Goal: Transaction & Acquisition: Purchase product/service

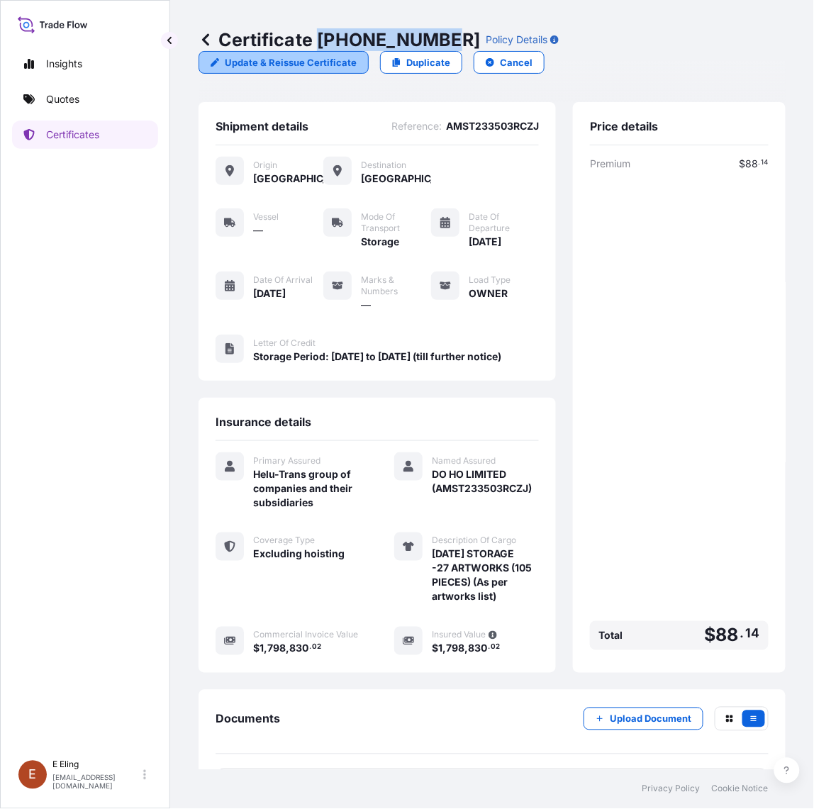
scroll to position [73, 0]
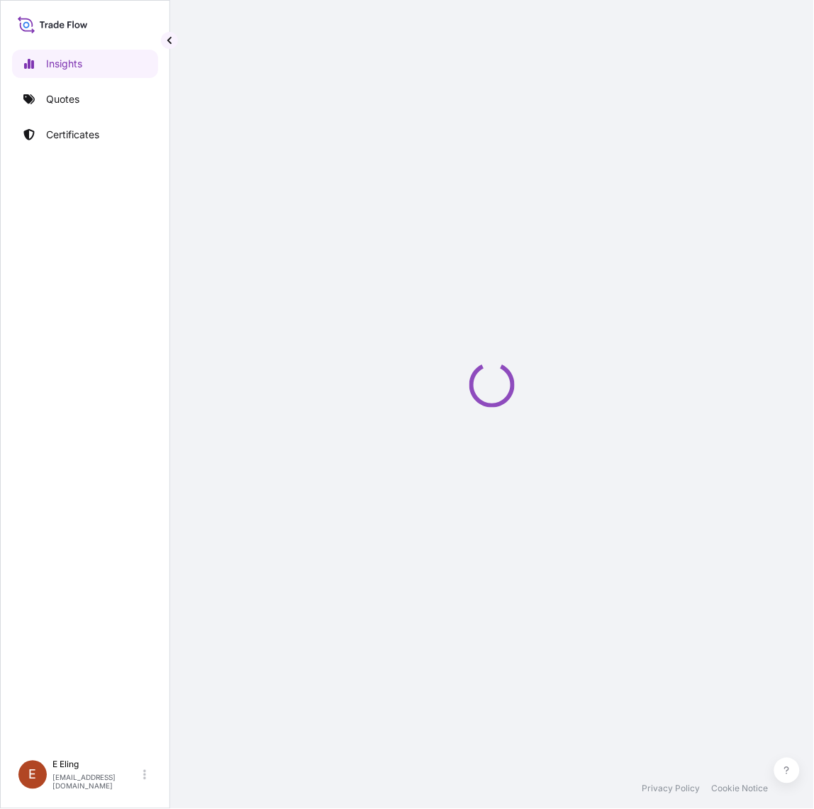
select select "2025"
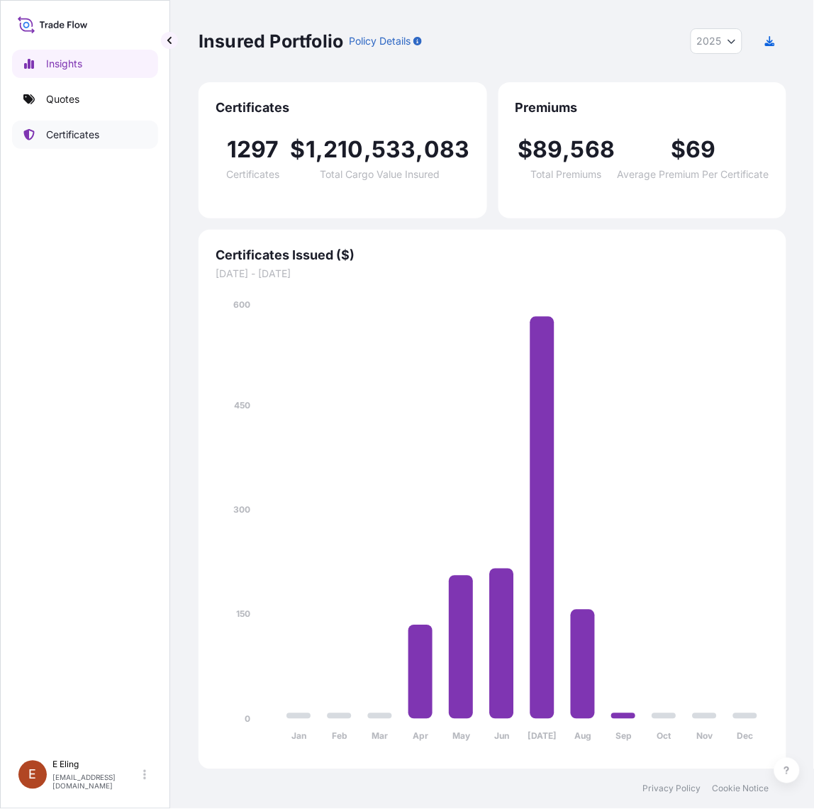
click at [118, 133] on link "Certificates" at bounding box center [85, 135] width 146 height 28
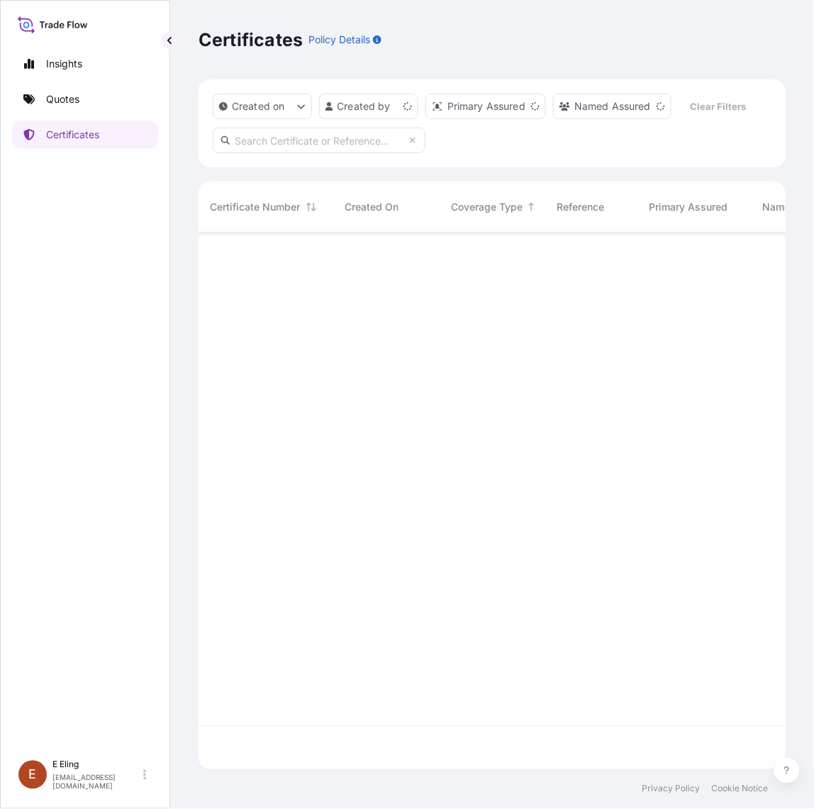
scroll to position [532, 574]
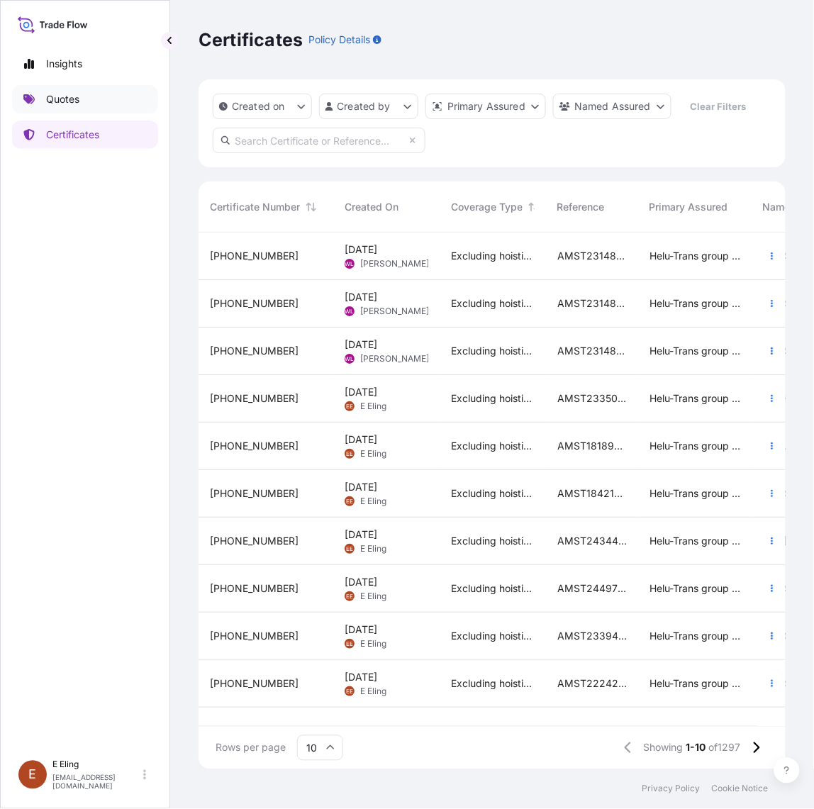
click at [100, 101] on link "Quotes" at bounding box center [85, 99] width 146 height 28
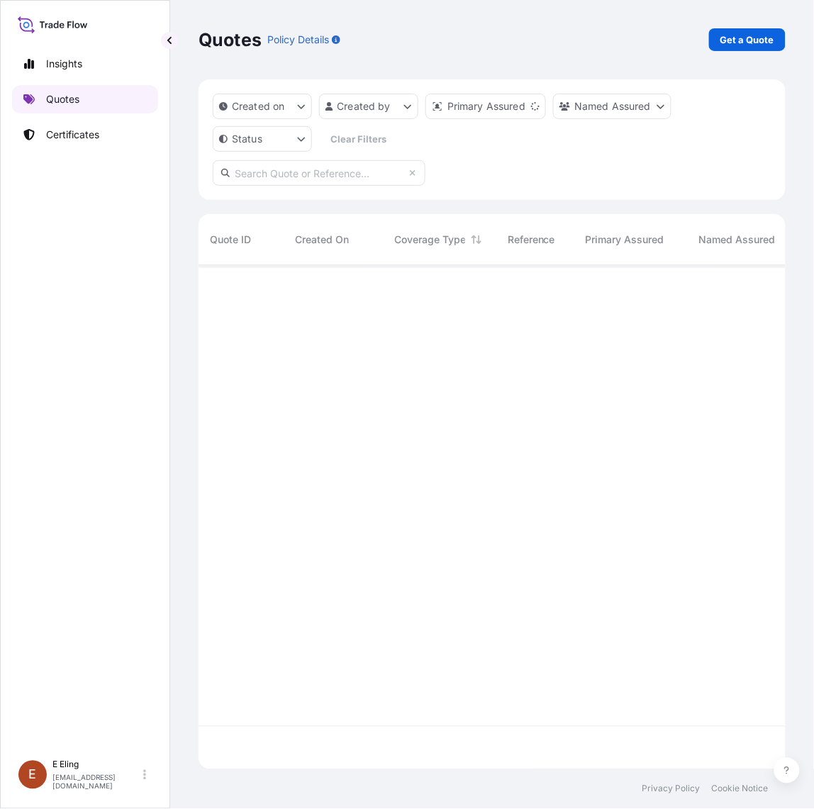
scroll to position [498, 574]
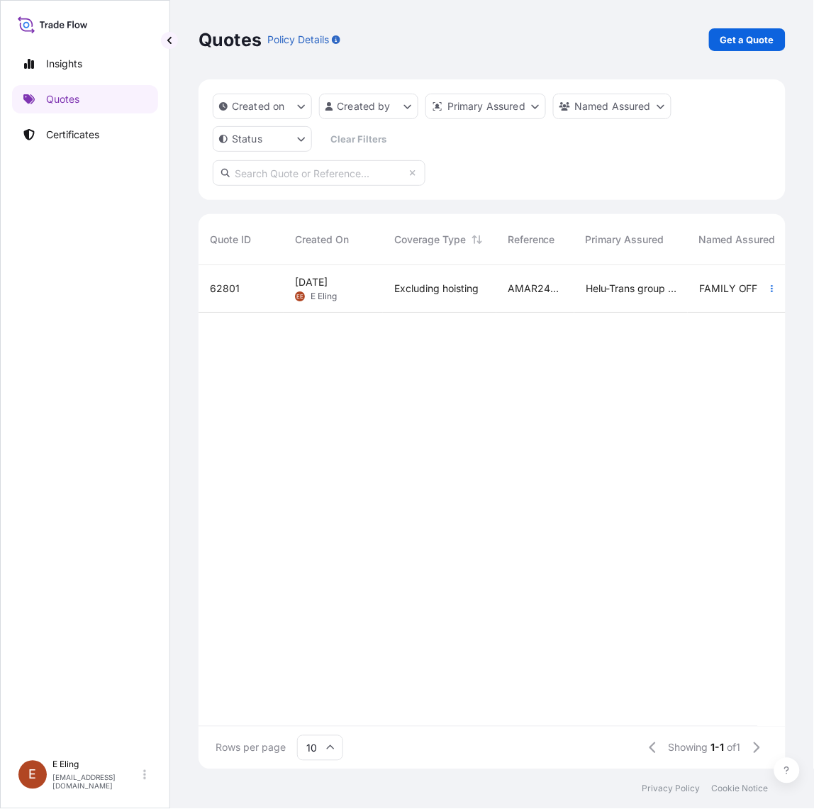
click at [409, 302] on div "Excluding hoisting" at bounding box center [439, 289] width 113 height 48
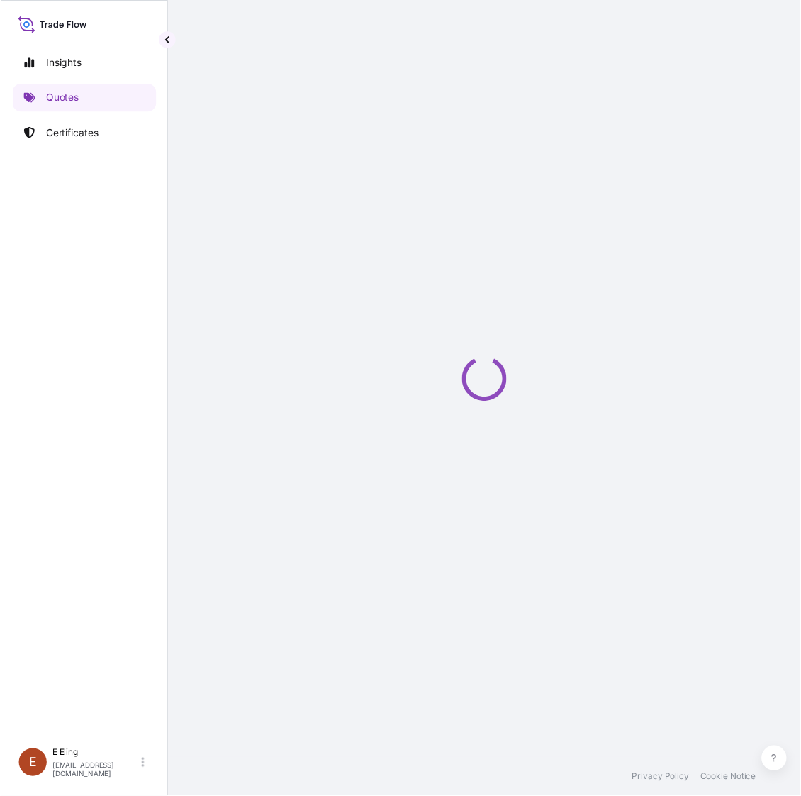
select select "INSTALLATION"
select select "Installation"
select select "Yes"
select select "[GEOGRAPHIC_DATA]"
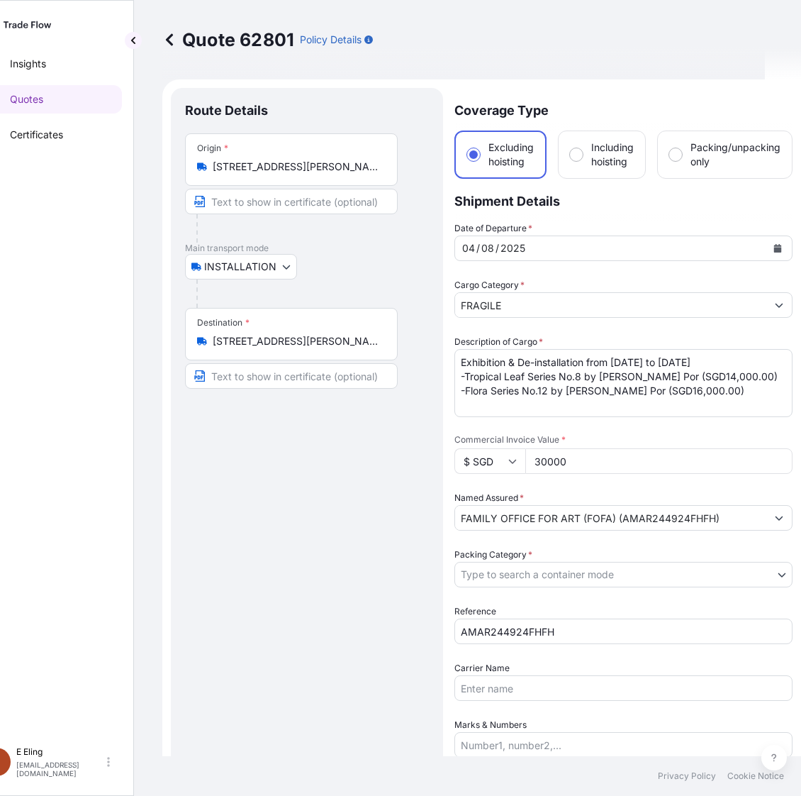
click at [640, 434] on span "Commercial Invoice Value *" at bounding box center [624, 439] width 338 height 11
click at [640, 448] on input "30000" at bounding box center [658, 461] width 267 height 26
click at [640, 429] on div "Date of Departure * 04 / 08 / 2025 Cargo Category * FRAGILE Description of Carg…" at bounding box center [624, 574] width 338 height 706
click at [670, 221] on div "Date of Departure * 04 / 08 / 2025" at bounding box center [624, 241] width 338 height 40
drag, startPoint x: 241, startPoint y: 33, endPoint x: 293, endPoint y: 32, distance: 51.8
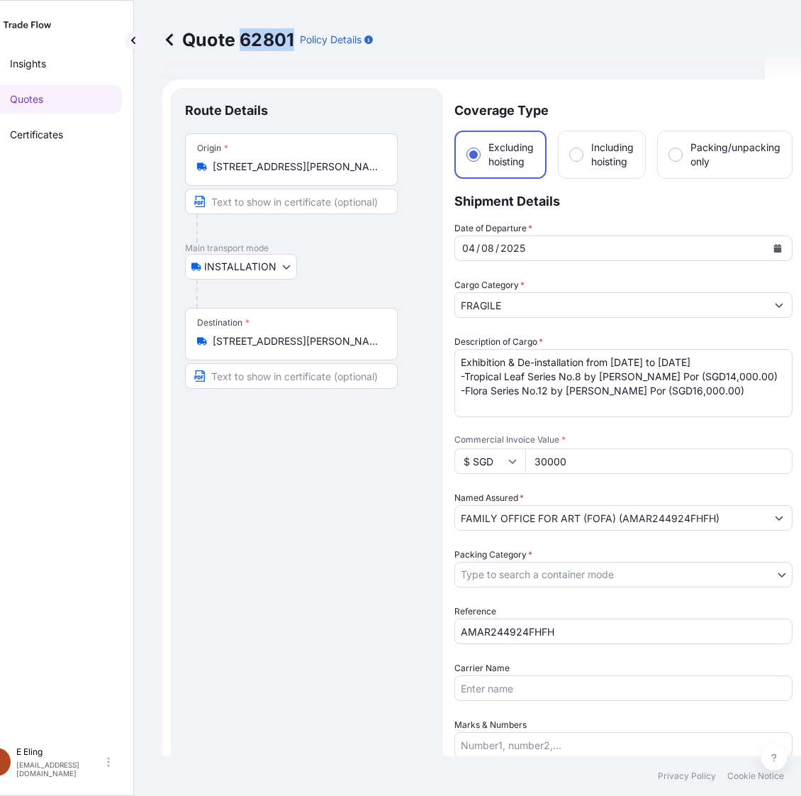
click at [293, 32] on p "Quote 62801" at bounding box center [228, 39] width 132 height 23
copy p "62801"
click at [63, 135] on p "Certificates" at bounding box center [36, 135] width 53 height 14
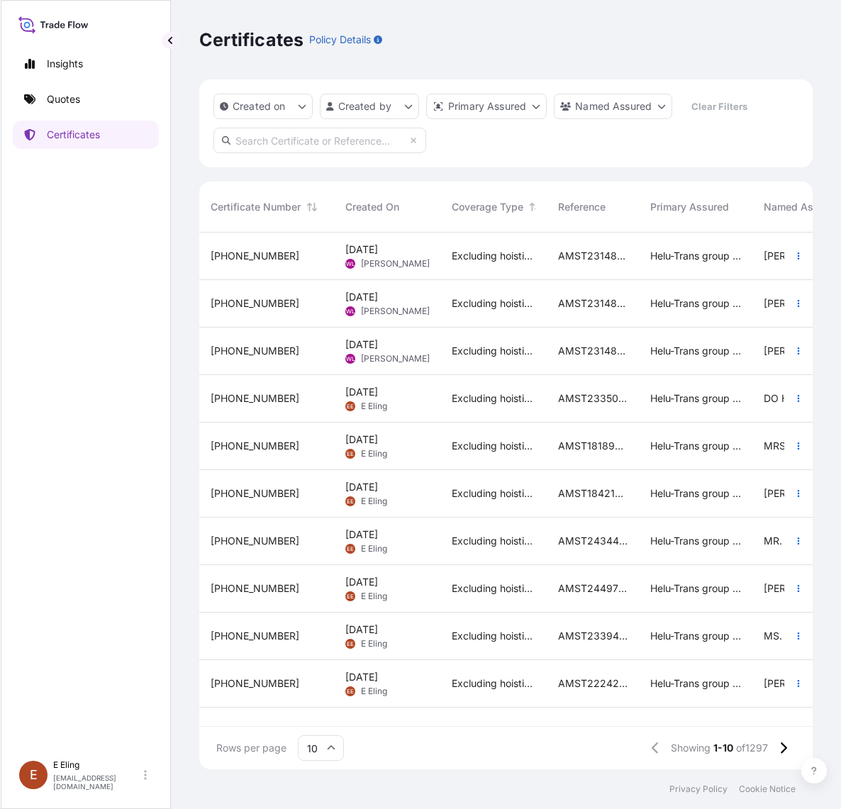
scroll to position [532, 601]
click at [355, 133] on input "text" at bounding box center [319, 141] width 213 height 26
paste input "AMST223303CCZJ"
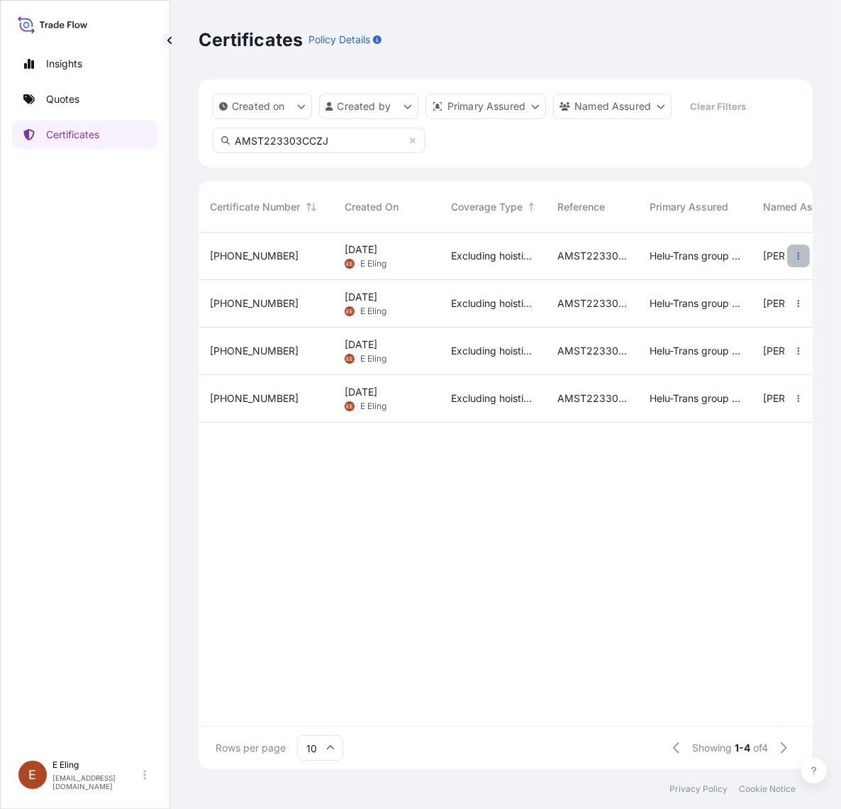
type input "AMST223303CCZJ"
click at [796, 260] on icon "button" at bounding box center [798, 256] width 9 height 9
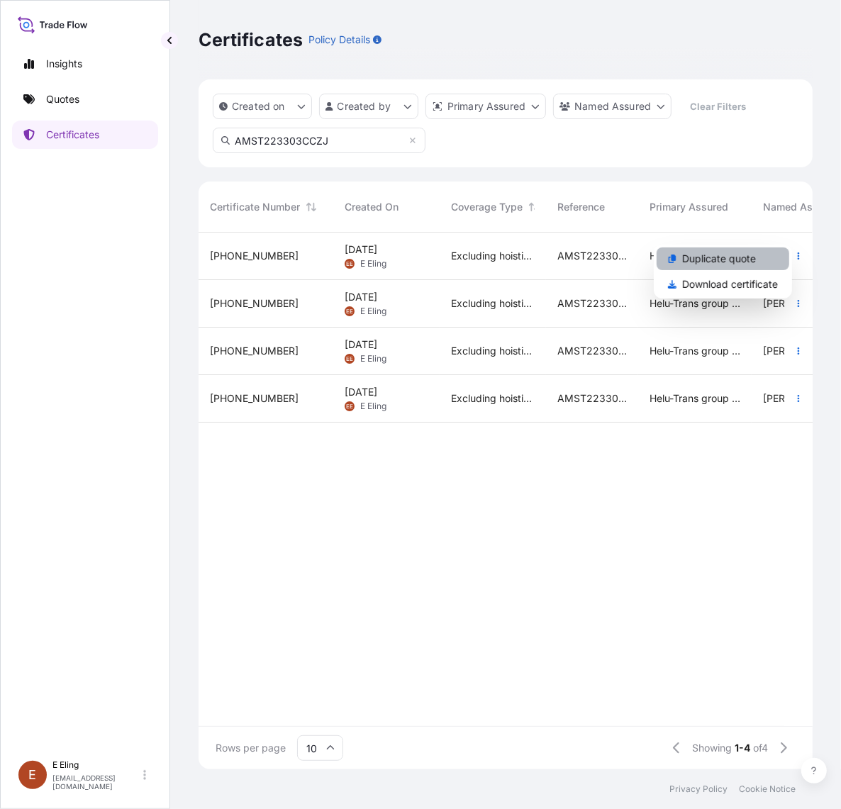
click at [756, 266] on link "Duplicate quote" at bounding box center [723, 258] width 133 height 23
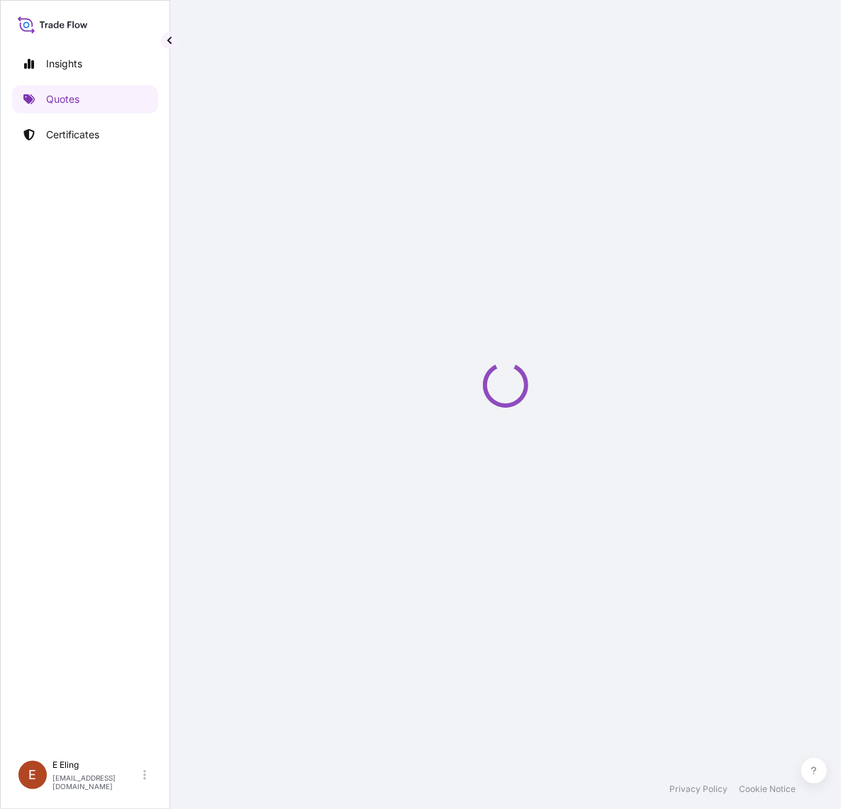
select select "STORAGE"
select select "Storage"
select select "Yes"
select select "[GEOGRAPHIC_DATA]"
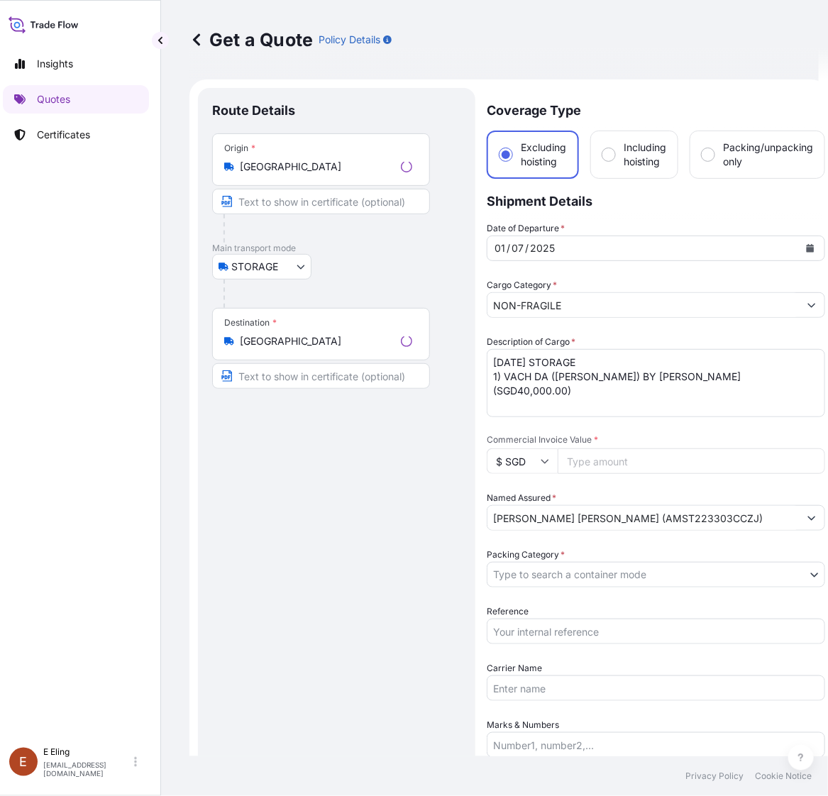
scroll to position [23, 0]
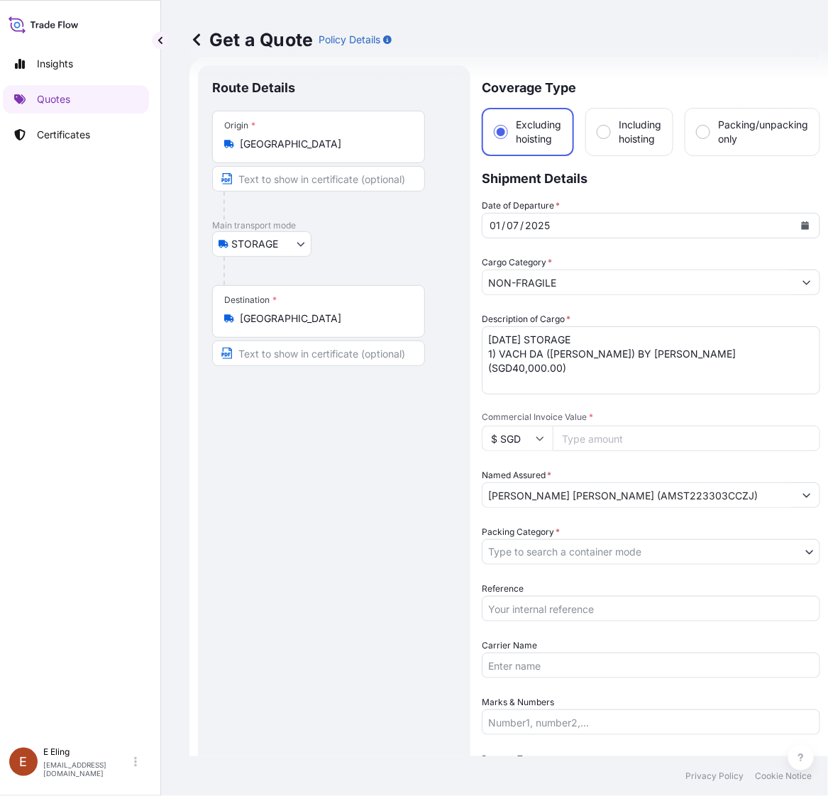
click at [805, 221] on icon "Calendar" at bounding box center [805, 225] width 9 height 9
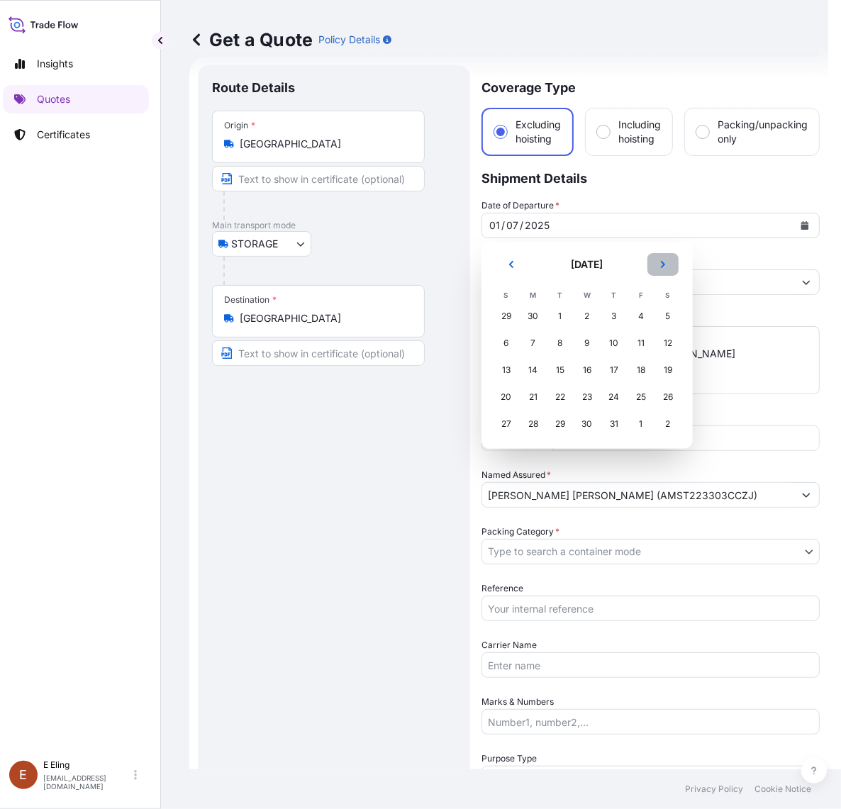
click at [659, 260] on icon "Next" at bounding box center [663, 264] width 9 height 9
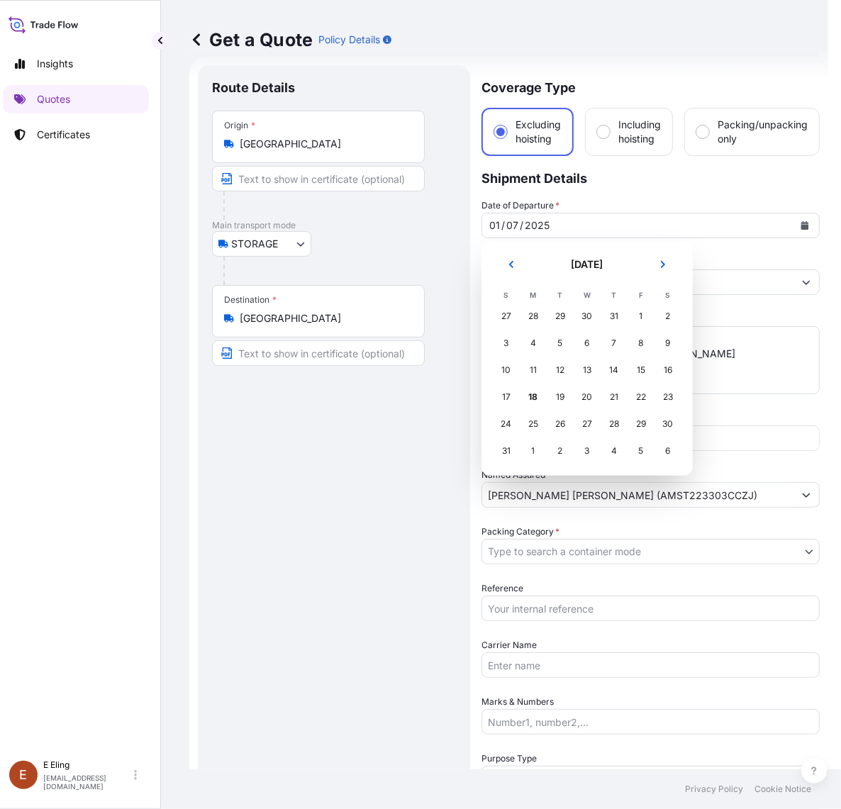
click at [548, 314] on tr "27 28 29 30 31 1 2" at bounding box center [587, 316] width 189 height 27
click at [635, 313] on div "1" at bounding box center [641, 316] width 26 height 26
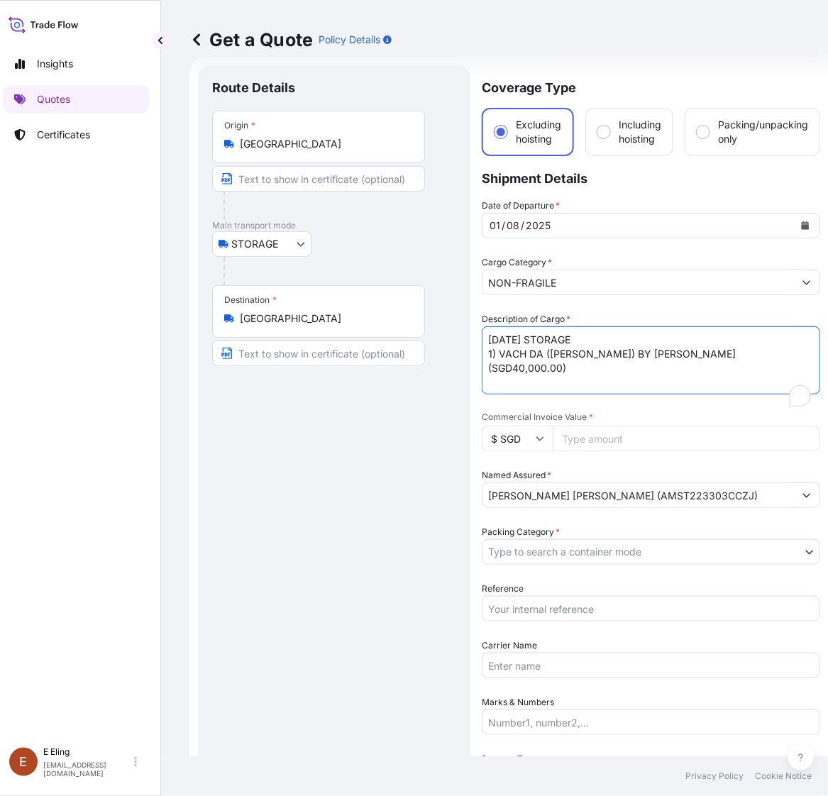
drag, startPoint x: 505, startPoint y: 335, endPoint x: 466, endPoint y: 335, distance: 39.0
click at [466, 335] on form "Route Details Place of loading Road / Inland Road / Inland Origin * Singapore M…" at bounding box center [508, 592] width 639 height 1070
type textarea "AUG25 STORAGE 1) VACH DA (CLIFF) BY NGUYEN KHANG (SGD40,000.00)"
click at [575, 555] on body "Insights Quotes Certificates E E Eling eeling@helutrans.com Get a Quote Policy …" at bounding box center [405, 398] width 828 height 796
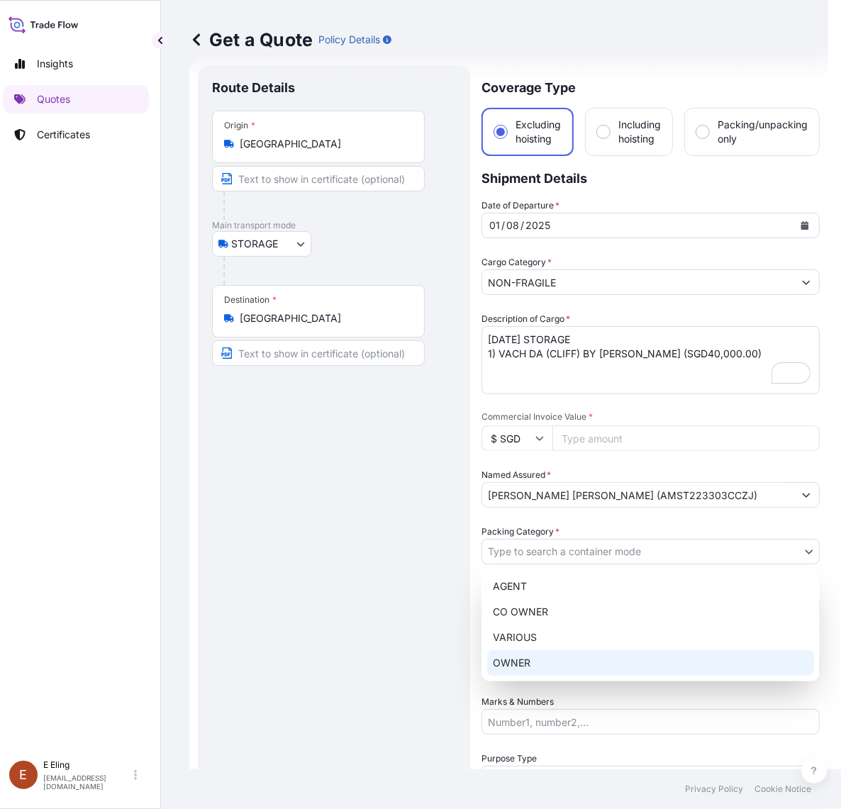
click at [523, 661] on div "OWNER" at bounding box center [650, 663] width 327 height 26
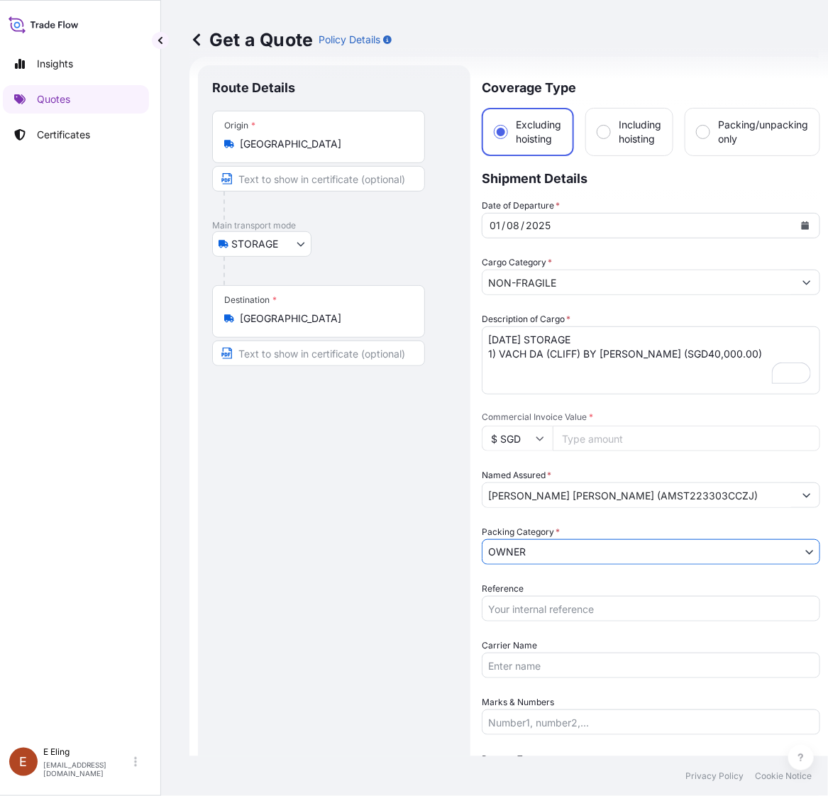
click at [538, 619] on input "Reference" at bounding box center [650, 609] width 338 height 26
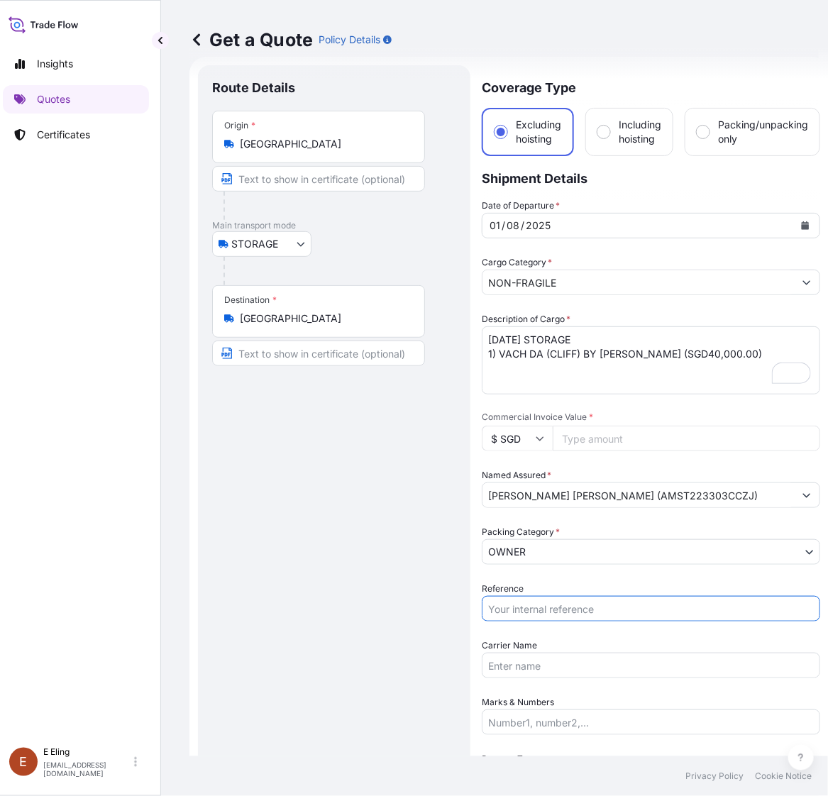
paste input "AMST223303CCZJ"
type input "AMST223303CCZJ"
click at [589, 444] on input "Commercial Invoice Value *" at bounding box center [685, 438] width 267 height 26
paste input "40000.00"
type input "40000.00"
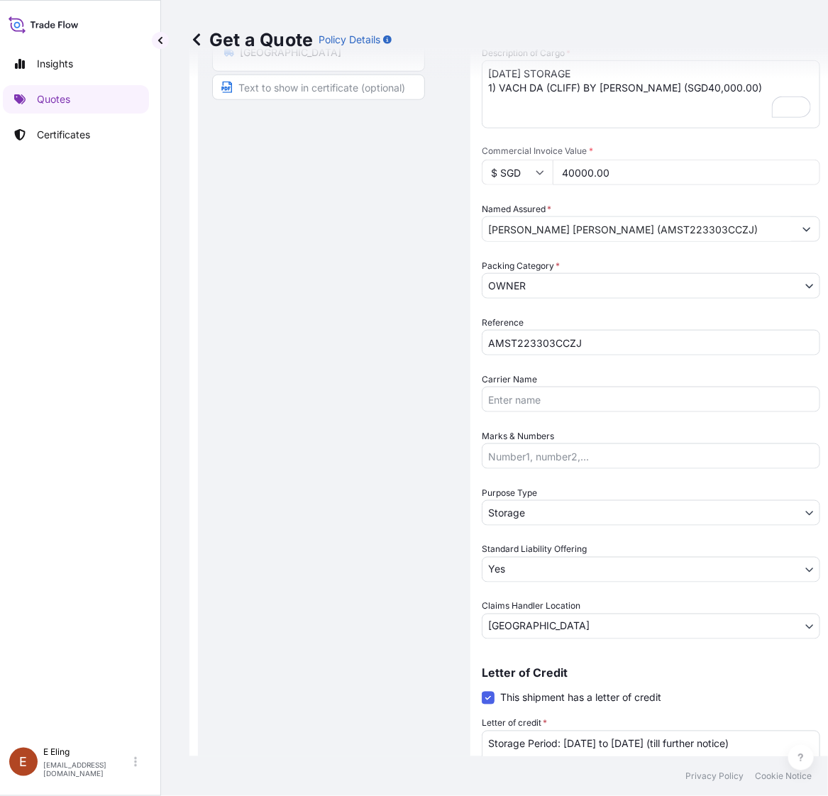
scroll to position [0, 0]
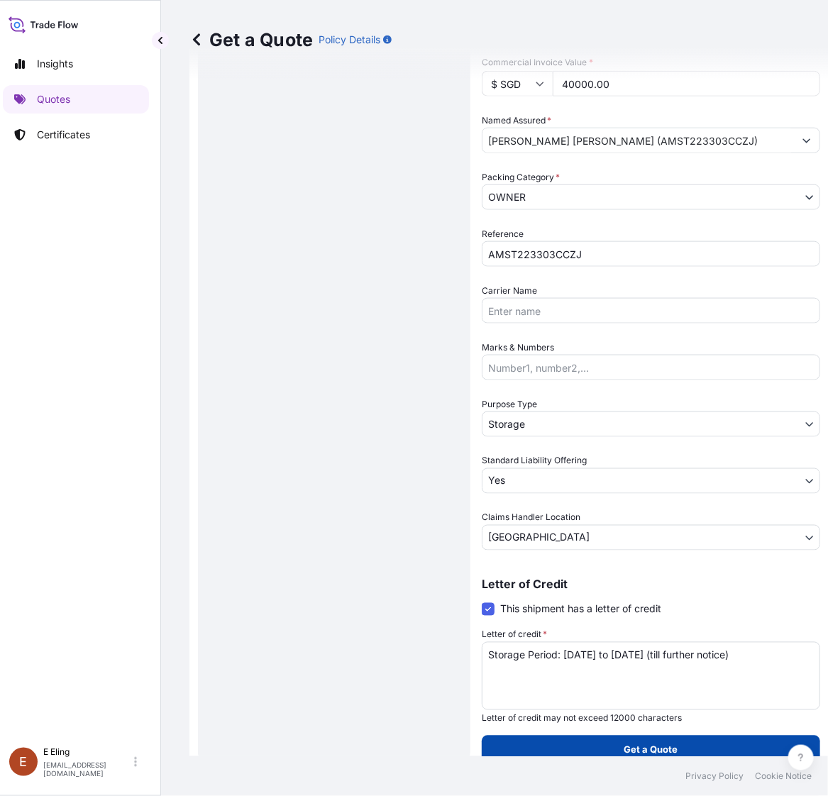
click at [681, 748] on button "Get a Quote" at bounding box center [650, 749] width 338 height 28
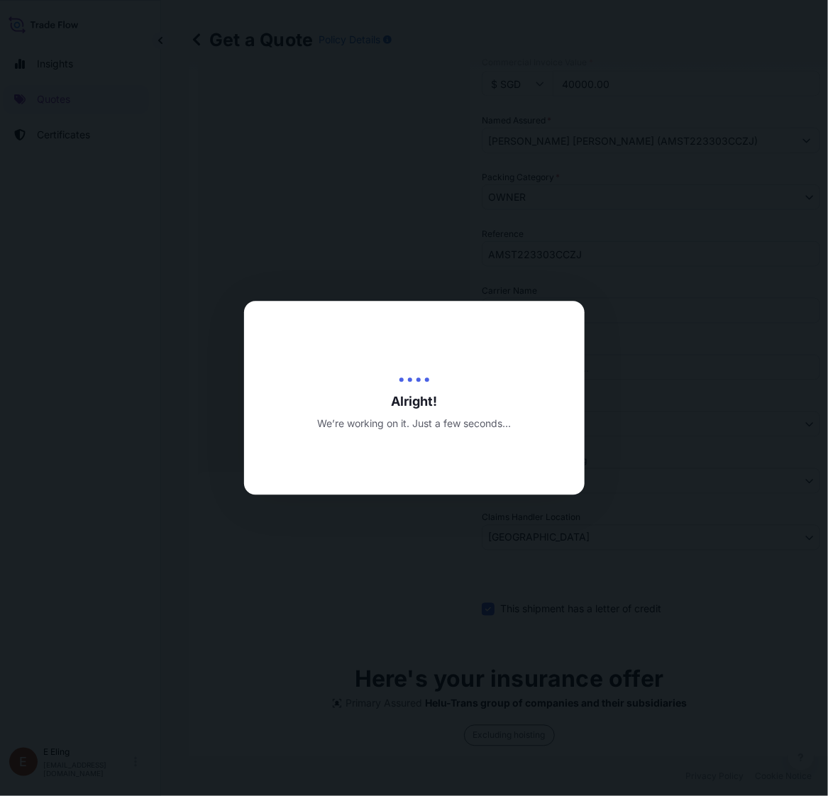
type input "[DATE]"
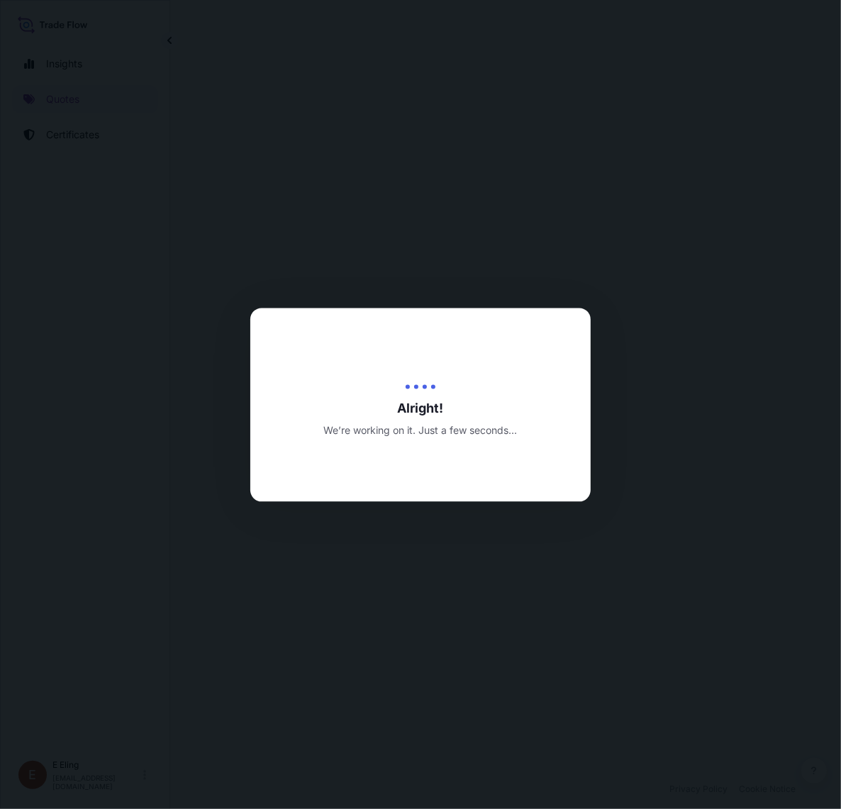
select select "STORAGE"
select select "Transit"
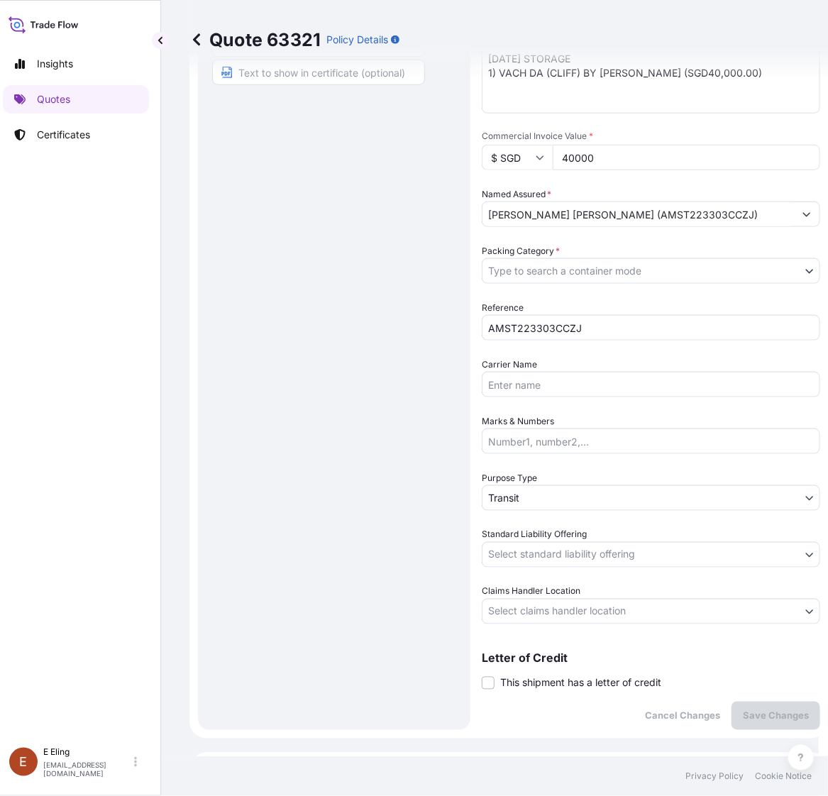
scroll to position [274, 0]
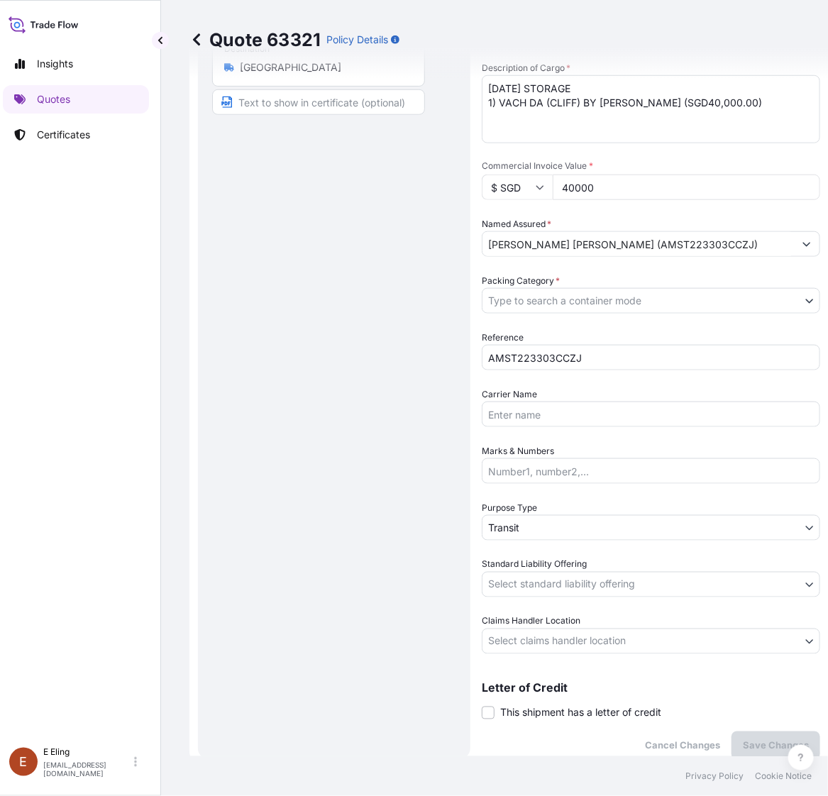
click at [540, 718] on div "Coverage Type Excluding hoisting Including hoisting Packing/unpacking only Ship…" at bounding box center [650, 286] width 338 height 945
click at [543, 708] on span "This shipment has a letter of credit" at bounding box center [580, 713] width 161 height 14
click at [481, 705] on input "This shipment has a letter of credit" at bounding box center [481, 705] width 0 height 0
click at [540, 750] on textarea "Letter of credit *" at bounding box center [650, 779] width 338 height 68
paste textarea "Storage Period: [DATE] to [DATE] (till further notice)"
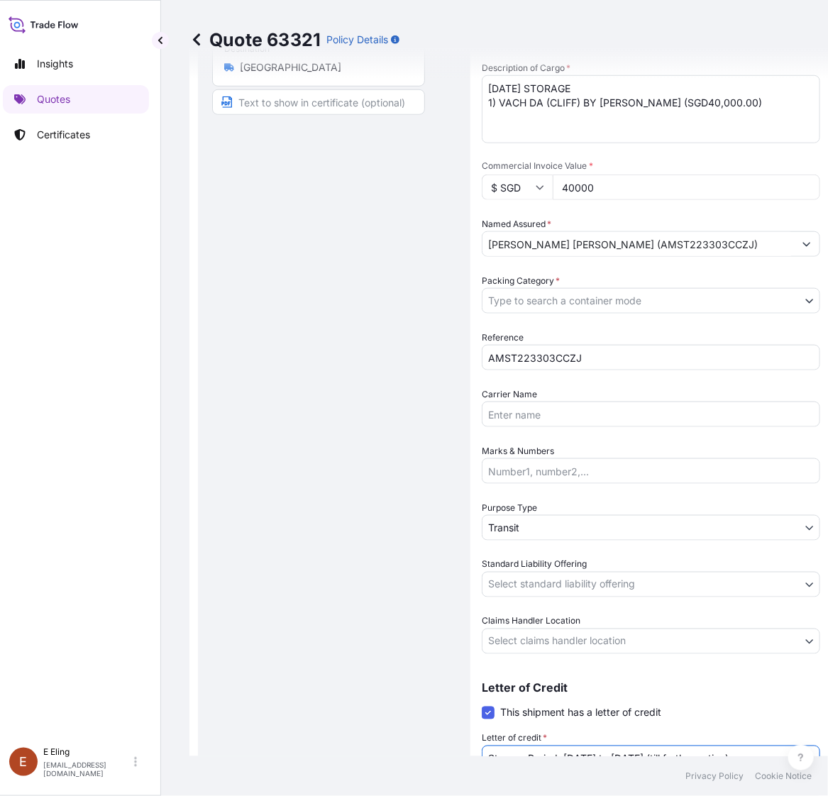
type textarea "Storage Period: [DATE] to [DATE] (till further notice)"
click at [557, 656] on div "Coverage Type Excluding hoisting Including hoisting Packing/unpacking only Ship…" at bounding box center [650, 340] width 338 height 1053
click at [566, 630] on body "Insights Quotes Certificates E E Eling eeling@helutrans.com Quote 63321 Policy …" at bounding box center [405, 398] width 828 height 796
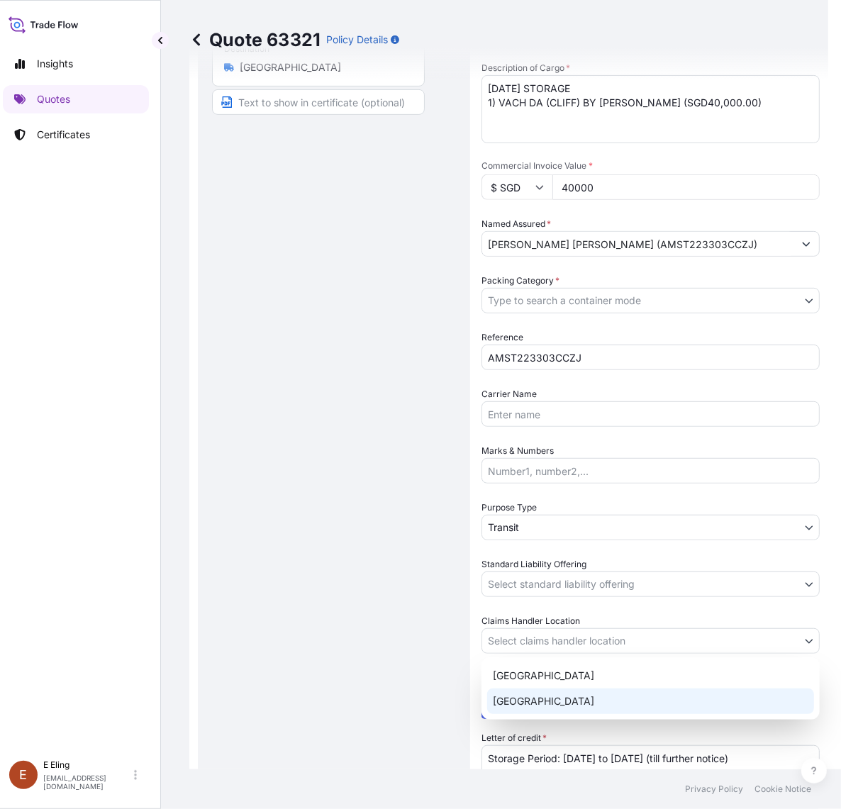
click at [532, 692] on div "[GEOGRAPHIC_DATA]" at bounding box center [650, 702] width 327 height 26
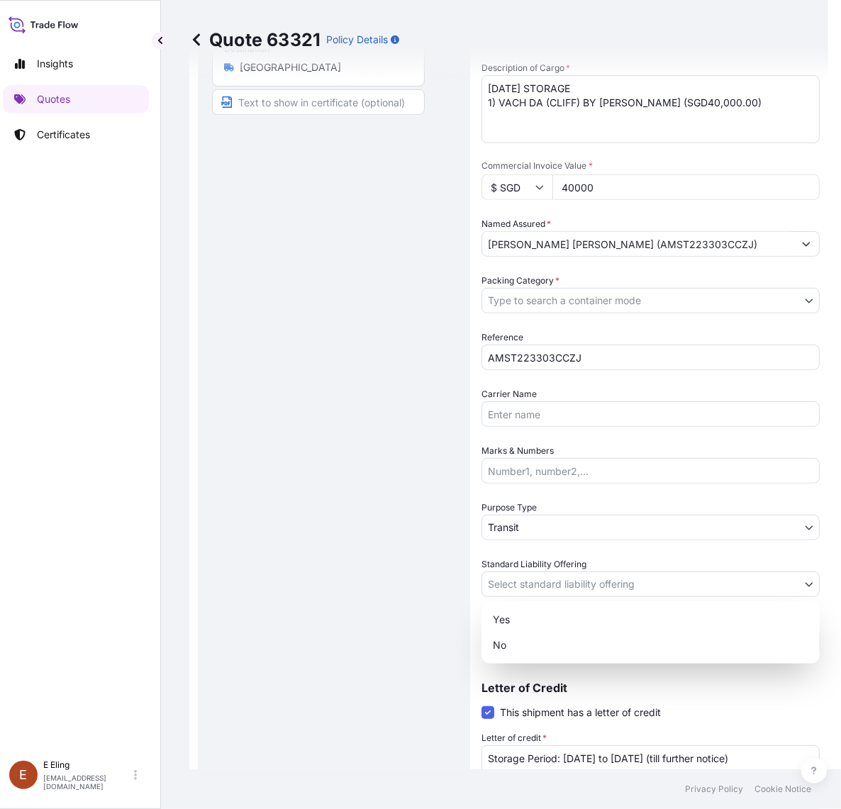
click at [529, 583] on body "Insights Quotes Certificates E E Eling eeling@helutrans.com Quote 63321 Policy …" at bounding box center [405, 404] width 828 height 809
click at [518, 625] on div "Yes" at bounding box center [650, 620] width 327 height 26
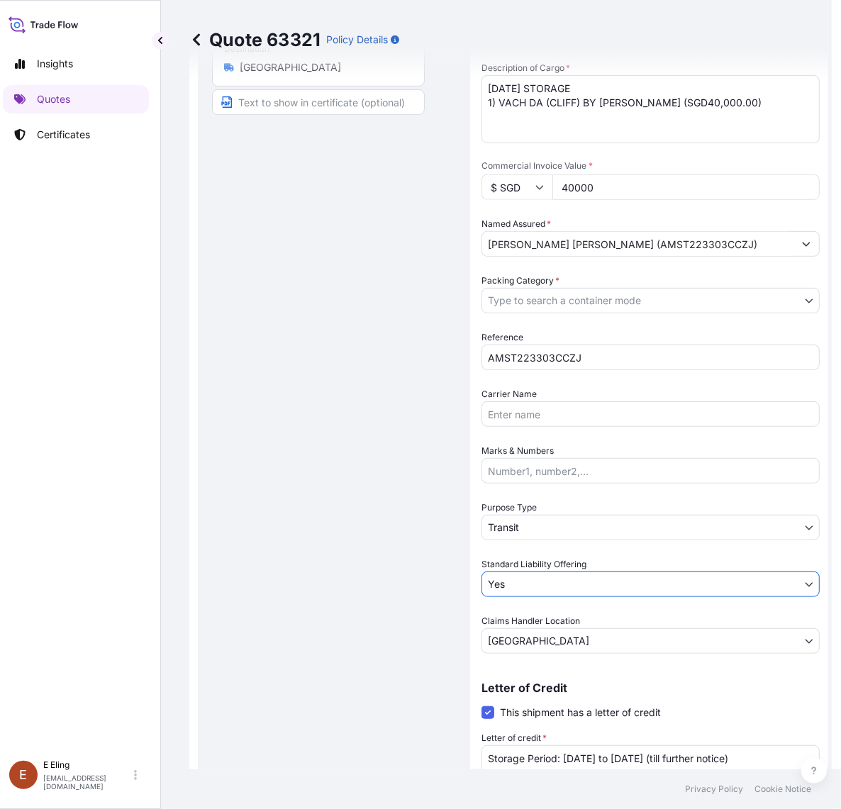
click at [526, 514] on body "Insights Quotes Certificates E E Eling eeling@helutrans.com Quote 63321 Policy …" at bounding box center [411, 404] width 841 height 809
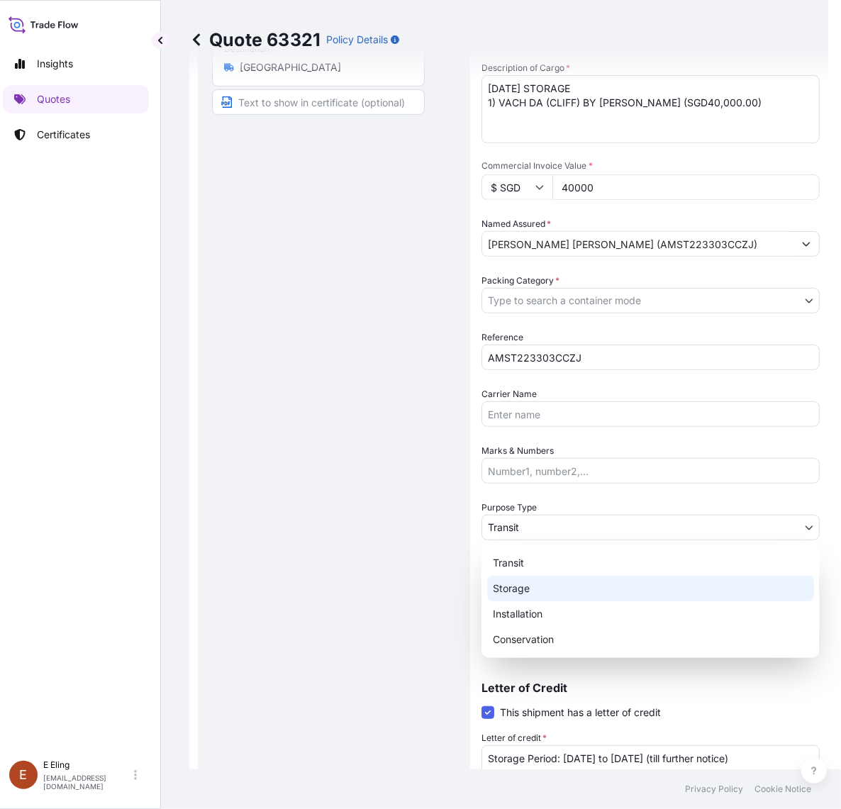
click at [515, 587] on div "Storage" at bounding box center [650, 589] width 327 height 26
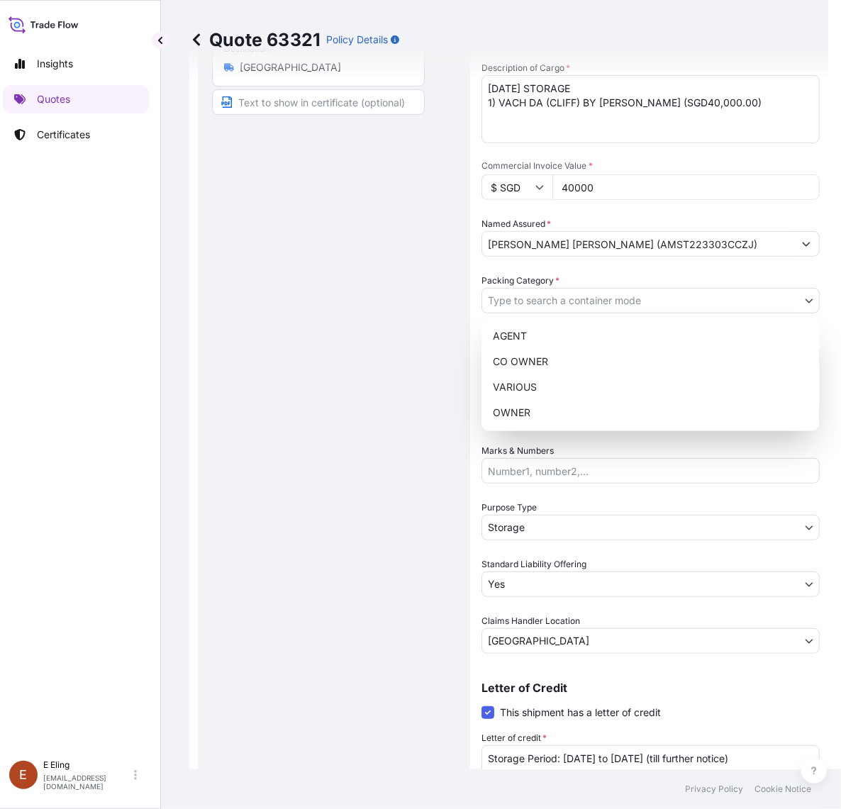
click at [573, 299] on body "Insights Quotes Certificates E E Eling eeling@helutrans.com Quote 63321 Policy …" at bounding box center [405, 404] width 828 height 809
click at [540, 408] on div "OWNER" at bounding box center [650, 413] width 327 height 26
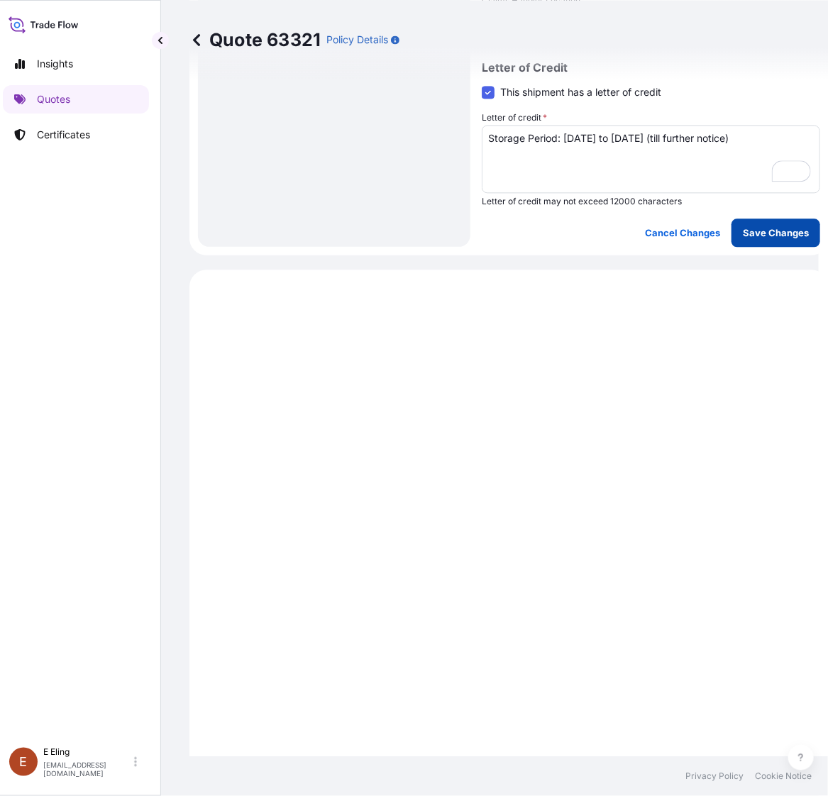
click at [774, 229] on p "Save Changes" at bounding box center [775, 232] width 66 height 14
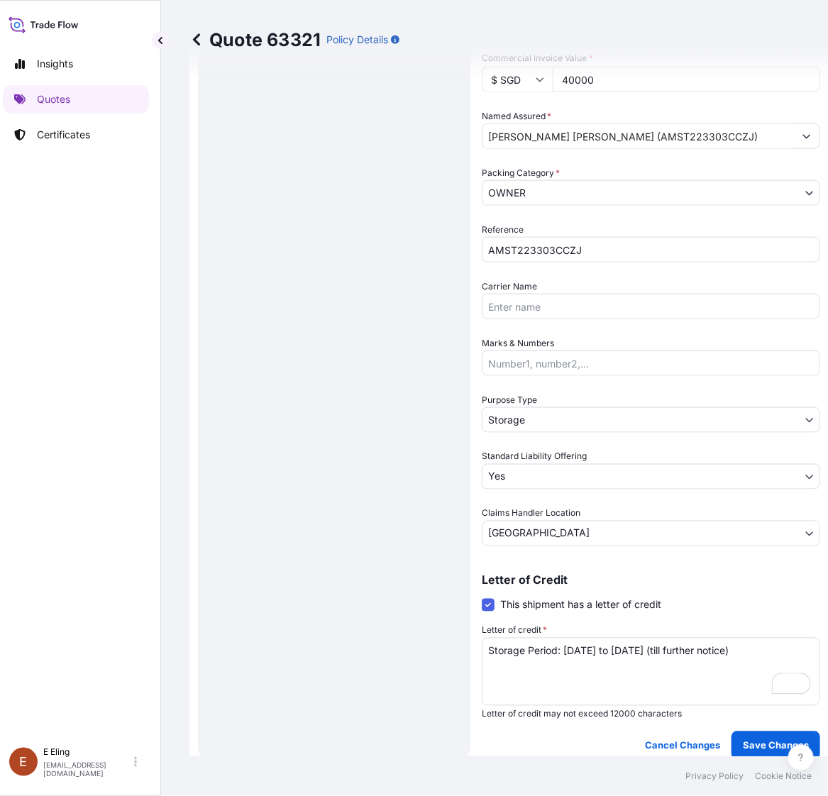
select select "STORAGE"
select select "Storage"
select select "Yes"
select select "[GEOGRAPHIC_DATA]"
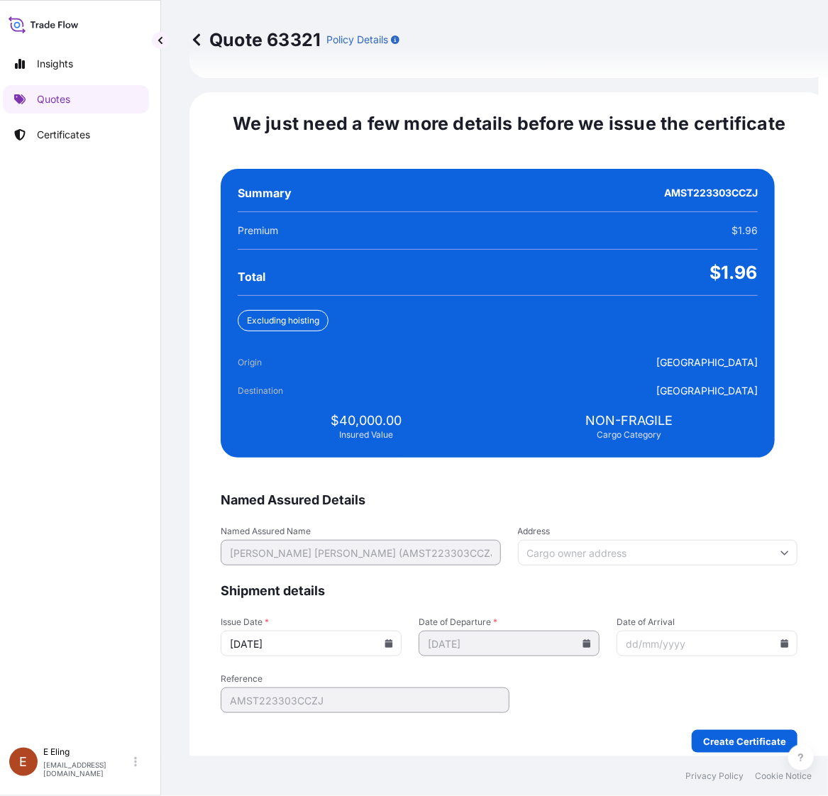
click at [393, 639] on icon at bounding box center [389, 643] width 8 height 9
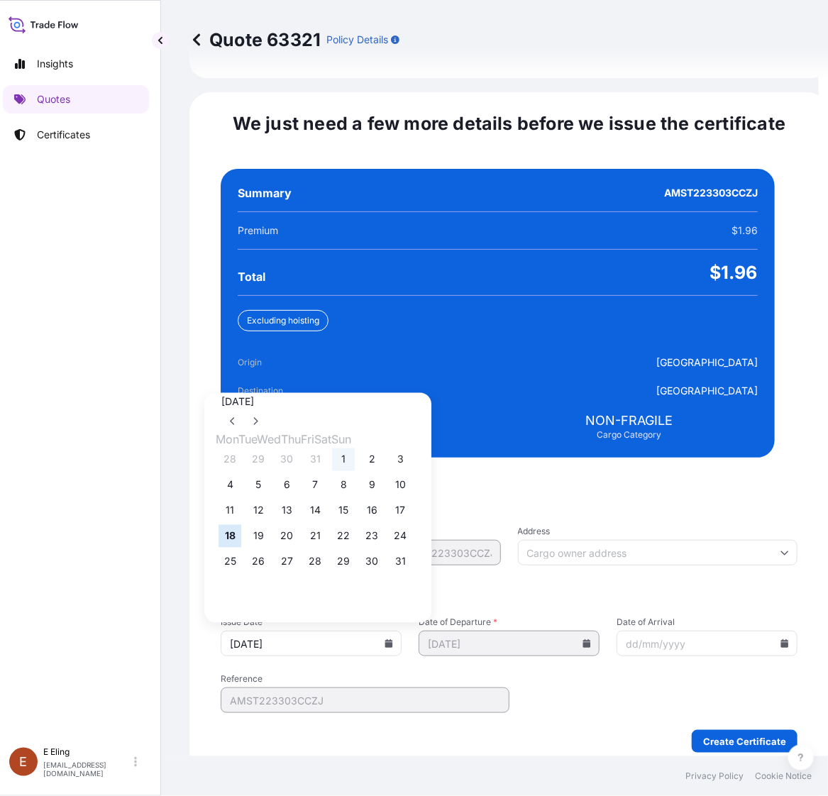
click at [355, 448] on button "1" at bounding box center [343, 459] width 23 height 23
type input "[DATE]"
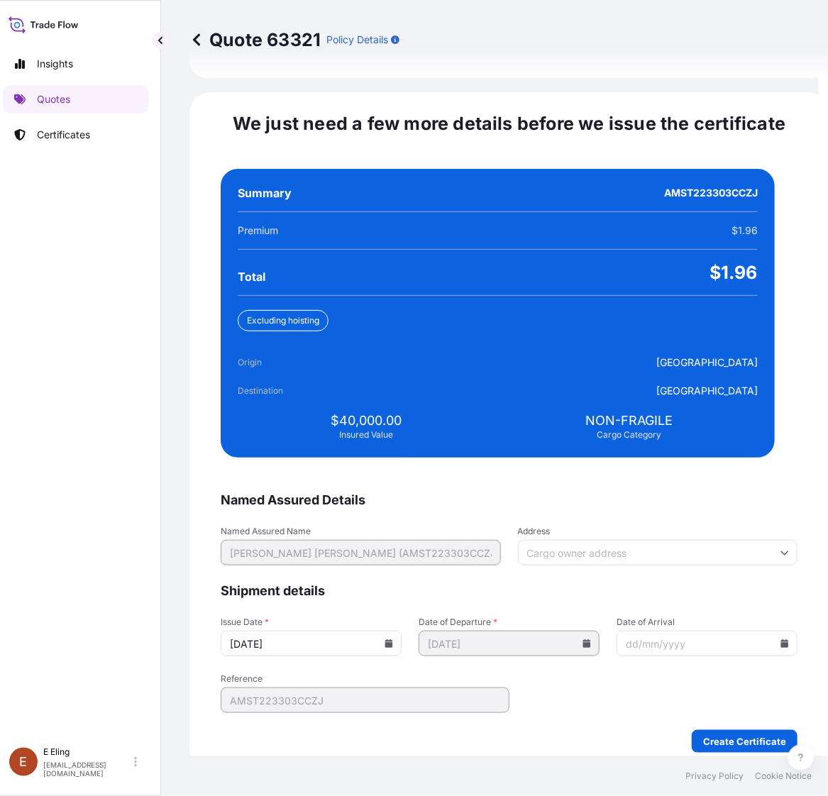
drag, startPoint x: 745, startPoint y: 626, endPoint x: 755, endPoint y: 626, distance: 9.9
click at [753, 630] on div at bounding box center [706, 643] width 181 height 26
click at [781, 639] on icon at bounding box center [785, 643] width 8 height 9
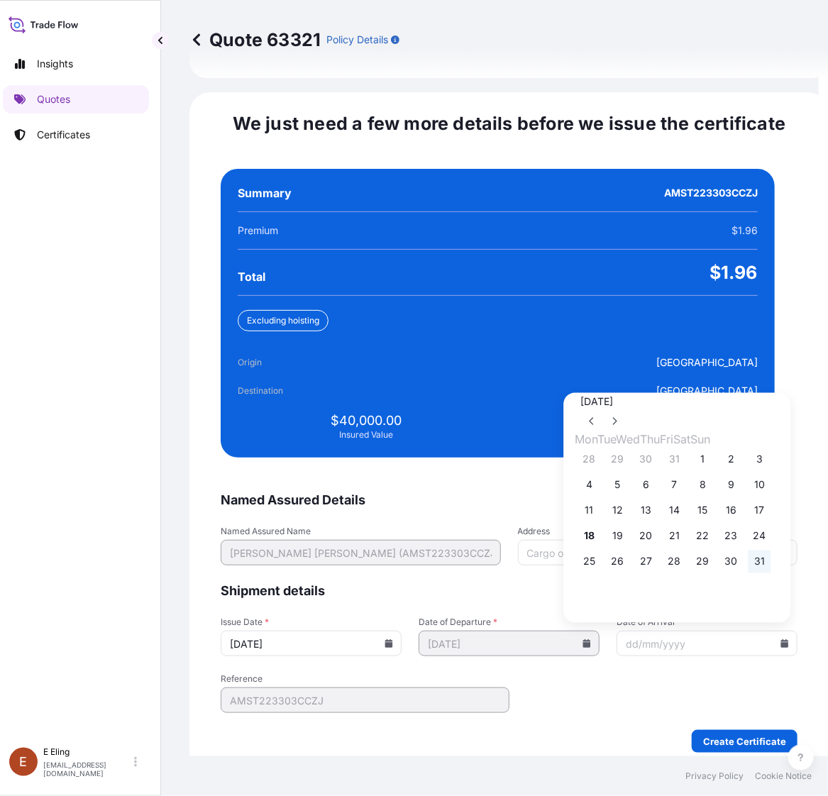
click at [771, 555] on button "31" at bounding box center [759, 561] width 23 height 23
type input "[DATE]"
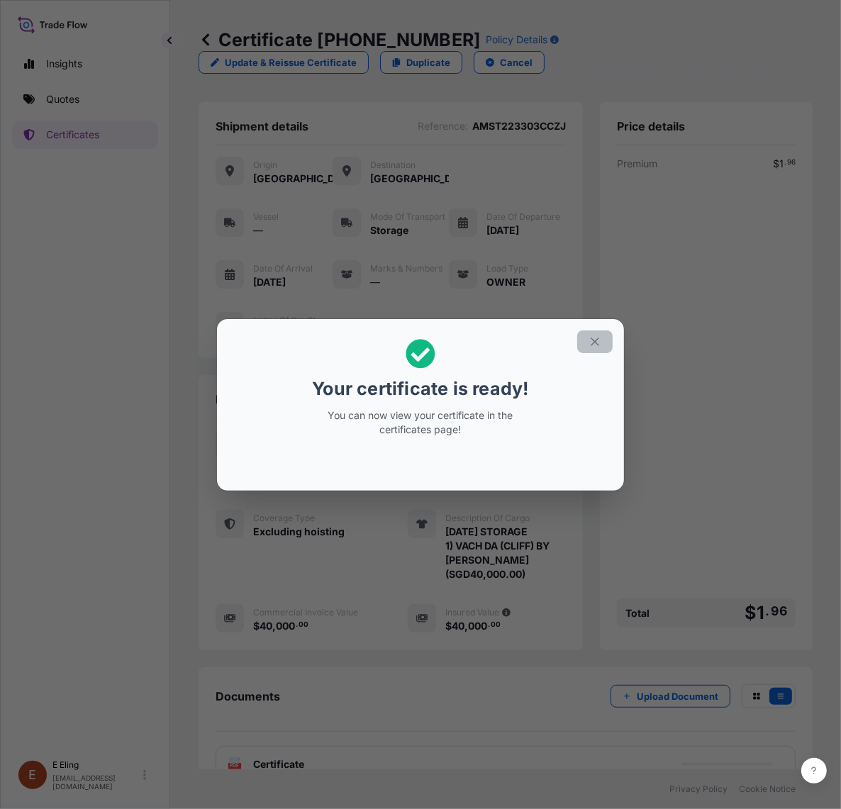
click at [593, 337] on icon "button" at bounding box center [595, 341] width 13 height 13
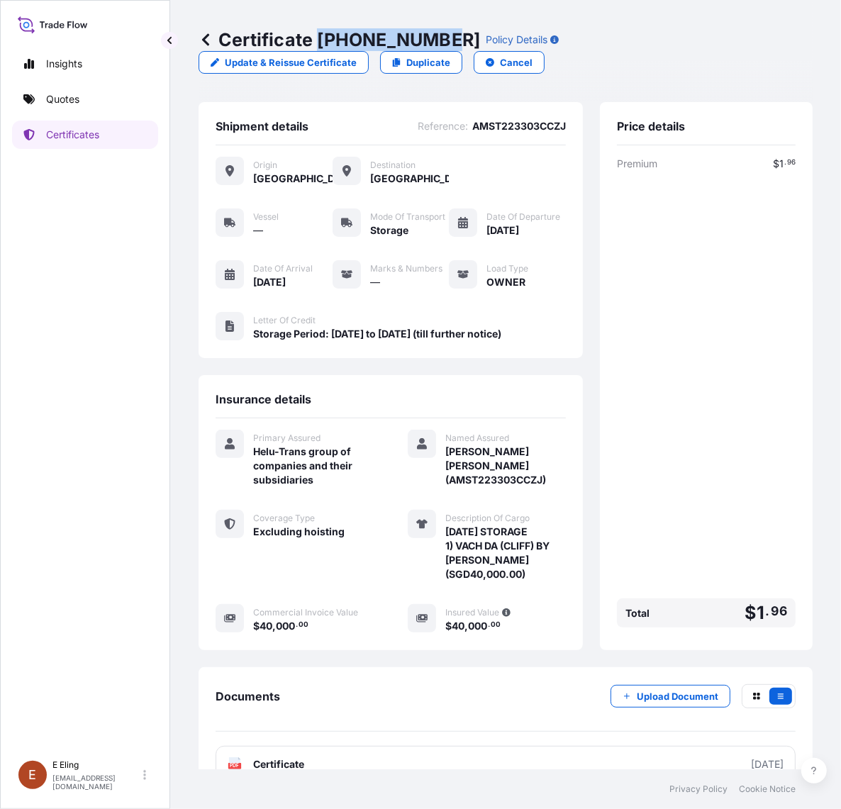
drag, startPoint x: 321, startPoint y: 40, endPoint x: 440, endPoint y: 40, distance: 119.8
click at [440, 40] on p "Certificate 31504-1305-1" at bounding box center [340, 39] width 282 height 23
copy p "31504-1305-1"
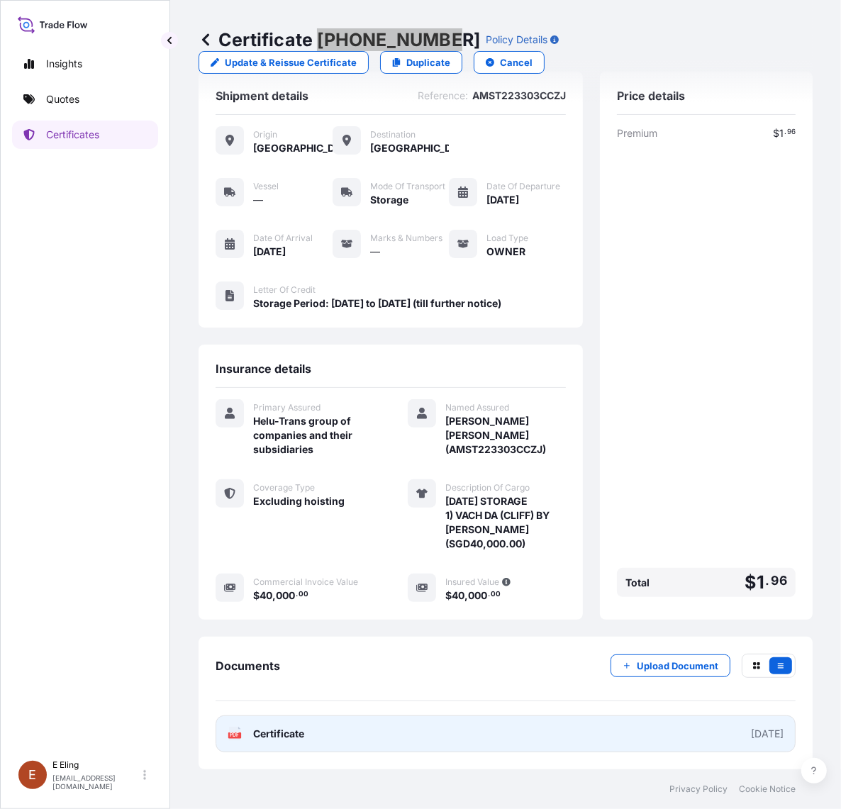
click at [416, 723] on link "PDF Certificate [DATE]" at bounding box center [506, 733] width 580 height 37
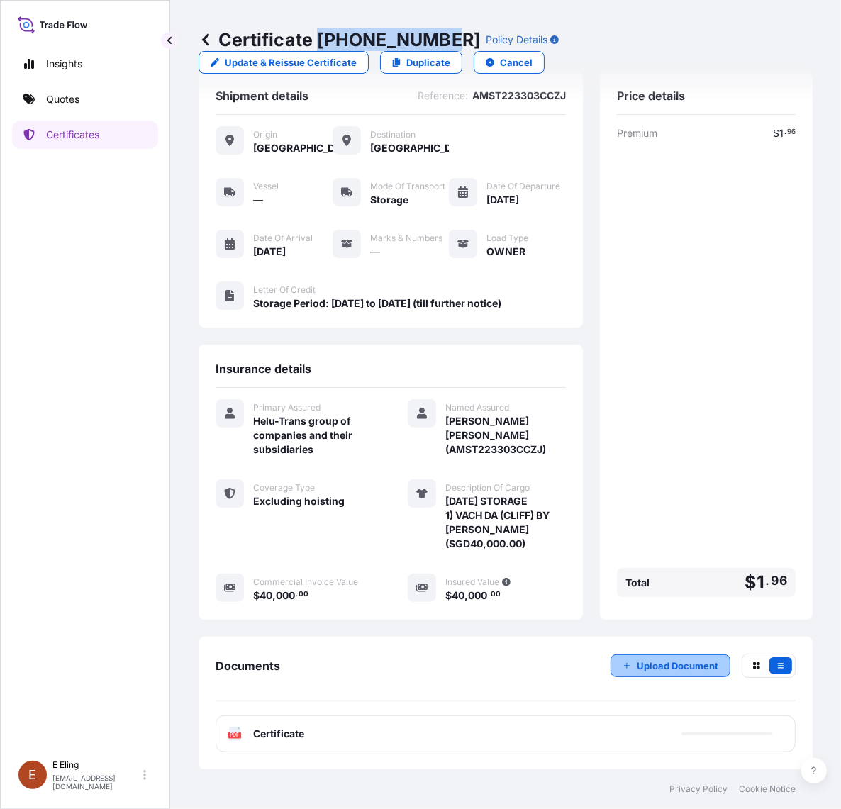
click at [654, 655] on button "Upload Document" at bounding box center [671, 666] width 120 height 23
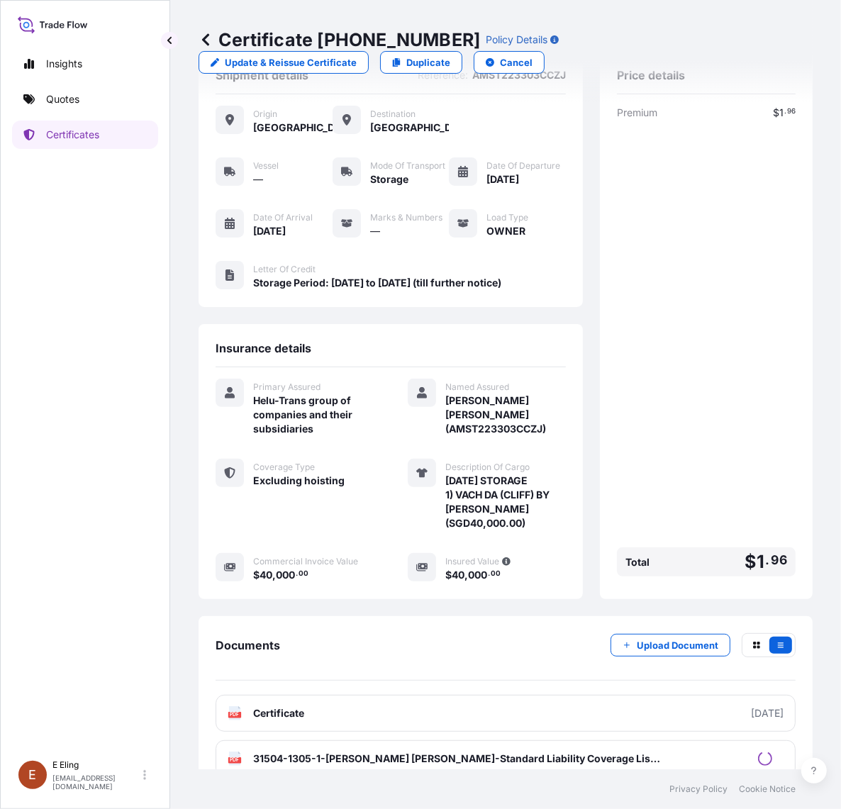
click at [313, 36] on p "Certificate 31504-1305-1" at bounding box center [340, 39] width 282 height 23
drag, startPoint x: 320, startPoint y: 37, endPoint x: 445, endPoint y: 33, distance: 124.9
click at [445, 33] on div "Certificate 31504-1305-1 Policy Details" at bounding box center [379, 39] width 360 height 23
drag, startPoint x: 367, startPoint y: 29, endPoint x: 317, endPoint y: 37, distance: 50.2
click at [365, 29] on p "Certificate 31504-1305-1" at bounding box center [340, 39] width 282 height 23
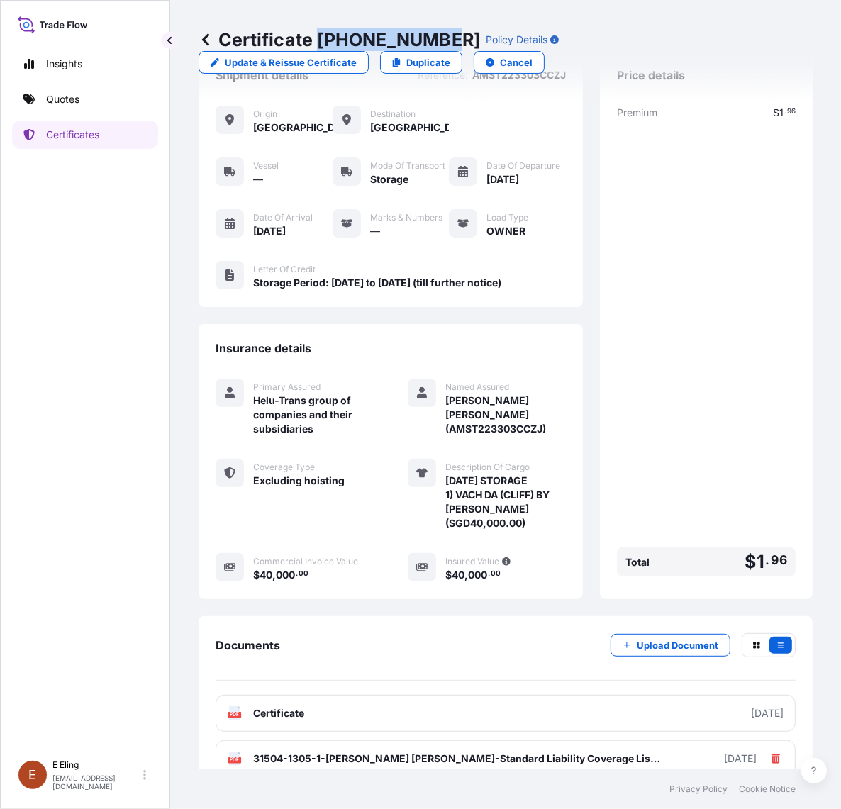
drag, startPoint x: 317, startPoint y: 37, endPoint x: 442, endPoint y: 38, distance: 124.8
click at [442, 38] on p "Certificate 31504-1305-1" at bounding box center [340, 39] width 282 height 23
copy p "31504-1305-1"
click at [73, 136] on p "Certificates" at bounding box center [72, 135] width 53 height 14
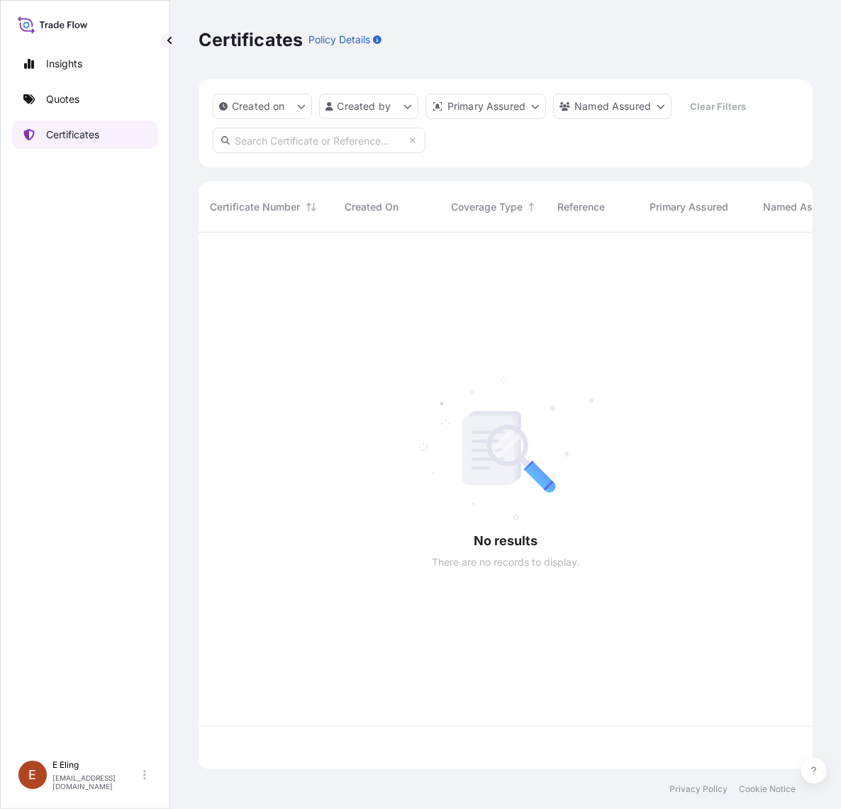
scroll to position [532, 601]
click at [231, 146] on input "text" at bounding box center [319, 141] width 213 height 26
paste input "AMST153100MMHT"
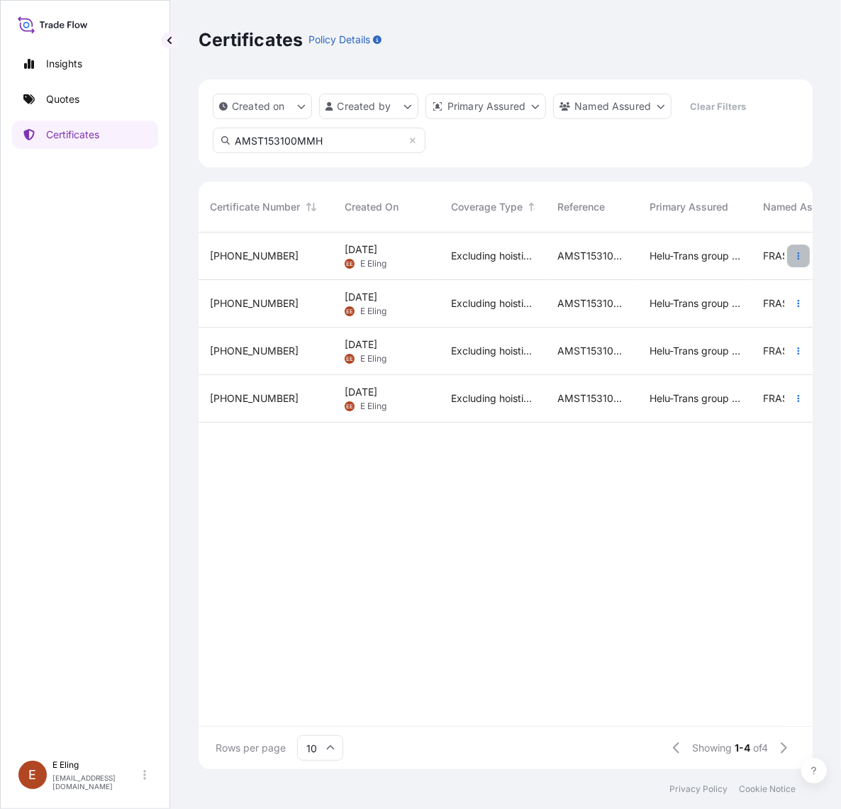
type input "AMST153100MMH"
click at [793, 260] on button "button" at bounding box center [798, 256] width 23 height 23
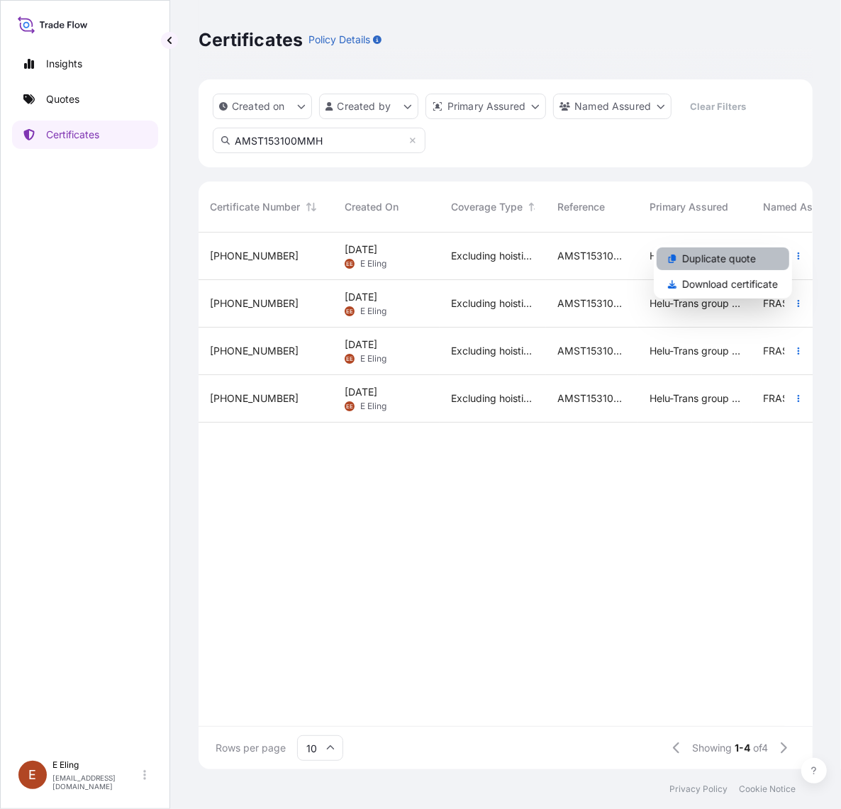
click at [769, 259] on link "Duplicate quote" at bounding box center [723, 258] width 133 height 23
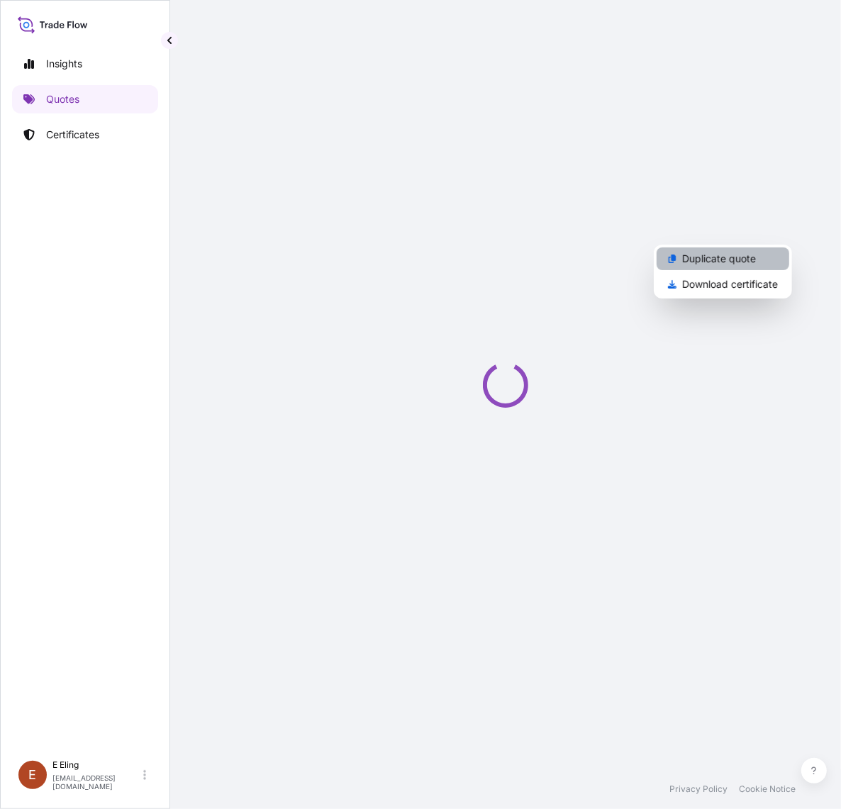
select select "STORAGE"
select select "Storage"
select select "Yes"
select select "[GEOGRAPHIC_DATA]"
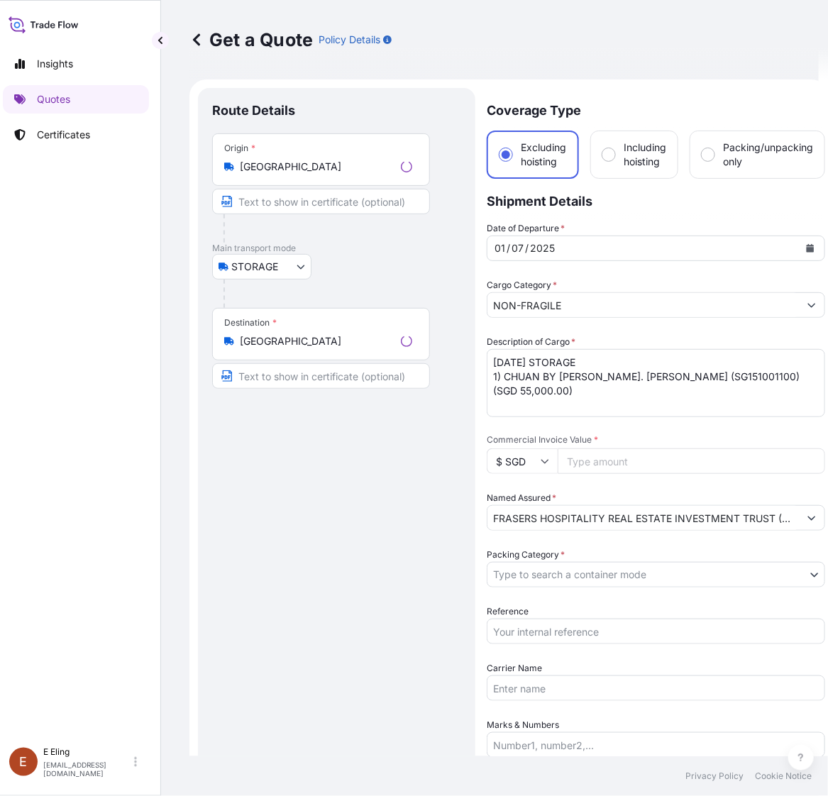
scroll to position [23, 0]
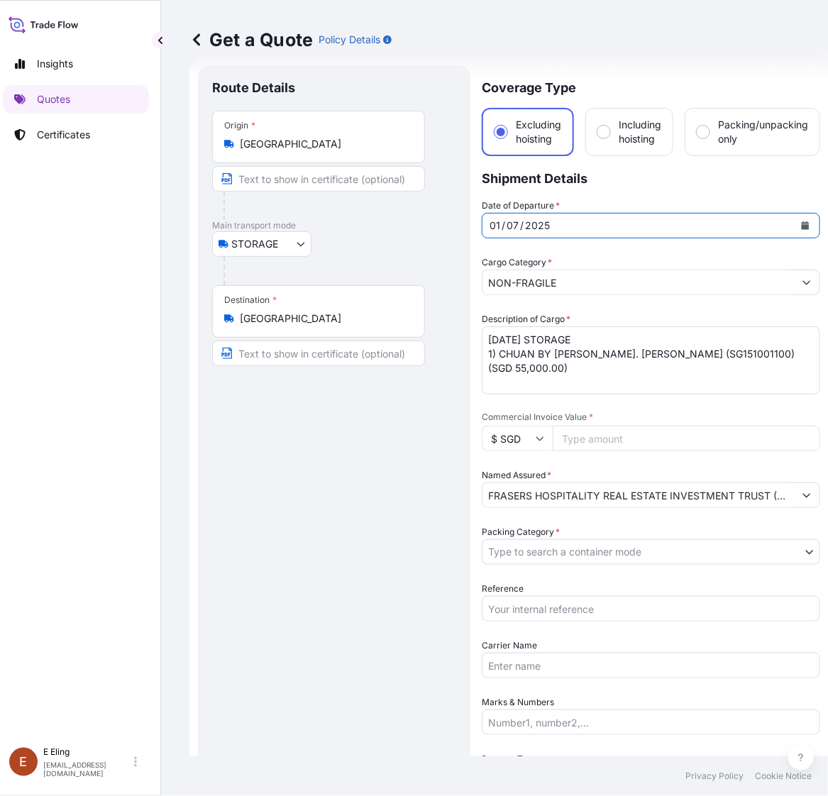
click at [798, 225] on button "Calendar" at bounding box center [804, 225] width 23 height 23
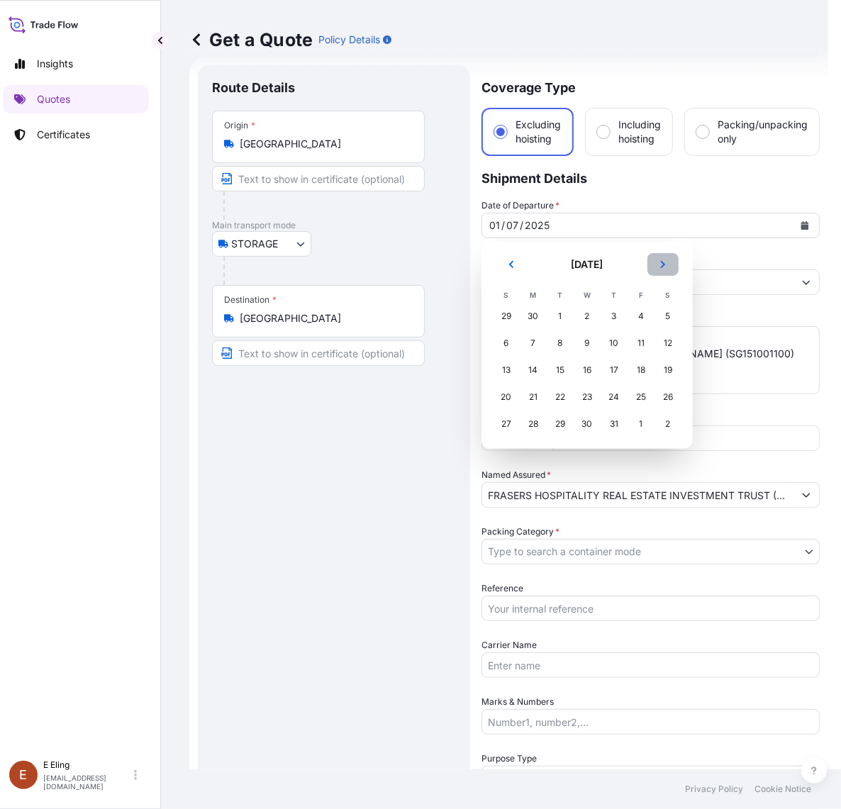
click at [660, 263] on icon "Next" at bounding box center [663, 264] width 9 height 9
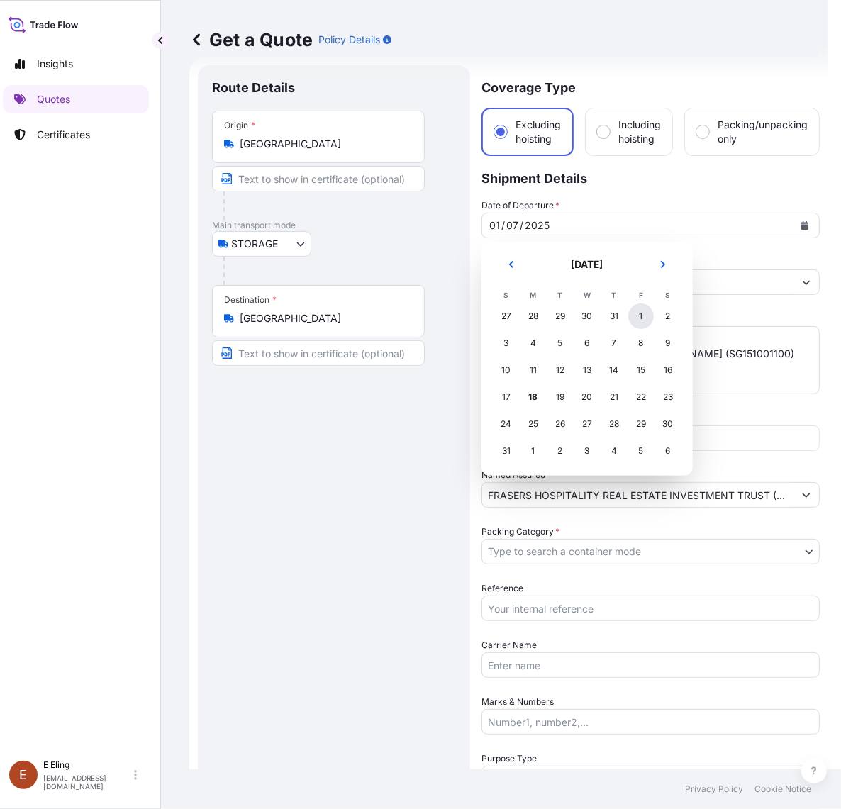
click at [640, 317] on div "1" at bounding box center [641, 316] width 26 height 26
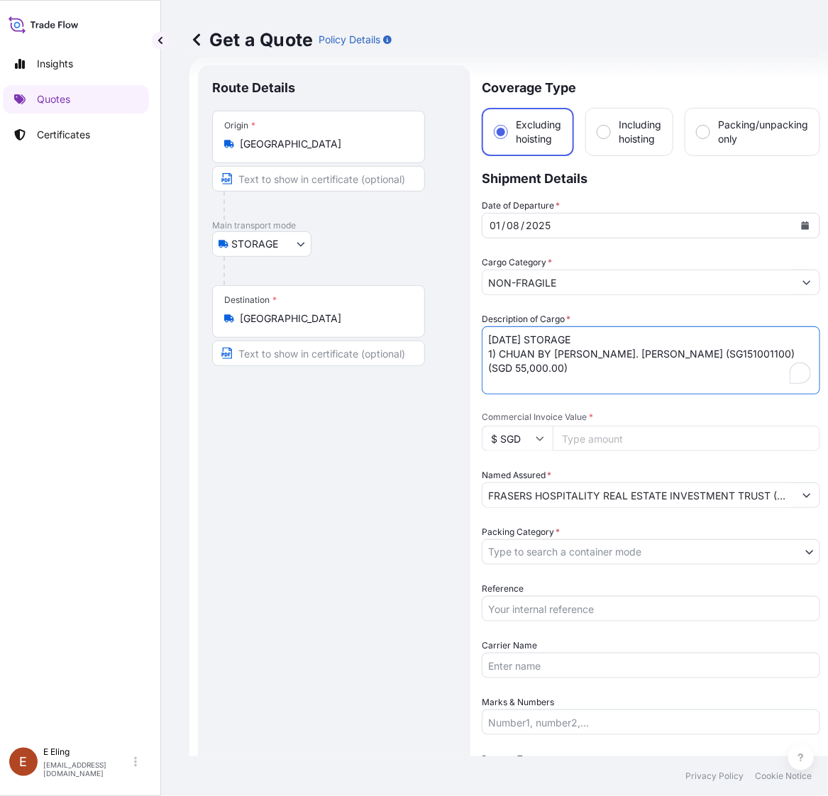
drag, startPoint x: 504, startPoint y: 338, endPoint x: 486, endPoint y: 330, distance: 19.7
click at [482, 342] on textarea "JUL25 STORAGE 1) CHUAN BY BRO. JOSEPH MCNALLY (SG151001100) (SGD 55,000.00)" at bounding box center [650, 360] width 338 height 68
type textarea "AUG25 STORAGE 1) CHUAN BY BRO. JOSEPH MCNALLY (SG151001100) (SGD 55,000.00)"
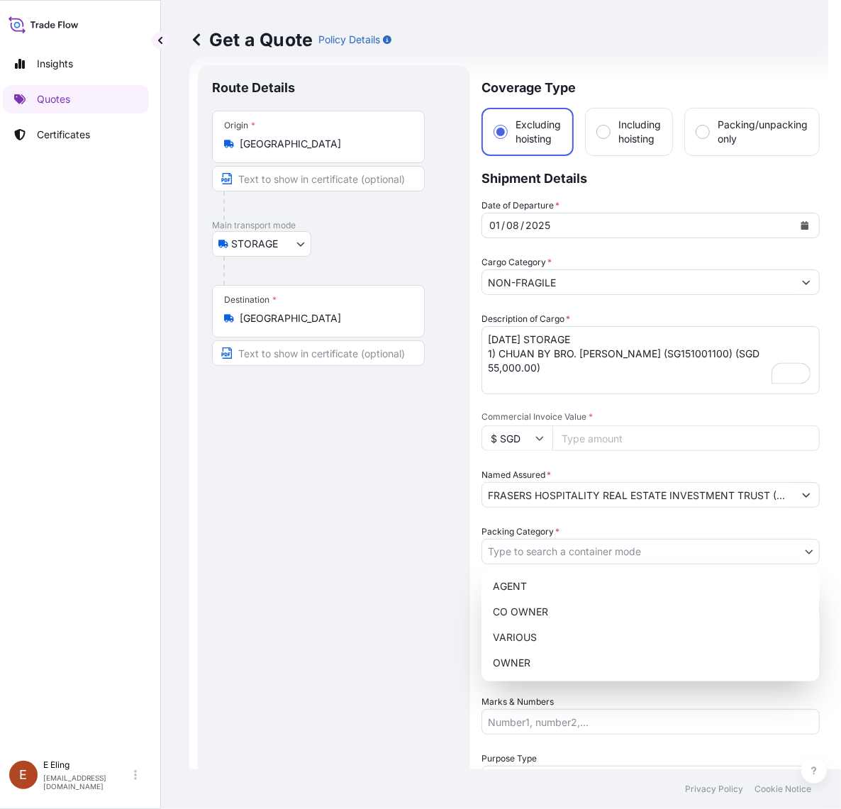
click at [621, 557] on body "Insights Quotes Certificates E E Eling eeling@helutrans.com Get a Quote Policy …" at bounding box center [405, 404] width 828 height 809
click at [536, 660] on div "OWNER" at bounding box center [650, 663] width 327 height 26
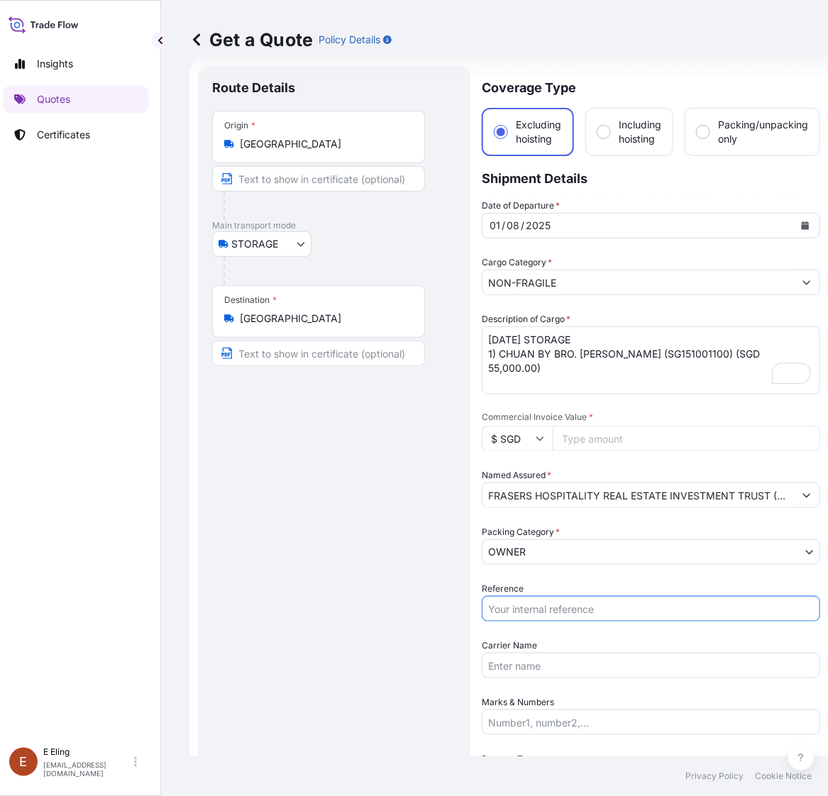
click at [525, 612] on input "Reference" at bounding box center [650, 609] width 338 height 26
paste input "AMST153100MMHT"
type input "AMST153100MMHT"
click at [681, 434] on input "Commercial Invoice Value *" at bounding box center [685, 438] width 267 height 26
paste input "55000.00"
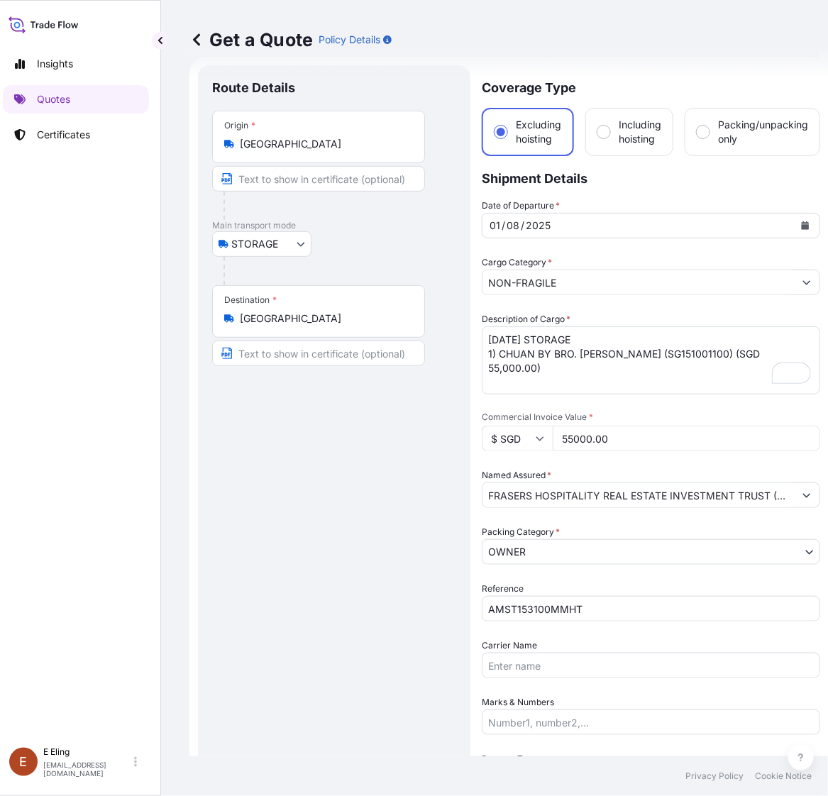
type input "55000.00"
click at [543, 669] on input "Carrier Name" at bounding box center [650, 665] width 338 height 26
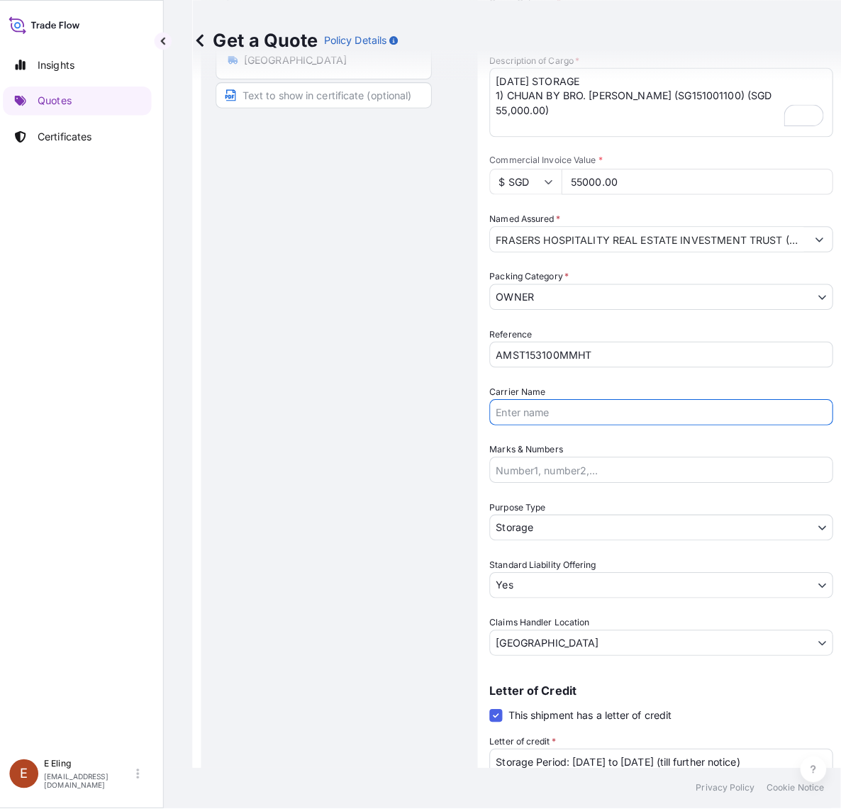
scroll to position [378, 0]
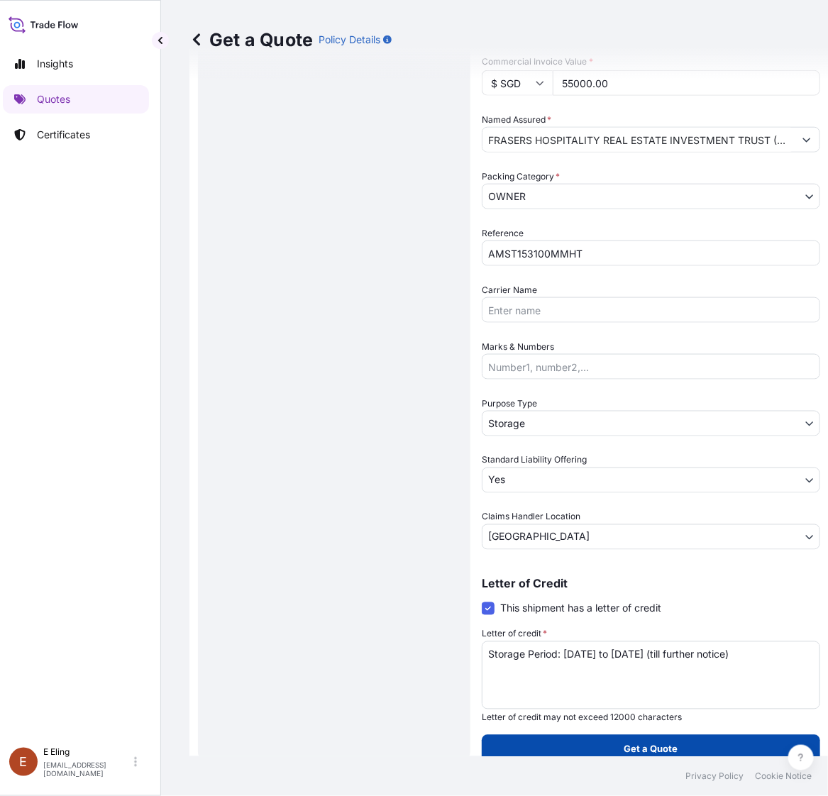
click at [647, 742] on p "Get a Quote" at bounding box center [651, 749] width 54 height 14
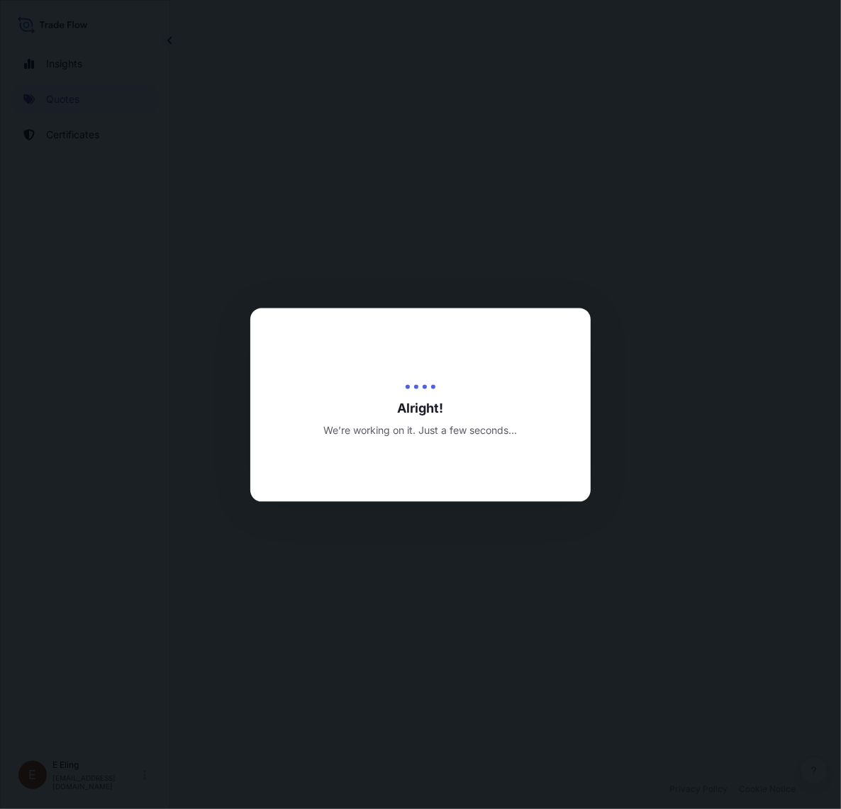
select select "STORAGE"
select select "Transit"
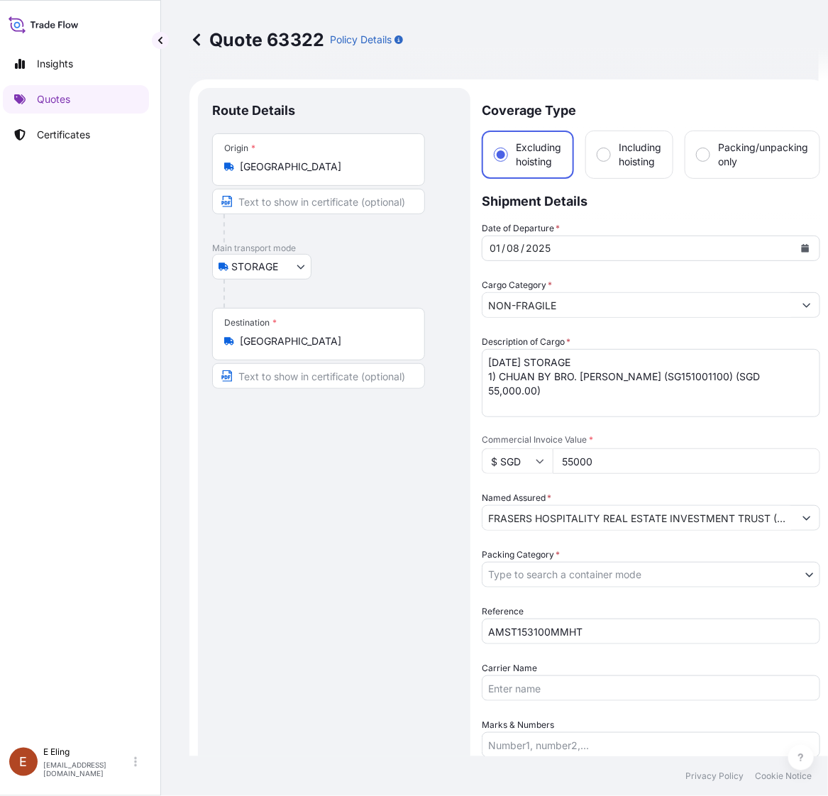
scroll to position [443, 0]
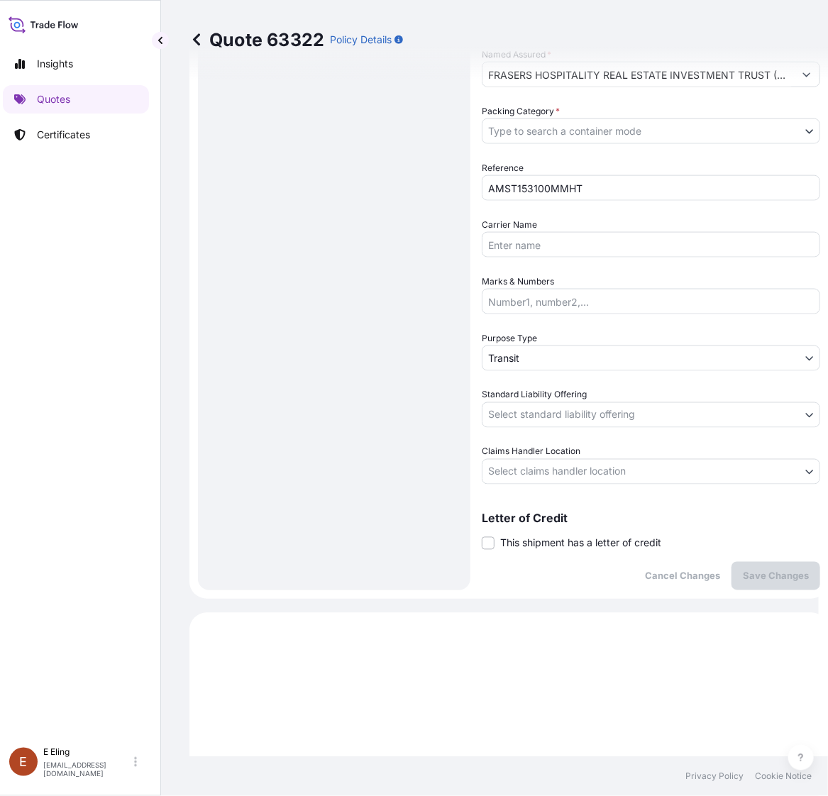
click at [598, 538] on span "This shipment has a letter of credit" at bounding box center [580, 543] width 161 height 14
click at [481, 535] on input "This shipment has a letter of credit" at bounding box center [481, 535] width 0 height 0
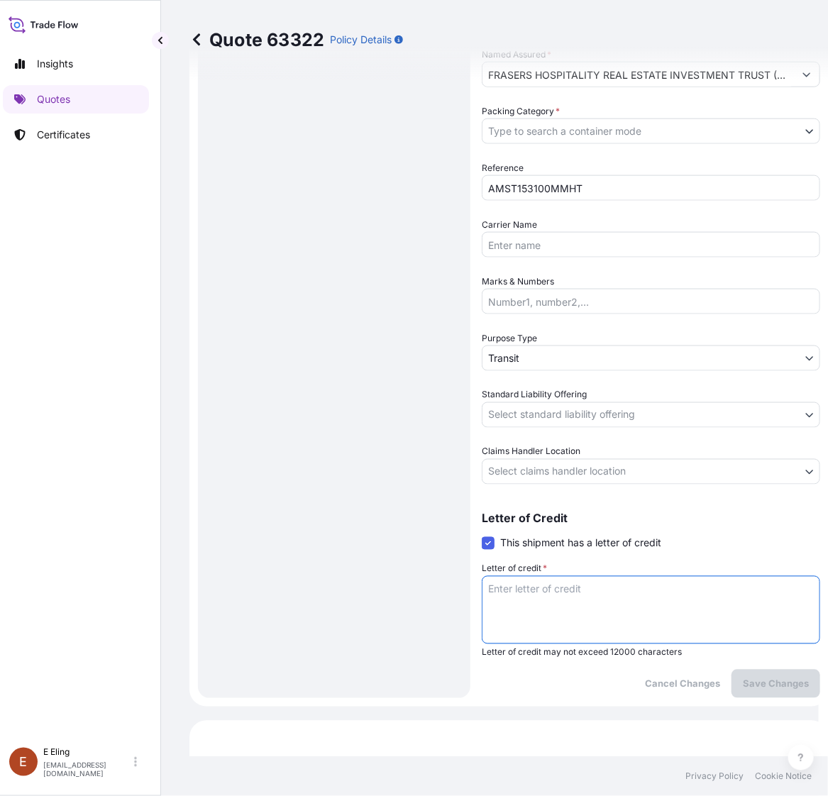
click at [600, 594] on textarea "Letter of credit *" at bounding box center [650, 610] width 338 height 68
paste textarea "Storage Period: [DATE] to [DATE] (till further notice)"
type textarea "Storage Period: [DATE] to [DATE] (till further notice)"
click at [568, 484] on div "Coverage Type Excluding hoisting Including hoisting Packing/unpacking only Ship…" at bounding box center [650, 171] width 338 height 1053
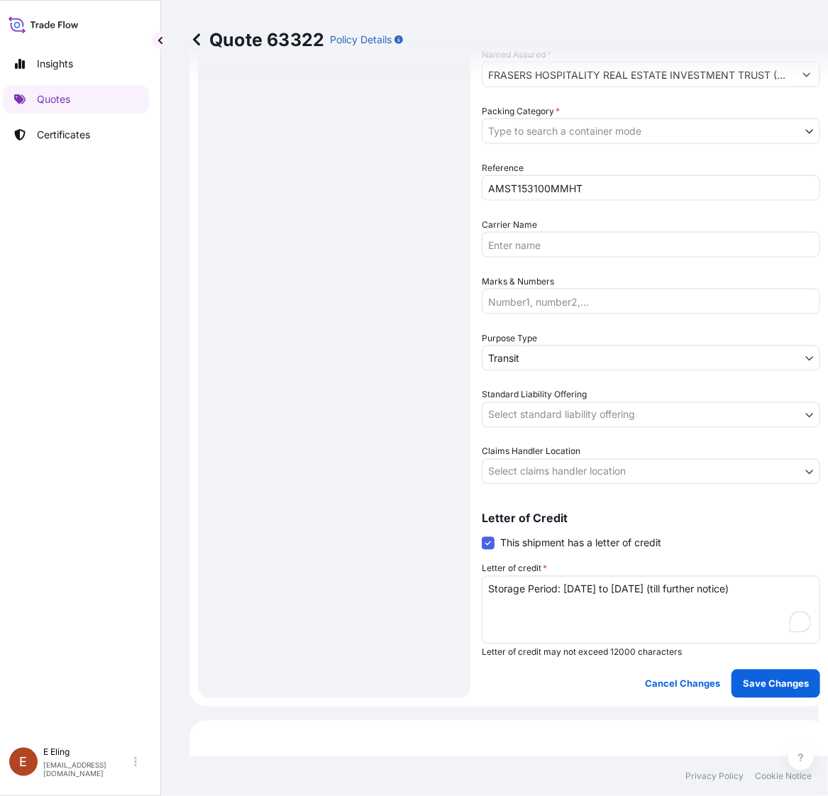
click at [568, 464] on body "Insights Quotes Certificates E E Eling eeling@helutrans.com Quote 63322 Policy …" at bounding box center [405, 398] width 828 height 796
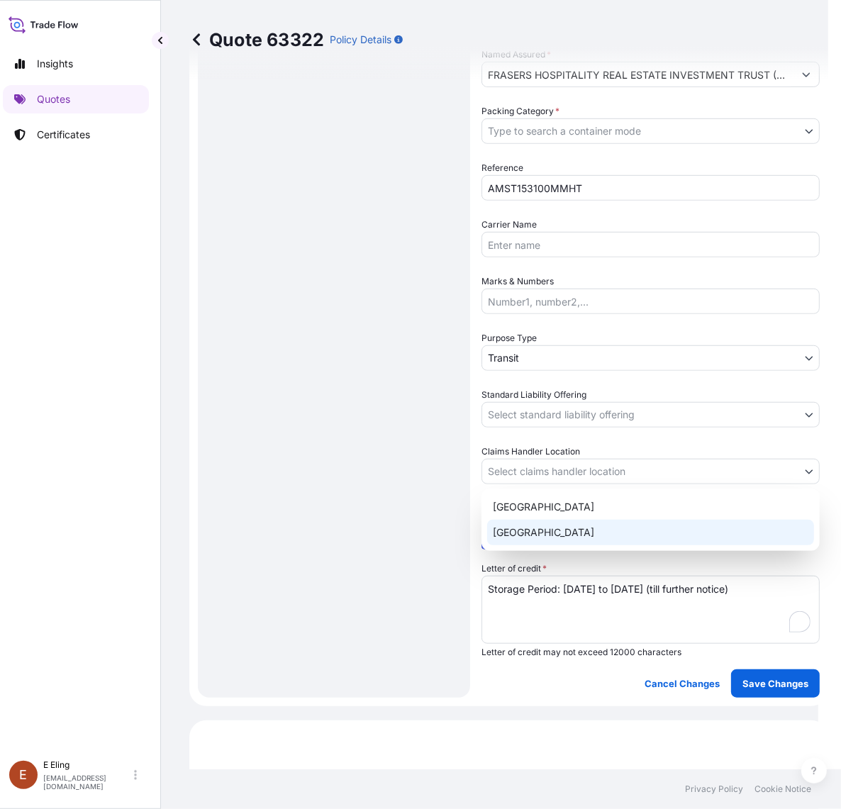
click at [534, 530] on div "[GEOGRAPHIC_DATA]" at bounding box center [650, 533] width 327 height 26
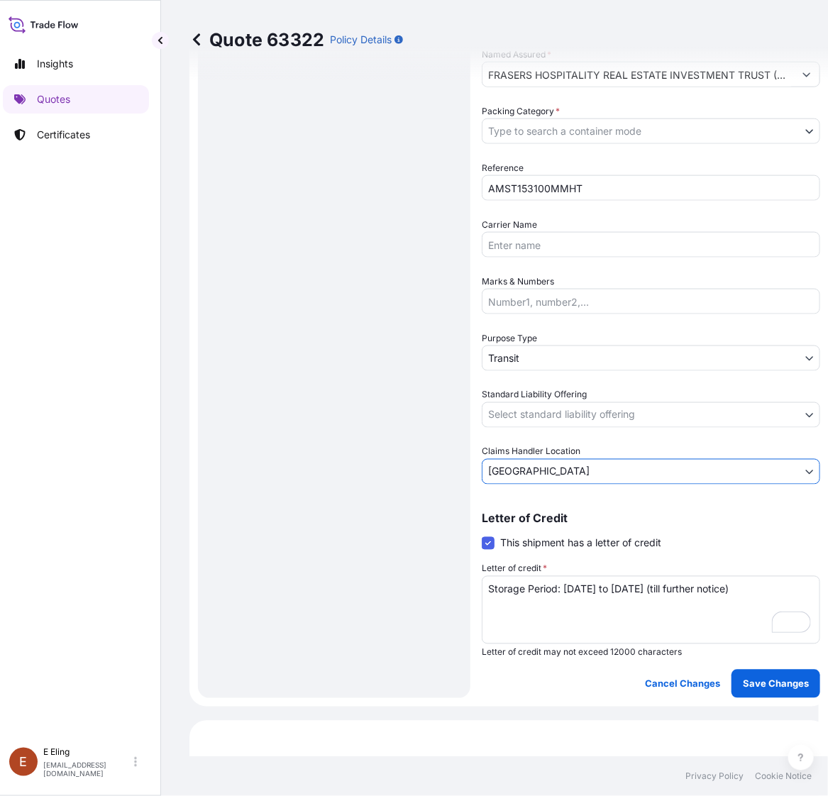
click at [555, 408] on body "Insights Quotes Certificates E E Eling eeling@helutrans.com Quote 63322 Policy …" at bounding box center [405, 398] width 828 height 796
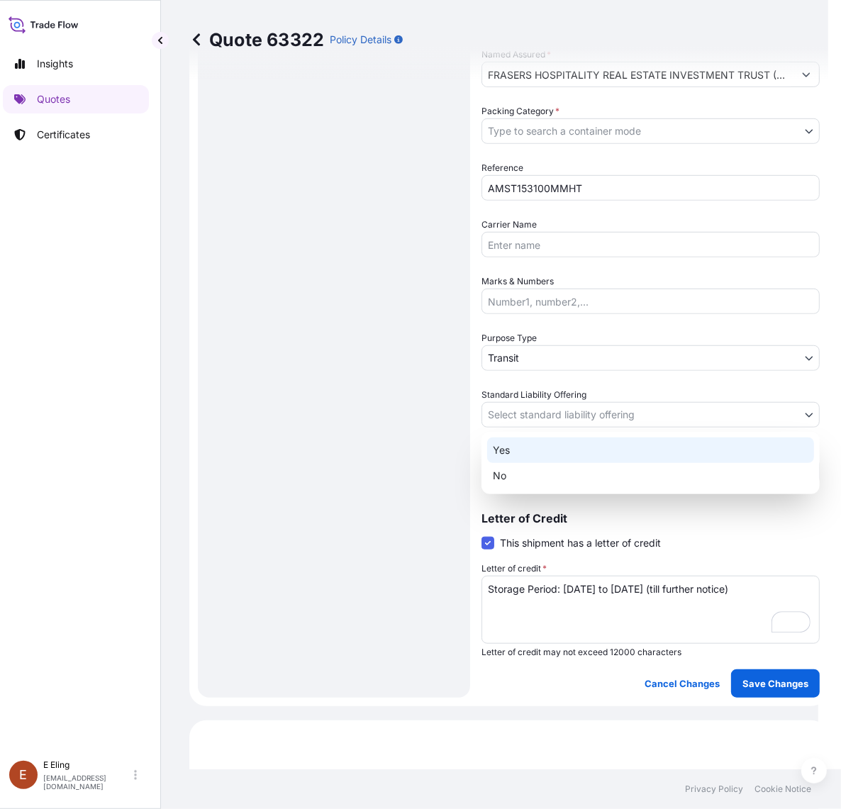
click at [538, 461] on div "Yes" at bounding box center [650, 451] width 327 height 26
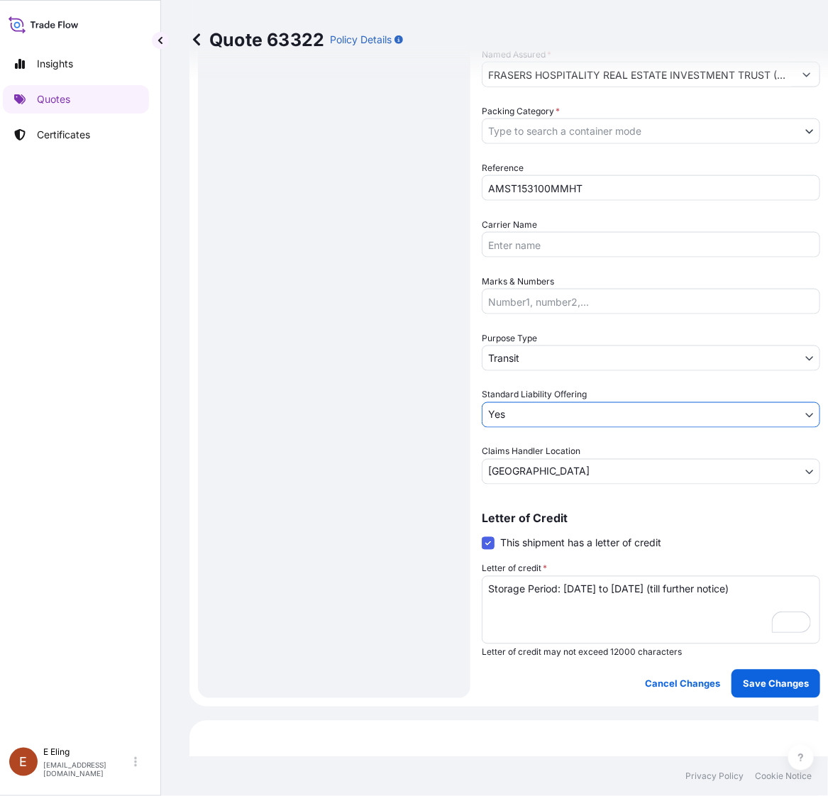
click at [538, 343] on div "Purpose Type Transit" at bounding box center [650, 351] width 338 height 40
click at [542, 355] on body "Insights Quotes Certificates E E Eling eeling@helutrans.com Quote 63322 Policy …" at bounding box center [405, 398] width 828 height 796
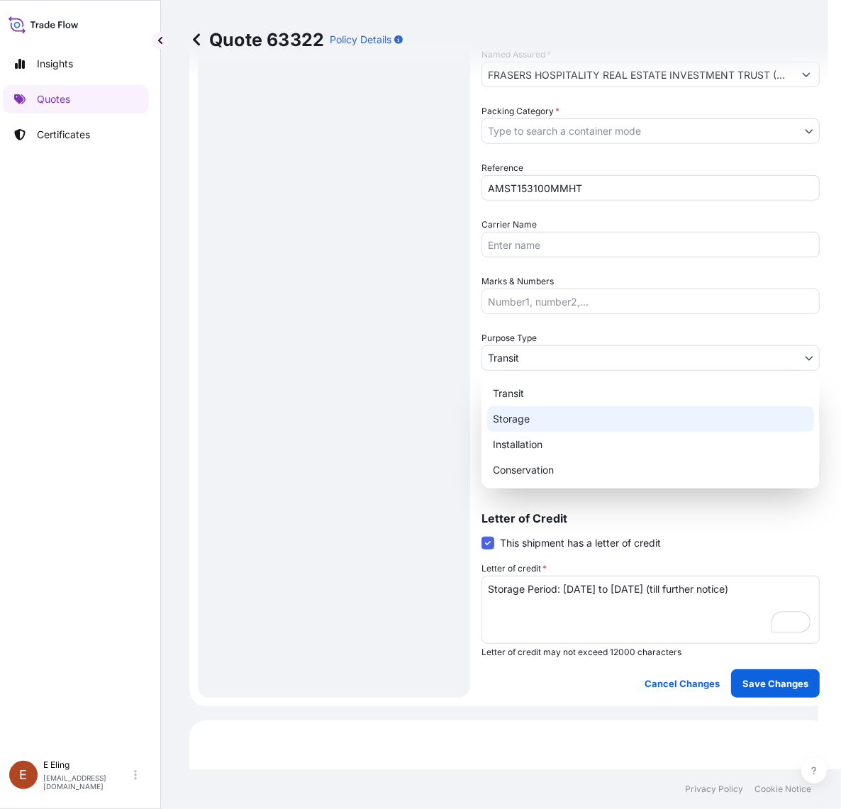
click at [523, 416] on div "Storage" at bounding box center [650, 419] width 327 height 26
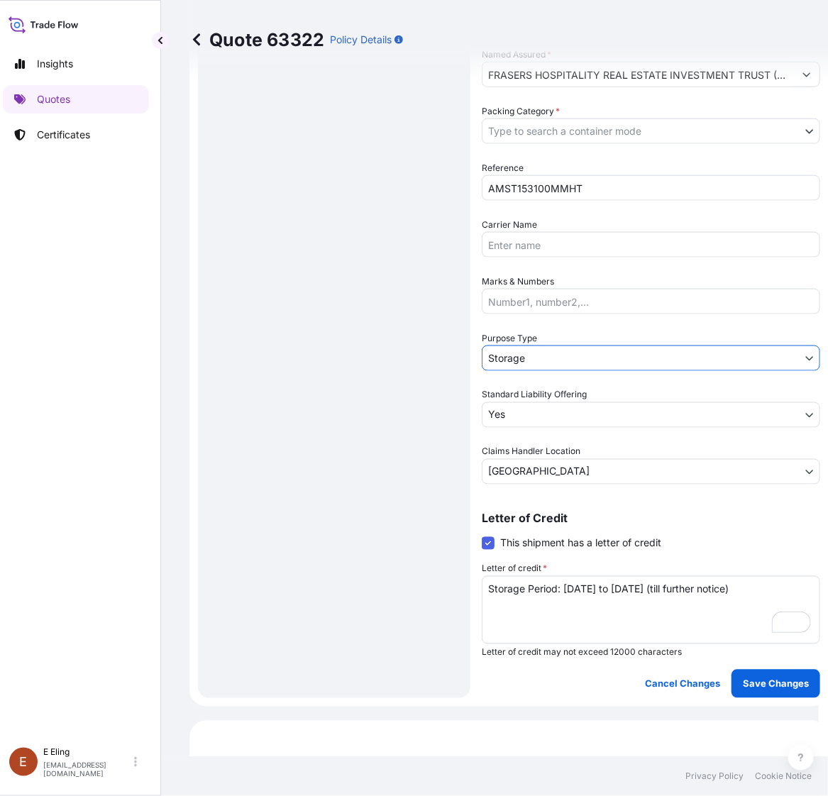
click at [561, 131] on body "Insights Quotes Certificates E E Eling eeling@helutrans.com Quote 63322 Policy …" at bounding box center [405, 398] width 828 height 796
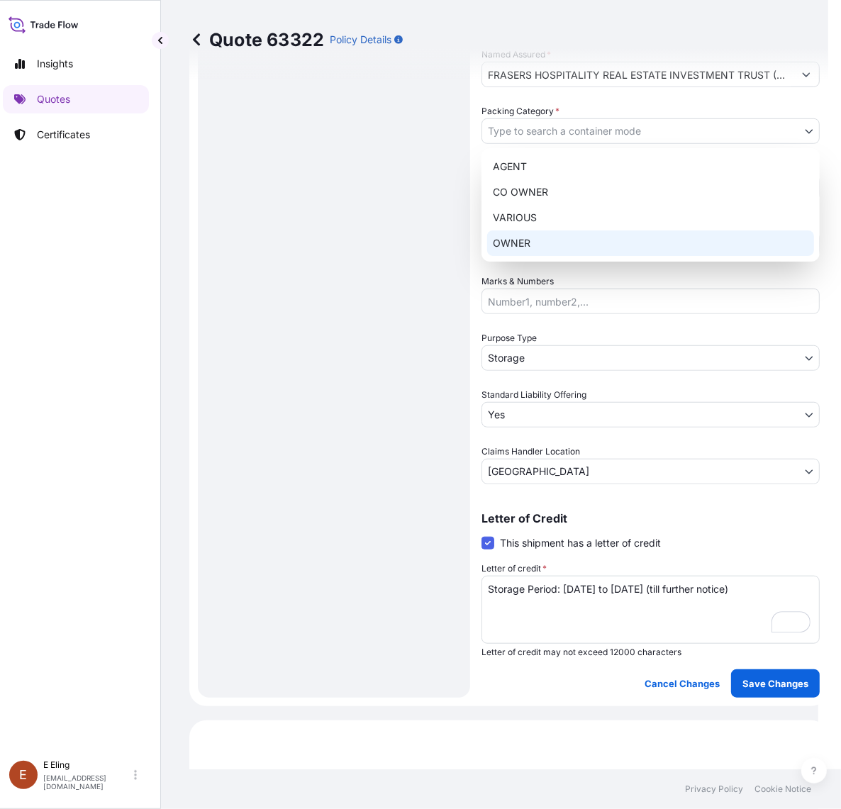
click at [550, 239] on div "OWNER" at bounding box center [650, 243] width 327 height 26
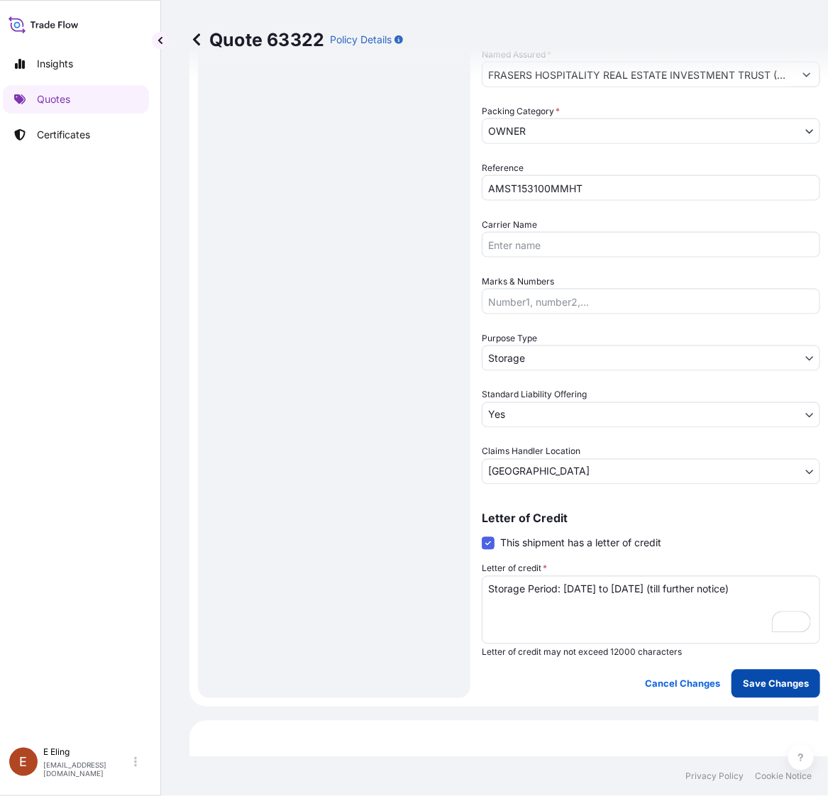
click at [777, 692] on button "Save Changes" at bounding box center [775, 683] width 89 height 28
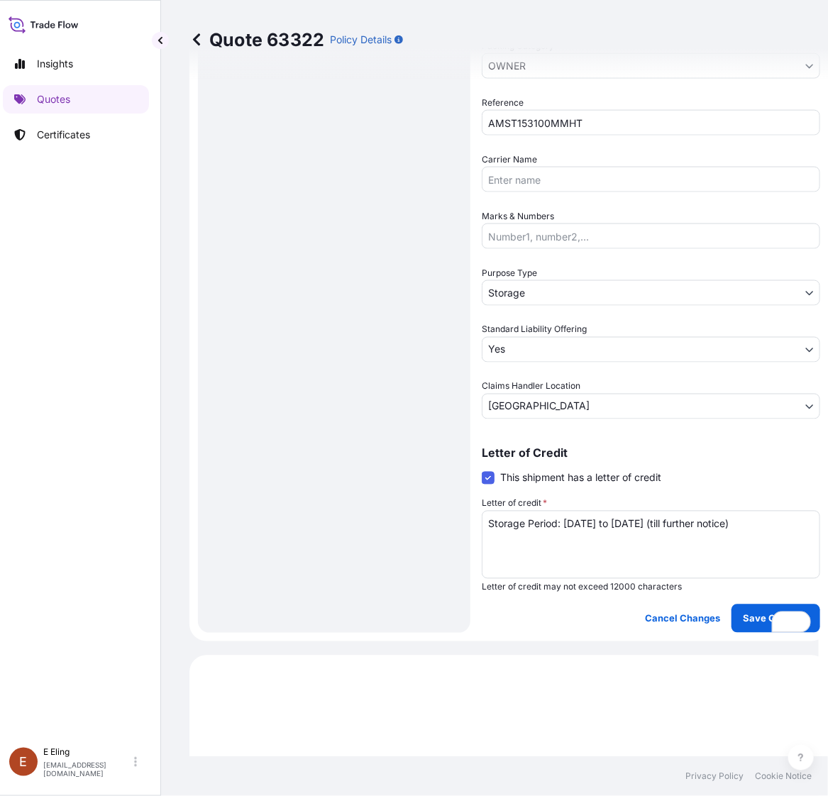
scroll to position [745, 0]
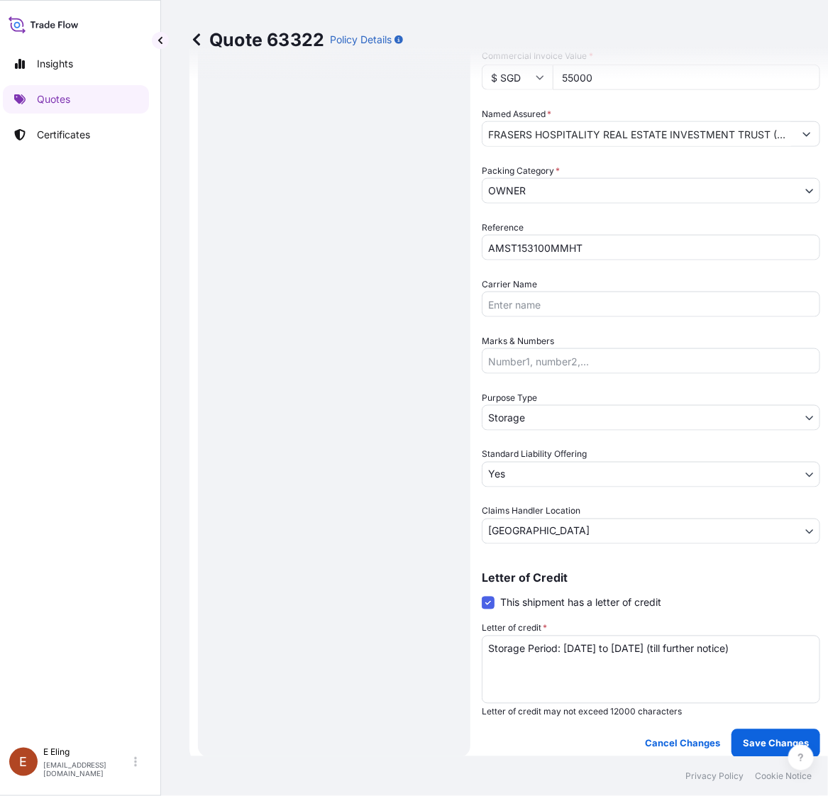
select select "STORAGE"
select select "Storage"
select select "Yes"
select select "[GEOGRAPHIC_DATA]"
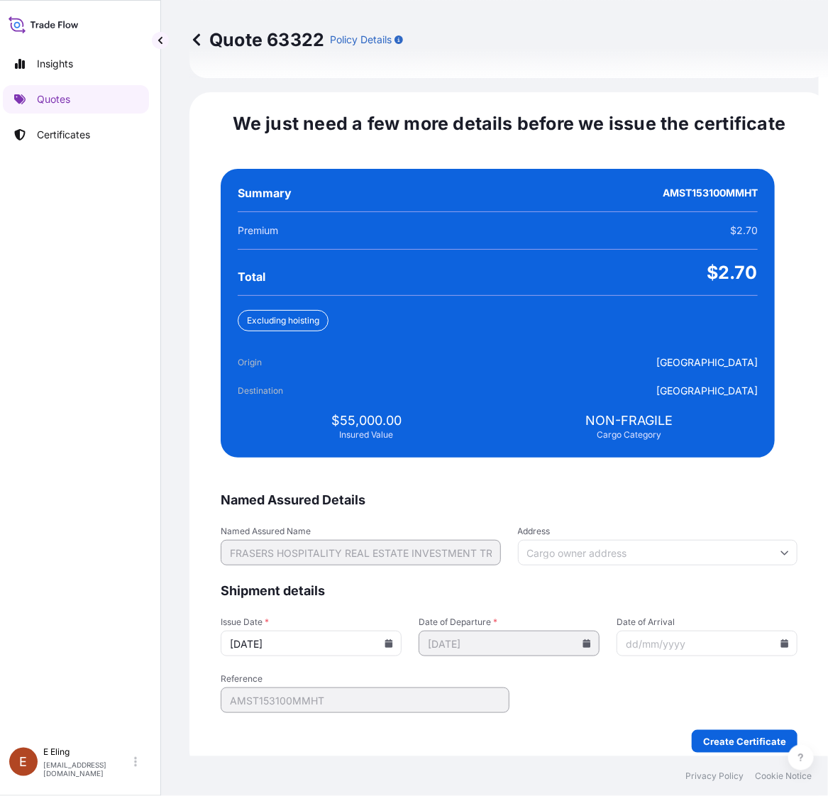
click at [391, 630] on input "[DATE]" at bounding box center [311, 643] width 181 height 26
click at [392, 639] on icon at bounding box center [388, 643] width 9 height 9
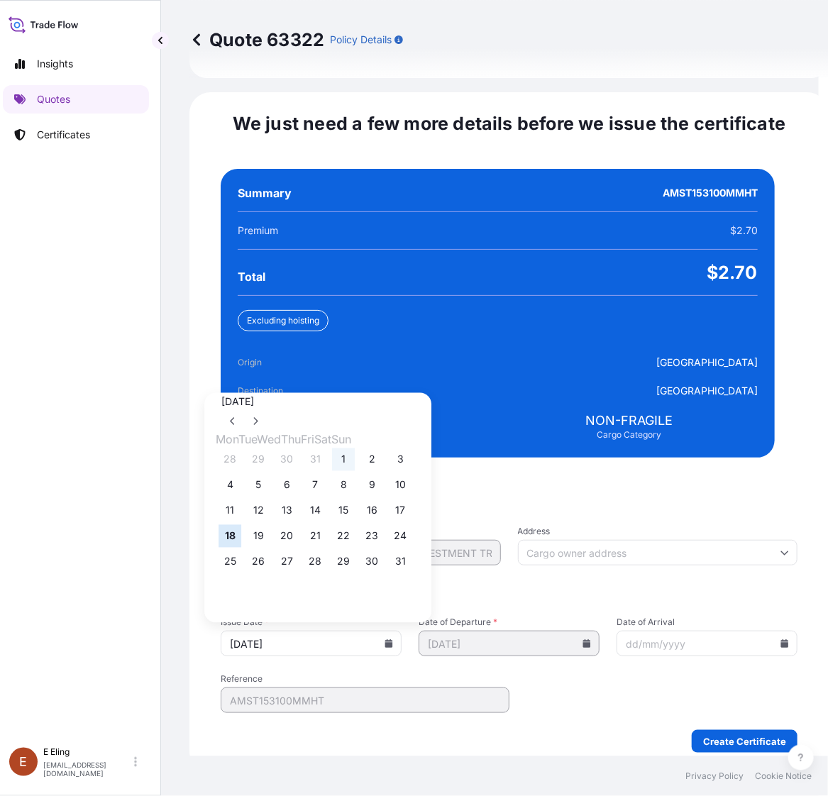
click at [355, 455] on button "1" at bounding box center [343, 459] width 23 height 23
type input "[DATE]"
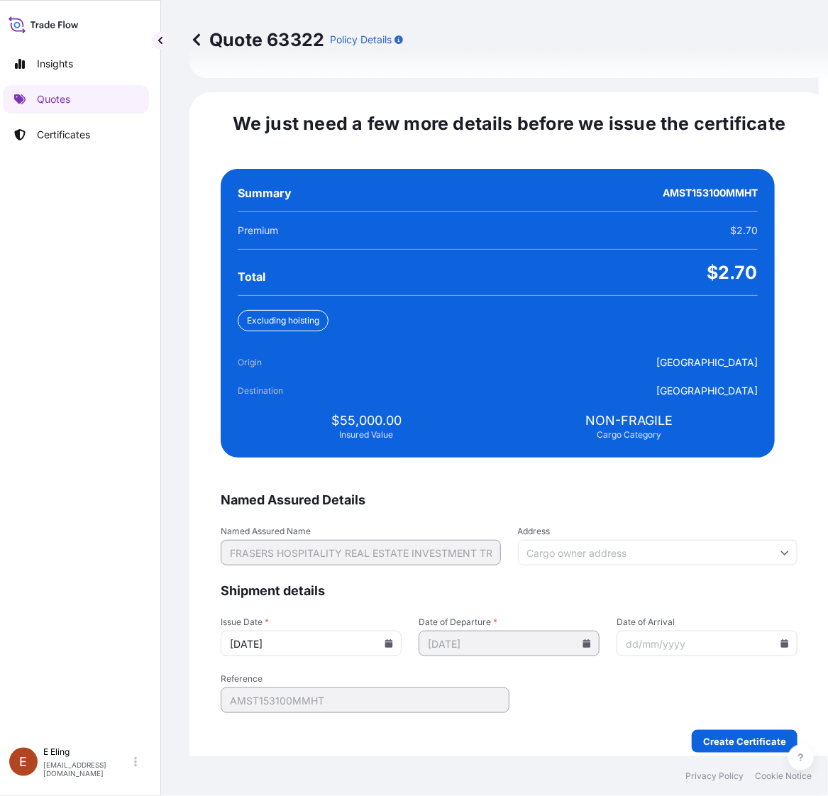
drag, startPoint x: 753, startPoint y: 622, endPoint x: 759, endPoint y: 629, distance: 9.5
click at [759, 630] on div at bounding box center [706, 643] width 181 height 26
click at [781, 639] on icon at bounding box center [785, 643] width 8 height 9
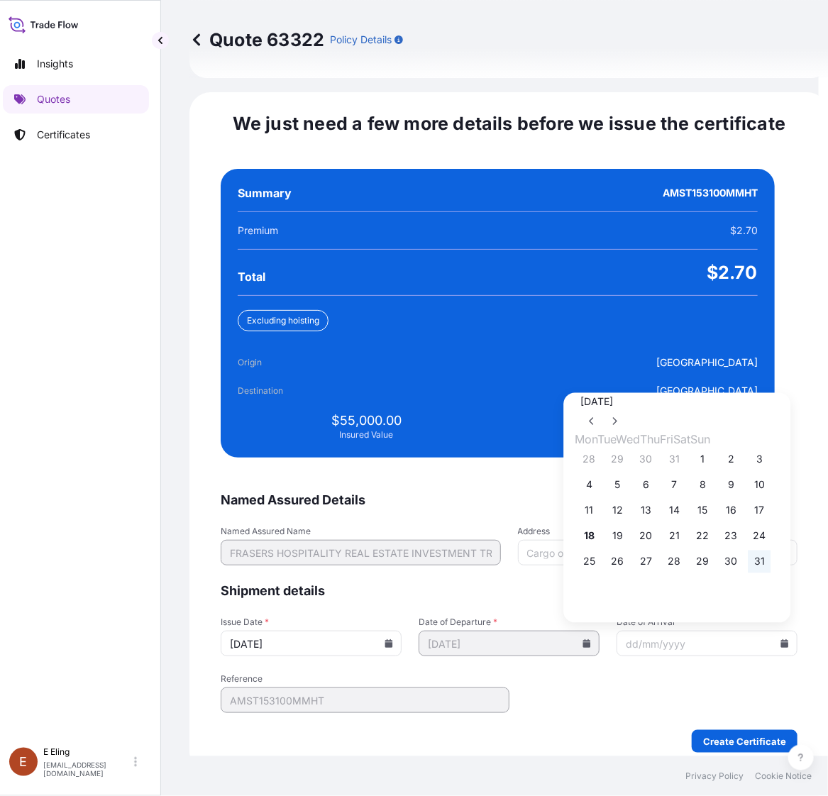
click at [771, 555] on button "31" at bounding box center [759, 561] width 23 height 23
type input "[DATE]"
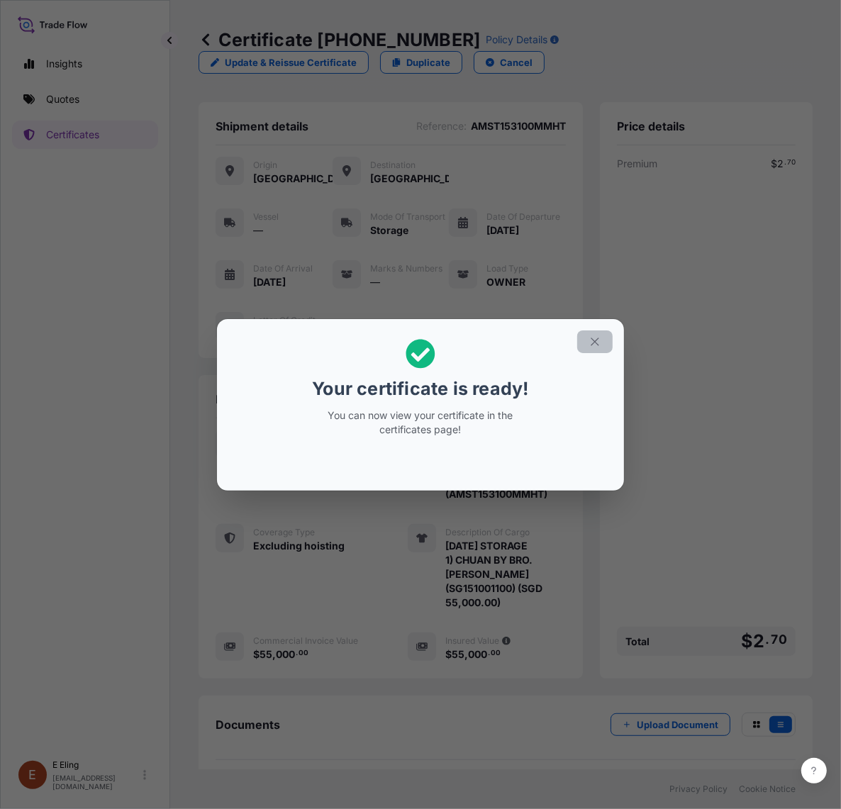
click at [587, 342] on button "button" at bounding box center [594, 341] width 35 height 23
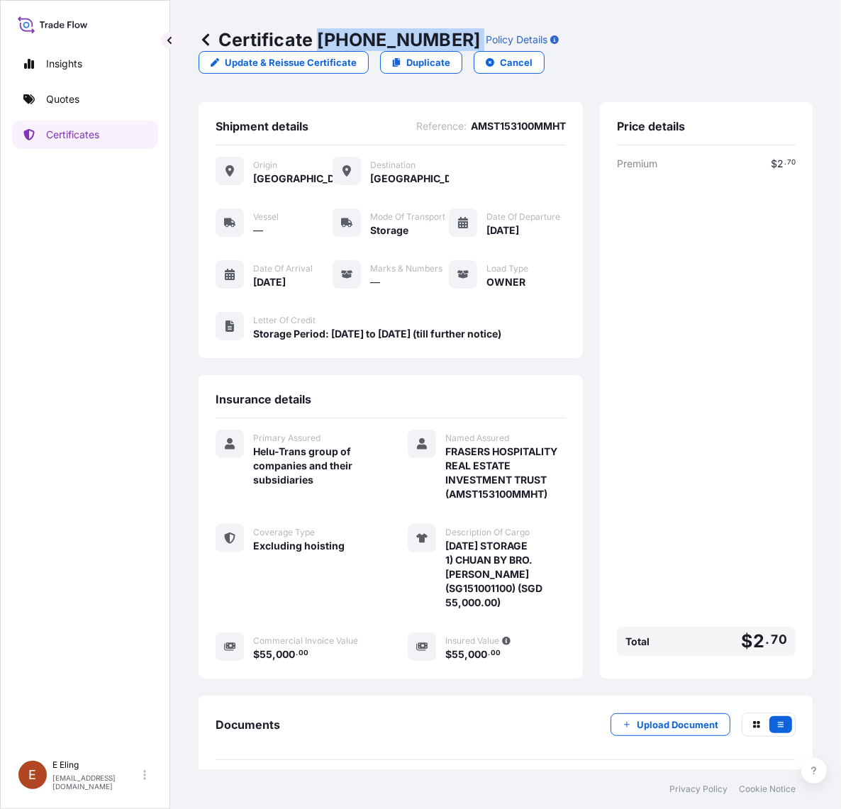
drag, startPoint x: 323, startPoint y: 35, endPoint x: 450, endPoint y: 40, distance: 127.7
click at [450, 40] on div "Certificate 31504-1306-1 Policy Details" at bounding box center [379, 39] width 360 height 23
copy p "[PHONE_NUMBER]"
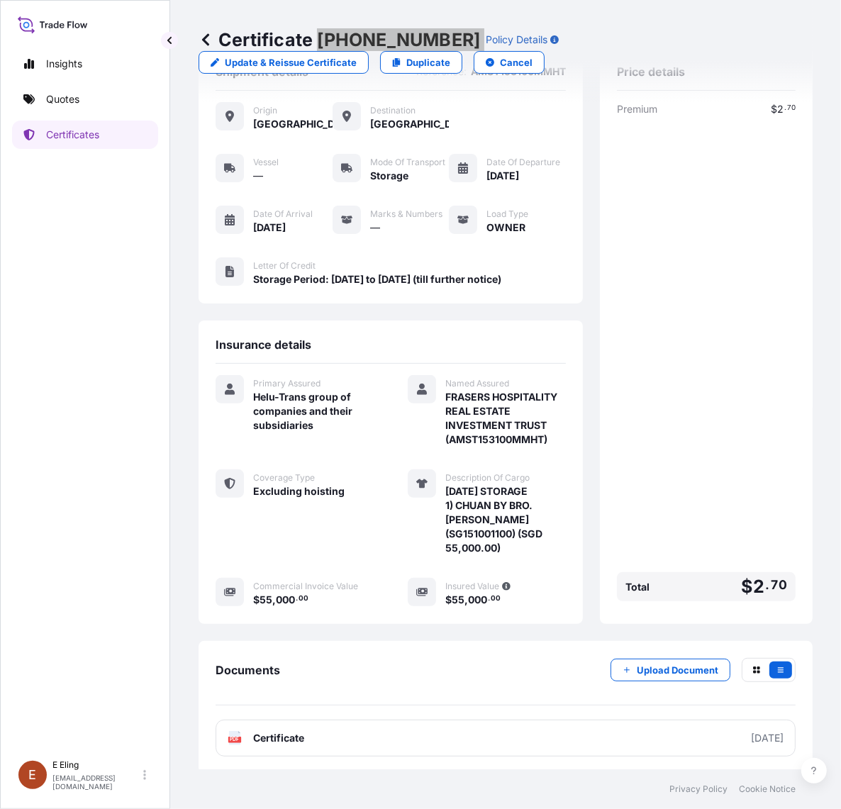
scroll to position [79, 0]
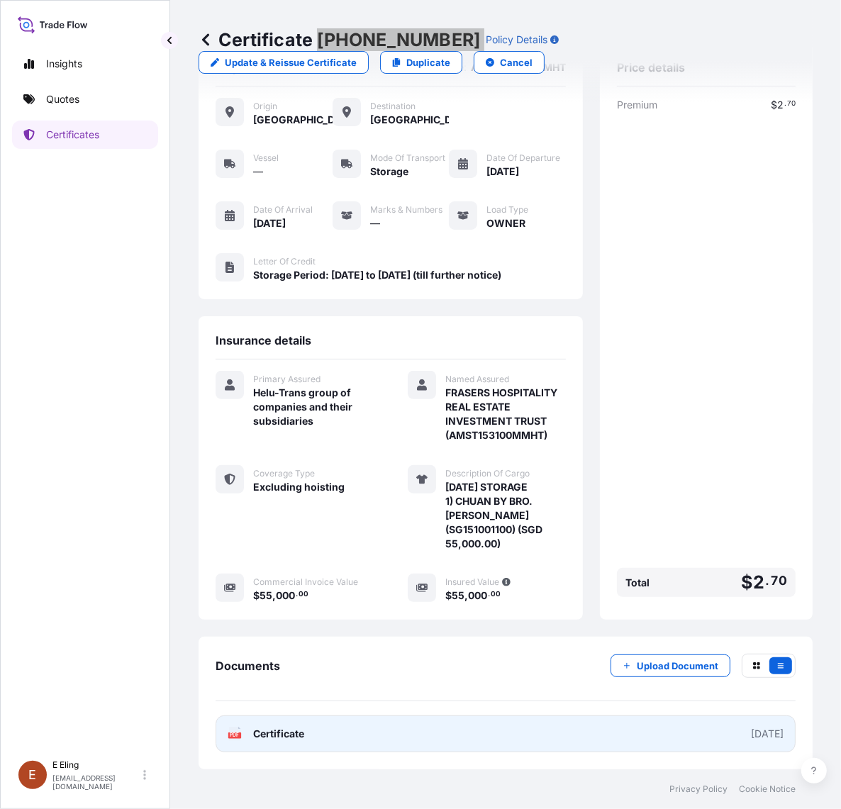
click at [389, 729] on link "PDF Certificate [DATE]" at bounding box center [506, 733] width 580 height 37
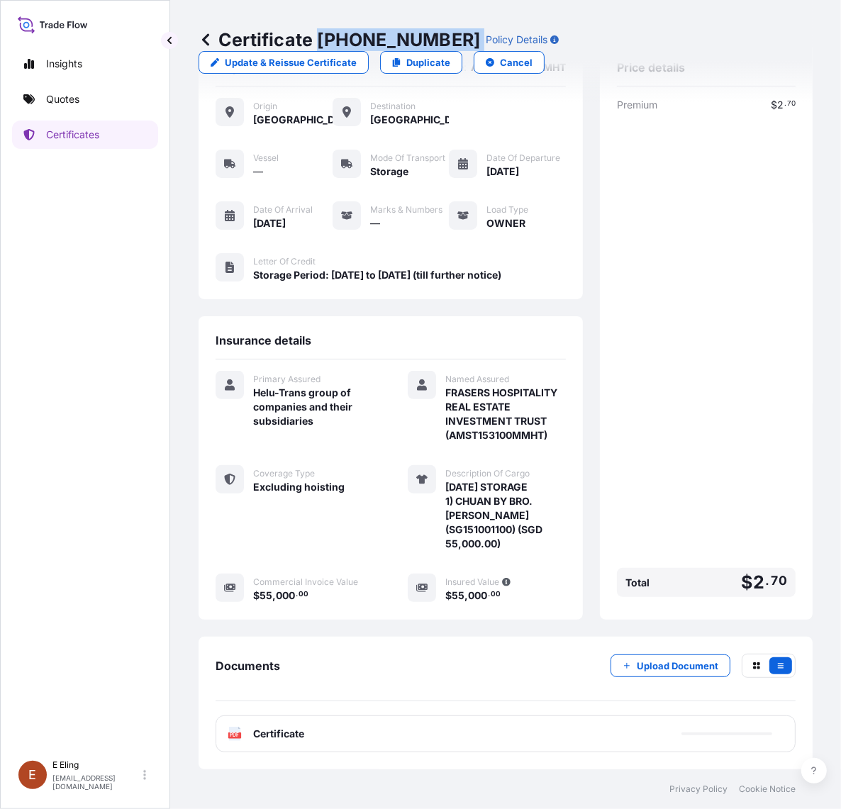
click at [650, 674] on button "Upload Document" at bounding box center [671, 666] width 120 height 23
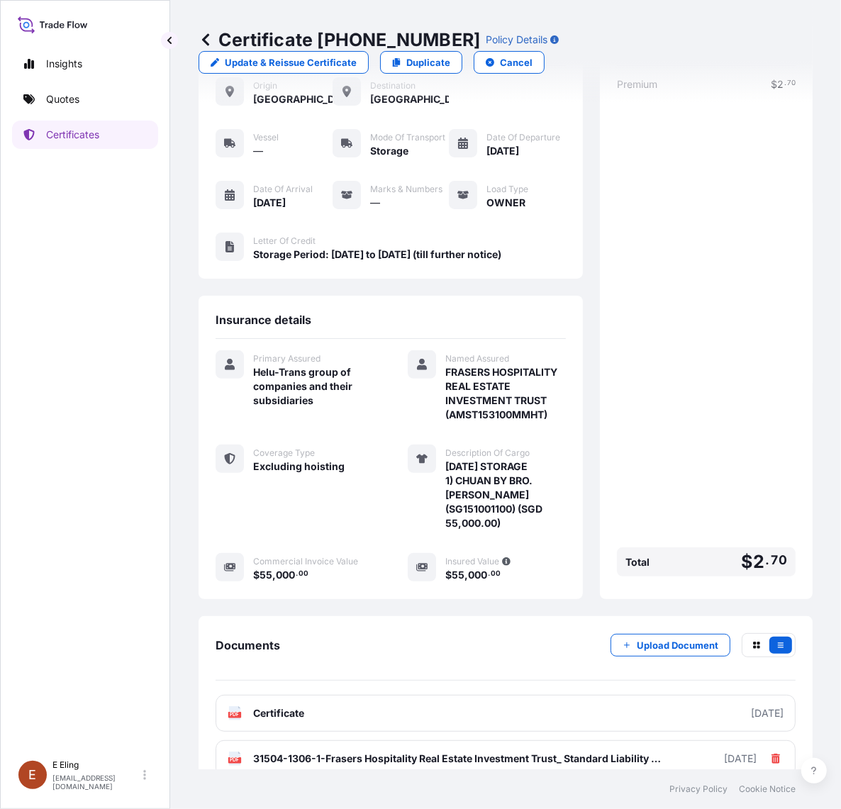
click at [160, 596] on div "Insights Quotes Certificates E E Eling eeling@helutrans.com" at bounding box center [85, 404] width 170 height 809
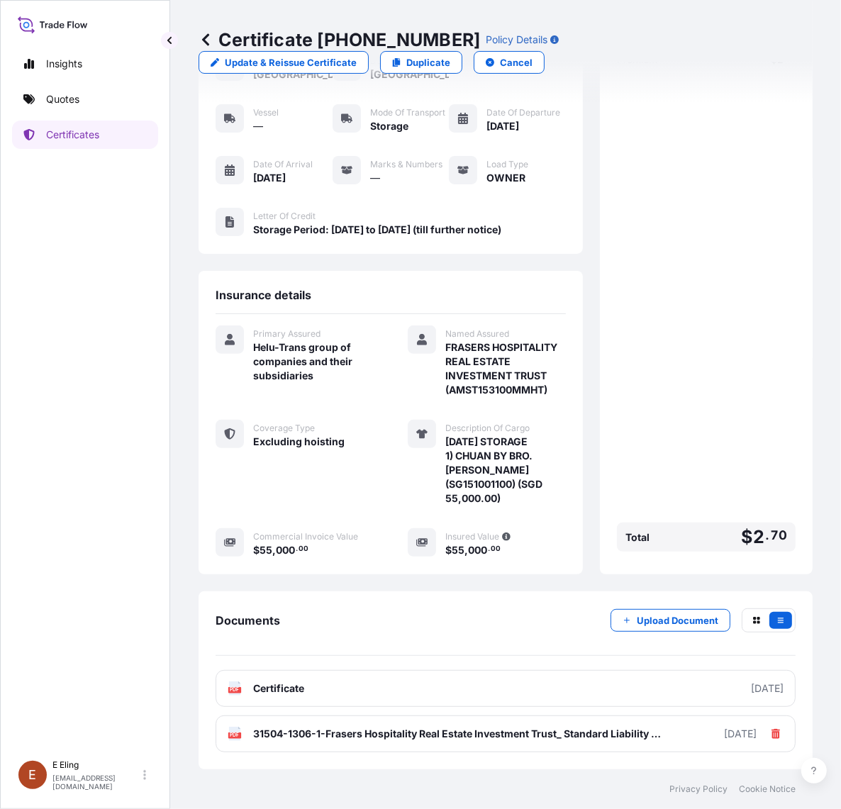
scroll to position [125, 0]
click at [115, 139] on link "Certificates" at bounding box center [85, 135] width 146 height 28
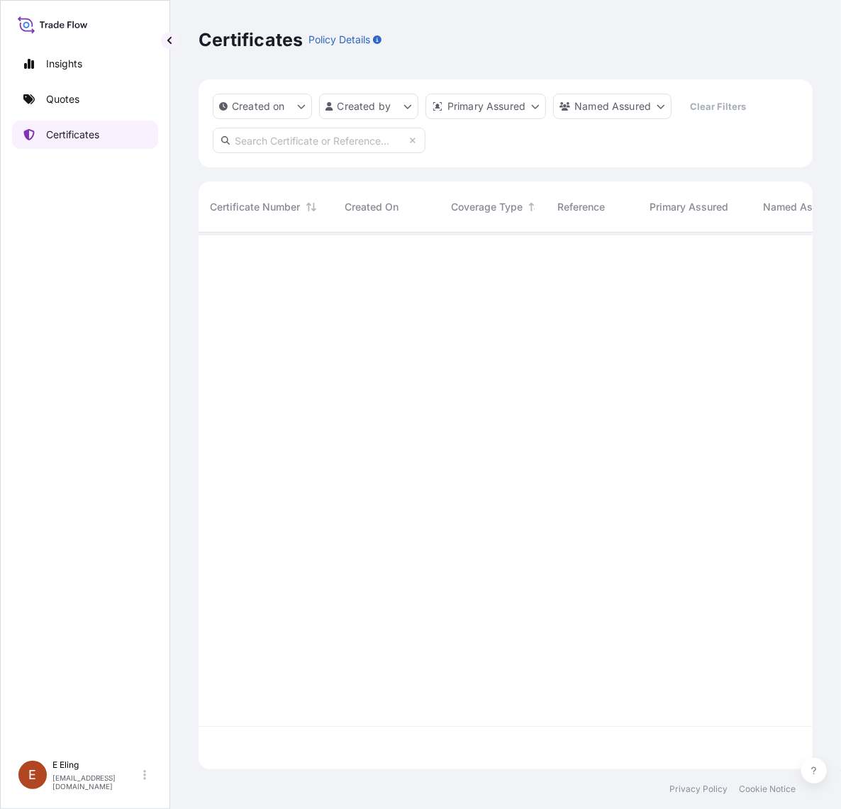
scroll to position [532, 601]
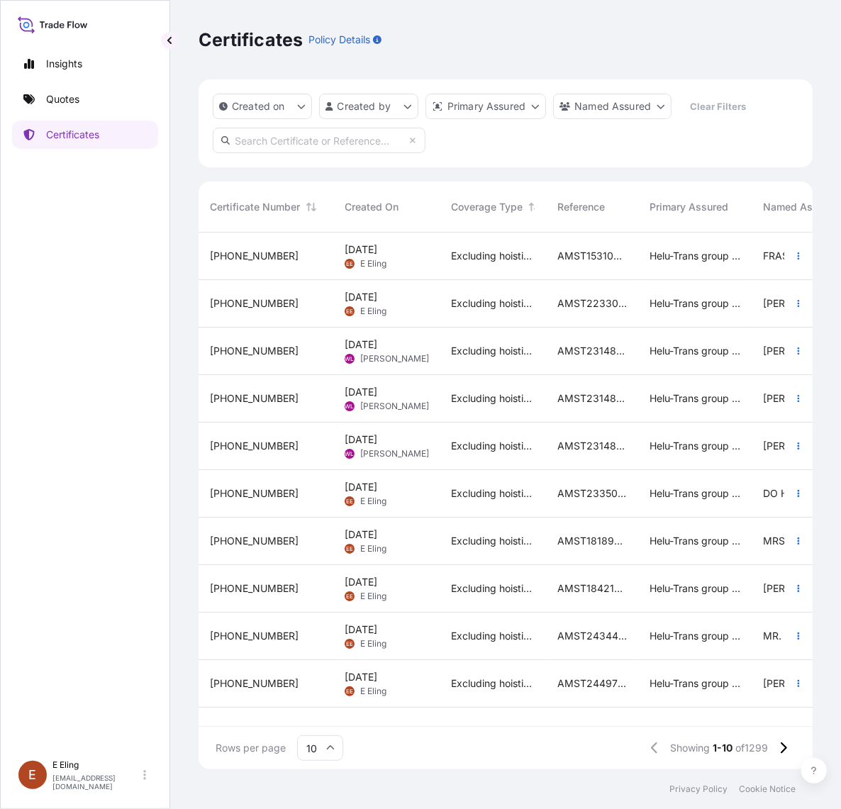
click at [373, 144] on input "text" at bounding box center [319, 141] width 213 height 26
paste input "AMST243189PTPT"
type input "AMST243189PTPT"
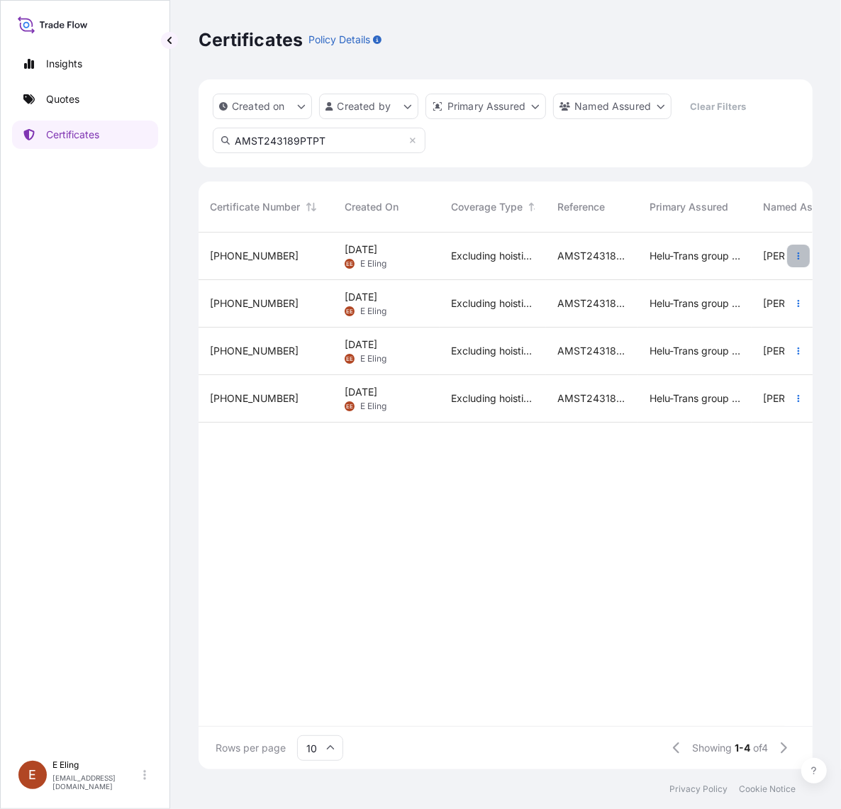
click at [803, 257] on button "button" at bounding box center [798, 256] width 23 height 23
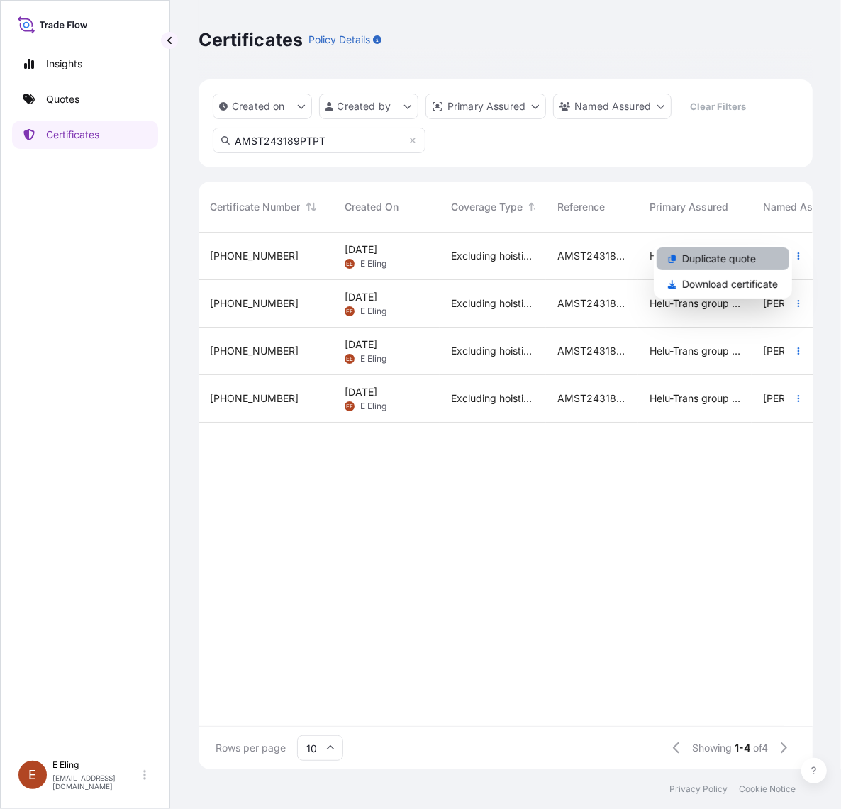
click at [770, 264] on link "Duplicate quote" at bounding box center [723, 258] width 133 height 23
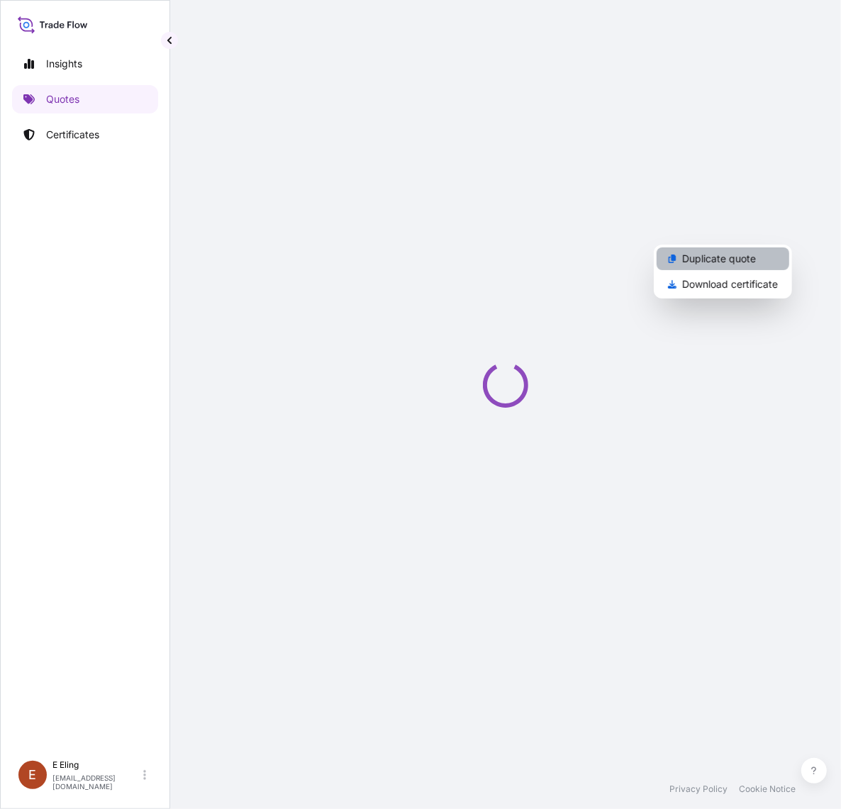
select select "STORAGE"
select select "Storage"
select select "Yes"
select select "[GEOGRAPHIC_DATA]"
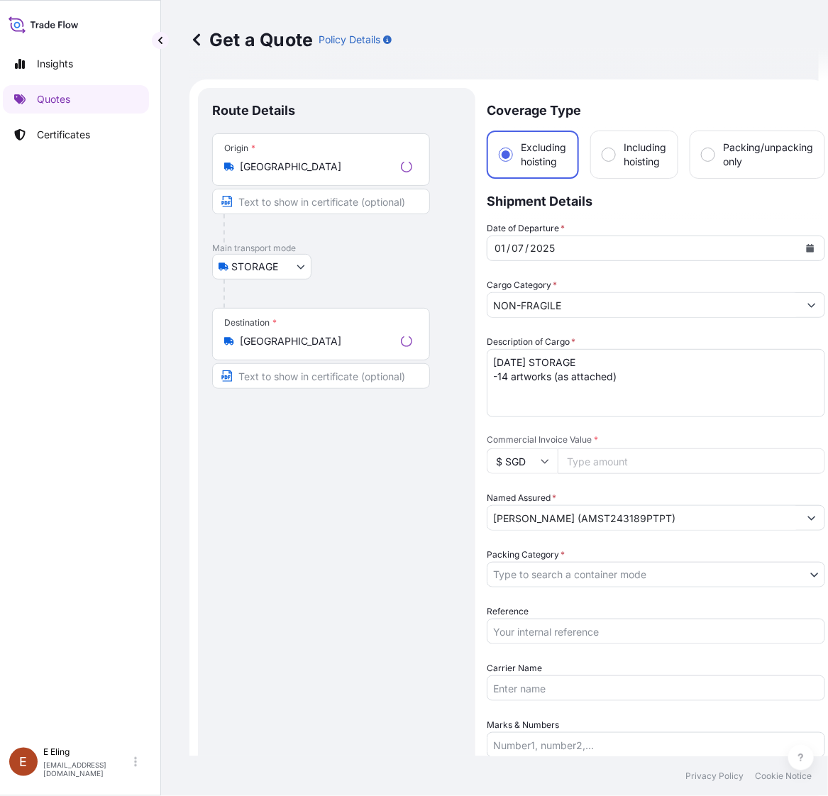
scroll to position [23, 0]
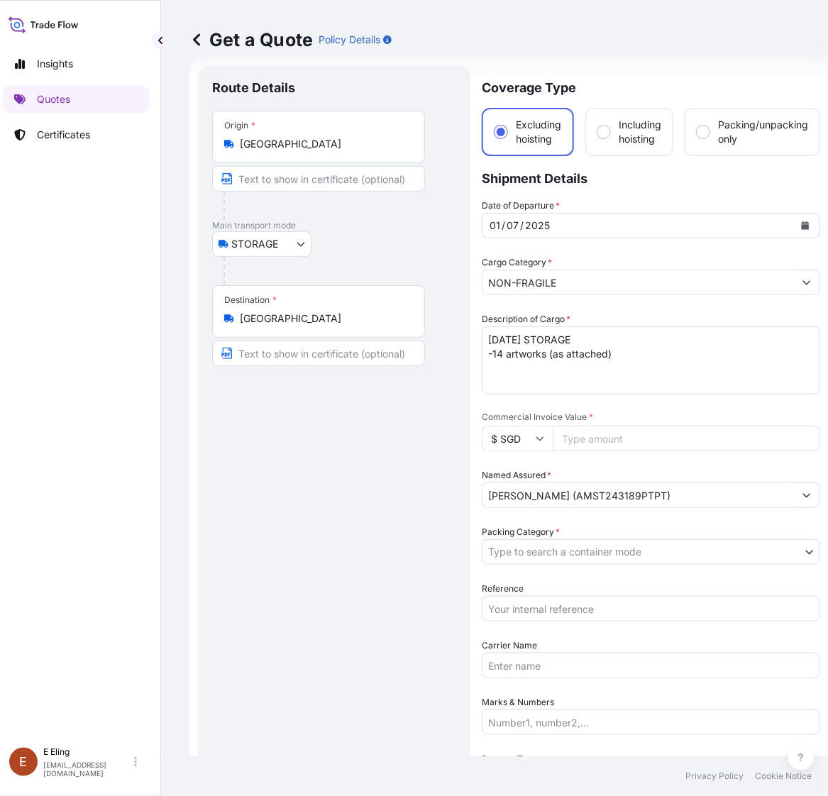
click at [801, 222] on icon "Calendar" at bounding box center [805, 225] width 9 height 9
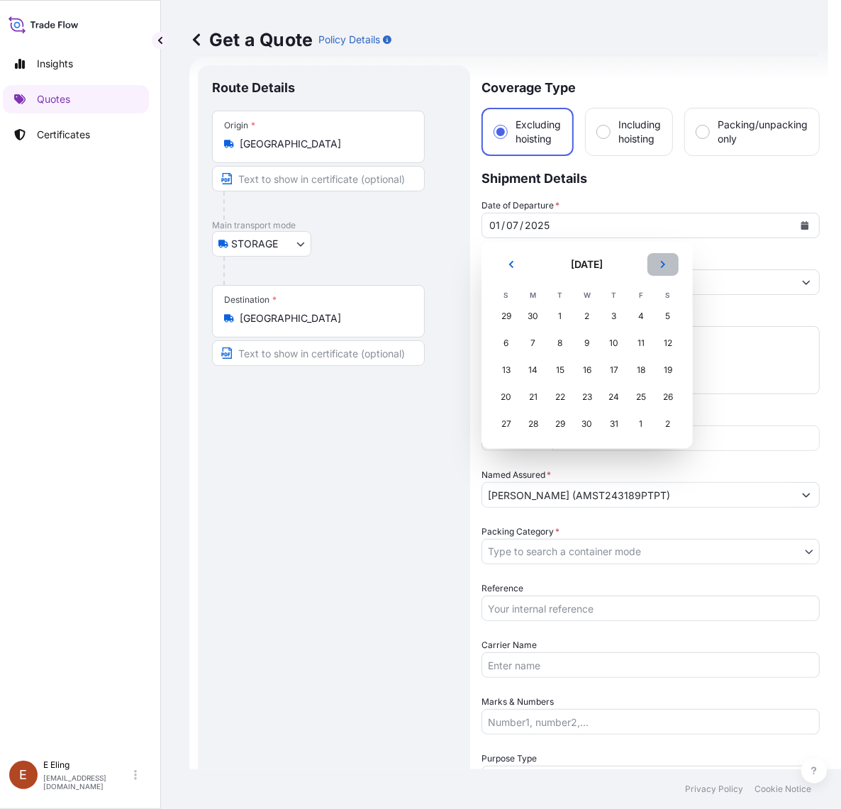
click at [668, 260] on button "Next" at bounding box center [662, 264] width 31 height 23
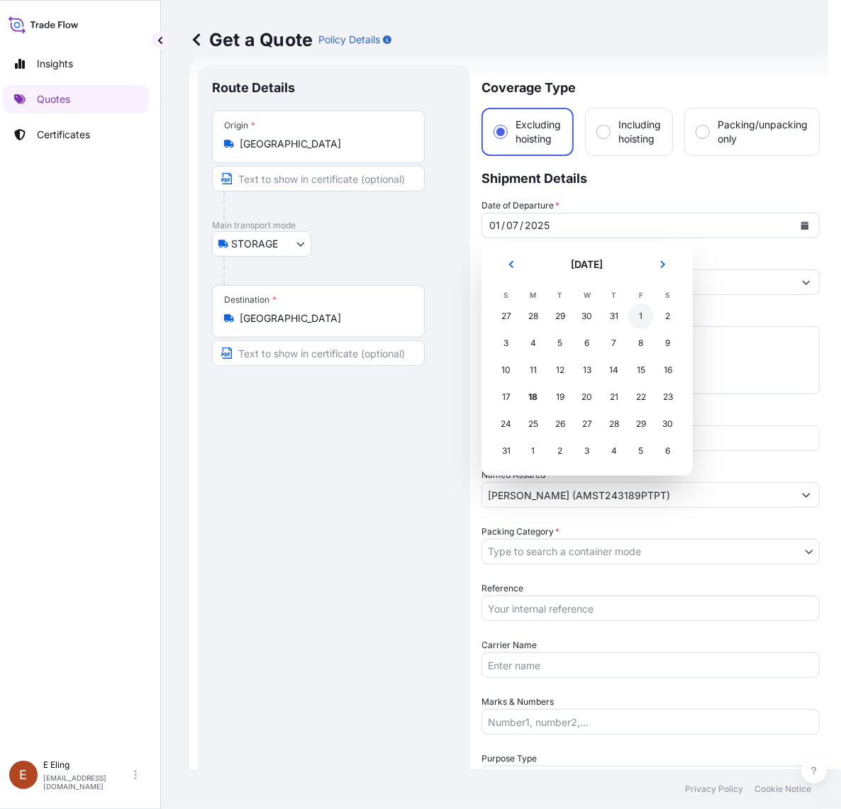
click at [631, 318] on div "1" at bounding box center [641, 316] width 26 height 26
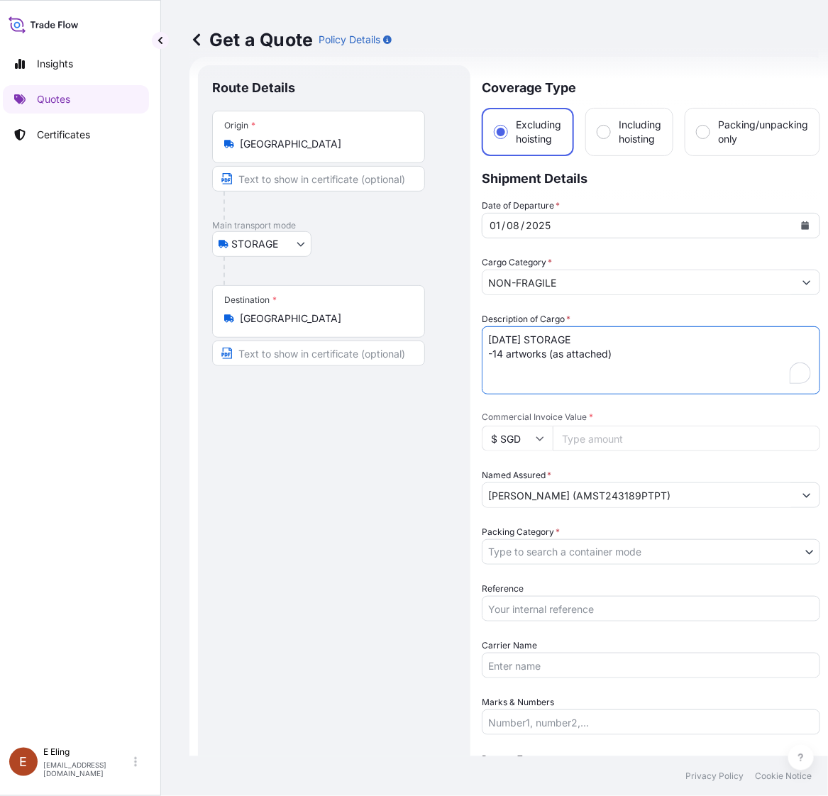
drag, startPoint x: 494, startPoint y: 335, endPoint x: 463, endPoint y: 338, distance: 31.3
click at [463, 338] on form "Route Details Place of loading Road / Inland Road / Inland Origin * Singapore M…" at bounding box center [508, 592] width 639 height 1070
type textarea "AUG25 STORAGE -14 artworks (as attached)"
click at [569, 608] on input "Reference" at bounding box center [650, 609] width 338 height 26
paste input "AMST243189PTPT"
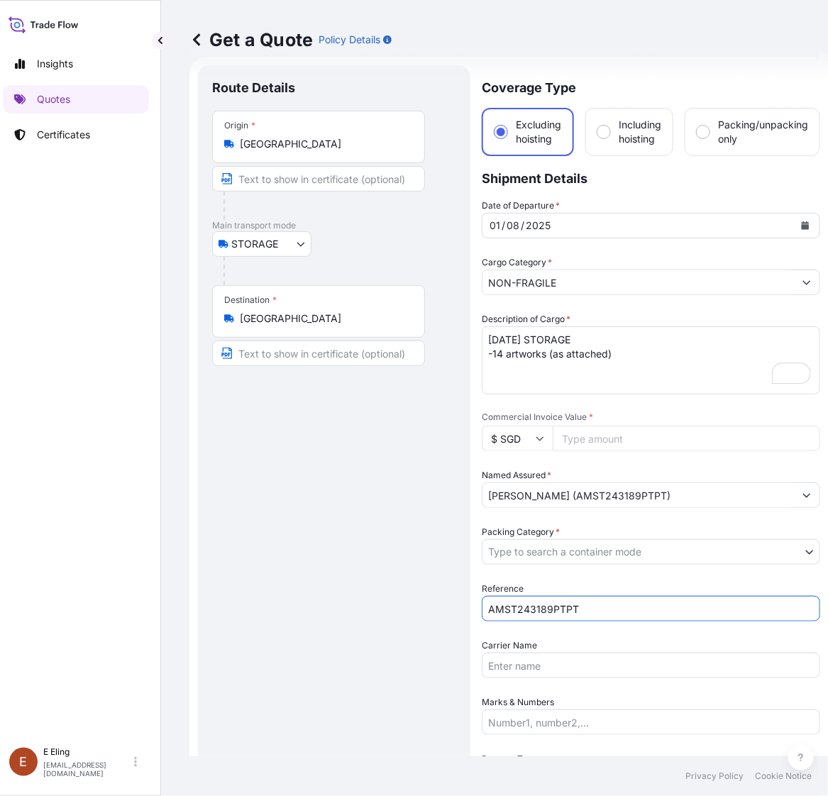
type input "AMST243189PTPT"
drag, startPoint x: 523, startPoint y: 567, endPoint x: 527, endPoint y: 551, distance: 16.7
click at [525, 561] on div "Date of Departure * 01 / 08 / 2025 Cargo Category * NON-FRAGILE Description of …" at bounding box center [650, 552] width 338 height 706
click at [527, 551] on body "August 2025 Insights Quotes Certificates E E Eling eeling@helutrans.com Get a Q…" at bounding box center [405, 398] width 828 height 796
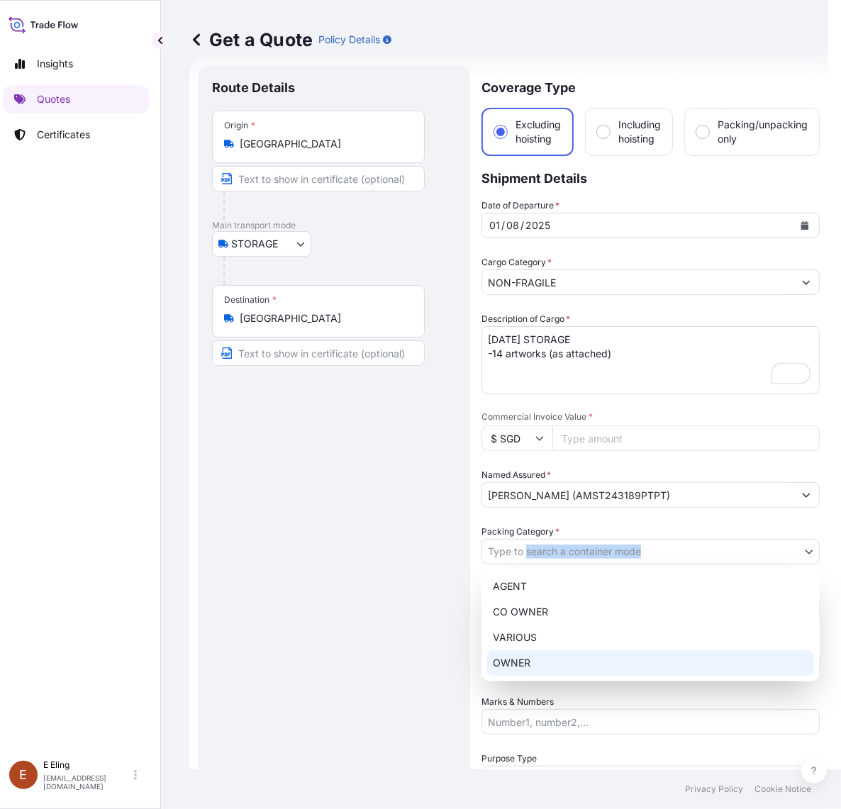
click at [516, 660] on div "OWNER" at bounding box center [650, 663] width 327 height 26
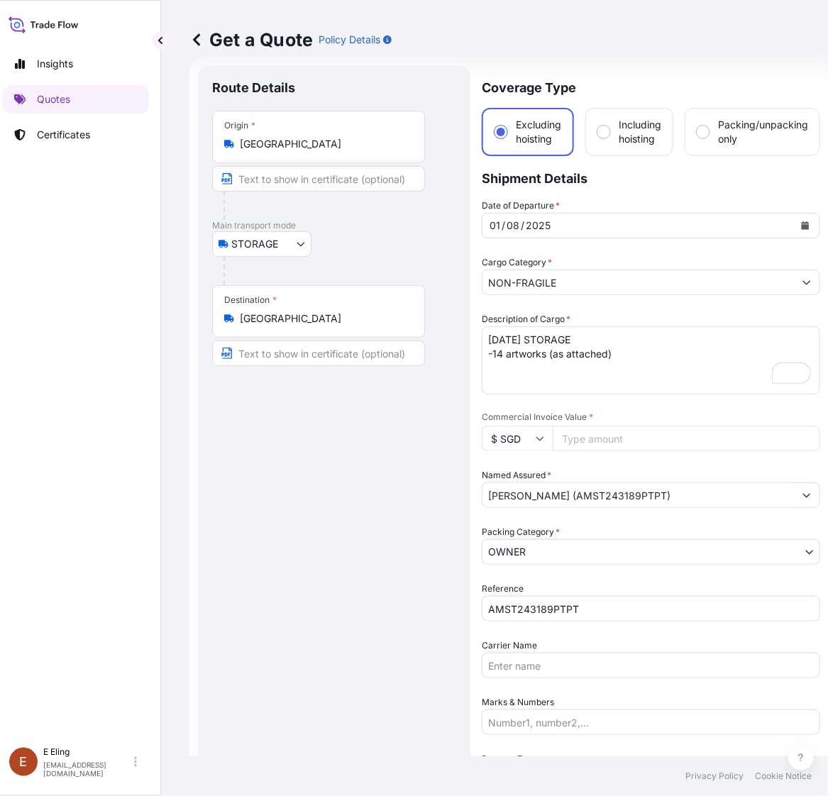
click at [586, 433] on input "Commercial Invoice Value *" at bounding box center [685, 438] width 267 height 26
paste input "202000.00"
type input "202000.00"
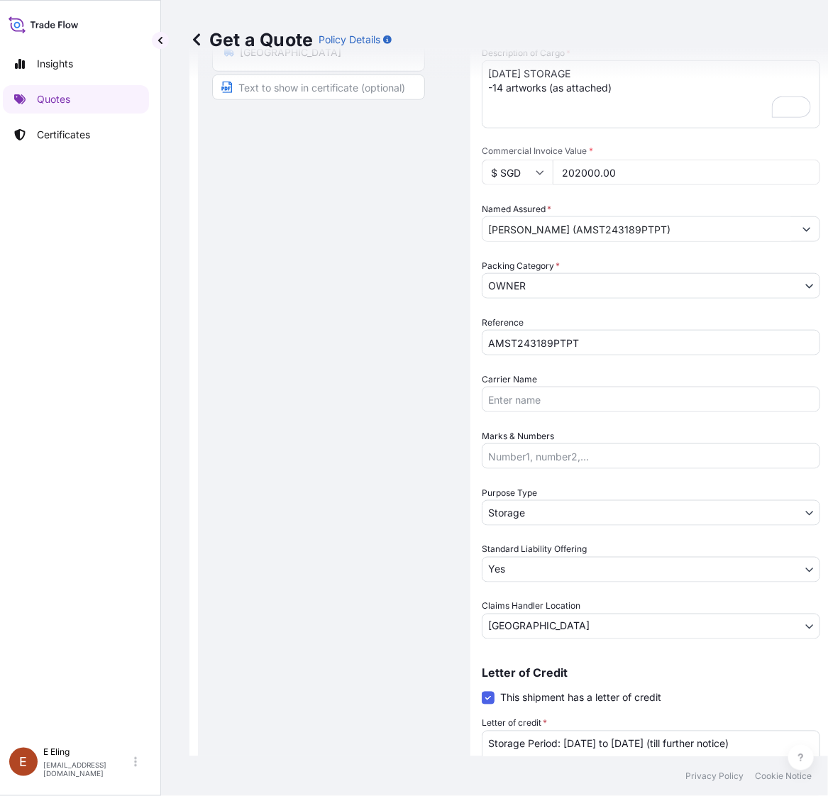
scroll to position [327, 0]
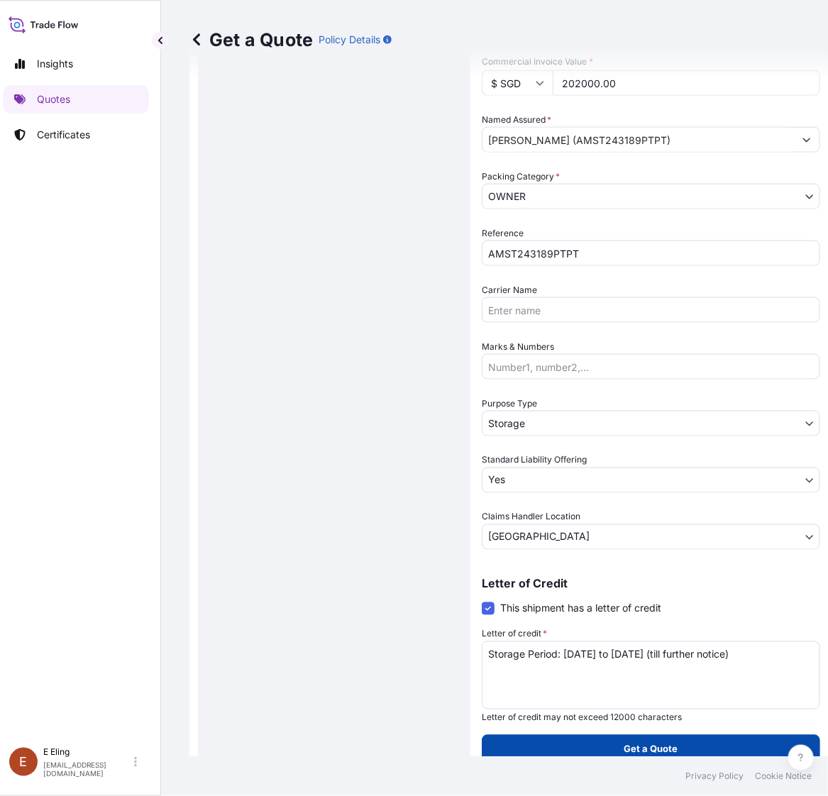
click at [640, 735] on button "Get a Quote" at bounding box center [650, 749] width 338 height 28
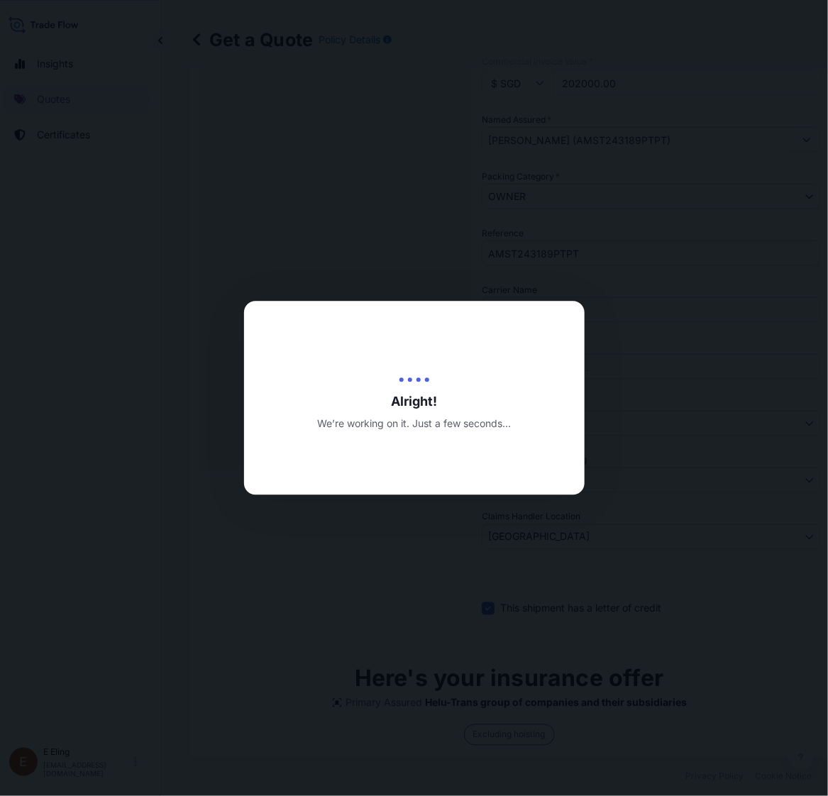
type input "[DATE]"
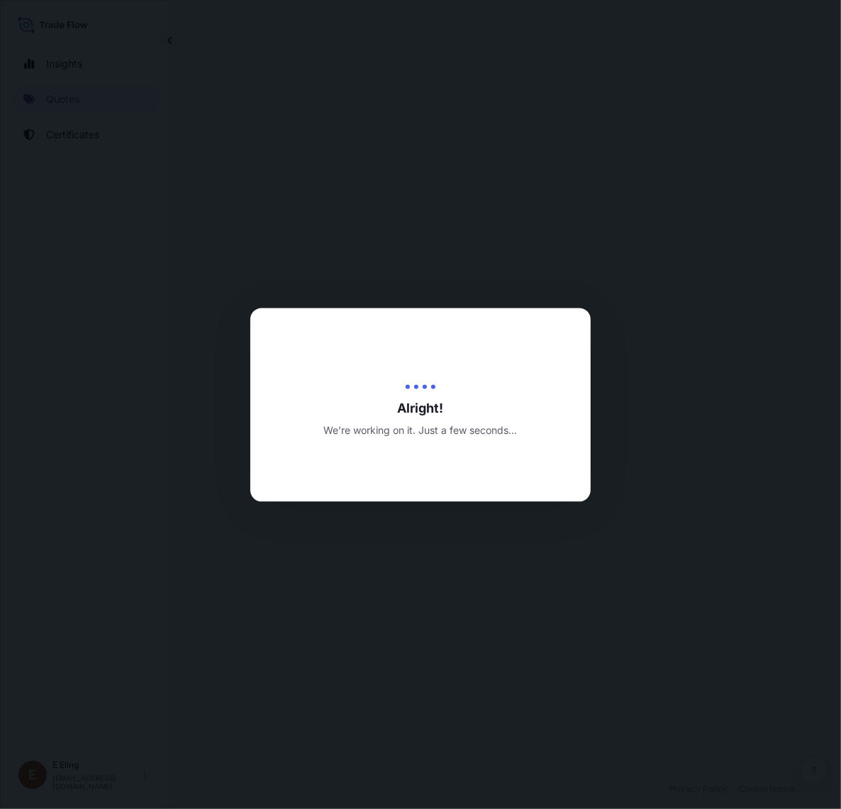
select select "STORAGE"
select select "Transit"
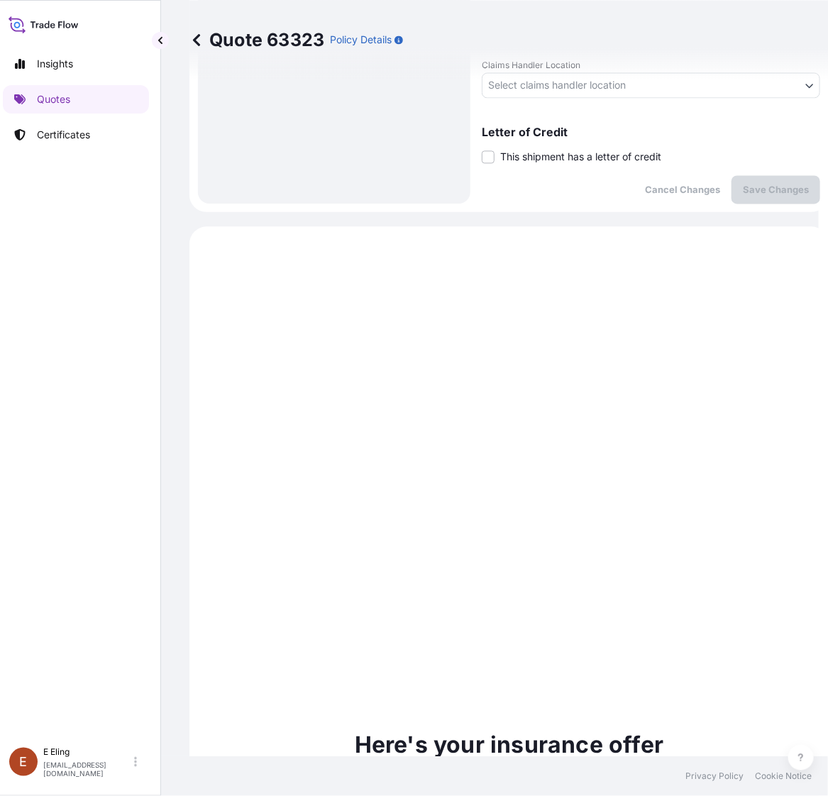
scroll to position [451, 0]
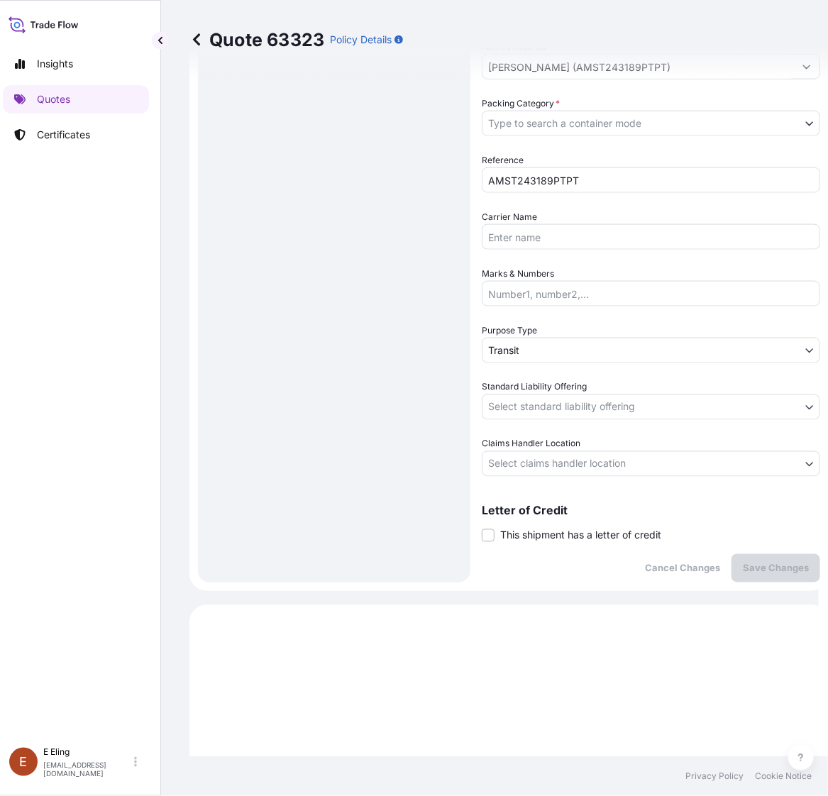
click at [523, 536] on span "This shipment has a letter of credit" at bounding box center [580, 535] width 161 height 14
click at [481, 528] on input "This shipment has a letter of credit" at bounding box center [481, 528] width 0 height 0
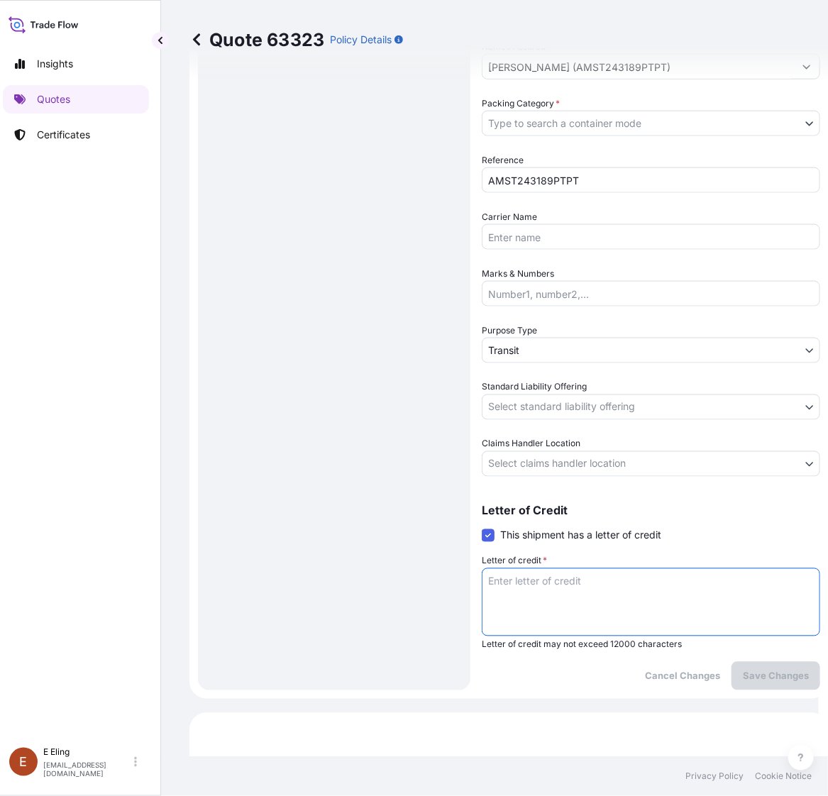
click at [542, 589] on textarea "Letter of credit *" at bounding box center [650, 602] width 338 height 68
paste textarea "Storage Period: [DATE] to [DATE] (till further notice)"
type textarea "Storage Period: [DATE] to [DATE] (till further notice)"
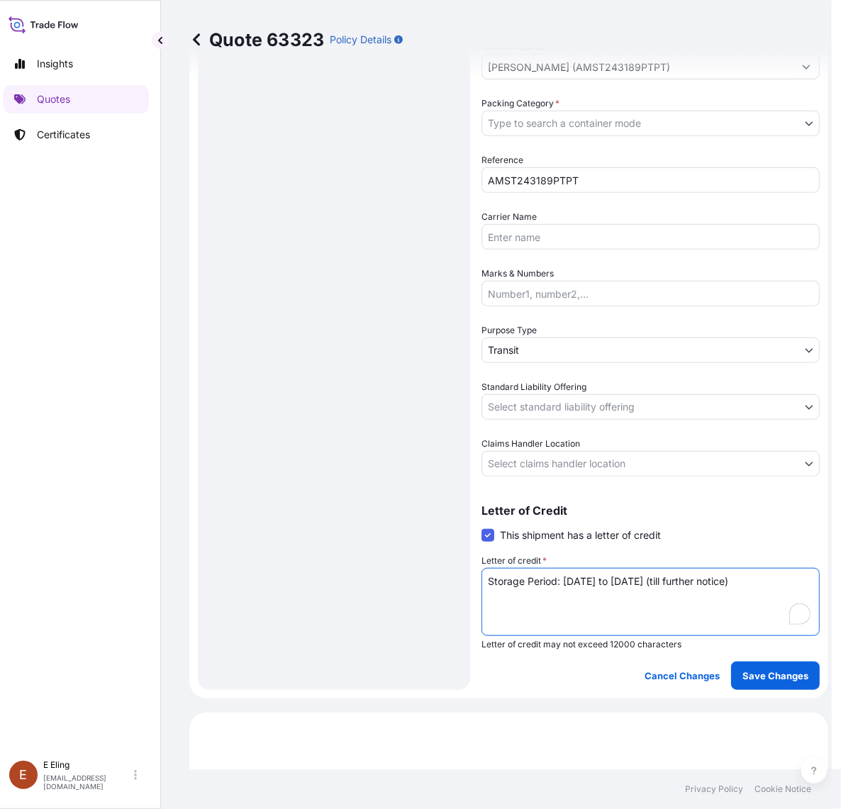
click at [536, 452] on body "Insights Quotes Certificates E E Eling eeling@helutrans.com Quote 63323 Policy …" at bounding box center [411, 404] width 841 height 809
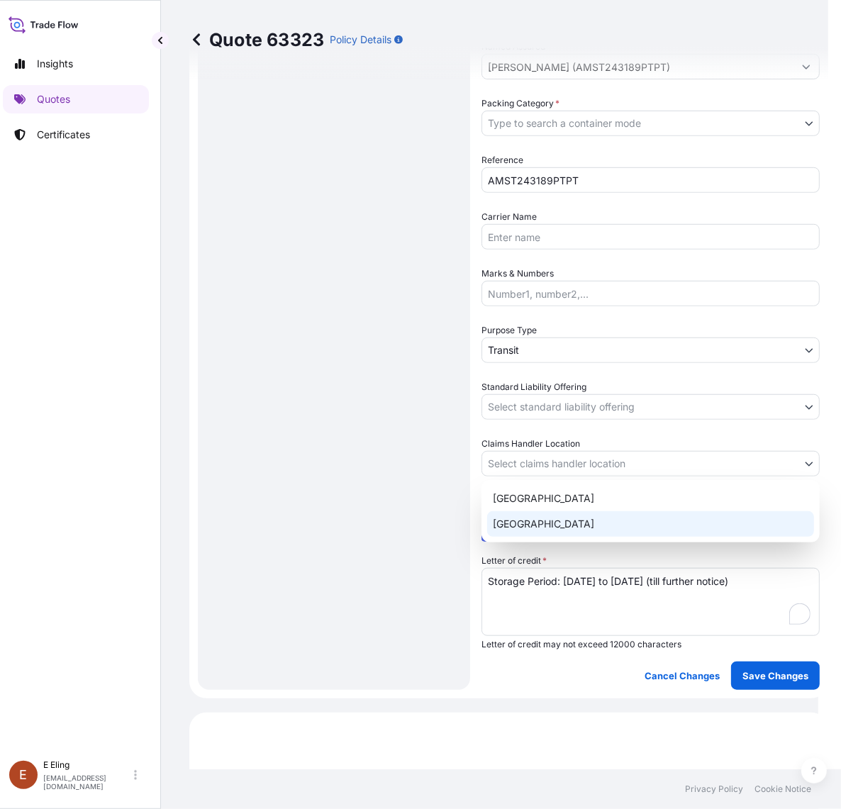
click at [544, 525] on div "[GEOGRAPHIC_DATA]" at bounding box center [650, 524] width 327 height 26
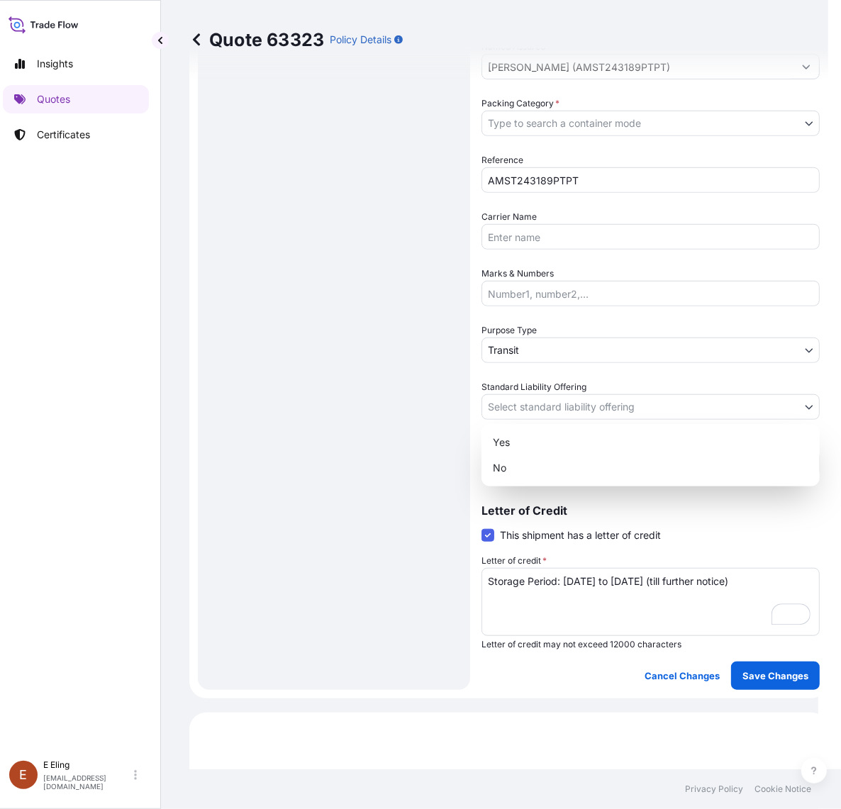
click at [545, 405] on body "Insights Quotes Certificates E E Eling eeling@helutrans.com Quote 63323 Policy …" at bounding box center [405, 404] width 828 height 809
click at [530, 438] on div "Yes" at bounding box center [650, 443] width 327 height 26
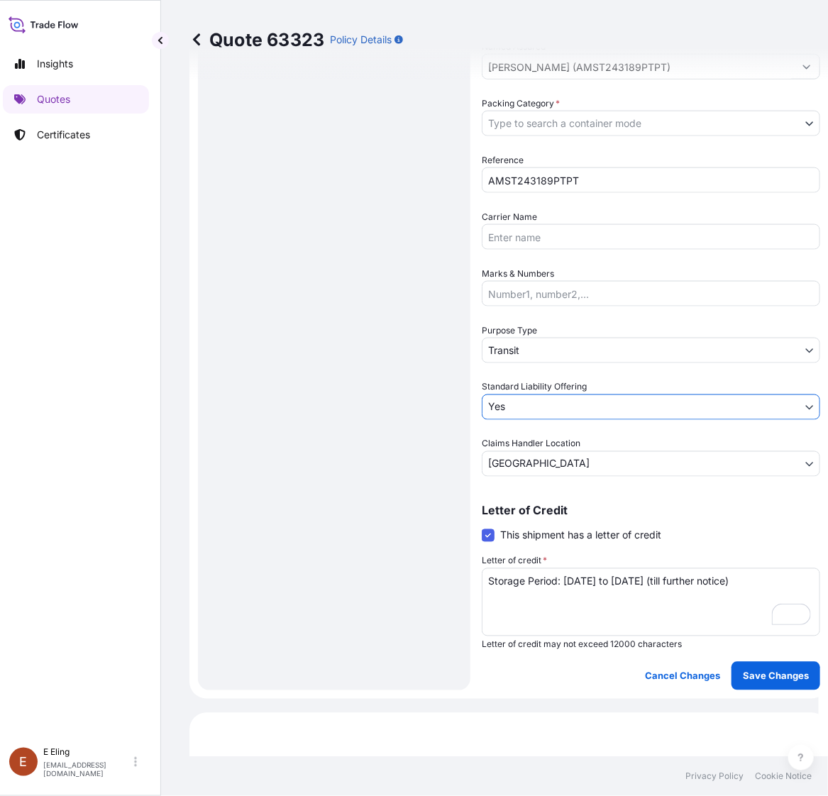
click at [541, 347] on body "Insights Quotes Certificates E E Eling eeling@helutrans.com Quote 63323 Policy …" at bounding box center [405, 398] width 828 height 796
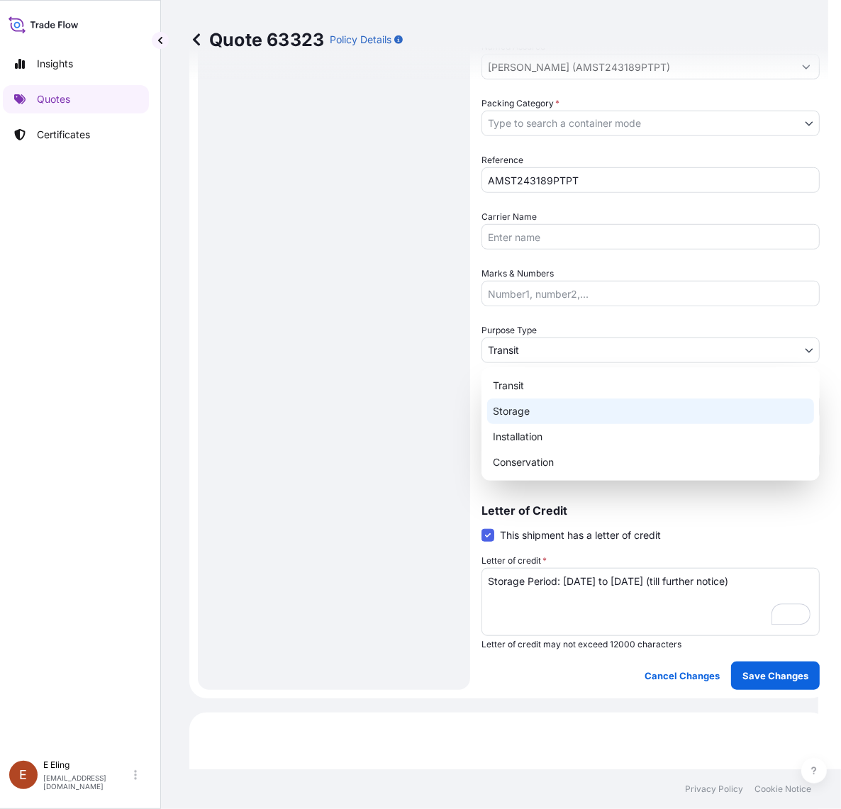
click at [535, 410] on div "Storage" at bounding box center [650, 412] width 327 height 26
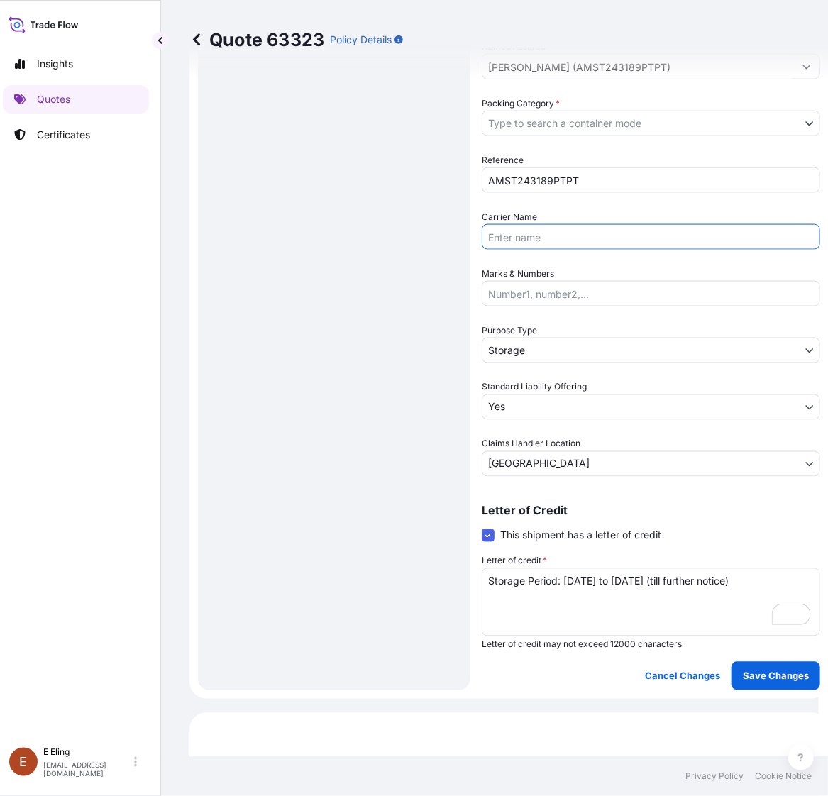
click at [525, 235] on input "Carrier Name" at bounding box center [650, 237] width 338 height 26
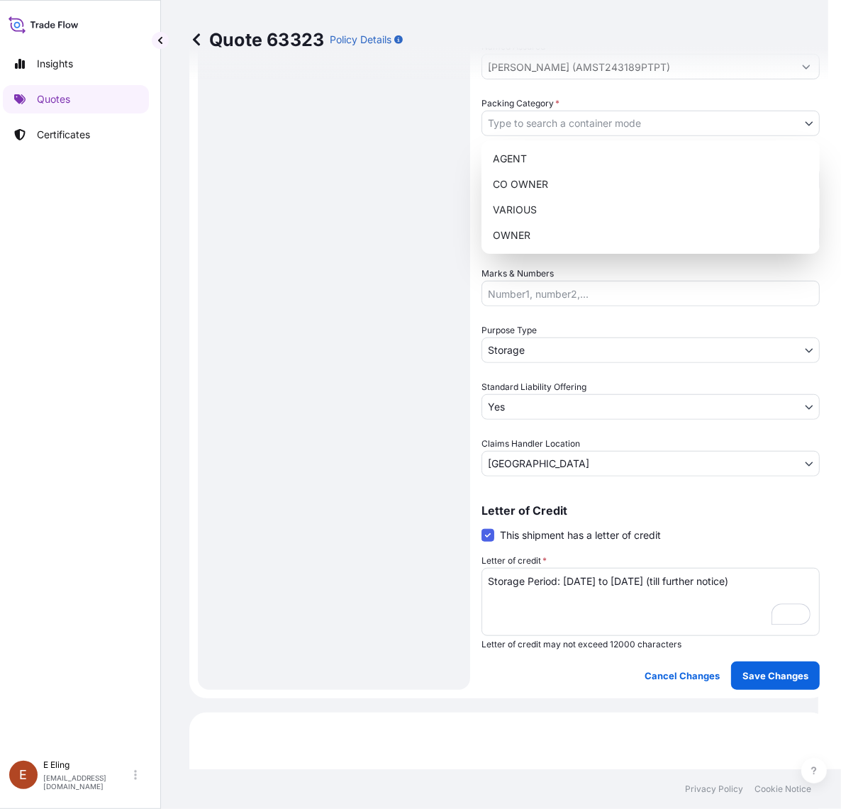
click at [547, 121] on body "Insights Quotes Certificates E E Eling eeling@helutrans.com Quote 63323 Policy …" at bounding box center [405, 404] width 828 height 809
click at [547, 241] on div "OWNER" at bounding box center [650, 236] width 327 height 26
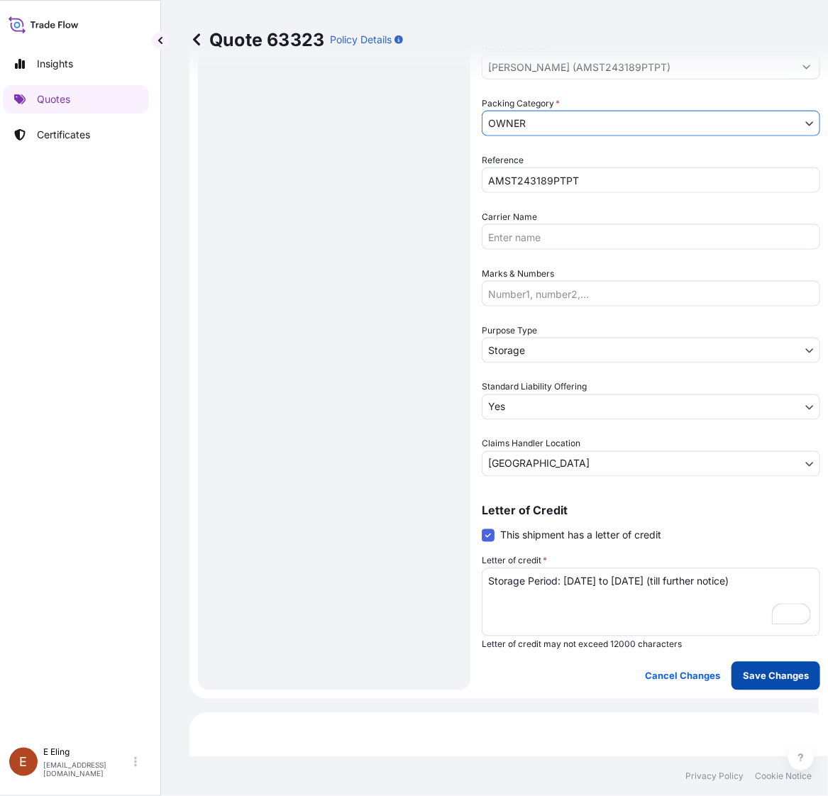
click at [759, 677] on p "Save Changes" at bounding box center [775, 676] width 66 height 14
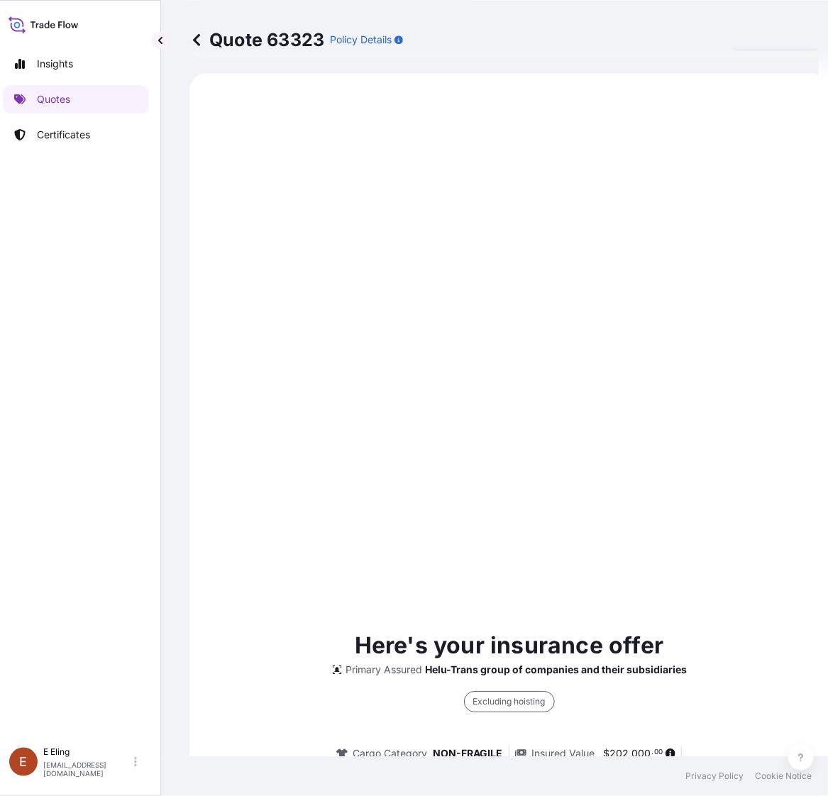
select select "STORAGE"
select select "Storage"
select select "Yes"
select select "[GEOGRAPHIC_DATA]"
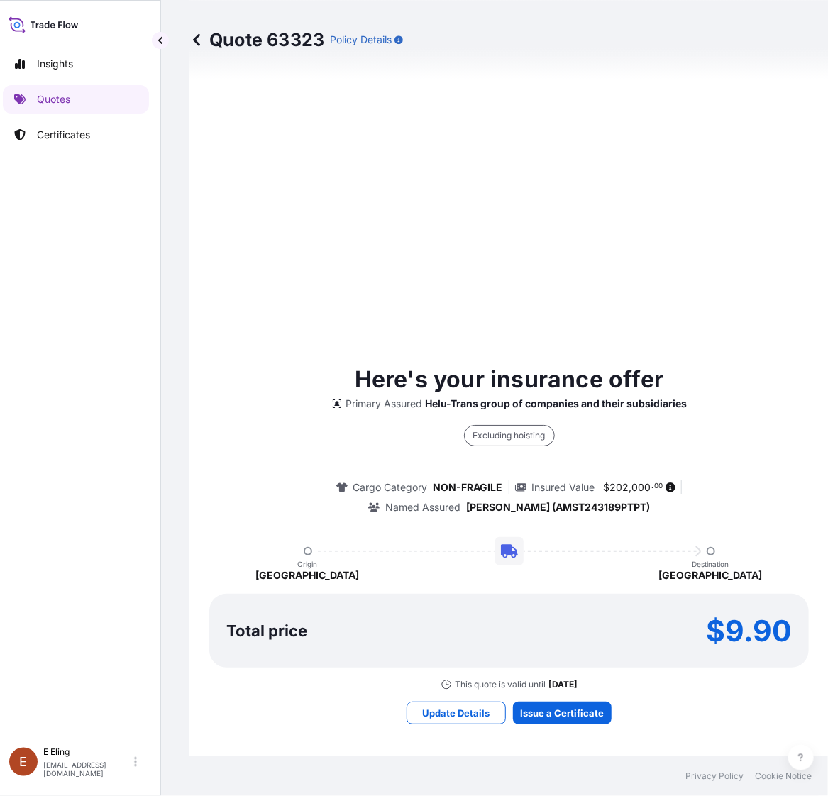
click at [583, 731] on div "Here's your insurance offer Primary Assured Helu-Trans group of companies and t…" at bounding box center [508, 543] width 599 height 1432
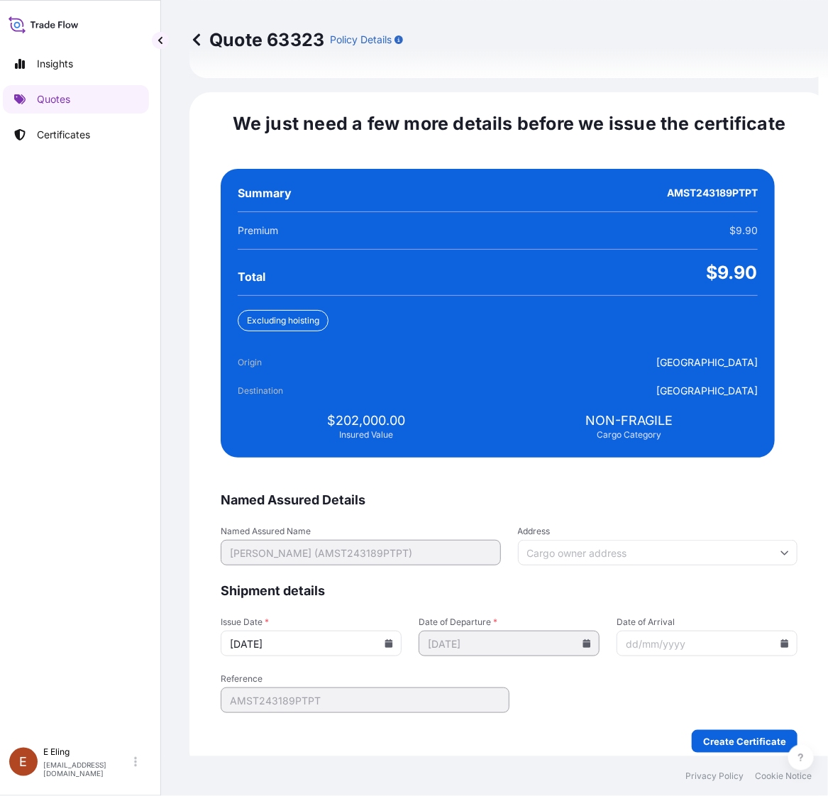
click at [399, 633] on input "[DATE]" at bounding box center [311, 643] width 181 height 26
click at [393, 639] on icon at bounding box center [389, 643] width 8 height 9
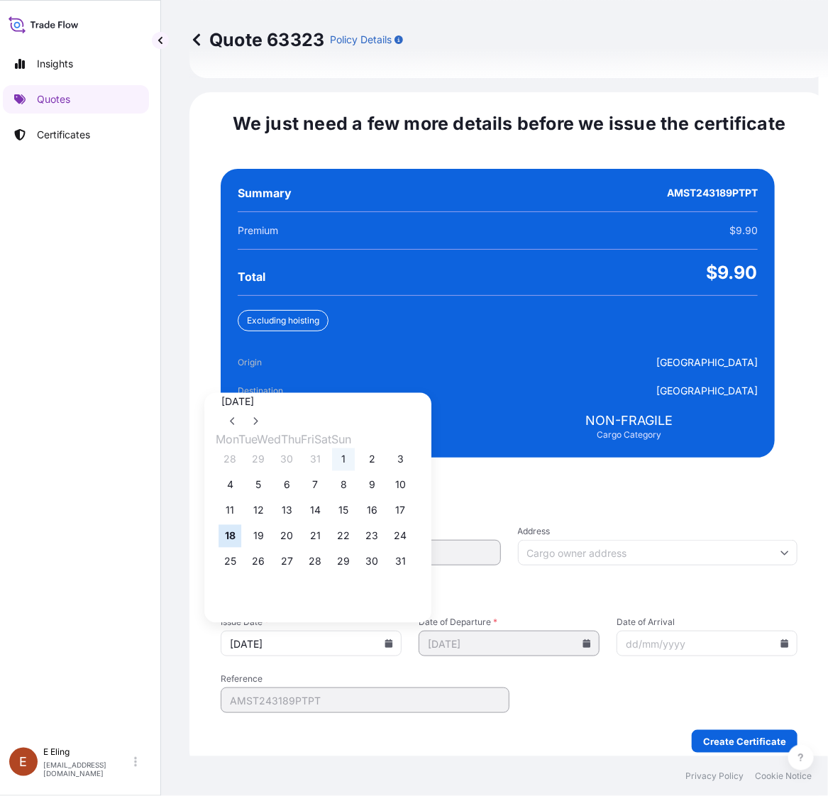
click at [355, 448] on button "1" at bounding box center [343, 459] width 23 height 23
type input "[DATE]"
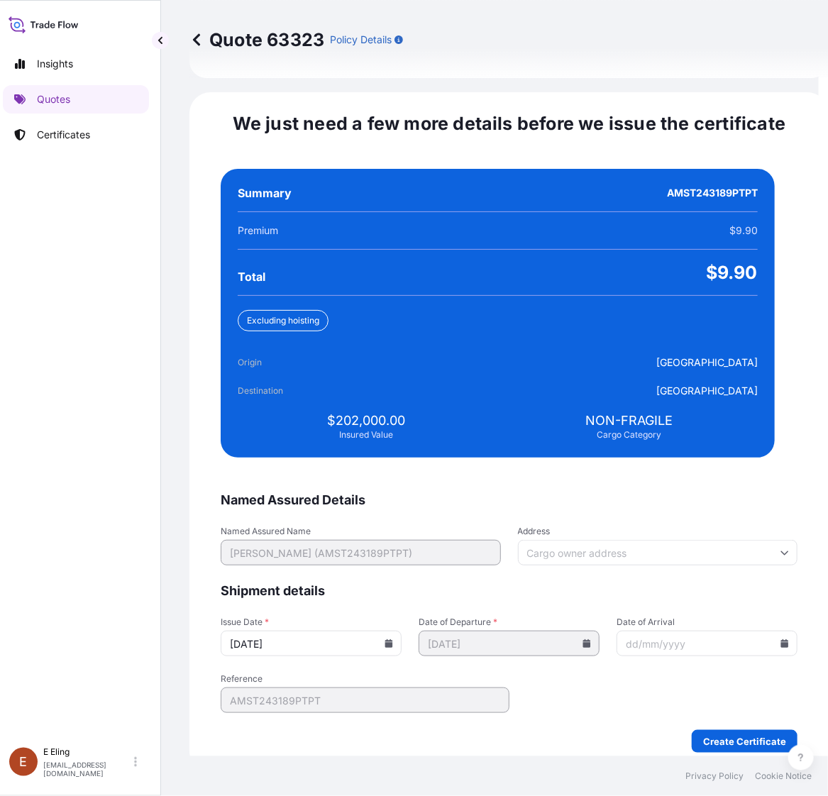
click at [759, 630] on input "Date of Arrival" at bounding box center [706, 643] width 181 height 26
click at [781, 639] on icon at bounding box center [785, 643] width 8 height 9
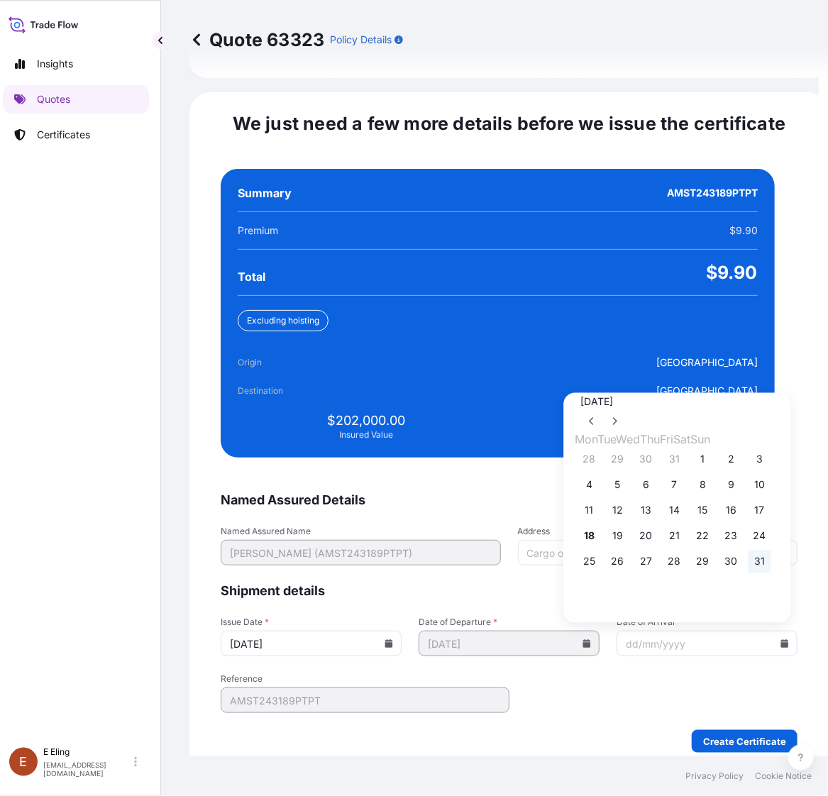
click at [771, 557] on button "31" at bounding box center [759, 561] width 23 height 23
type input "[DATE]"
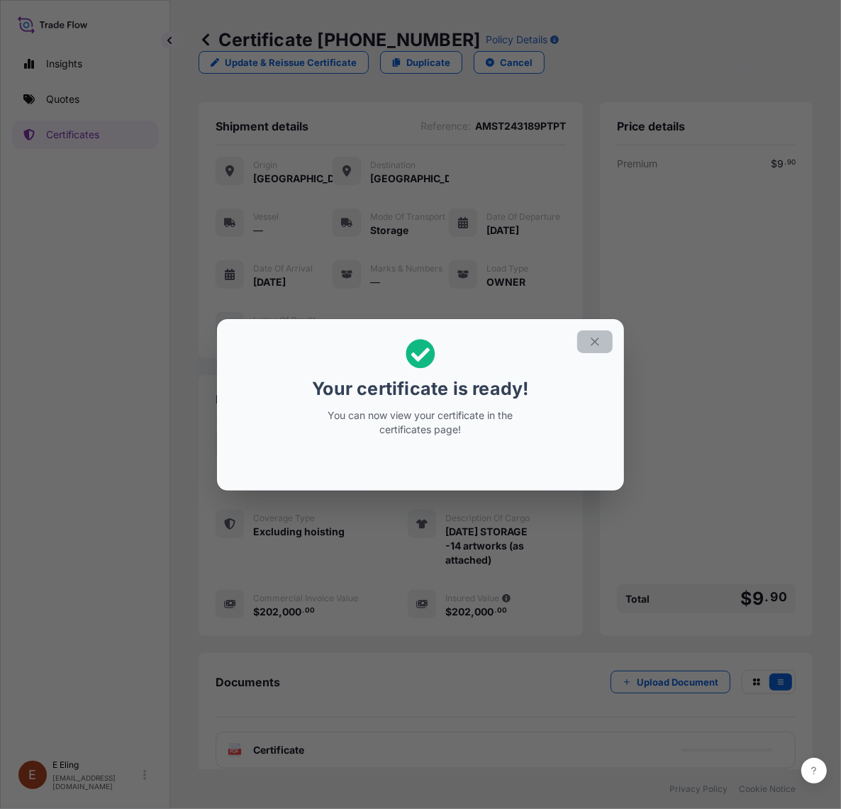
click at [594, 331] on button "button" at bounding box center [594, 341] width 35 height 23
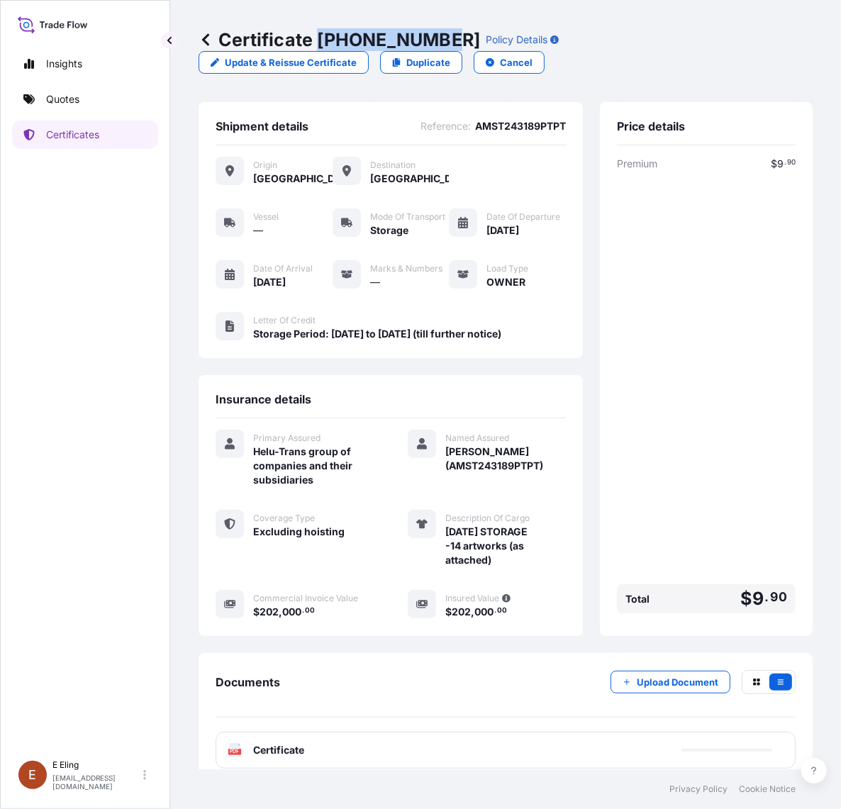
drag, startPoint x: 320, startPoint y: 33, endPoint x: 440, endPoint y: 37, distance: 120.6
click at [440, 37] on p "Certificate 31504-1307-1" at bounding box center [340, 39] width 282 height 23
copy p "[PHONE_NUMBER]"
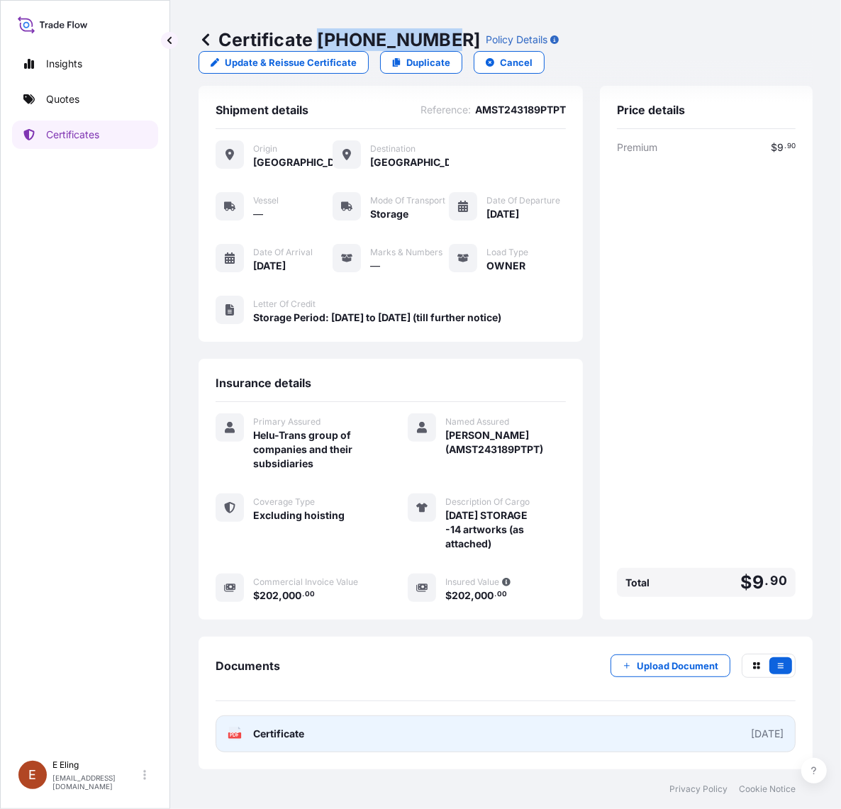
click at [437, 735] on link "PDF Certificate [DATE]" at bounding box center [506, 733] width 580 height 37
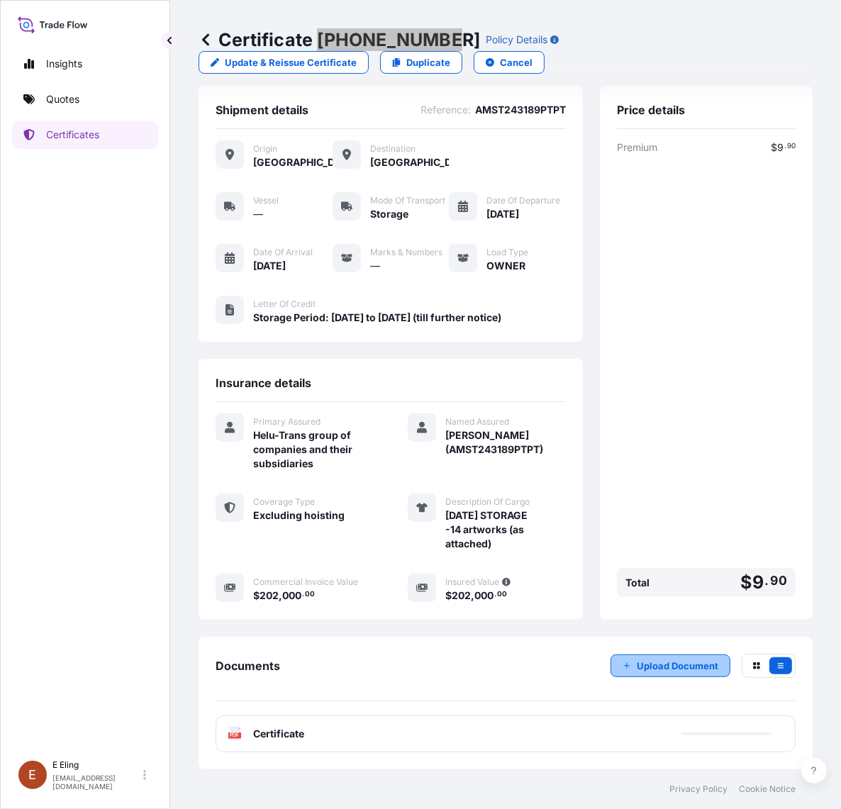
click at [662, 657] on button "Upload Document" at bounding box center [671, 666] width 120 height 23
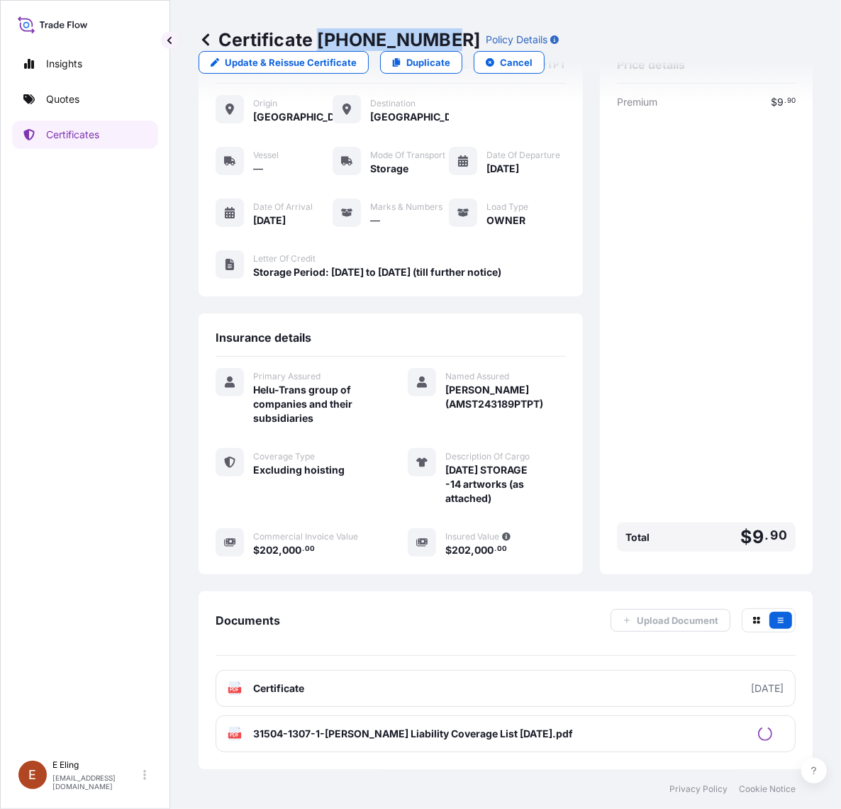
scroll to position [82, 0]
click at [92, 130] on p "Certificates" at bounding box center [72, 135] width 53 height 14
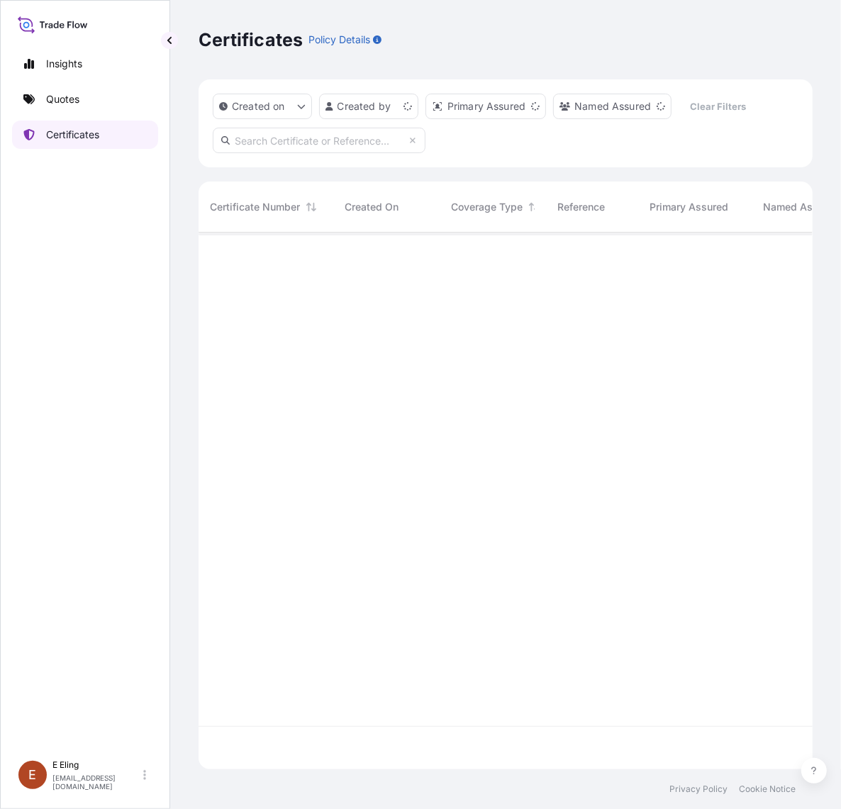
scroll to position [532, 601]
click at [298, 135] on input "text" at bounding box center [319, 141] width 213 height 26
paste input "AMST174285JHJH"
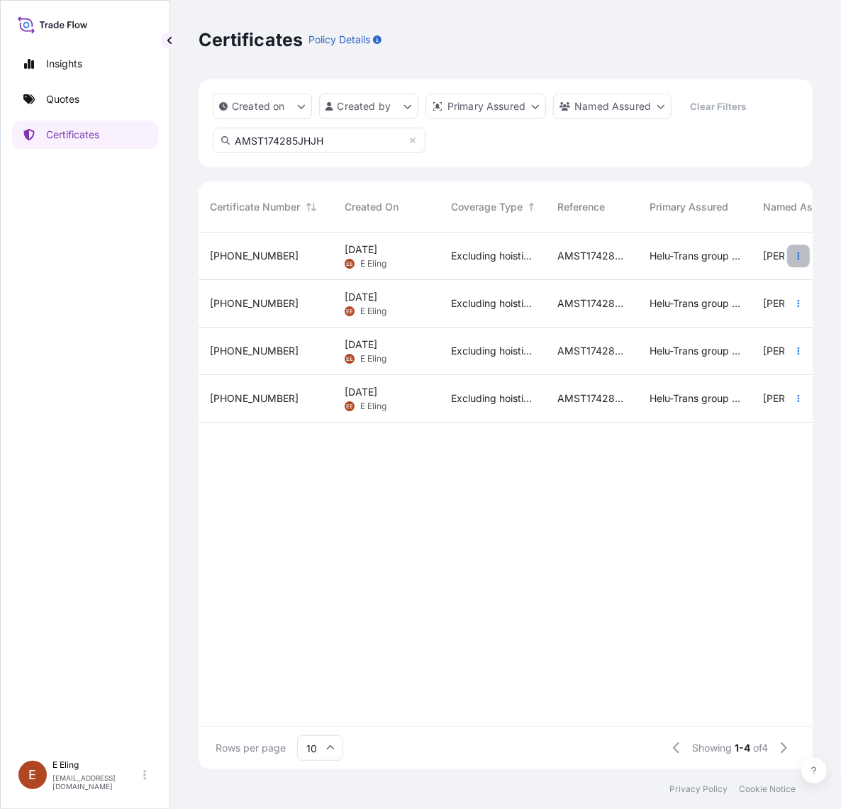
type input "AMST174285JHJH"
click at [803, 256] on button "button" at bounding box center [798, 256] width 23 height 23
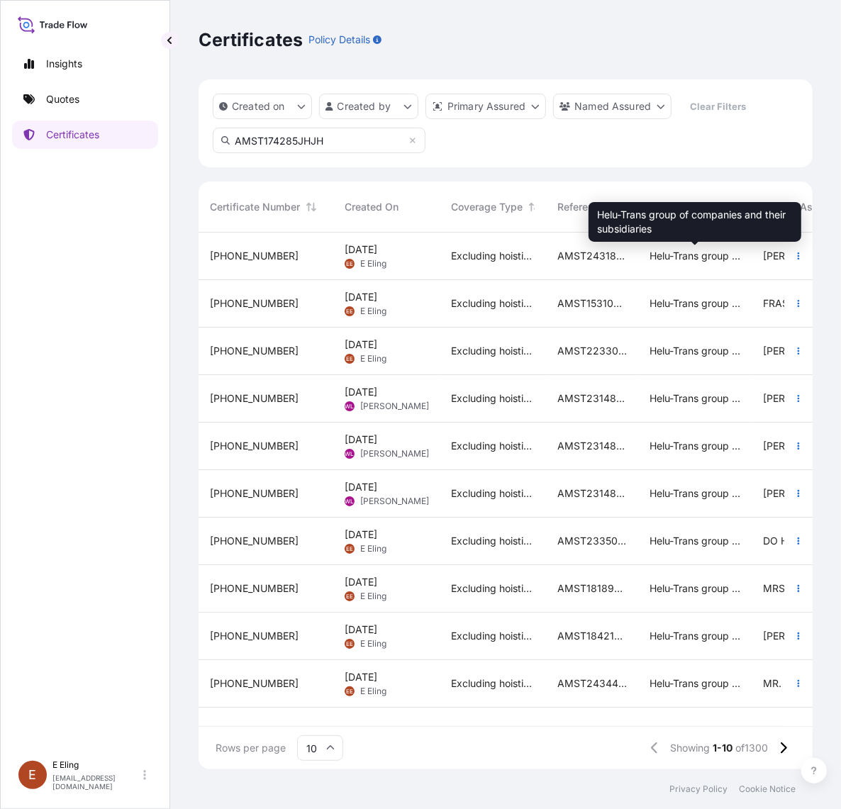
click at [736, 261] on span "Helu-Trans group of companies and their subsidiaries" at bounding box center [695, 256] width 91 height 14
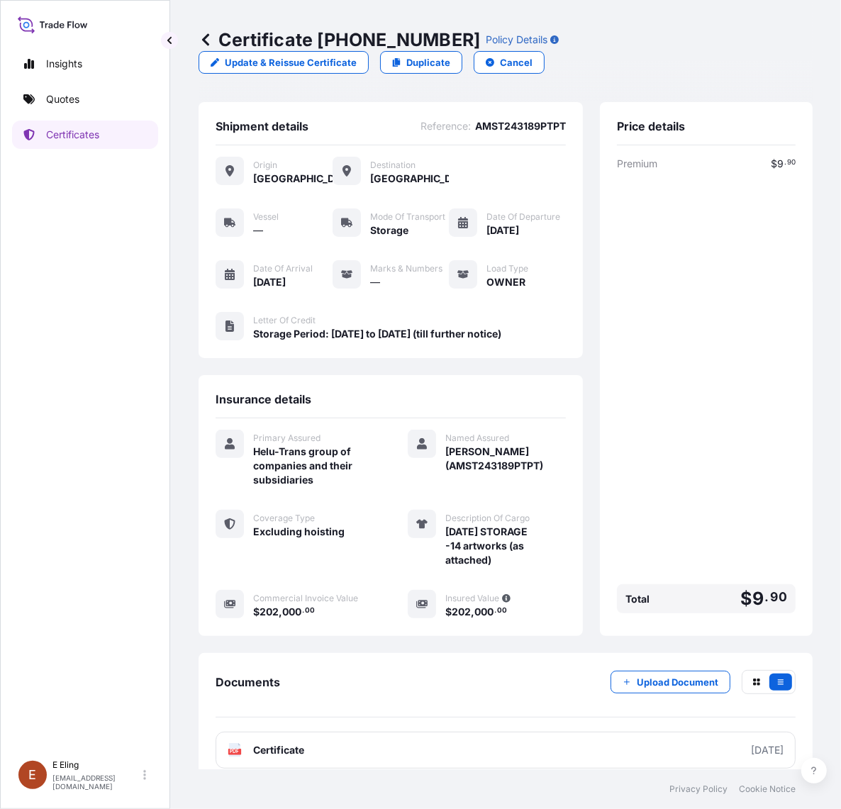
click at [197, 34] on div "Certificate 31504-1307-1 Policy Details Update & Reissue Certificate Duplicate …" at bounding box center [505, 384] width 671 height 769
click at [207, 38] on icon at bounding box center [206, 40] width 14 height 14
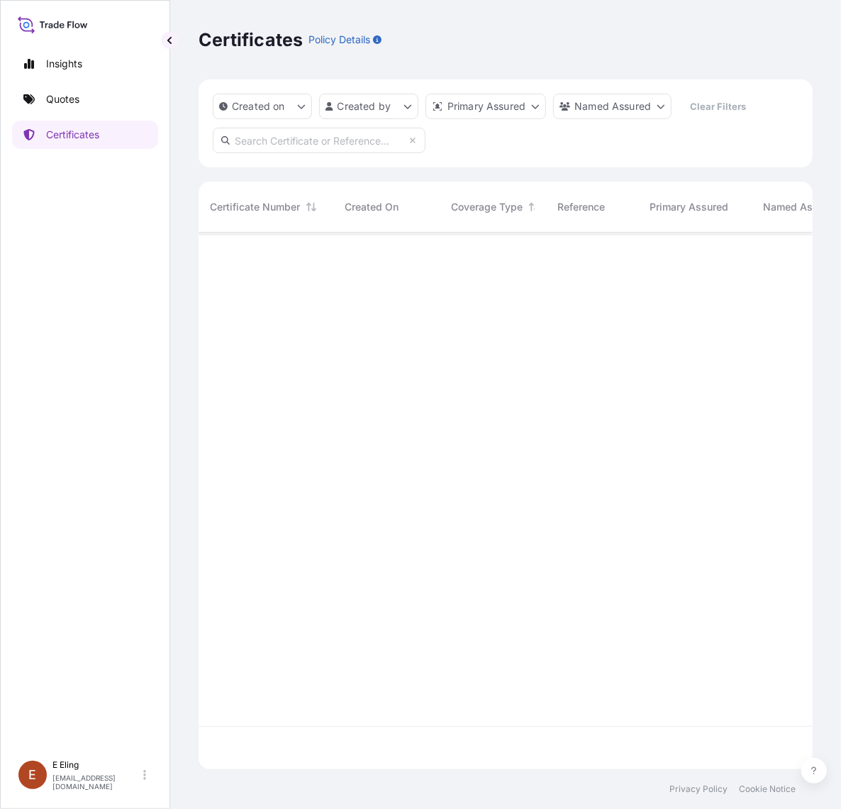
scroll to position [532, 601]
click at [293, 144] on input "text" at bounding box center [319, 141] width 213 height 26
paste input "AMST174285JHJH"
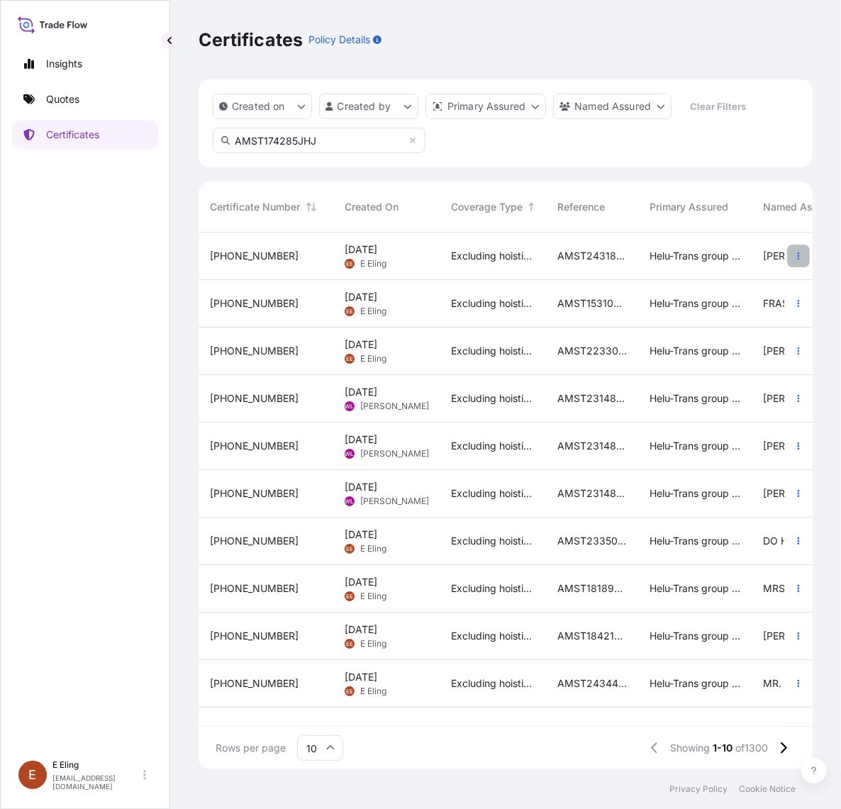
type input "AMST174285JHJ"
click at [795, 252] on icon "button" at bounding box center [798, 256] width 9 height 9
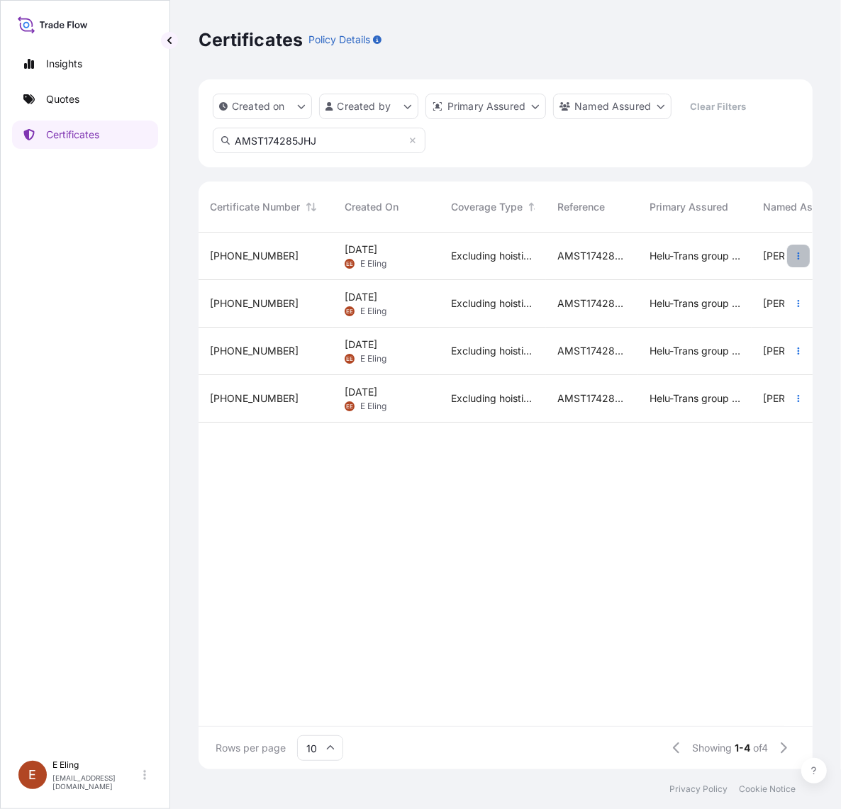
click at [800, 250] on button "button" at bounding box center [798, 256] width 23 height 23
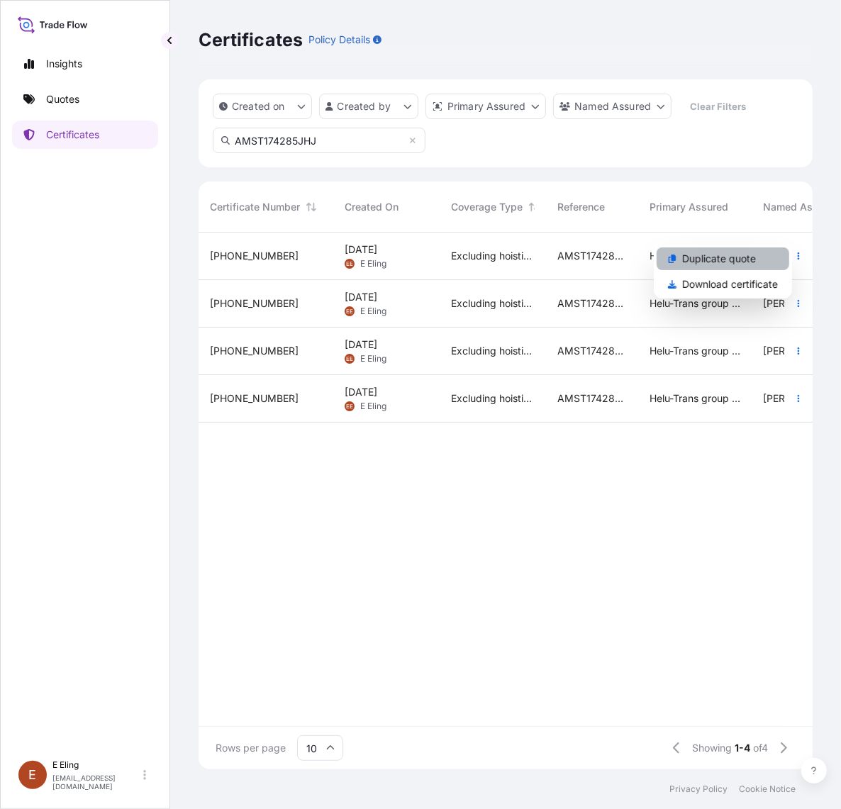
click at [747, 260] on p "Duplicate quote" at bounding box center [719, 259] width 74 height 14
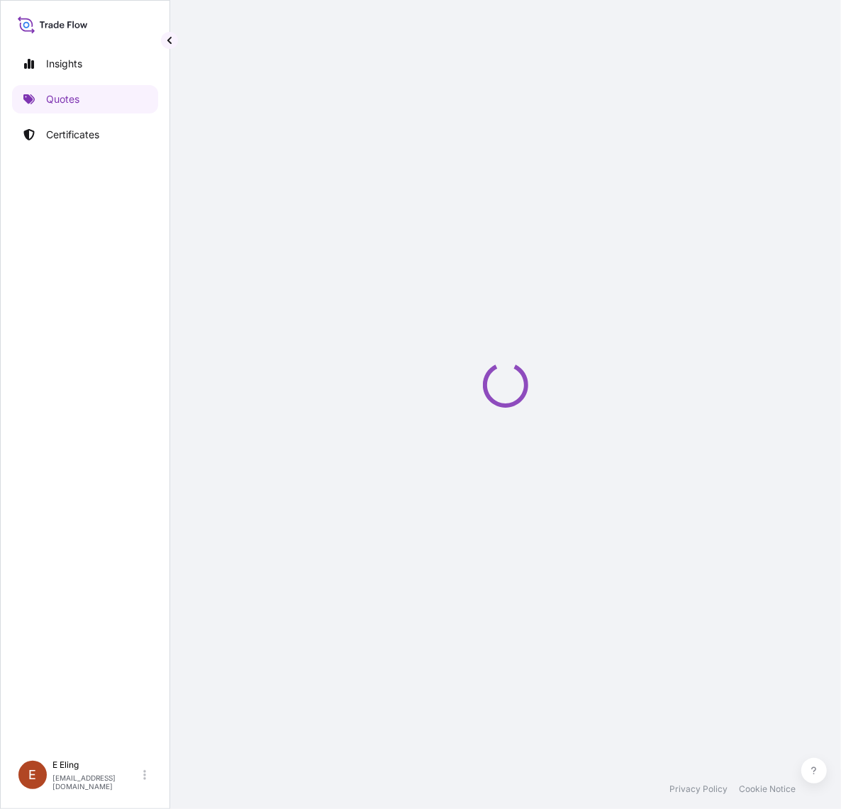
select select "STORAGE"
select select "Storage"
select select "Yes"
select select "[GEOGRAPHIC_DATA]"
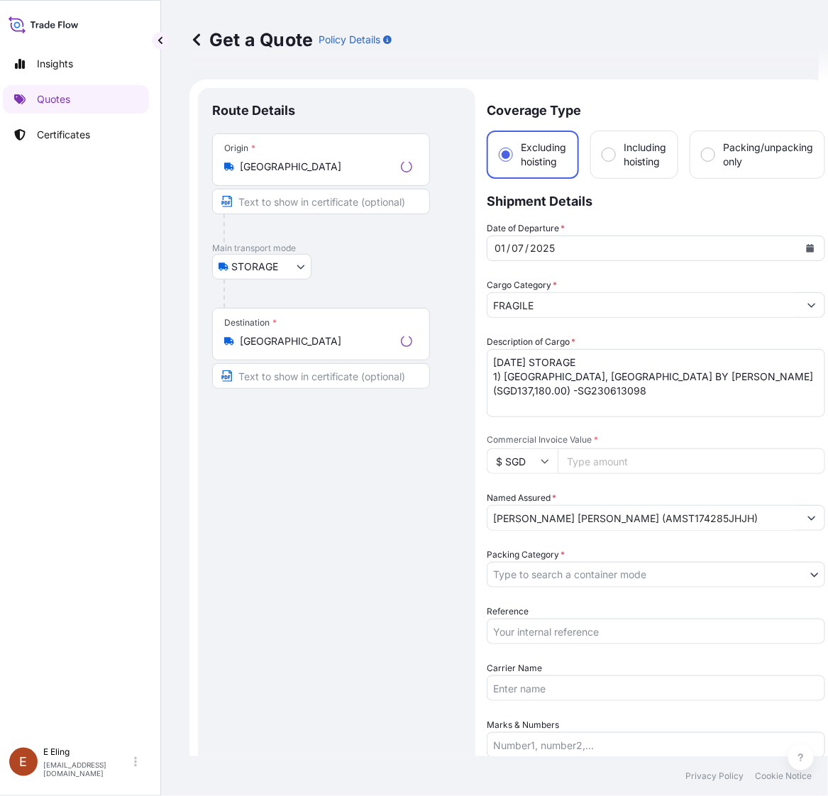
scroll to position [23, 0]
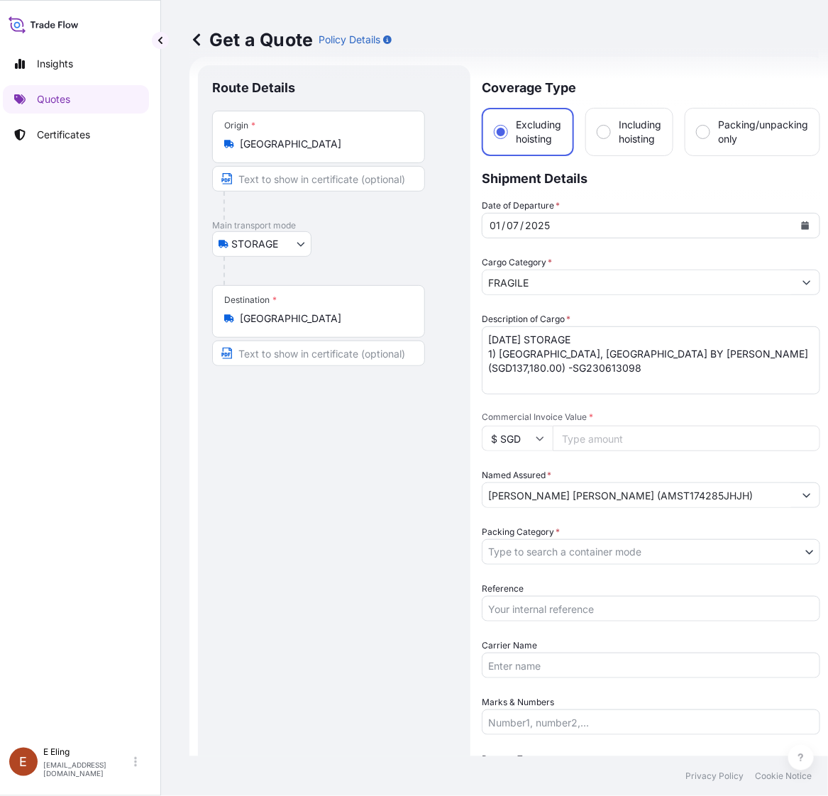
drag, startPoint x: 547, startPoint y: 626, endPoint x: 551, endPoint y: 607, distance: 19.5
click at [548, 620] on div "Date of Departure * 01 / 07 / 2025 Cargo Category * FRAGILE Description of Carg…" at bounding box center [650, 552] width 338 height 706
click at [551, 607] on input "Reference" at bounding box center [650, 609] width 338 height 26
paste input "AMST174285JHJH"
type input "AMST174285JHJH"
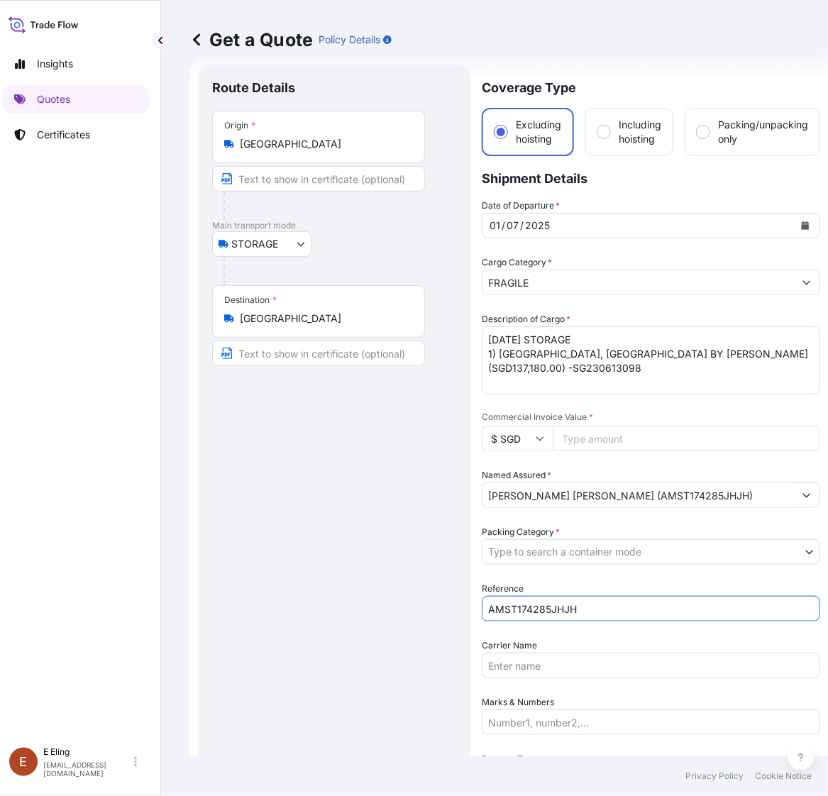
click at [566, 550] on body "Insights Quotes Certificates E E Eling eeling@helutrans.com Get a Quote Policy …" at bounding box center [405, 398] width 828 height 796
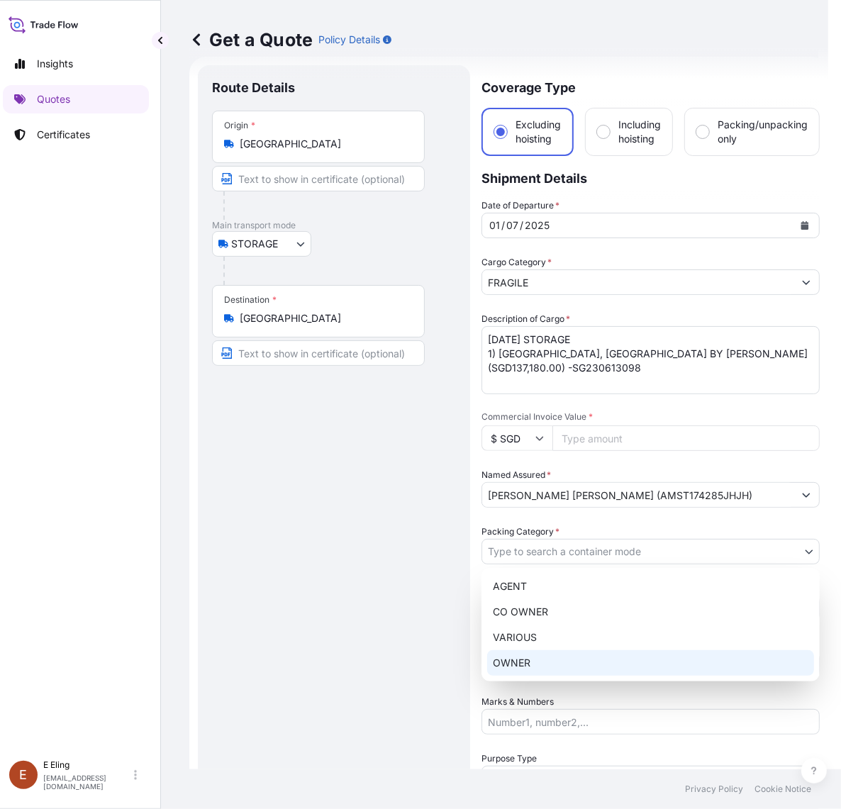
click at [555, 672] on div "OWNER" at bounding box center [650, 663] width 327 height 26
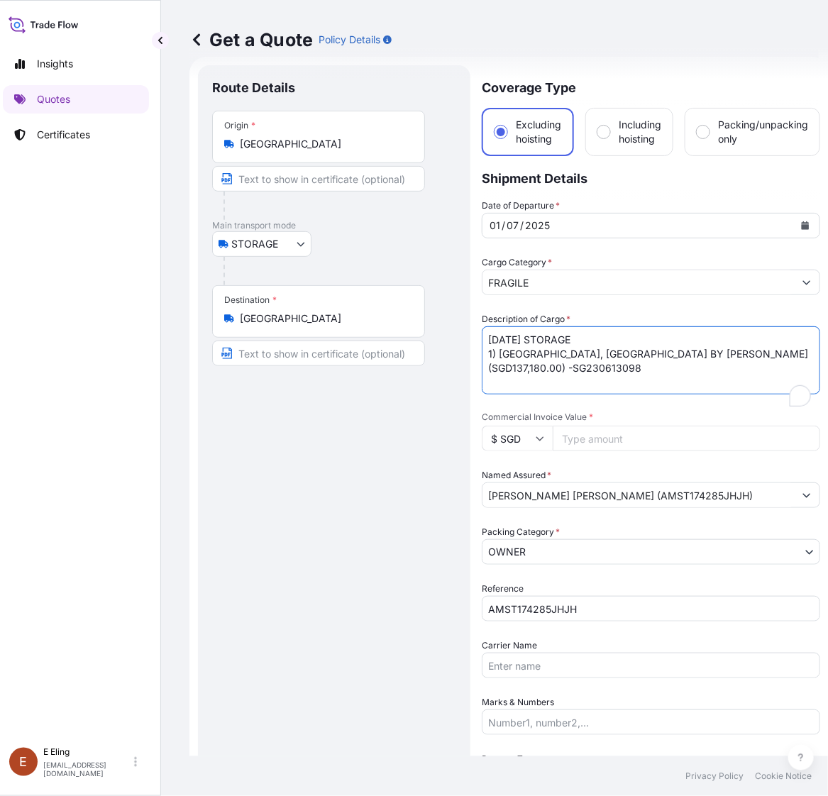
click at [508, 338] on textarea "JUL25 STORAGE 1) CHINA, CHINA BY ZHU WEI (SGD137,180.00) -SG230613098" at bounding box center [650, 360] width 338 height 68
click at [503, 338] on textarea "JUL25 STORAGE 1) CHINA, CHINA BY ZHU WEI (SGD137,180.00) -SG230613098" at bounding box center [650, 360] width 338 height 68
drag, startPoint x: 503, startPoint y: 338, endPoint x: 425, endPoint y: 337, distance: 78.0
click at [425, 337] on form "Route Details Place of loading Road / Inland Road / Inland Origin * Singapore M…" at bounding box center [508, 592] width 639 height 1070
type textarea "AUG25 STORAGE 1) CHINA, CHINA BY ZHU WEI (SGD137,180.00) -SG230613098"
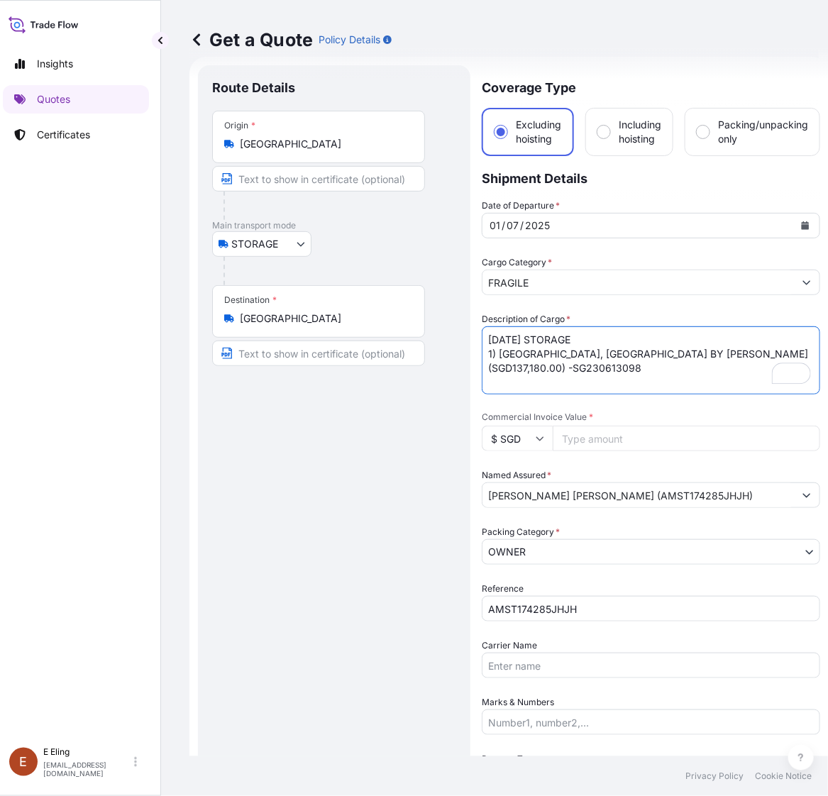
click at [802, 223] on icon "Calendar" at bounding box center [805, 225] width 9 height 9
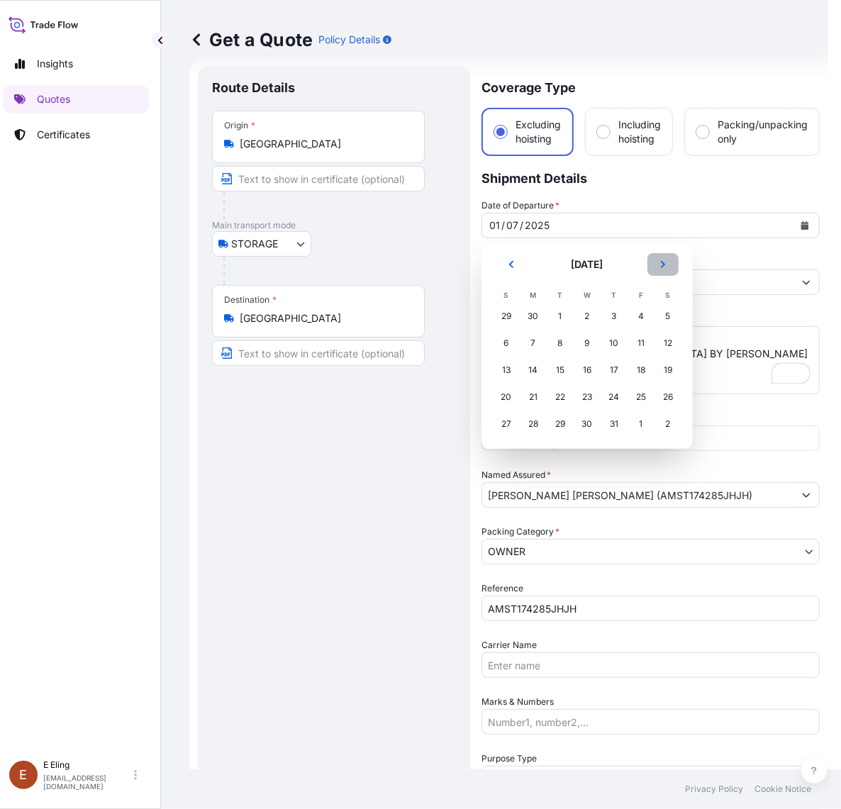
click at [657, 267] on button "Next" at bounding box center [662, 264] width 31 height 23
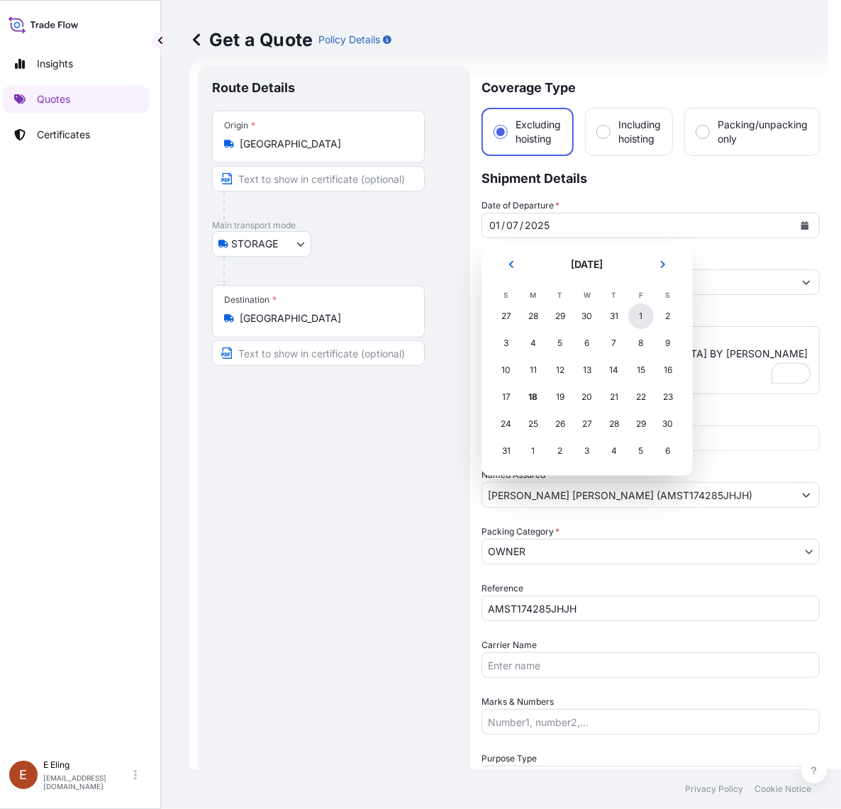
click at [635, 316] on div "1" at bounding box center [641, 316] width 26 height 26
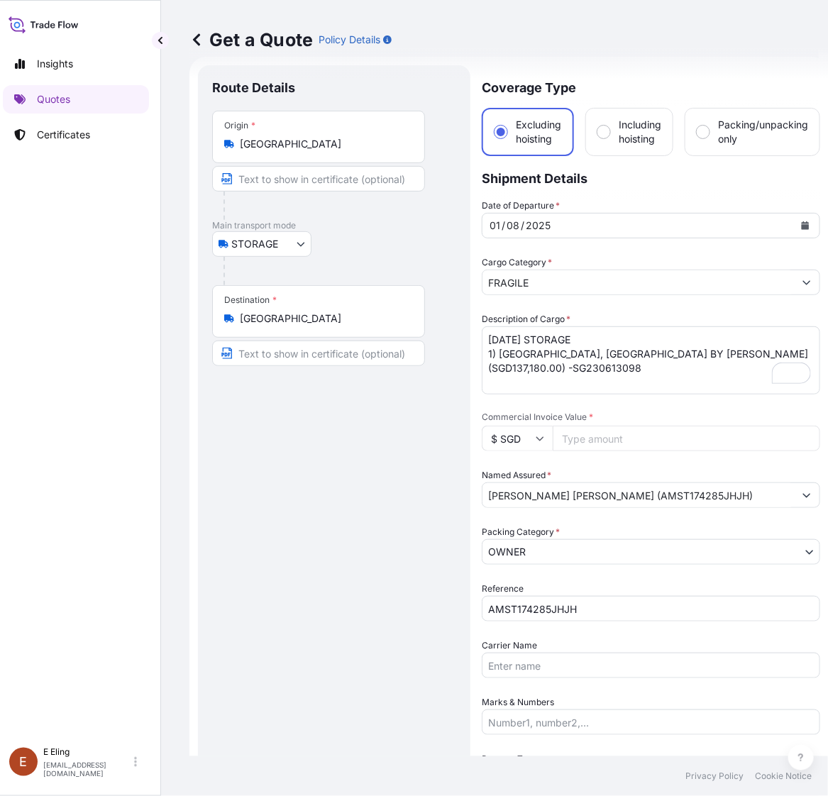
click at [618, 461] on div "Date of Departure * 01 / 08 / 2025 Cargo Category * FRAGILE Description of Carg…" at bounding box center [650, 552] width 338 height 706
click at [618, 440] on input "Commercial Invoice Value *" at bounding box center [685, 438] width 267 height 26
paste input "137180.00"
type input "137180.00"
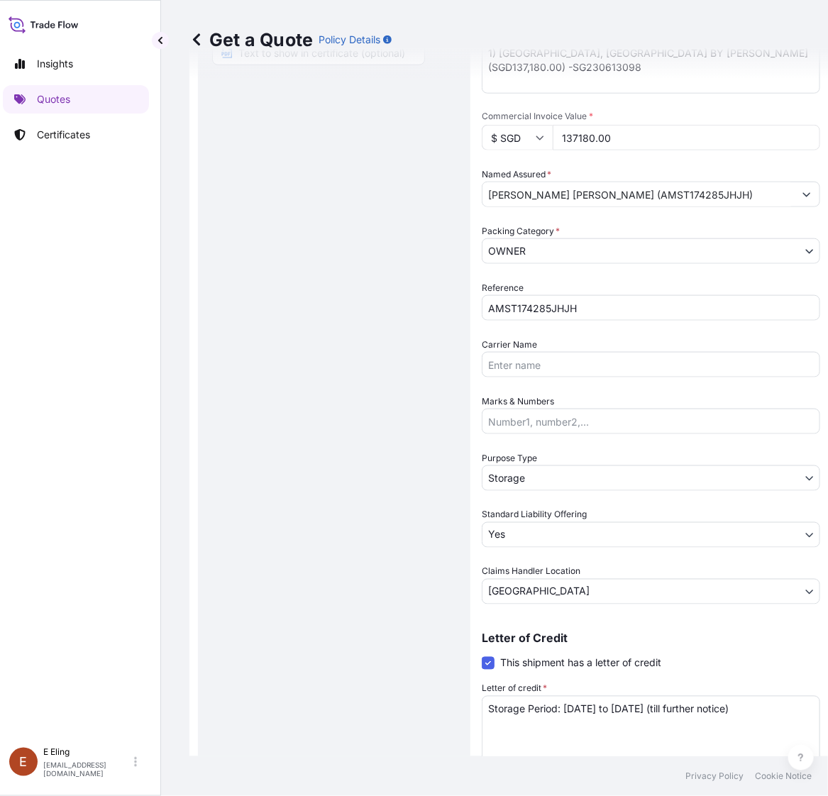
scroll to position [377, 0]
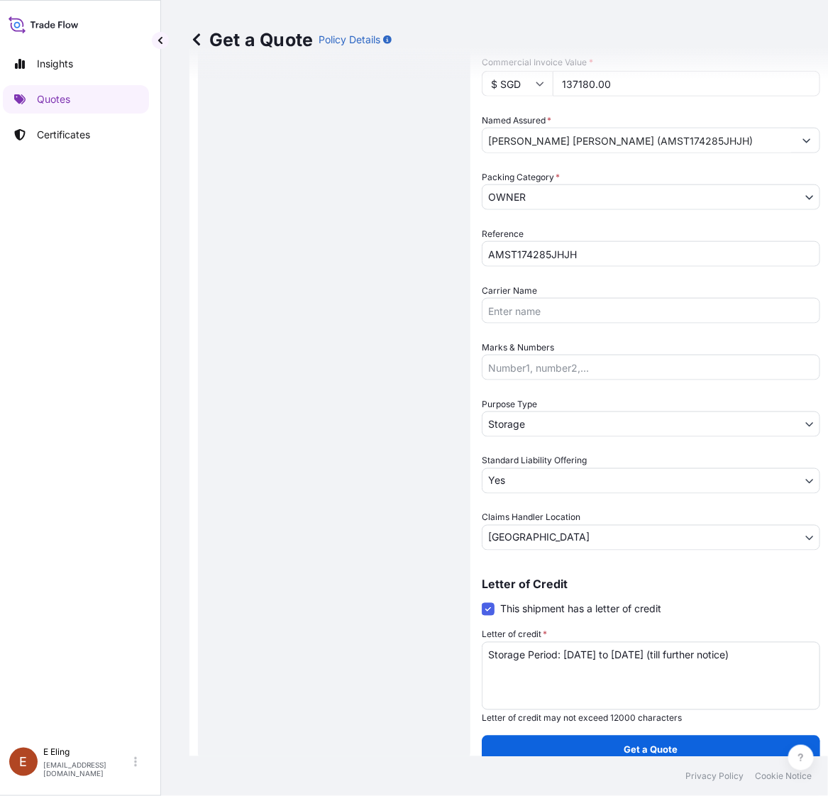
click at [633, 742] on p "Get a Quote" at bounding box center [651, 749] width 54 height 14
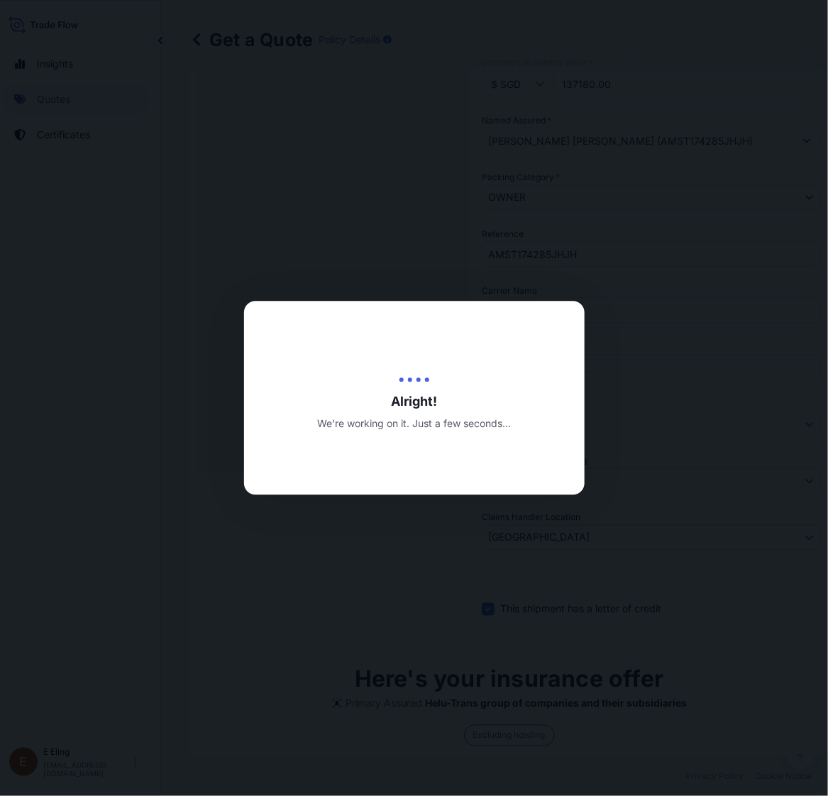
type input "[DATE]"
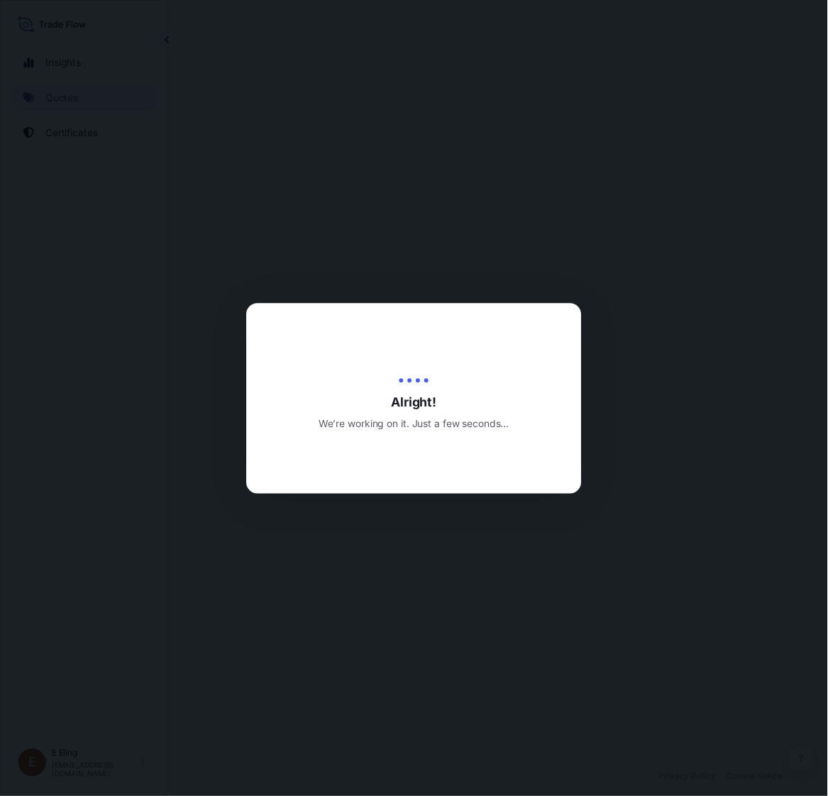
scroll to position [0, 9]
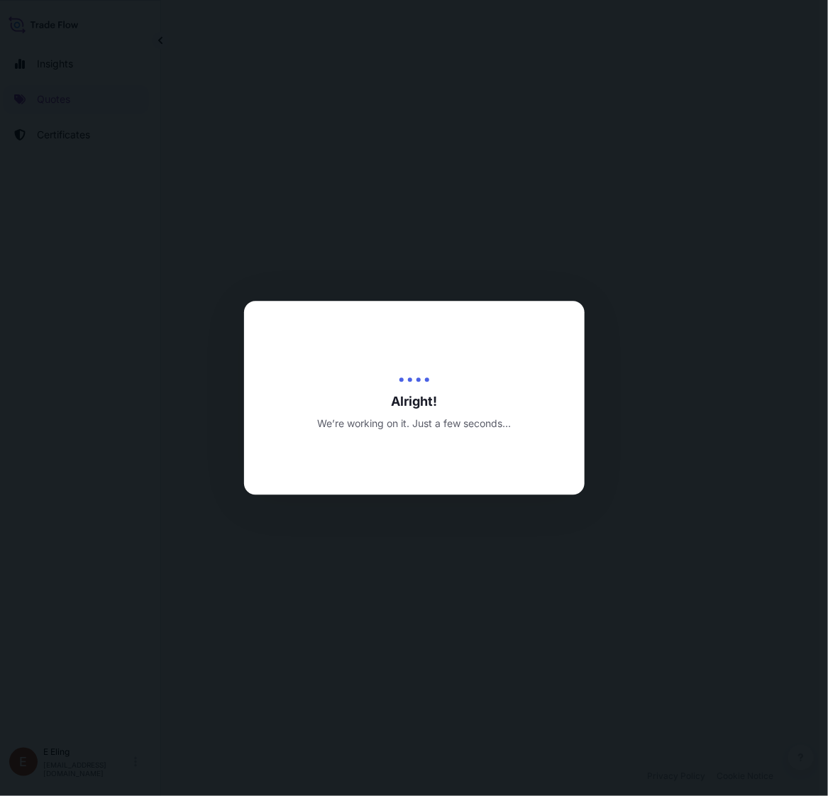
select select "STORAGE"
select select "Transit"
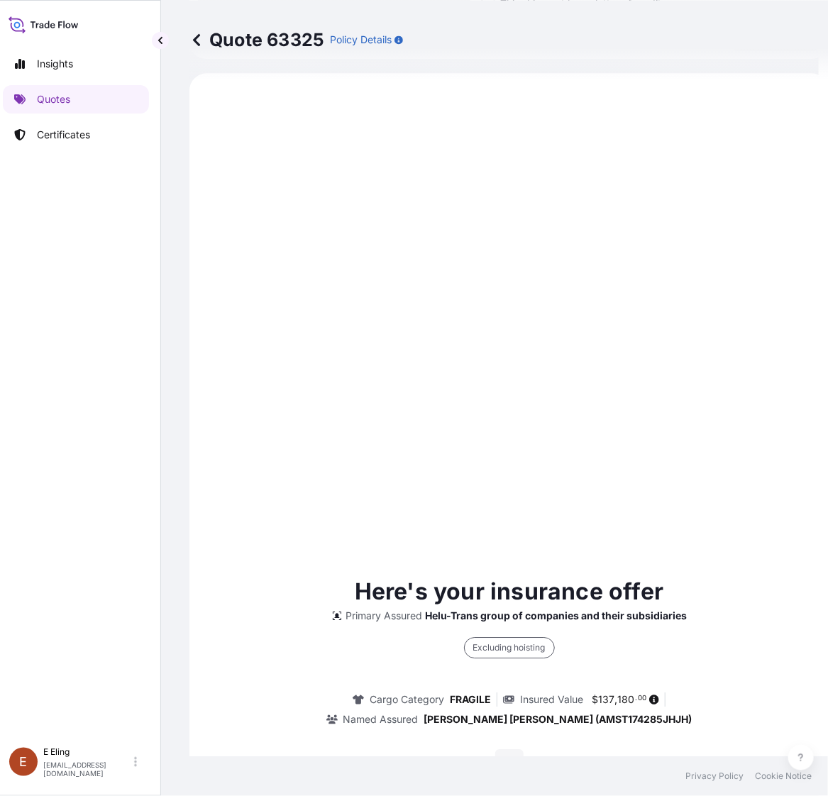
scroll to position [274, 0]
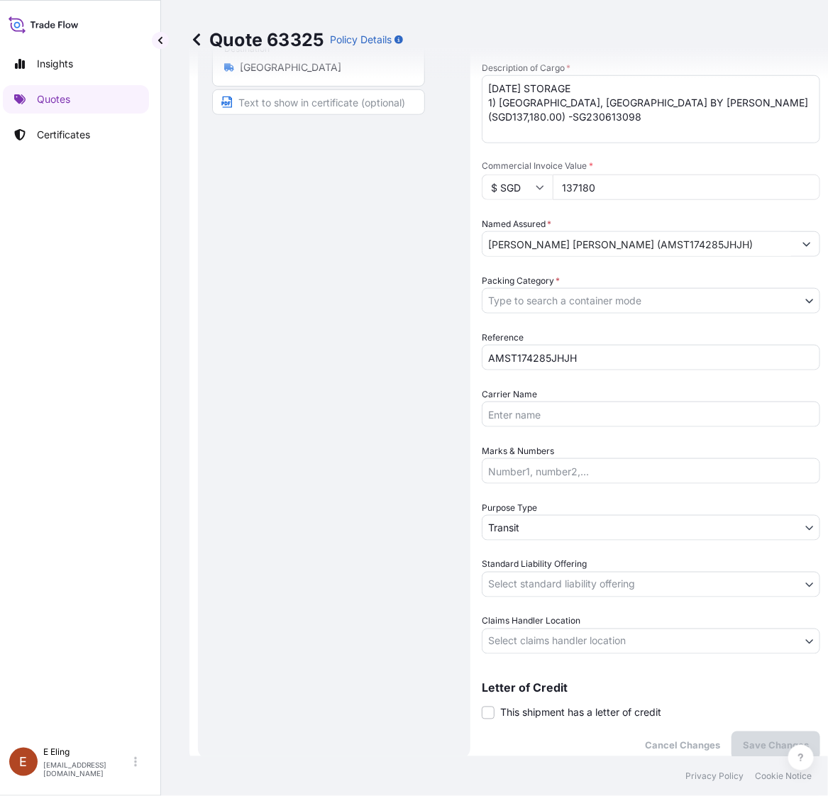
click at [535, 709] on span "This shipment has a letter of credit" at bounding box center [580, 713] width 161 height 14
click at [481, 705] on input "This shipment has a letter of credit" at bounding box center [481, 705] width 0 height 0
drag, startPoint x: 543, startPoint y: 754, endPoint x: 537, endPoint y: 750, distance: 7.3
click at [543, 755] on textarea "Letter of credit *" at bounding box center [650, 779] width 338 height 68
paste textarea "Storage Period: [DATE] to [DATE] (till further notice)"
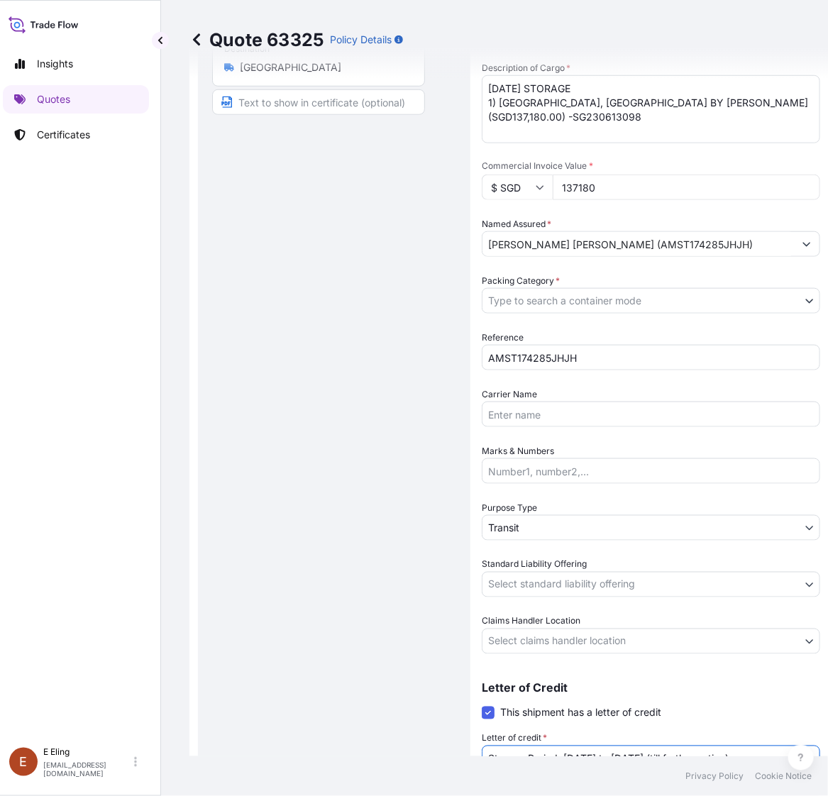
type textarea "Storage Period: [DATE] to [DATE] (till further notice)"
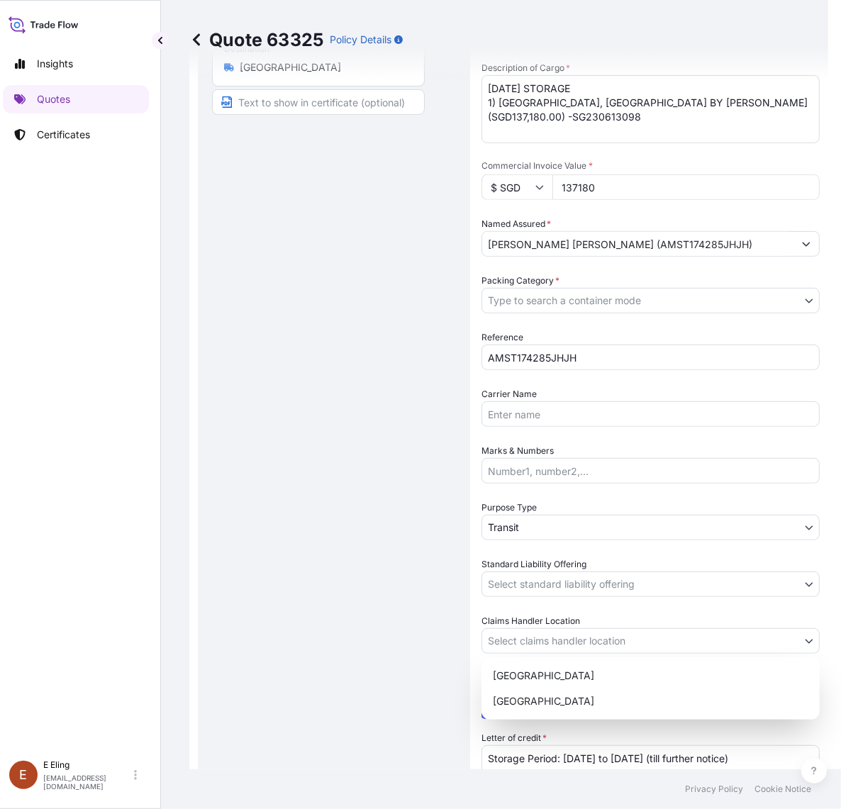
click at [551, 636] on body "Insights Quotes Certificates E E Eling eeling@helutrans.com Quote 63325 Policy …" at bounding box center [405, 404] width 828 height 809
click at [539, 707] on div "[GEOGRAPHIC_DATA]" at bounding box center [650, 702] width 327 height 26
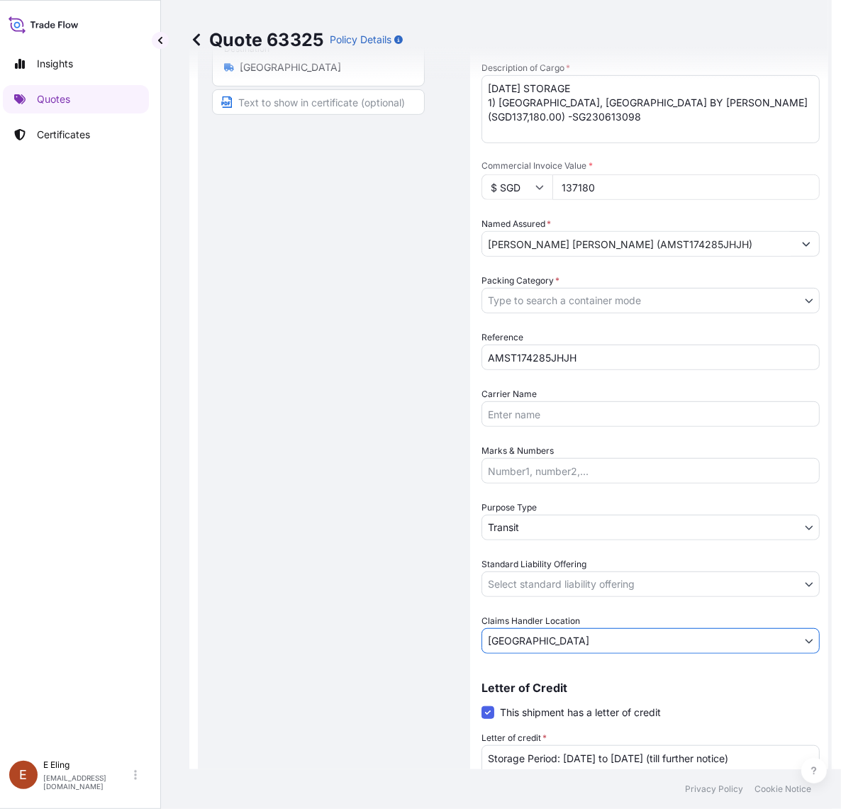
click at [521, 582] on body "Insights Quotes Certificates E E Eling eeling@helutrans.com Quote 63325 Policy …" at bounding box center [411, 404] width 841 height 809
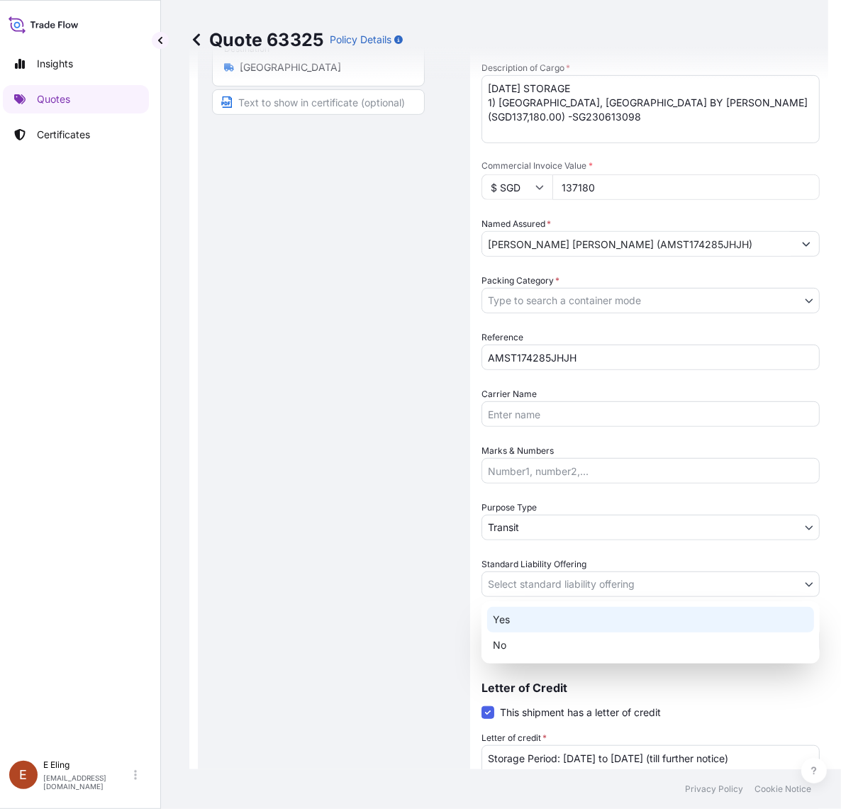
click at [511, 624] on div "Yes" at bounding box center [650, 620] width 327 height 26
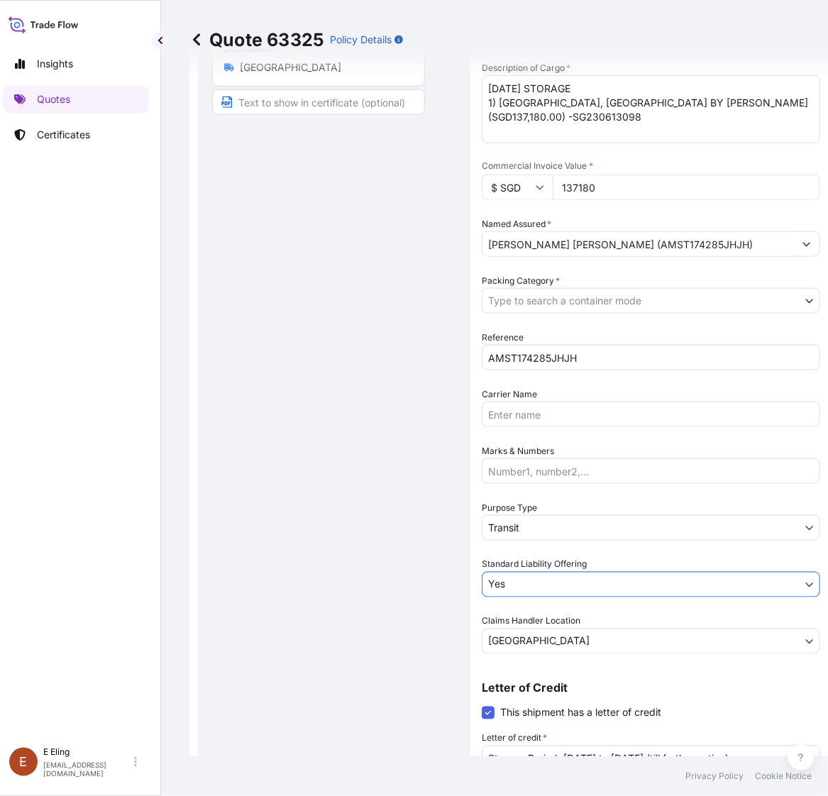
click at [533, 516] on body "Insights Quotes Certificates E E Eling eeling@helutrans.com Quote 63325 Policy …" at bounding box center [405, 398] width 828 height 796
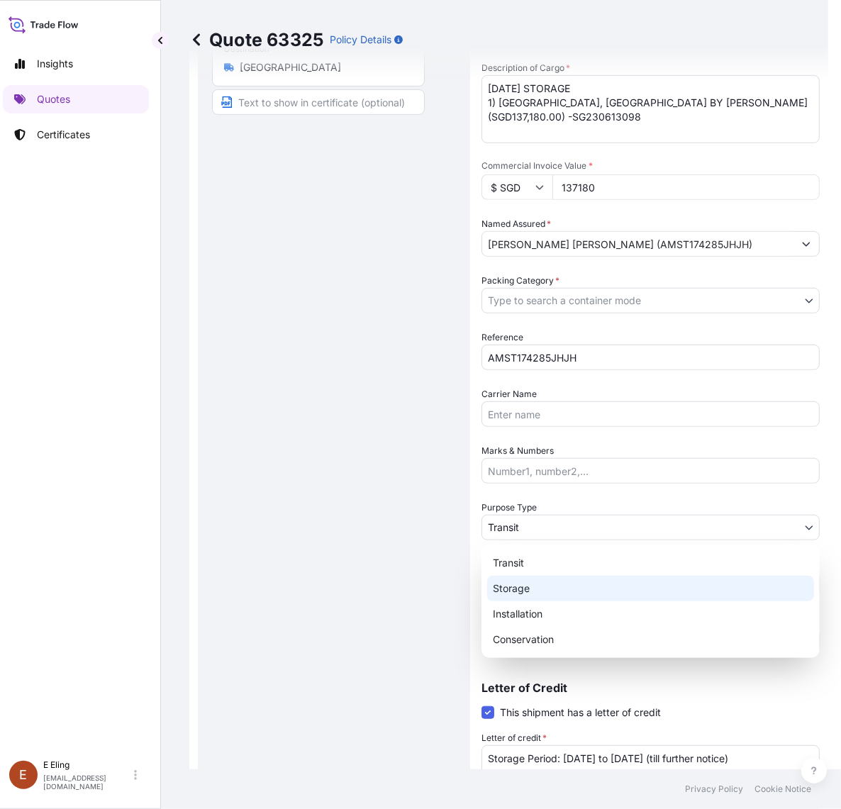
click at [533, 589] on div "Storage" at bounding box center [650, 589] width 327 height 26
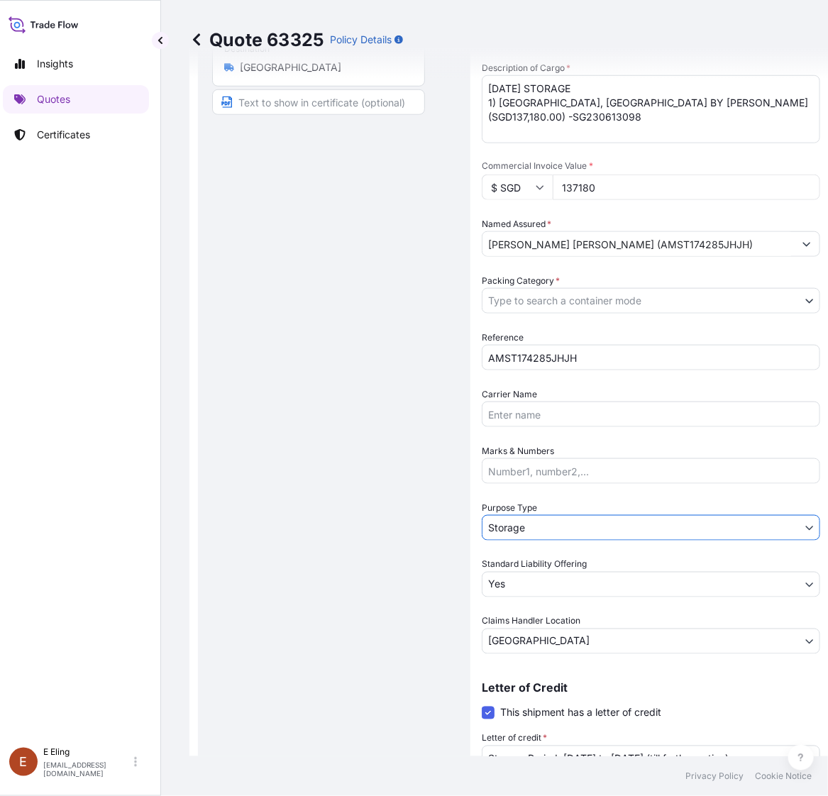
click at [537, 313] on div "Date of Departure * 01 / 08 / 2025 Cargo Category * FRAGILE Description of Carg…" at bounding box center [650, 301] width 338 height 706
click at [535, 306] on body "Insights Quotes Certificates E E Eling eeling@helutrans.com Quote 63325 Policy …" at bounding box center [405, 398] width 828 height 796
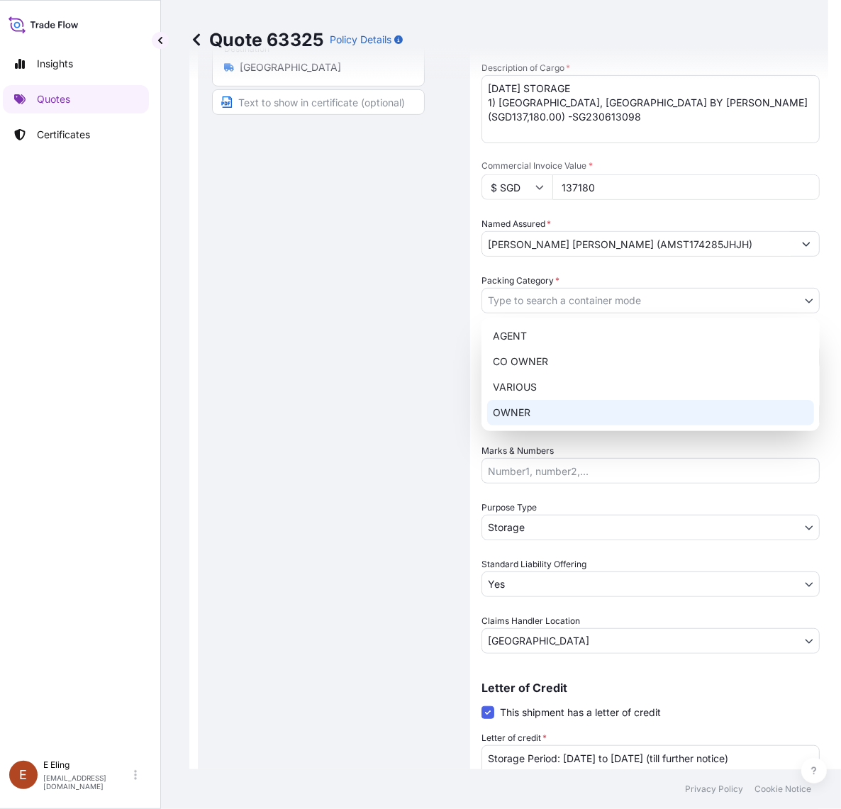
click at [541, 412] on div "OWNER" at bounding box center [650, 413] width 327 height 26
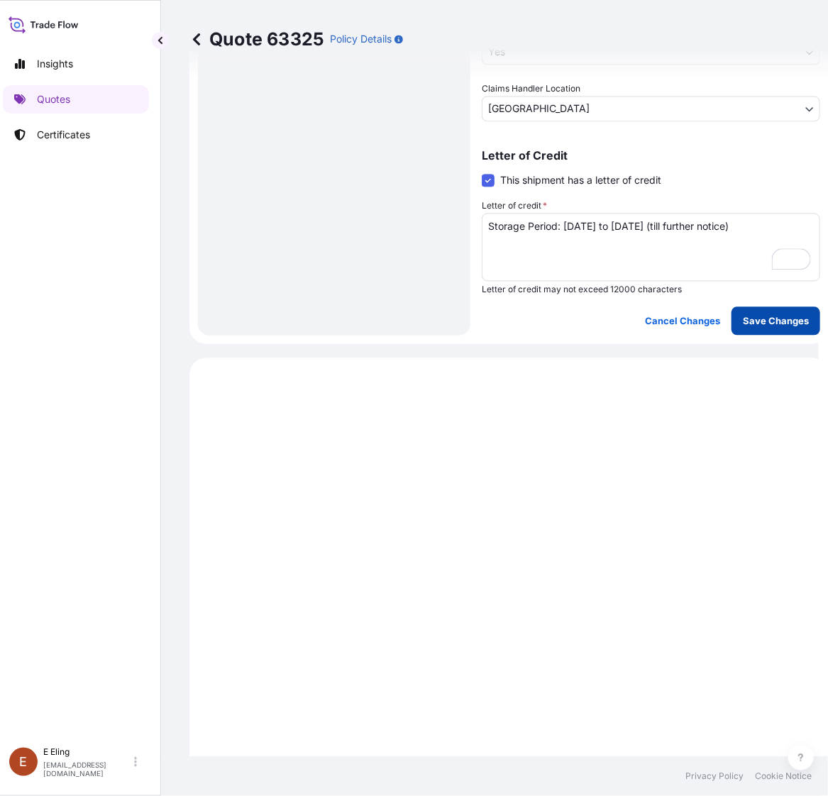
click at [759, 316] on p "Save Changes" at bounding box center [775, 321] width 66 height 14
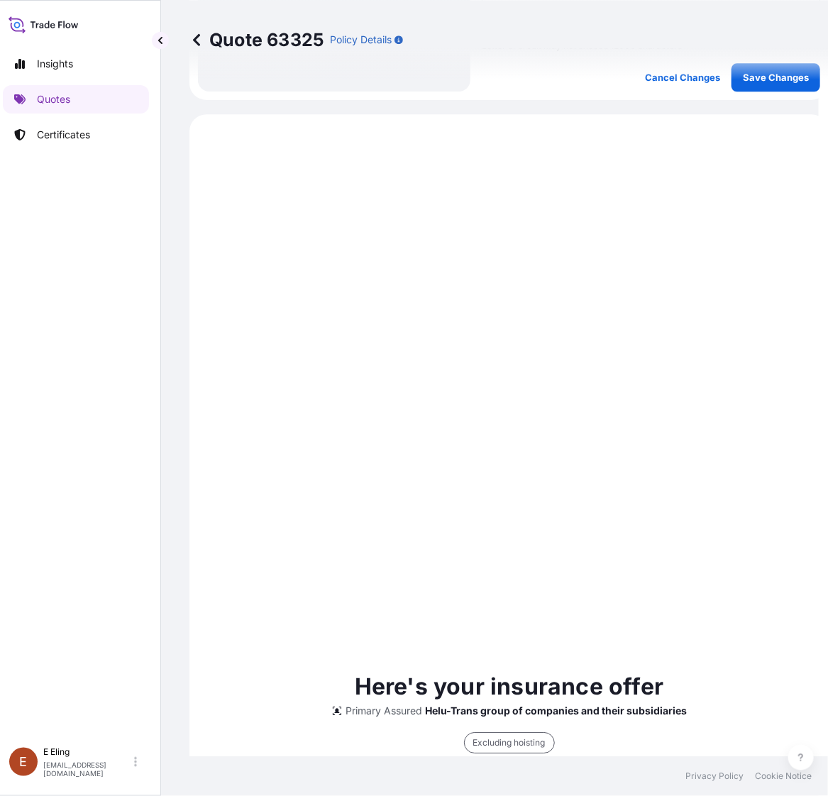
select select "STORAGE"
select select "Storage"
select select "Yes"
select select "[GEOGRAPHIC_DATA]"
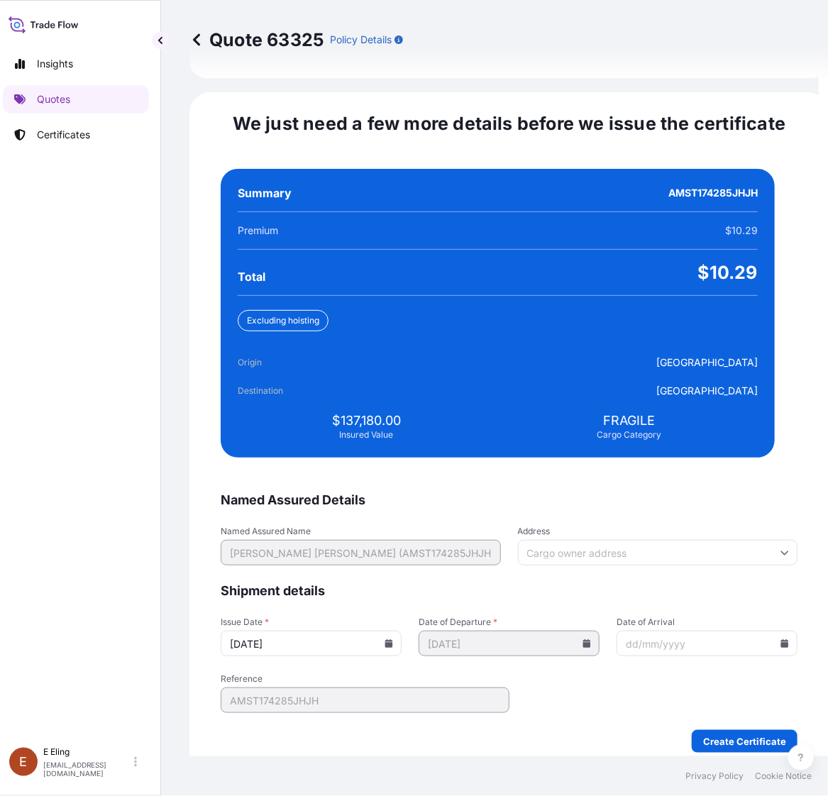
drag, startPoint x: 394, startPoint y: 614, endPoint x: 392, endPoint y: 625, distance: 10.7
click at [394, 630] on input "[DATE]" at bounding box center [311, 643] width 181 height 26
click at [392, 639] on icon at bounding box center [388, 643] width 9 height 9
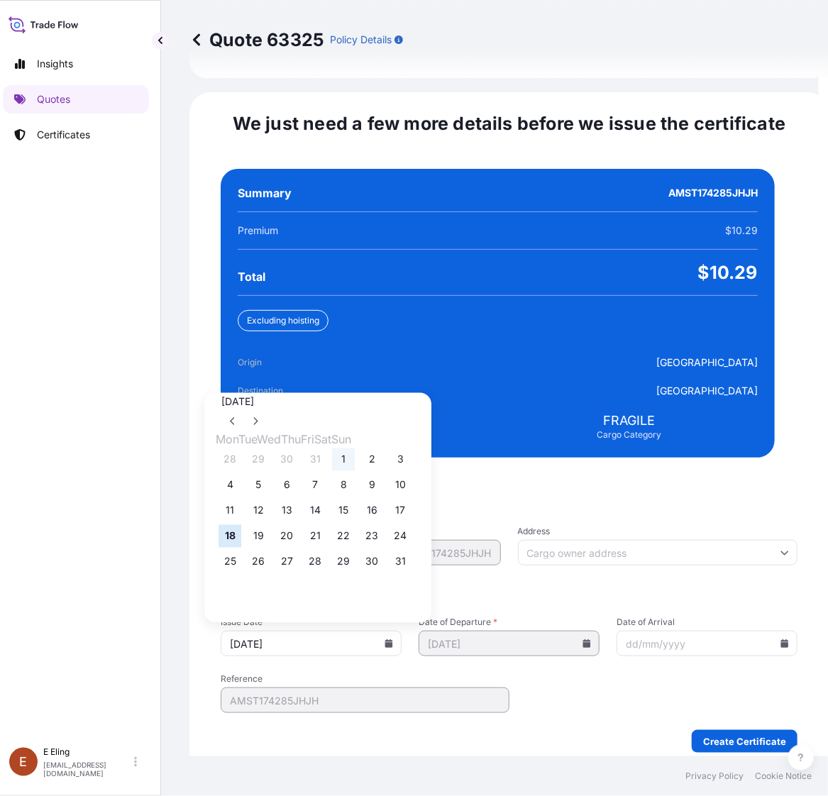
click at [355, 448] on button "1" at bounding box center [343, 459] width 23 height 23
type input "[DATE]"
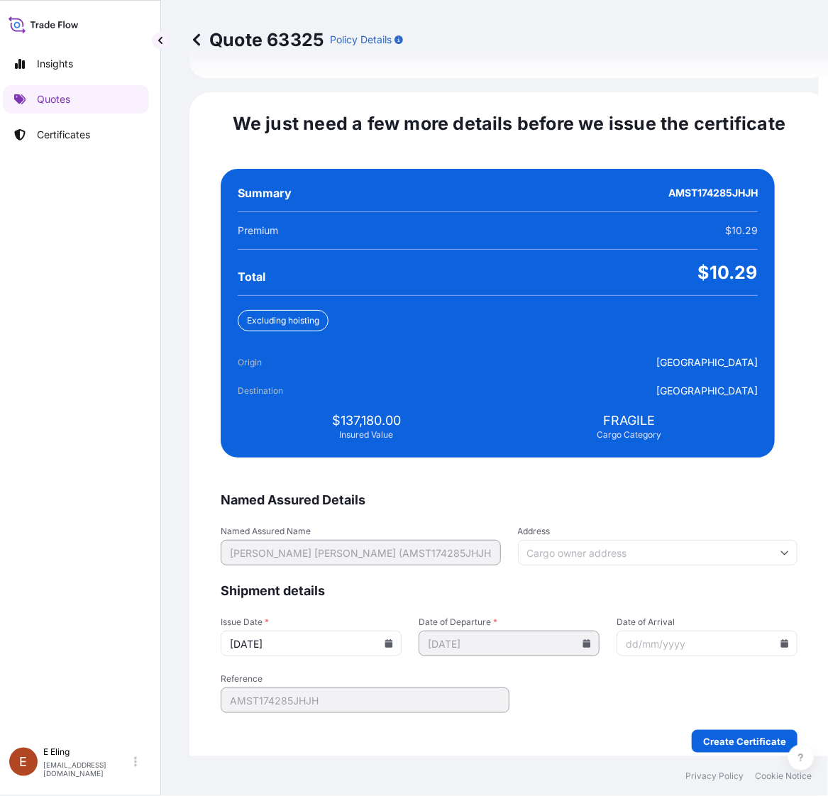
click at [781, 639] on icon at bounding box center [785, 643] width 8 height 9
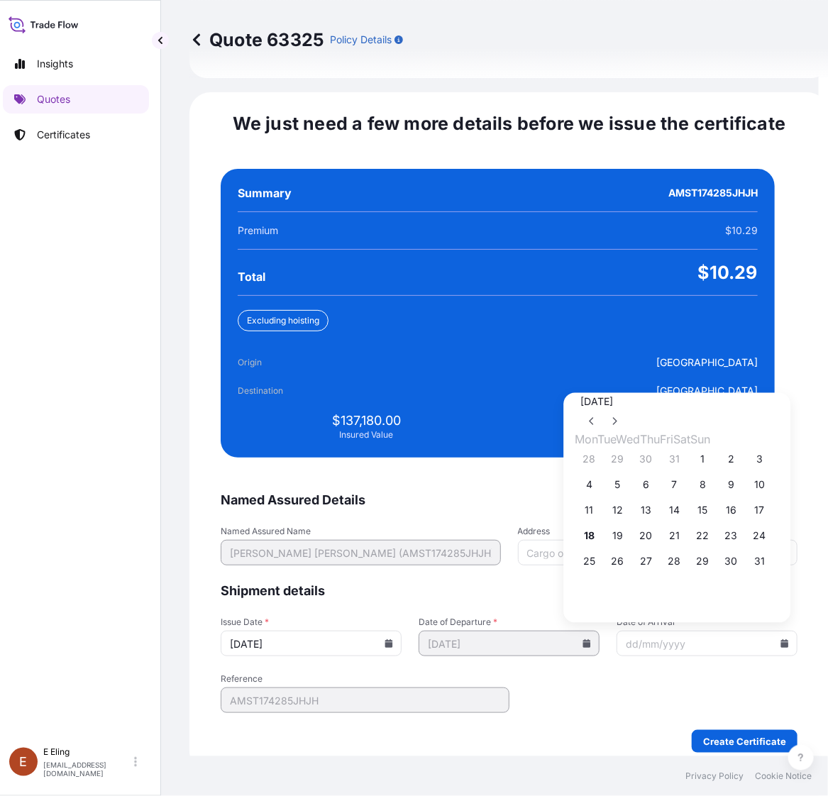
drag, startPoint x: 781, startPoint y: 557, endPoint x: 753, endPoint y: 613, distance: 63.4
click at [771, 557] on button "31" at bounding box center [759, 561] width 23 height 23
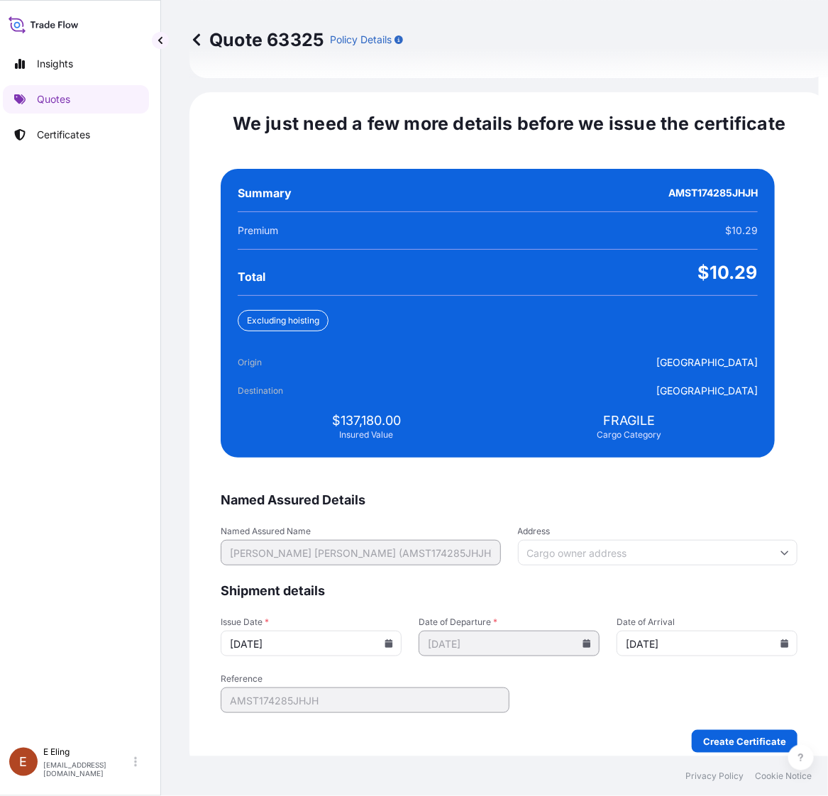
type input "[DATE]"
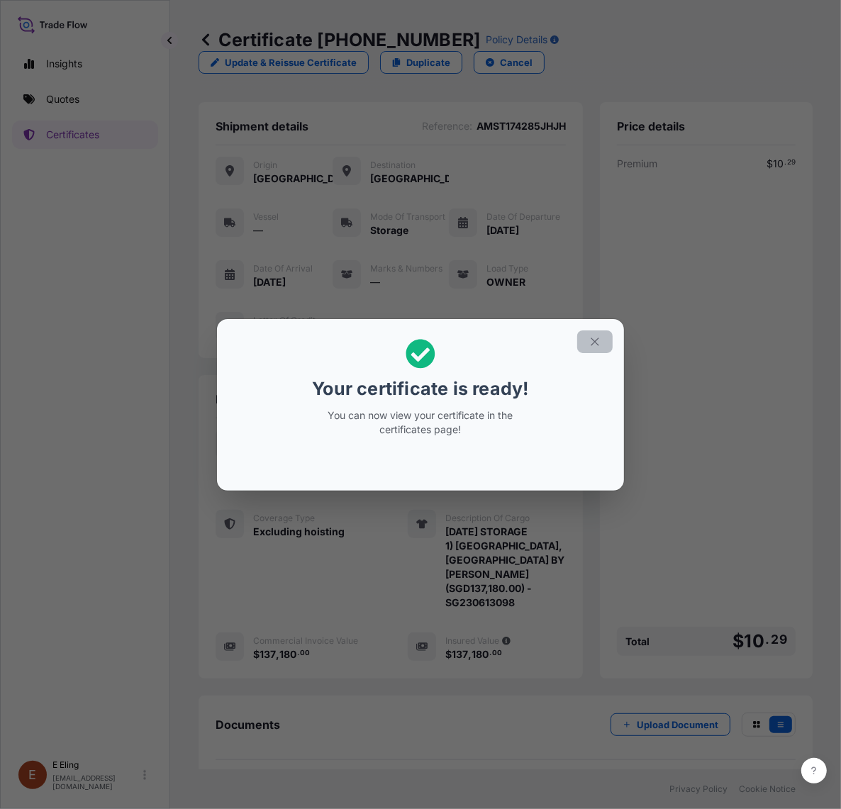
click at [589, 345] on icon "button" at bounding box center [595, 341] width 13 height 13
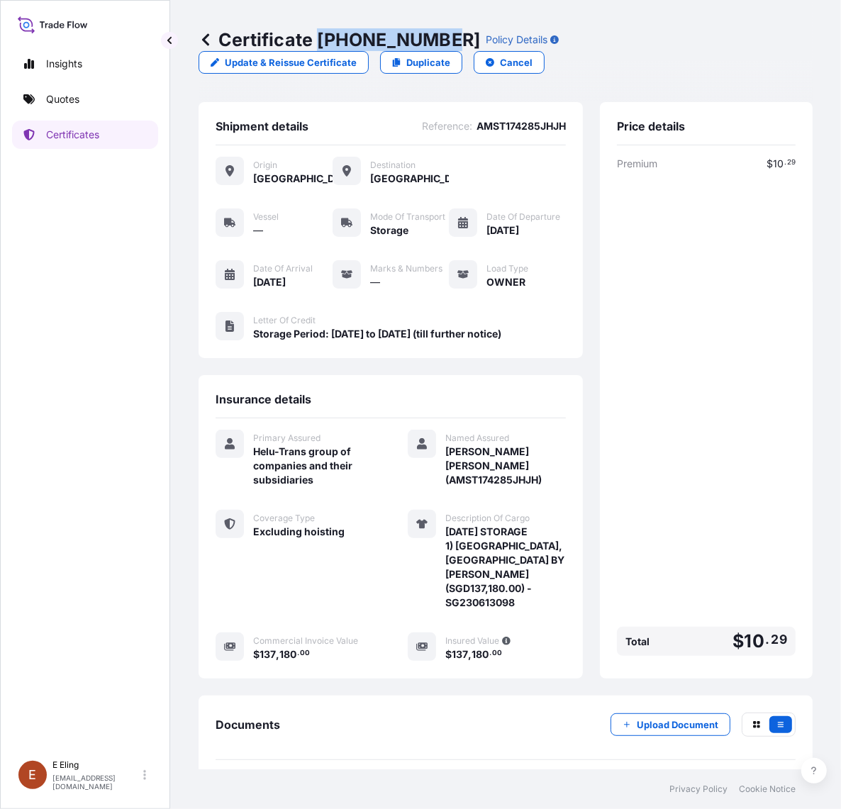
drag, startPoint x: 320, startPoint y: 38, endPoint x: 444, endPoint y: 44, distance: 124.3
click at [444, 44] on p "Certificate 31504-1308-1" at bounding box center [340, 39] width 282 height 23
copy p "[PHONE_NUMBER]"
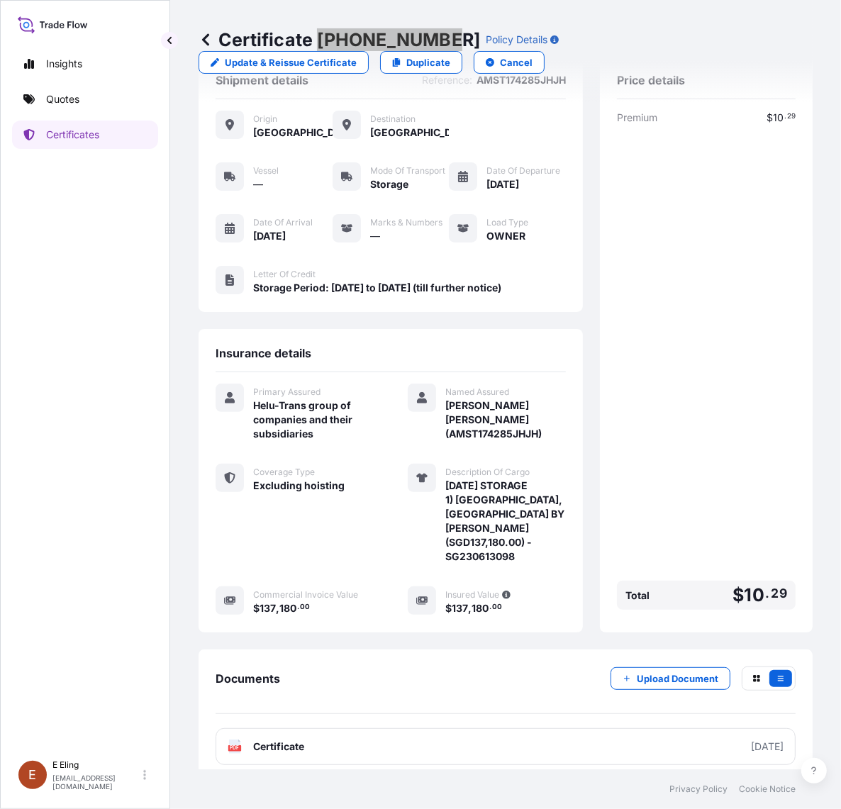
scroll to position [65, 0]
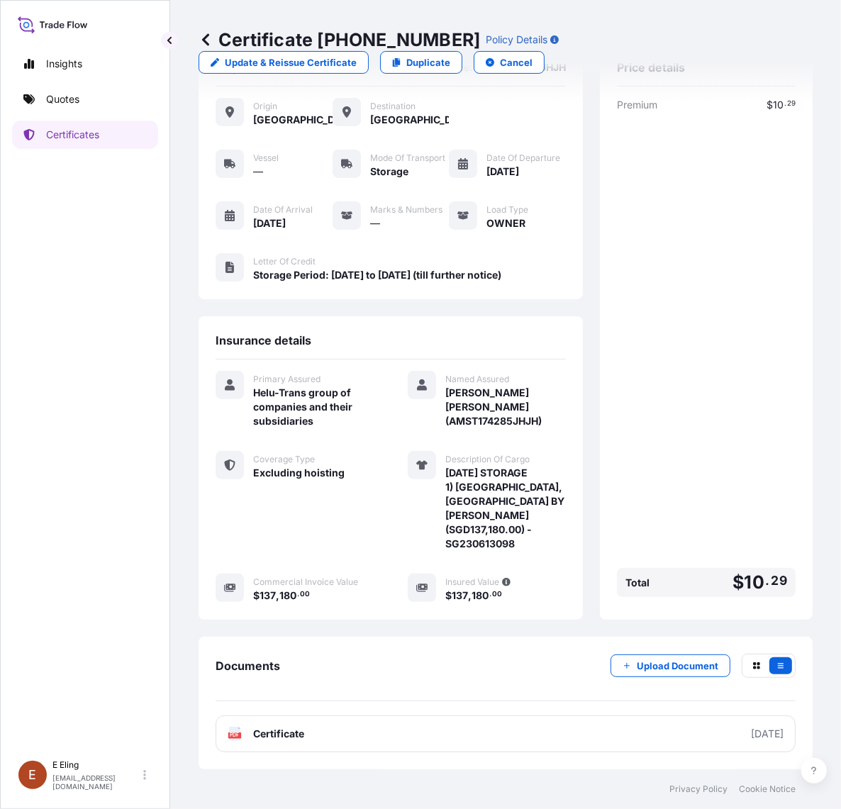
click at [522, 753] on div "Documents Upload Document PDF Certificate 2025-08-01" at bounding box center [506, 703] width 614 height 133
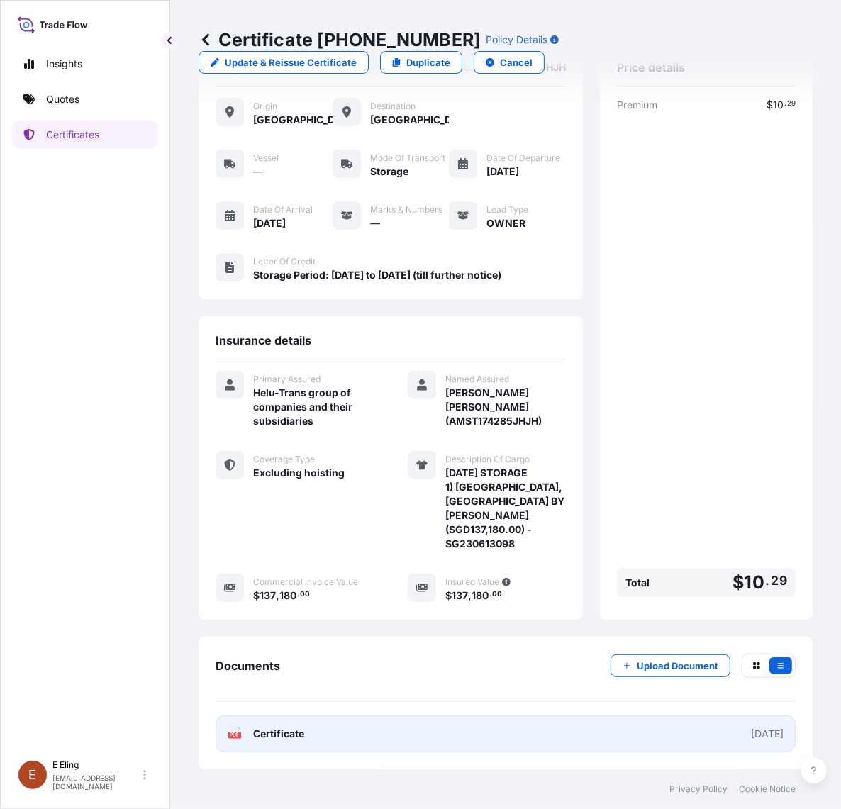
click at [526, 729] on link "PDF Certificate [DATE]" at bounding box center [506, 733] width 580 height 37
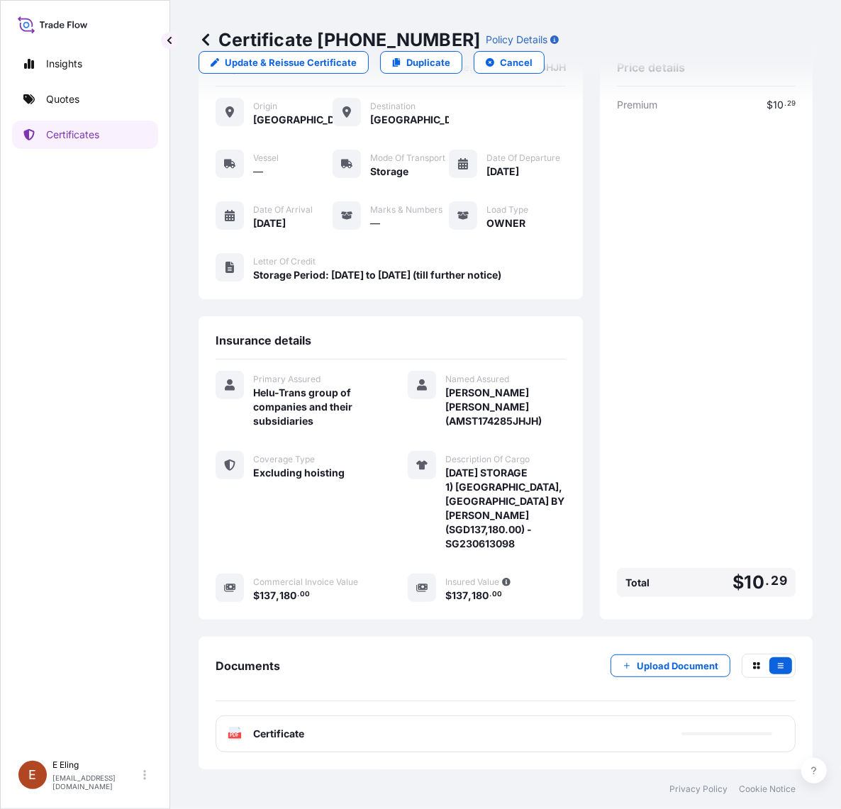
click at [683, 652] on div "Documents Upload Document PDF Certificate" at bounding box center [506, 703] width 614 height 133
click at [686, 669] on p "Upload Document" at bounding box center [678, 666] width 82 height 14
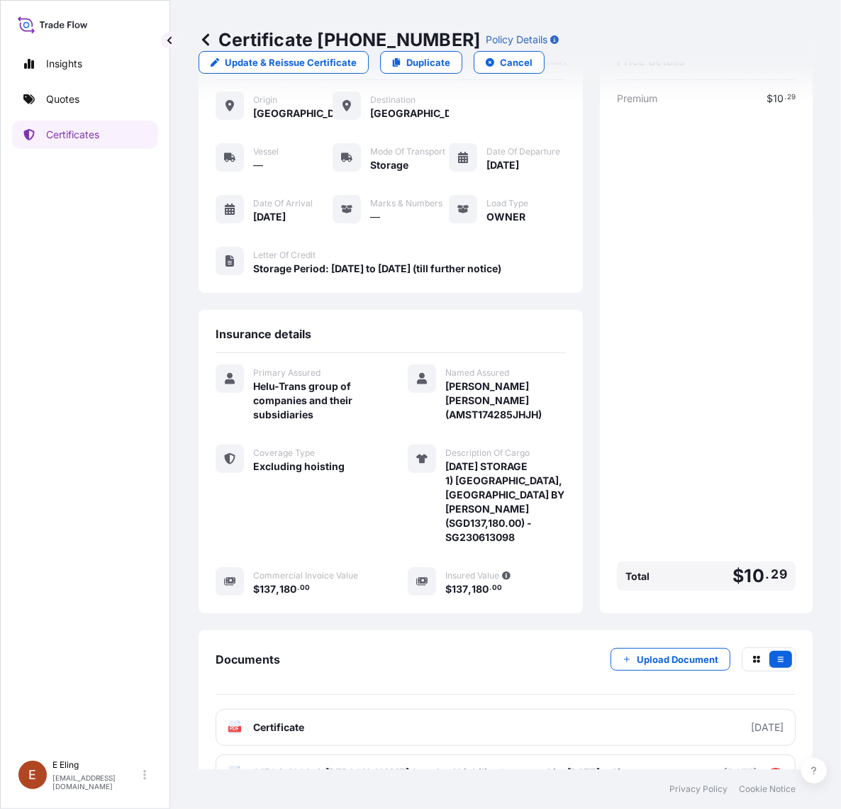
drag, startPoint x: 7, startPoint y: 606, endPoint x: 59, endPoint y: 475, distance: 141.0
click at [21, 585] on div "Insights Quotes Certificates E E Eling eeling@helutrans.com" at bounding box center [85, 404] width 170 height 809
click at [114, 131] on link "Certificates" at bounding box center [85, 135] width 146 height 28
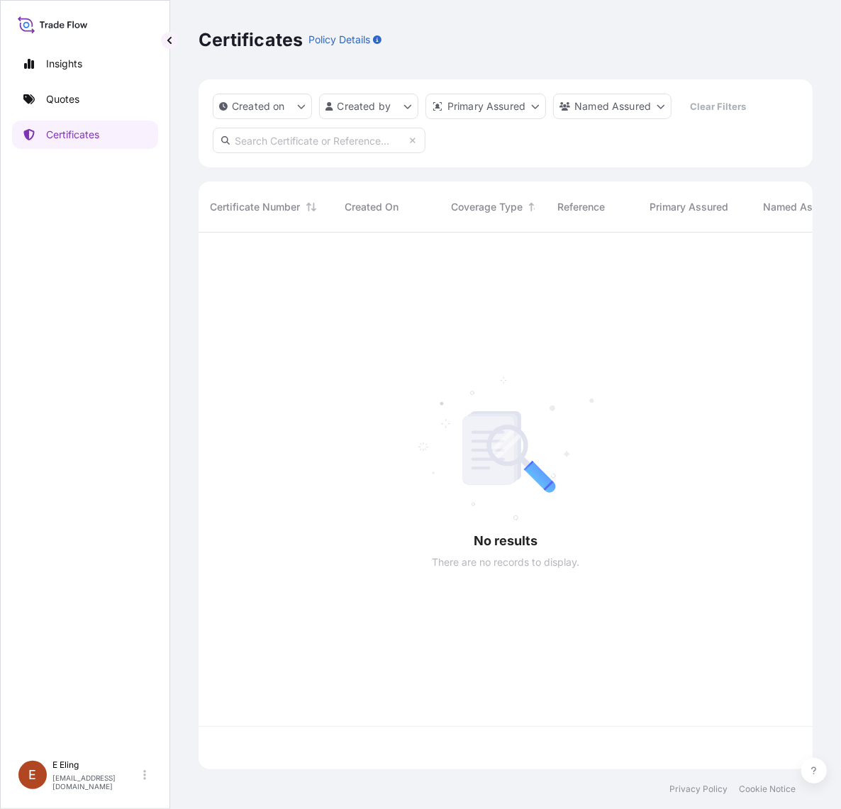
scroll to position [532, 601]
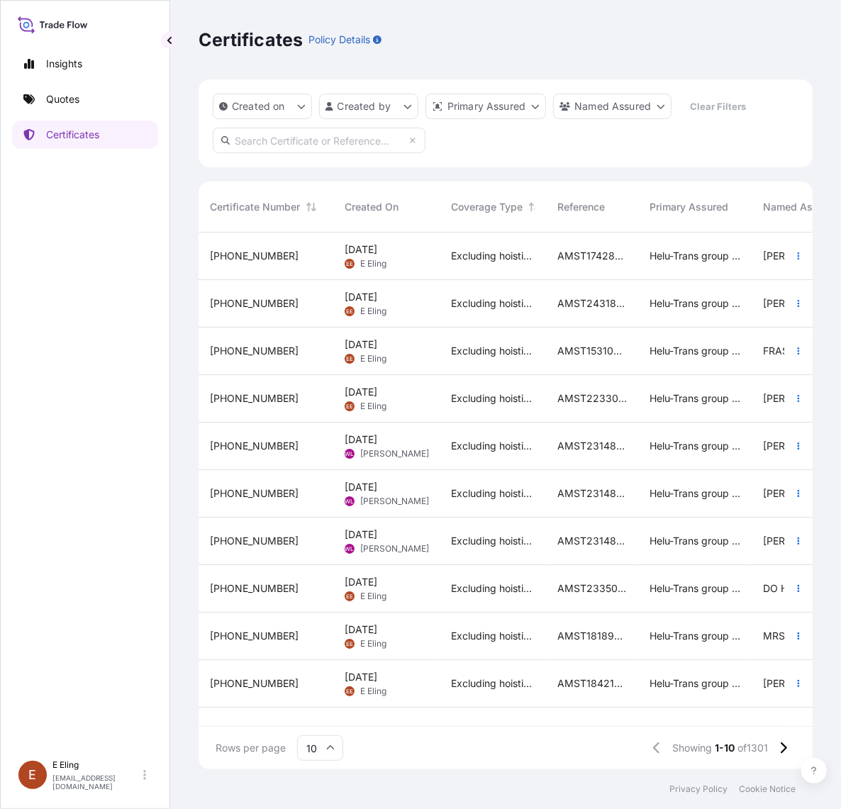
click at [301, 155] on div "Created on Created by Primary Assured Named Assured Clear Filters" at bounding box center [506, 123] width 614 height 88
click at [299, 140] on input "text" at bounding box center [319, 141] width 213 height 26
paste input "AMST194269SWSW"
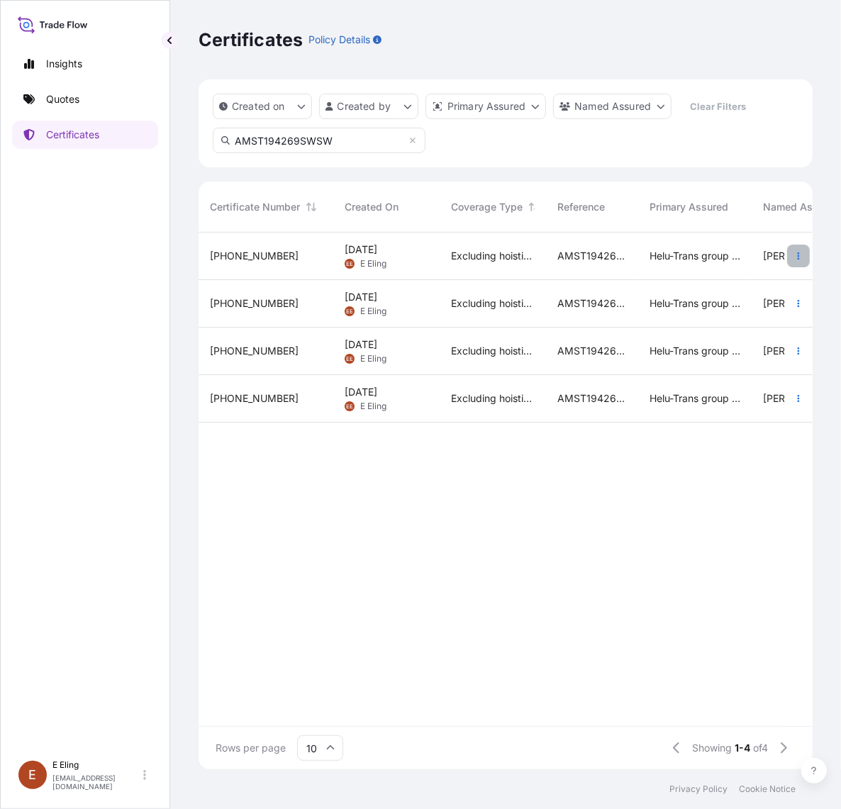
type input "AMST194269SWSW"
click at [799, 249] on button "button" at bounding box center [798, 256] width 23 height 23
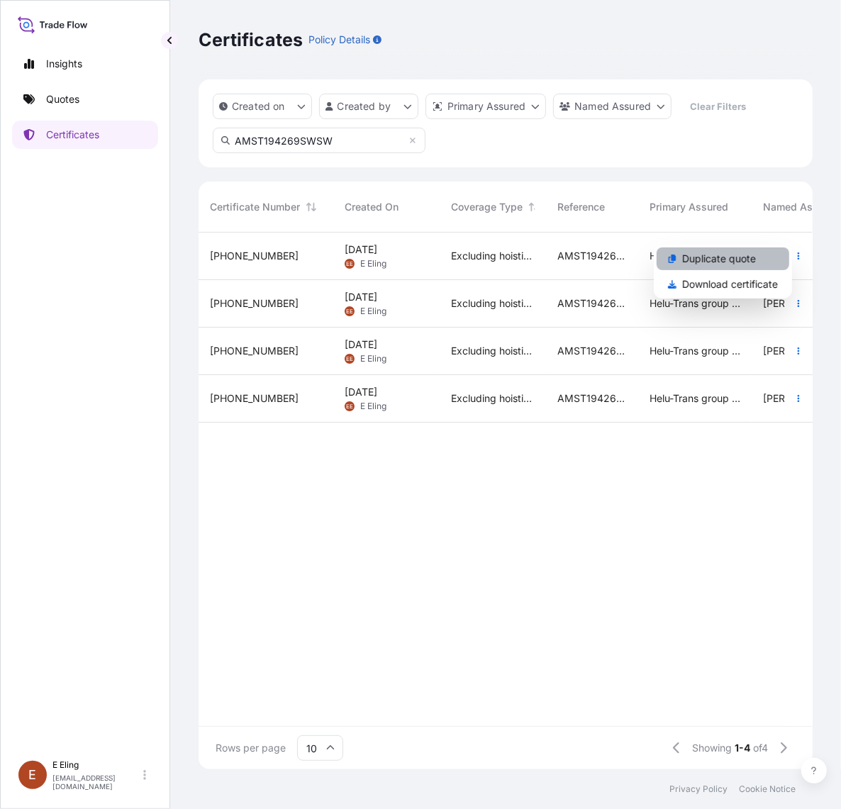
click at [761, 259] on link "Duplicate quote" at bounding box center [723, 258] width 133 height 23
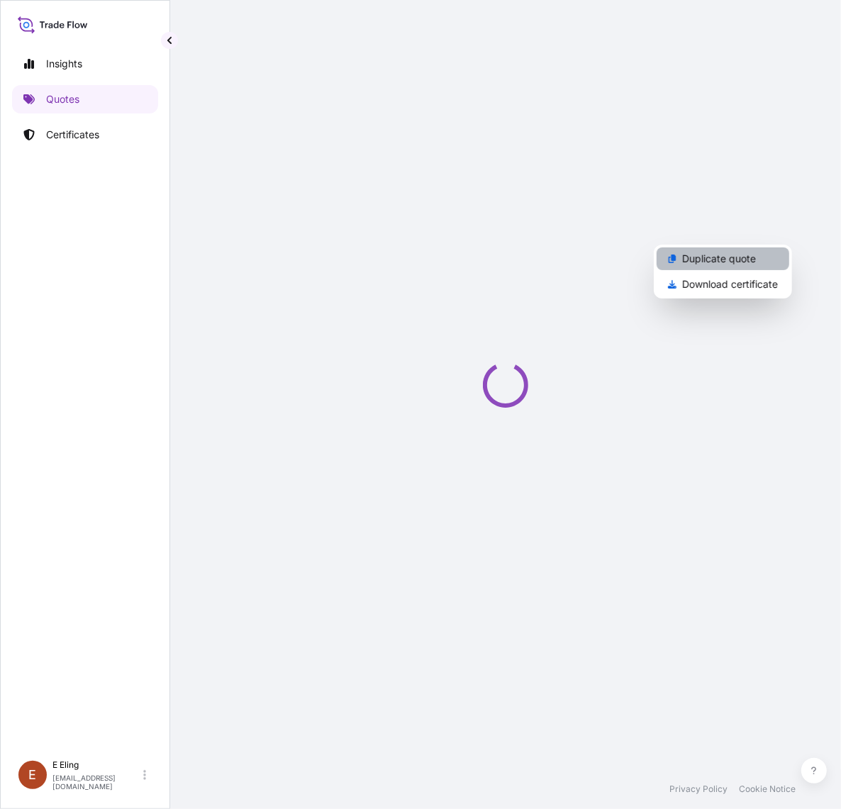
select select "STORAGE"
select select "Storage"
select select "Yes"
select select "[GEOGRAPHIC_DATA]"
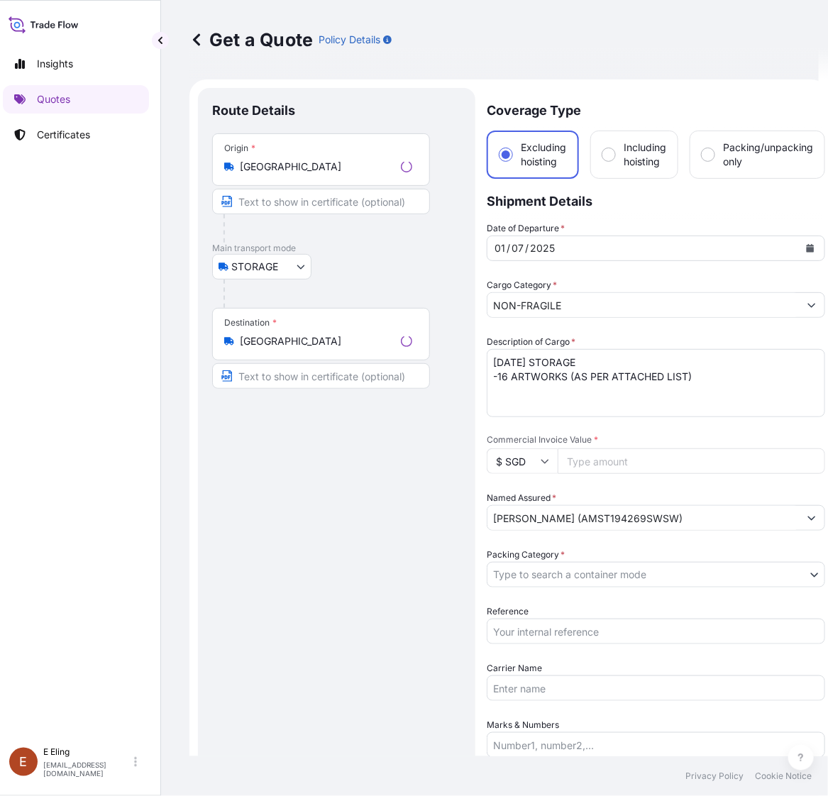
scroll to position [23, 0]
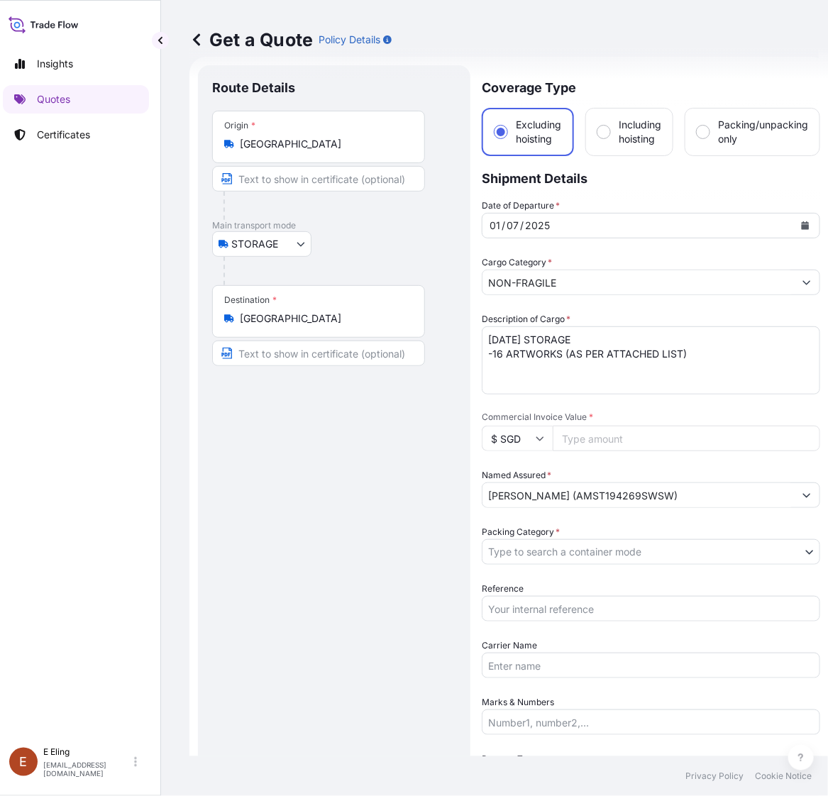
click at [805, 225] on icon "Calendar" at bounding box center [805, 225] width 8 height 9
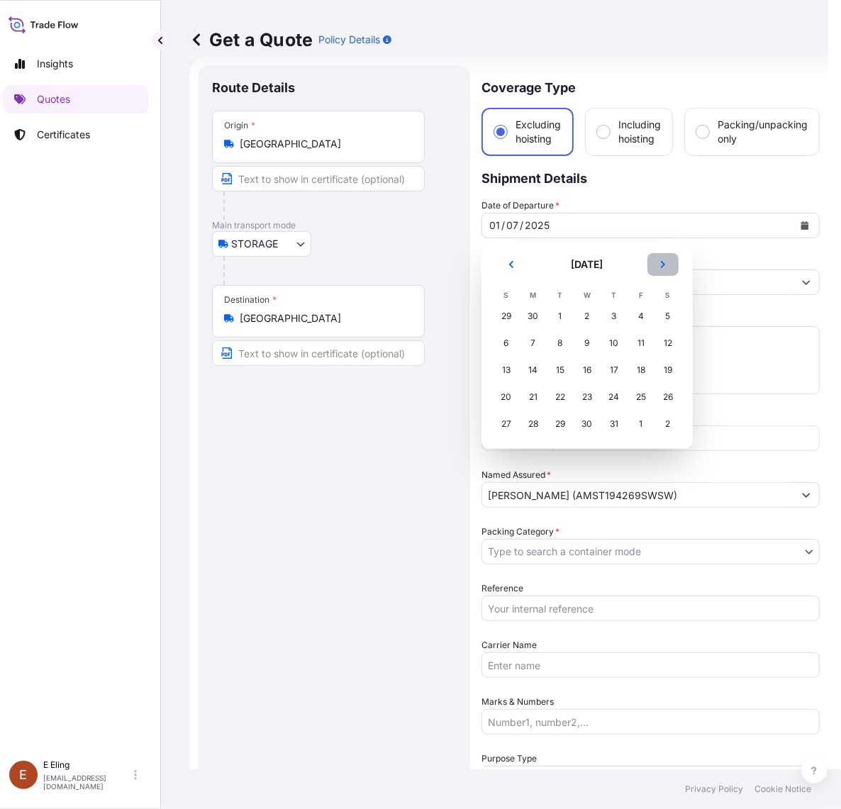
click at [667, 255] on button "Next" at bounding box center [662, 264] width 31 height 23
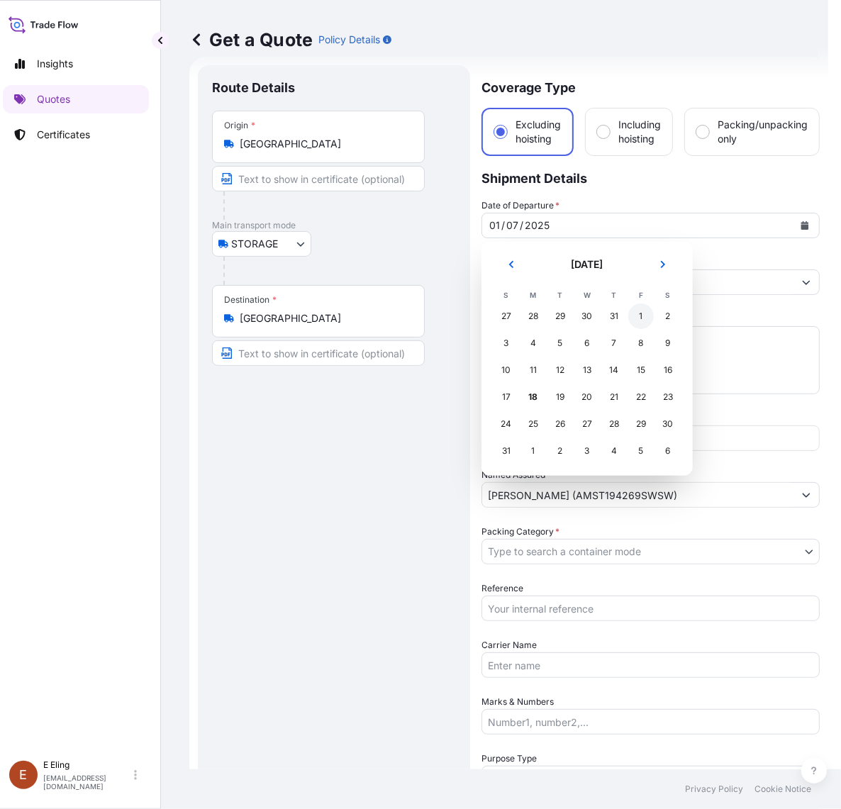
click at [640, 312] on div "1" at bounding box center [641, 316] width 26 height 26
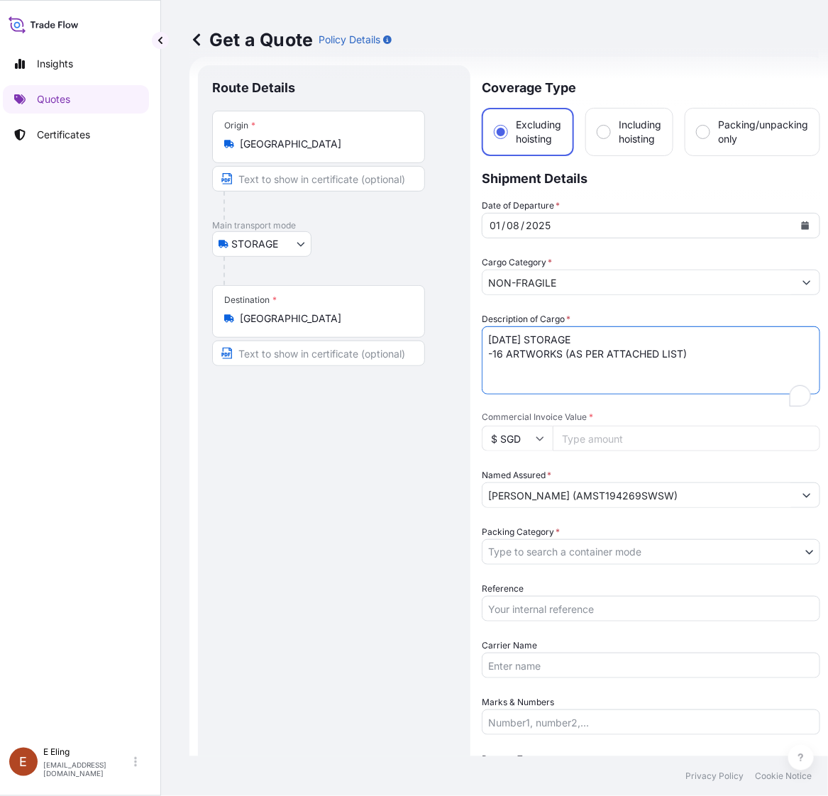
click at [505, 338] on textarea "JUL25 STORAGE -16 ARTWORKS (AS PER ATTACHED LIST)" at bounding box center [650, 360] width 338 height 68
drag, startPoint x: 505, startPoint y: 338, endPoint x: 470, endPoint y: 333, distance: 35.0
click at [470, 333] on form "Route Details Place of loading Road / Inland Road / Inland Origin * Singapore M…" at bounding box center [508, 592] width 639 height 1070
type textarea "AUG25 STORAGE -16 ARTWORKS (AS PER ATTACHED LIST)"
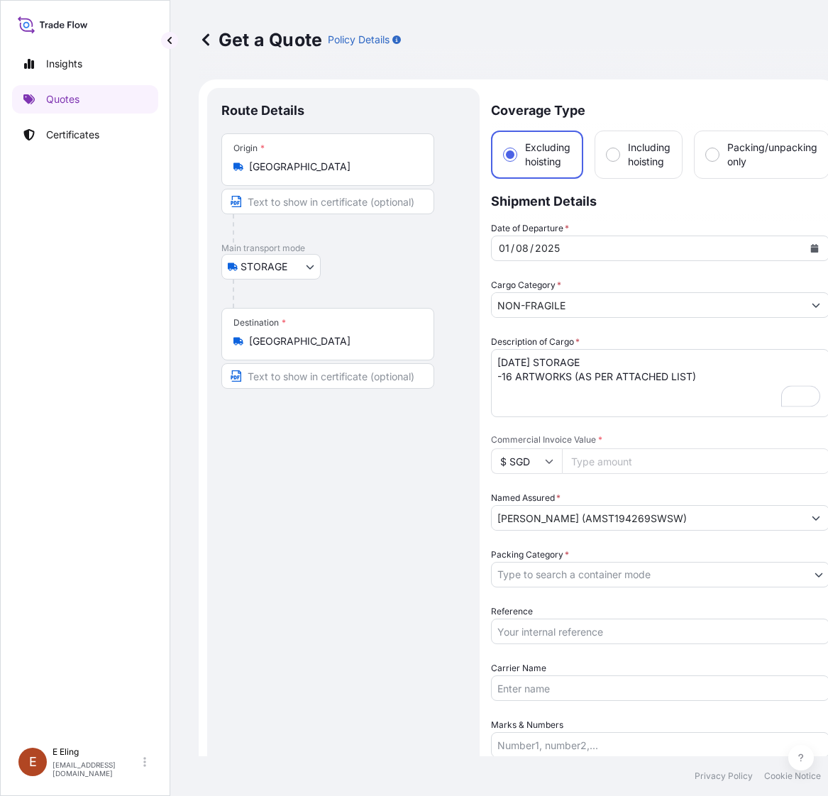
select select "STORAGE"
select select "Storage"
select select "Yes"
select select "[GEOGRAPHIC_DATA]"
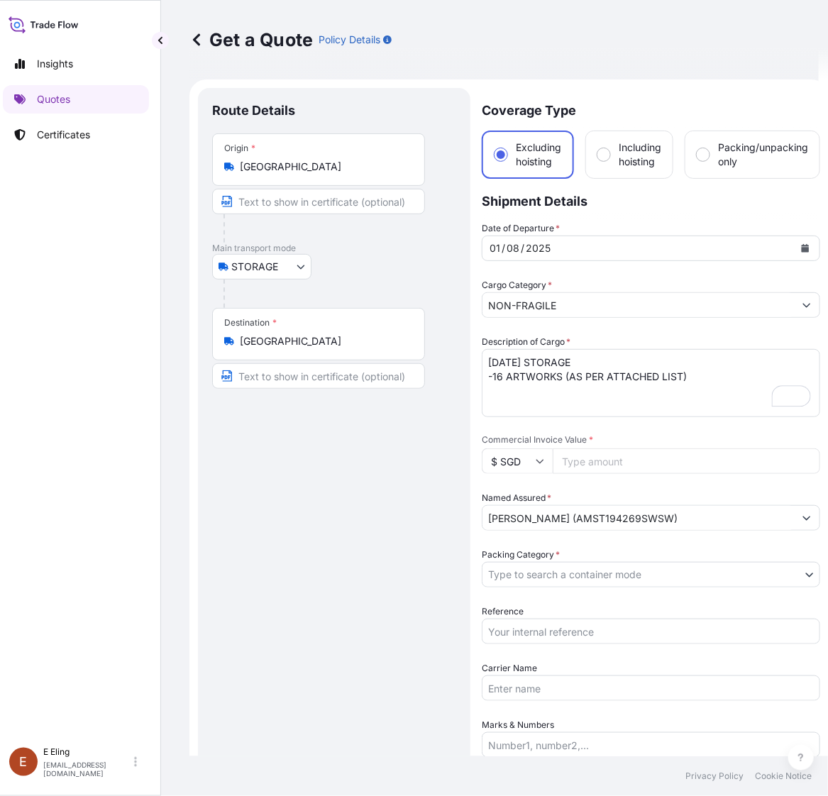
scroll to position [23, 0]
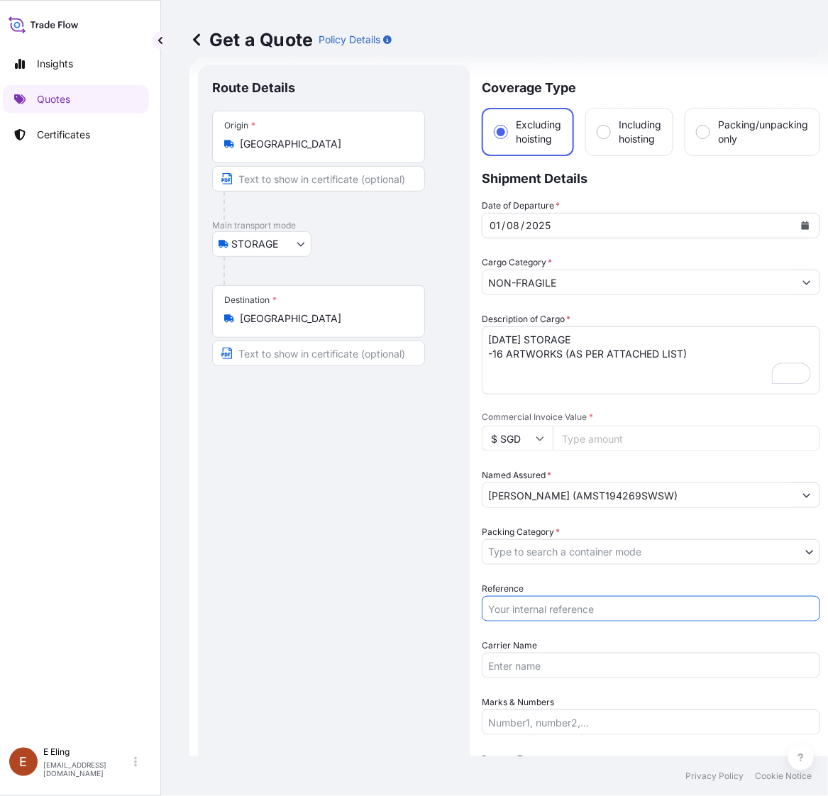
drag, startPoint x: 547, startPoint y: 615, endPoint x: 553, endPoint y: 596, distance: 19.5
click at [547, 615] on input "Reference" at bounding box center [650, 609] width 338 height 26
paste input "AMST194269SWSW"
type input "AMST194269SWSW"
click at [553, 546] on body "Insights Quotes Certificates E E Eling eeling@helutrans.com Get a Quote Policy …" at bounding box center [405, 398] width 828 height 796
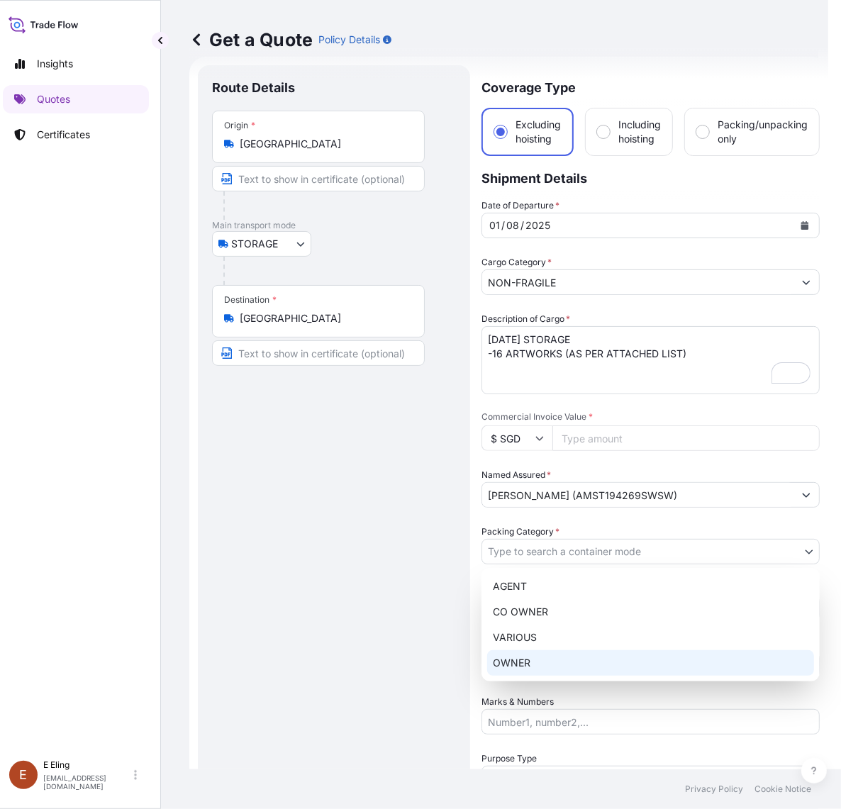
click at [533, 656] on div "AGENT CO OWNER VARIOUS OWNER" at bounding box center [650, 624] width 338 height 113
select select "27"
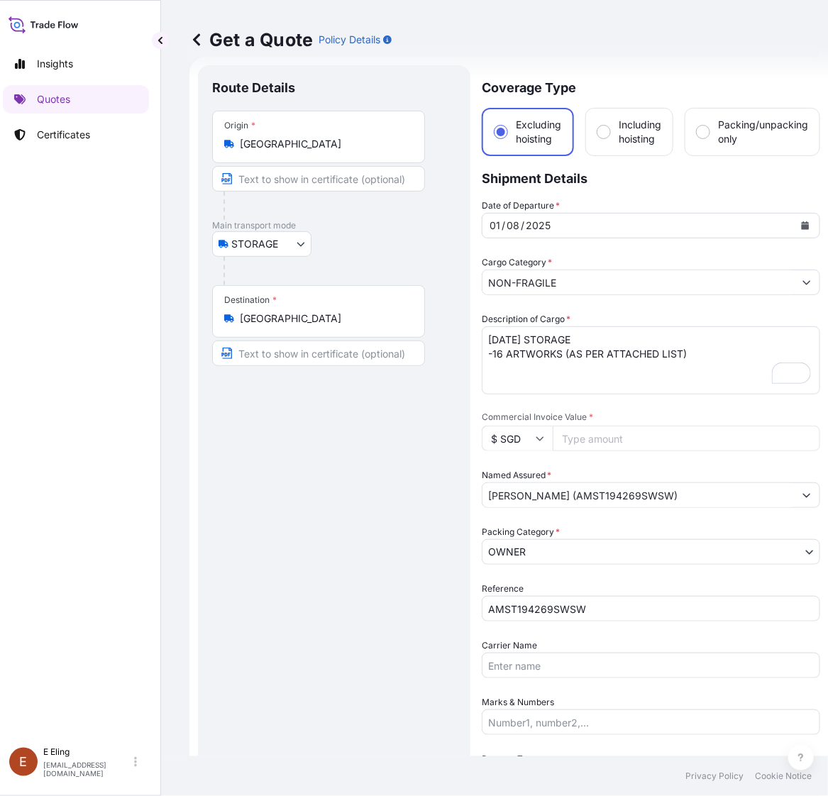
click at [607, 434] on input "Commercial Invoice Value *" at bounding box center [685, 438] width 267 height 26
paste input "96200.00"
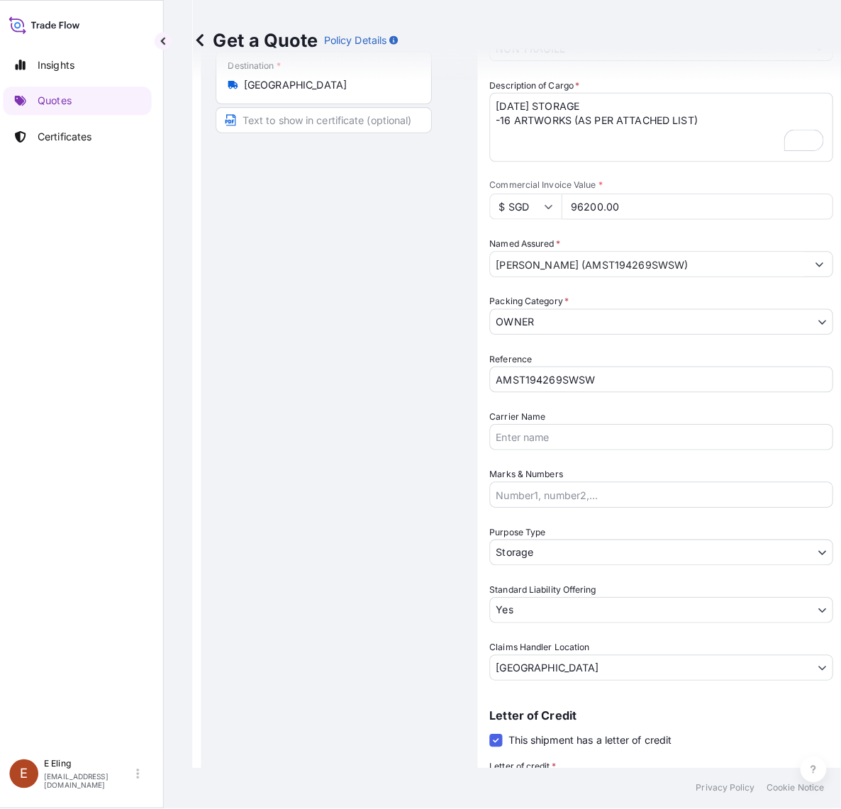
scroll to position [378, 0]
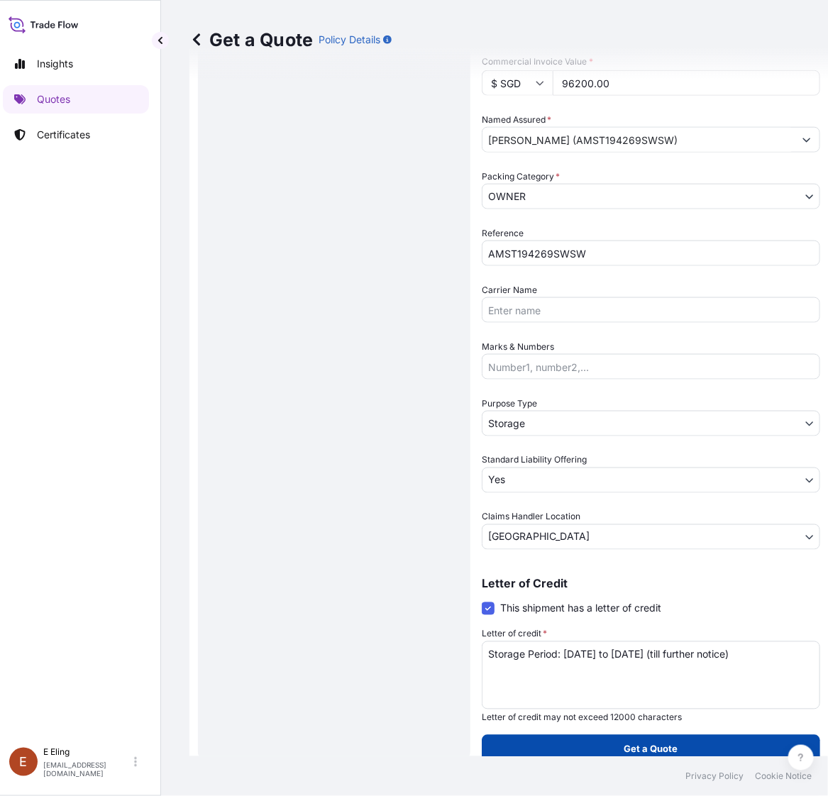
type input "96200.00"
click at [636, 750] on p "Get a Quote" at bounding box center [651, 749] width 54 height 14
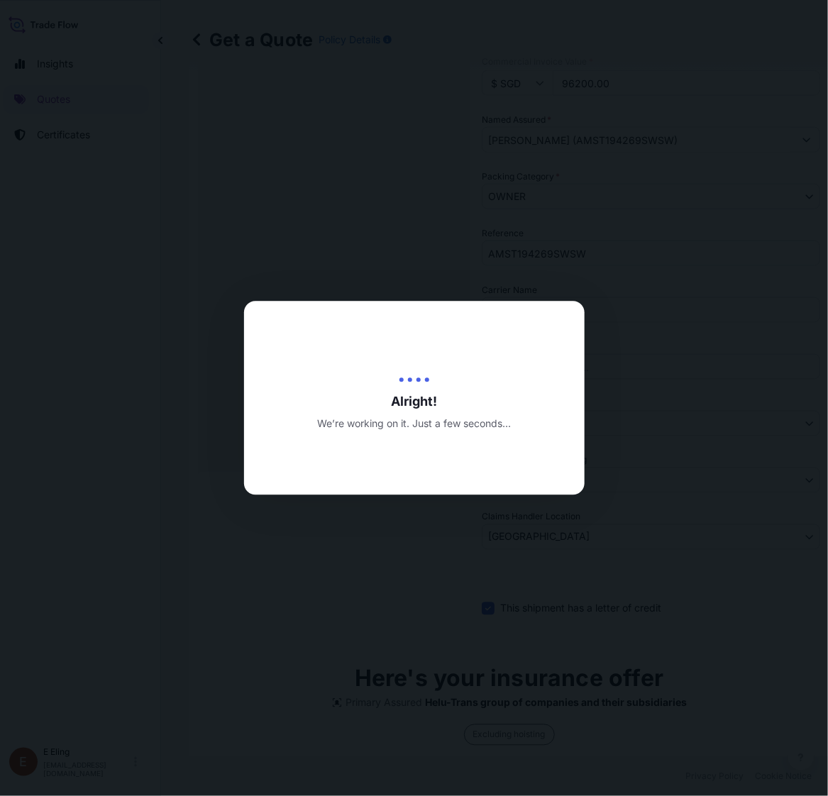
type input "[DATE]"
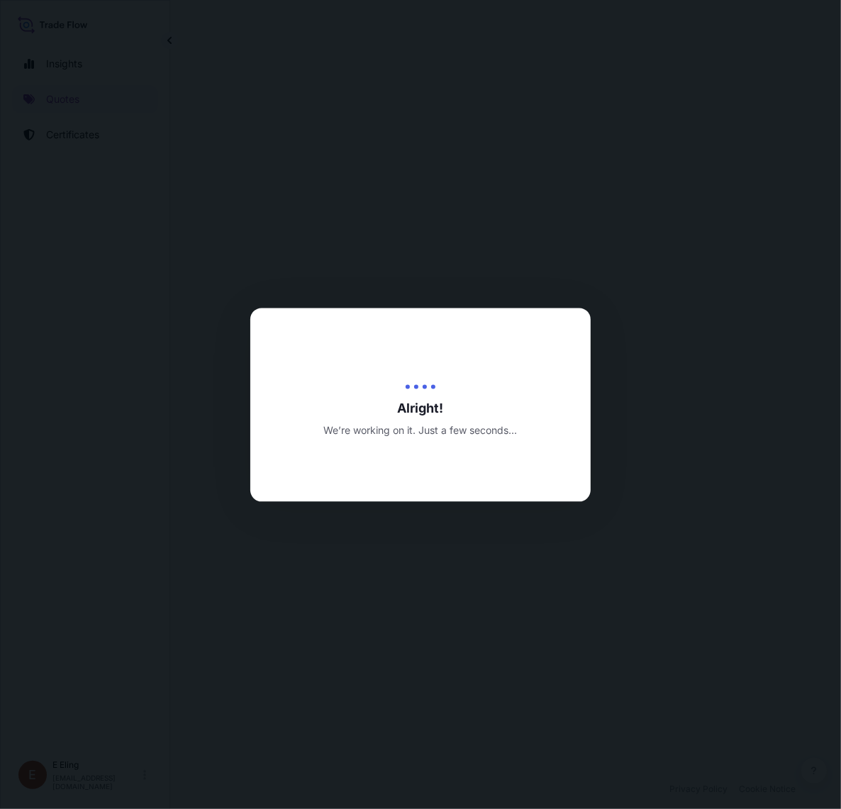
select select "STORAGE"
select select "Transit"
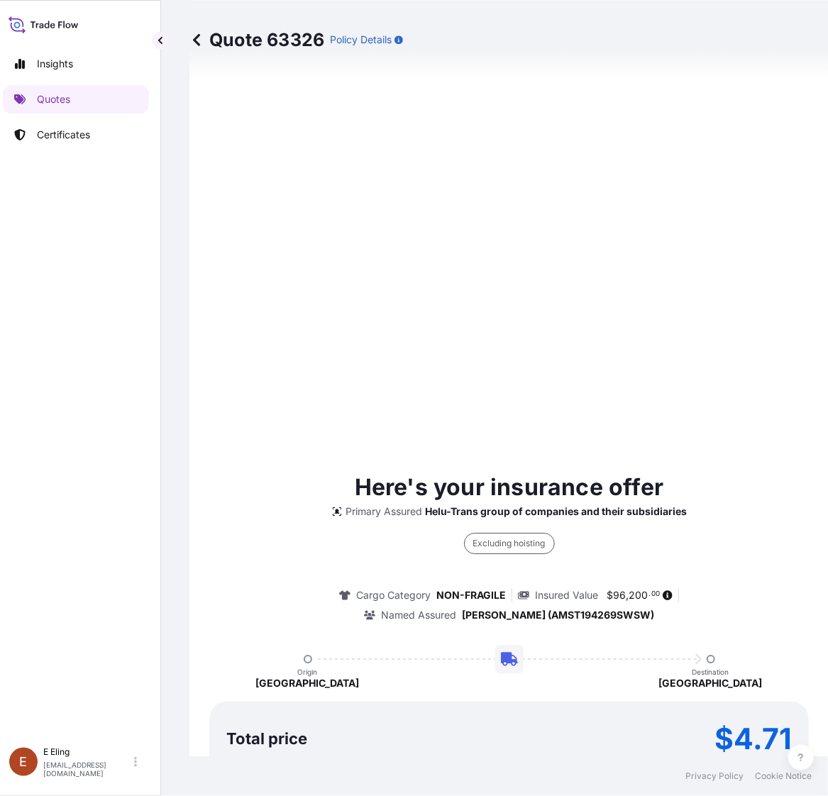
scroll to position [1249, 0]
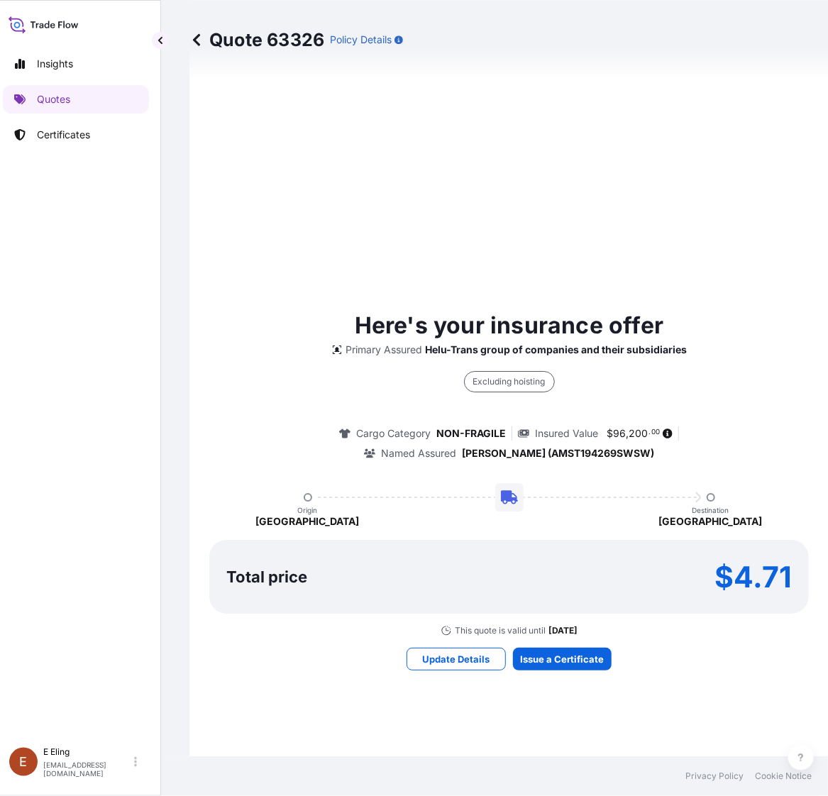
drag, startPoint x: 559, startPoint y: 639, endPoint x: 562, endPoint y: 650, distance: 11.0
click at [560, 646] on div "Here's your insurance offer Primary Assured Helu-Trans group of companies and t…" at bounding box center [508, 489] width 599 height 1324
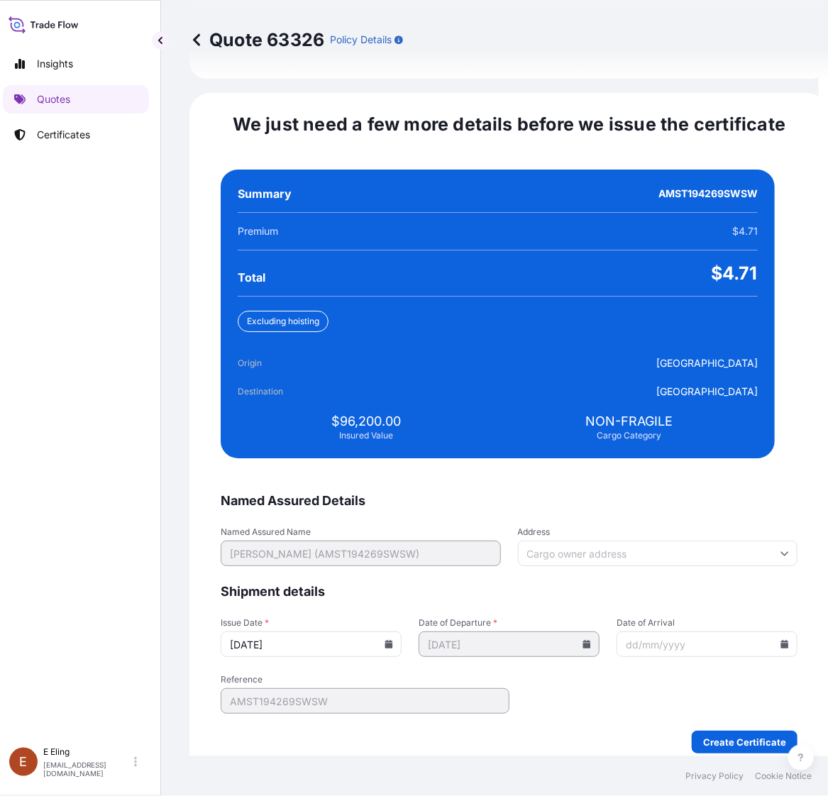
scroll to position [3036, 0]
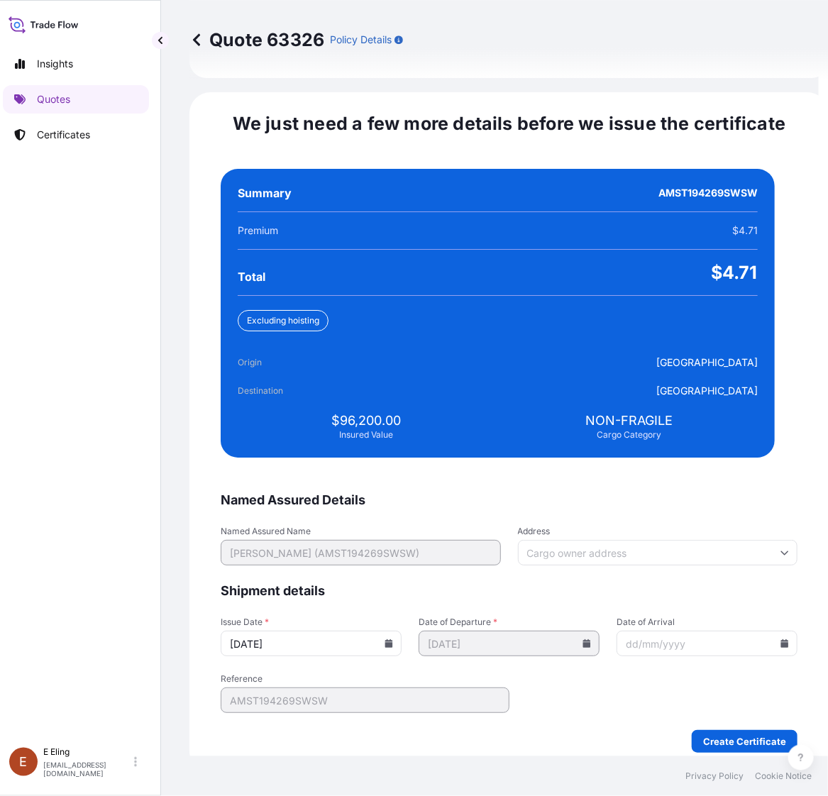
click at [393, 639] on icon at bounding box center [389, 643] width 8 height 9
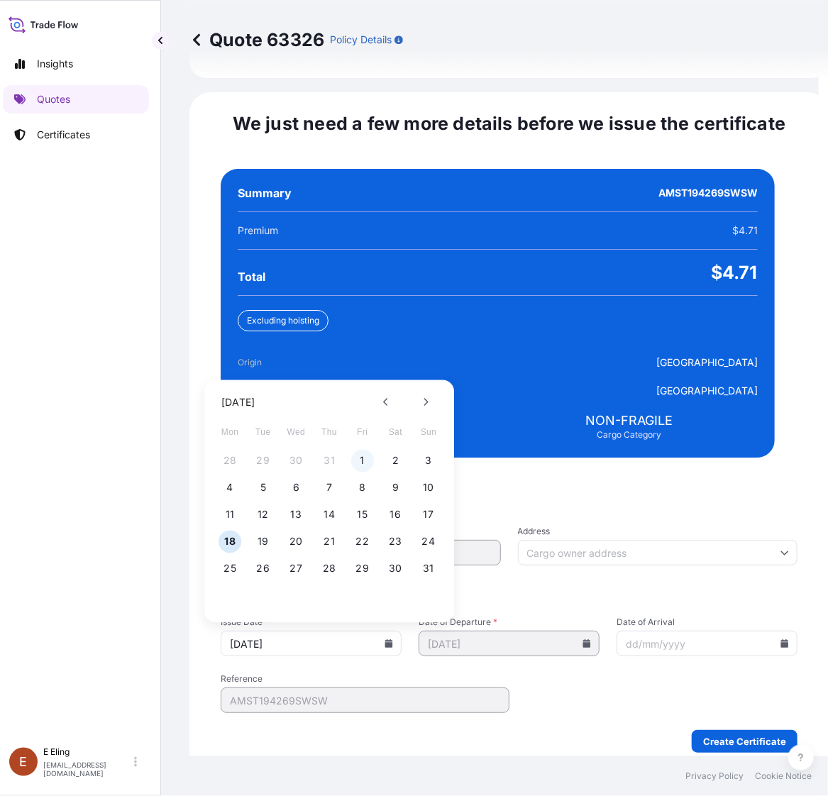
click at [362, 450] on button "1" at bounding box center [362, 461] width 23 height 23
type input "[DATE]"
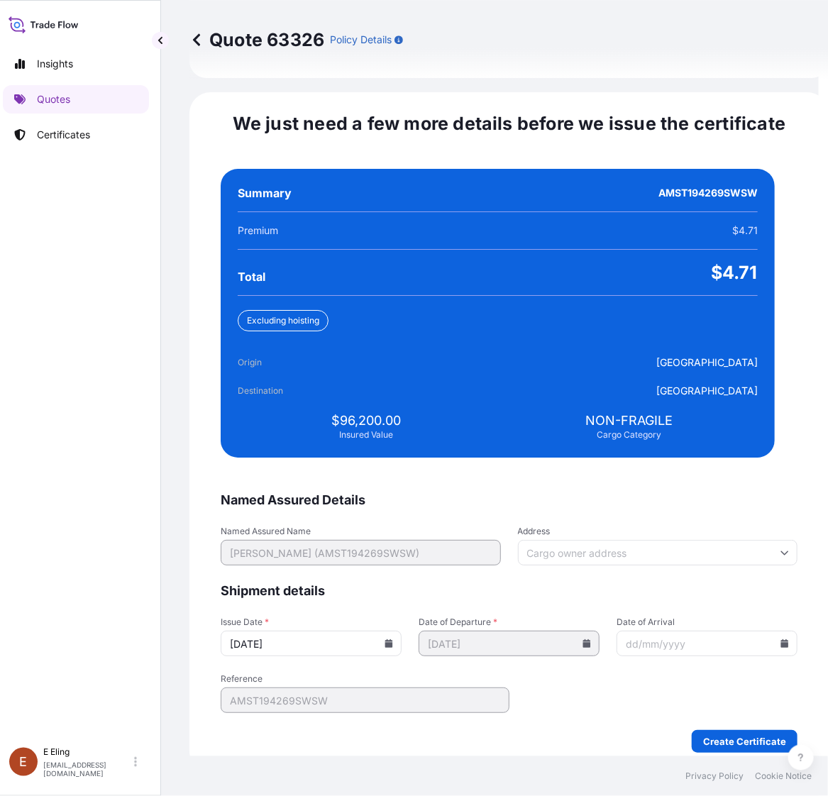
click at [750, 630] on input "Date of Arrival" at bounding box center [706, 643] width 181 height 26
click at [780, 639] on icon at bounding box center [784, 643] width 9 height 9
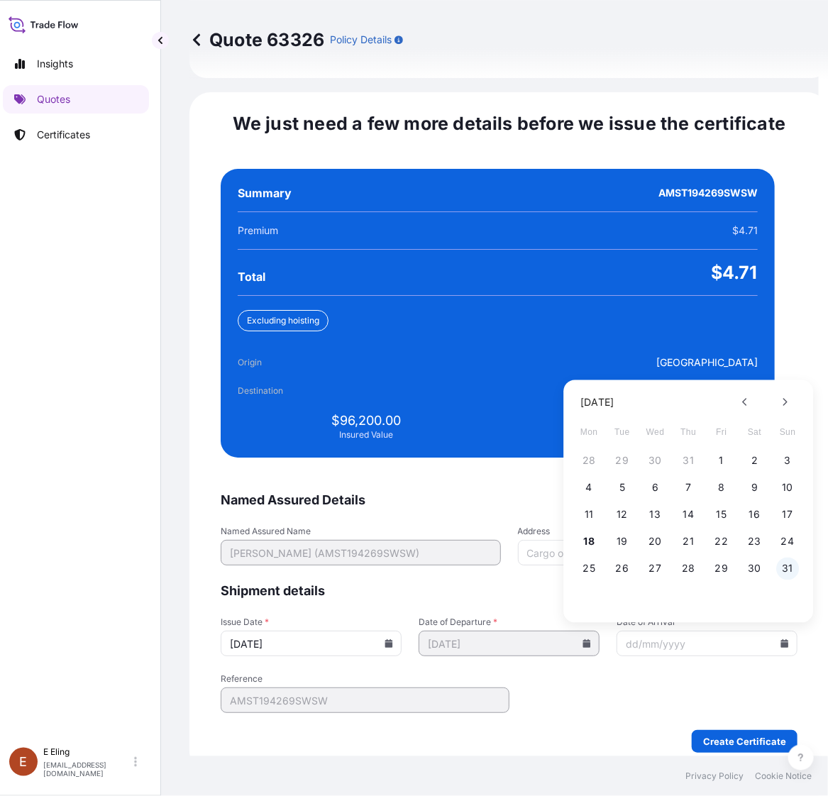
drag, startPoint x: 774, startPoint y: 555, endPoint x: 784, endPoint y: 555, distance: 9.2
click at [775, 556] on div "25 26 27 28 29 30 31" at bounding box center [688, 569] width 227 height 26
click at [787, 557] on button "31" at bounding box center [787, 568] width 23 height 23
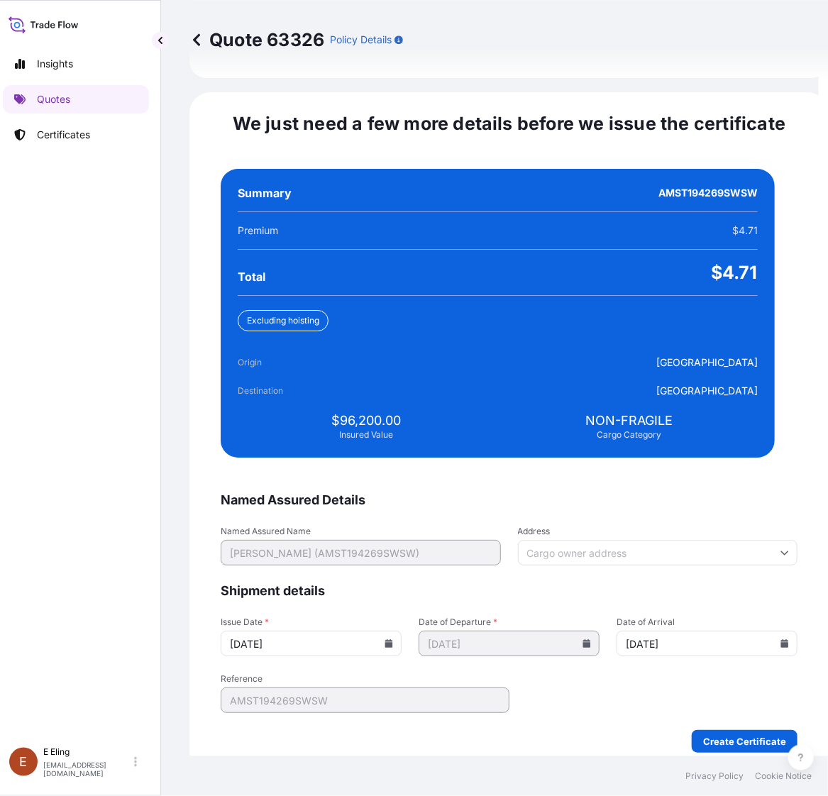
type input "[DATE]"
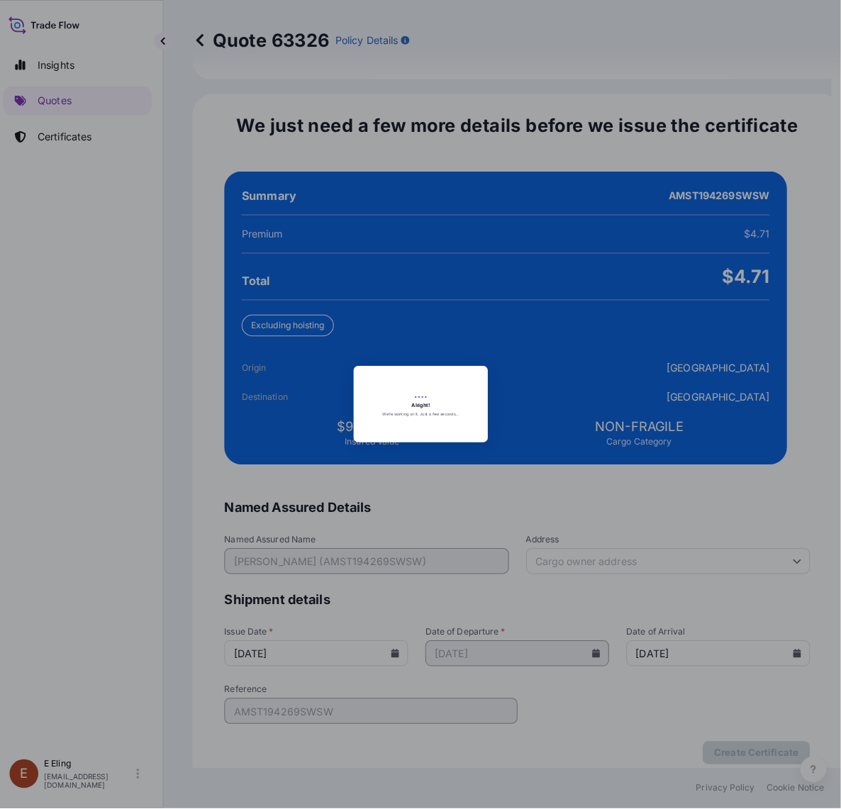
scroll to position [0, 9]
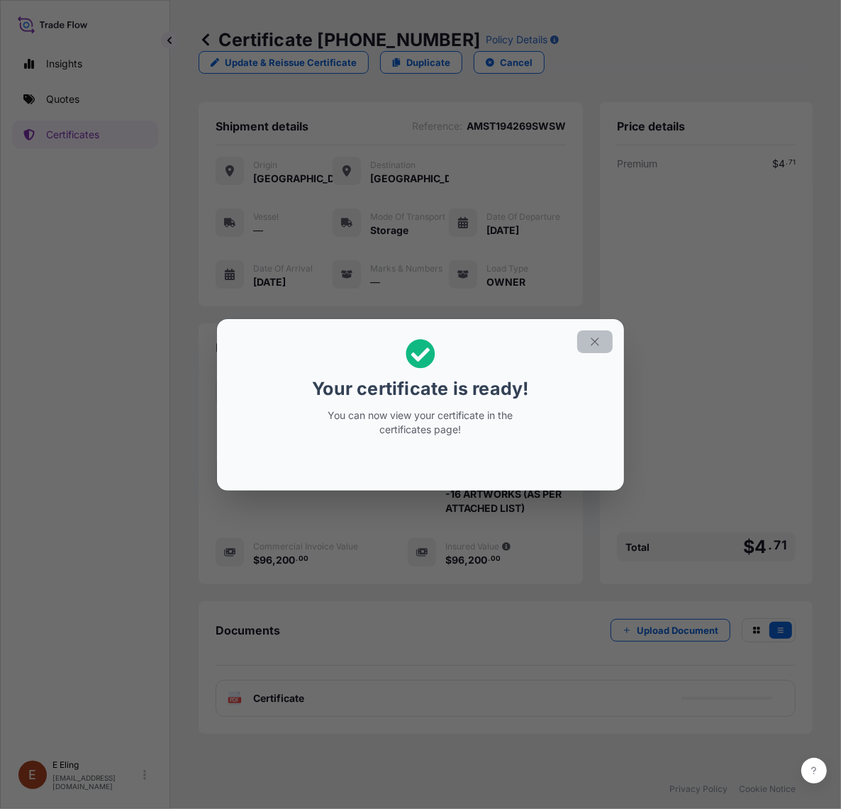
click at [589, 341] on icon "button" at bounding box center [595, 341] width 13 height 13
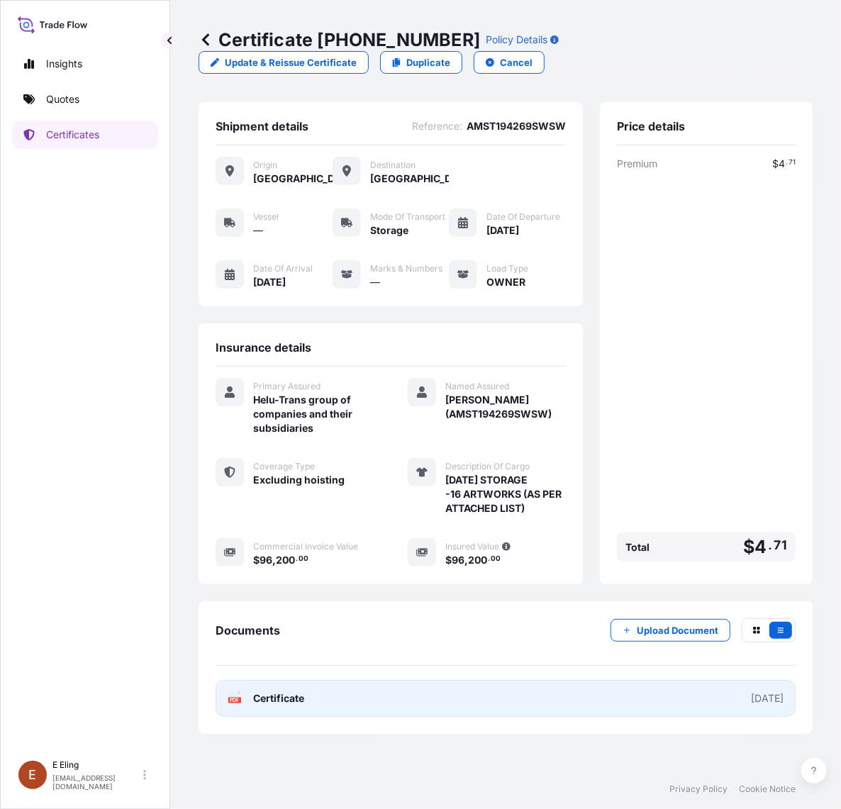
click at [476, 685] on link "PDF Certificate [DATE]" at bounding box center [506, 698] width 580 height 37
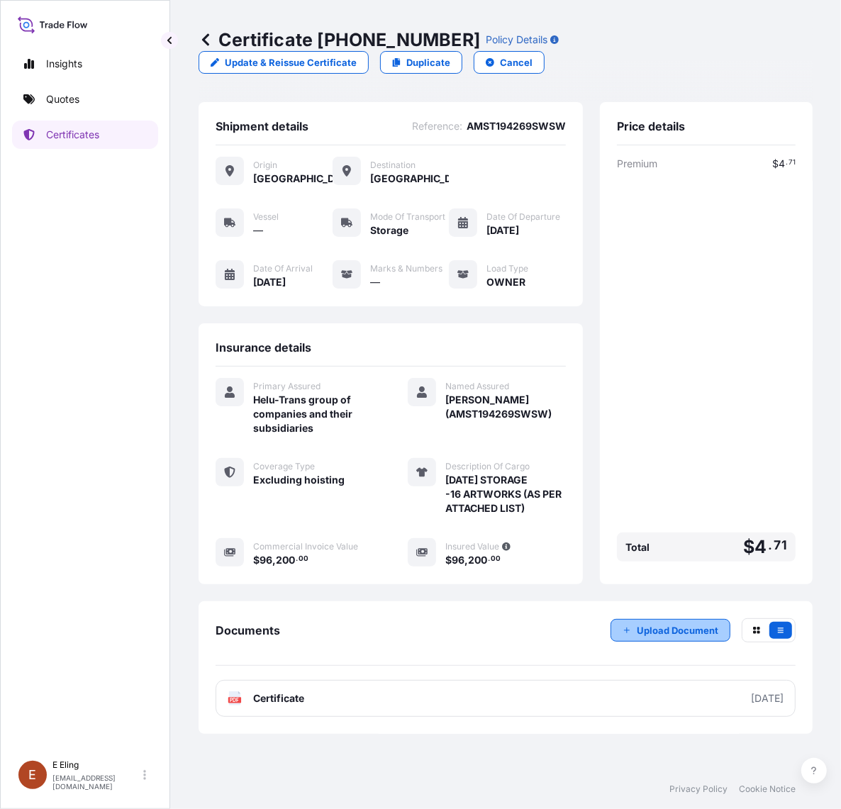
click at [674, 633] on button "Upload Document" at bounding box center [671, 630] width 120 height 23
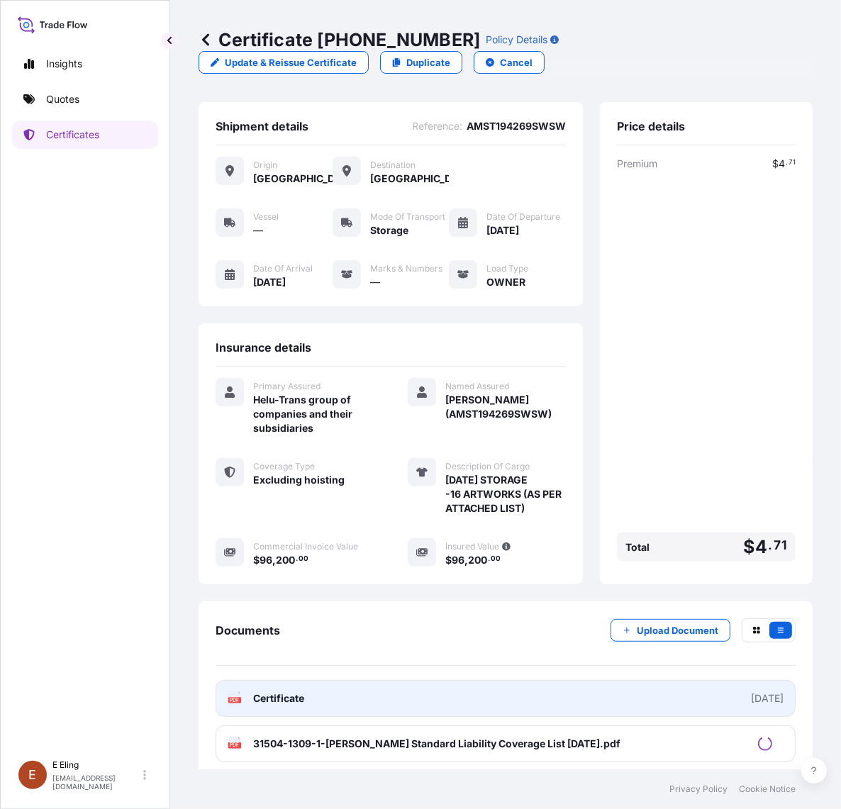
scroll to position [18, 0]
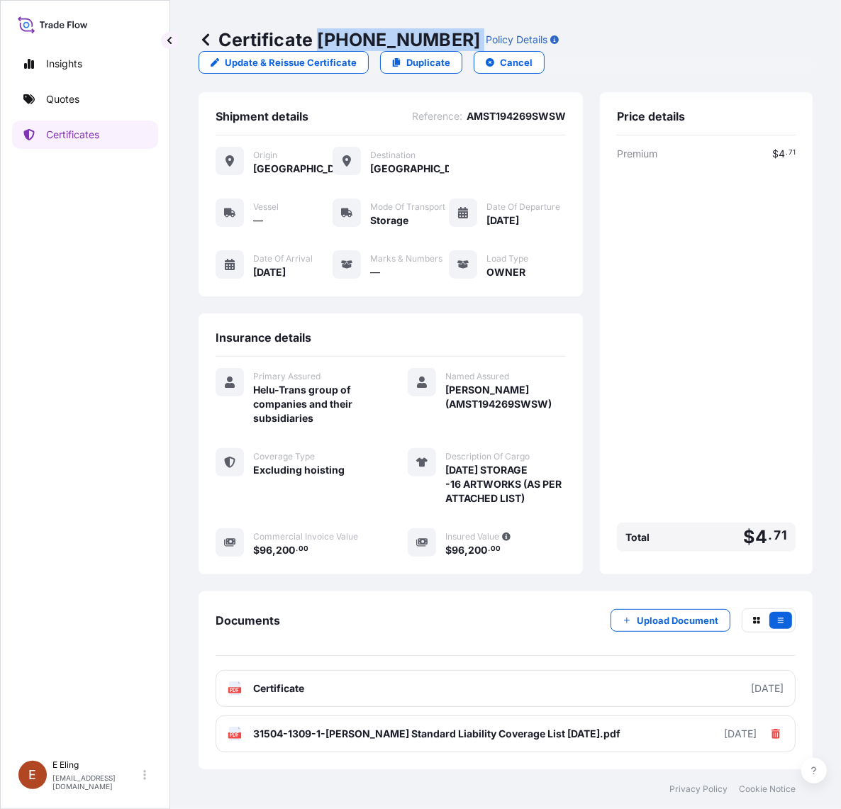
drag, startPoint x: 316, startPoint y: 40, endPoint x: 447, endPoint y: 36, distance: 131.2
click at [447, 36] on div "Certificate 31504-1309-1 Policy Details" at bounding box center [379, 39] width 360 height 23
copy p "[PHONE_NUMBER]"
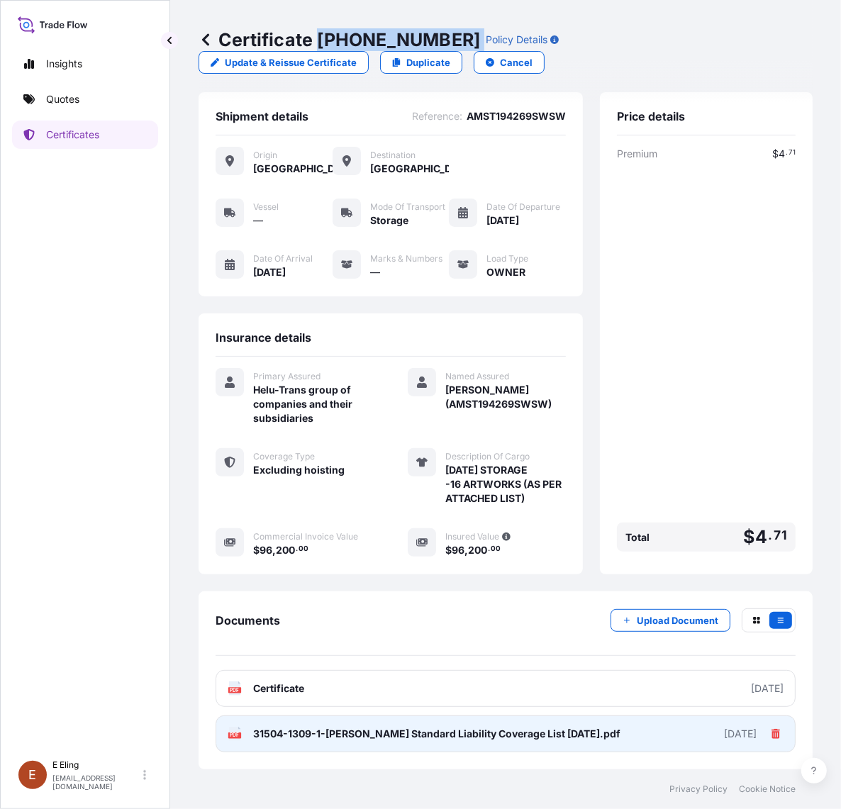
click at [772, 737] on icon at bounding box center [776, 734] width 9 height 10
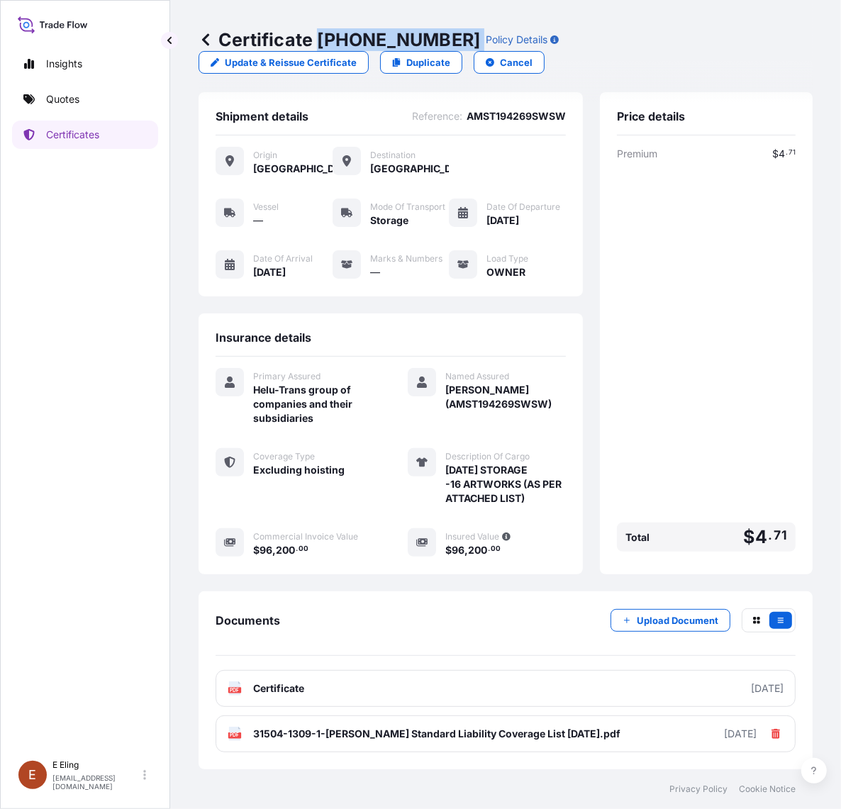
scroll to position [0, 0]
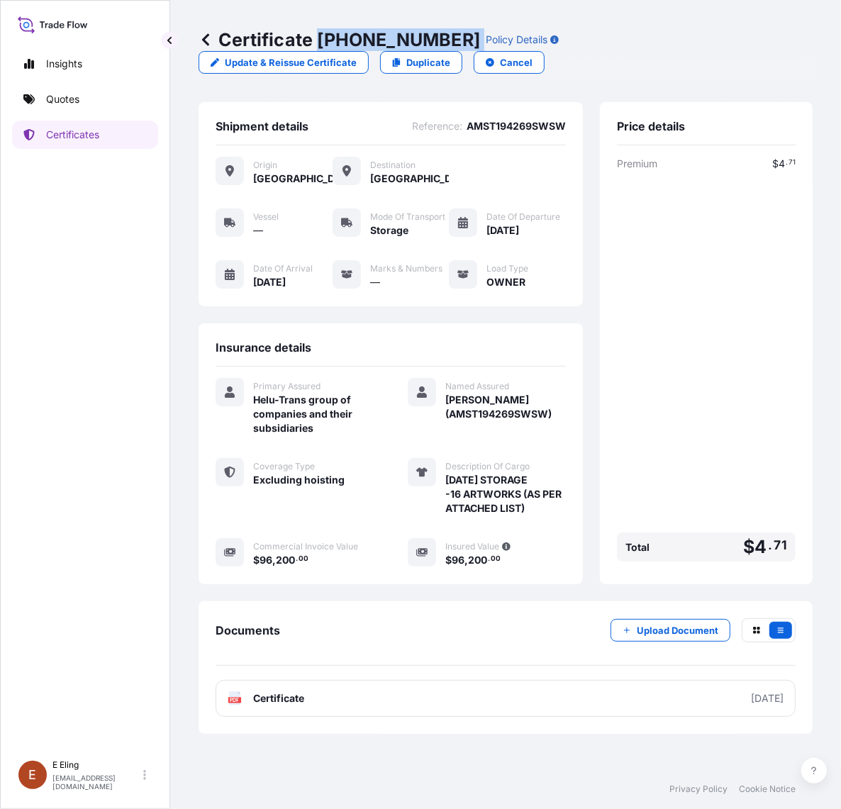
click at [674, 633] on p "Upload Document" at bounding box center [678, 630] width 82 height 14
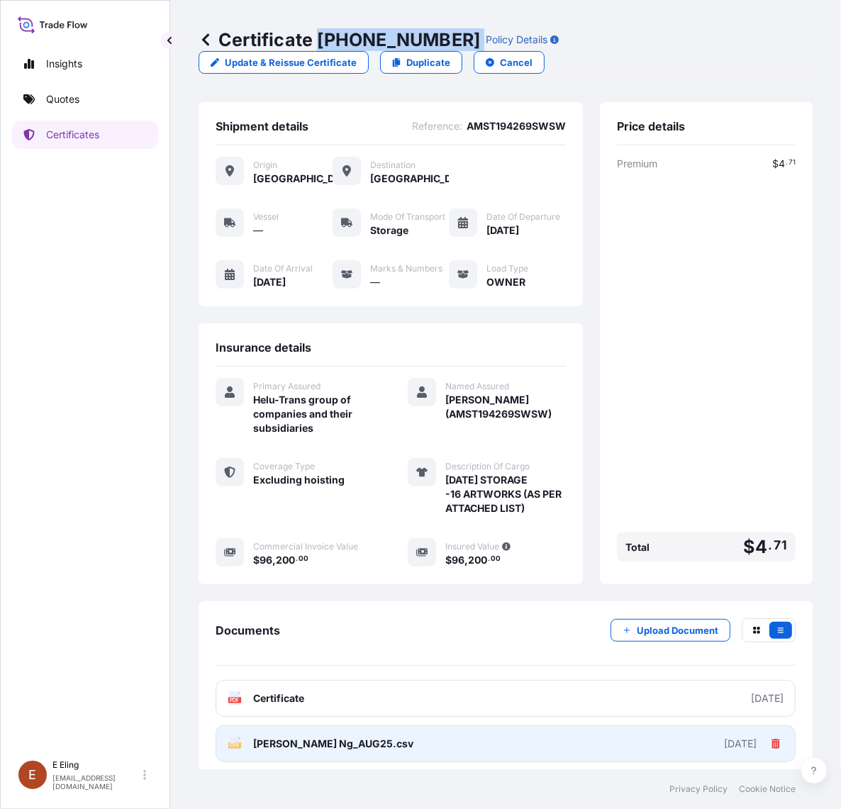
click at [768, 752] on button at bounding box center [776, 744] width 16 height 16
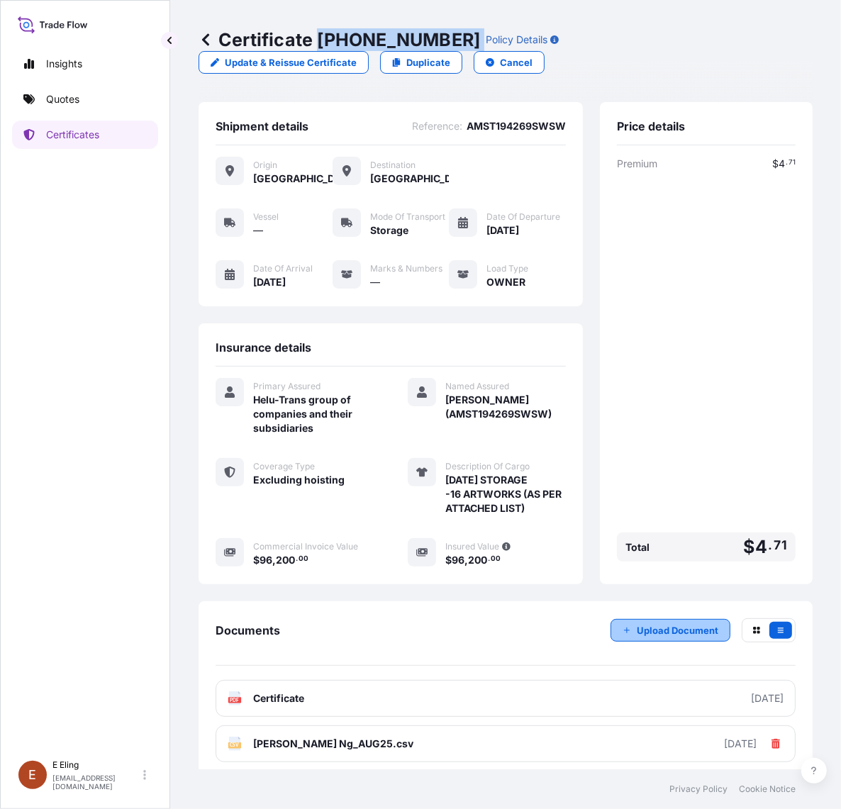
click at [660, 635] on p "Upload Document" at bounding box center [678, 630] width 82 height 14
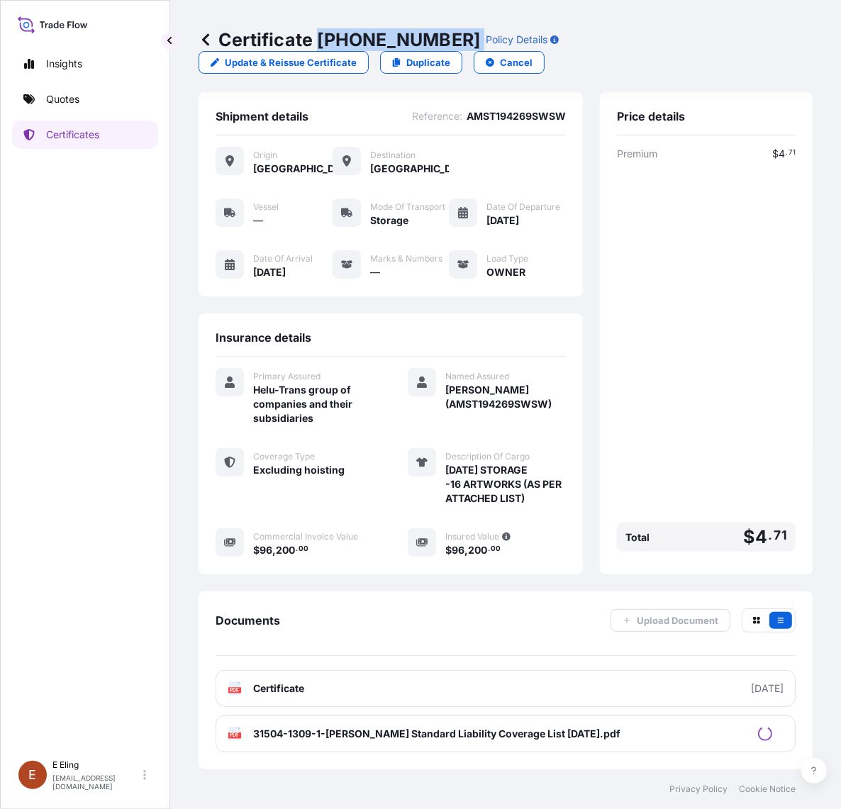
scroll to position [18, 0]
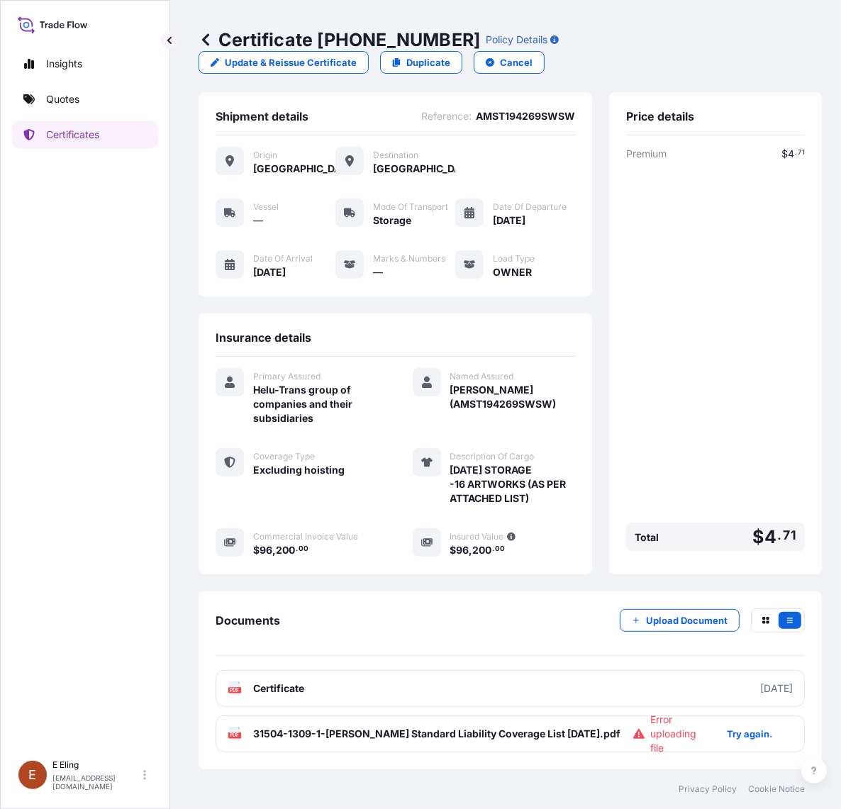
click at [459, 644] on div "Documents Upload Document" at bounding box center [510, 632] width 589 height 48
click at [654, 750] on div "PDF 31504-1309-1-Gerald Ng_ Standard Liability Coverage List AUG25.pdf Error up…" at bounding box center [510, 733] width 589 height 37
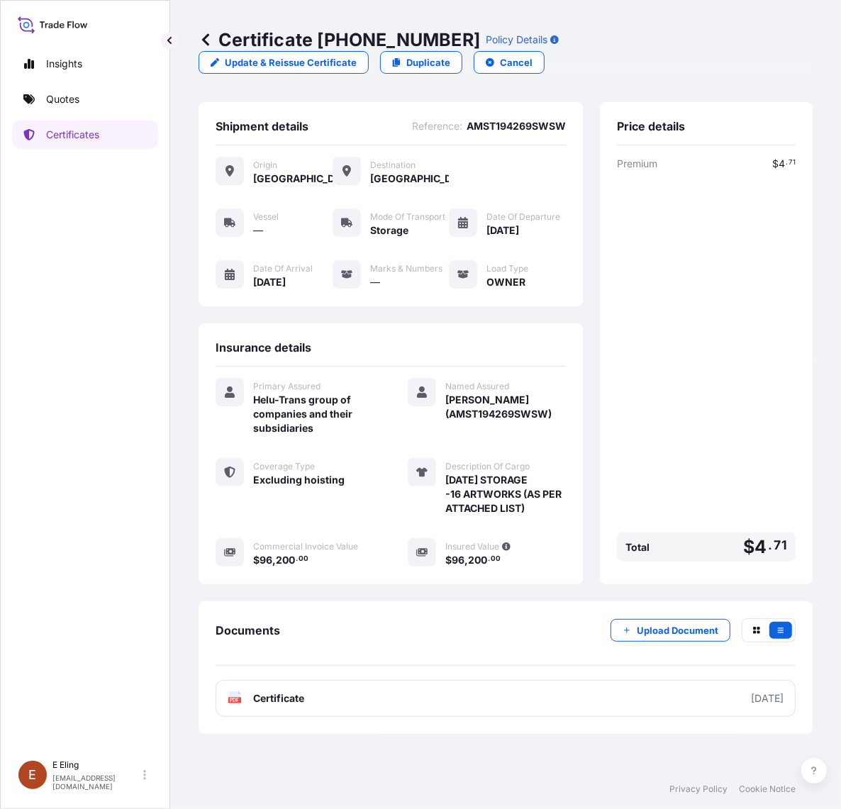
drag, startPoint x: 642, startPoint y: 596, endPoint x: 642, endPoint y: 607, distance: 11.3
click at [642, 596] on div "Shipment details Reference : AMST194269SWSW Origin Singapore Destination Singap…" at bounding box center [506, 418] width 614 height 632
click at [642, 619] on button "Upload Document" at bounding box center [671, 630] width 120 height 23
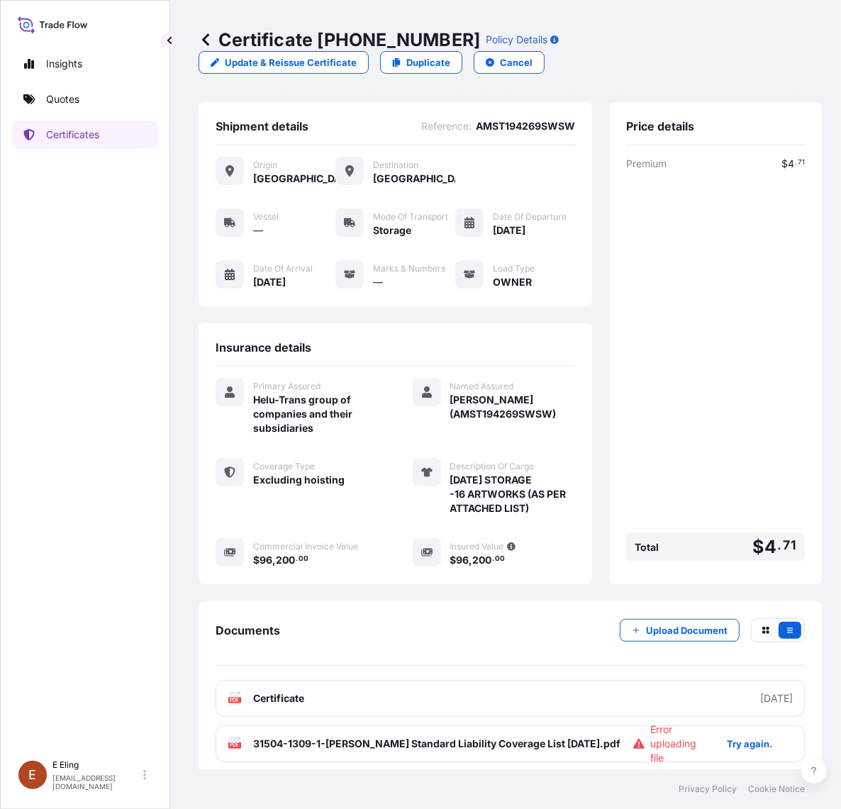
click at [651, 753] on span "Error uploading file" at bounding box center [681, 744] width 62 height 43
click at [660, 637] on p "Upload Document" at bounding box center [687, 630] width 82 height 14
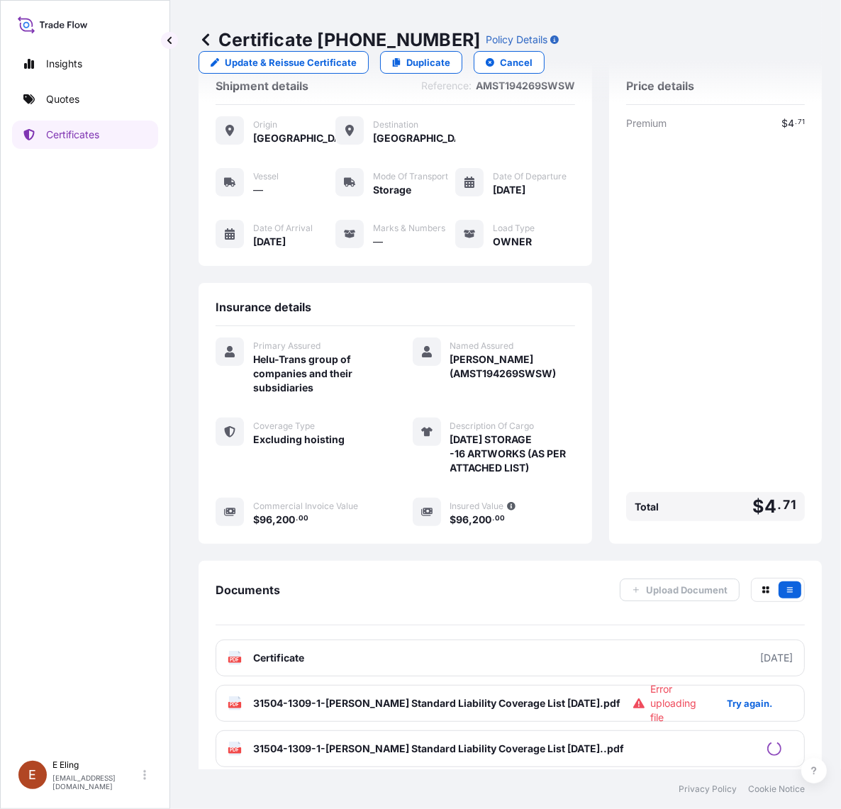
scroll to position [62, 0]
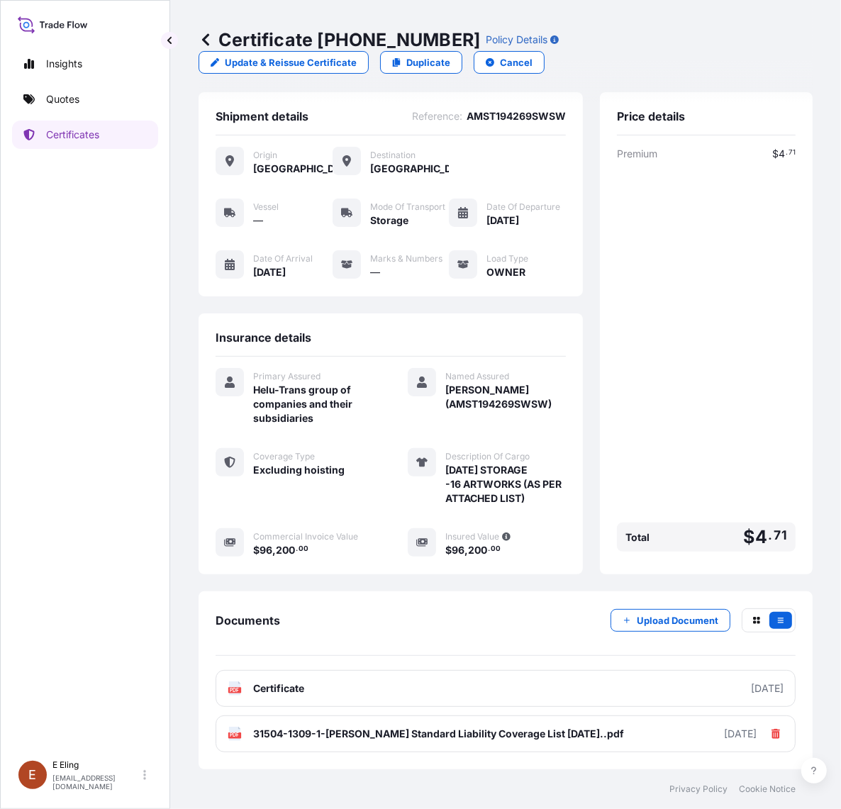
scroll to position [18, 0]
click at [94, 133] on p "Certificates" at bounding box center [72, 135] width 53 height 14
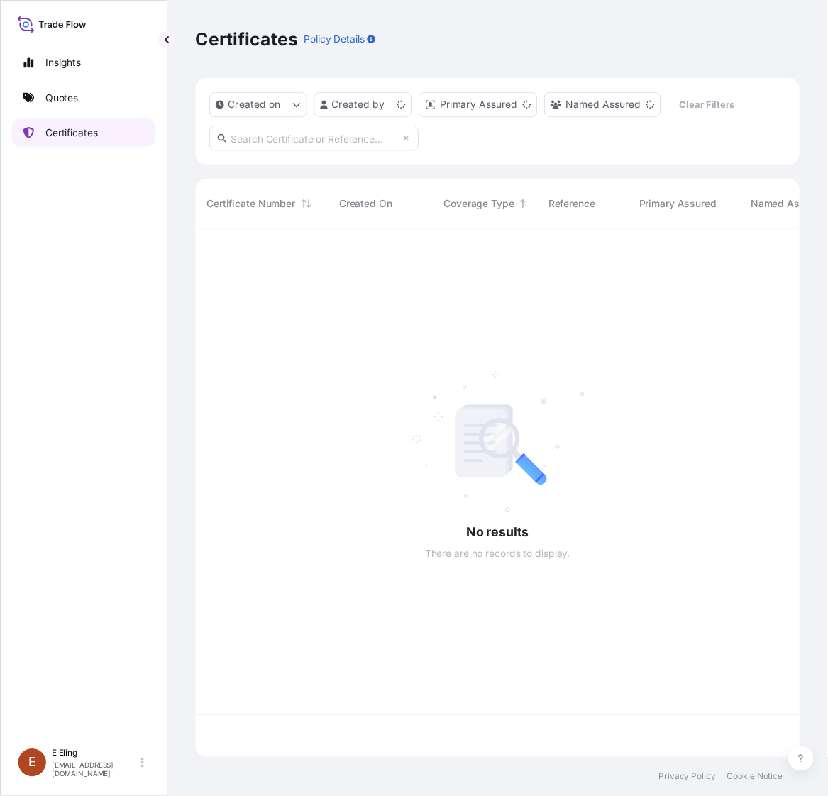
scroll to position [532, 601]
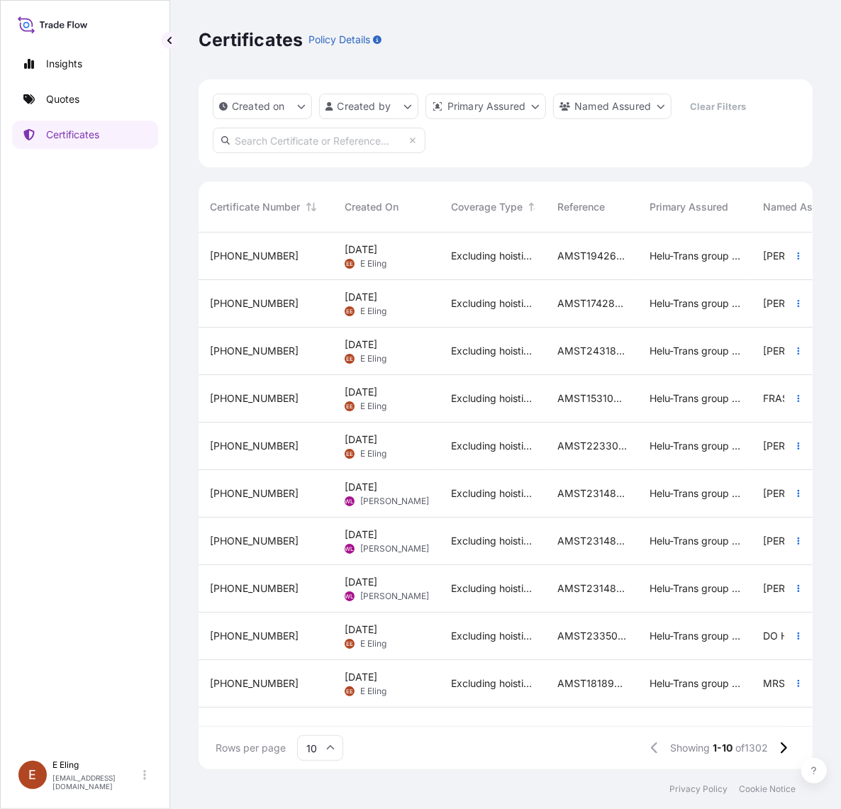
click at [332, 133] on input "text" at bounding box center [319, 141] width 213 height 26
paste input "AMST214510JHJH"
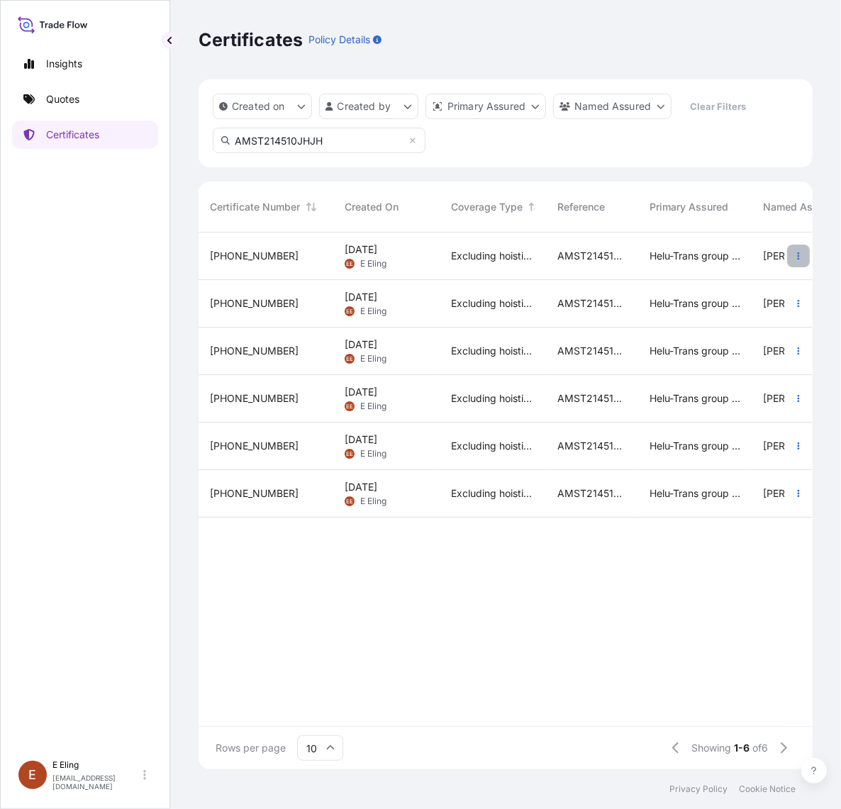
type input "AMST214510JHJH"
click at [793, 260] on button "button" at bounding box center [798, 256] width 23 height 23
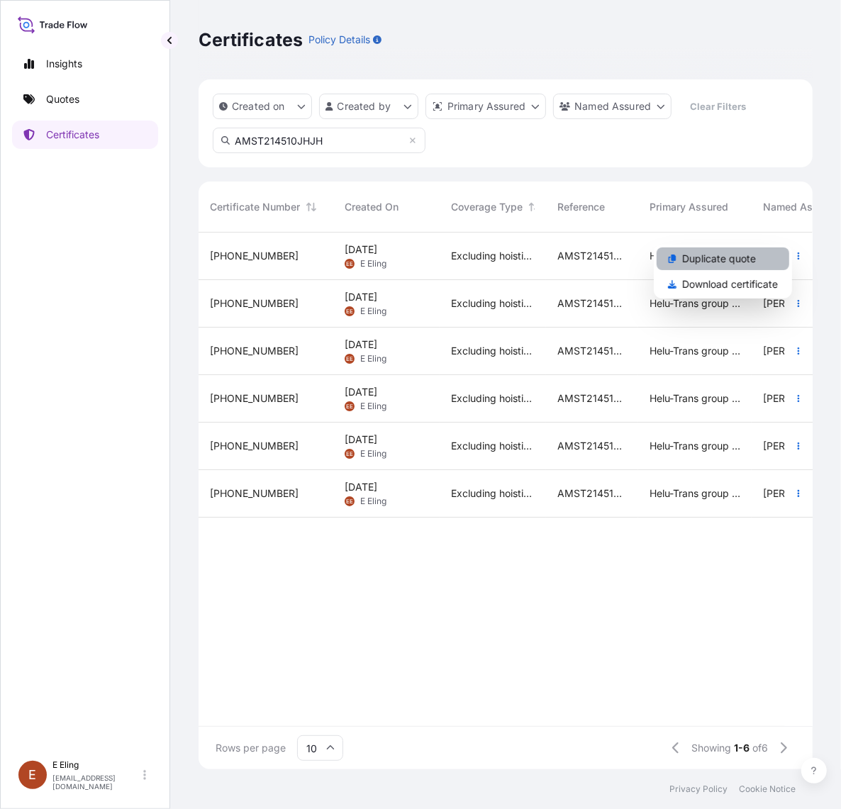
click at [770, 257] on link "Duplicate quote" at bounding box center [723, 258] width 133 height 23
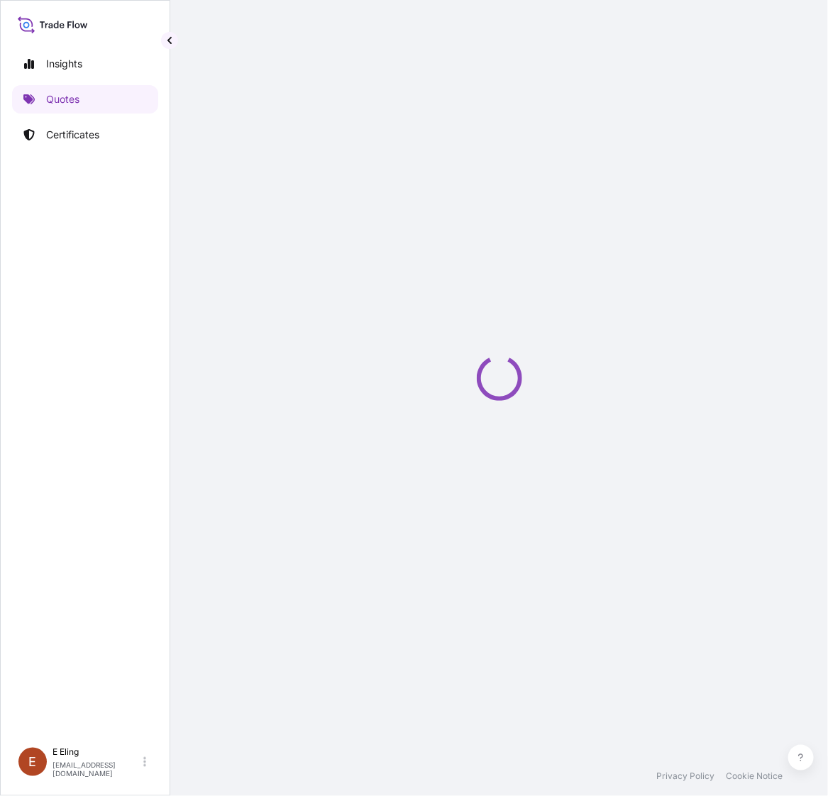
scroll to position [0, 9]
select select "STORAGE"
select select "Storage"
select select "Yes"
select select "[GEOGRAPHIC_DATA]"
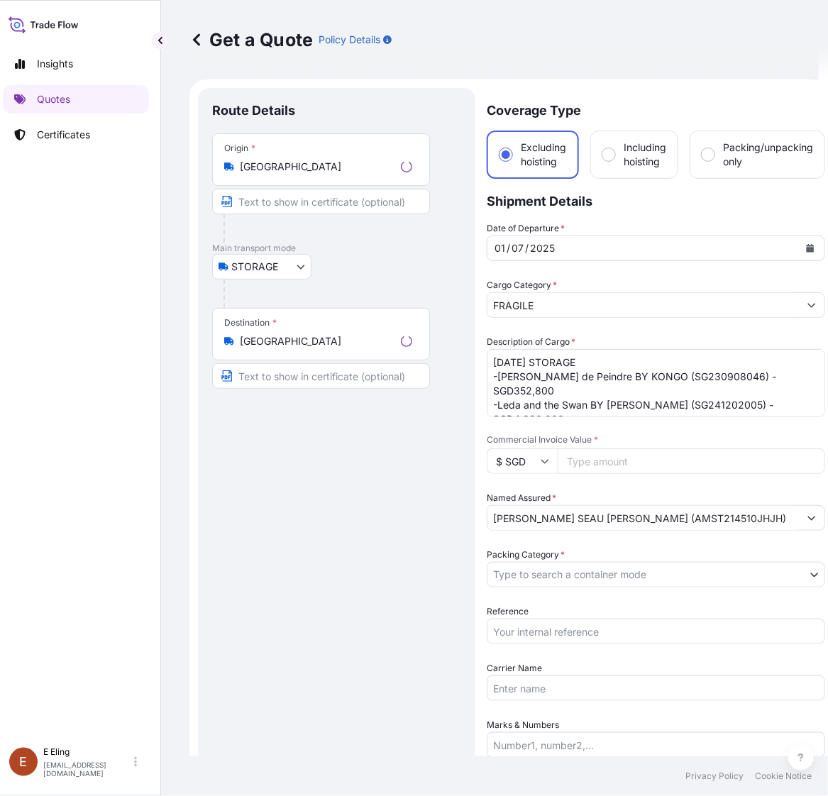
scroll to position [23, 0]
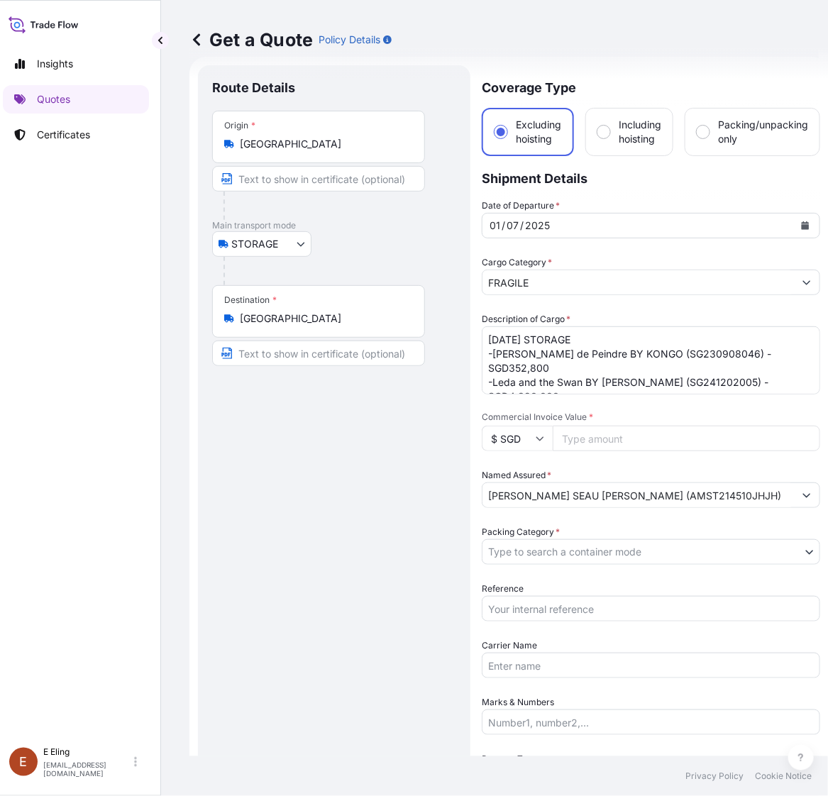
click at [803, 227] on icon "Calendar" at bounding box center [805, 225] width 8 height 9
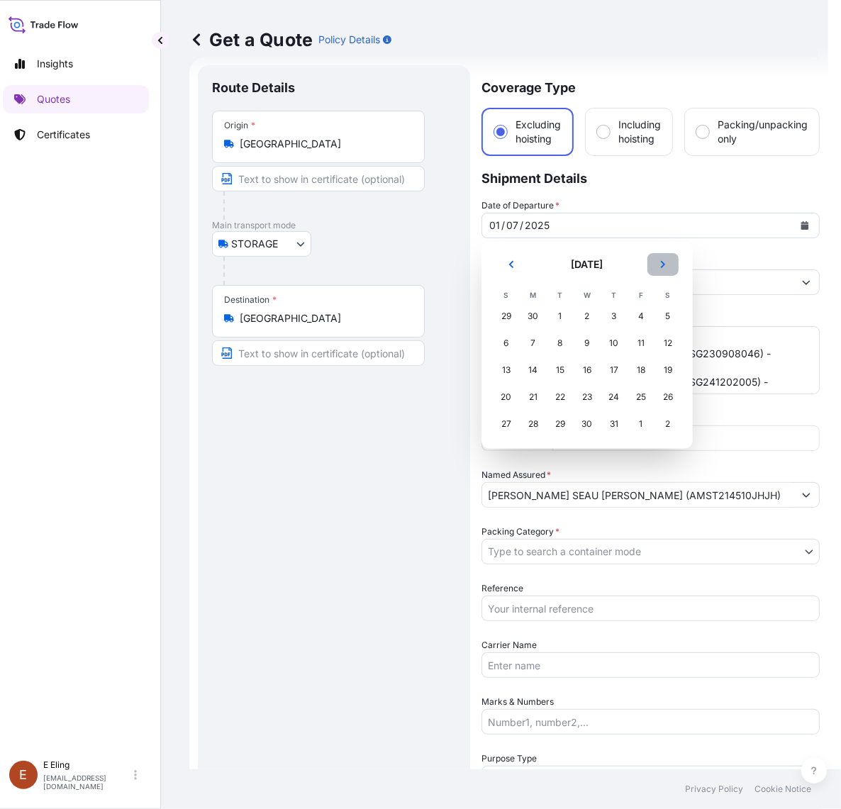
click at [659, 268] on icon "Next" at bounding box center [663, 264] width 9 height 9
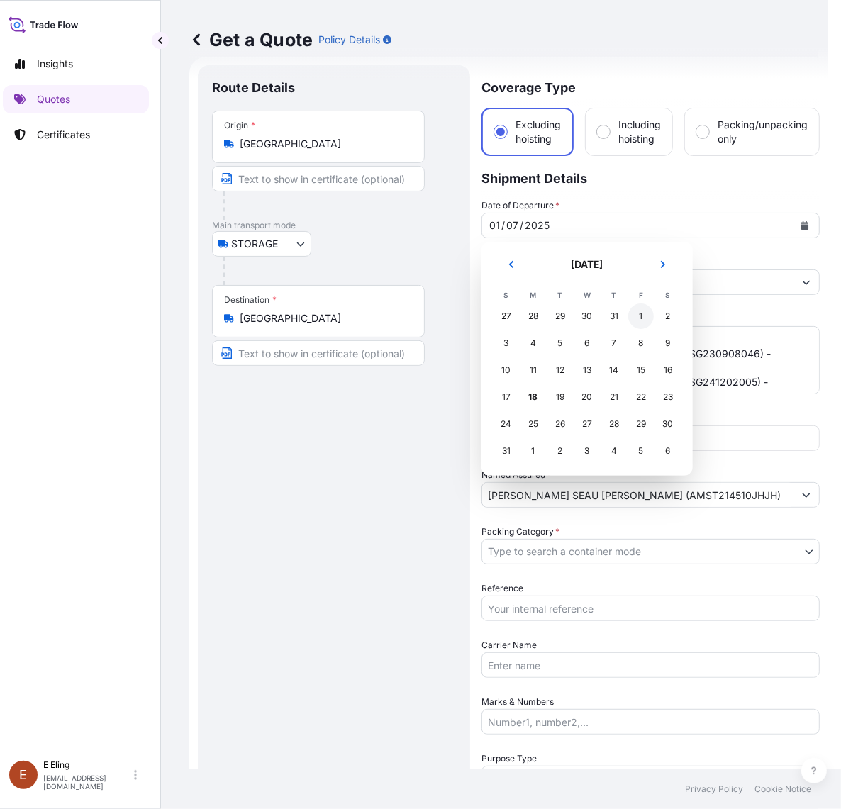
click at [639, 318] on div "1" at bounding box center [641, 316] width 26 height 26
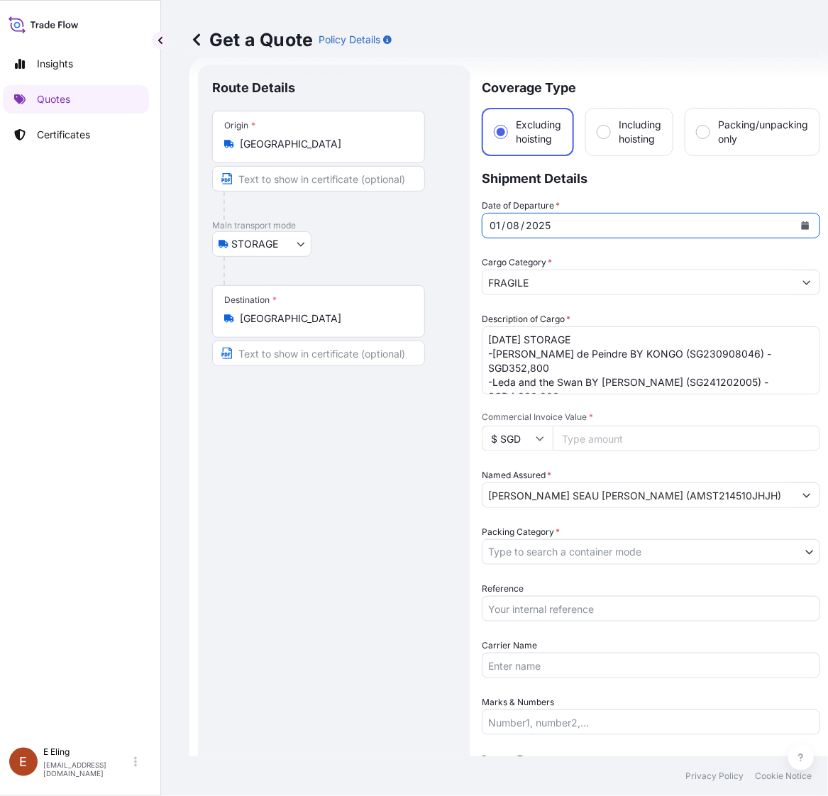
drag, startPoint x: 505, startPoint y: 340, endPoint x: 466, endPoint y: 338, distance: 39.1
click at [467, 338] on form "Route Details Place of loading Road / Inland Road / Inland Origin * Singapore M…" at bounding box center [508, 592] width 639 height 1070
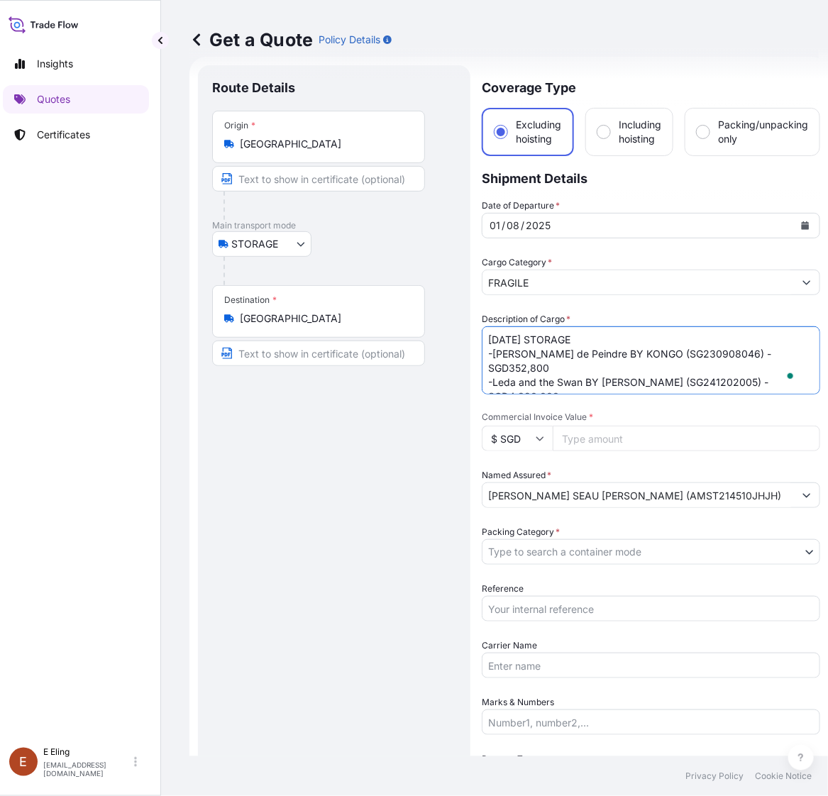
type textarea "AUG25 STORAGE -Le Désir de Peindre BY KONGO (SG230908046) - SGD352,800 -Leda an…"
drag, startPoint x: 589, startPoint y: 610, endPoint x: 586, endPoint y: 594, distance: 15.9
click at [589, 610] on input "Reference" at bounding box center [650, 609] width 338 height 26
paste input "AMST214510JHJH"
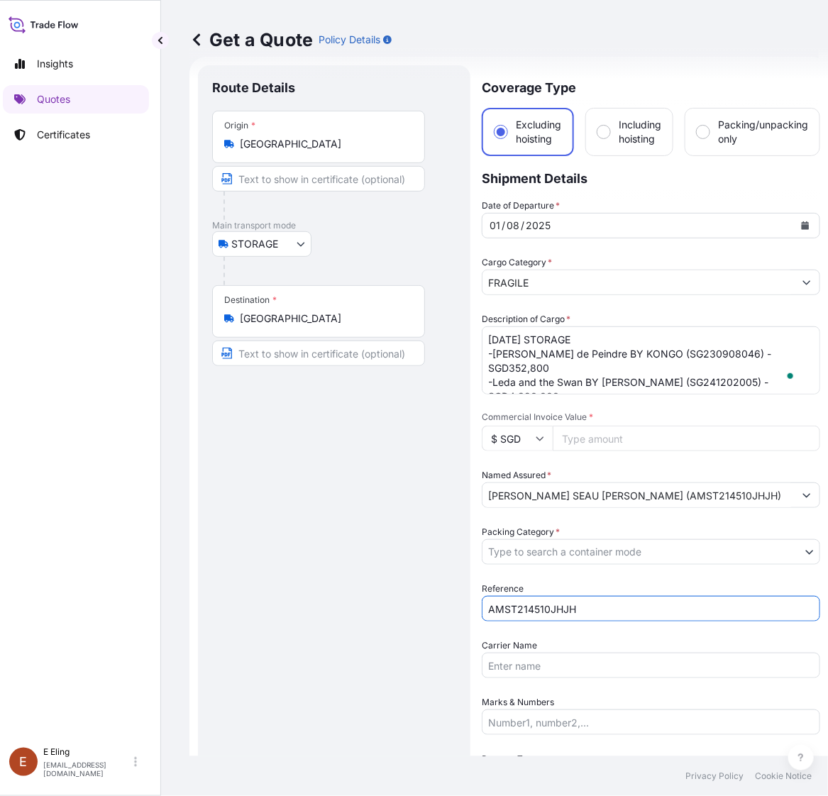
type input "AMST214510JHJH"
click at [564, 539] on body "August 2025 Insights Quotes Certificates E E Eling eeling@helutrans.com Get a Q…" at bounding box center [405, 398] width 828 height 796
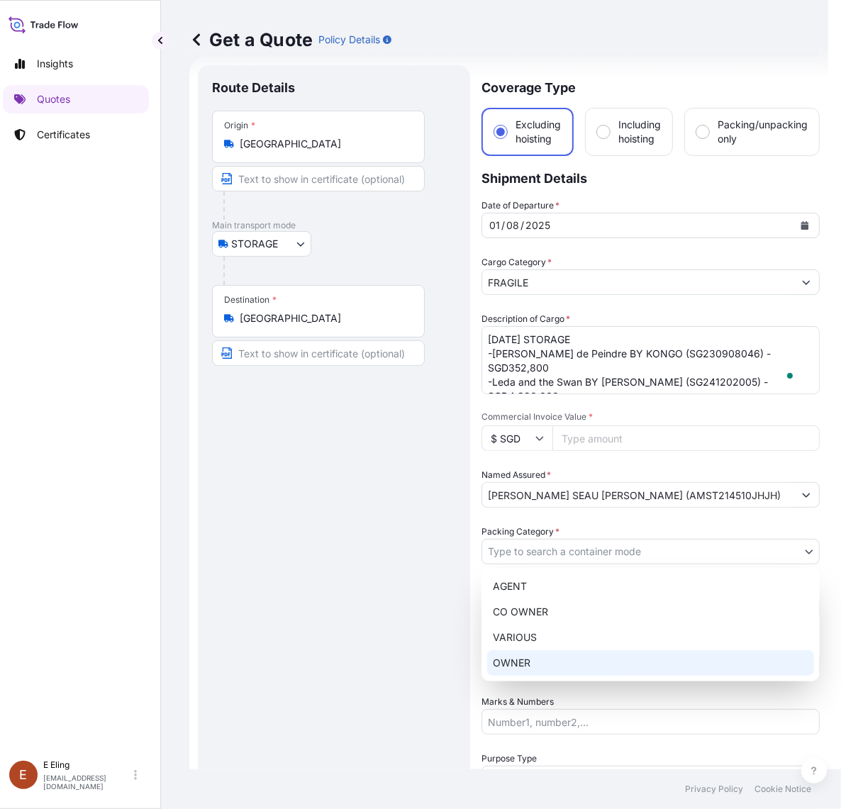
click at [539, 662] on div "OWNER" at bounding box center [650, 663] width 327 height 26
select select "27"
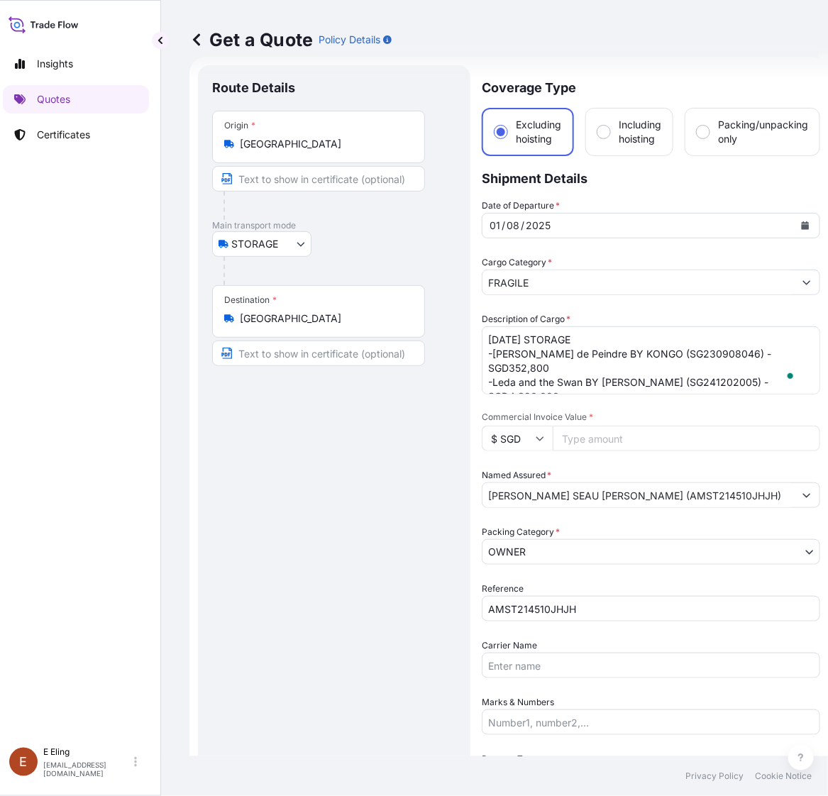
click at [589, 436] on input "Commercial Invoice Value *" at bounding box center [685, 438] width 267 height 26
paste input "10532800.00"
type input "10532800.00"
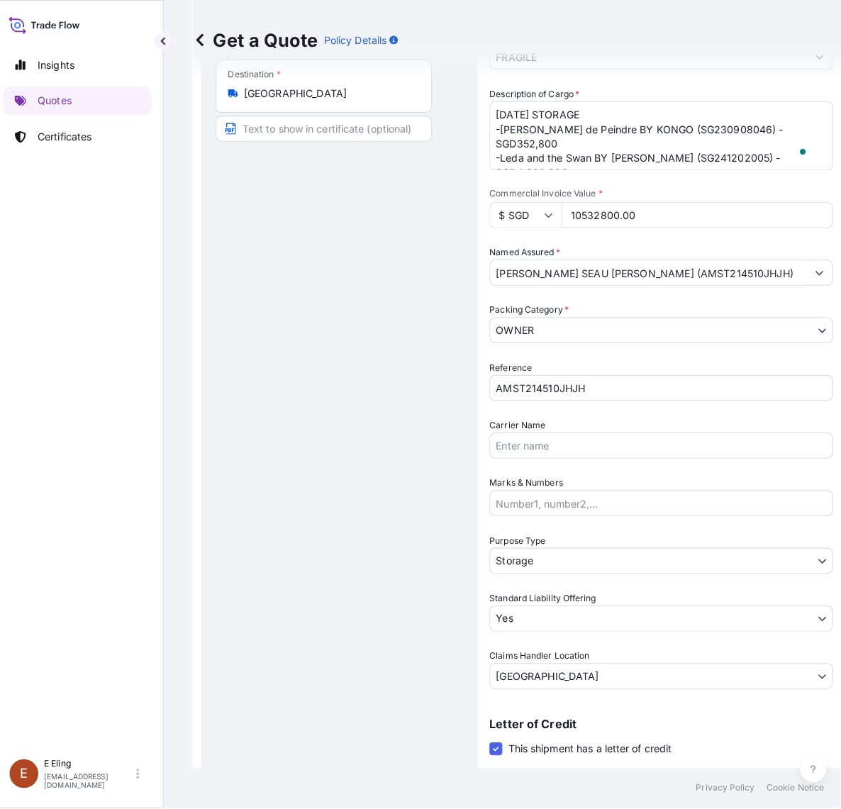
scroll to position [378, 0]
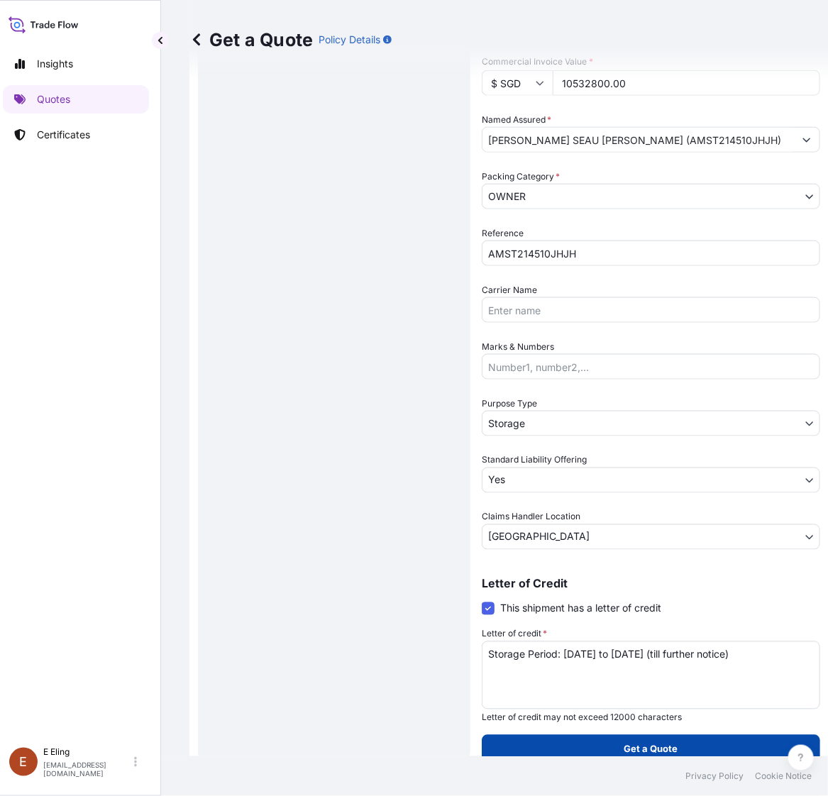
click at [621, 741] on button "Get a Quote" at bounding box center [650, 749] width 338 height 28
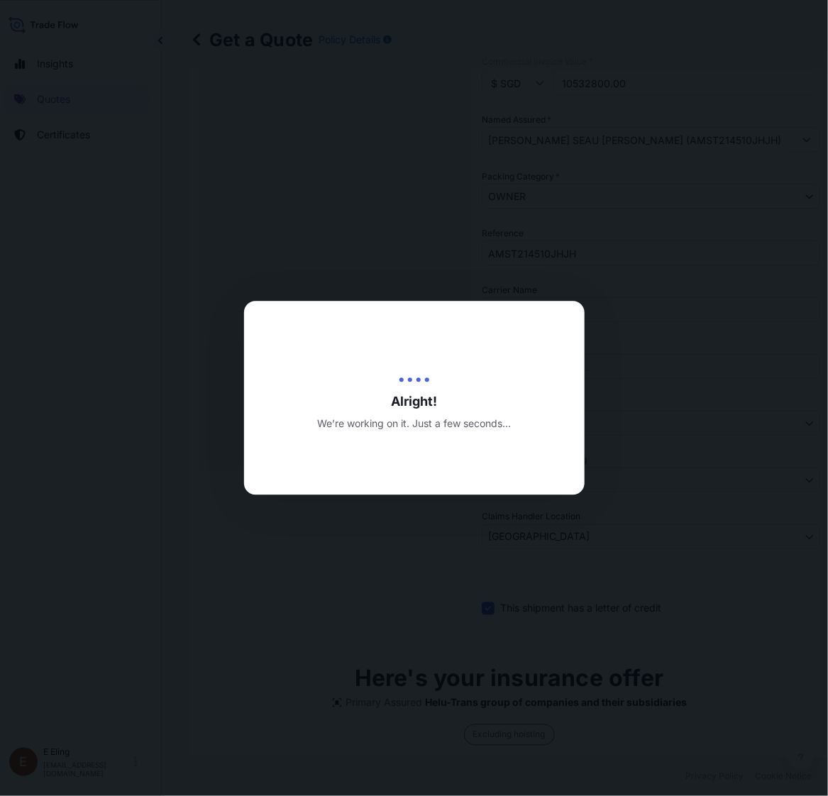
type input "[DATE]"
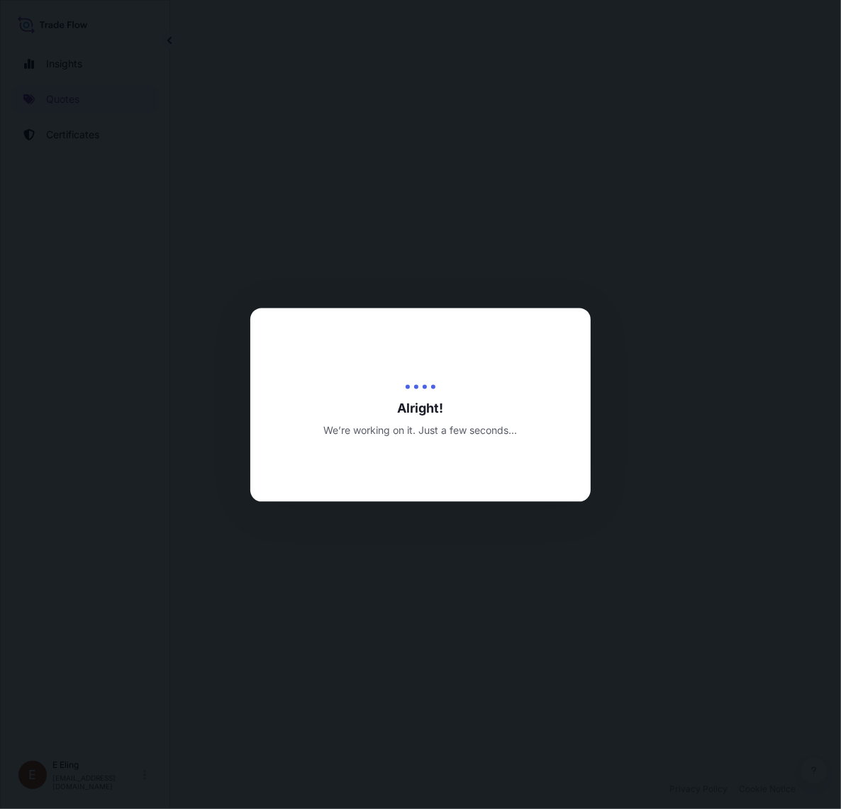
select select "STORAGE"
select select "Transit"
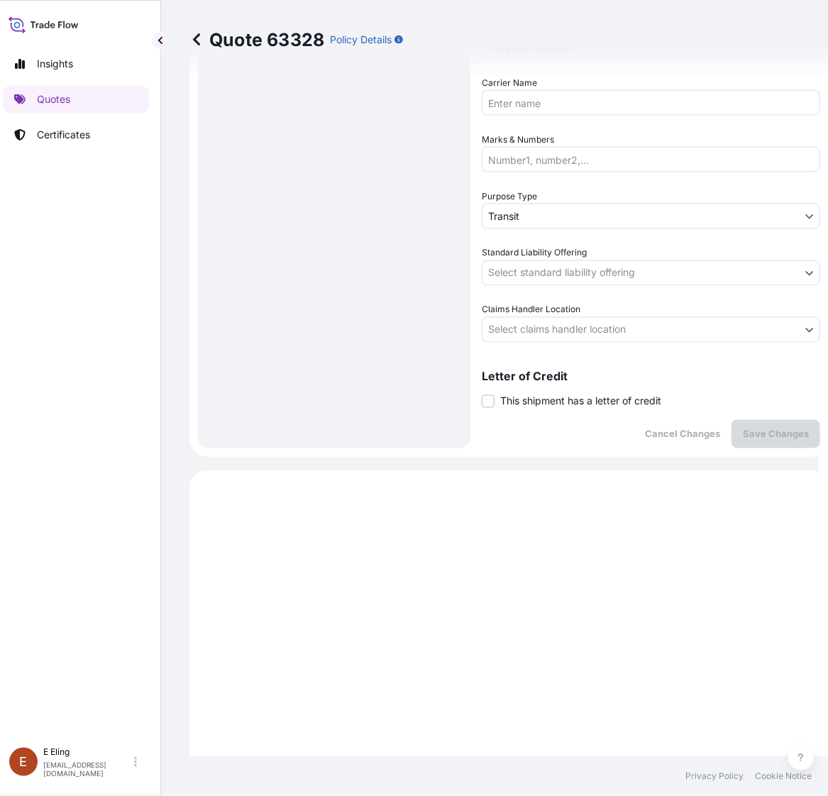
scroll to position [540, 0]
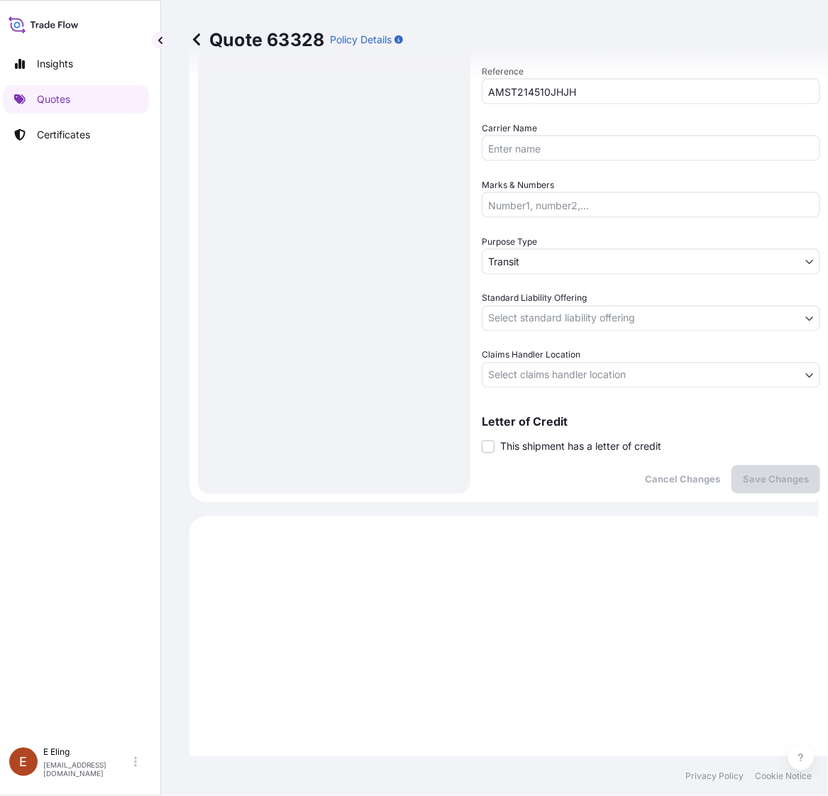
click at [582, 447] on span "This shipment has a letter of credit" at bounding box center [580, 447] width 161 height 14
click at [481, 439] on input "This shipment has a letter of credit" at bounding box center [481, 439] width 0 height 0
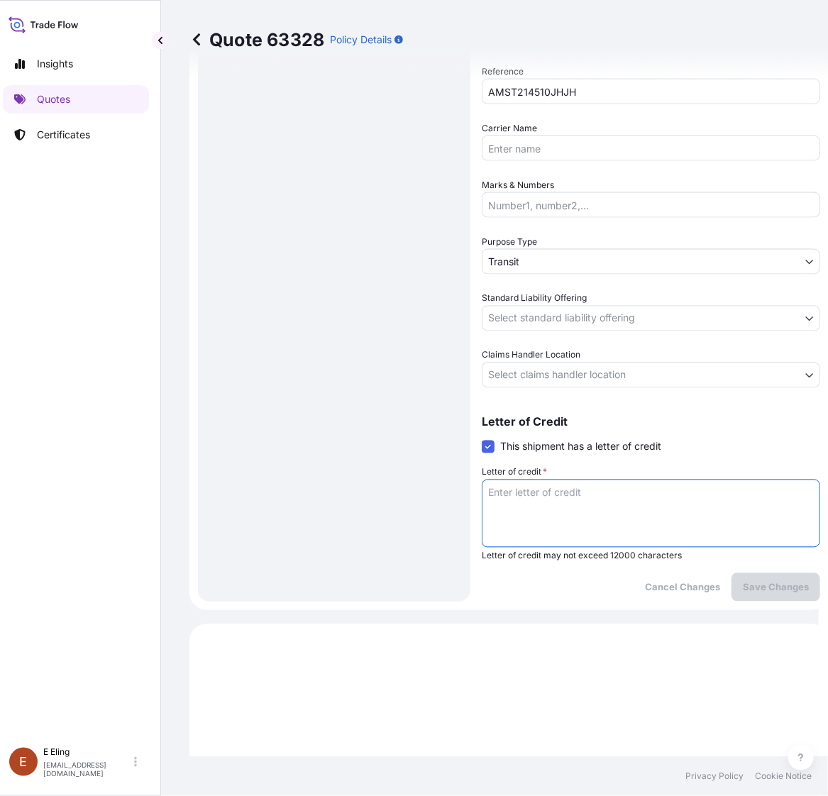
click at [574, 490] on textarea "Letter of credit *" at bounding box center [650, 513] width 338 height 68
paste textarea "Storage Period: [DATE] to [DATE] (till further notice)"
type textarea "Storage Period: [DATE] to [DATE] (till further notice)"
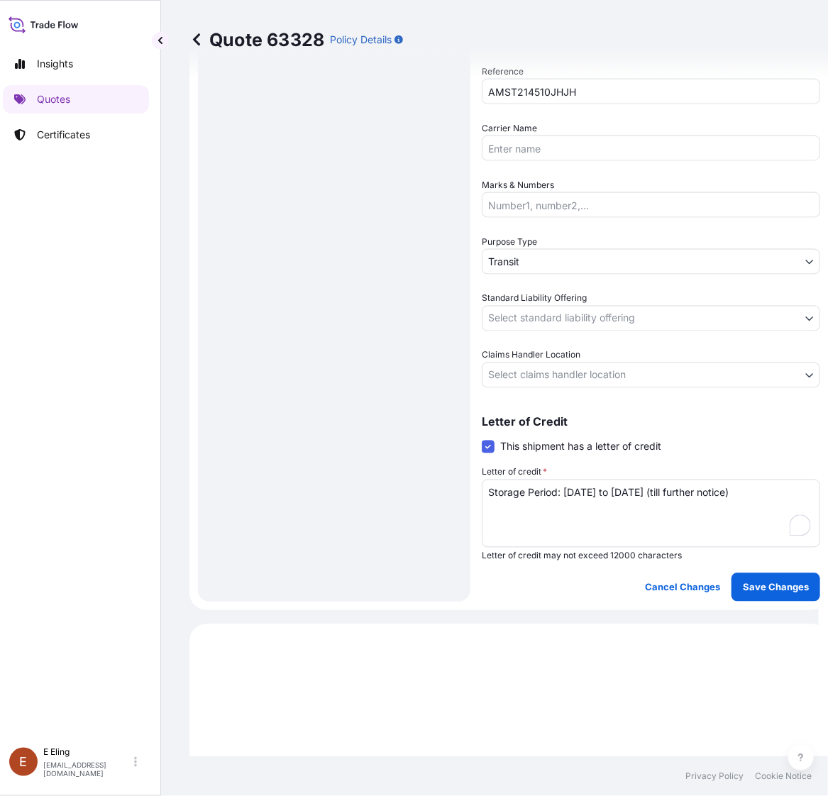
click at [540, 388] on div "Coverage Type Excluding hoisting Including hoisting Packing/unpacking only Ship…" at bounding box center [650, 74] width 338 height 1053
click at [540, 378] on body "Insights Quotes Certificates E E Eling eeling@helutrans.com Quote 63328 Policy …" at bounding box center [405, 398] width 828 height 796
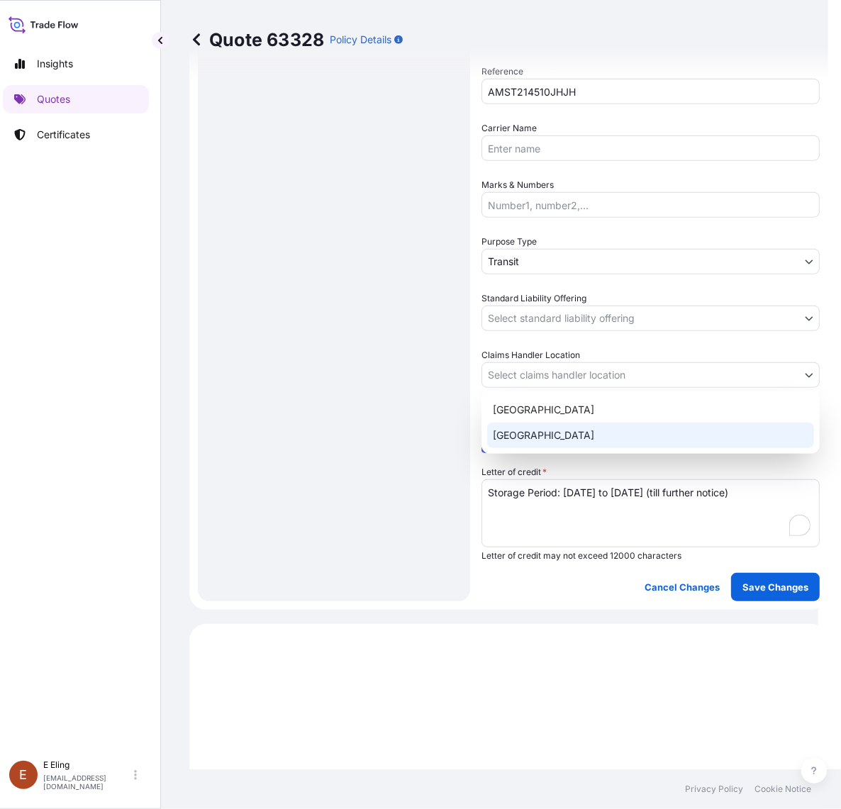
click at [522, 441] on div "[GEOGRAPHIC_DATA]" at bounding box center [650, 436] width 327 height 26
select select "[GEOGRAPHIC_DATA]"
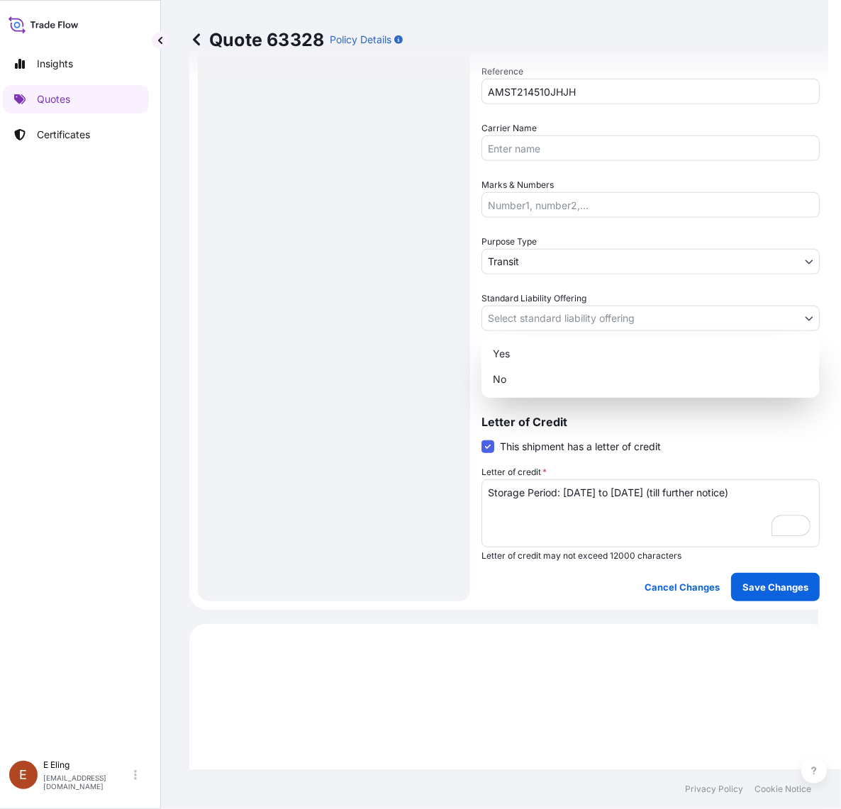
click at [509, 308] on body "Insights Quotes Certificates E E Eling eeling@helutrans.com Quote 63328 Policy …" at bounding box center [405, 404] width 828 height 809
click at [518, 352] on div "Yes" at bounding box center [650, 354] width 327 height 26
select select "Yes"
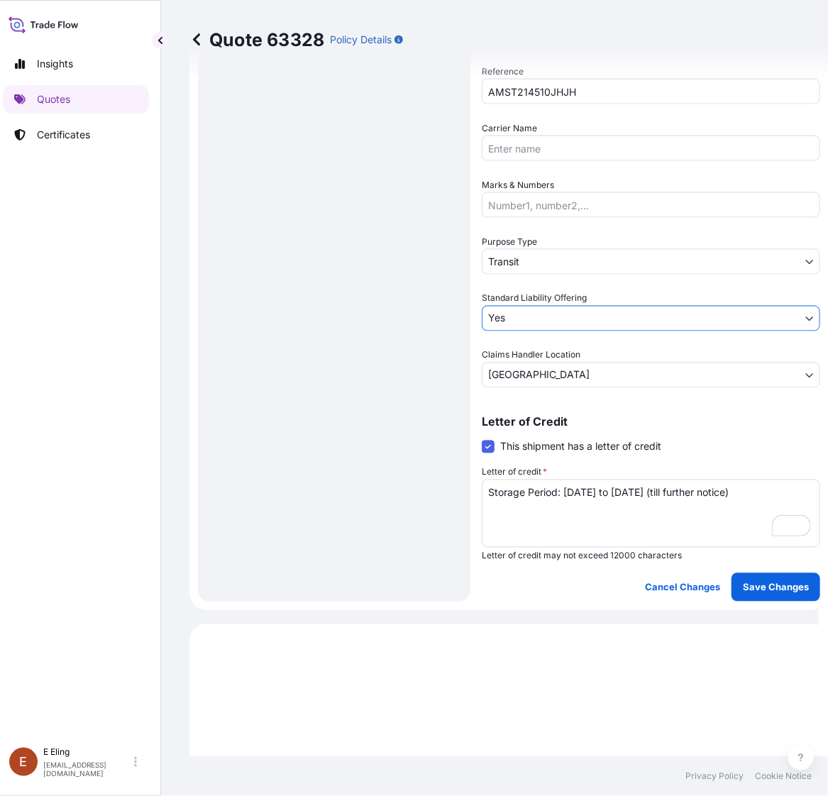
click at [511, 257] on body "Insights Quotes Certificates E E Eling eeling@helutrans.com Quote 63328 Policy …" at bounding box center [405, 398] width 828 height 796
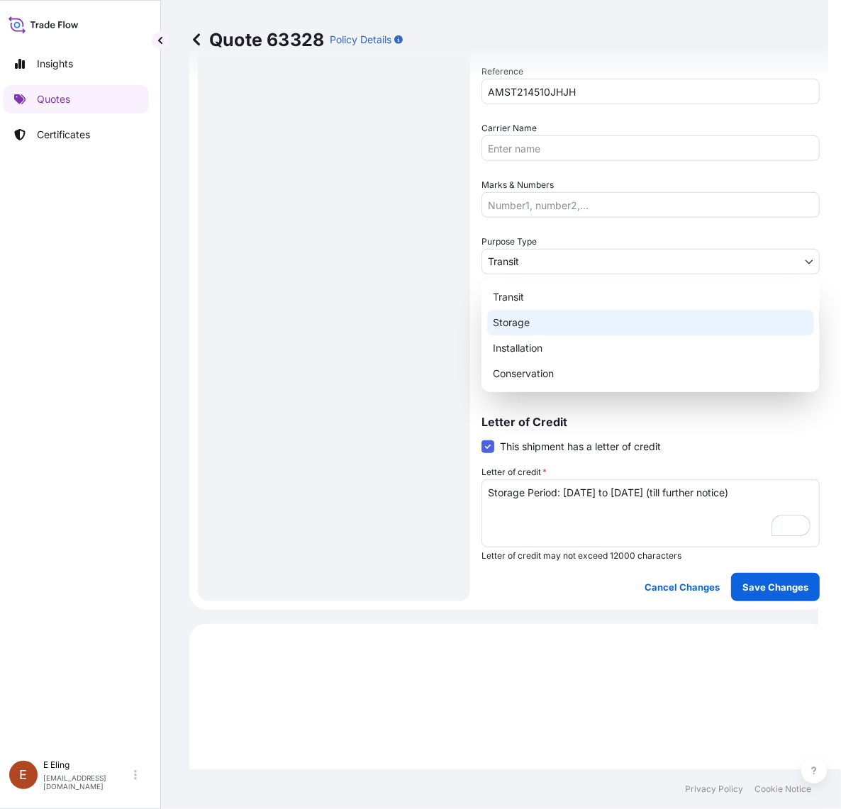
click at [527, 316] on div "Storage" at bounding box center [650, 323] width 327 height 26
select select "Storage"
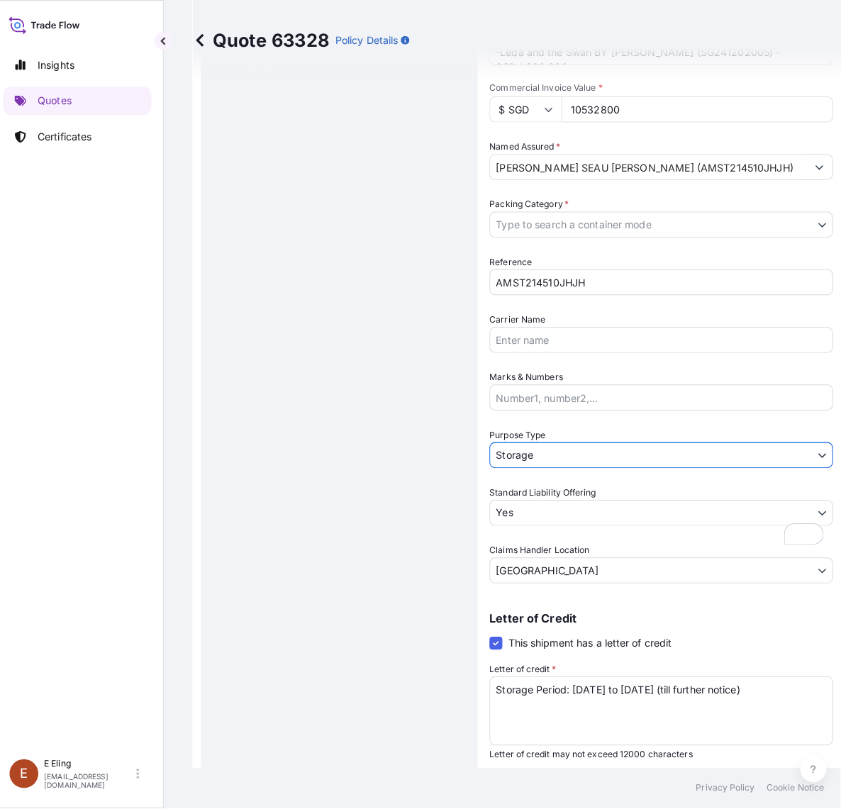
scroll to position [8, 0]
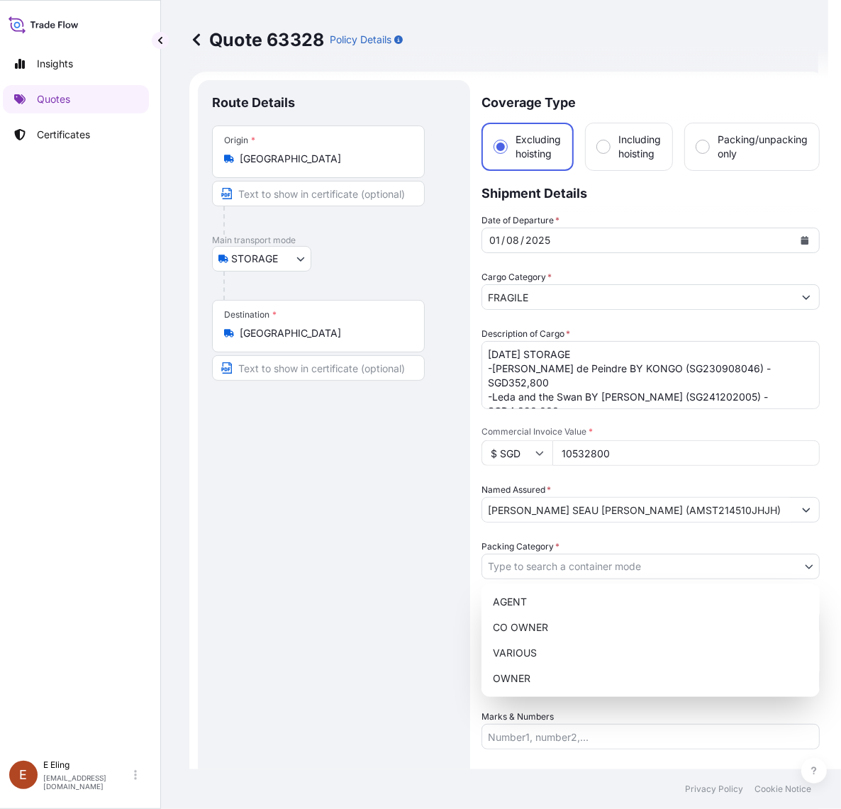
click at [562, 557] on body "Insights Quotes Certificates E E Eling eeling@helutrans.com Quote 63328 Policy …" at bounding box center [405, 404] width 828 height 809
click at [542, 690] on div "OWNER" at bounding box center [650, 679] width 327 height 26
select select "27"
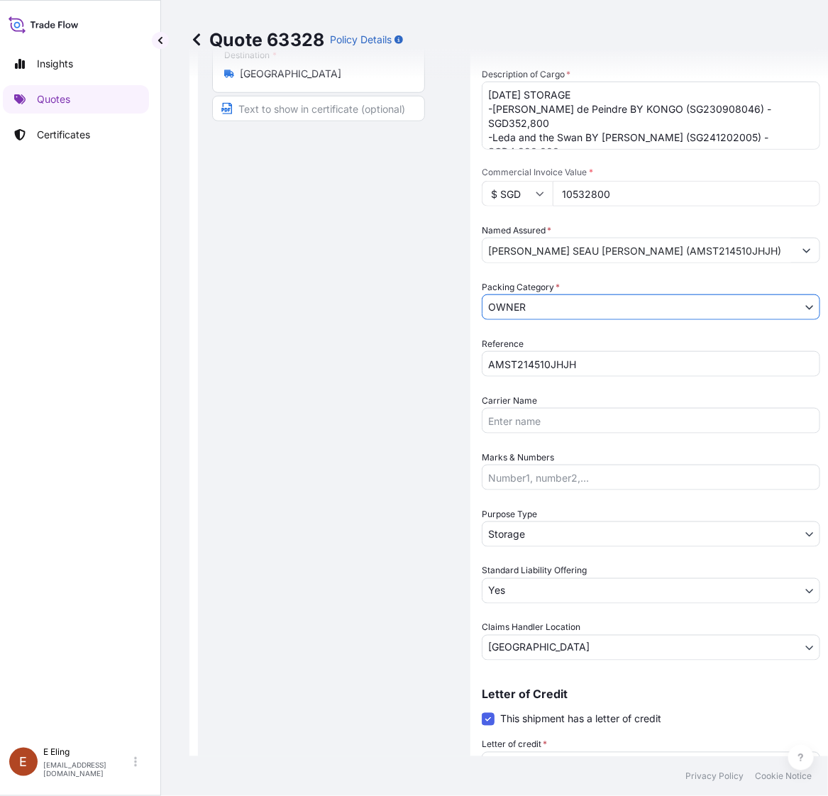
scroll to position [0, 0]
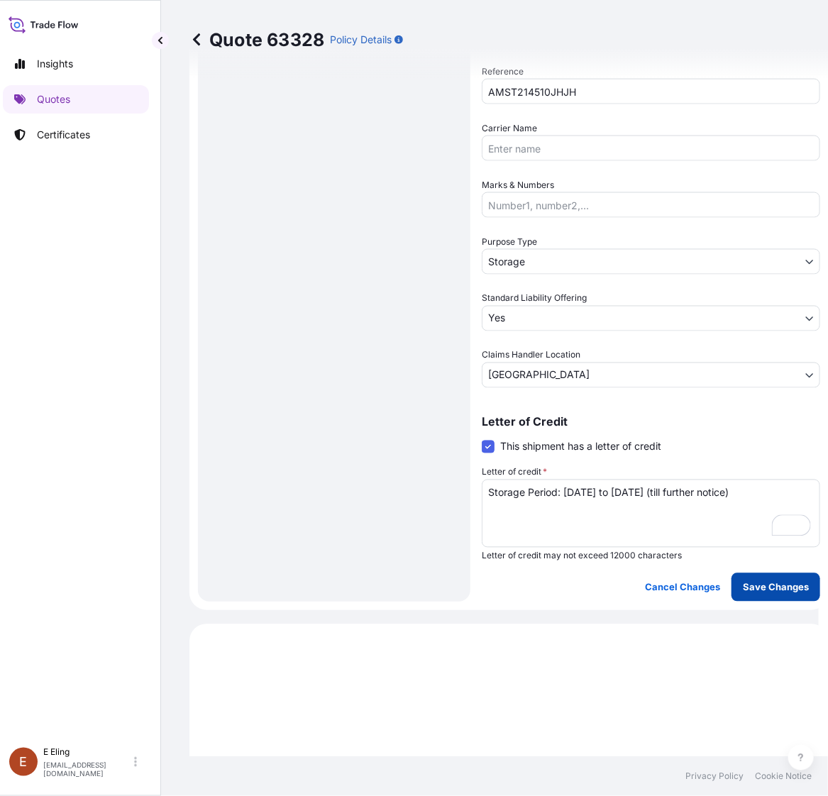
click at [781, 581] on p "Save Changes" at bounding box center [775, 587] width 66 height 14
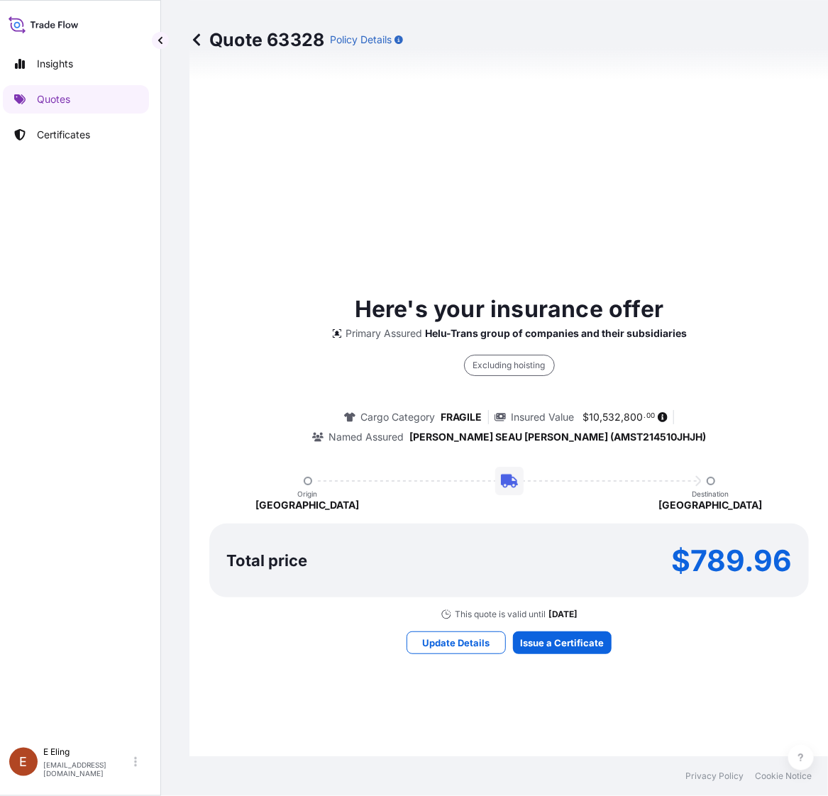
select select "STORAGE"
select select "Storage"
select select "Yes"
select select "[GEOGRAPHIC_DATA]"
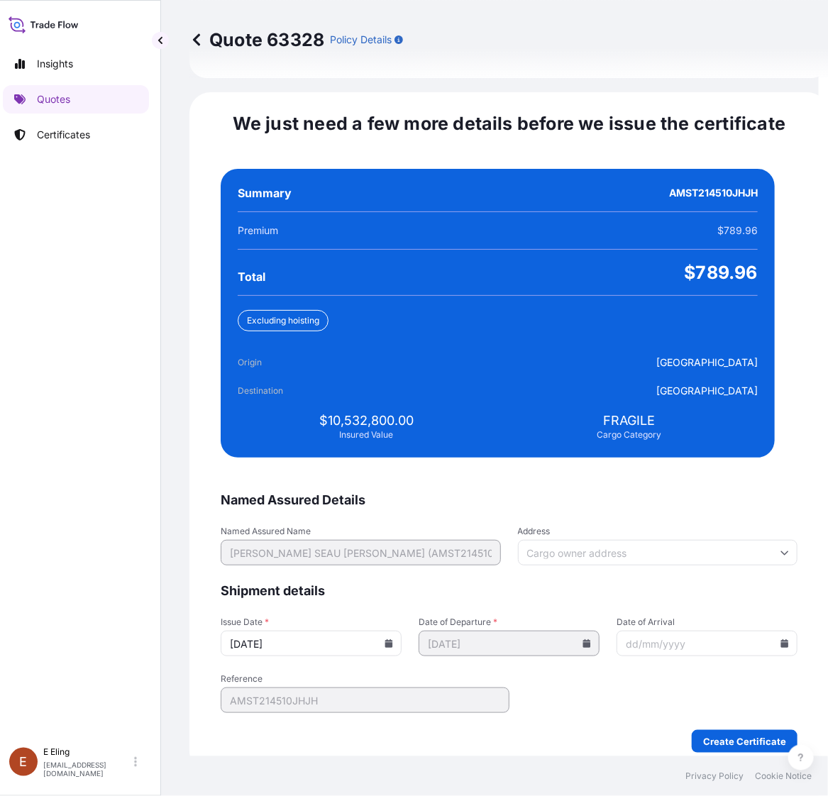
click at [398, 632] on input "[DATE]" at bounding box center [311, 643] width 181 height 26
click at [396, 632] on input "[DATE]" at bounding box center [311, 643] width 181 height 26
click at [393, 639] on icon at bounding box center [389, 643] width 8 height 9
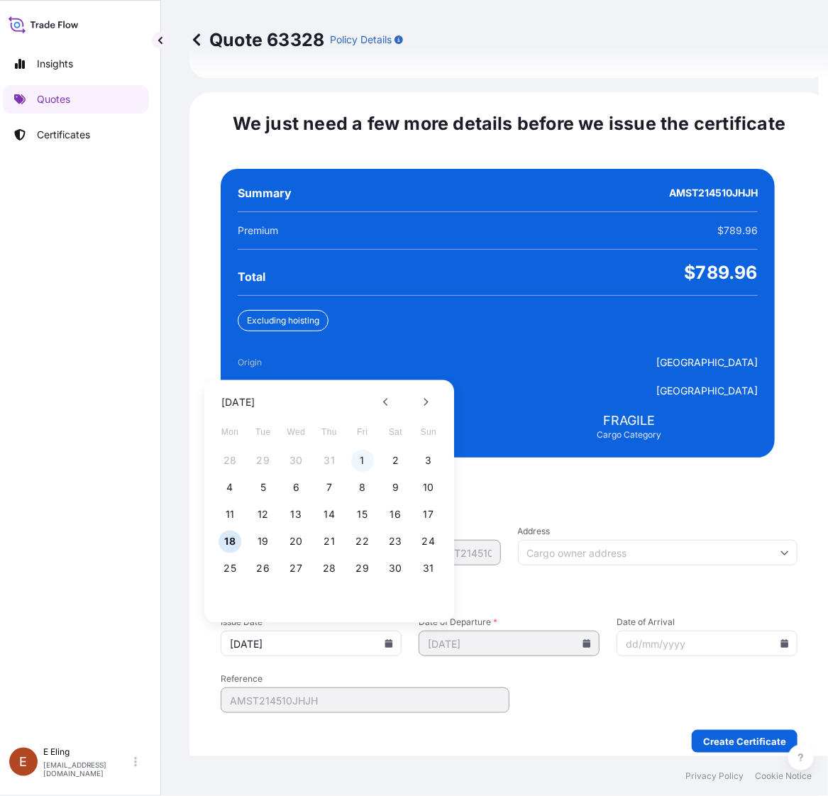
click at [357, 450] on button "1" at bounding box center [362, 461] width 23 height 23
type input "[DATE]"
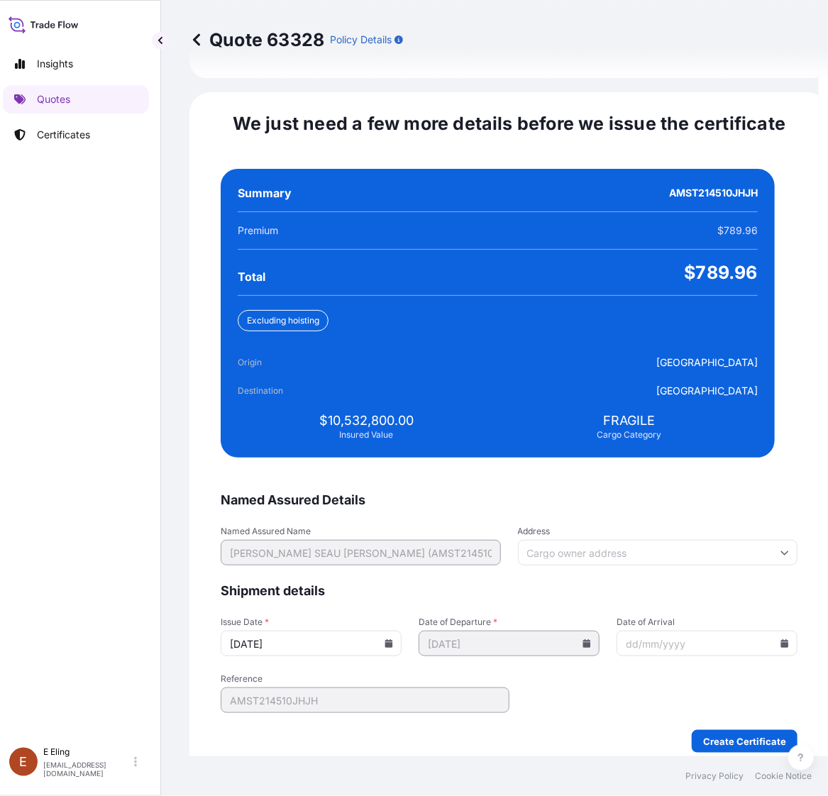
click at [763, 630] on input "Date of Arrival" at bounding box center [706, 643] width 181 height 26
click at [781, 639] on icon at bounding box center [785, 643] width 8 height 9
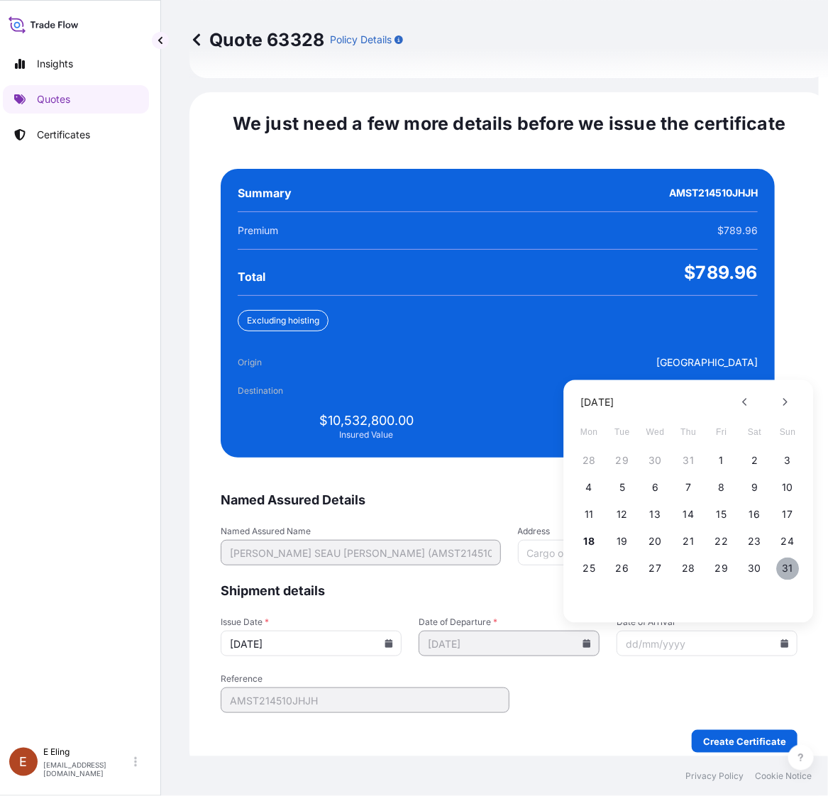
click at [781, 558] on button "31" at bounding box center [787, 568] width 23 height 23
type input "[DATE]"
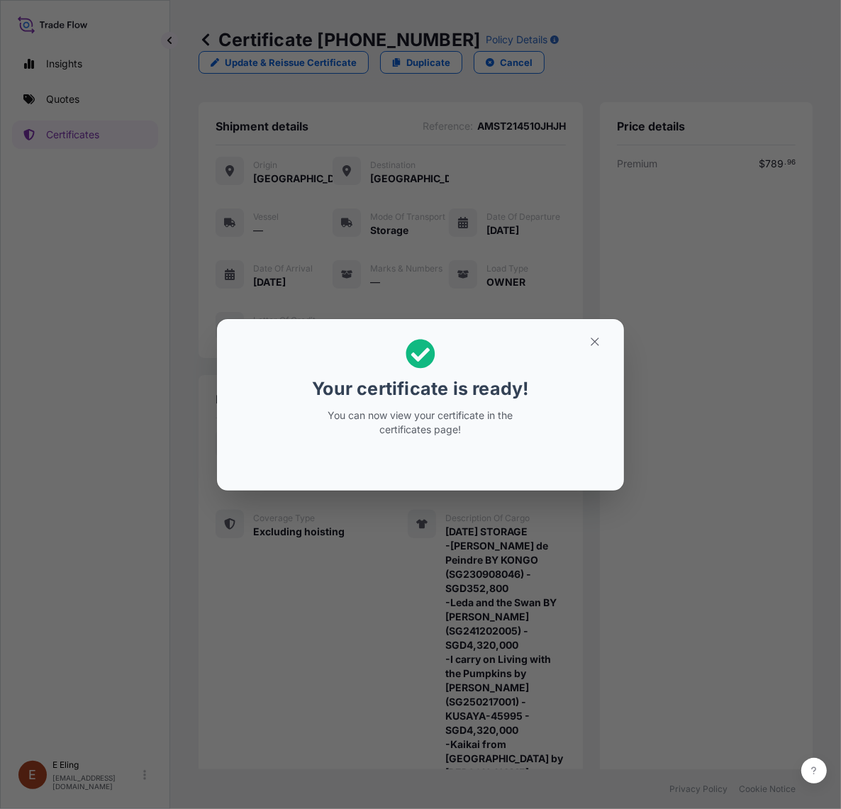
drag, startPoint x: 571, startPoint y: 338, endPoint x: 593, endPoint y: 340, distance: 22.1
click at [573, 340] on h2 "Your certificate is ready! You can now view your certificate in the certificate…" at bounding box center [420, 387] width 384 height 115
click at [593, 340] on icon "button" at bounding box center [595, 341] width 13 height 13
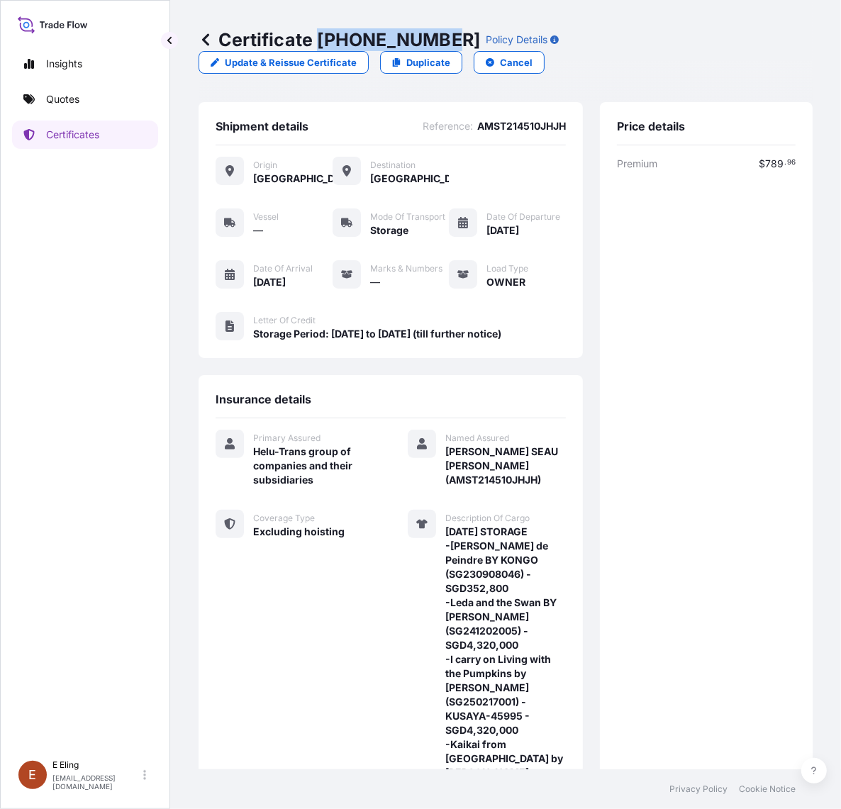
drag, startPoint x: 319, startPoint y: 36, endPoint x: 438, endPoint y: 43, distance: 119.3
click at [438, 43] on p "Certificate [PHONE_NUMBER]" at bounding box center [340, 39] width 282 height 23
copy p "[PHONE_NUMBER]"
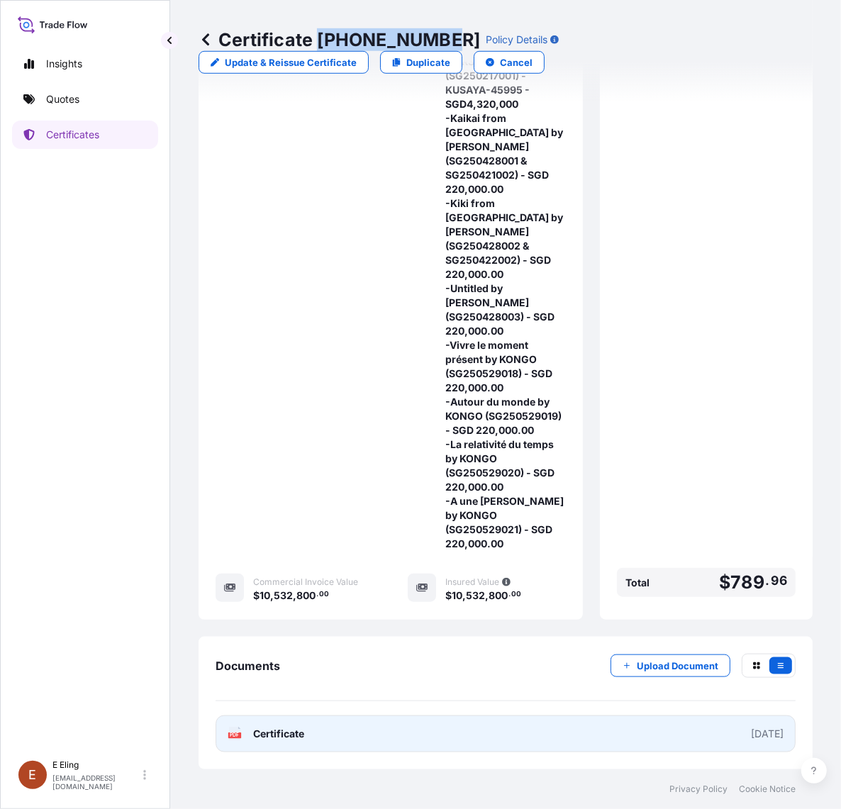
click at [468, 715] on link "PDF Certificate [DATE]" at bounding box center [506, 733] width 580 height 37
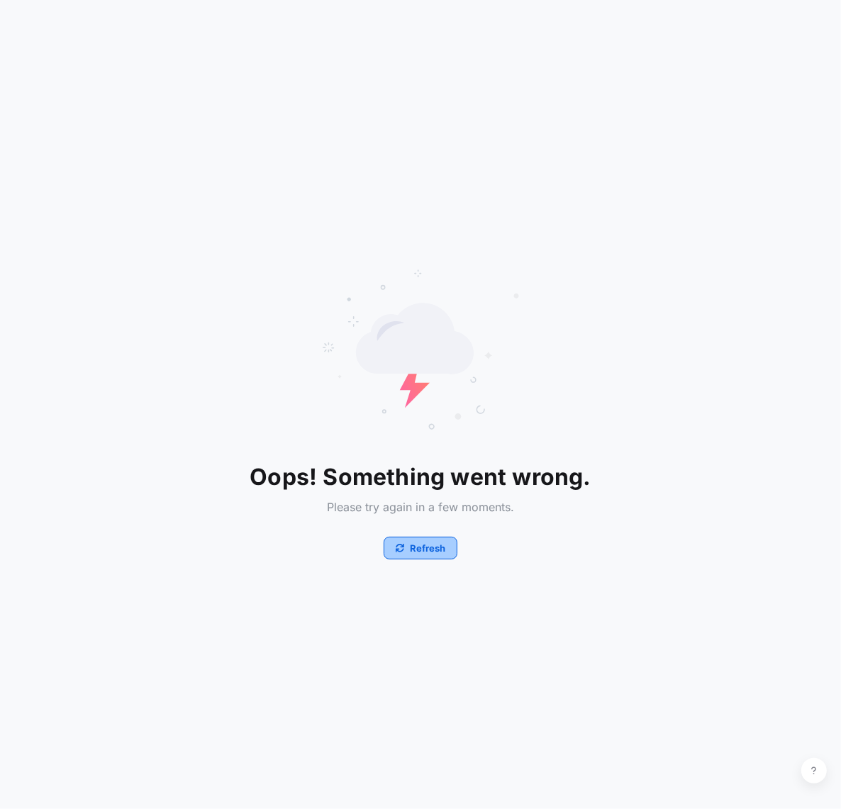
click at [405, 545] on button "Refresh" at bounding box center [421, 548] width 74 height 23
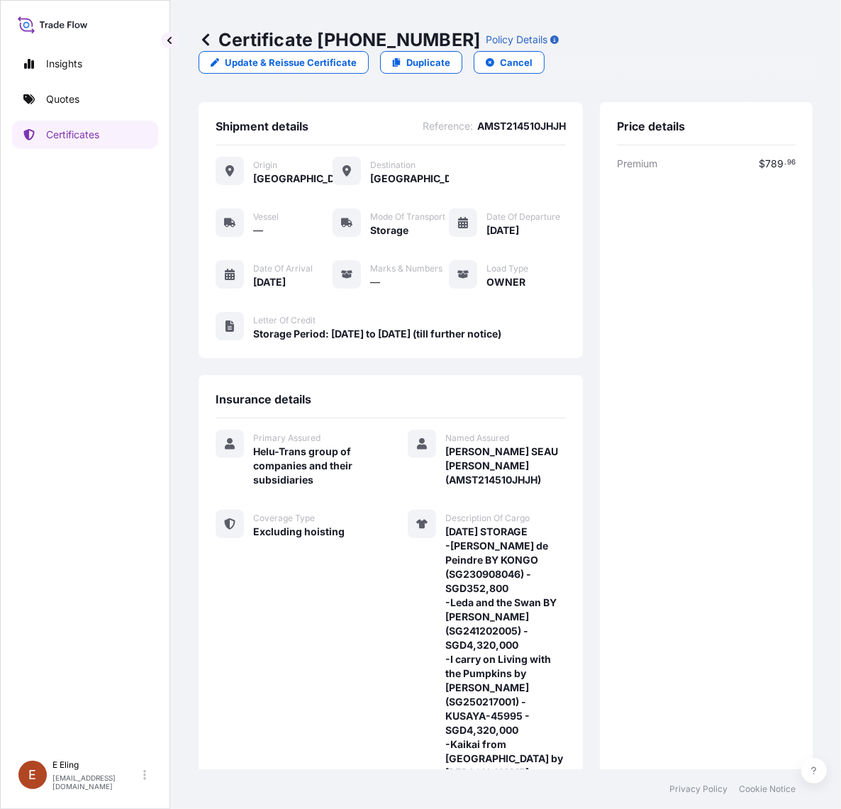
drag, startPoint x: 727, startPoint y: 553, endPoint x: 710, endPoint y: 580, distance: 31.9
click at [725, 553] on div "Premium $ 789 . 96 Total $ 789 . 96" at bounding box center [706, 693] width 179 height 1072
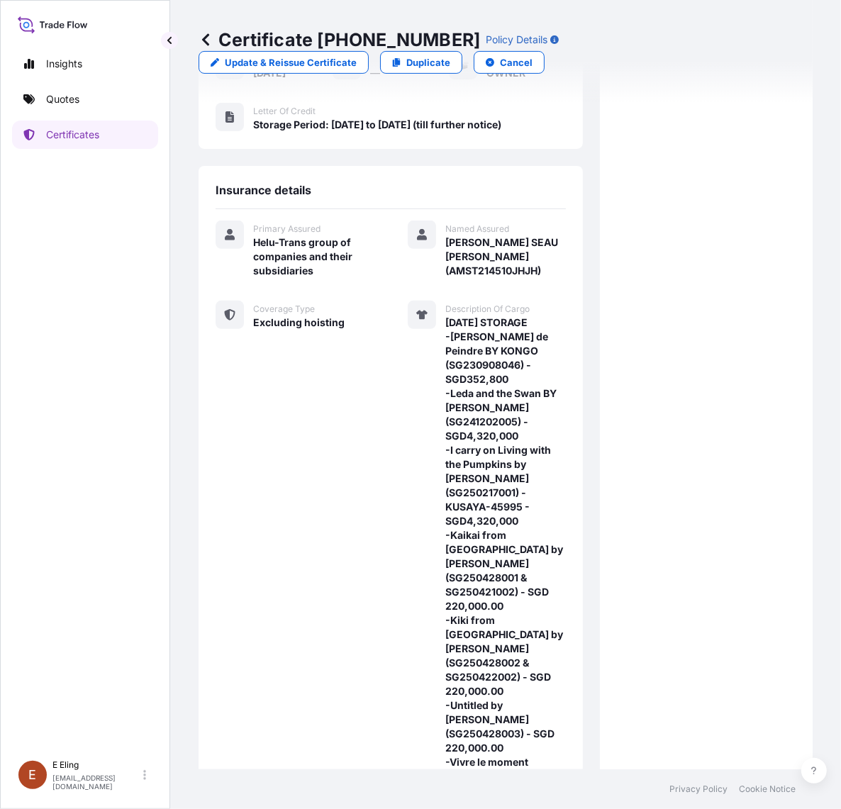
scroll to position [620, 0]
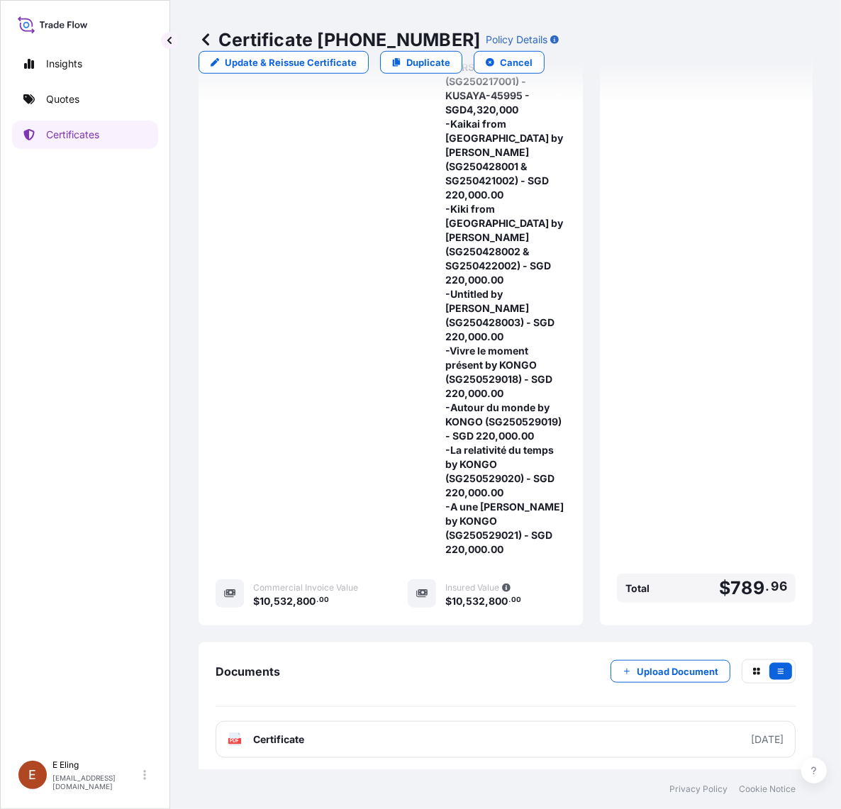
click at [656, 662] on div "Documents Upload Document PDF Certificate [DATE]" at bounding box center [506, 708] width 614 height 133
click at [656, 667] on button "Upload Document" at bounding box center [671, 671] width 120 height 23
click at [73, 140] on p "Certificates" at bounding box center [72, 135] width 53 height 14
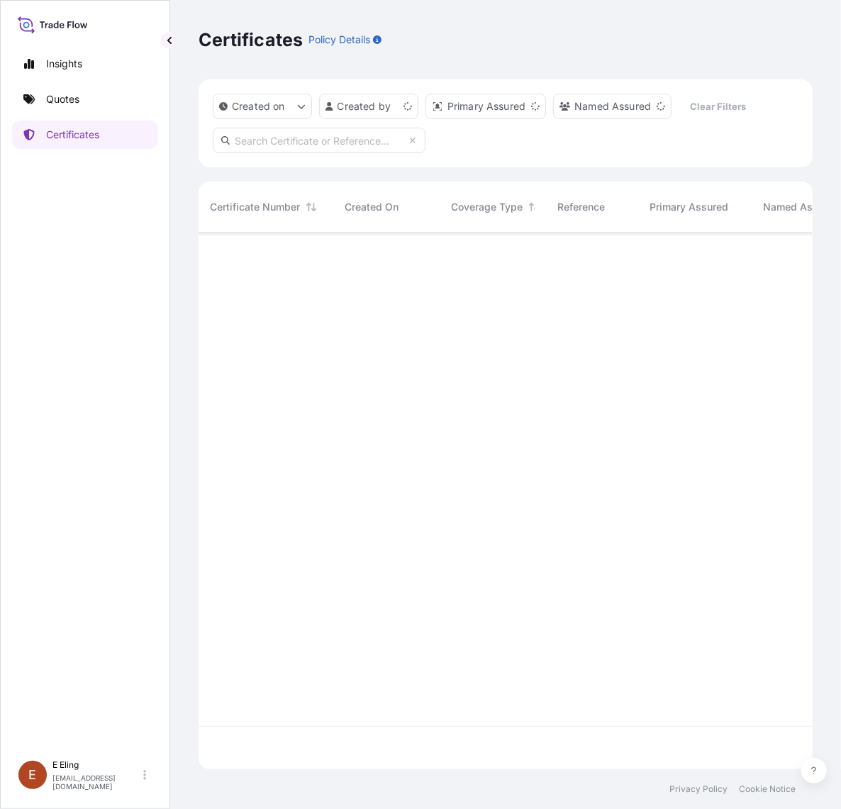
scroll to position [532, 601]
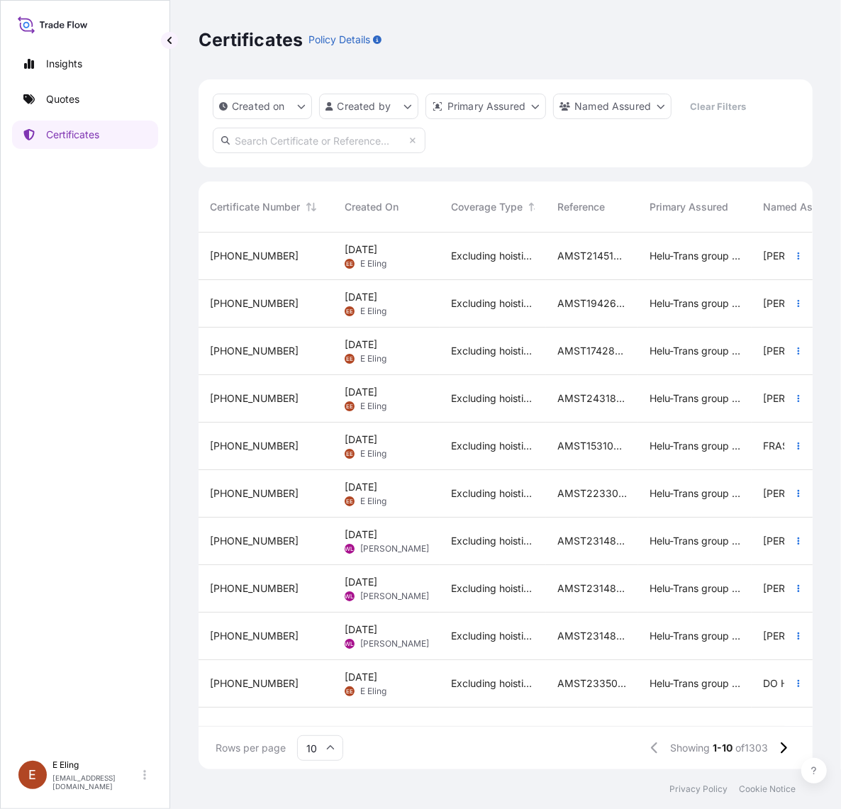
click at [319, 131] on input "text" at bounding box center [319, 141] width 213 height 26
paste input "MST242381ZJZJ"
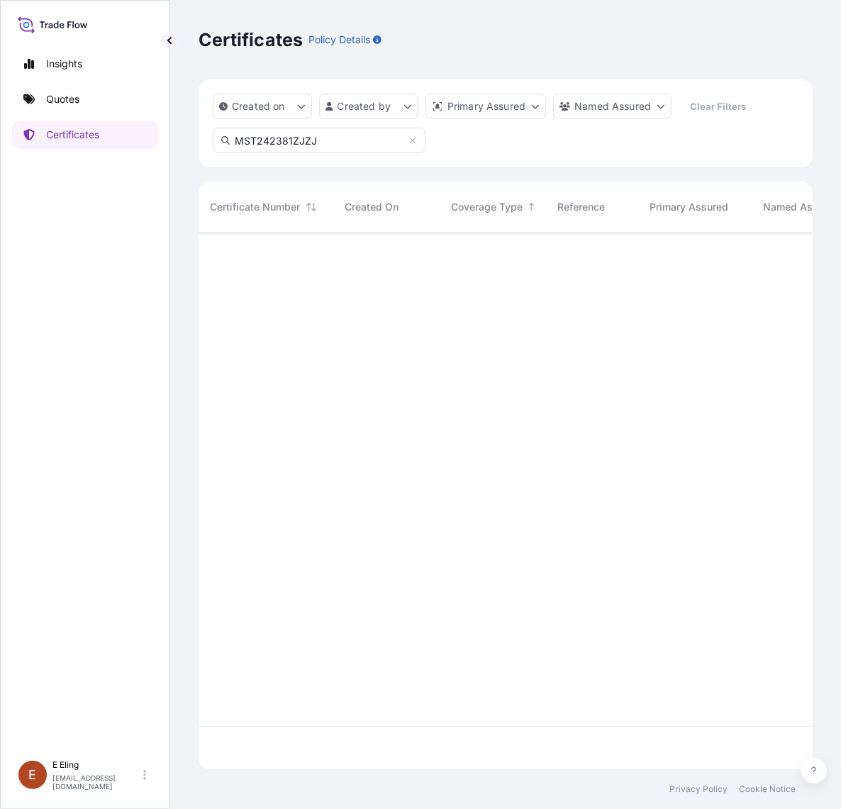
type input "MST242381ZJZJ"
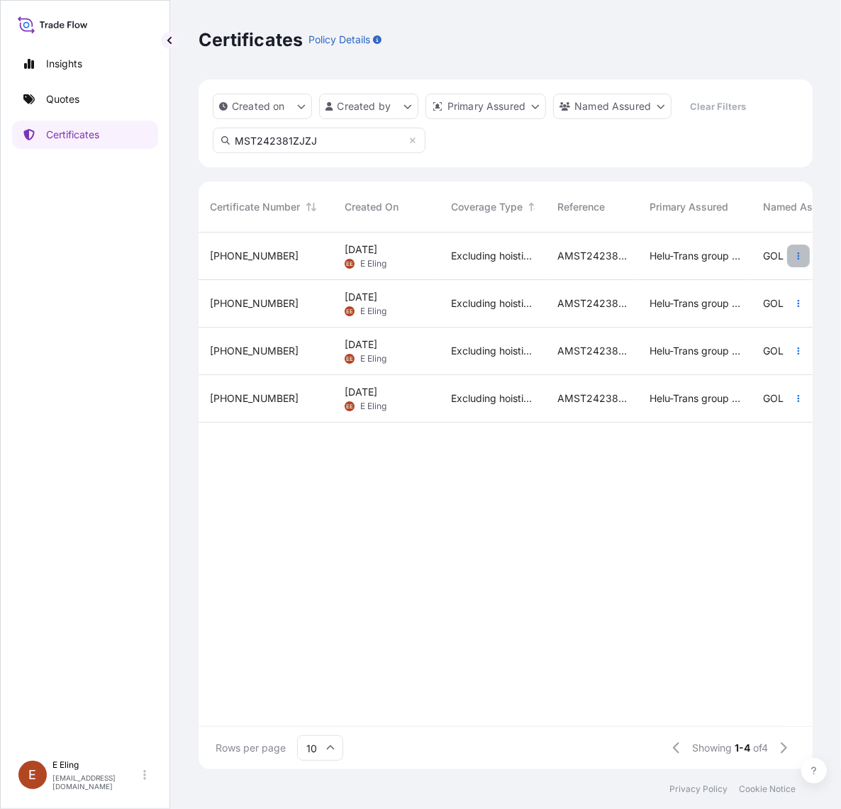
click at [799, 257] on icon "button" at bounding box center [798, 256] width 9 height 9
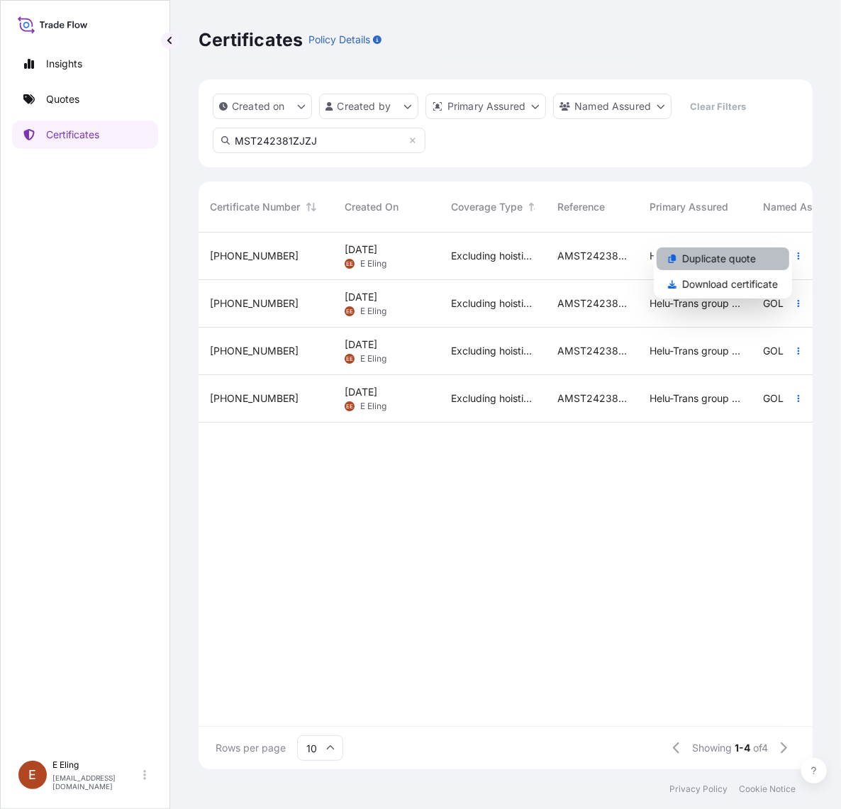
click at [773, 263] on link "Duplicate quote" at bounding box center [723, 258] width 133 height 23
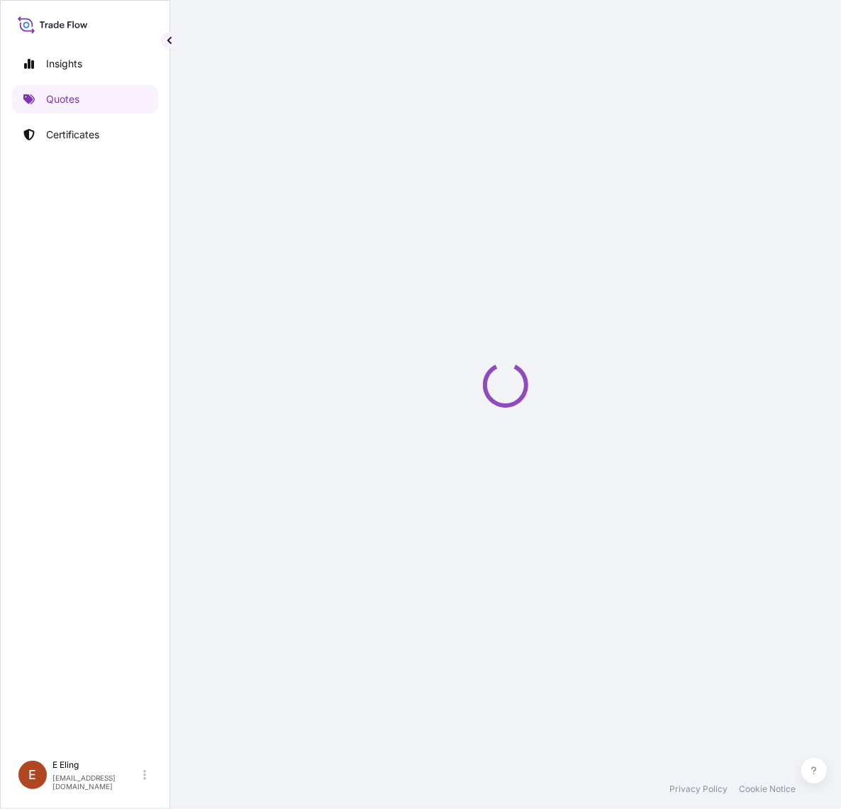
select select "STORAGE"
select select "Storage"
select select "[GEOGRAPHIC_DATA]"
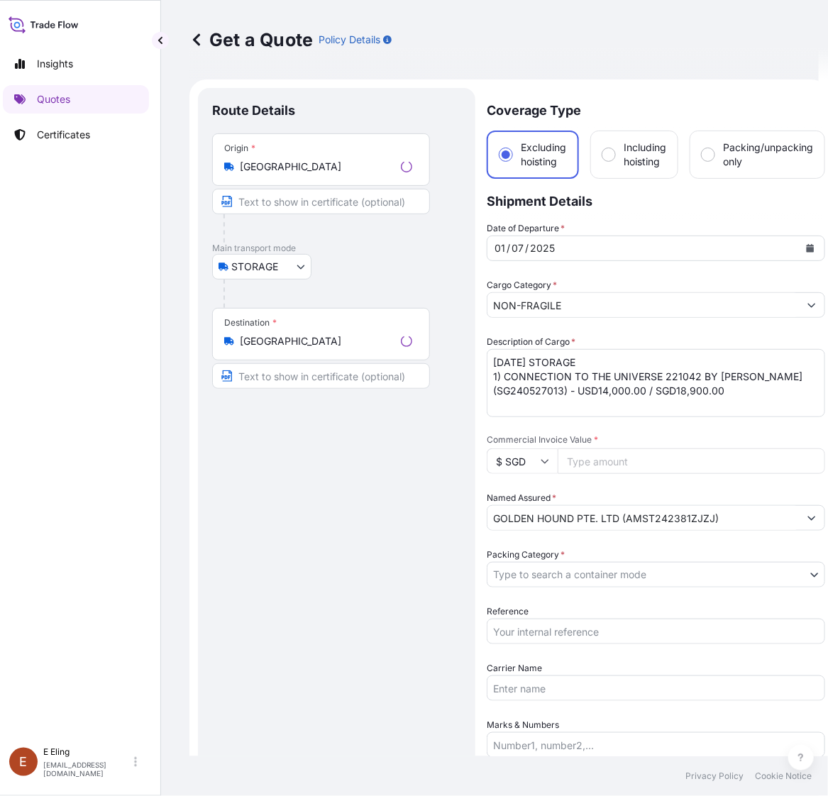
scroll to position [23, 0]
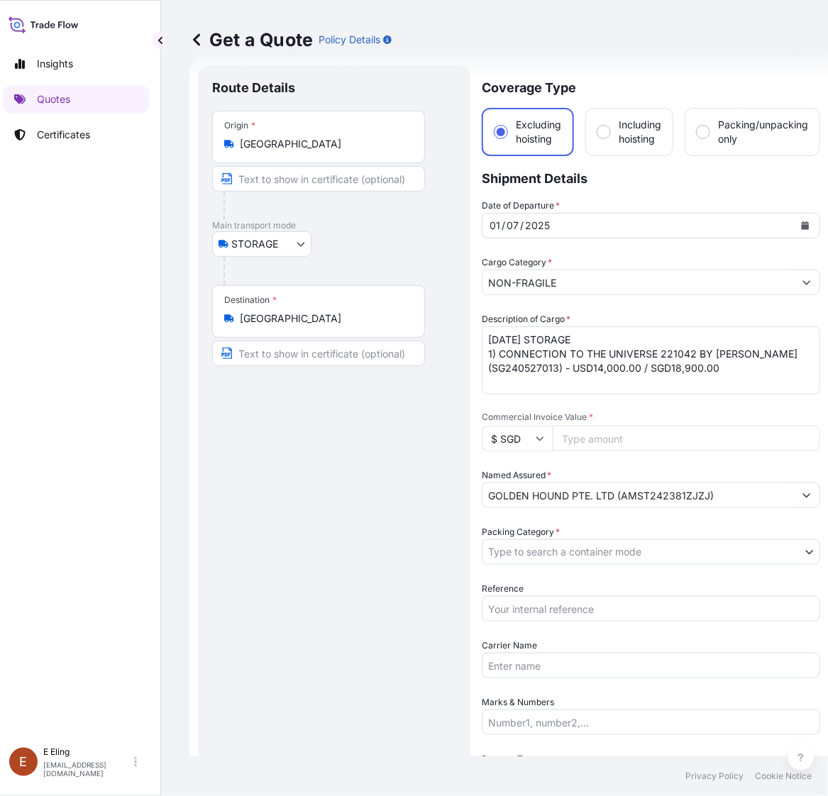
click at [798, 228] on button "Calendar" at bounding box center [804, 225] width 23 height 23
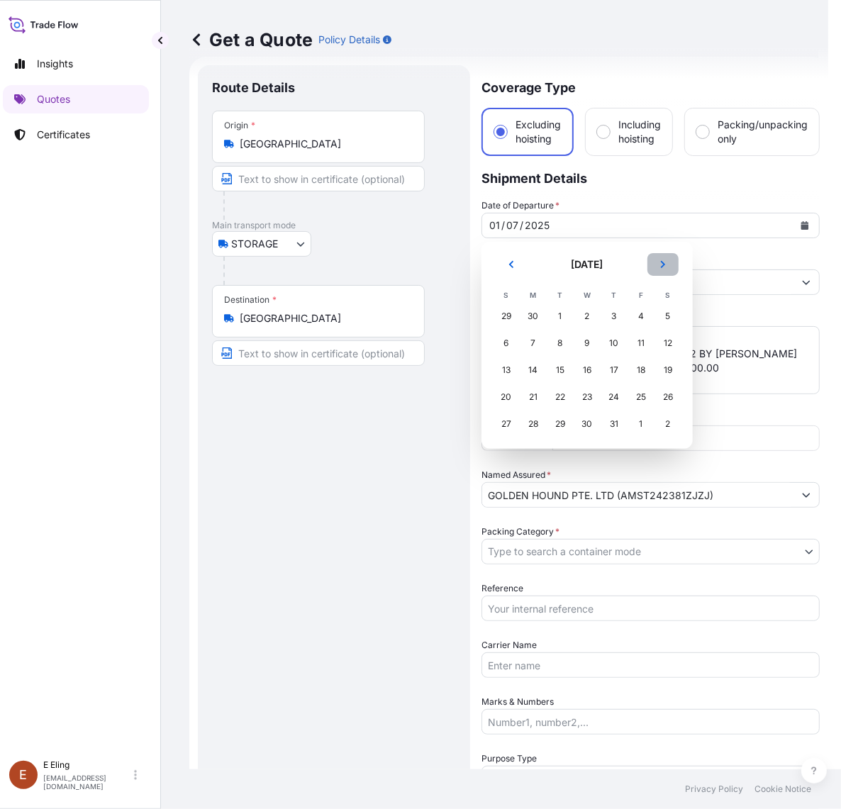
click at [664, 261] on icon "Next" at bounding box center [663, 264] width 9 height 9
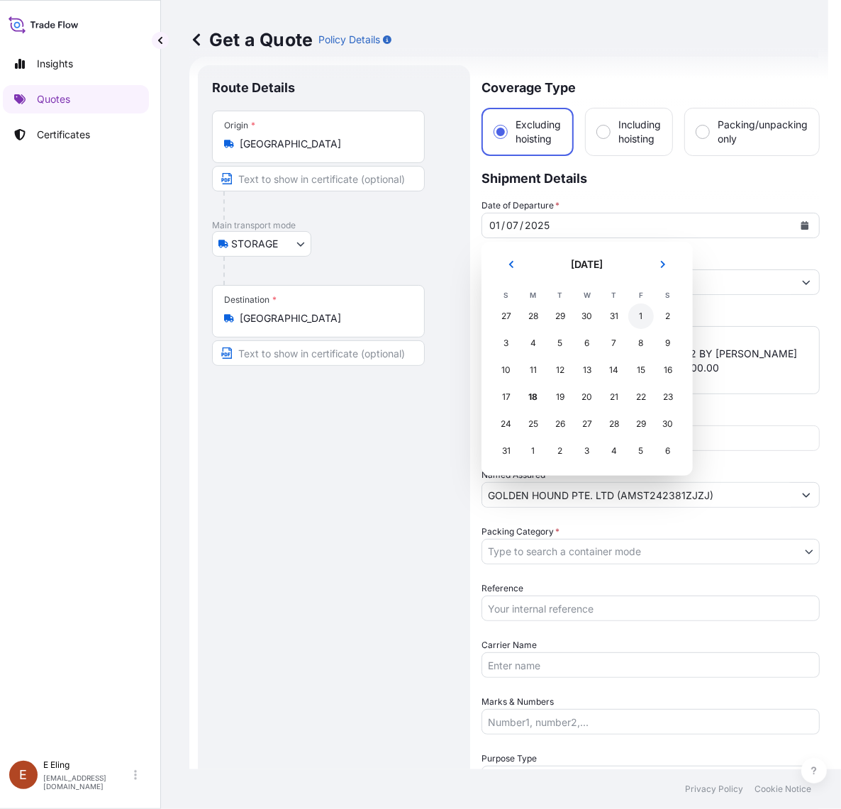
click at [637, 317] on div "1" at bounding box center [641, 316] width 26 height 26
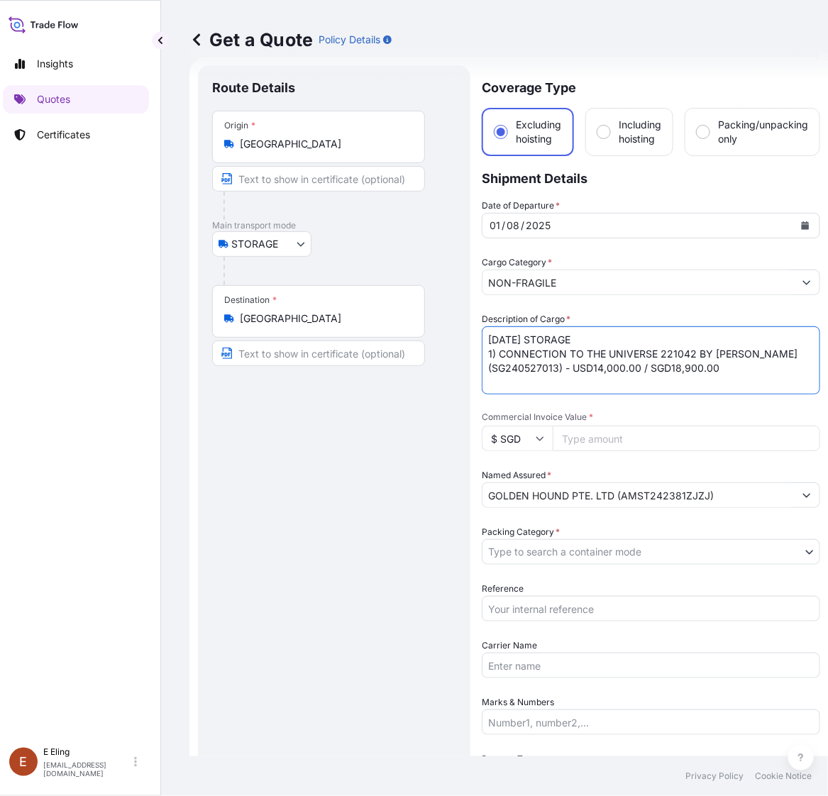
drag, startPoint x: 504, startPoint y: 337, endPoint x: 473, endPoint y: 335, distance: 31.3
click at [473, 335] on form "Route Details Place of loading Road / Inland Road / Inland Origin * Singapore M…" at bounding box center [508, 592] width 639 height 1070
type textarea "AUG25 STORAGE 1) CONNECTION TO THE UNIVERSE 221042 BY CHIHARU SHIOTA (SG2405270…"
click at [592, 611] on input "Reference" at bounding box center [650, 609] width 338 height 26
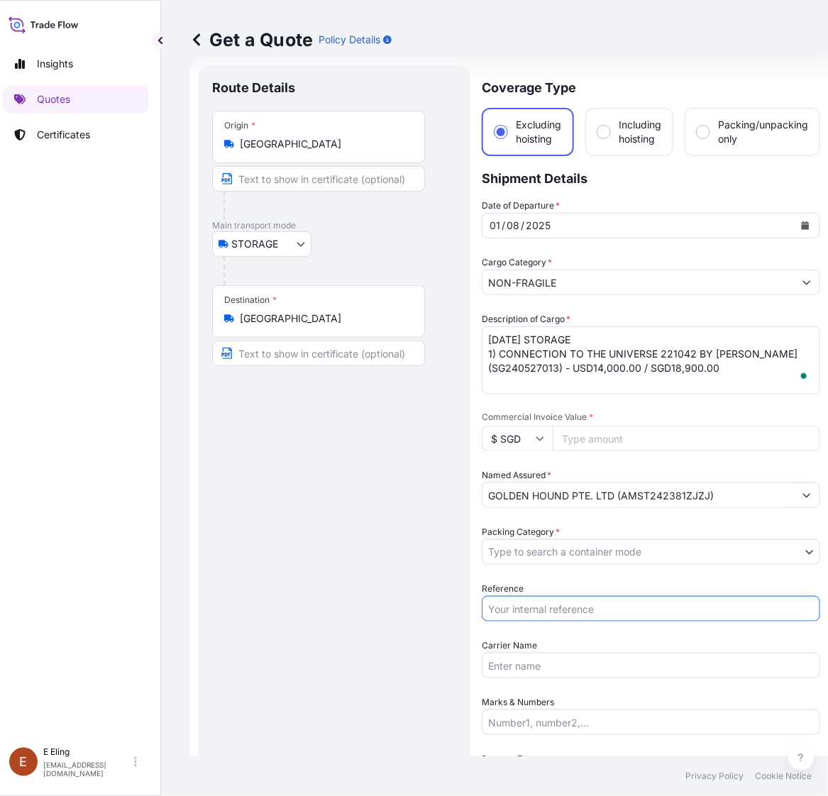
paste input "MST242381ZJZJ"
type input "MST242381ZJZJ"
click at [554, 566] on div "Date of Departure * 01 / 08 / 2025 Cargo Category * NON-FRAGILE Description of …" at bounding box center [650, 552] width 338 height 706
click at [550, 555] on body "August 2025 Insights Quotes Certificates E E Eling eeling@helutrans.com Get a Q…" at bounding box center [405, 398] width 828 height 796
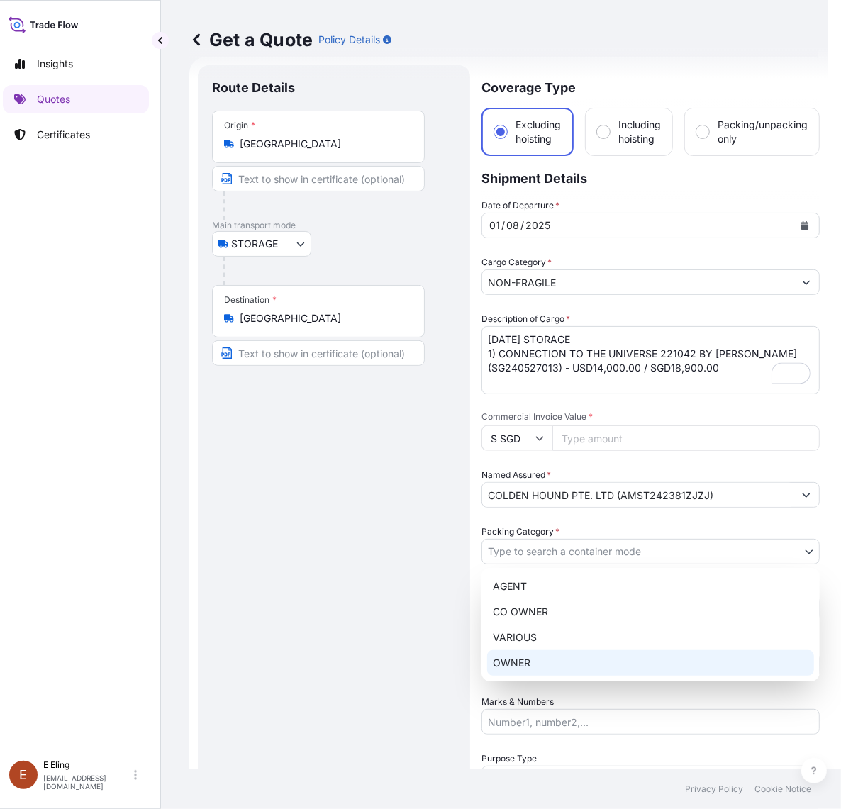
click at [530, 671] on div "OWNER" at bounding box center [650, 663] width 327 height 26
select select "27"
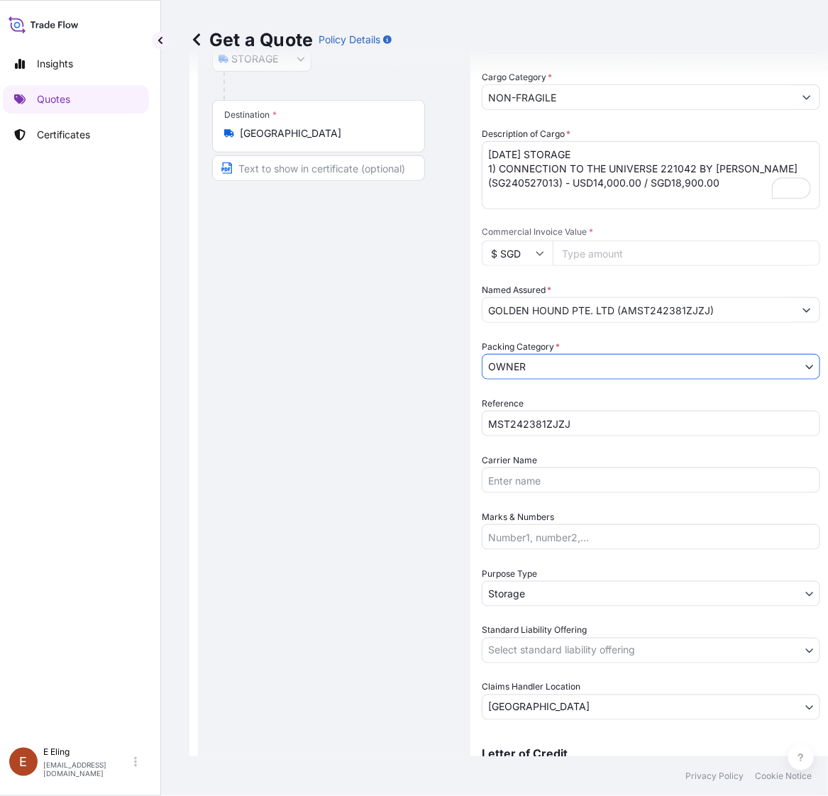
scroll to position [378, 0]
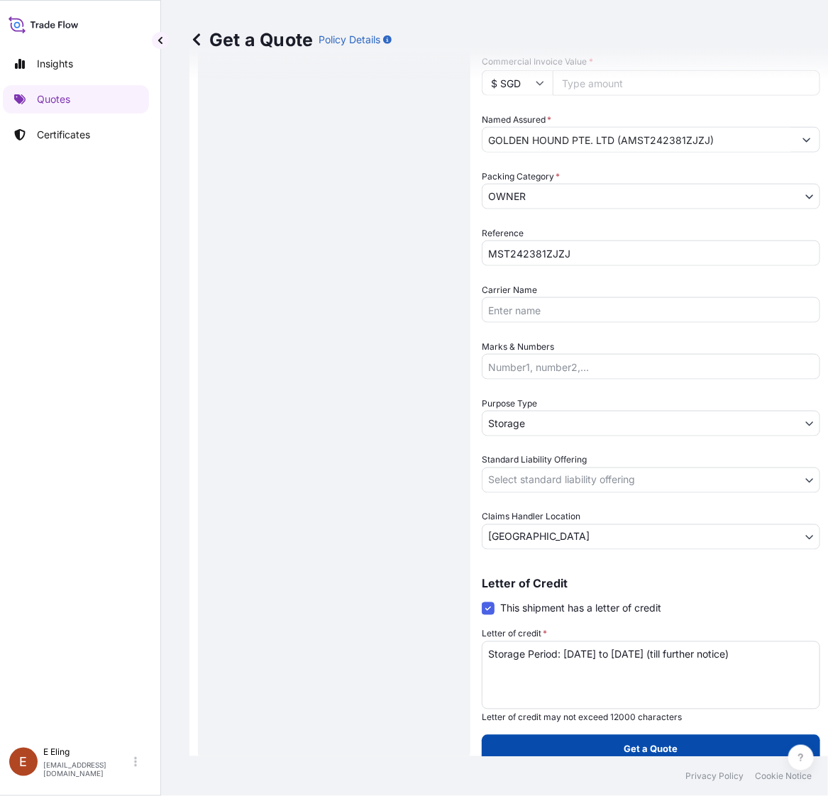
click at [625, 735] on button "Get a Quote" at bounding box center [650, 749] width 338 height 28
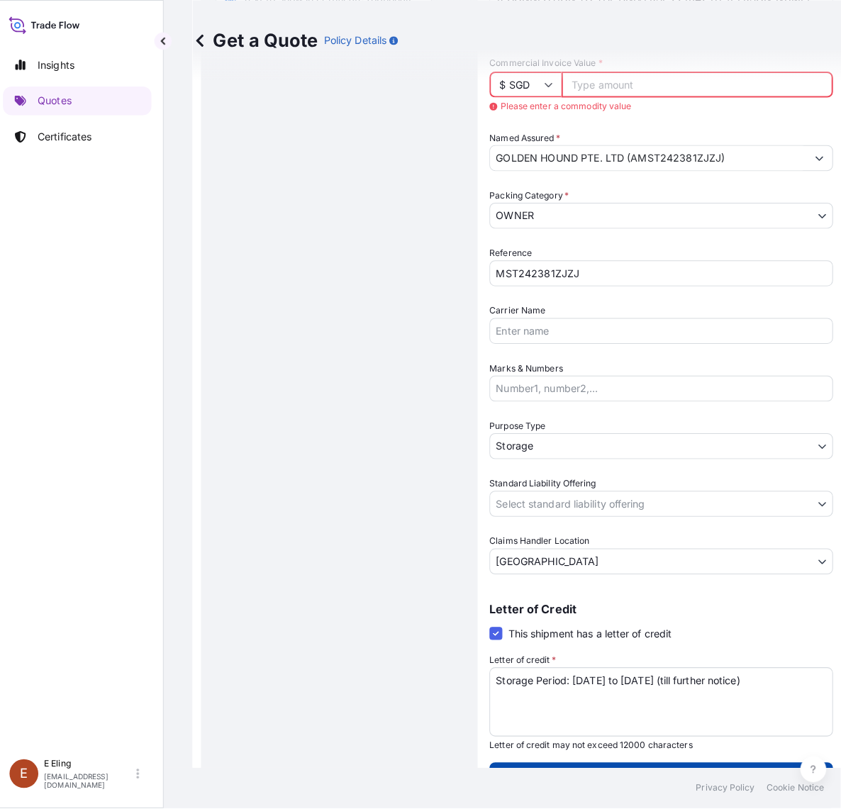
scroll to position [380, 0]
click at [645, 752] on button "Get a Quote" at bounding box center [650, 764] width 338 height 28
click at [594, 86] on input "Commercial Invoice Value *" at bounding box center [685, 83] width 267 height 26
paste input "18900.00"
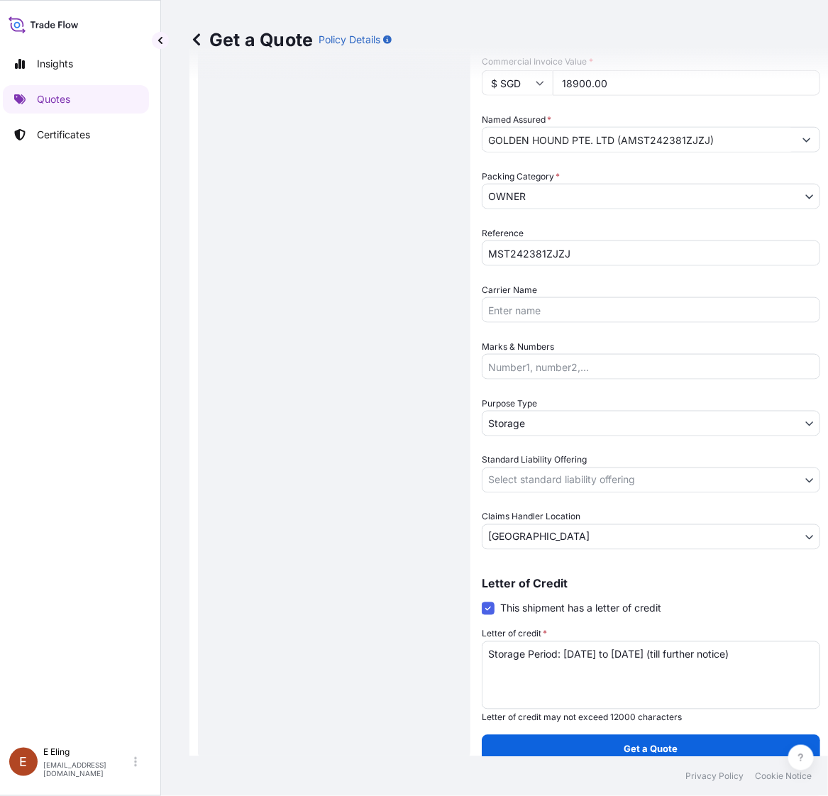
type input "18900.00"
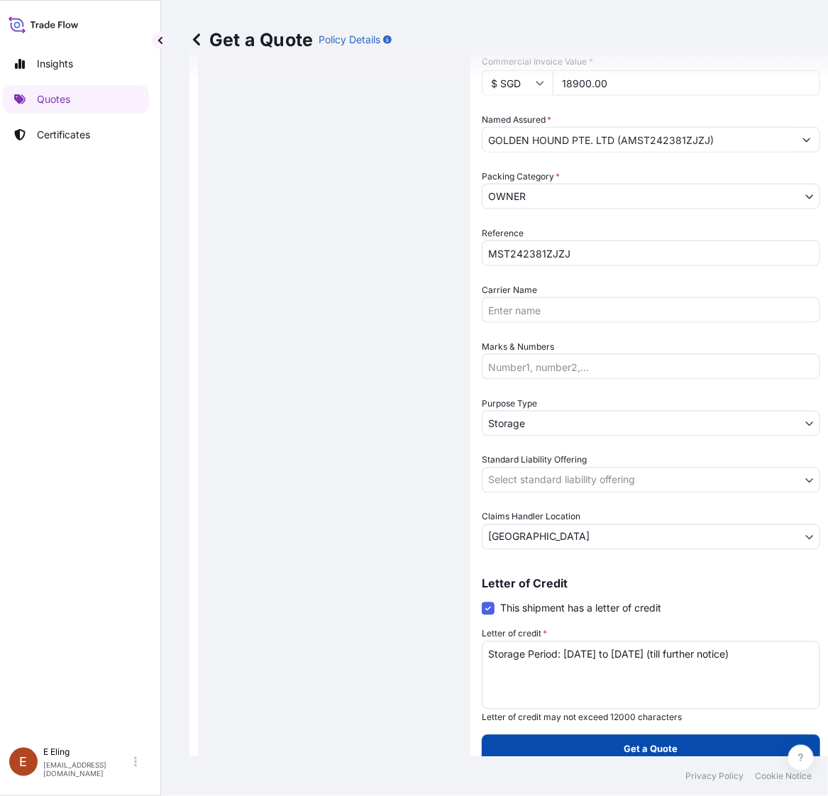
click at [636, 750] on p "Get a Quote" at bounding box center [651, 749] width 54 height 14
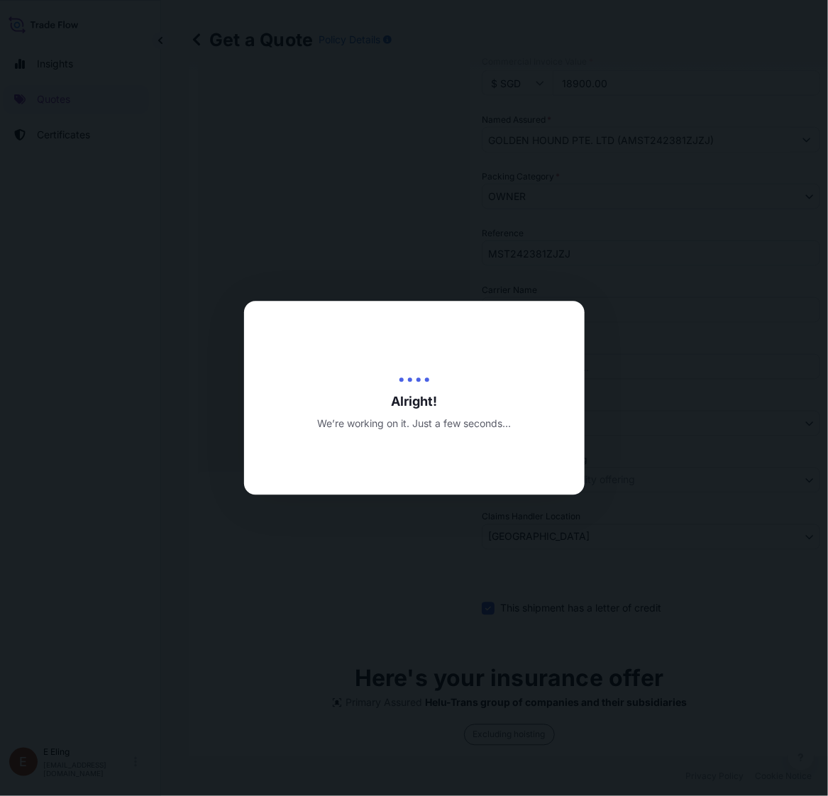
type input "[DATE]"
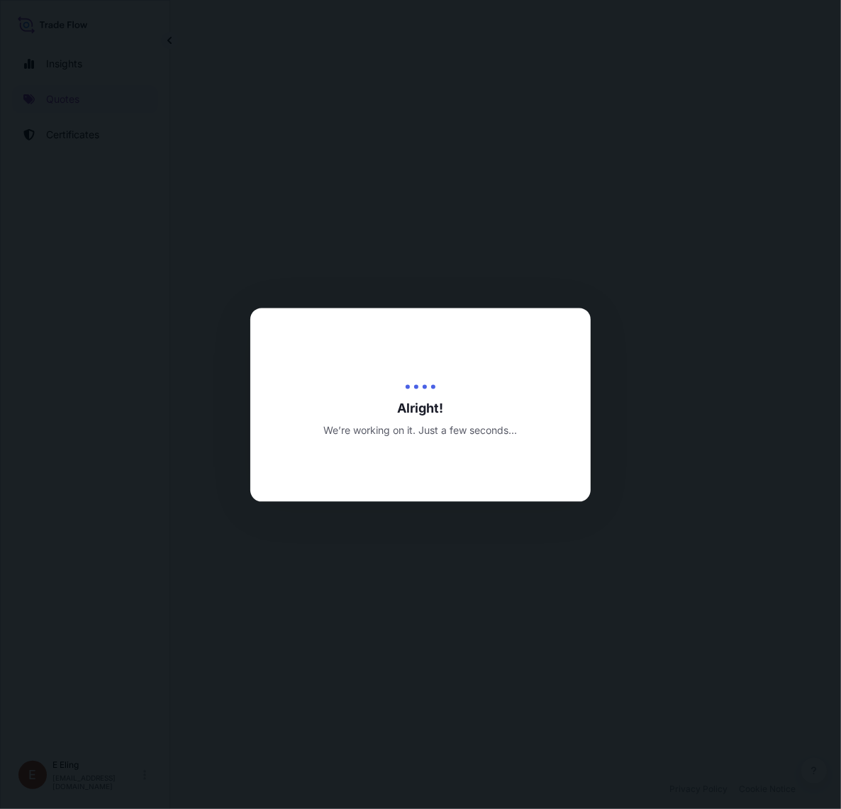
select select "STORAGE"
select select "Transit"
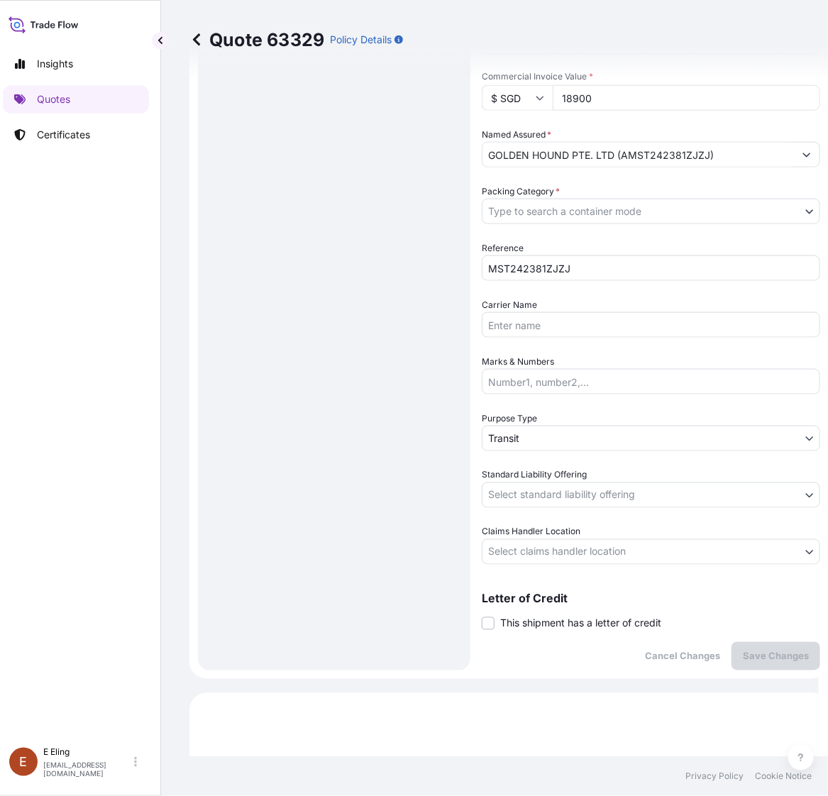
scroll to position [362, 0]
drag, startPoint x: 533, startPoint y: 619, endPoint x: 546, endPoint y: 674, distance: 56.8
click at [534, 619] on span "This shipment has a letter of credit" at bounding box center [580, 624] width 161 height 14
click at [547, 672] on form "Route Details Place of loading Road / Inland Road / Inland Origin * Singapore M…" at bounding box center [508, 198] width 639 height 962
click at [550, 628] on span "This shipment has a letter of credit" at bounding box center [580, 624] width 161 height 14
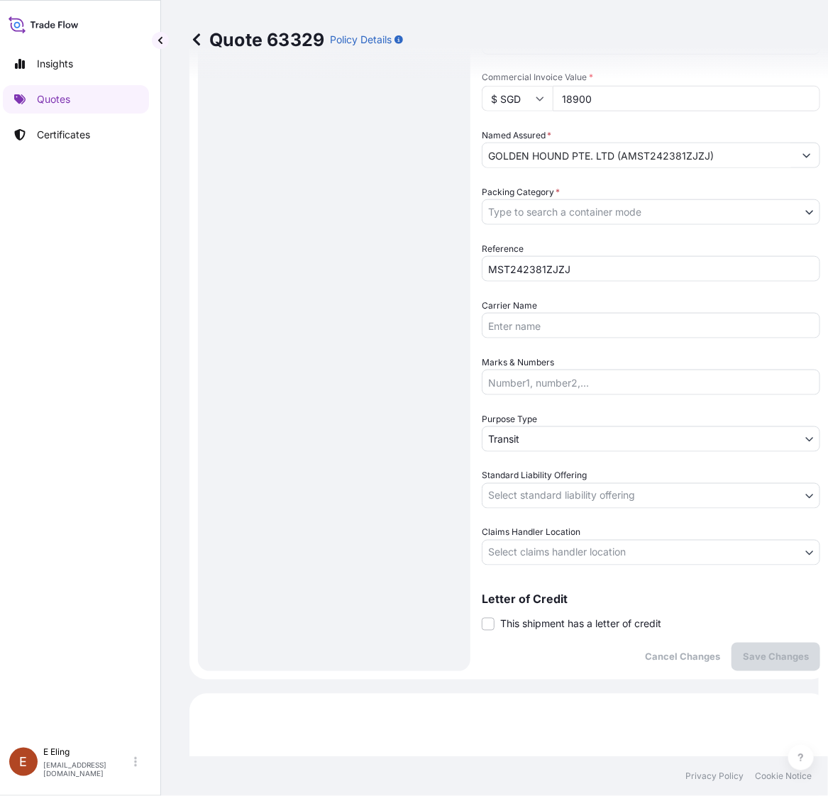
click at [481, 616] on input "This shipment has a letter of credit" at bounding box center [481, 616] width 0 height 0
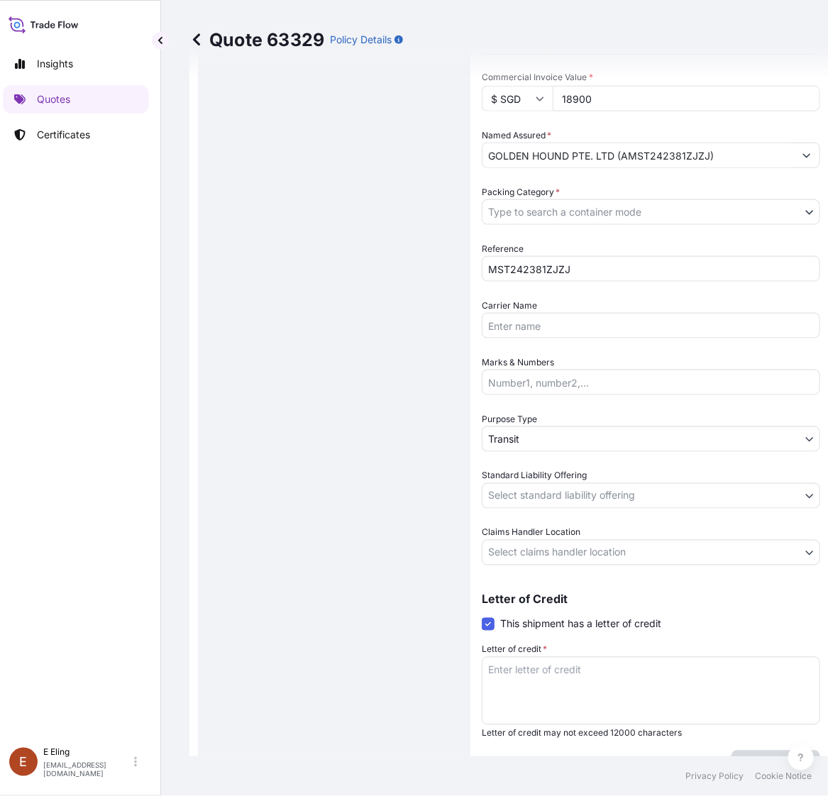
click at [541, 663] on textarea "Letter of credit *" at bounding box center [650, 691] width 338 height 68
paste textarea "Storage Period: [DATE] to [DATE] (till further notice)"
type textarea "Storage Period: [DATE] to [DATE] (till further notice)"
click at [541, 550] on body "Insights Quotes Certificates E E Eling eeling@helutrans.com Quote 63329 Policy …" at bounding box center [405, 398] width 828 height 796
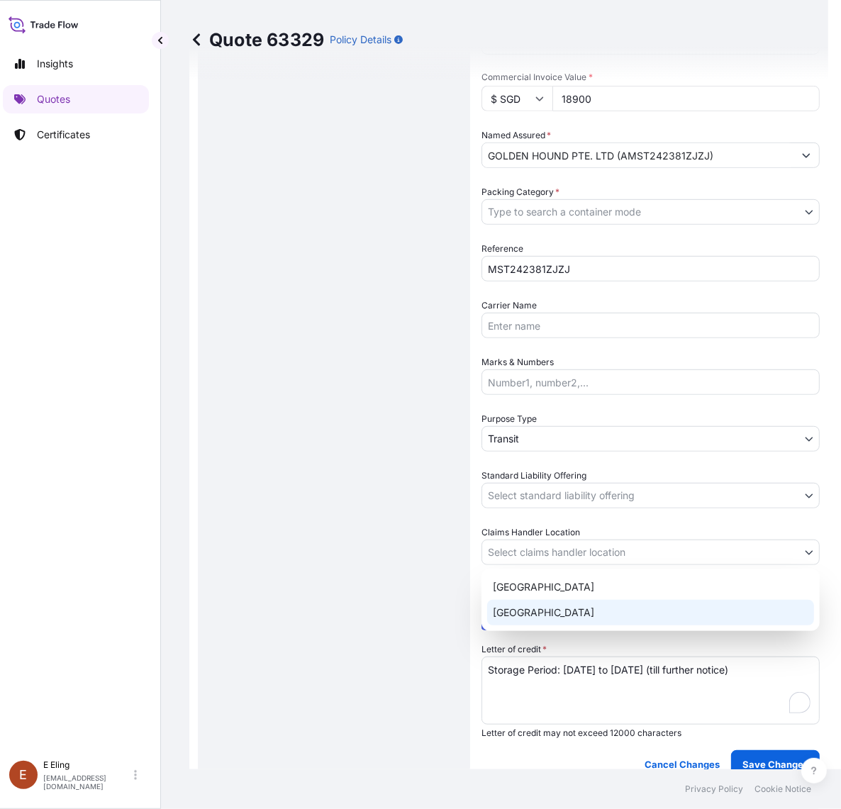
click at [516, 614] on div "[GEOGRAPHIC_DATA]" at bounding box center [650, 613] width 327 height 26
select select "[GEOGRAPHIC_DATA]"
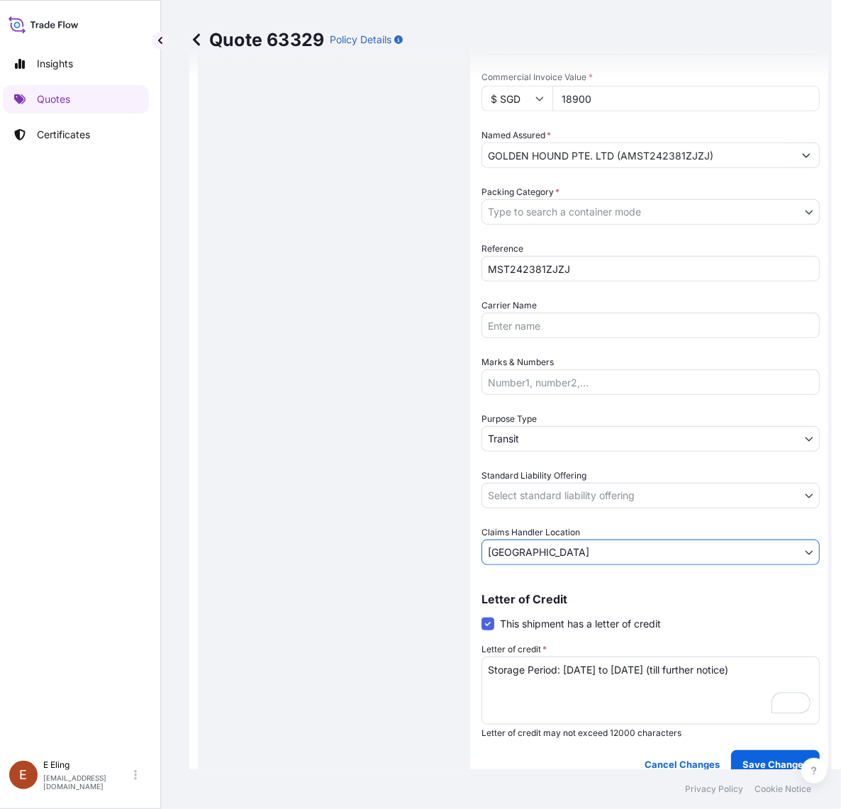
click at [533, 486] on body "Insights Quotes Certificates E E Eling eeling@helutrans.com Quote 63329 Policy …" at bounding box center [411, 404] width 841 height 809
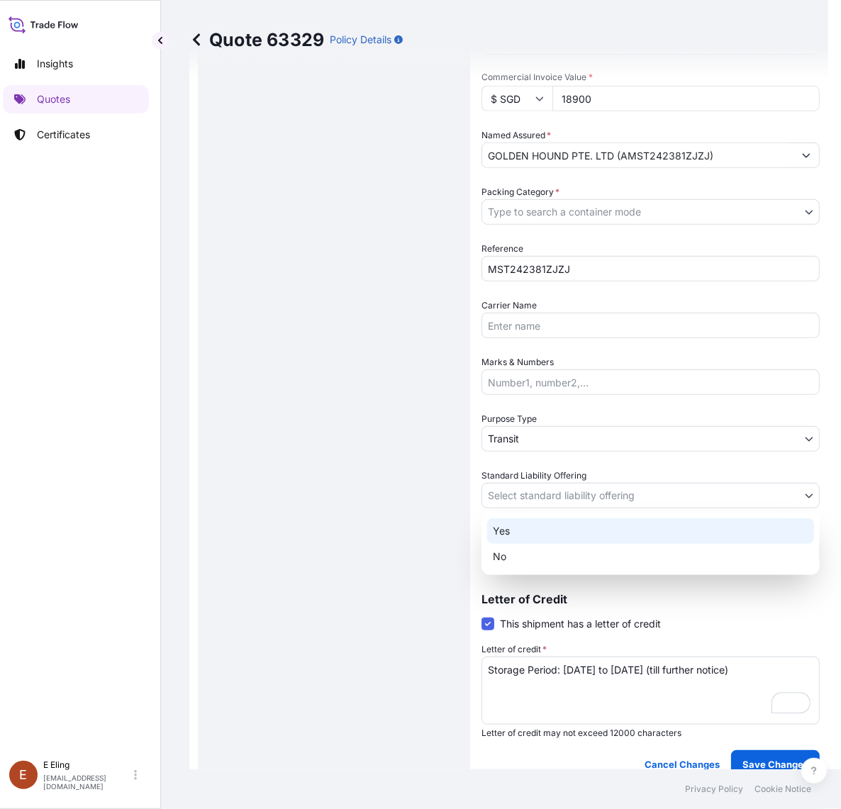
click at [516, 542] on div "Yes" at bounding box center [650, 531] width 327 height 26
select select "Yes"
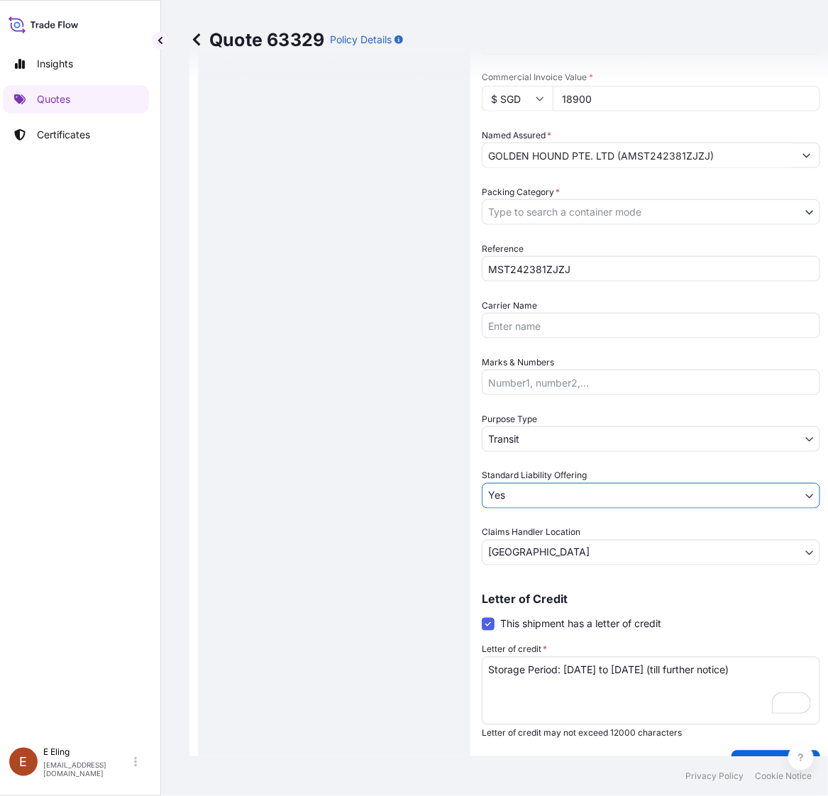
click at [525, 431] on body "Insights Quotes Certificates E E Eling eeling@helutrans.com Quote 63329 Policy …" at bounding box center [405, 398] width 828 height 796
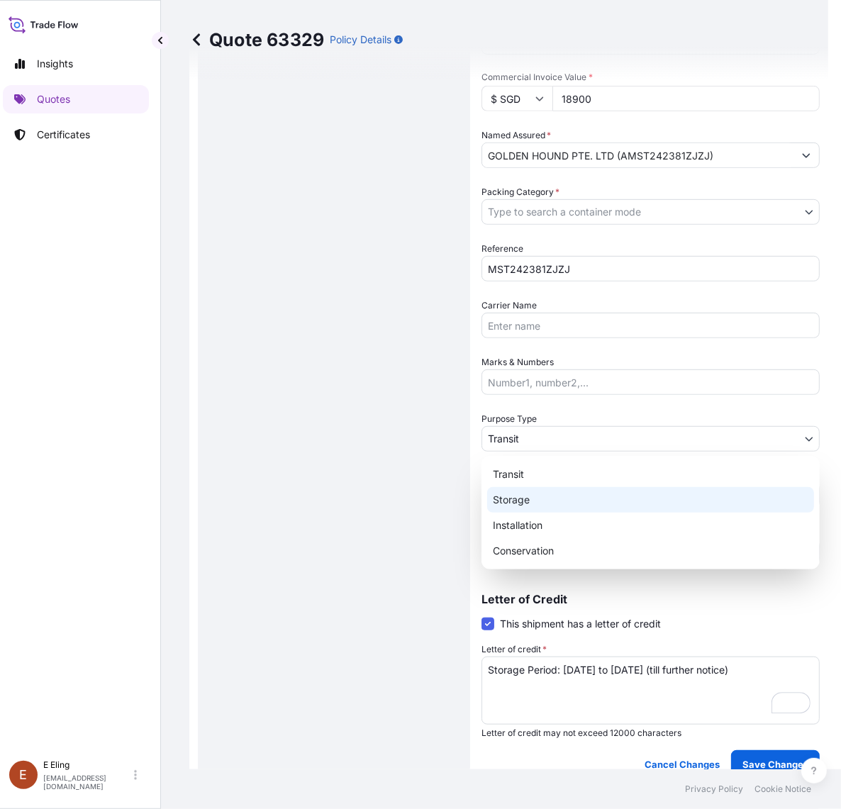
click at [534, 497] on div "Storage" at bounding box center [650, 500] width 327 height 26
select select "Storage"
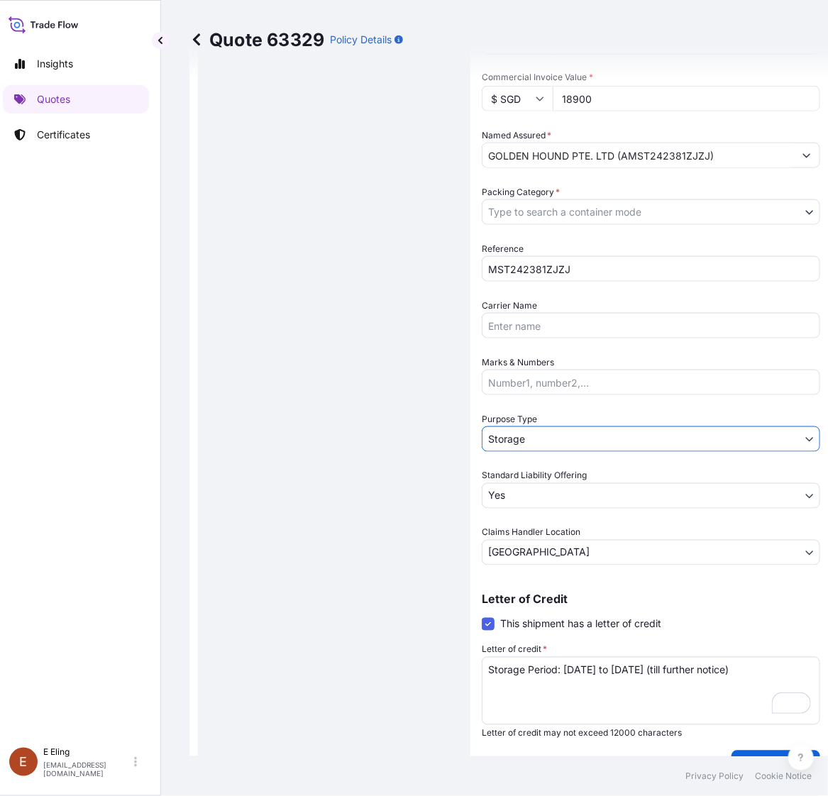
click at [550, 195] on span "Packing Category *" at bounding box center [520, 192] width 78 height 14
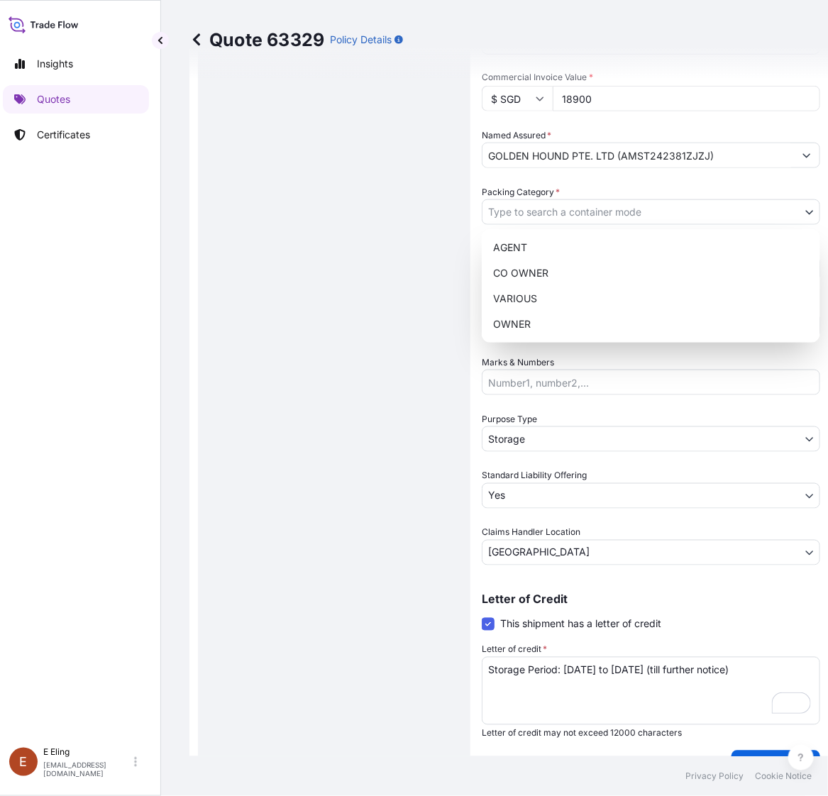
click at [547, 204] on body "Insights Quotes Certificates E E Eling eeling@helutrans.com Quote 63329 Policy …" at bounding box center [398, 398] width 814 height 796
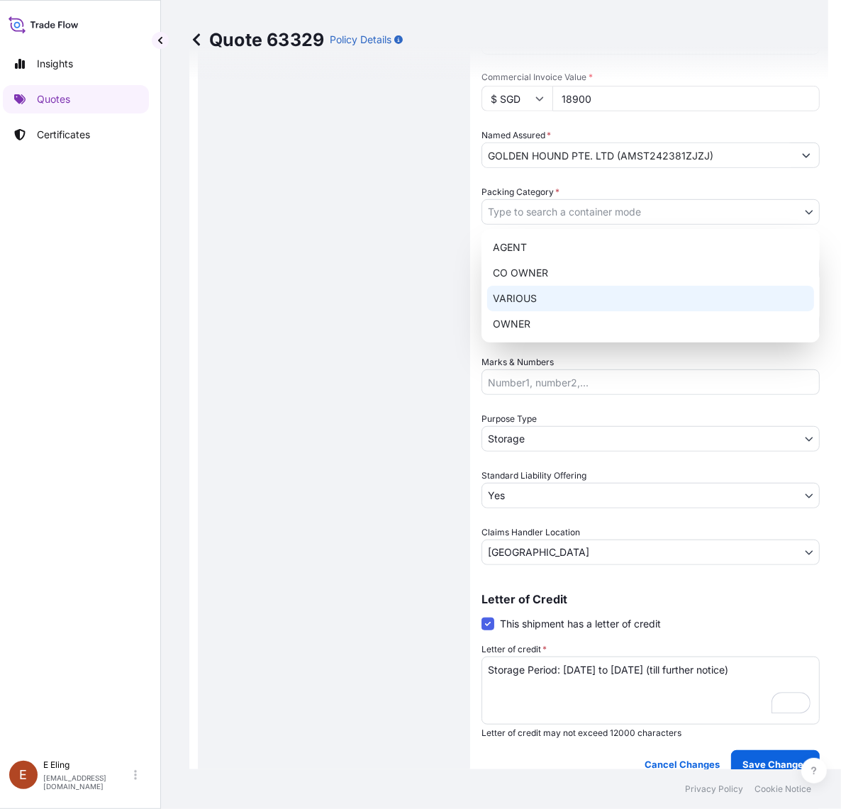
click at [550, 309] on div "VARIOUS" at bounding box center [650, 299] width 327 height 26
click at [525, 213] on body "Insights Quotes Certificates E E Eling eeling@helutrans.com Quote 63329 Policy …" at bounding box center [405, 404] width 828 height 809
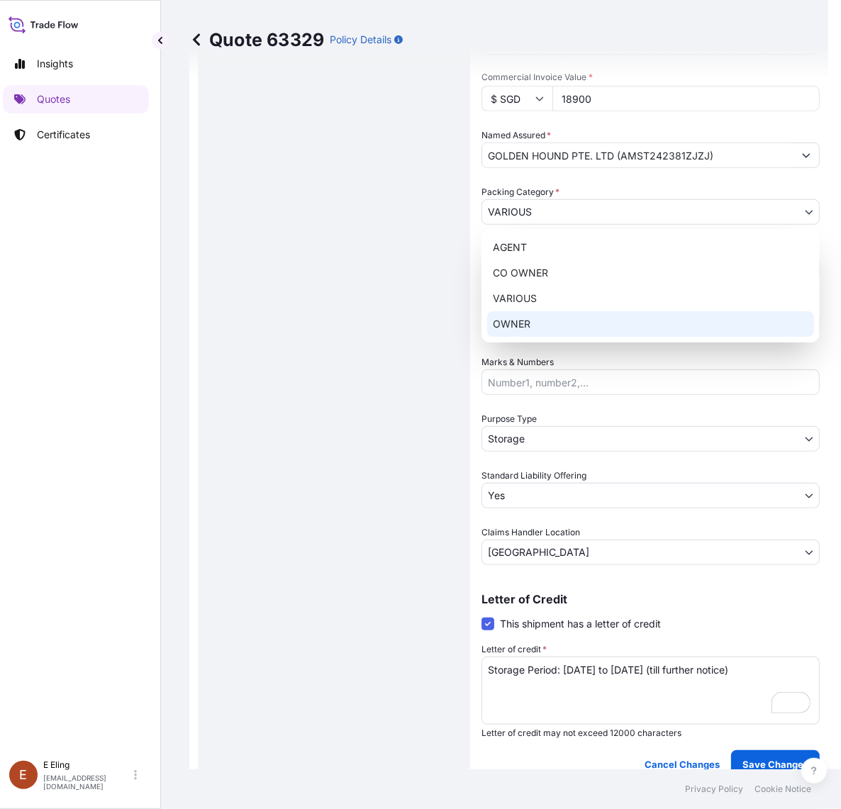
click at [538, 330] on div "OWNER" at bounding box center [650, 324] width 327 height 26
select select "27"
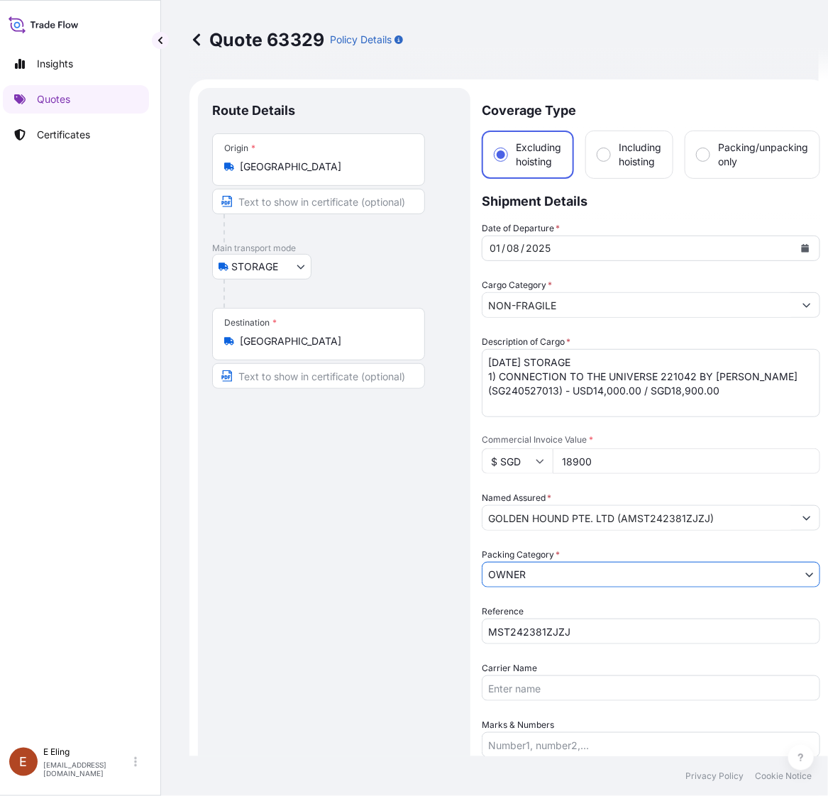
scroll to position [0, 0]
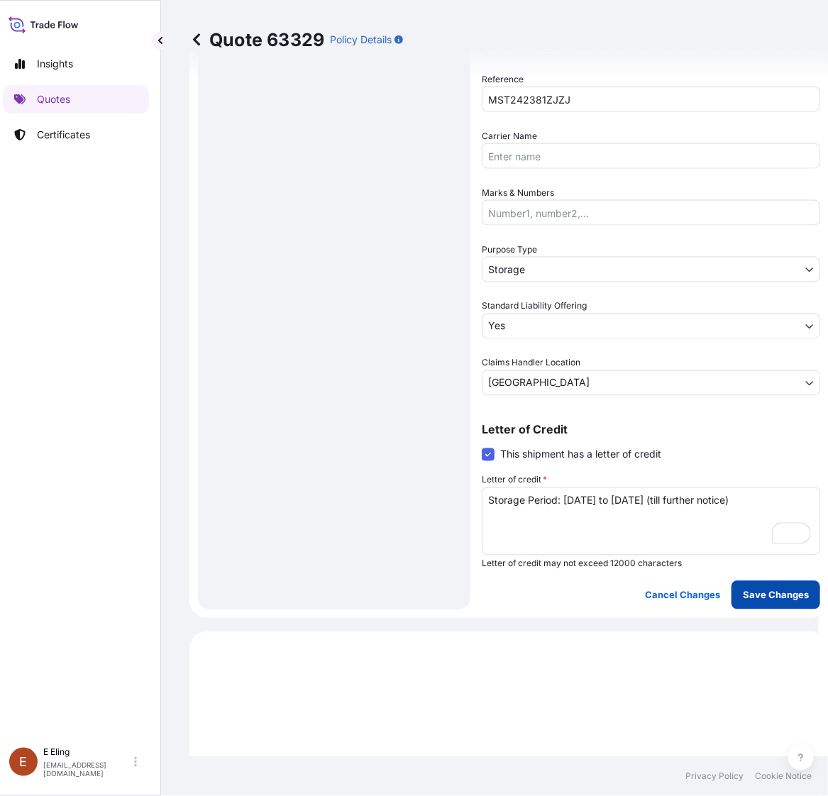
click at [753, 596] on p "Save Changes" at bounding box center [775, 595] width 66 height 14
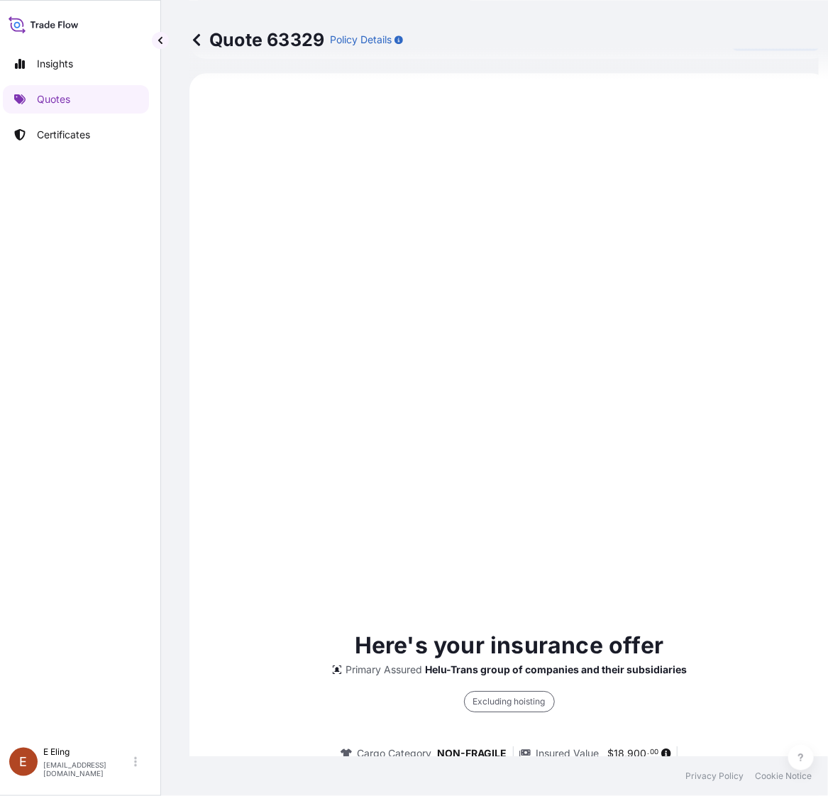
select select "STORAGE"
select select "Storage"
select select "Yes"
select select "[GEOGRAPHIC_DATA]"
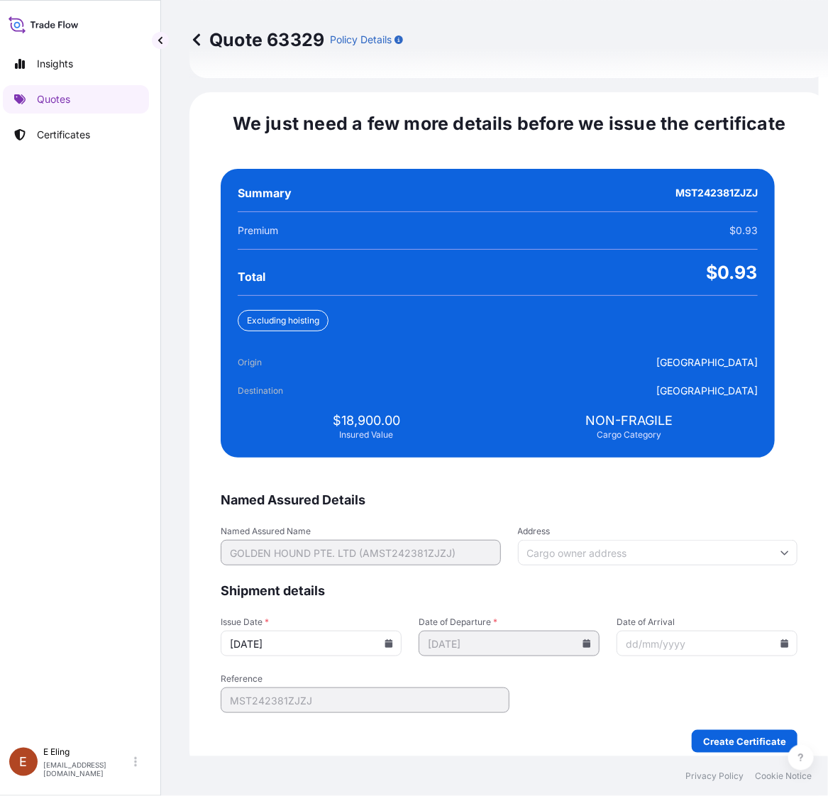
click at [393, 639] on icon at bounding box center [389, 643] width 8 height 9
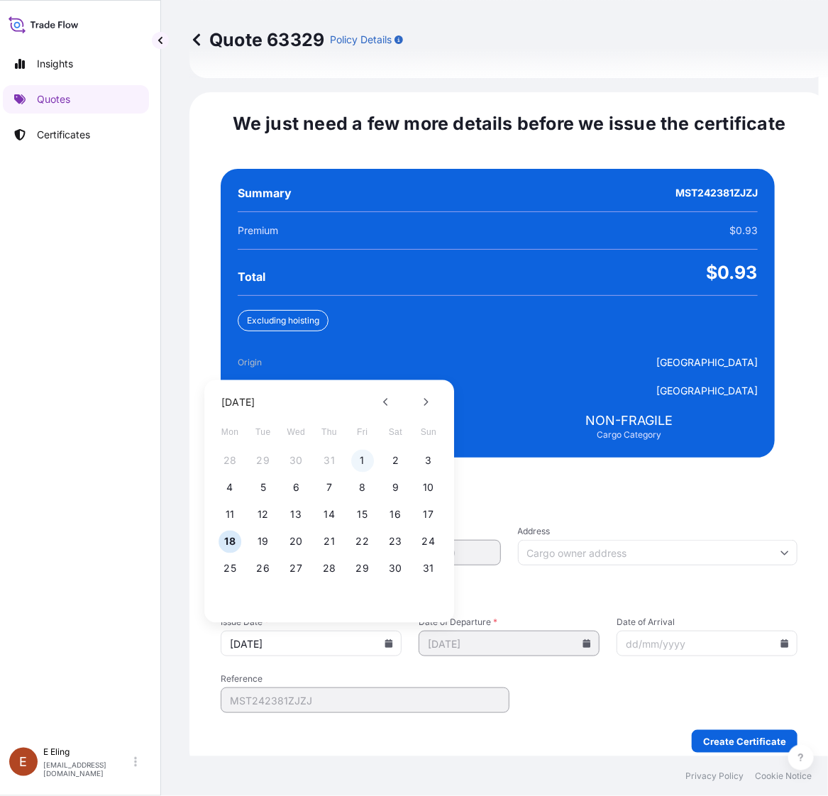
click at [356, 450] on button "1" at bounding box center [362, 461] width 23 height 23
type input "[DATE]"
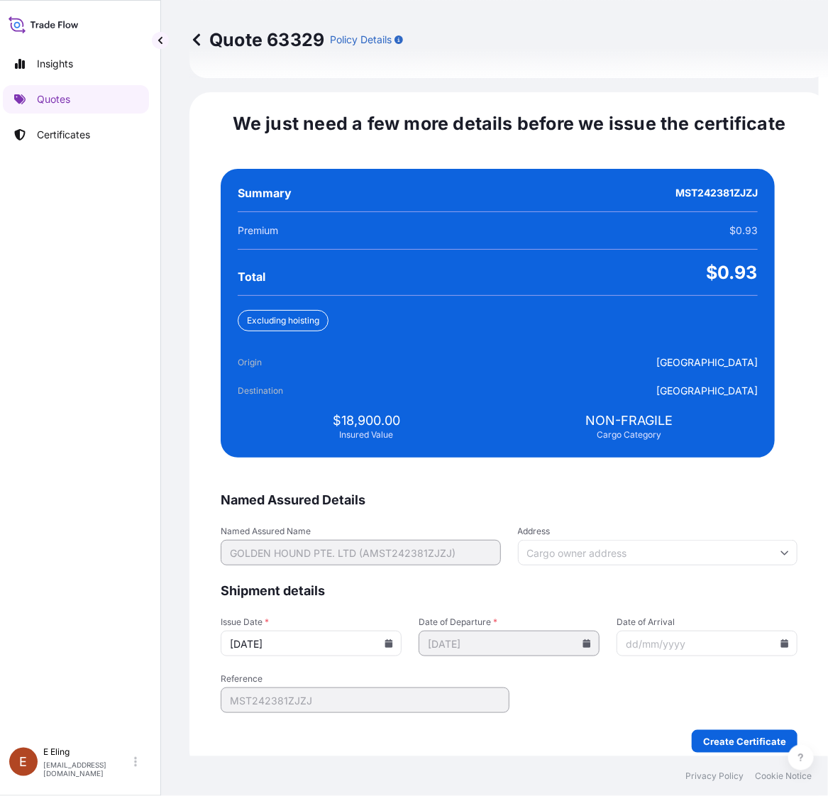
click at [781, 639] on icon at bounding box center [785, 643] width 8 height 9
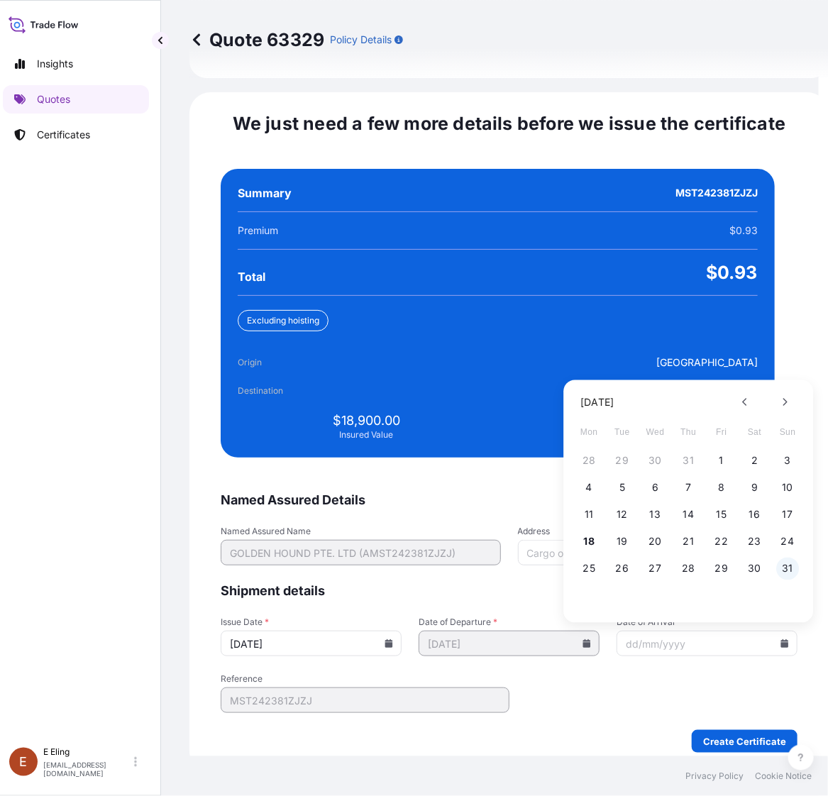
click at [787, 557] on button "31" at bounding box center [787, 568] width 23 height 23
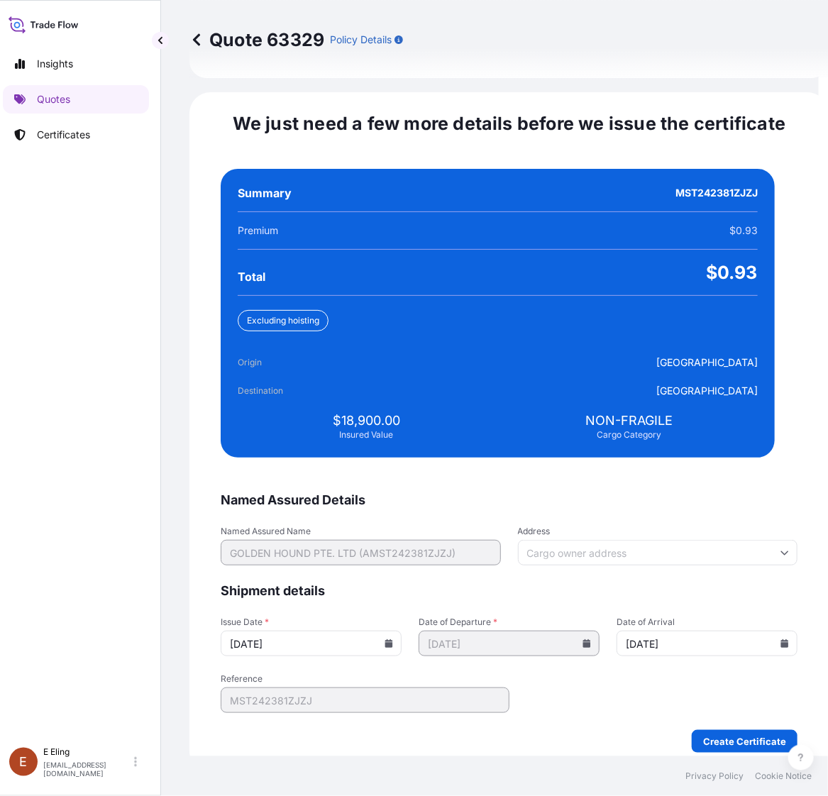
type input "[DATE]"
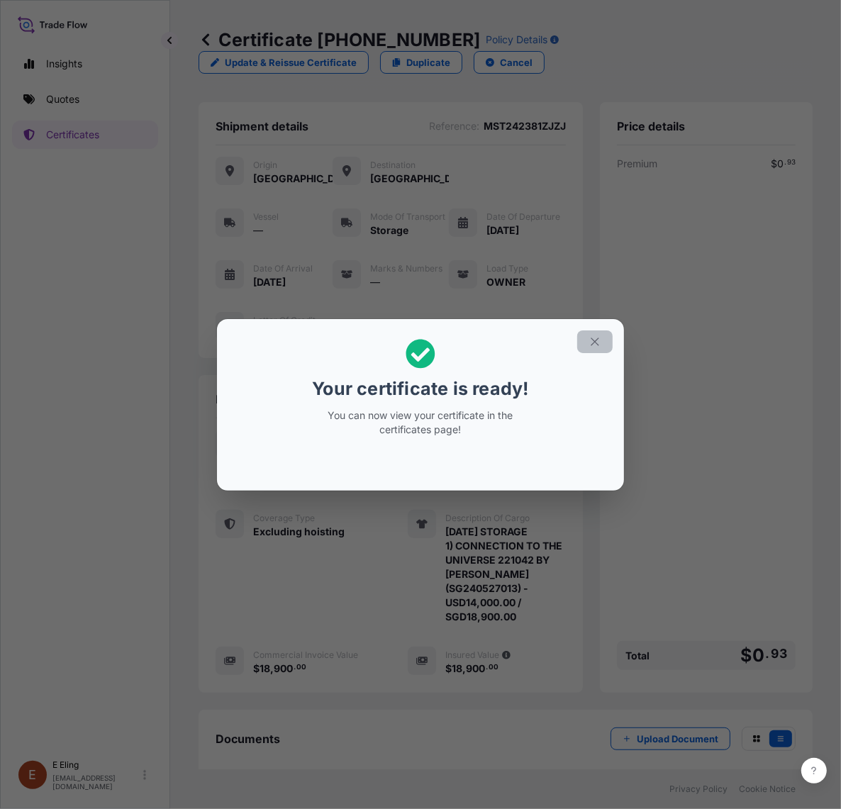
click at [600, 335] on icon "button" at bounding box center [595, 341] width 13 height 13
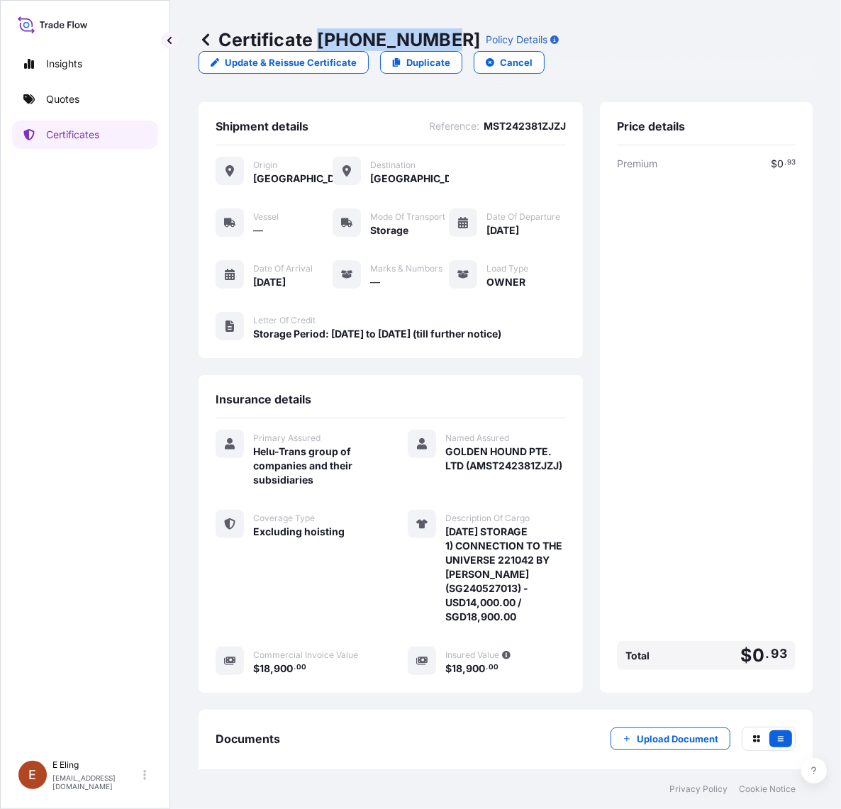
drag, startPoint x: 330, startPoint y: 38, endPoint x: 437, endPoint y: 40, distance: 106.4
click at [437, 40] on p "Certificate 31504-1311-1" at bounding box center [340, 39] width 282 height 23
copy p "[PHONE_NUMBER]"
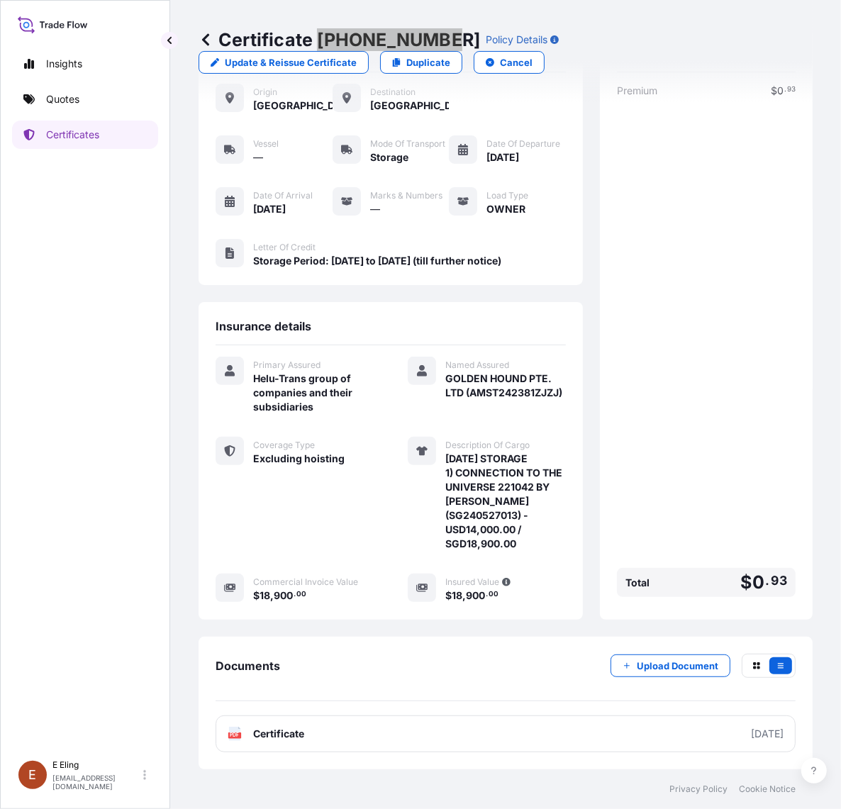
scroll to position [94, 0]
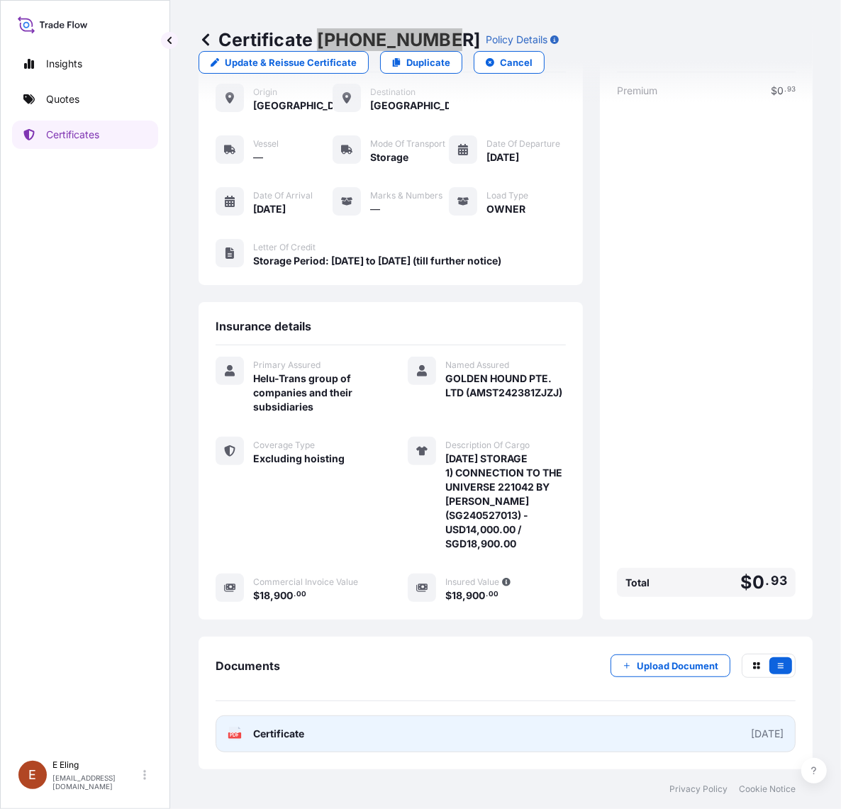
click at [518, 725] on link "PDF Certificate [DATE]" at bounding box center [506, 733] width 580 height 37
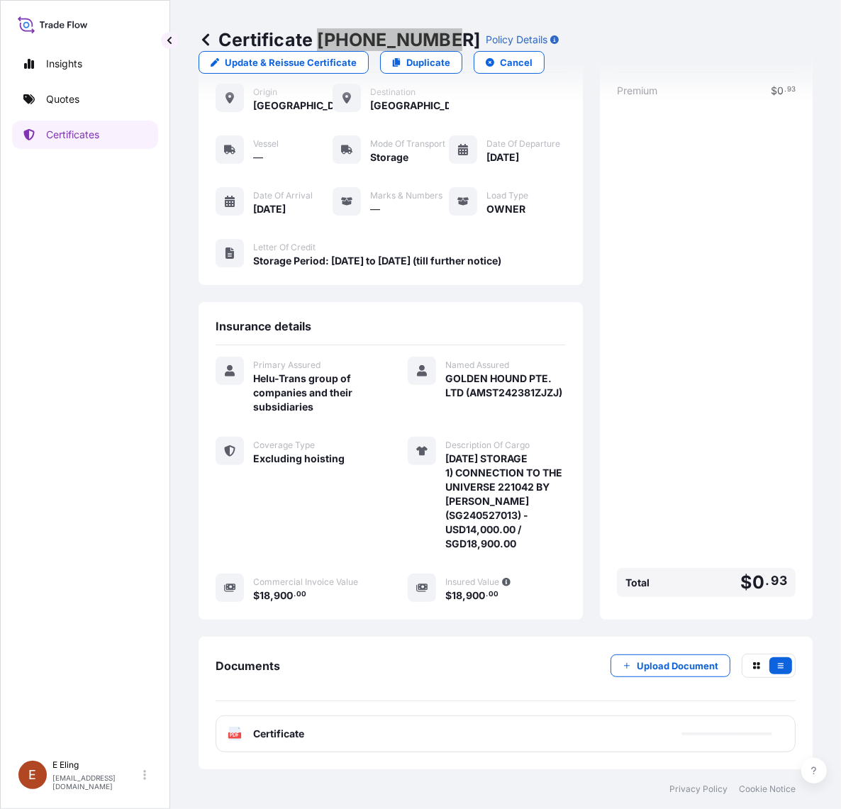
click at [640, 674] on button "Upload Document" at bounding box center [671, 666] width 120 height 23
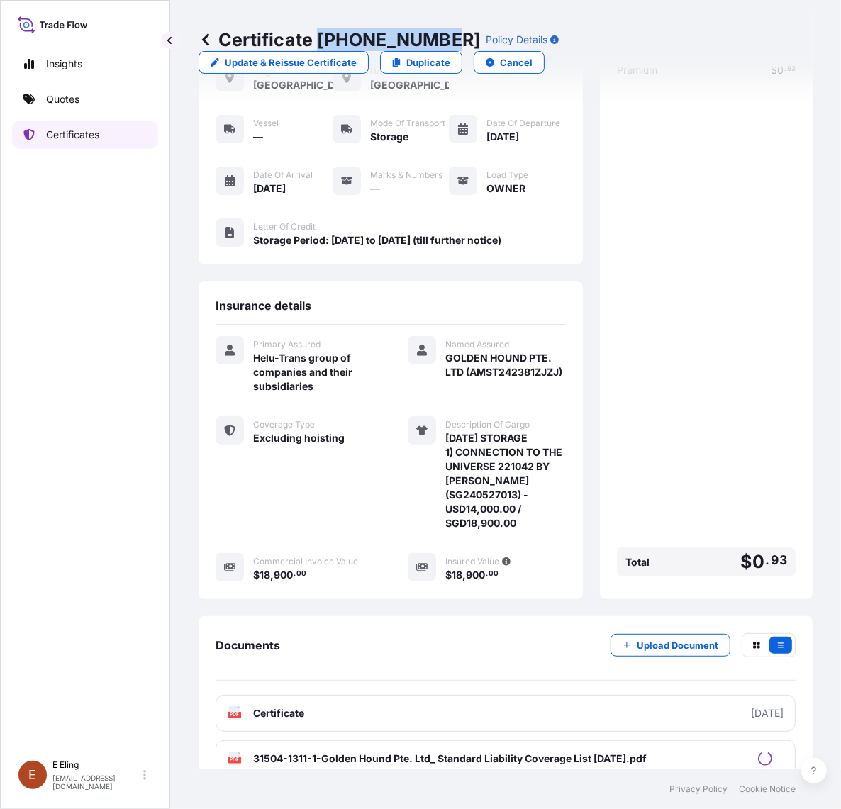
click at [83, 131] on p "Certificates" at bounding box center [72, 135] width 53 height 14
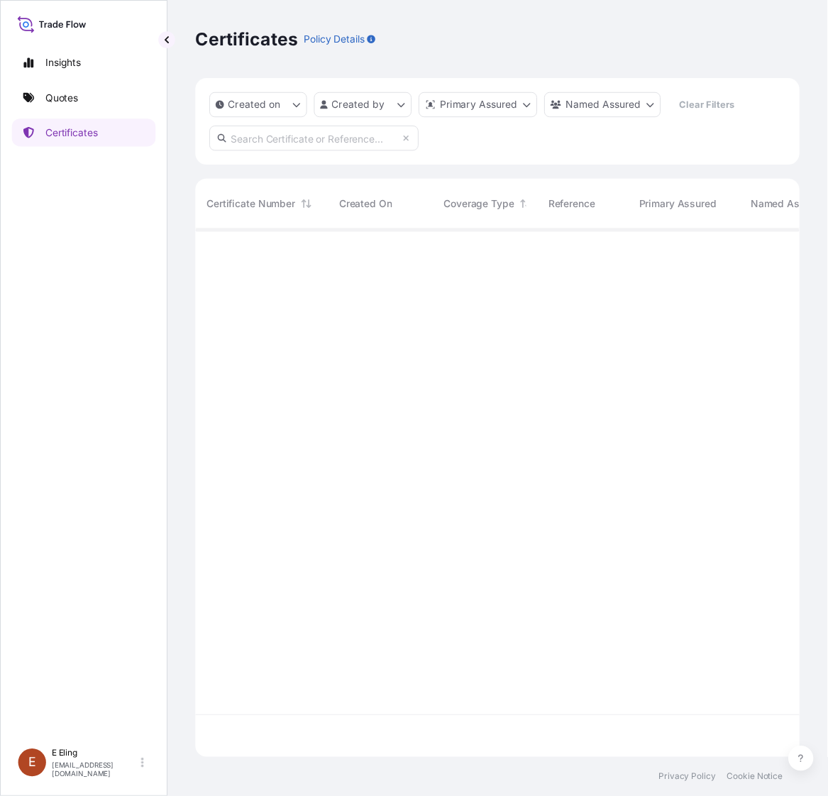
scroll to position [532, 601]
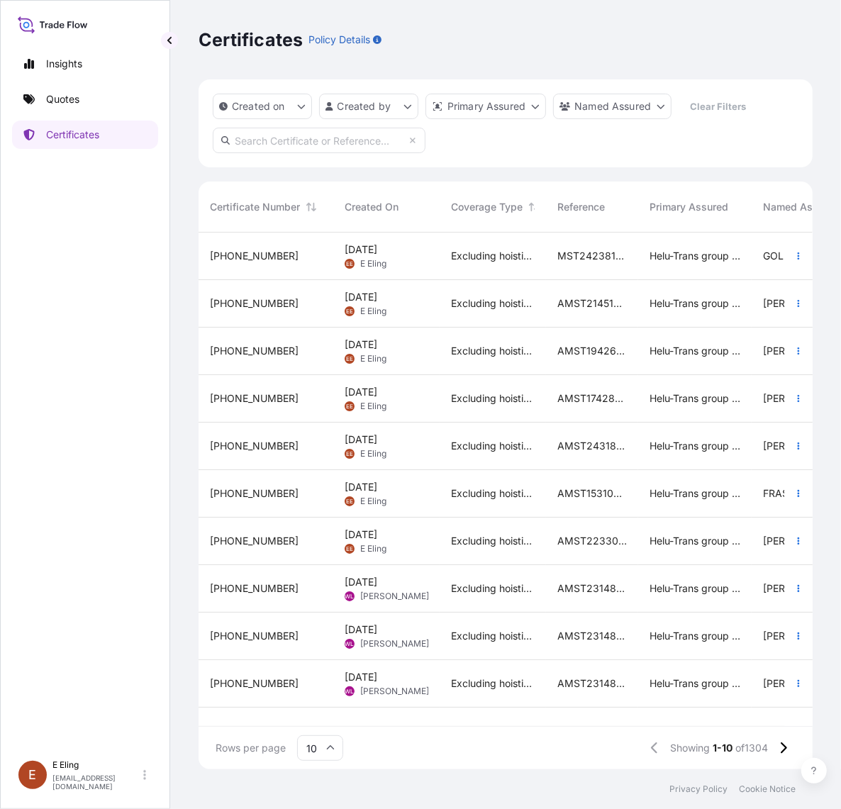
click at [261, 128] on input "text" at bounding box center [319, 141] width 213 height 26
paste input "AMST244929MMLR"
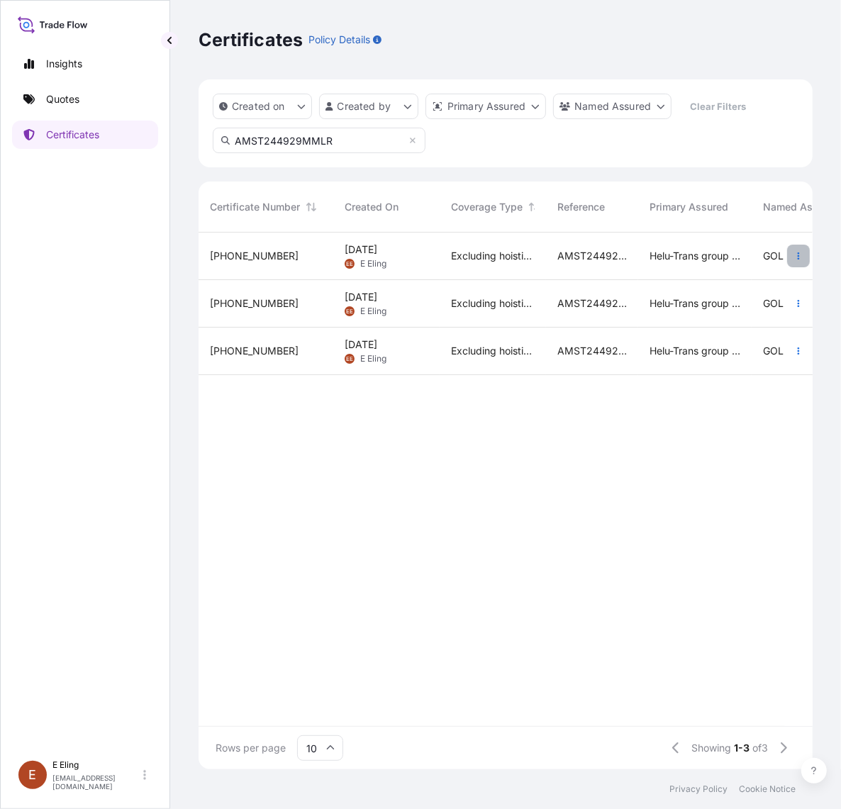
type input "AMST244929MMLR"
click at [794, 254] on icon "button" at bounding box center [798, 256] width 9 height 9
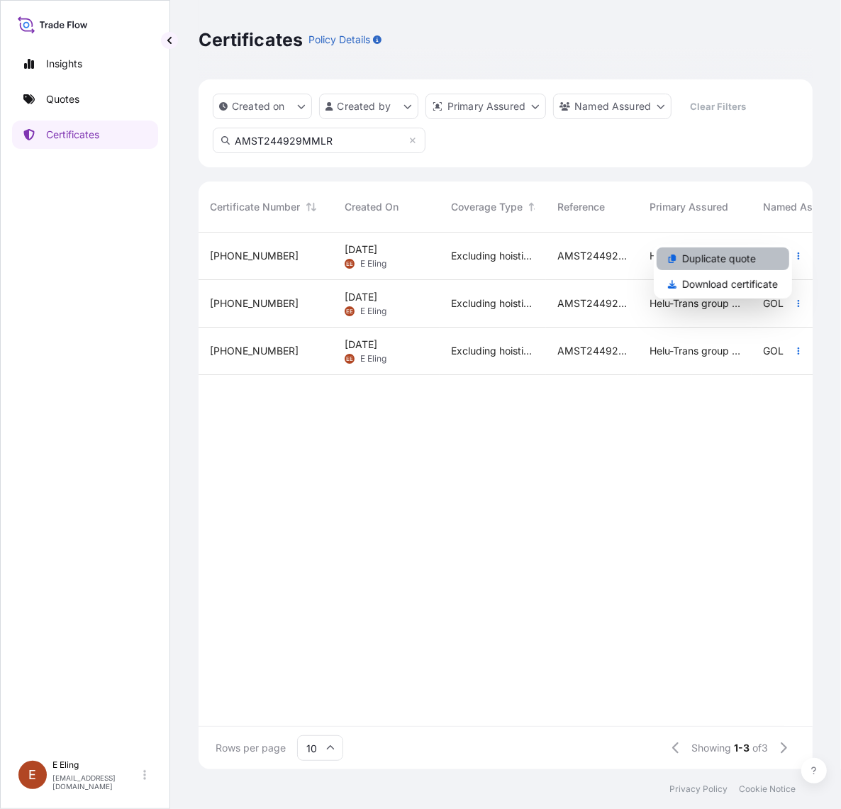
click at [767, 260] on link "Duplicate quote" at bounding box center [723, 258] width 133 height 23
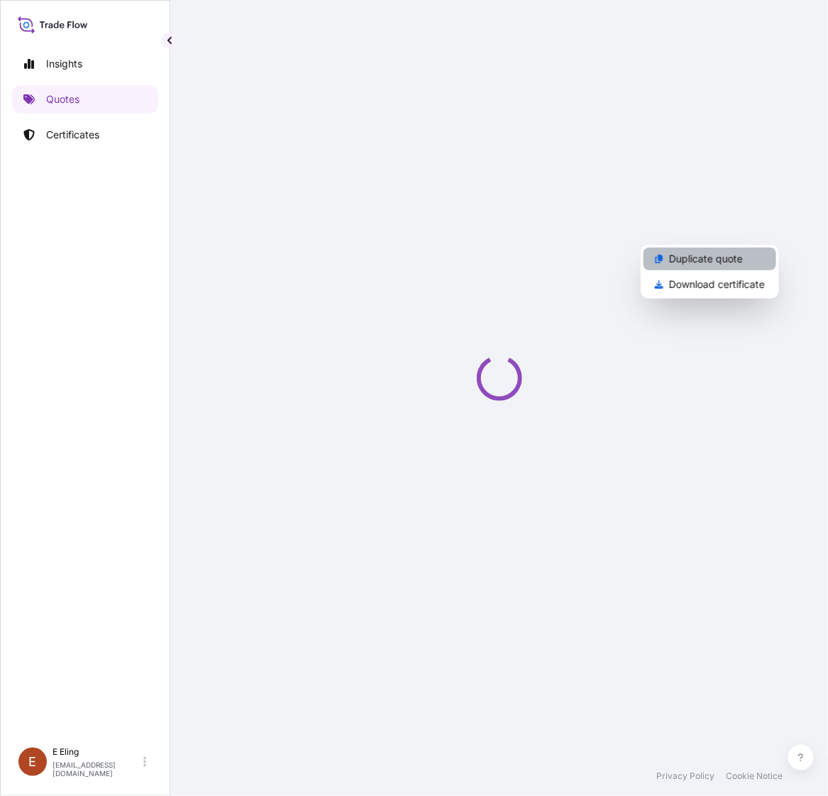
scroll to position [0, 9]
select select "STORAGE"
select select "Storage"
select select "Yes"
select select "[GEOGRAPHIC_DATA]"
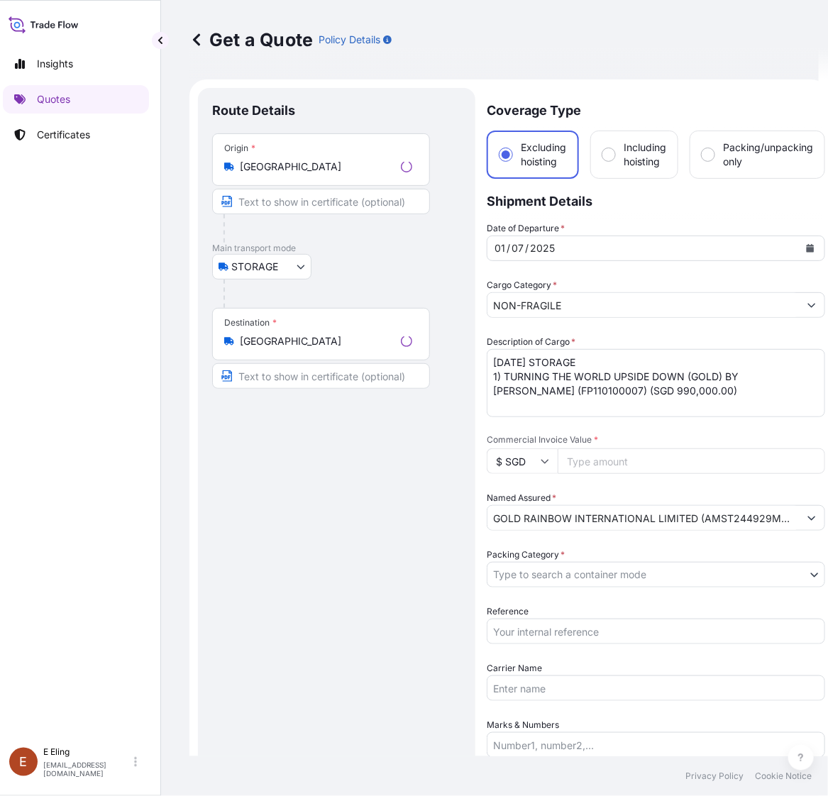
scroll to position [23, 0]
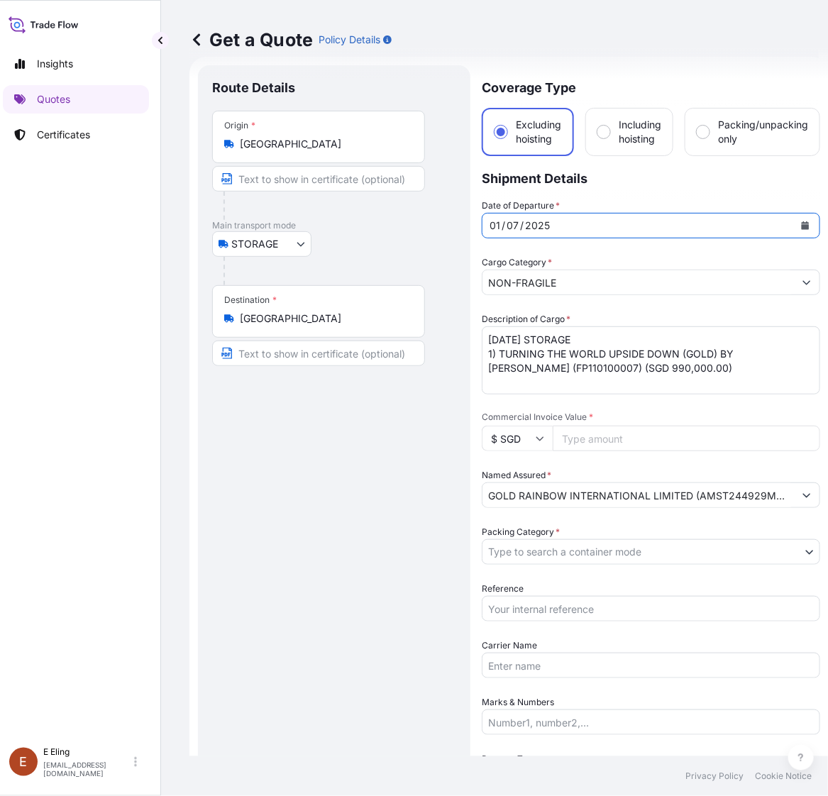
click at [806, 217] on button "Calendar" at bounding box center [804, 225] width 23 height 23
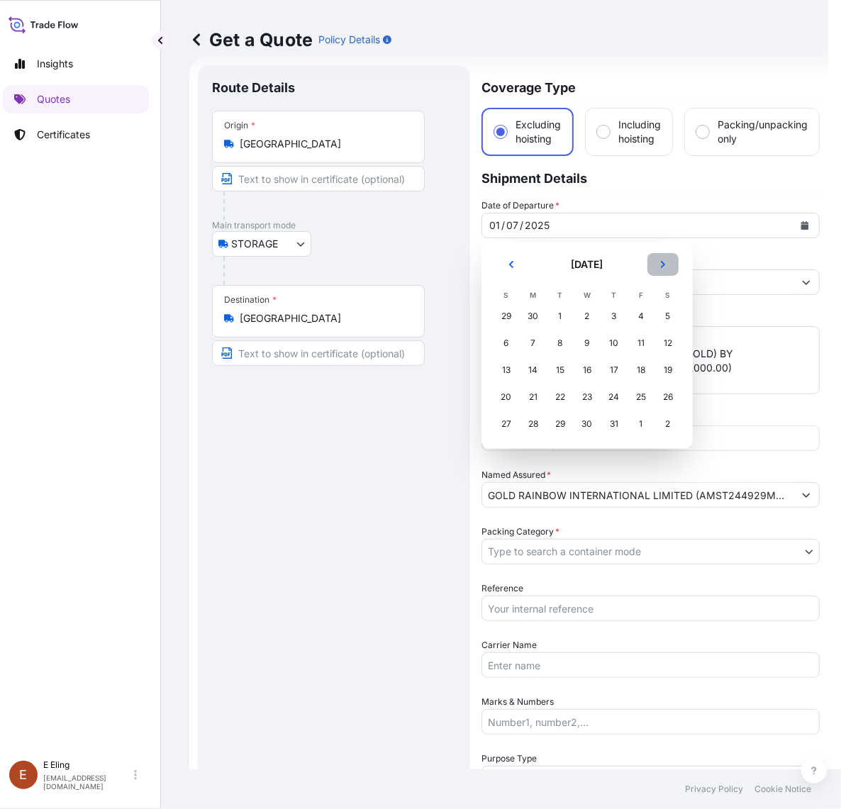
click at [662, 270] on button "Next" at bounding box center [662, 264] width 31 height 23
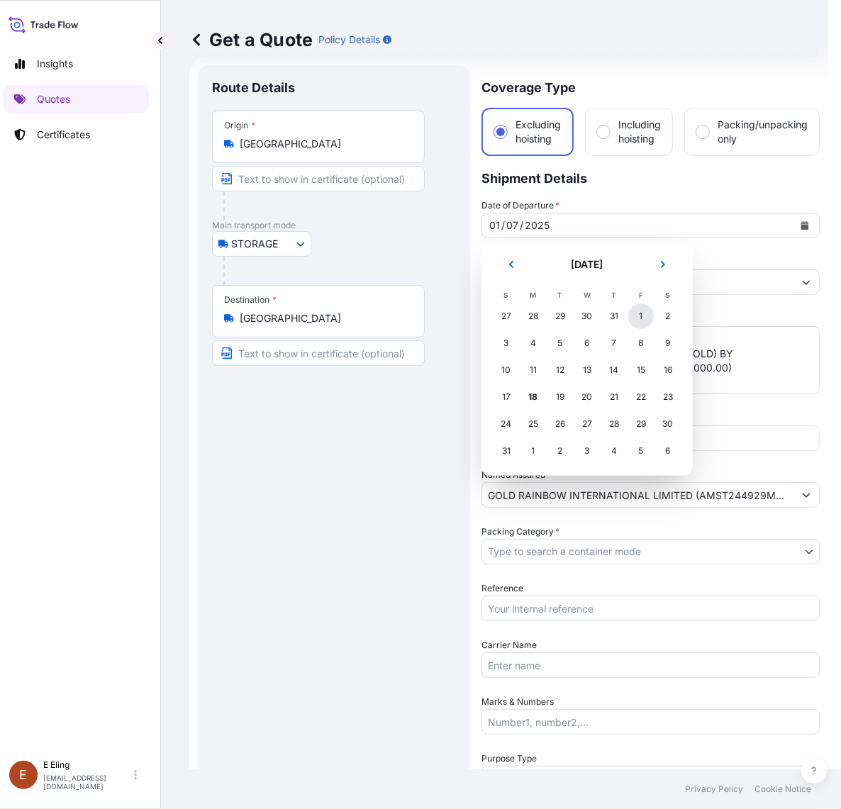
click at [635, 317] on div "1" at bounding box center [641, 316] width 26 height 26
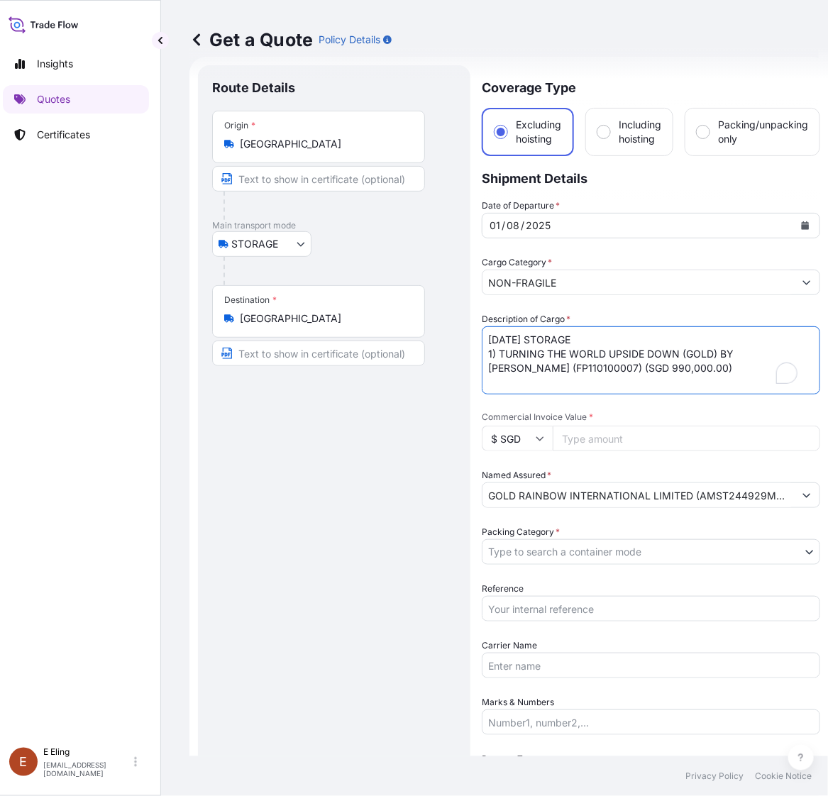
drag, startPoint x: 506, startPoint y: 338, endPoint x: 457, endPoint y: 330, distance: 48.8
click at [457, 330] on form "Route Details Place of loading Road / Inland Road / Inland Origin * Singapore M…" at bounding box center [508, 592] width 639 height 1070
type textarea "AUG25 STORAGE 1) TURNING THE WORLD UPSIDE DOWN (GOLD) BY ANISH KAPOOR (FP110100…"
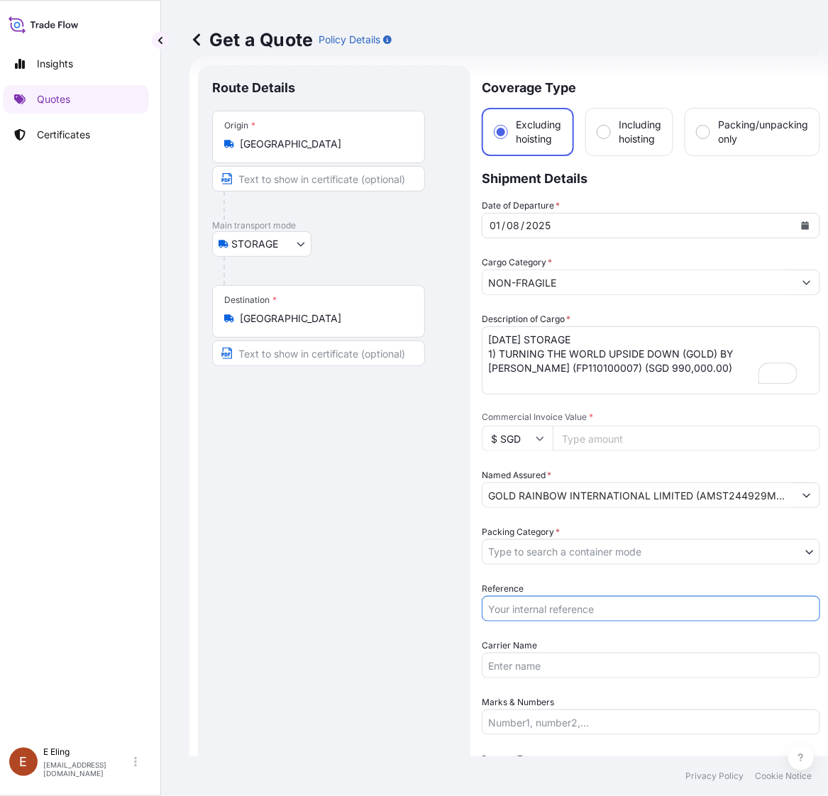
click at [573, 600] on input "Reference" at bounding box center [650, 609] width 338 height 26
paste input "AMST244929MMLR"
type input "AMST244929MMLR"
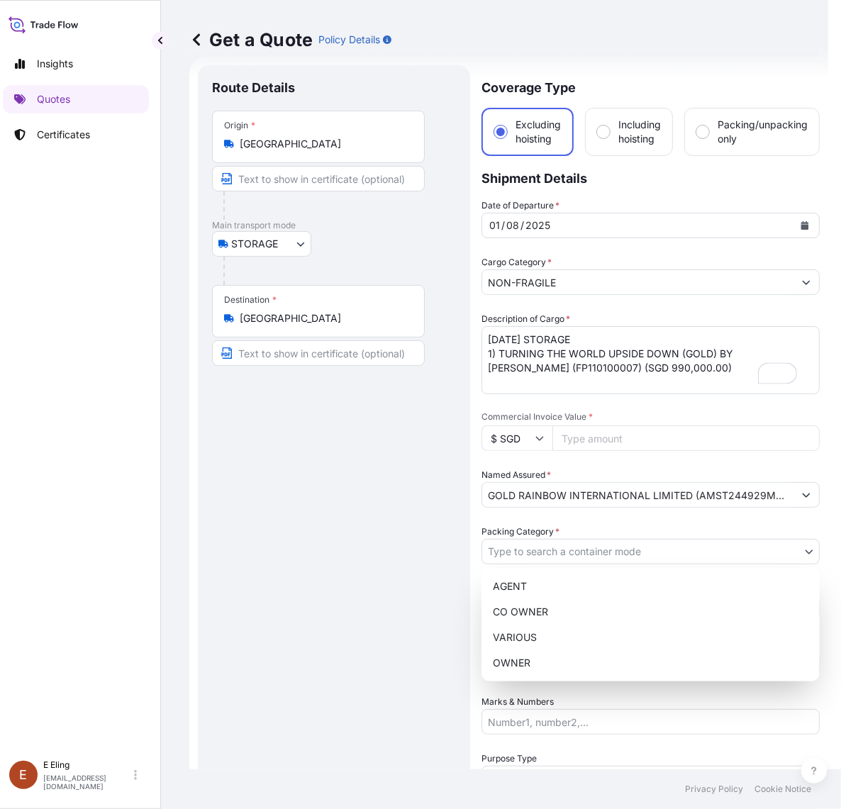
click at [567, 555] on body "August 2025 Insights Quotes Certificates E E Eling eeling@helutrans.com Get a Q…" at bounding box center [405, 404] width 828 height 809
click at [541, 669] on div "OWNER" at bounding box center [650, 663] width 327 height 26
select select "27"
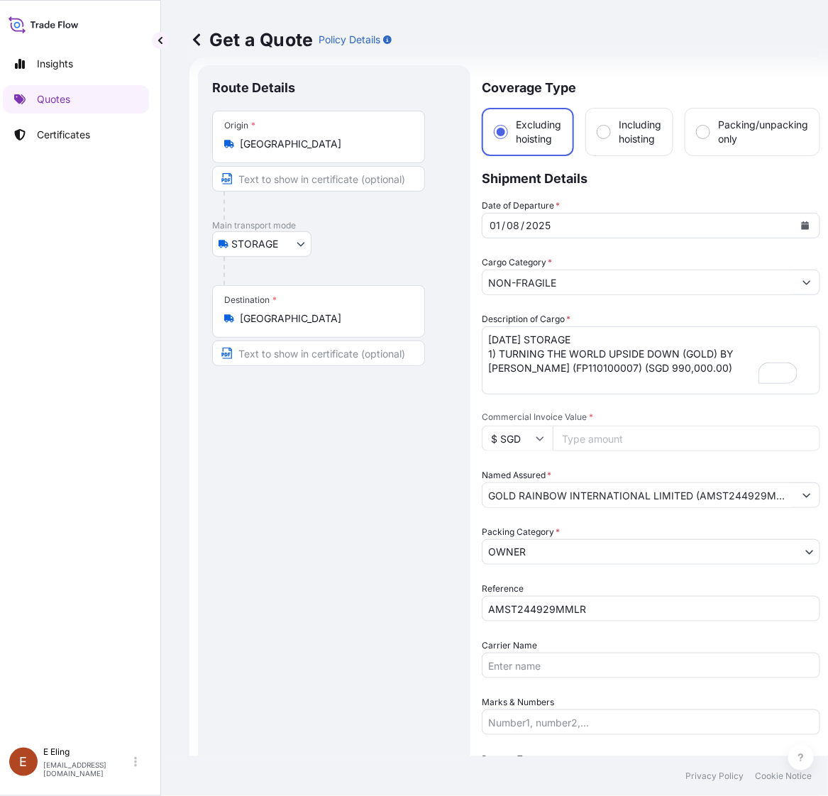
click at [630, 447] on input "Commercial Invoice Value *" at bounding box center [685, 438] width 267 height 26
paste input "990000.0"
type input "990000.0"
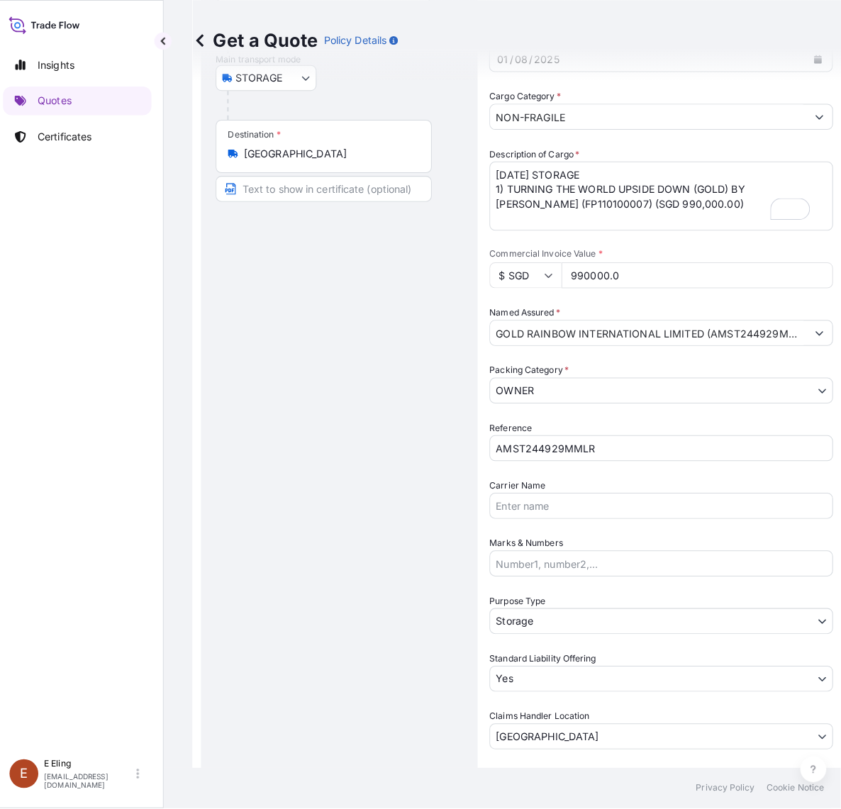
scroll to position [377, 0]
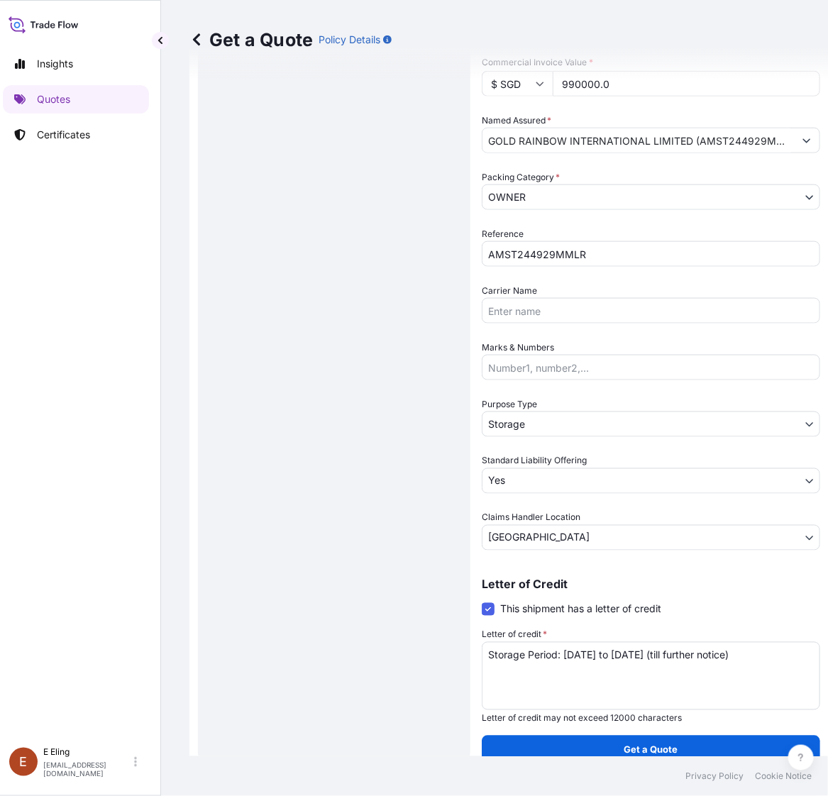
drag, startPoint x: 664, startPoint y: 731, endPoint x: 672, endPoint y: 747, distance: 17.4
click at [664, 731] on div "Coverage Type Excluding hoisting Including hoisting Packing/unpacking only Ship…" at bounding box center [650, 237] width 338 height 1053
click at [674, 750] on p "Get a Quote" at bounding box center [651, 749] width 54 height 14
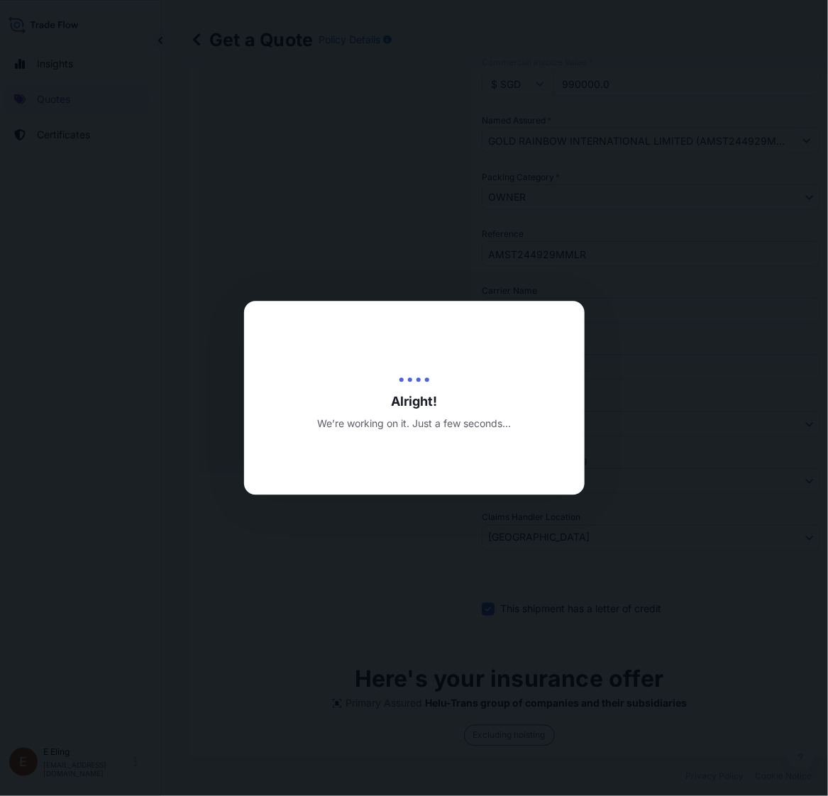
type input "[DATE]"
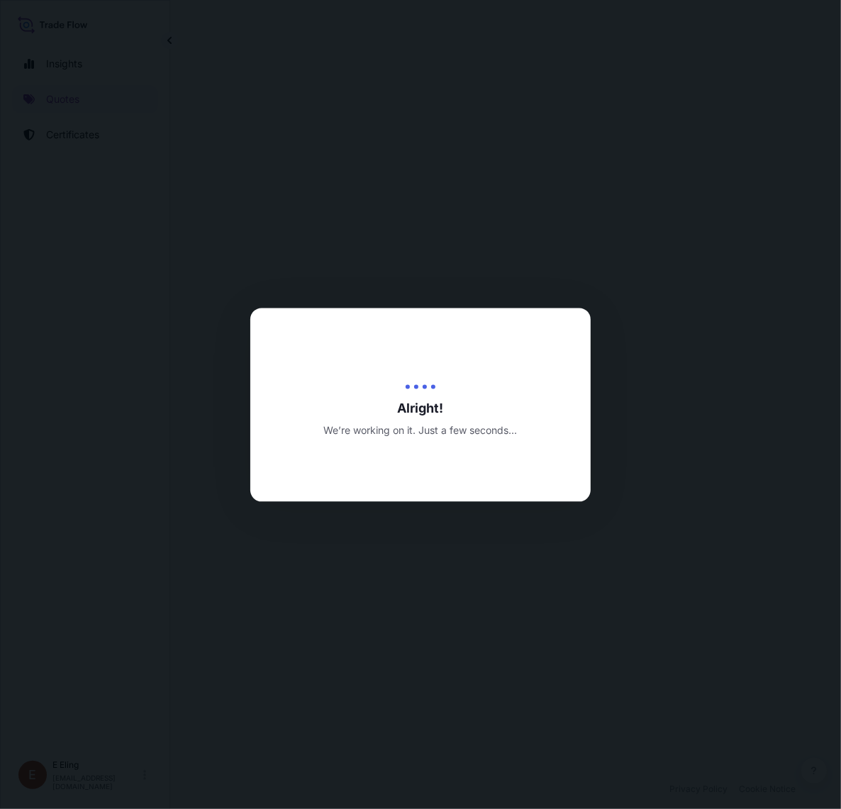
select select "STORAGE"
select select "Transit"
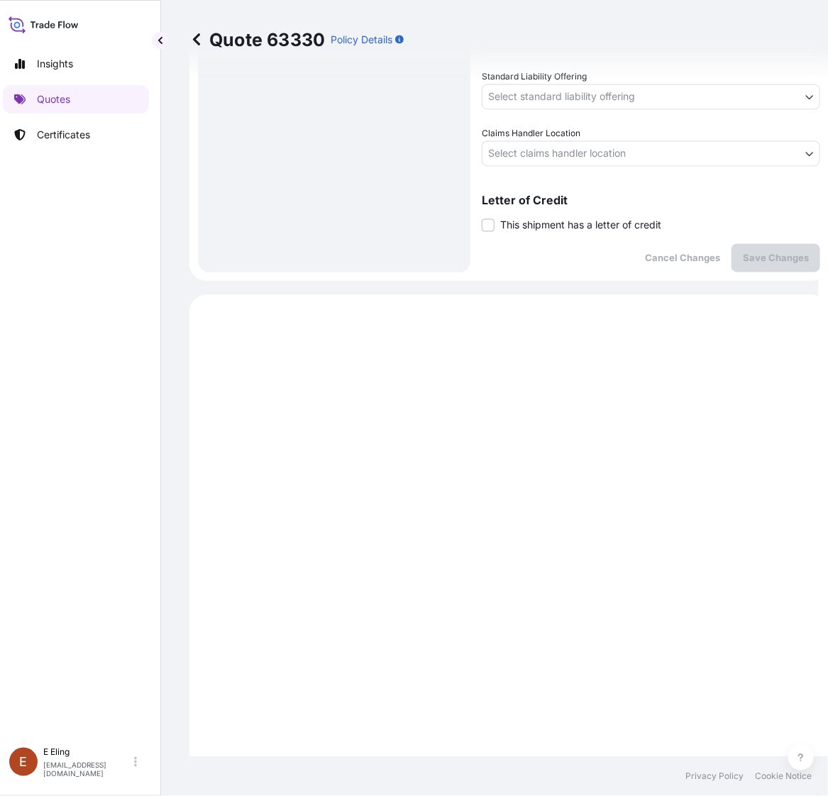
scroll to position [540, 0]
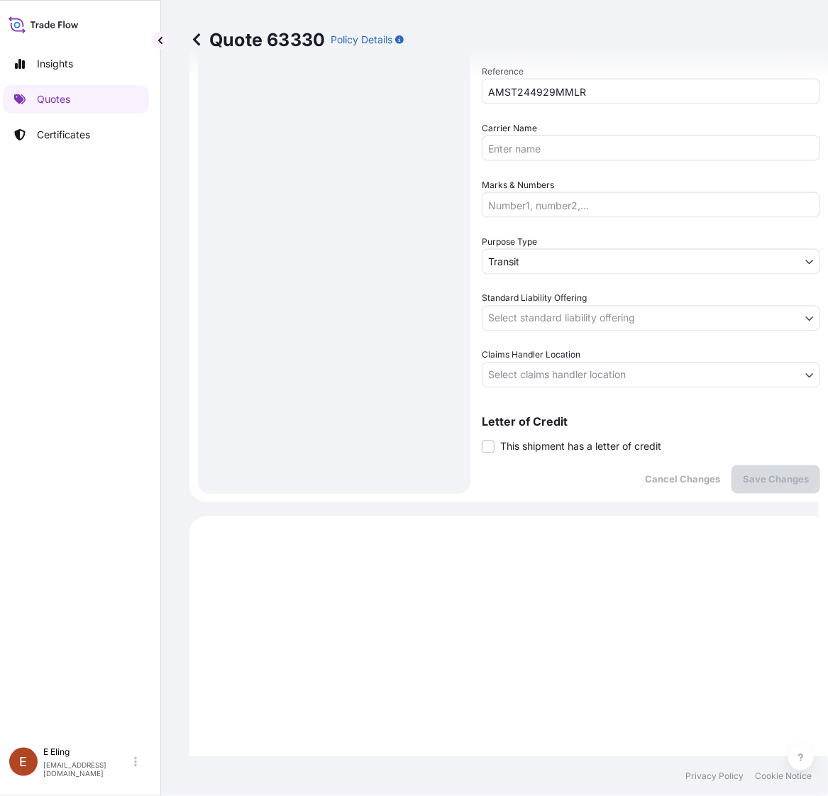
drag, startPoint x: 561, startPoint y: 447, endPoint x: 572, endPoint y: 472, distance: 27.0
click at [561, 447] on span "This shipment has a letter of credit" at bounding box center [580, 447] width 161 height 14
click at [481, 439] on input "This shipment has a letter of credit" at bounding box center [481, 439] width 0 height 0
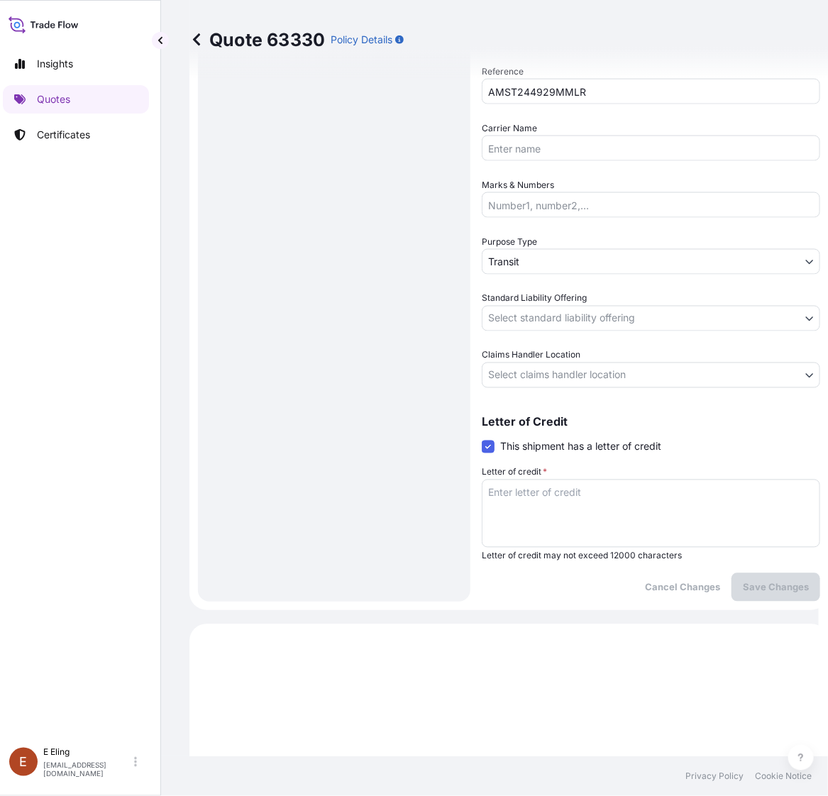
click at [575, 509] on textarea "Letter of credit *" at bounding box center [650, 513] width 338 height 68
paste textarea "Storage Period: [DATE] to [DATE] (till further notice)"
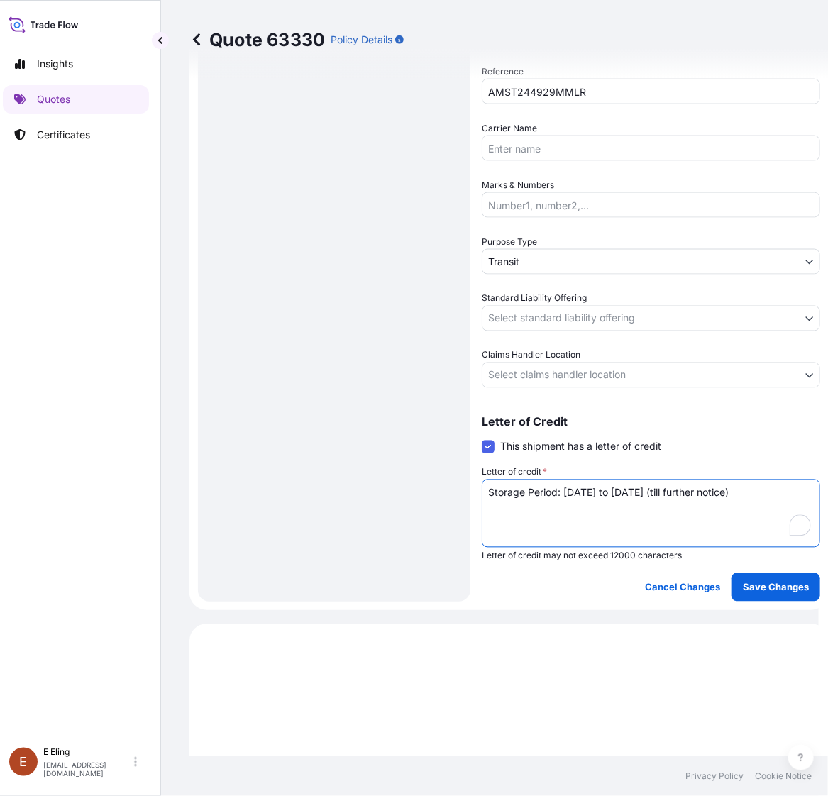
type textarea "Storage Period: [DATE] to [DATE] (till further notice)"
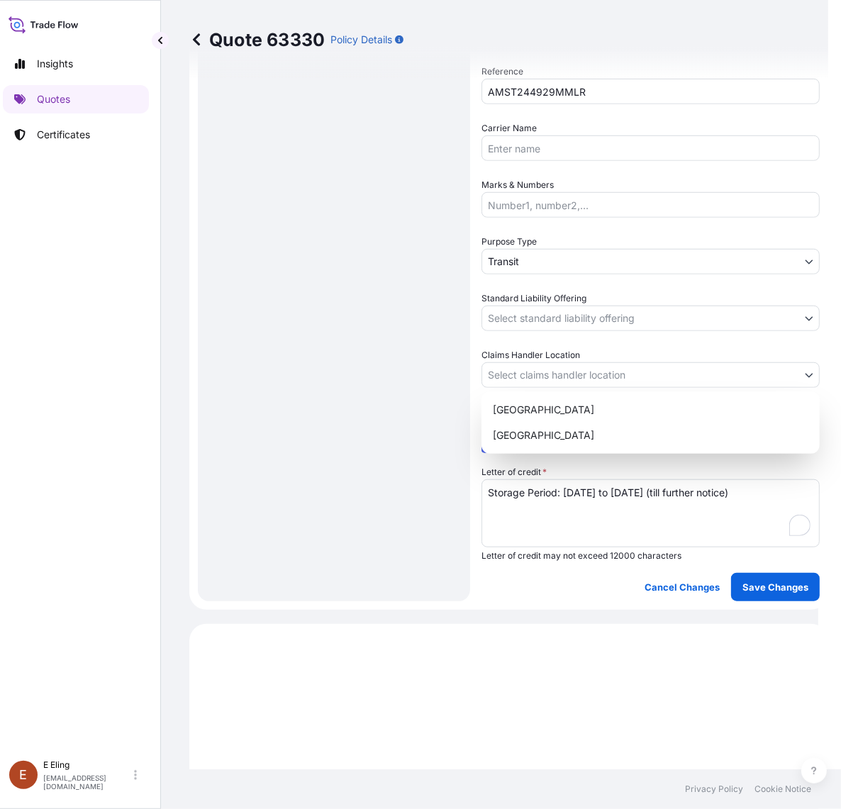
click at [558, 385] on body "Insights Quotes Certificates E E Eling eeling@helutrans.com Quote 63330 Policy …" at bounding box center [405, 404] width 828 height 809
click at [538, 434] on div "[GEOGRAPHIC_DATA] [GEOGRAPHIC_DATA]" at bounding box center [650, 422] width 338 height 62
select select "[GEOGRAPHIC_DATA]"
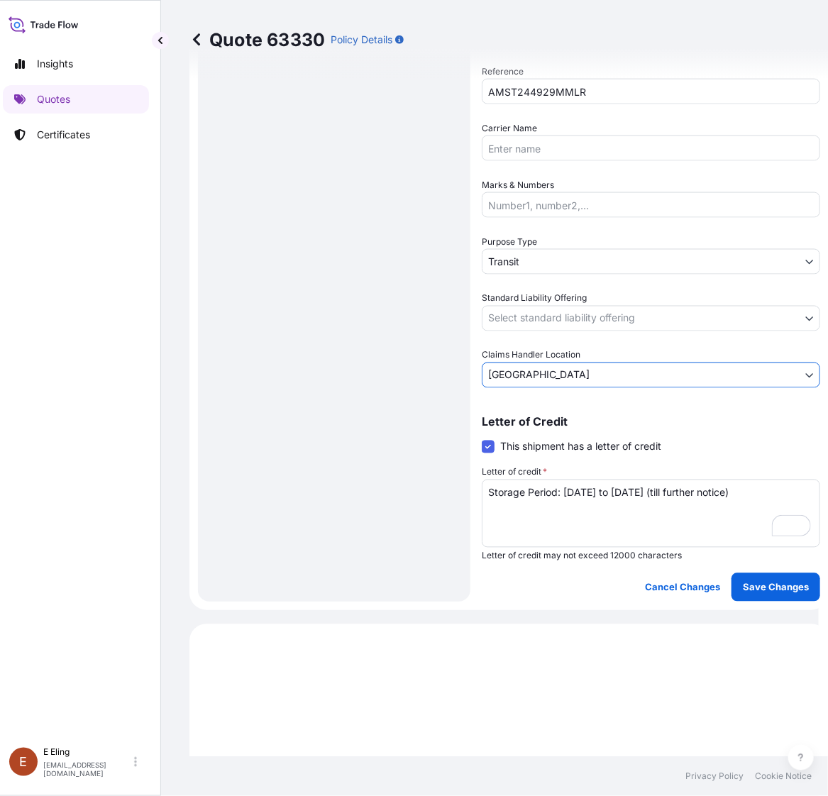
click at [545, 310] on body "Insights Quotes Certificates E E Eling eeling@helutrans.com Quote 63330 Policy …" at bounding box center [405, 398] width 828 height 796
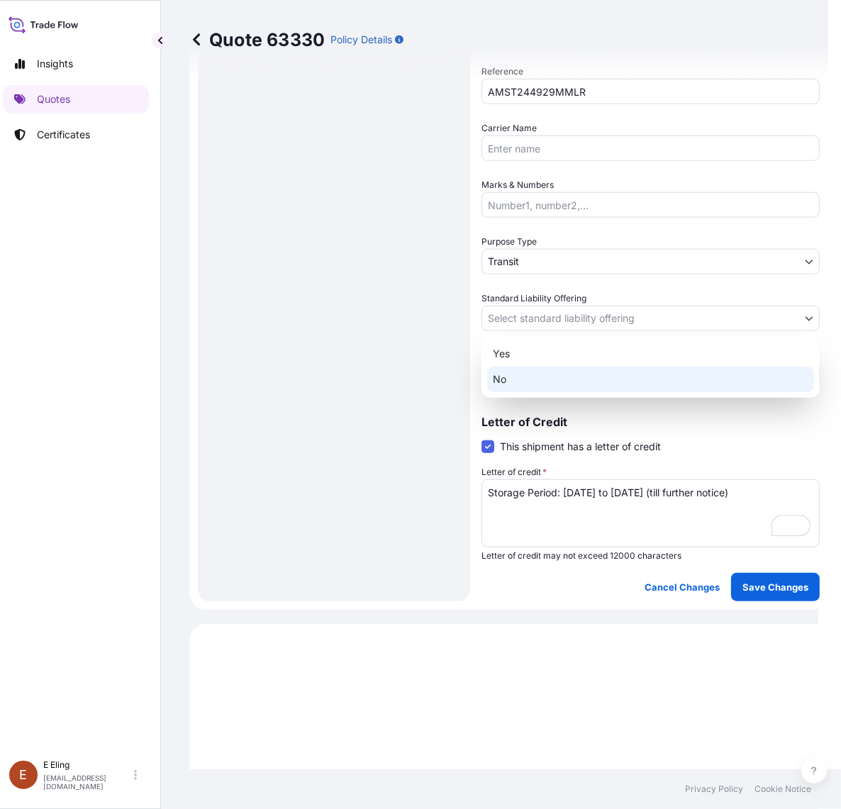
click at [516, 370] on div "No" at bounding box center [650, 380] width 327 height 26
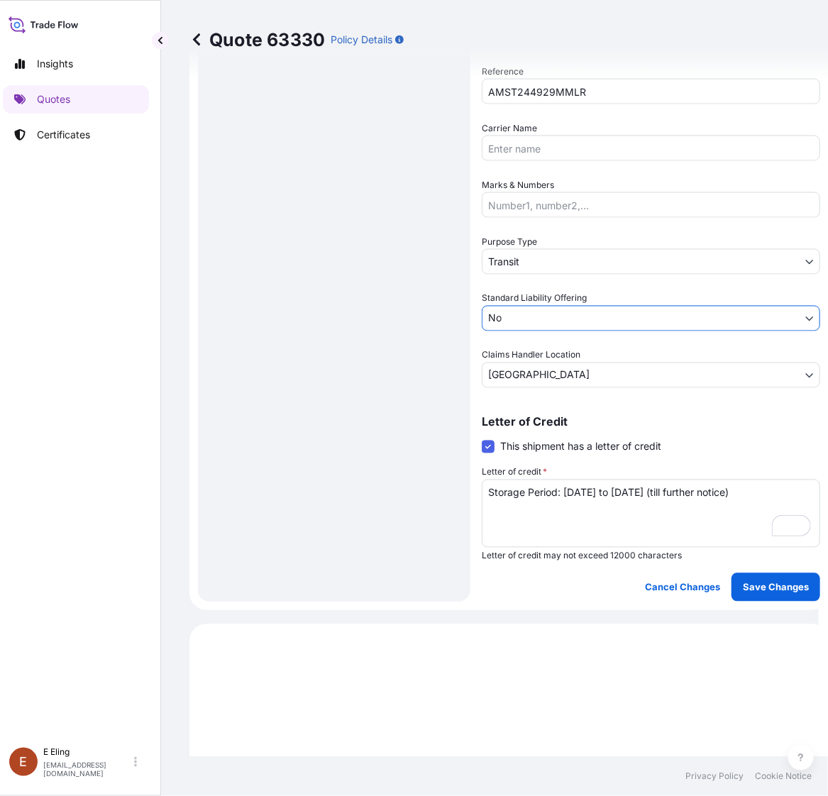
click at [530, 313] on body "Insights Quotes Certificates E E Eling eeling@helutrans.com Quote 63330 Policy …" at bounding box center [405, 398] width 828 height 796
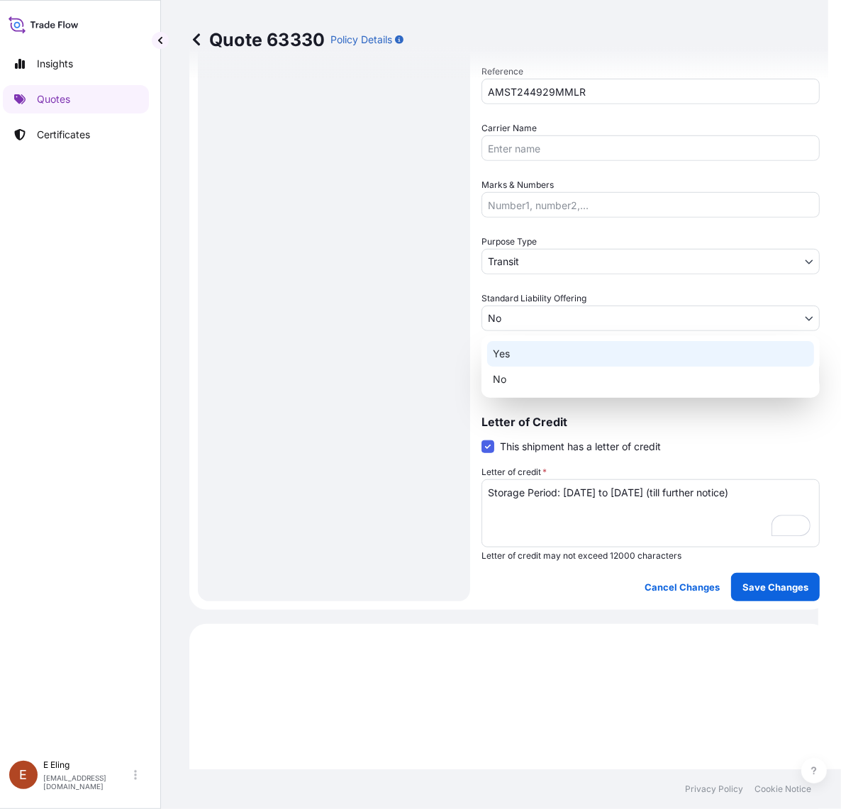
click at [520, 342] on div "Yes" at bounding box center [650, 354] width 327 height 26
select select "Yes"
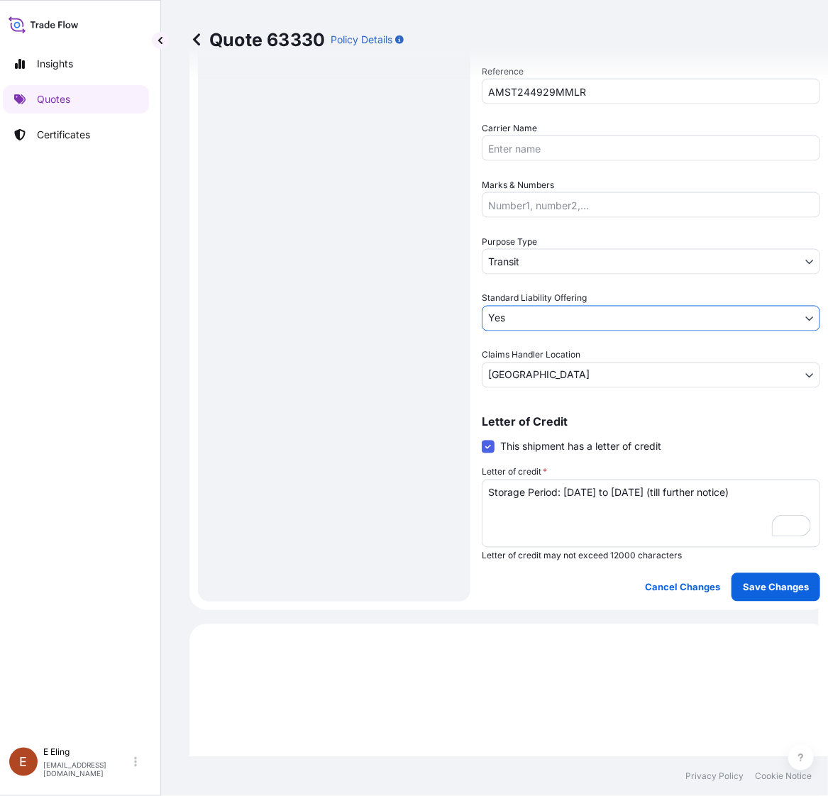
click at [530, 246] on span "Purpose Type" at bounding box center [508, 242] width 55 height 14
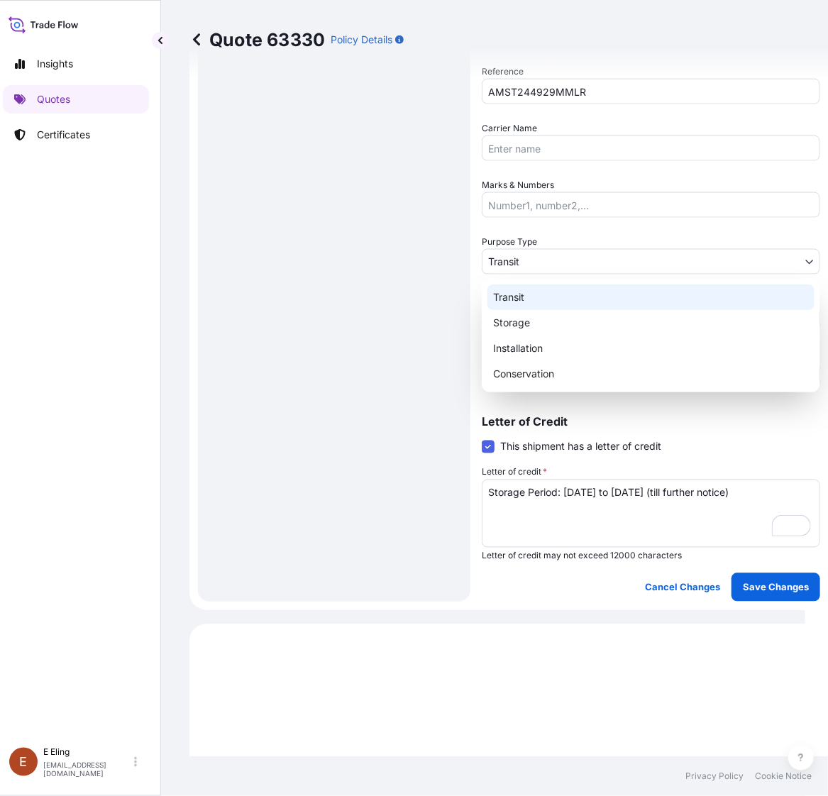
click at [529, 261] on body "Insights Quotes Certificates E E Eling eeling@helutrans.com Quote 63330 Policy …" at bounding box center [398, 398] width 814 height 796
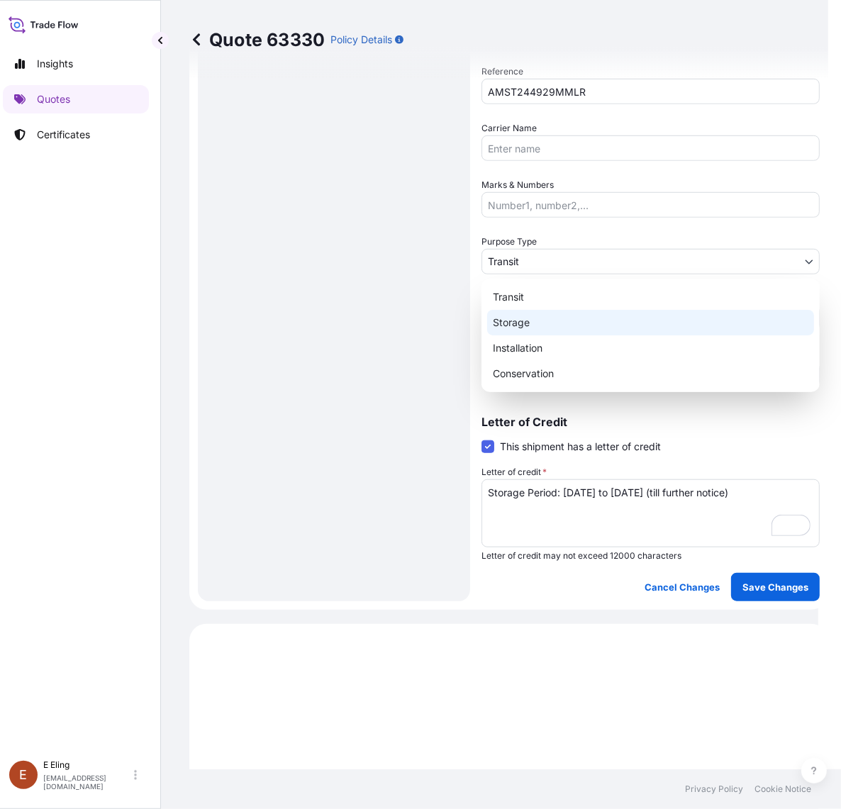
click at [514, 319] on div "Storage" at bounding box center [650, 323] width 327 height 26
select select "Storage"
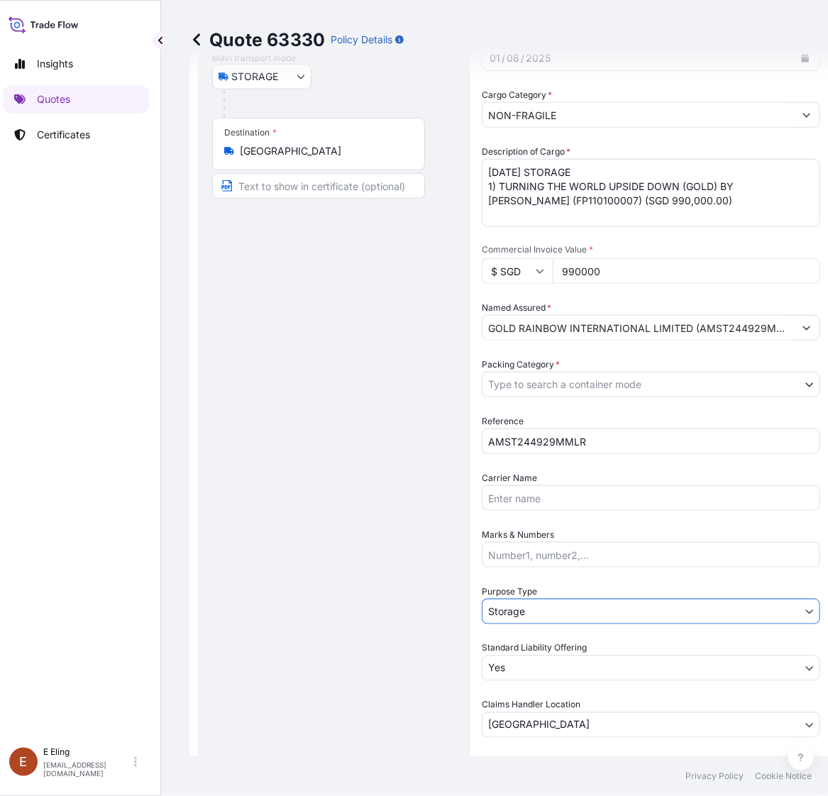
scroll to position [185, 0]
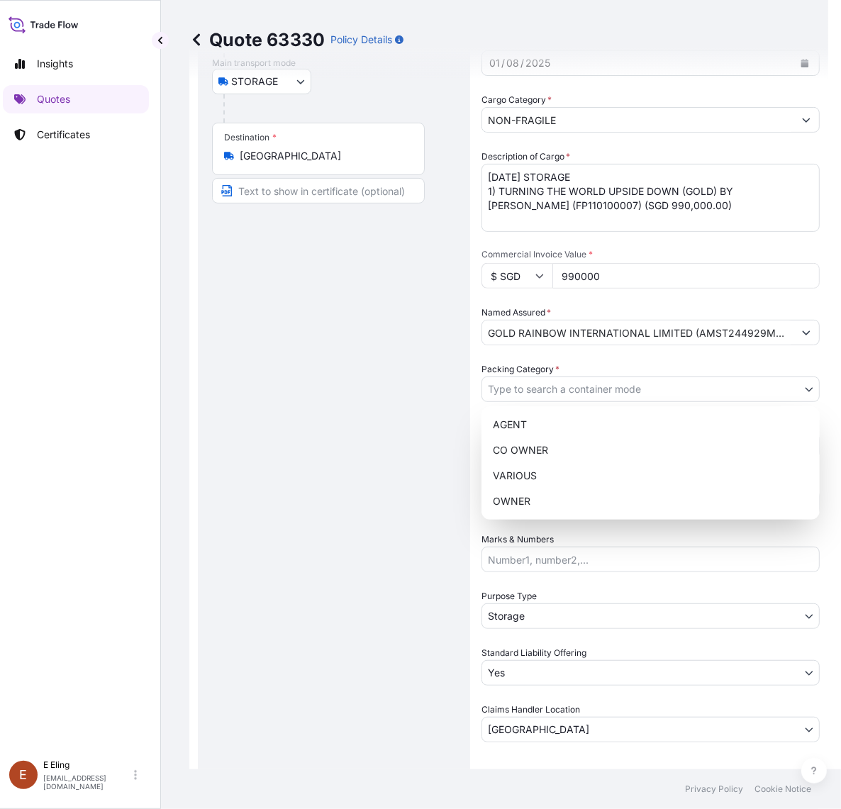
click at [547, 388] on body "Insights Quotes Certificates E E Eling eeling@helutrans.com Quote 63330 Policy …" at bounding box center [405, 404] width 828 height 809
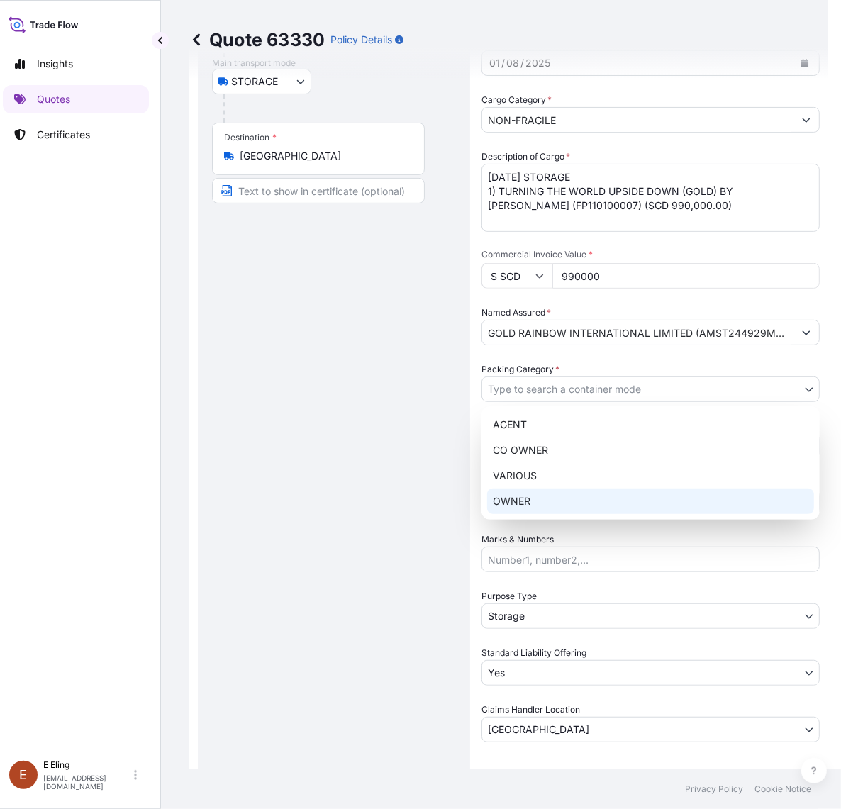
click at [540, 491] on div "OWNER" at bounding box center [650, 502] width 327 height 26
select select "27"
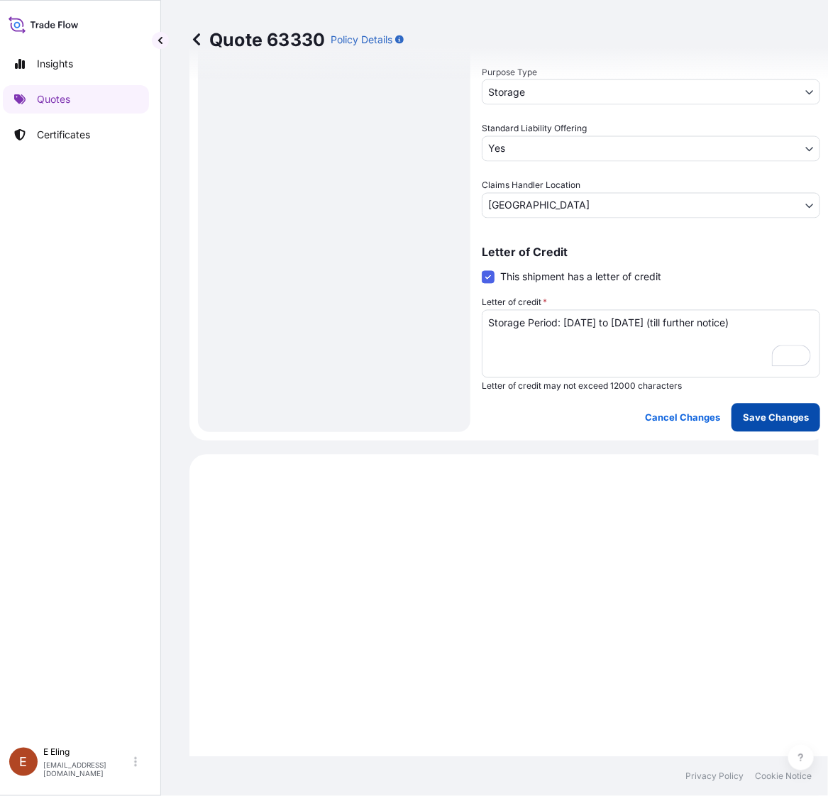
click at [757, 416] on p "Save Changes" at bounding box center [775, 418] width 66 height 14
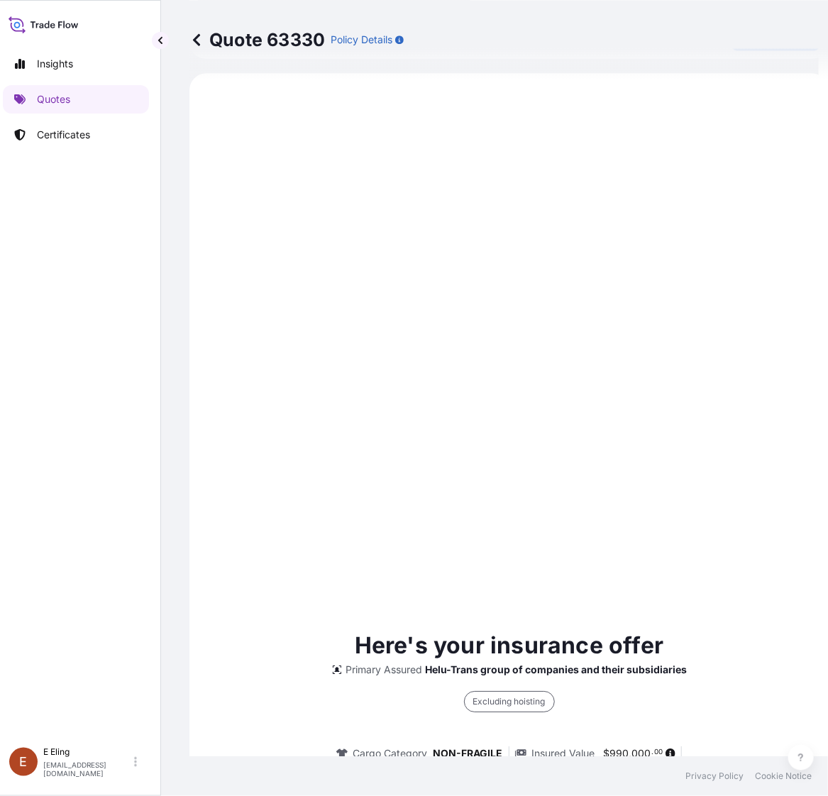
select select "STORAGE"
select select "Storage"
select select "Yes"
select select "[GEOGRAPHIC_DATA]"
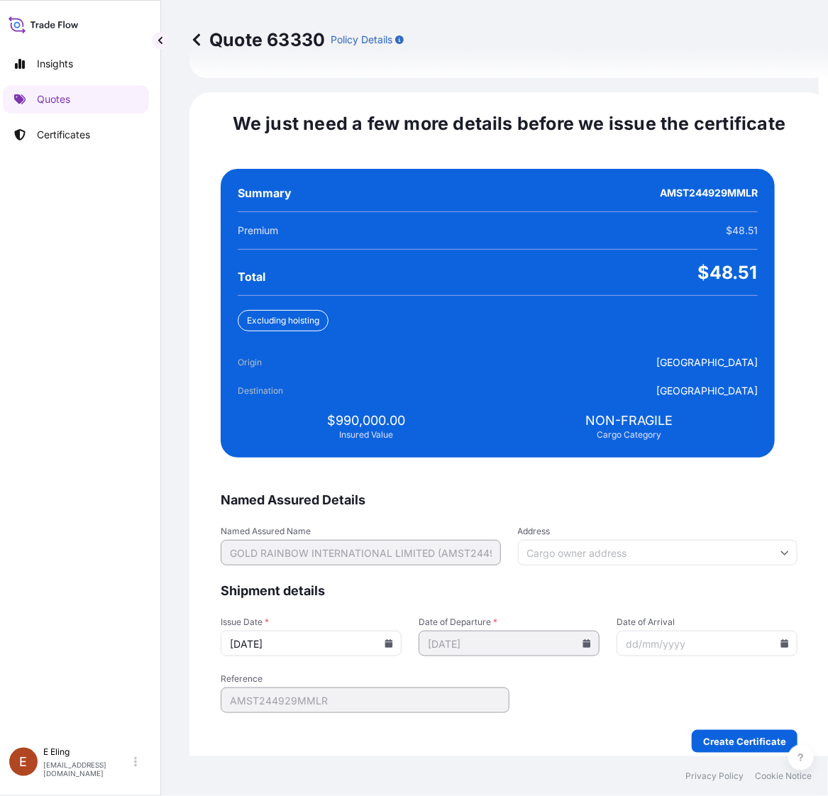
click at [391, 630] on input "[DATE]" at bounding box center [311, 643] width 181 height 26
click at [393, 639] on icon at bounding box center [388, 643] width 9 height 9
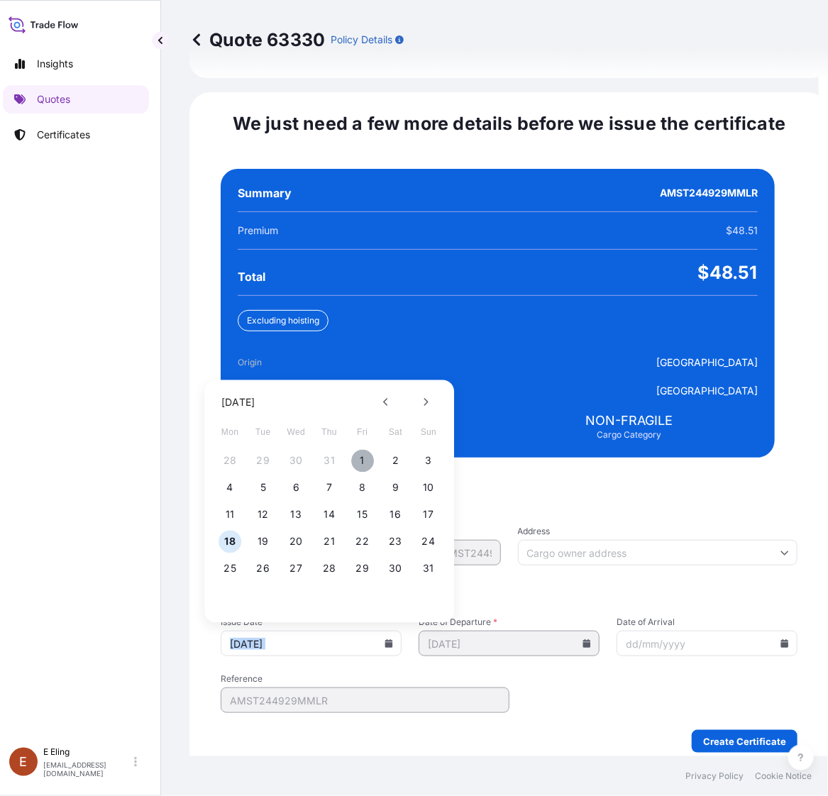
click at [352, 450] on button "1" at bounding box center [362, 461] width 23 height 23
type input "[DATE]"
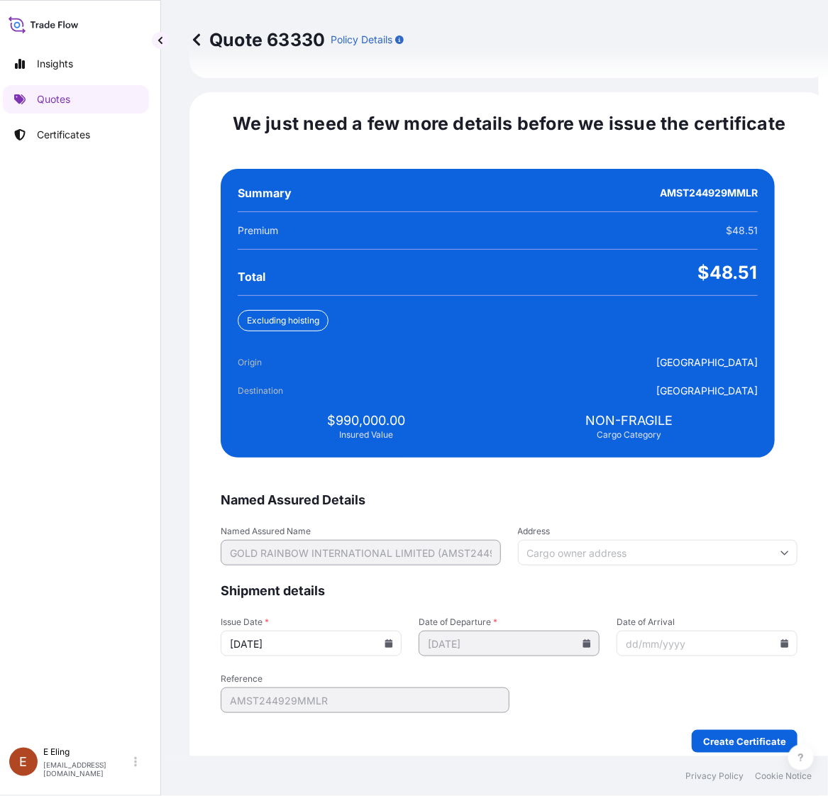
click at [761, 632] on input "Date of Arrival" at bounding box center [706, 643] width 181 height 26
click at [781, 639] on icon at bounding box center [785, 643] width 8 height 9
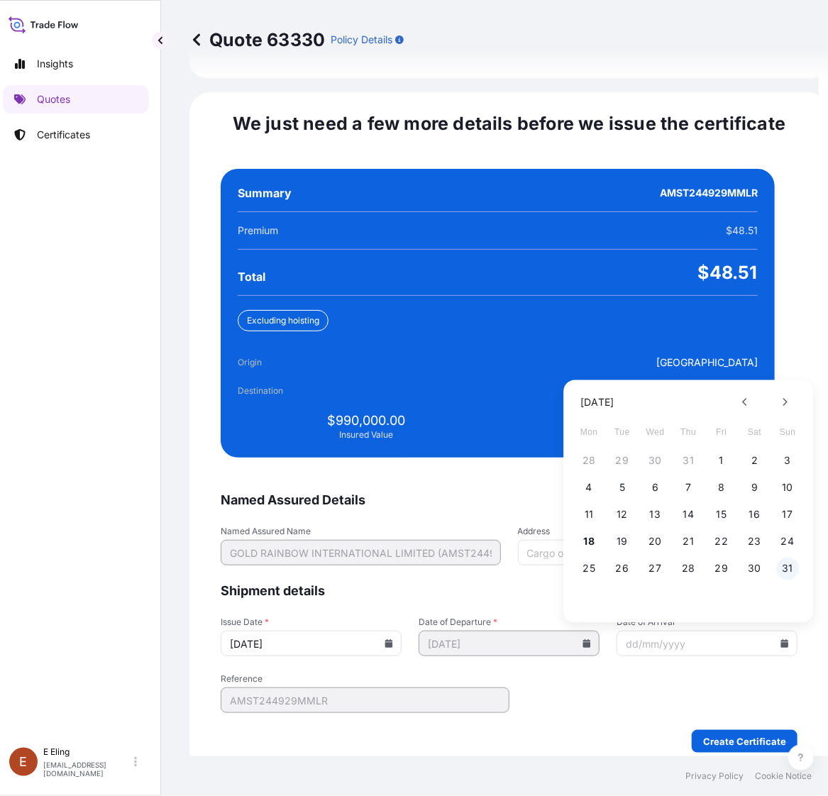
click at [789, 557] on button "31" at bounding box center [787, 568] width 23 height 23
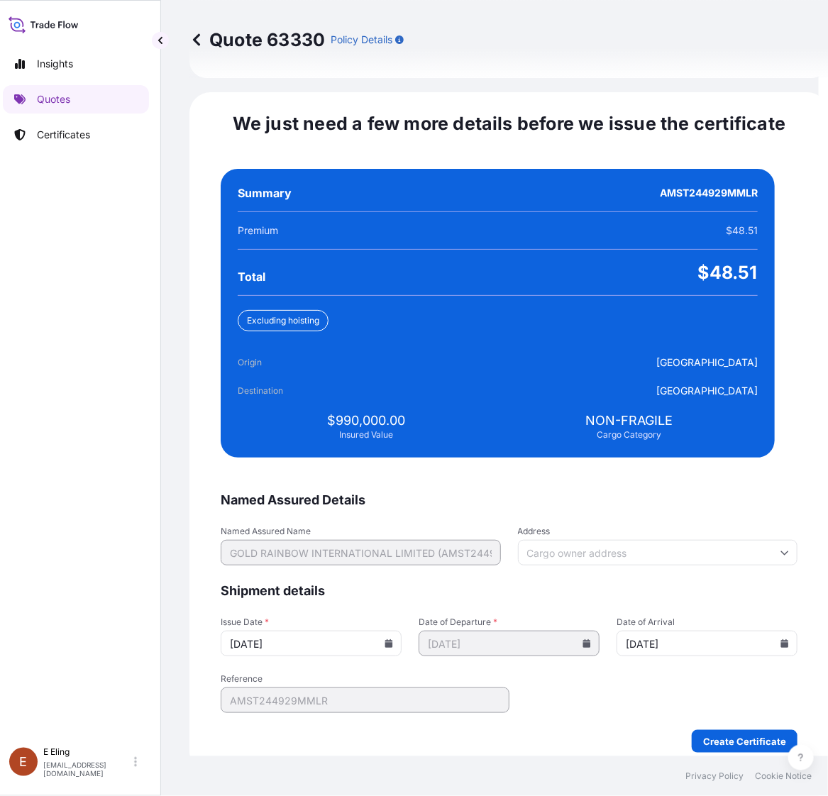
type input "[DATE]"
click at [723, 709] on form "Named Assured Details Named Assured Name GOLD RAINBOW INTERNATIONAL LIMITED (AM…" at bounding box center [509, 621] width 577 height 261
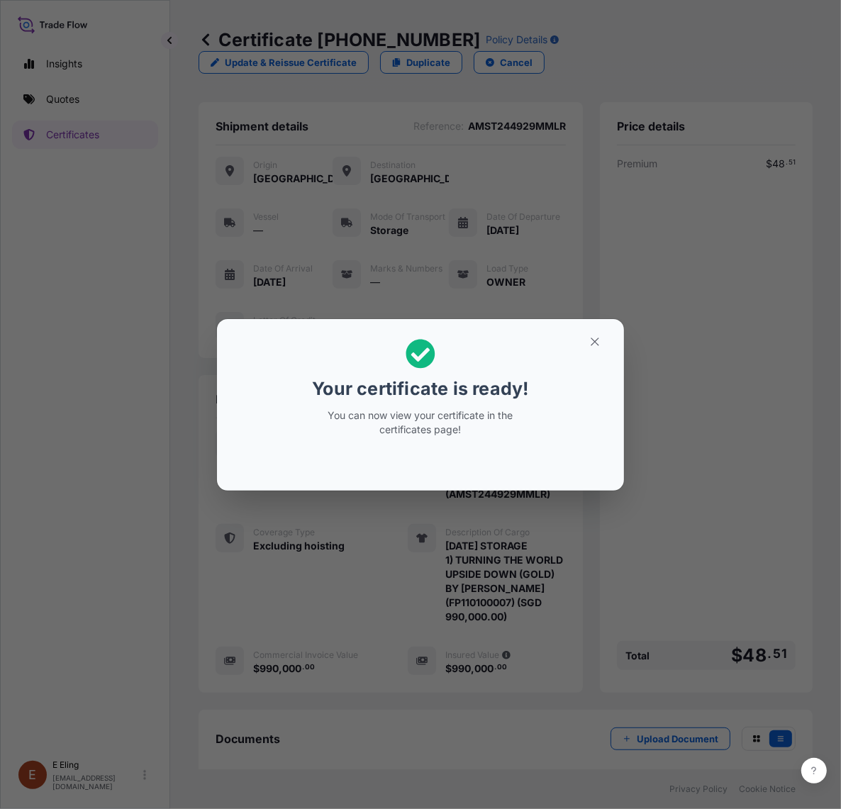
click at [608, 333] on section "Your certificate is ready! You can now view your certificate in the certificate…" at bounding box center [420, 405] width 407 height 172
click at [601, 340] on button "button" at bounding box center [594, 341] width 35 height 23
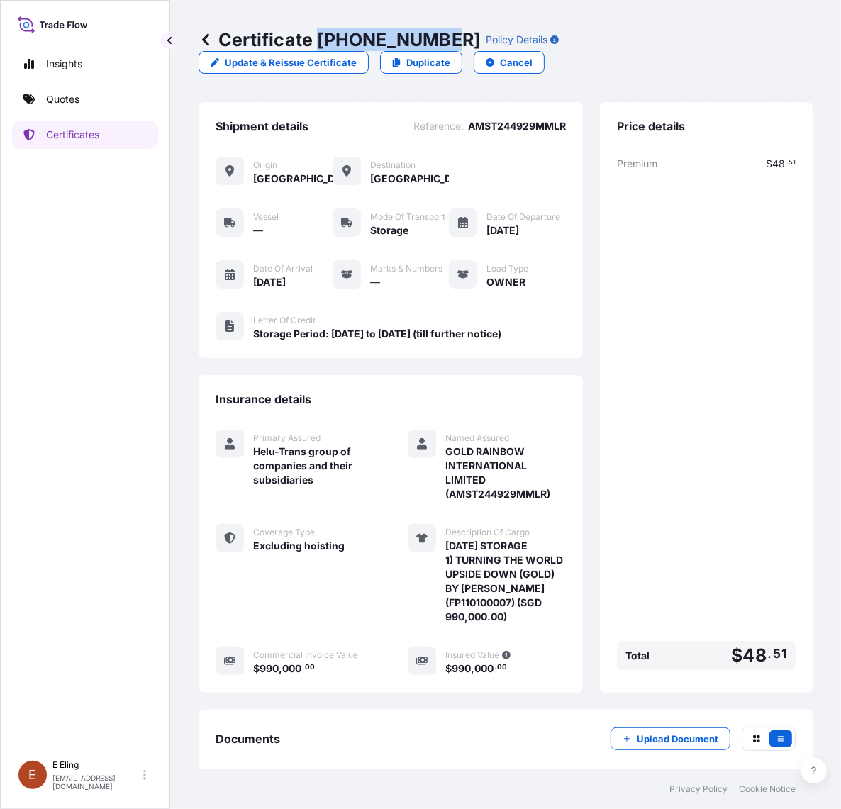
drag, startPoint x: 320, startPoint y: 33, endPoint x: 437, endPoint y: 40, distance: 117.2
click at [437, 40] on p "Certificate 31504-1312-1" at bounding box center [340, 39] width 282 height 23
copy p "[PHONE_NUMBER]"
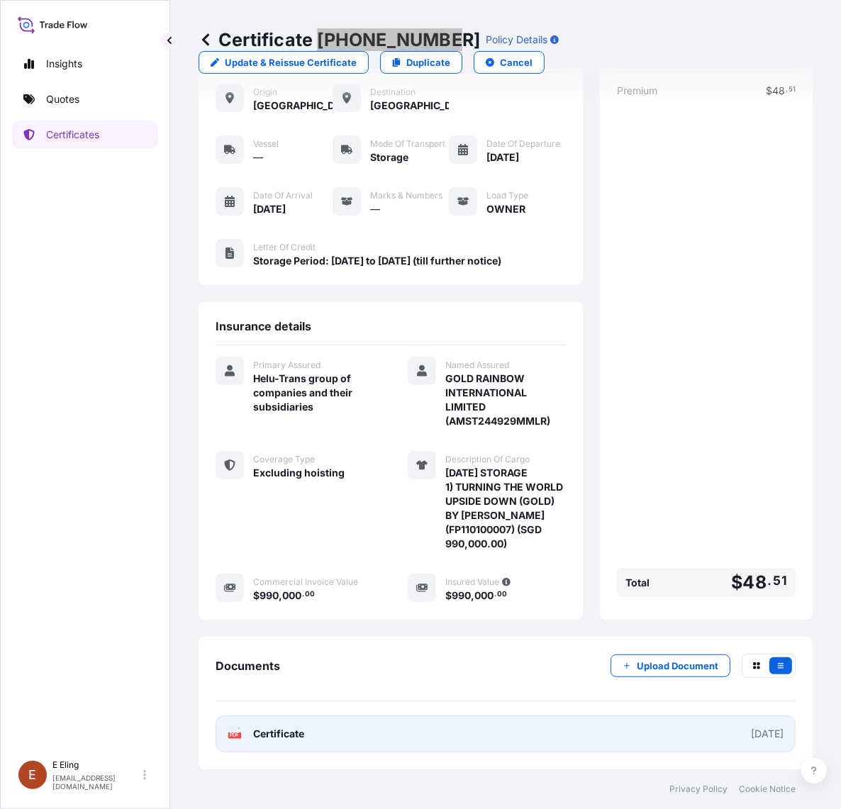
scroll to position [108, 0]
click at [493, 723] on link "PDF Certificate [DATE]" at bounding box center [506, 733] width 580 height 37
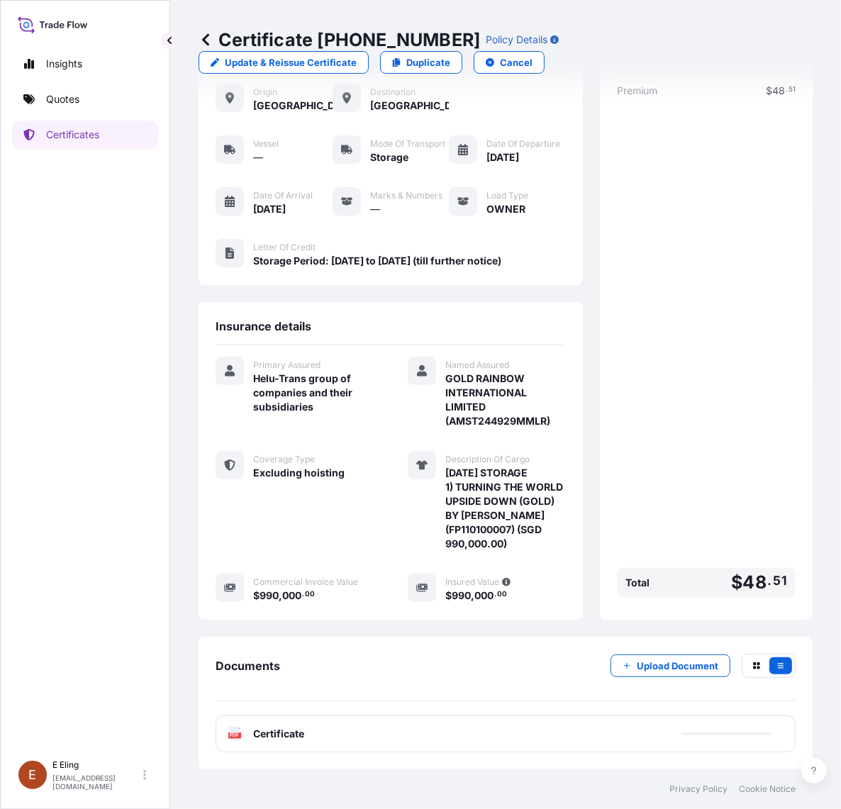
click at [674, 682] on div "Documents Upload Document" at bounding box center [506, 678] width 580 height 48
click at [674, 668] on p "Upload Document" at bounding box center [678, 666] width 82 height 14
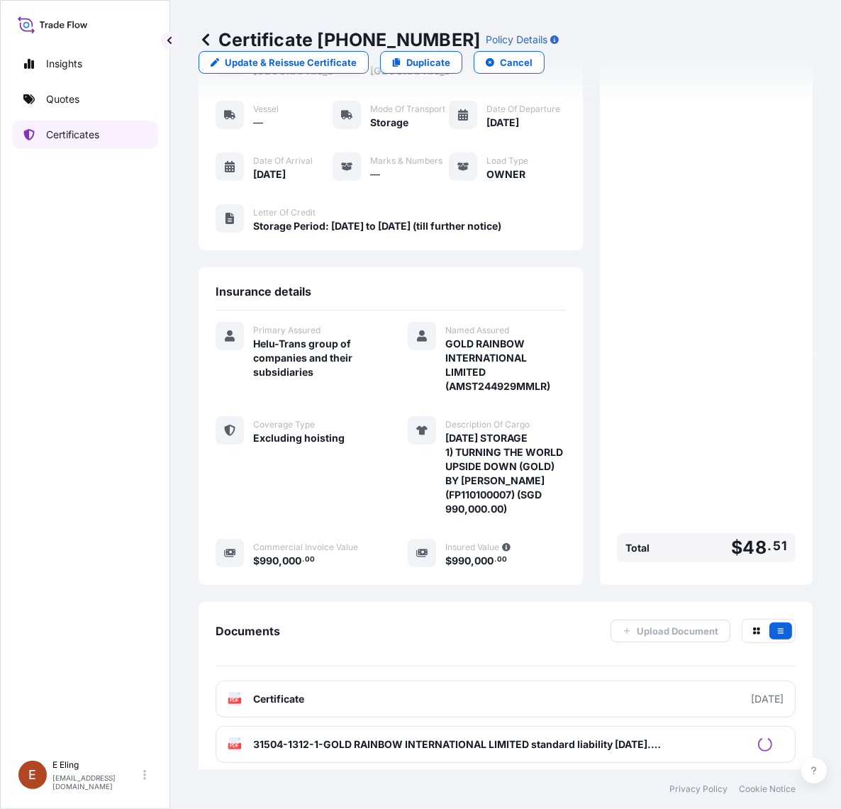
click at [61, 138] on p "Certificates" at bounding box center [72, 135] width 53 height 14
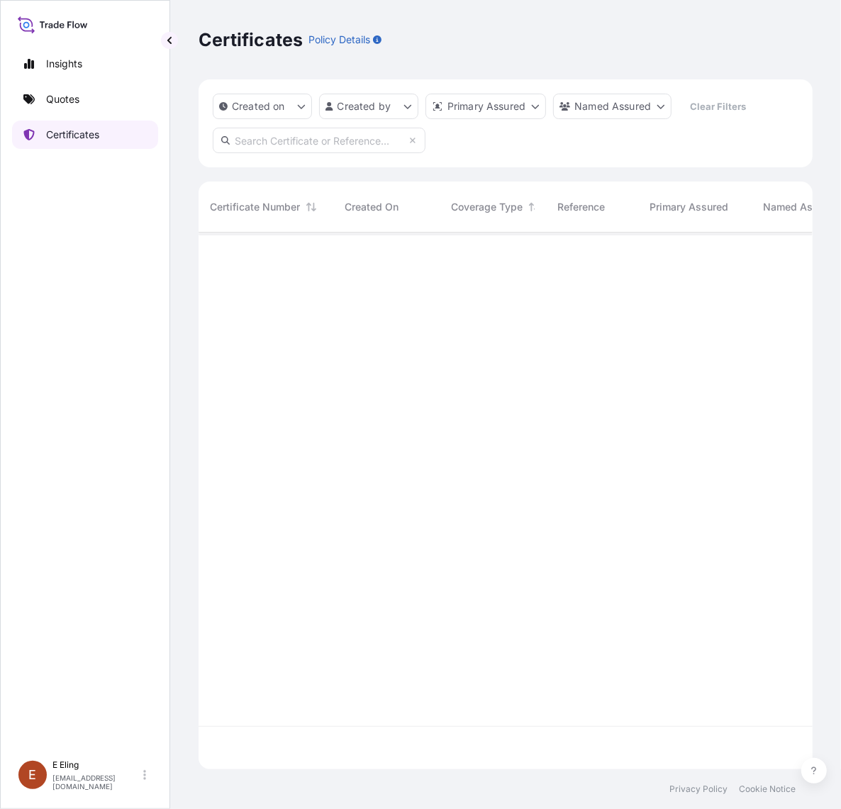
scroll to position [532, 601]
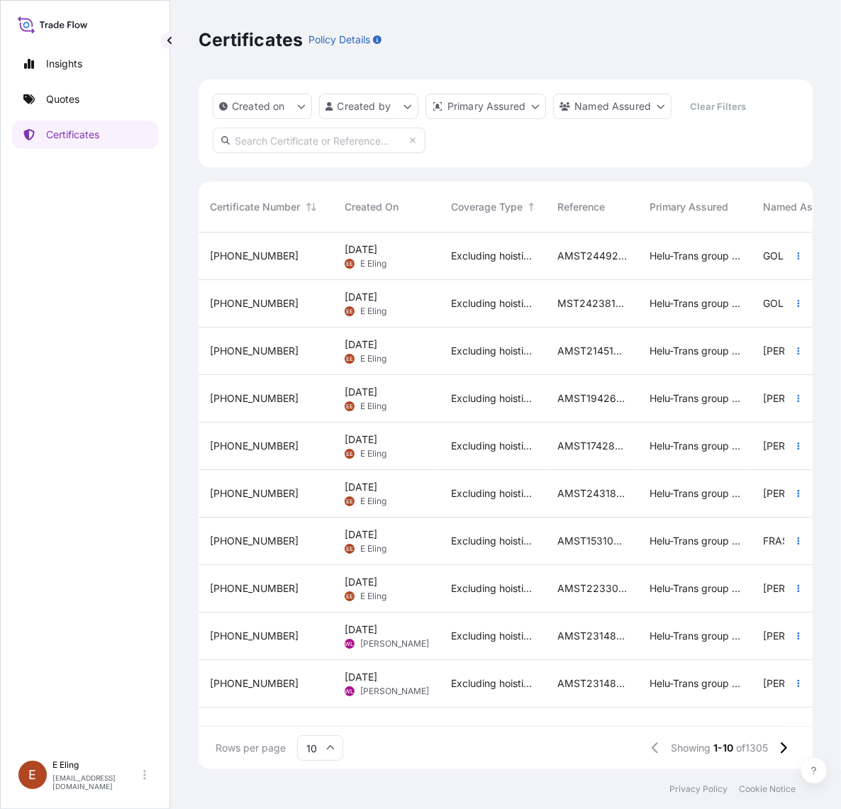
click at [316, 135] on input "text" at bounding box center [319, 141] width 213 height 26
paste input "AMST203767MMMM"
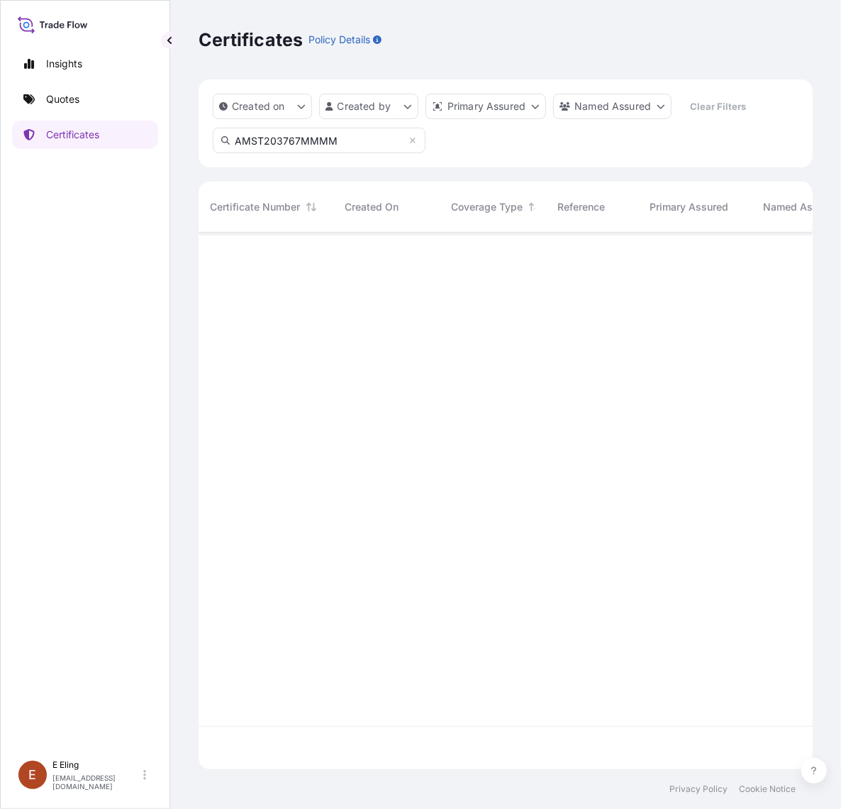
type input "AMST203767MMMM"
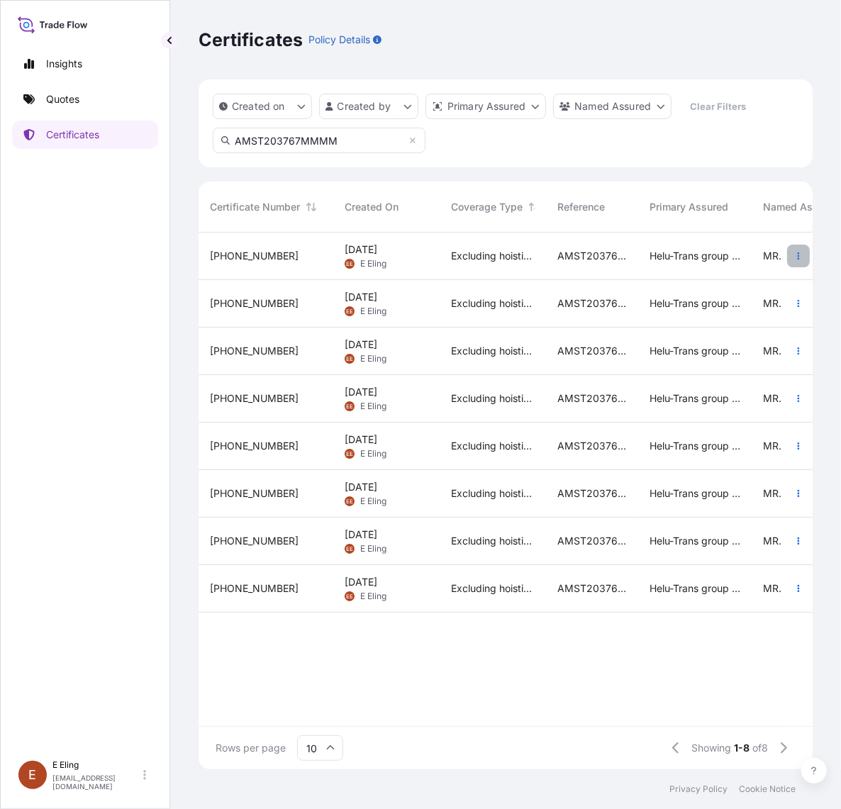
click at [792, 254] on button "button" at bounding box center [798, 256] width 23 height 23
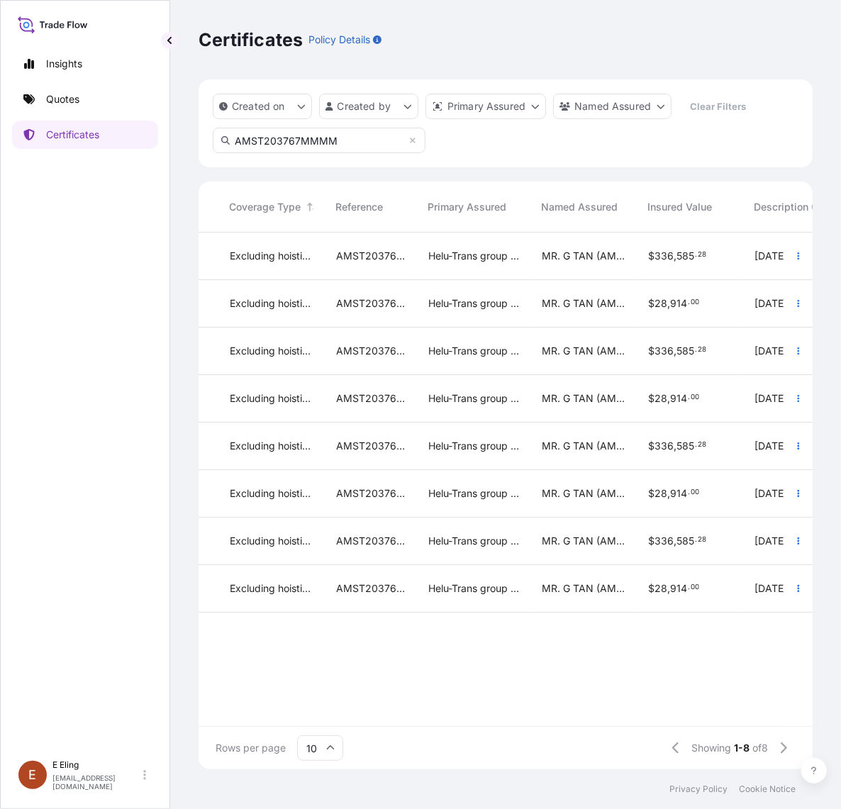
scroll to position [0, 223]
click at [792, 308] on button "button" at bounding box center [798, 303] width 23 height 23
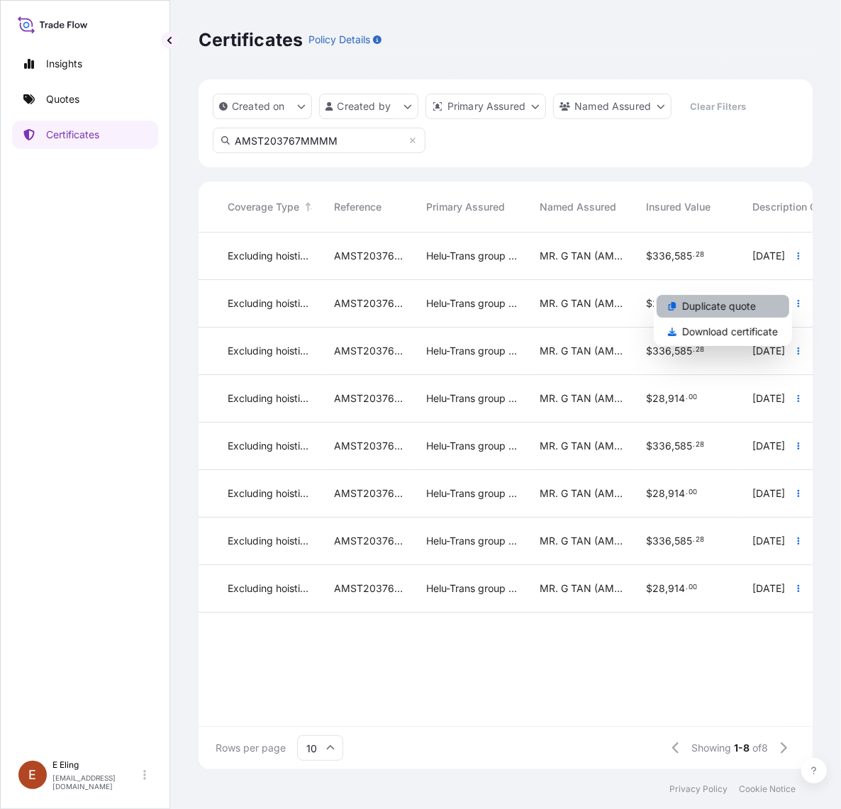
click at [776, 308] on link "Duplicate quote" at bounding box center [723, 306] width 133 height 23
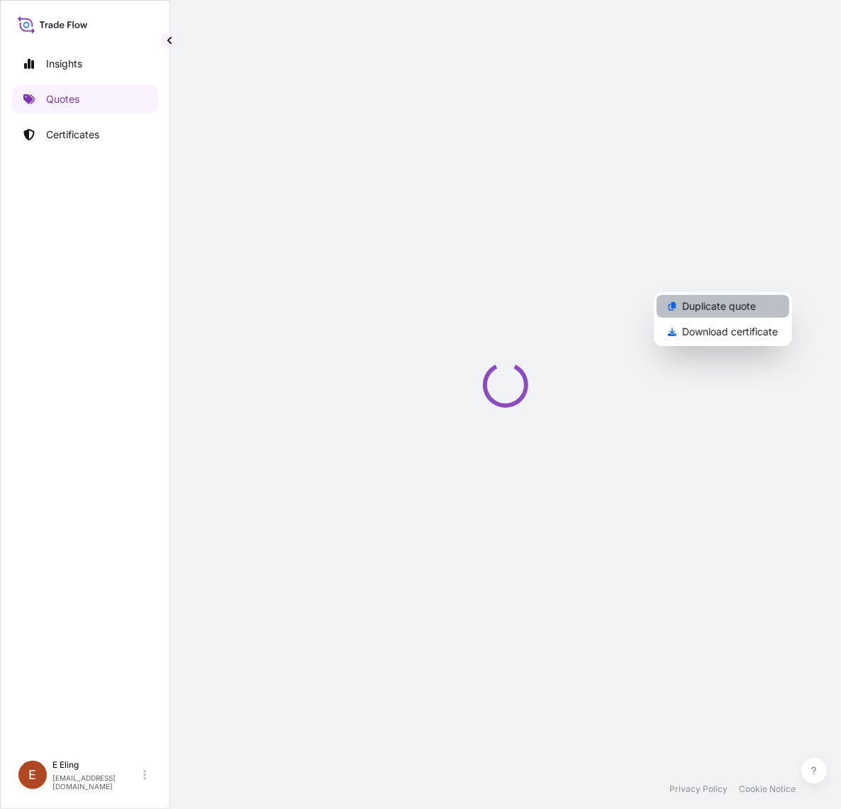
select select "STORAGE"
select select "Storage"
select select "Yes"
select select "[GEOGRAPHIC_DATA]"
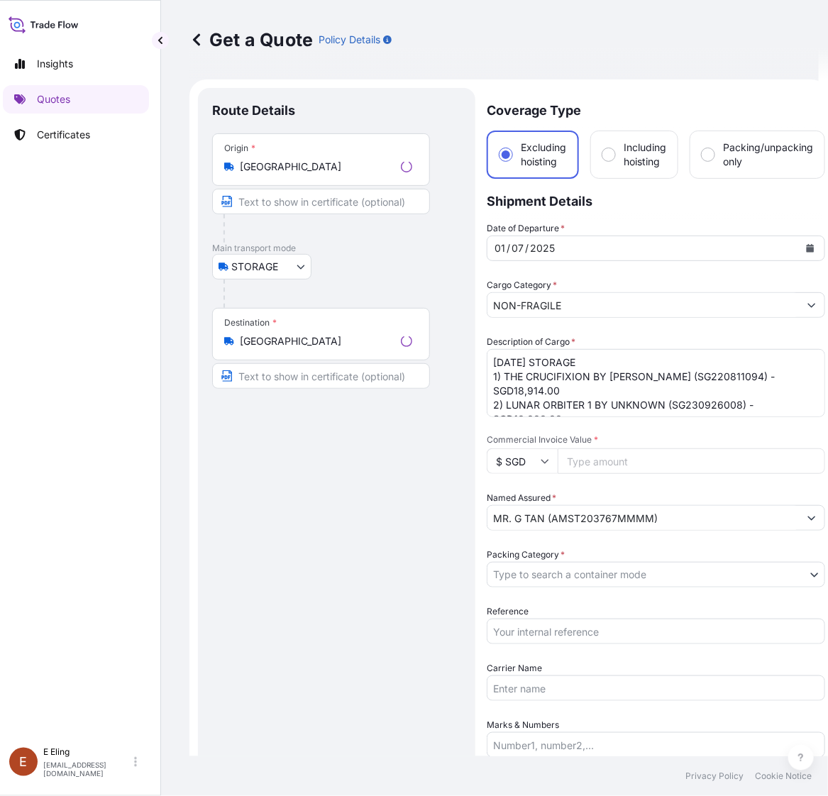
scroll to position [23, 0]
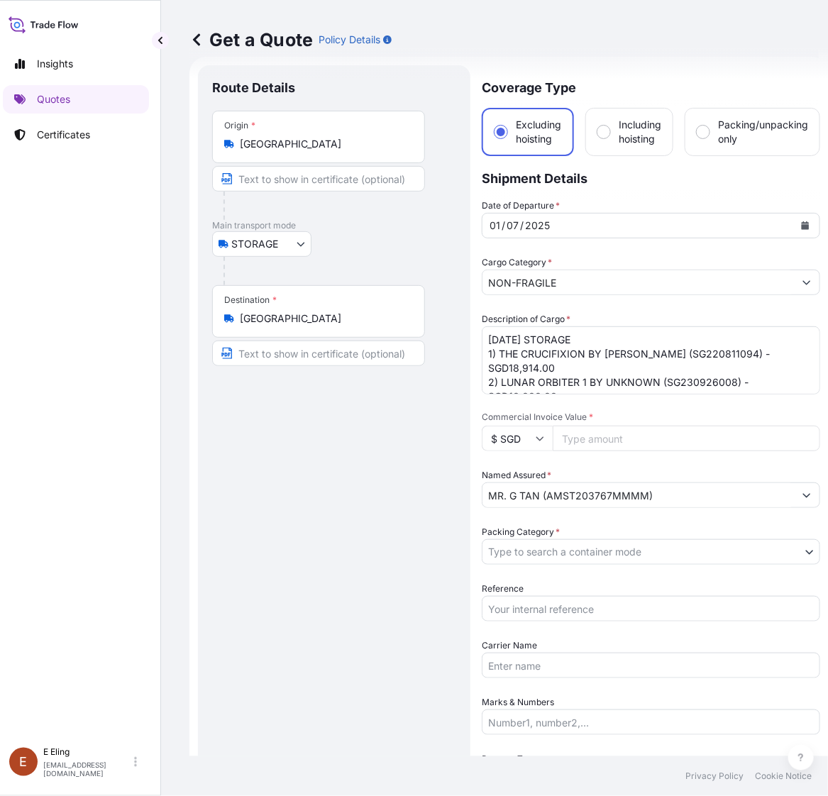
click at [620, 438] on input "Commercial Invoice Value *" at bounding box center [685, 438] width 267 height 26
paste input "28914.00"
type input "28914.00"
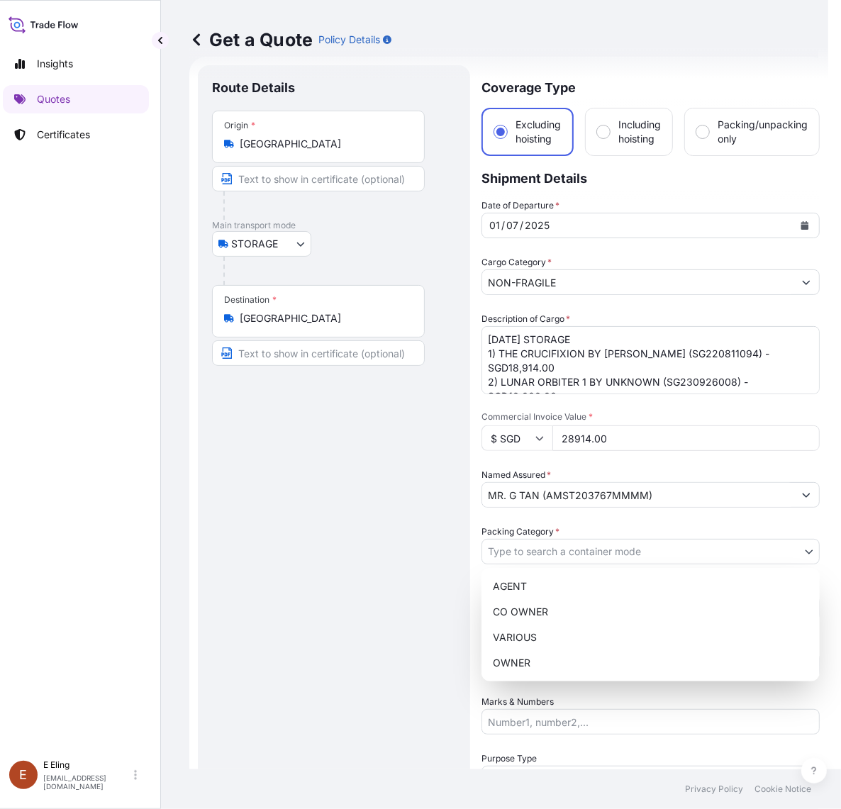
click at [548, 555] on body "Insights Quotes Certificates E E Eling eeling@helutrans.com Get a Quote Policy …" at bounding box center [405, 404] width 828 height 809
click at [529, 653] on div "OWNER" at bounding box center [650, 663] width 327 height 26
select select "27"
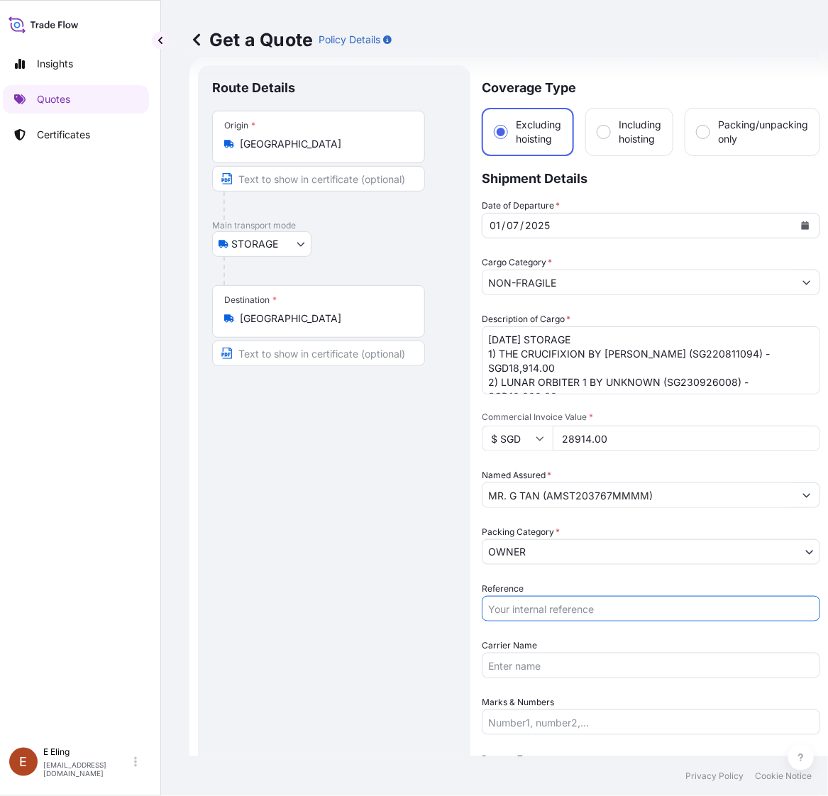
click at [530, 608] on input "Reference" at bounding box center [650, 609] width 338 height 26
paste input "28,914.00"
click at [564, 601] on input "28,914.00" at bounding box center [650, 609] width 338 height 26
drag, startPoint x: 564, startPoint y: 601, endPoint x: 385, endPoint y: 601, distance: 178.7
click at [385, 601] on form "Route Details Place of loading Road / Inland Road / Inland Origin * Singapore M…" at bounding box center [508, 592] width 639 height 1070
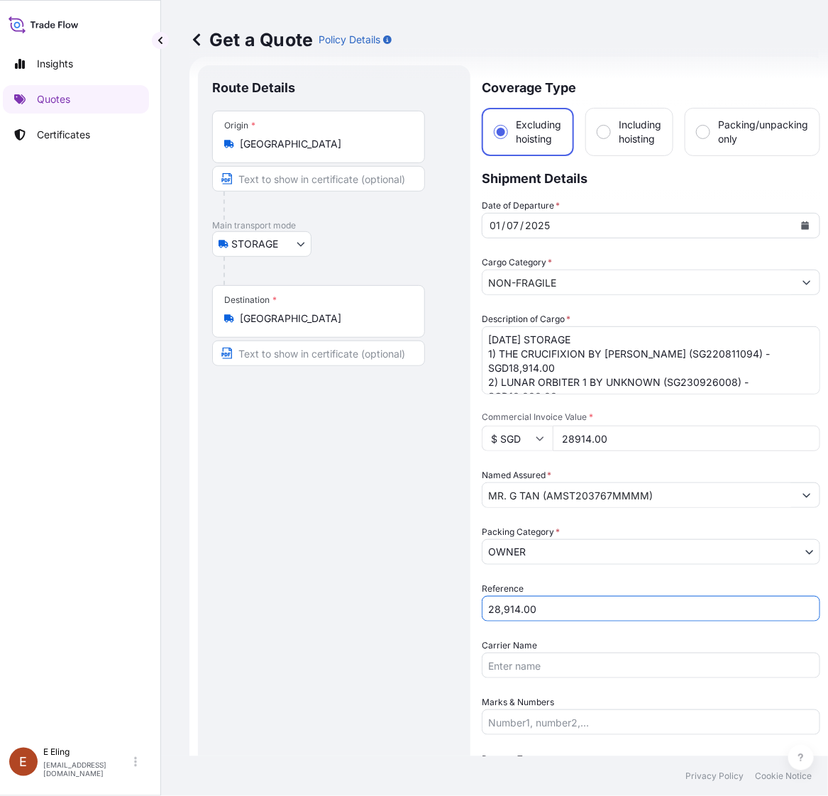
paste input "AMST203767MMMM"
type input "AMST203767MMMM"
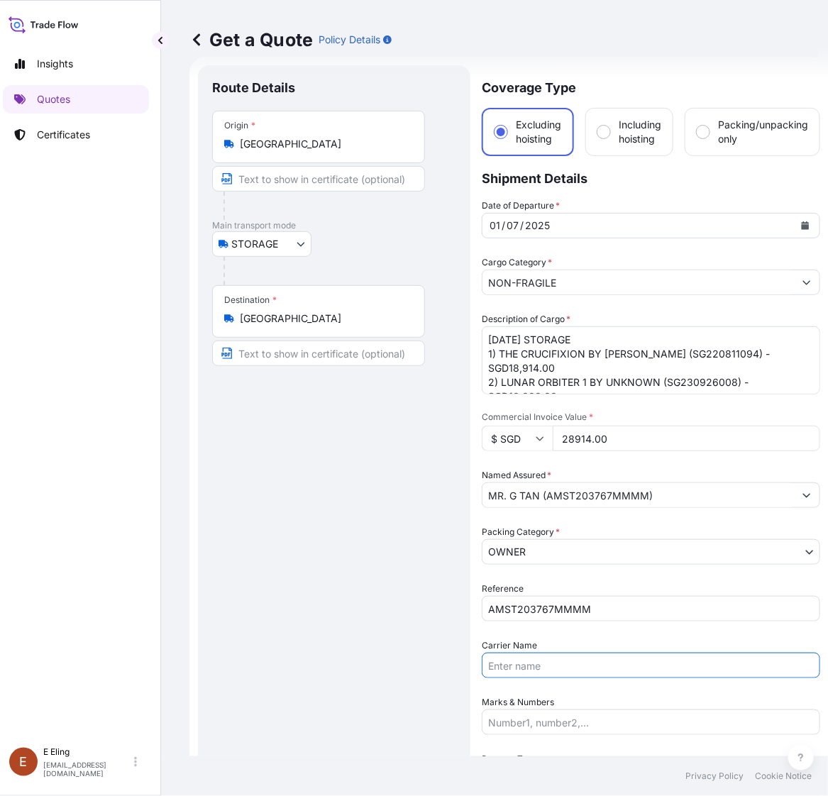
click at [536, 667] on input "Carrier Name" at bounding box center [650, 665] width 338 height 26
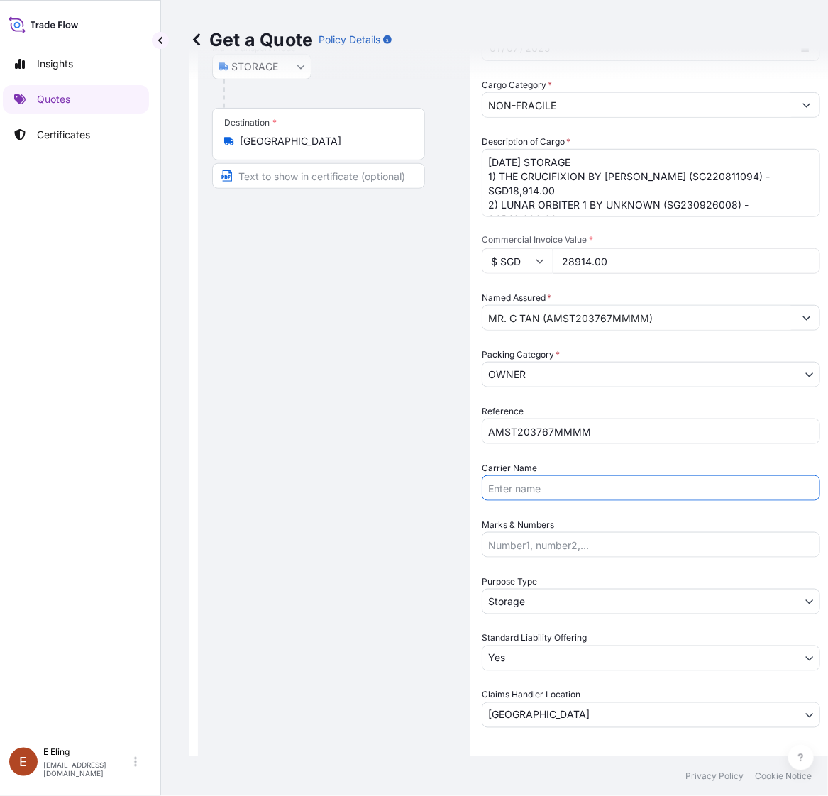
scroll to position [0, 0]
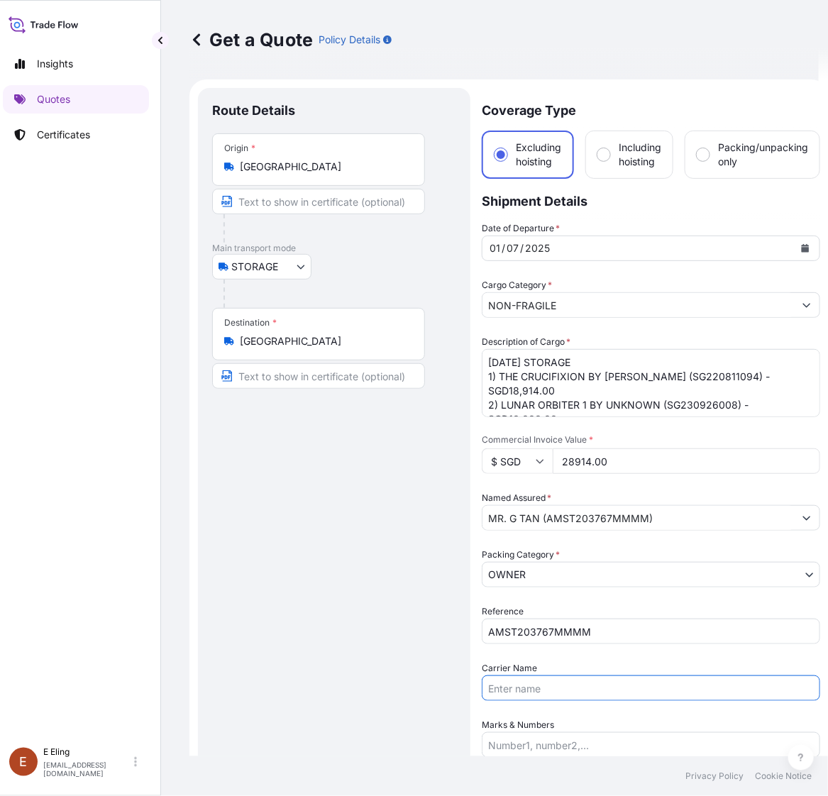
click at [801, 246] on icon "Calendar" at bounding box center [805, 248] width 9 height 9
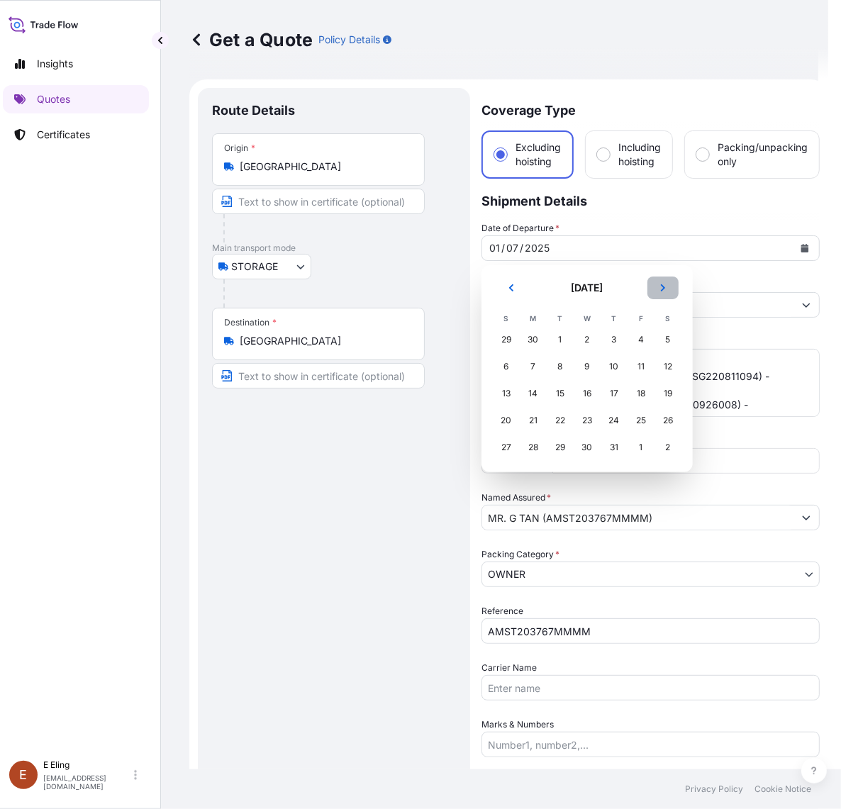
click at [672, 280] on button "Next" at bounding box center [662, 288] width 31 height 23
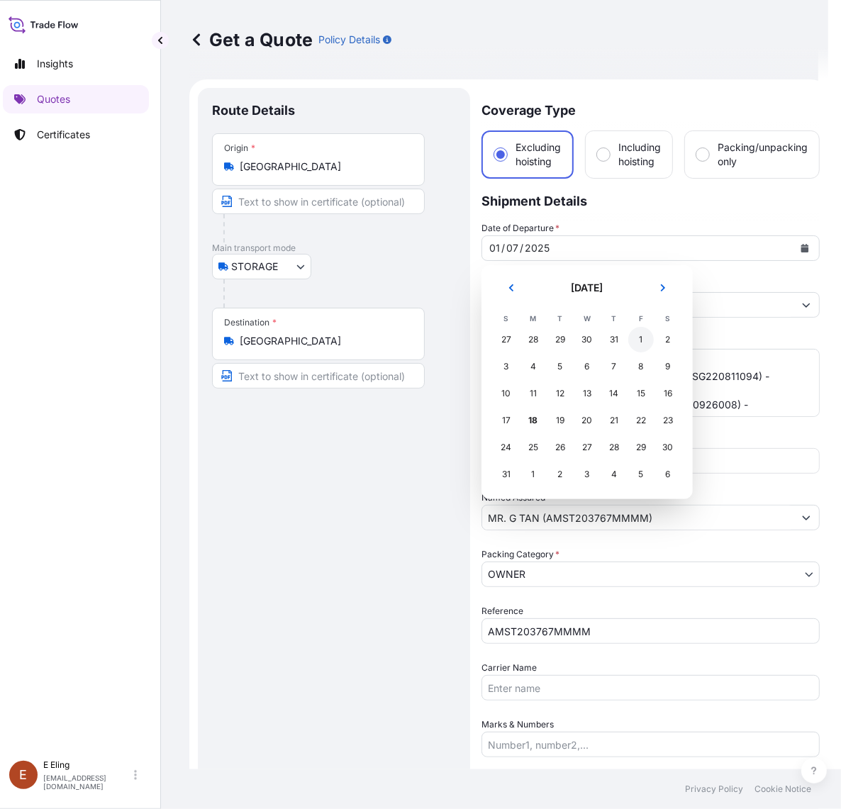
click at [644, 338] on div "1" at bounding box center [641, 340] width 26 height 26
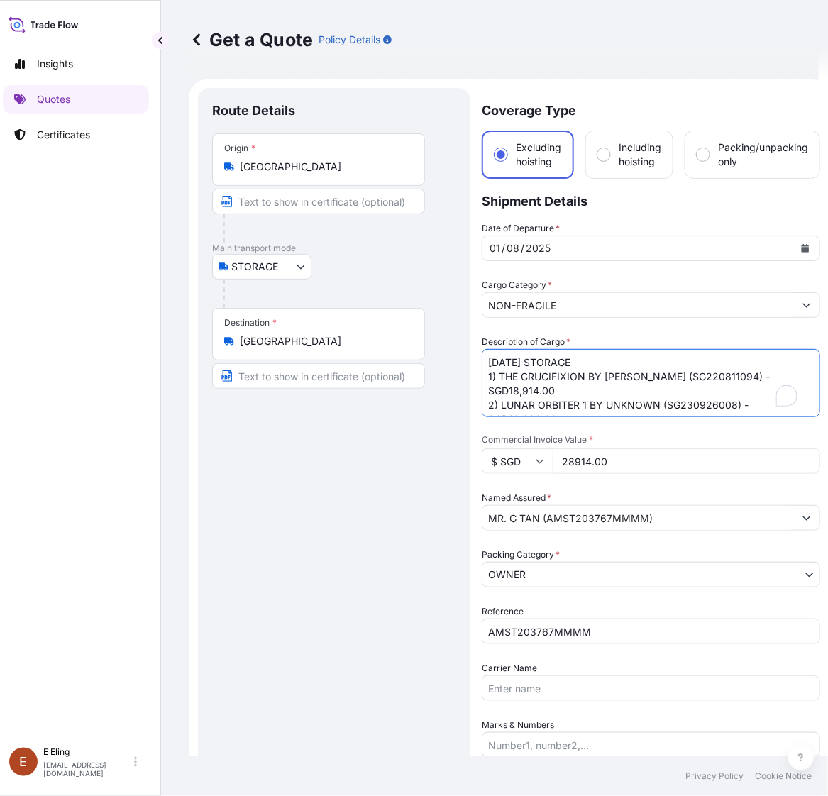
drag, startPoint x: 503, startPoint y: 360, endPoint x: 463, endPoint y: 358, distance: 40.5
click at [463, 358] on form "Route Details Place of loading Road / Inland Road / Inland Origin * Singapore M…" at bounding box center [508, 614] width 639 height 1070
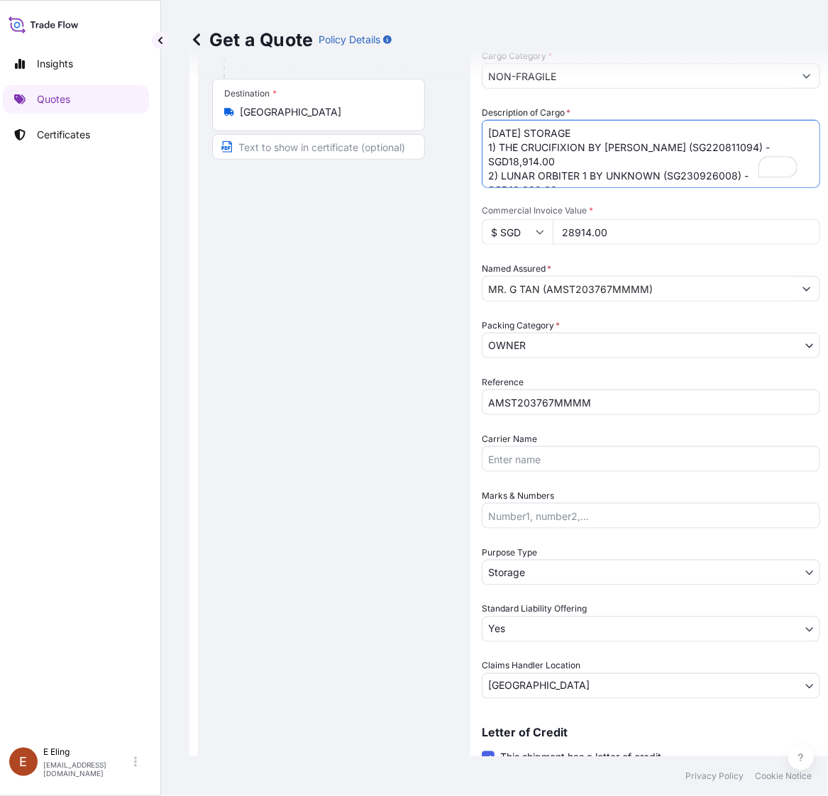
scroll to position [378, 0]
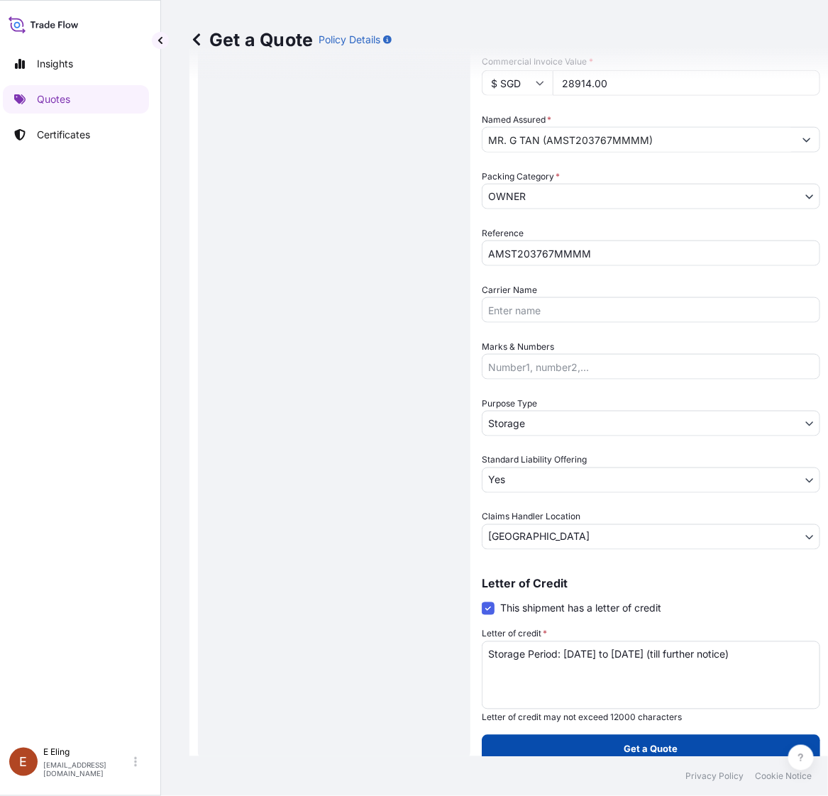
type textarea "AUG25 STORAGE 1) THE CRUCIFIXION BY TINTORETTO, JACOPO ROBUSTI (SG220811094) - …"
click at [643, 747] on p "Get a Quote" at bounding box center [651, 749] width 54 height 14
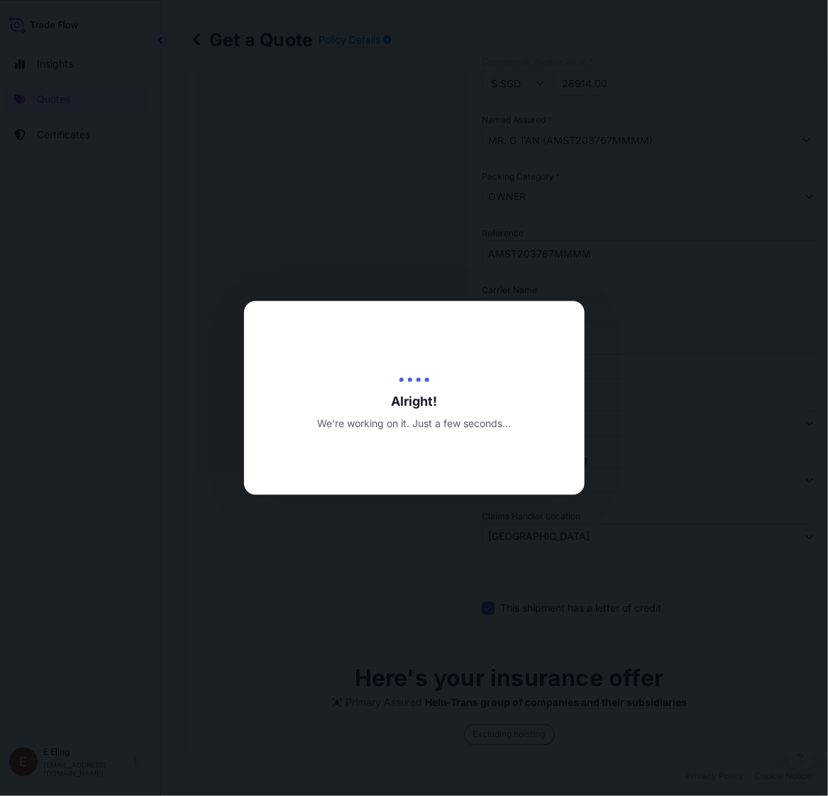
type input "[DATE]"
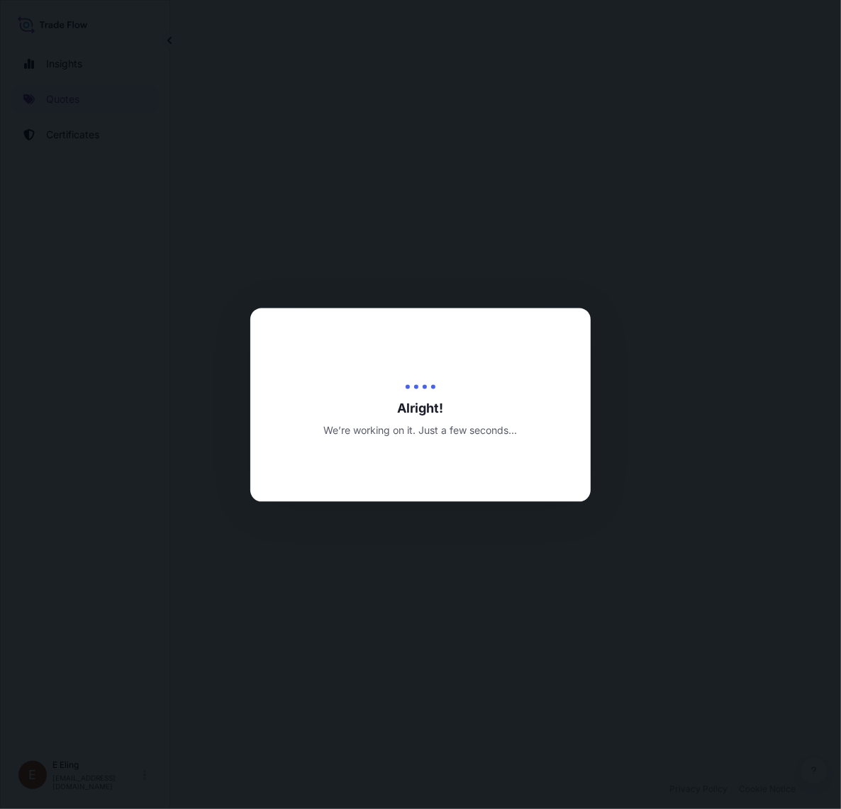
select select "STORAGE"
select select "Transit"
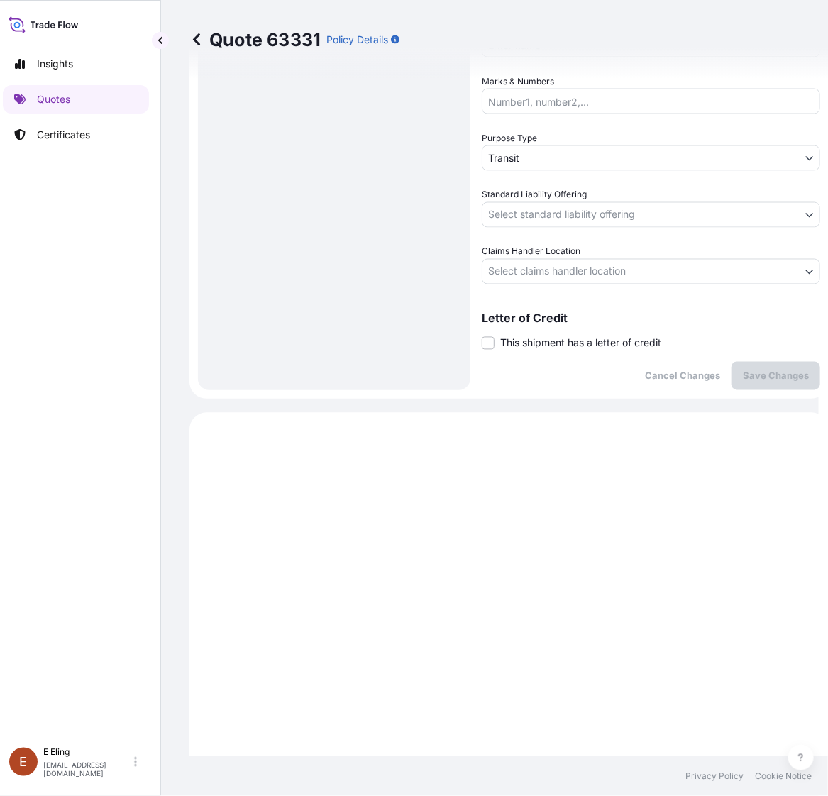
scroll to position [362, 0]
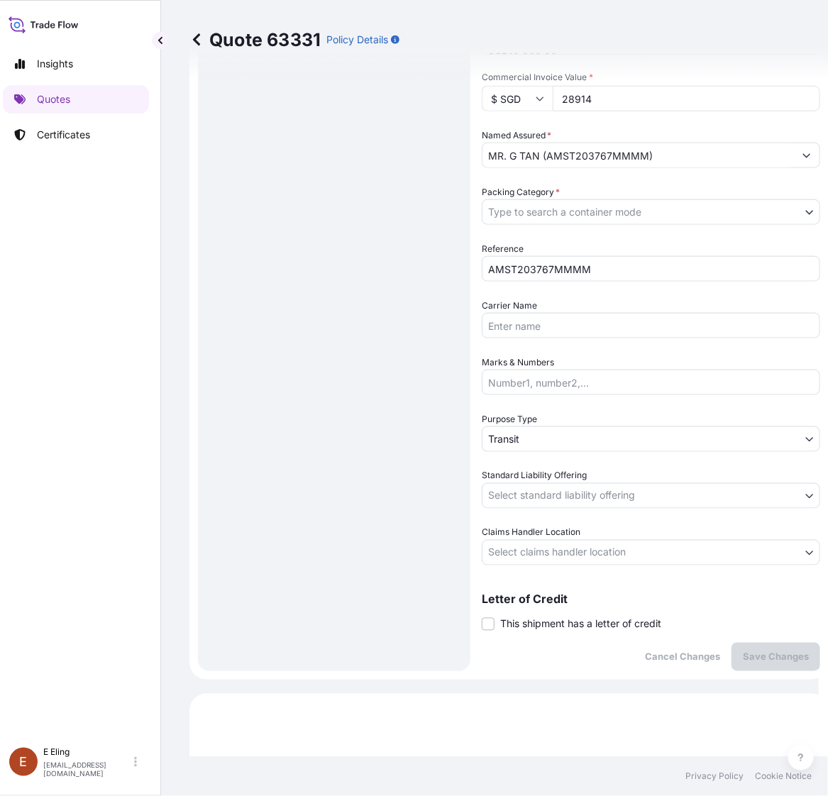
click at [527, 619] on div "Letter of Credit This shipment has a letter of credit Letter of credit * Letter…" at bounding box center [650, 613] width 338 height 38
click at [533, 625] on span "This shipment has a letter of credit" at bounding box center [580, 624] width 161 height 14
click at [481, 616] on input "This shipment has a letter of credit" at bounding box center [481, 616] width 0 height 0
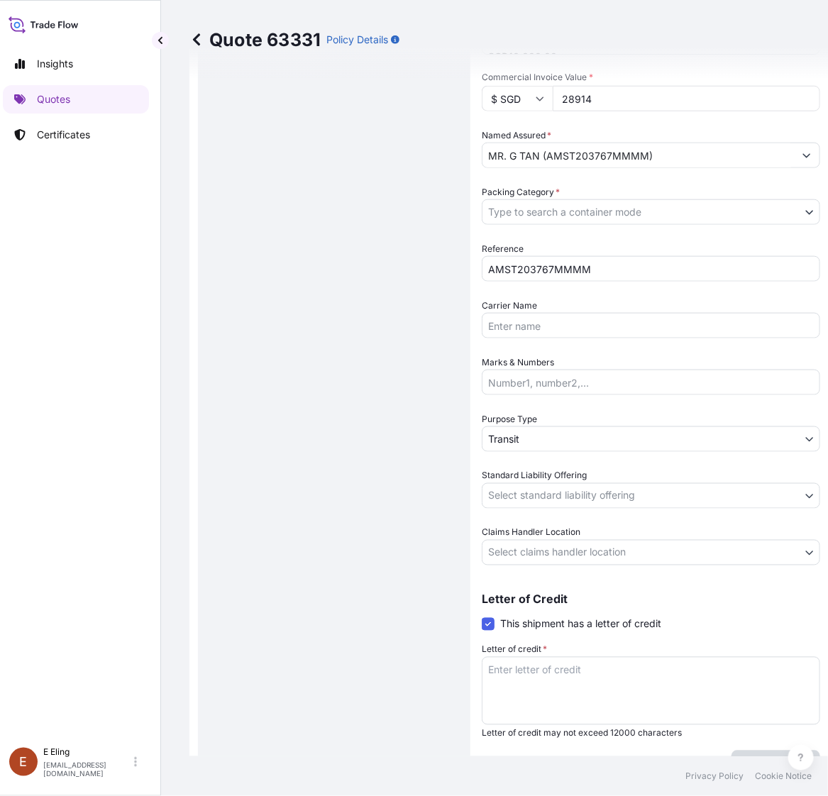
drag, startPoint x: 532, startPoint y: 696, endPoint x: 539, endPoint y: 678, distance: 19.8
click at [532, 696] on textarea "Letter of credit *" at bounding box center [650, 691] width 338 height 68
paste textarea "Storage Period: [DATE] to [DATE] (till further notice)"
type textarea "Storage Period: [DATE] to [DATE] (till further notice)"
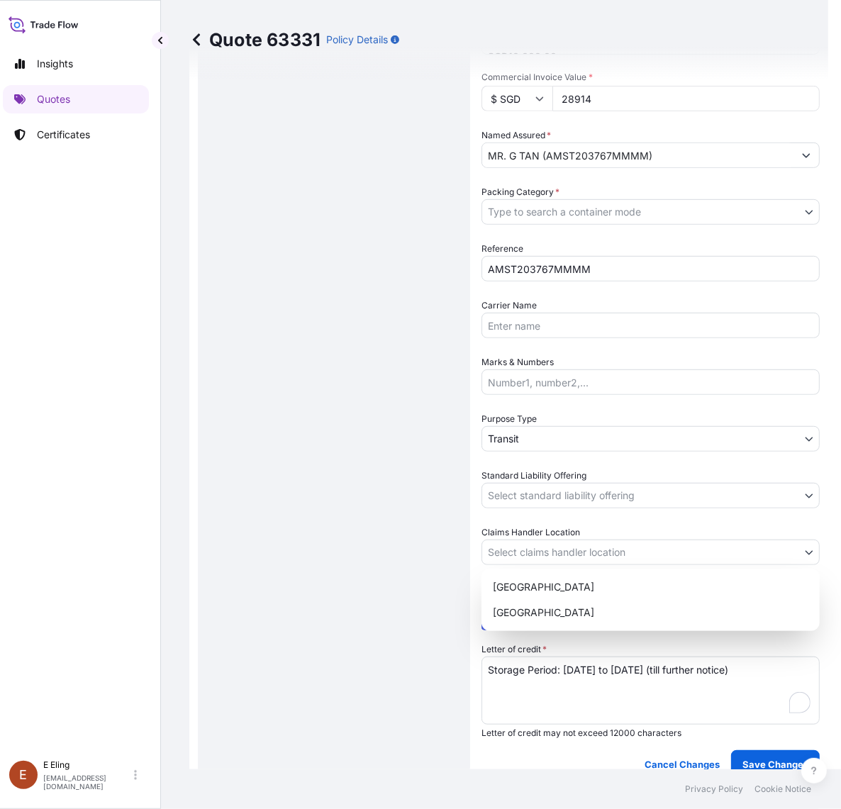
click at [554, 551] on body "Insights Quotes Certificates E E Eling eeling@helutrans.com Quote 63331 Policy …" at bounding box center [405, 404] width 828 height 809
click at [532, 628] on div "[GEOGRAPHIC_DATA] [GEOGRAPHIC_DATA]" at bounding box center [650, 600] width 338 height 62
click at [530, 614] on div "[GEOGRAPHIC_DATA]" at bounding box center [650, 613] width 327 height 26
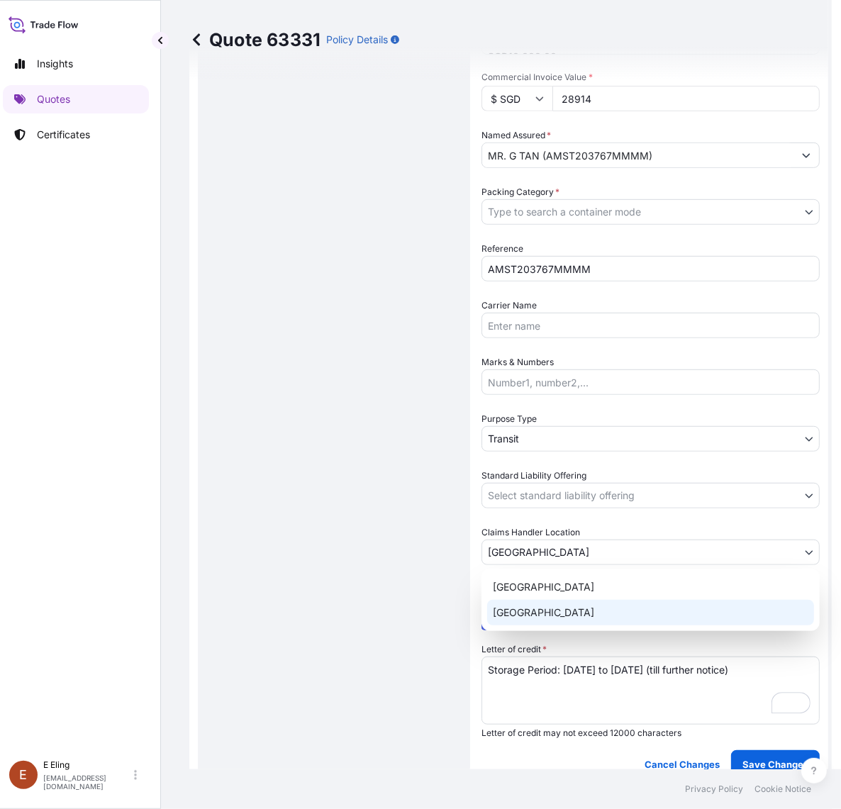
select select "[GEOGRAPHIC_DATA]"
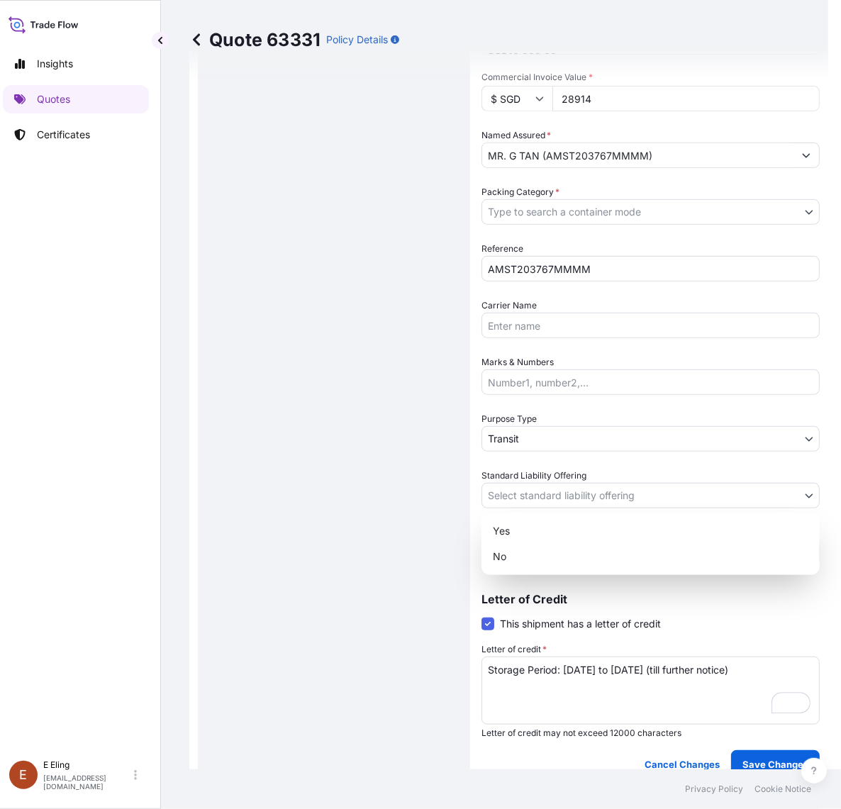
click at [535, 481] on body "Insights Quotes Certificates E E Eling eeling@helutrans.com Quote 63331 Policy …" at bounding box center [405, 404] width 828 height 809
click at [523, 523] on div "Yes" at bounding box center [650, 531] width 327 height 26
select select "Yes"
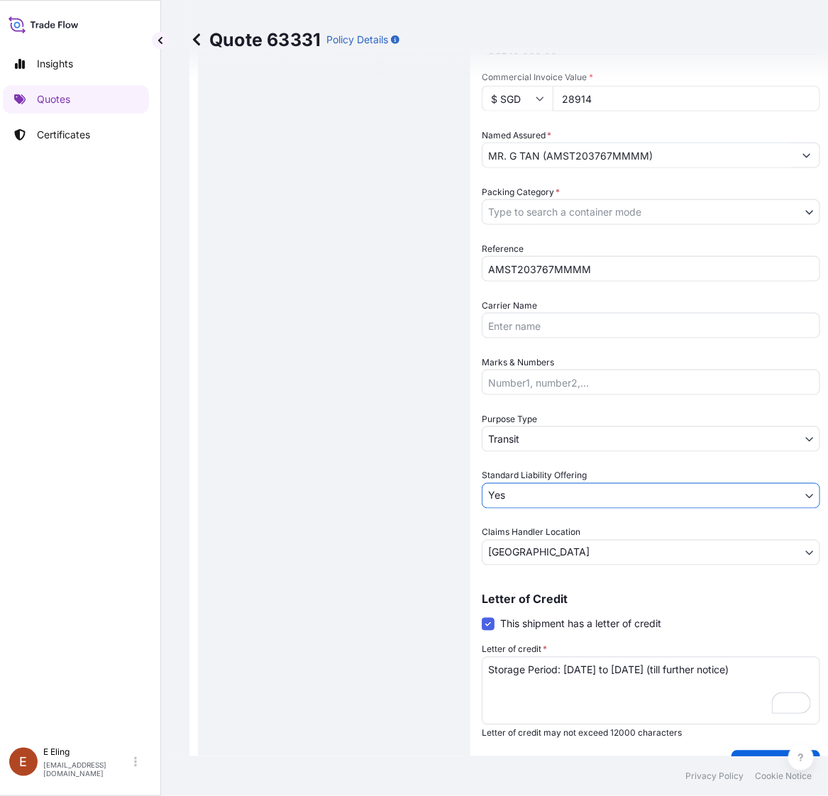
click at [552, 420] on div "Purpose Type Transit" at bounding box center [650, 432] width 338 height 40
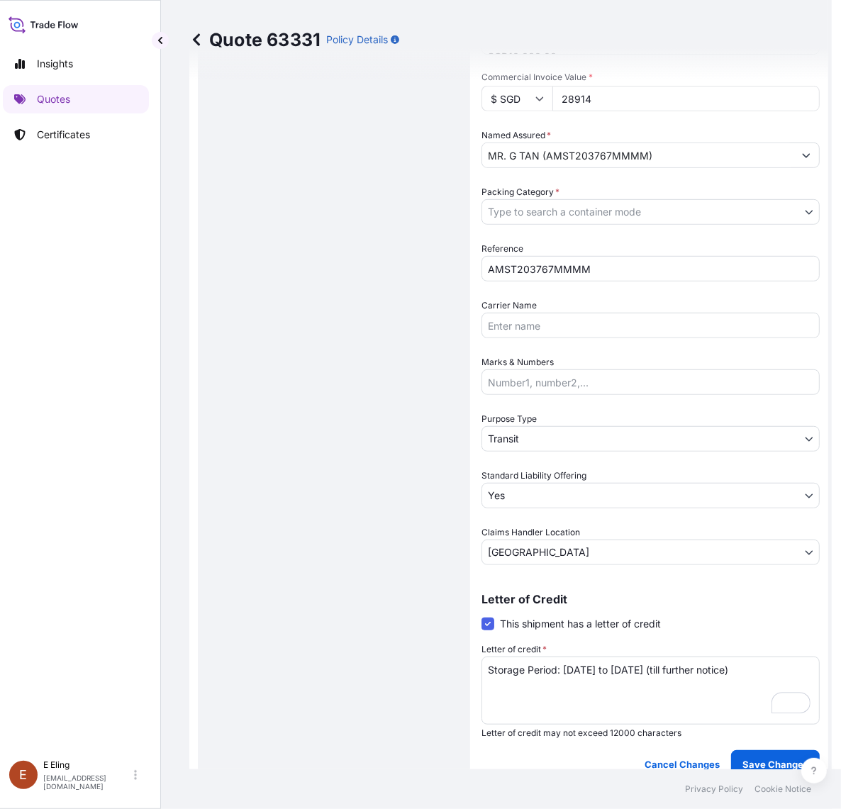
click at [537, 444] on body "Insights Quotes Certificates E E Eling eeling@helutrans.com Quote 63331 Policy …" at bounding box center [411, 404] width 841 height 809
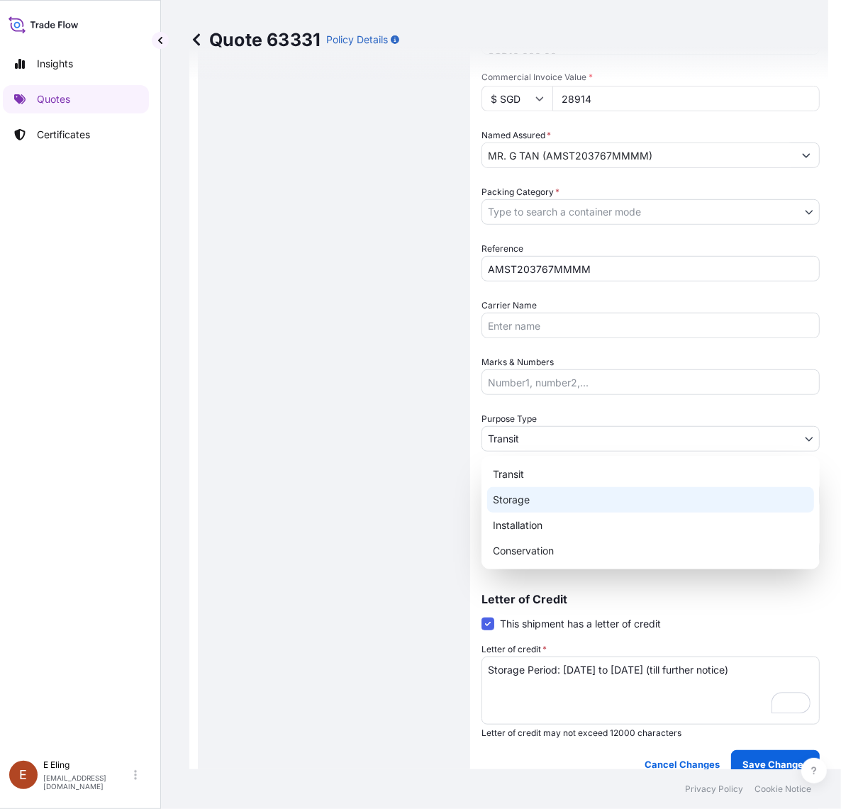
click at [532, 501] on div "Storage" at bounding box center [650, 500] width 327 height 26
select select "Storage"
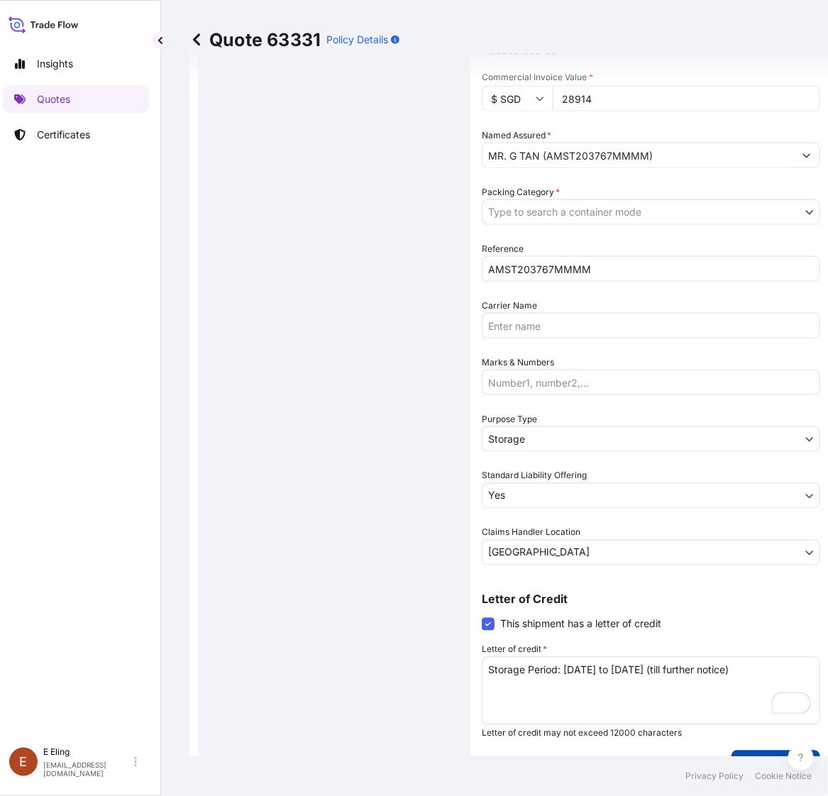
click at [759, 757] on p "Save Changes" at bounding box center [775, 764] width 66 height 14
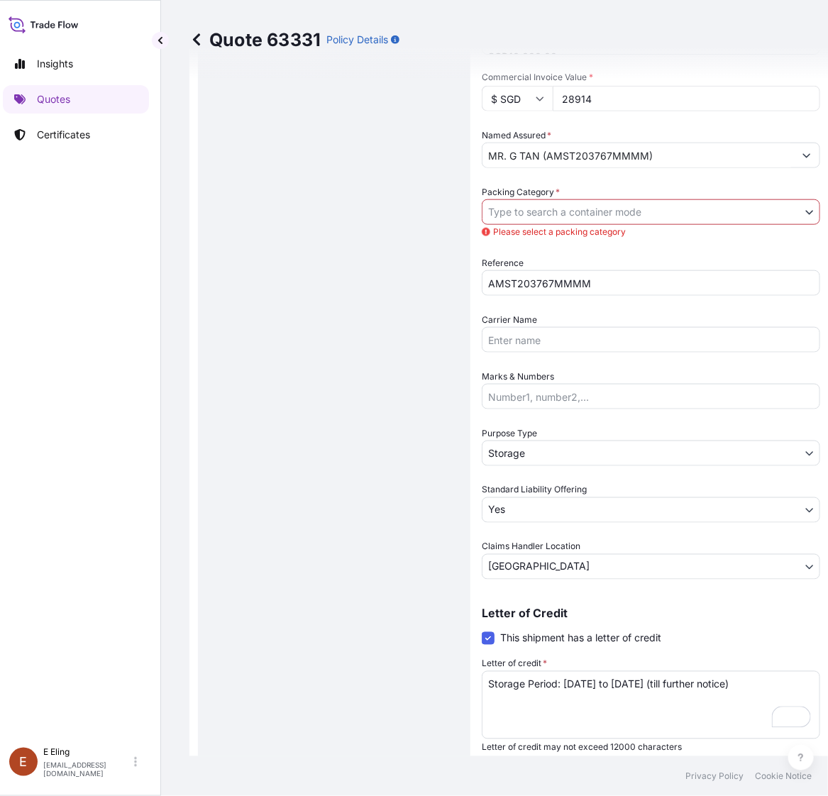
click at [576, 216] on body "Insights Quotes Certificates E E Eling eeling@helutrans.com Quote 63331 Policy …" at bounding box center [405, 398] width 828 height 796
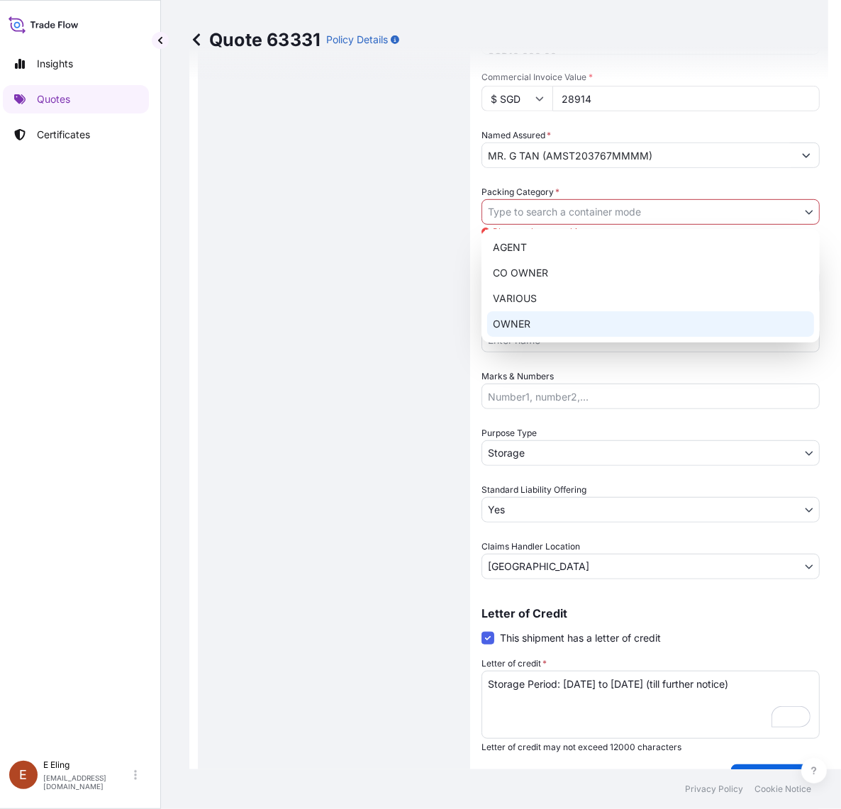
click at [552, 324] on div "OWNER" at bounding box center [650, 324] width 327 height 26
select select "27"
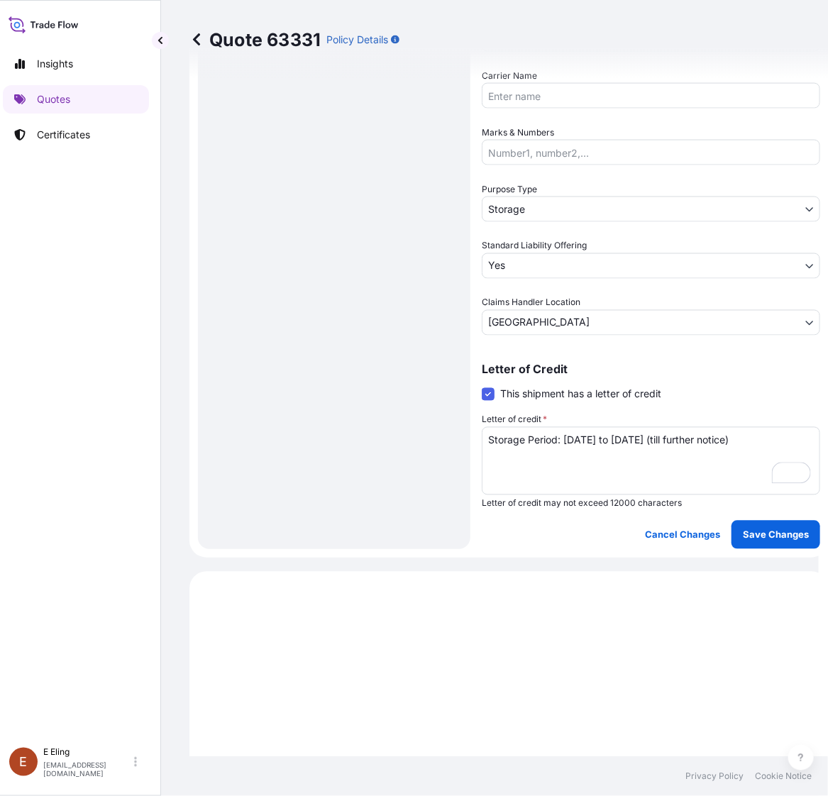
scroll to position [806, 0]
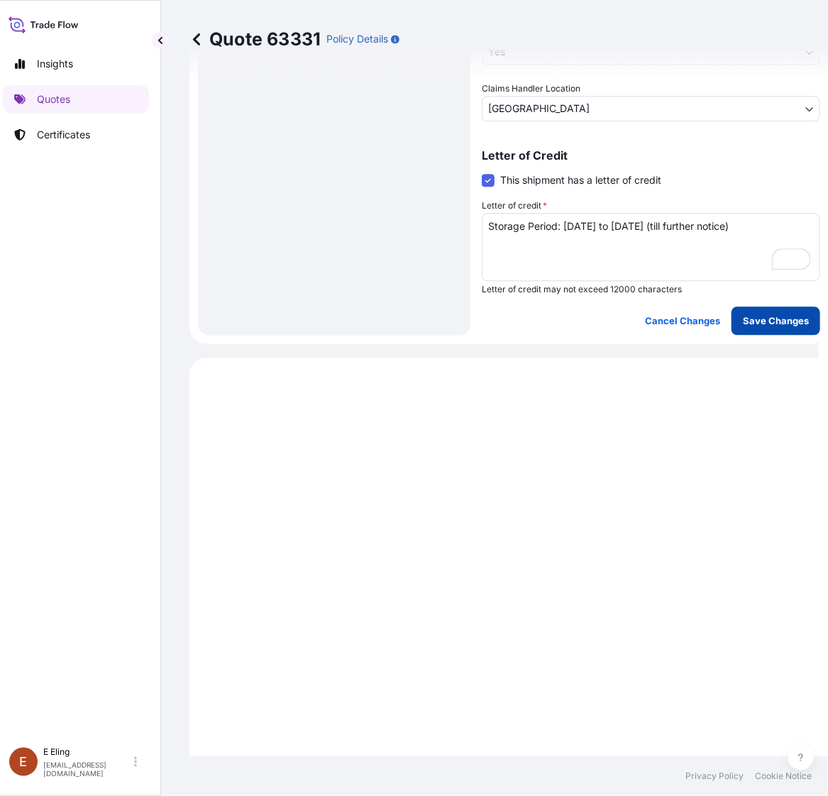
click at [767, 309] on button "Save Changes" at bounding box center [775, 321] width 89 height 28
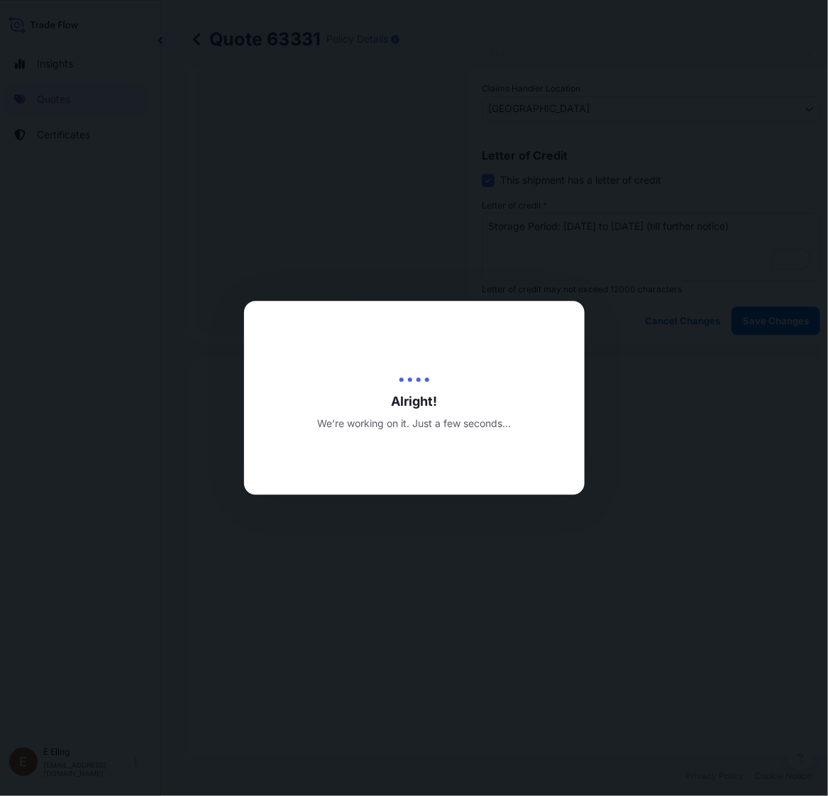
scroll to position [896, 0]
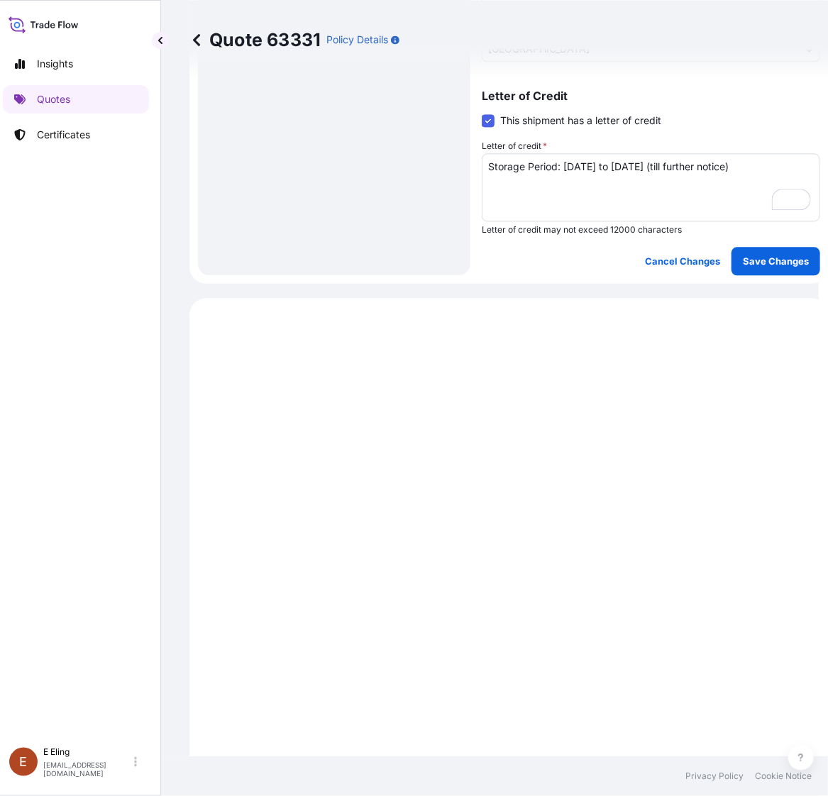
select select "STORAGE"
select select "Storage"
select select "Yes"
select select "[GEOGRAPHIC_DATA]"
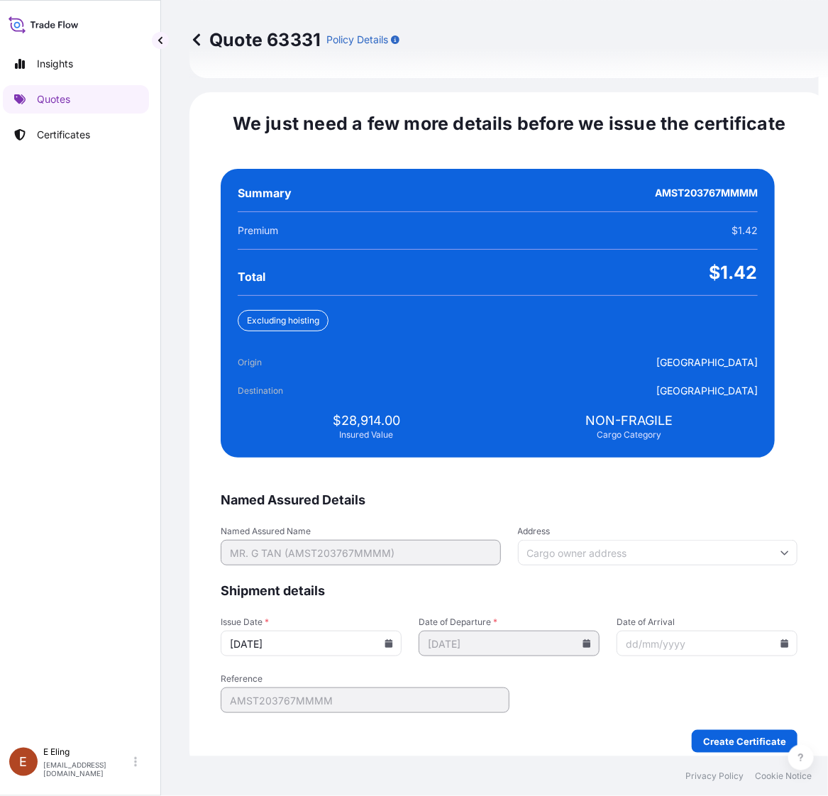
click at [391, 635] on input "[DATE]" at bounding box center [311, 643] width 181 height 26
click at [394, 633] on input "[DATE]" at bounding box center [311, 643] width 181 height 26
click at [393, 639] on icon at bounding box center [389, 643] width 8 height 9
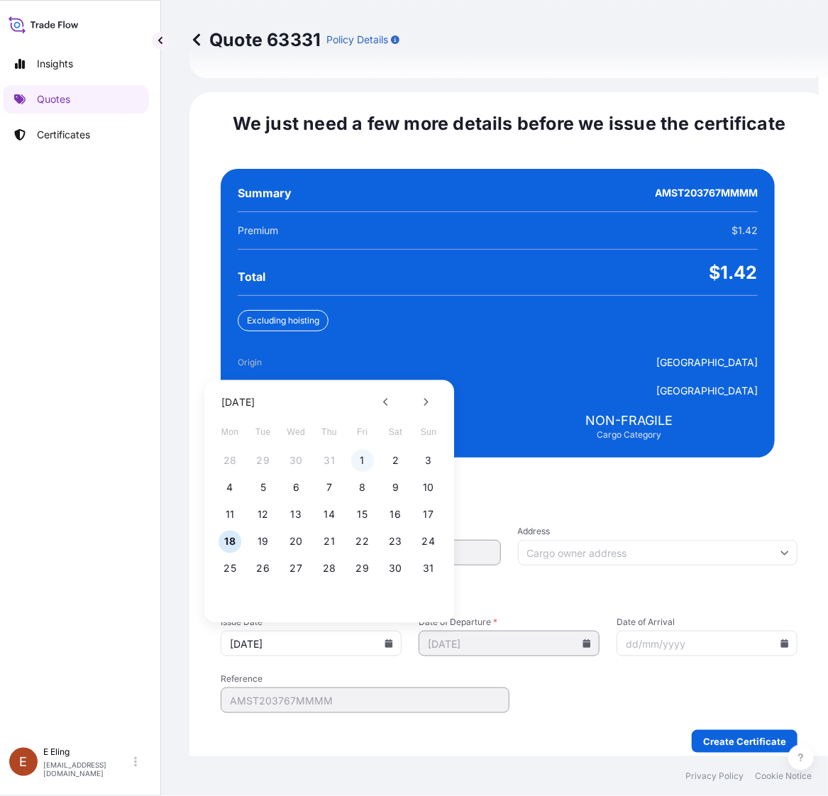
click at [360, 450] on button "1" at bounding box center [362, 461] width 23 height 23
type input "[DATE]"
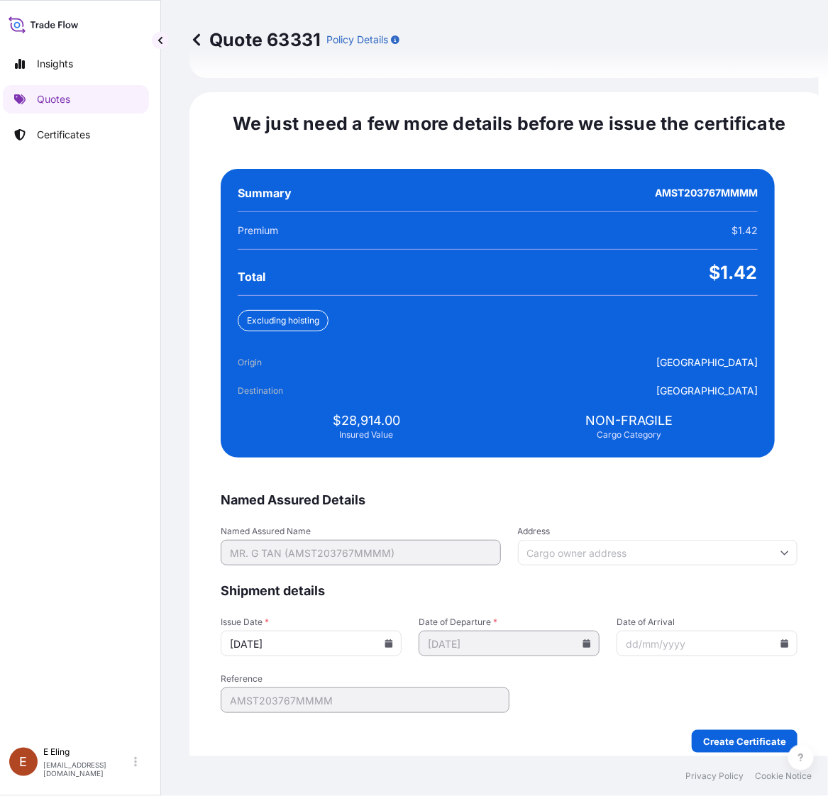
click at [781, 639] on icon at bounding box center [785, 643] width 8 height 9
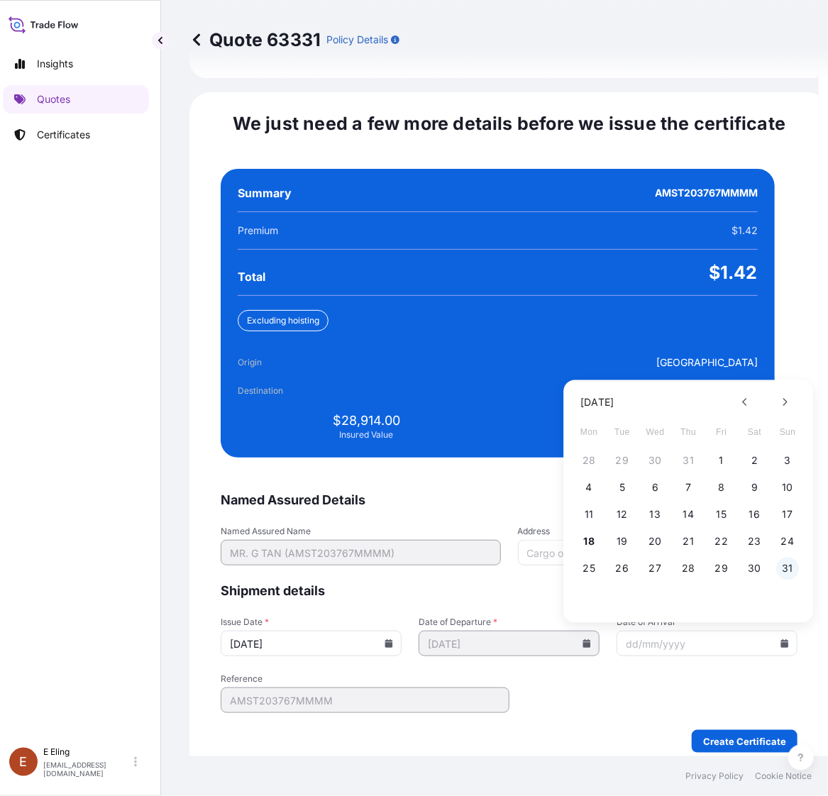
click at [786, 559] on button "31" at bounding box center [787, 568] width 23 height 23
type input "[DATE]"
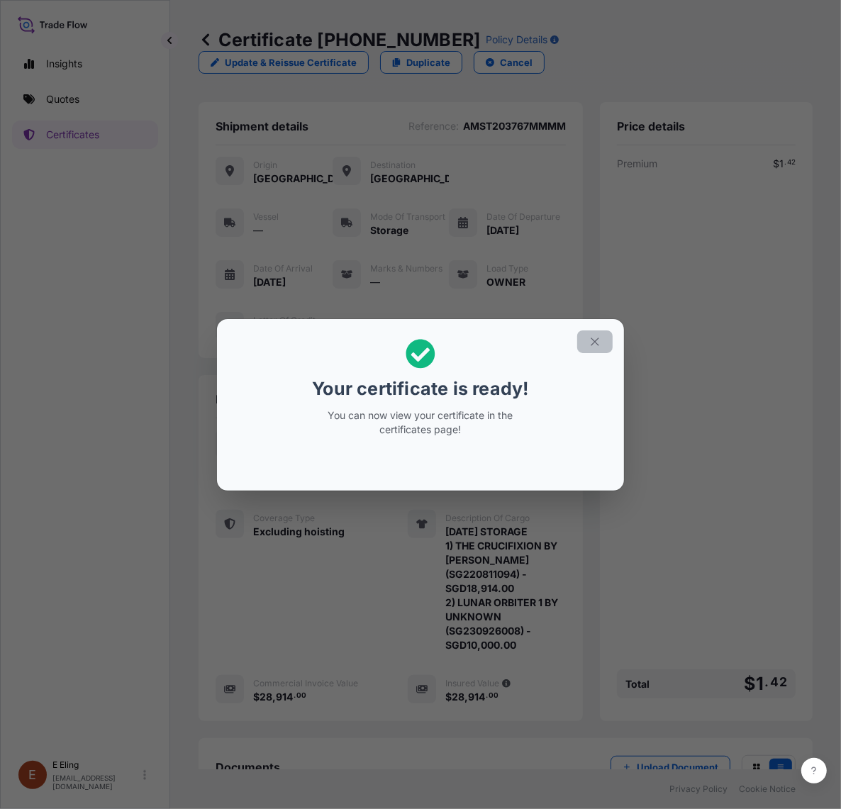
click at [594, 342] on icon "button" at bounding box center [595, 342] width 8 height 8
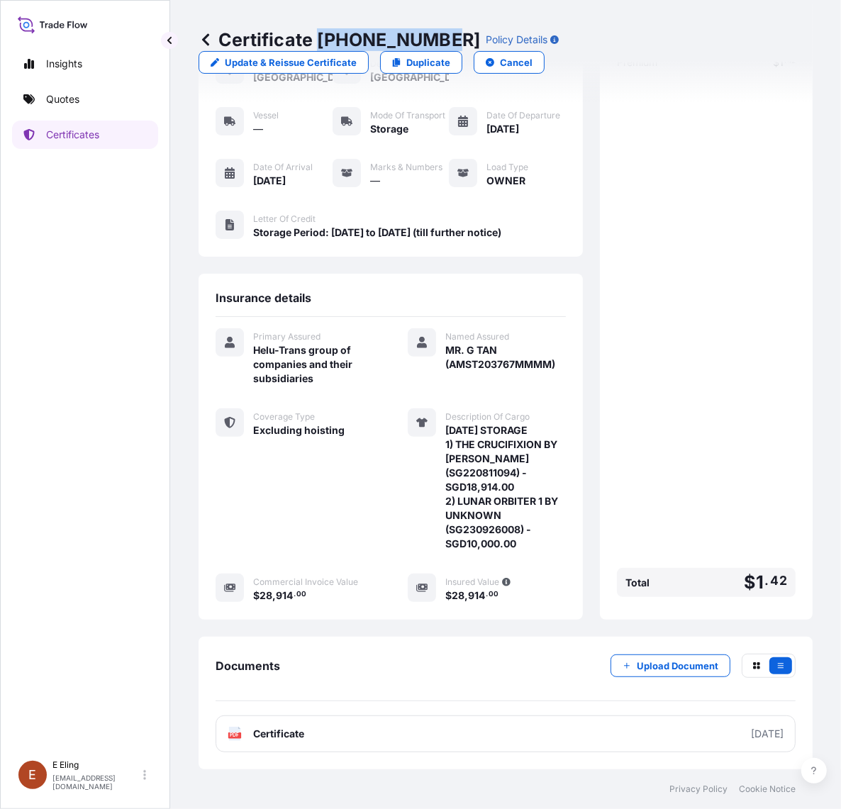
drag, startPoint x: 321, startPoint y: 34, endPoint x: 438, endPoint y: 37, distance: 116.3
click at [438, 37] on p "Certificate 31504-1313-1" at bounding box center [340, 39] width 282 height 23
copy p "[PHONE_NUMBER]"
drag, startPoint x: 447, startPoint y: 348, endPoint x: 546, endPoint y: 352, distance: 99.4
click at [546, 352] on span "MR. G TAN (AMST203767MMMM)" at bounding box center [505, 357] width 121 height 28
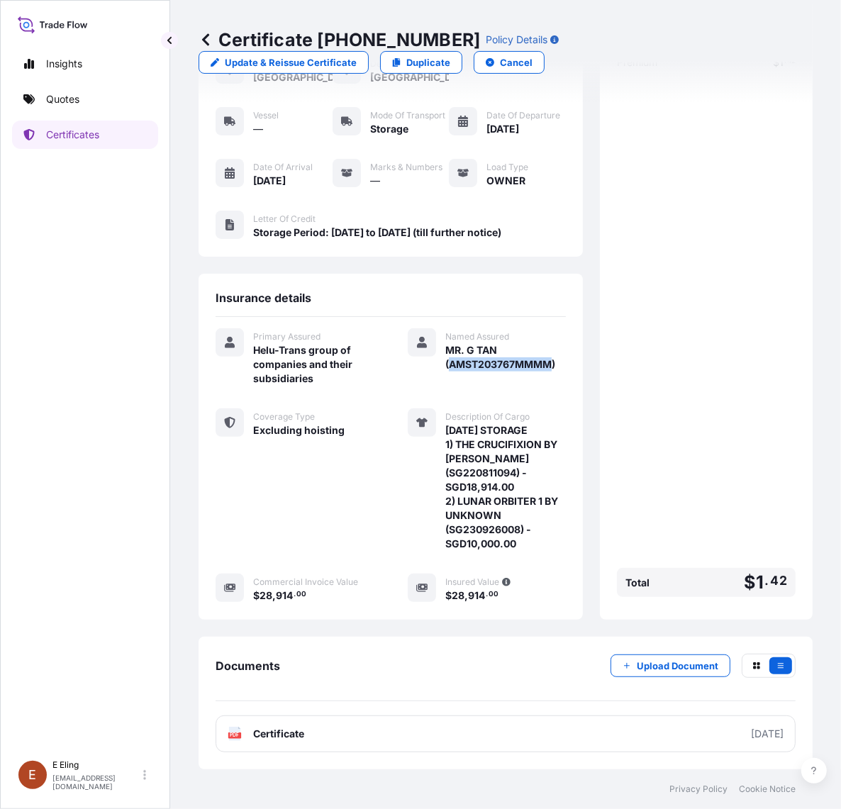
copy span "AMST203767MMMM"
click at [33, 126] on link "Certificates" at bounding box center [85, 135] width 146 height 28
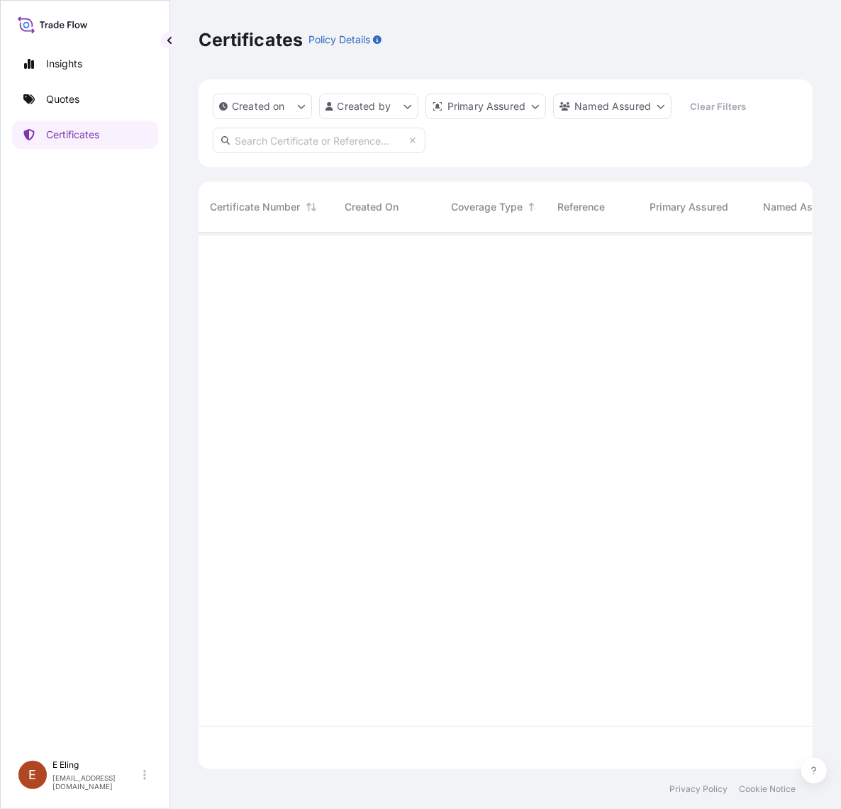
click at [328, 140] on input "text" at bounding box center [319, 141] width 213 height 26
paste input "AMST203767MMMM"
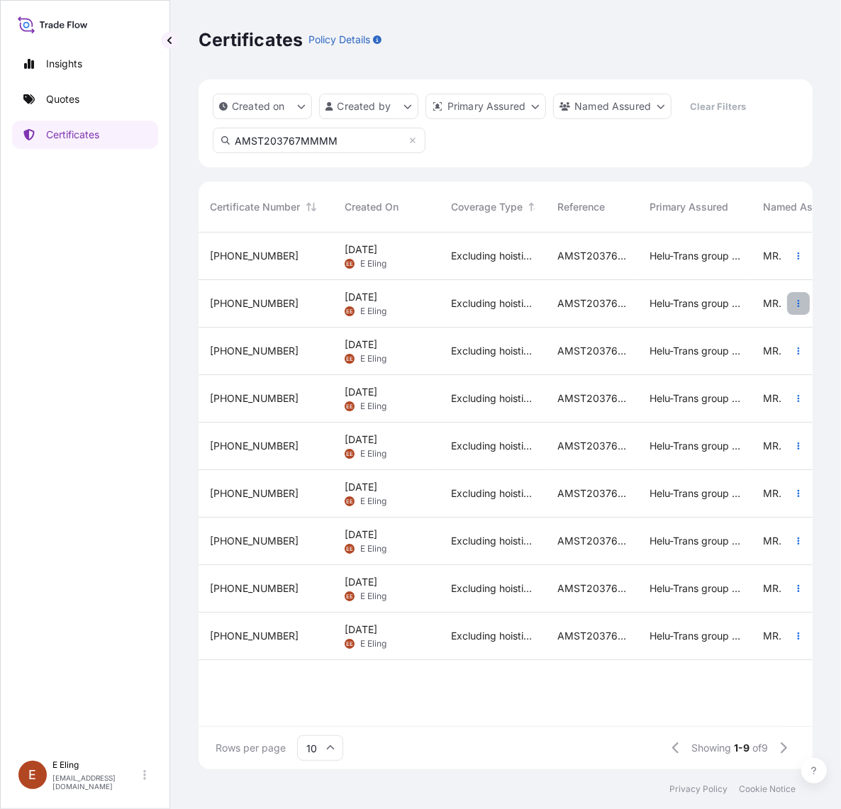
type input "AMST203767MMMM"
click at [803, 300] on button "button" at bounding box center [798, 303] width 23 height 23
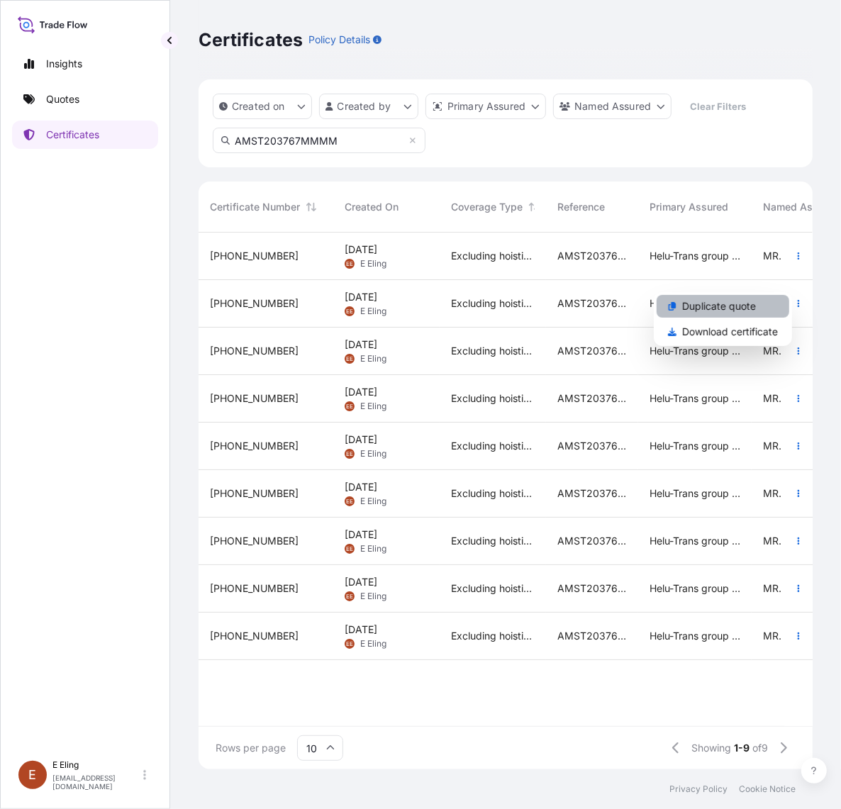
click at [777, 312] on link "Duplicate quote" at bounding box center [723, 306] width 133 height 23
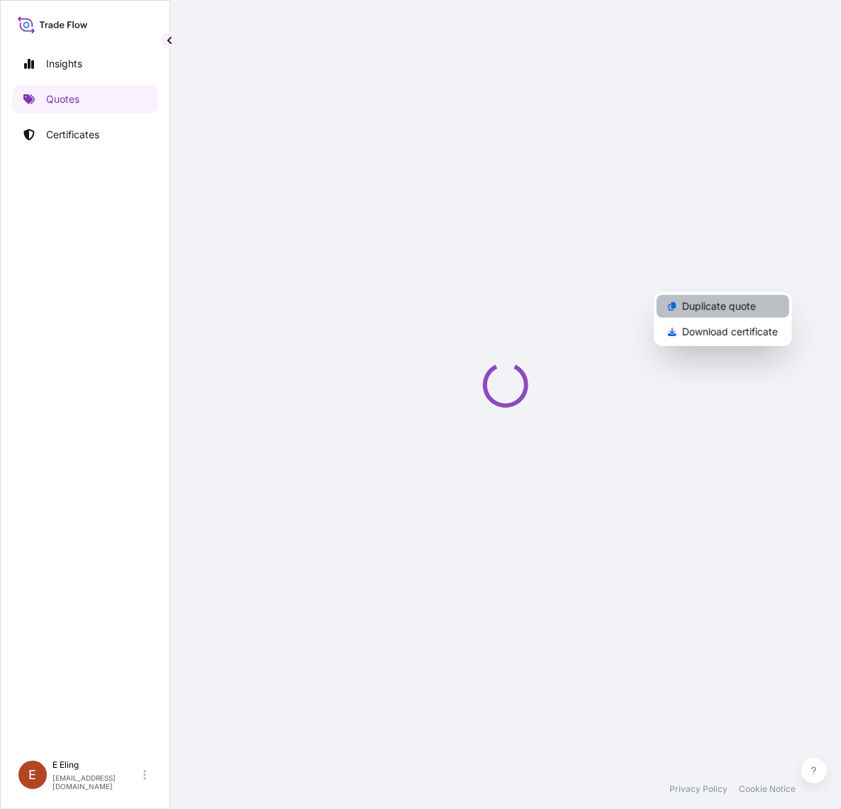
select select "STORAGE"
select select "Storage"
select select "Yes"
select select "[GEOGRAPHIC_DATA]"
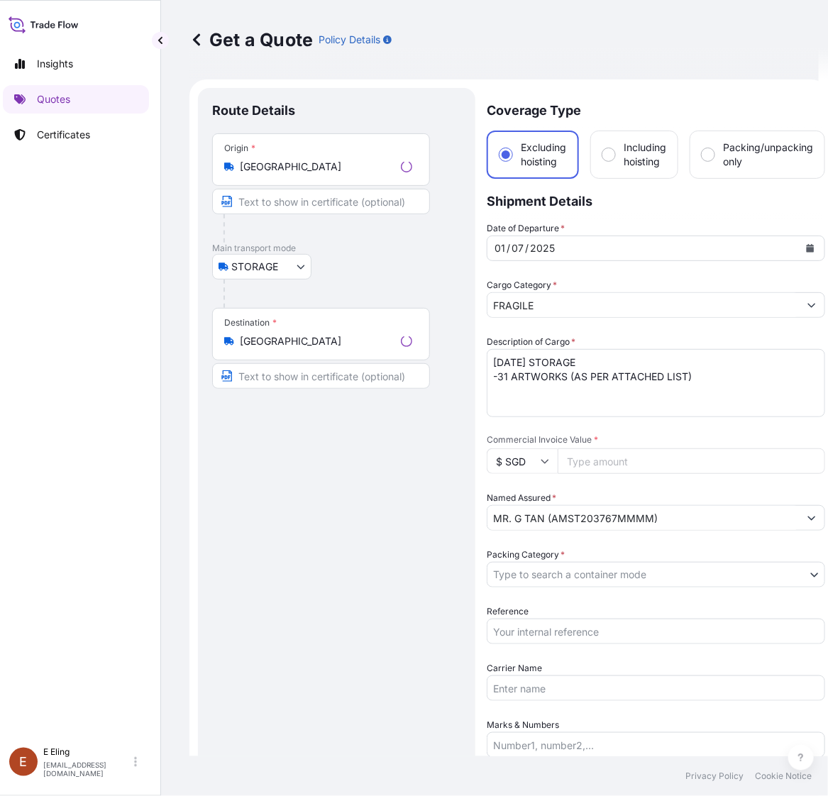
scroll to position [23, 0]
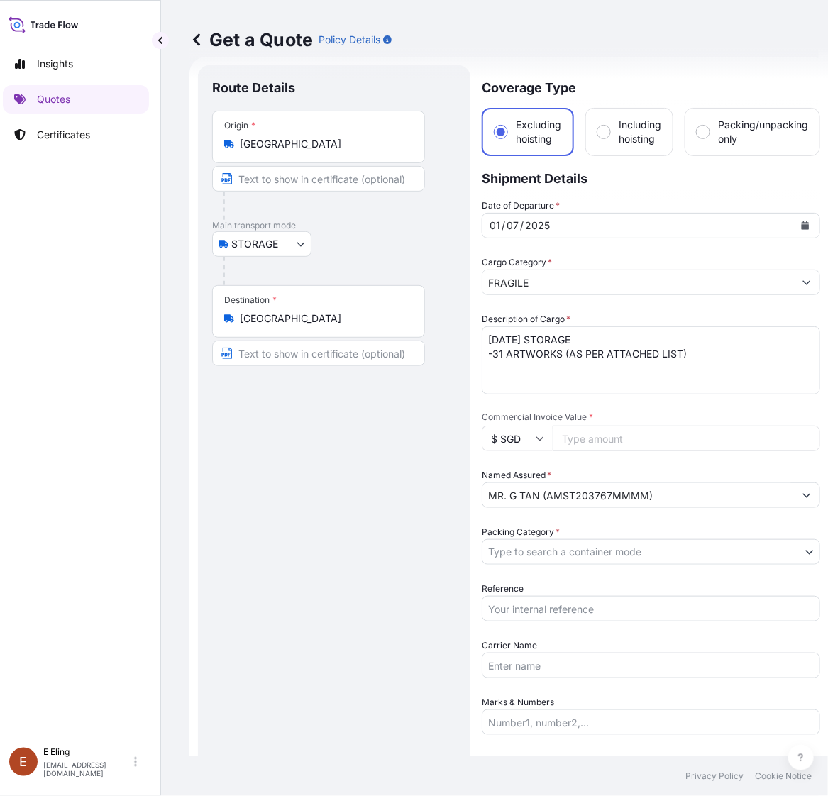
click at [813, 222] on button "Calendar" at bounding box center [804, 225] width 23 height 23
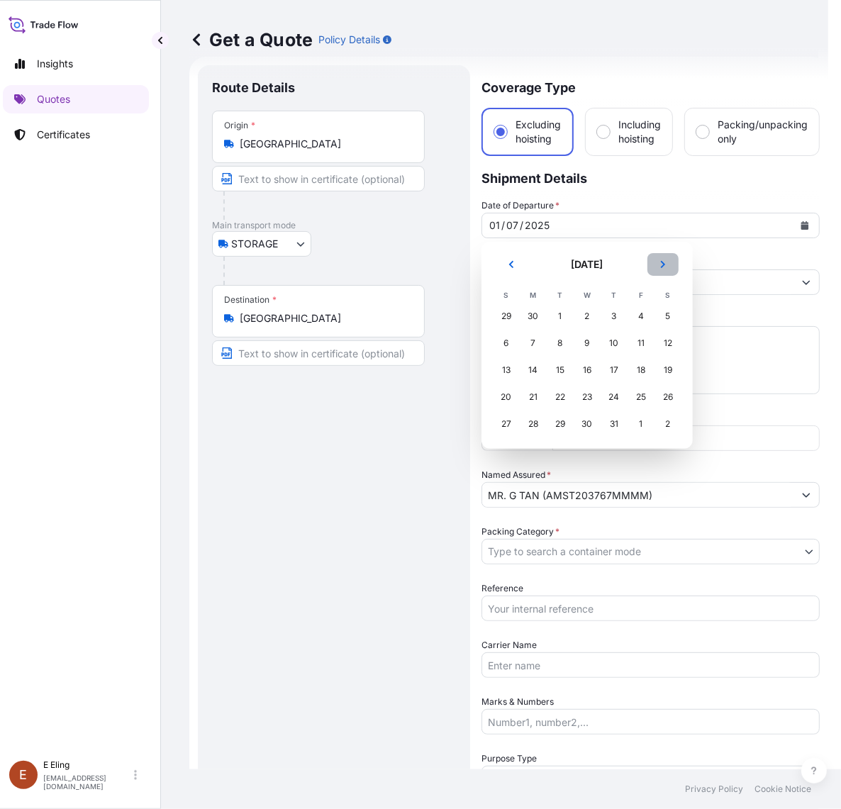
click at [667, 257] on button "Next" at bounding box center [662, 264] width 31 height 23
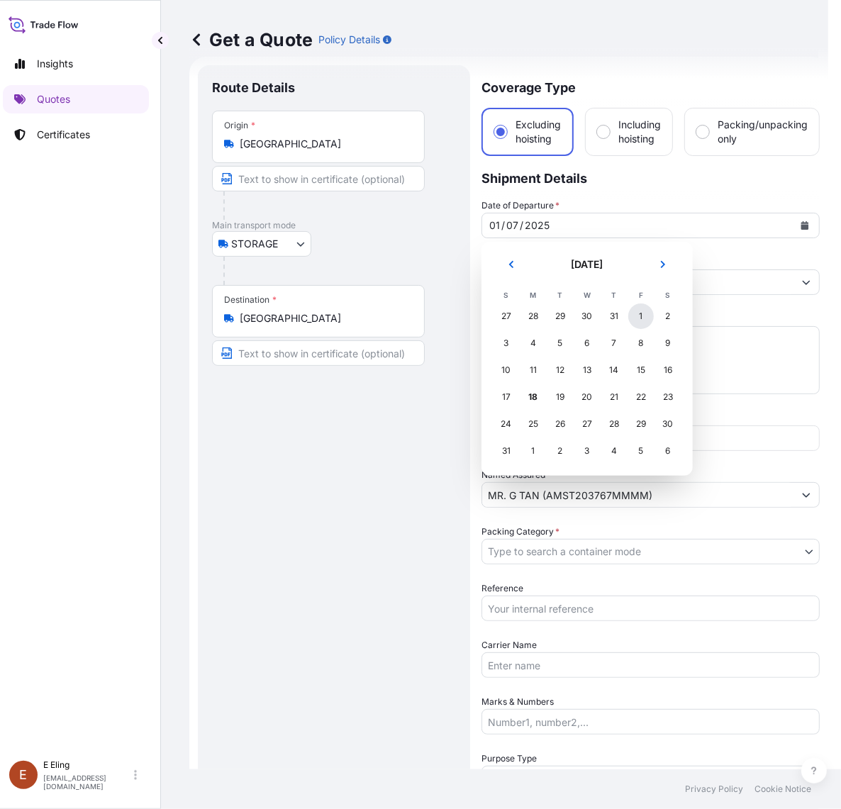
click at [635, 321] on div "1" at bounding box center [641, 316] width 26 height 26
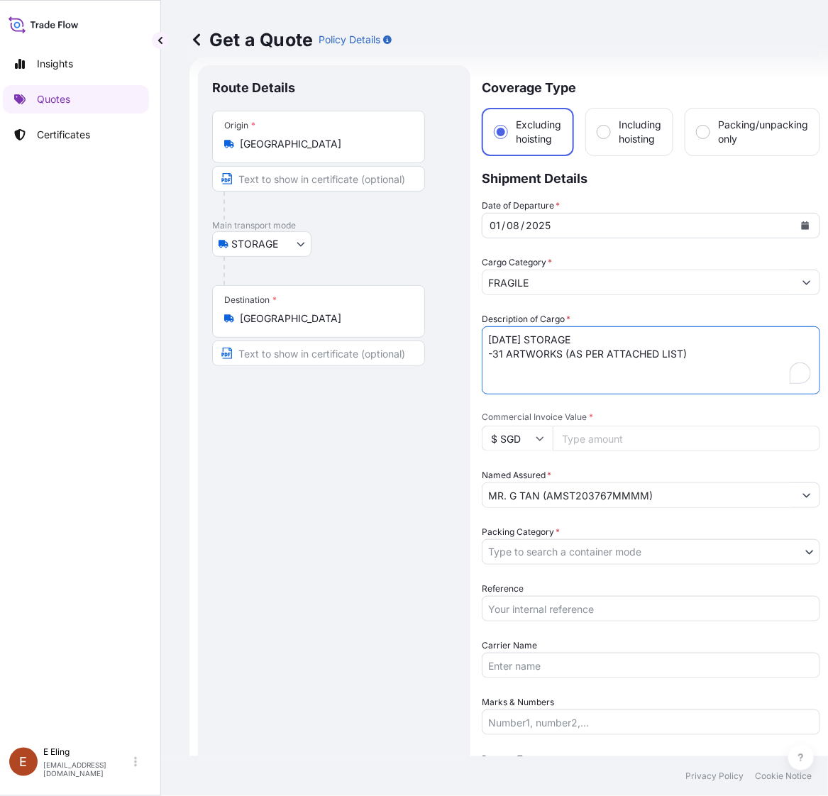
drag, startPoint x: 508, startPoint y: 335, endPoint x: 454, endPoint y: 335, distance: 54.6
click at [454, 335] on form "Route Details Place of loading Road / Inland Road / Inland Origin * Singapore M…" at bounding box center [508, 592] width 639 height 1070
type textarea "AUG25 STORAGE -31 ARTWORKS (AS PER ATTACHED LIST)"
drag, startPoint x: 571, startPoint y: 607, endPoint x: 571, endPoint y: 599, distance: 7.8
click at [571, 607] on input "Reference" at bounding box center [650, 609] width 338 height 26
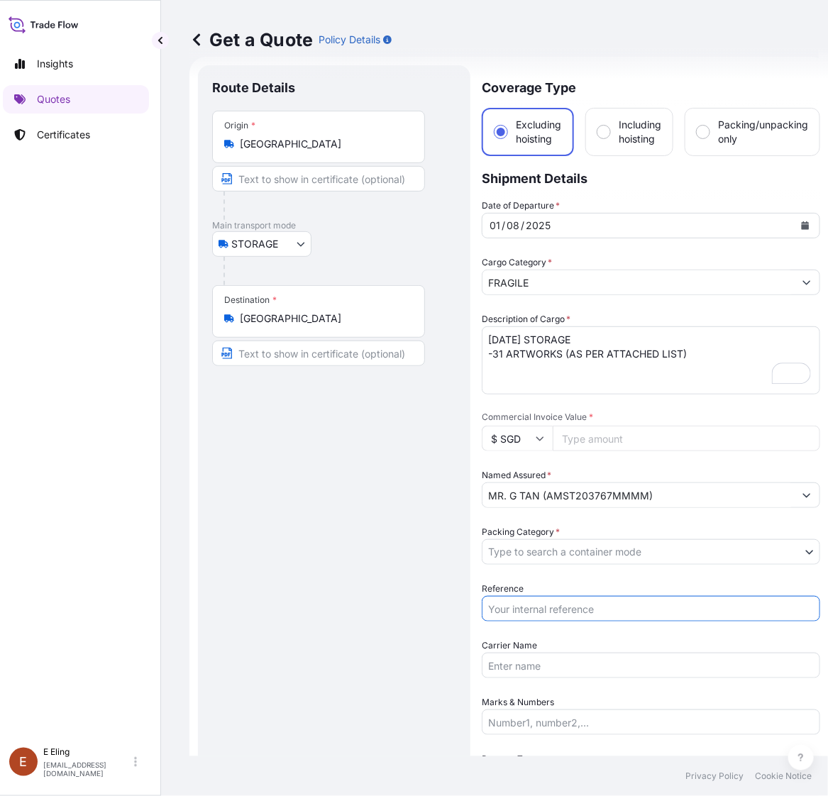
paste input "AMST203767MMMM"
type input "AMST203767MMMM"
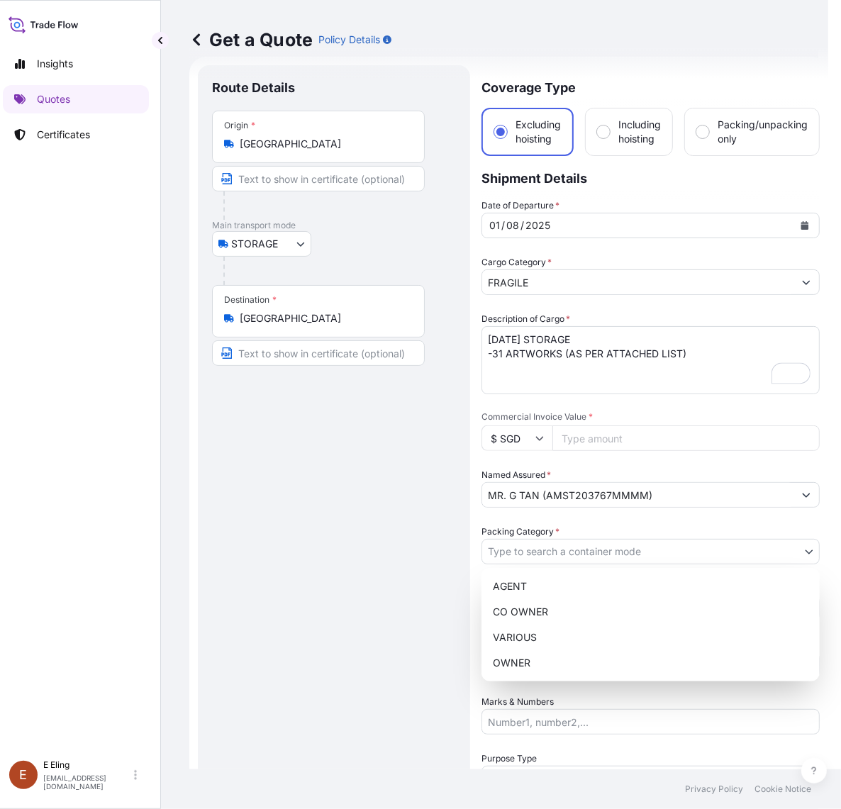
click at [567, 555] on body "August 2025 Insights Quotes Certificates E E Eling eeling@helutrans.com Get a Q…" at bounding box center [405, 404] width 828 height 809
click at [554, 657] on div "OWNER" at bounding box center [650, 663] width 327 height 26
select select "27"
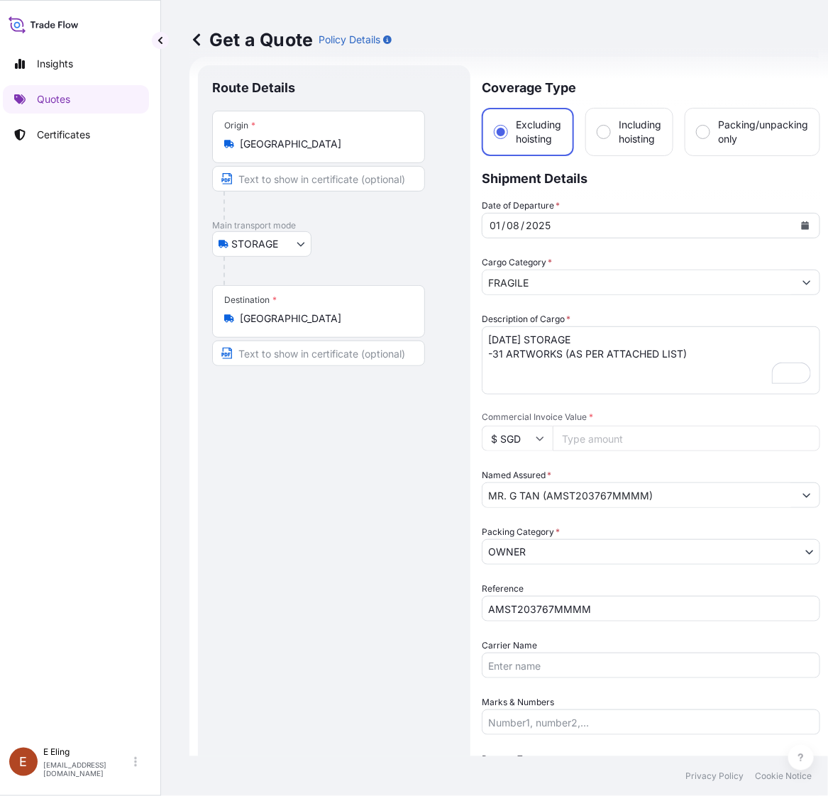
click at [589, 438] on input "Commercial Invoice Value *" at bounding box center [685, 438] width 267 height 26
paste input "336585.28"
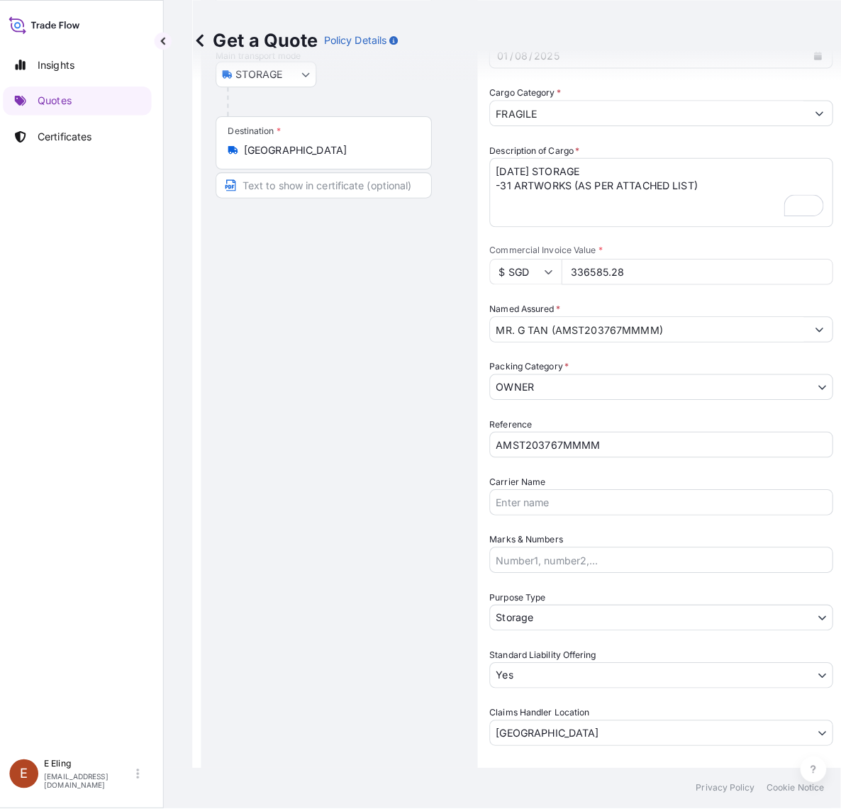
scroll to position [378, 0]
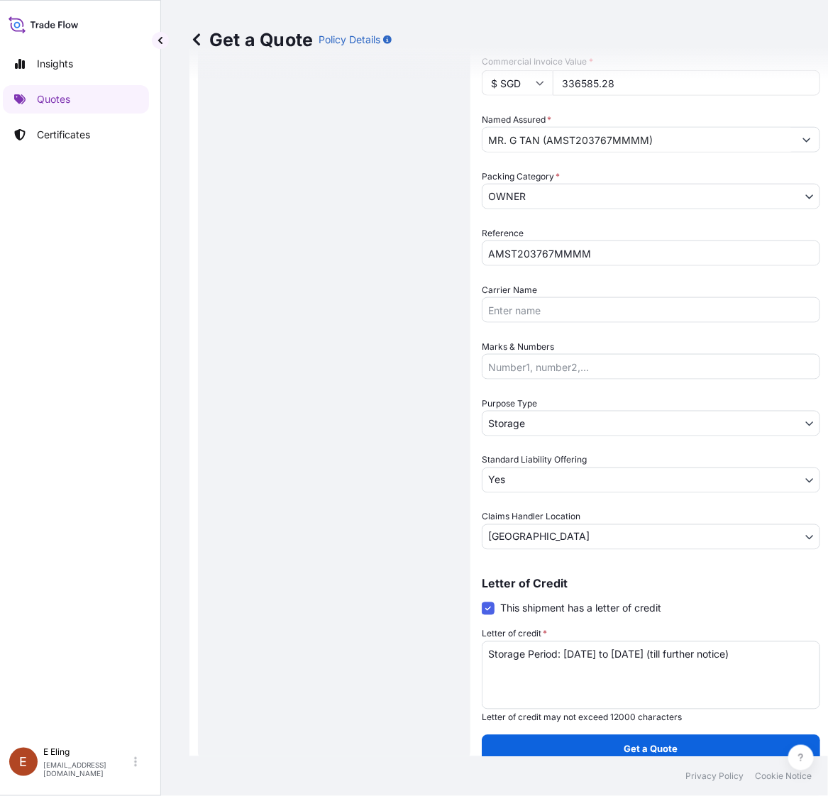
type input "336585.28"
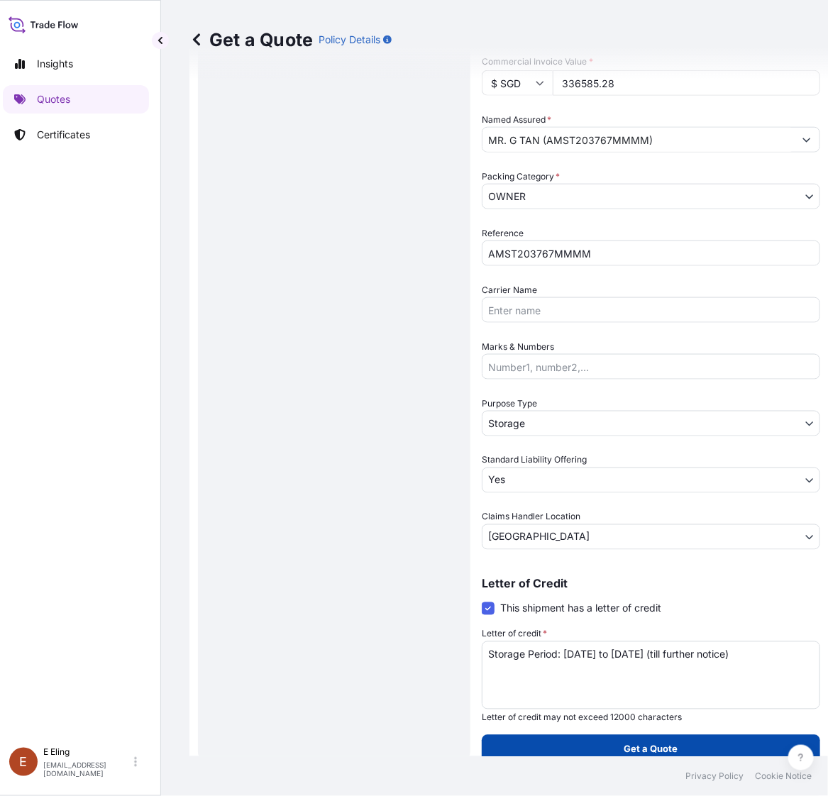
click at [618, 740] on button "Get a Quote" at bounding box center [650, 749] width 338 height 28
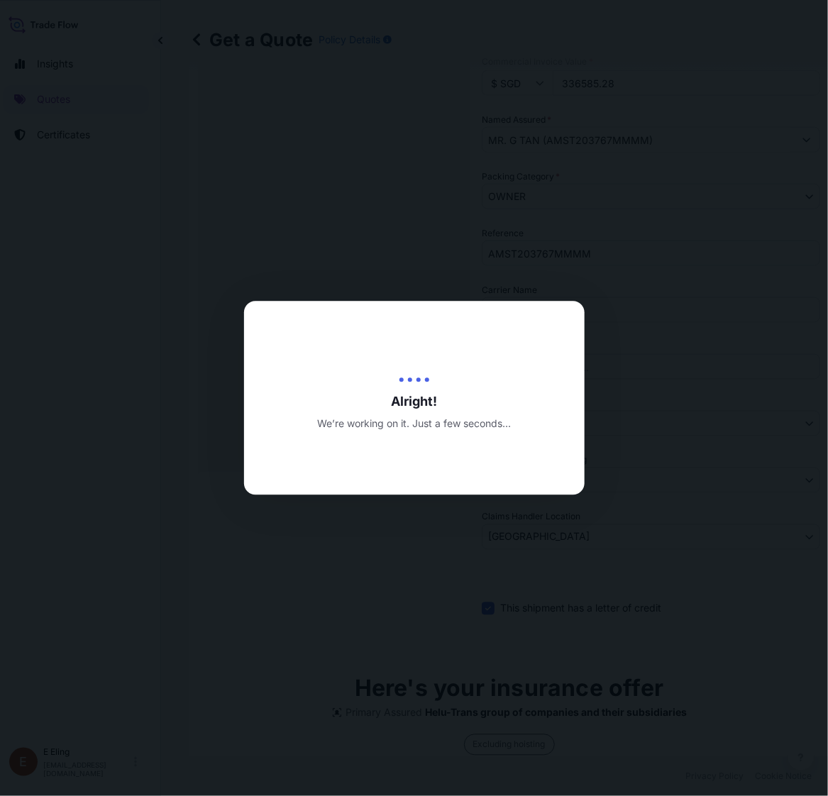
type input "[DATE]"
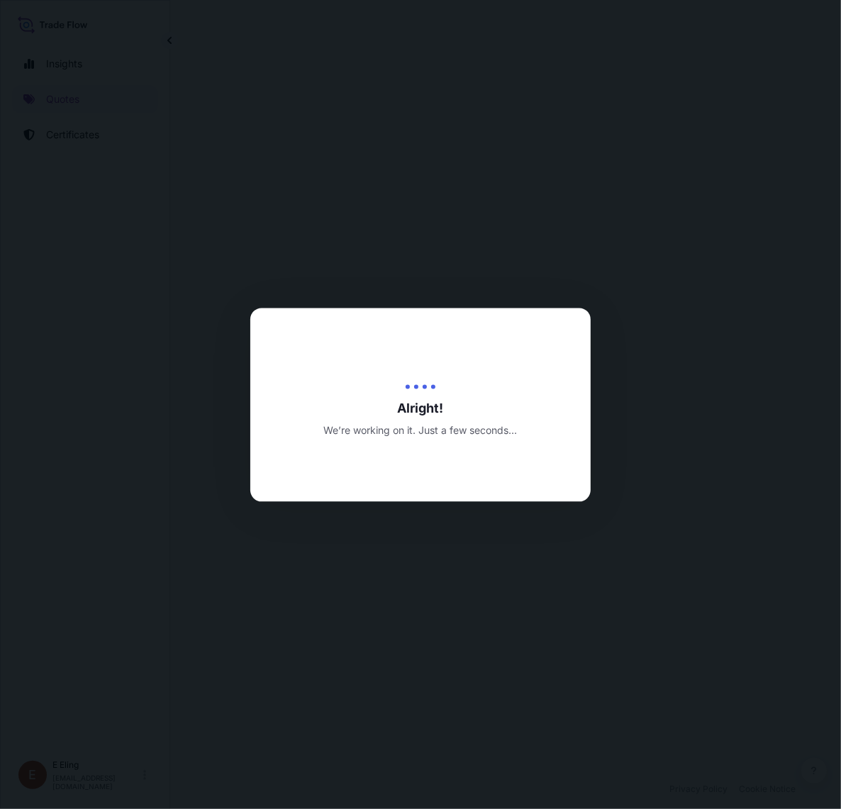
select select "STORAGE"
select select "Transit"
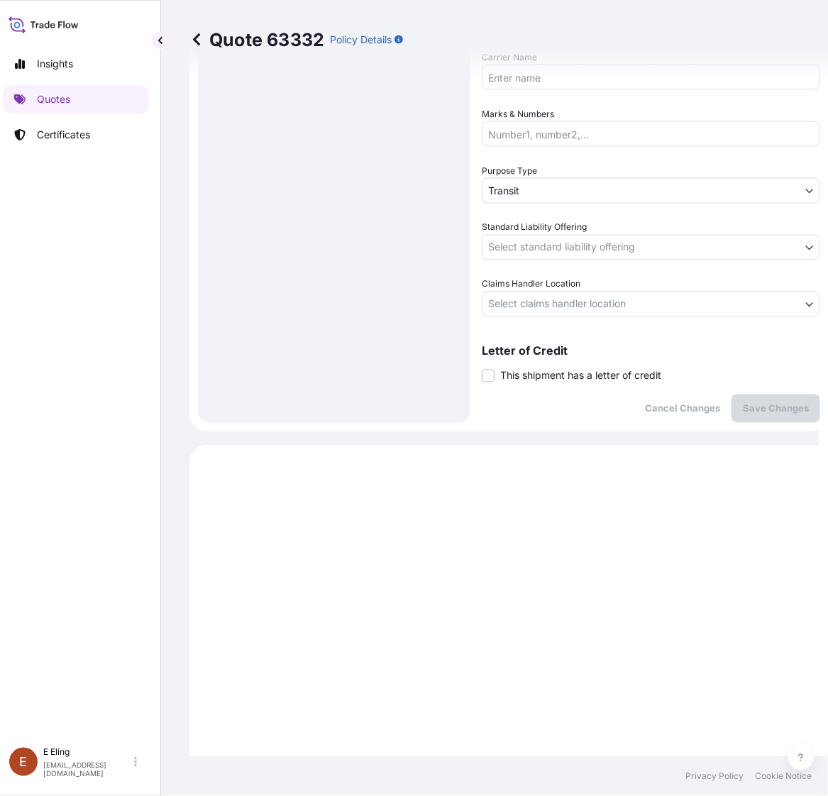
scroll to position [540, 0]
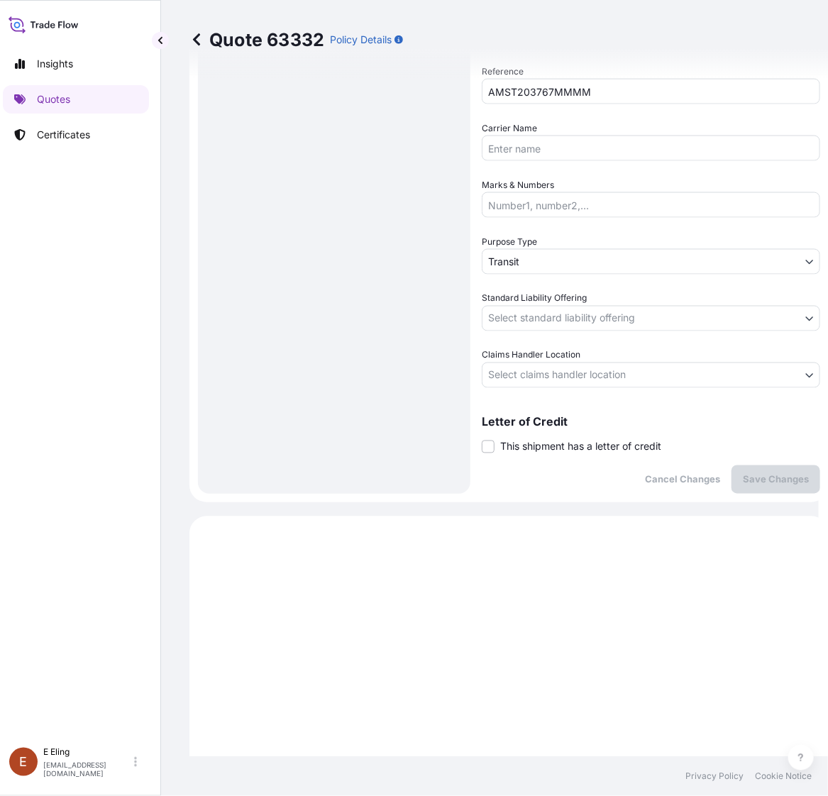
click at [552, 451] on span "This shipment has a letter of credit" at bounding box center [580, 447] width 161 height 14
click at [481, 439] on input "This shipment has a letter of credit" at bounding box center [481, 439] width 0 height 0
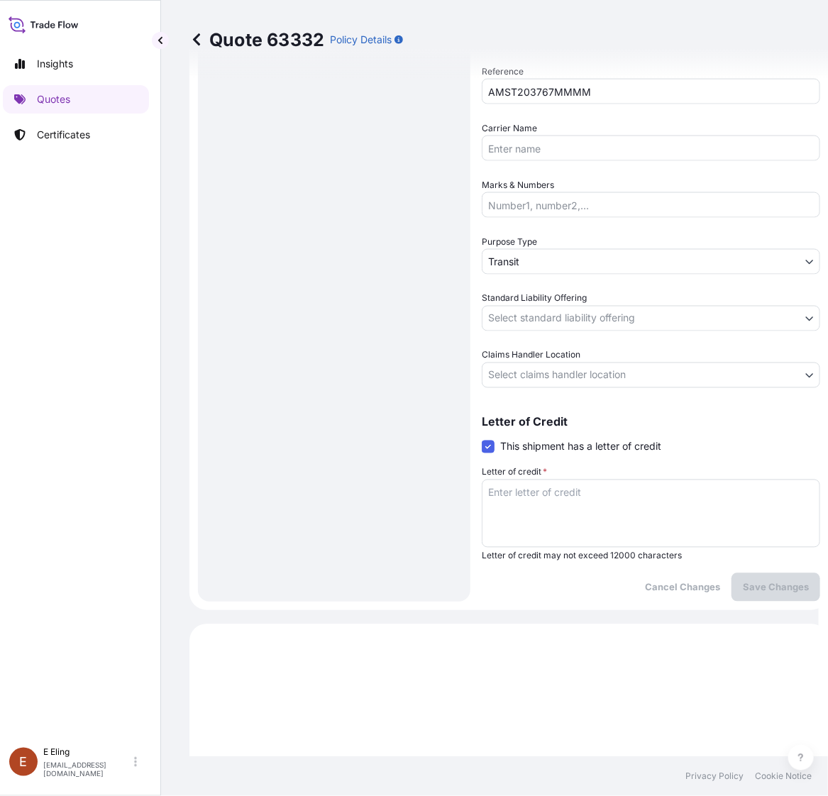
click at [559, 484] on textarea "Letter of credit *" at bounding box center [650, 513] width 338 height 68
paste textarea "Storage Period: [DATE] to [DATE] (till further notice)"
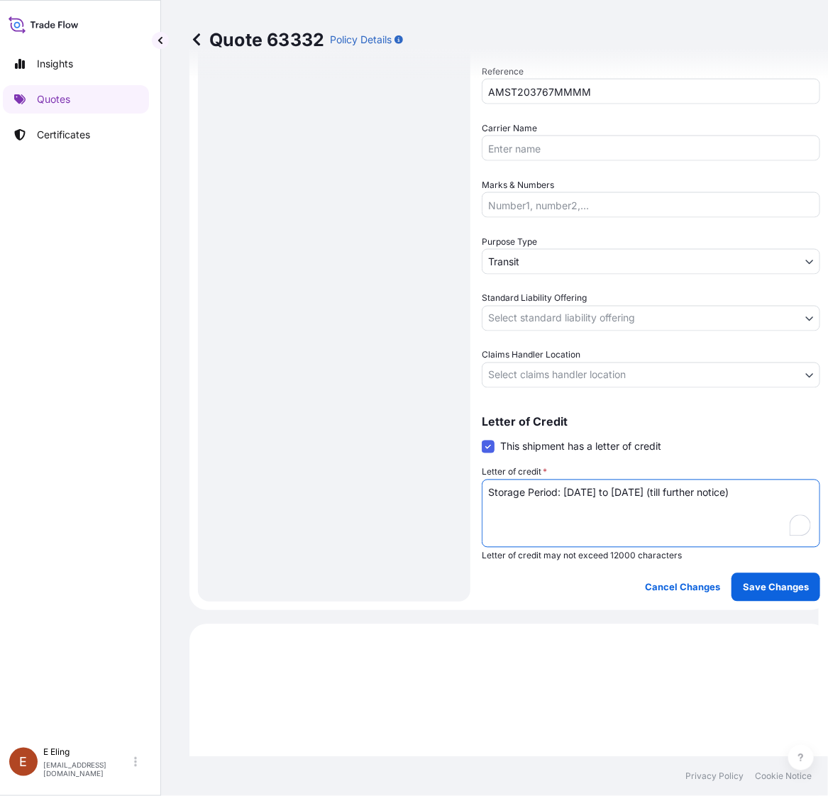
type textarea "Storage Period: [DATE] to [DATE] (till further notice)"
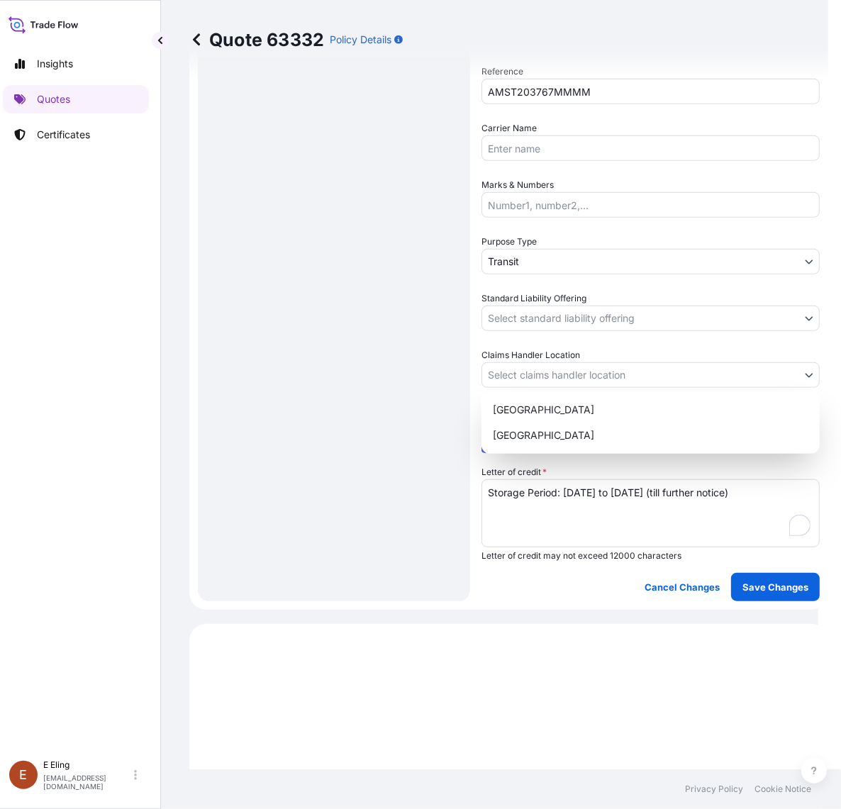
click at [548, 369] on body "Insights Quotes Certificates E E Eling eeling@helutrans.com Quote 63332 Policy …" at bounding box center [405, 404] width 828 height 809
click at [530, 420] on div "[GEOGRAPHIC_DATA]" at bounding box center [650, 410] width 327 height 26
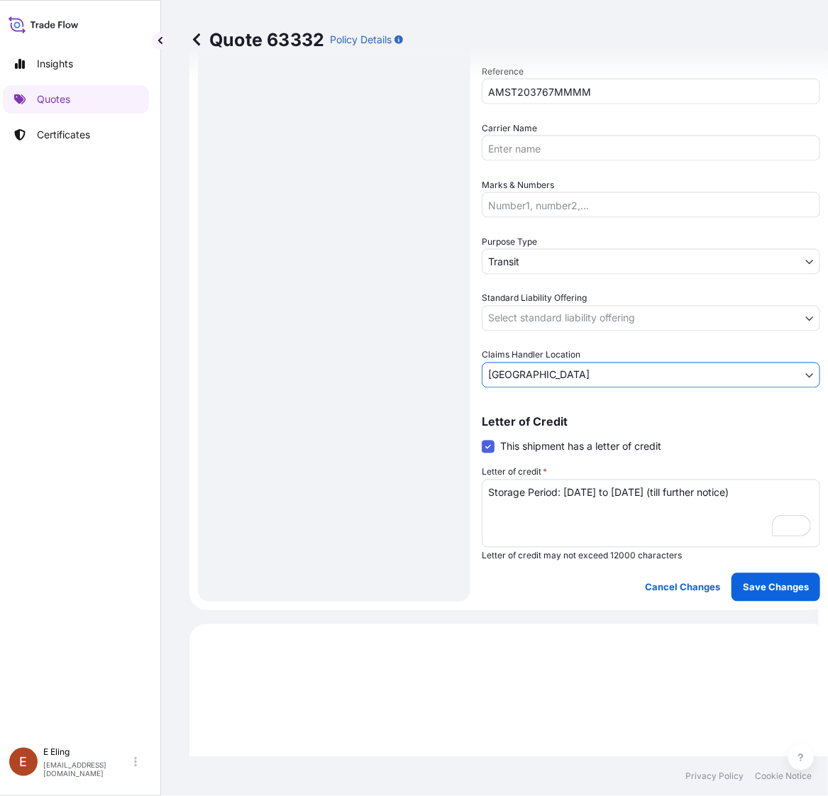
click at [520, 377] on body "Insights Quotes Certificates E E Eling eeling@helutrans.com Quote 63332 Policy …" at bounding box center [405, 398] width 828 height 796
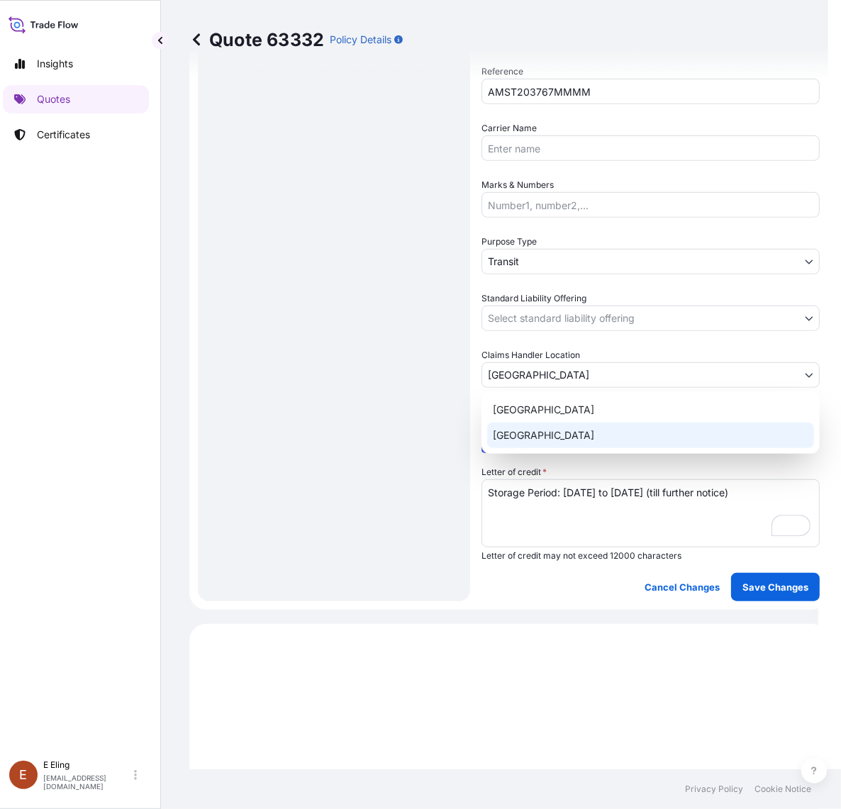
click at [533, 426] on div "[GEOGRAPHIC_DATA]" at bounding box center [650, 436] width 327 height 26
select select "[GEOGRAPHIC_DATA]"
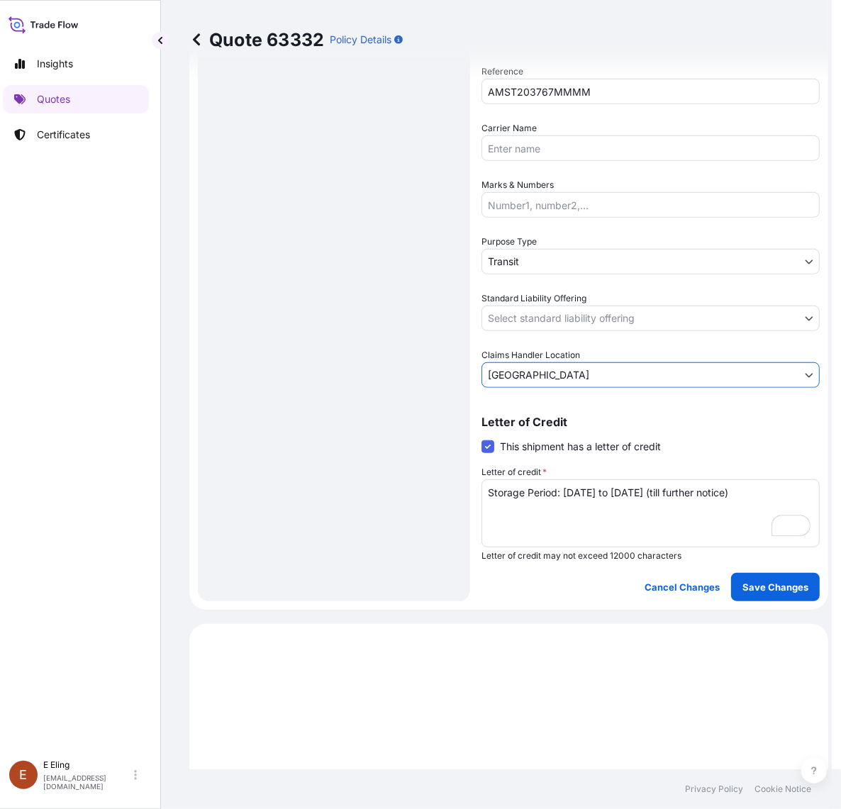
click at [541, 321] on body "Insights Quotes Certificates E E Eling eeling@helutrans.com Quote 63332 Policy …" at bounding box center [411, 404] width 841 height 809
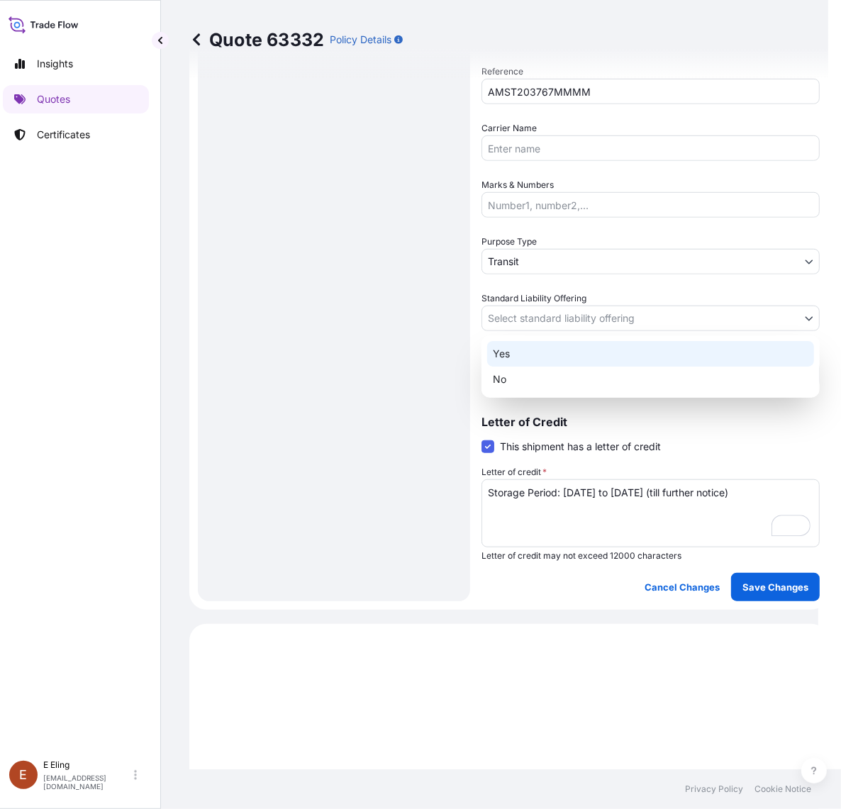
click at [520, 355] on div "Yes" at bounding box center [650, 354] width 327 height 26
select select "Yes"
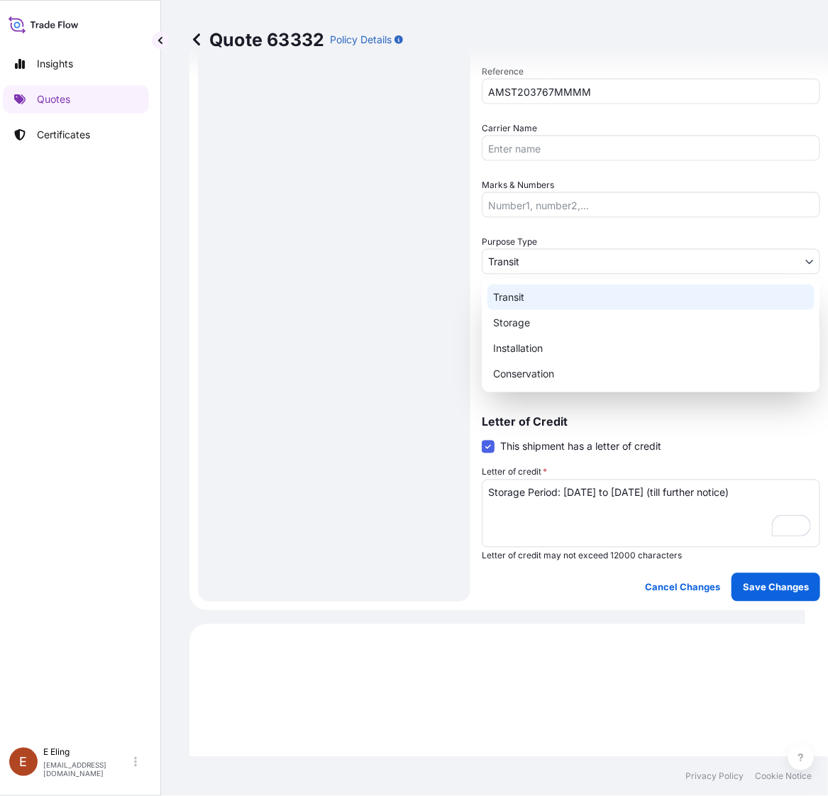
click at [515, 260] on body "Insights Quotes Certificates E E Eling eeling@helutrans.com Quote 63332 Policy …" at bounding box center [398, 398] width 814 height 796
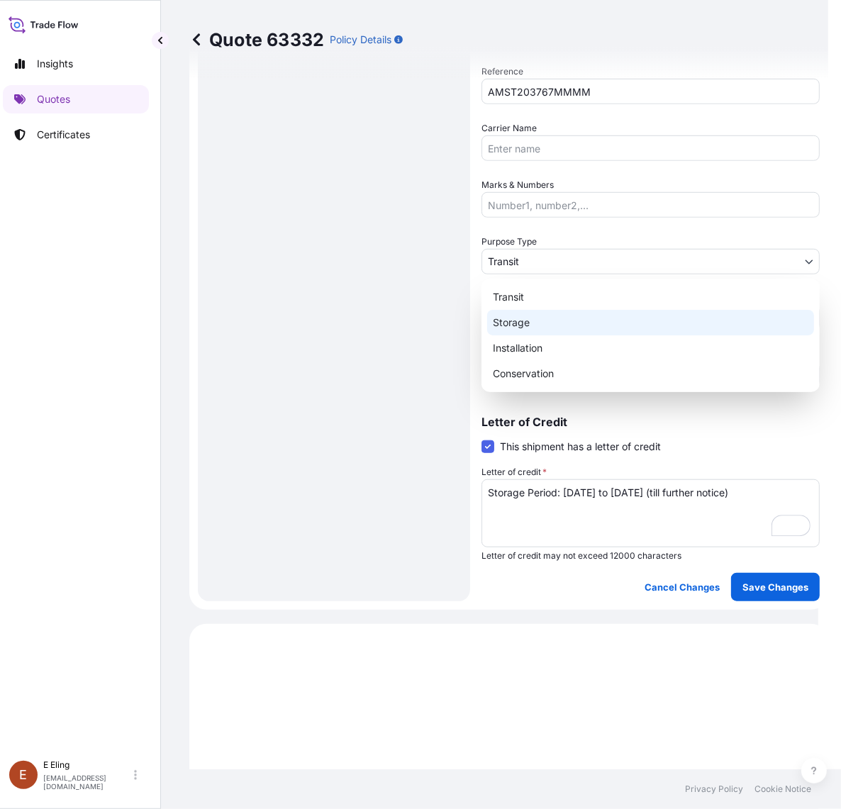
click at [533, 328] on div "Storage" at bounding box center [650, 323] width 327 height 26
select select "Storage"
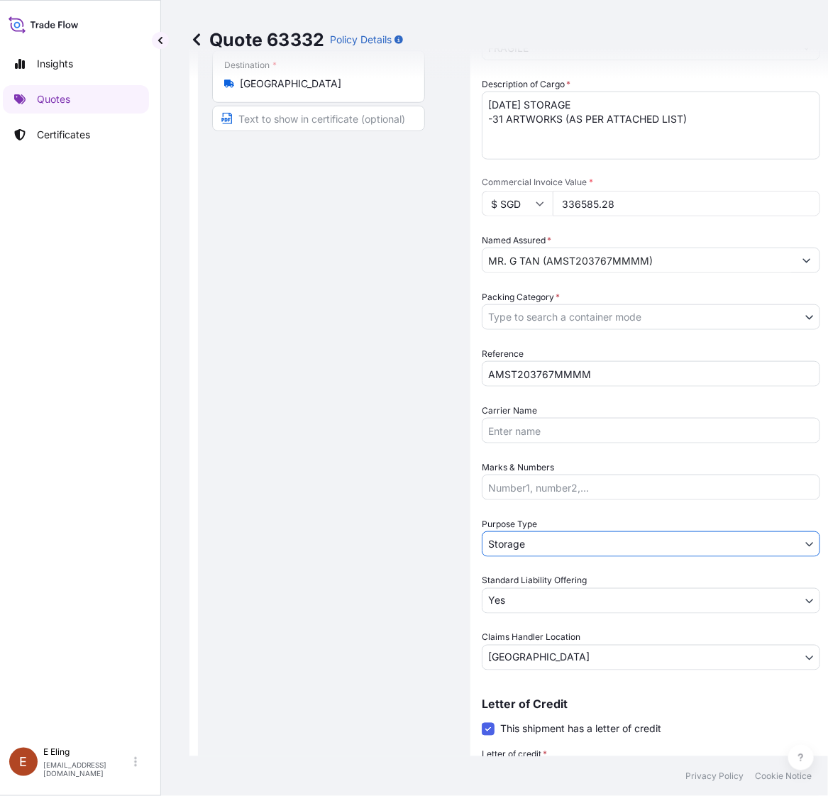
scroll to position [8, 0]
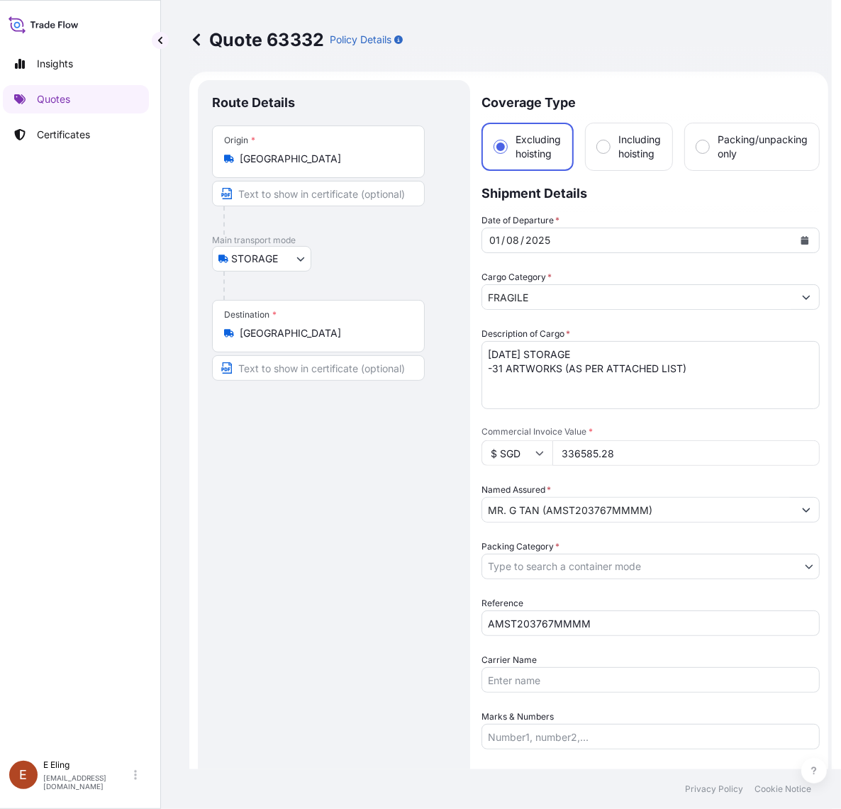
click at [550, 575] on body "Insights Quotes Certificates E E Eling eeling@helutrans.com Quote 63332 Policy …" at bounding box center [411, 404] width 841 height 809
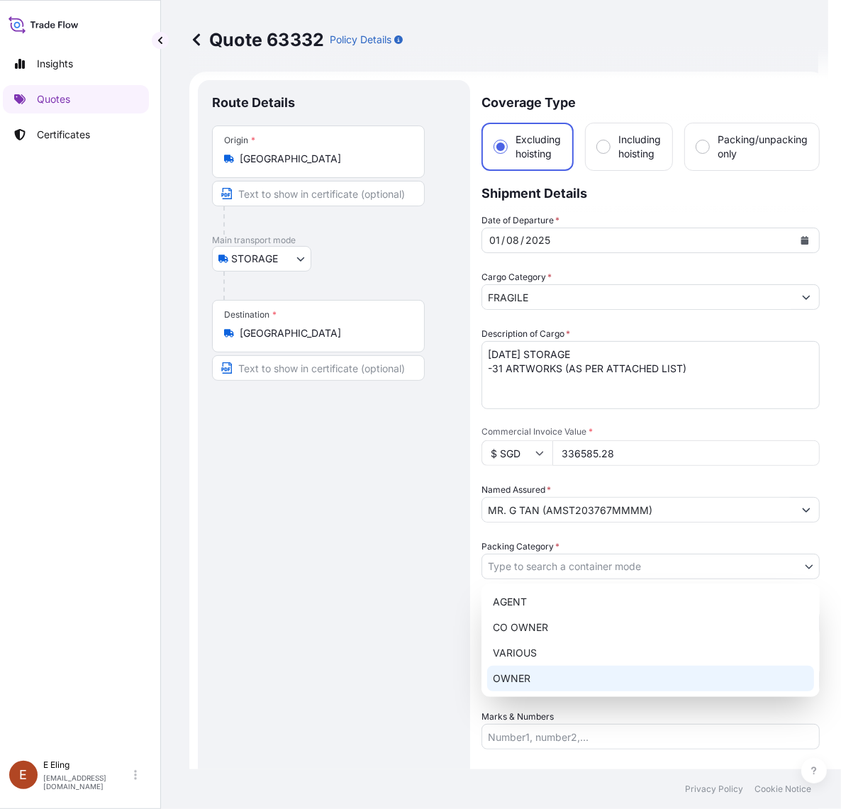
click at [537, 683] on div "OWNER" at bounding box center [650, 679] width 327 height 26
select select "27"
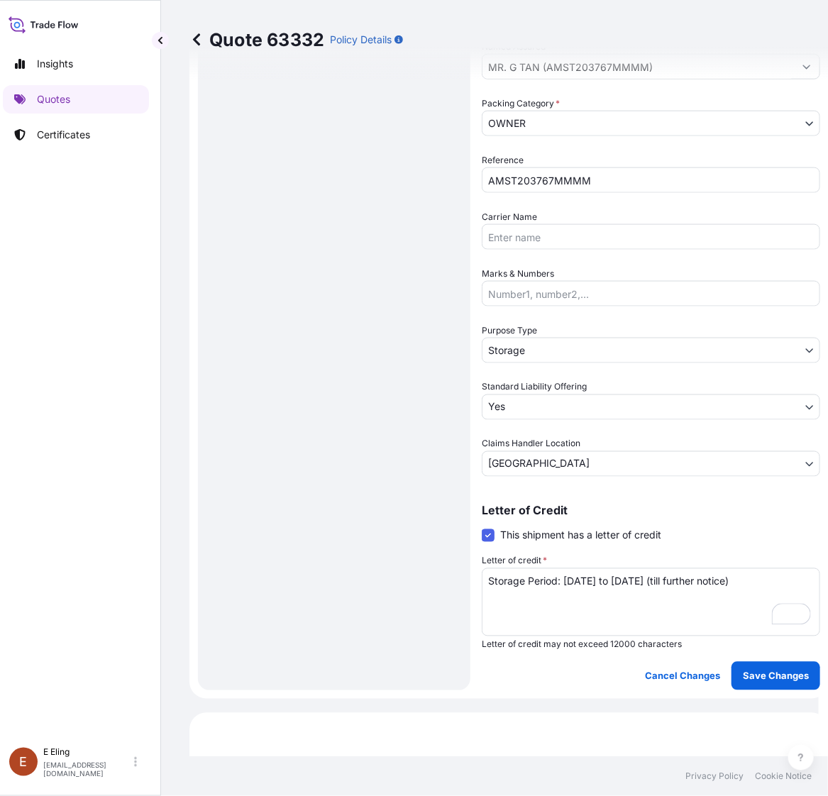
click at [759, 688] on form "Route Details Place of loading Road / Inland Road / Inland Origin * Singapore M…" at bounding box center [508, 163] width 639 height 1070
click at [759, 684] on button "Save Changes" at bounding box center [775, 676] width 89 height 28
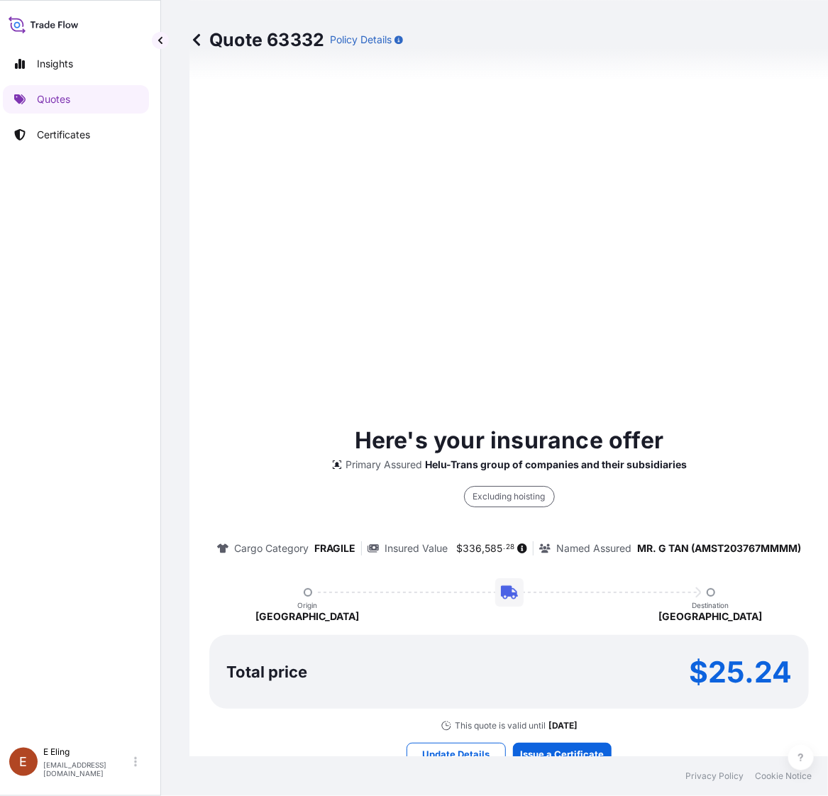
select select "STORAGE"
select select "Storage"
select select "Yes"
select select "[GEOGRAPHIC_DATA]"
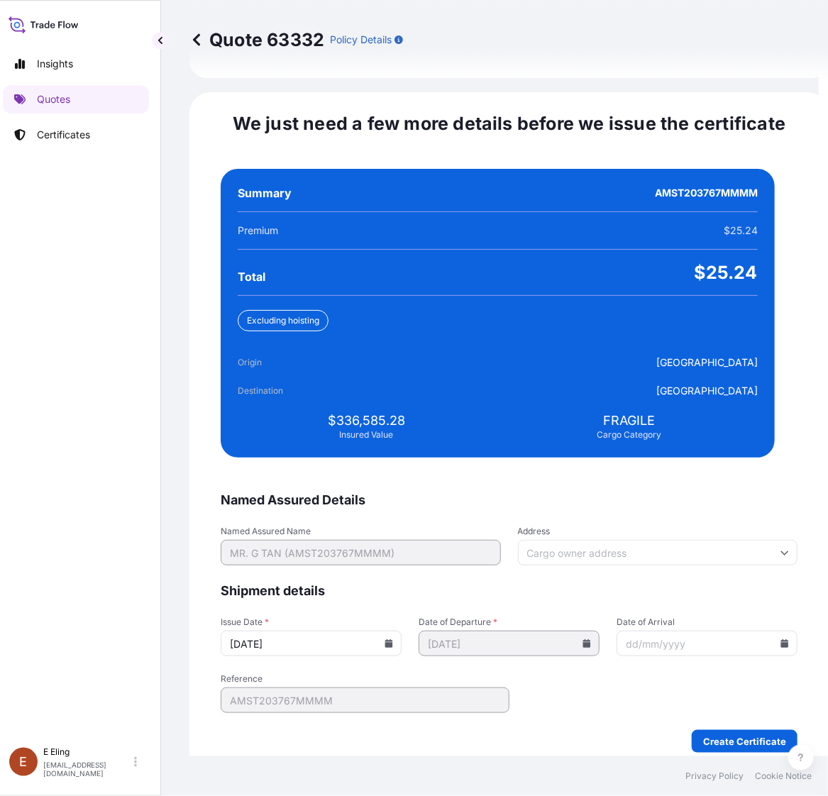
click at [393, 639] on icon at bounding box center [389, 643] width 8 height 9
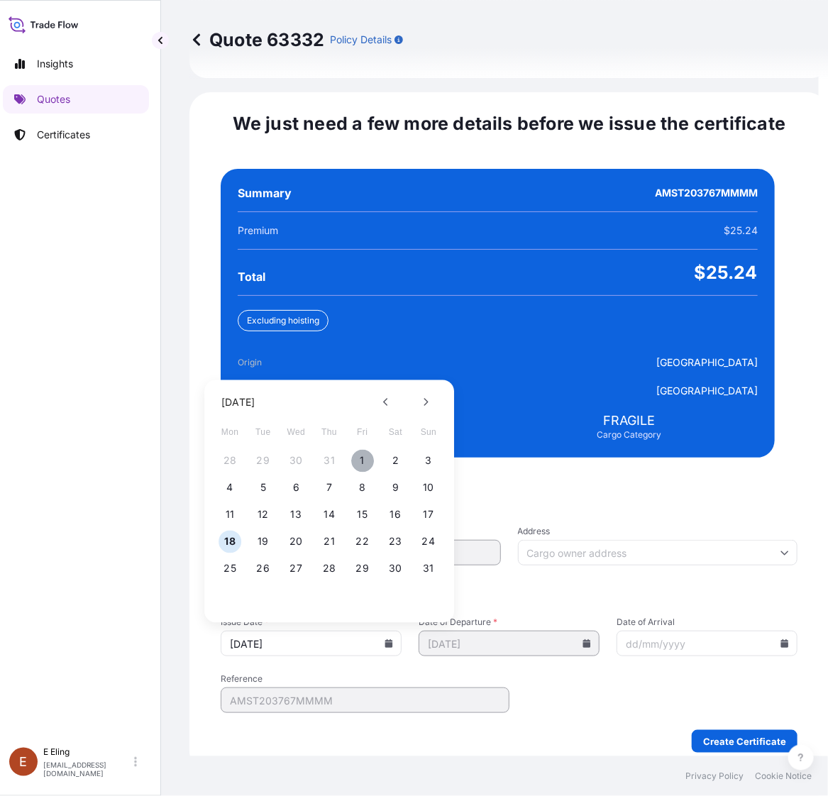
click at [364, 450] on button "1" at bounding box center [362, 461] width 23 height 23
type input "[DATE]"
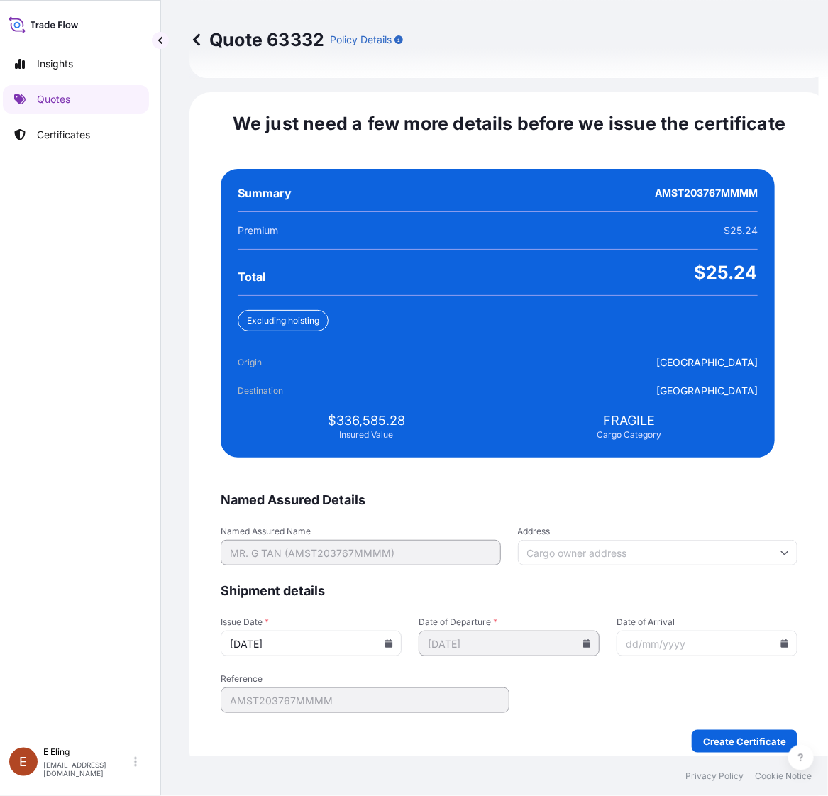
click at [781, 639] on icon at bounding box center [785, 643] width 8 height 9
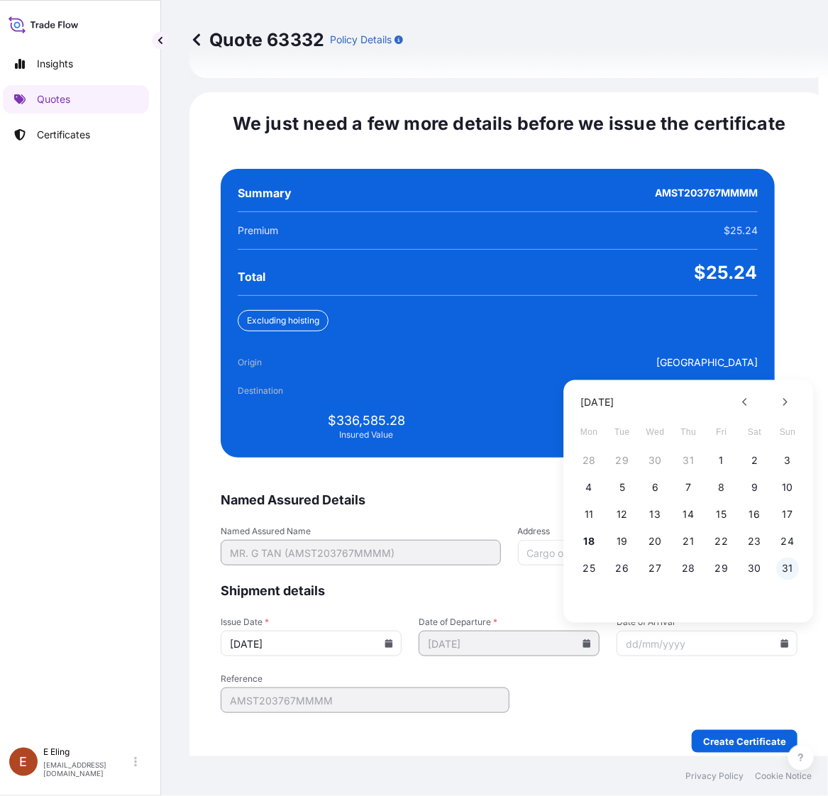
click at [789, 557] on button "31" at bounding box center [787, 568] width 23 height 23
type input "[DATE]"
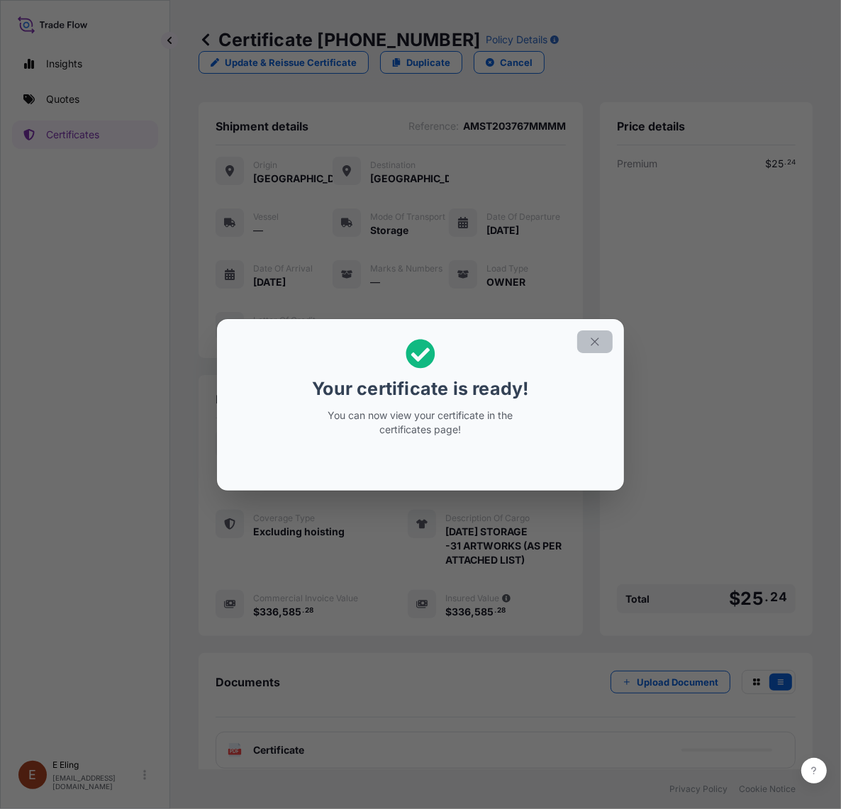
click at [597, 340] on icon "button" at bounding box center [595, 341] width 13 height 13
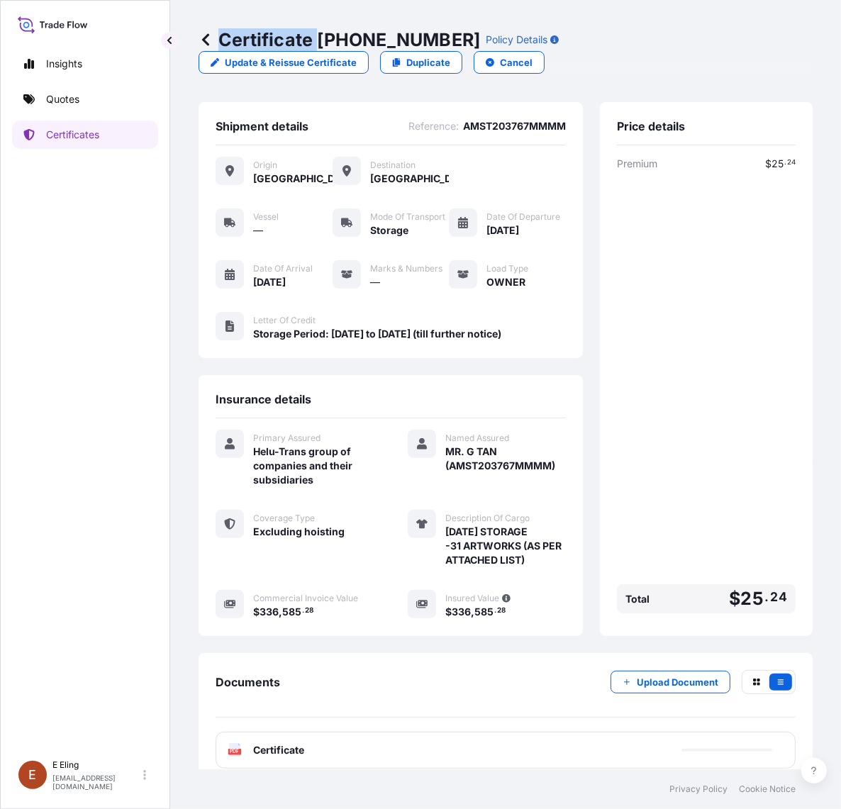
drag, startPoint x: 320, startPoint y: 41, endPoint x: 442, endPoint y: 29, distance: 122.6
click at [442, 29] on div "Certificate 31504-1314-1 Policy Details" at bounding box center [379, 39] width 360 height 23
drag, startPoint x: 321, startPoint y: 40, endPoint x: 440, endPoint y: 48, distance: 119.4
click at [440, 48] on p "Certificate 31504-1314-1" at bounding box center [340, 39] width 282 height 23
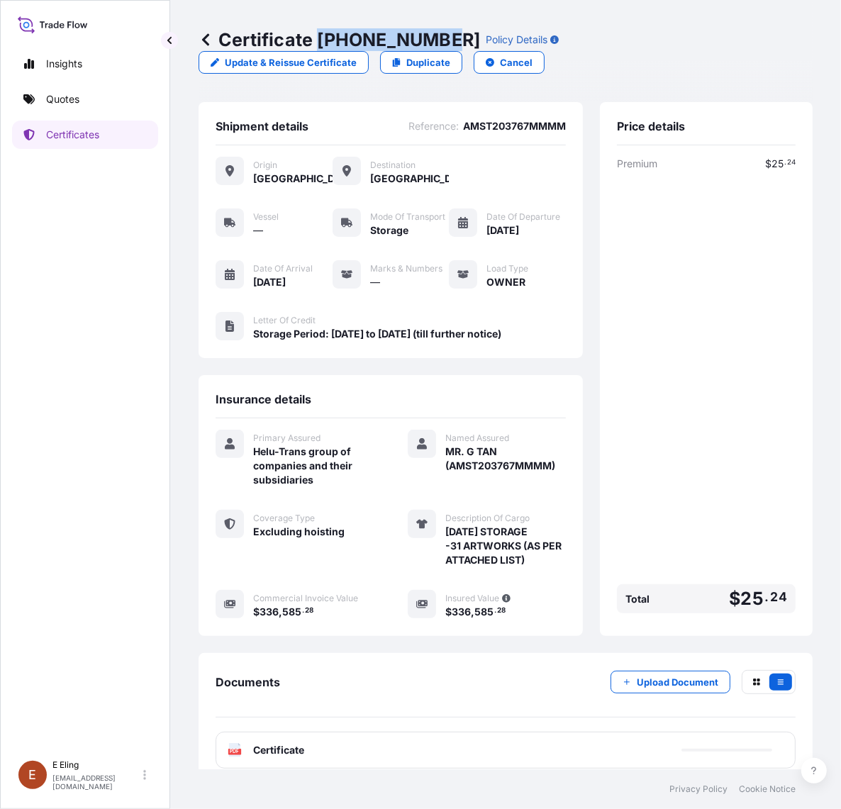
copy p "31504-1314-1"
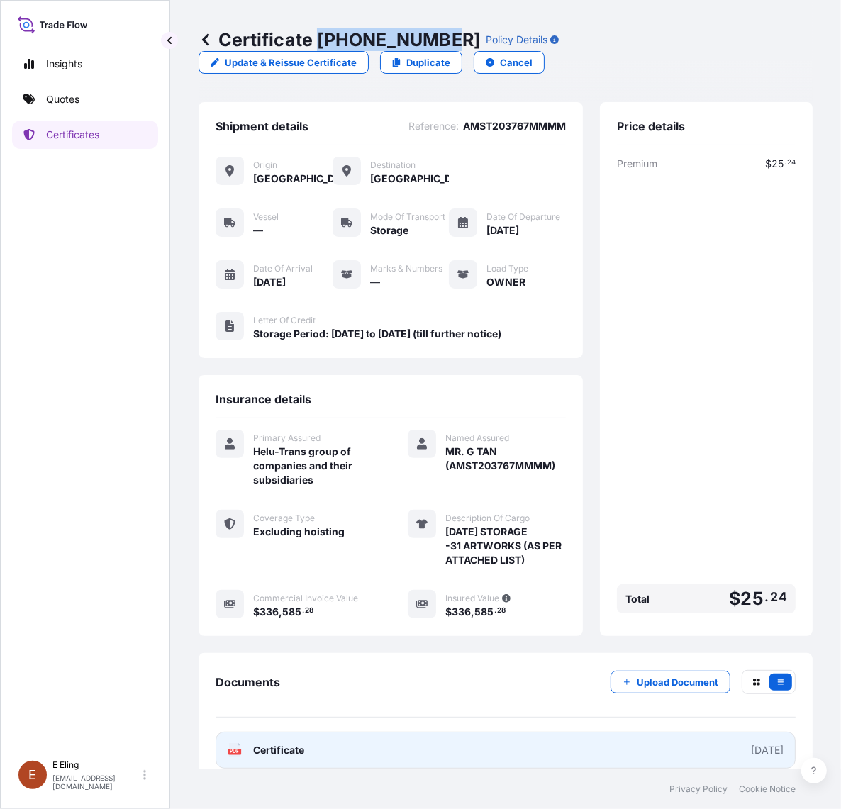
click at [482, 757] on link "PDF Certificate [DATE]" at bounding box center [506, 750] width 580 height 37
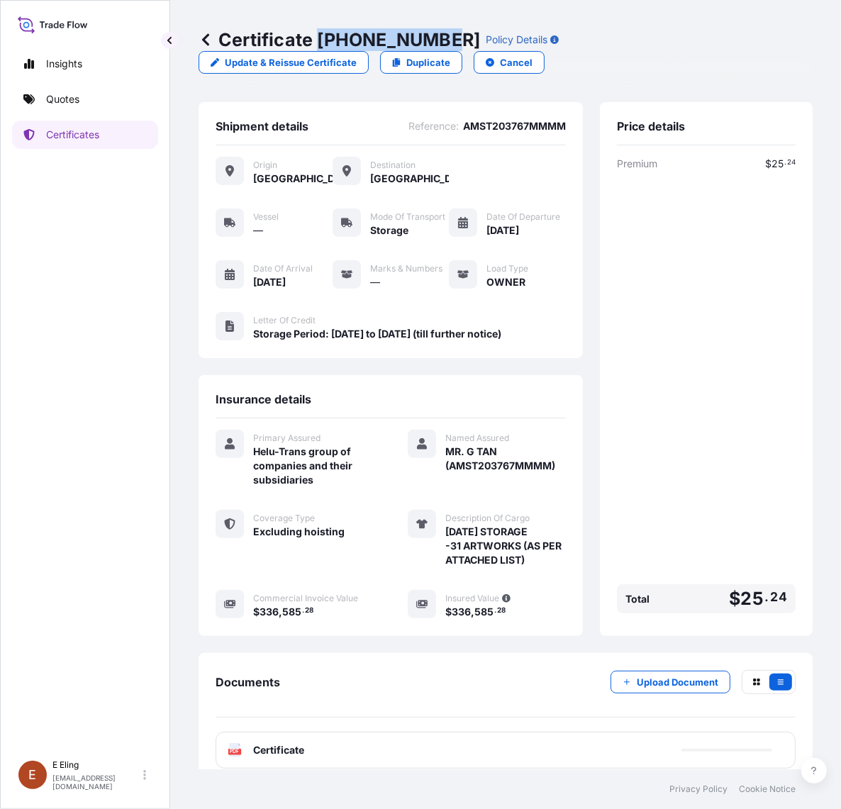
click at [209, 39] on icon at bounding box center [206, 40] width 14 height 14
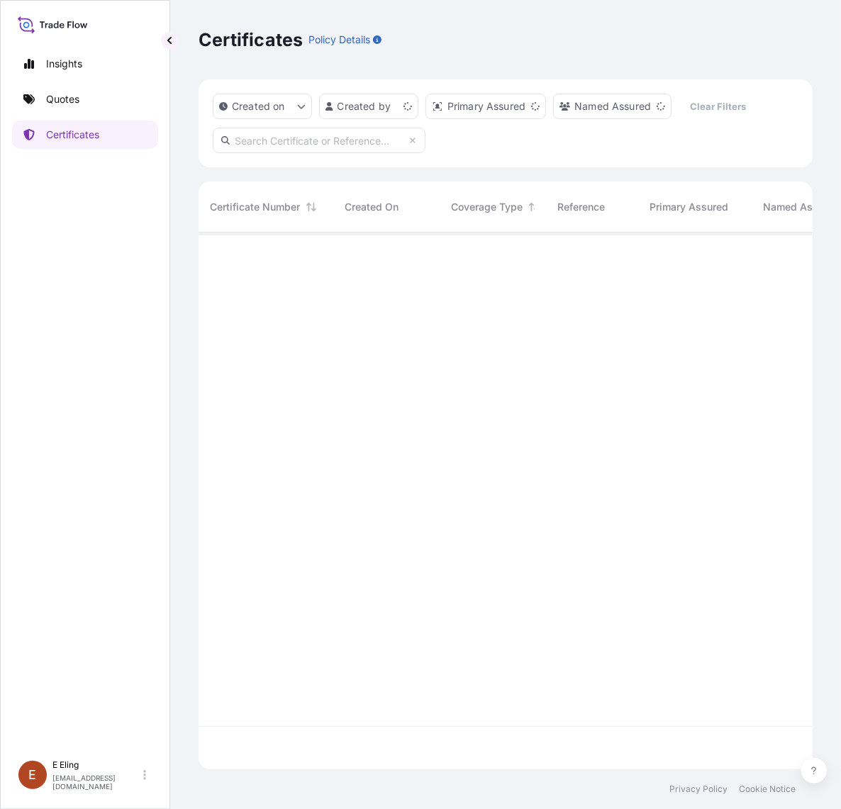
scroll to position [532, 601]
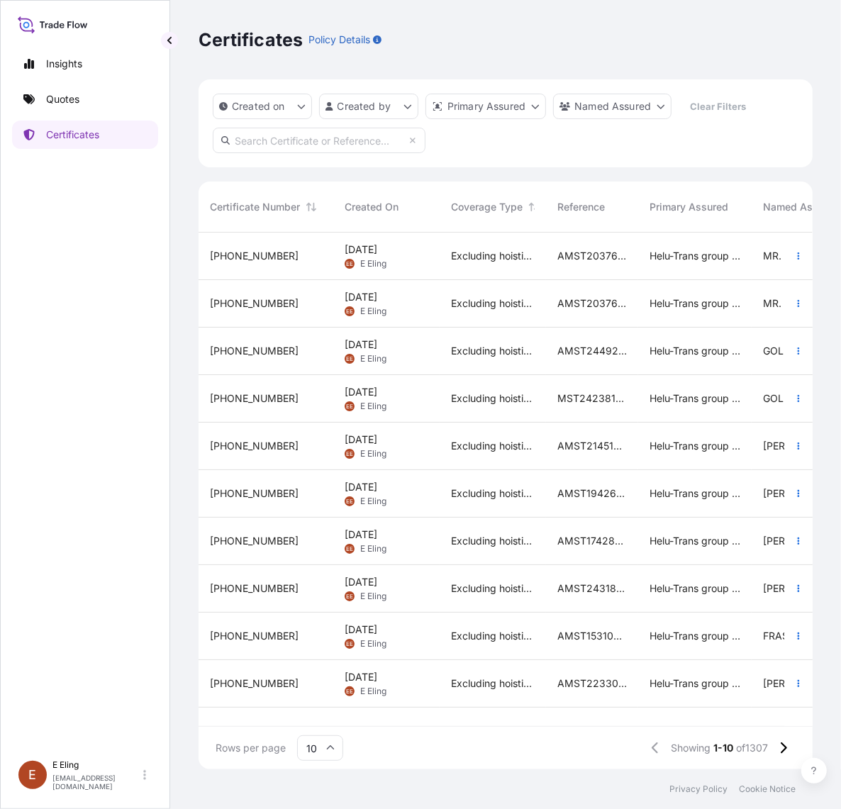
click at [421, 299] on div "18 Aug 2025 EE E Eling" at bounding box center [387, 303] width 84 height 27
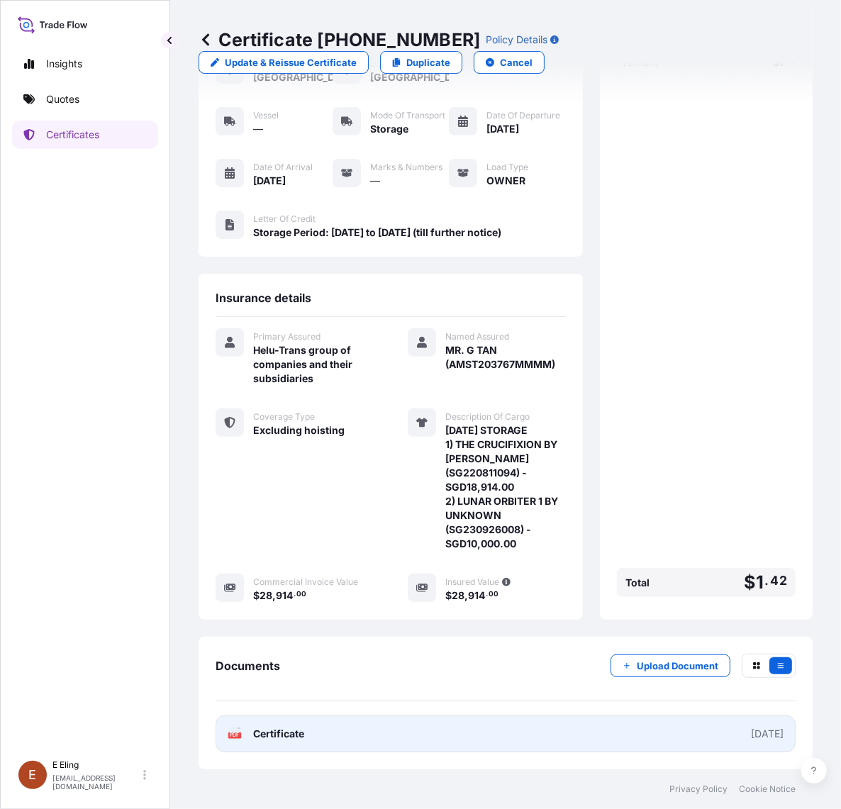
scroll to position [136, 0]
click at [610, 738] on link "PDF Certificate [DATE]" at bounding box center [506, 733] width 580 height 37
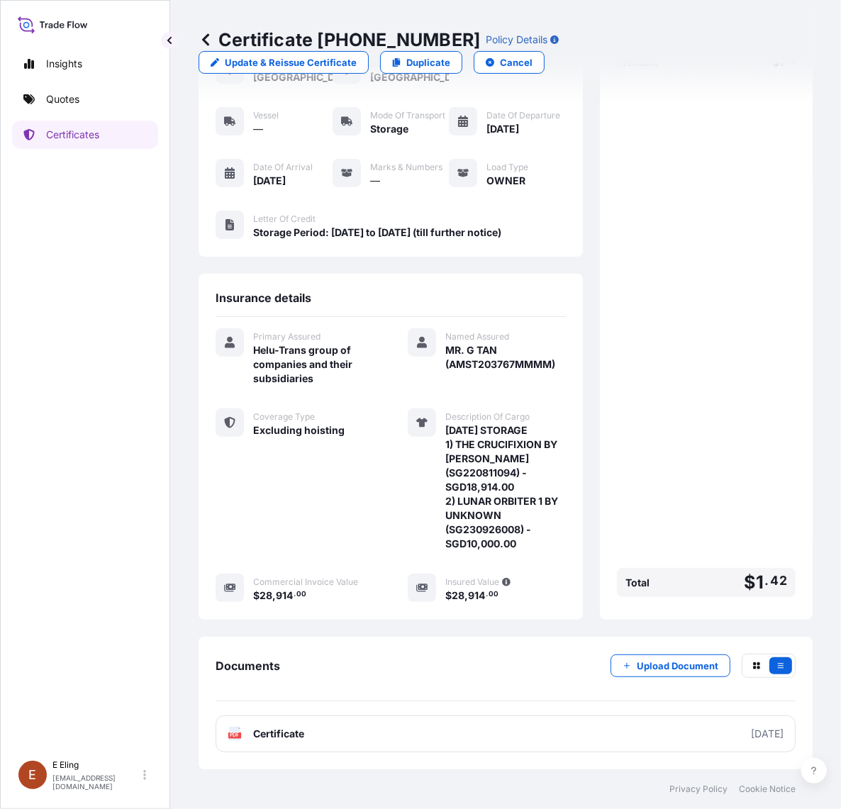
click at [642, 650] on div "Documents Upload Document PDF Certificate 2025-08-01" at bounding box center [506, 703] width 614 height 133
click at [642, 660] on p "Upload Document" at bounding box center [678, 666] width 82 height 14
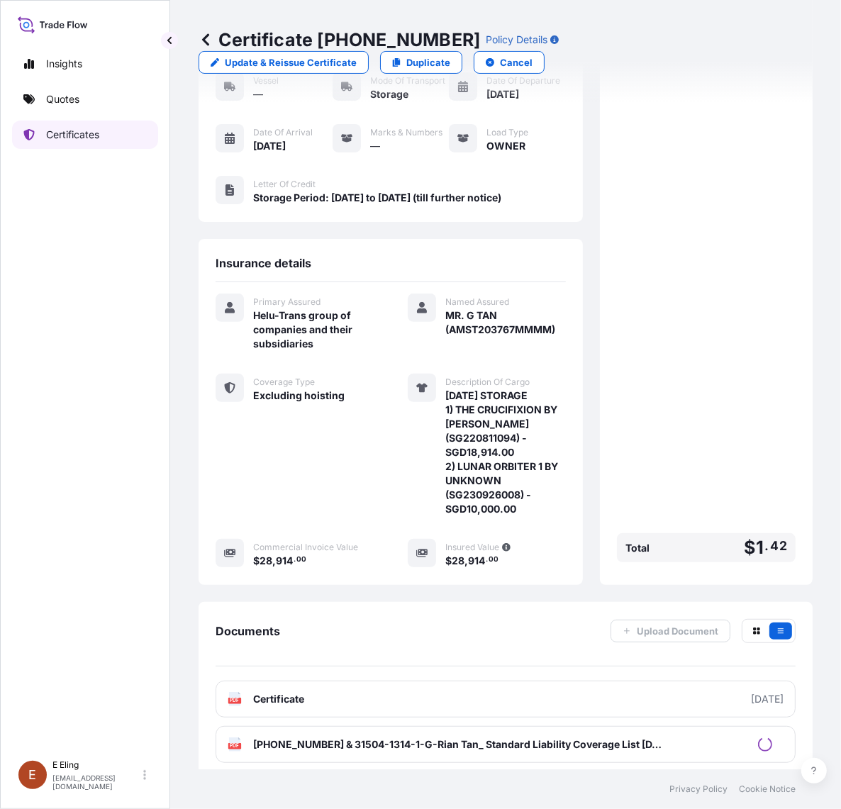
click at [65, 133] on p "Certificates" at bounding box center [72, 135] width 53 height 14
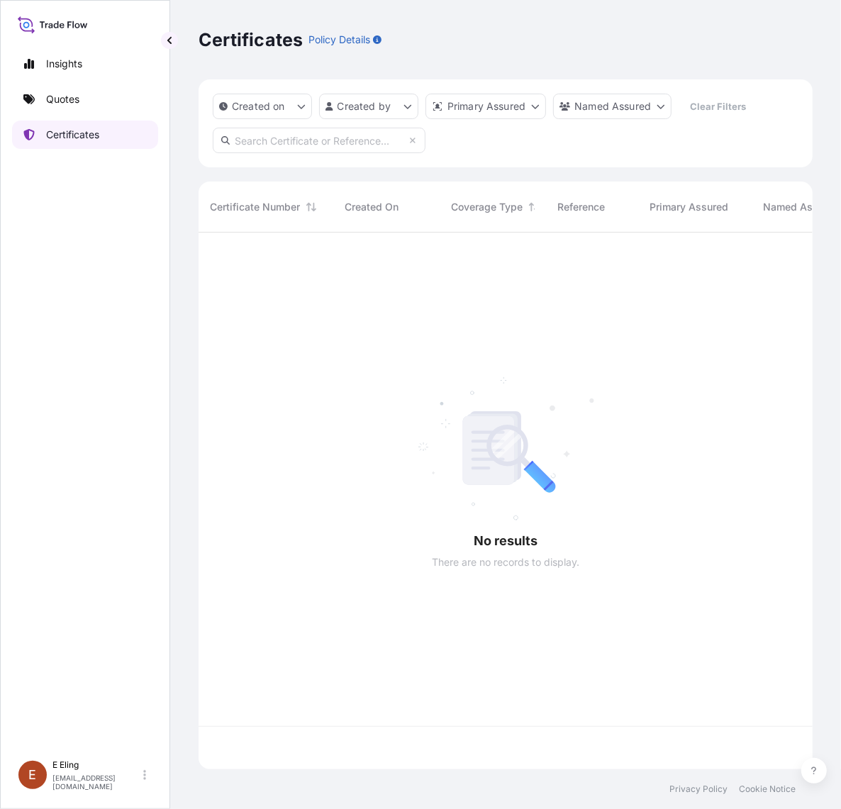
scroll to position [532, 601]
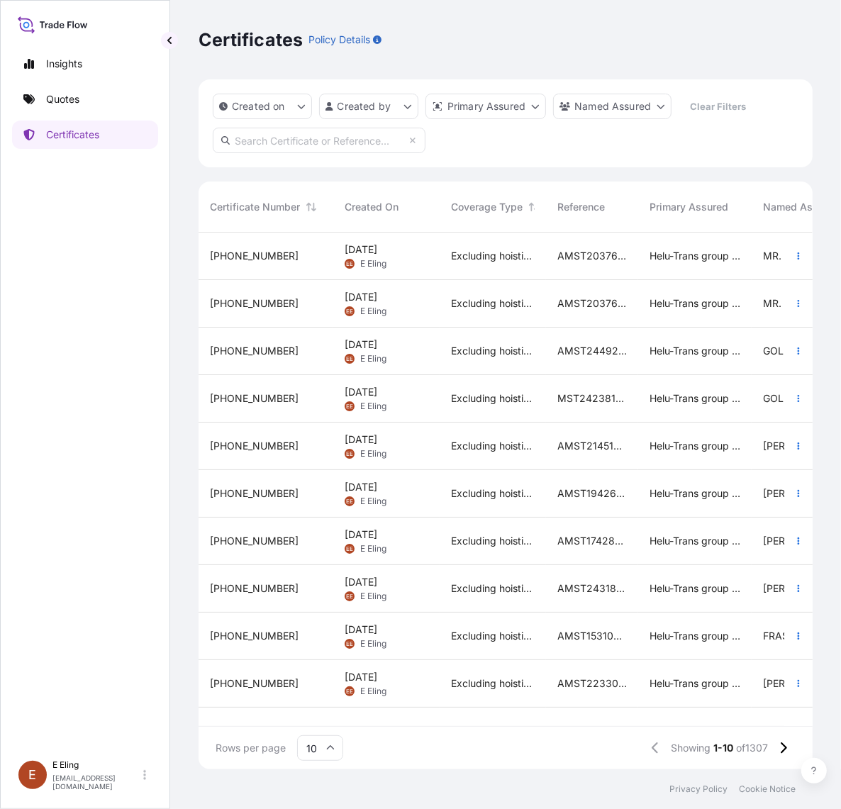
click at [444, 257] on div "Excluding hoisting" at bounding box center [493, 257] width 106 height 48
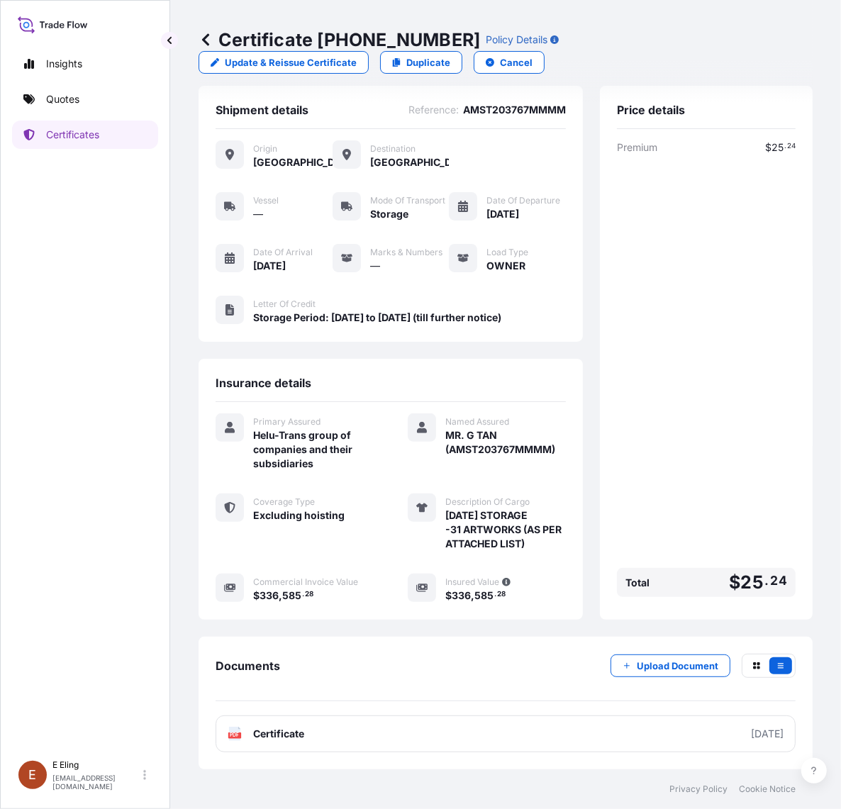
scroll to position [37, 0]
click at [645, 674] on button "Upload Document" at bounding box center [671, 666] width 120 height 23
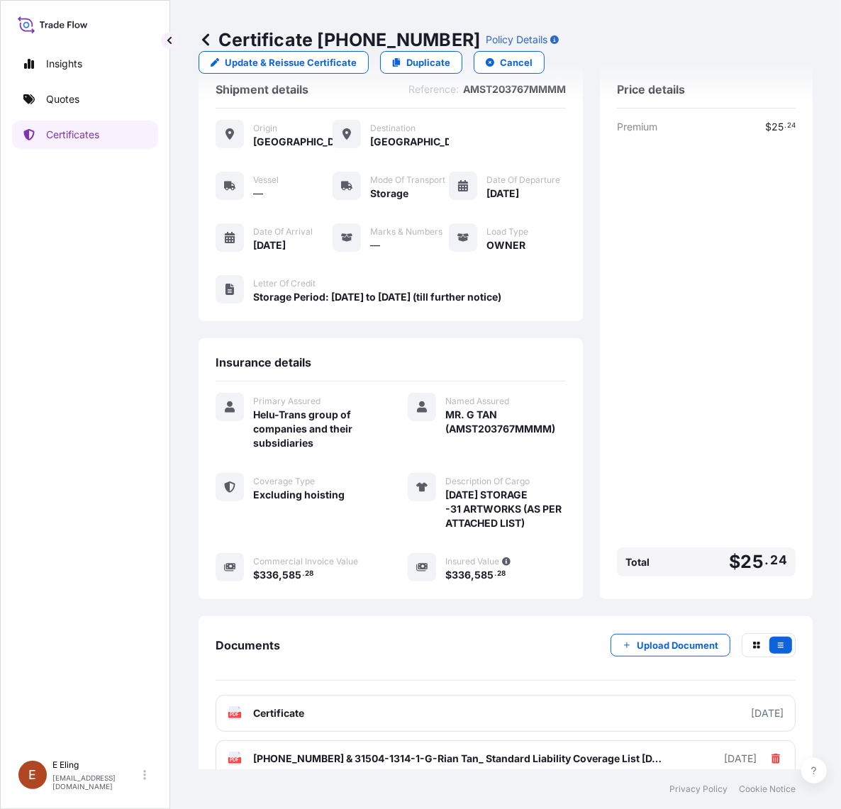
click at [52, 625] on div "Insights Quotes Certificates" at bounding box center [85, 395] width 146 height 716
click at [76, 138] on p "Certificates" at bounding box center [72, 135] width 53 height 14
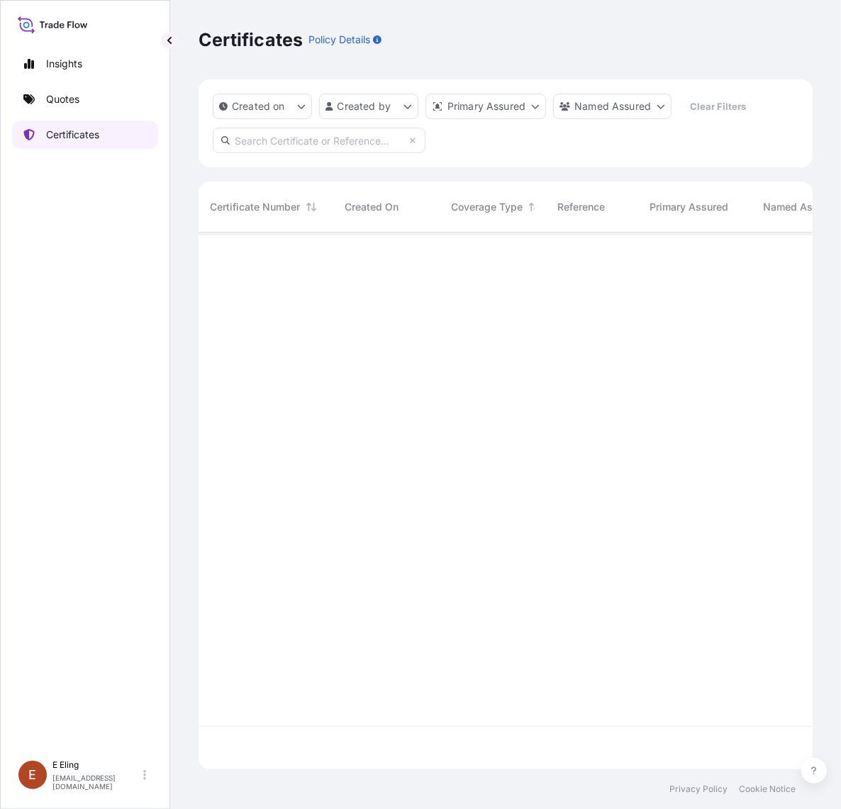
scroll to position [532, 601]
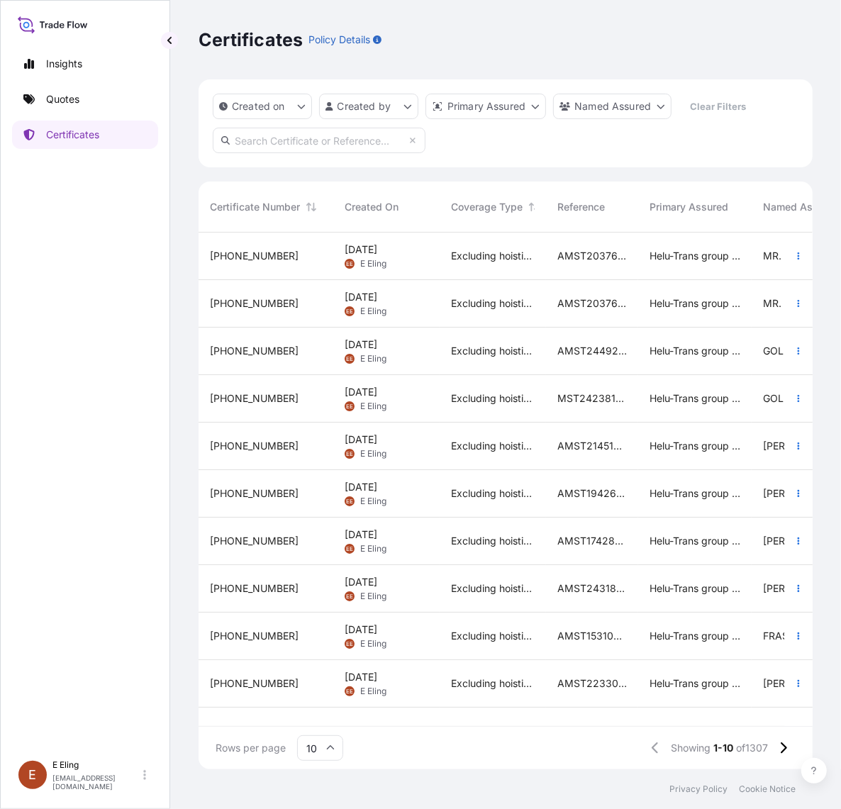
click at [333, 143] on input "text" at bounding box center [319, 141] width 213 height 26
paste input "AMST161024MMHT"
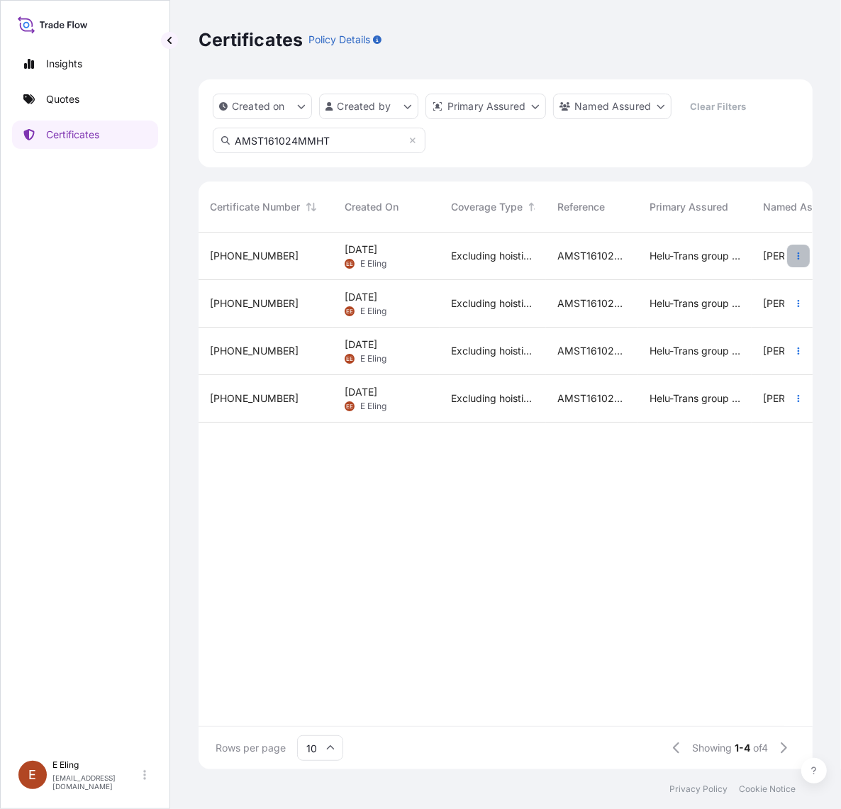
type input "AMST161024MMHT"
click at [798, 255] on icon "button" at bounding box center [799, 255] width 2 height 7
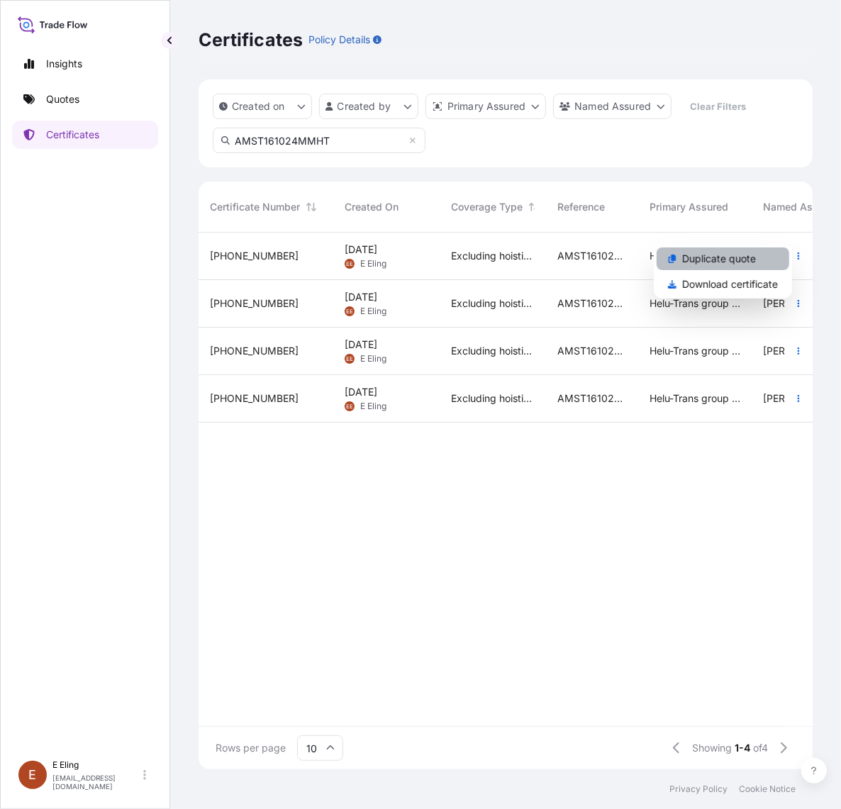
click at [770, 260] on link "Duplicate quote" at bounding box center [723, 258] width 133 height 23
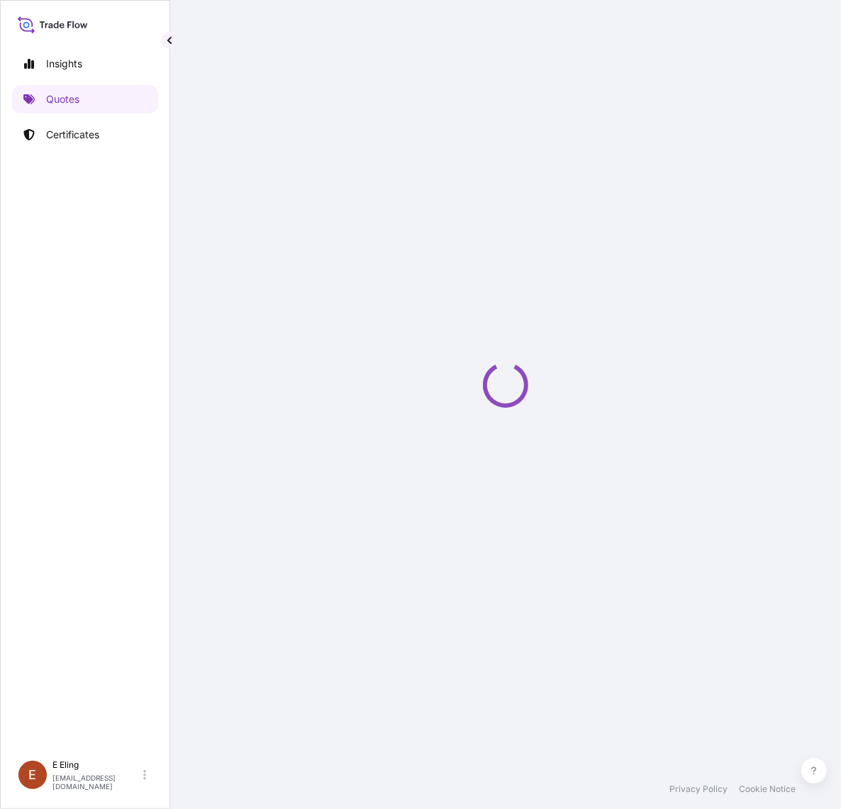
select select "STORAGE"
select select "Storage"
select select "Yes"
select select "[GEOGRAPHIC_DATA]"
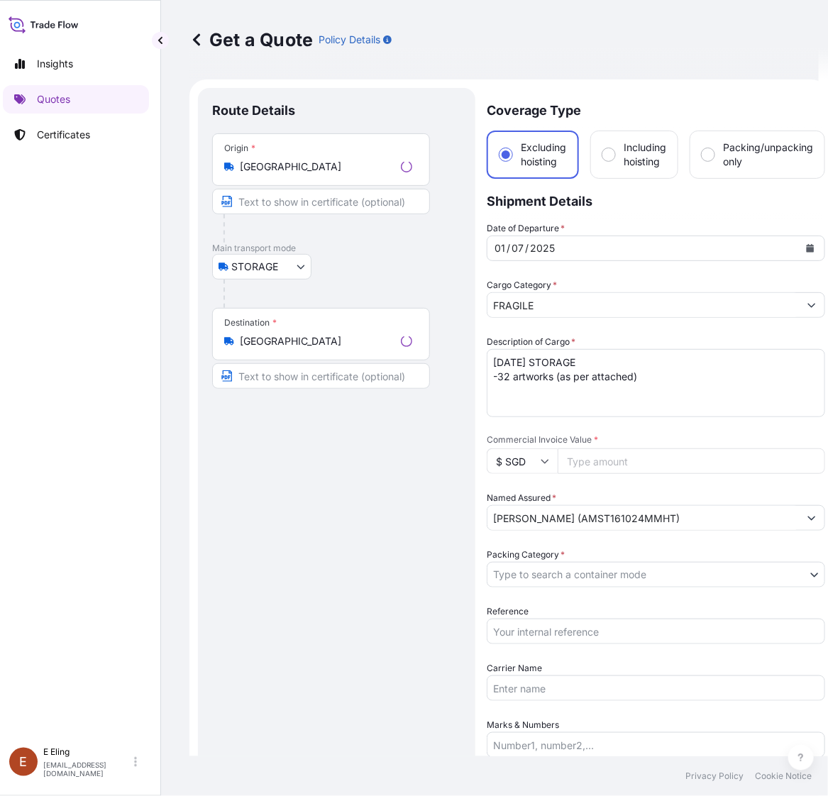
scroll to position [23, 0]
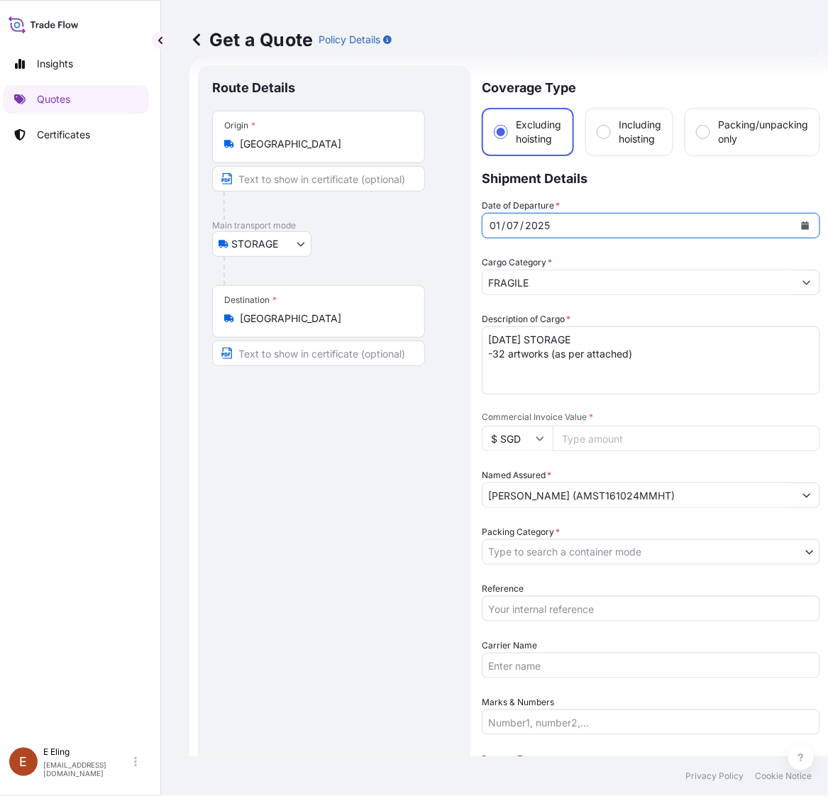
click at [807, 231] on button "Calendar" at bounding box center [804, 225] width 23 height 23
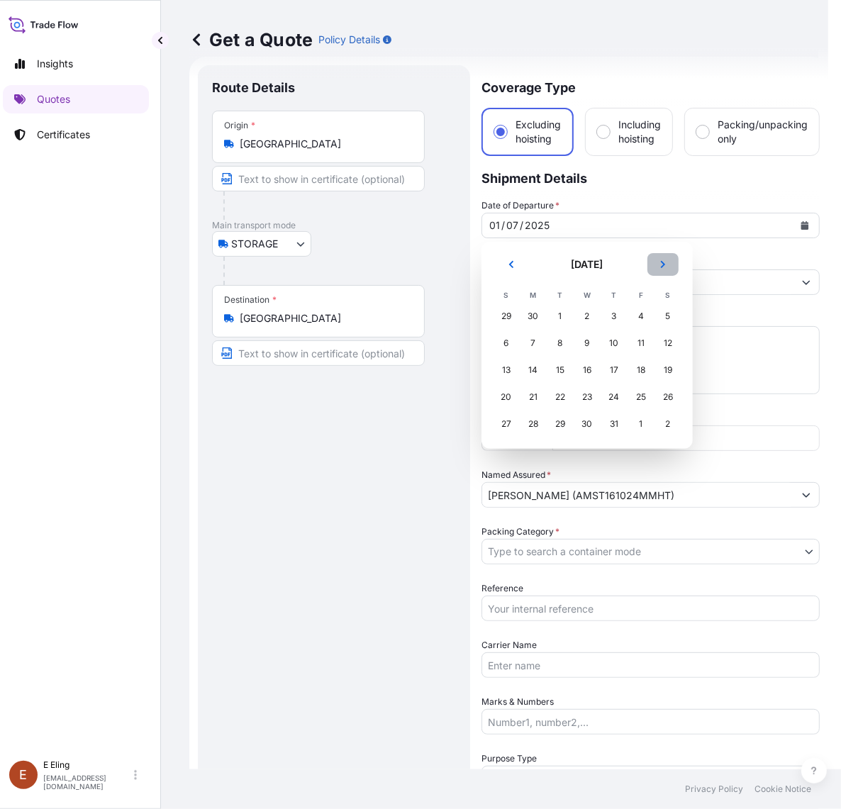
click at [663, 264] on icon "Next" at bounding box center [663, 264] width 4 height 7
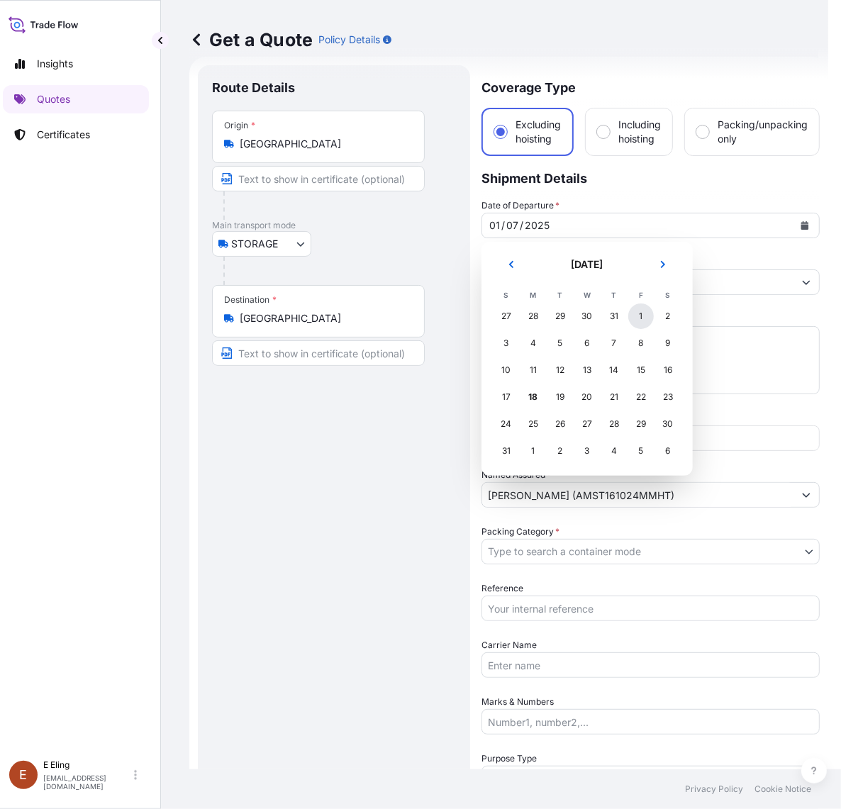
click at [633, 321] on div "1" at bounding box center [641, 316] width 26 height 26
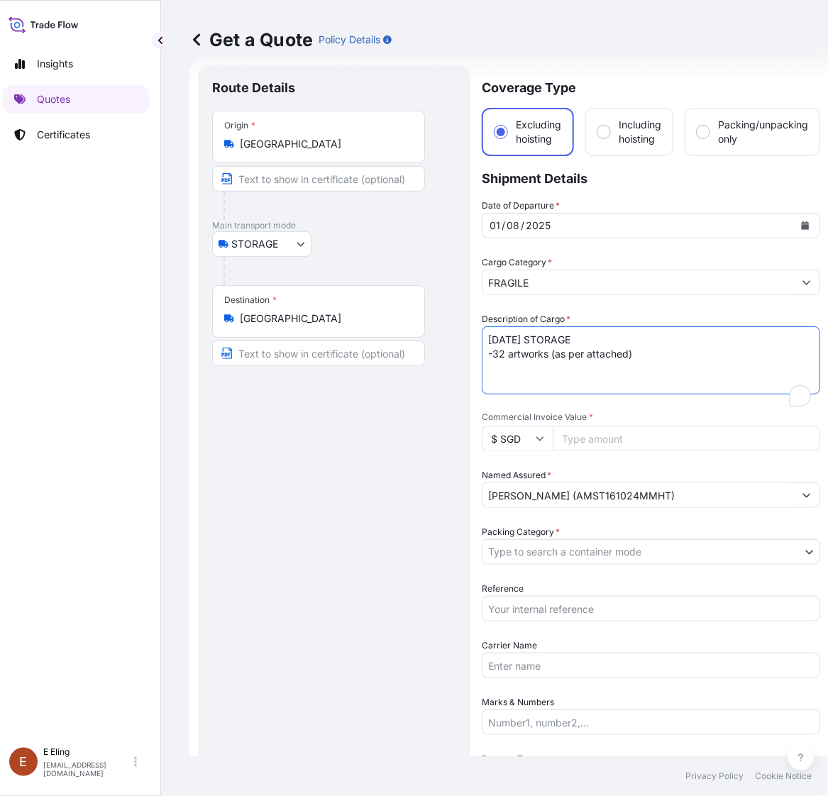
drag, startPoint x: 507, startPoint y: 338, endPoint x: 438, endPoint y: 333, distance: 69.0
click at [433, 335] on form "Route Details Place of loading Road / Inland Road / Inland Origin * Singapore M…" at bounding box center [508, 592] width 639 height 1070
type textarea "AUG25 STORAGE -32 artworks (as per attached)"
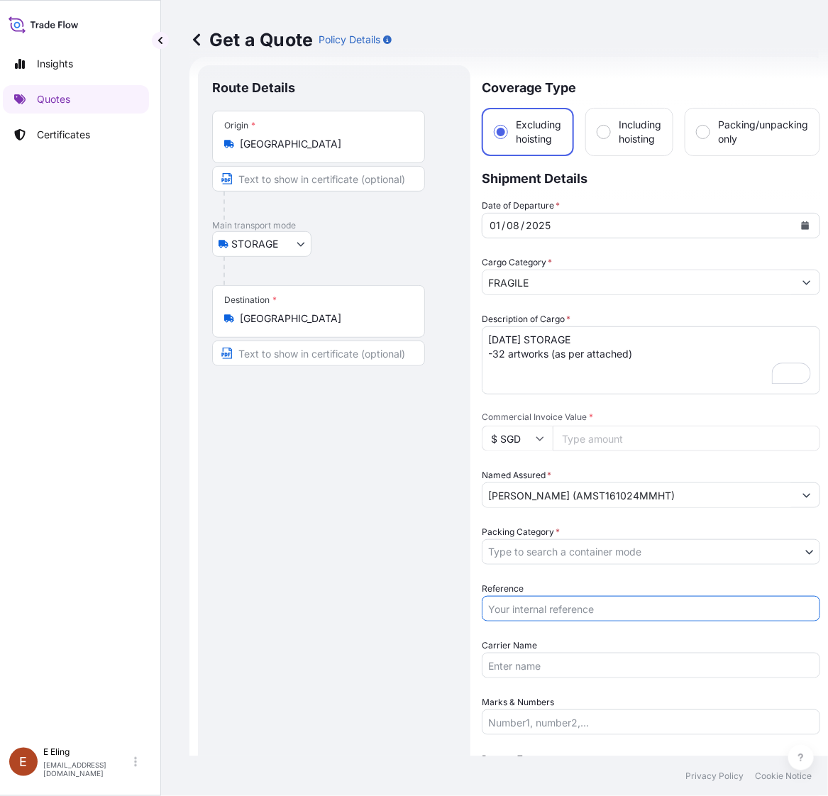
click at [541, 601] on input "Reference" at bounding box center [650, 609] width 338 height 26
paste input "AMST161024MMHT"
type input "AMST161024MMHT"
click at [663, 548] on body "Insights Quotes Certificates E E Eling eeling@helutrans.com Get a Quote Policy …" at bounding box center [405, 398] width 828 height 796
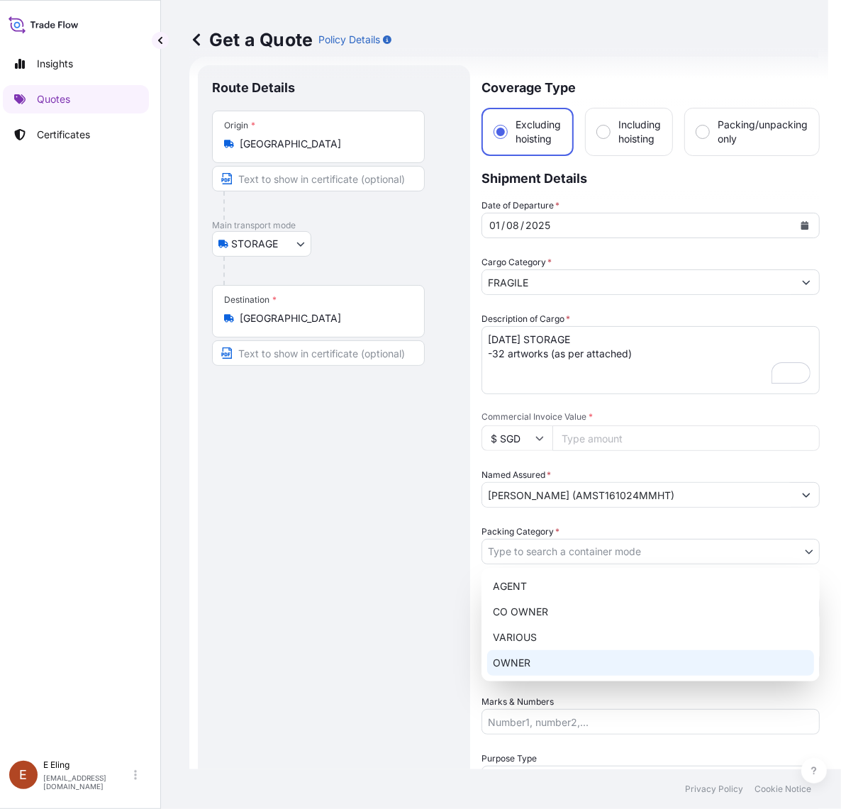
click at [527, 675] on div "OWNER" at bounding box center [650, 663] width 327 height 26
select select "27"
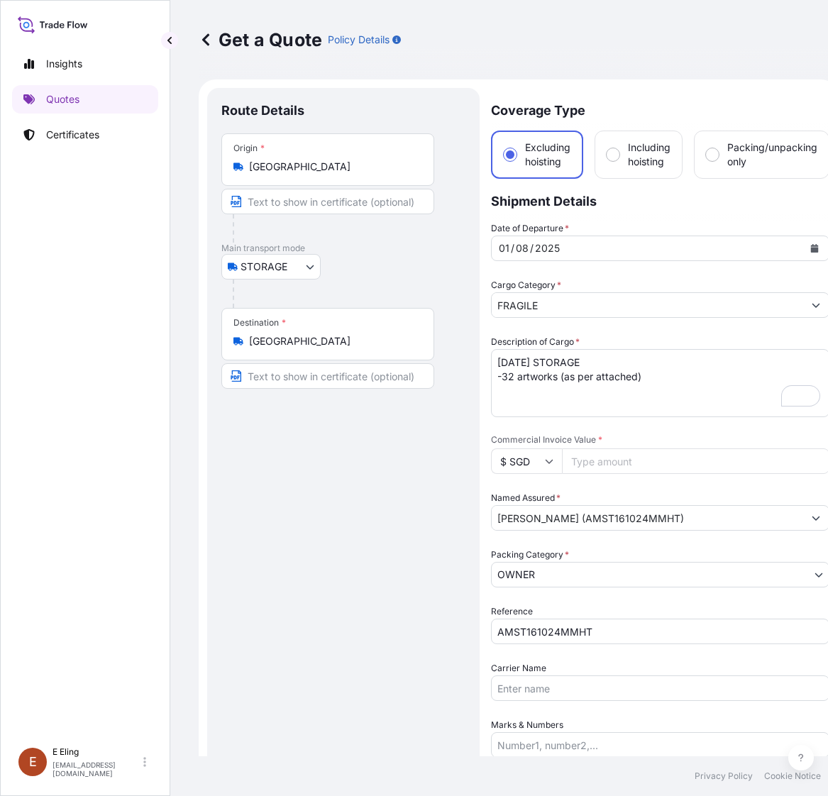
select select "STORAGE"
select select "27"
select select "Storage"
select select "Yes"
select select "[GEOGRAPHIC_DATA]"
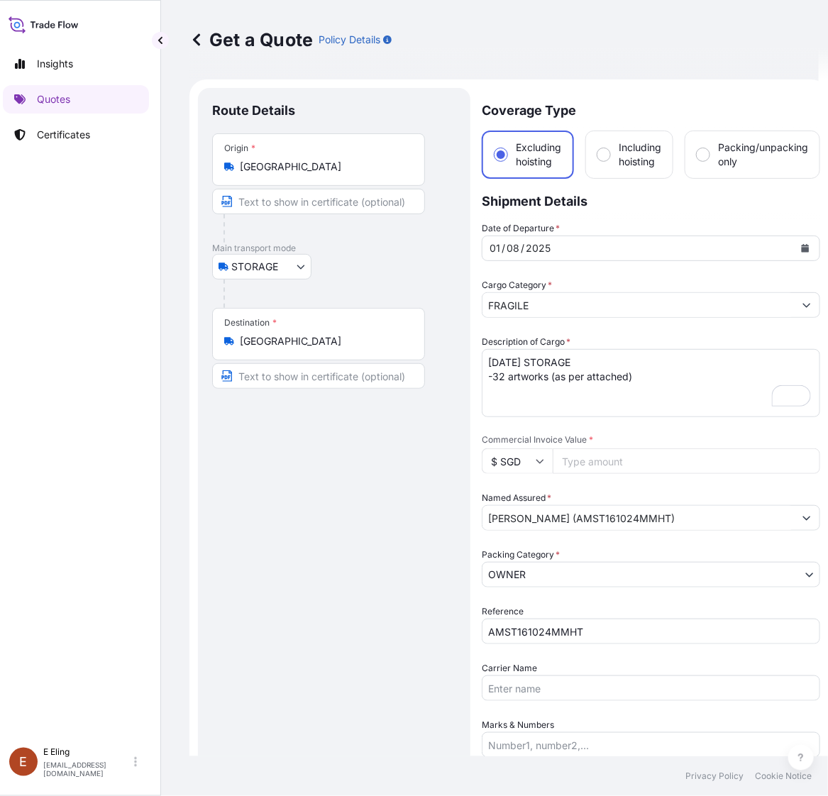
scroll to position [23, 0]
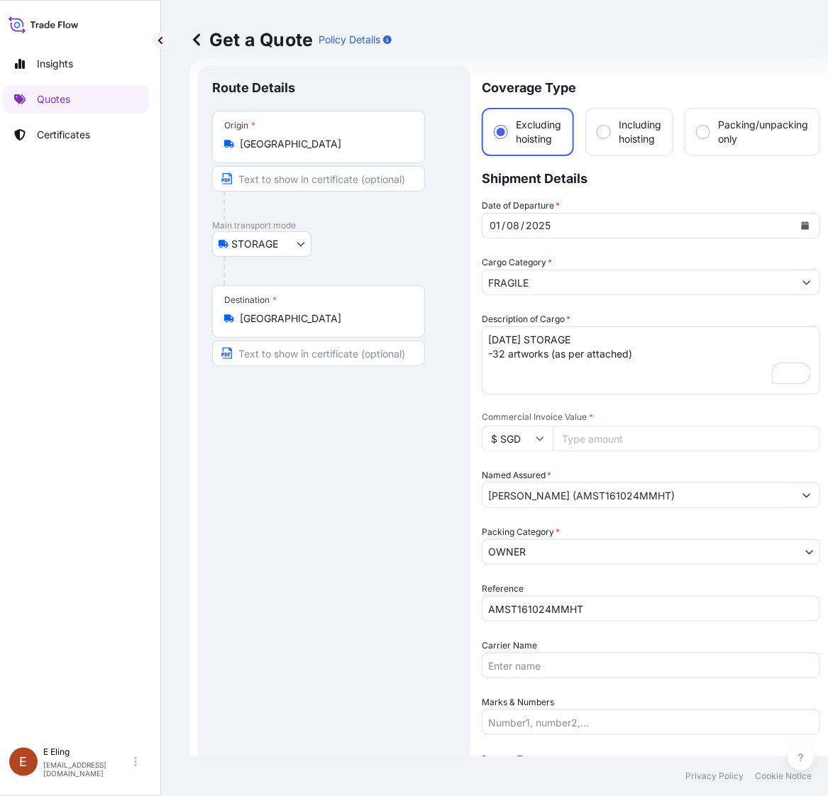
drag, startPoint x: 566, startPoint y: 441, endPoint x: 577, endPoint y: 441, distance: 10.6
click at [571, 441] on input "Commercial Invoice Value *" at bounding box center [685, 438] width 267 height 26
paste input "152038.12"
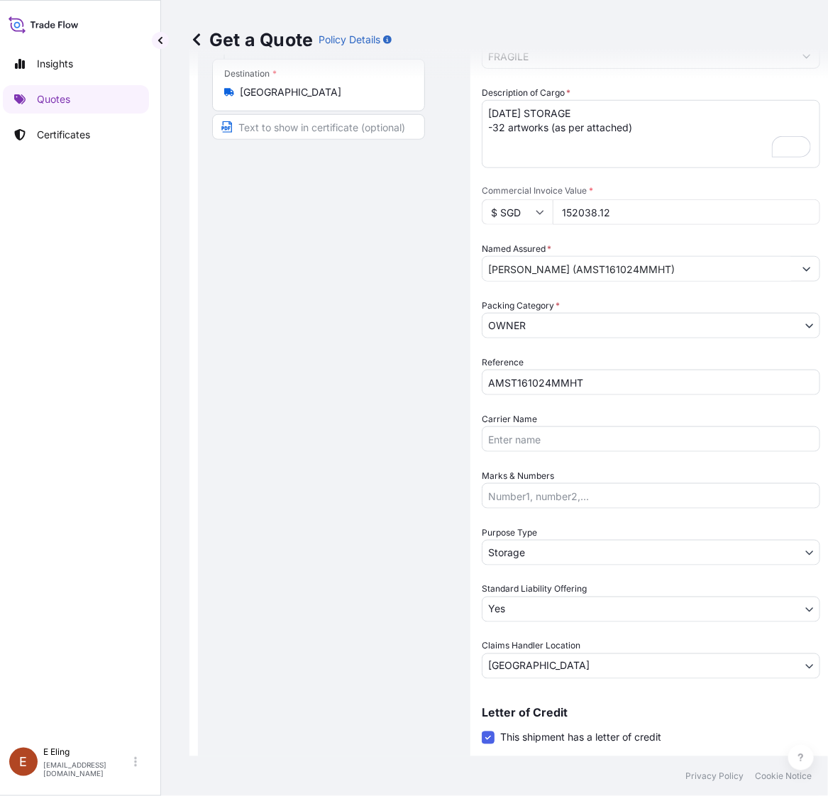
scroll to position [0, 0]
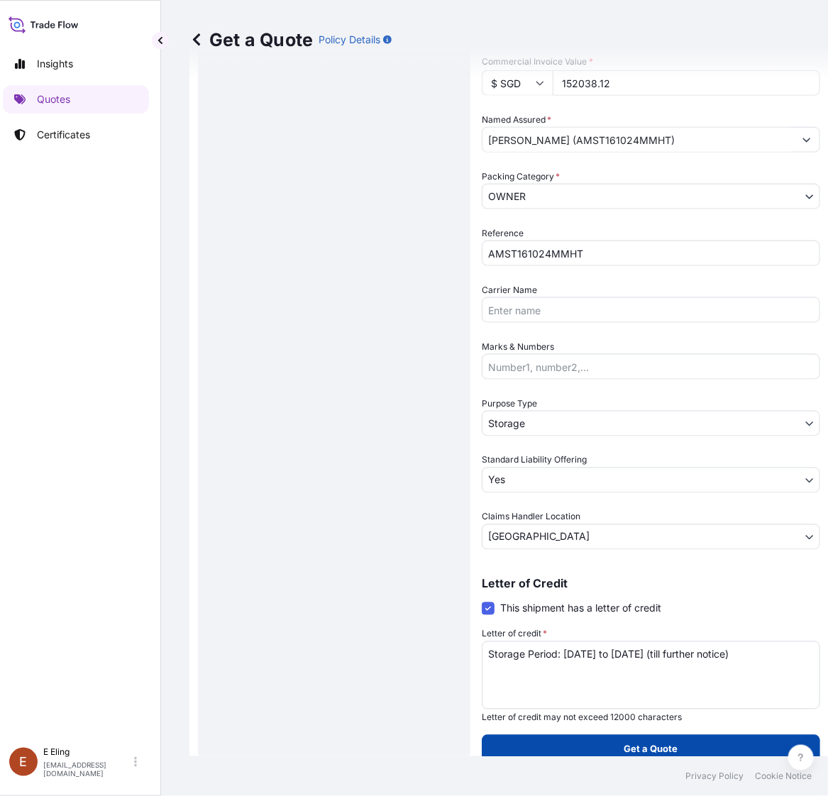
type input "152038.12"
click at [762, 737] on button "Get a Quote" at bounding box center [650, 749] width 338 height 28
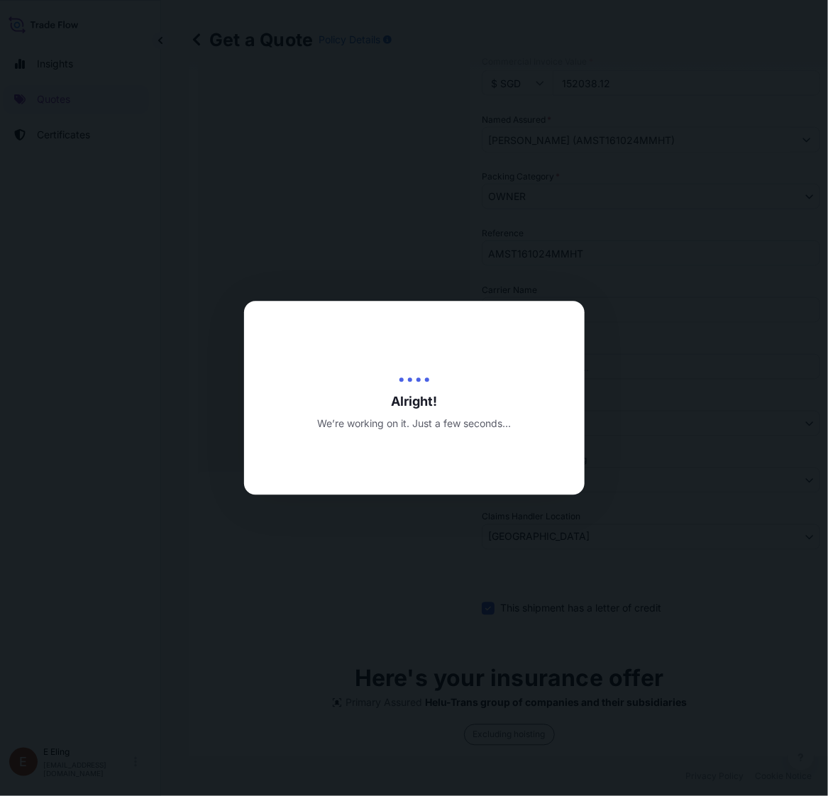
type input "[DATE]"
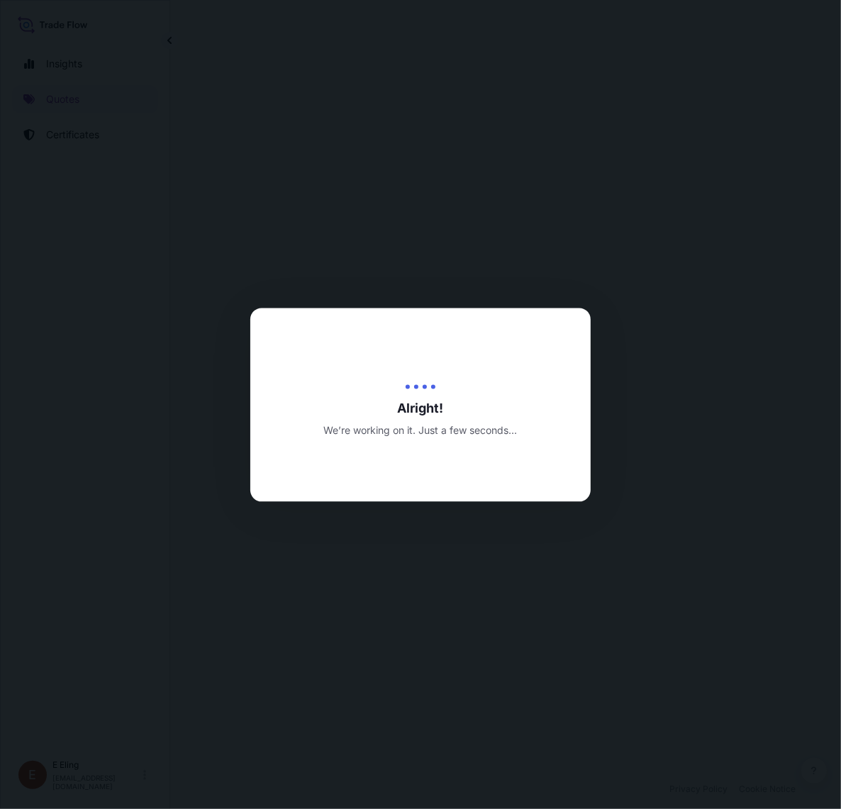
select select "STORAGE"
select select "Transit"
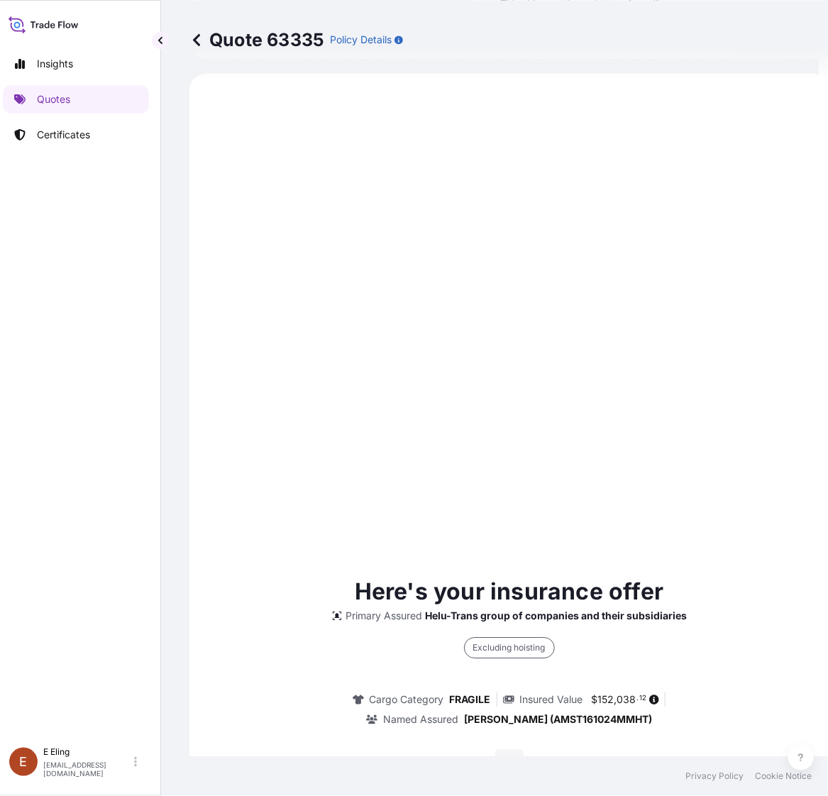
scroll to position [274, 0]
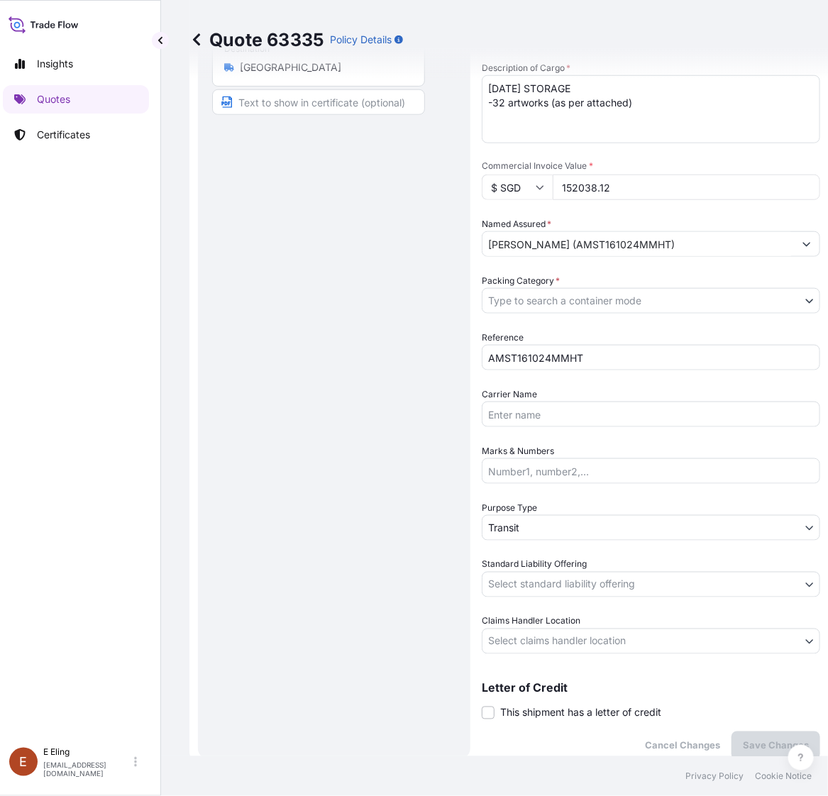
click at [583, 713] on span "This shipment has a letter of credit" at bounding box center [580, 713] width 161 height 14
click at [481, 705] on input "This shipment has a letter of credit" at bounding box center [481, 705] width 0 height 0
click at [586, 738] on div "Letter of credit * Letter of credit may not exceed 12000 characters" at bounding box center [650, 779] width 338 height 96
click at [586, 753] on textarea "Letter of credit *" at bounding box center [650, 779] width 338 height 68
paste textarea "Storage Period: [DATE] to [DATE] (till further notice)"
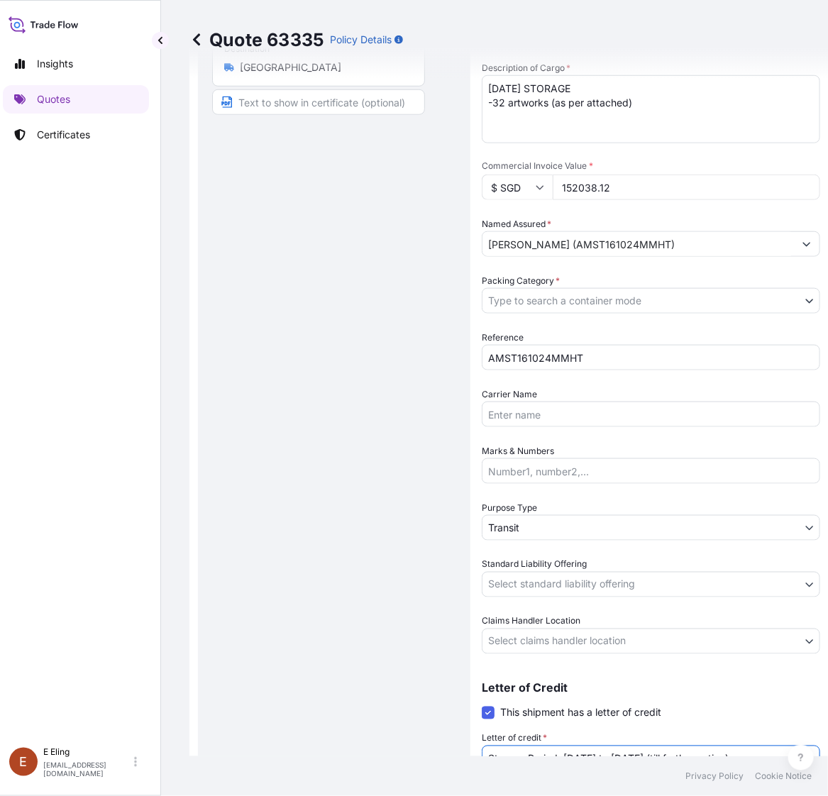
type textarea "Storage Period: [DATE] to [DATE] (till further notice)"
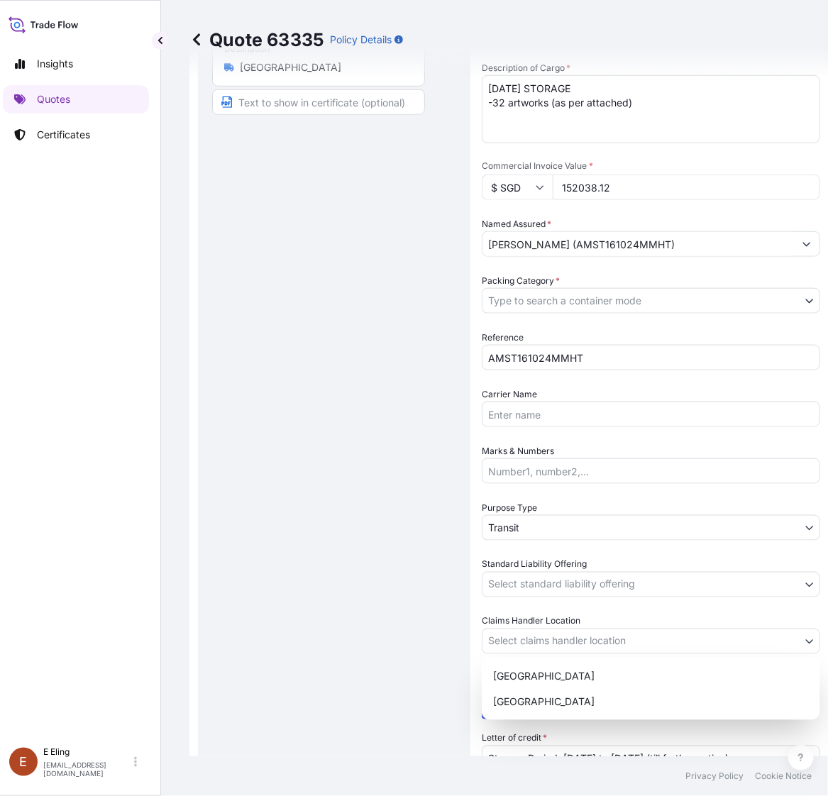
click at [553, 637] on body "Insights Quotes Certificates [PERSON_NAME] [EMAIL_ADDRESS][DOMAIN_NAME] Quote 6…" at bounding box center [398, 398] width 814 height 796
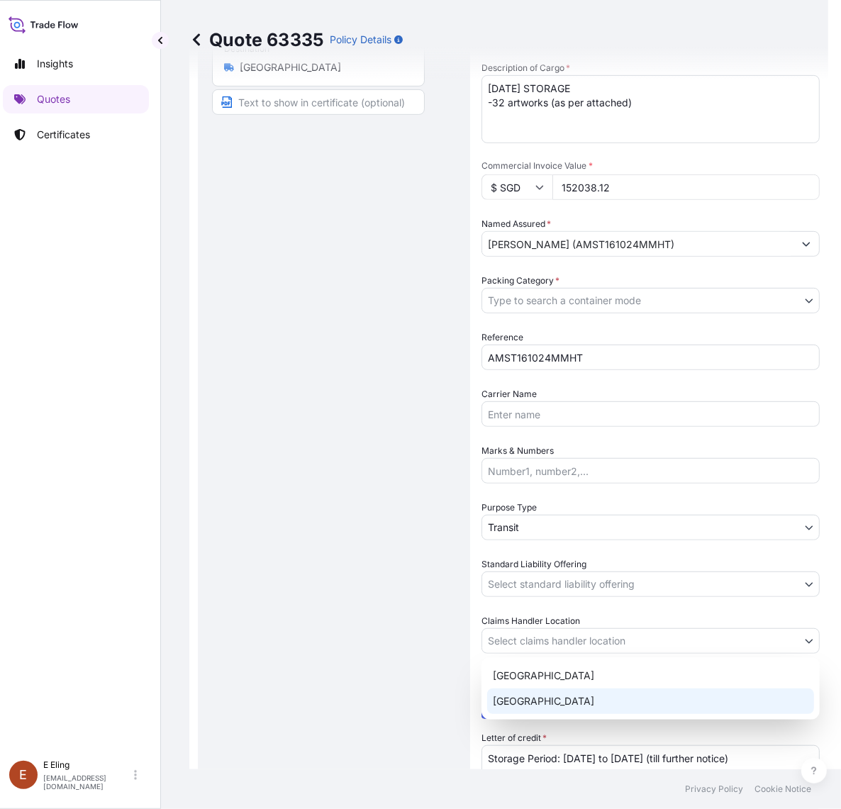
click at [558, 702] on div "[GEOGRAPHIC_DATA] [GEOGRAPHIC_DATA]" at bounding box center [650, 688] width 338 height 62
select select "[GEOGRAPHIC_DATA]"
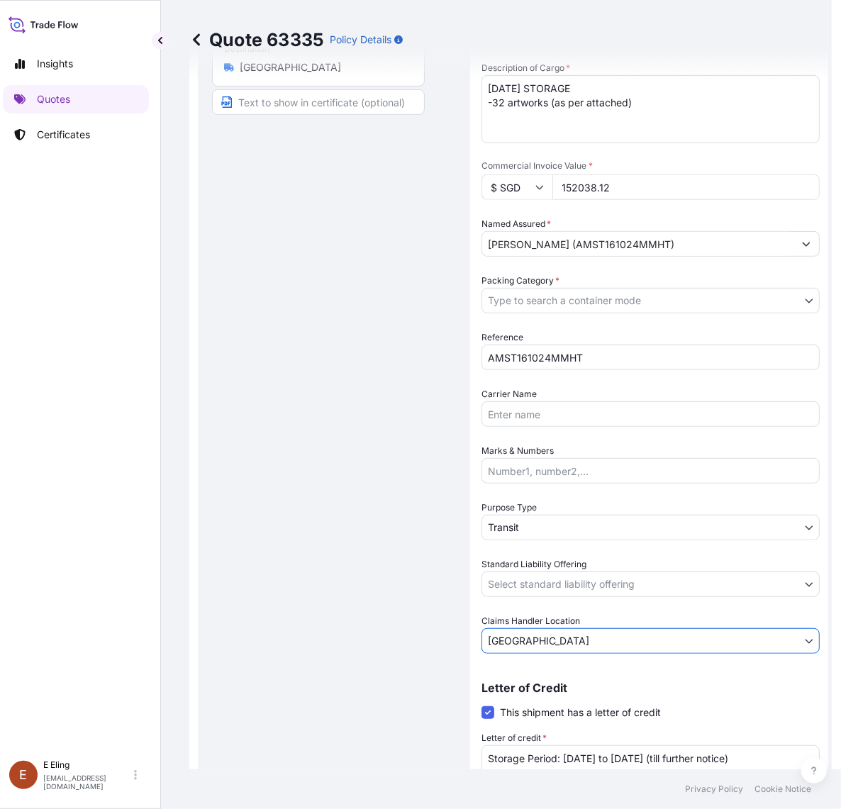
click at [553, 583] on body "Insights Quotes Certificates [PERSON_NAME] [EMAIL_ADDRESS][DOMAIN_NAME] Quote 6…" at bounding box center [411, 404] width 841 height 809
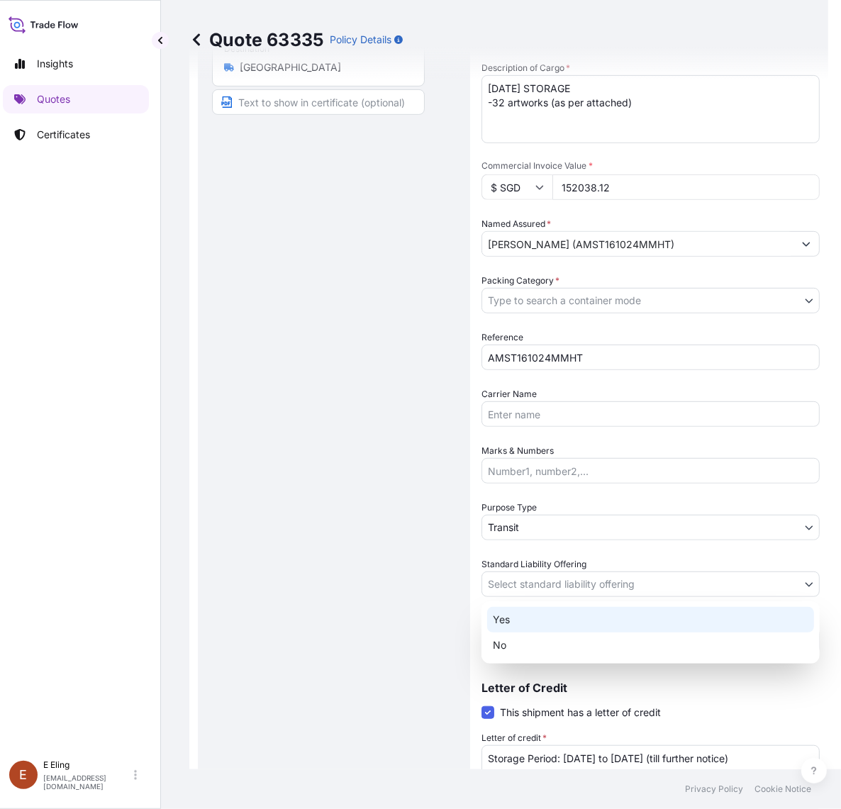
click at [539, 616] on div "Yes" at bounding box center [650, 620] width 327 height 26
select select "Yes"
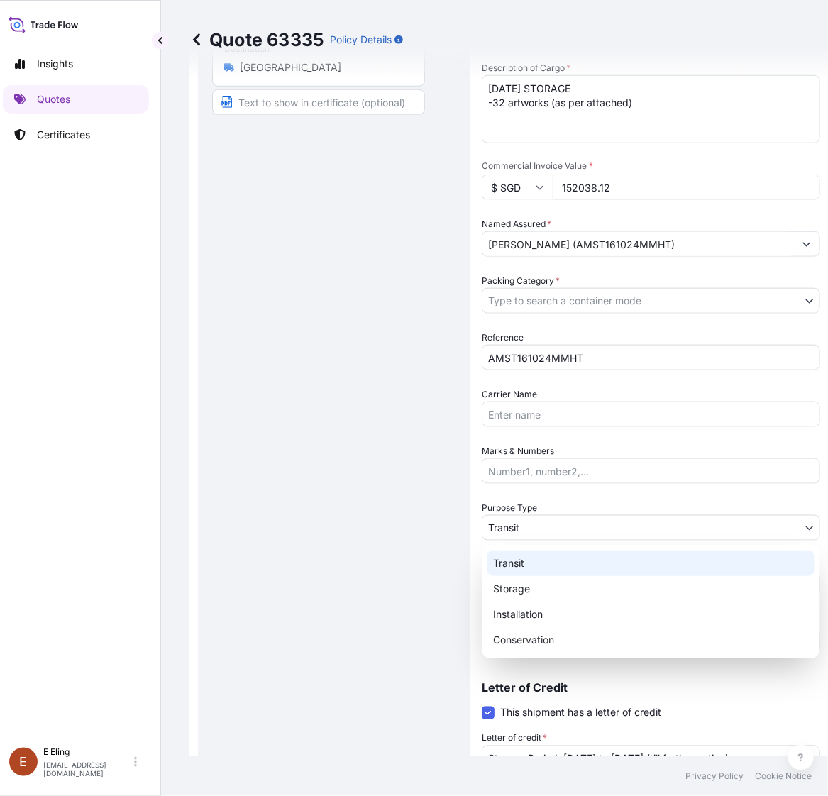
click at [530, 522] on body "Insights Quotes Certificates [PERSON_NAME] [EMAIL_ADDRESS][DOMAIN_NAME] Quote 6…" at bounding box center [398, 398] width 814 height 796
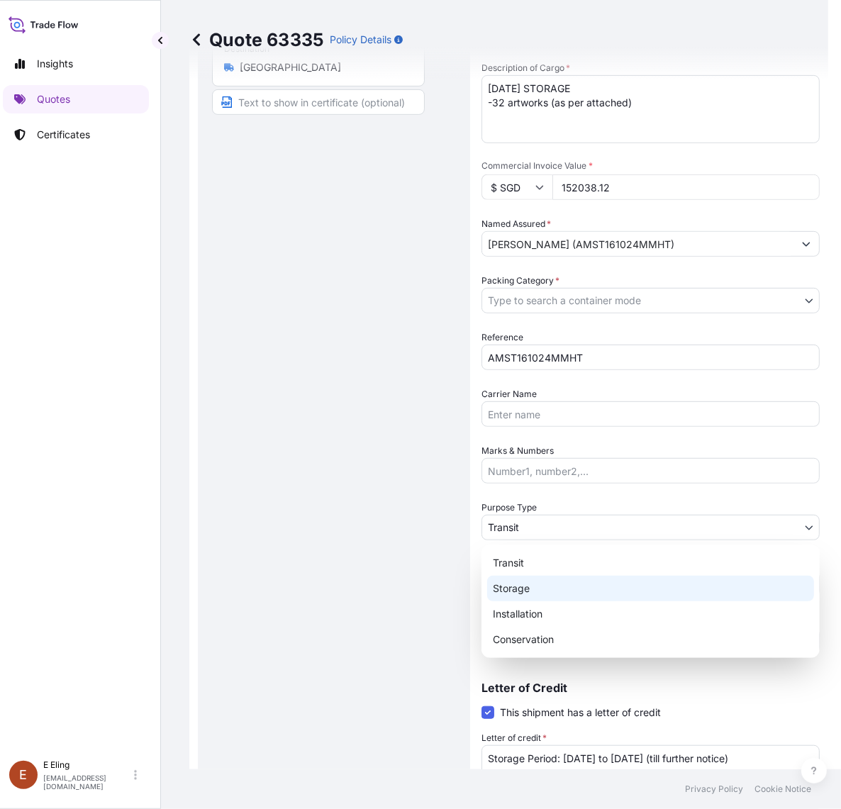
click at [526, 582] on div "Storage" at bounding box center [650, 589] width 327 height 26
select select "Storage"
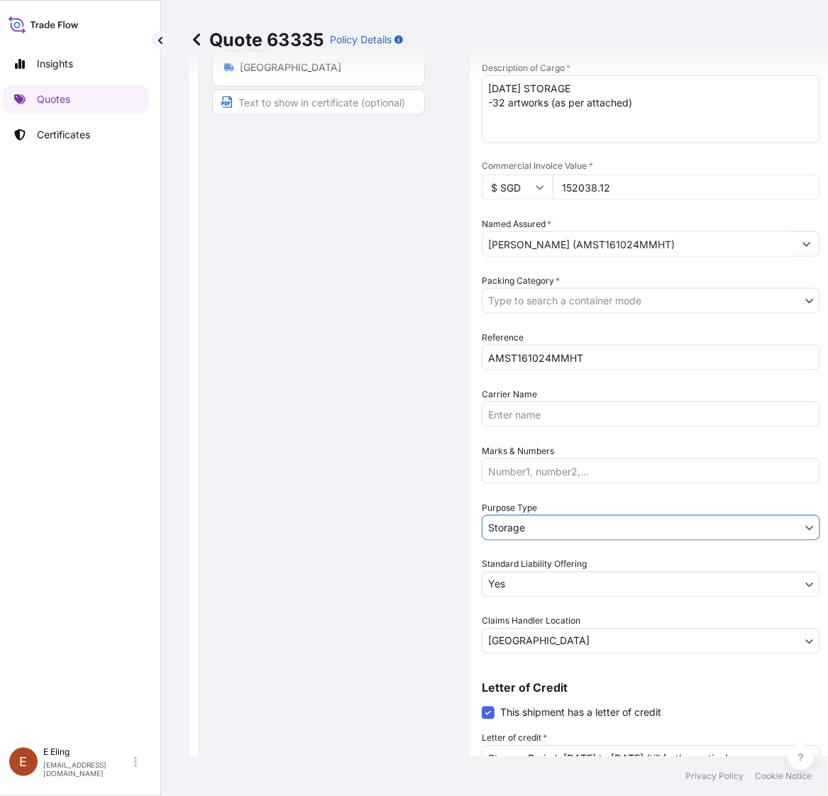
click at [605, 293] on body "Insights Quotes Certificates [PERSON_NAME] [EMAIL_ADDRESS][DOMAIN_NAME] Quote 6…" at bounding box center [405, 398] width 828 height 796
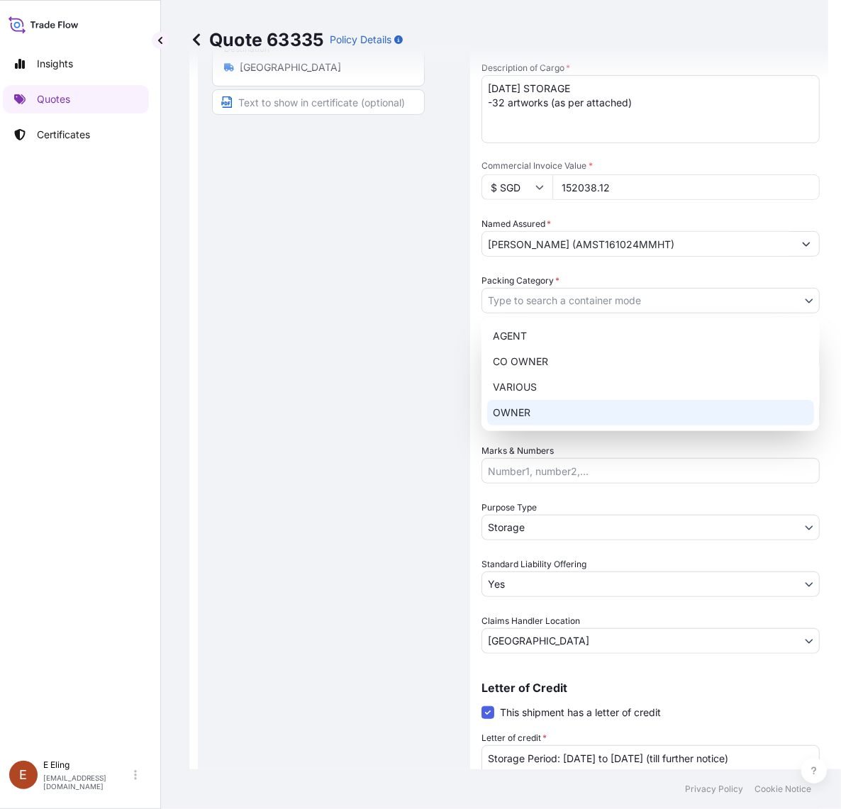
click at [555, 403] on div "OWNER" at bounding box center [650, 413] width 327 height 26
select select "27"
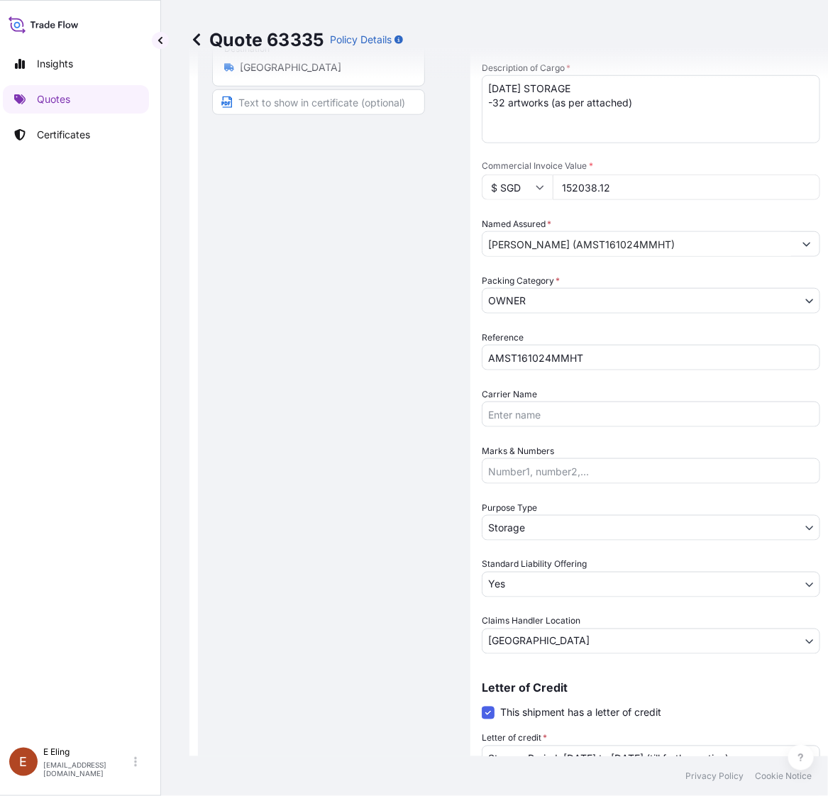
scroll to position [433, 0]
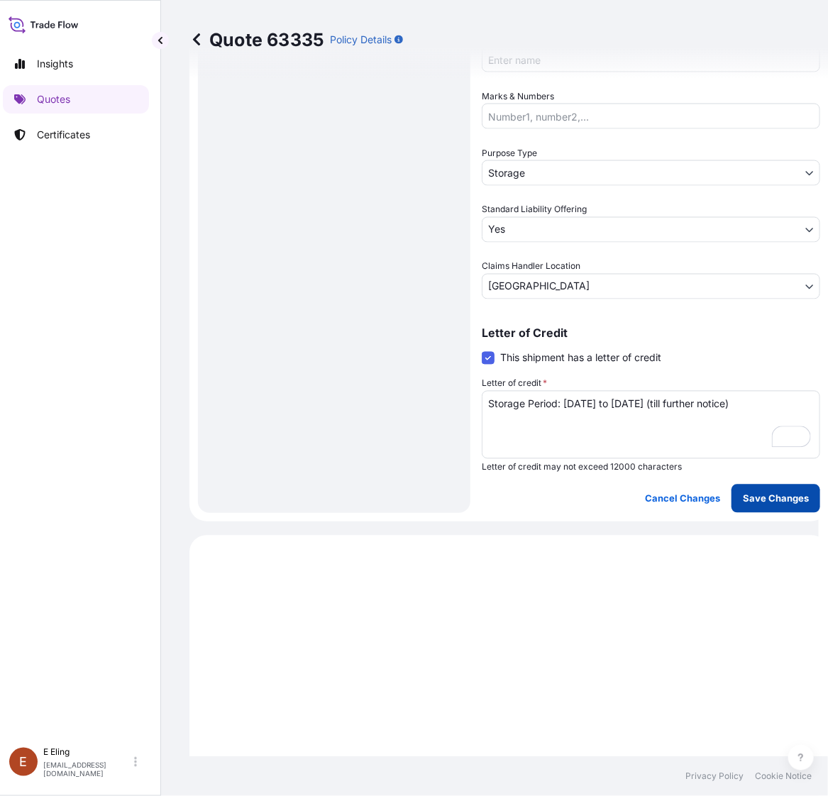
click at [771, 491] on p "Save Changes" at bounding box center [775, 498] width 66 height 14
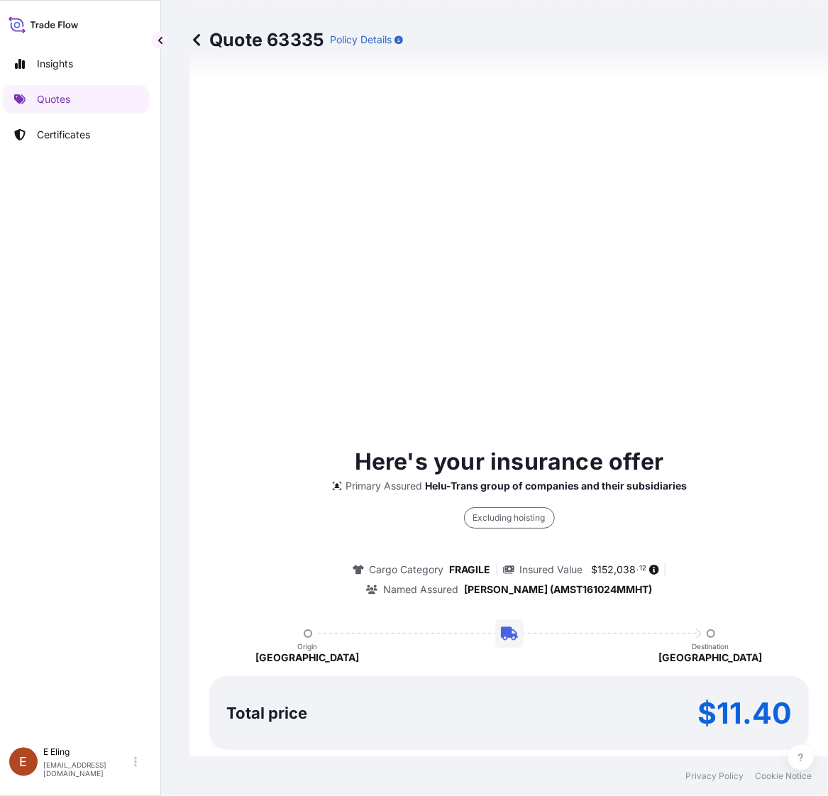
select select "STORAGE"
select select "Storage"
select select "Yes"
select select "[GEOGRAPHIC_DATA]"
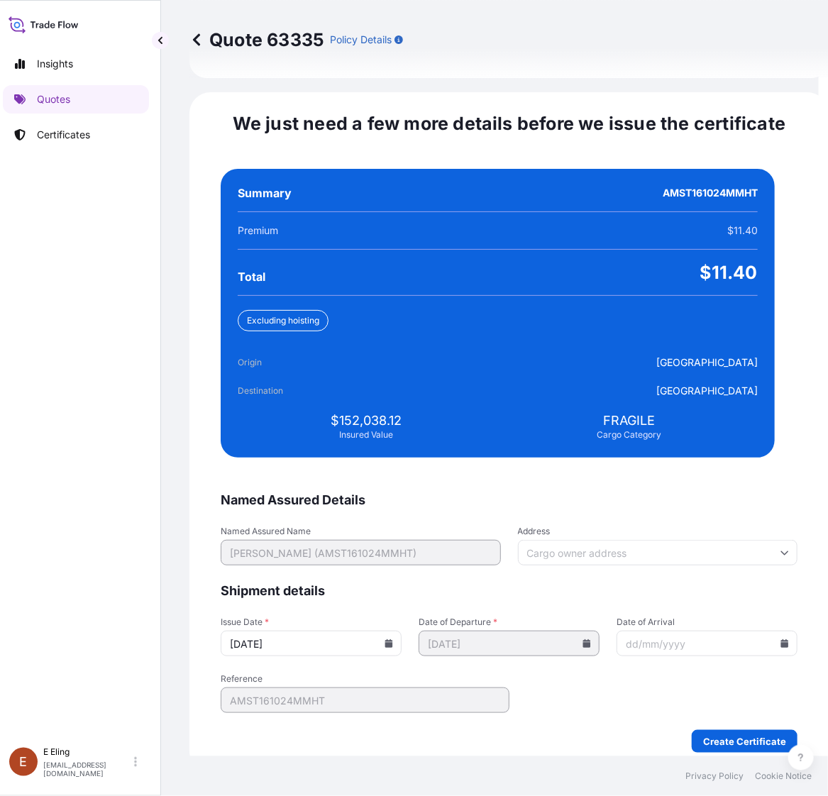
click at [392, 632] on input "[DATE]" at bounding box center [311, 643] width 181 height 26
click at [393, 639] on icon at bounding box center [388, 643] width 9 height 9
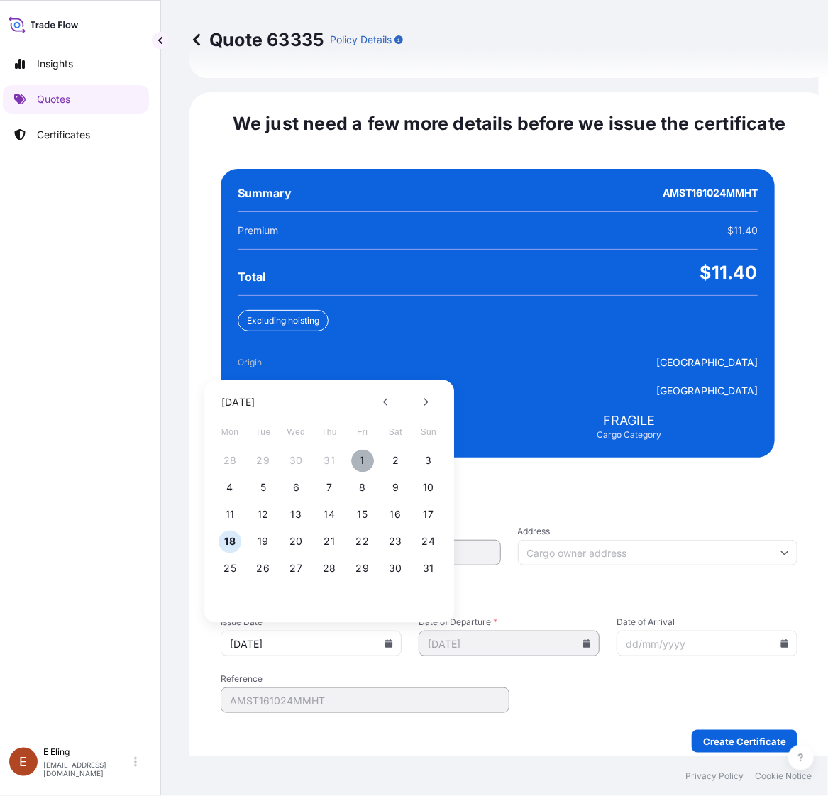
click at [366, 450] on button "1" at bounding box center [362, 461] width 23 height 23
type input "[DATE]"
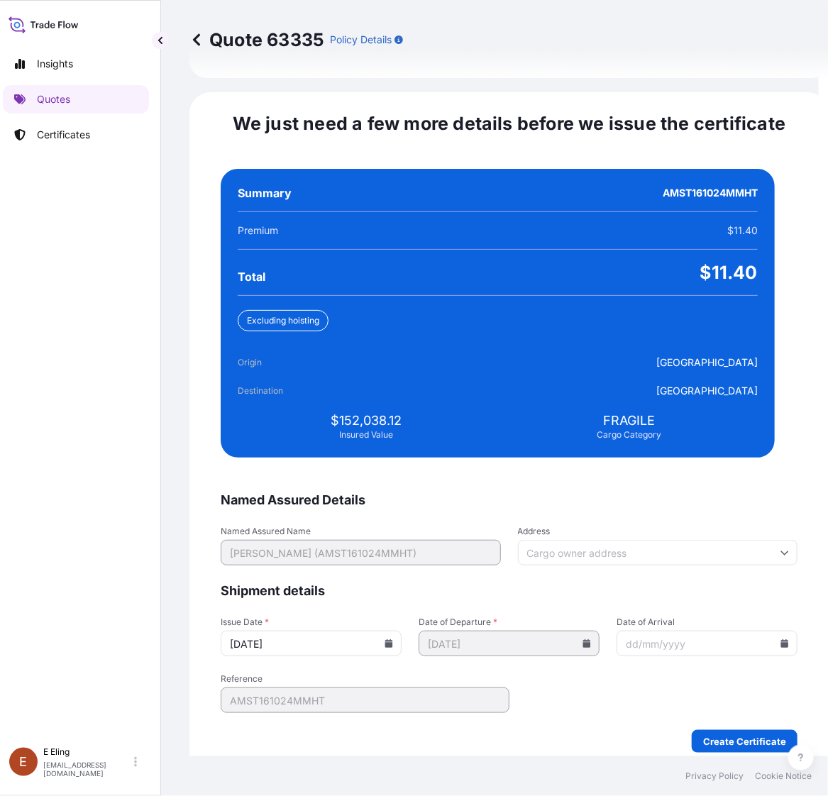
click at [761, 630] on input "Date of Arrival" at bounding box center [706, 643] width 181 height 26
click at [750, 630] on input "Date of Arrival" at bounding box center [706, 643] width 181 height 26
click at [761, 630] on input "Date of Arrival" at bounding box center [706, 643] width 181 height 26
click at [780, 639] on icon at bounding box center [784, 643] width 9 height 9
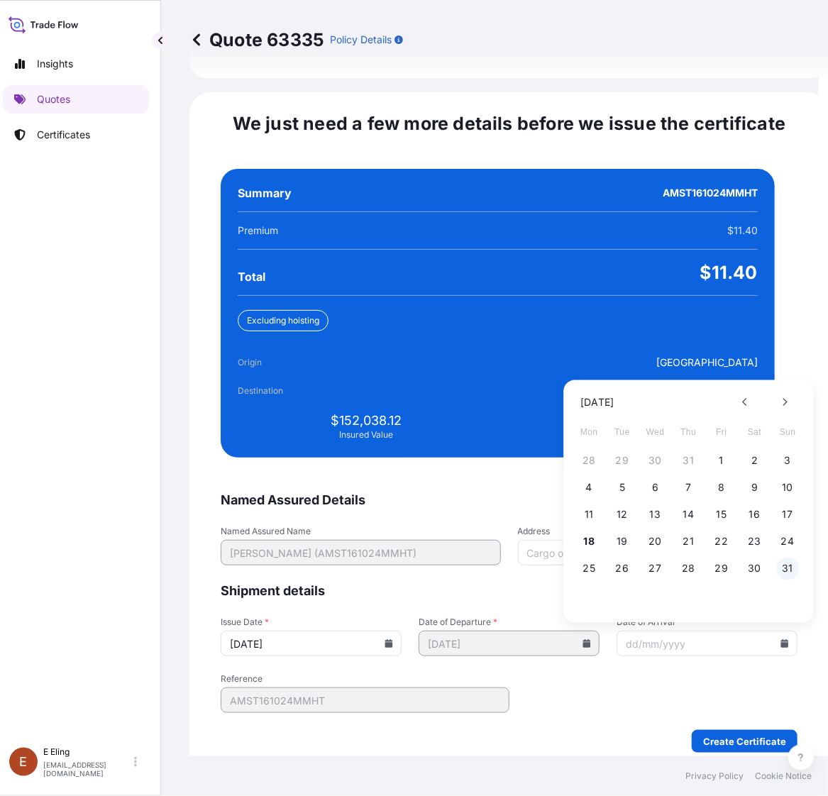
click at [784, 557] on button "31" at bounding box center [787, 568] width 23 height 23
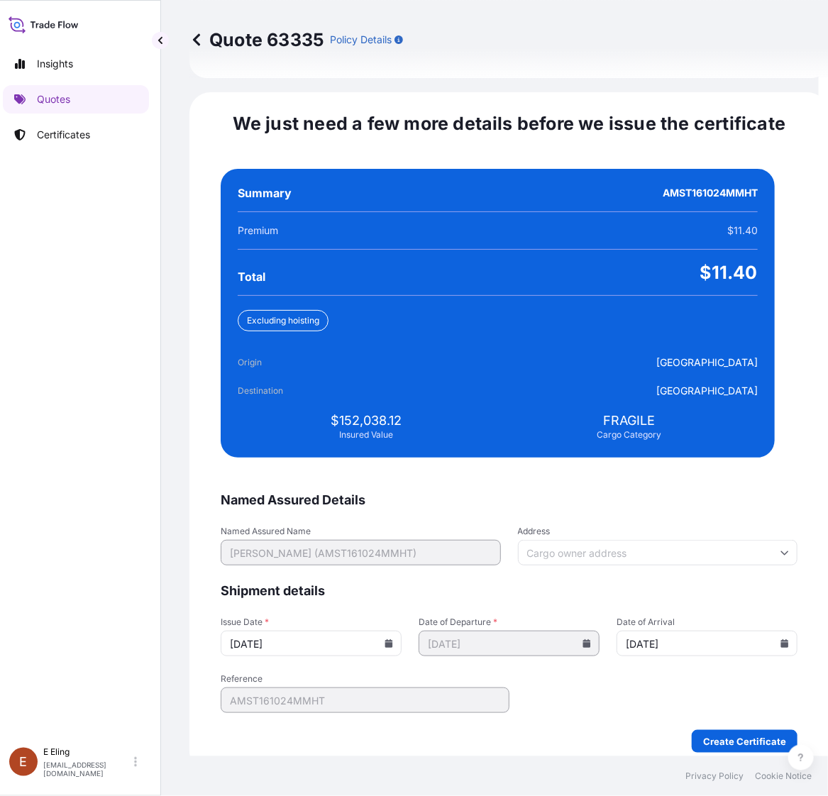
type input "[DATE]"
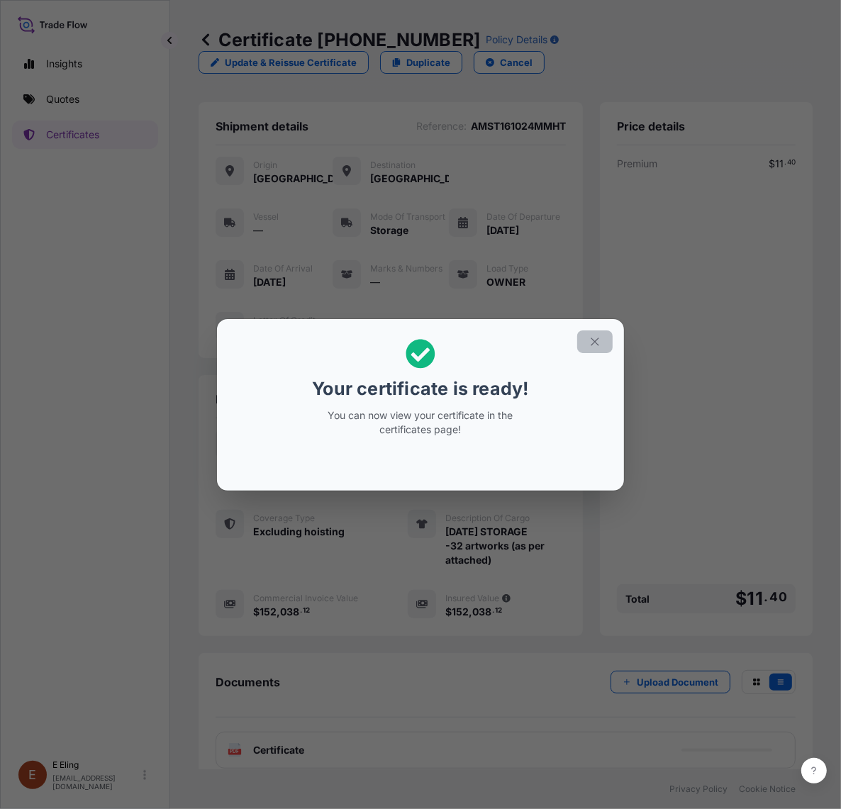
click at [594, 338] on icon "button" at bounding box center [595, 341] width 13 height 13
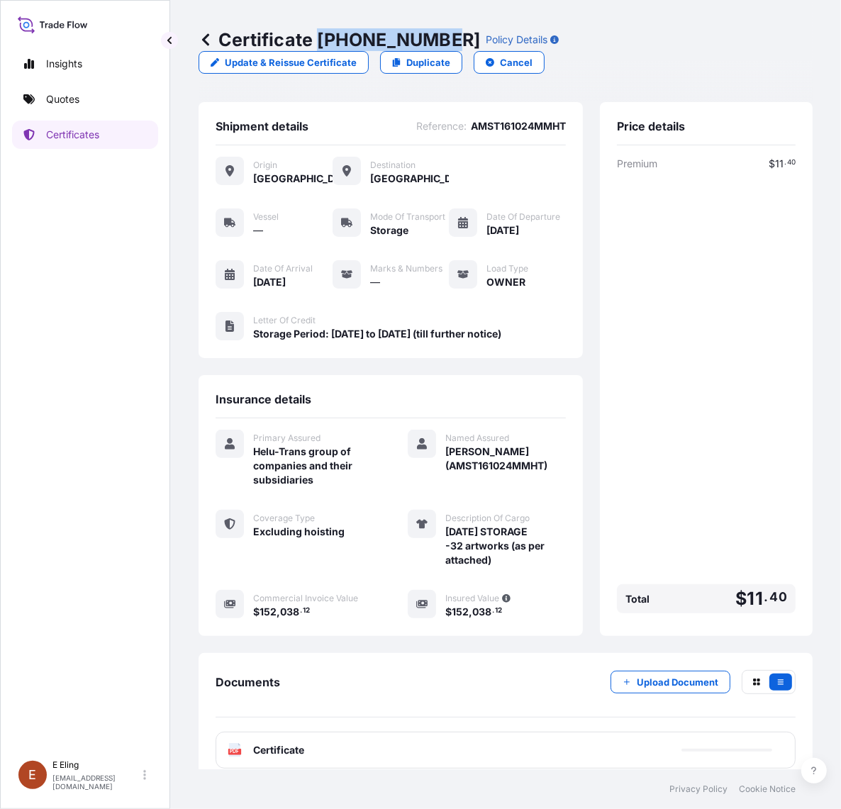
drag, startPoint x: 319, startPoint y: 40, endPoint x: 440, endPoint y: 40, distance: 120.5
click at [440, 40] on p "Certificate [PHONE_NUMBER]" at bounding box center [340, 39] width 282 height 23
copy p "[PHONE_NUMBER]"
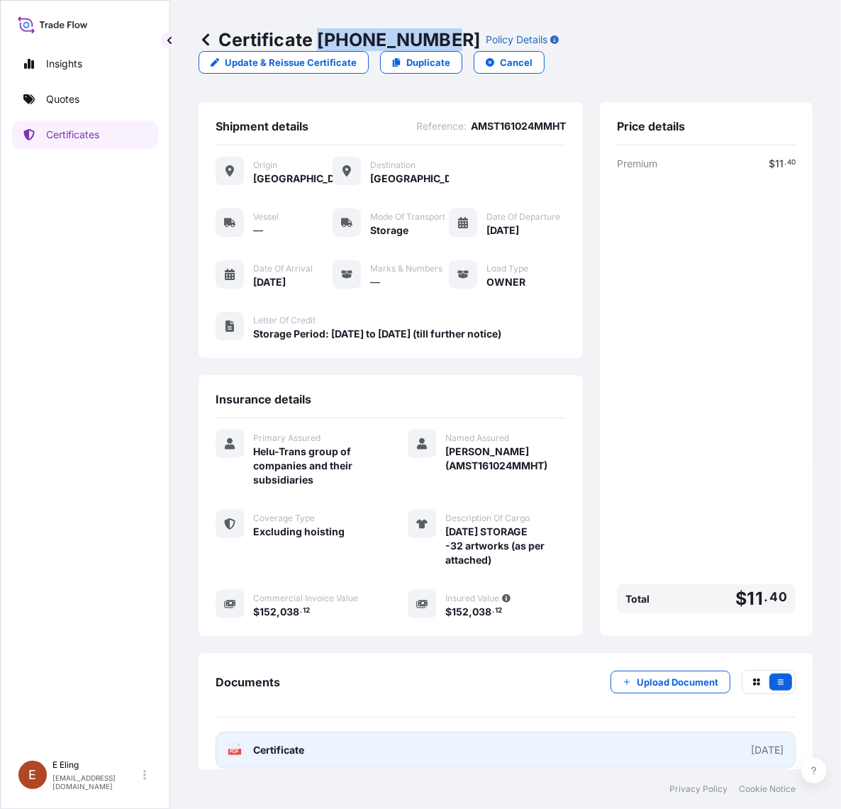
click at [339, 760] on link "PDF Certificate [DATE]" at bounding box center [506, 750] width 580 height 37
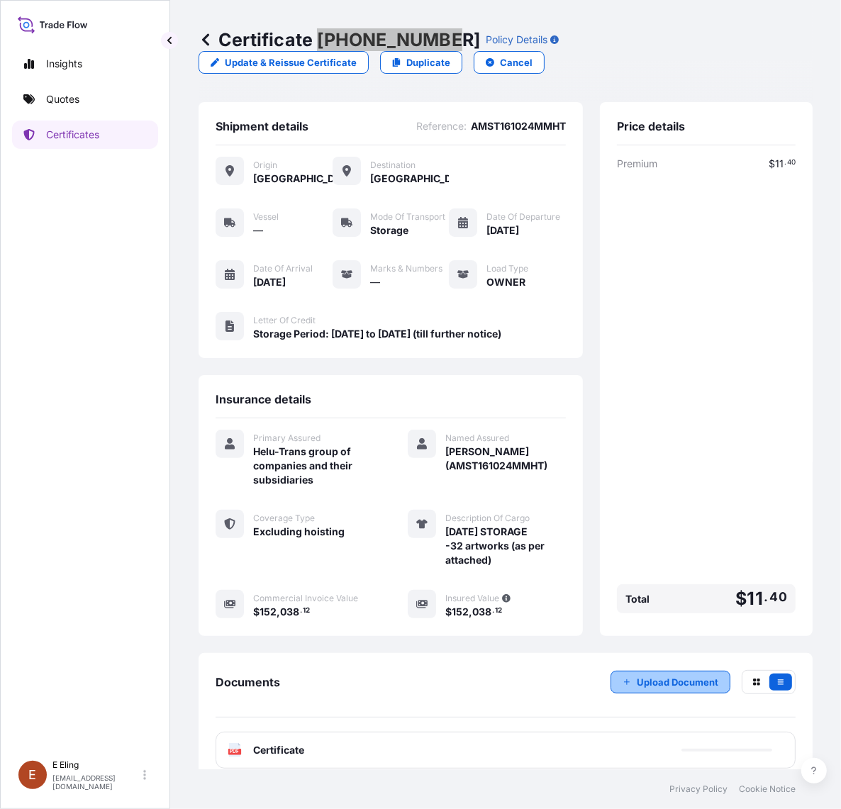
click at [678, 691] on button "Upload Document" at bounding box center [671, 682] width 120 height 23
drag, startPoint x: 101, startPoint y: 643, endPoint x: 165, endPoint y: 298, distance: 351.2
click at [101, 571] on div "Insights Quotes Certificates" at bounding box center [85, 395] width 146 height 716
click at [69, 139] on p "Certificates" at bounding box center [72, 135] width 53 height 14
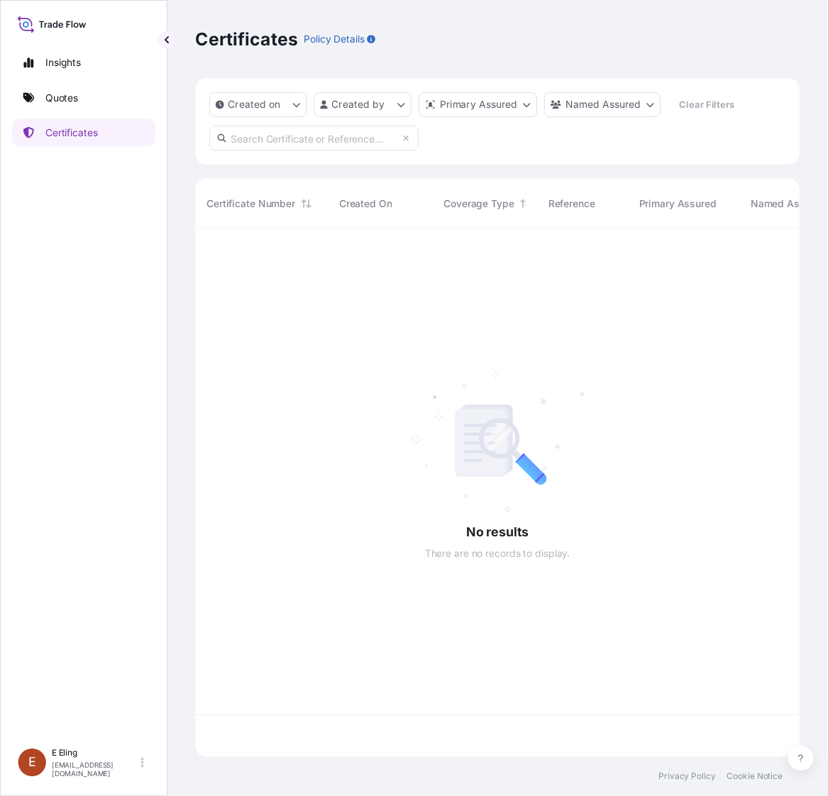
scroll to position [532, 601]
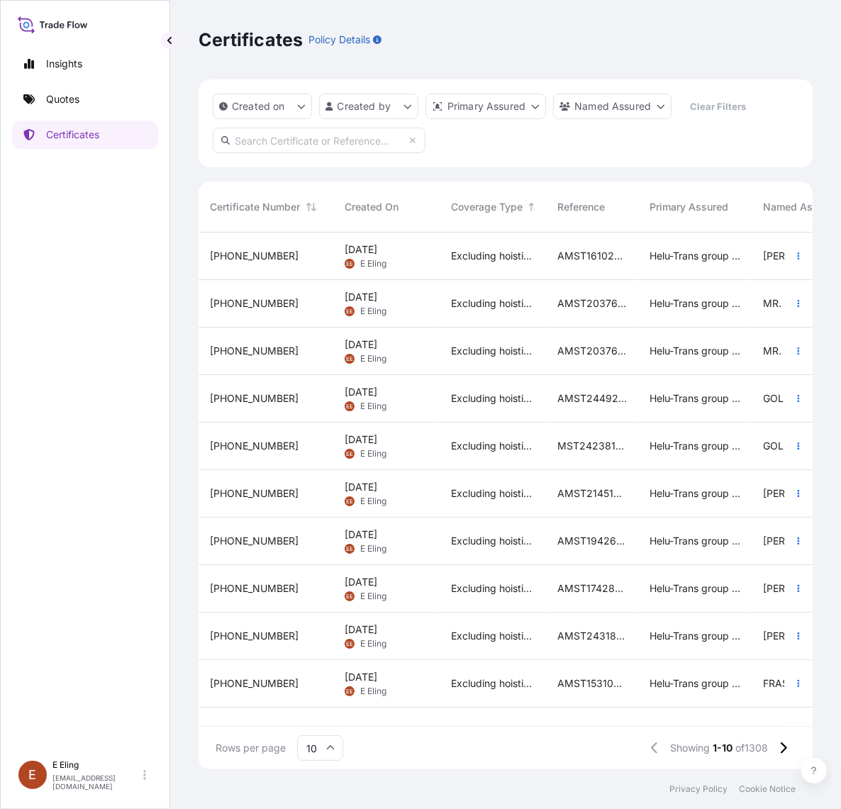
click at [310, 131] on input "text" at bounding box center [319, 141] width 213 height 26
paste input "AMST12345678INHT"
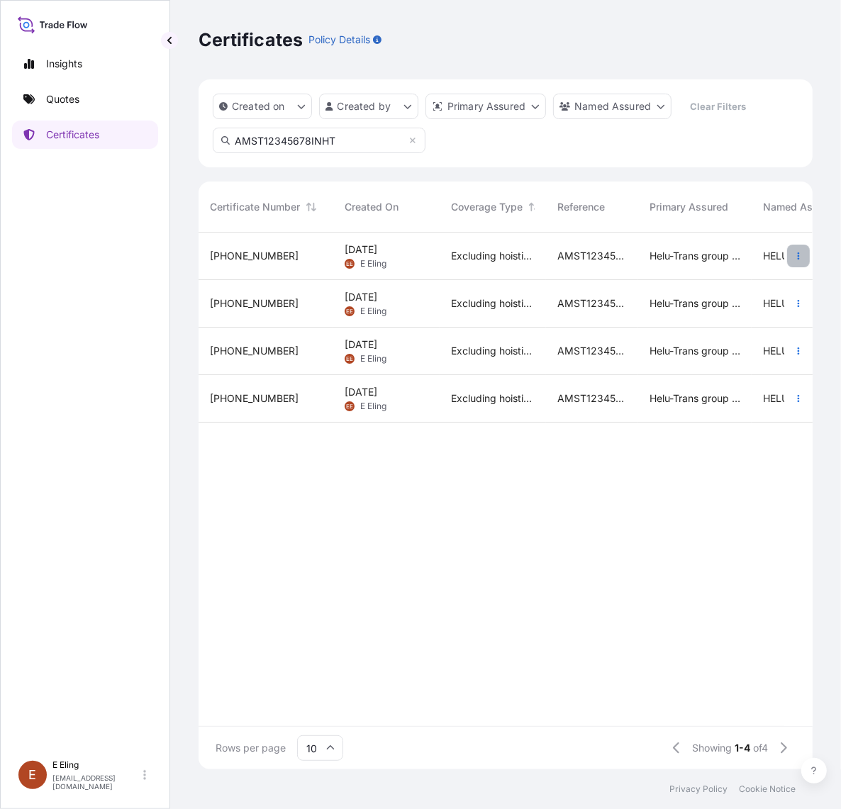
type input "AMST12345678INHT"
click at [799, 257] on icon "button" at bounding box center [798, 256] width 9 height 9
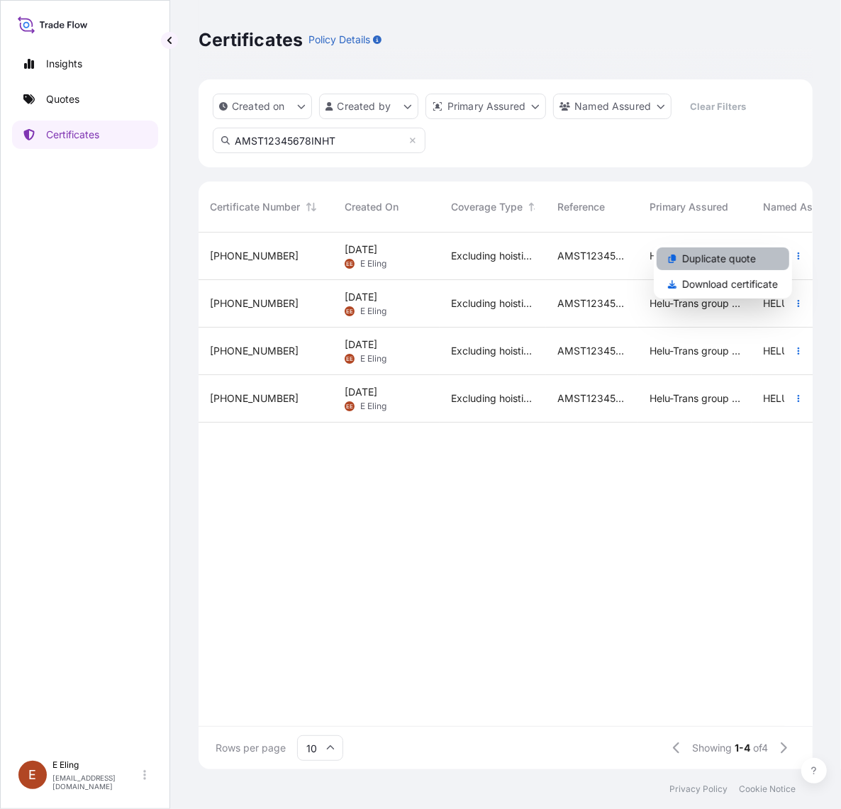
click at [739, 260] on p "Duplicate quote" at bounding box center [719, 259] width 74 height 14
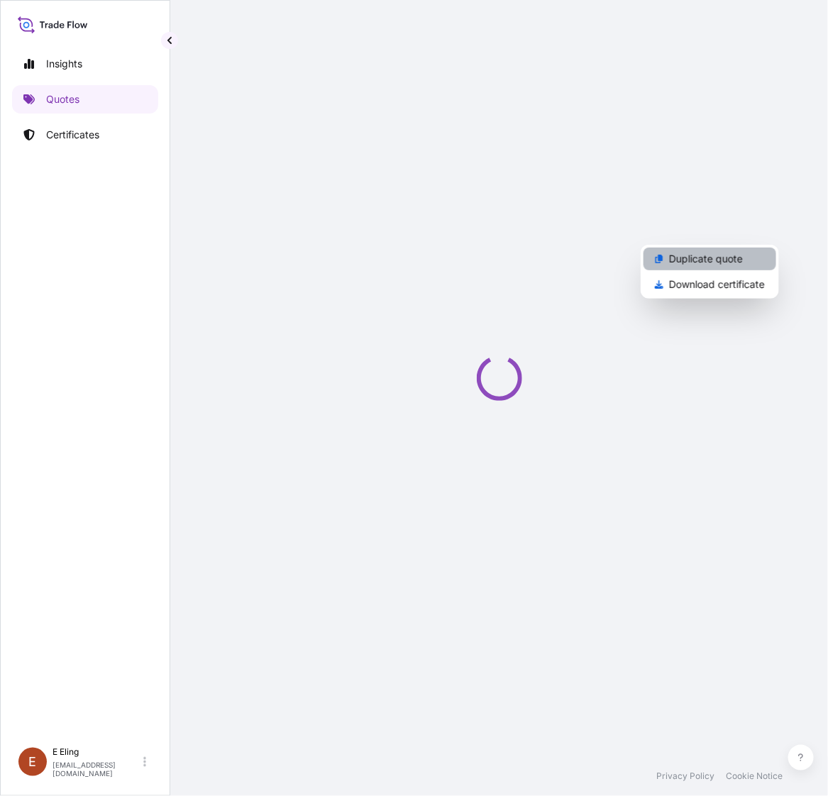
select select "STORAGE"
select select "Storage"
select select "Yes"
select select "[GEOGRAPHIC_DATA]"
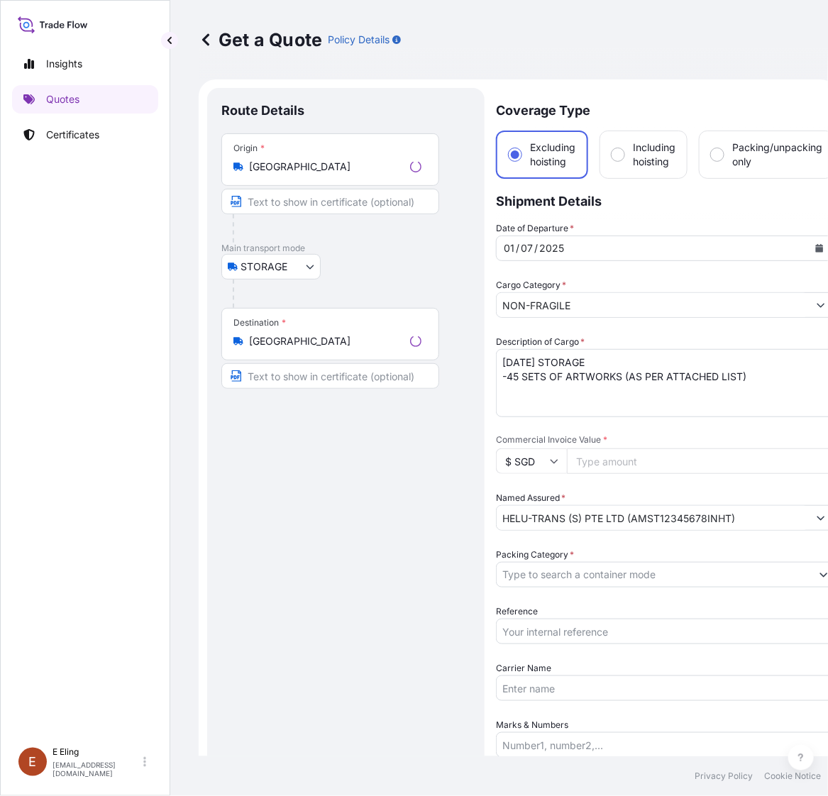
scroll to position [23, 0]
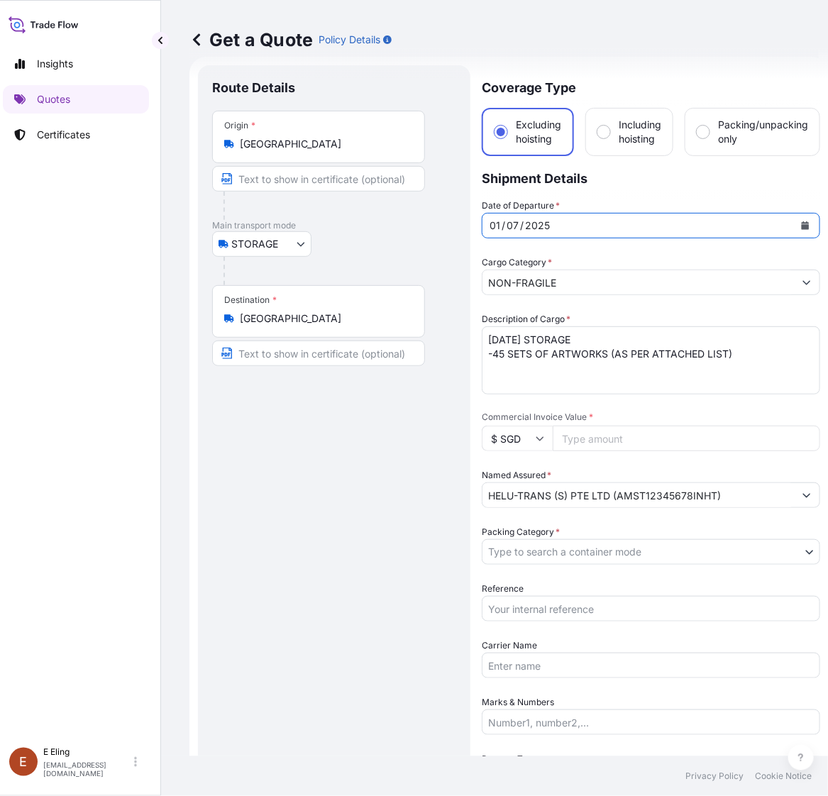
click at [803, 225] on icon "Calendar" at bounding box center [805, 225] width 8 height 9
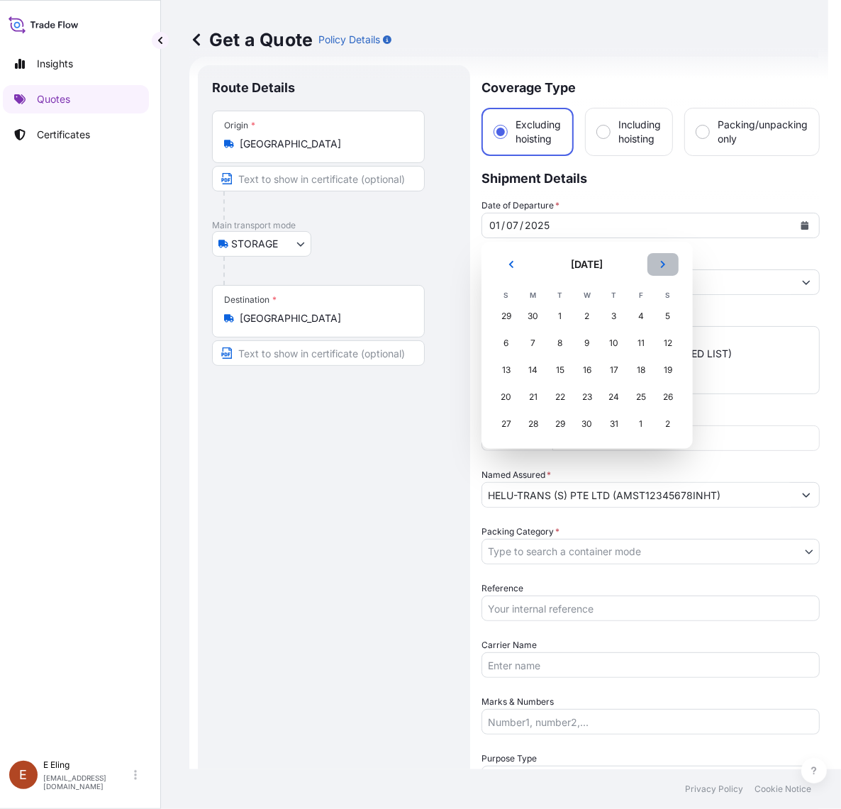
click at [659, 269] on button "Next" at bounding box center [662, 264] width 31 height 23
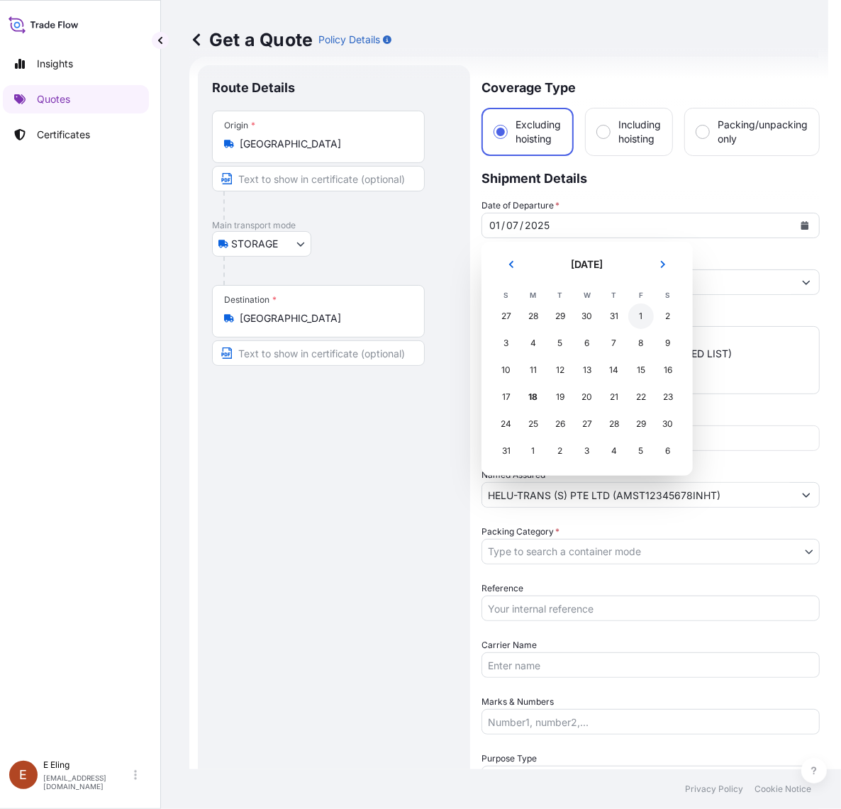
click at [640, 313] on div "1" at bounding box center [641, 316] width 26 height 26
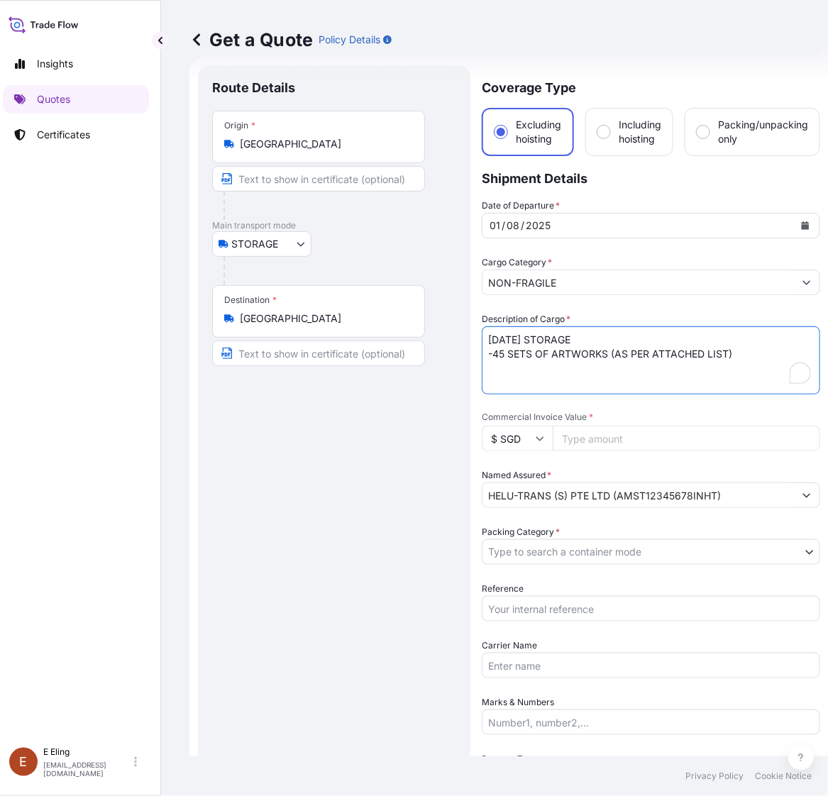
drag, startPoint x: 506, startPoint y: 337, endPoint x: 452, endPoint y: 340, distance: 54.0
click at [440, 340] on form "Route Details Place of loading Road / Inland Road / Inland Origin * Singapore M…" at bounding box center [508, 592] width 639 height 1070
type textarea "AUG25 STORAGE -45 SETS OF ARTWORKS (AS PER ATTACHED LIST)"
click at [573, 621] on div "Date of Departure * 01 / 08 / 2025 Cargo Category * NON-FRAGILE Description of …" at bounding box center [650, 552] width 338 height 706
drag, startPoint x: 572, startPoint y: 611, endPoint x: 566, endPoint y: 594, distance: 18.2
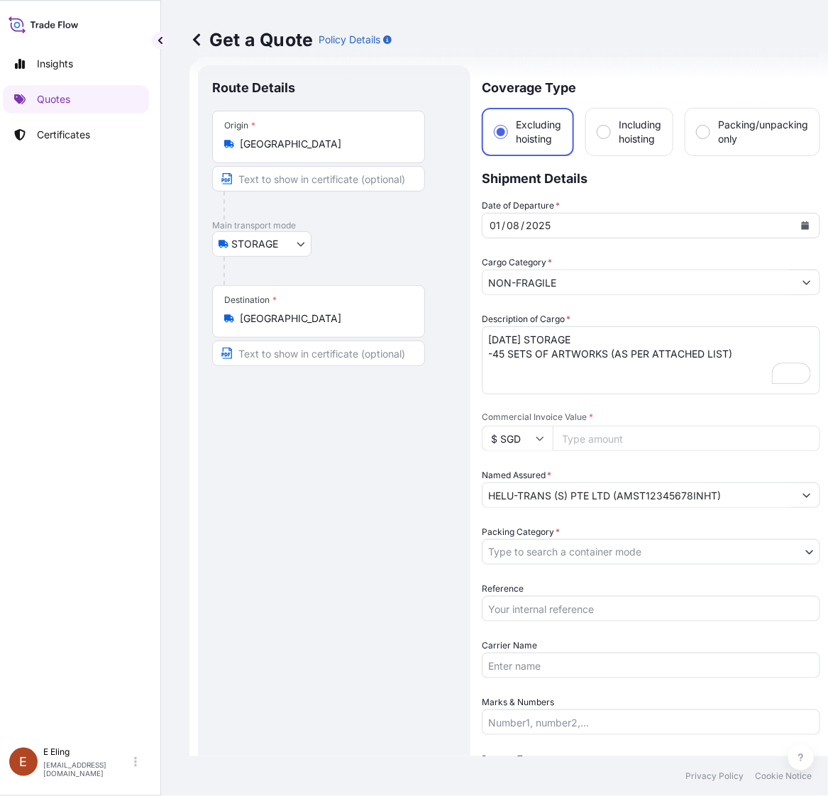
click at [571, 608] on input "Reference" at bounding box center [650, 609] width 338 height 26
paste input "AMST12345678INHT"
type input "AMST12345678INHT"
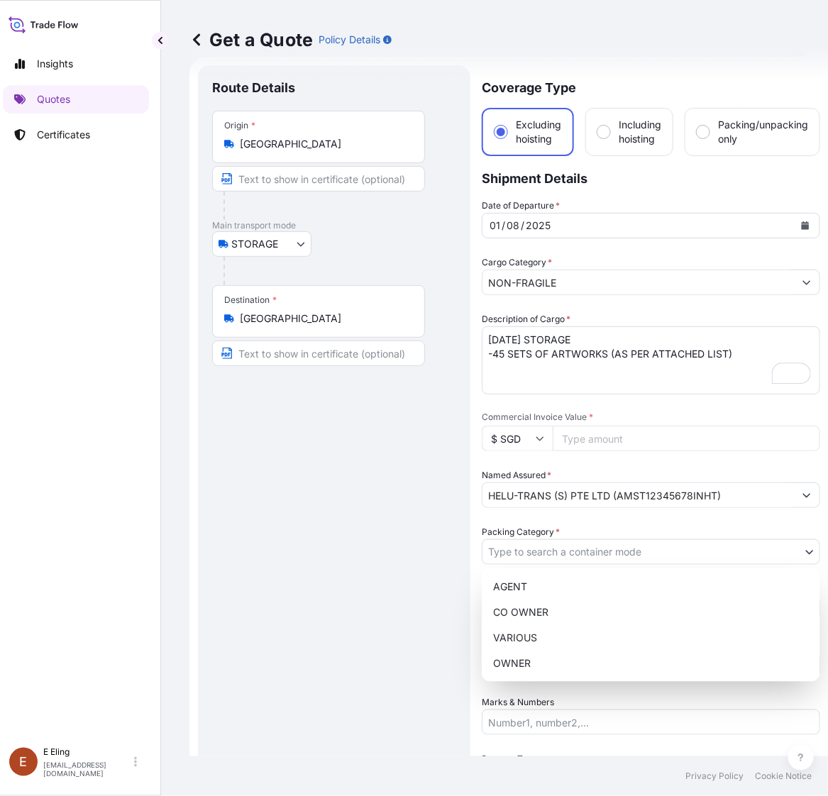
click at [539, 550] on body "August 2025 Insights Quotes Certificates E E Eling eeling@helutrans.com Get a Q…" at bounding box center [398, 398] width 814 height 796
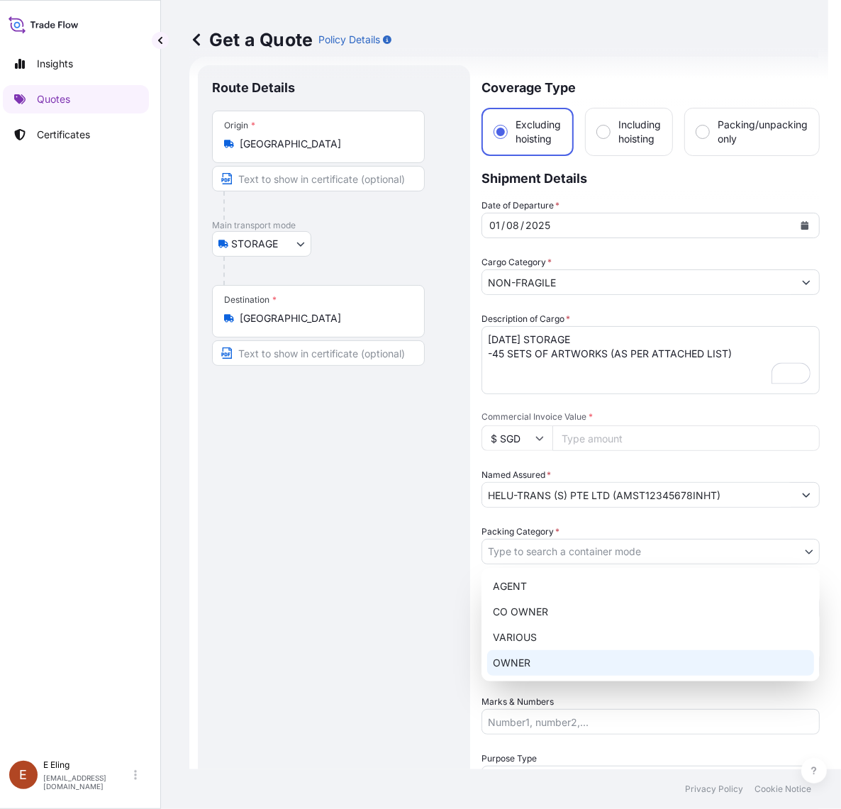
click at [552, 654] on div "OWNER" at bounding box center [650, 663] width 327 height 26
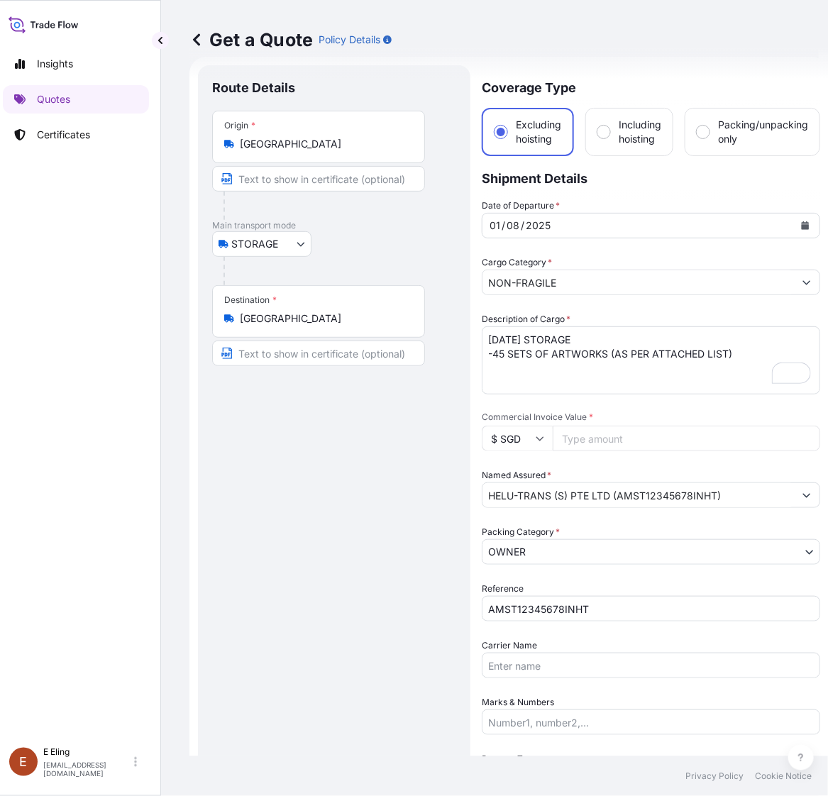
click at [590, 434] on input "Commercial Invoice Value *" at bounding box center [685, 438] width 267 height 26
paste input "392469.16"
type input "392469.16"
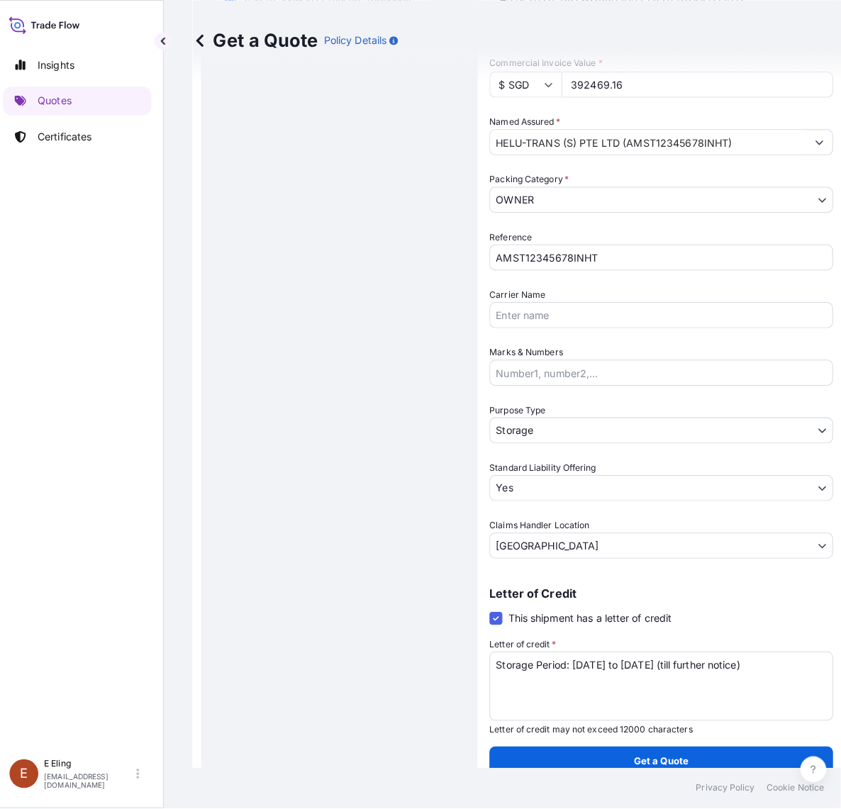
scroll to position [378, 0]
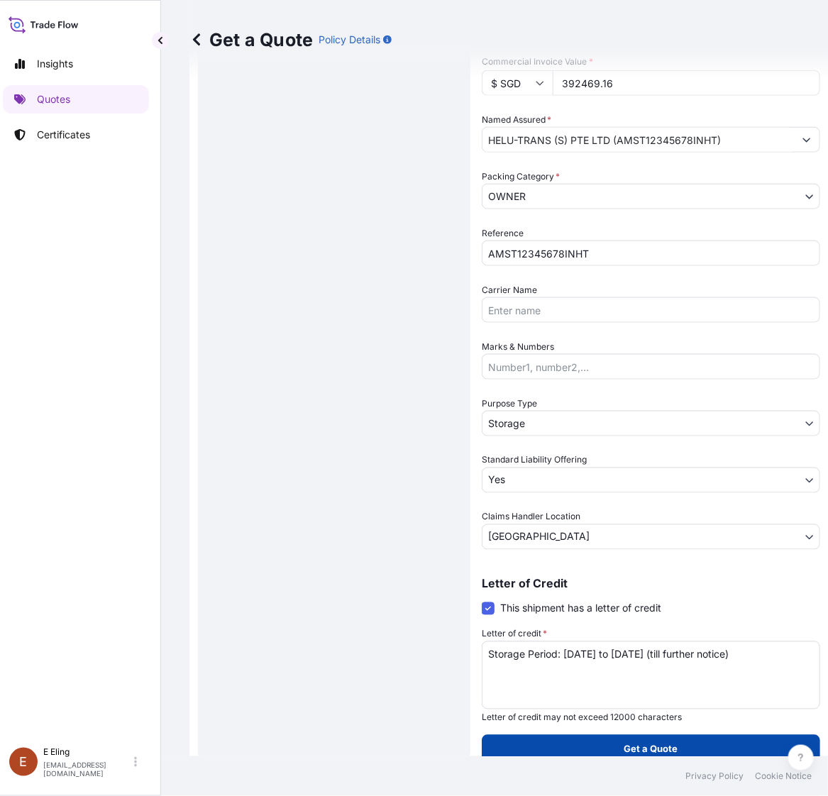
click at [651, 743] on p "Get a Quote" at bounding box center [651, 749] width 54 height 14
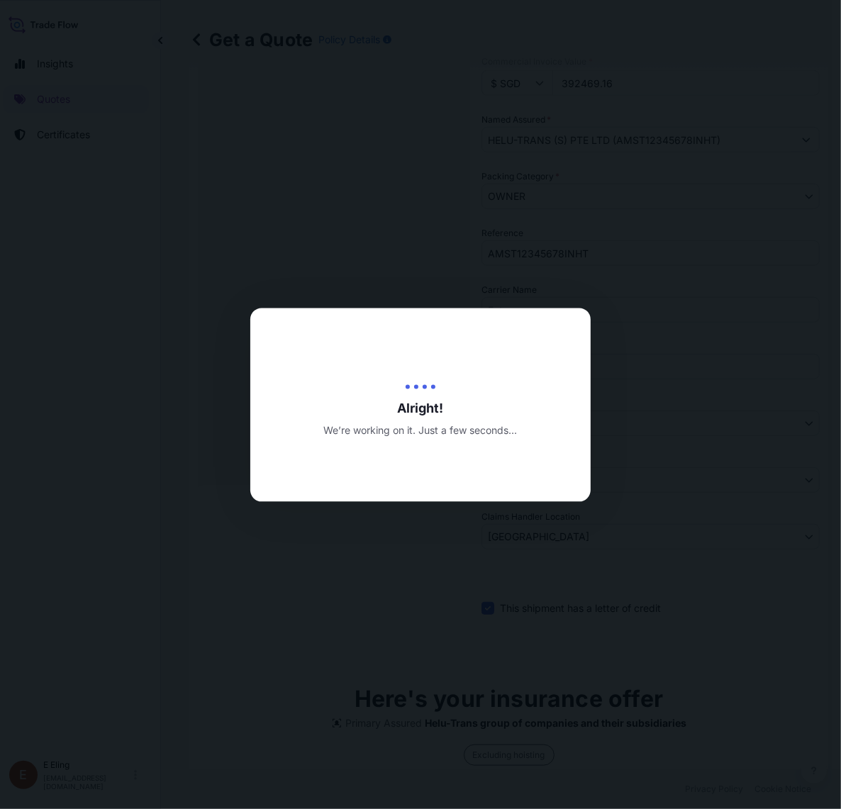
type input "[DATE]"
select select "STORAGE"
select select "Transit"
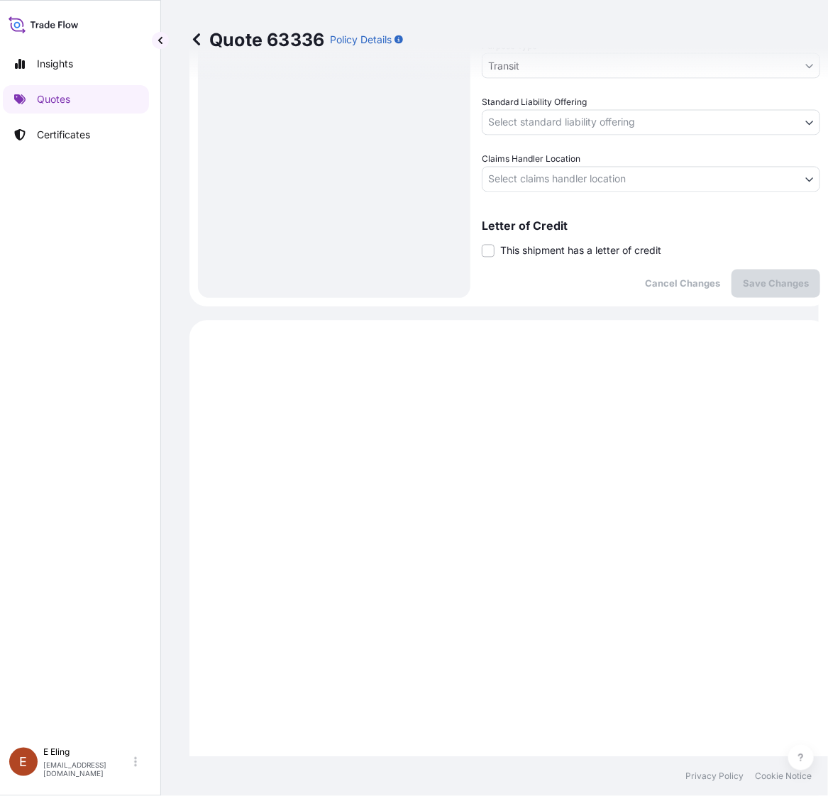
scroll to position [451, 0]
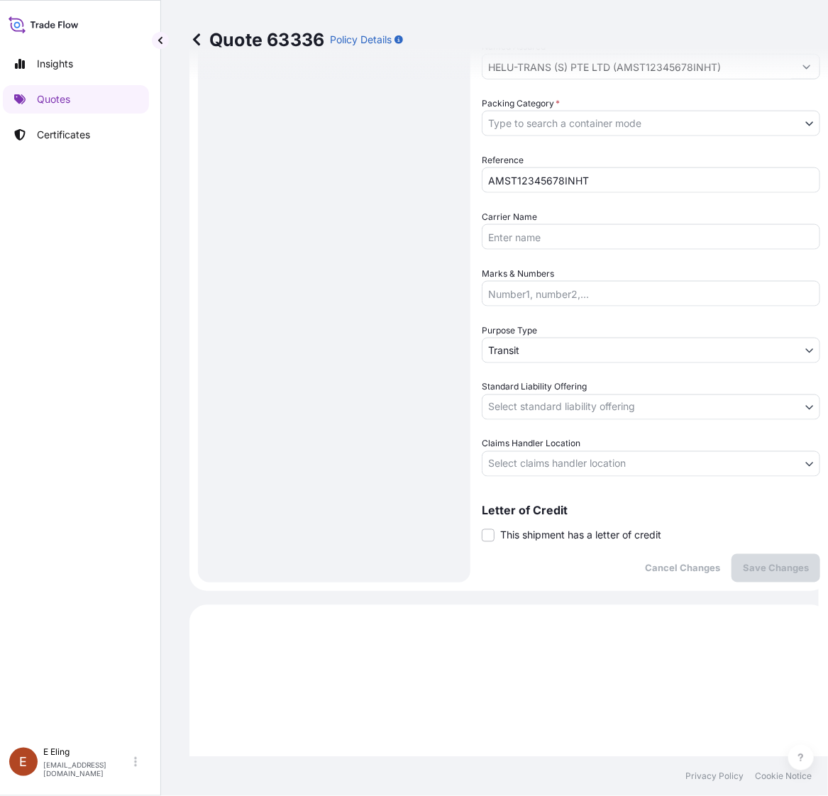
click at [589, 538] on span "This shipment has a letter of credit" at bounding box center [580, 535] width 161 height 14
click at [481, 528] on input "This shipment has a letter of credit" at bounding box center [481, 528] width 0 height 0
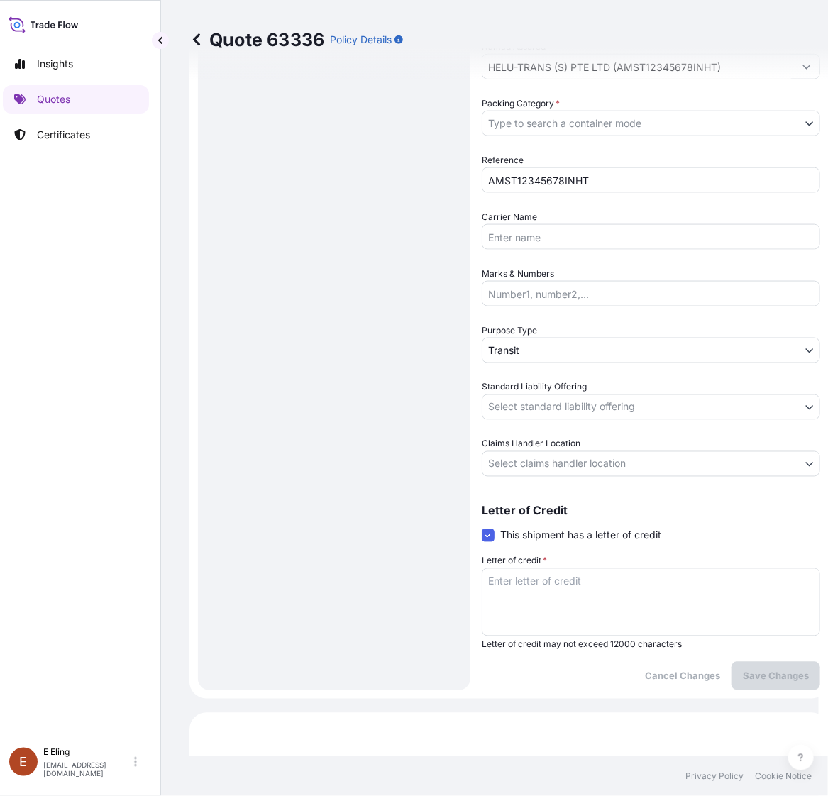
click at [587, 579] on textarea "Letter of credit *" at bounding box center [650, 602] width 338 height 68
paste textarea "Storage Period: 01 Aug 2025 to 31 Aug 2025 (till further notice)"
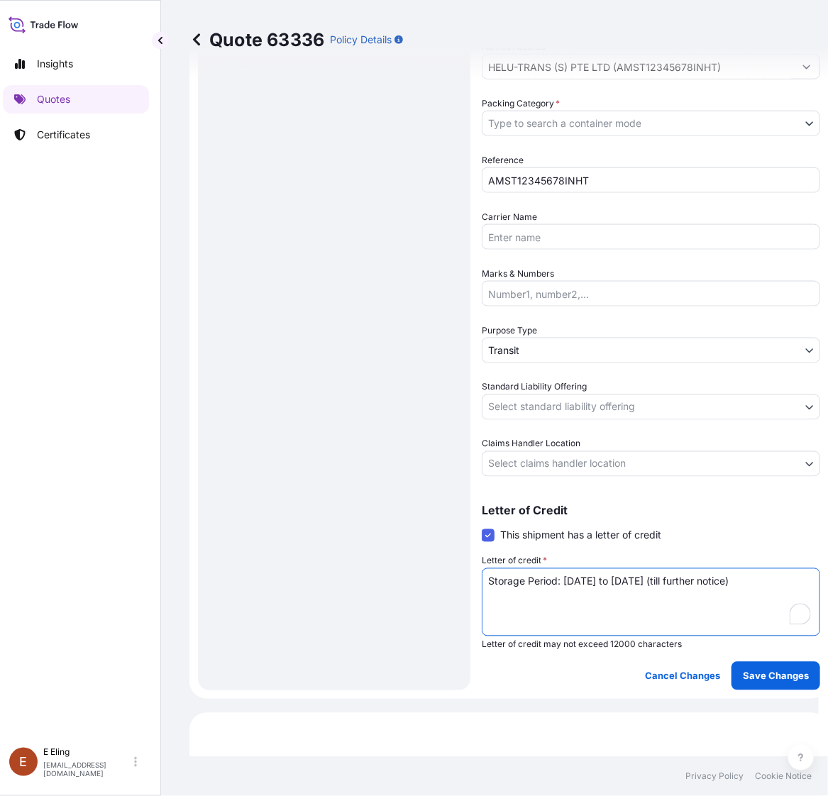
type textarea "Storage Period: 01 Aug 2025 to 31 Aug 2025 (till further notice)"
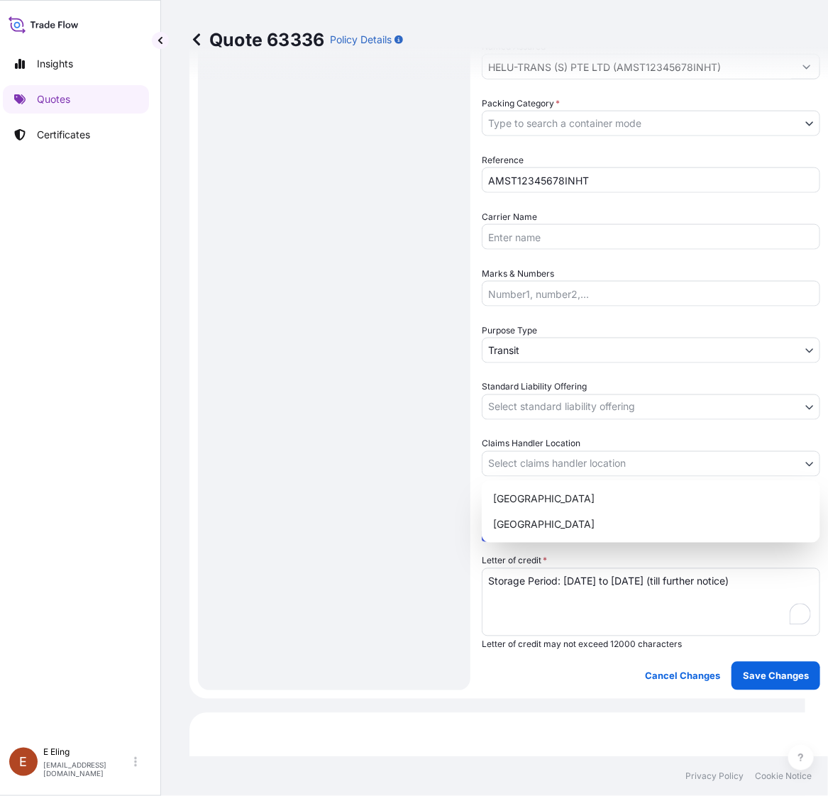
click at [559, 462] on body "Insights Quotes Certificates E E Eling eeling@helutrans.com Quote 63336 Policy …" at bounding box center [398, 398] width 814 height 796
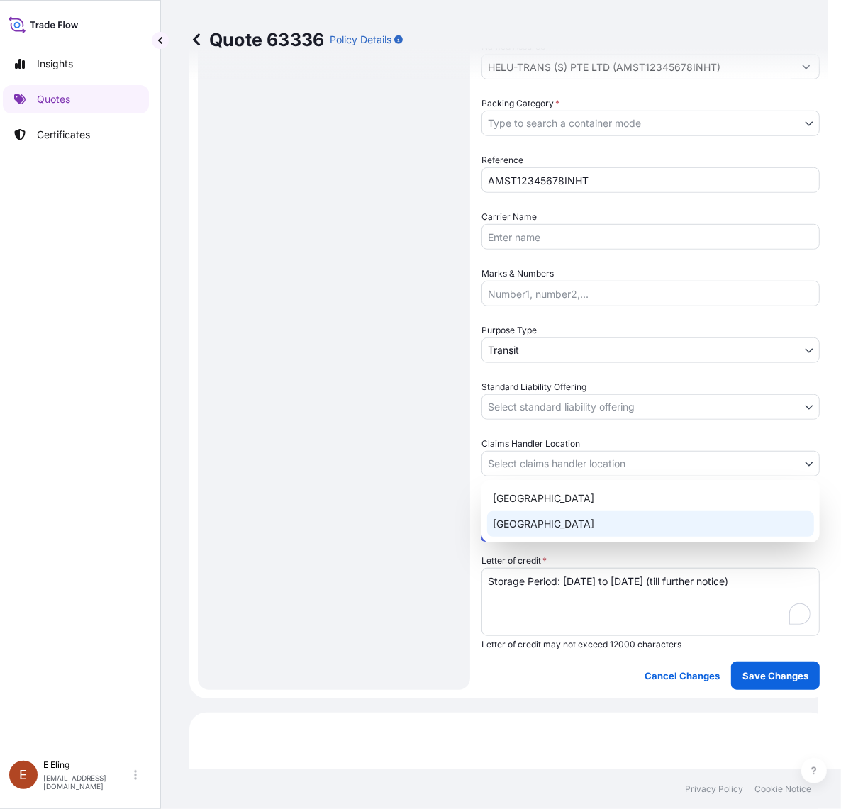
click at [533, 516] on div "Singapore" at bounding box center [650, 524] width 327 height 26
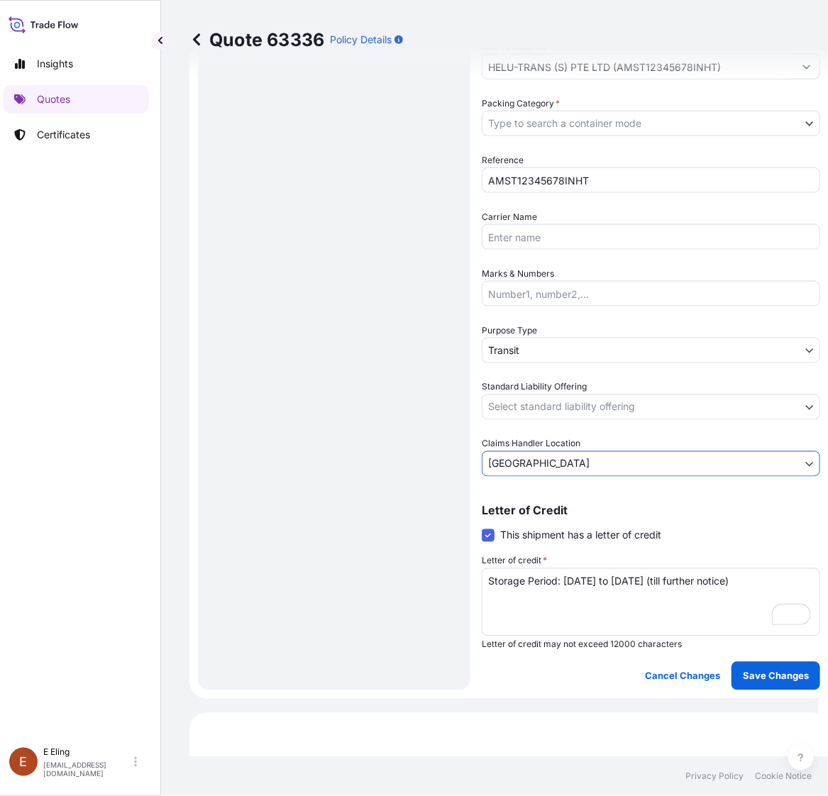
click at [550, 385] on span "Standard Liability Offering" at bounding box center [533, 387] width 105 height 14
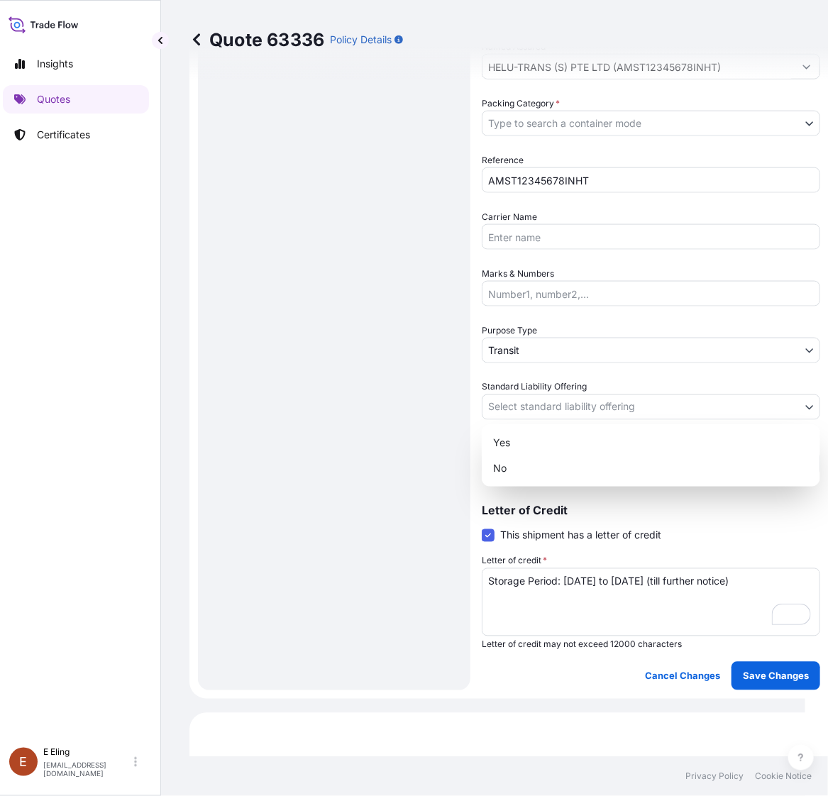
click at [554, 408] on body "Insights Quotes Certificates E E Eling eeling@helutrans.com Quote 63336 Policy …" at bounding box center [398, 398] width 814 height 796
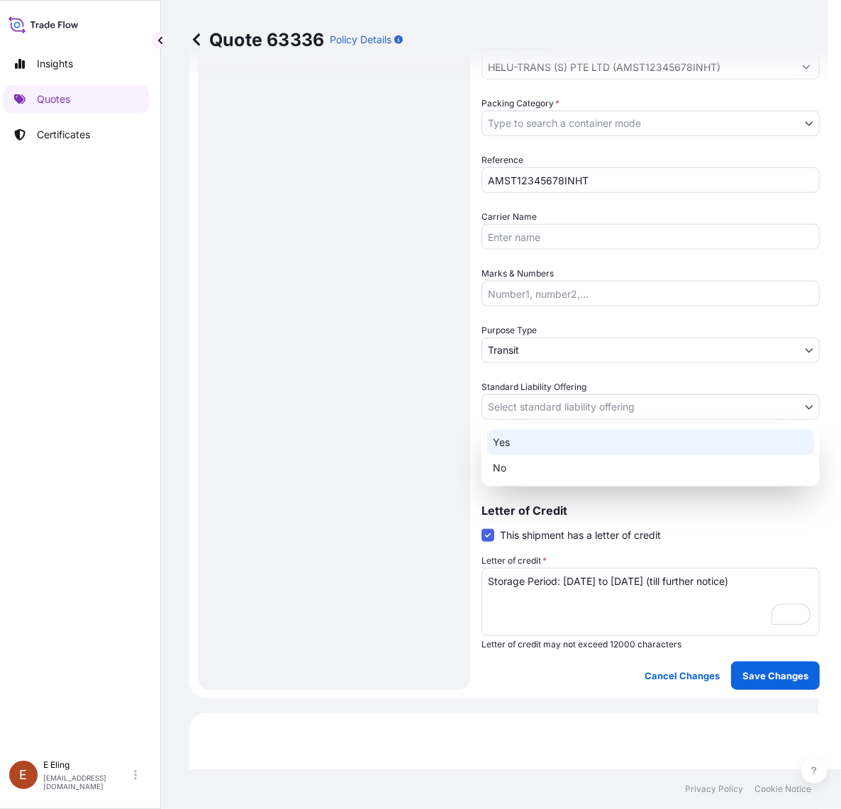
click at [546, 440] on div "Yes" at bounding box center [650, 443] width 327 height 26
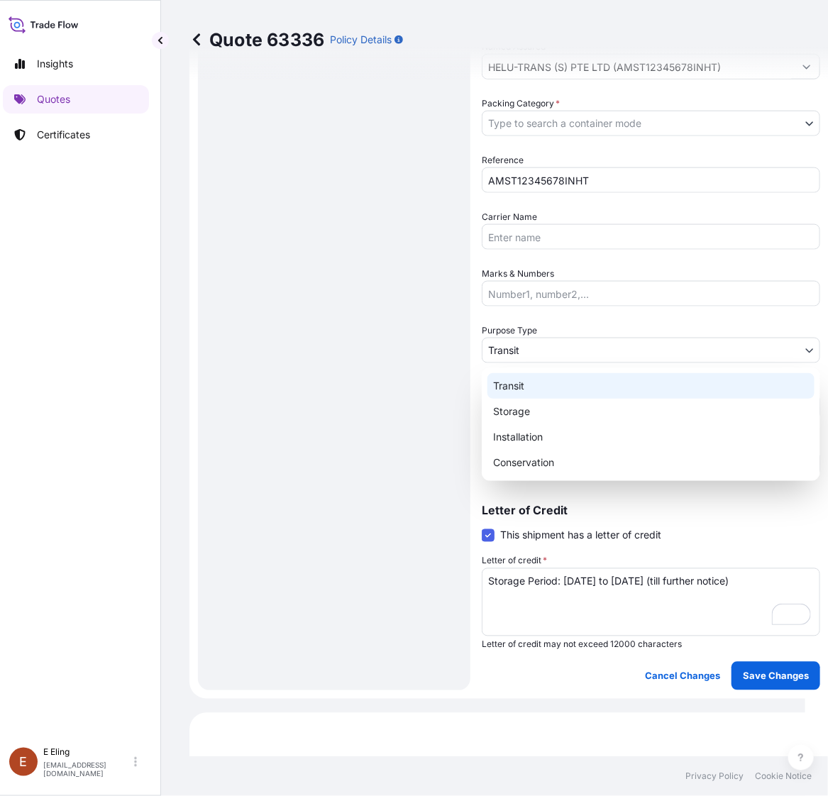
click at [539, 352] on body "Insights Quotes Certificates E E Eling eeling@helutrans.com Quote 63336 Policy …" at bounding box center [398, 398] width 814 height 796
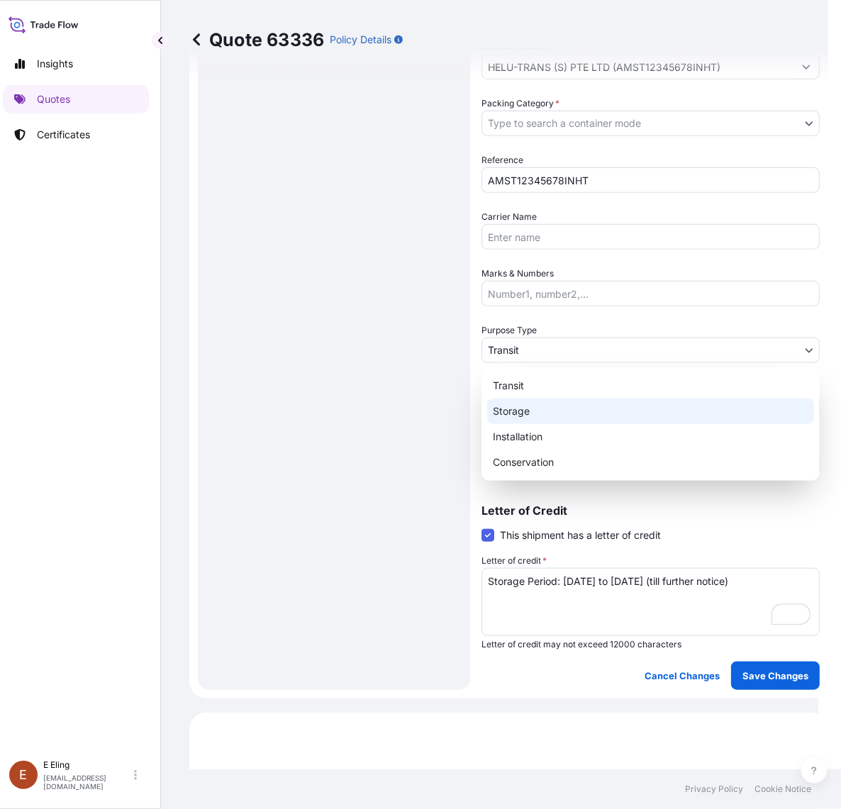
click at [535, 415] on div "Storage" at bounding box center [650, 412] width 327 height 26
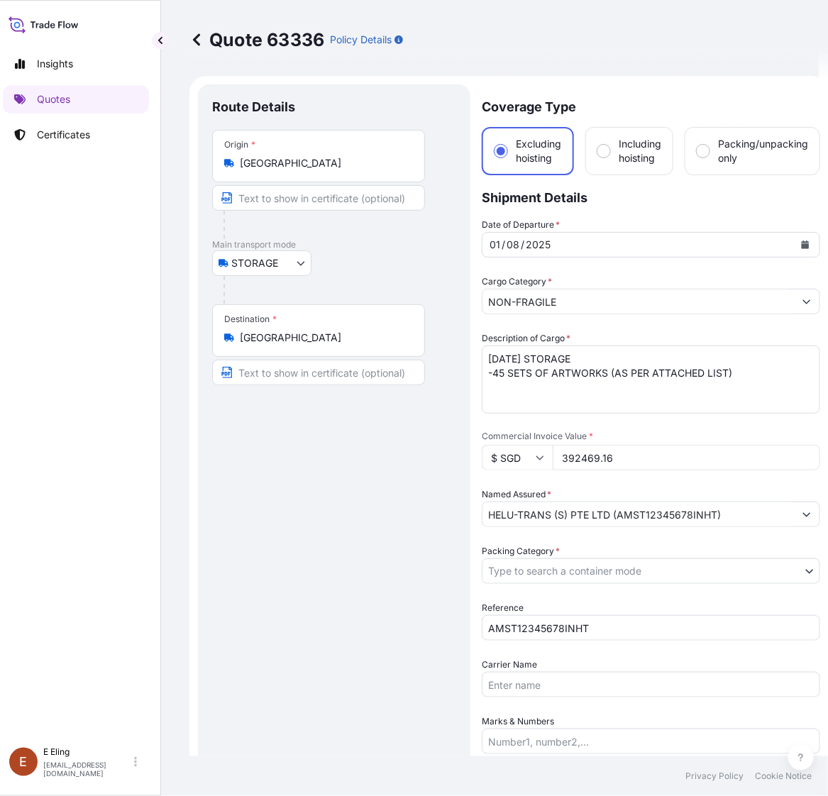
scroll to position [0, 0]
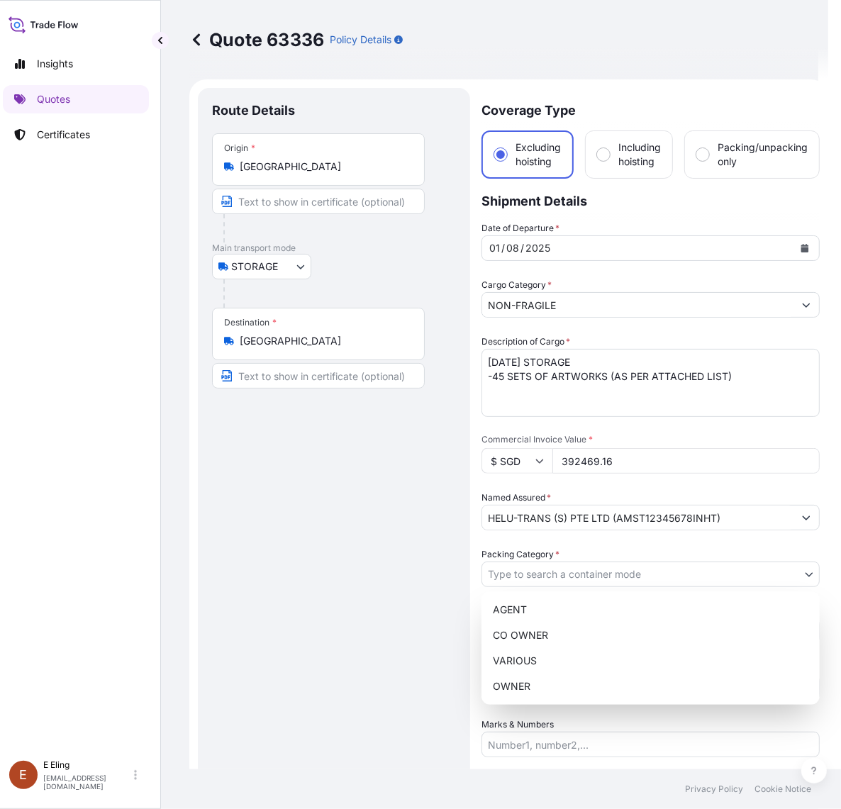
click at [554, 579] on body "Insights Quotes Certificates E E Eling eeling@helutrans.com Quote 63336 Policy …" at bounding box center [405, 404] width 828 height 809
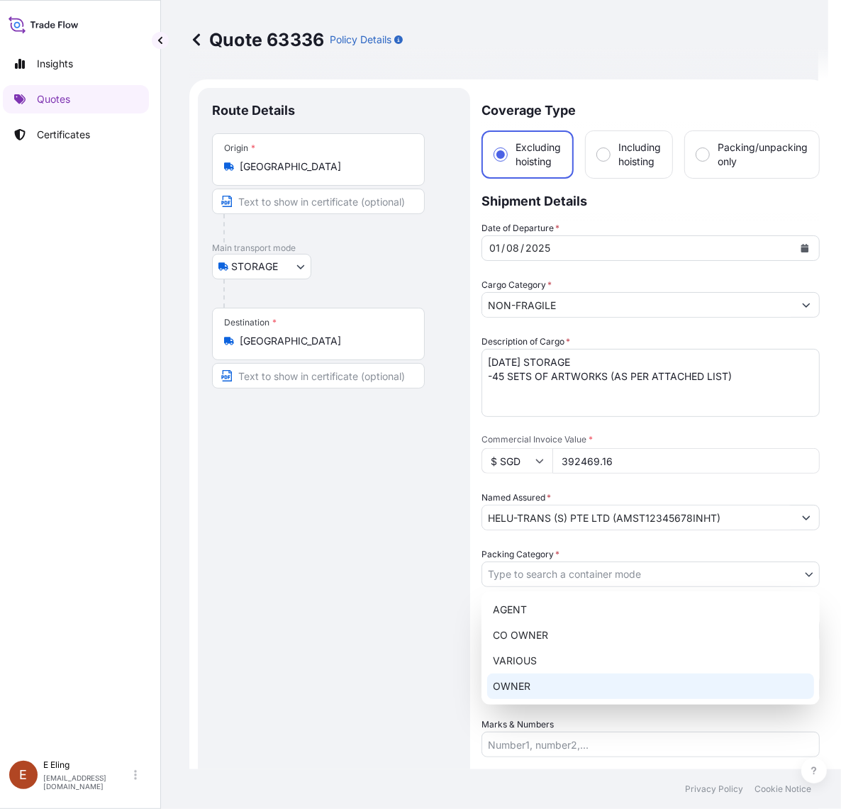
click at [547, 681] on div "OWNER" at bounding box center [650, 687] width 327 height 26
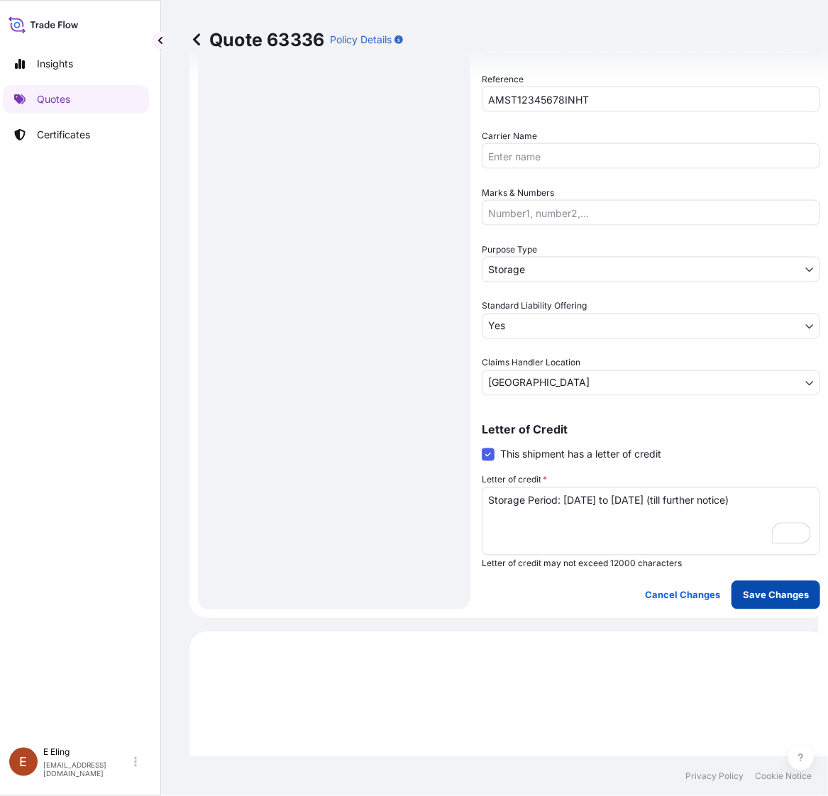
click at [750, 600] on button "Save Changes" at bounding box center [775, 595] width 89 height 28
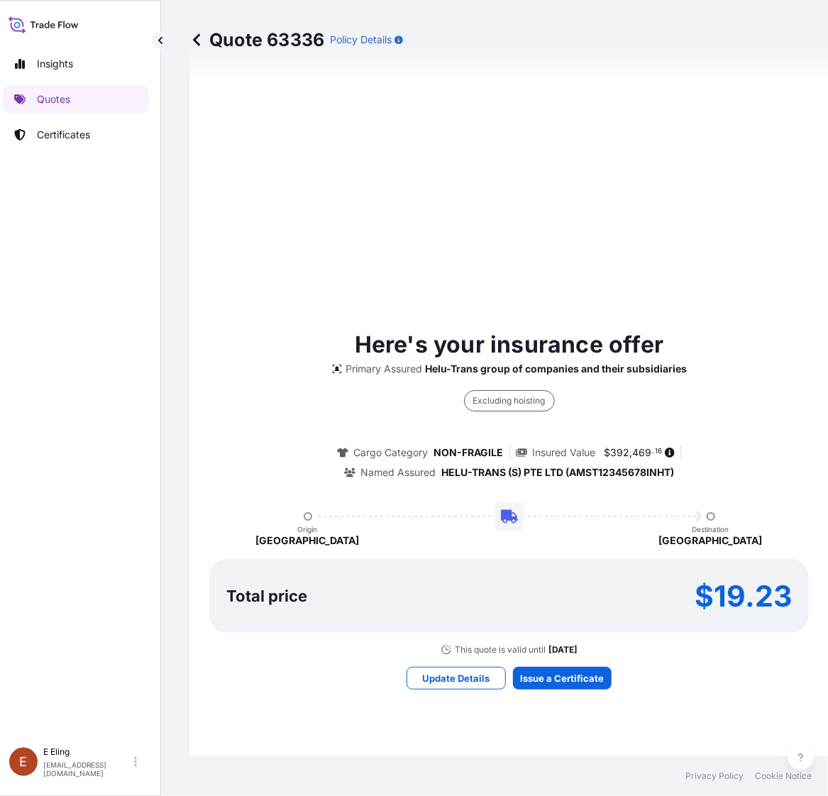
select select "STORAGE"
select select "Storage"
select select "Yes"
select select "[GEOGRAPHIC_DATA]"
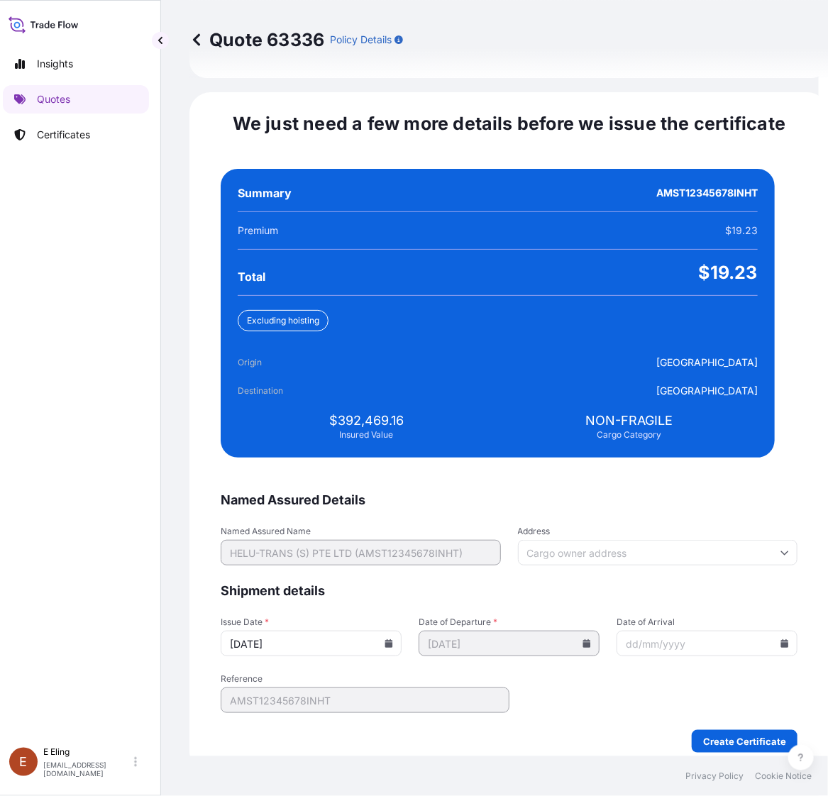
click at [393, 639] on icon at bounding box center [389, 643] width 8 height 9
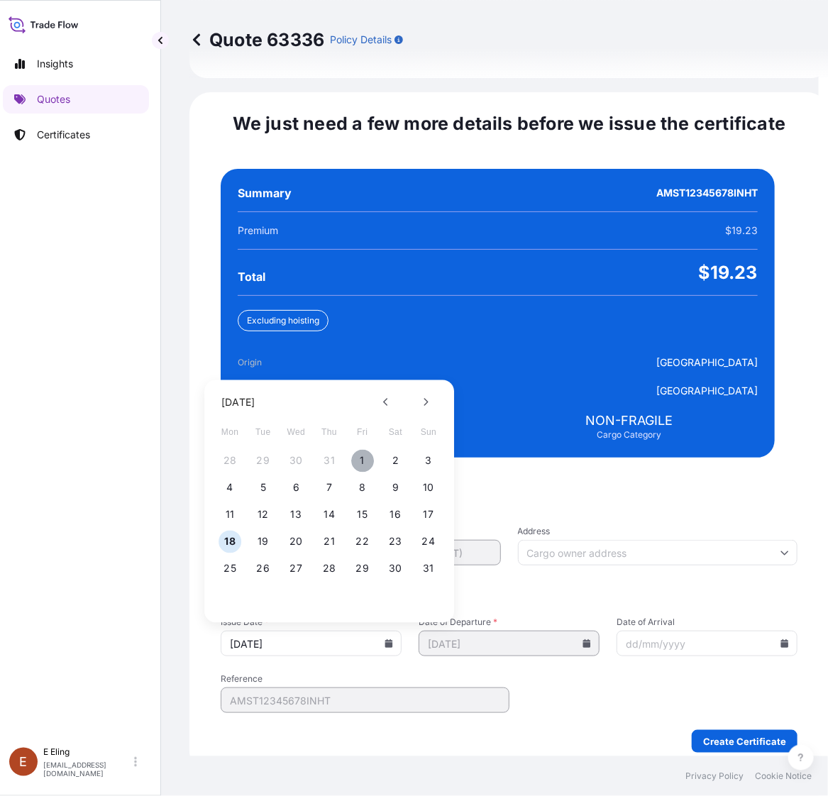
click at [362, 450] on button "1" at bounding box center [362, 461] width 23 height 23
type input "[DATE]"
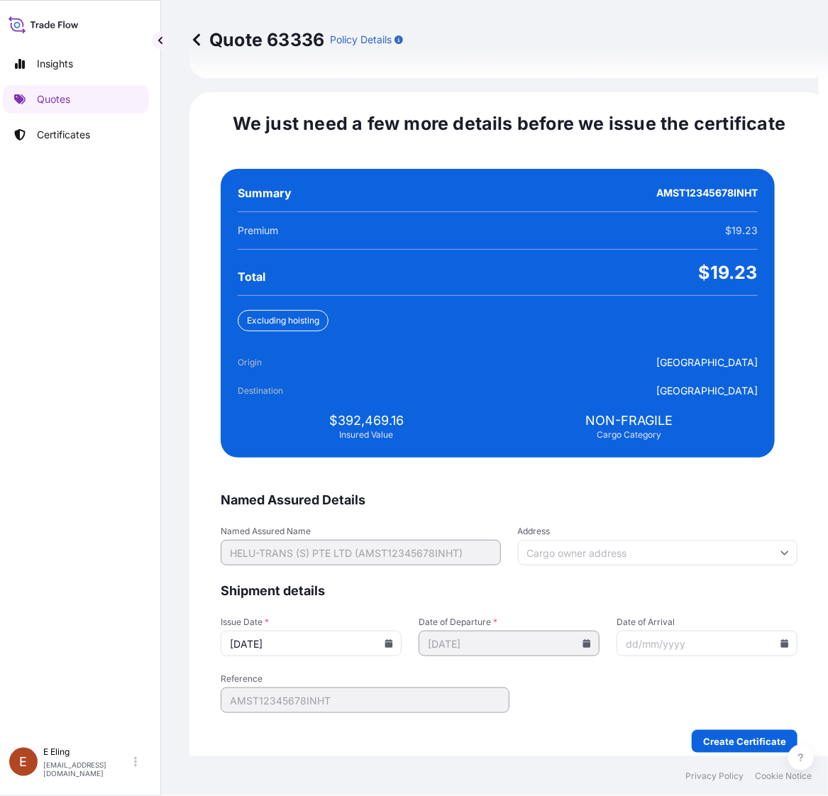
click at [781, 639] on icon at bounding box center [785, 643] width 8 height 9
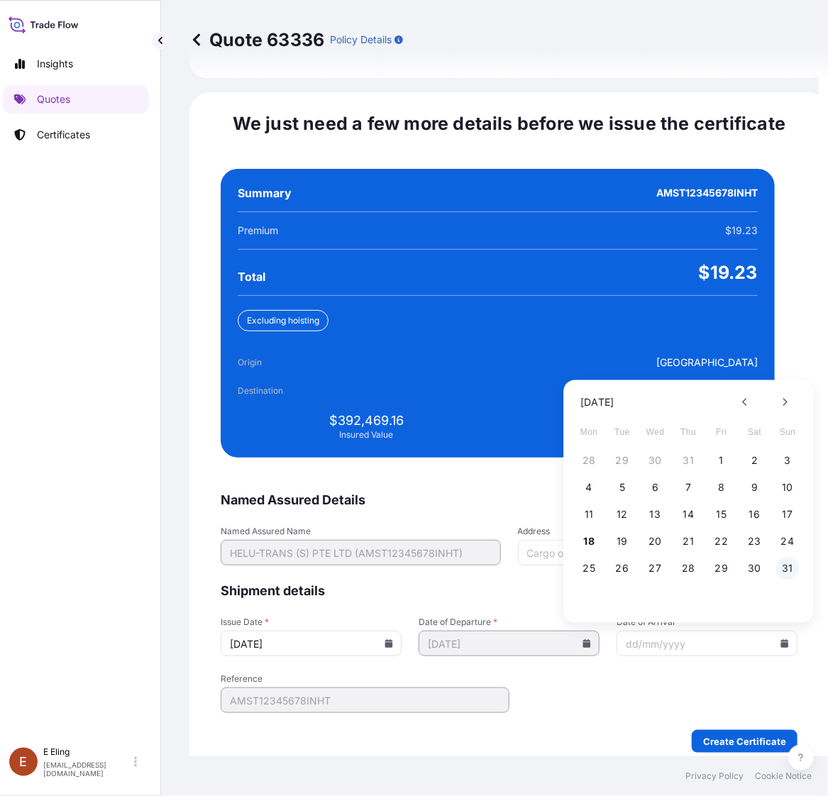
click at [782, 557] on button "31" at bounding box center [787, 568] width 23 height 23
type input "[DATE]"
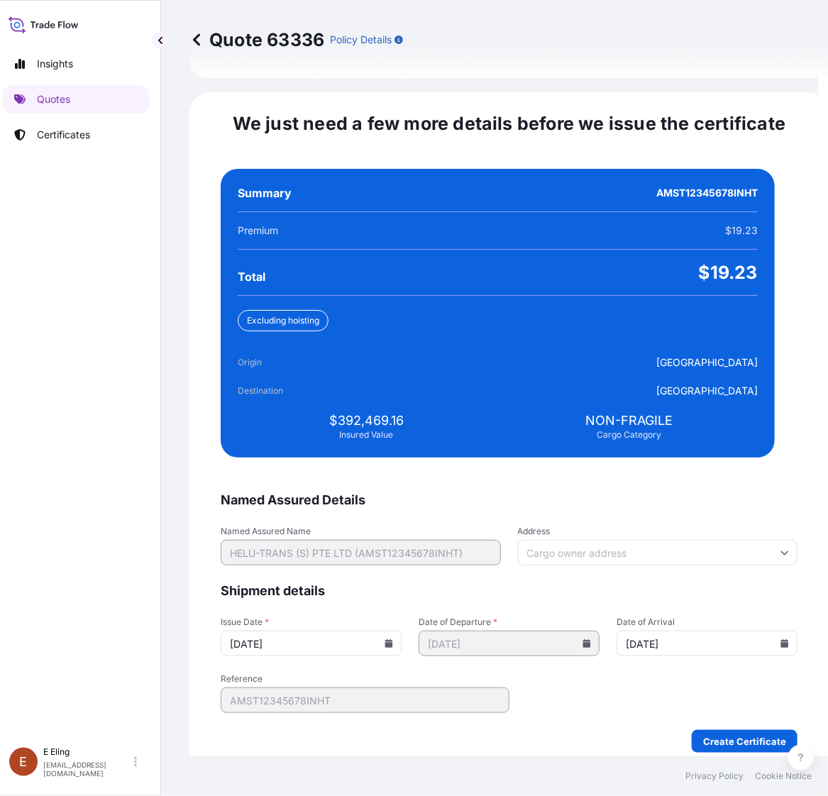
click at [729, 713] on form "Named Assured Details Named Assured Name HELU-TRANS (S) PTE LTD (AMST12345678IN…" at bounding box center [509, 621] width 577 height 261
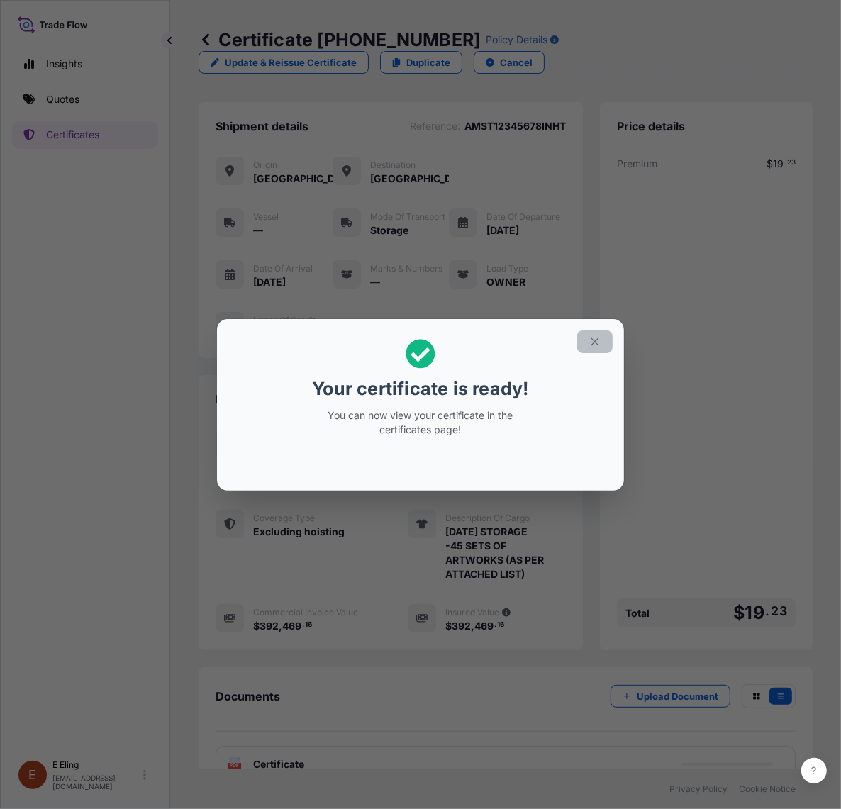
click at [594, 351] on button "button" at bounding box center [594, 341] width 35 height 23
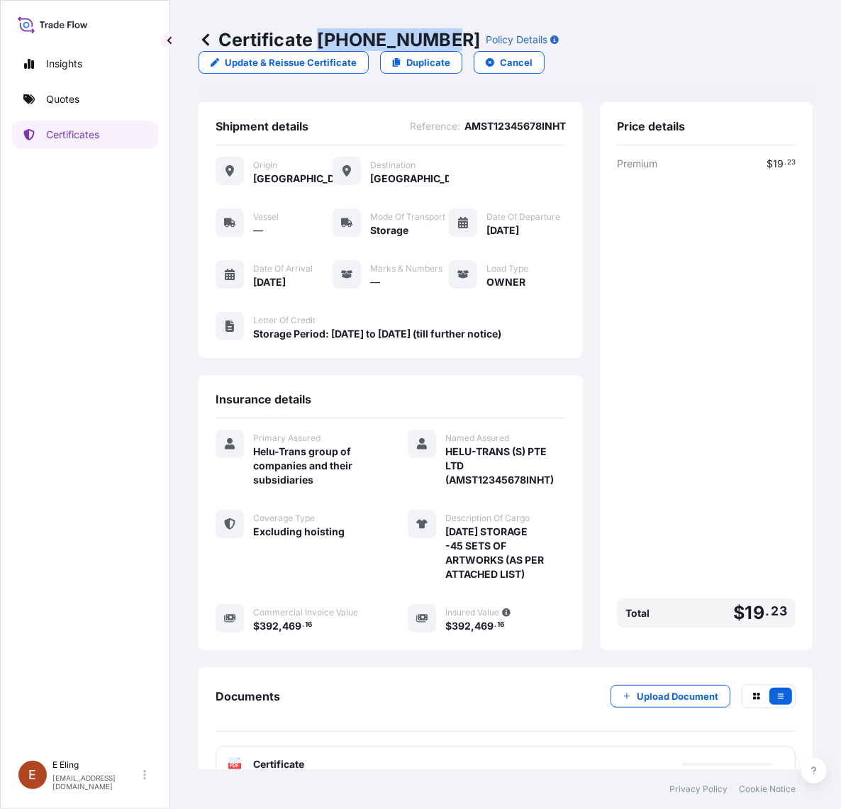
drag, startPoint x: 321, startPoint y: 35, endPoint x: 440, endPoint y: 44, distance: 119.4
click at [440, 44] on p "Certificate 31504-1316-1" at bounding box center [340, 39] width 282 height 23
copy p "31504-1316-1"
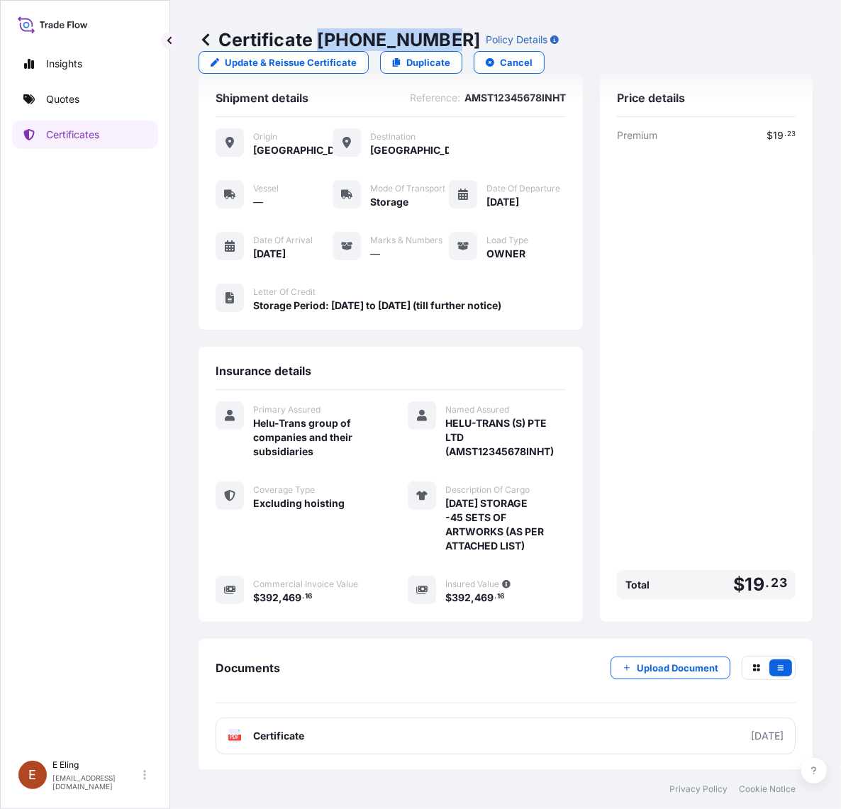
scroll to position [51, 0]
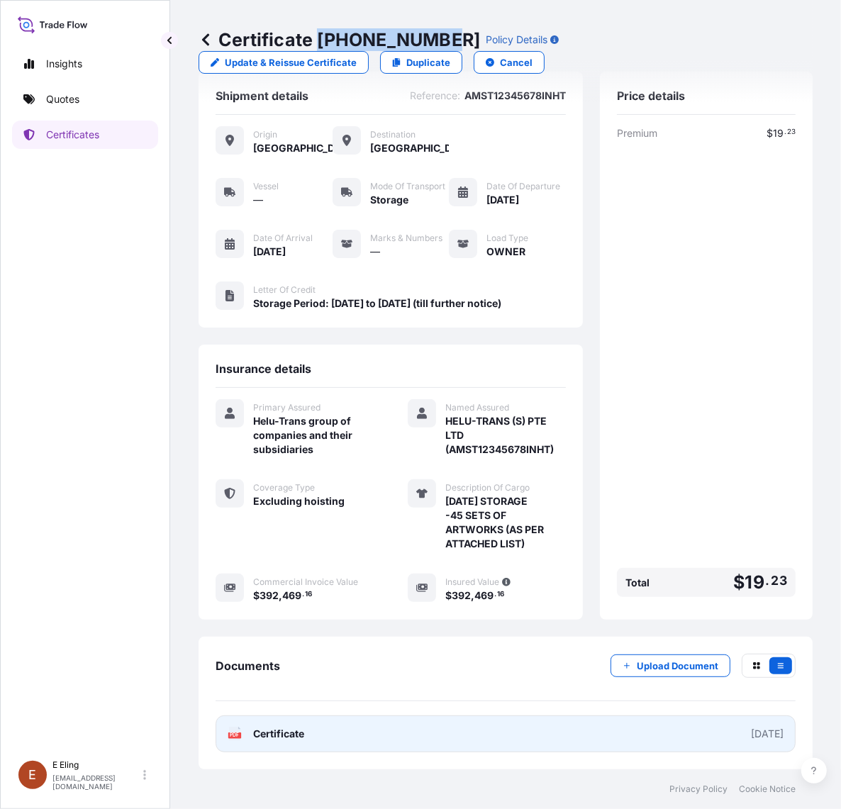
click at [394, 725] on link "PDF Certificate [DATE]" at bounding box center [506, 733] width 580 height 37
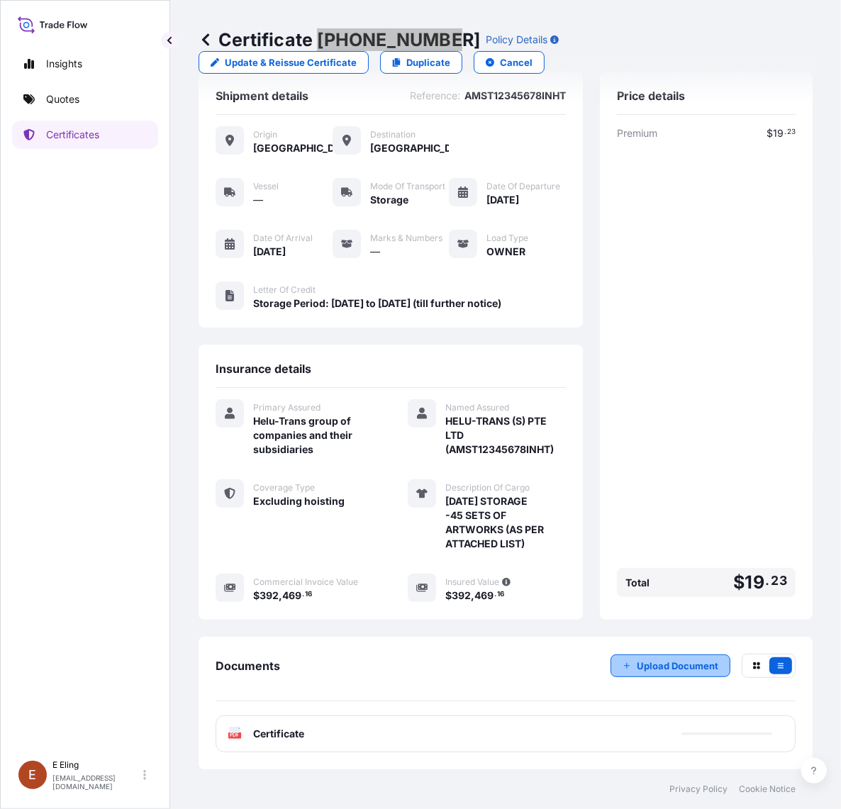
click at [681, 669] on p "Upload Document" at bounding box center [678, 666] width 82 height 14
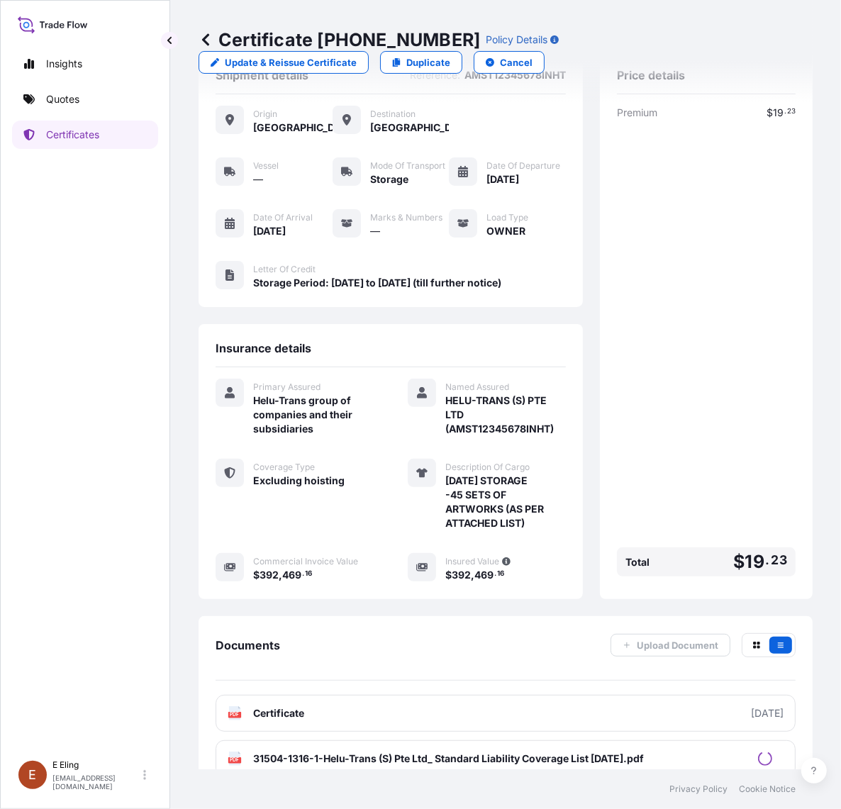
click at [728, 464] on div "Premium $ 19 . 23 Total $ 19 . 23" at bounding box center [706, 344] width 179 height 477
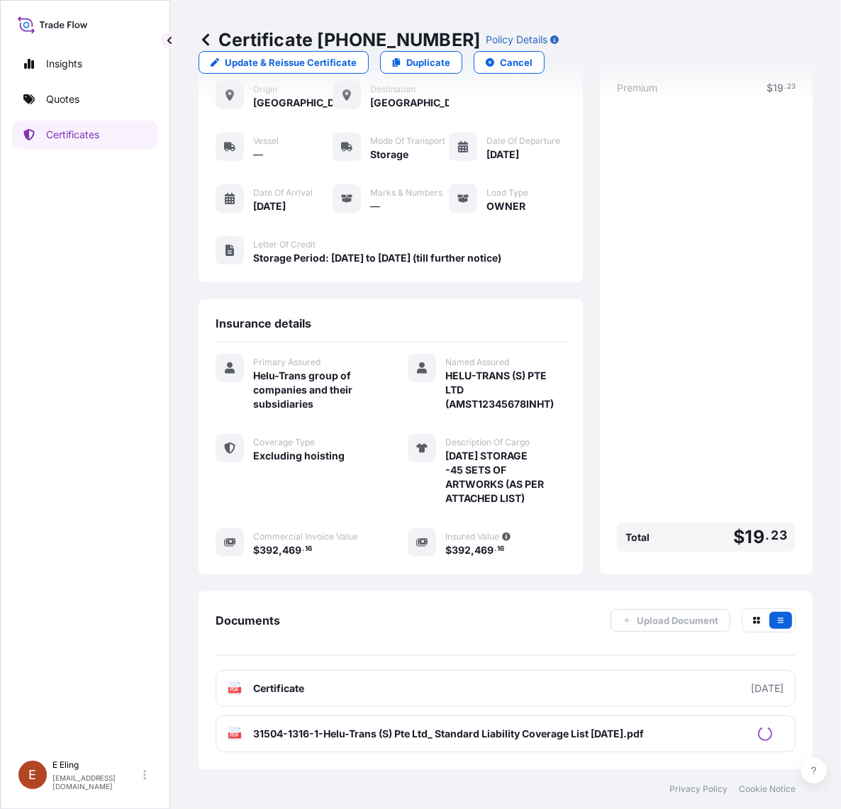
click at [660, 462] on div "Premium $ 19 . 23 Total $ 19 . 23" at bounding box center [706, 319] width 179 height 477
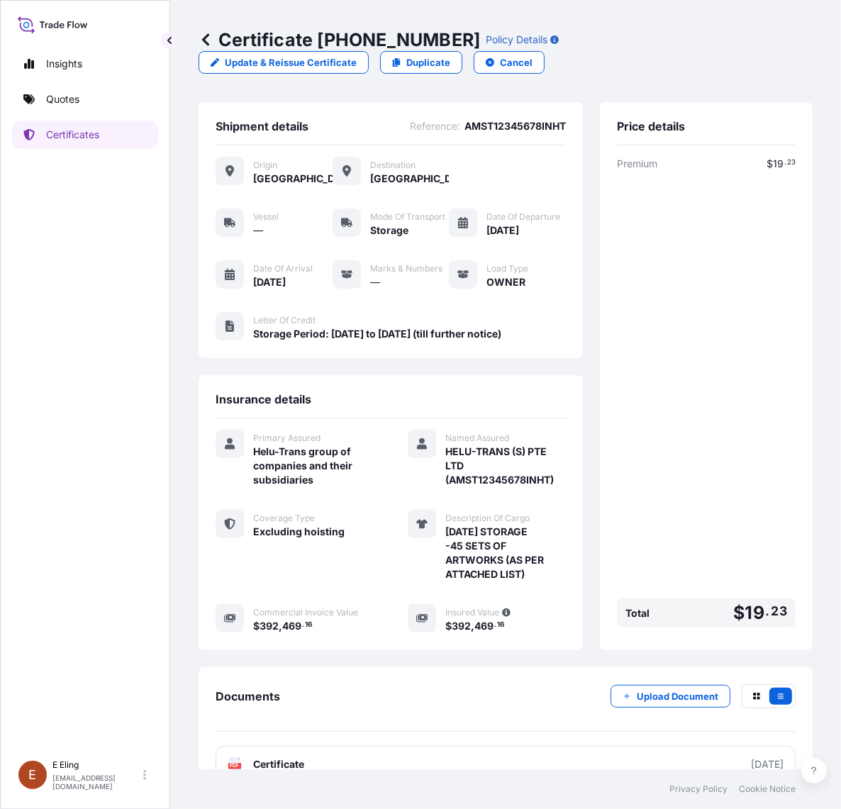
click at [657, 455] on div "Premium $ 19 . 23 Total $ 19 . 23" at bounding box center [706, 395] width 179 height 477
click at [686, 441] on div "Premium $ 19 . 23 Total $ 19 . 23" at bounding box center [706, 395] width 179 height 477
click at [79, 133] on p "Certificates" at bounding box center [72, 135] width 53 height 14
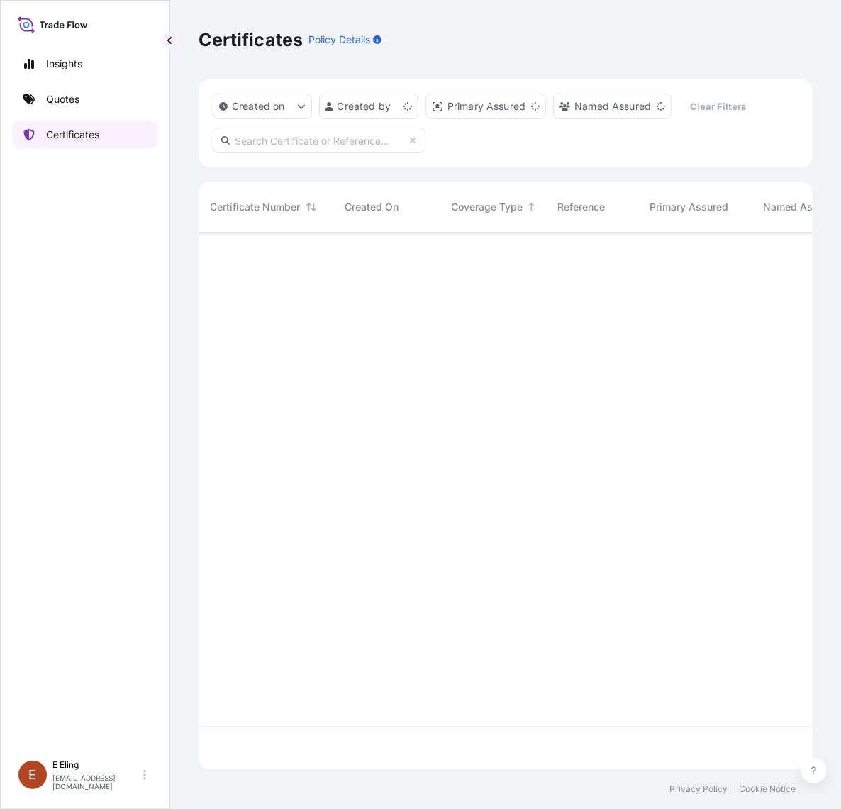
scroll to position [532, 601]
click at [491, 342] on div at bounding box center [805, 480] width 1213 height 494
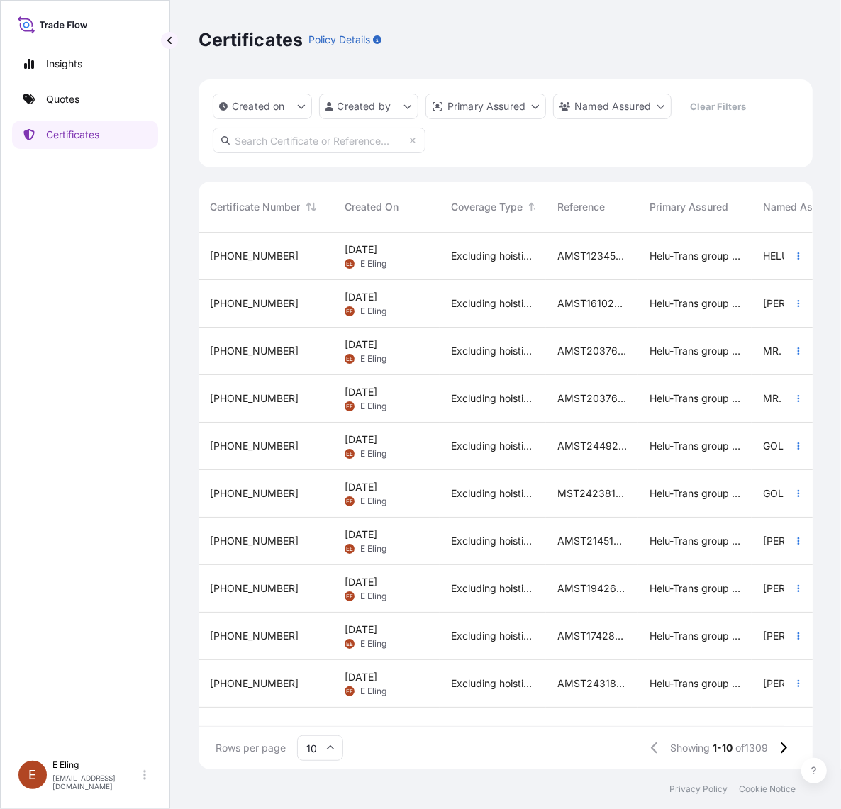
click at [380, 135] on input "text" at bounding box center [319, 141] width 213 height 26
paste input "AMST203512MMMM"
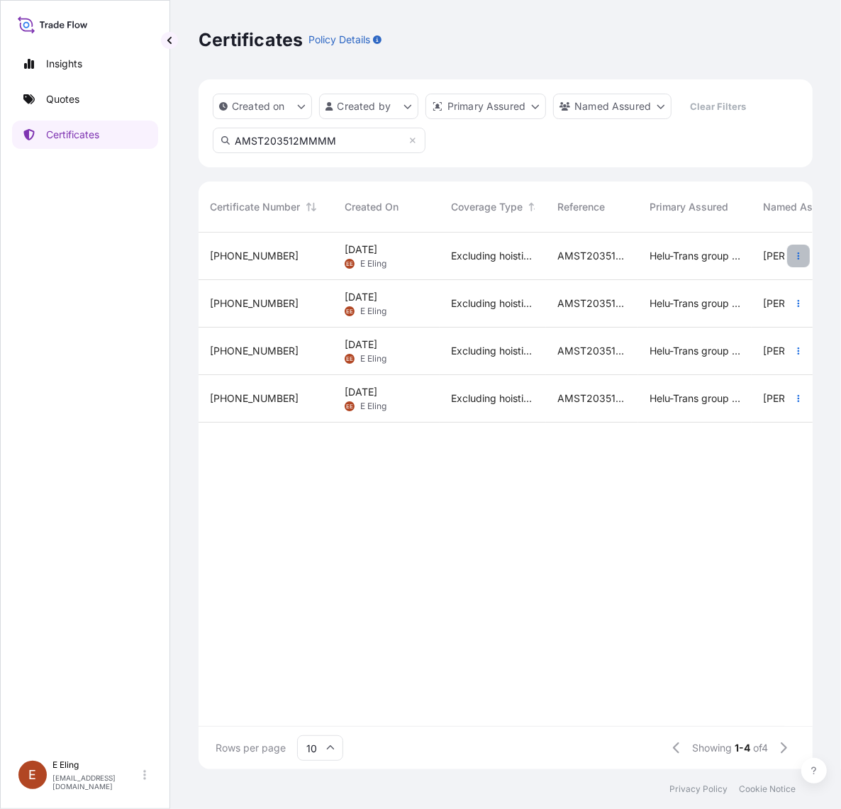
type input "AMST203512MMMM"
click at [791, 255] on button "button" at bounding box center [798, 256] width 23 height 23
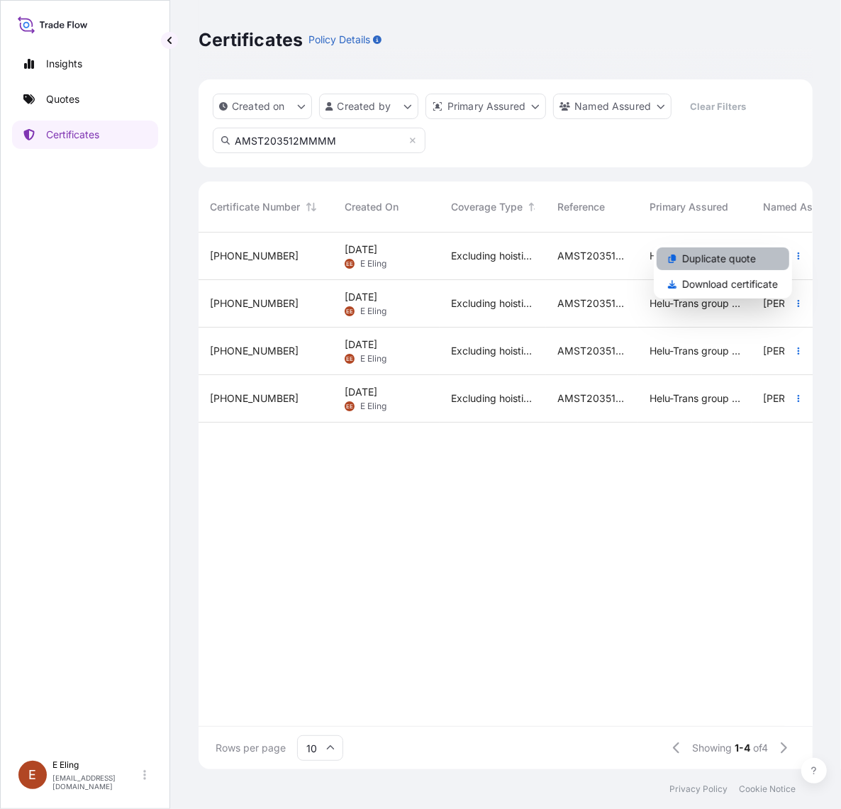
click at [774, 261] on link "Duplicate quote" at bounding box center [723, 258] width 133 height 23
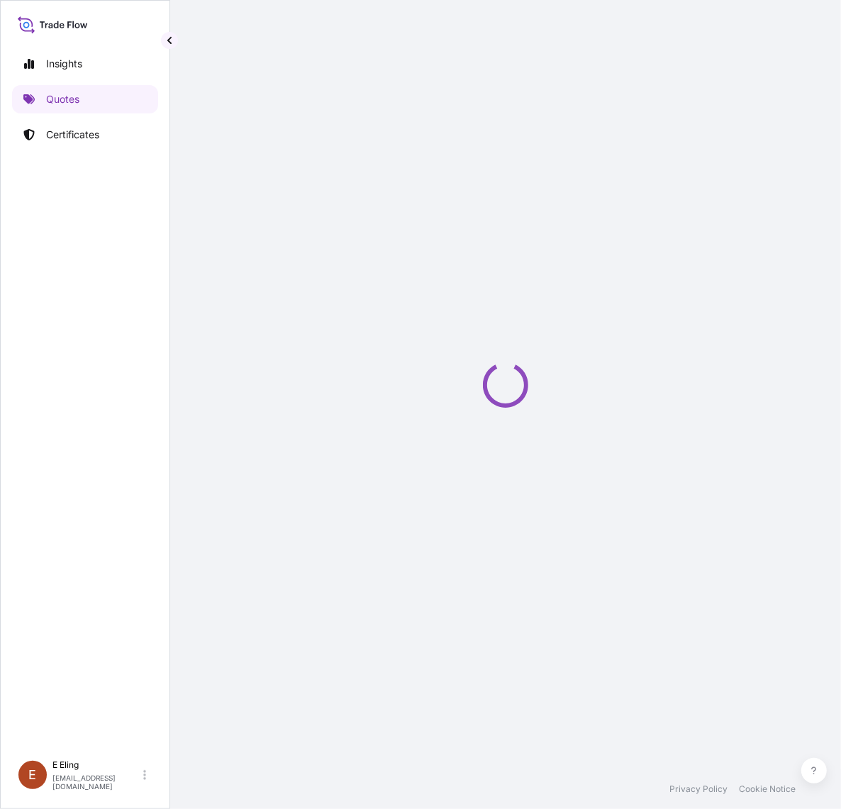
select select "STORAGE"
select select "Storage"
select select "Yes"
select select "[GEOGRAPHIC_DATA]"
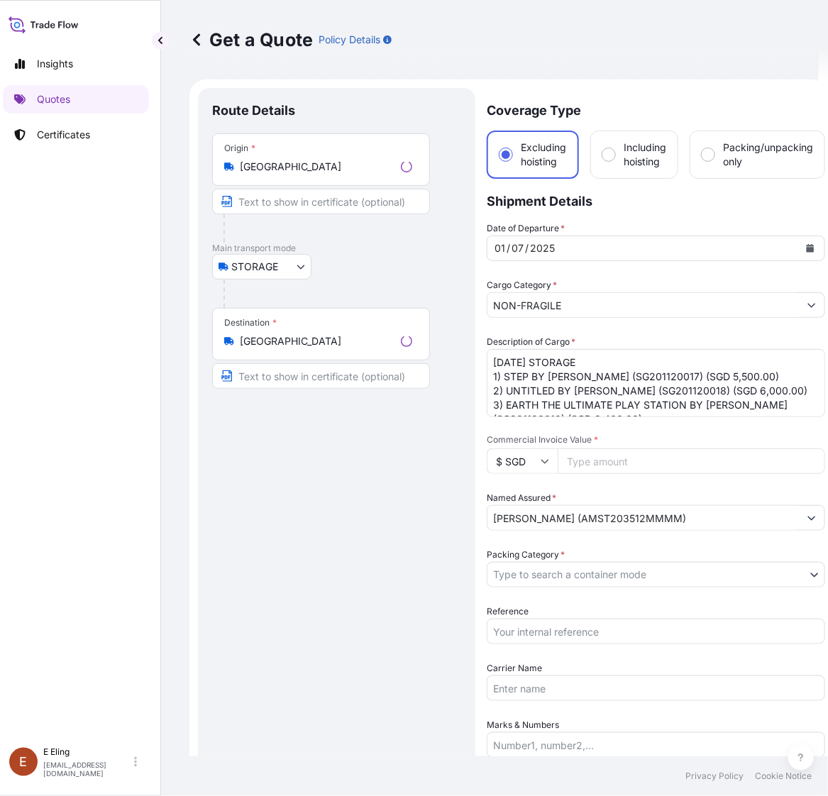
scroll to position [23, 0]
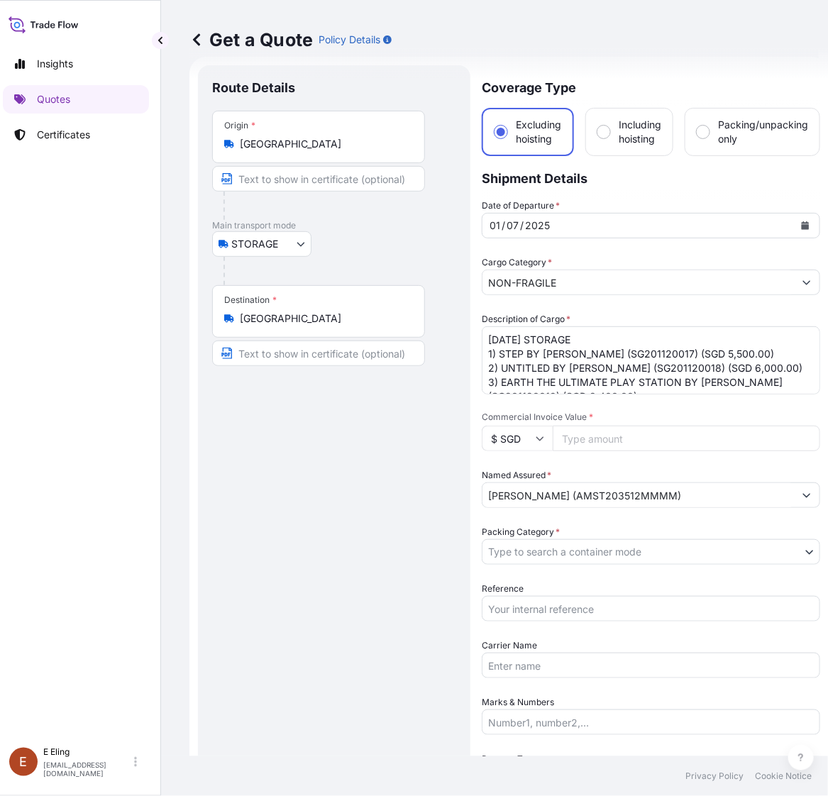
click at [806, 225] on icon "Calendar" at bounding box center [805, 225] width 8 height 9
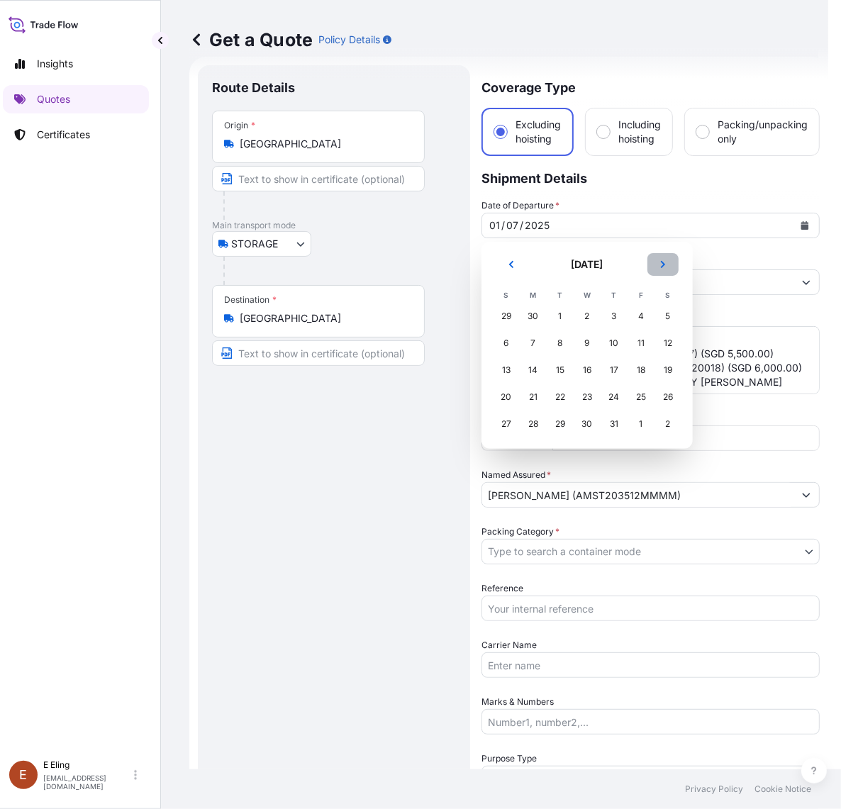
click at [665, 267] on icon "Next" at bounding box center [663, 264] width 9 height 9
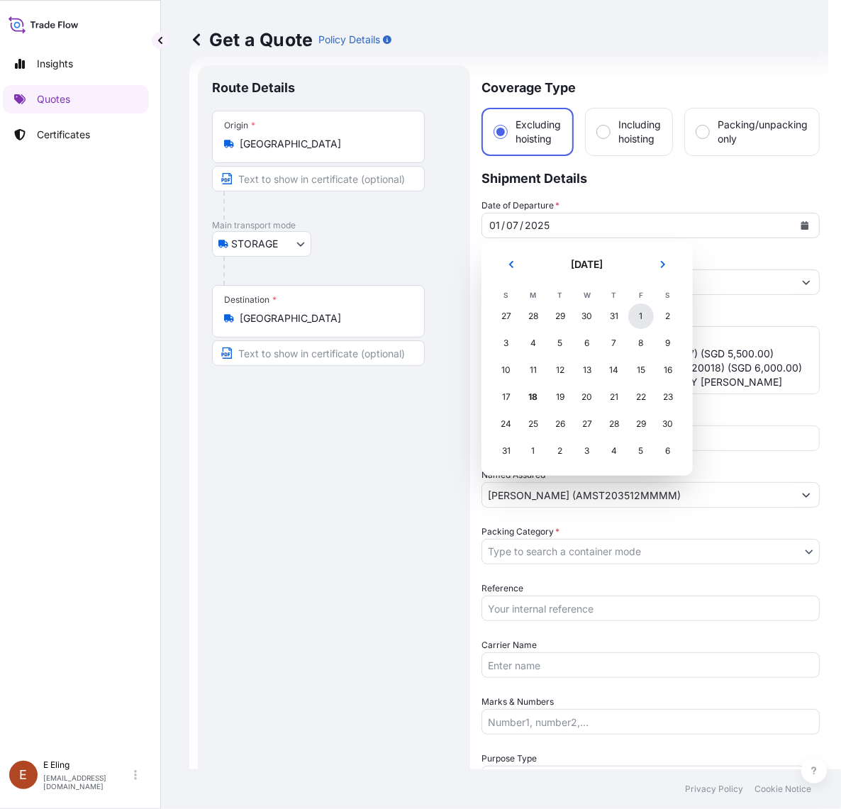
click at [637, 317] on div "1" at bounding box center [641, 316] width 26 height 26
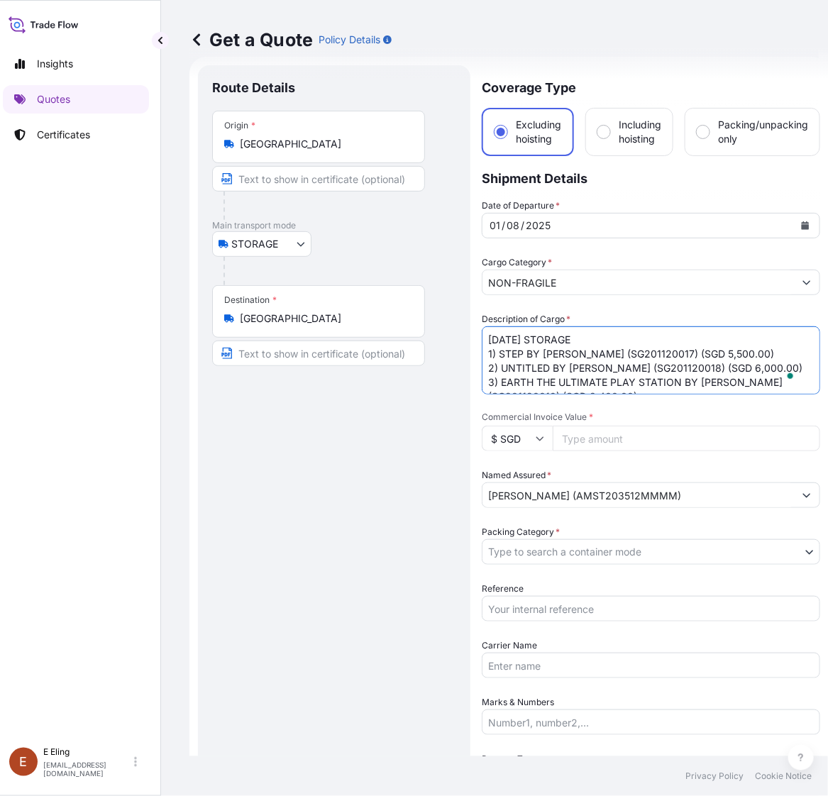
drag, startPoint x: 487, startPoint y: 341, endPoint x: 468, endPoint y: 344, distance: 19.4
click at [468, 344] on form "Route Details Place of loading Road / Inland Road / Inland Origin * Singapore M…" at bounding box center [508, 592] width 639 height 1070
type textarea "AUG25 STORAGE 1) STEP BY KANTCHO KANEV (SG201120017) (SGD 5,500.00) 2) UNTITLED…"
click at [542, 603] on input "Reference" at bounding box center [650, 609] width 338 height 26
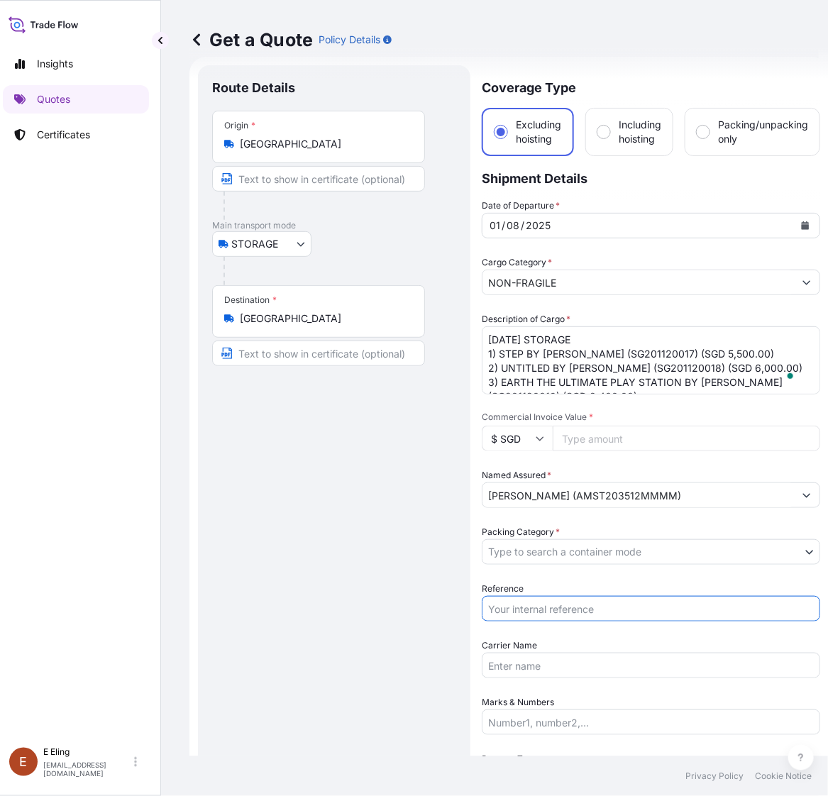
paste input "AMST203512MMMM"
type input "AMST203512MMMM"
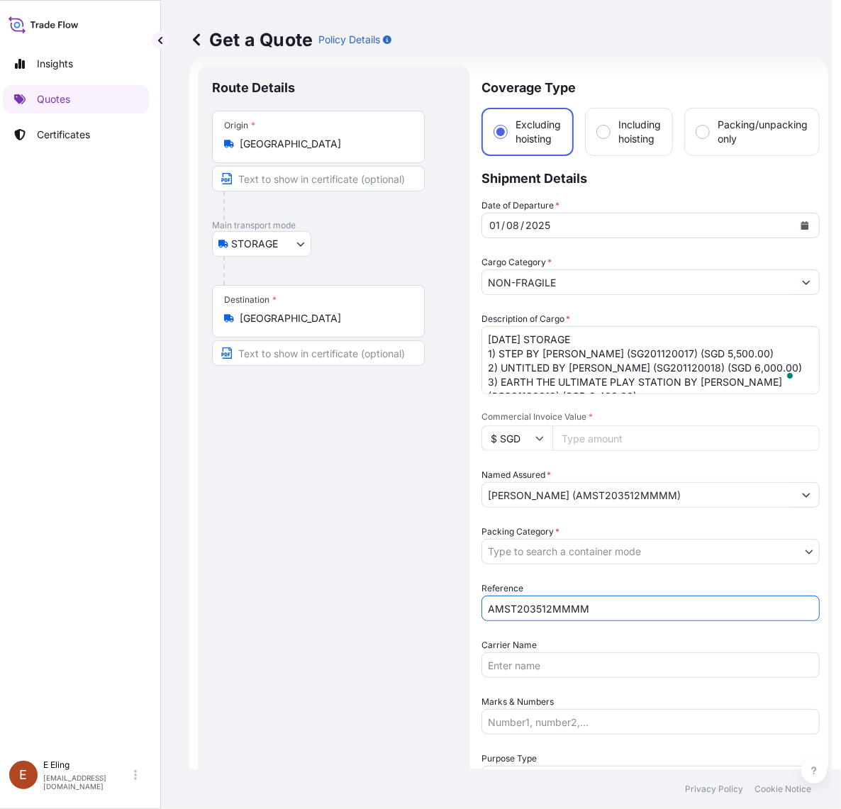
click at [539, 554] on body "August 2025 Insights Quotes Certificates E E Eling eeling@helutrans.com Get a Q…" at bounding box center [411, 404] width 841 height 809
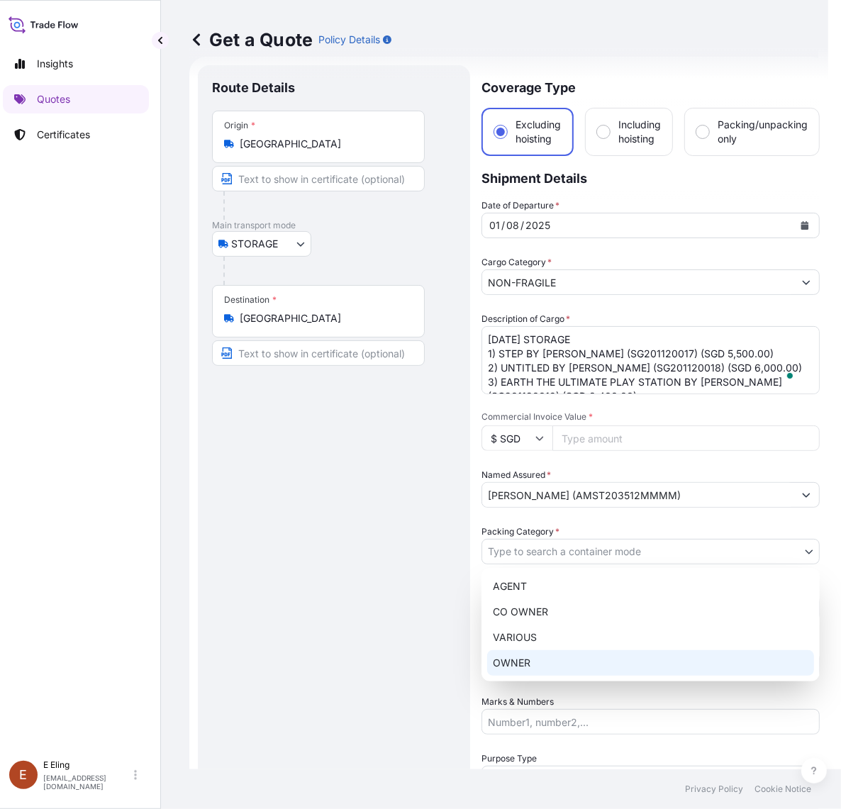
click at [519, 668] on div "OWNER" at bounding box center [650, 663] width 327 height 26
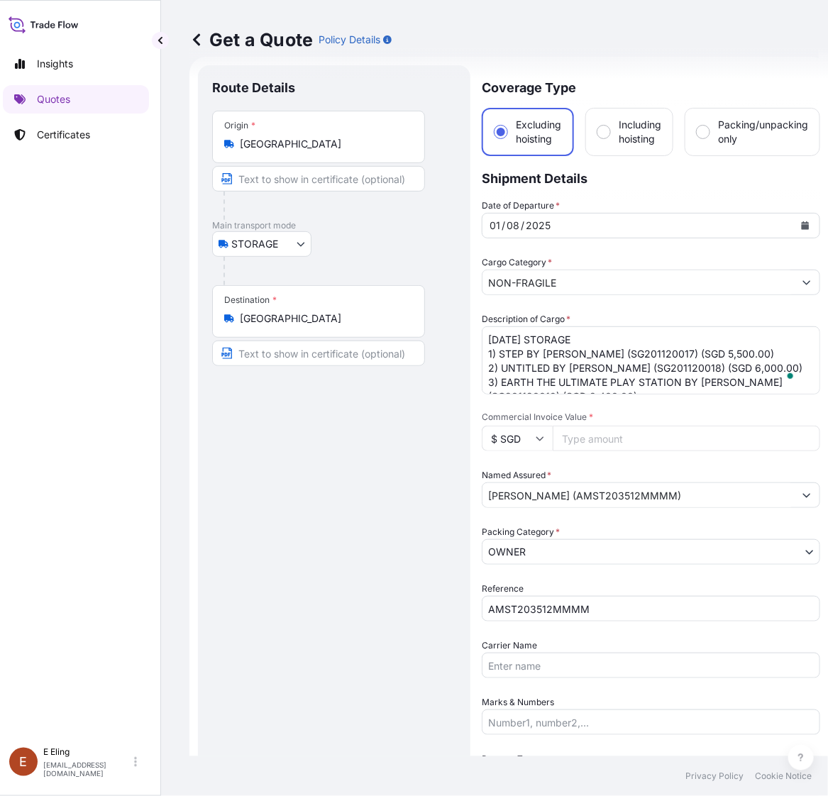
click at [590, 438] on input "Commercial Invoice Value *" at bounding box center [685, 438] width 267 height 26
paste input "90000.00"
type input "90000.00"
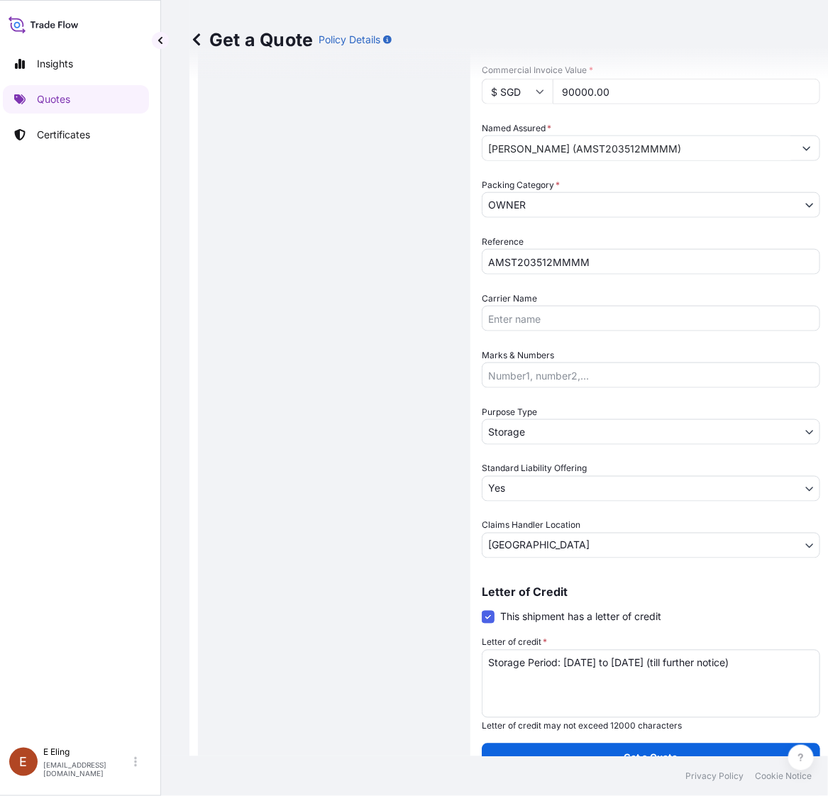
scroll to position [378, 0]
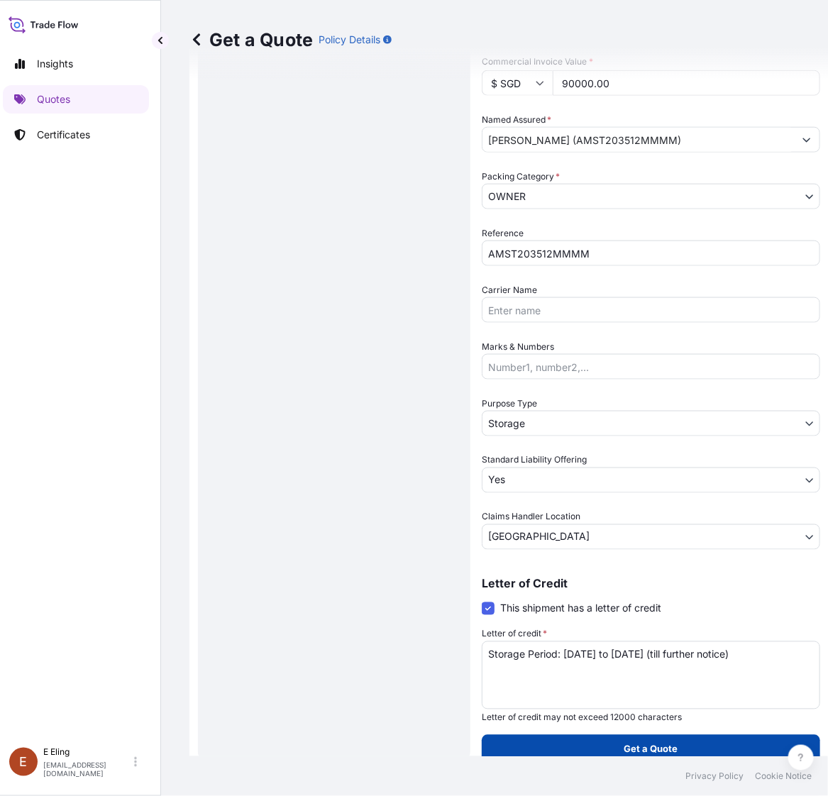
click at [638, 743] on p "Get a Quote" at bounding box center [651, 749] width 54 height 14
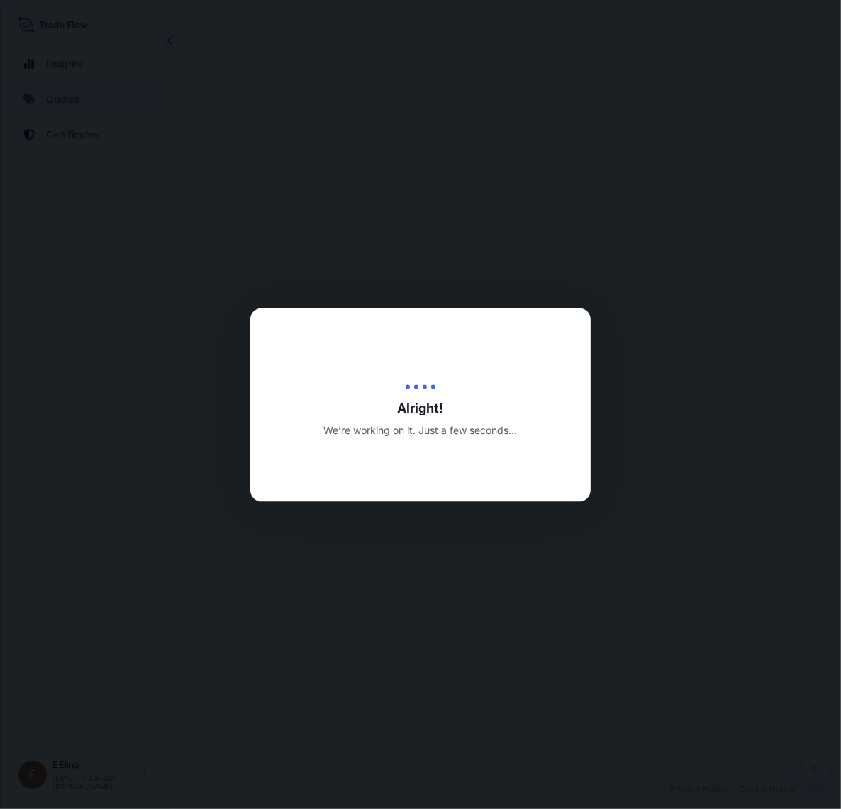
select select "STORAGE"
select select "Transit"
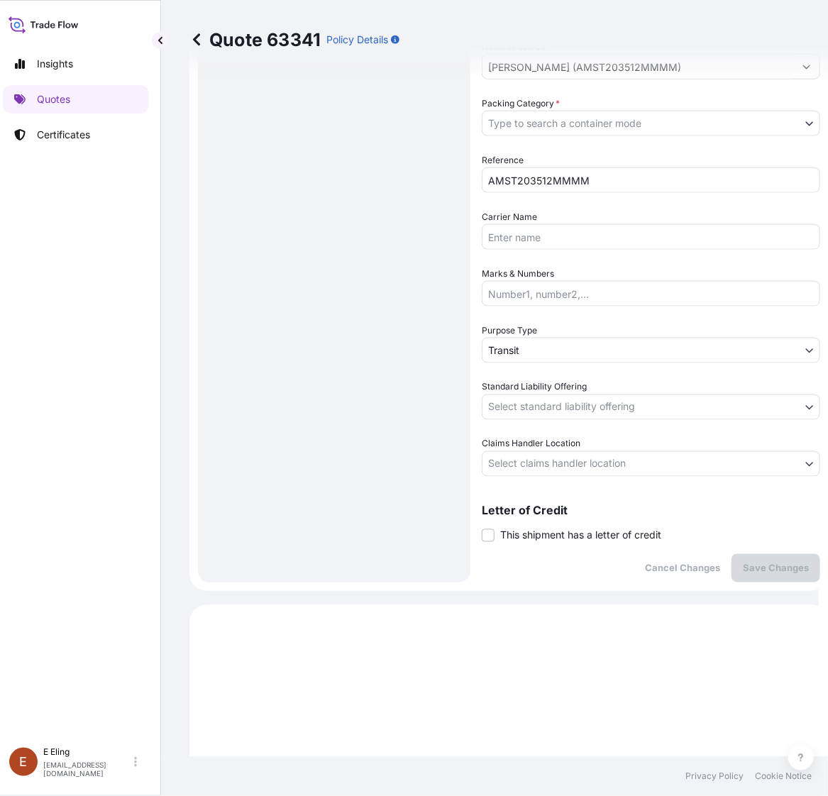
click at [553, 529] on span "This shipment has a letter of credit" at bounding box center [580, 535] width 161 height 14
click at [481, 528] on input "This shipment has a letter of credit" at bounding box center [481, 528] width 0 height 0
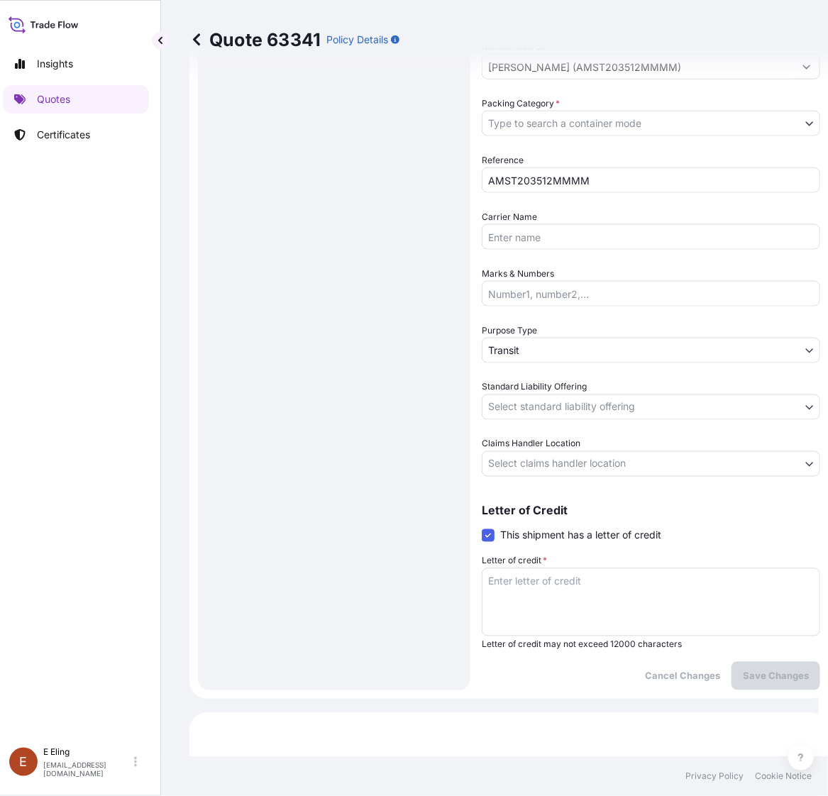
click at [592, 611] on textarea "Letter of credit *" at bounding box center [650, 602] width 338 height 68
paste textarea "Storage Period: [DATE] to [DATE] (till further notice)"
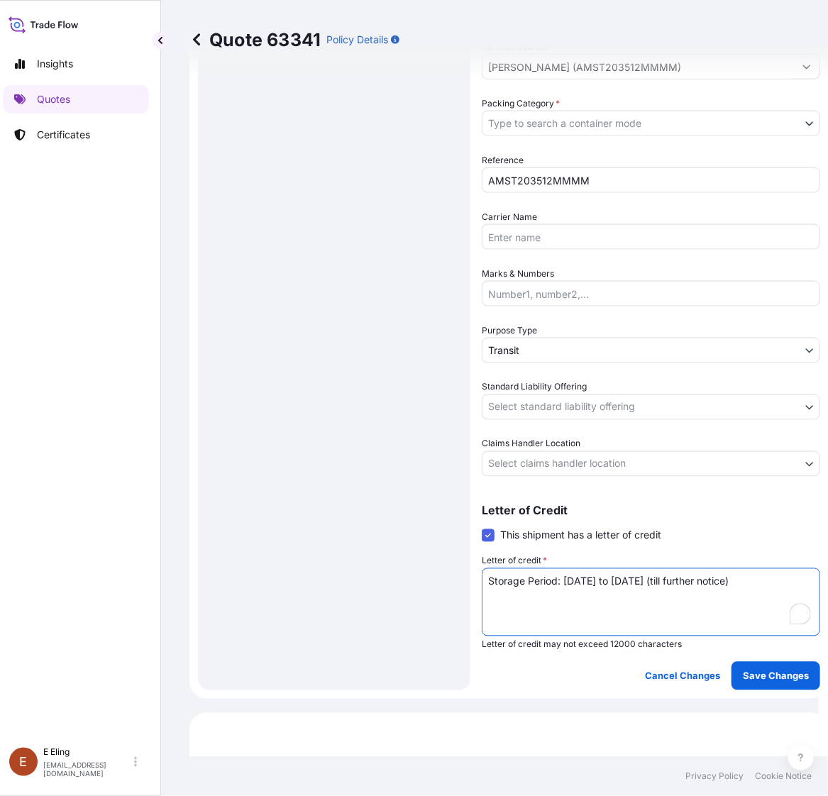
type textarea "Storage Period: [DATE] to [DATE] (till further notice)"
click at [540, 447] on span "Claims Handler Location" at bounding box center [530, 444] width 99 height 14
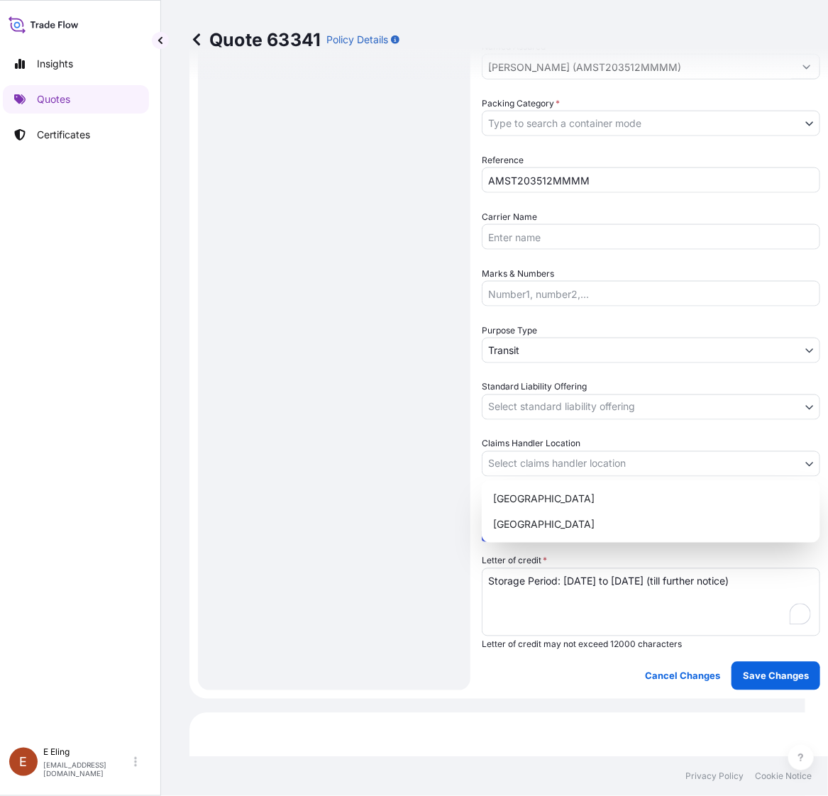
click at [540, 457] on body "Insights Quotes Certificates E E Eling eeling@helutrans.com Quote 63341 Policy …" at bounding box center [398, 398] width 814 height 796
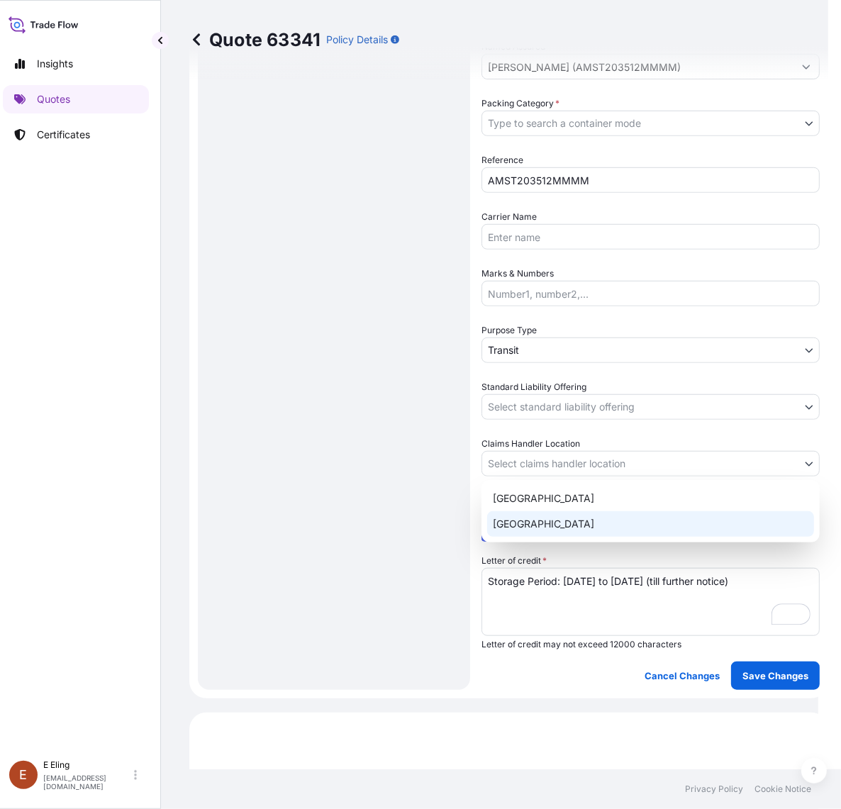
click at [526, 516] on div "[GEOGRAPHIC_DATA]" at bounding box center [650, 524] width 327 height 26
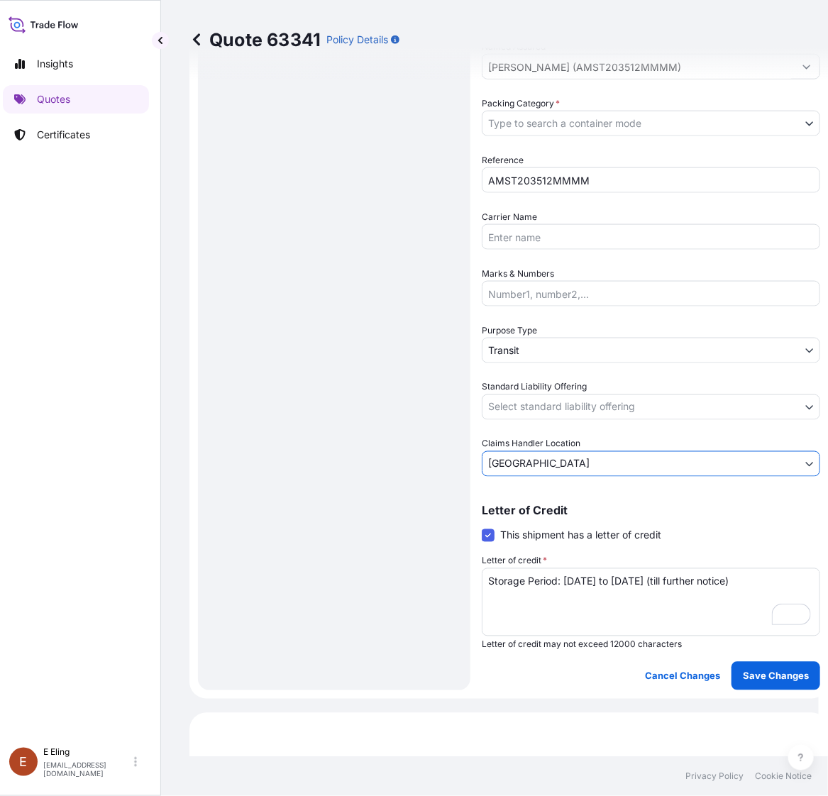
click at [533, 396] on body "Insights Quotes Certificates E E Eling eeling@helutrans.com Quote 63341 Policy …" at bounding box center [405, 398] width 828 height 796
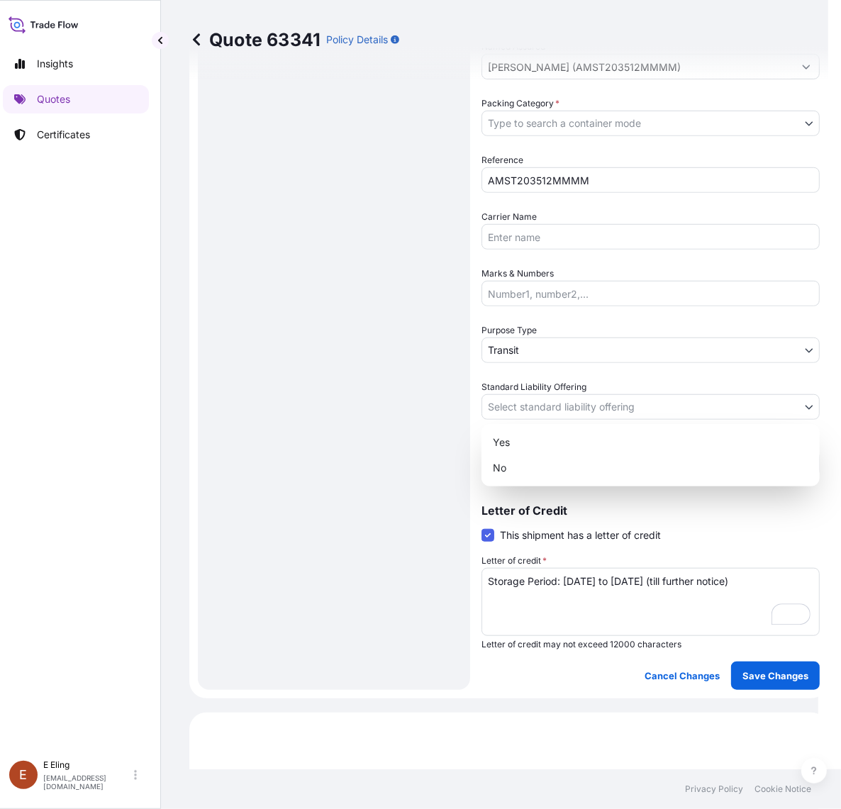
drag, startPoint x: 513, startPoint y: 428, endPoint x: 513, endPoint y: 440, distance: 12.8
click at [513, 429] on div "Yes No" at bounding box center [650, 455] width 338 height 62
click at [513, 440] on div "Yes" at bounding box center [650, 443] width 327 height 26
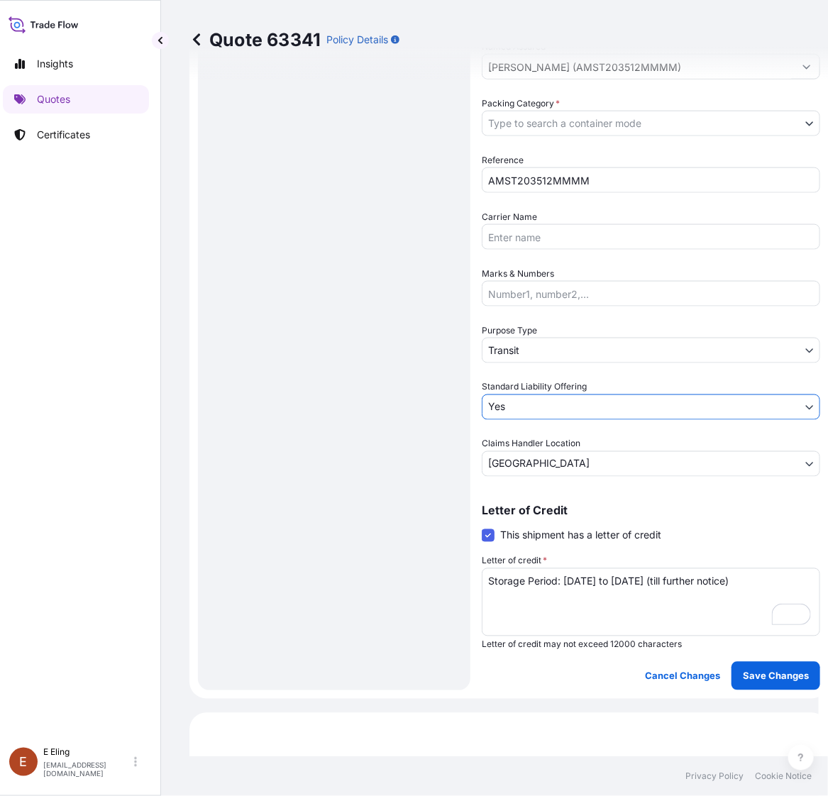
click at [548, 366] on div "Date of Departure * 01 / 08 / 2025 Cargo Category * NON-FRAGILE Description of …" at bounding box center [650, 123] width 338 height 706
click at [544, 352] on body "Insights Quotes Certificates E E Eling eeling@helutrans.com Quote 63341 Policy …" at bounding box center [405, 398] width 828 height 796
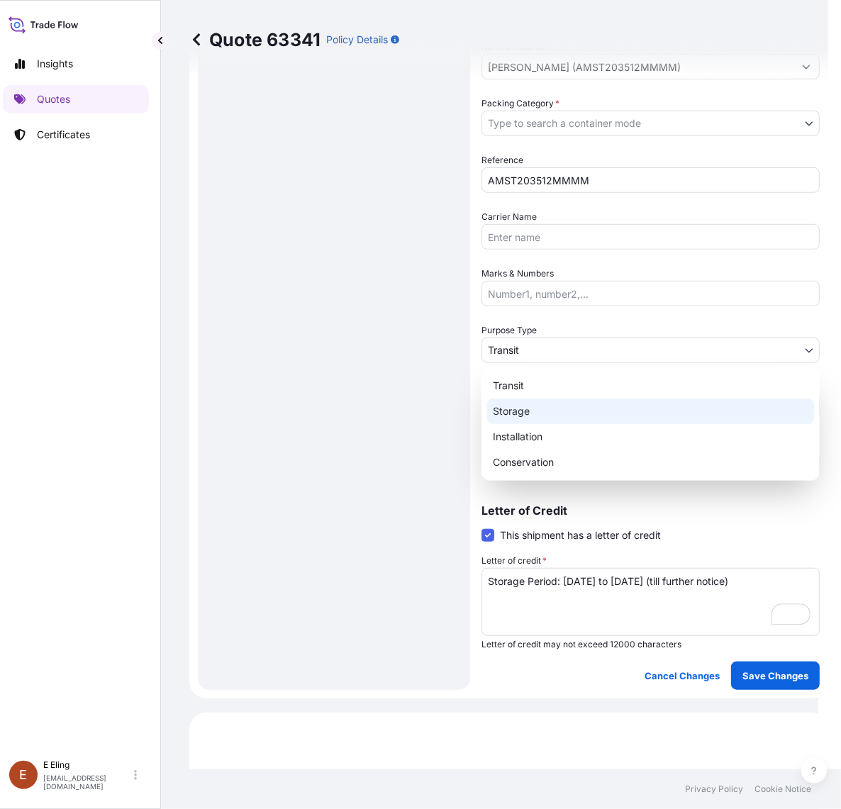
click at [530, 408] on div "Storage" at bounding box center [650, 412] width 327 height 26
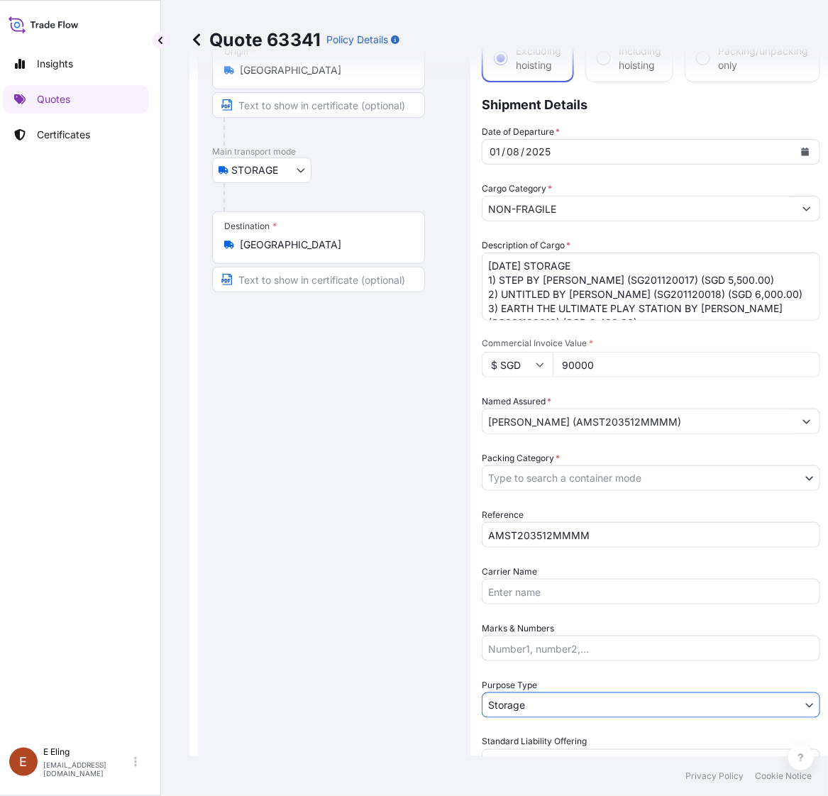
click at [610, 457] on div "Packing Category * Type to search a container mode" at bounding box center [650, 471] width 338 height 40
click at [607, 472] on body "Insights Quotes Certificates E E Eling eeling@helutrans.com Quote 63341 Policy …" at bounding box center [405, 398] width 828 height 796
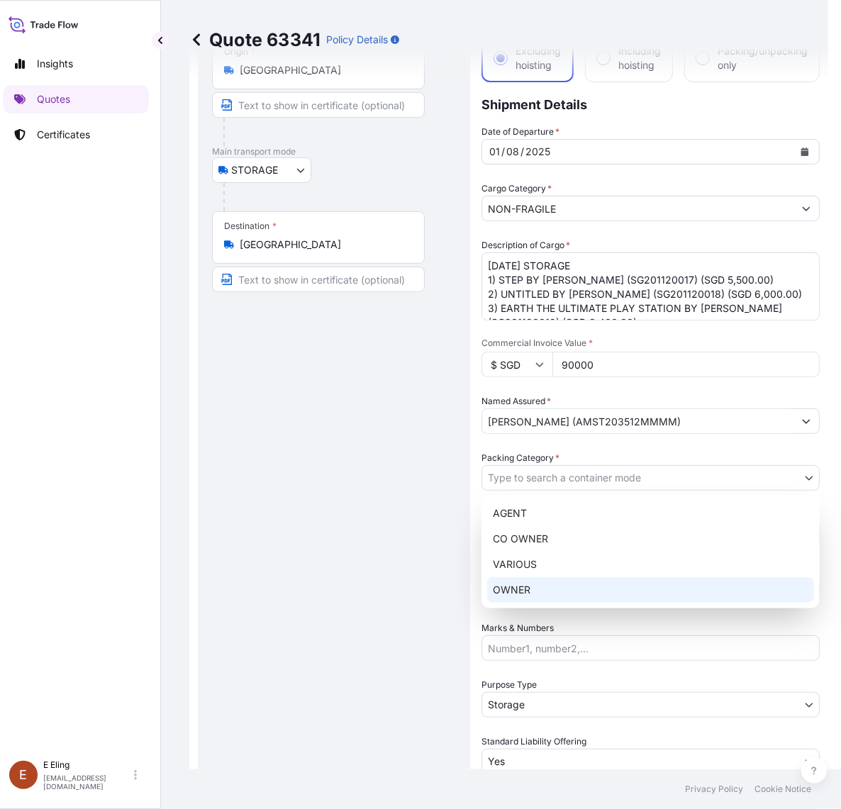
click at [569, 582] on div "OWNER" at bounding box center [650, 590] width 327 height 26
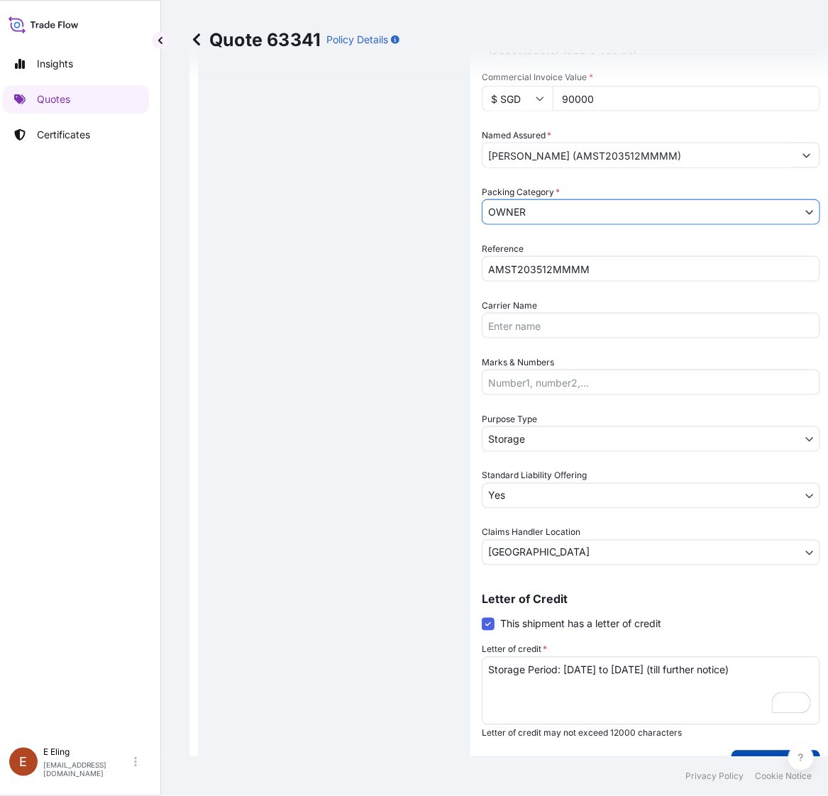
click at [747, 760] on p "Save Changes" at bounding box center [775, 764] width 66 height 14
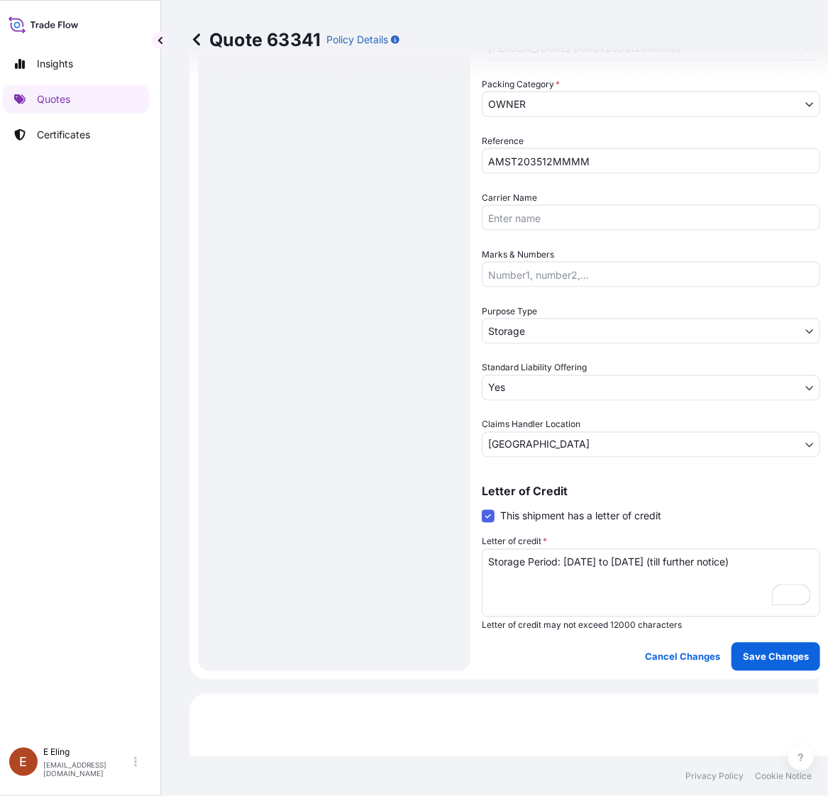
select select "STORAGE"
select select "Storage"
select select "Yes"
select select "[GEOGRAPHIC_DATA]"
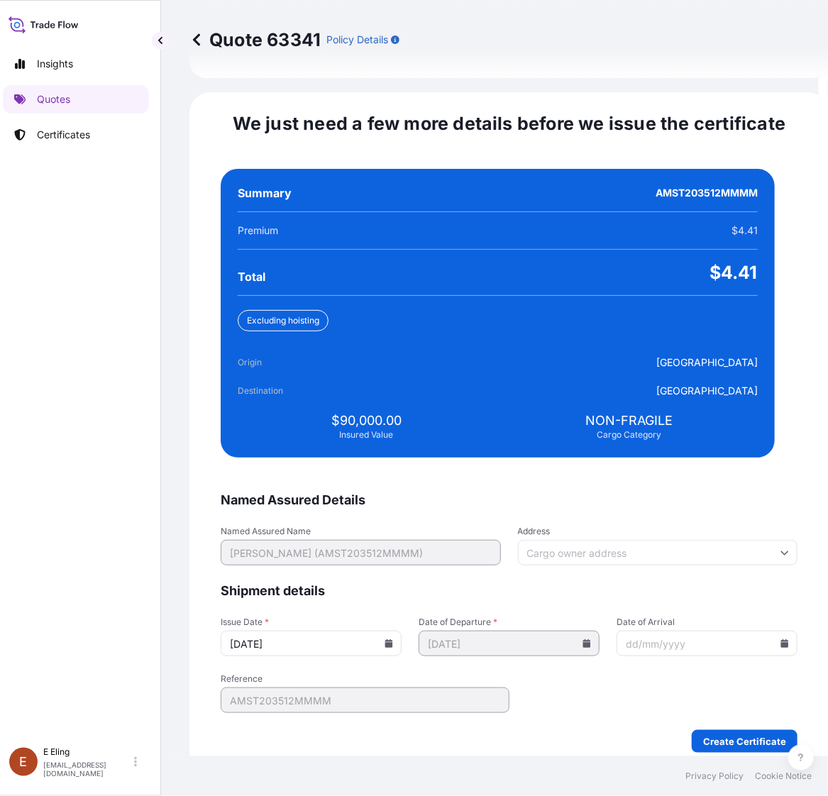
click at [393, 639] on icon at bounding box center [389, 643] width 8 height 9
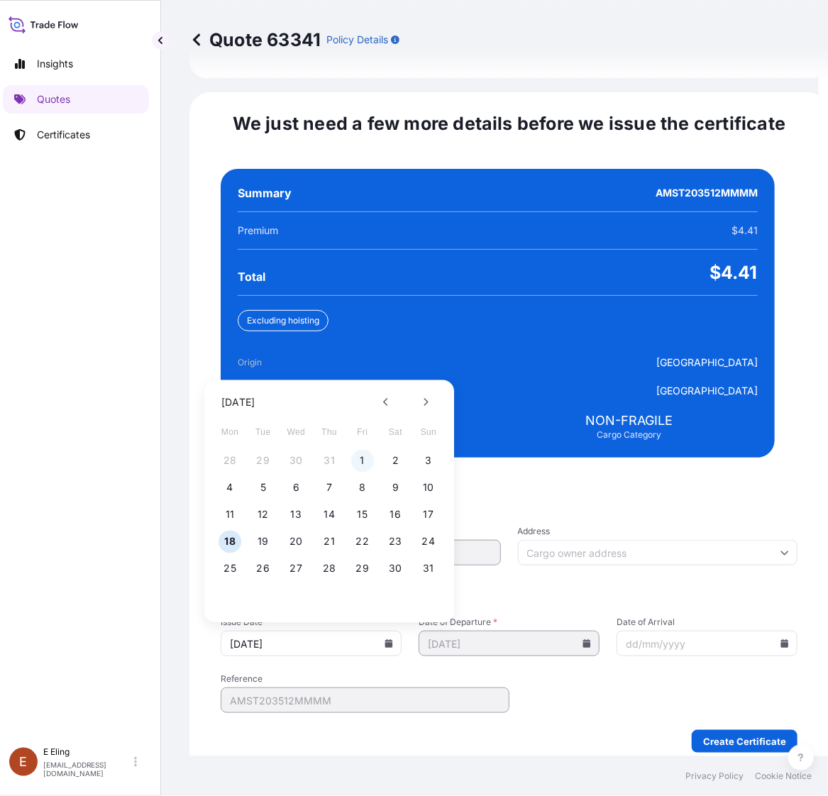
click at [364, 450] on button "1" at bounding box center [362, 461] width 23 height 23
type input "[DATE]"
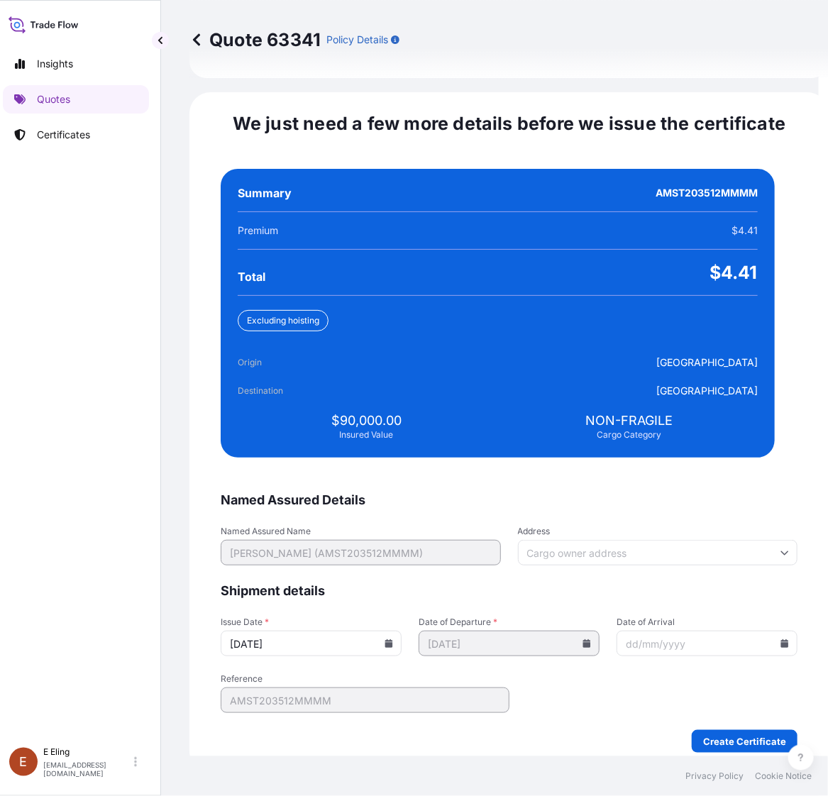
click at [781, 639] on icon at bounding box center [785, 643] width 8 height 9
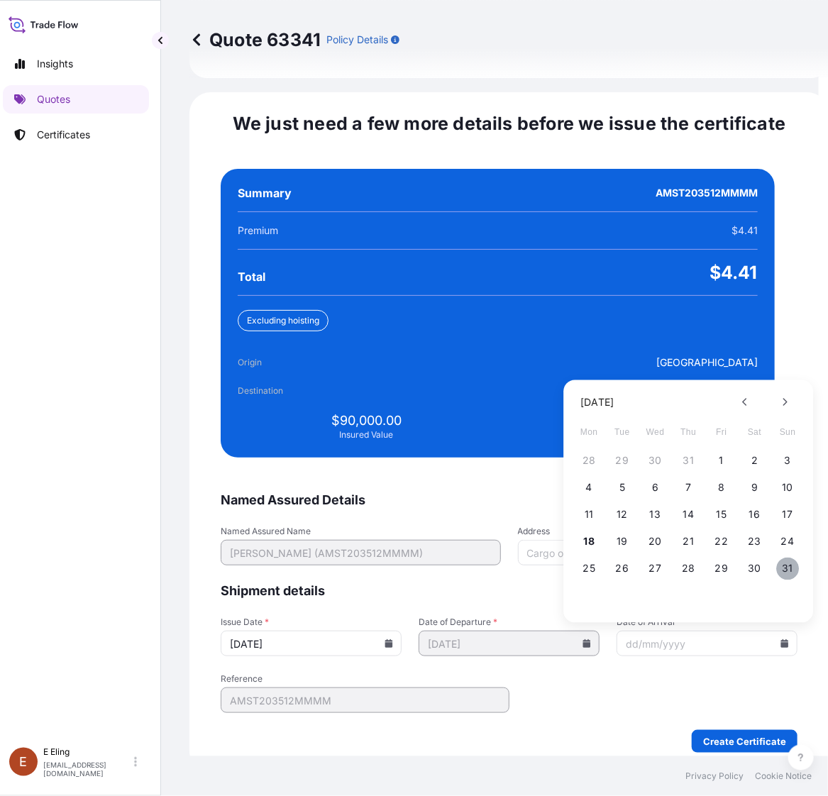
click at [784, 557] on button "31" at bounding box center [787, 568] width 23 height 23
type input "[DATE]"
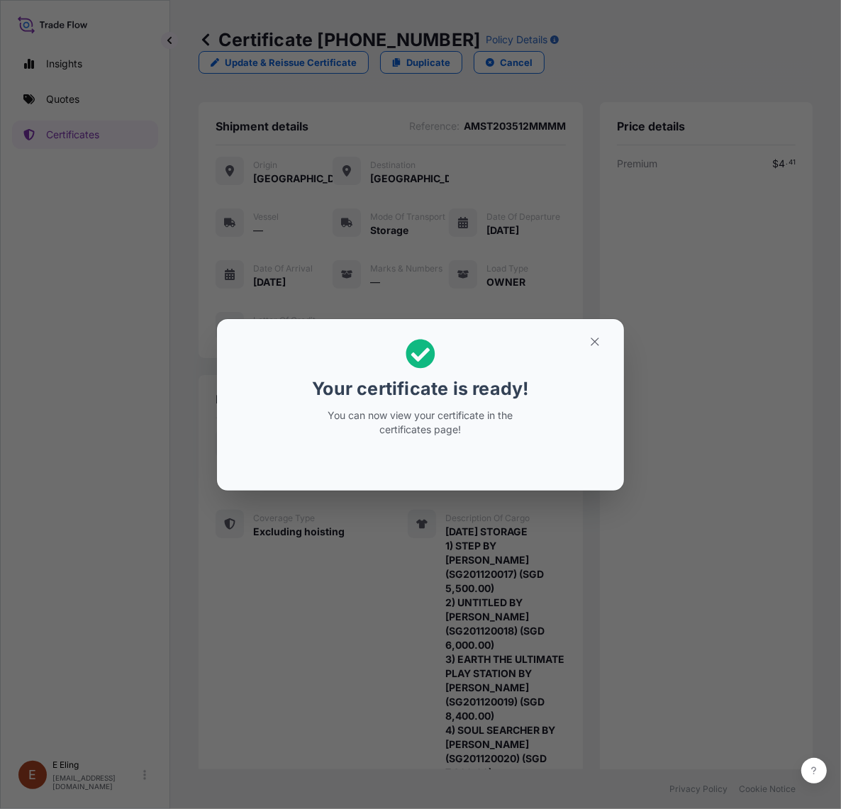
click at [571, 339] on h2 "Your certificate is ready! You can now view your certificate in the certificate…" at bounding box center [420, 387] width 384 height 115
click at [584, 339] on button "button" at bounding box center [594, 341] width 35 height 23
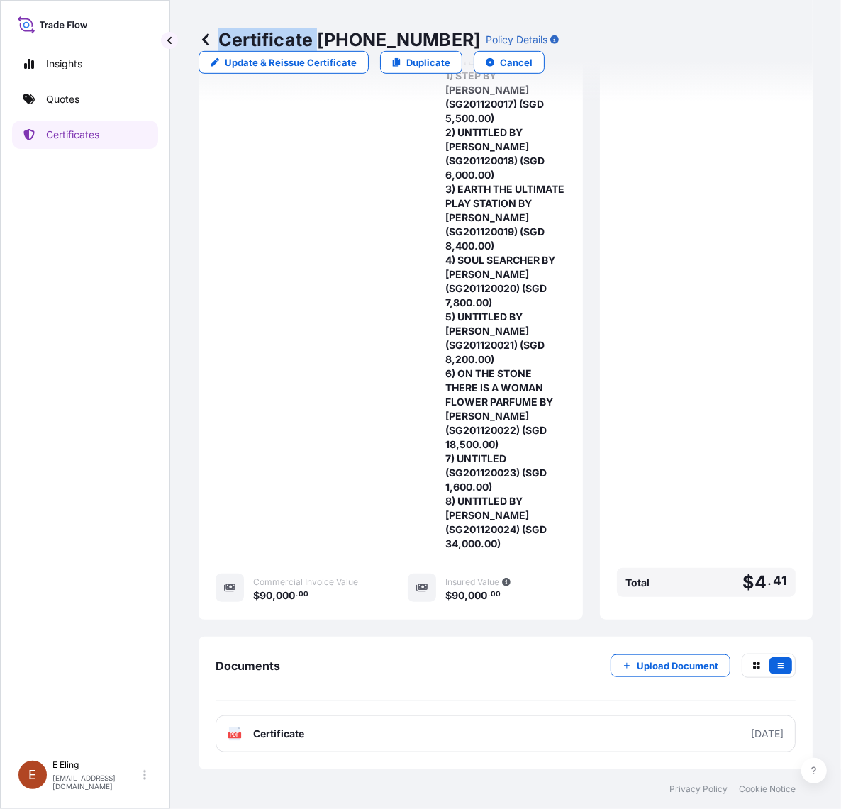
drag, startPoint x: 317, startPoint y: 36, endPoint x: 440, endPoint y: 36, distance: 122.7
click at [440, 36] on p "Certificate 31504-1317-1" at bounding box center [340, 39] width 282 height 23
drag, startPoint x: 440, startPoint y: 36, endPoint x: 416, endPoint y: 33, distance: 24.3
click at [440, 35] on p "Certificate 31504-1317-1" at bounding box center [340, 39] width 282 height 23
click at [321, 40] on p "Certificate 31504-1317-1" at bounding box center [340, 39] width 282 height 23
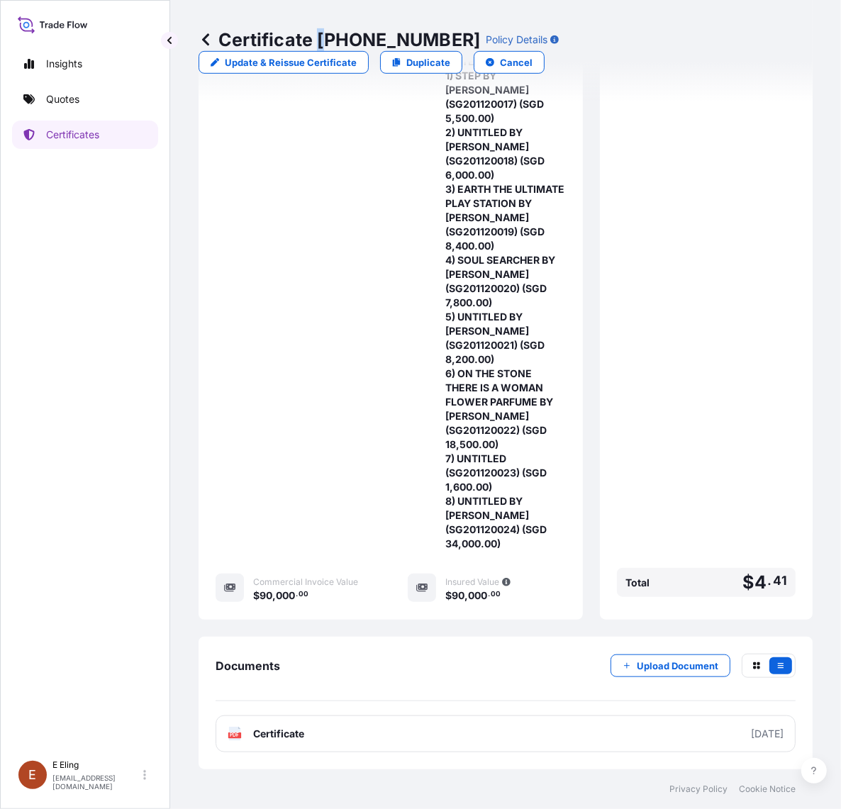
click at [319, 37] on p "Certificate 31504-1317-1" at bounding box center [340, 39] width 282 height 23
drag, startPoint x: 316, startPoint y: 36, endPoint x: 444, endPoint y: 40, distance: 127.7
click at [444, 40] on div "Certificate 31504-1317-1 Policy Details" at bounding box center [379, 39] width 360 height 23
copy p "31504-1317-1"
click at [785, 473] on div "Price details Premium $ 4 . 41 Total $ 4 . 41" at bounding box center [706, 126] width 213 height 988
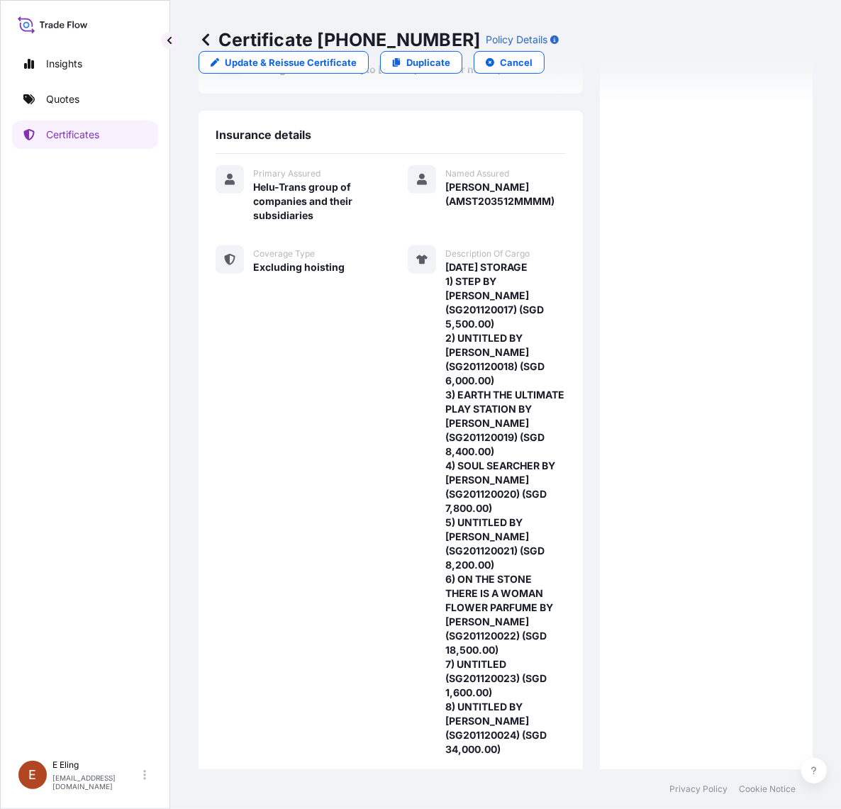
scroll to position [491, 0]
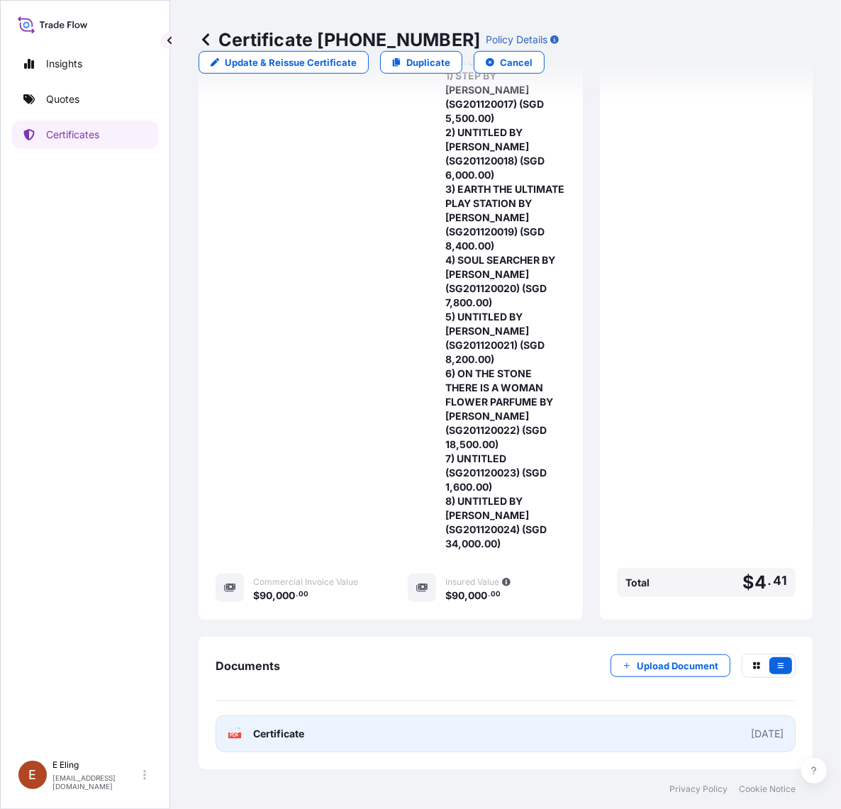
click at [433, 725] on link "PDF Certificate [DATE]" at bounding box center [506, 733] width 580 height 37
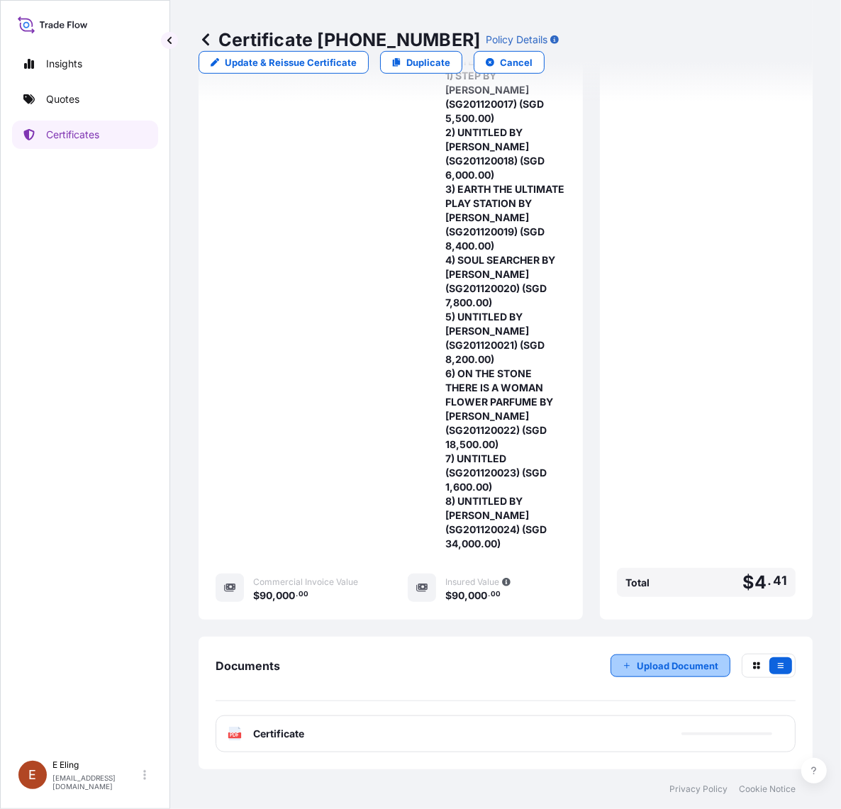
click at [637, 667] on p "Upload Document" at bounding box center [678, 666] width 82 height 14
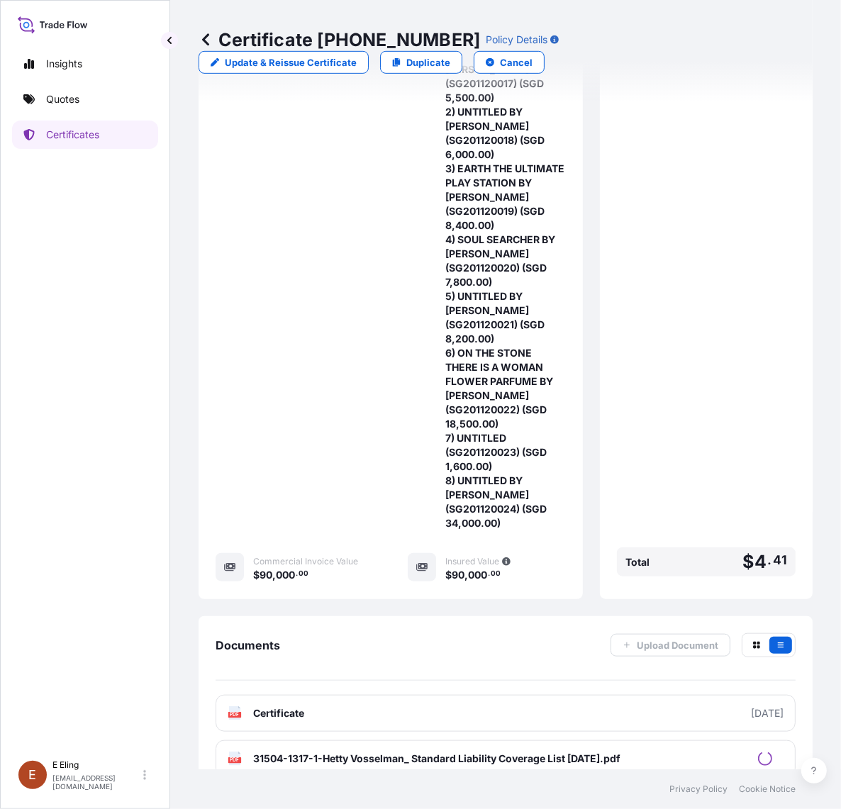
scroll to position [536, 0]
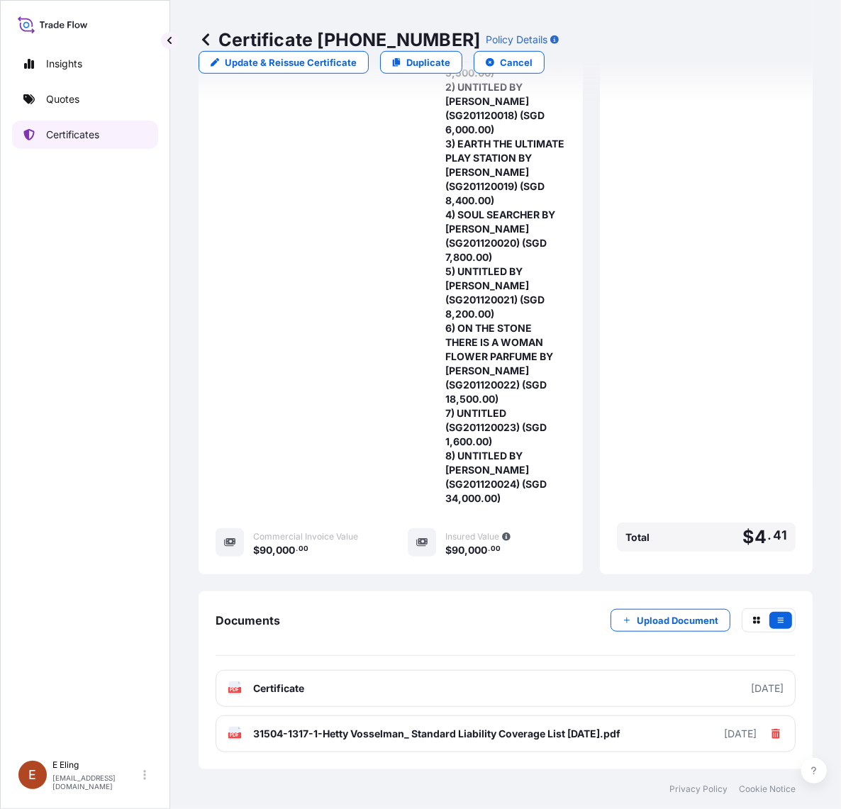
click at [80, 135] on p "Certificates" at bounding box center [72, 135] width 53 height 14
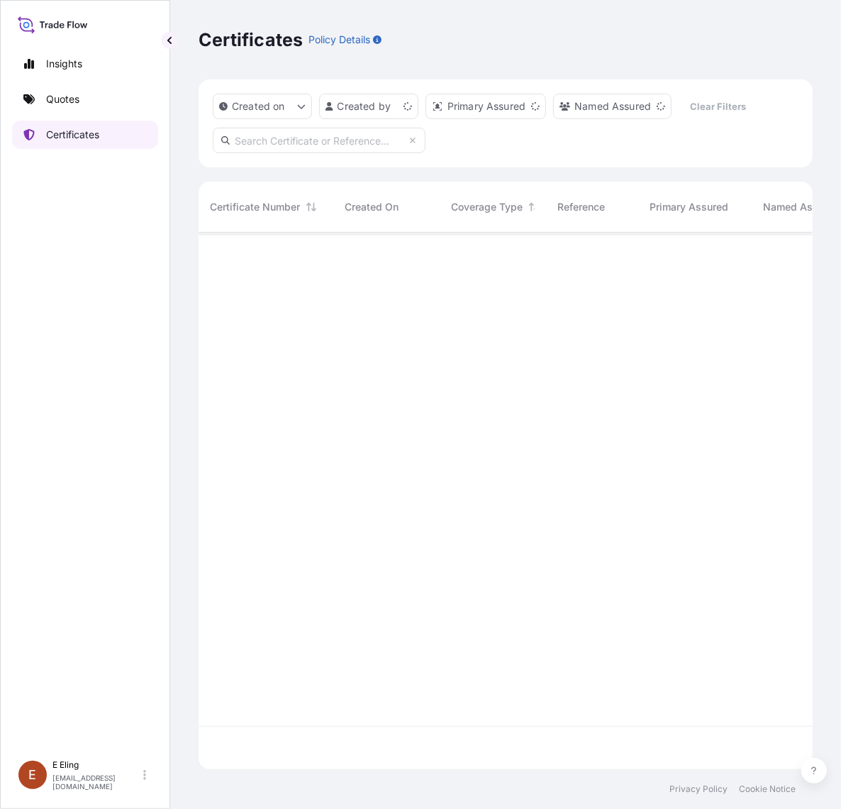
scroll to position [532, 601]
paste input "AMST251614YCYC"
click at [285, 145] on input "AMST251614YCYC" at bounding box center [319, 141] width 213 height 26
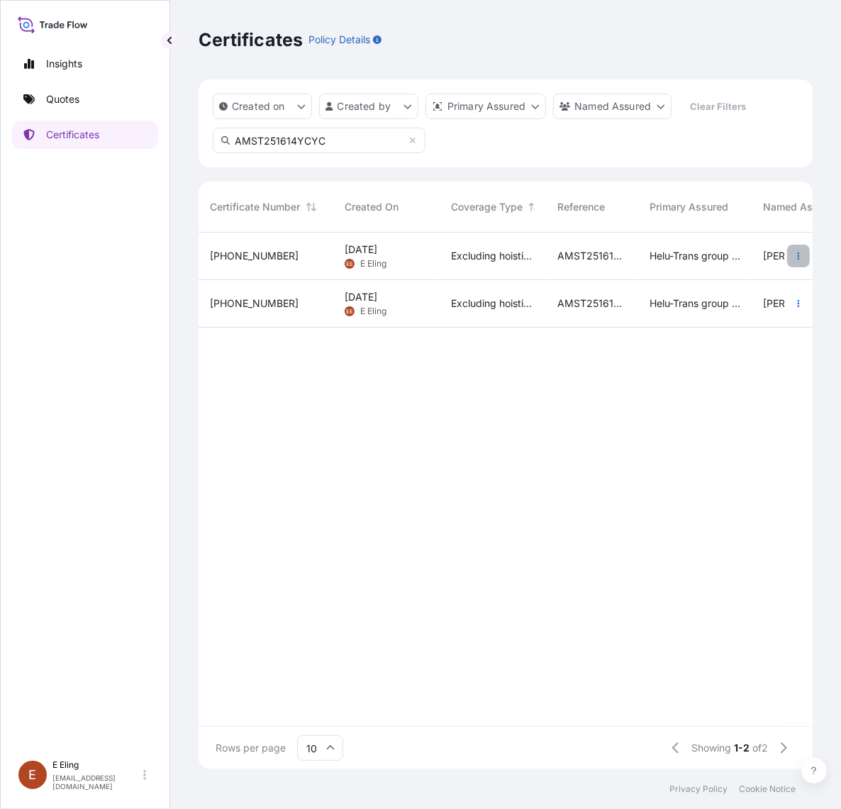
type input "AMST251614YCYC"
click at [792, 250] on button "button" at bounding box center [798, 256] width 23 height 23
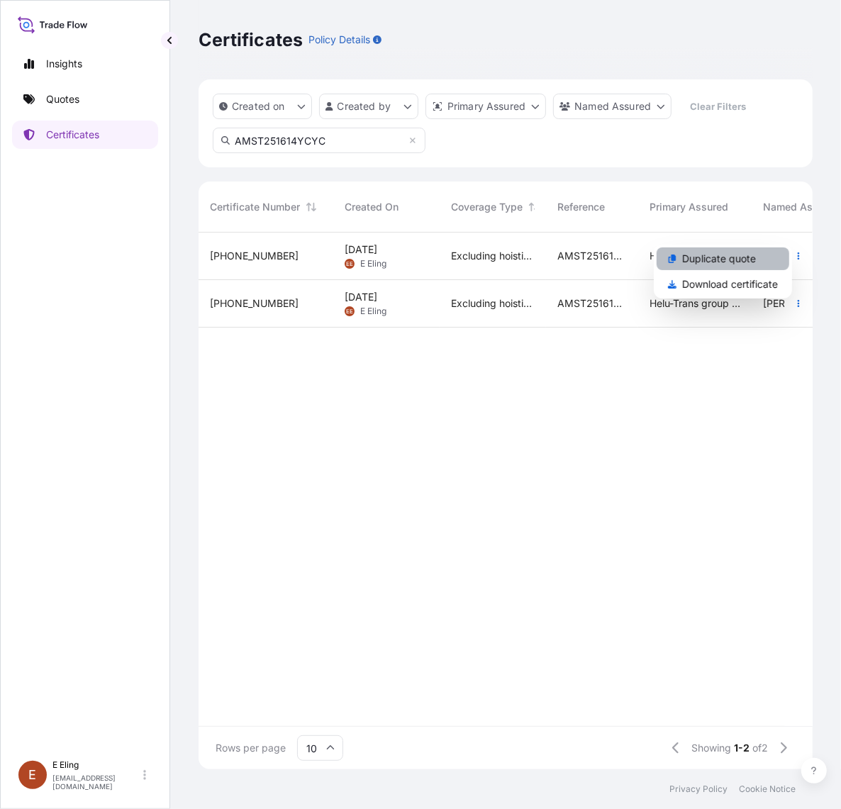
click at [767, 260] on link "Duplicate quote" at bounding box center [723, 258] width 133 height 23
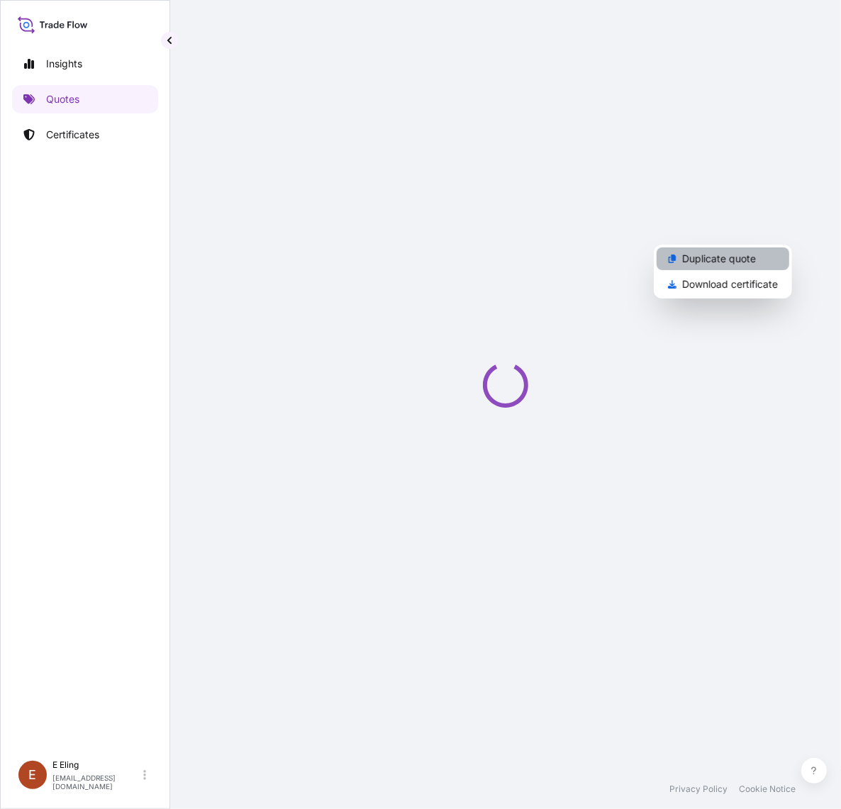
select select "STORAGE"
select select "Storage"
select select "Yes"
select select "[GEOGRAPHIC_DATA]"
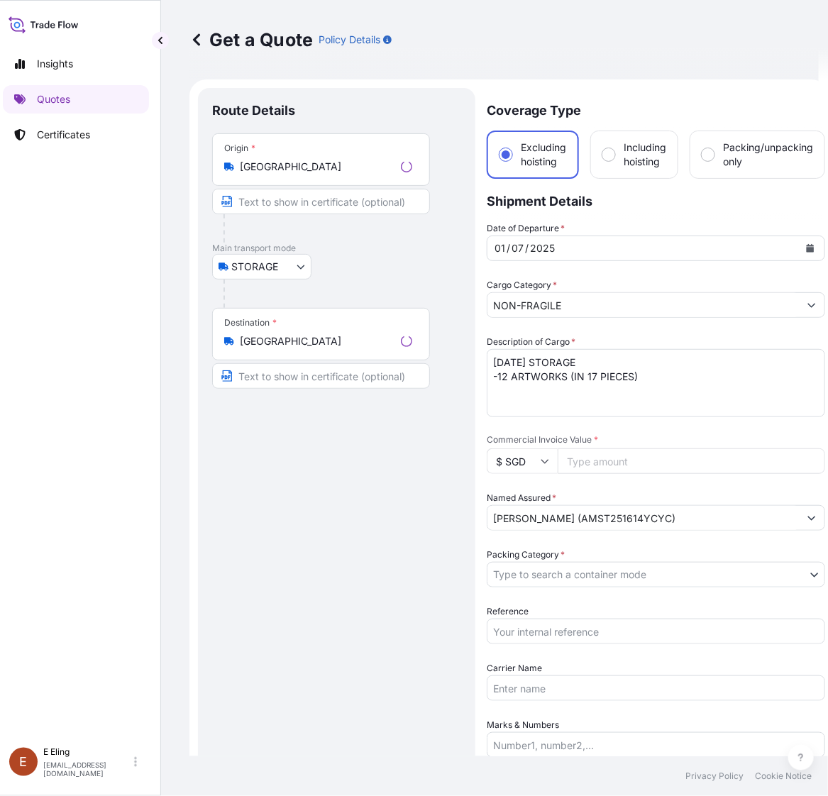
scroll to position [23, 0]
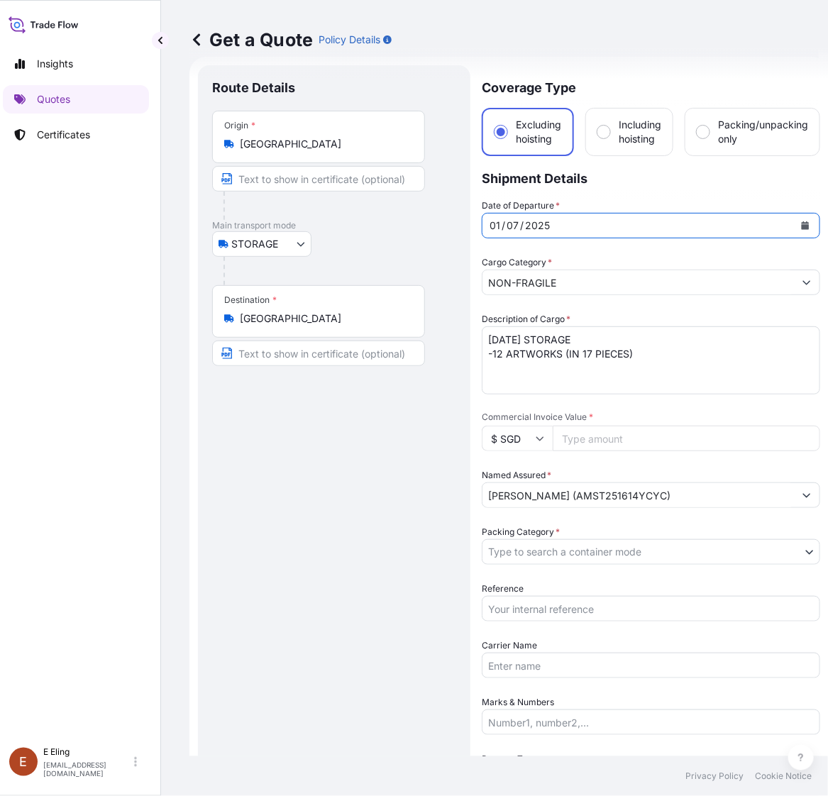
click at [806, 218] on button "Calendar" at bounding box center [804, 225] width 23 height 23
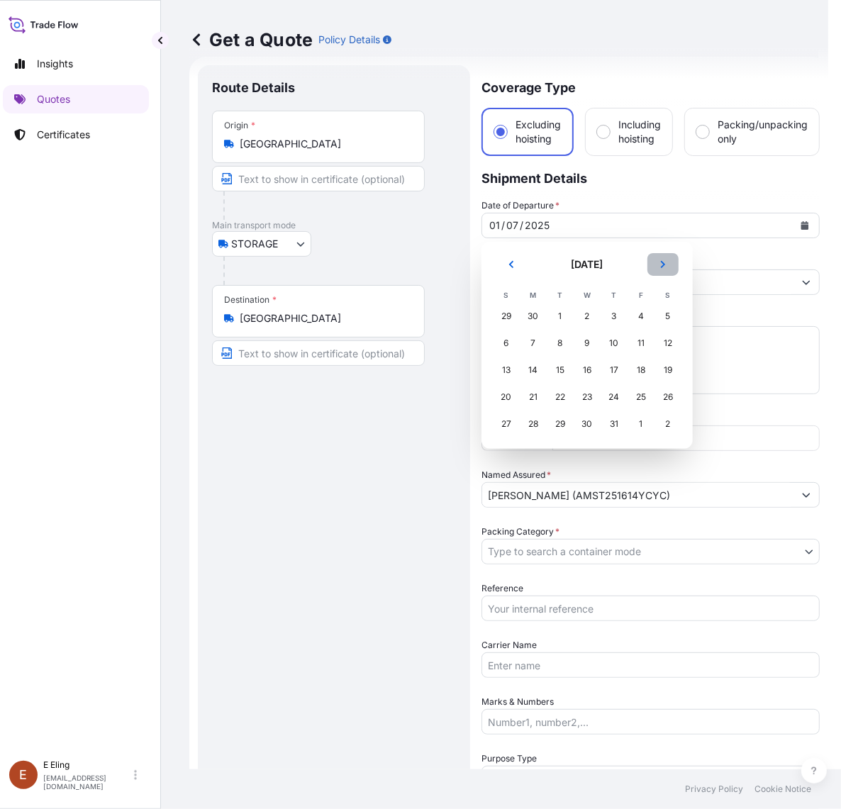
click at [659, 264] on icon "Next" at bounding box center [663, 264] width 9 height 9
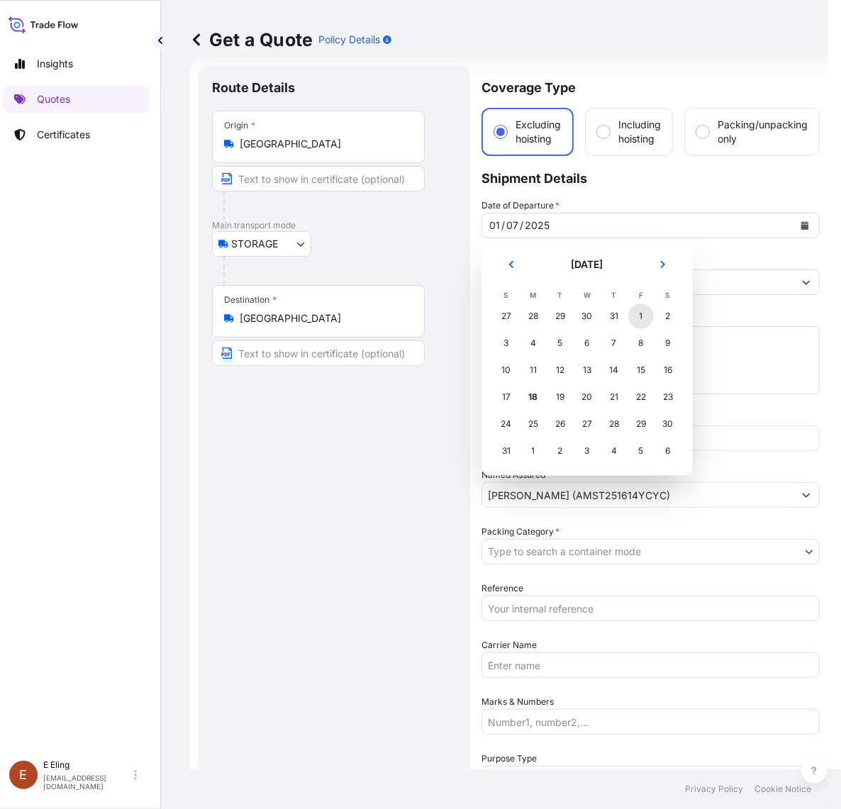
click at [638, 316] on div "1" at bounding box center [641, 316] width 26 height 26
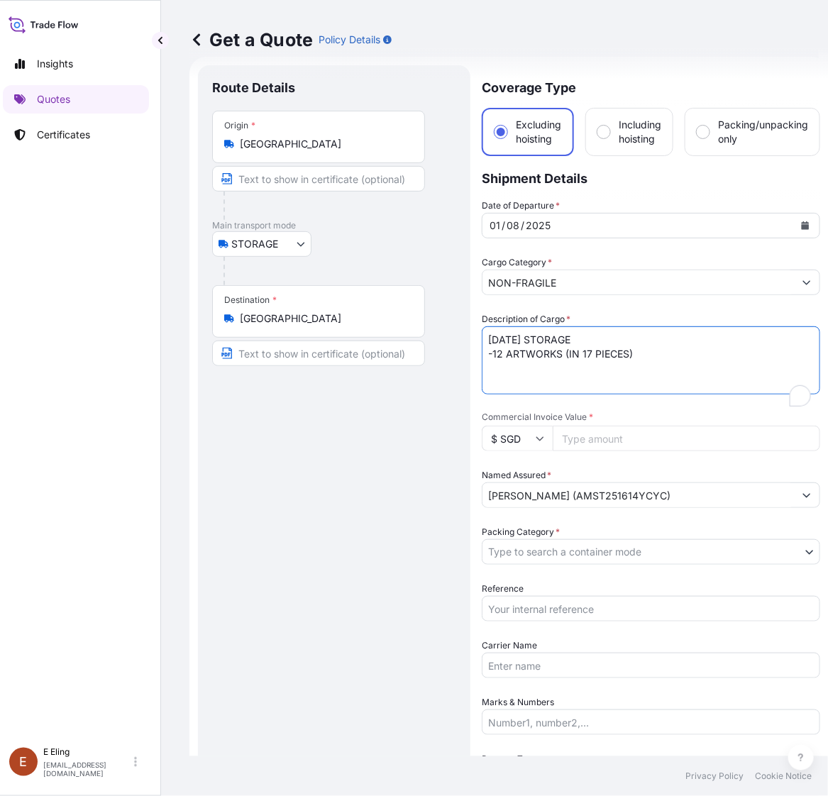
drag, startPoint x: 505, startPoint y: 338, endPoint x: 429, endPoint y: 330, distance: 76.2
click at [434, 331] on form "Route Details Place of loading Road / Inland Road / Inland Origin * Singapore M…" at bounding box center [508, 592] width 639 height 1070
type textarea "AUG25 STORAGE -12 ARTWORKS (IN 17 PIECES)"
click at [535, 620] on div "Date of Departure * 01 / 08 / 2025 Cargo Category * NON-FRAGILE Description of …" at bounding box center [650, 552] width 338 height 706
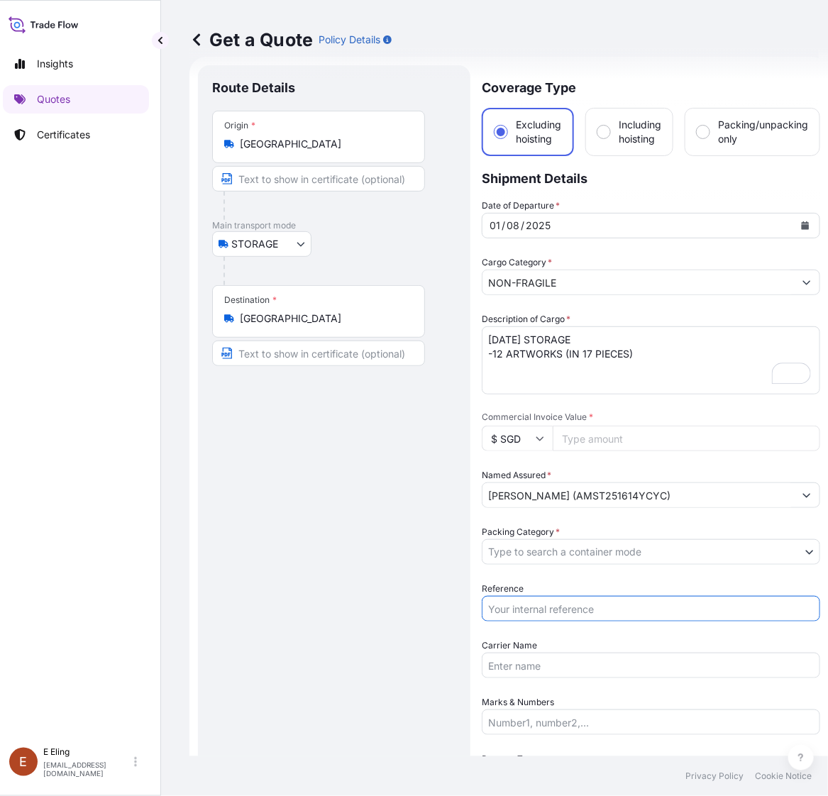
drag, startPoint x: 537, startPoint y: 608, endPoint x: 537, endPoint y: 620, distance: 12.1
click at [537, 608] on input "Reference" at bounding box center [650, 609] width 338 height 26
click at [526, 612] on input "Reference" at bounding box center [650, 609] width 338 height 26
paste input "AMST251614YCYC"
click at [542, 669] on input "Carrier Name" at bounding box center [650, 665] width 338 height 26
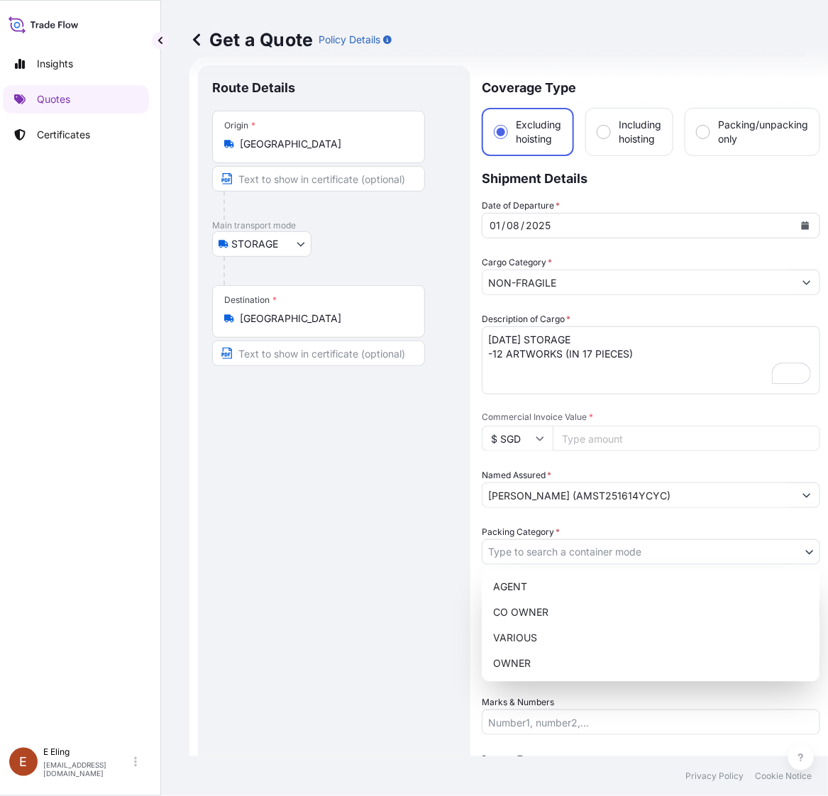
click at [533, 550] on body "Insights Quotes Certificates E E Eling eeling@helutrans.com Get a Quote Policy …" at bounding box center [398, 398] width 814 height 796
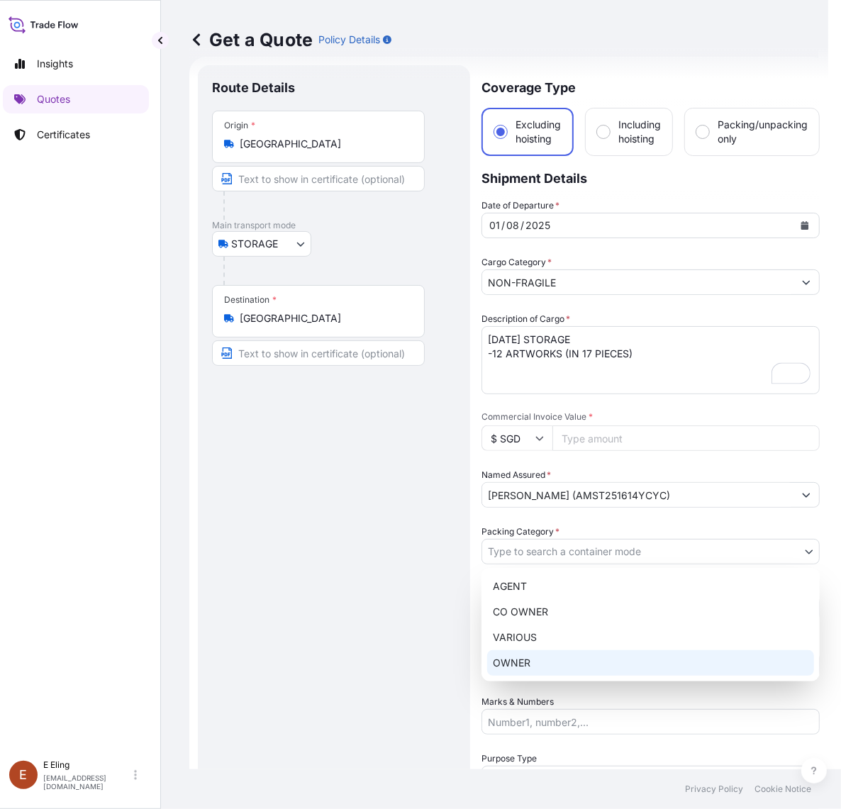
click at [518, 658] on div "OWNER" at bounding box center [650, 663] width 327 height 26
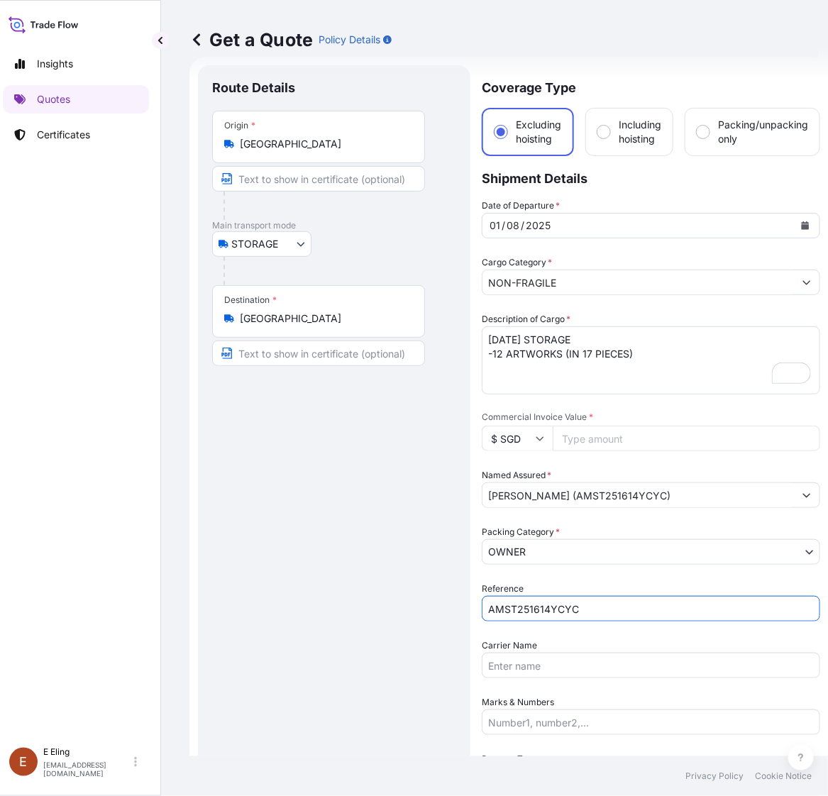
click at [616, 603] on input "AMST251614YCYC" at bounding box center [650, 609] width 338 height 26
drag, startPoint x: 576, startPoint y: 611, endPoint x: 696, endPoint y: 611, distance: 120.5
click at [696, 611] on input "AMST251614YCYC" at bounding box center [650, 609] width 338 height 26
type input "AMST251614YCYC"
drag, startPoint x: 555, startPoint y: 423, endPoint x: 580, endPoint y: 431, distance: 26.2
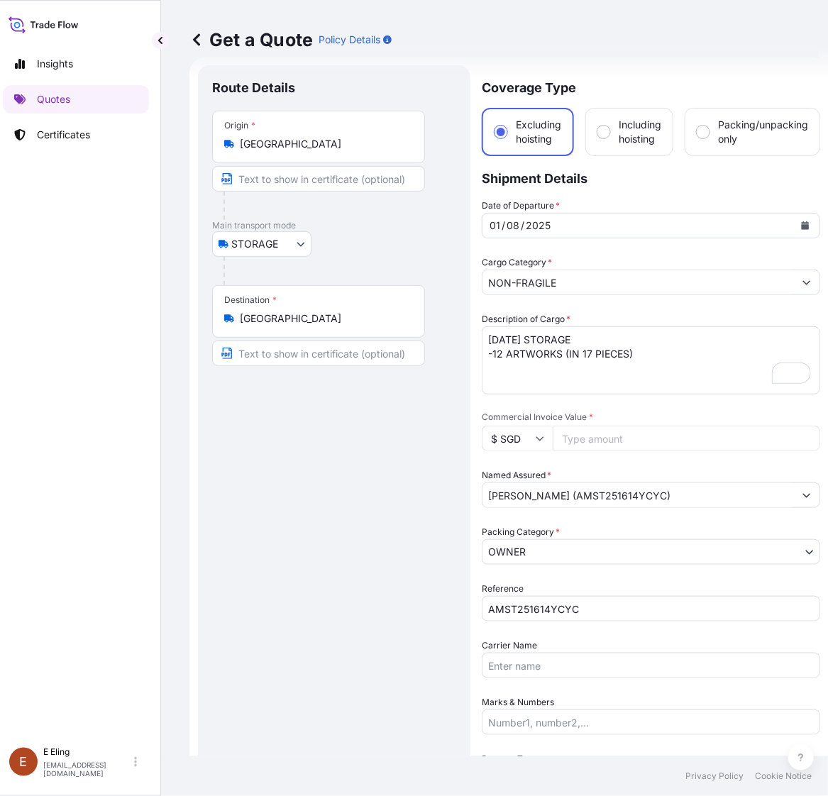
click at [561, 426] on div "Commercial Invoice Value * $ SGD" at bounding box center [650, 431] width 338 height 40
click at [584, 434] on input "Commercial Invoice Value *" at bounding box center [685, 438] width 267 height 26
paste input "1350000.00"
type input "1350000.00"
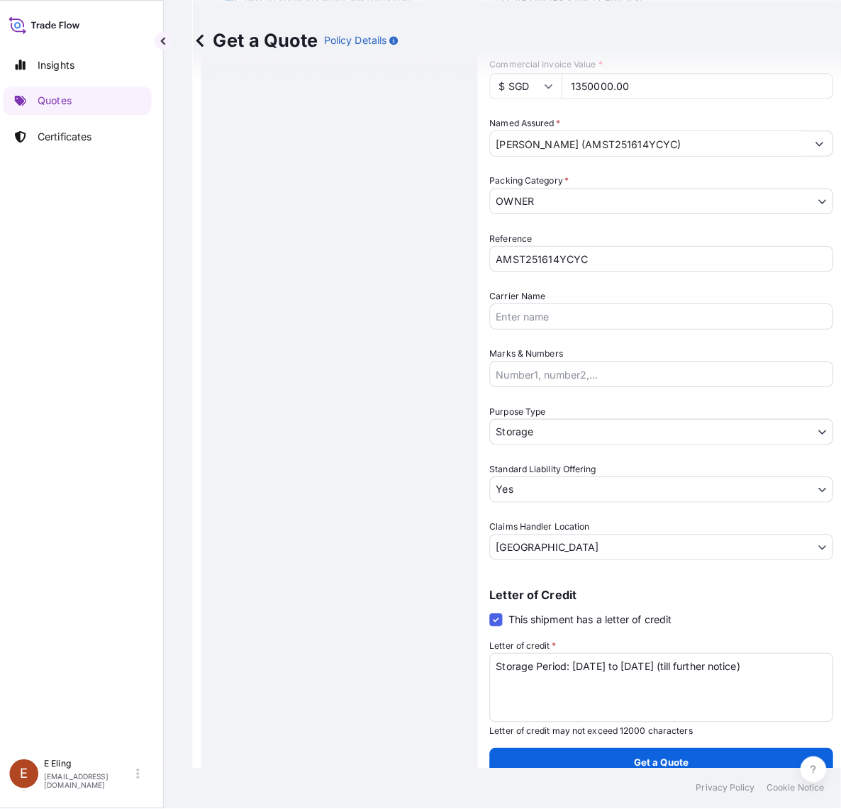
scroll to position [378, 0]
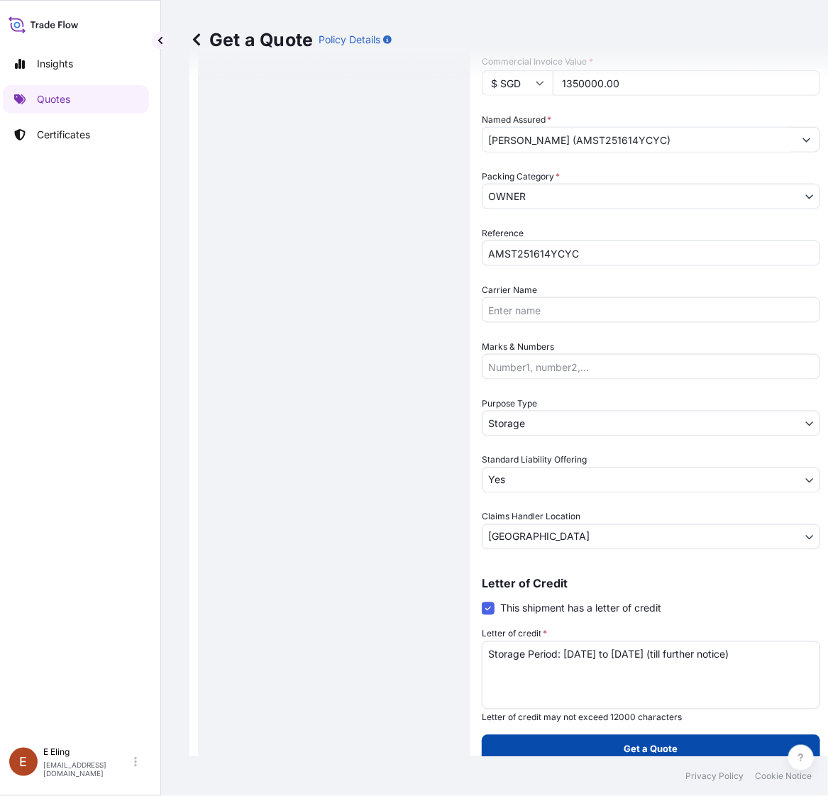
click at [671, 742] on p "Get a Quote" at bounding box center [651, 749] width 54 height 14
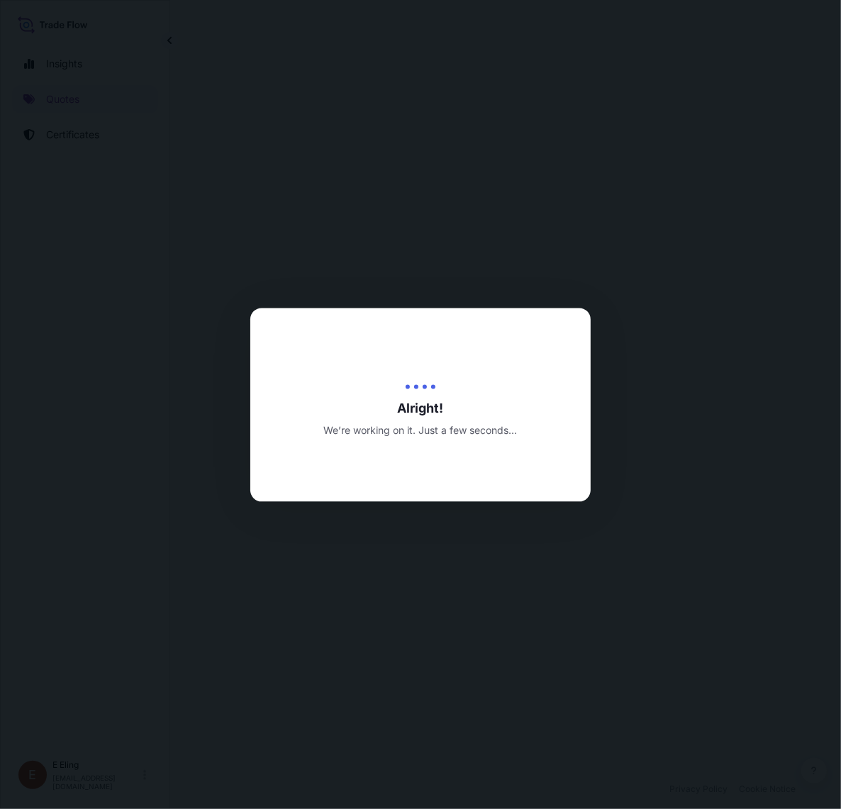
select select "STORAGE"
select select "Transit"
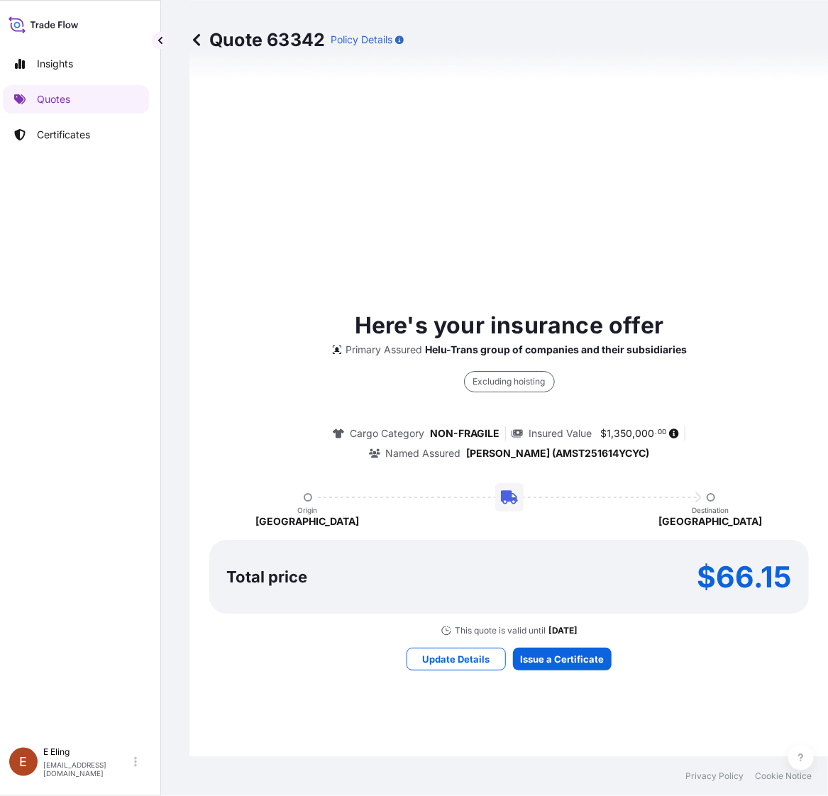
scroll to position [540, 0]
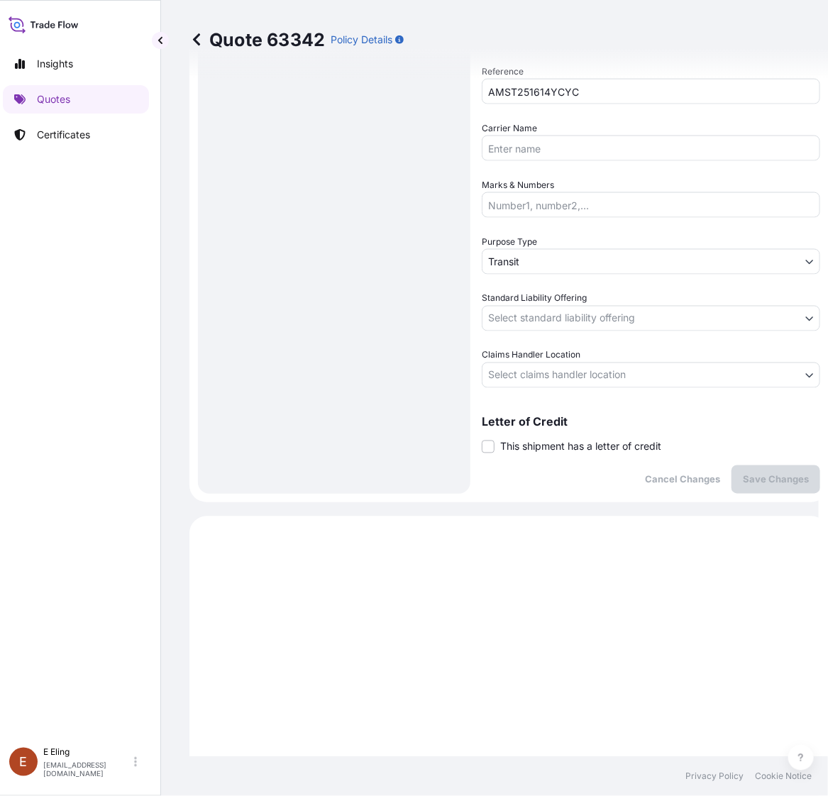
click at [560, 443] on span "This shipment has a letter of credit" at bounding box center [580, 447] width 161 height 14
click at [481, 439] on input "This shipment has a letter of credit" at bounding box center [481, 439] width 0 height 0
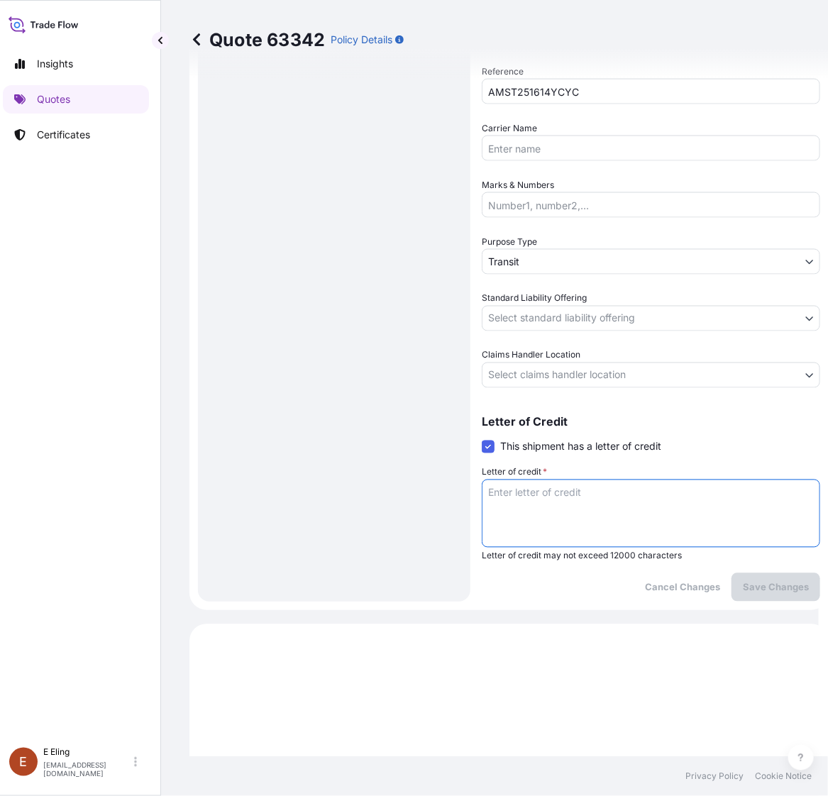
click at [573, 493] on textarea "Letter of credit *" at bounding box center [650, 513] width 338 height 68
paste textarea "Storage Period: [DATE] to [DATE] (till further notice)"
type textarea "Storage Period: [DATE] to [DATE] (till further notice)"
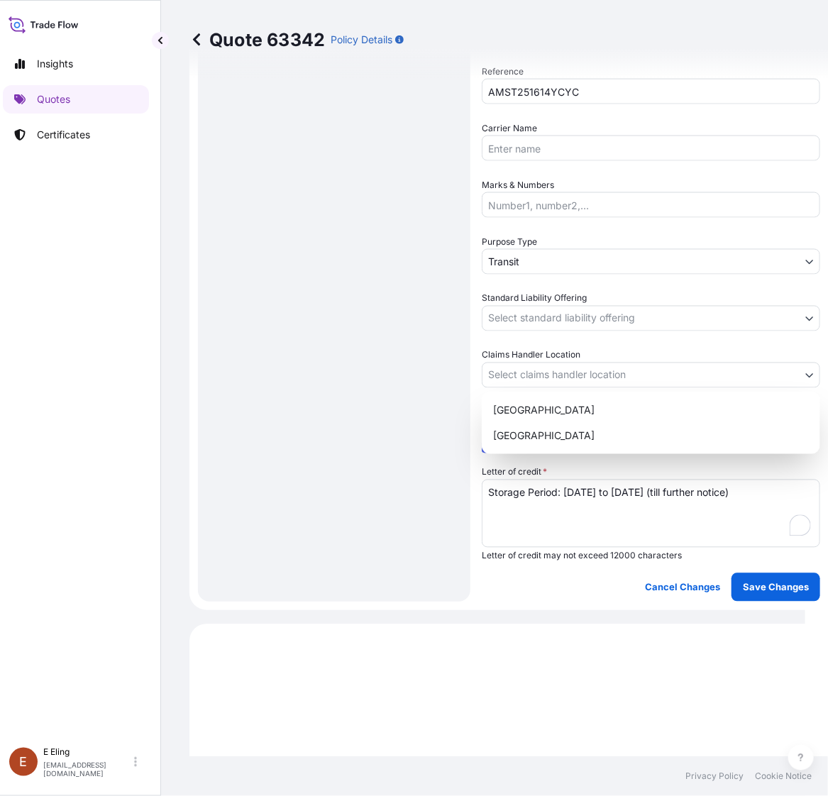
click at [532, 369] on body "Insights Quotes Certificates E E Eling eeling@helutrans.com Quote 63342 Policy …" at bounding box center [398, 398] width 814 height 796
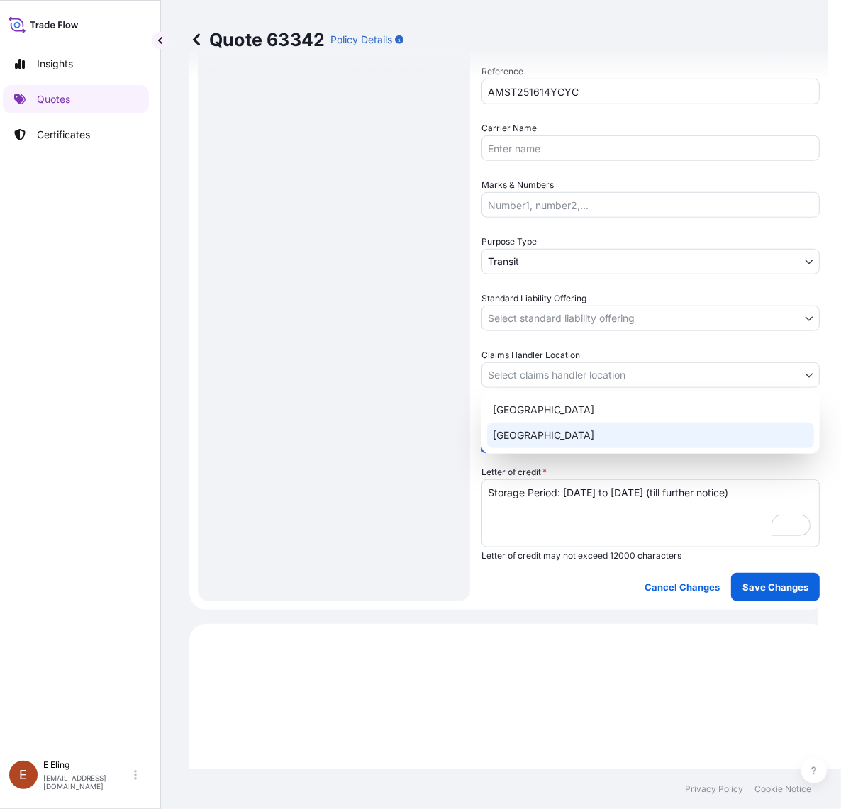
click at [535, 433] on div "[GEOGRAPHIC_DATA]" at bounding box center [650, 436] width 327 height 26
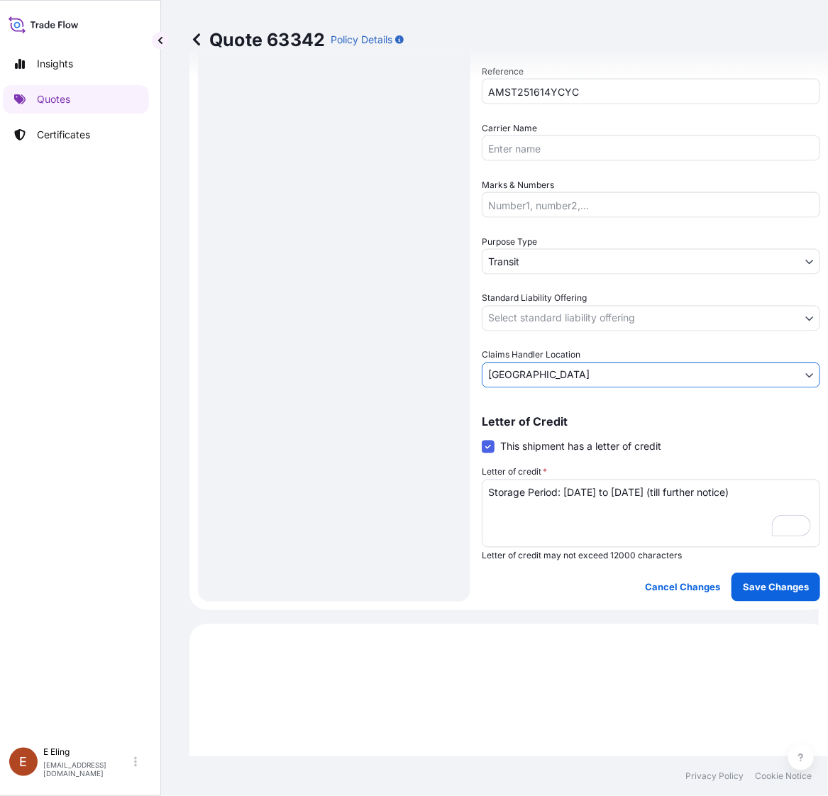
click at [518, 313] on body "Insights Quotes Certificates E E Eling eeling@helutrans.com Quote 63342 Policy …" at bounding box center [405, 398] width 828 height 796
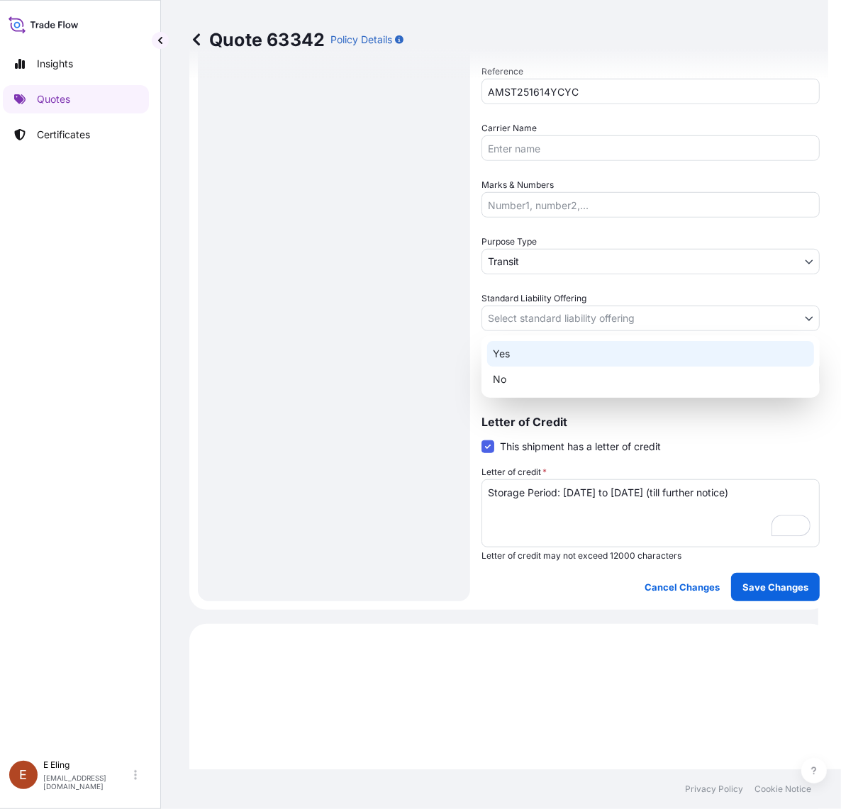
click at [518, 350] on div "Yes" at bounding box center [650, 354] width 327 height 26
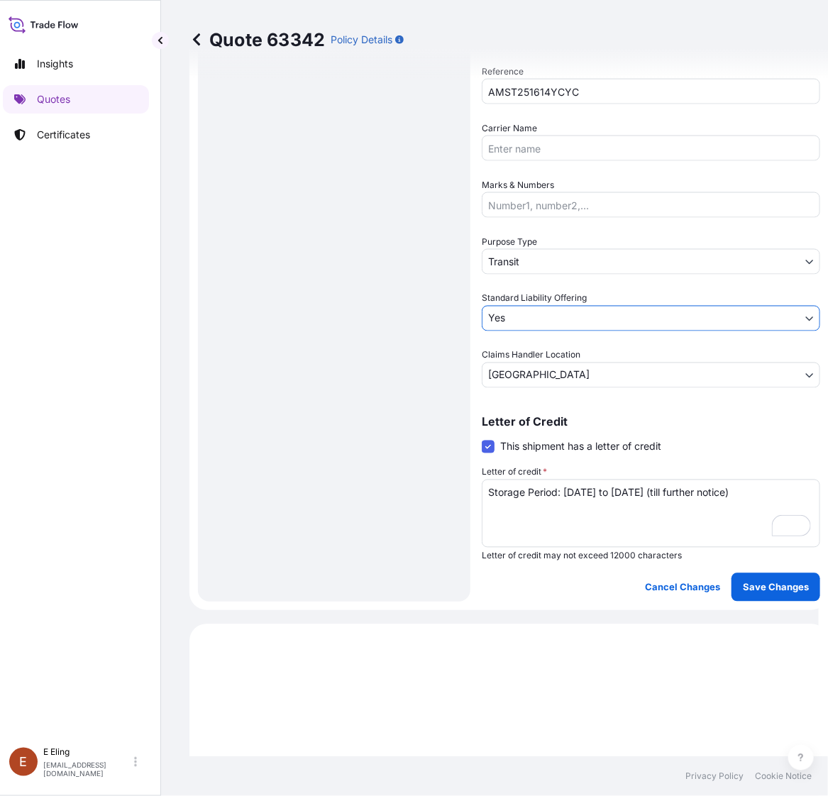
click at [541, 243] on div "Purpose Type Transit" at bounding box center [650, 255] width 338 height 40
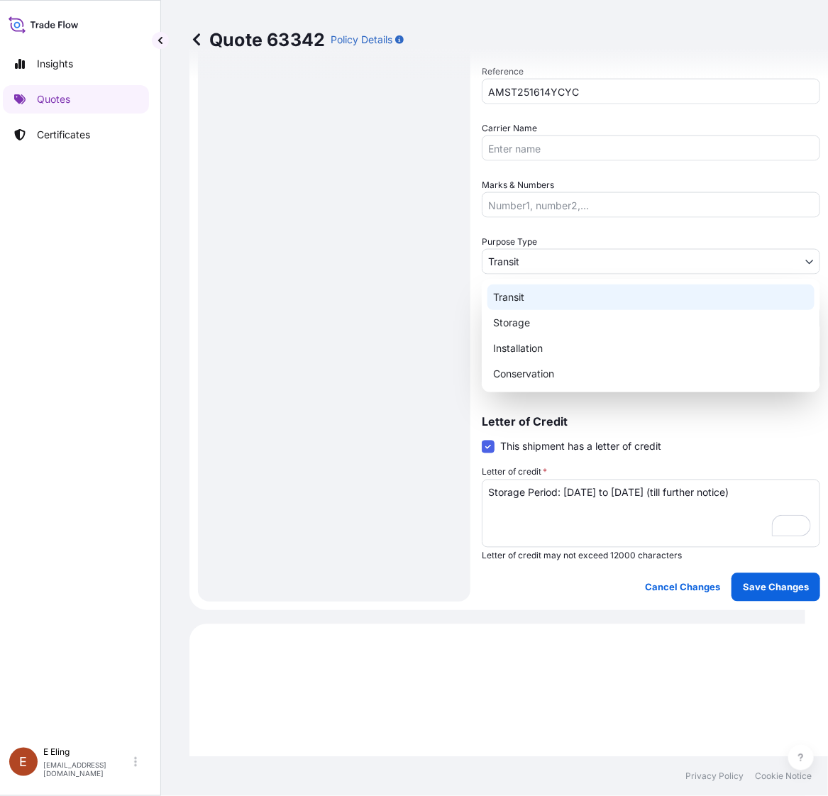
click at [539, 254] on body "Insights Quotes Certificates E E Eling eeling@helutrans.com Quote 63342 Policy …" at bounding box center [398, 398] width 814 height 796
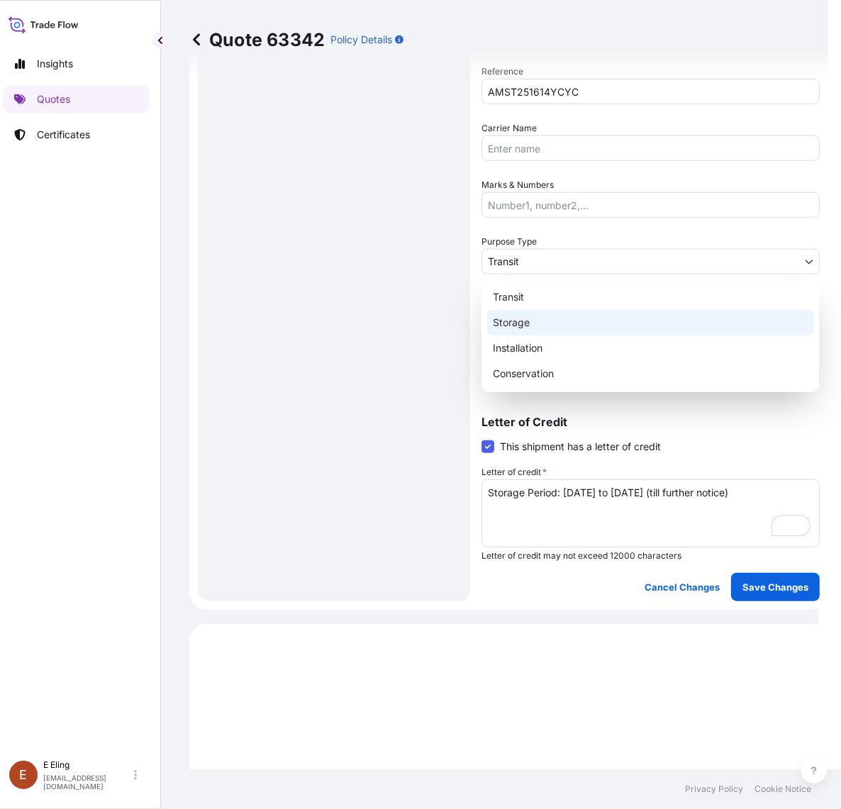
click at [539, 320] on div "Storage" at bounding box center [650, 323] width 327 height 26
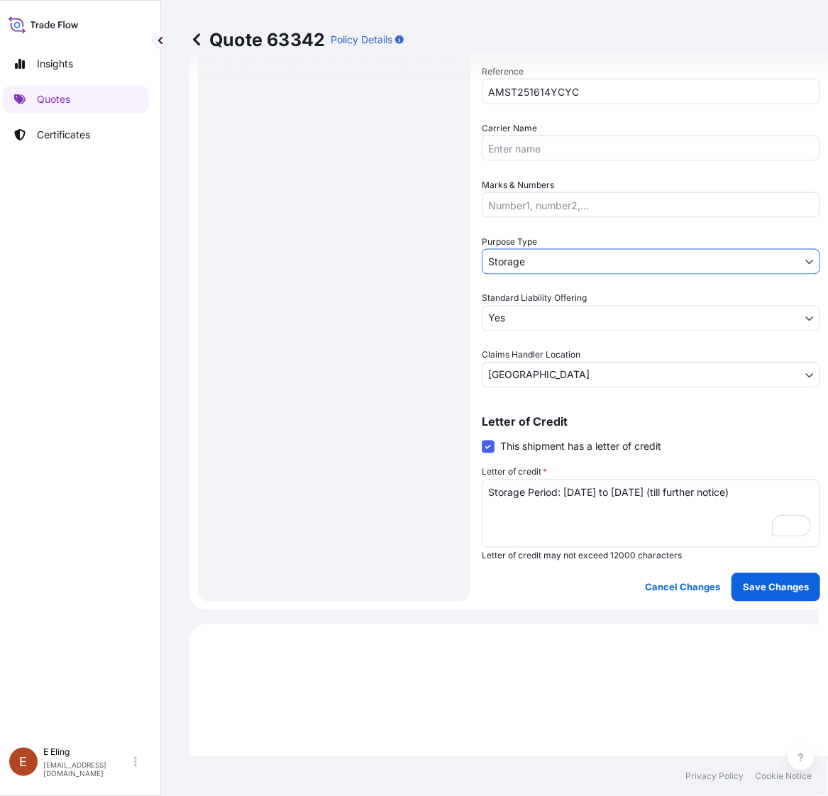
scroll to position [0, 0]
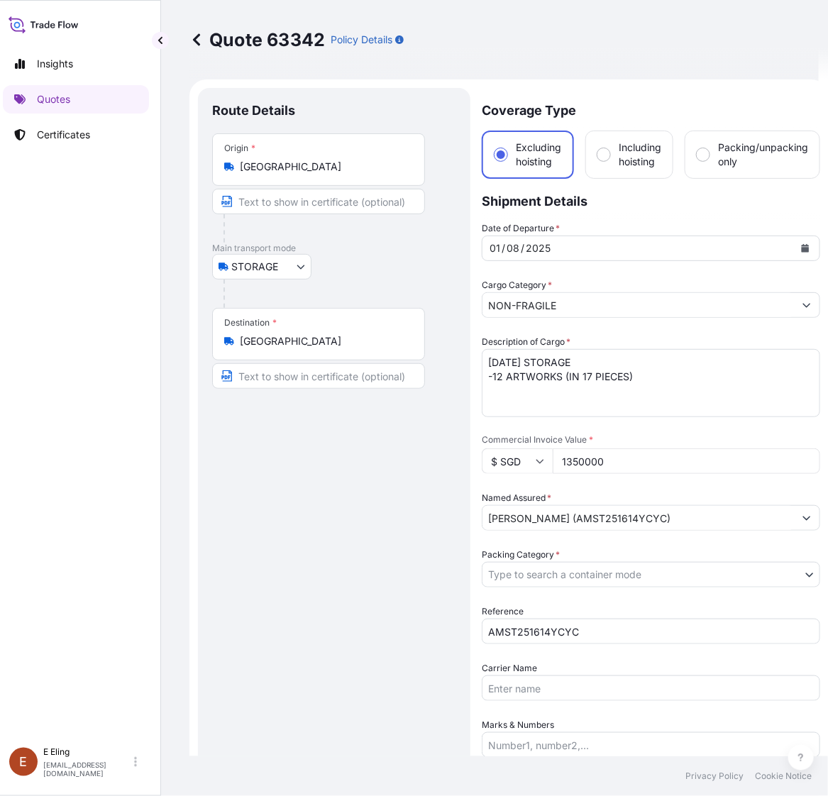
click at [530, 587] on div "Date of Departure * 01 / 08 / 2025 Cargo Category * NON-FRAGILE Description of …" at bounding box center [650, 574] width 338 height 706
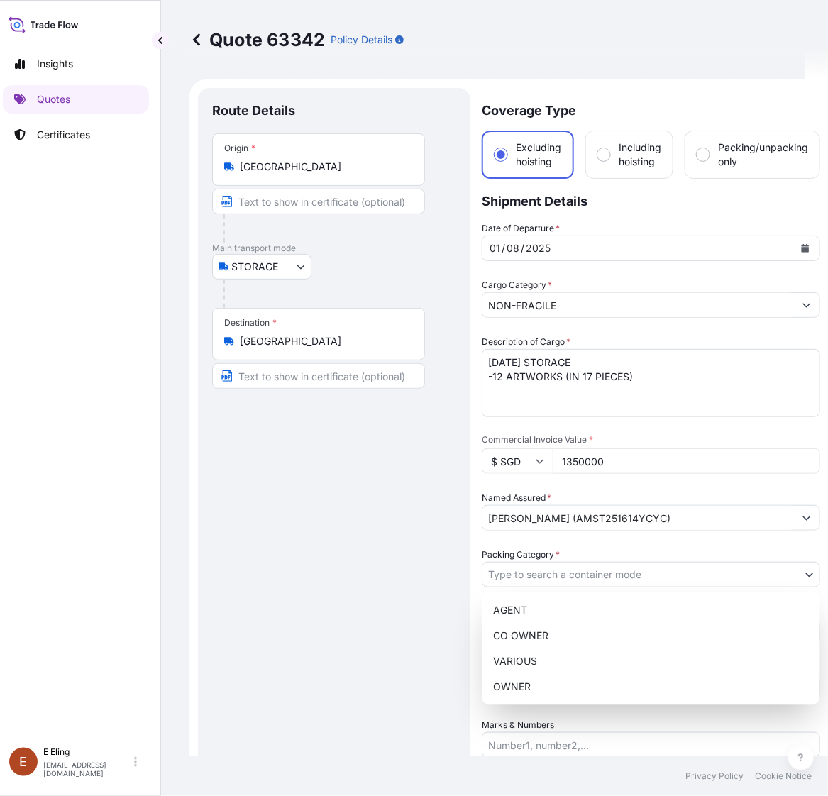
click at [533, 579] on body "Insights Quotes Certificates E E Eling eeling@helutrans.com Quote 63342 Policy …" at bounding box center [398, 398] width 814 height 796
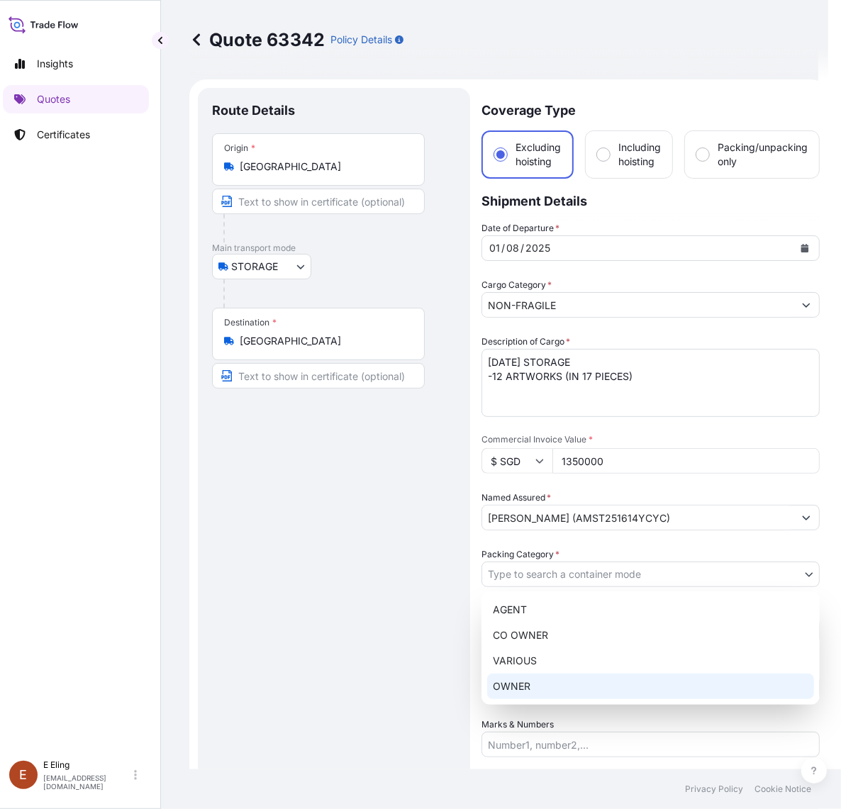
click at [560, 695] on div "OWNER" at bounding box center [650, 687] width 327 height 26
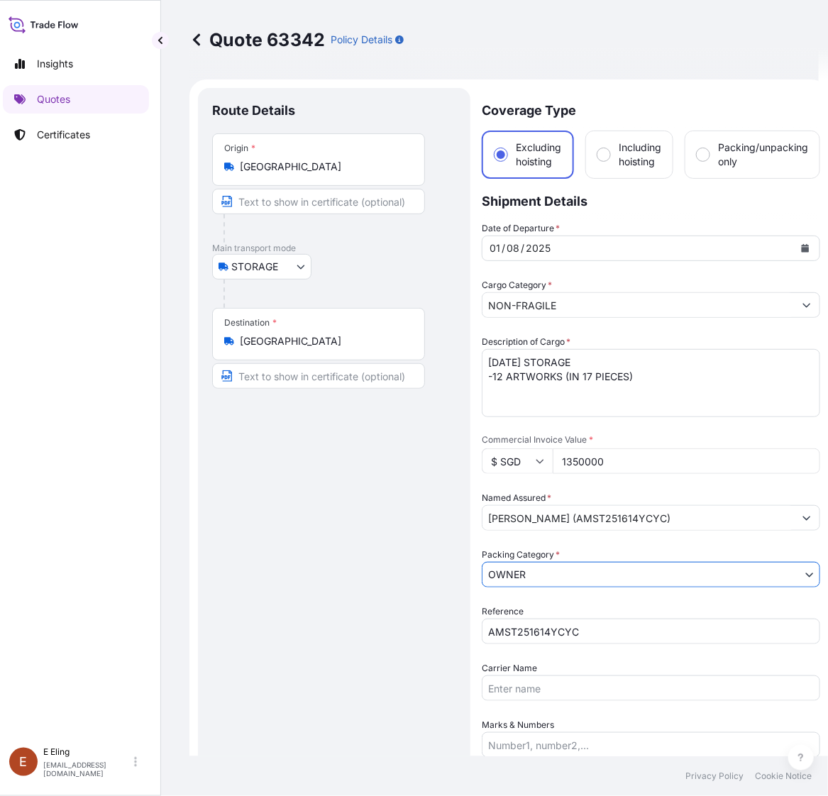
scroll to position [155, 0]
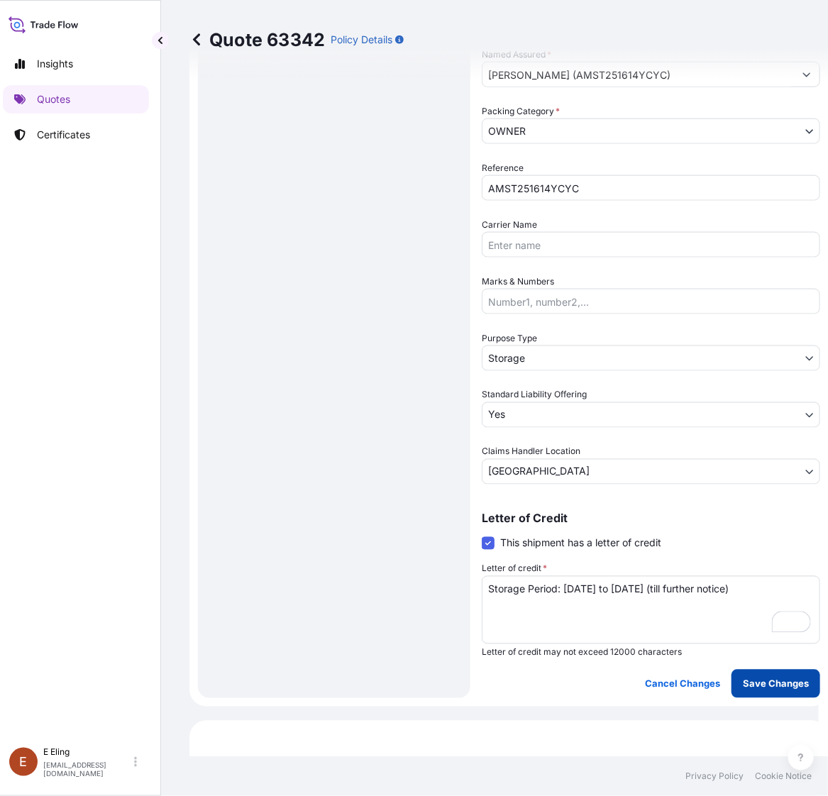
click at [755, 678] on p "Save Changes" at bounding box center [775, 683] width 66 height 14
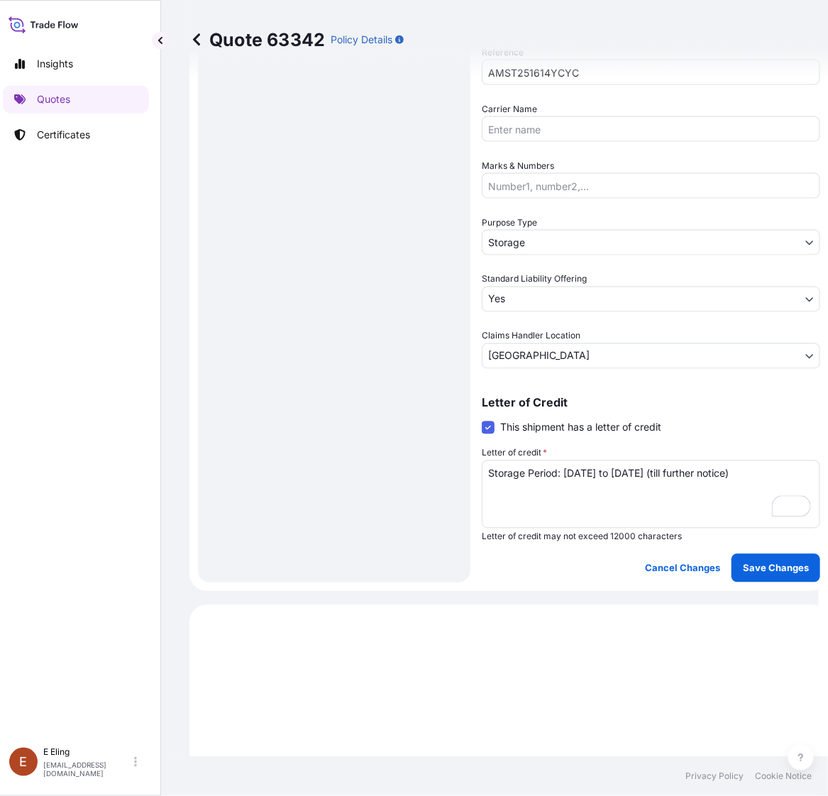
select select "STORAGE"
select select "Storage"
select select "Yes"
select select "[GEOGRAPHIC_DATA]"
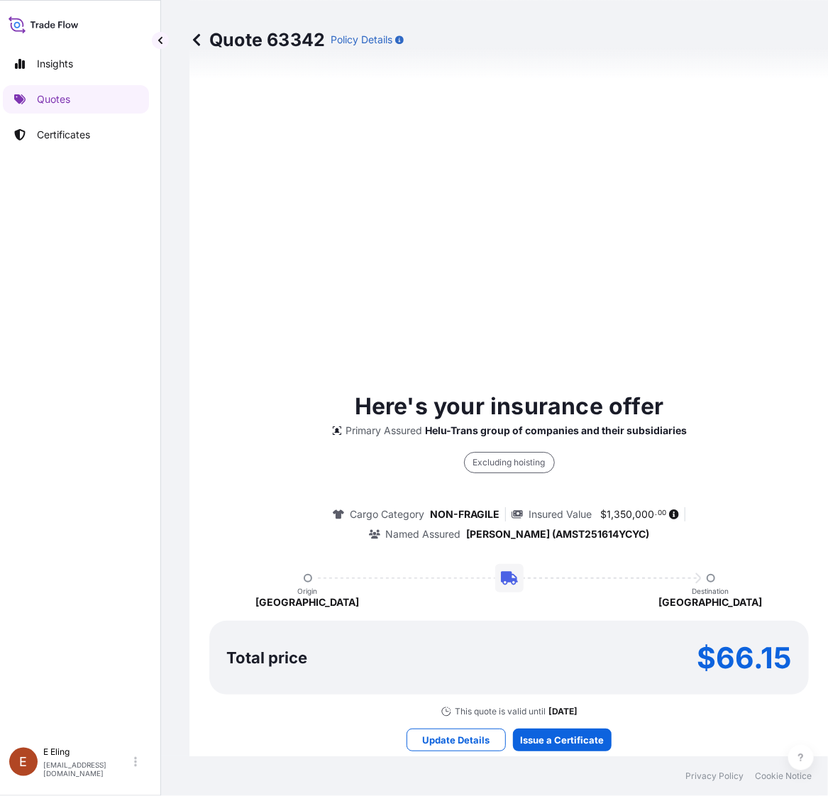
click at [579, 718] on div "Here's your insurance offer Primary Assured Helu-Trans group of companies and t…" at bounding box center [508, 570] width 599 height 1432
click at [579, 720] on div "Here's your insurance offer Primary Assured Helu-Trans group of companies and t…" at bounding box center [508, 570] width 599 height 1432
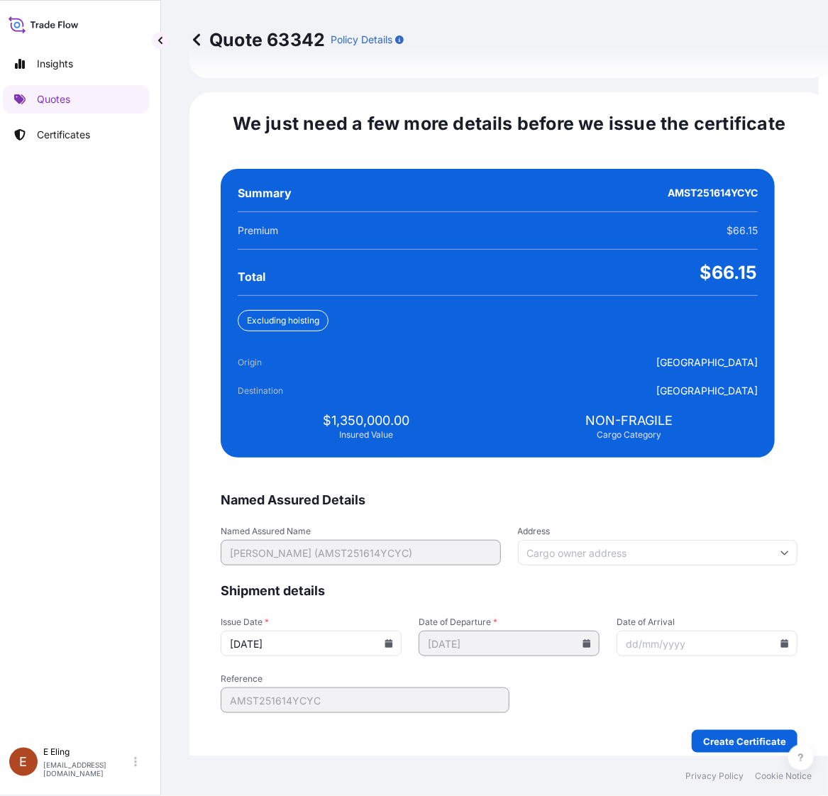
click at [393, 639] on icon at bounding box center [389, 643] width 8 height 9
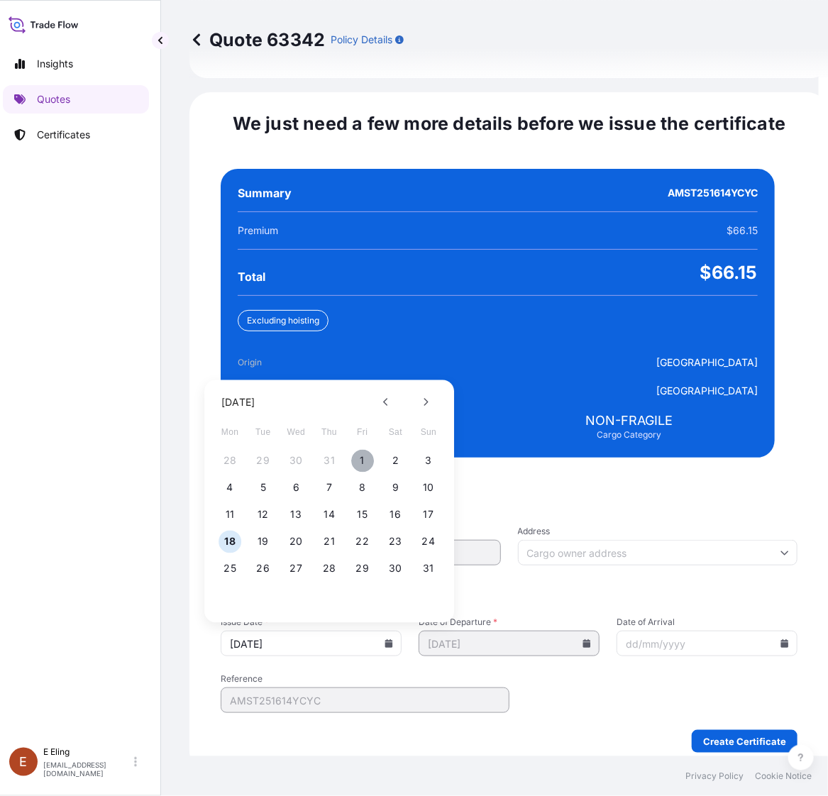
click at [365, 450] on button "1" at bounding box center [362, 461] width 23 height 23
type input "[DATE]"
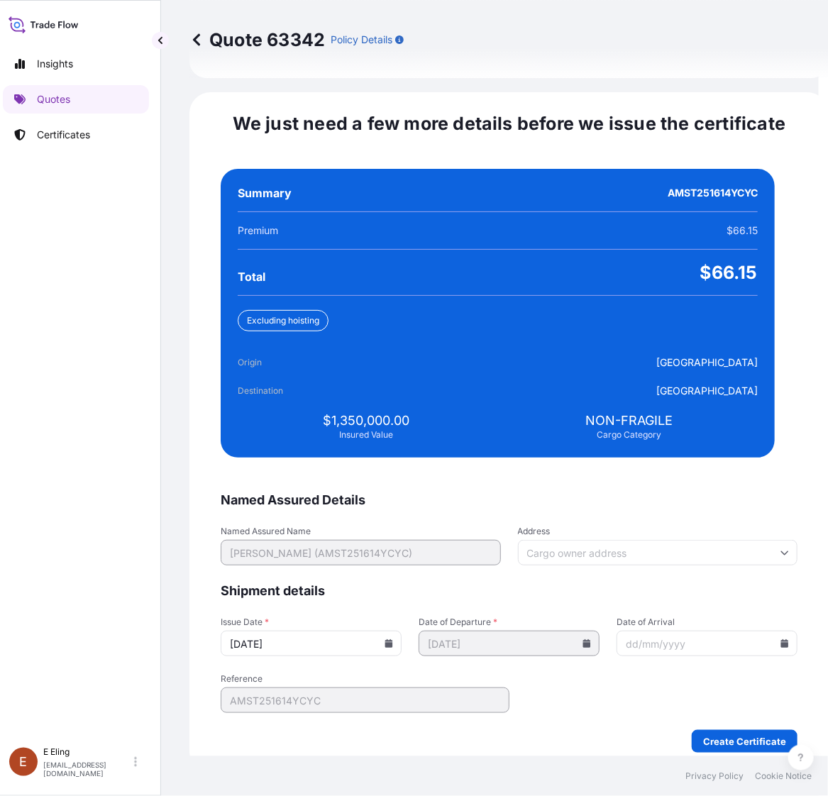
drag, startPoint x: 757, startPoint y: 632, endPoint x: 757, endPoint y: 624, distance: 7.8
click at [757, 630] on div at bounding box center [706, 643] width 181 height 26
click at [780, 639] on icon at bounding box center [784, 643] width 9 height 9
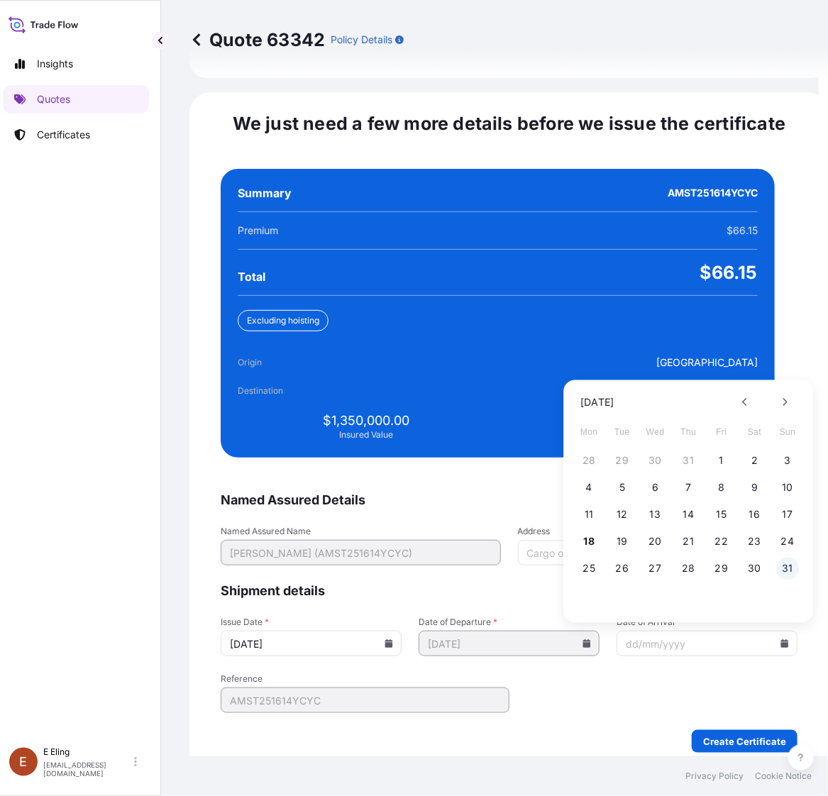
click at [785, 562] on button "31" at bounding box center [787, 568] width 23 height 23
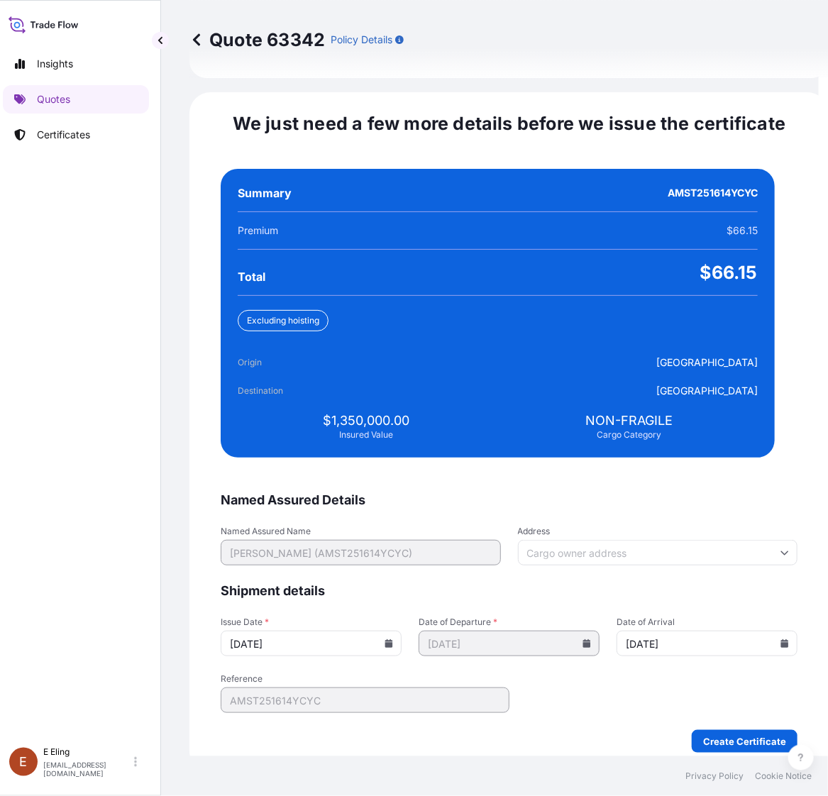
type input "[DATE]"
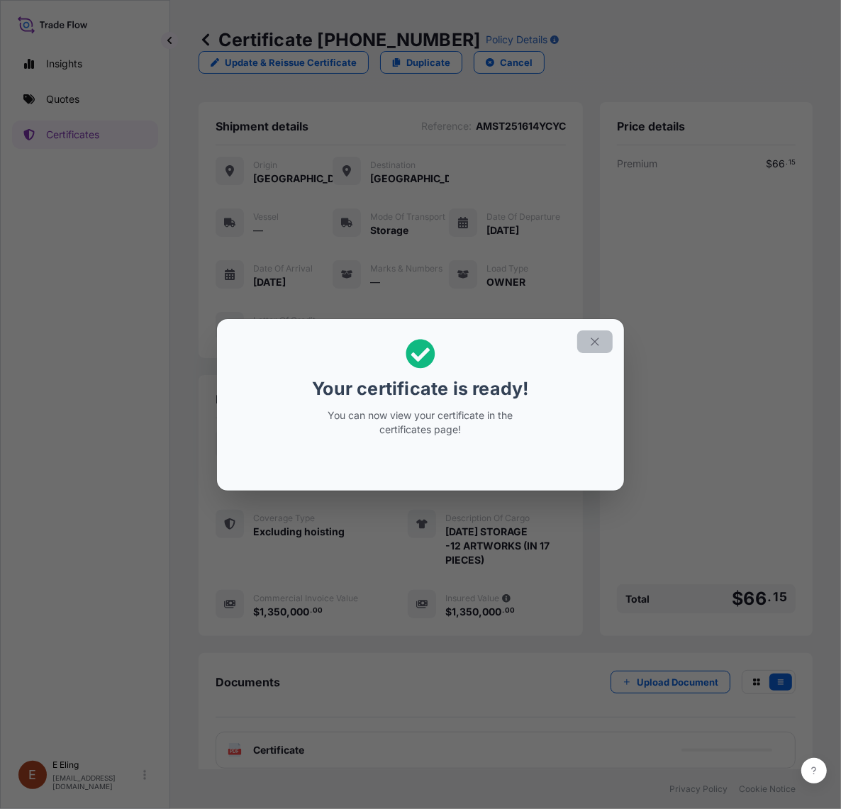
click at [600, 337] on button "button" at bounding box center [594, 341] width 35 height 23
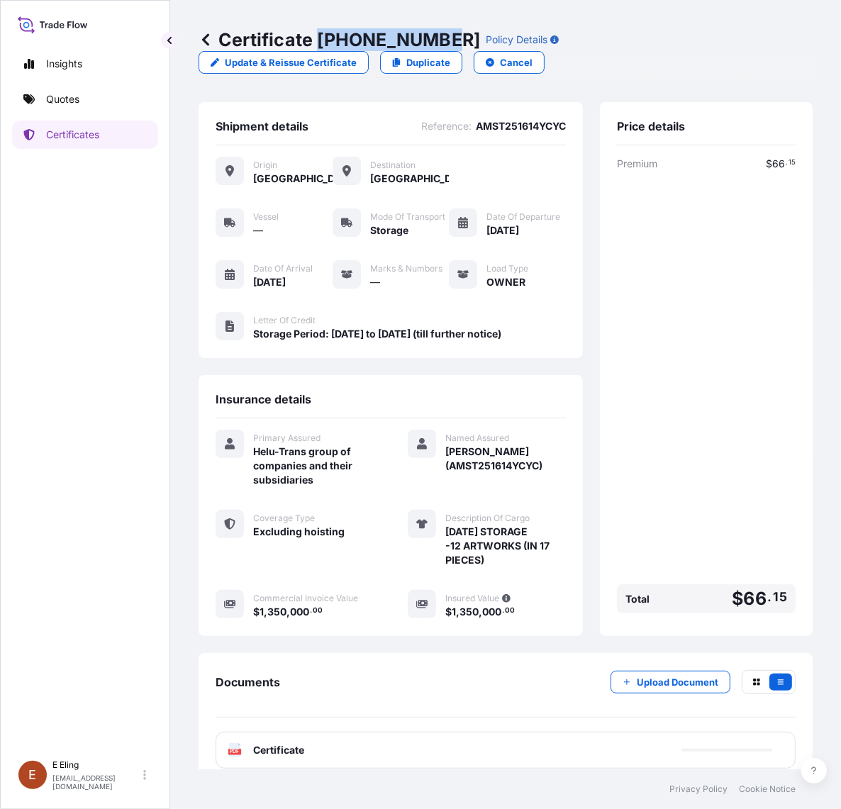
drag, startPoint x: 318, startPoint y: 40, endPoint x: 438, endPoint y: 39, distance: 119.8
click at [438, 39] on p "Certificate 31504-1318-1" at bounding box center [340, 39] width 282 height 23
copy p "31504-1318-1"
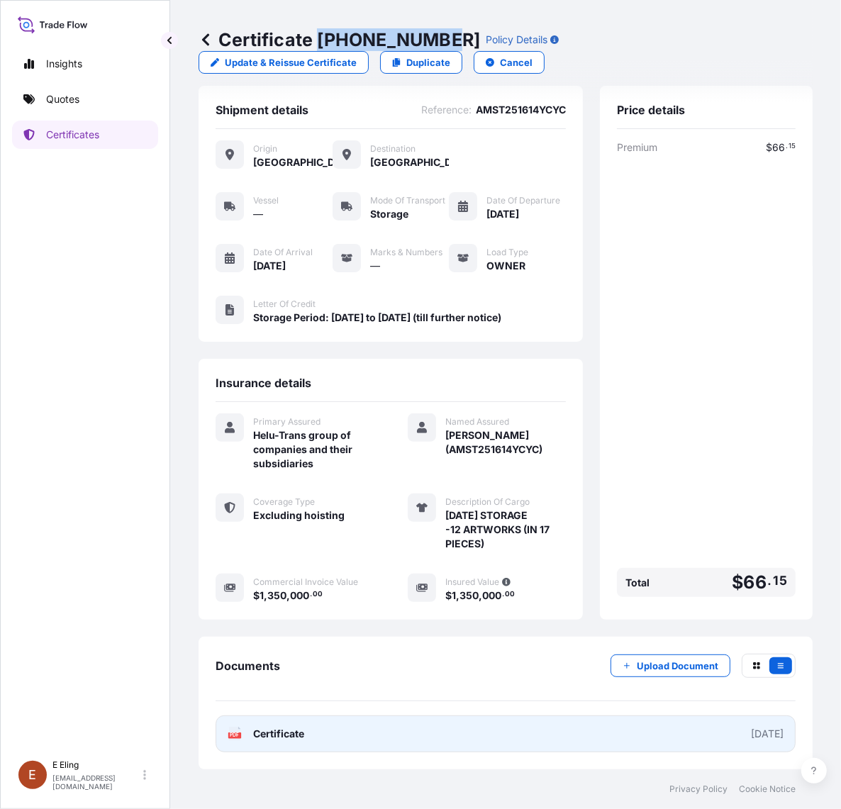
scroll to position [37, 0]
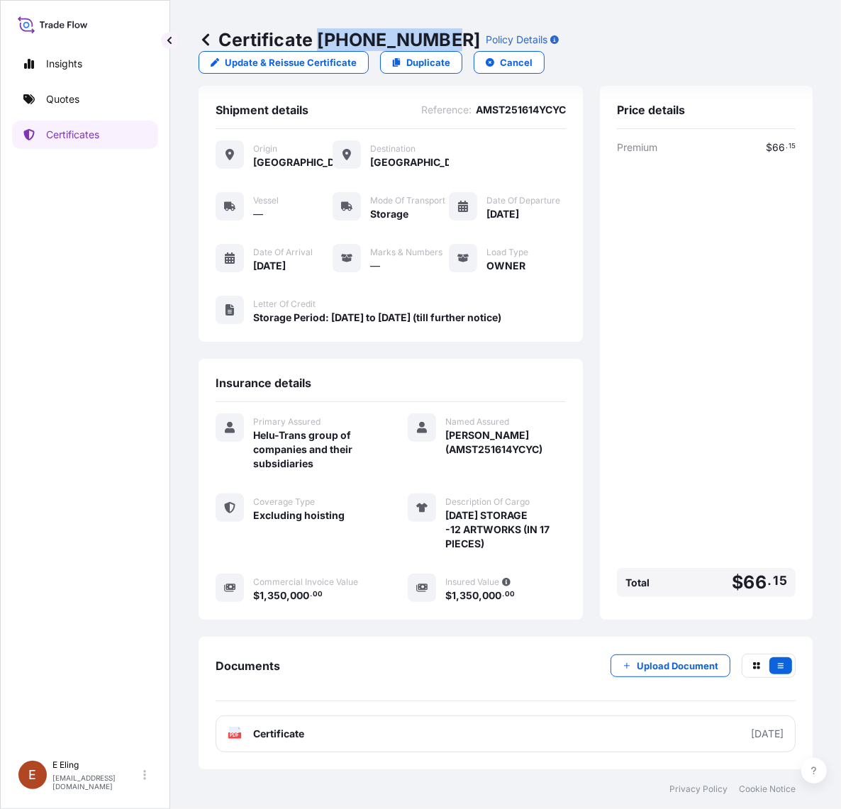
click at [645, 678] on div "Documents Upload Document" at bounding box center [506, 678] width 580 height 48
click at [642, 670] on p "Upload Document" at bounding box center [678, 666] width 82 height 14
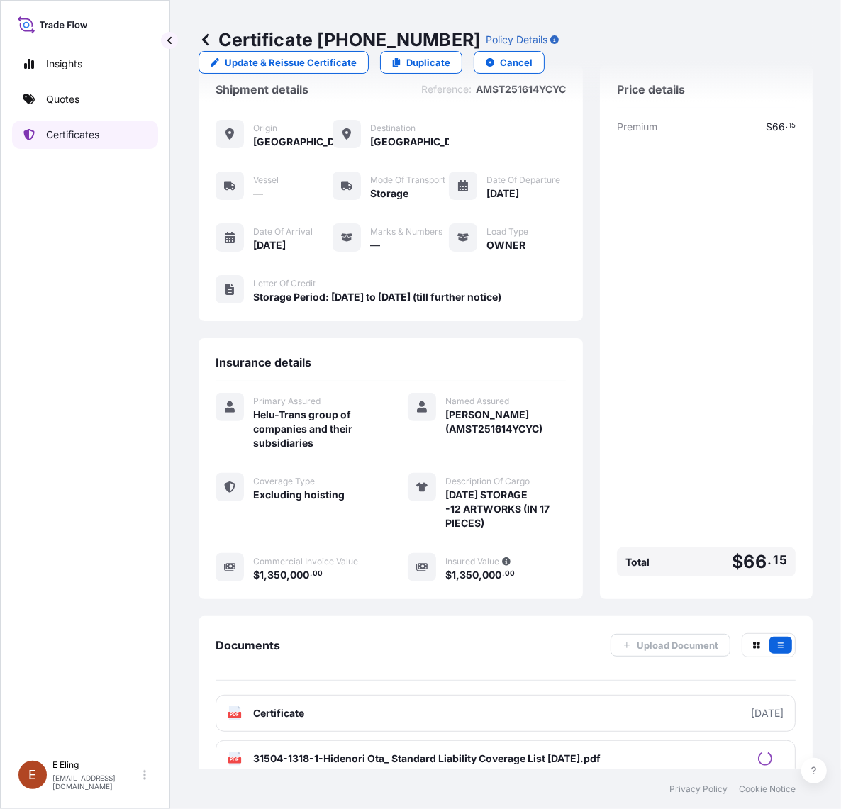
click at [57, 128] on p "Certificates" at bounding box center [72, 135] width 53 height 14
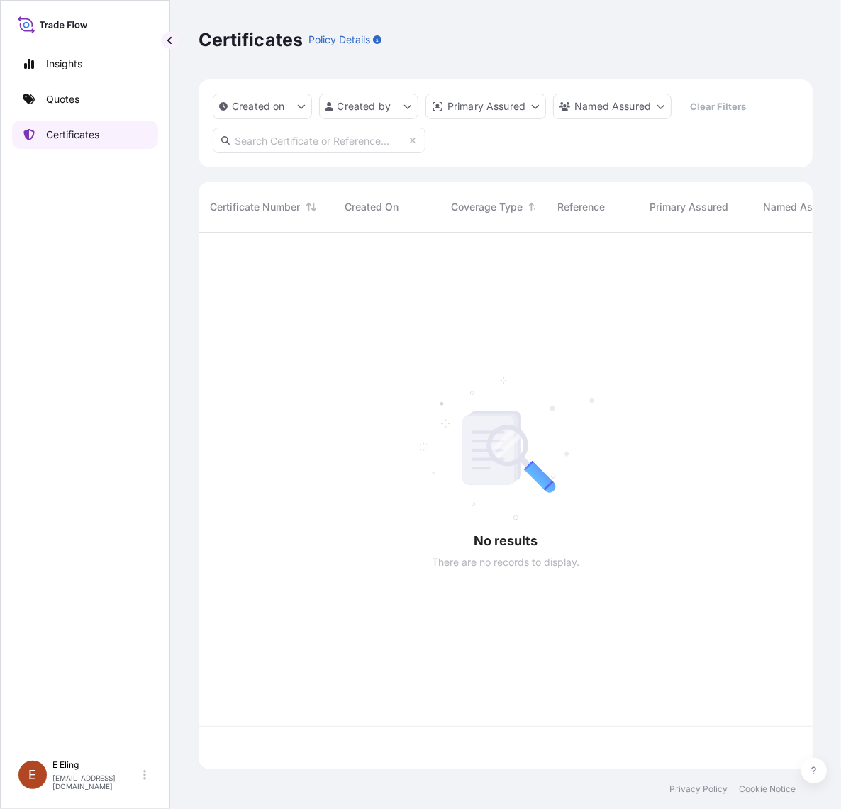
scroll to position [532, 601]
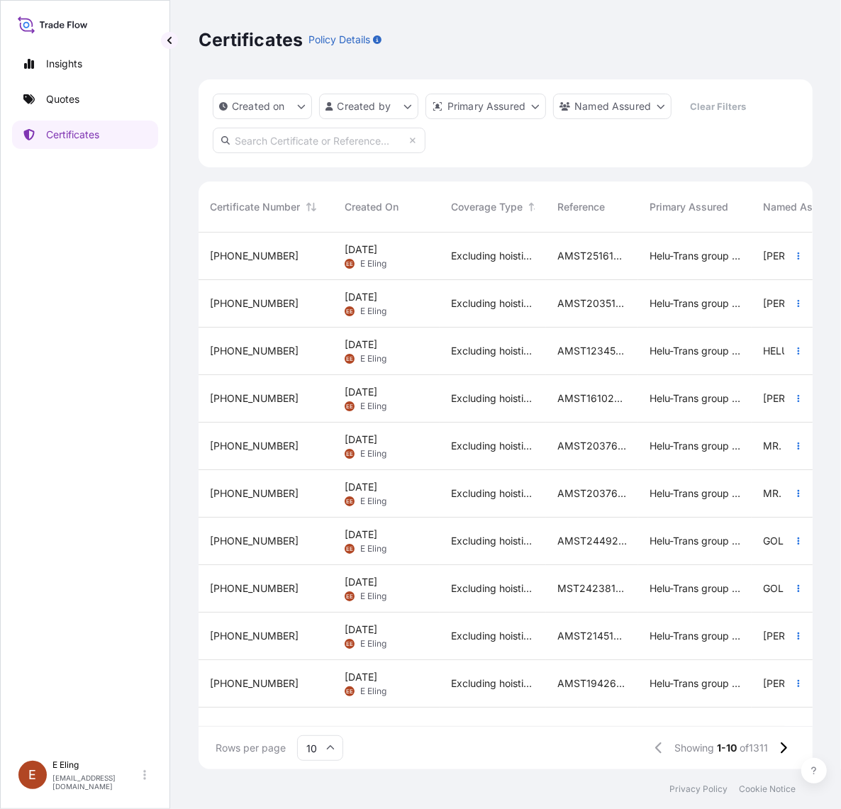
click at [267, 145] on input "text" at bounding box center [319, 141] width 213 height 26
paste input "AMST214403SYZJ"
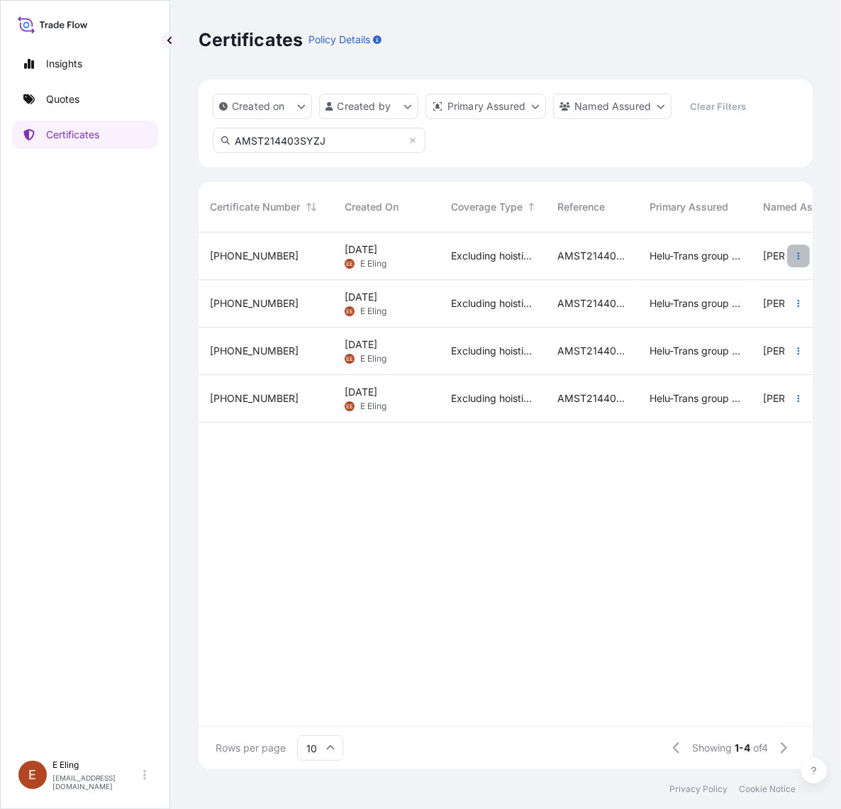
type input "AMST214403SYZJ"
click at [794, 257] on icon "button" at bounding box center [798, 256] width 9 height 9
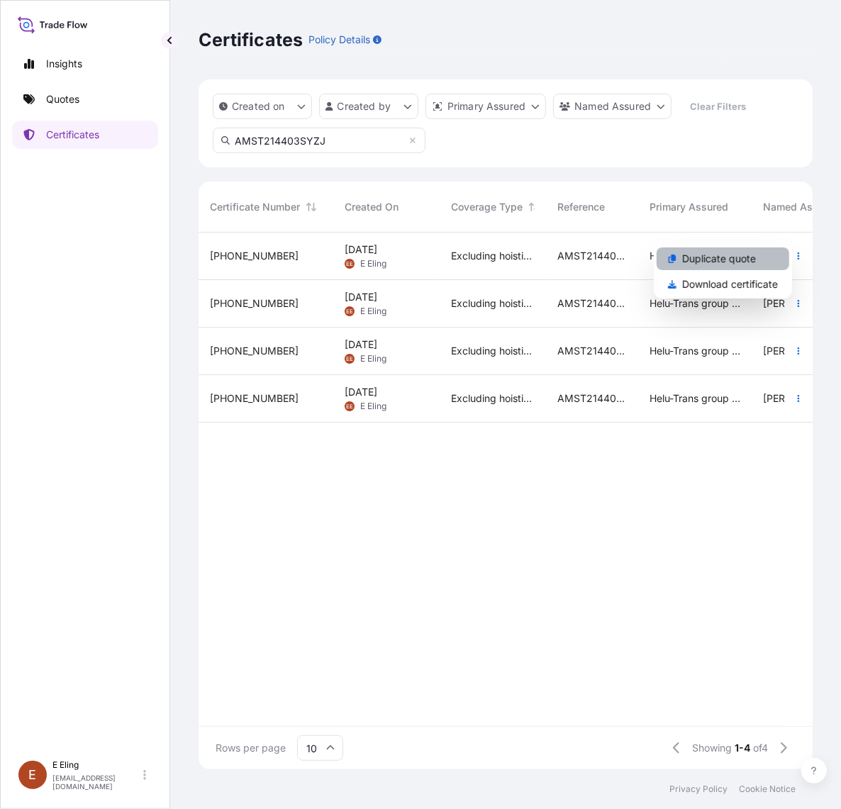
click at [782, 256] on link "Duplicate quote" at bounding box center [723, 258] width 133 height 23
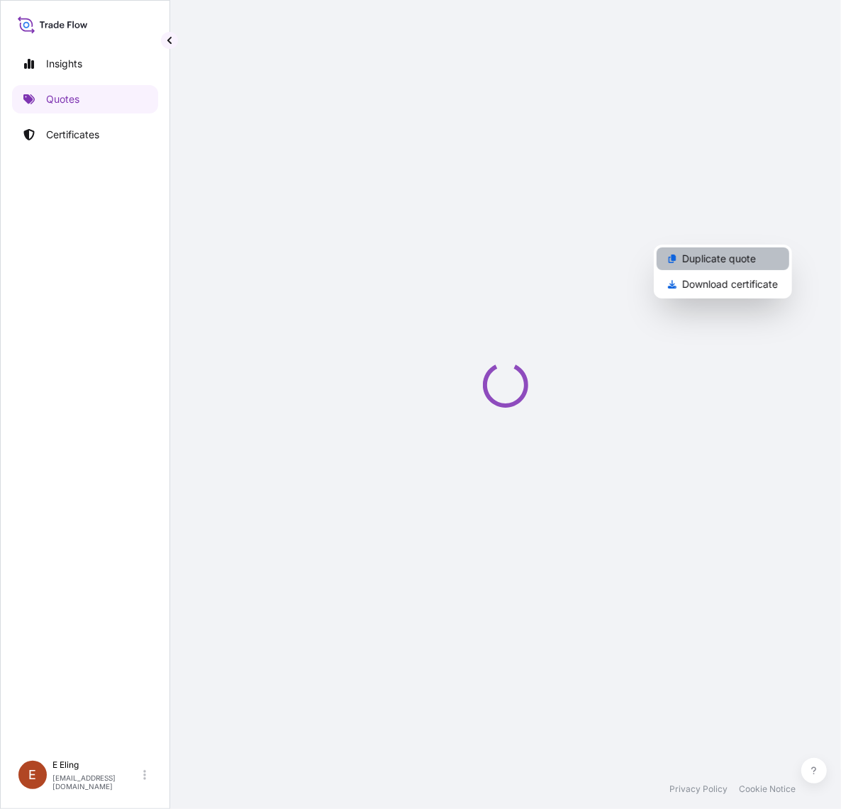
select select "STORAGE"
select select "Storage"
select select "Yes"
select select "[GEOGRAPHIC_DATA]"
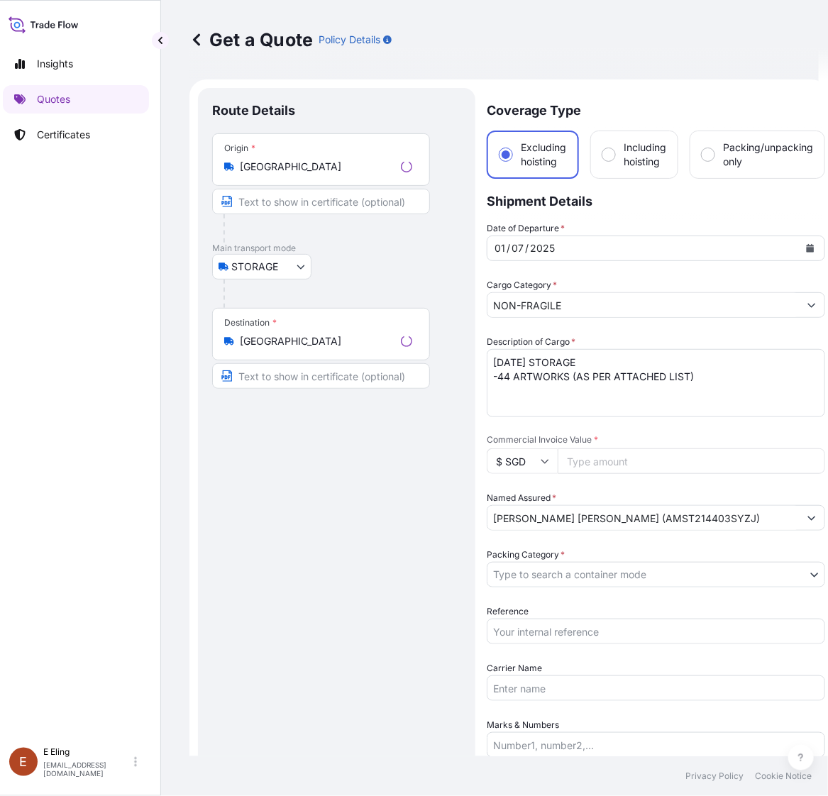
scroll to position [23, 0]
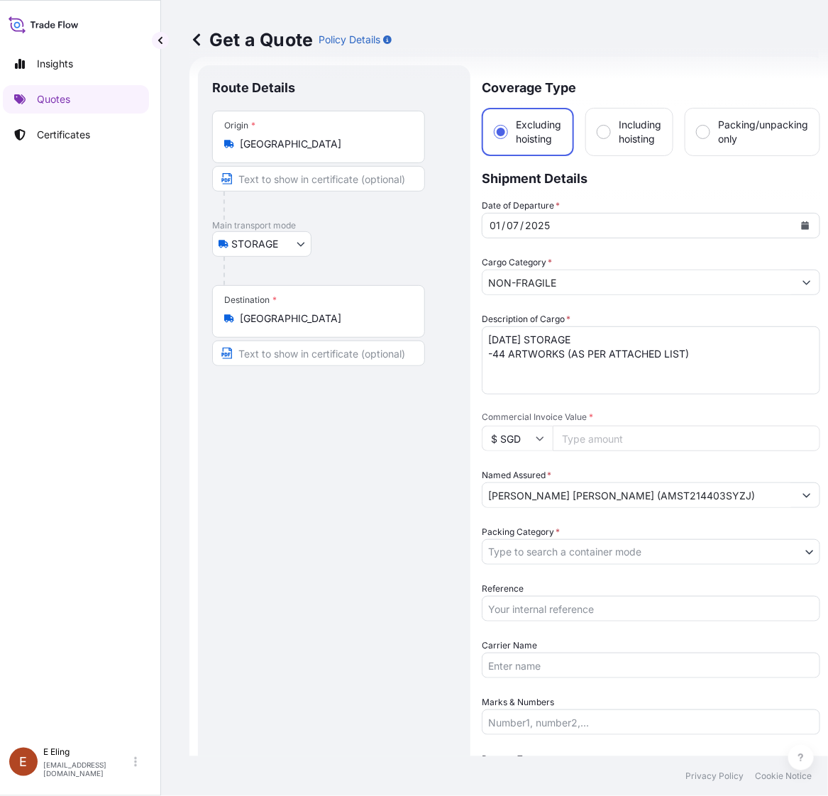
click at [810, 218] on button "Calendar" at bounding box center [804, 225] width 23 height 23
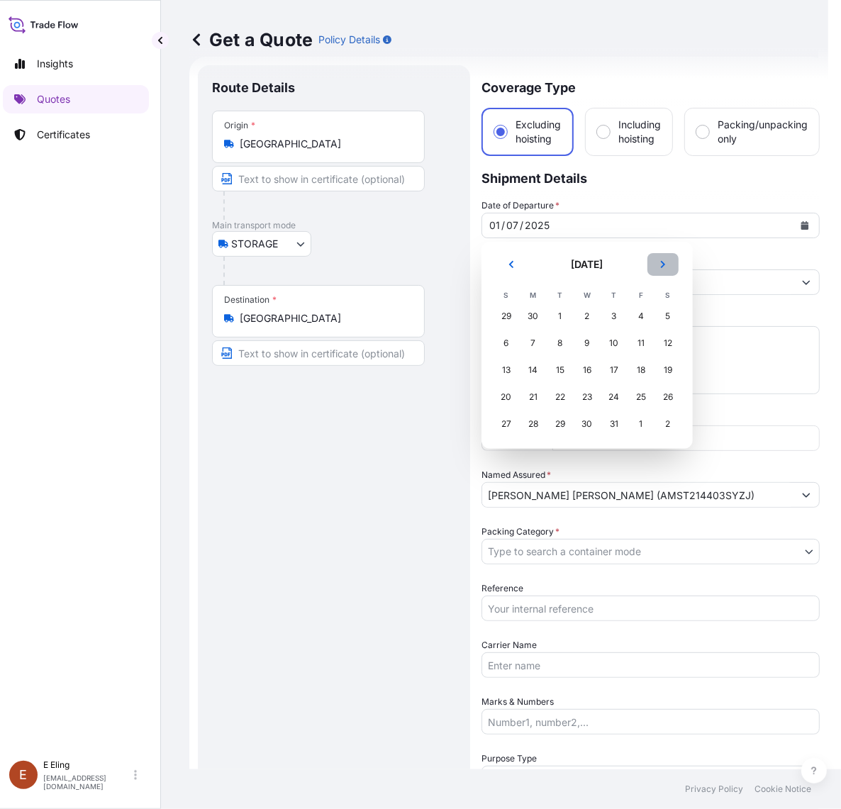
click at [658, 274] on button "Next" at bounding box center [662, 264] width 31 height 23
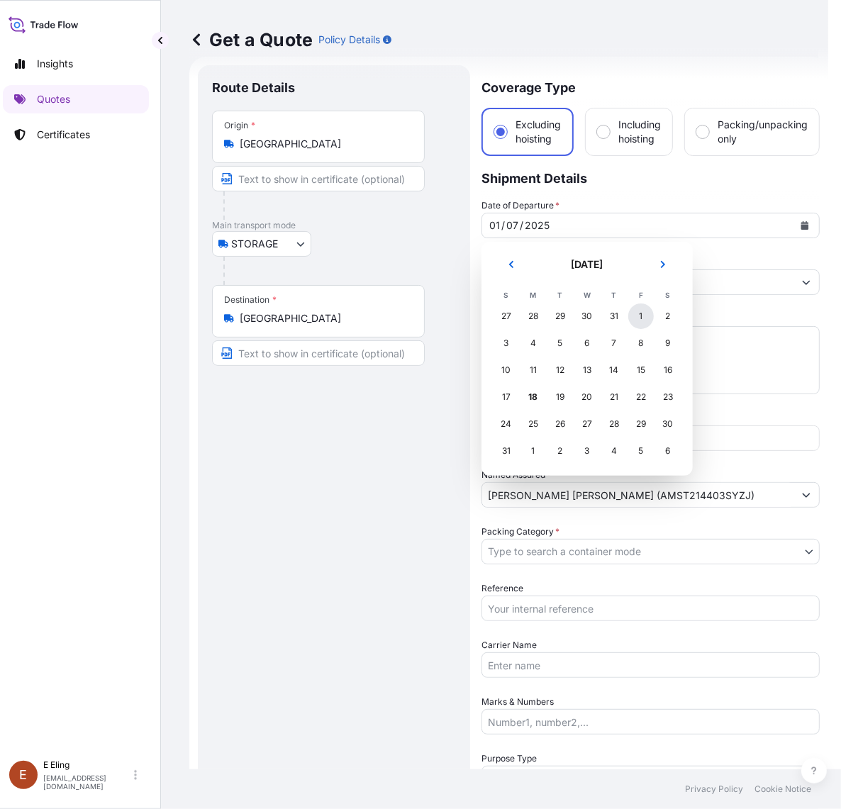
click at [632, 319] on div "1" at bounding box center [641, 316] width 26 height 26
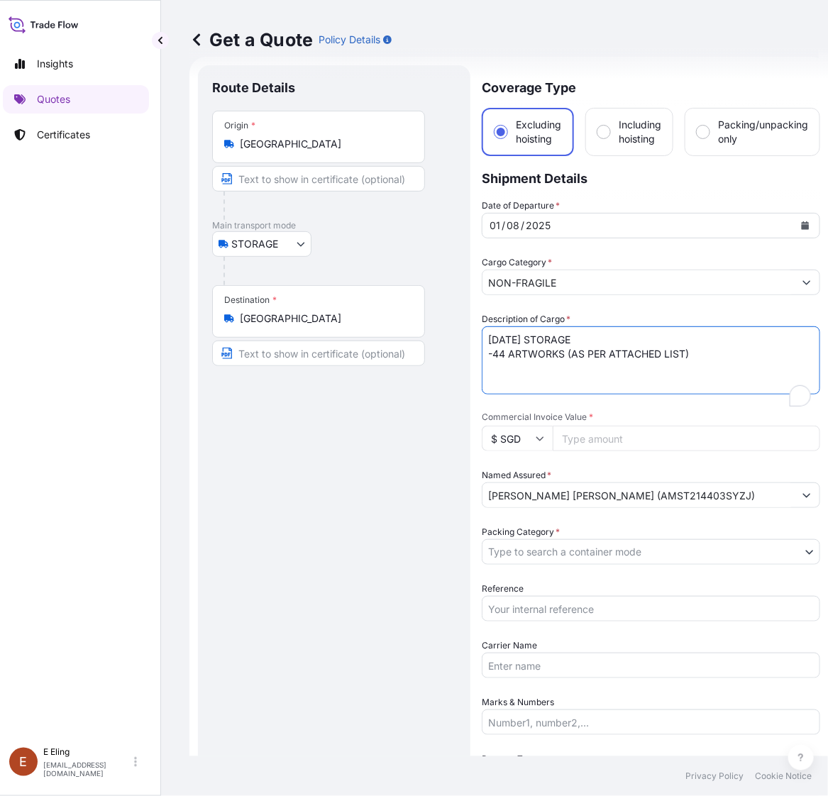
drag, startPoint x: 501, startPoint y: 338, endPoint x: 443, endPoint y: 339, distance: 58.2
click at [444, 339] on form "Route Details Place of loading Road / Inland Road / Inland Origin * Singapore M…" at bounding box center [508, 592] width 639 height 1070
type textarea "AUG25 STORAGE -44 ARTWORKS (AS PER ATTACHED LIST)"
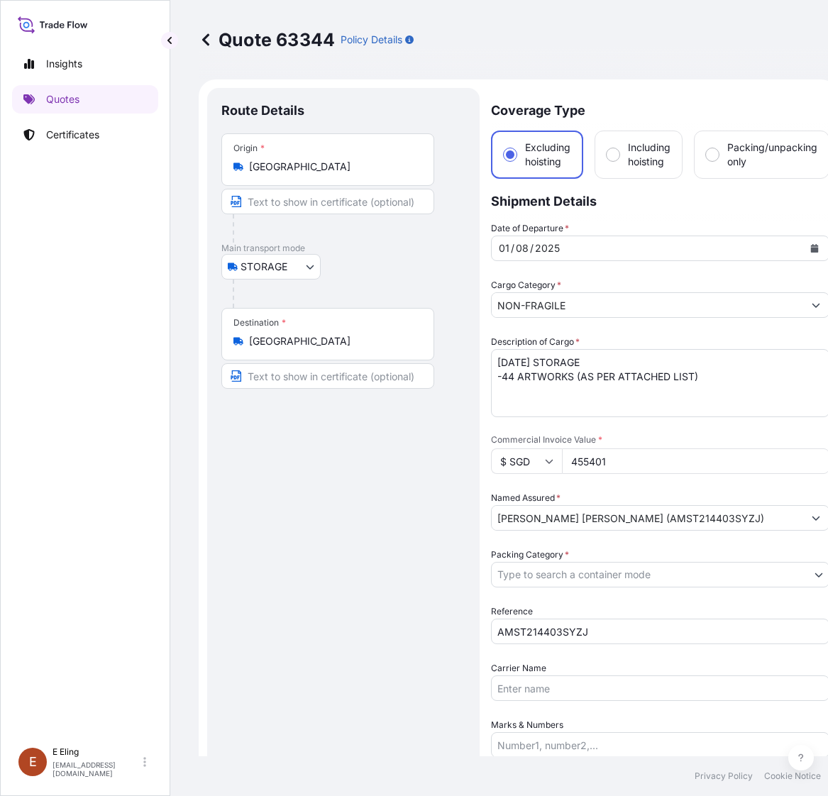
select select "STORAGE"
select select "Transit"
type textarea "Storage Period: [DATE] to [DATE] (till further notice)"
click at [574, 514] on body "Insights Quotes Certificates E E Eling eeling@helutrans.com Quote 63344 Policy …" at bounding box center [414, 398] width 828 height 796
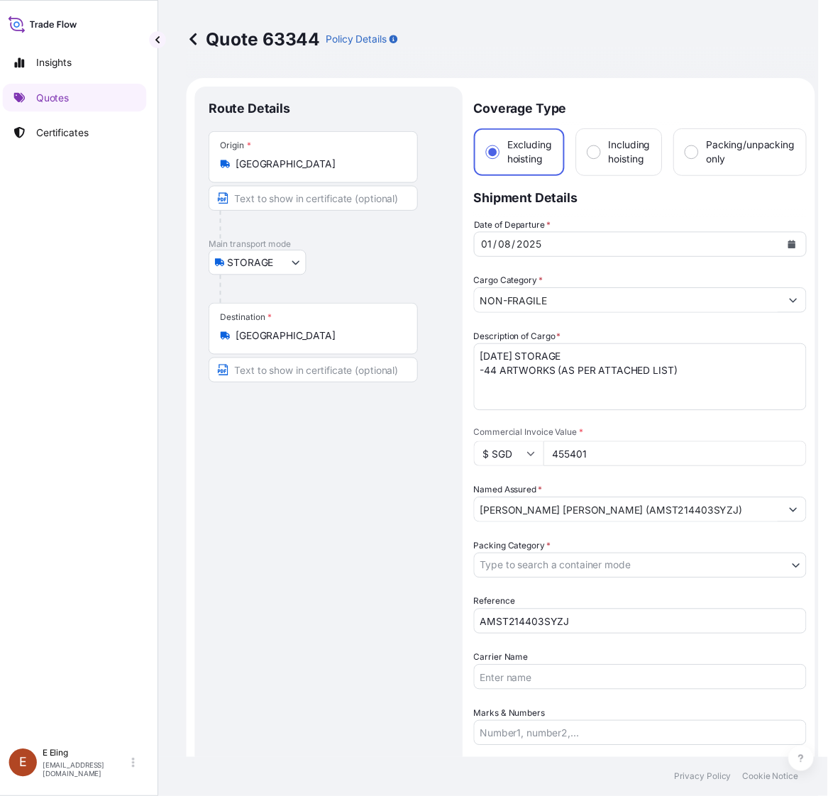
scroll to position [362, 0]
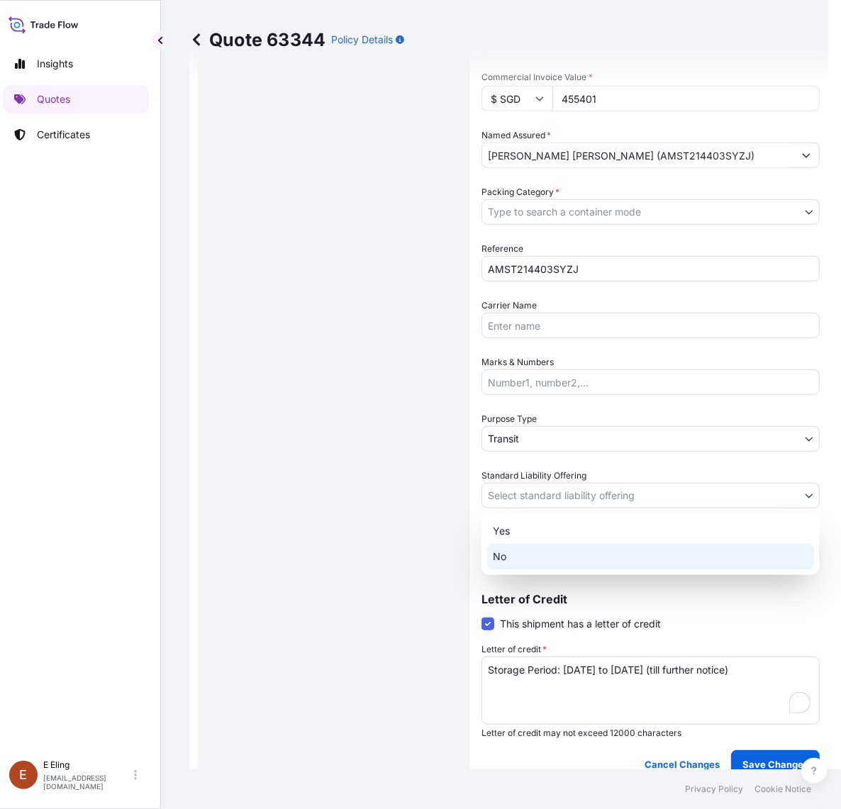
click at [547, 551] on div "No" at bounding box center [650, 557] width 327 height 26
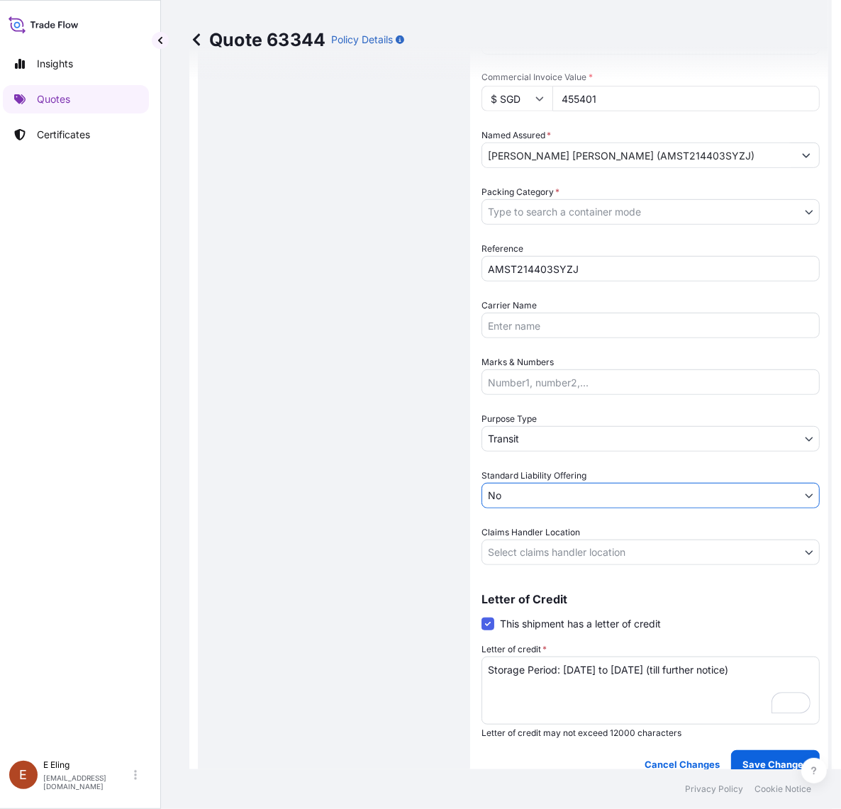
click at [543, 503] on body "Insights Quotes Certificates E E Eling eeling@helutrans.com Quote 63344 Policy …" at bounding box center [411, 404] width 841 height 809
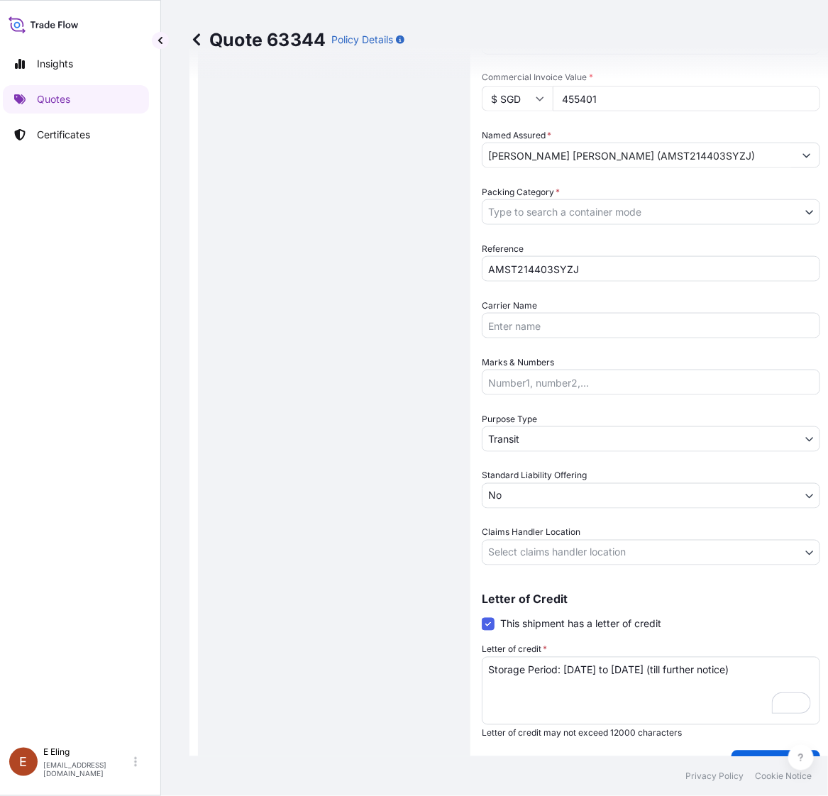
drag, startPoint x: 523, startPoint y: 521, endPoint x: 529, endPoint y: 490, distance: 31.7
click at [523, 518] on div "Date of Departure * 01 / 08 / 2025 Cargo Category * NON-FRAGILE Description of …" at bounding box center [650, 212] width 338 height 706
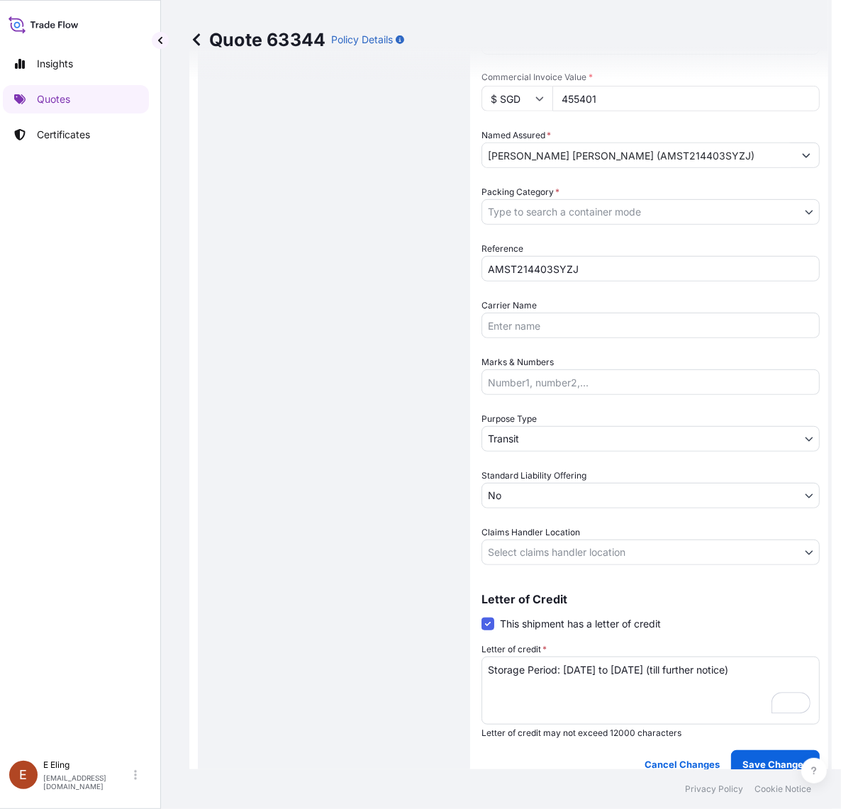
click at [529, 490] on body "Insights Quotes Certificates E E Eling eeling@helutrans.com Quote 63344 Policy …" at bounding box center [411, 404] width 841 height 809
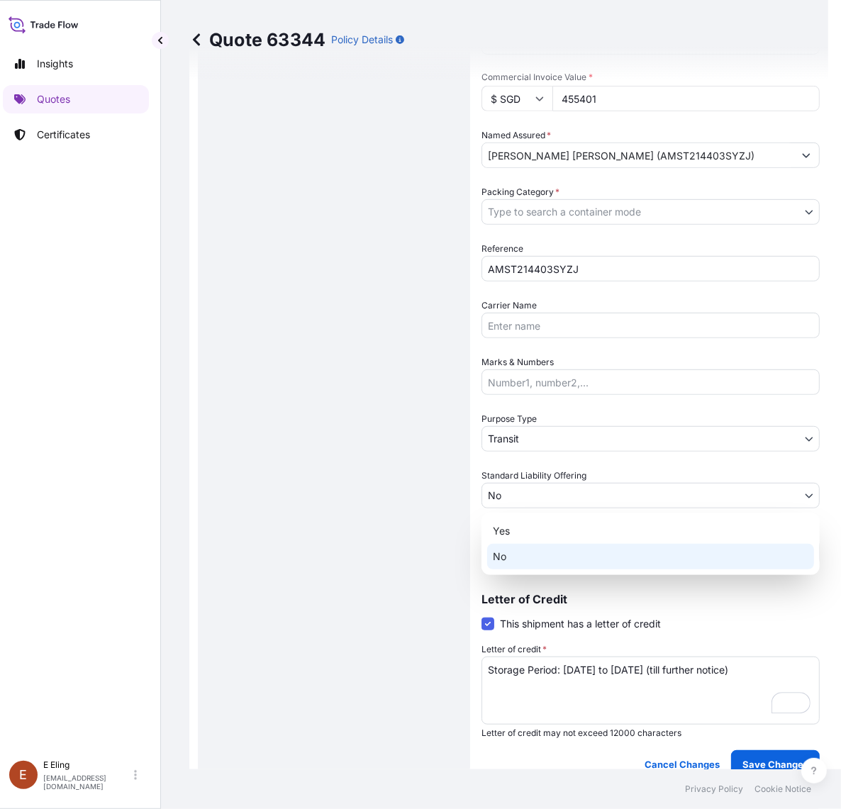
click at [516, 516] on div "Yes No" at bounding box center [650, 544] width 338 height 62
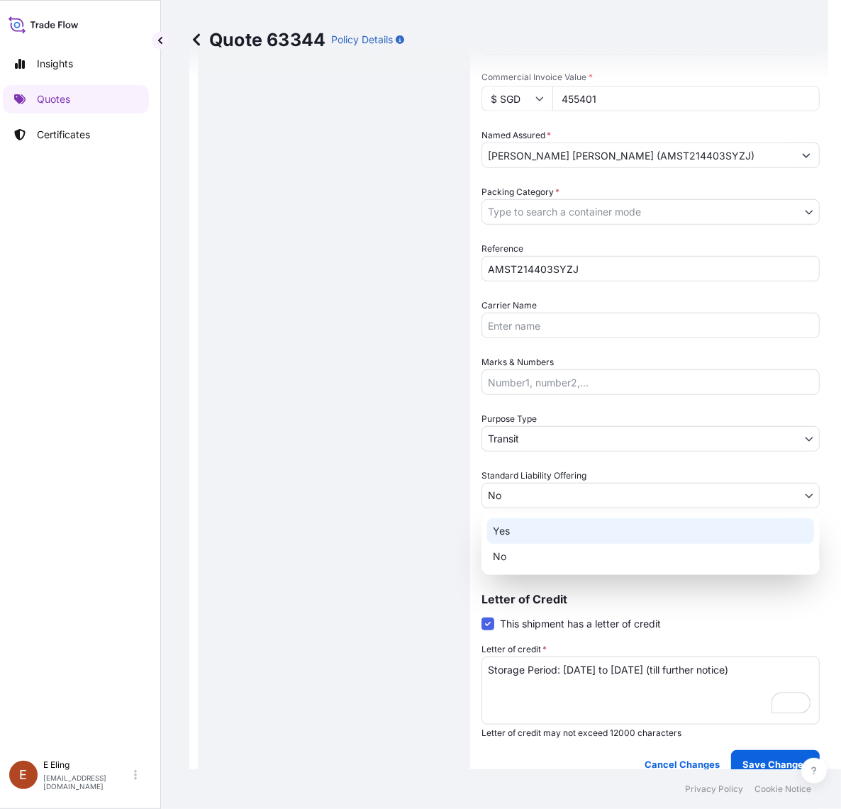
click at [514, 527] on div "Yes" at bounding box center [650, 531] width 327 height 26
select select "Yes"
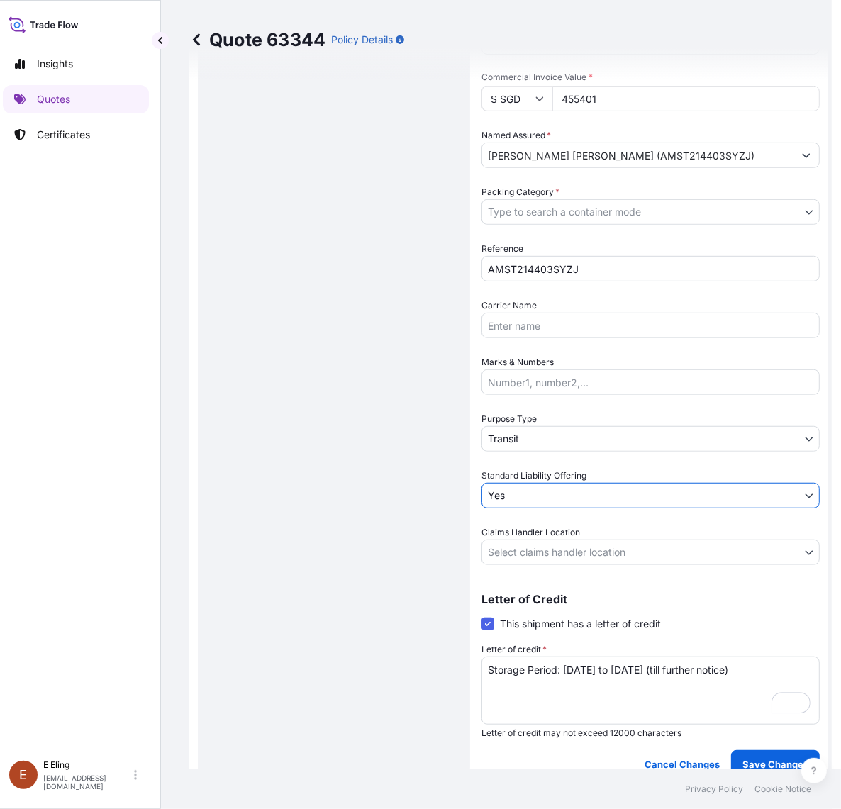
click at [523, 440] on body "Insights Quotes Certificates E E Eling eeling@helutrans.com Quote 63344 Policy …" at bounding box center [411, 404] width 841 height 809
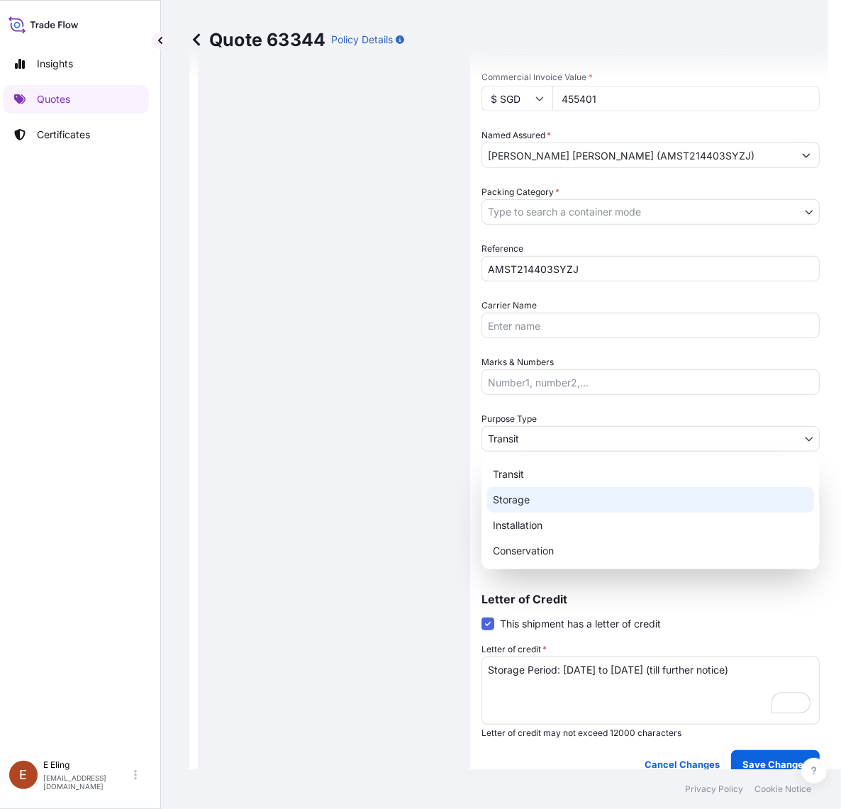
click at [515, 501] on div "Storage" at bounding box center [650, 500] width 327 height 26
select select "Storage"
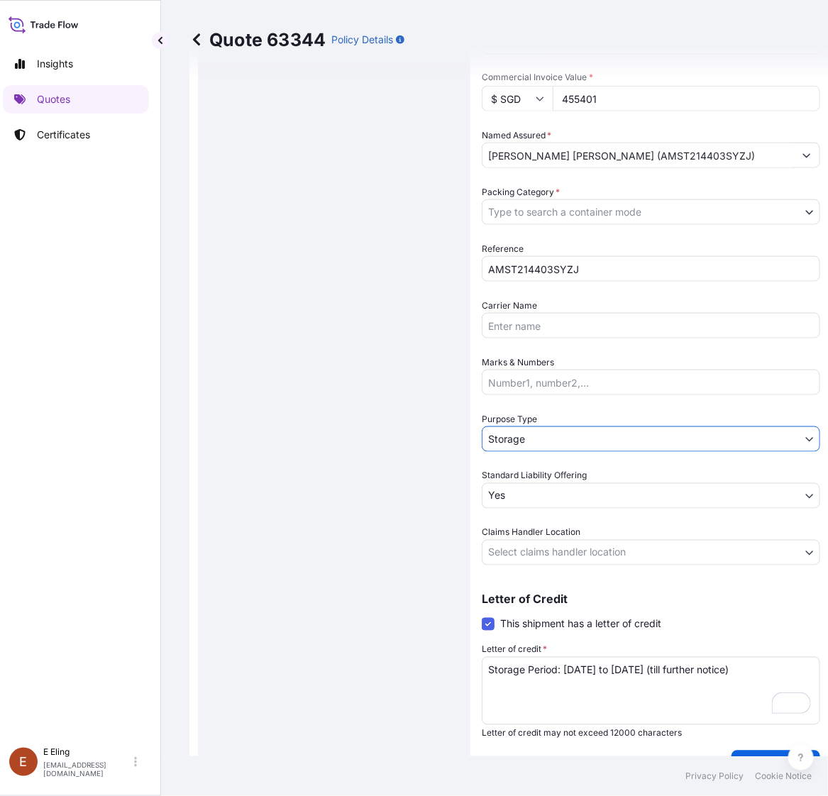
click at [551, 564] on div "Coverage Type Excluding hoisting Including hoisting Packing/unpacking only Ship…" at bounding box center [650, 252] width 338 height 1053
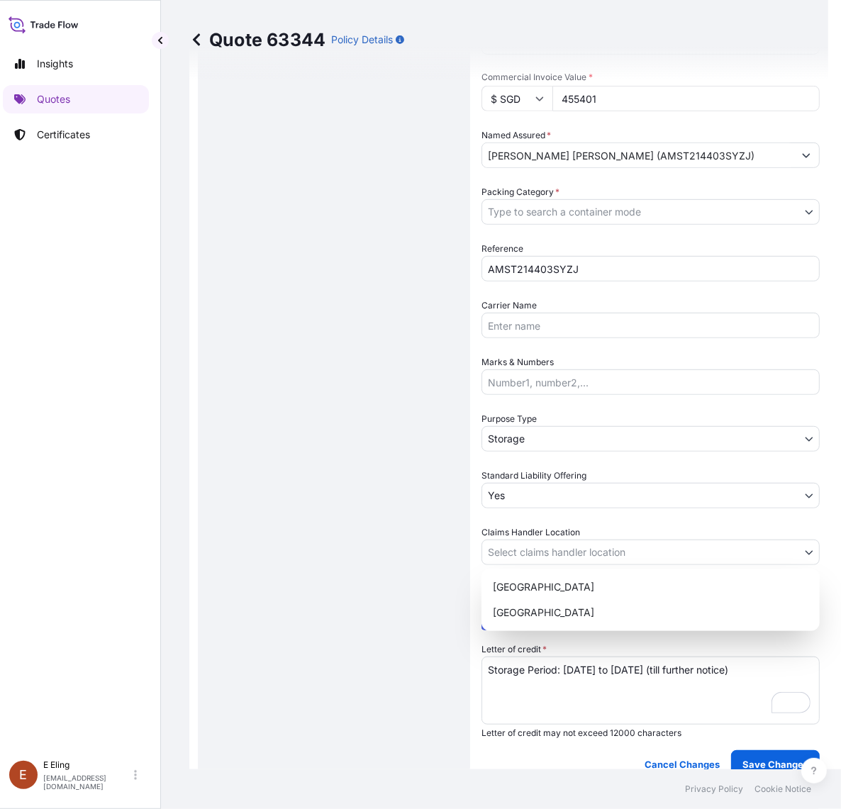
click at [551, 547] on body "Insights Quotes Certificates E E Eling eeling@helutrans.com Quote 63344 Policy …" at bounding box center [405, 404] width 828 height 809
click at [548, 618] on div "[GEOGRAPHIC_DATA]" at bounding box center [650, 613] width 327 height 26
select select "[GEOGRAPHIC_DATA]"
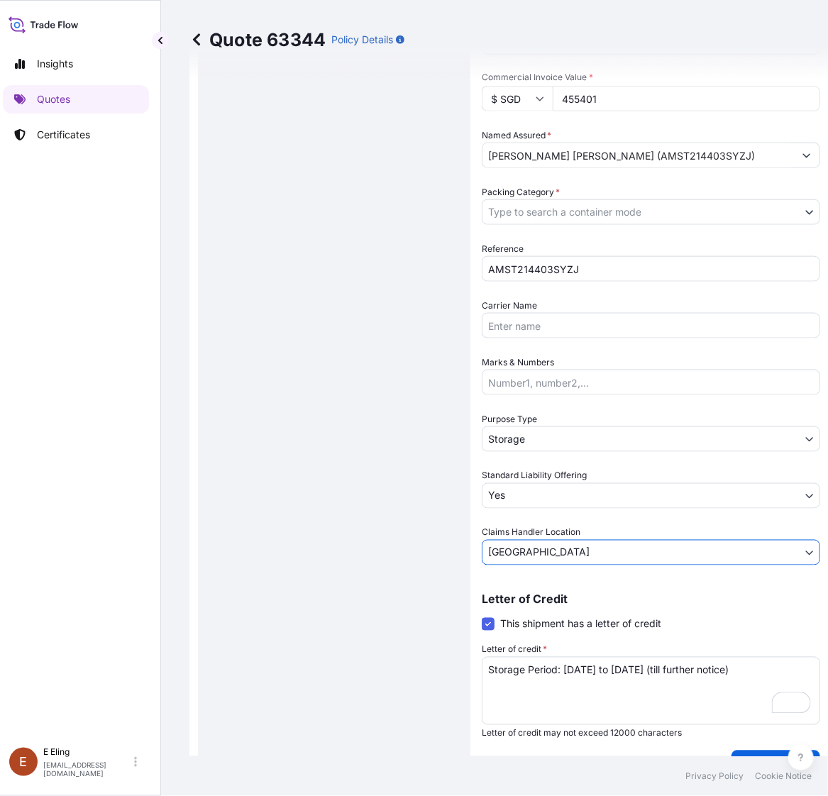
click at [534, 209] on body "Insights Quotes Certificates E E Eling eeling@helutrans.com Quote 63344 Policy …" at bounding box center [405, 398] width 828 height 796
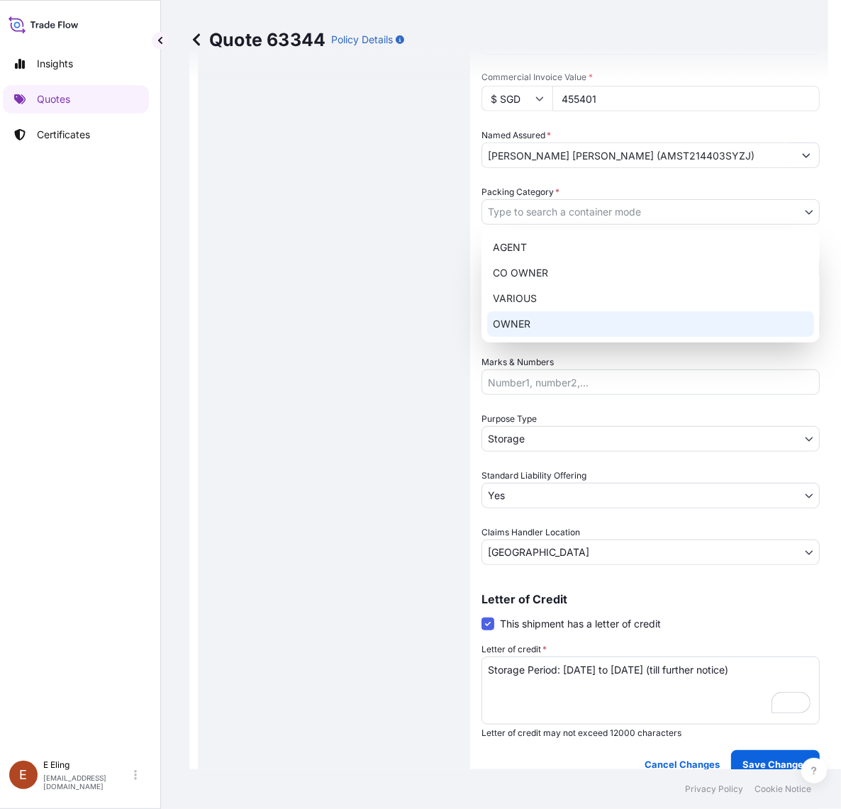
click at [533, 316] on div "OWNER" at bounding box center [650, 324] width 327 height 26
select select "27"
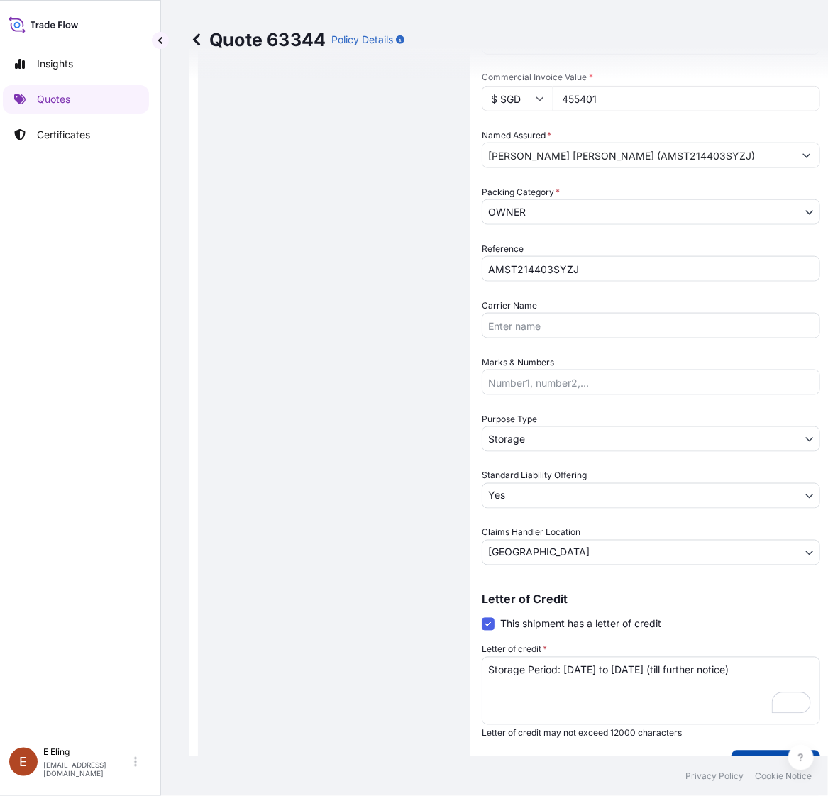
click at [769, 750] on button "Save Changes" at bounding box center [775, 764] width 89 height 28
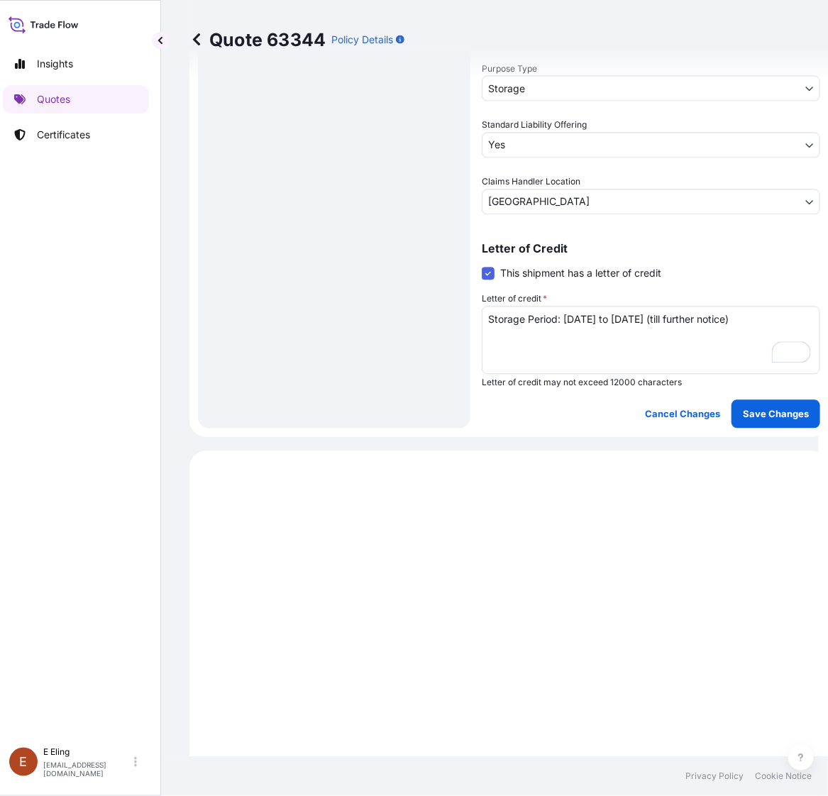
scroll to position [0, 0]
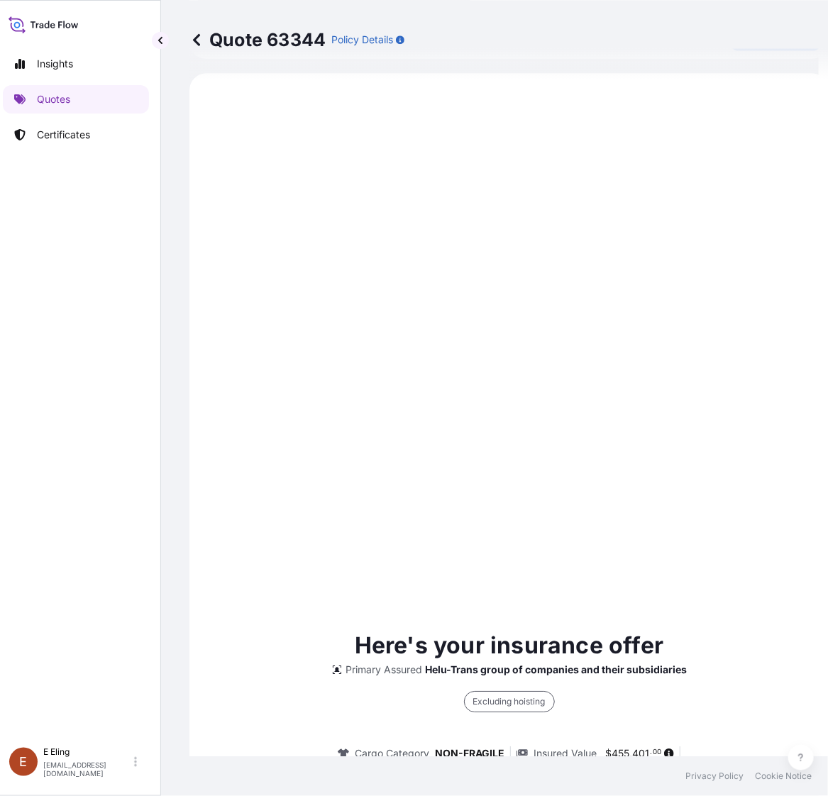
select select "STORAGE"
select select "Storage"
select select "Yes"
select select "[GEOGRAPHIC_DATA]"
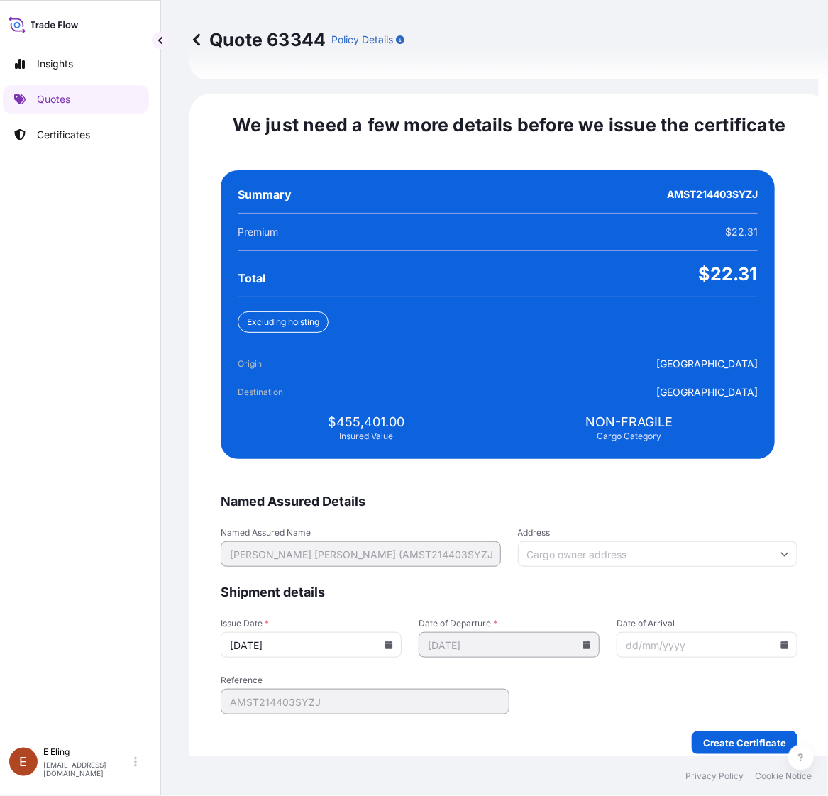
scroll to position [3251, 0]
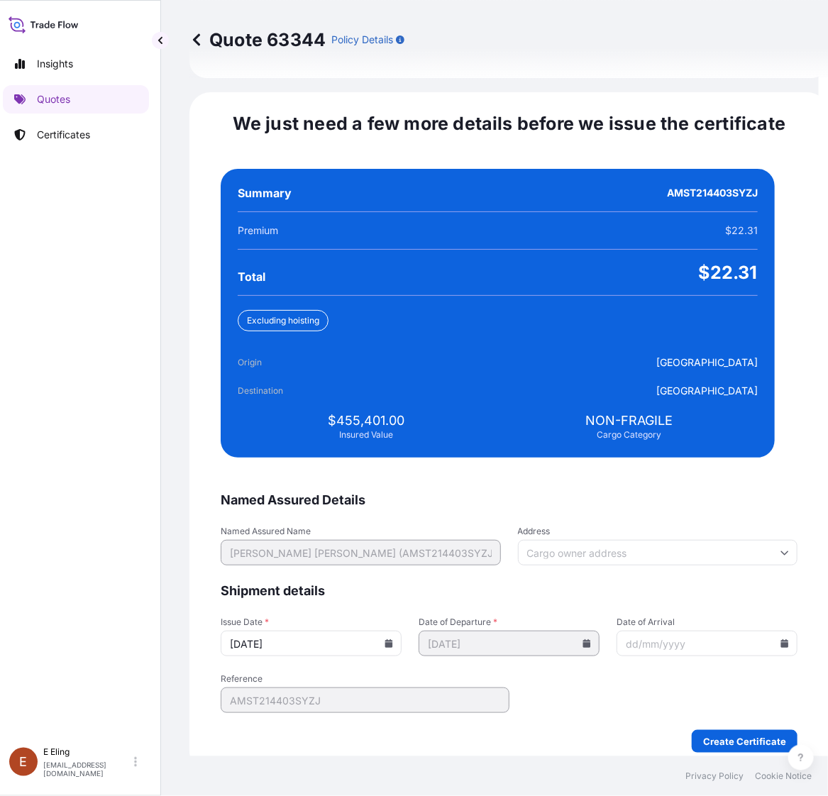
click at [401, 630] on input "[DATE]" at bounding box center [311, 643] width 181 height 26
click at [393, 639] on icon at bounding box center [389, 643] width 8 height 9
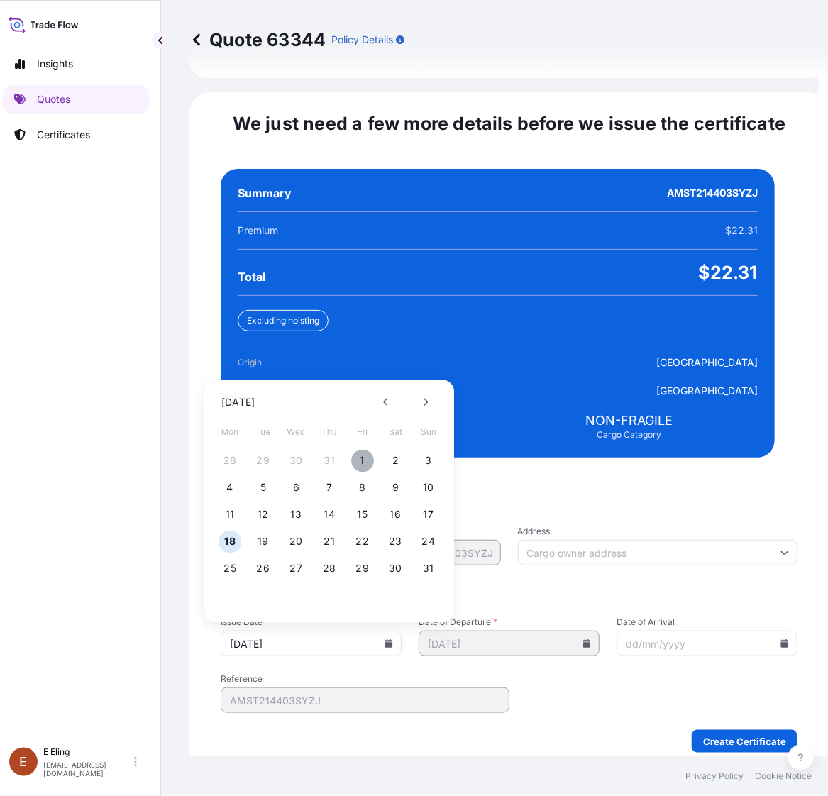
click at [362, 450] on button "1" at bounding box center [362, 461] width 23 height 23
type input "[DATE]"
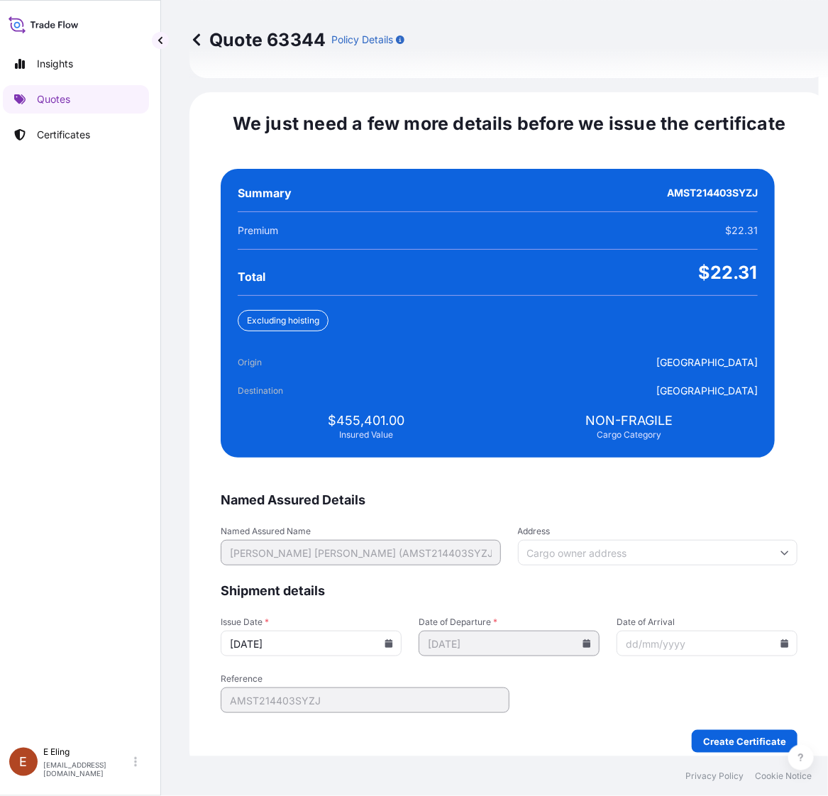
click at [780, 639] on icon at bounding box center [784, 643] width 9 height 9
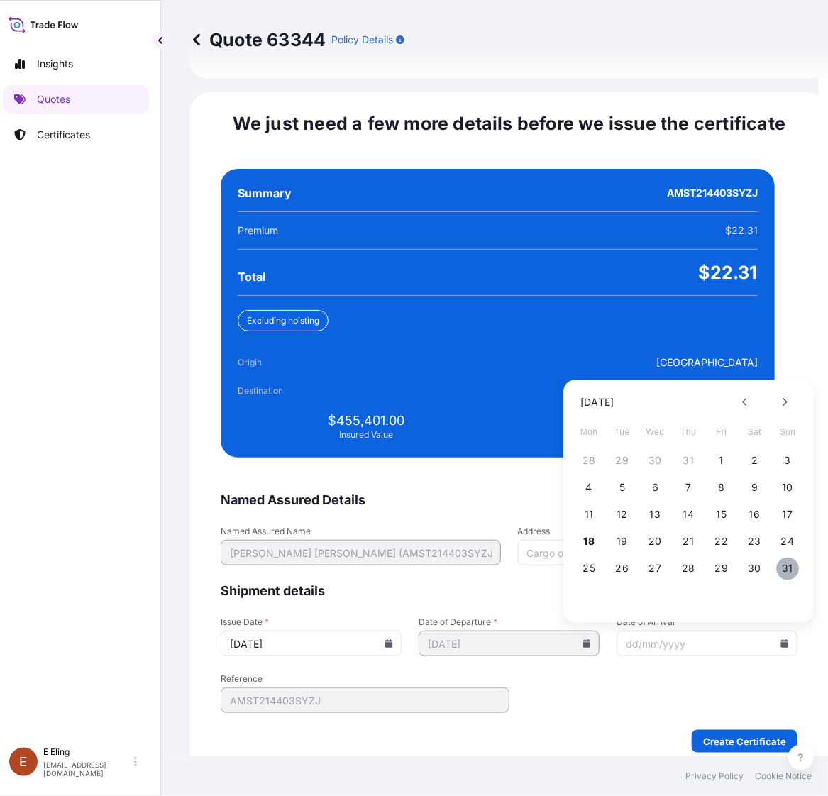
click at [781, 564] on button "31" at bounding box center [787, 568] width 23 height 23
type input "[DATE]"
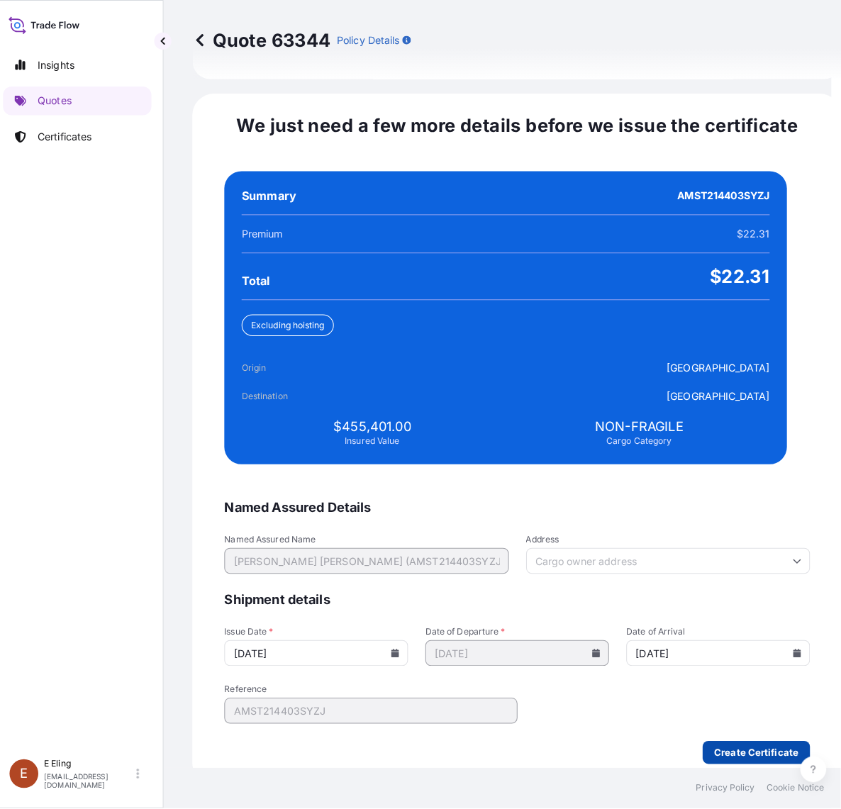
scroll to position [0, 9]
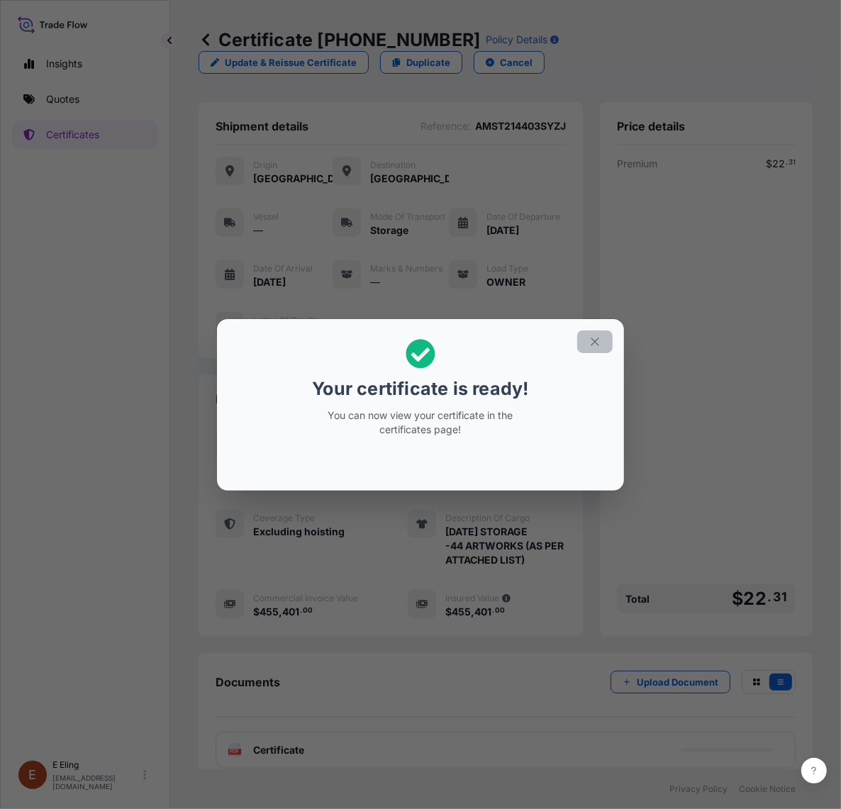
click at [601, 348] on button "button" at bounding box center [594, 341] width 35 height 23
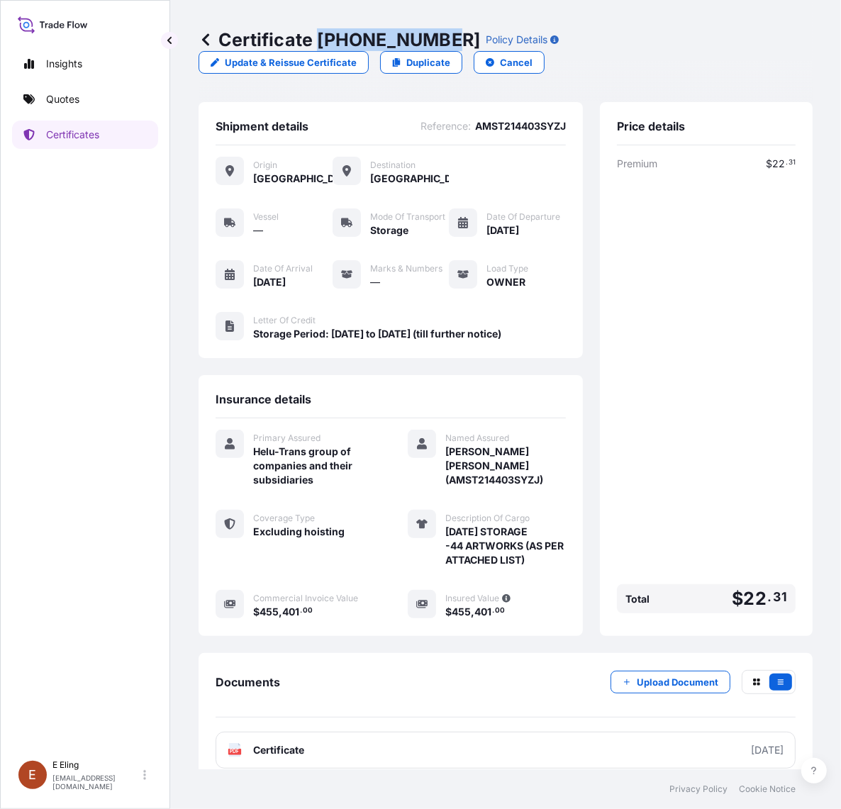
drag, startPoint x: 320, startPoint y: 43, endPoint x: 440, endPoint y: 40, distance: 119.9
click at [440, 40] on p "Certificate 31504-1319-1" at bounding box center [340, 39] width 282 height 23
copy p "31504-1319-1"
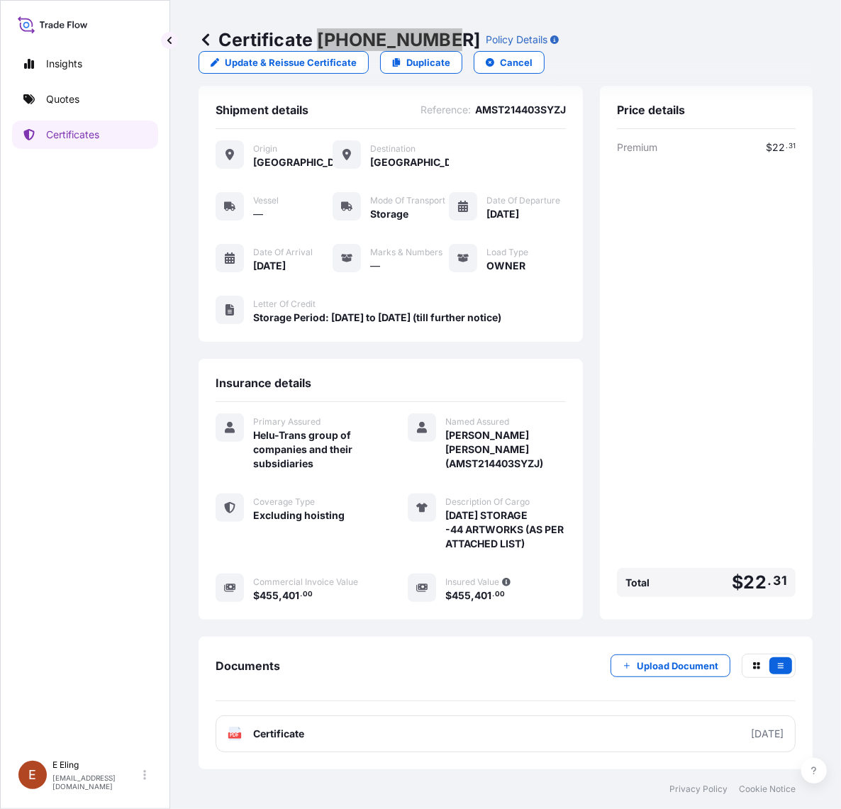
scroll to position [37, 0]
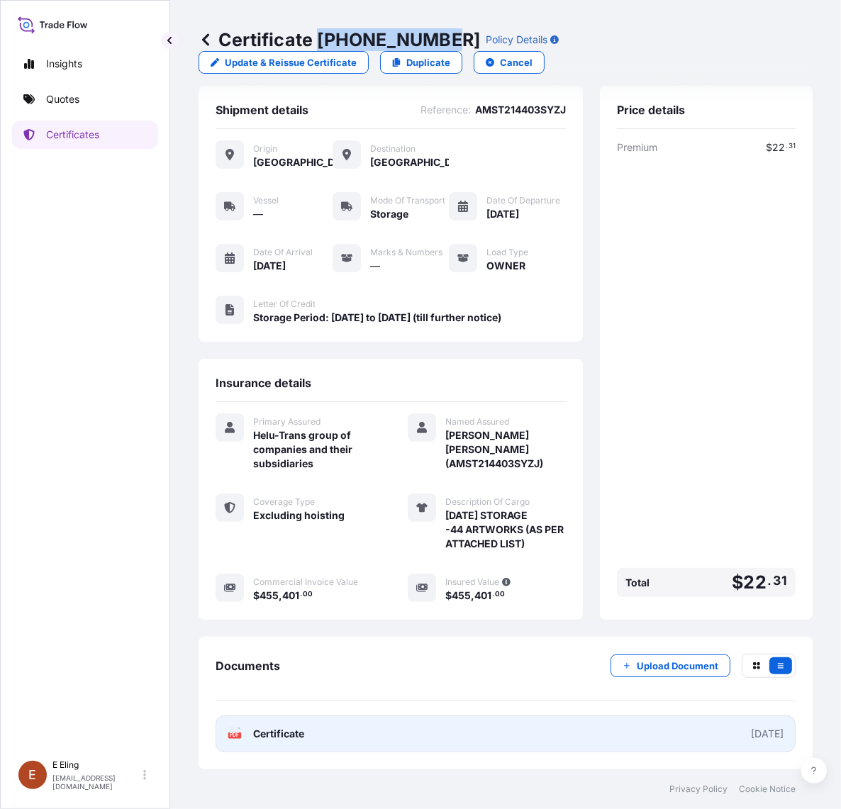
click at [389, 738] on link "PDF Certificate [DATE]" at bounding box center [506, 733] width 580 height 37
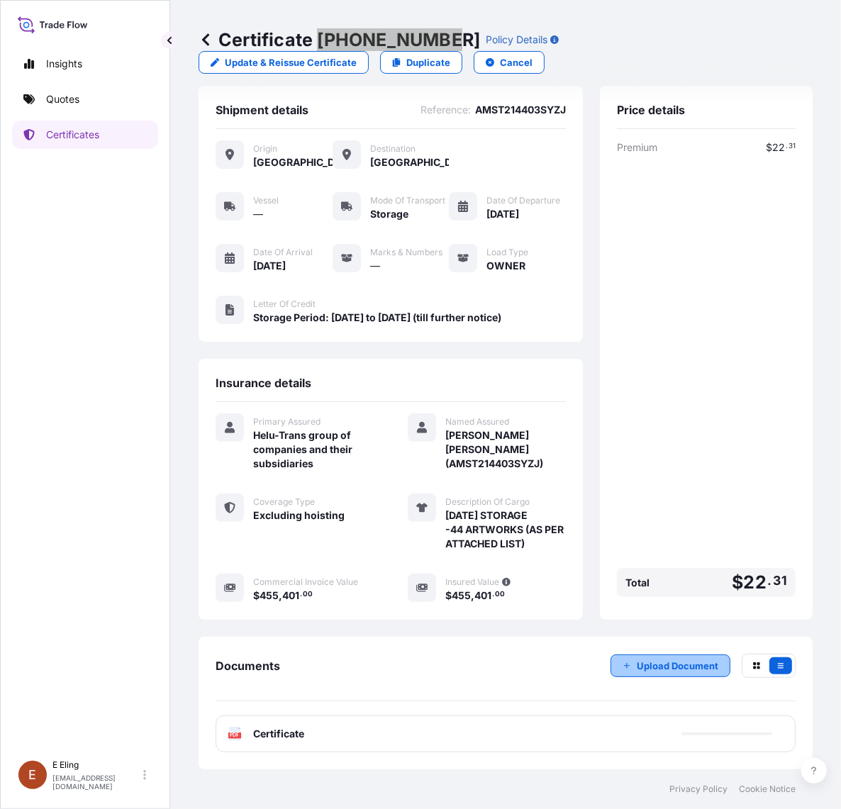
click at [640, 661] on p "Upload Document" at bounding box center [678, 666] width 82 height 14
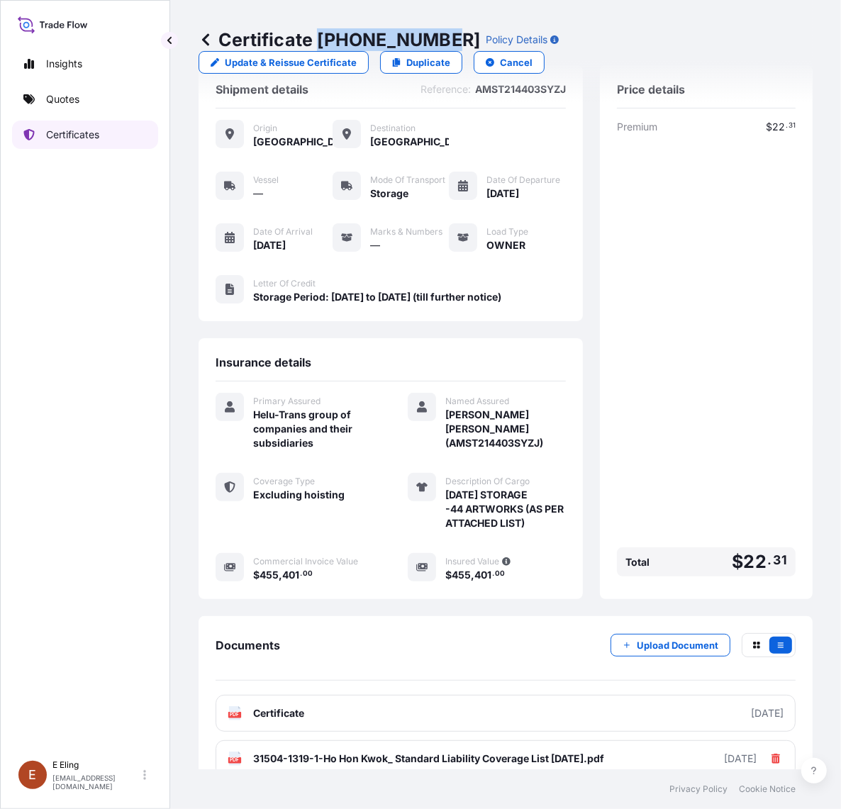
click at [105, 143] on link "Certificates" at bounding box center [85, 135] width 146 height 28
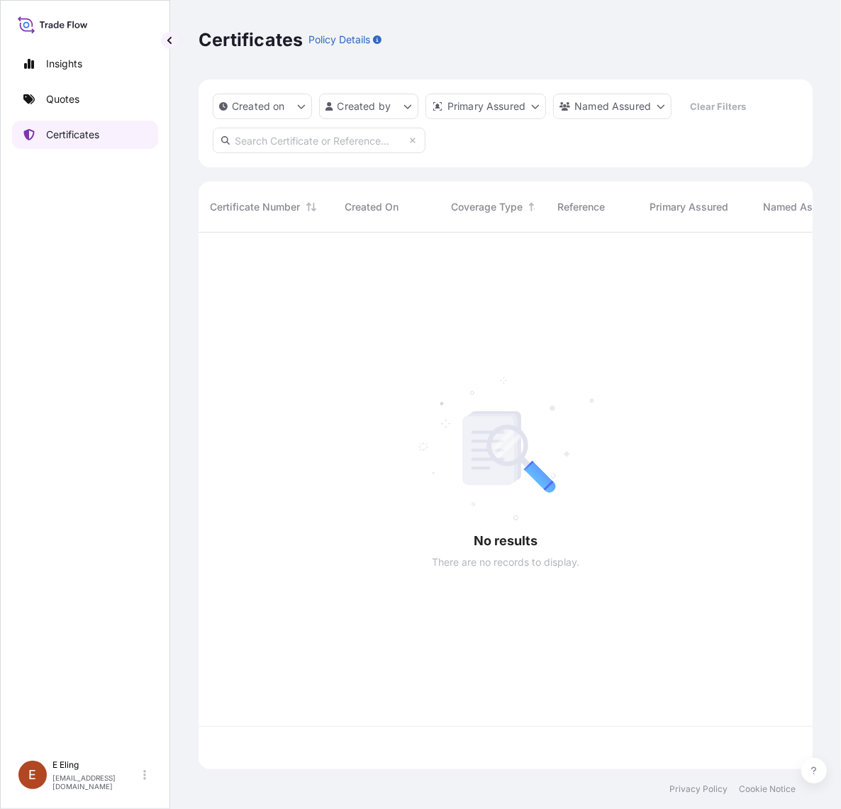
scroll to position [532, 601]
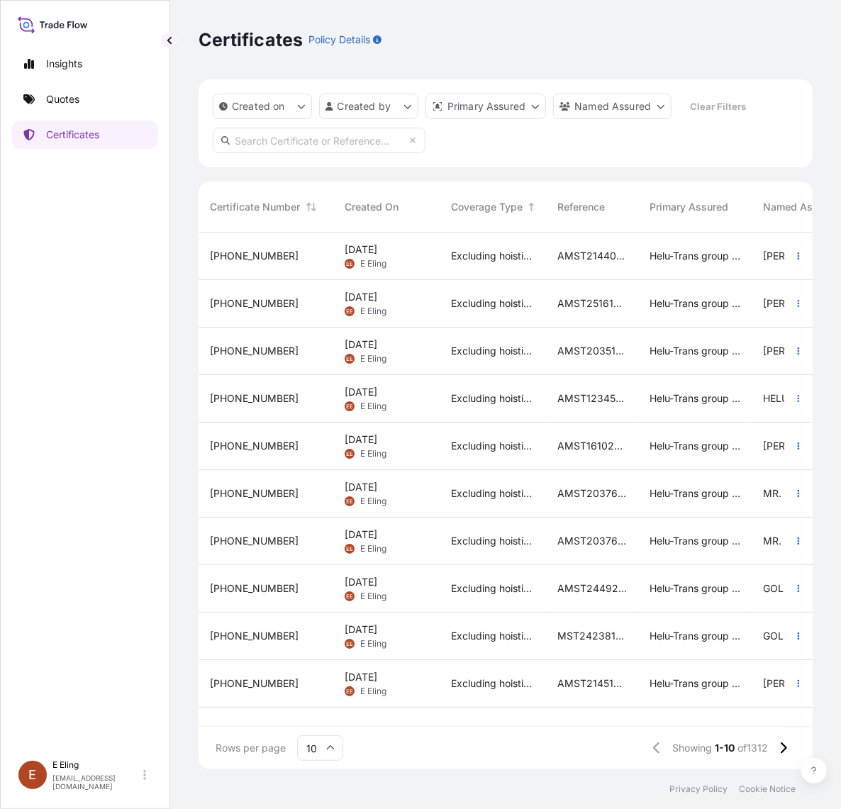
click at [299, 142] on input "text" at bounding box center [319, 141] width 213 height 26
paste input "AMST242530ZJZJ"
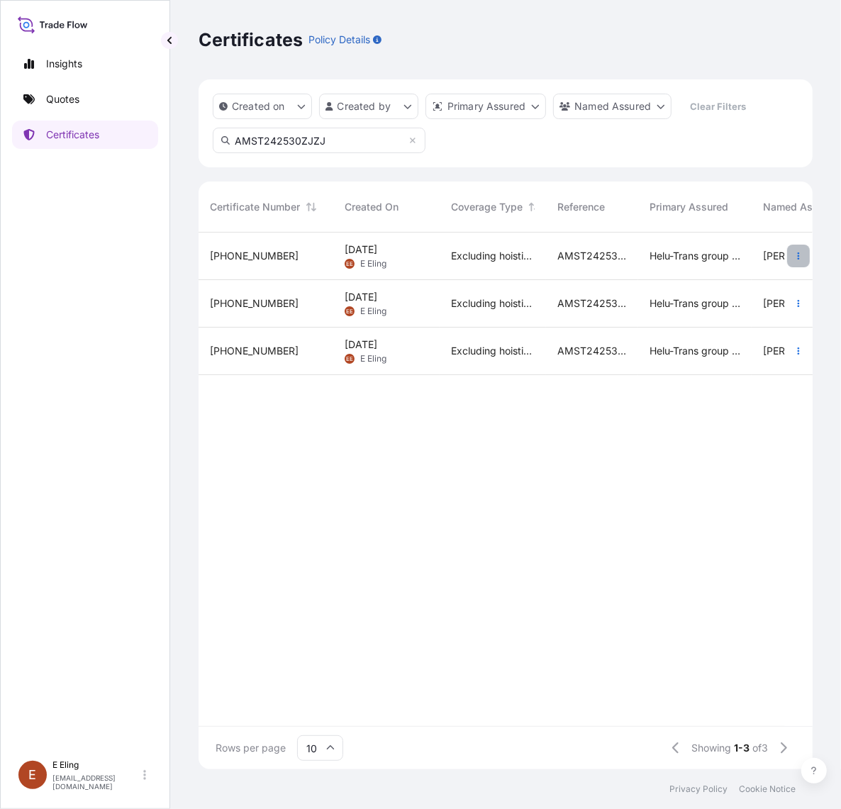
type input "AMST242530ZJZJ"
click at [791, 256] on button "button" at bounding box center [798, 256] width 23 height 23
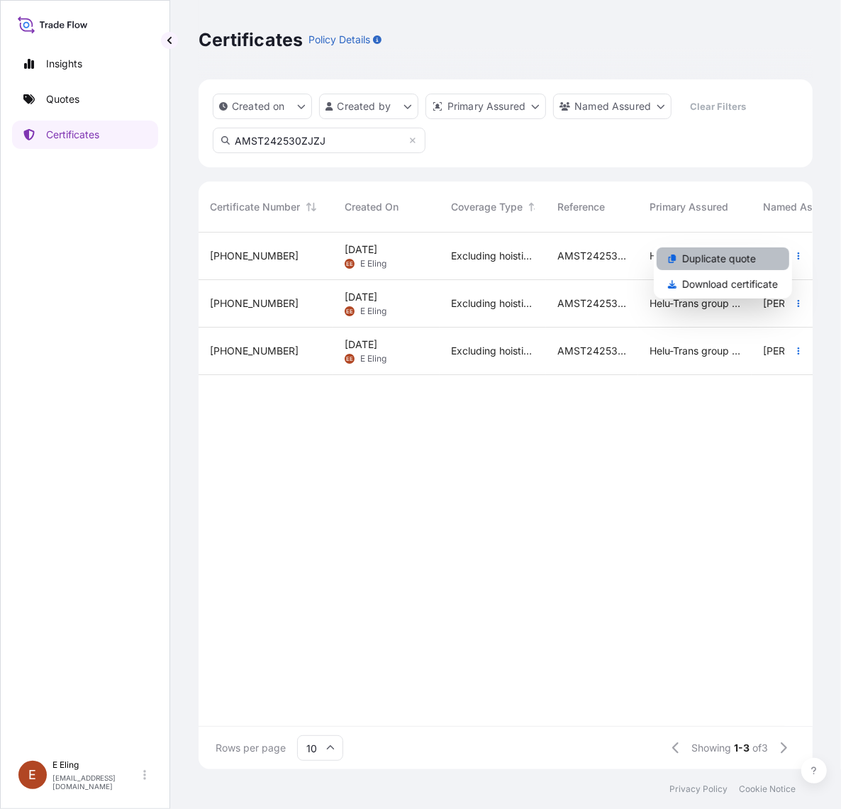
click at [718, 260] on p "Duplicate quote" at bounding box center [719, 259] width 74 height 14
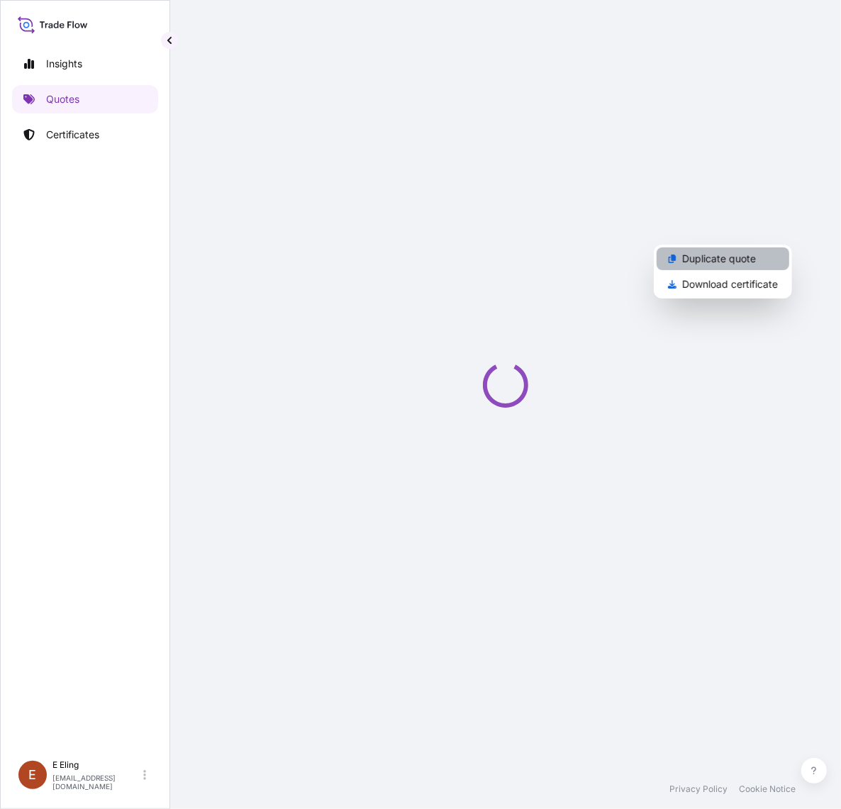
select select "STORAGE"
select select "Storage"
select select "Yes"
select select "[GEOGRAPHIC_DATA]"
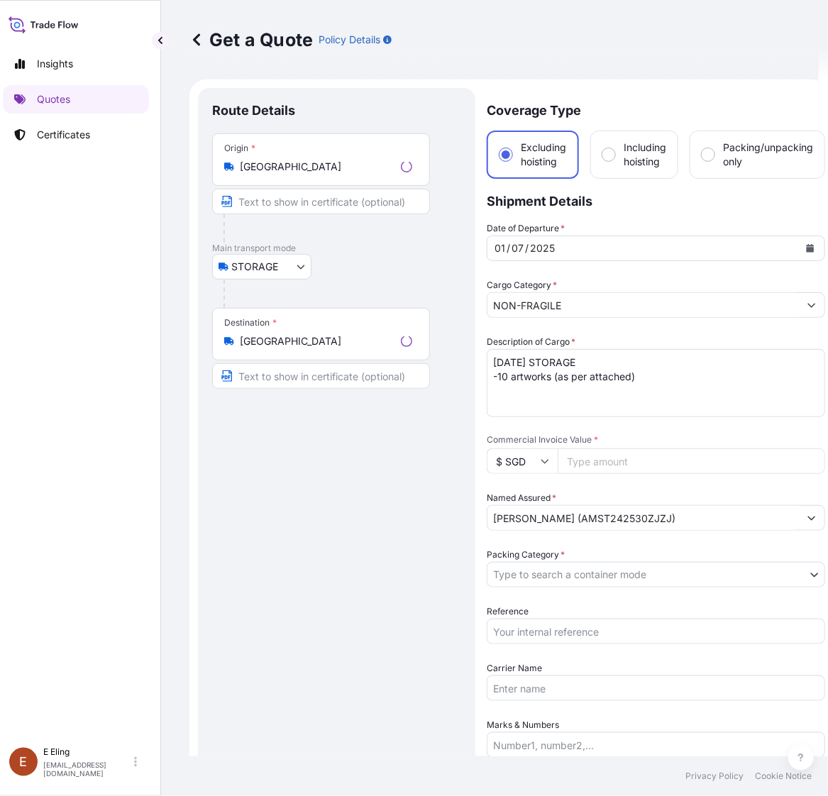
scroll to position [23, 0]
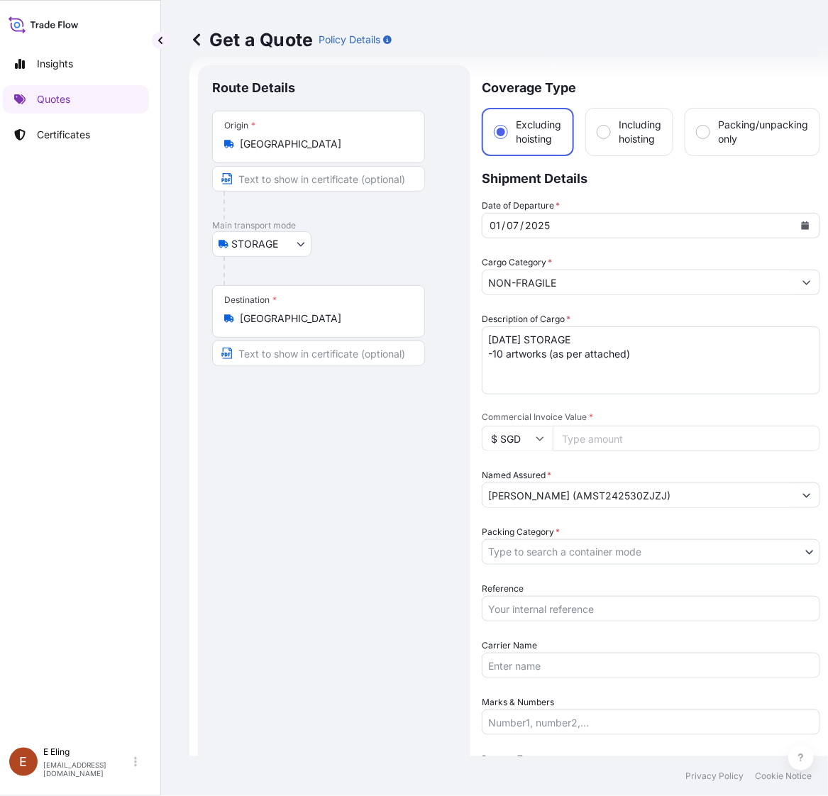
click at [806, 224] on icon "Calendar" at bounding box center [805, 225] width 8 height 9
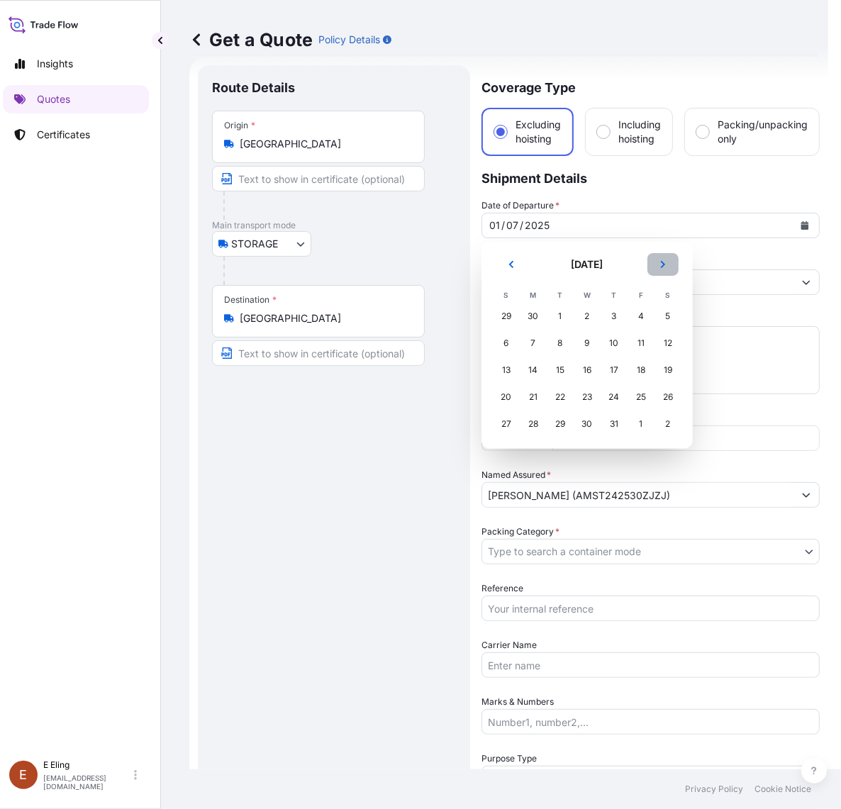
click at [664, 262] on button "Next" at bounding box center [662, 264] width 31 height 23
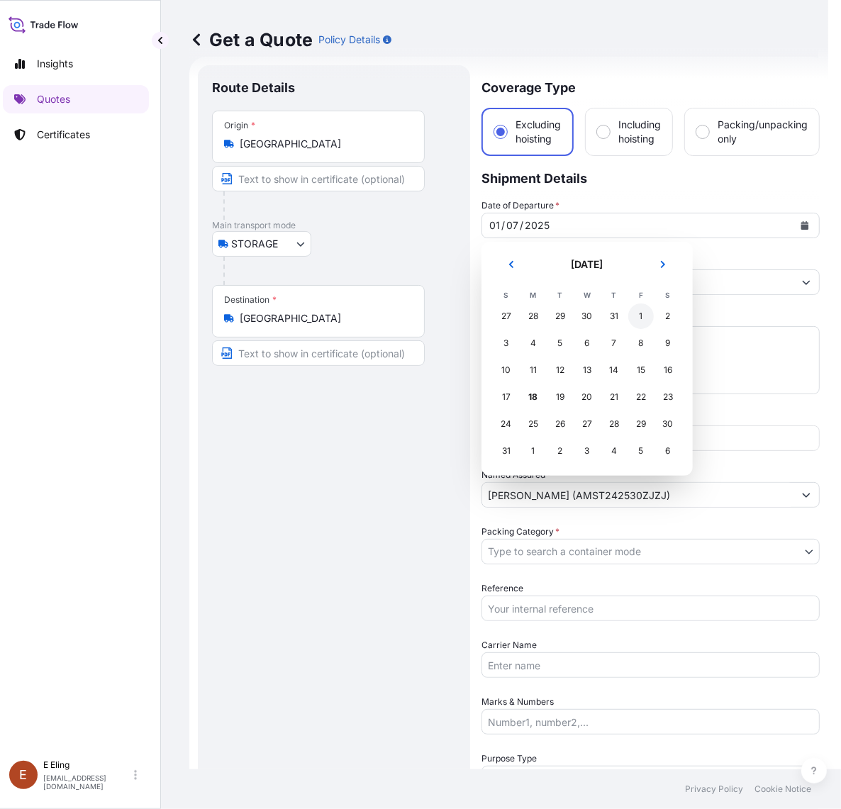
click at [635, 319] on div "1" at bounding box center [641, 316] width 26 height 26
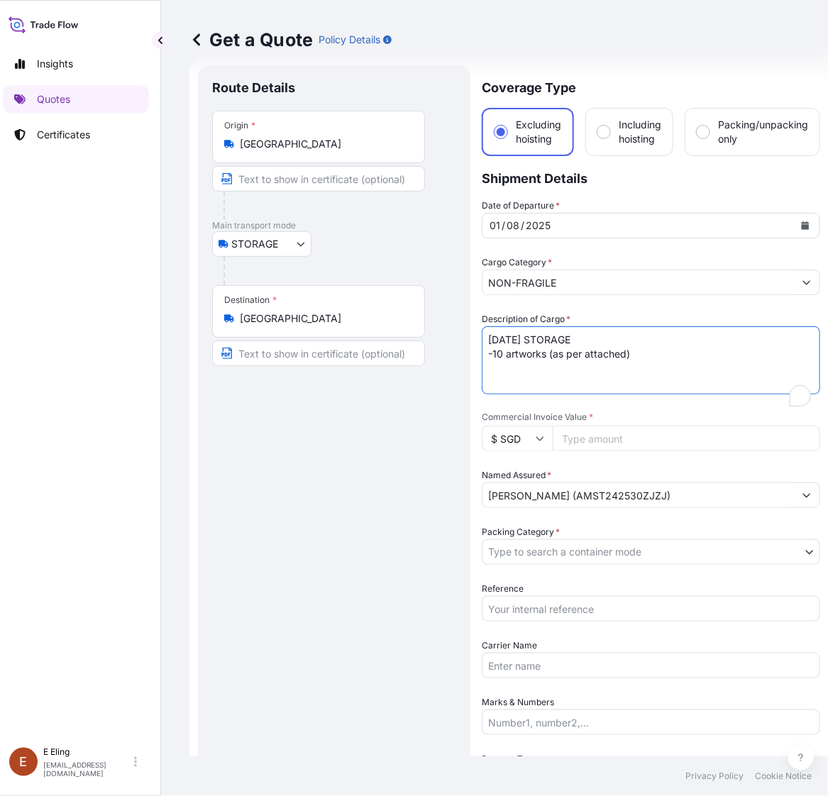
drag, startPoint x: 507, startPoint y: 337, endPoint x: 373, endPoint y: 345, distance: 134.2
click at [373, 345] on form "Route Details Place of loading Road / Inland Road / Inland Origin * Singapore M…" at bounding box center [508, 592] width 639 height 1070
type textarea "AUG25 STORAGE -10 artworks (as per attached)"
click at [546, 596] on input "Reference" at bounding box center [650, 609] width 338 height 26
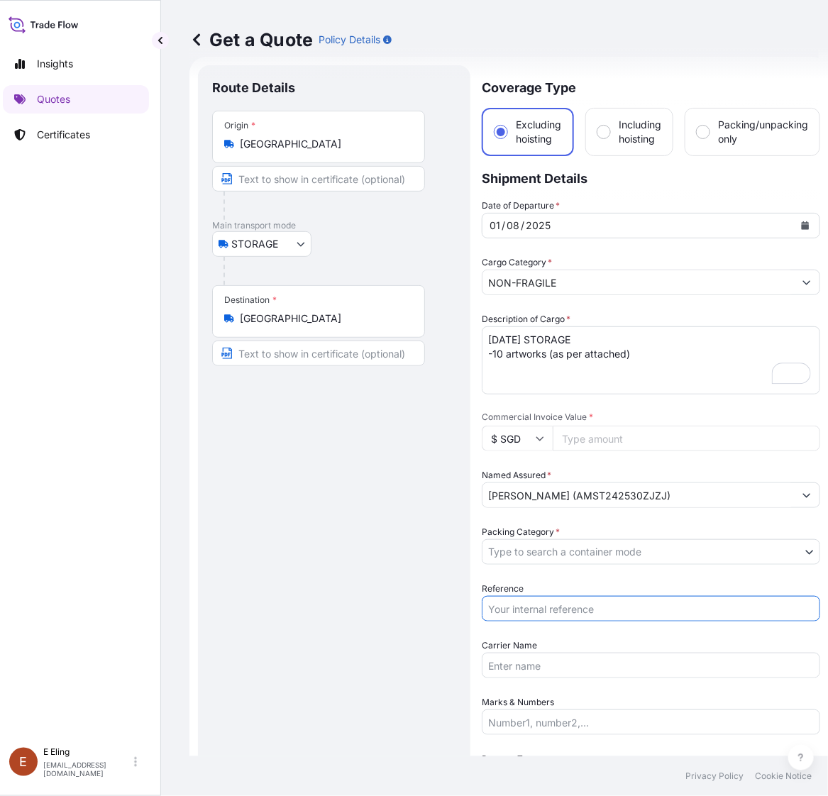
paste input "AMST242530ZJZJ"
type input "AMST242530ZJZJ"
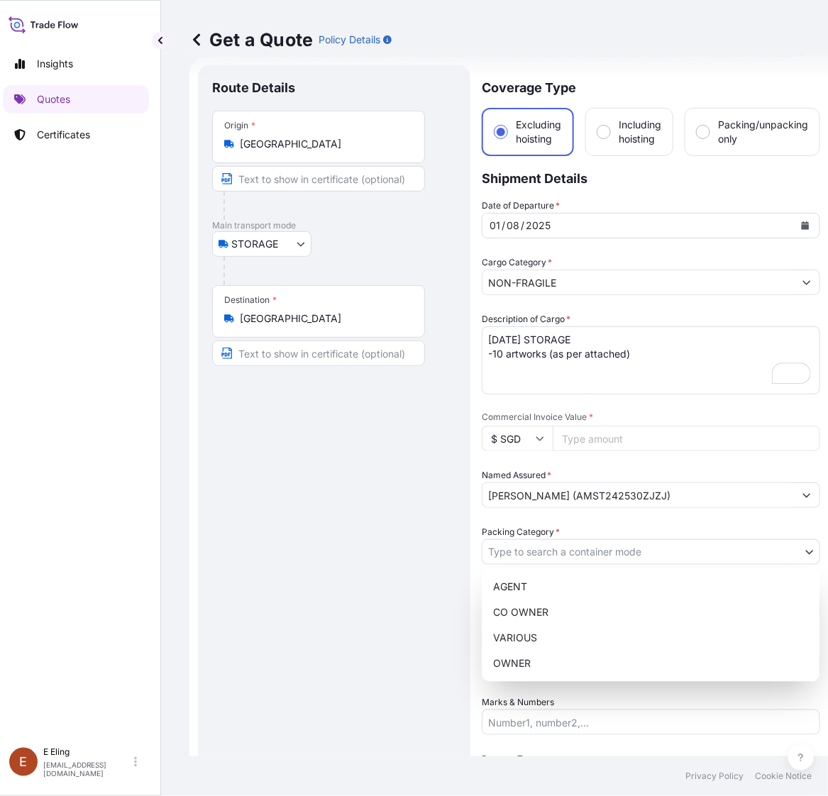
click at [528, 552] on body "August 2025 Insights Quotes Certificates E E Eling eeling@helutrans.com Get a Q…" at bounding box center [398, 398] width 814 height 796
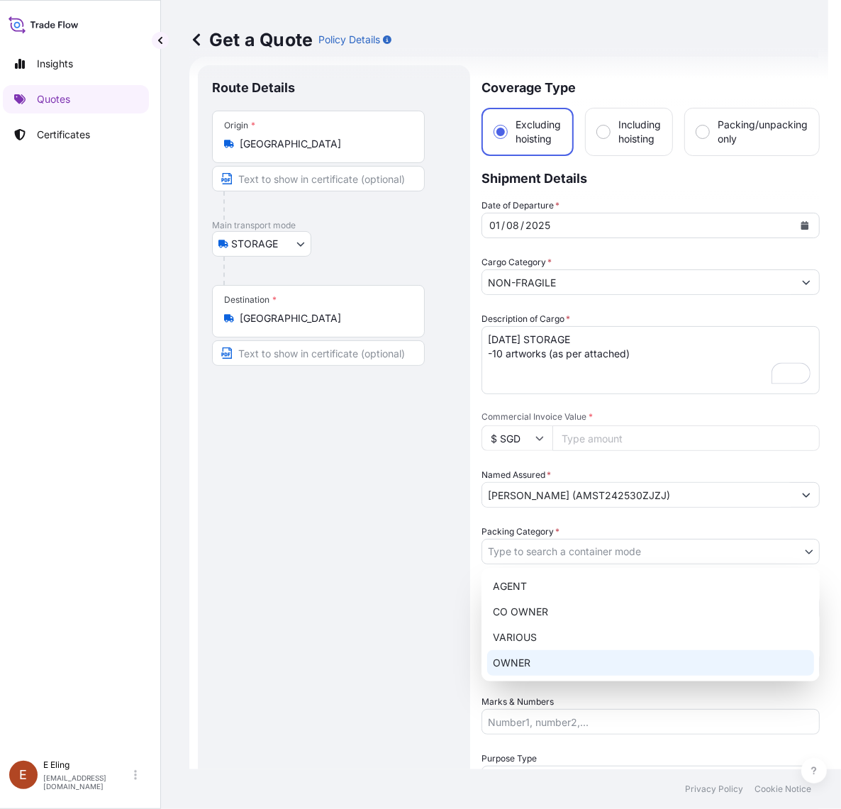
click at [515, 664] on div "OWNER" at bounding box center [650, 663] width 327 height 26
select select "27"
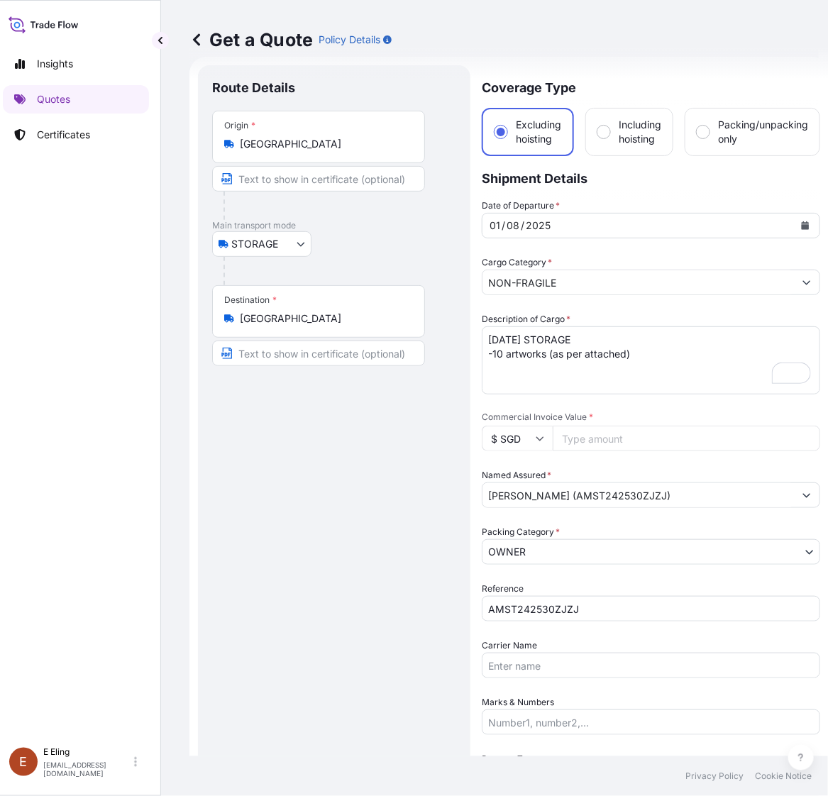
click at [603, 433] on input "Commercial Invoice Value *" at bounding box center [685, 438] width 267 height 26
paste input "2101000.00"
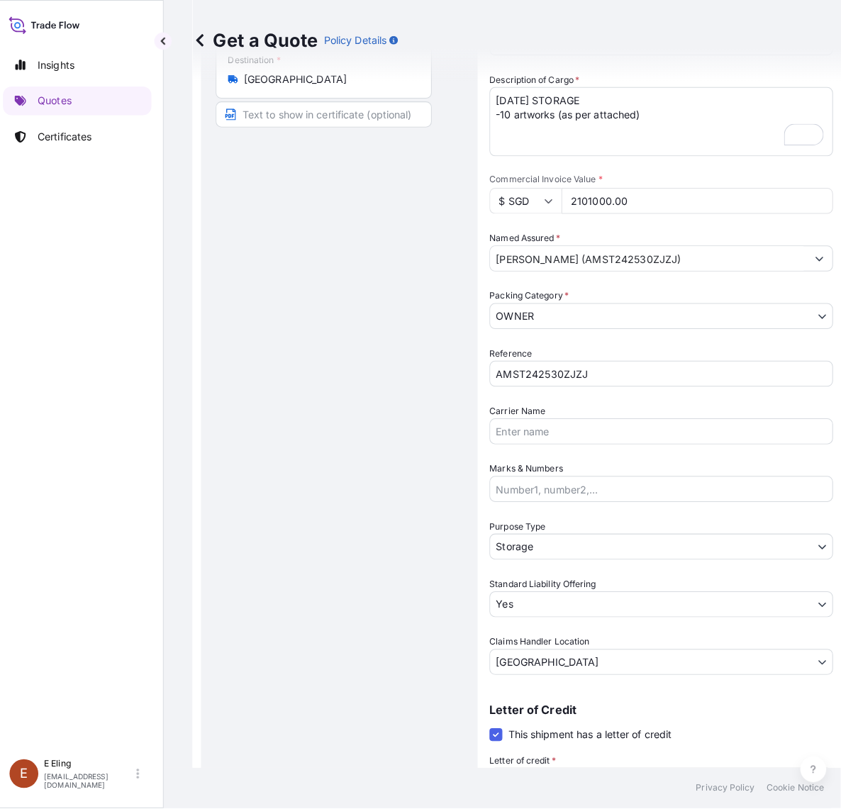
scroll to position [378, 0]
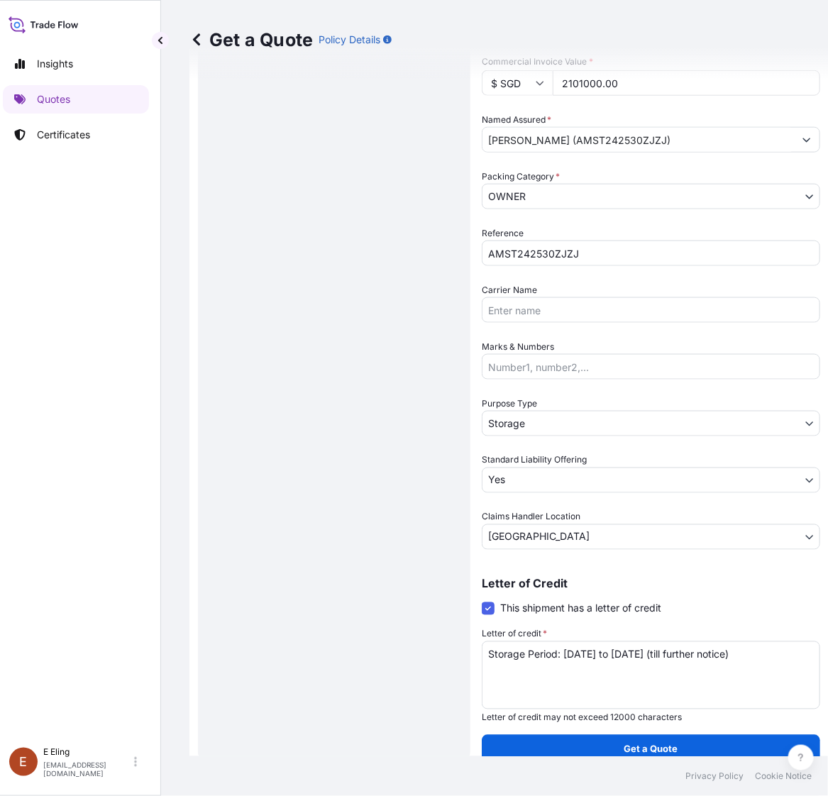
type input "2101000.00"
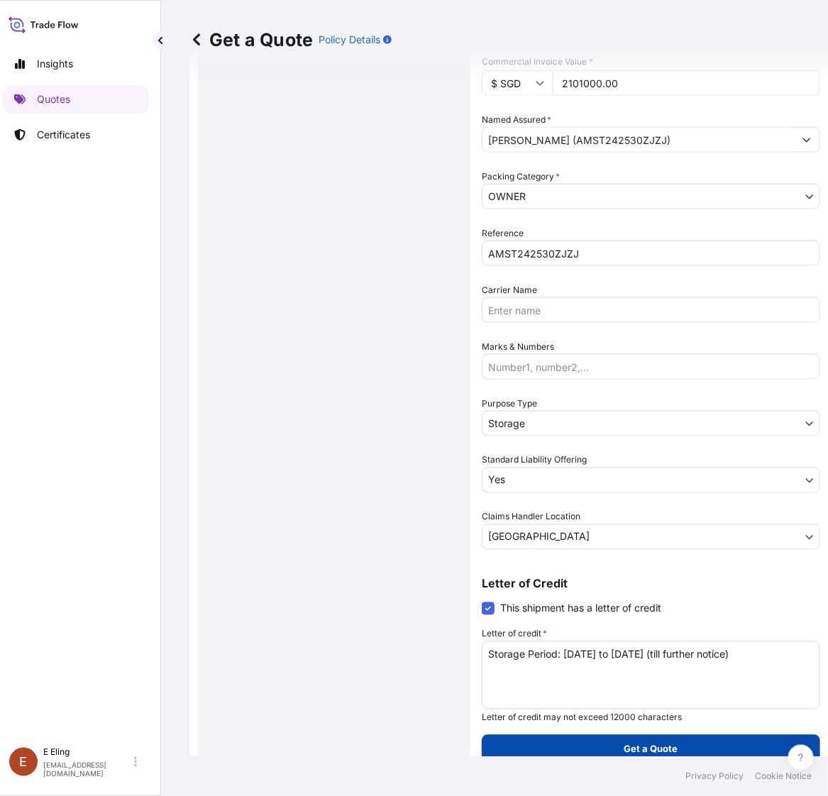
click at [642, 757] on button "Get a Quote" at bounding box center [650, 749] width 338 height 28
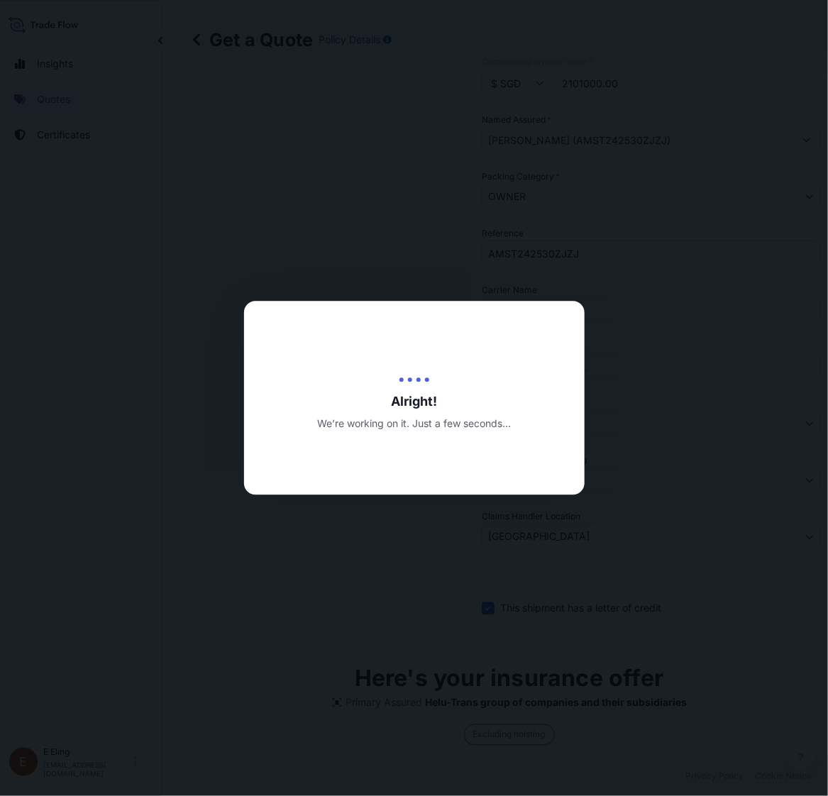
type input "[DATE]"
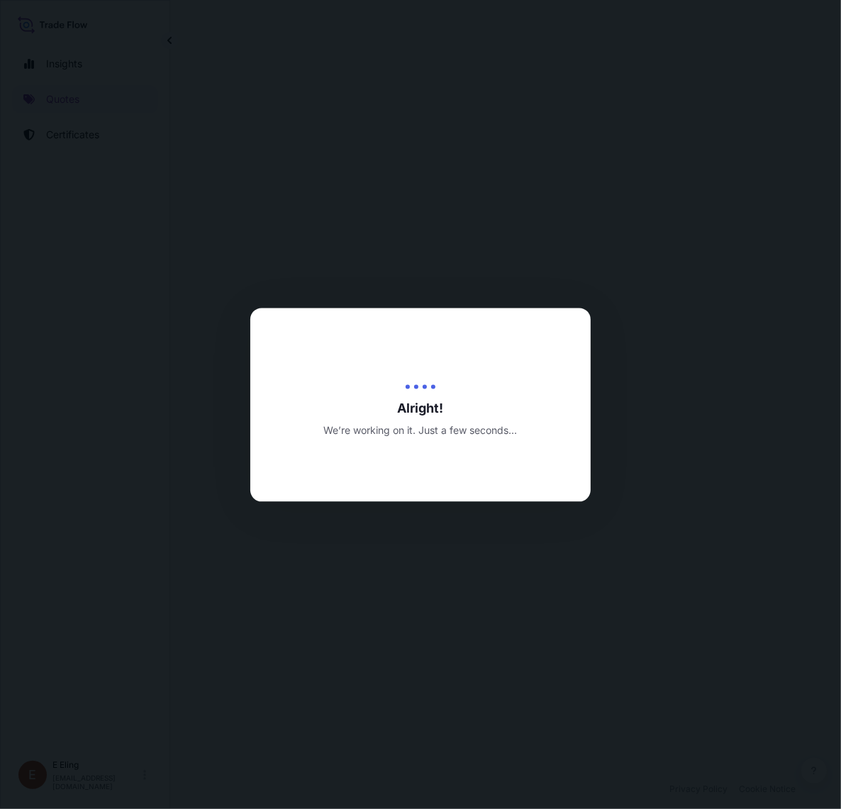
select select "STORAGE"
select select "Transit"
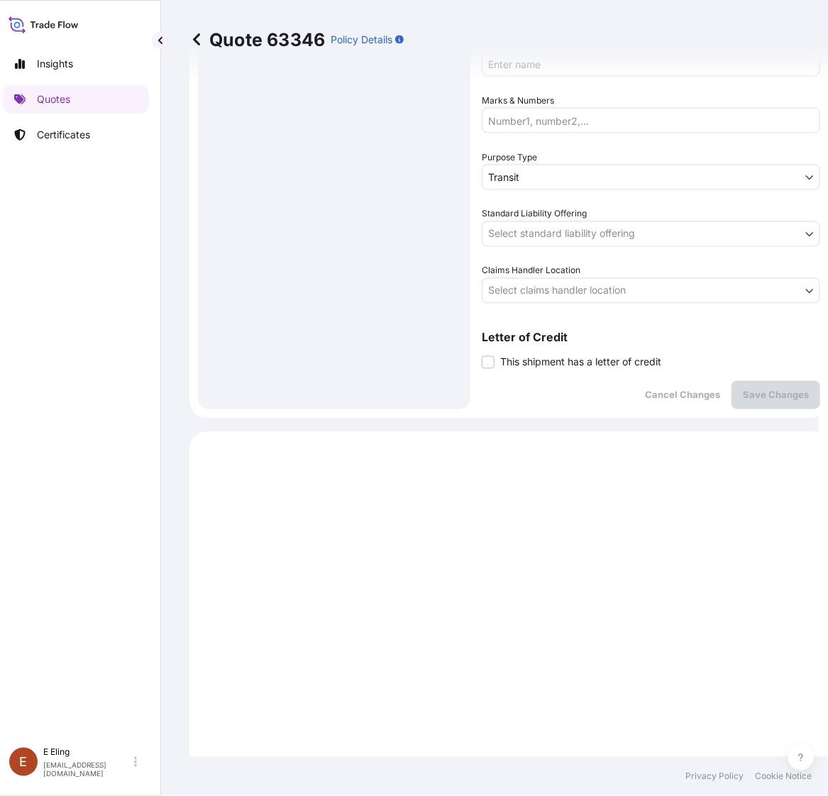
scroll to position [274, 0]
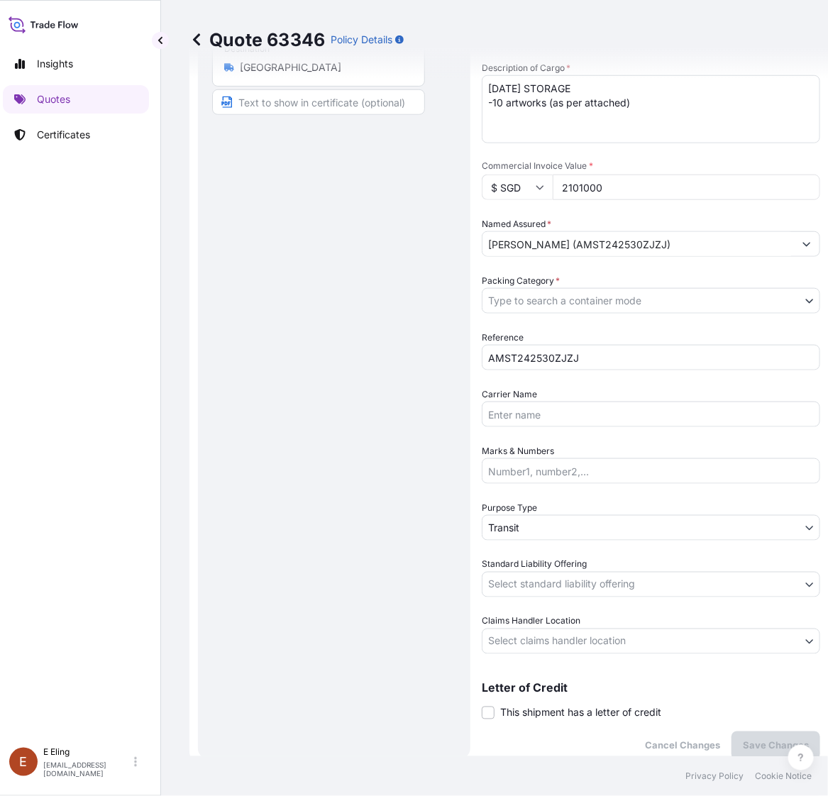
click at [557, 701] on div "Letter of Credit This shipment has a letter of credit Letter of credit * Letter…" at bounding box center [650, 701] width 338 height 38
click at [560, 711] on span "This shipment has a letter of credit" at bounding box center [580, 713] width 161 height 14
click at [481, 705] on input "This shipment has a letter of credit" at bounding box center [481, 705] width 0 height 0
click at [551, 755] on textarea "Letter of credit *" at bounding box center [650, 779] width 338 height 68
paste textarea "Storage Period: [DATE] to [DATE] (till further notice)"
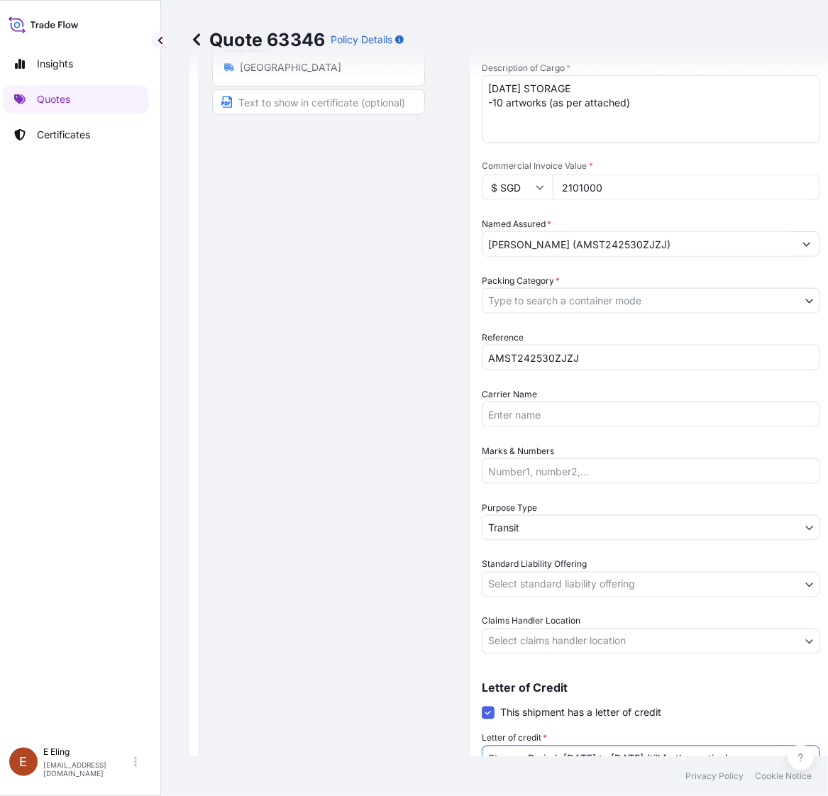
type textarea "Storage Period: [DATE] to [DATE] (till further notice)"
click at [572, 650] on div "Coverage Type Excluding hoisting Including hoisting Packing/unpacking only Ship…" at bounding box center [650, 340] width 338 height 1053
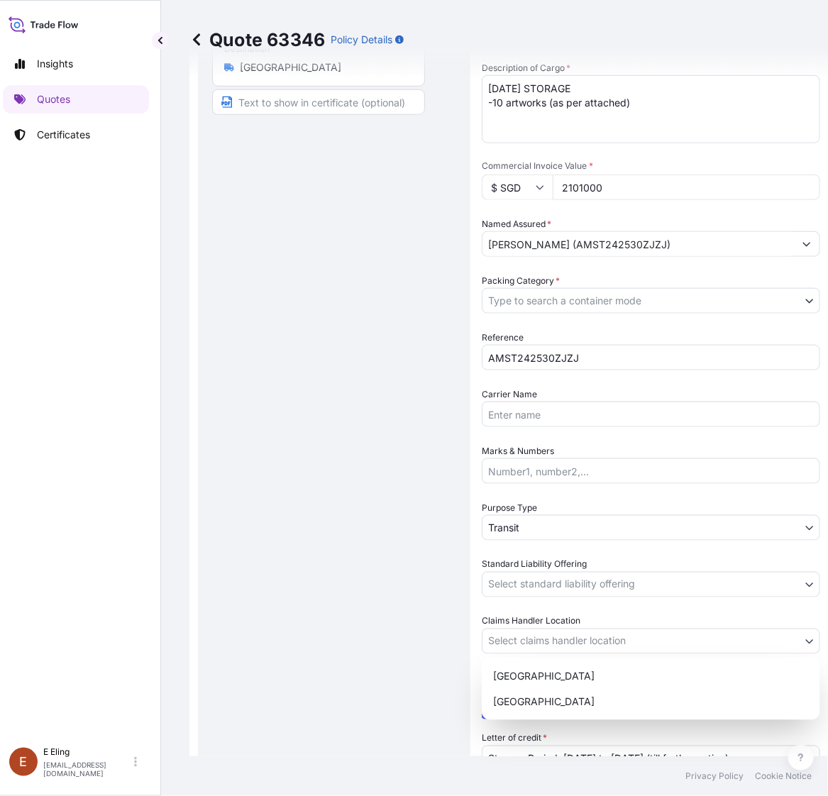
click at [573, 646] on body "Insights Quotes Certificates E E Eling eeling@helutrans.com Quote 63346 Policy …" at bounding box center [398, 398] width 814 height 796
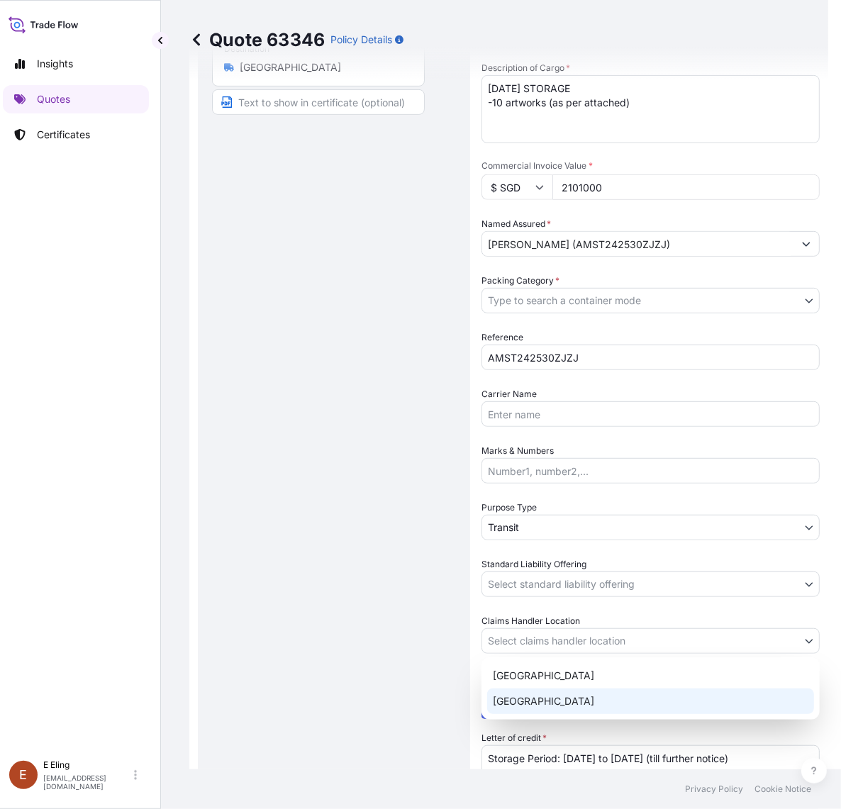
click at [545, 692] on div "[GEOGRAPHIC_DATA]" at bounding box center [650, 702] width 327 height 26
select select "[GEOGRAPHIC_DATA]"
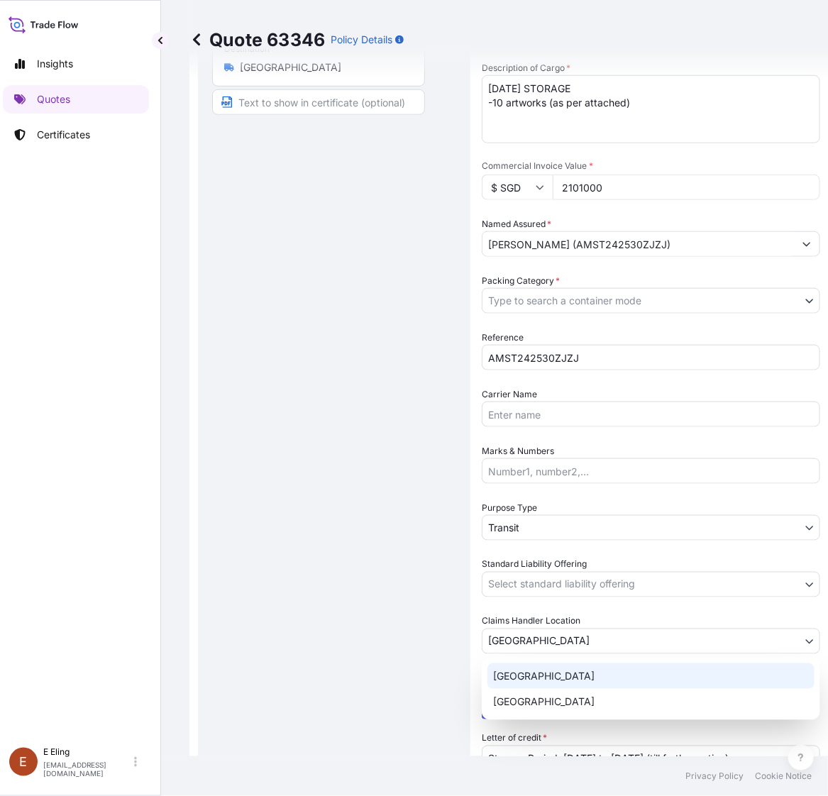
click at [553, 591] on body "Insights Quotes Certificates E E Eling eeling@helutrans.com Quote 63346 Policy …" at bounding box center [405, 398] width 828 height 796
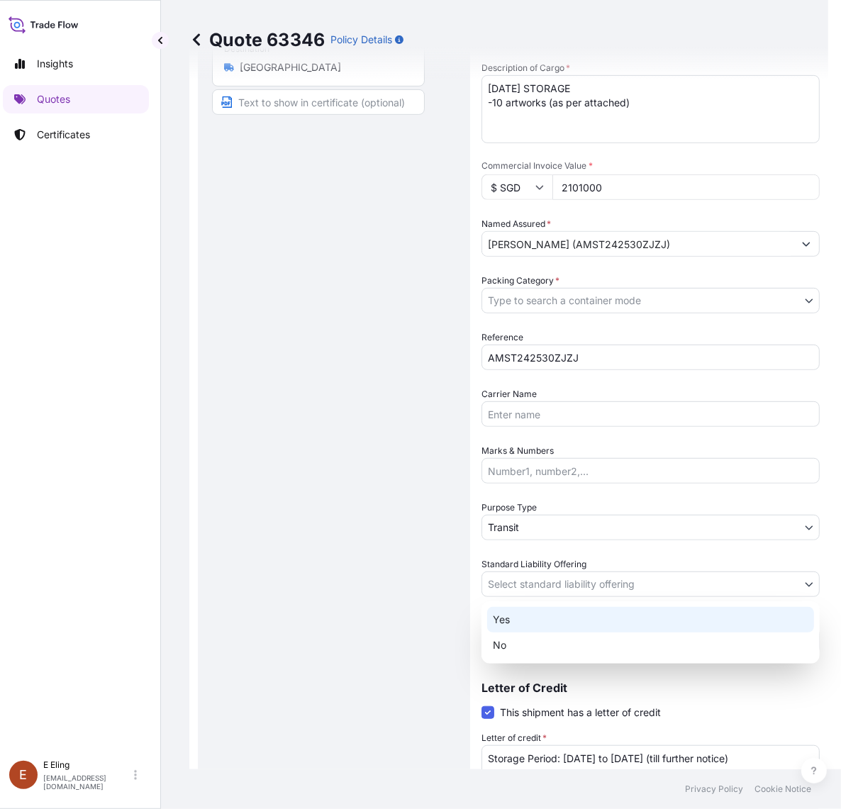
click at [540, 608] on div "Yes" at bounding box center [650, 620] width 327 height 26
select select "Yes"
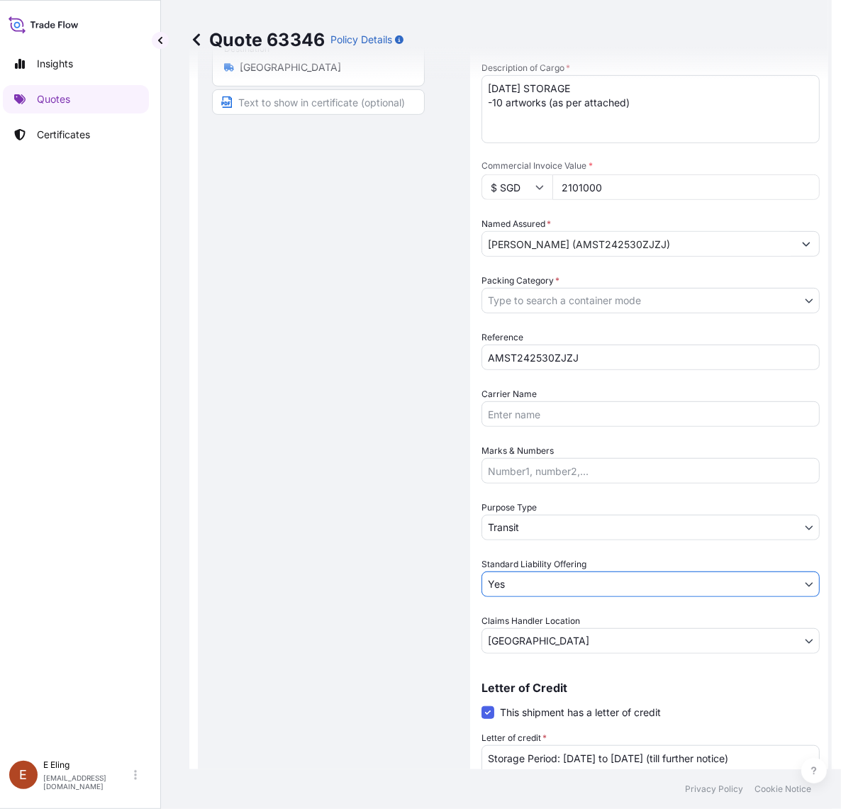
click at [546, 518] on body "Insights Quotes Certificates E E Eling eeling@helutrans.com Quote 63346 Policy …" at bounding box center [411, 404] width 841 height 809
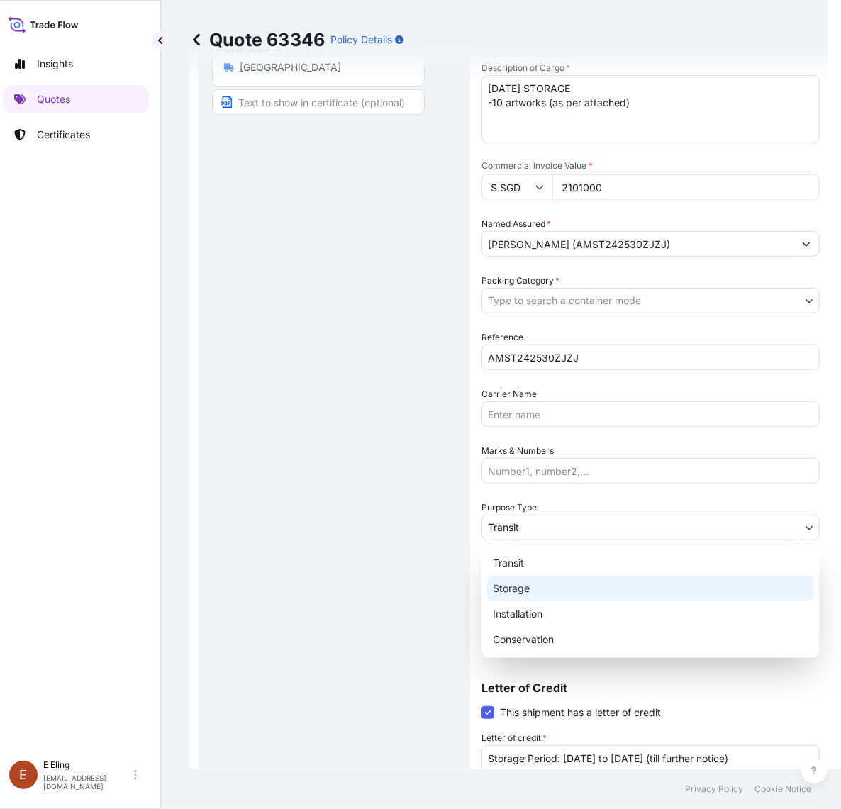
click at [527, 587] on div "Storage" at bounding box center [650, 589] width 327 height 26
select select "Storage"
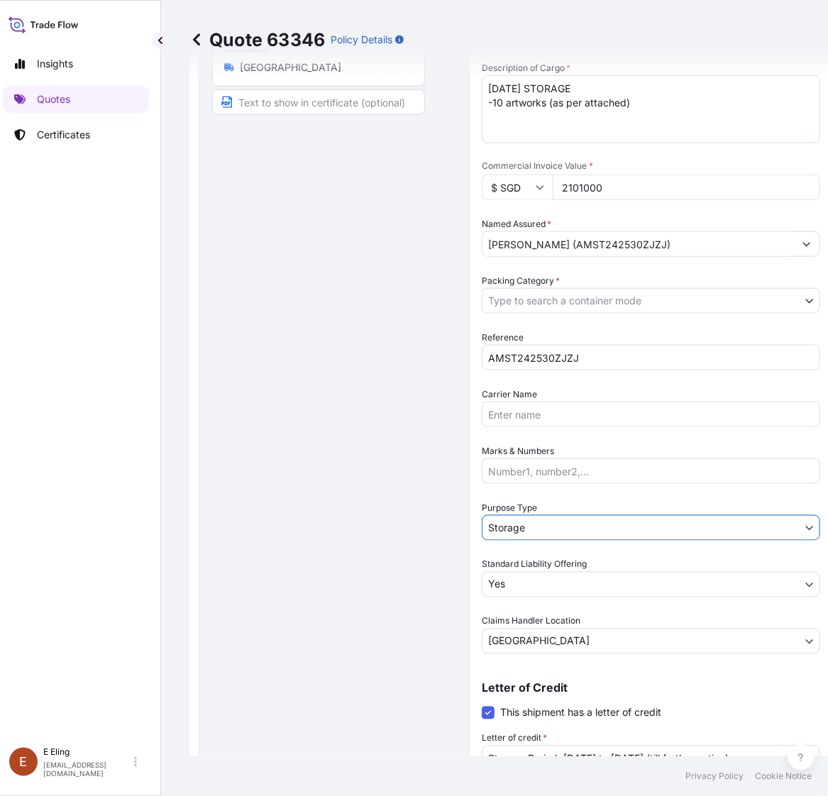
click at [574, 306] on body "Insights Quotes Certificates E E Eling eeling@helutrans.com Quote 63346 Policy …" at bounding box center [405, 398] width 828 height 796
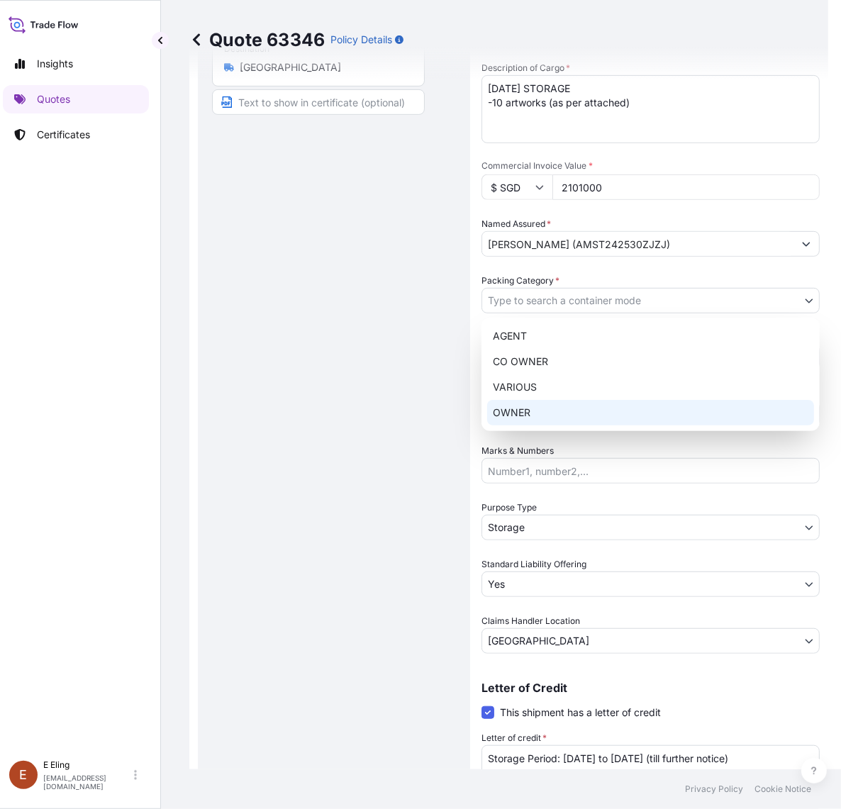
click at [541, 405] on div "OWNER" at bounding box center [650, 413] width 327 height 26
select select "27"
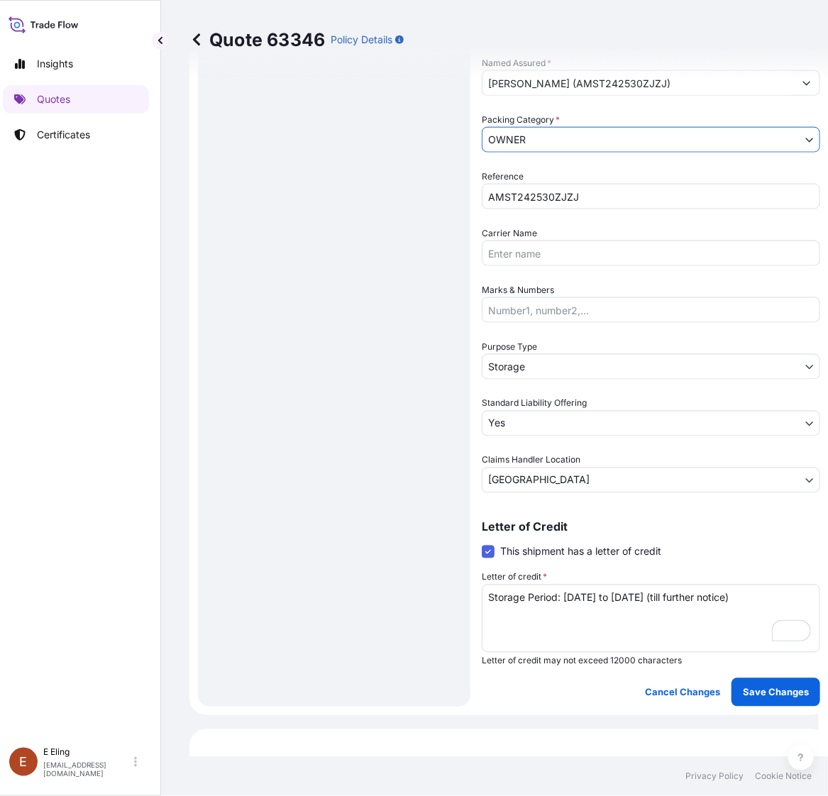
scroll to position [713, 0]
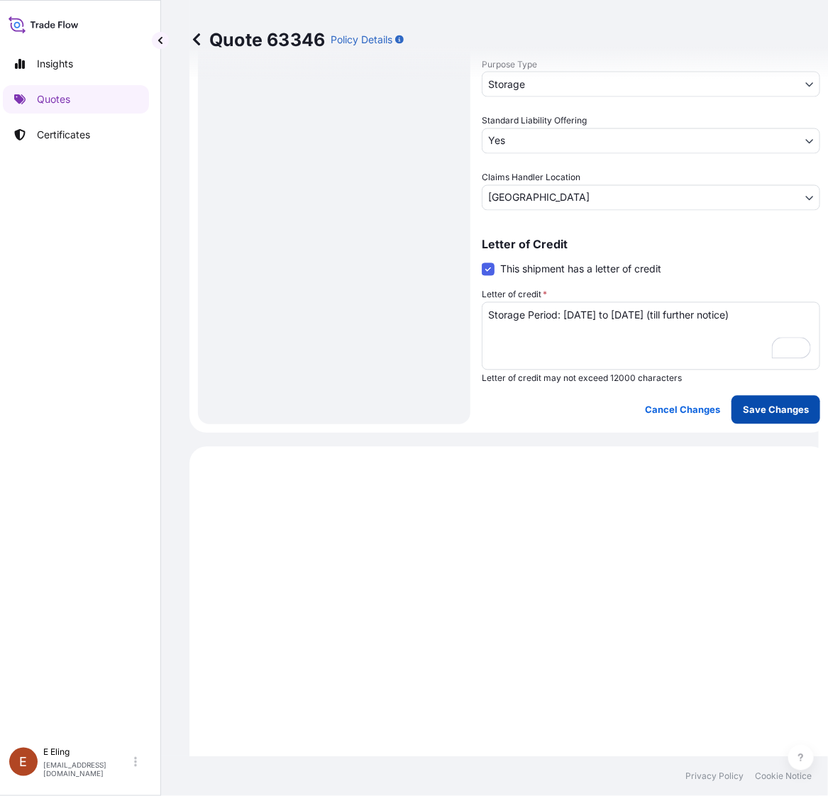
click at [764, 403] on p "Save Changes" at bounding box center [775, 410] width 66 height 14
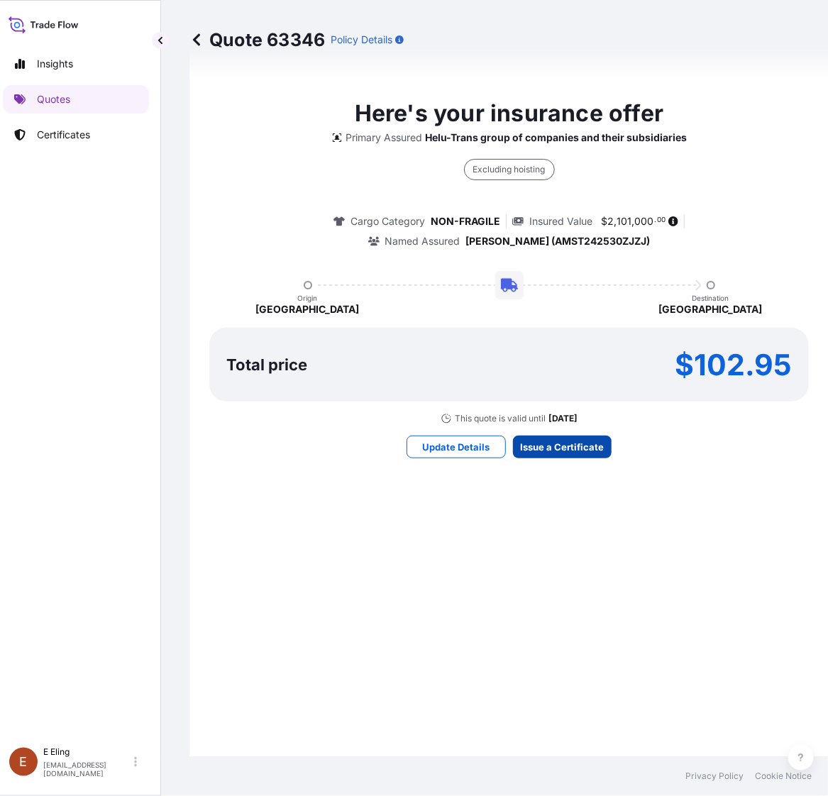
select select "STORAGE"
select select "Storage"
select select "Yes"
select select "[GEOGRAPHIC_DATA]"
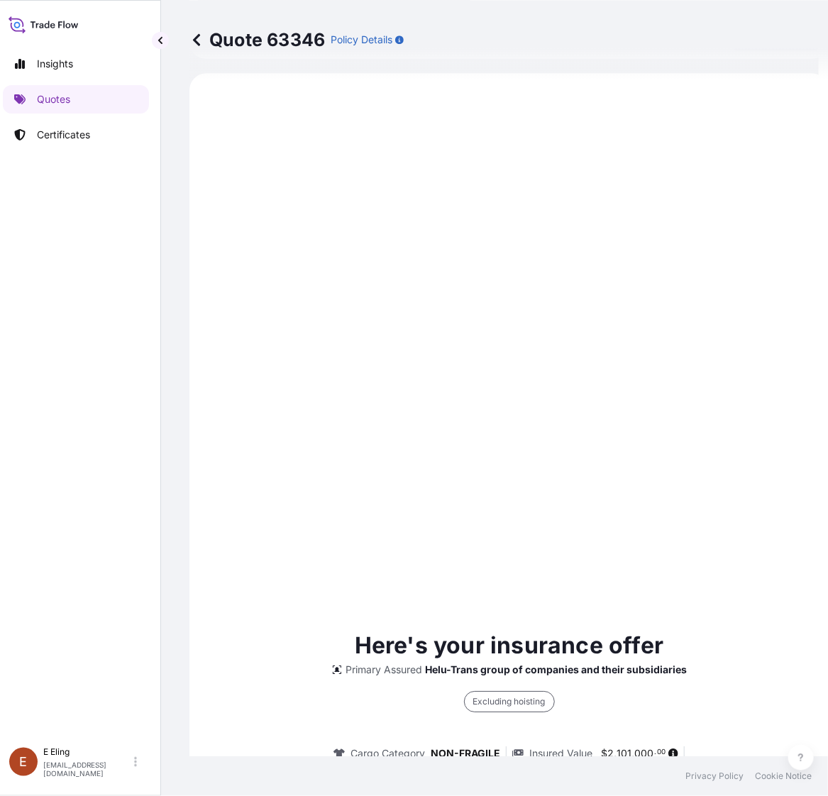
click at [575, 449] on div "Here's your insurance offer Primary Assured Helu-Trans group of companies and t…" at bounding box center [508, 809] width 599 height 1432
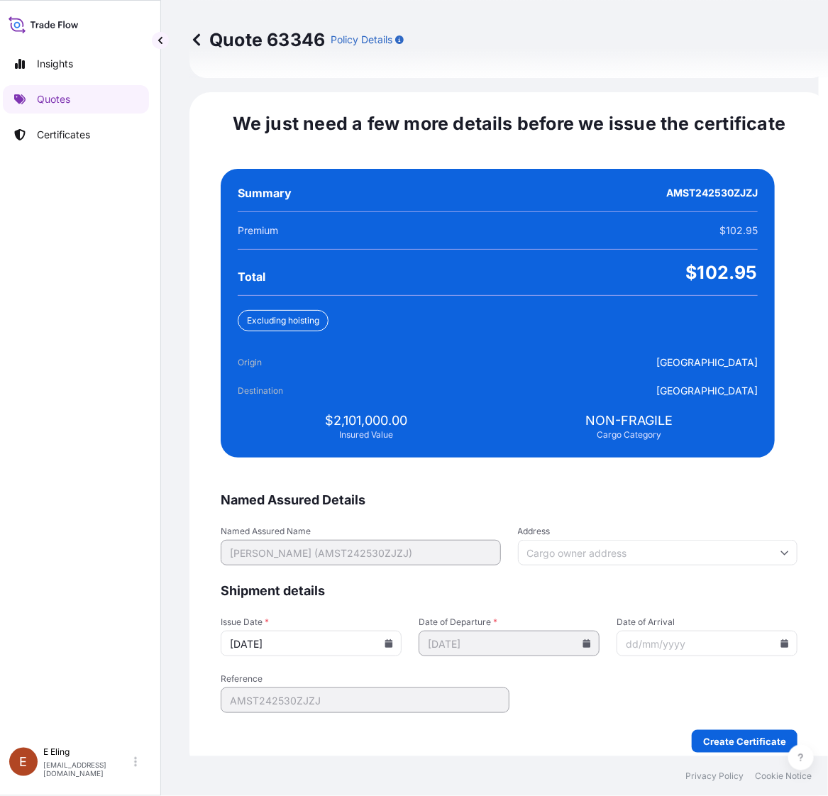
click at [386, 633] on input "[DATE]" at bounding box center [311, 643] width 181 height 26
click at [393, 639] on icon at bounding box center [389, 643] width 8 height 9
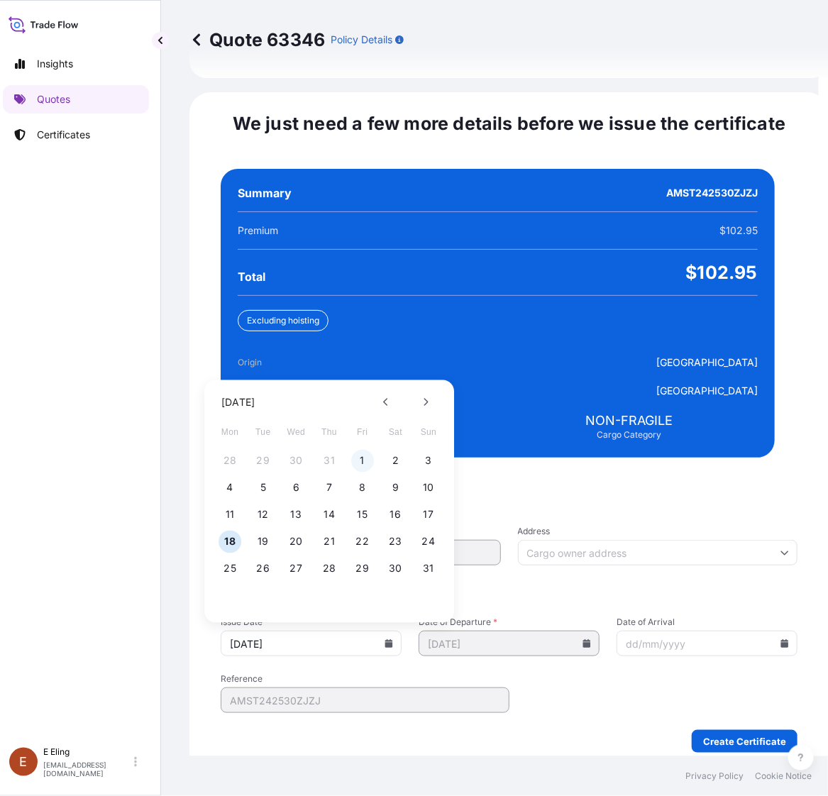
click at [363, 450] on button "1" at bounding box center [362, 461] width 23 height 23
type input "[DATE]"
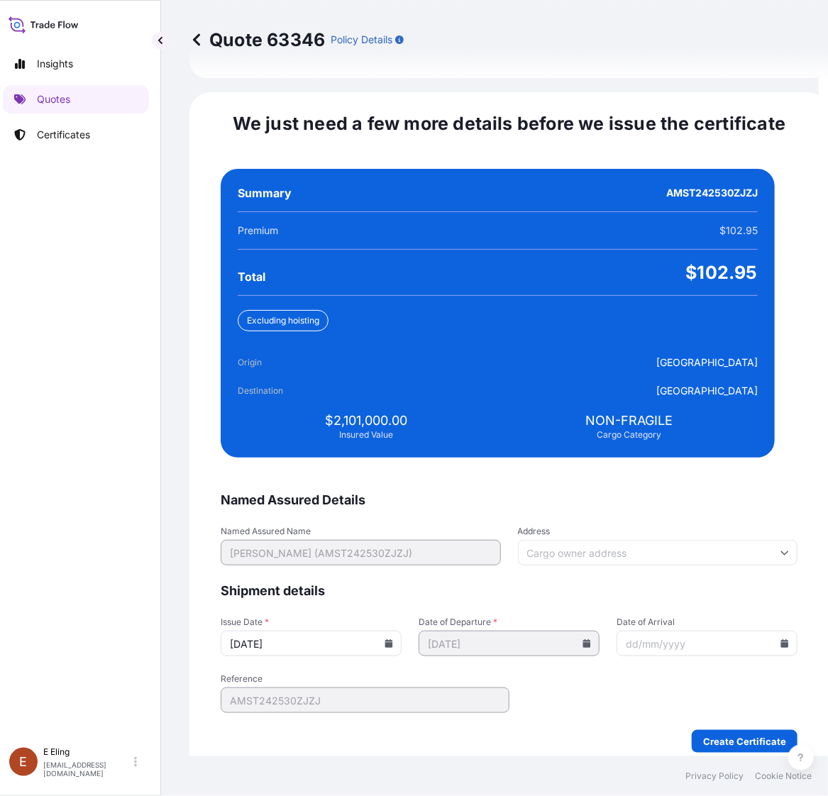
click at [781, 639] on icon at bounding box center [785, 643] width 8 height 9
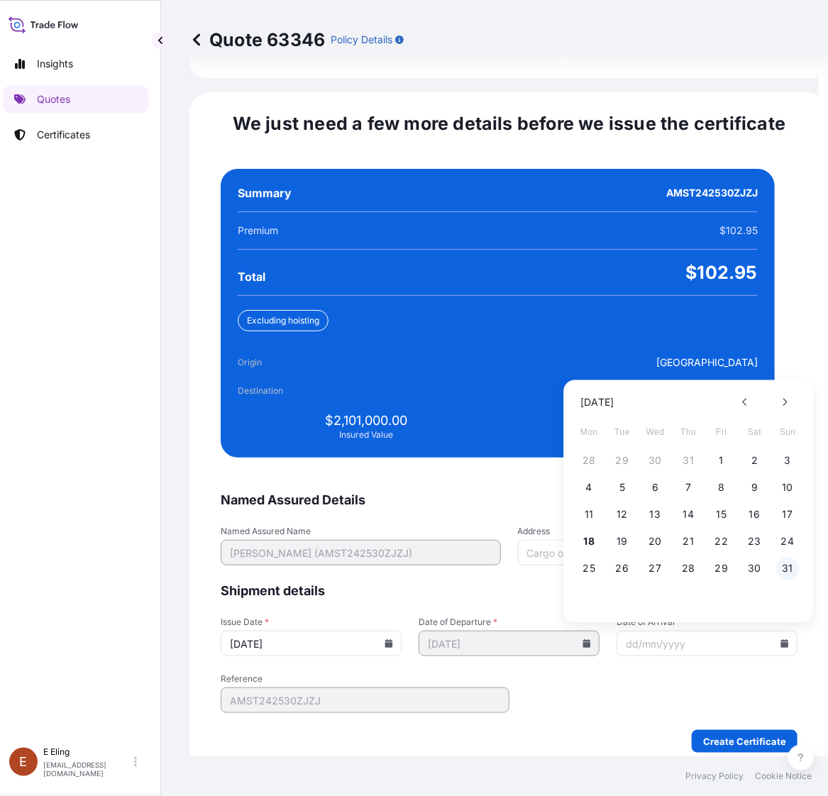
click at [784, 557] on button "31" at bounding box center [787, 568] width 23 height 23
type input "[DATE]"
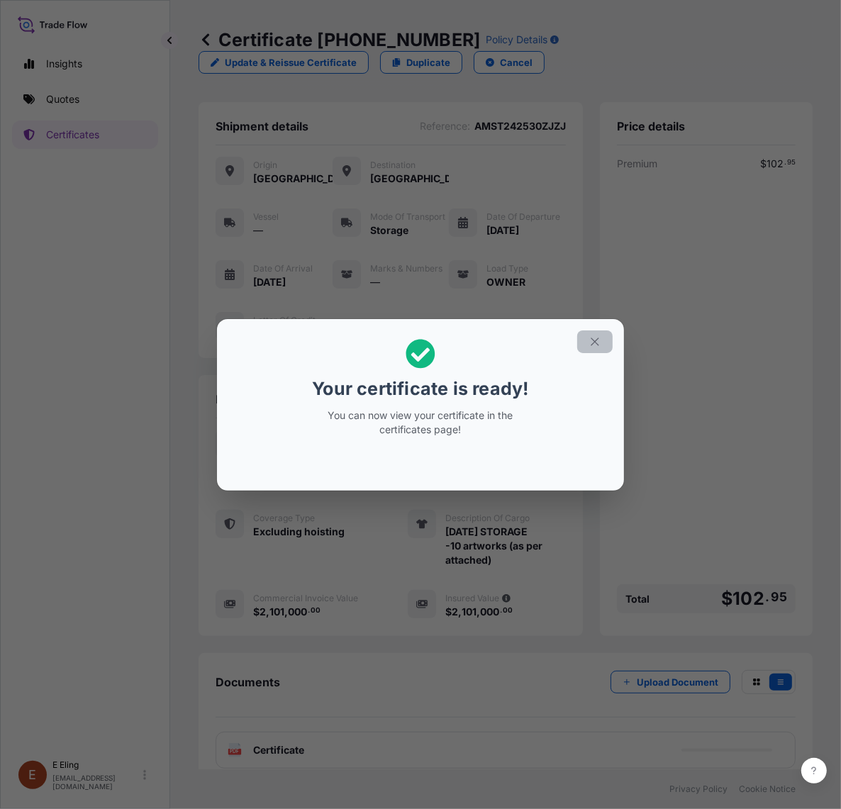
click at [605, 333] on button "button" at bounding box center [594, 341] width 35 height 23
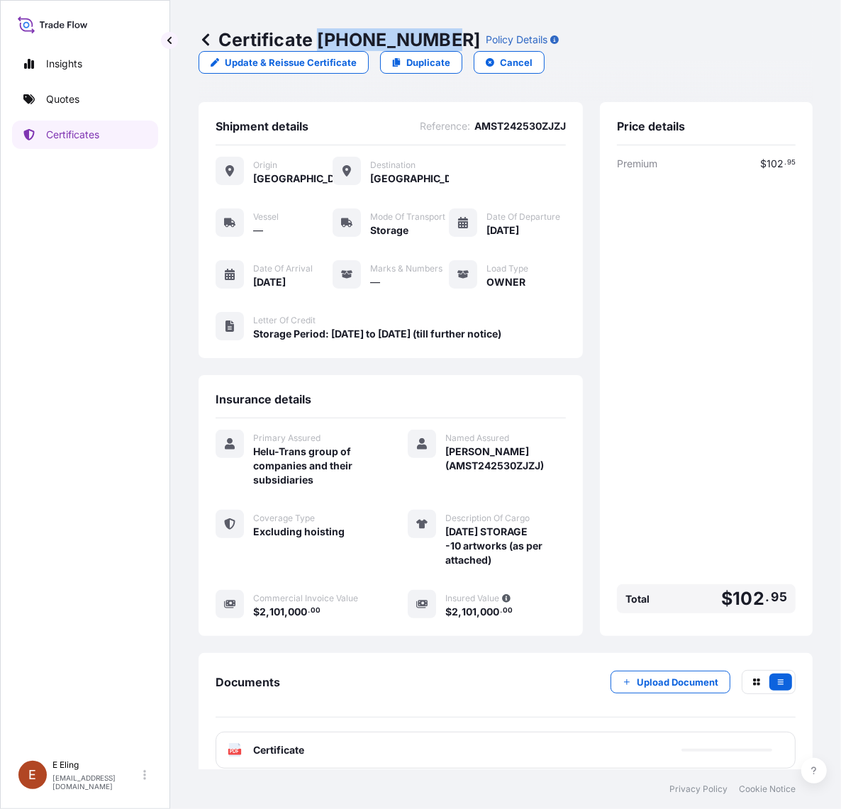
drag, startPoint x: 318, startPoint y: 39, endPoint x: 441, endPoint y: 36, distance: 123.4
click at [441, 36] on p "Certificate 31504-1320-1" at bounding box center [340, 39] width 282 height 23
copy p "31504-1320-1"
click at [8, 706] on div "Insights Quotes Certificates E E Eling eeling@helutrans.com" at bounding box center [85, 404] width 170 height 809
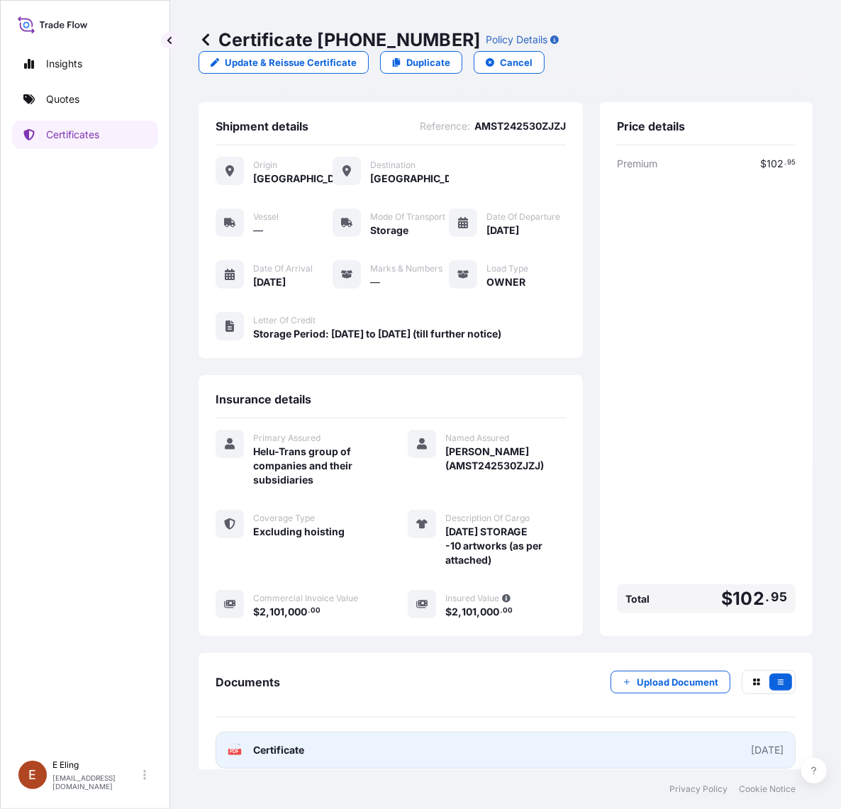
click at [363, 767] on link "PDF Certificate [DATE]" at bounding box center [506, 750] width 580 height 37
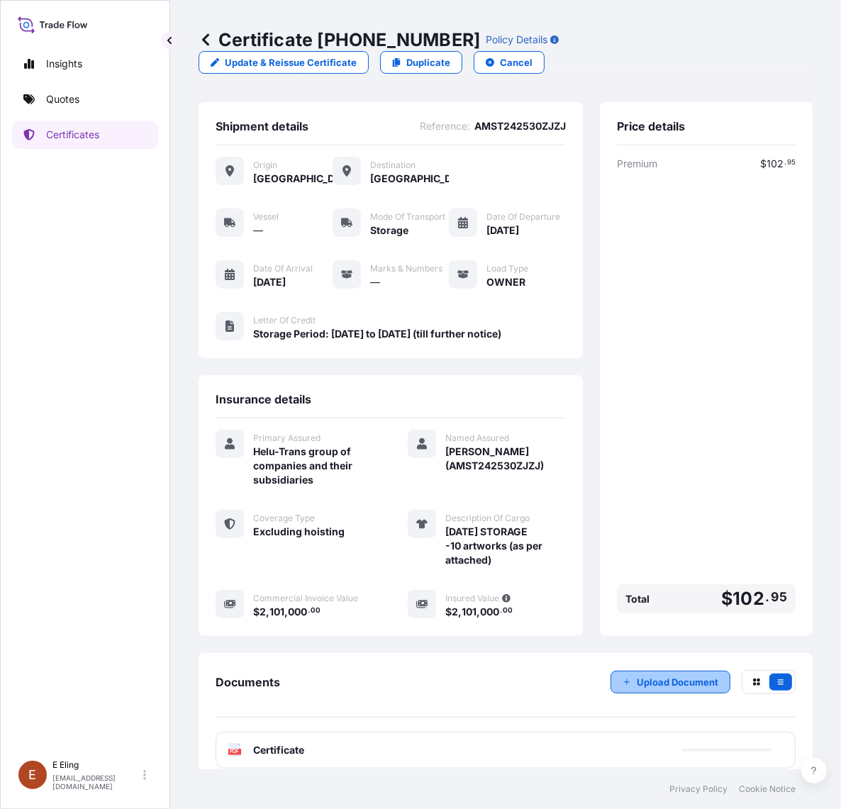
click at [676, 694] on button "Upload Document" at bounding box center [671, 682] width 120 height 23
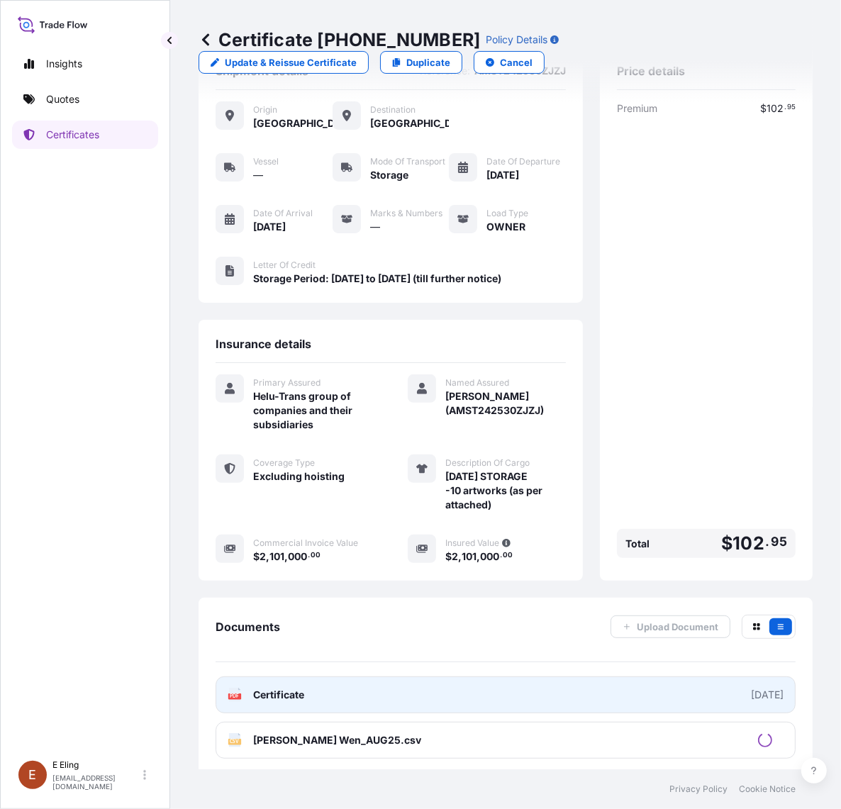
scroll to position [82, 0]
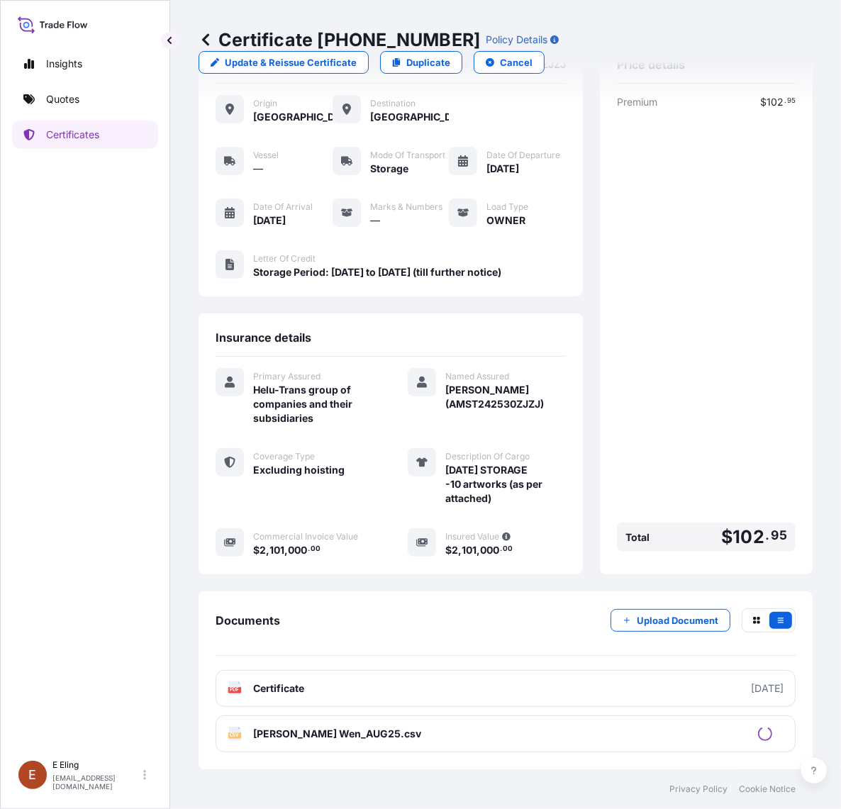
click at [762, 736] on div at bounding box center [771, 734] width 26 height 14
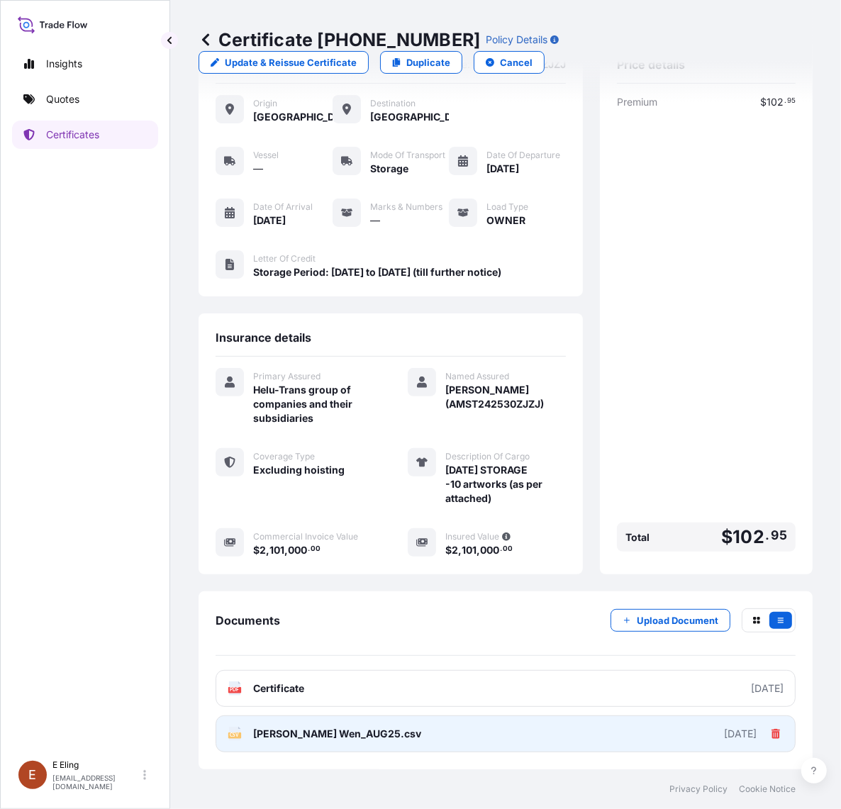
click at [771, 738] on icon at bounding box center [776, 734] width 10 height 10
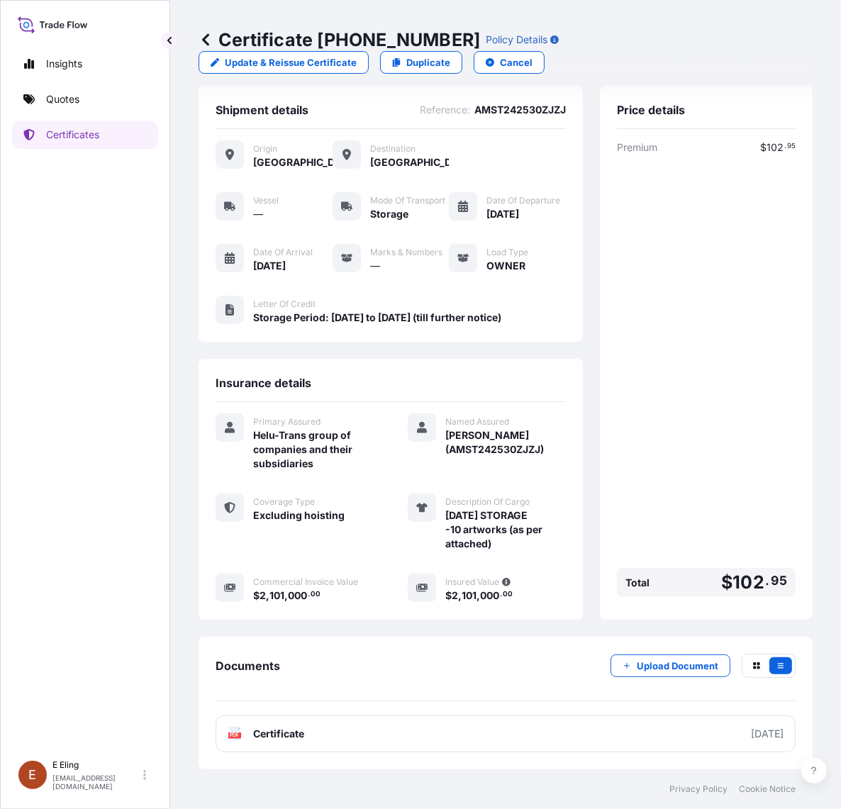
scroll to position [37, 0]
click at [667, 681] on div "Documents Upload Document" at bounding box center [506, 678] width 580 height 48
click at [668, 668] on p "Upload Document" at bounding box center [678, 666] width 82 height 14
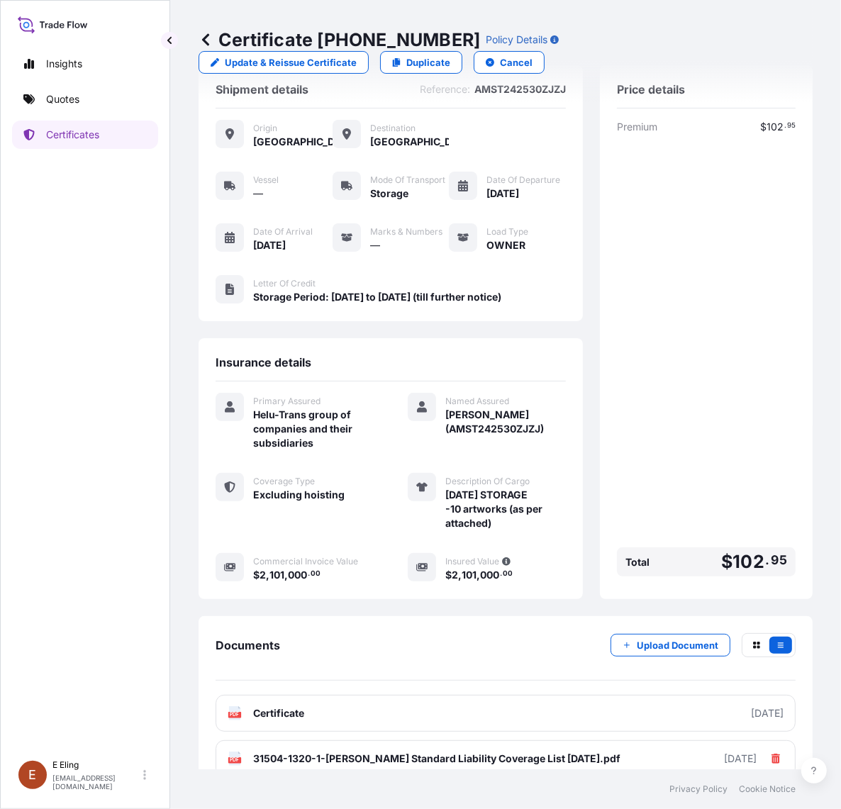
drag, startPoint x: 23, startPoint y: 600, endPoint x: 35, endPoint y: 584, distance: 20.3
click at [28, 593] on div "Insights Quotes Certificates" at bounding box center [85, 395] width 146 height 716
click at [107, 128] on link "Certificates" at bounding box center [85, 135] width 146 height 28
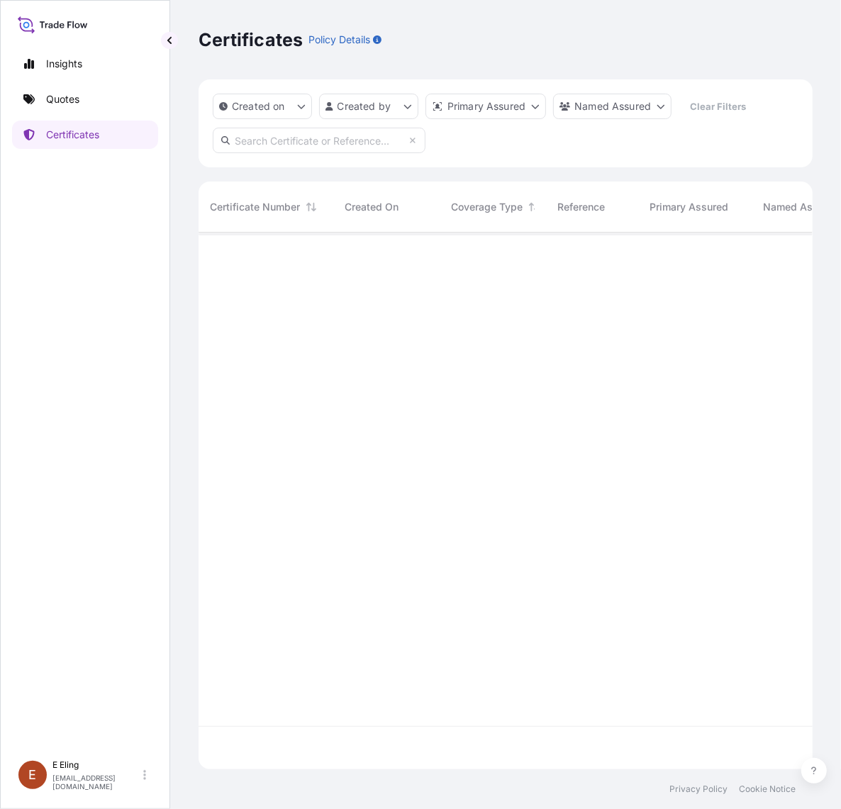
scroll to position [532, 601]
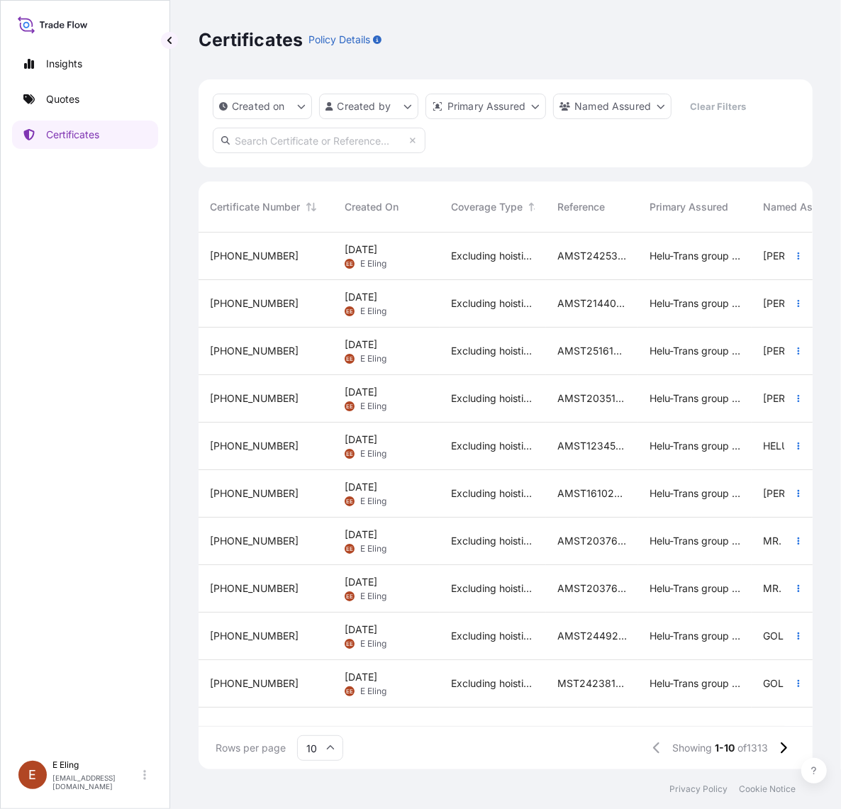
click at [303, 146] on input "text" at bounding box center [319, 141] width 213 height 26
paste input "AMST252845AKAK"
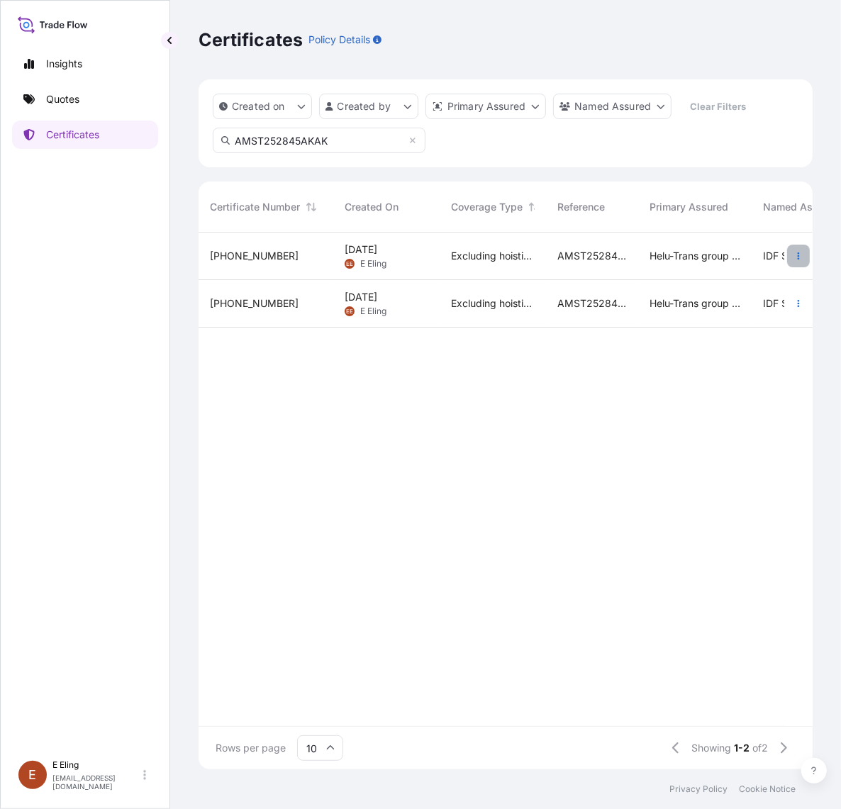
type input "AMST252845AKAK"
click at [796, 259] on icon "button" at bounding box center [798, 256] width 9 height 9
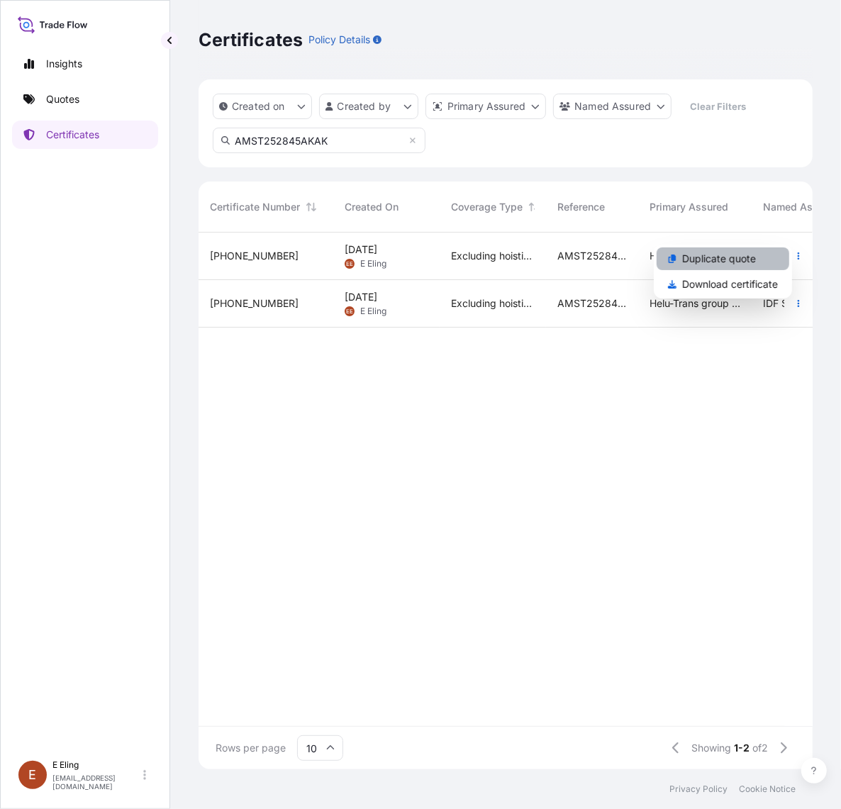
click at [754, 255] on p "Duplicate quote" at bounding box center [719, 259] width 74 height 14
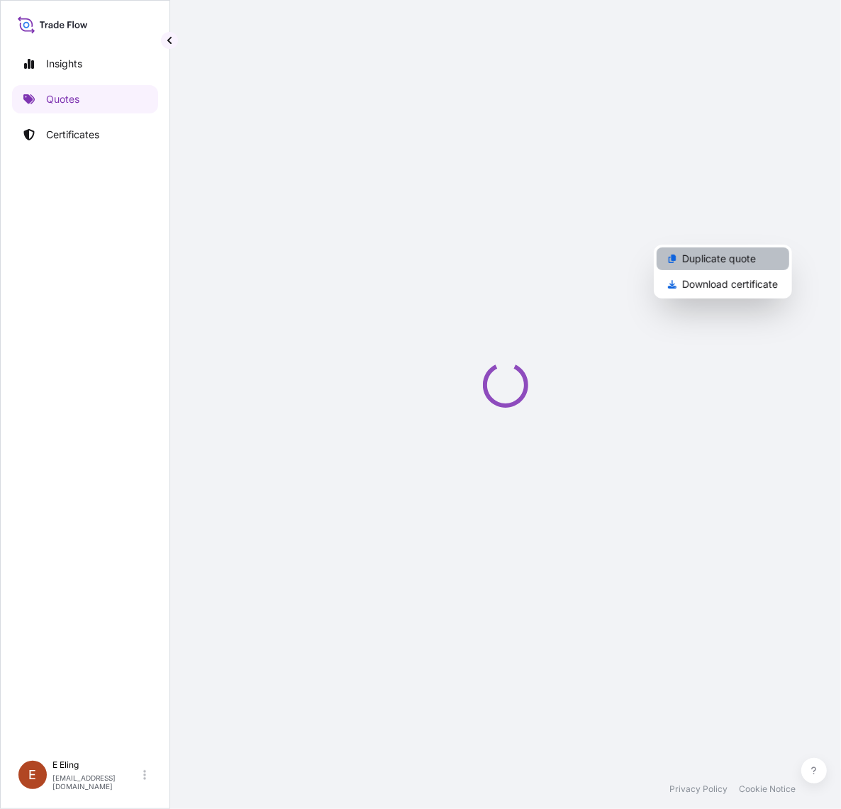
select select "STORAGE"
select select "Storage"
select select "Yes"
select select "[GEOGRAPHIC_DATA]"
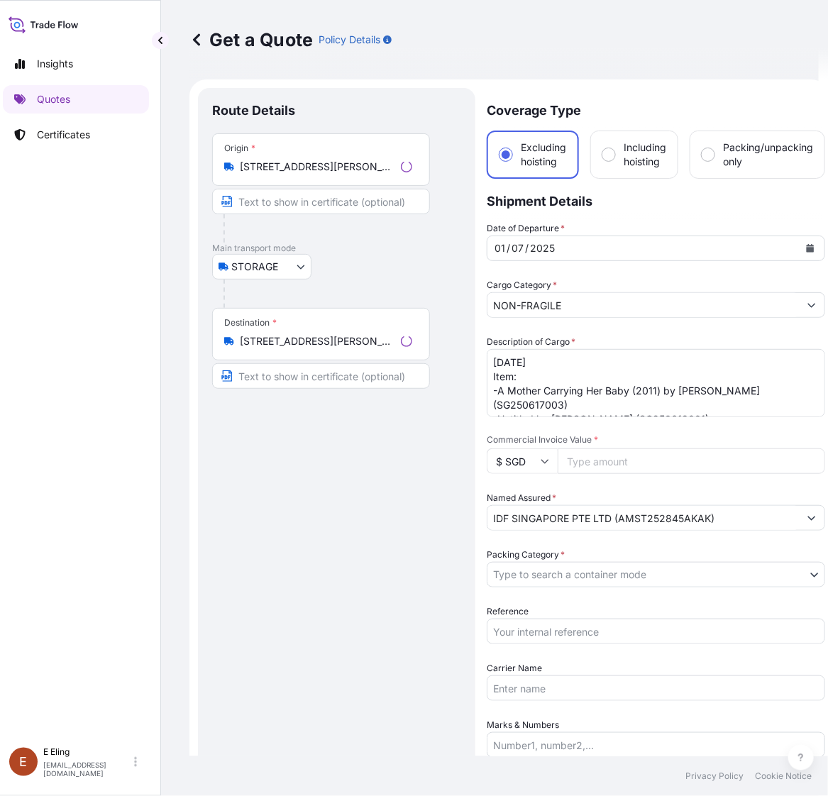
scroll to position [23, 0]
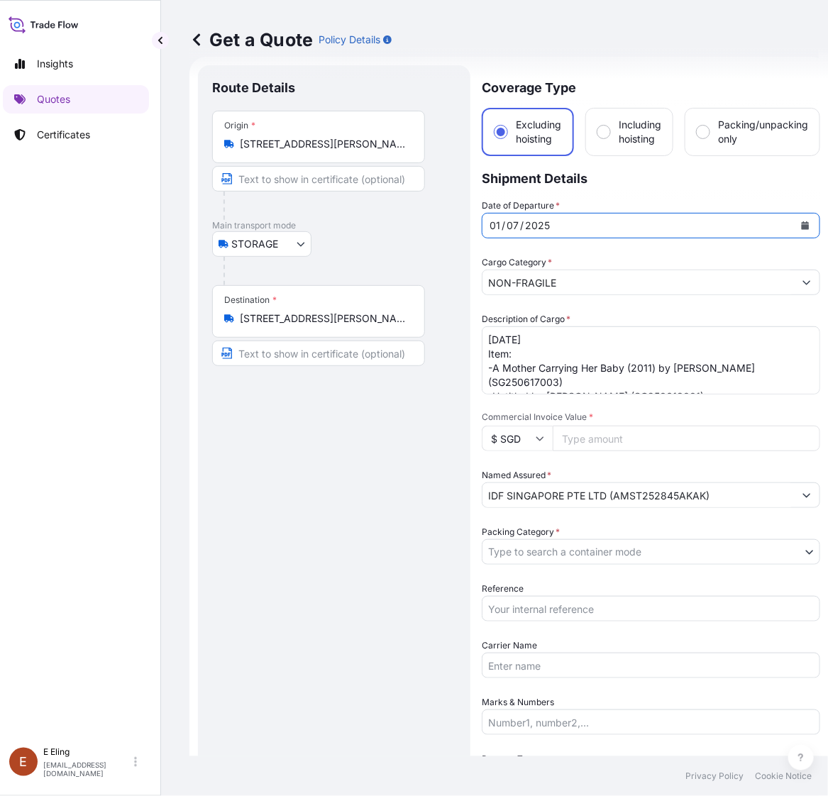
click at [802, 227] on icon "Calendar" at bounding box center [805, 225] width 8 height 9
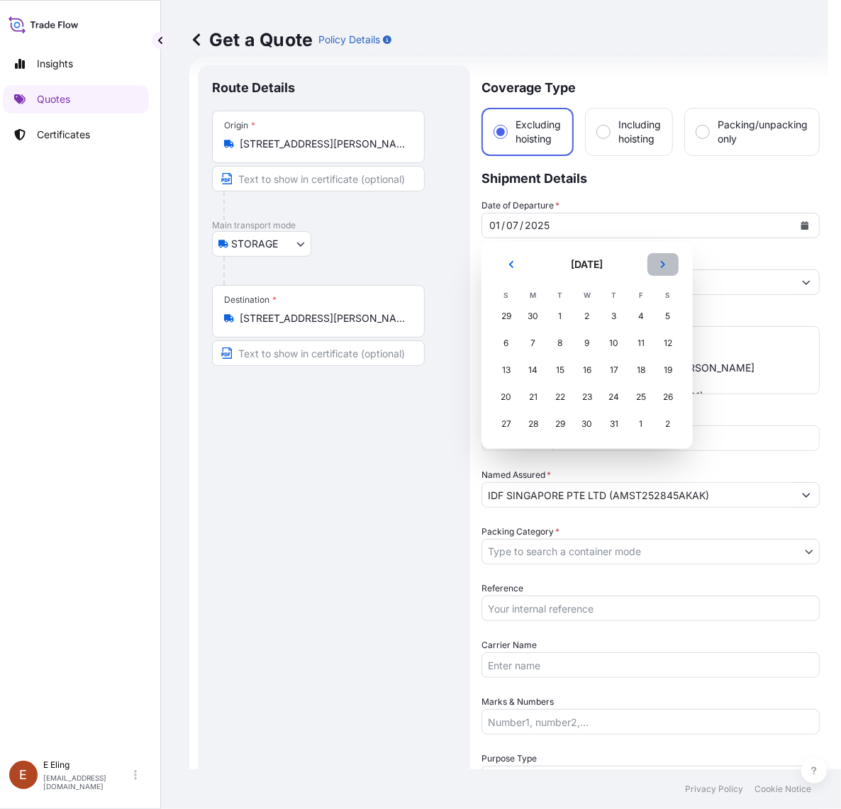
click at [660, 269] on button "Next" at bounding box center [662, 264] width 31 height 23
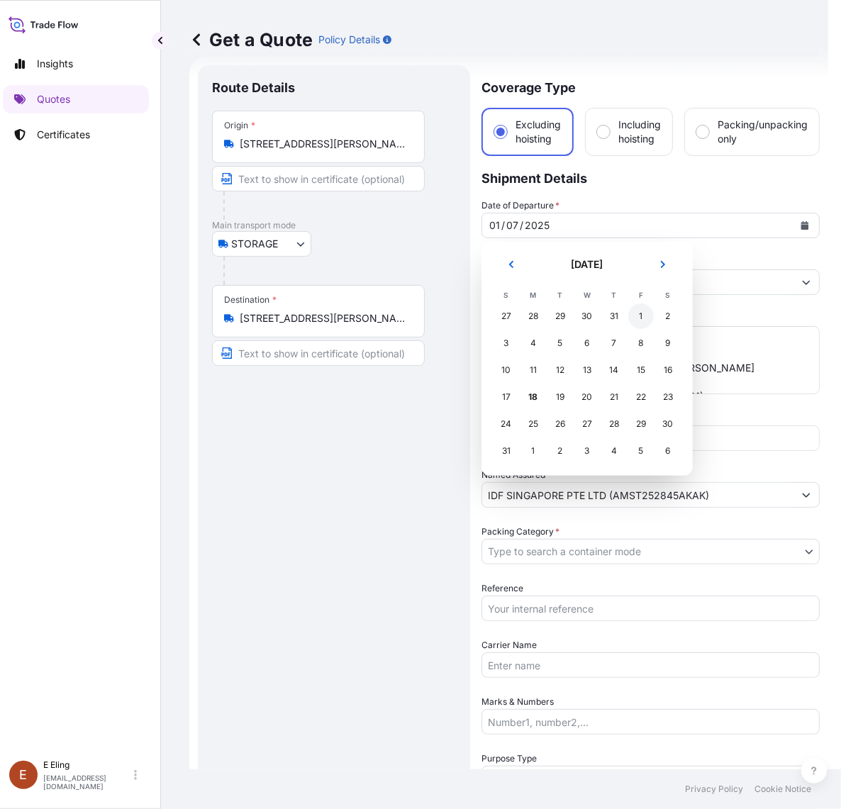
click at [633, 316] on div "1" at bounding box center [641, 316] width 26 height 26
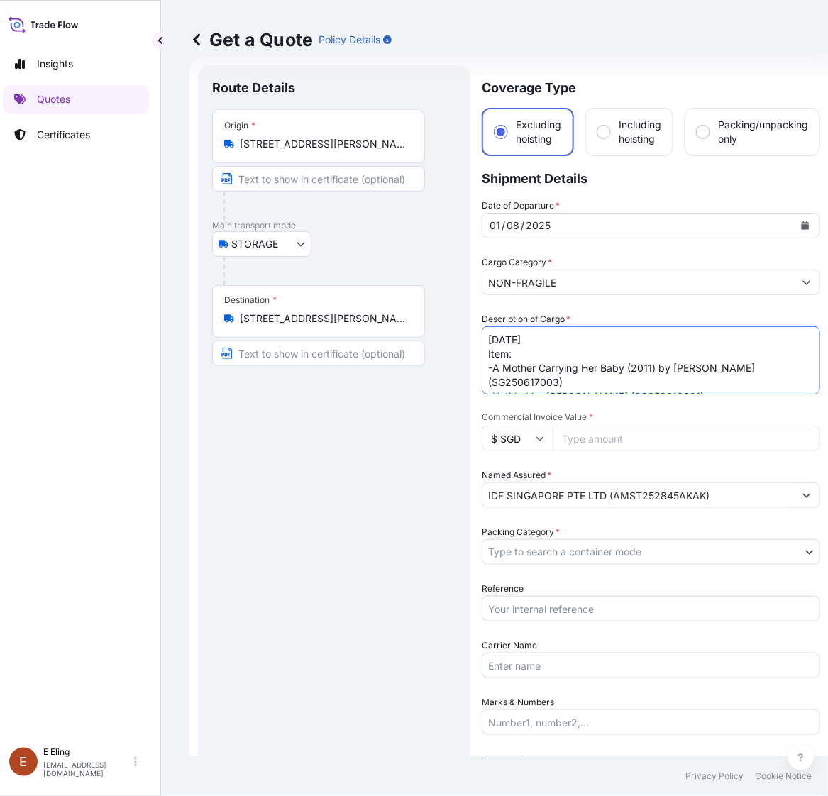
drag, startPoint x: 506, startPoint y: 337, endPoint x: 469, endPoint y: 337, distance: 36.2
click at [469, 337] on form "Route Details Place of loading Road / Inland Road / Inland Origin * 39 Keppel R…" at bounding box center [508, 592] width 639 height 1070
type textarea "AUG25 STORAGE Item: -A Mother Carrying Her Baby (2011) by Van Tho (SG250617003)…"
click at [600, 443] on input "Commercial Invoice Value *" at bounding box center [685, 438] width 267 height 26
click at [564, 600] on input "Reference" at bounding box center [650, 609] width 338 height 26
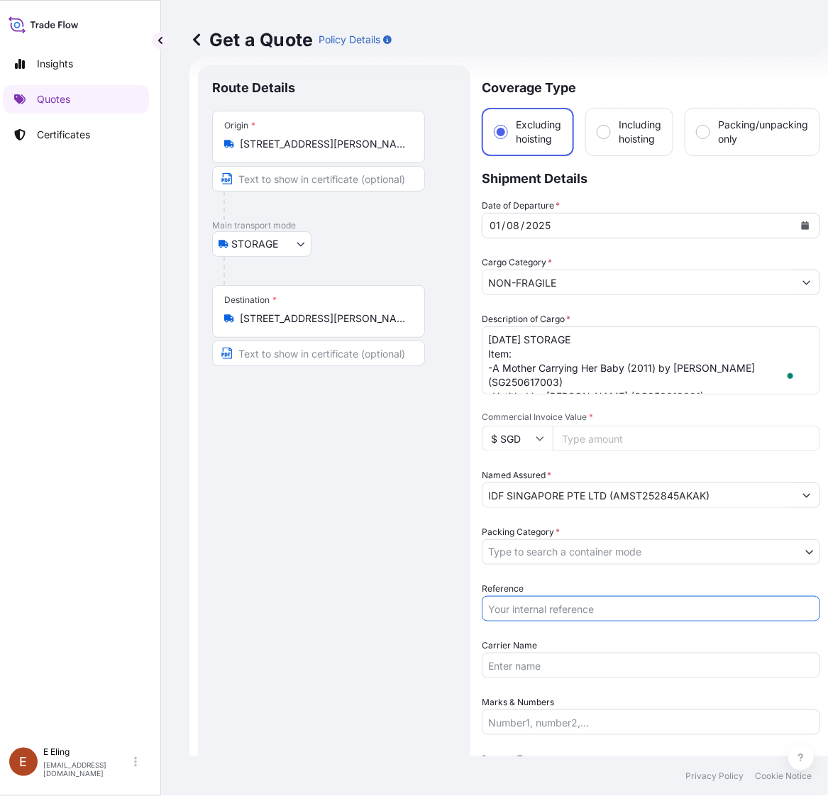
paste input "AMST252845AKAK"
type input "AMST252845AKAK"
click at [572, 551] on body "Insights Quotes Certificates E E Eling eeling@helutrans.com Get a Quote Policy …" at bounding box center [405, 398] width 828 height 796
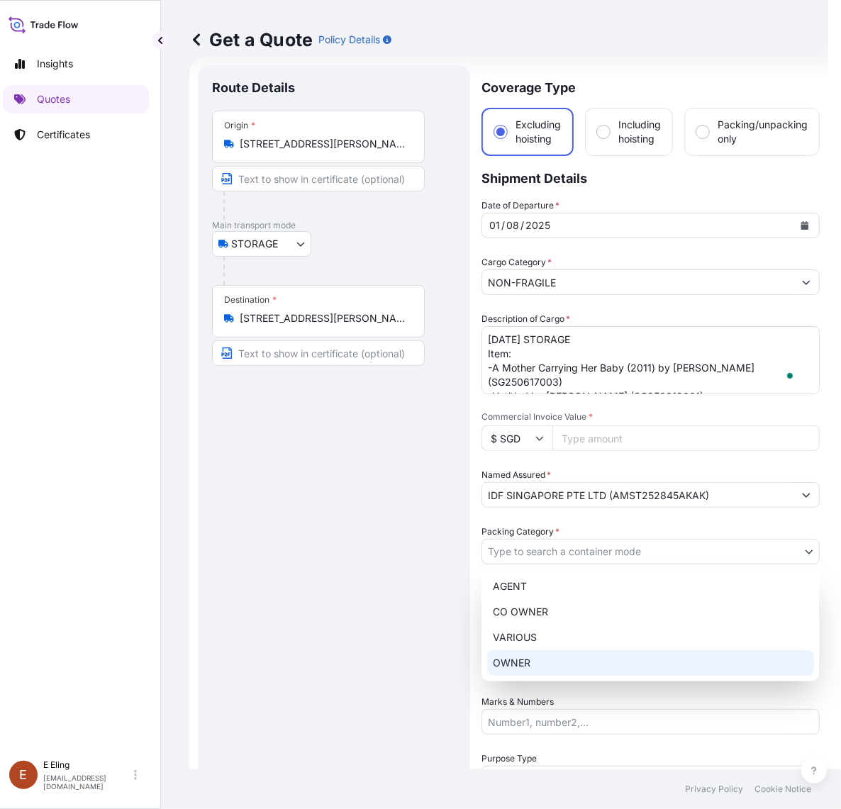
click at [557, 668] on div "OWNER" at bounding box center [650, 663] width 327 height 26
select select "27"
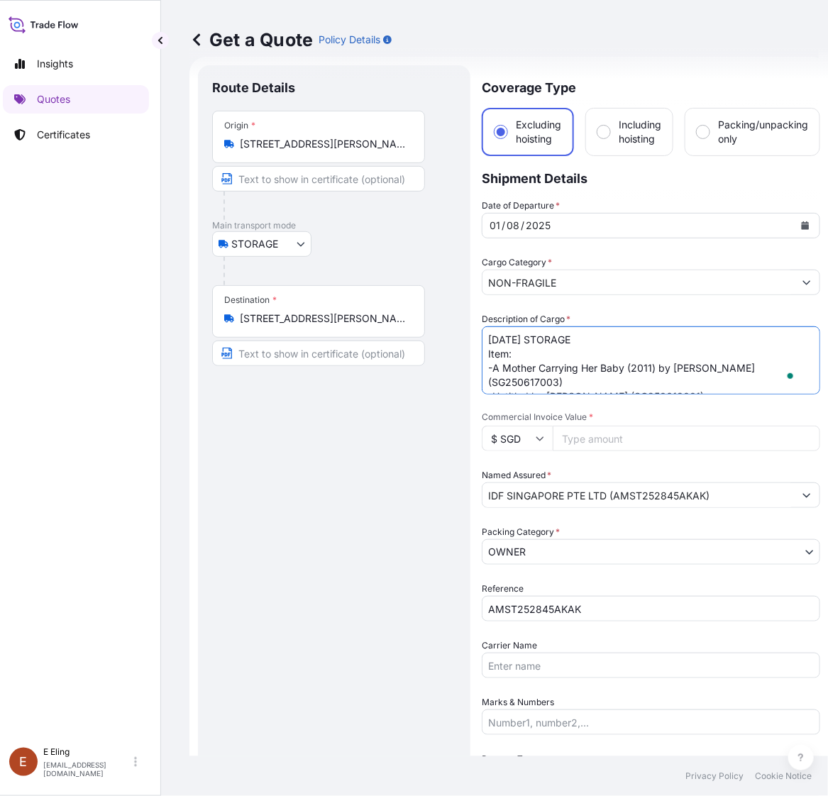
click at [610, 373] on textarea "JUL25 Item: -A Mother Carrying Her Baby (2011) by Van Tho (SG250617003) -Untitl…" at bounding box center [650, 360] width 338 height 68
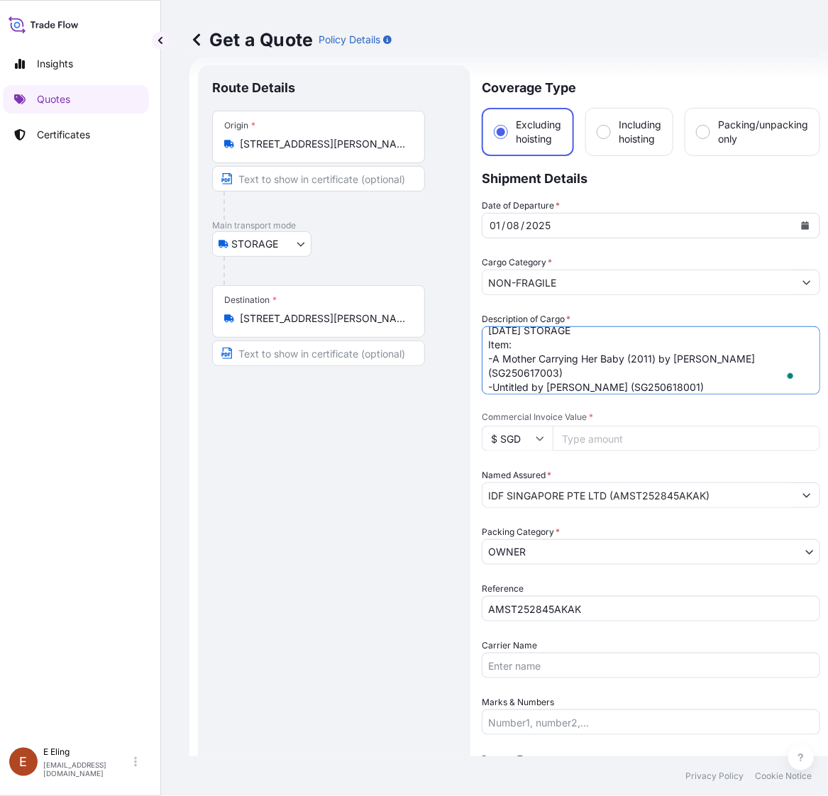
click at [791, 359] on textarea "JUL25 Item: -A Mother Carrying Her Baby (2011) by Van Tho (SG250617003) -Untitl…" at bounding box center [650, 360] width 338 height 68
click at [718, 387] on textarea "JUL25 Item: -A Mother Carrying Her Baby (2011) by Van Tho (SG250617003) -Untitl…" at bounding box center [650, 360] width 338 height 68
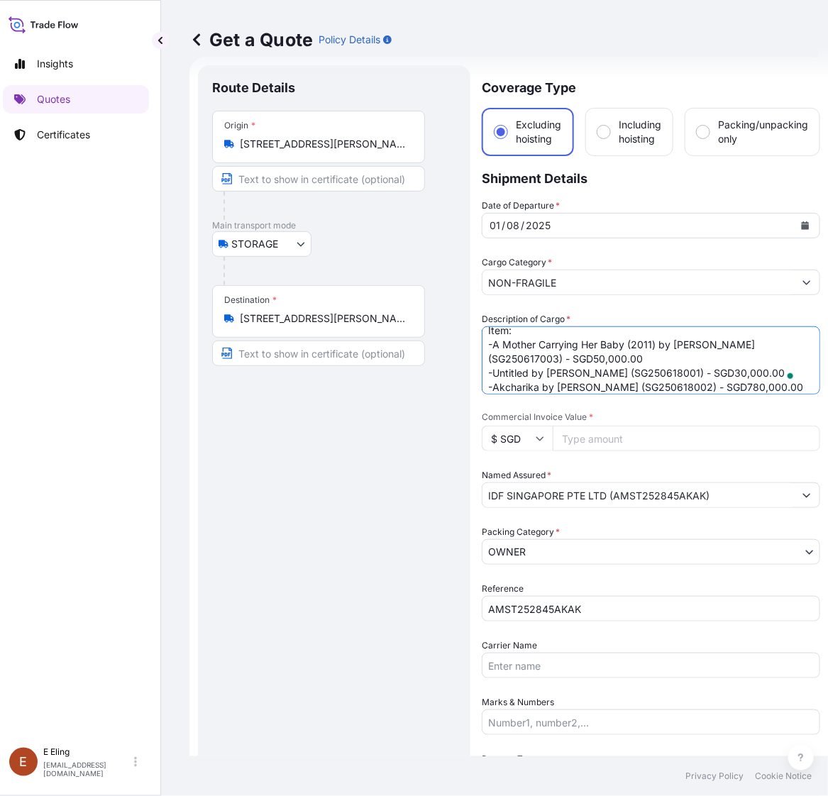
type textarea "AUG25 STORAGE Item: -A Mother Carrying Her Baby (2011) by Van Tho (SG250617003)…"
click at [636, 441] on input "Commercial Invoice Value *" at bounding box center [685, 438] width 267 height 26
paste input "860000.00"
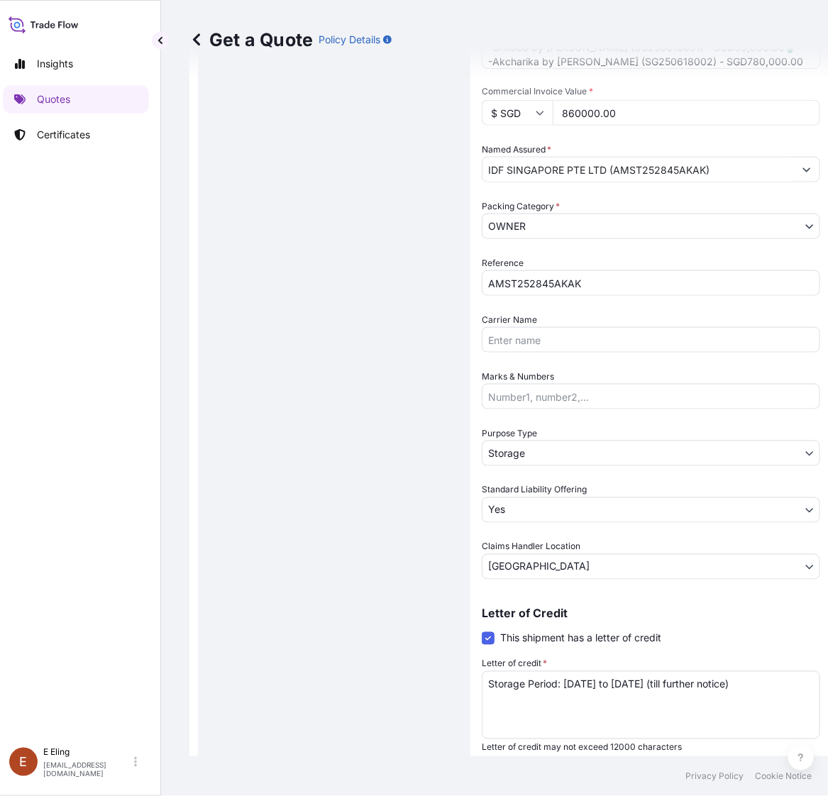
scroll to position [378, 0]
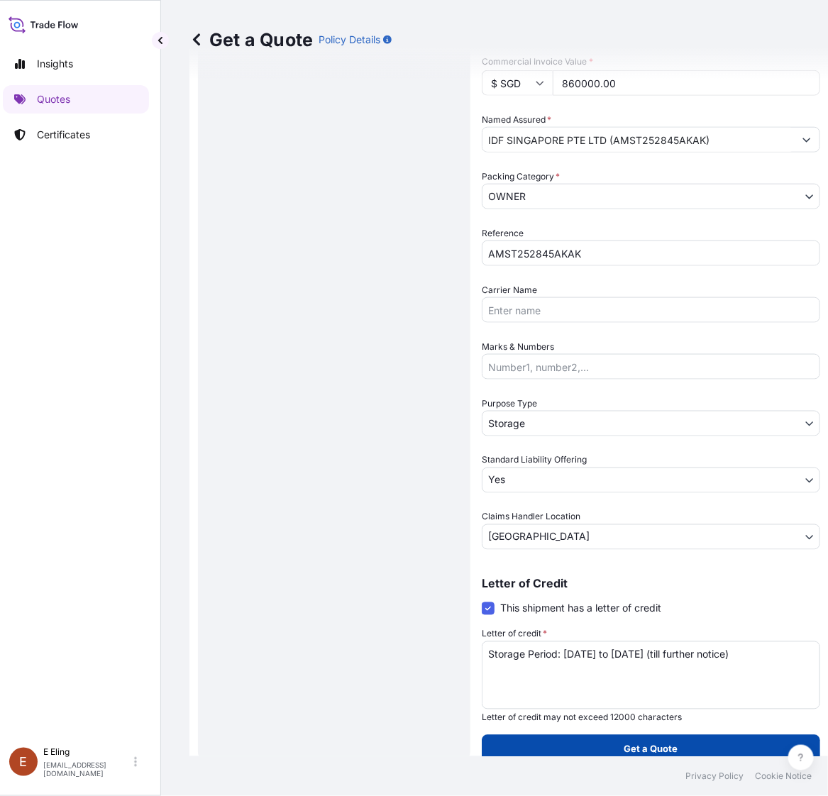
type input "860000.00"
click at [683, 745] on button "Get a Quote" at bounding box center [650, 749] width 338 height 28
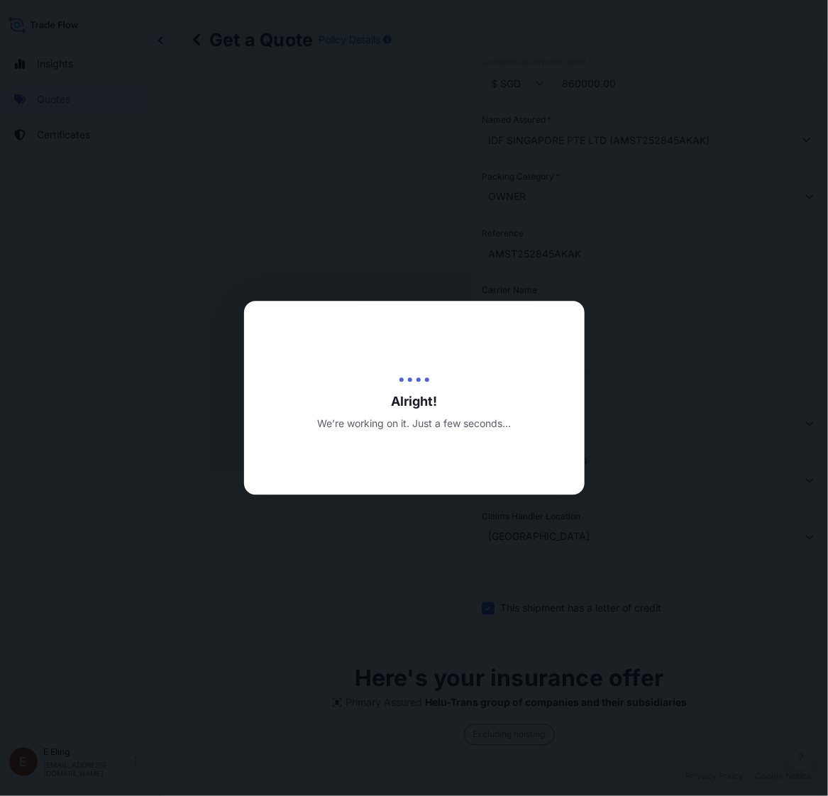
type input "[DATE]"
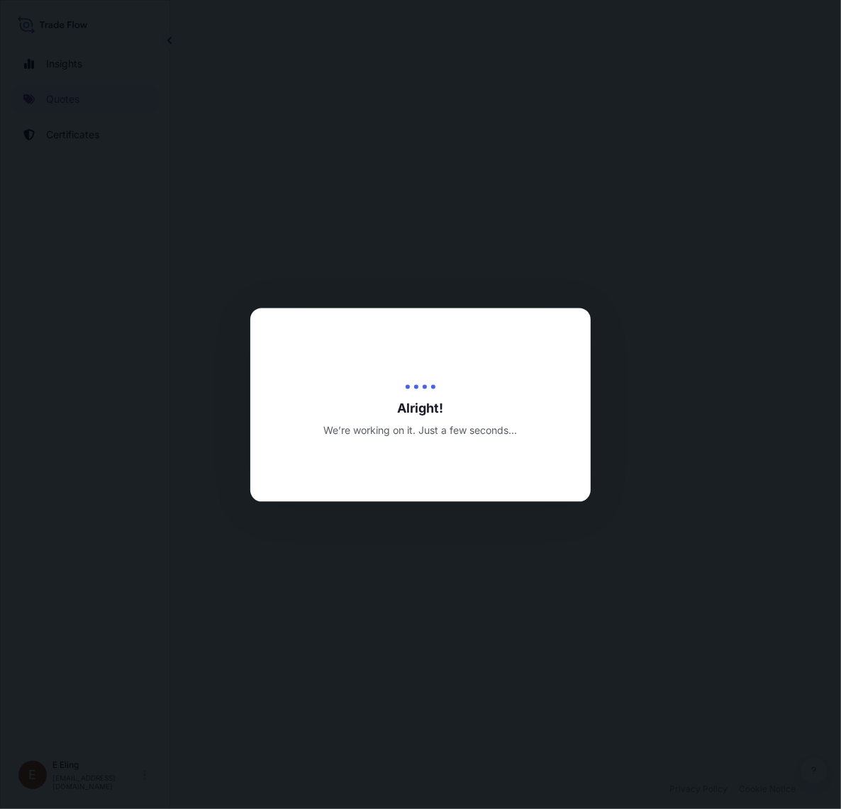
select select "STORAGE"
select select "Transit"
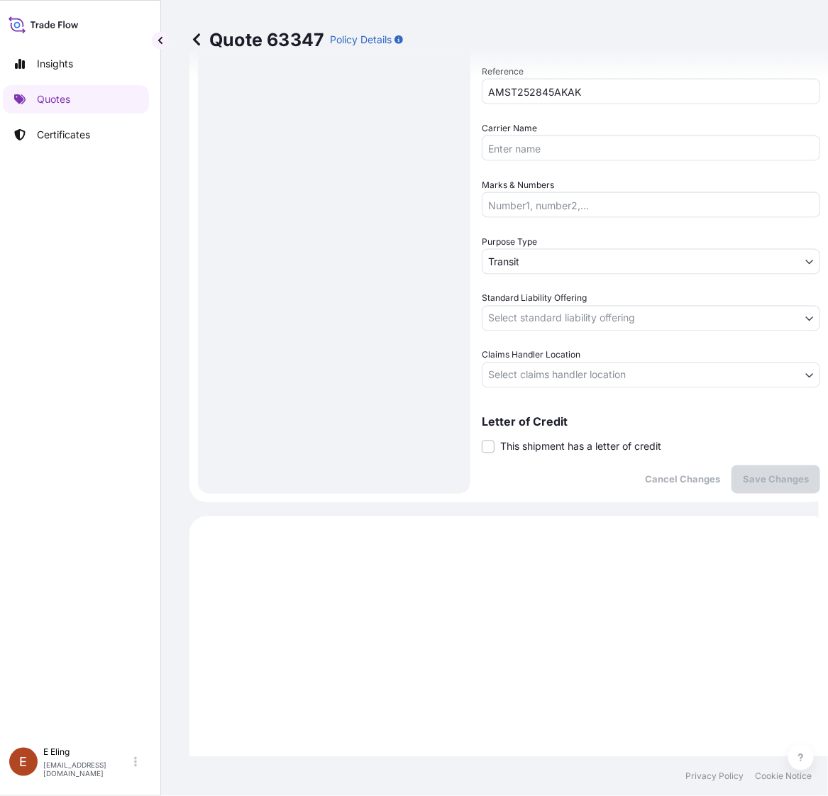
click at [521, 452] on div "Coverage Type Excluding hoisting Including hoisting Packing/unpacking only Ship…" at bounding box center [650, 20] width 338 height 945
click at [523, 444] on span "This shipment has a letter of credit" at bounding box center [580, 447] width 161 height 14
click at [481, 439] on input "This shipment has a letter of credit" at bounding box center [481, 439] width 0 height 0
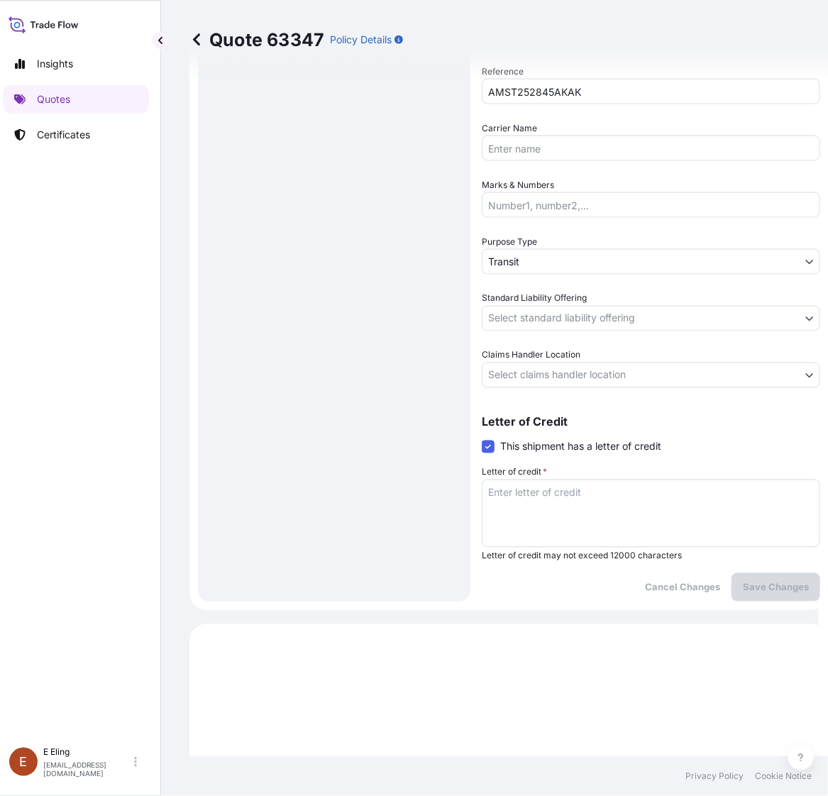
click at [533, 506] on textarea "Letter of credit *" at bounding box center [650, 513] width 338 height 68
paste textarea "Storage Period: [DATE] to [DATE] (till further notice)"
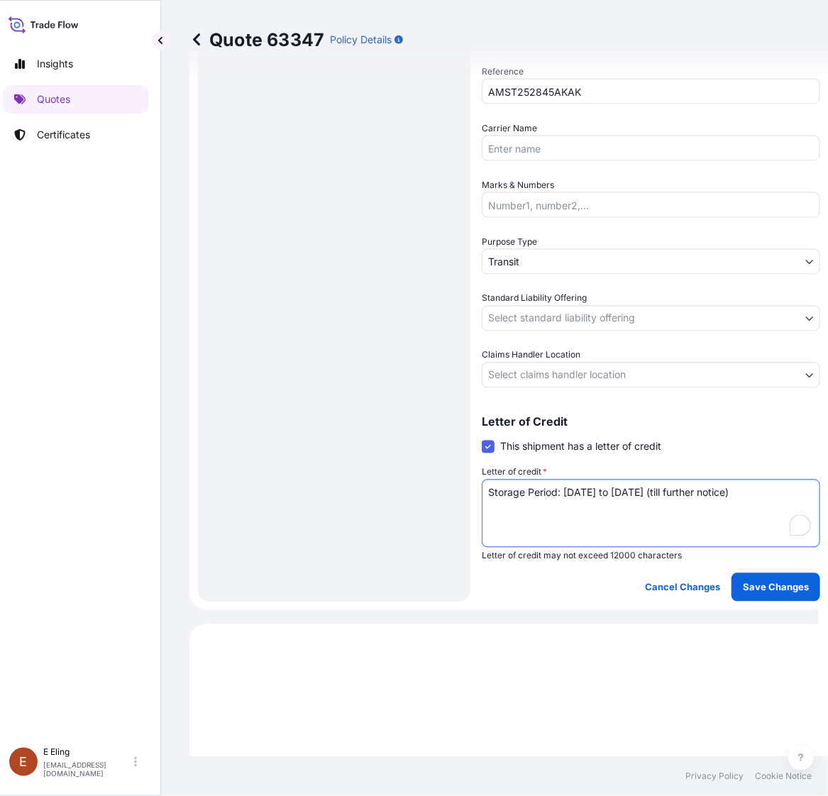
type textarea "Storage Period: [DATE] to [DATE] (till further notice)"
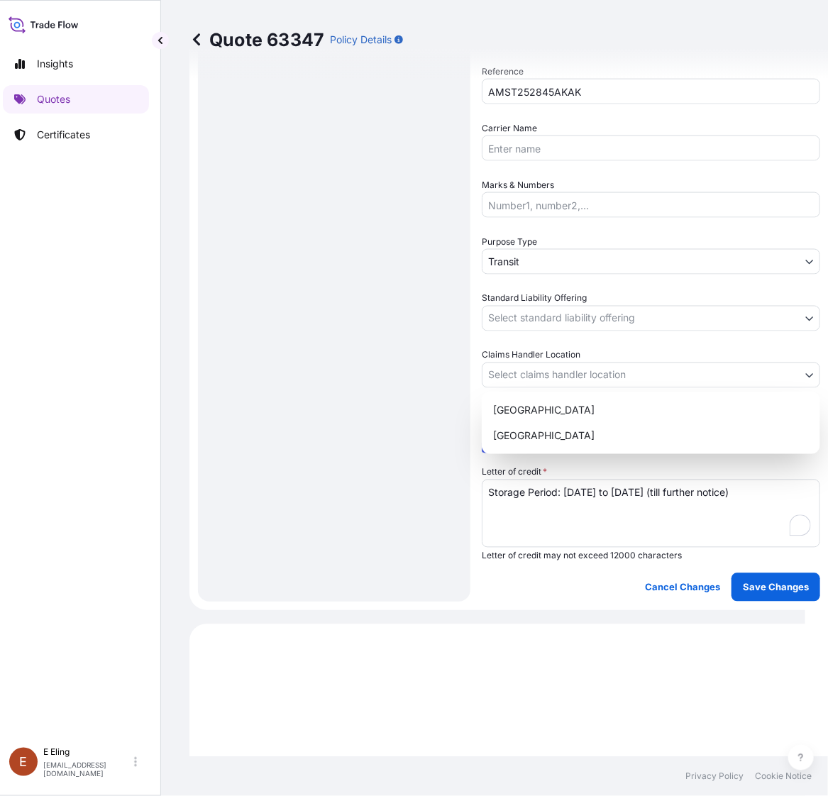
click at [548, 384] on body "Insights Quotes Certificates E E Eling eeling@helutrans.com Quote 63347 Policy …" at bounding box center [398, 398] width 814 height 796
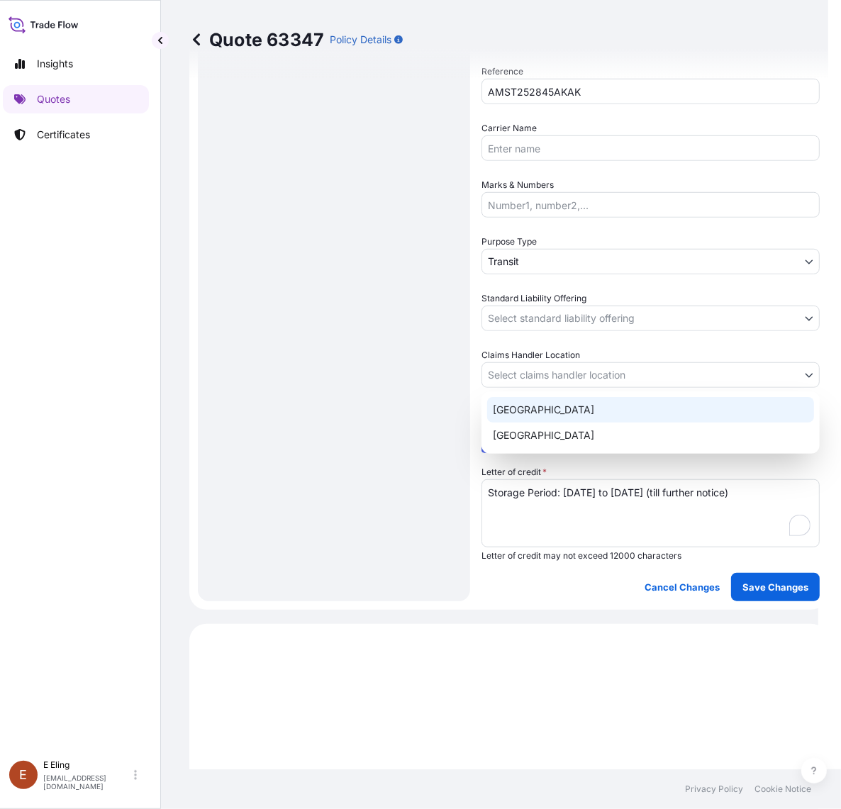
click at [543, 429] on div "[GEOGRAPHIC_DATA]" at bounding box center [650, 436] width 327 height 26
select select "[GEOGRAPHIC_DATA]"
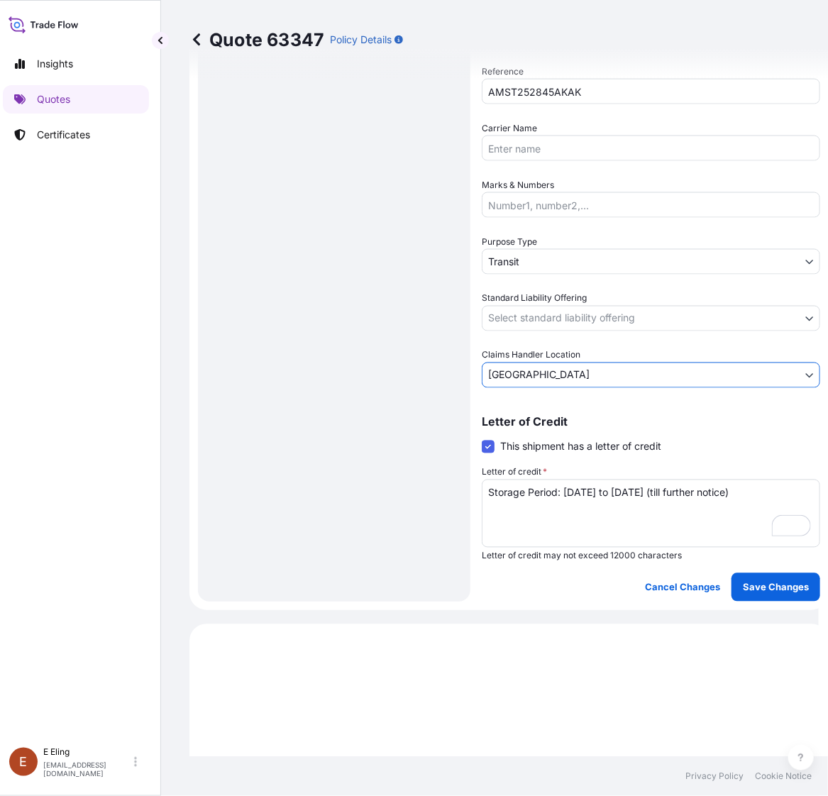
click at [558, 312] on body "Insights Quotes Certificates E E Eling eeling@helutrans.com Quote 63347 Policy …" at bounding box center [405, 398] width 828 height 796
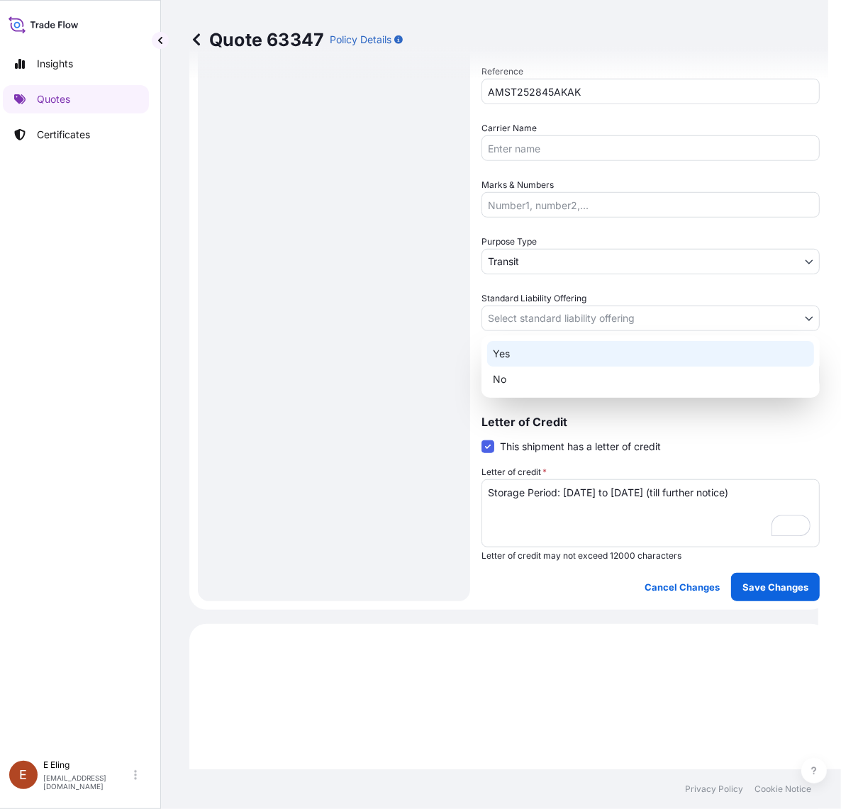
click at [546, 355] on div "Yes" at bounding box center [650, 354] width 327 height 26
select select "Yes"
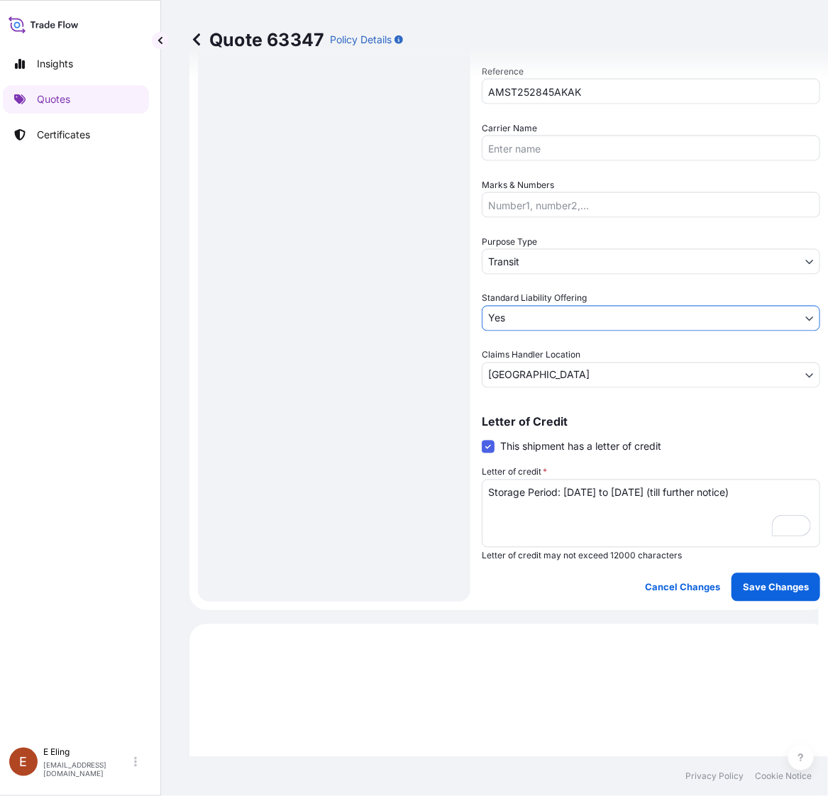
click at [533, 259] on body "Insights Quotes Certificates E E Eling eeling@helutrans.com Quote 63347 Policy …" at bounding box center [405, 398] width 828 height 796
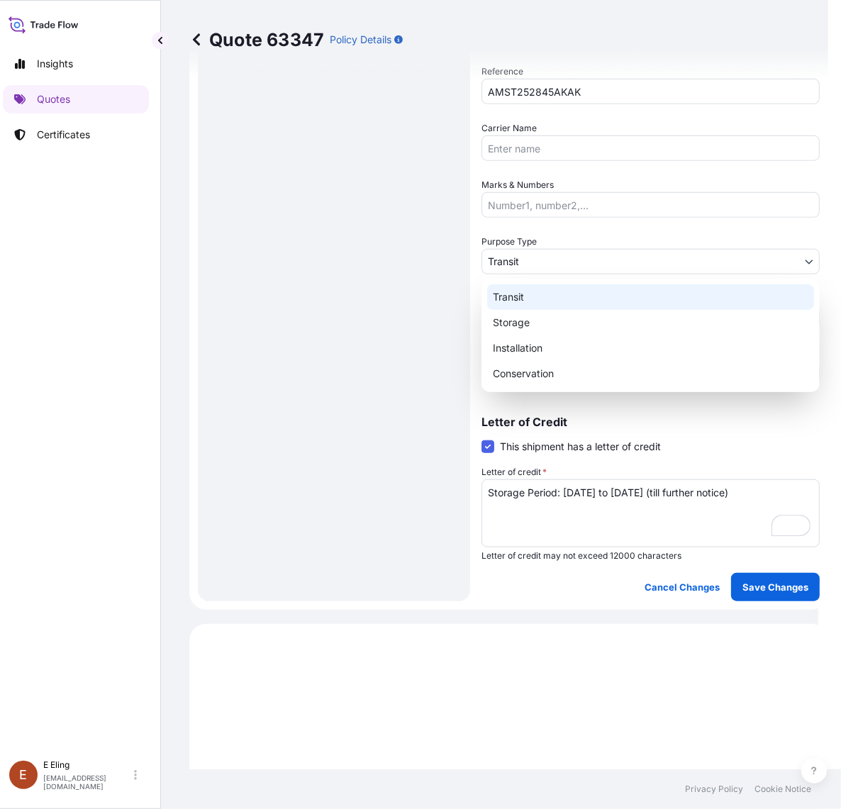
click at [537, 314] on div "Storage" at bounding box center [650, 323] width 327 height 26
select select "Storage"
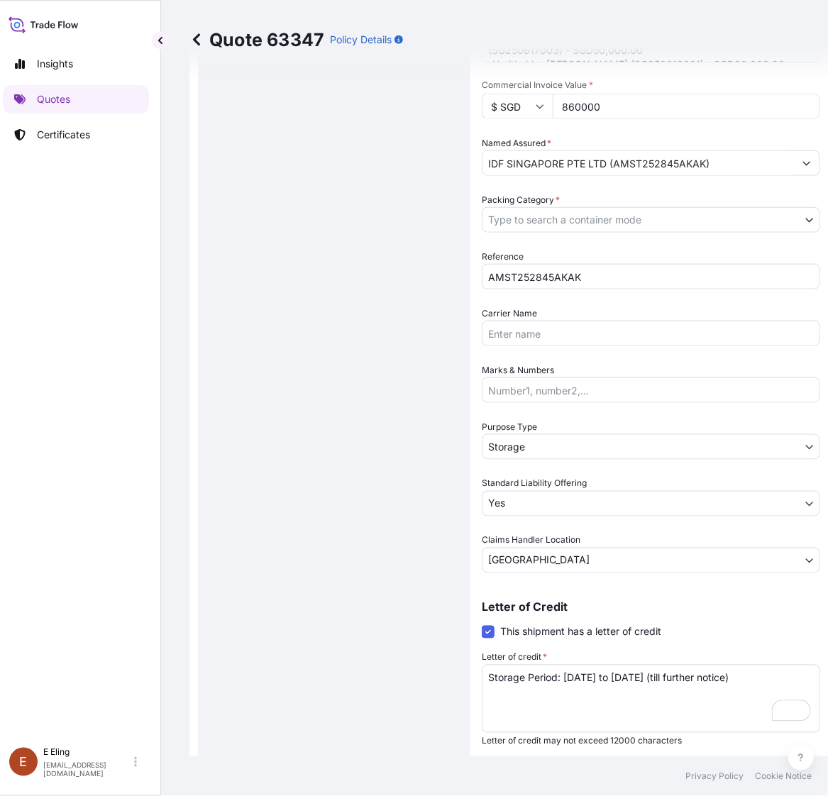
click at [747, 758] on button "Save Changes" at bounding box center [775, 772] width 89 height 28
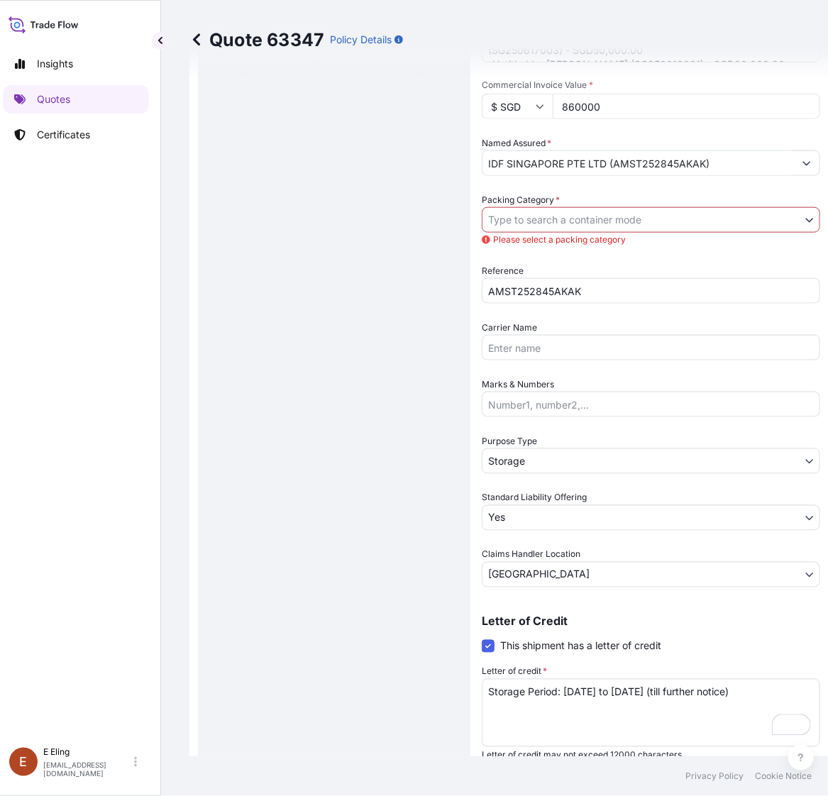
click at [591, 210] on body "Insights Quotes Certificates E E Eling eeling@helutrans.com Quote 63347 Policy …" at bounding box center [405, 398] width 828 height 796
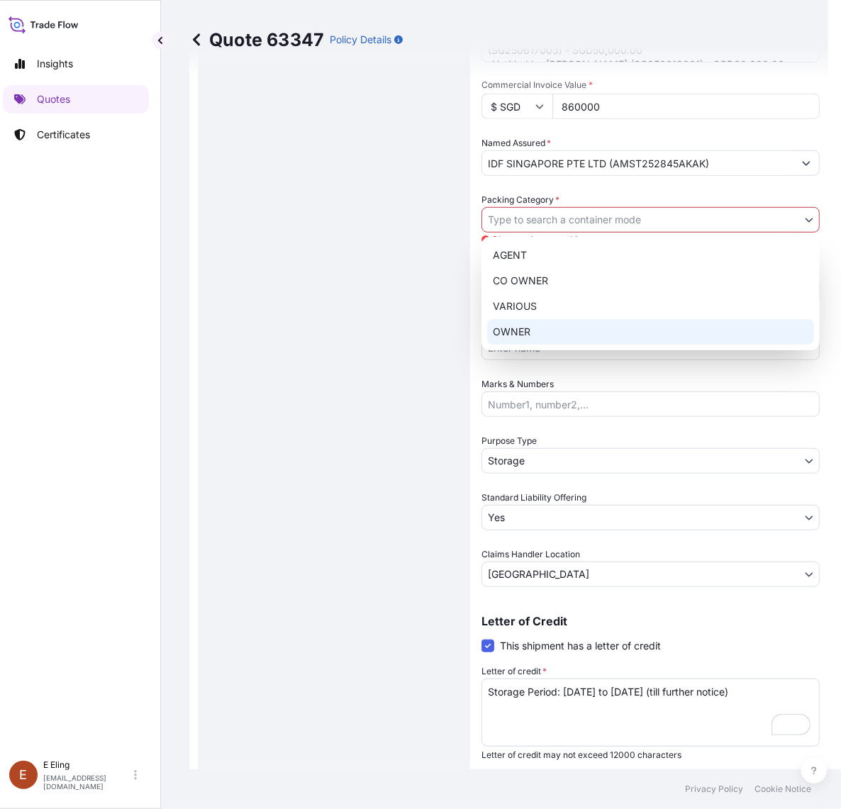
click at [539, 323] on div "OWNER" at bounding box center [650, 332] width 327 height 26
select select "27"
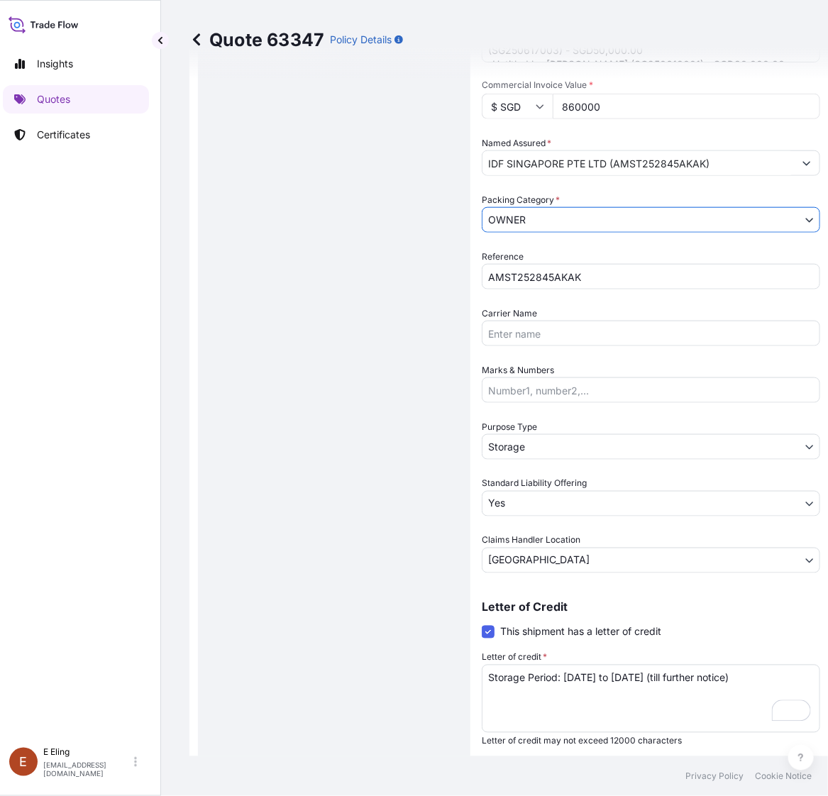
click at [761, 760] on button "Save Changes" at bounding box center [775, 772] width 89 height 28
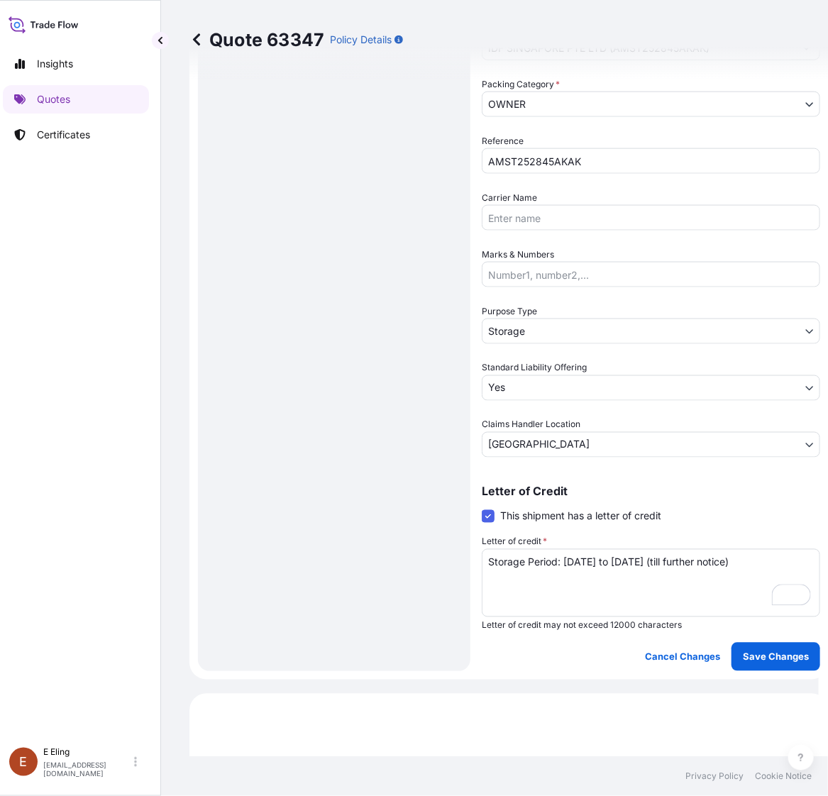
select select "STORAGE"
select select "Storage"
select select "Yes"
select select "[GEOGRAPHIC_DATA]"
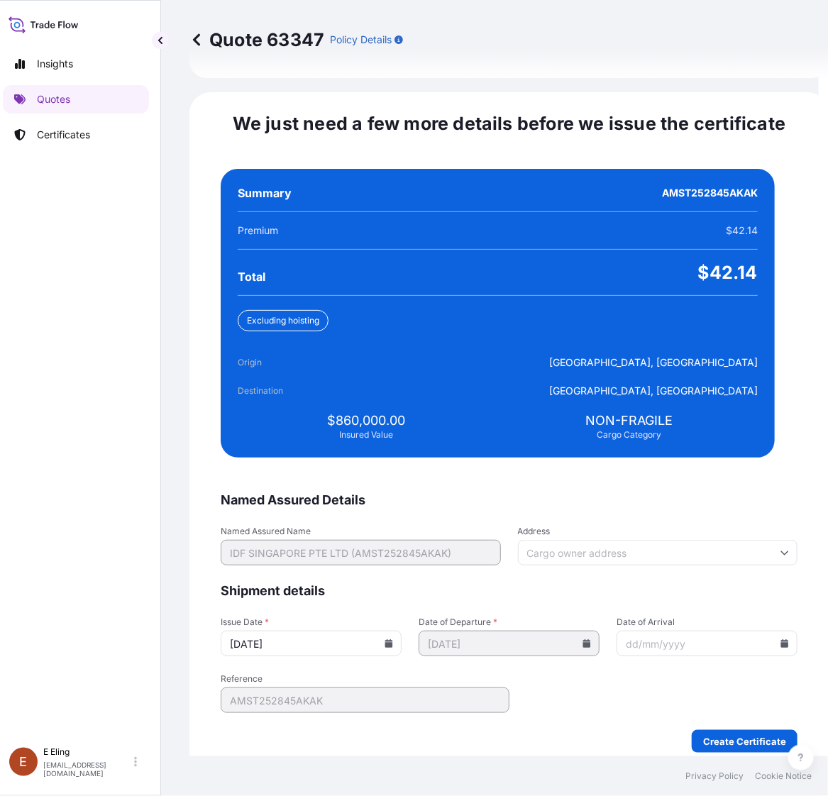
click at [393, 639] on icon at bounding box center [389, 643] width 8 height 9
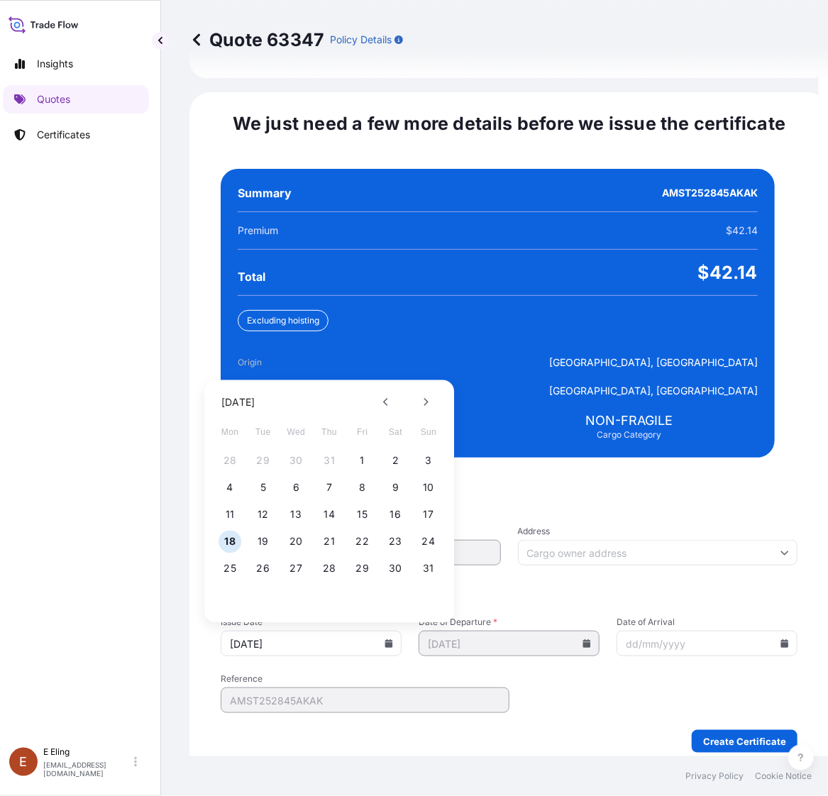
click at [369, 448] on div "28 29 30 31 1 2 3" at bounding box center [329, 461] width 227 height 26
click at [366, 450] on button "1" at bounding box center [362, 461] width 23 height 23
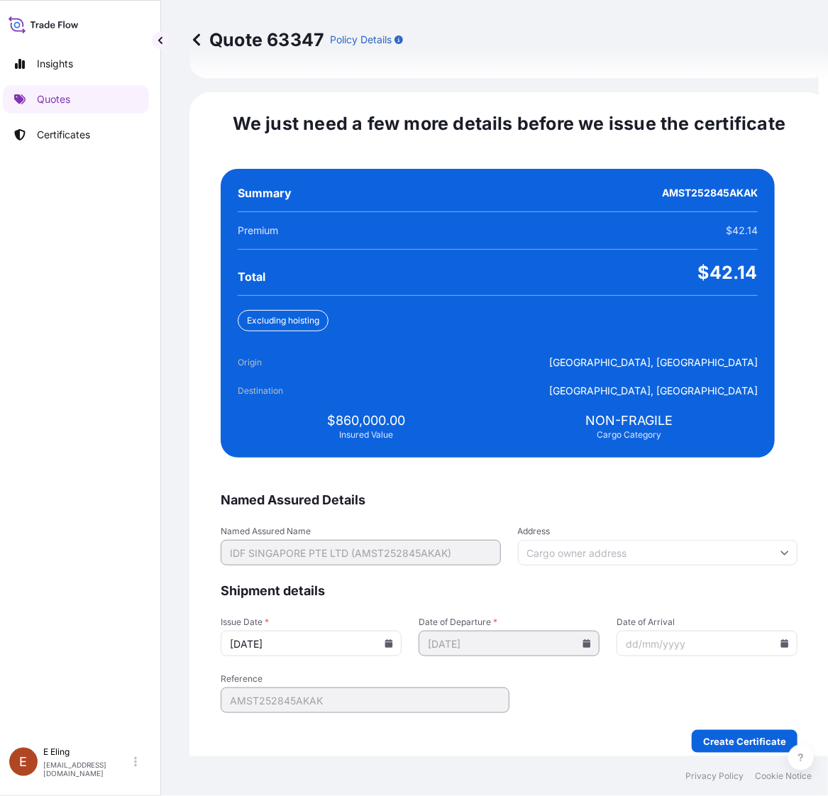
type input "[DATE]"
click at [760, 633] on input "Date of Arrival" at bounding box center [706, 643] width 181 height 26
click at [781, 639] on icon at bounding box center [785, 643] width 8 height 9
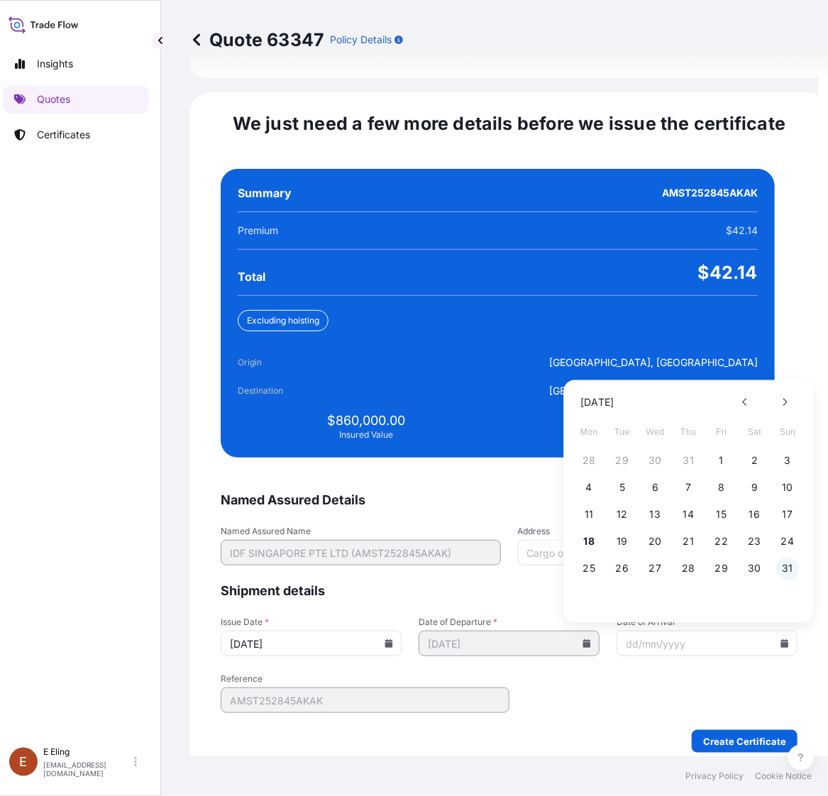
click at [786, 557] on button "31" at bounding box center [787, 568] width 23 height 23
type input "[DATE]"
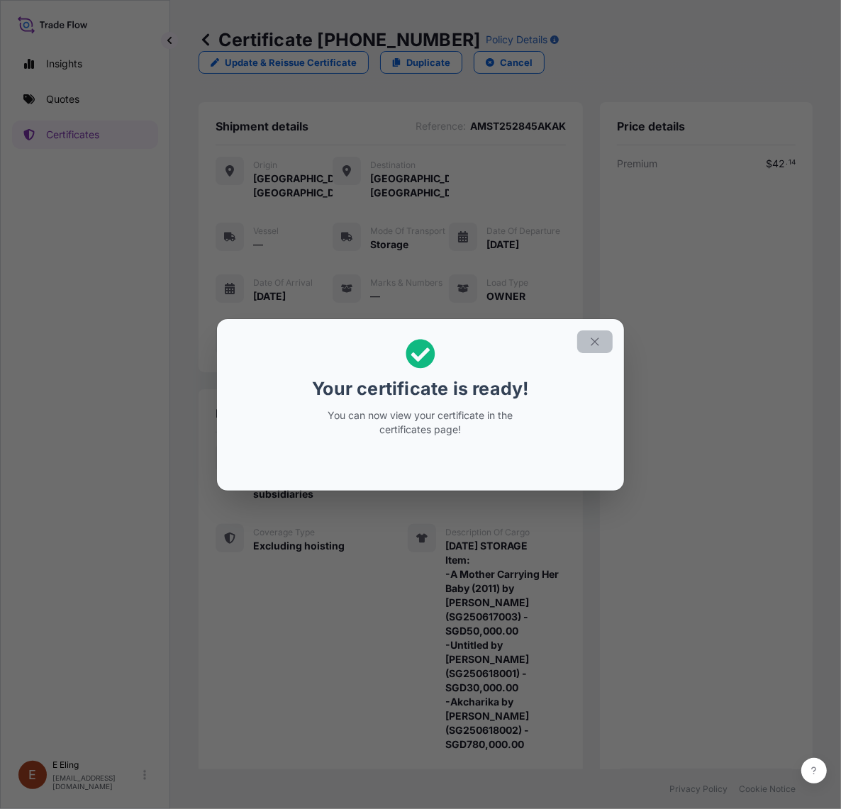
click at [582, 343] on button "button" at bounding box center [594, 341] width 35 height 23
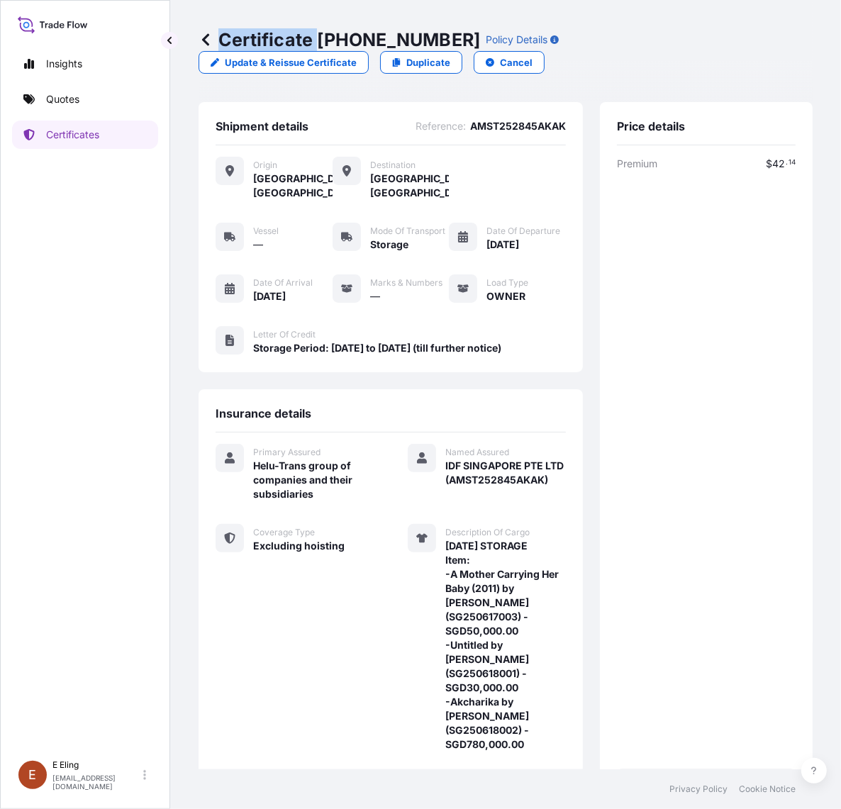
drag, startPoint x: 318, startPoint y: 37, endPoint x: 440, endPoint y: 44, distance: 122.9
click at [440, 44] on div "Certificate 31504-1321-1 Policy Details" at bounding box center [379, 39] width 360 height 23
copy p "Certificate"
click at [325, 30] on p "Certificate 31504-1321-1" at bounding box center [340, 39] width 282 height 23
drag, startPoint x: 321, startPoint y: 38, endPoint x: 440, endPoint y: 40, distance: 119.9
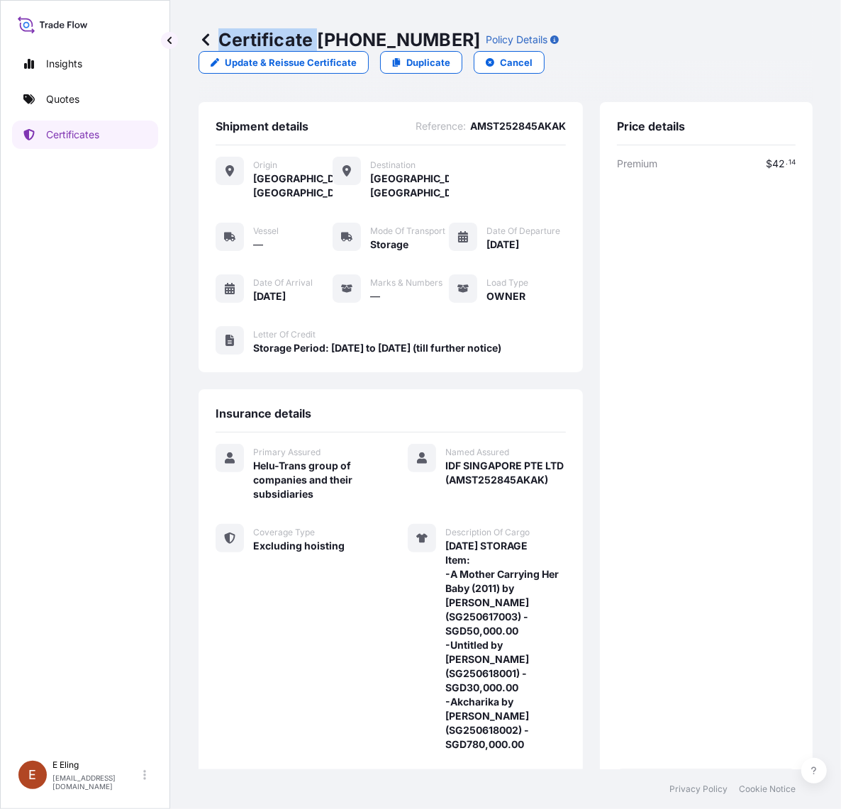
click at [440, 40] on div "Certificate 31504-1321-1 Policy Details" at bounding box center [379, 39] width 360 height 23
click at [434, 38] on p "Certificate 31504-1321-1" at bounding box center [340, 39] width 282 height 23
drag, startPoint x: 437, startPoint y: 40, endPoint x: 321, endPoint y: 35, distance: 115.7
click at [321, 35] on p "Certificate 31504-1321-1" at bounding box center [340, 39] width 282 height 23
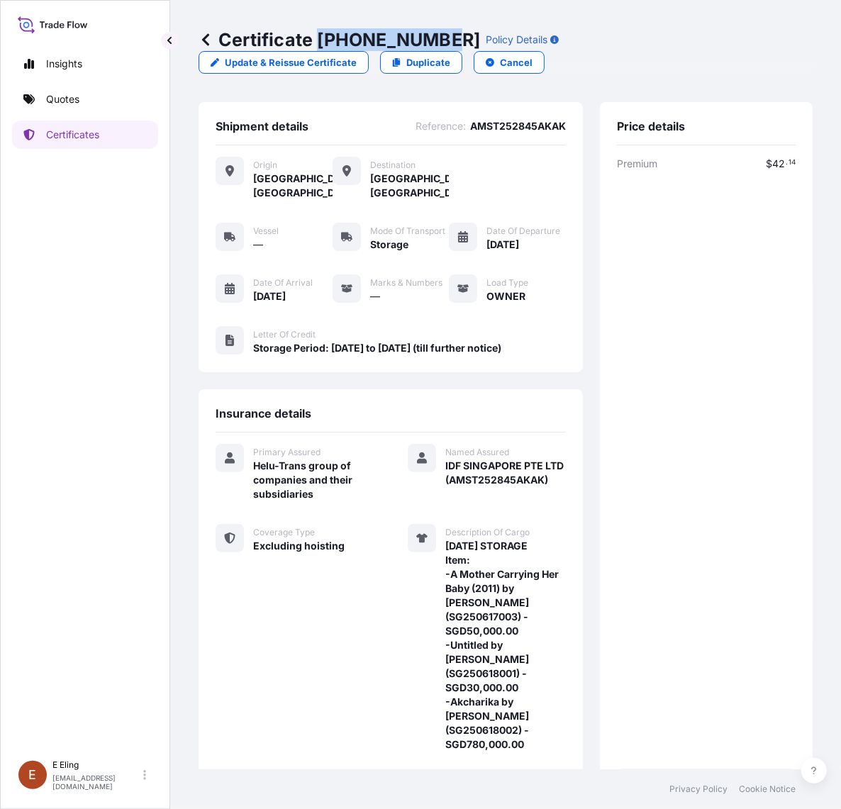
copy p "31504-1321-1"
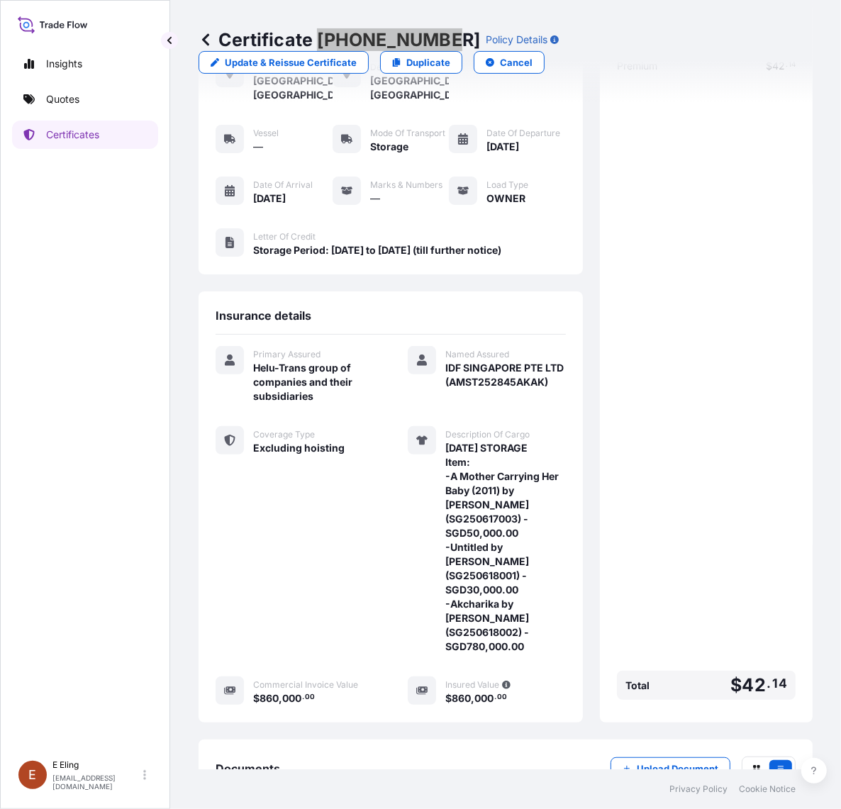
scroll to position [179, 0]
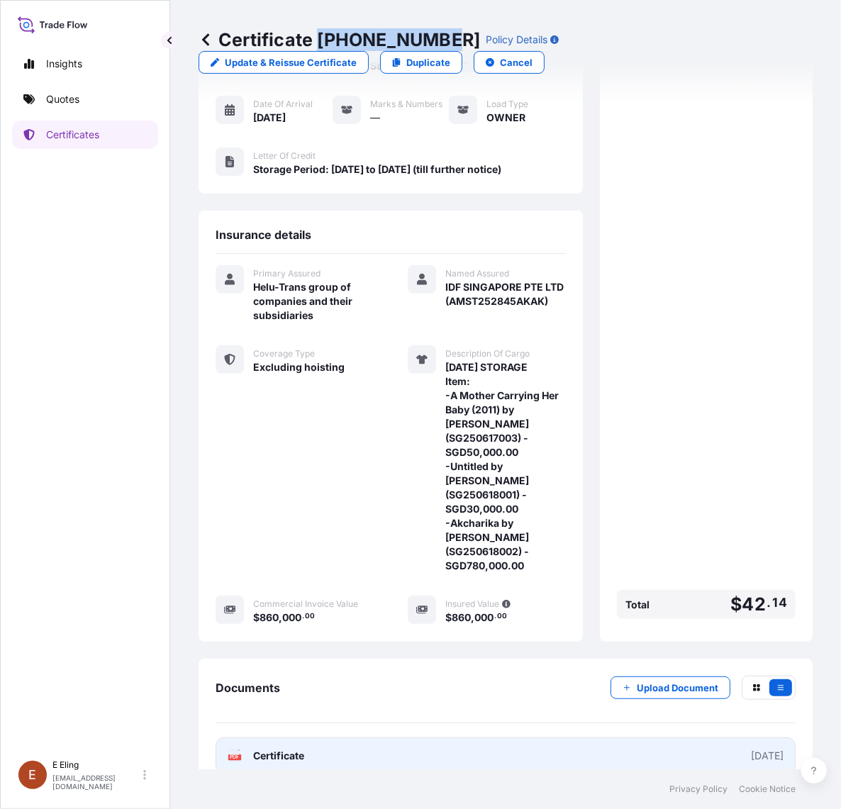
click at [445, 737] on link "PDF Certificate [DATE]" at bounding box center [506, 755] width 580 height 37
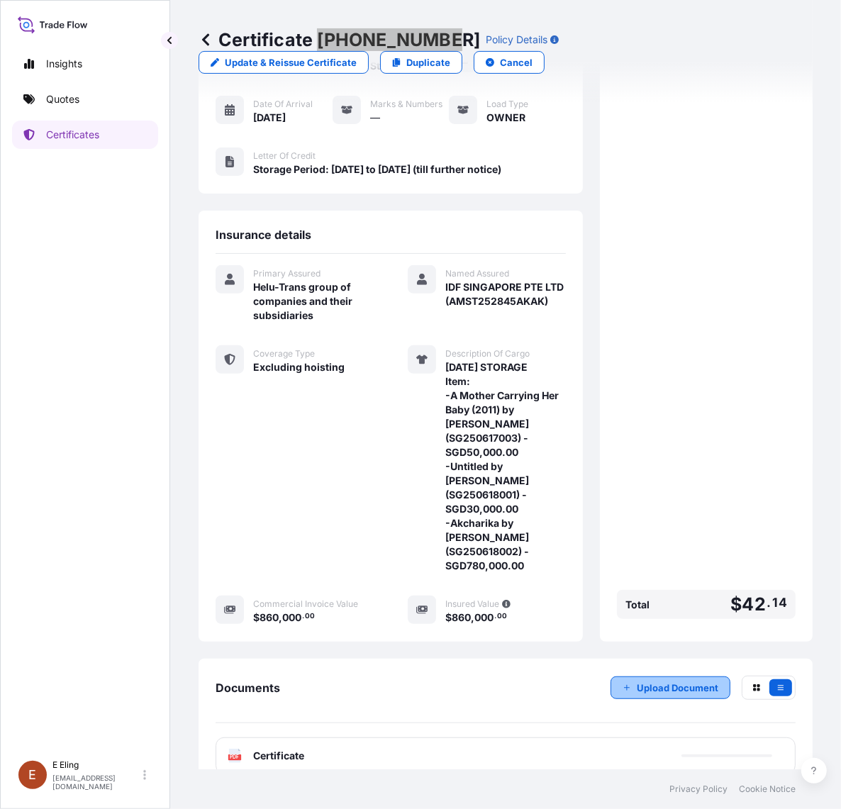
click at [664, 681] on p "Upload Document" at bounding box center [678, 688] width 82 height 14
click at [75, 140] on p "Certificates" at bounding box center [72, 135] width 53 height 14
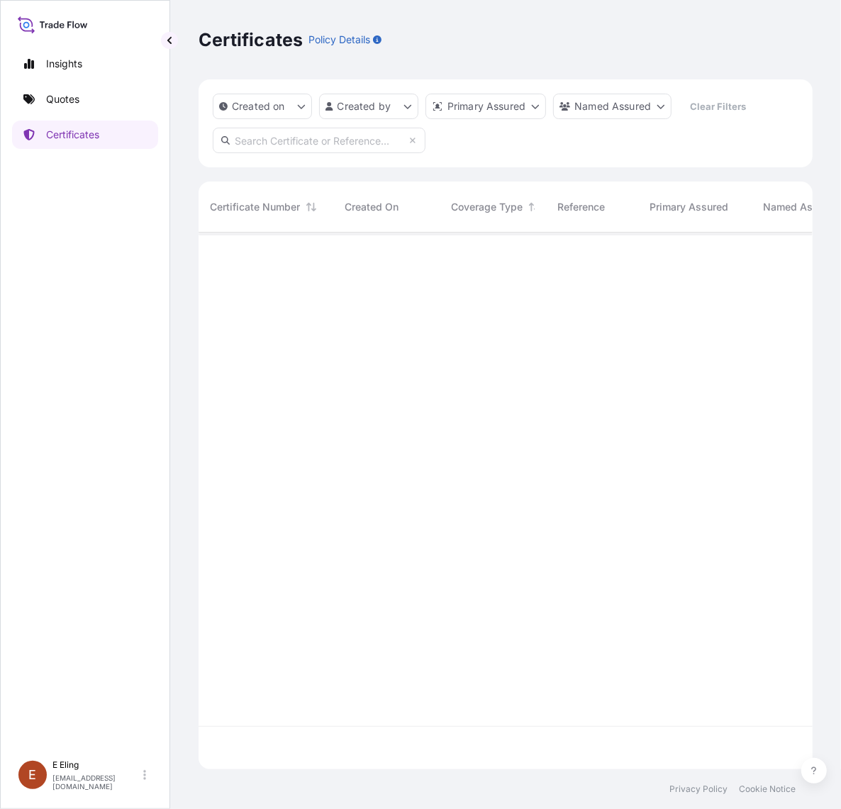
scroll to position [532, 601]
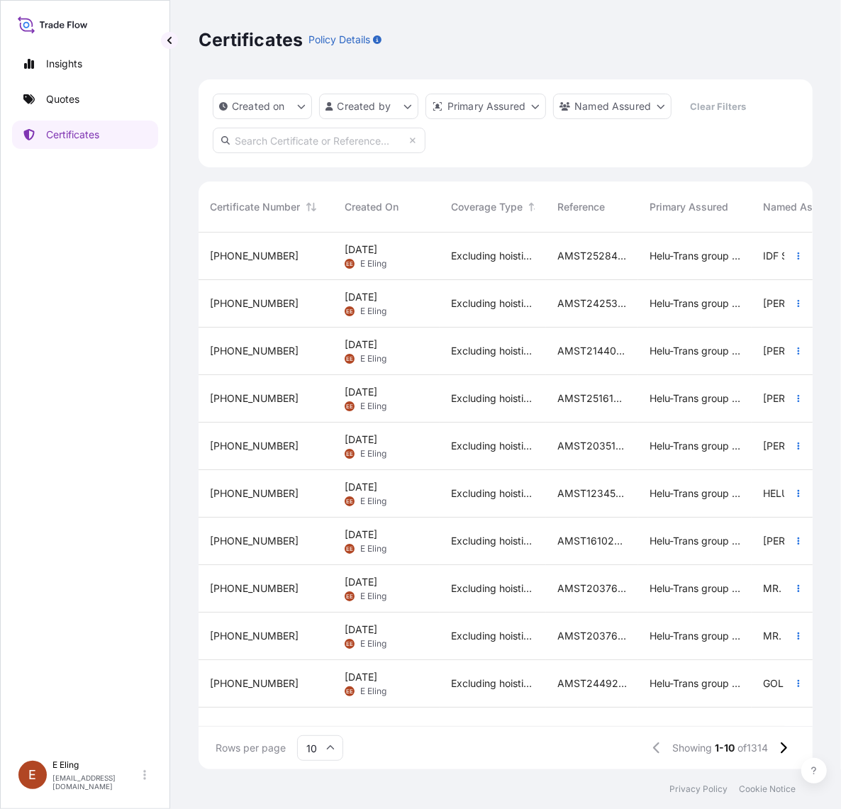
click at [331, 140] on input "text" at bounding box center [319, 141] width 213 height 26
paste input "AMST201451MMMM"
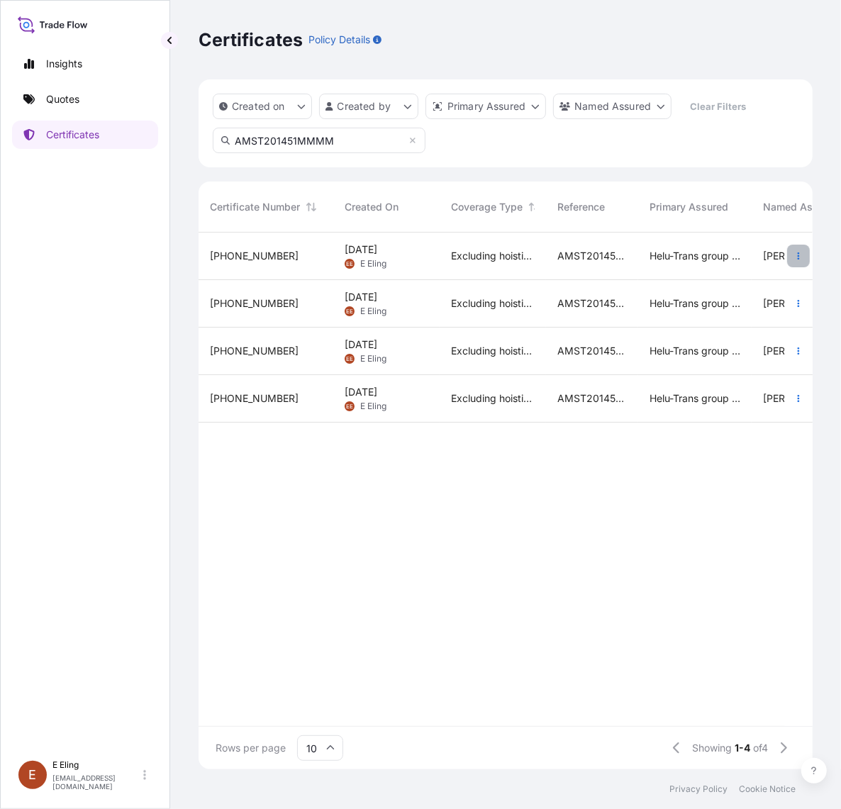
type input "AMST201451MMMM"
click at [798, 248] on button "button" at bounding box center [798, 256] width 23 height 23
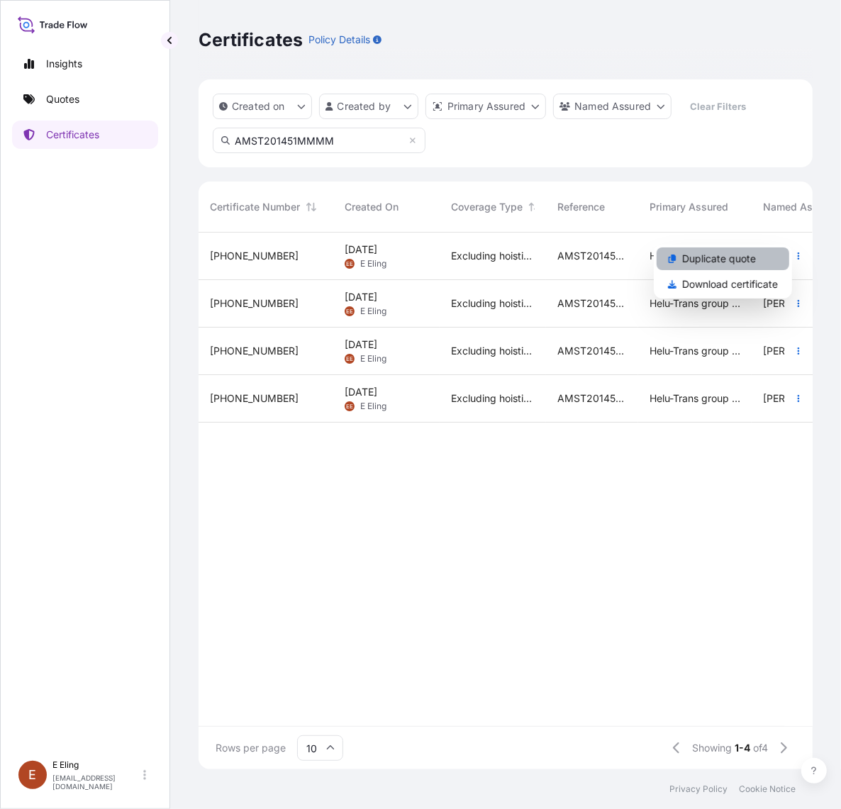
click at [709, 257] on p "Duplicate quote" at bounding box center [719, 259] width 74 height 14
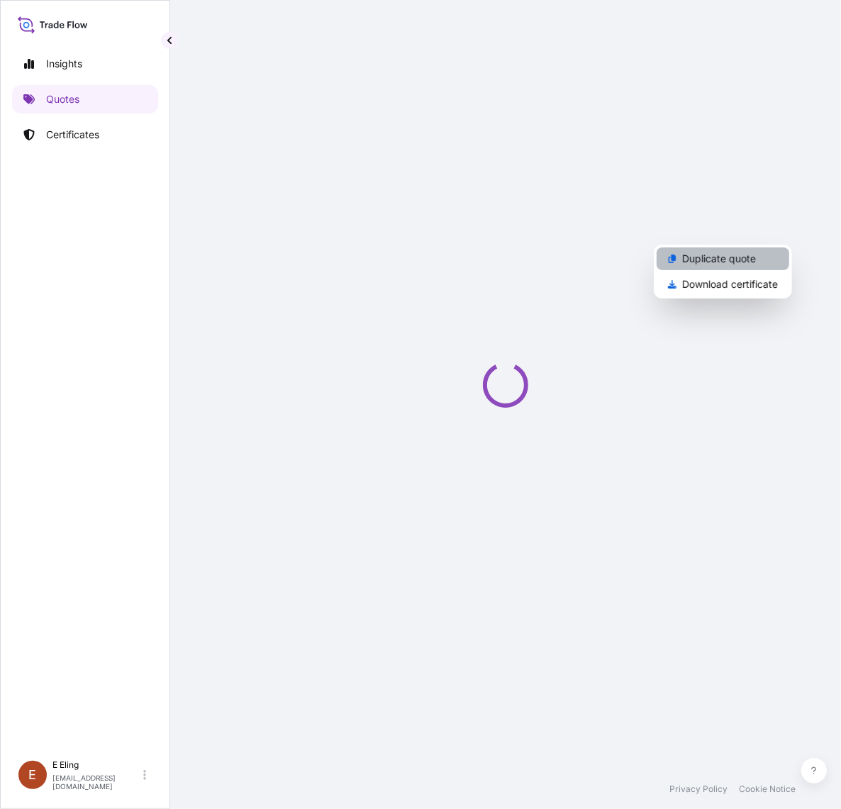
select select "STORAGE"
select select "Storage"
select select "Yes"
select select "[GEOGRAPHIC_DATA]"
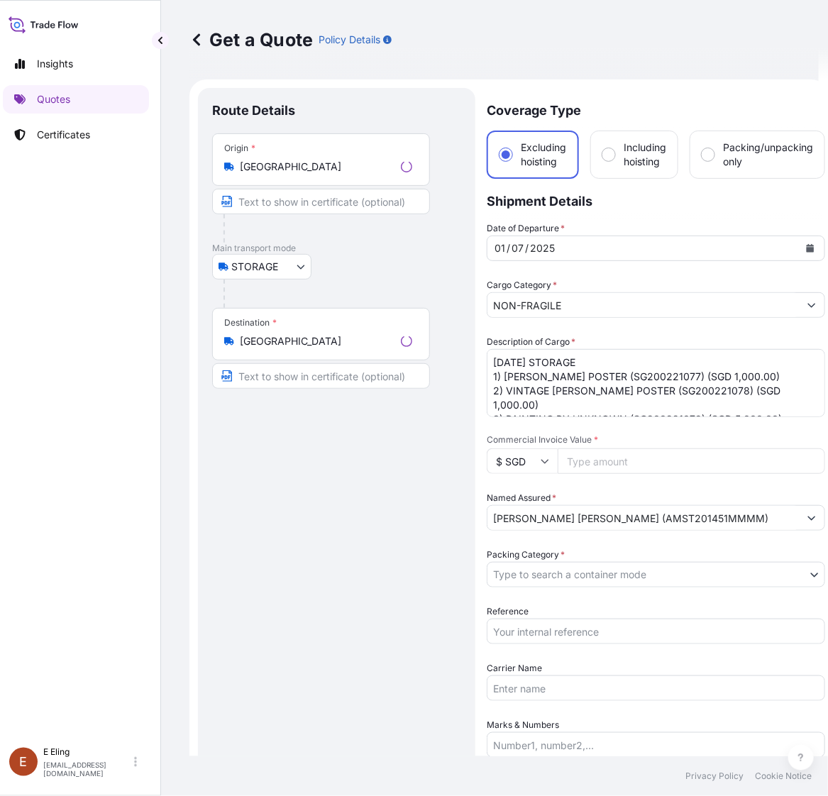
scroll to position [23, 0]
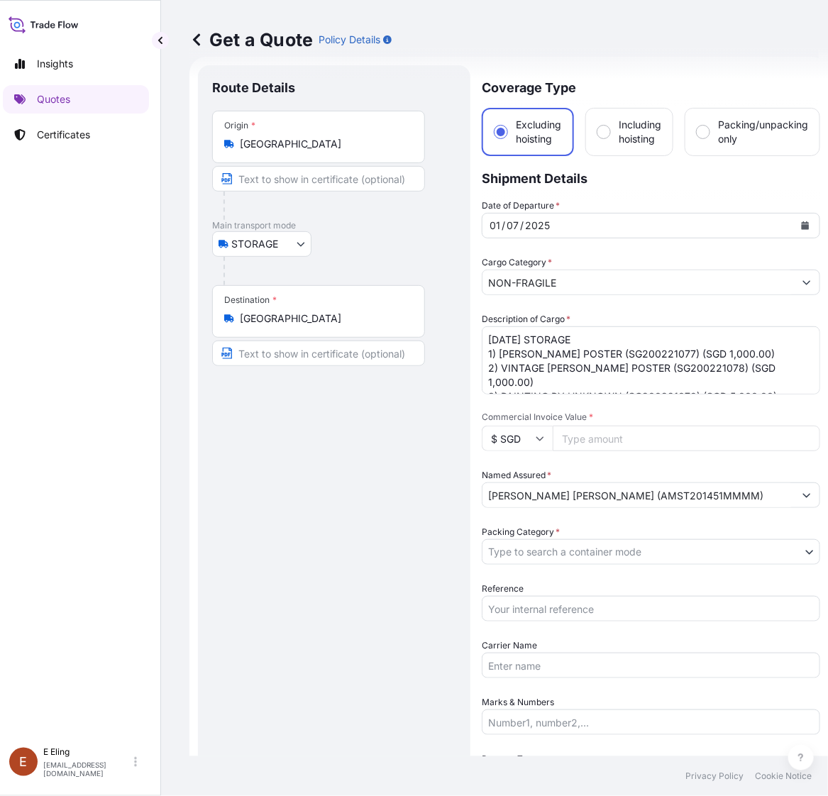
click at [801, 222] on icon "Calendar" at bounding box center [805, 225] width 9 height 9
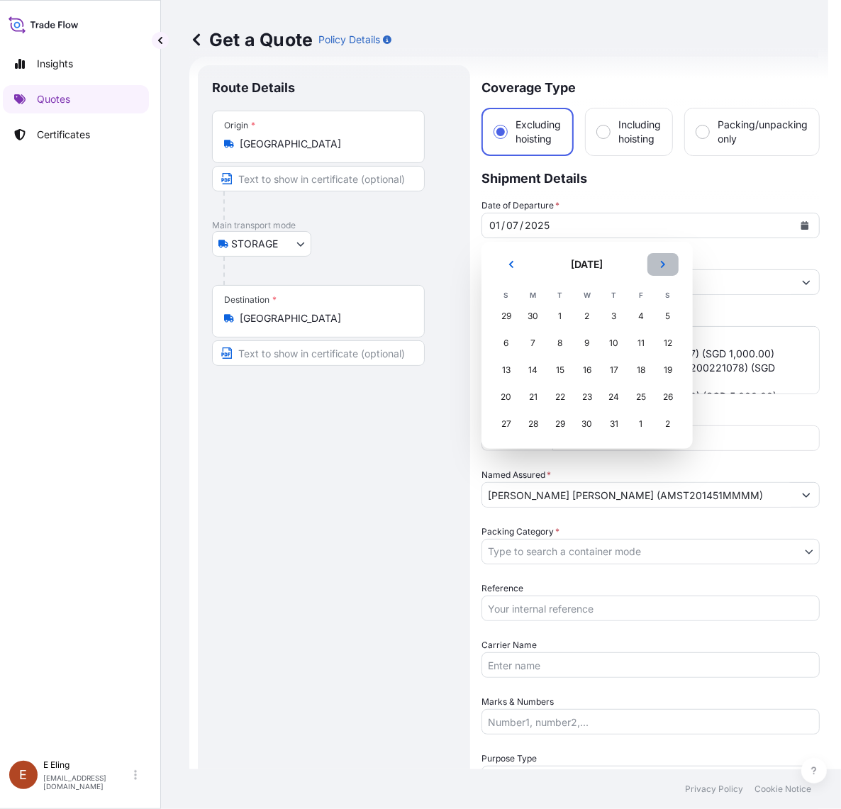
click at [671, 267] on button "Next" at bounding box center [662, 264] width 31 height 23
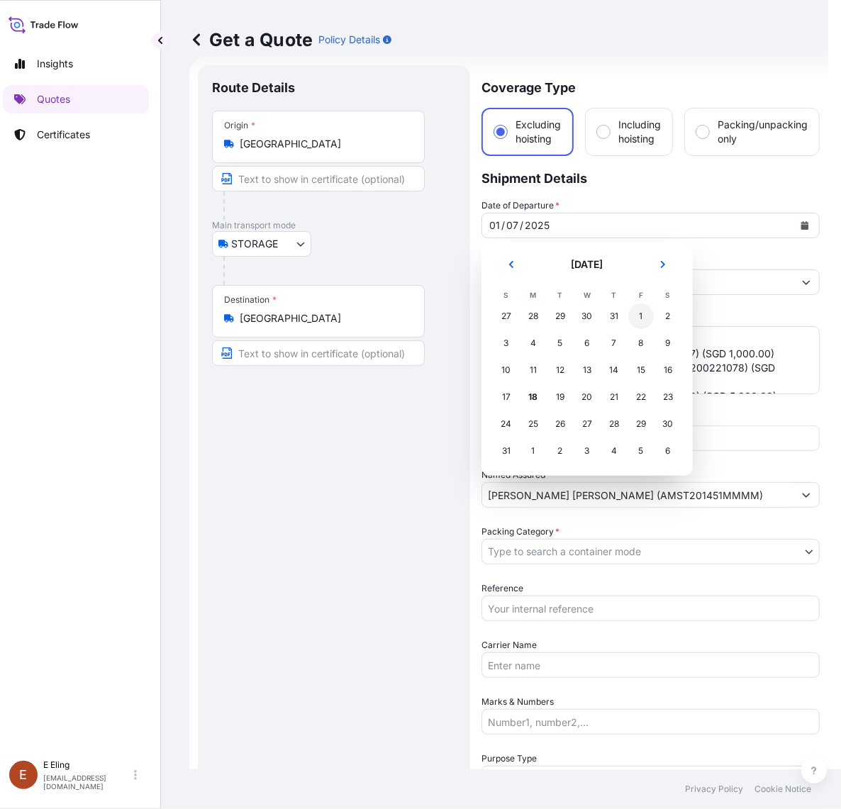
click at [635, 316] on div "1" at bounding box center [641, 316] width 26 height 26
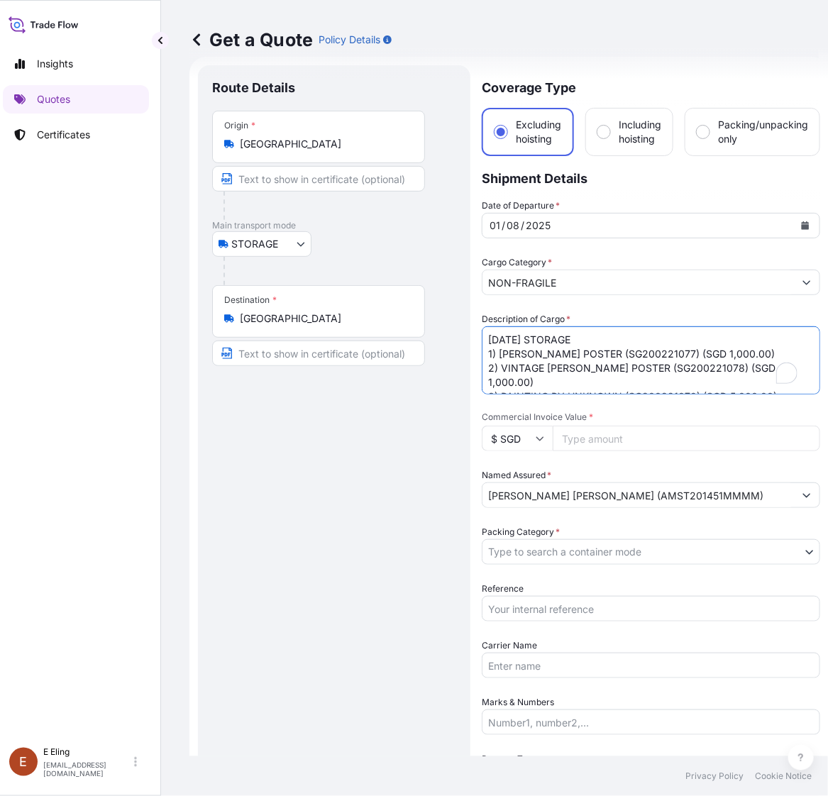
drag, startPoint x: 505, startPoint y: 335, endPoint x: 472, endPoint y: 337, distance: 33.4
click at [472, 337] on form "Route Details Place of loading Road / Inland Road / Inland Origin * Singapore M…" at bounding box center [508, 592] width 639 height 1070
type textarea "AUG25 STORAGE 1) MICHAEL JORDAN POSTER (SG200221077) (SGD 1,000.00) 2) VINTAGE …"
click at [645, 550] on body "August 2025 Insights Quotes Certificates E E Eling eeling@helutrans.com Get a Q…" at bounding box center [405, 398] width 828 height 796
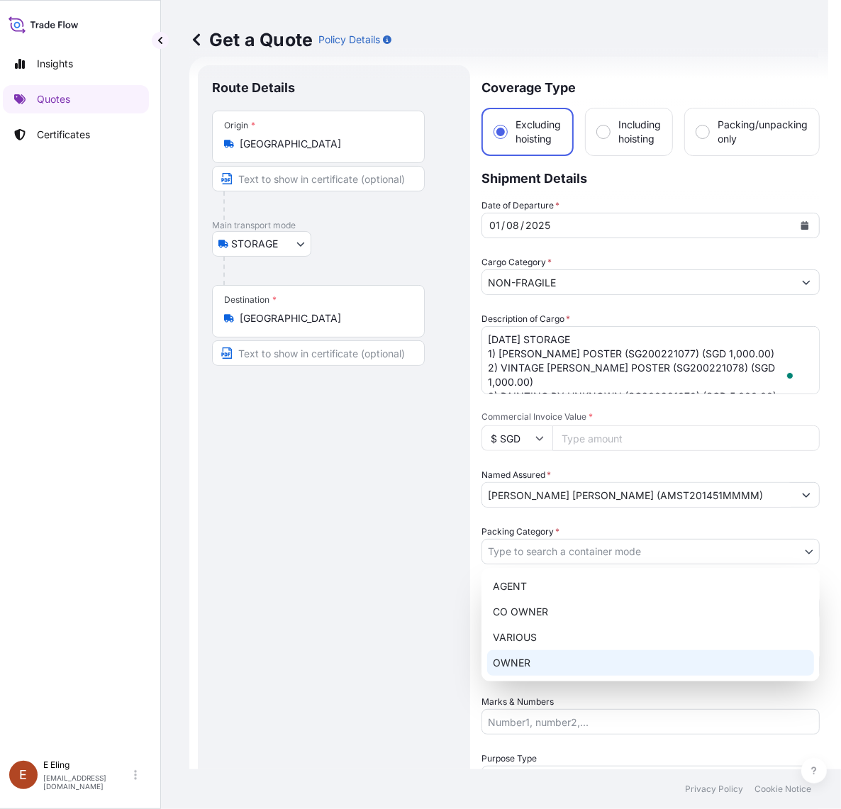
click at [564, 657] on div "OWNER" at bounding box center [650, 663] width 327 height 26
select select "27"
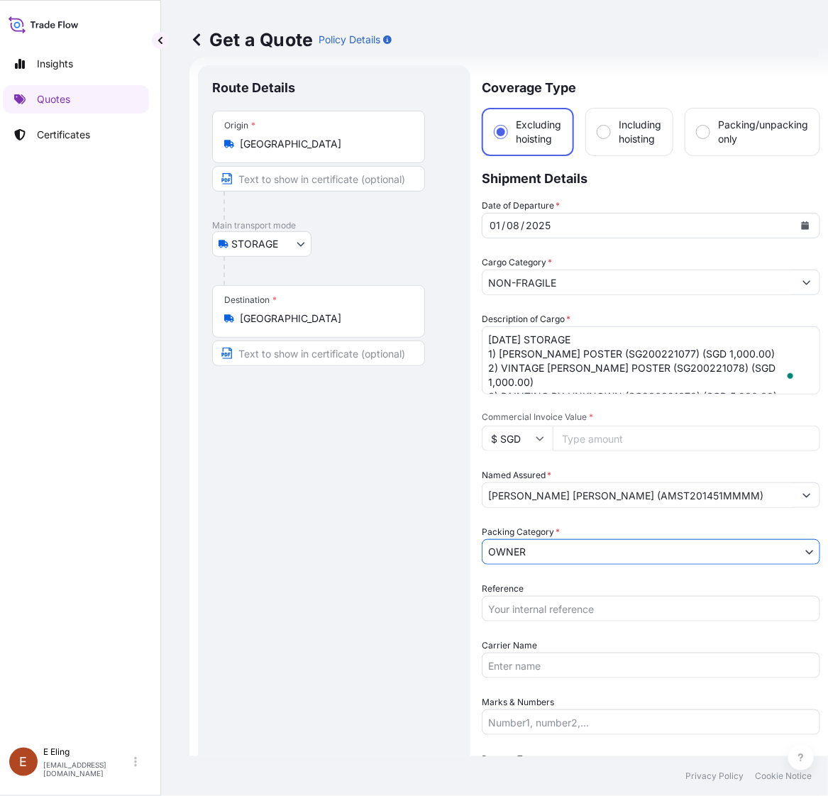
click at [548, 607] on input "Reference" at bounding box center [650, 609] width 338 height 26
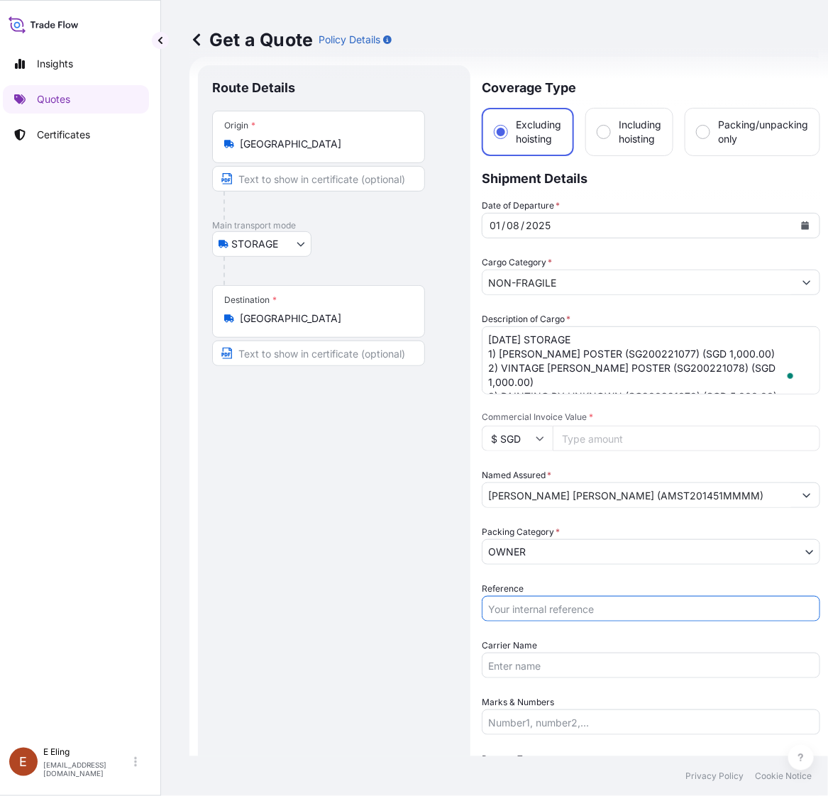
paste input "AMST201451MMMM"
type input "AMST201451MMMM"
click at [574, 657] on input "Carrier Name" at bounding box center [650, 665] width 338 height 26
click at [608, 434] on input "Commercial Invoice Value *" at bounding box center [685, 438] width 267 height 26
paste input "43000.00"
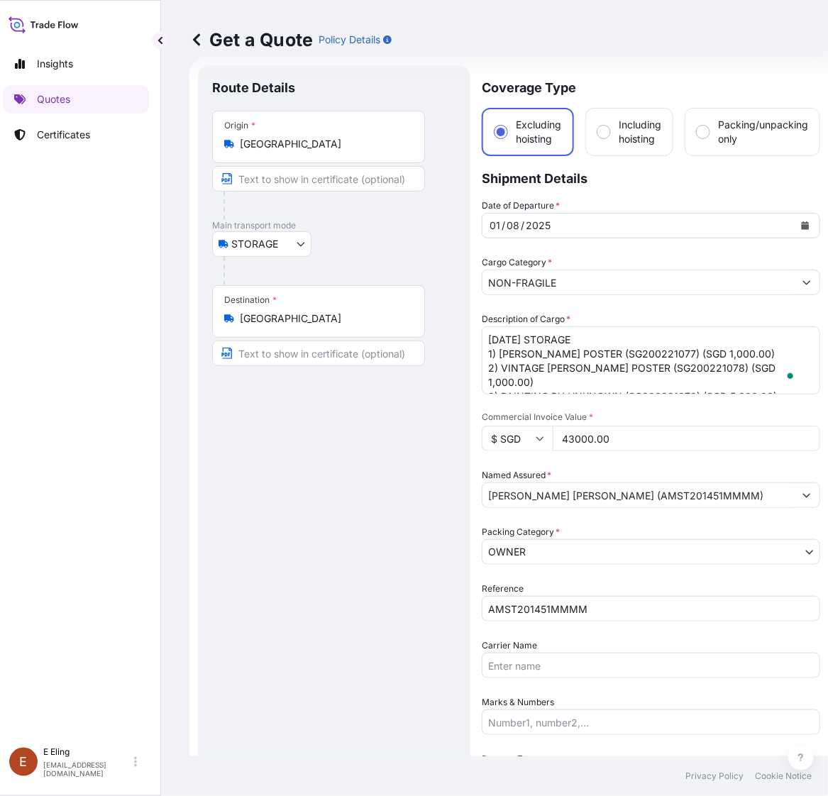
type input "43000.00"
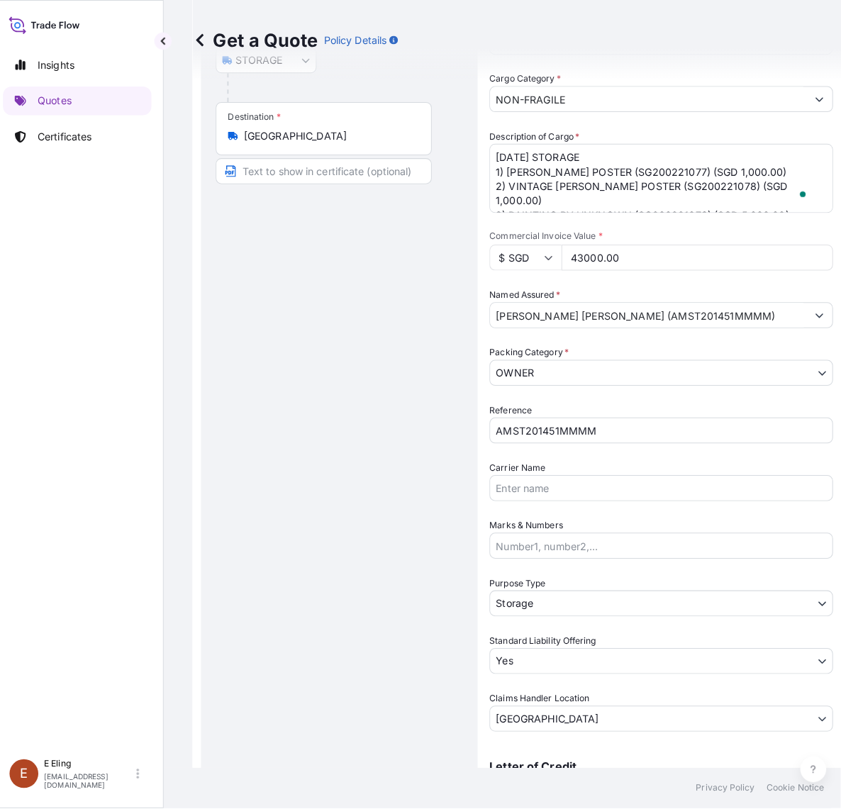
scroll to position [378, 0]
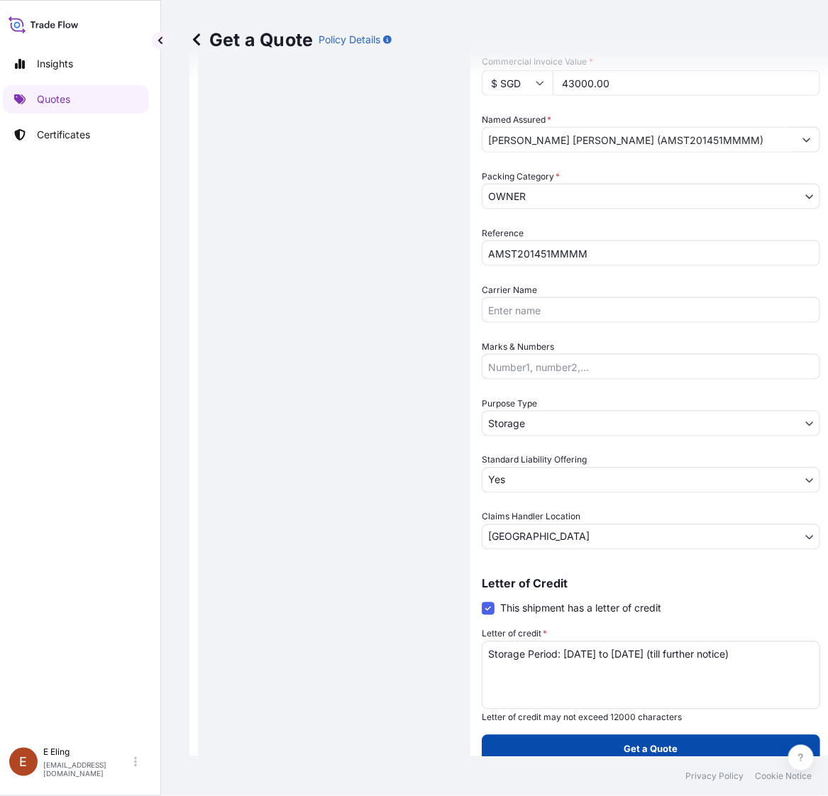
click at [674, 737] on button "Get a Quote" at bounding box center [650, 749] width 338 height 28
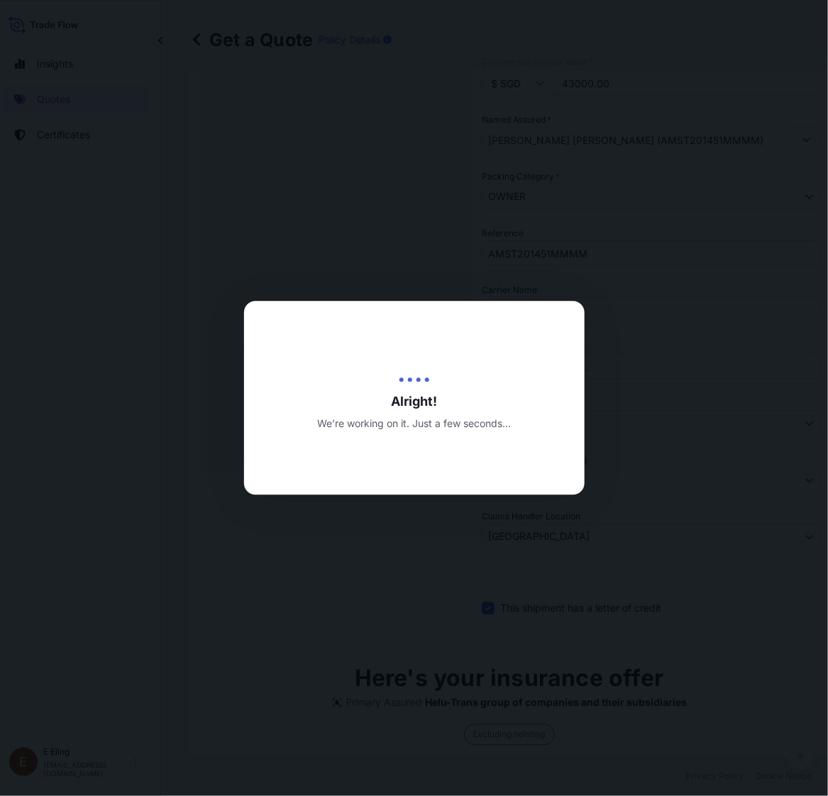
type input "[DATE]"
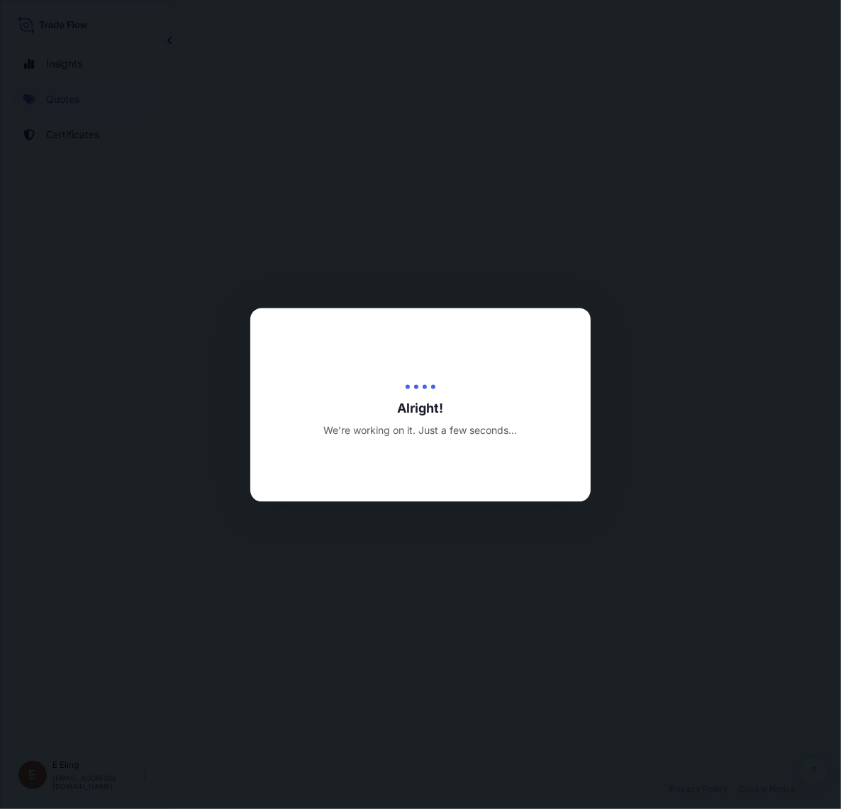
select select "STORAGE"
select select "Transit"
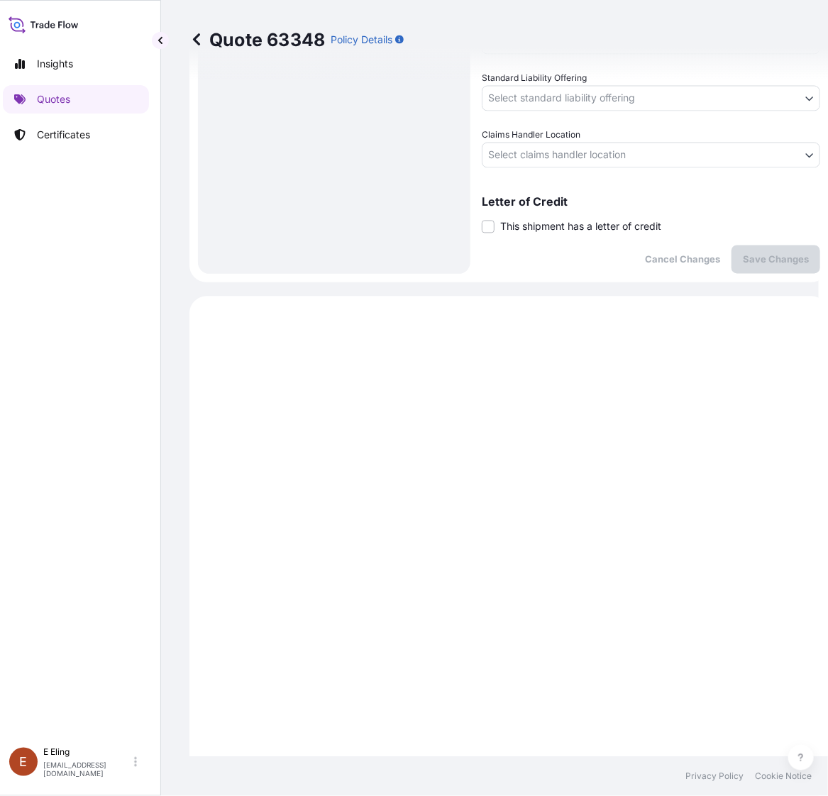
scroll to position [451, 0]
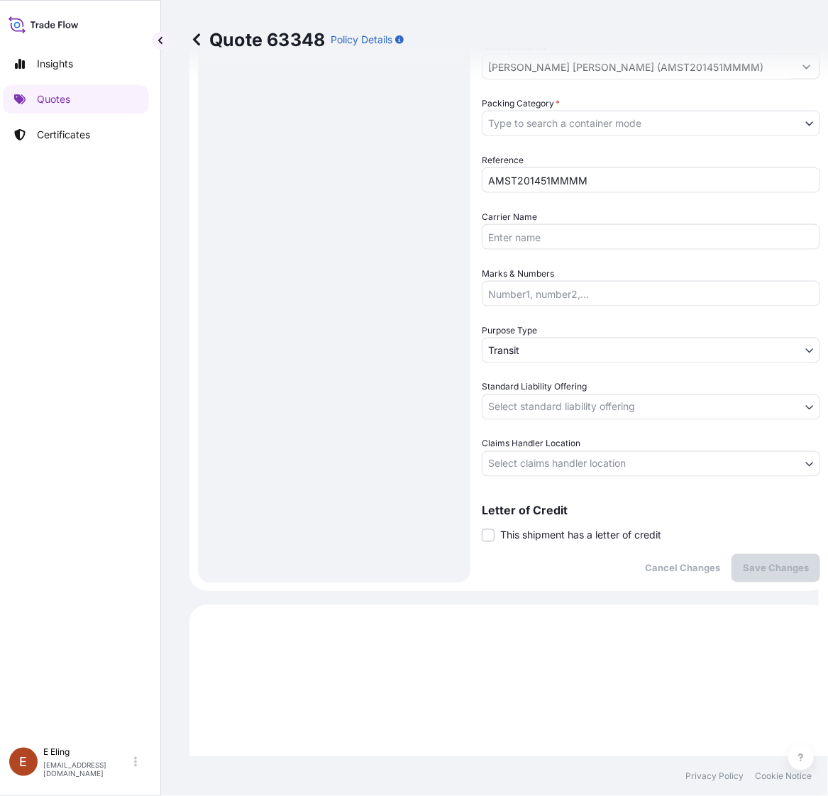
click at [551, 538] on span "This shipment has a letter of credit" at bounding box center [580, 535] width 161 height 14
click at [481, 528] on input "This shipment has a letter of credit" at bounding box center [481, 528] width 0 height 0
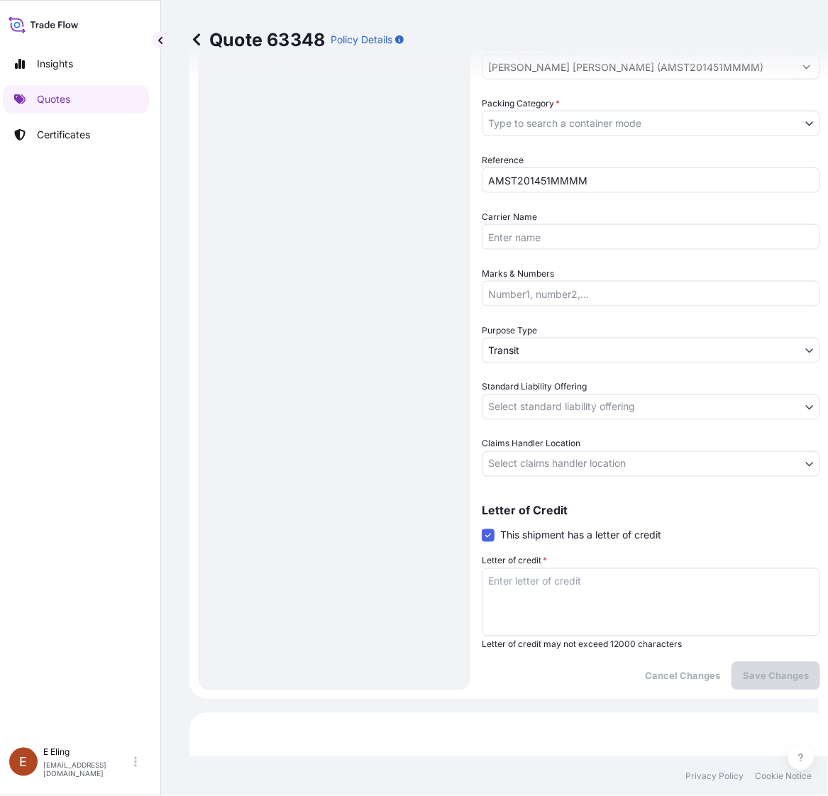
click at [553, 577] on textarea "Letter of credit *" at bounding box center [650, 602] width 338 height 68
paste textarea "Storage Period: [DATE] to [DATE] (till further notice)"
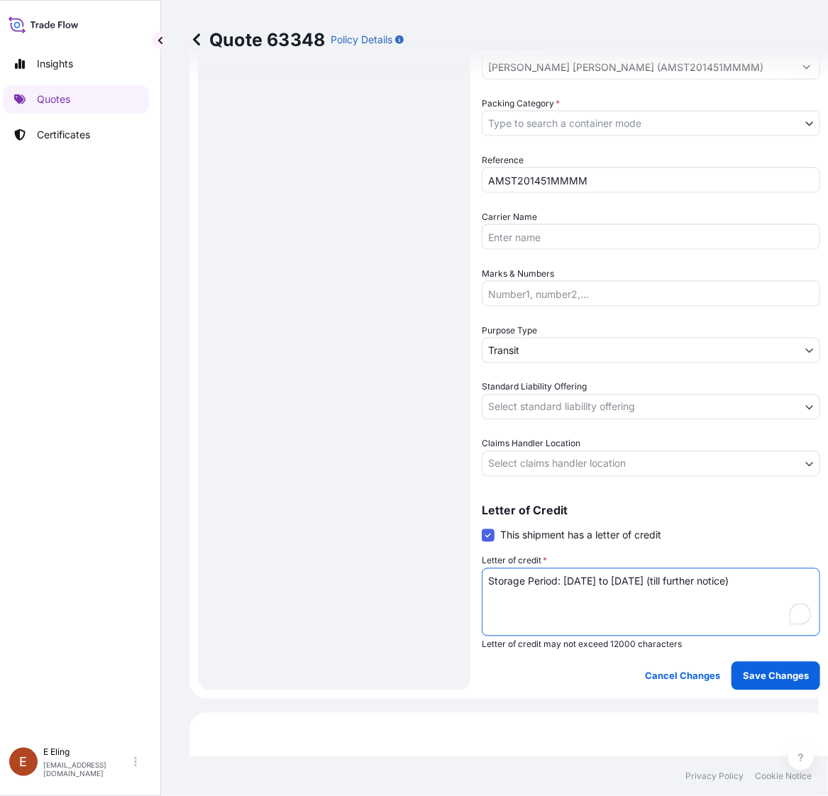
type textarea "Storage Period: [DATE] to [DATE] (till further notice)"
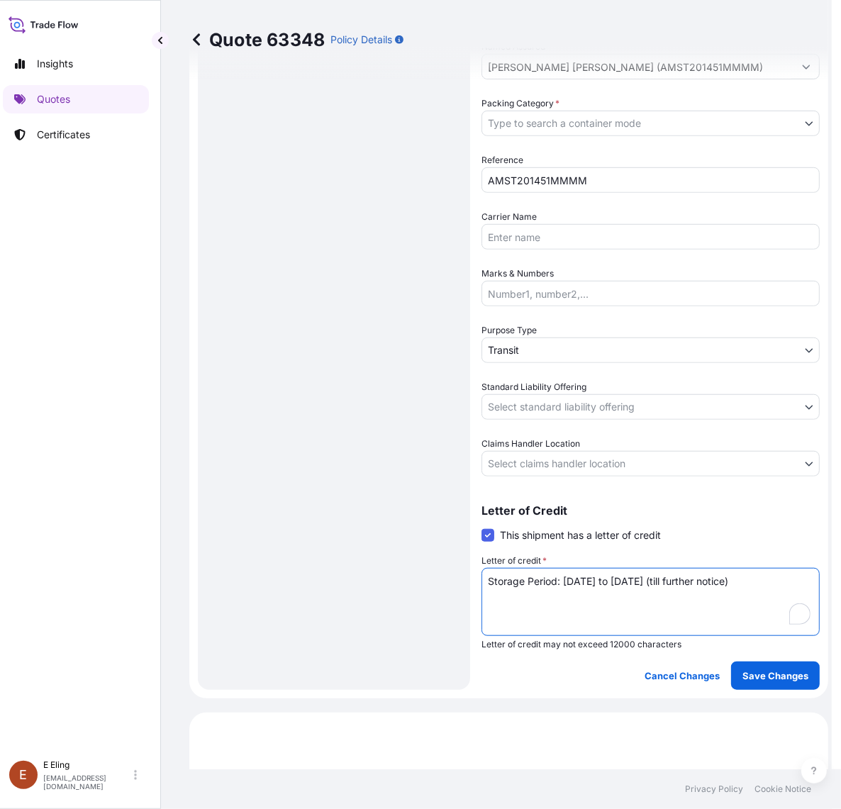
click at [596, 469] on body "Insights Quotes Certificates E E Eling eeling@helutrans.com Quote 63348 Policy …" at bounding box center [411, 404] width 841 height 809
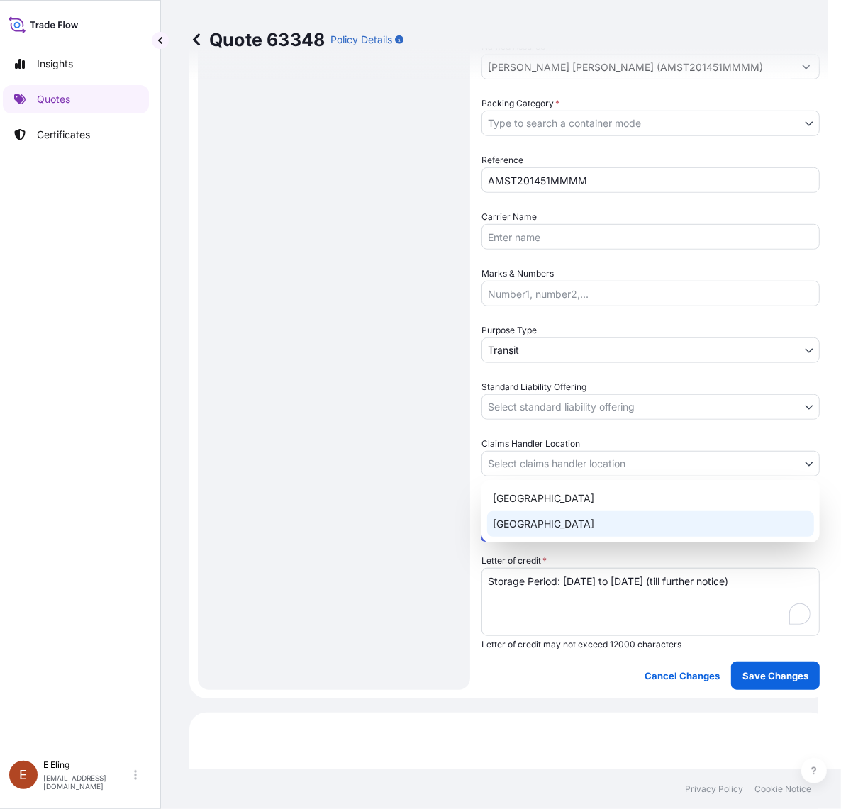
click at [539, 526] on div "[GEOGRAPHIC_DATA]" at bounding box center [650, 524] width 327 height 26
select select "[GEOGRAPHIC_DATA]"
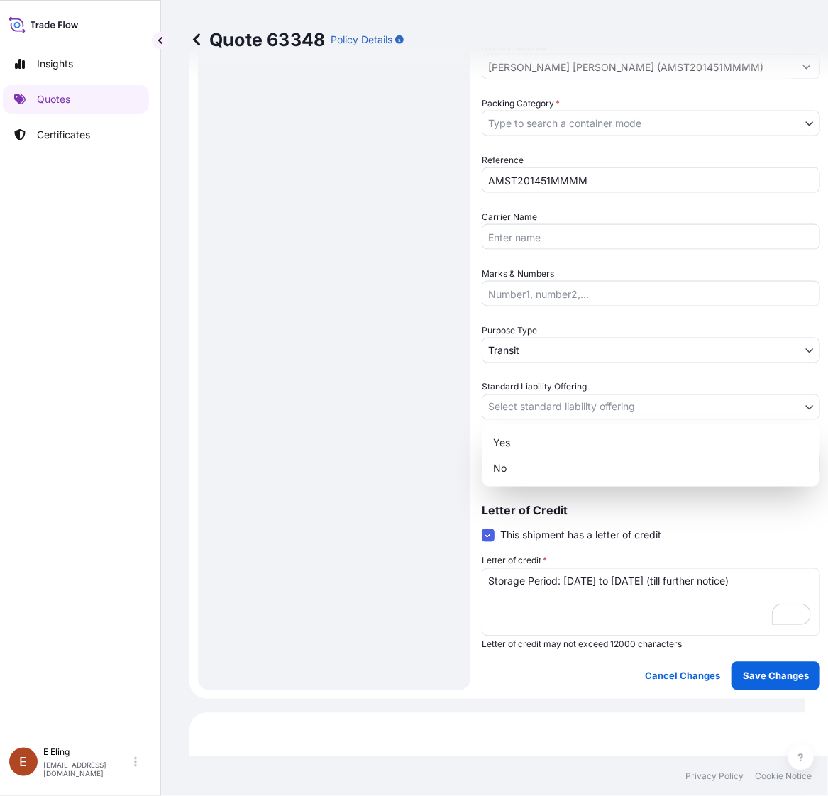
click at [555, 395] on body "Insights Quotes Certificates E E Eling eeling@helutrans.com Quote 63348 Policy …" at bounding box center [398, 398] width 814 height 796
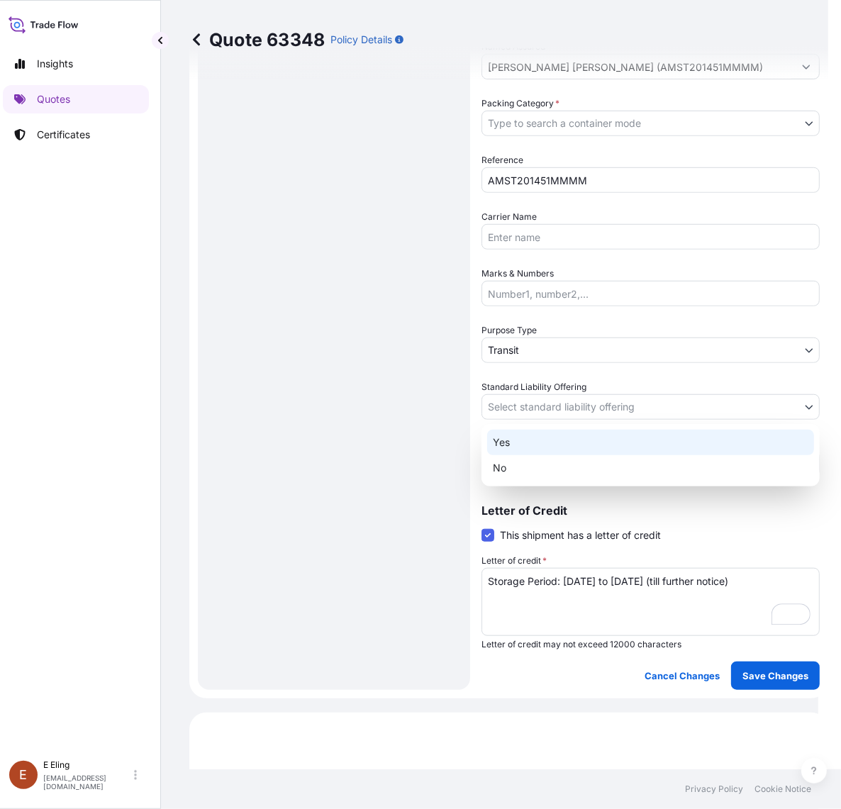
click at [525, 445] on div "Yes" at bounding box center [650, 443] width 327 height 26
select select "Yes"
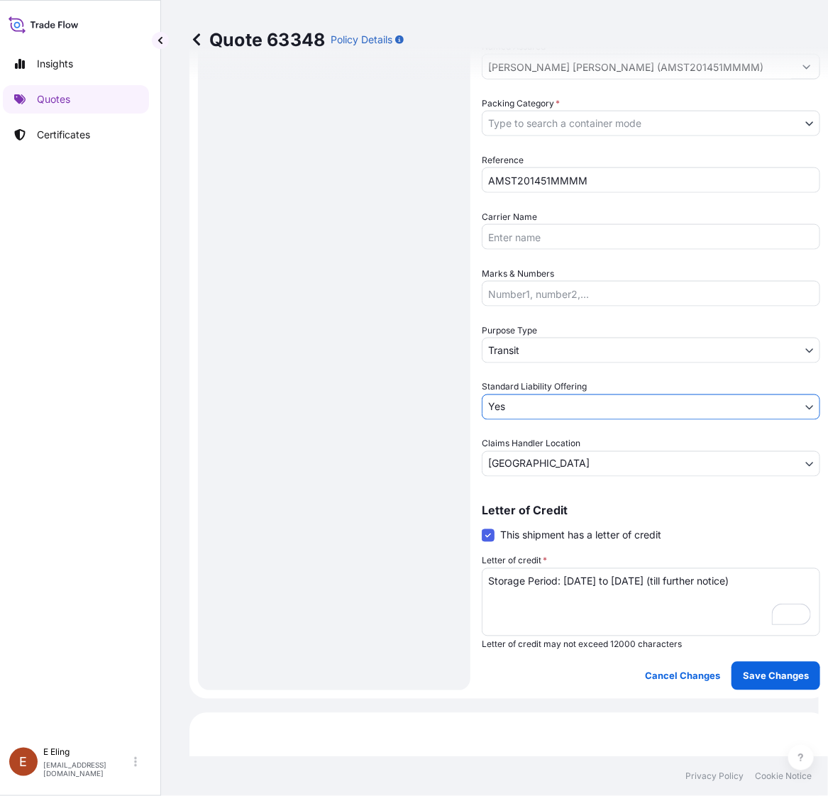
click at [539, 348] on body "Insights Quotes Certificates E E Eling eeling@helutrans.com Quote 63348 Policy …" at bounding box center [405, 398] width 828 height 796
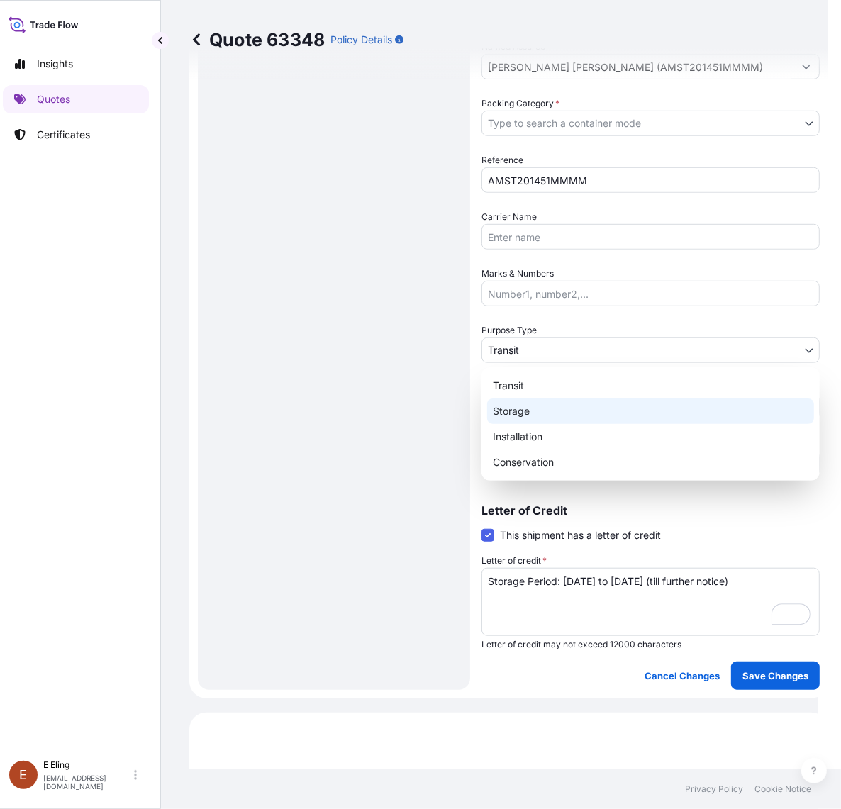
click at [537, 412] on div "Storage" at bounding box center [650, 412] width 327 height 26
select select "Storage"
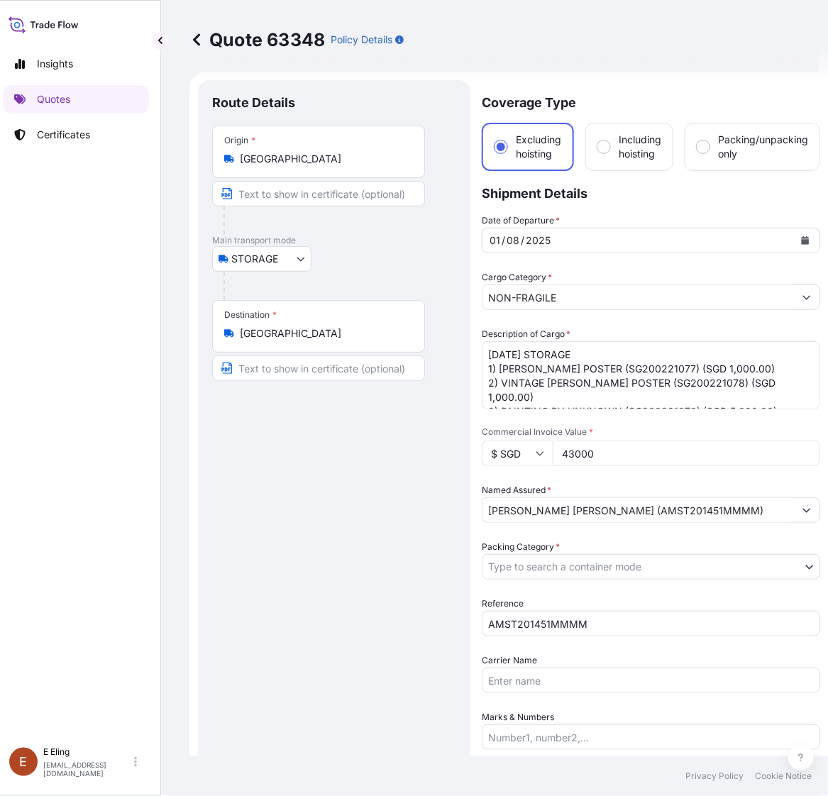
scroll to position [8, 0]
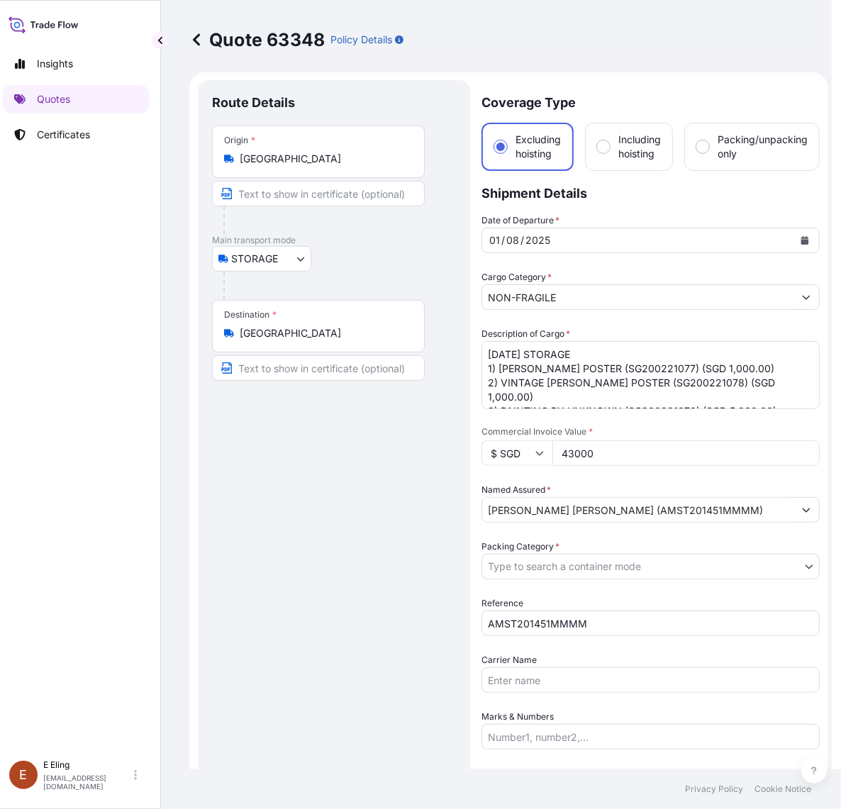
click at [603, 576] on body "Insights Quotes Certificates E E Eling eeling@helutrans.com Quote 63348 Policy …" at bounding box center [411, 404] width 841 height 809
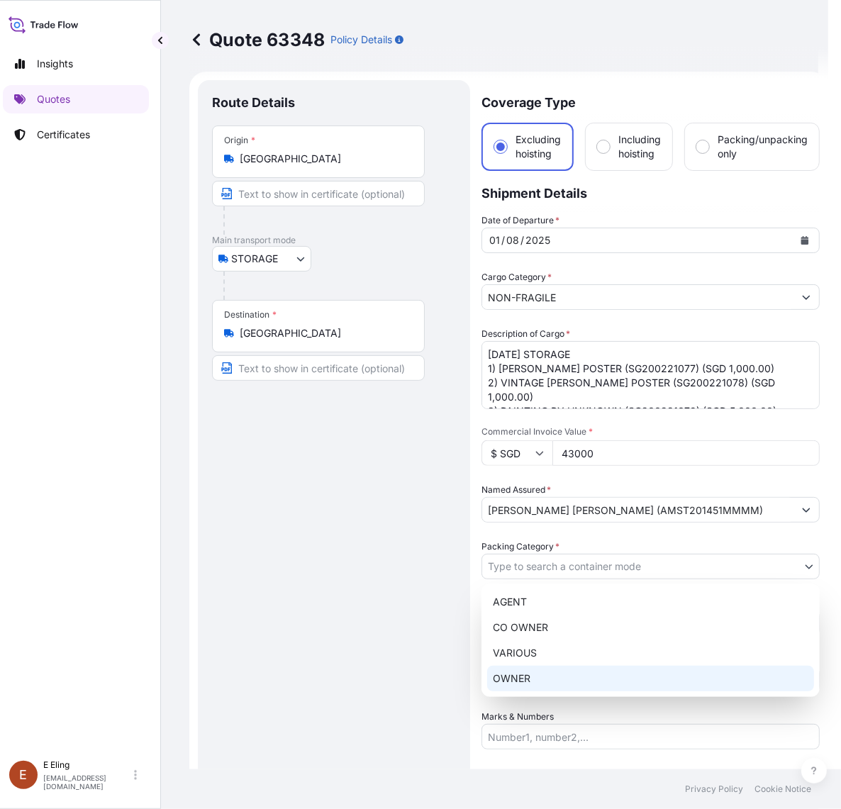
click at [551, 685] on div "OWNER" at bounding box center [650, 679] width 327 height 26
select select "27"
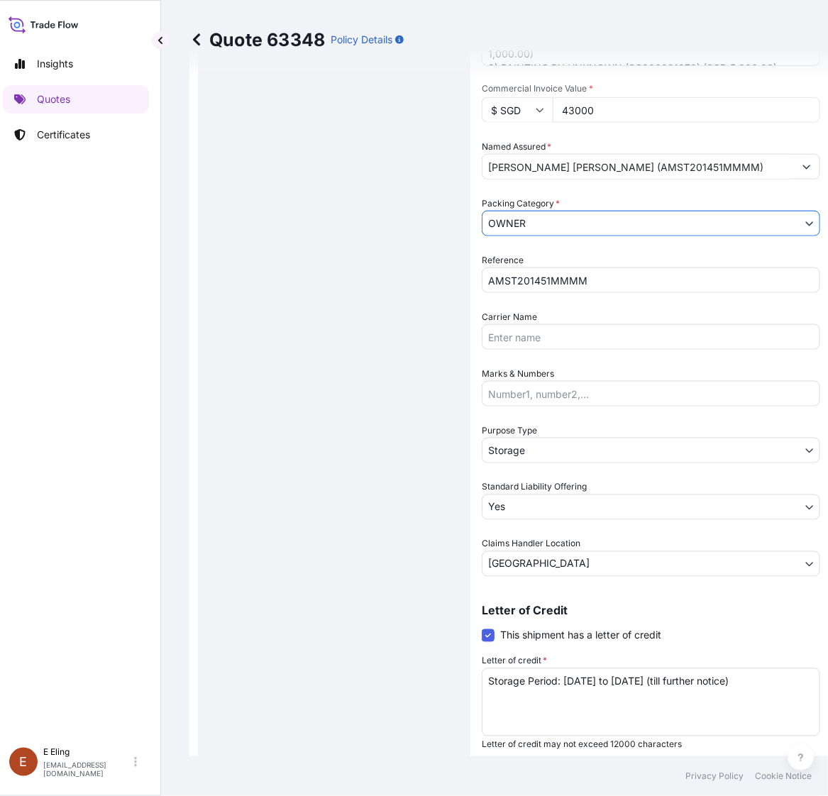
scroll to position [351, 0]
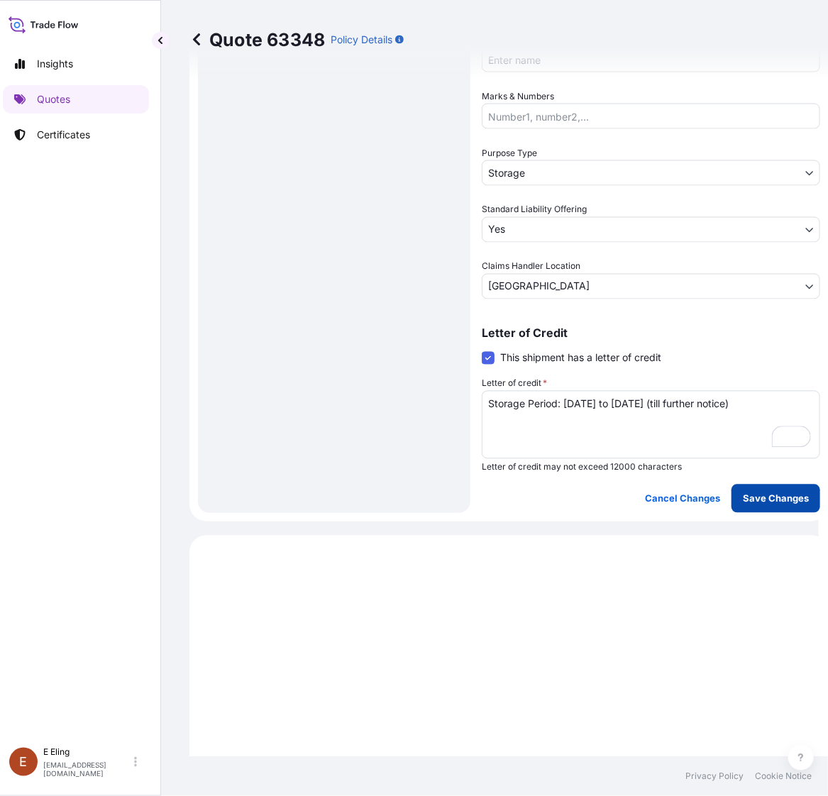
click at [774, 509] on button "Save Changes" at bounding box center [775, 498] width 89 height 28
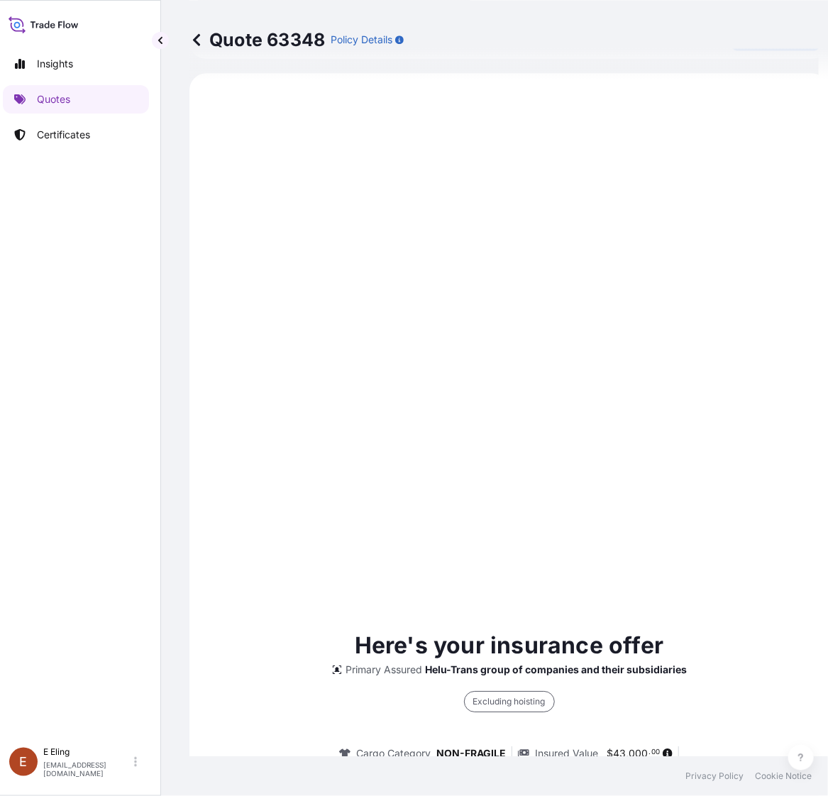
select select "STORAGE"
select select "Storage"
select select "Yes"
select select "[GEOGRAPHIC_DATA]"
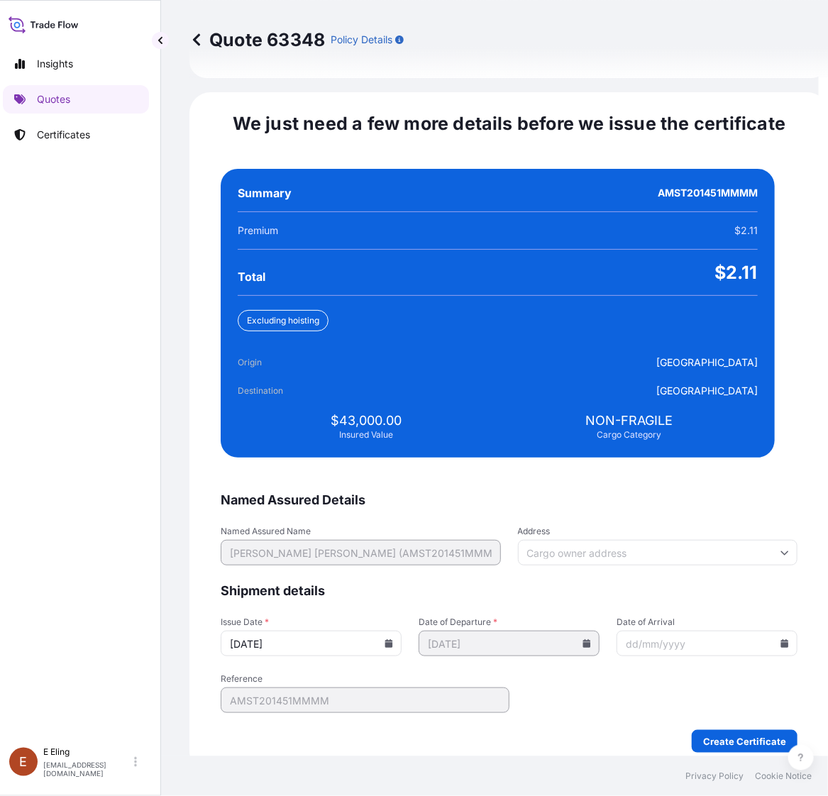
click at [393, 639] on icon at bounding box center [389, 643] width 8 height 9
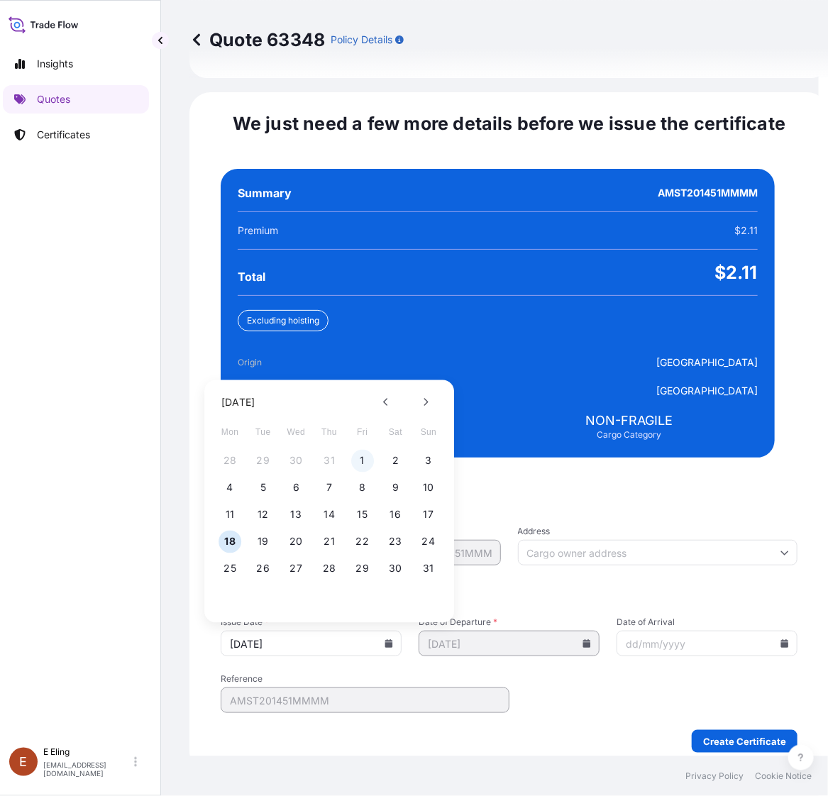
click at [352, 452] on button "1" at bounding box center [362, 461] width 23 height 23
type input "[DATE]"
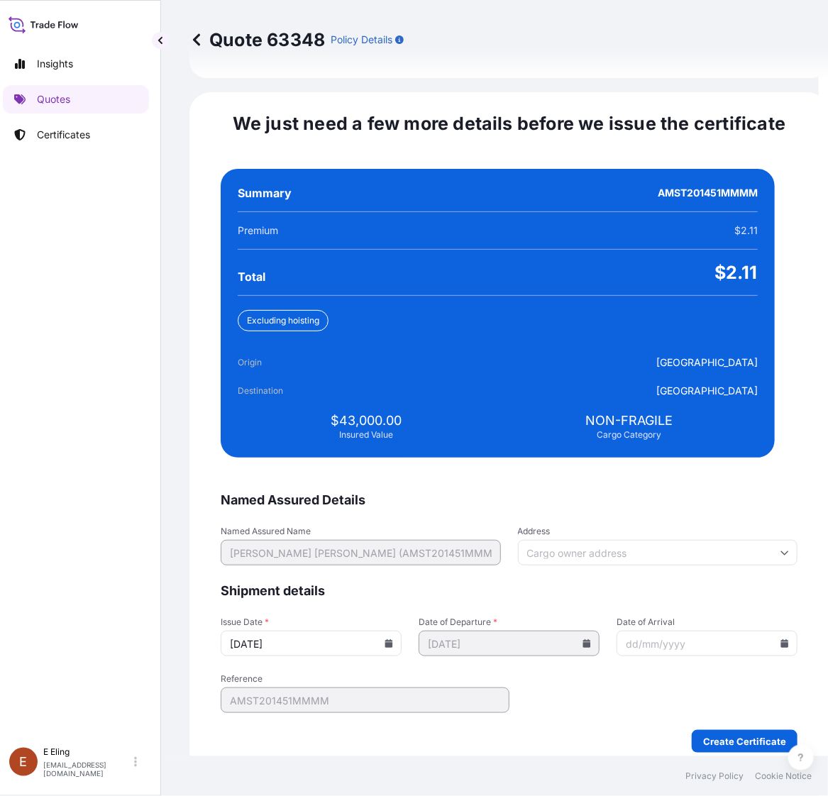
click at [763, 630] on input "Date of Arrival" at bounding box center [706, 643] width 181 height 26
click at [780, 639] on icon at bounding box center [784, 643] width 9 height 9
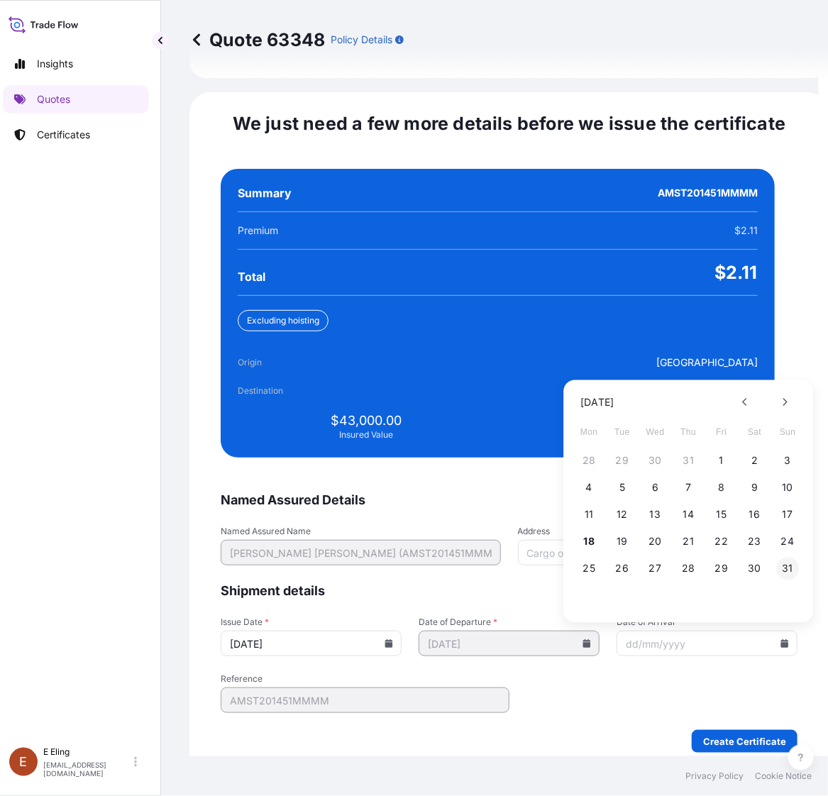
click at [785, 557] on button "31" at bounding box center [787, 568] width 23 height 23
type input "[DATE]"
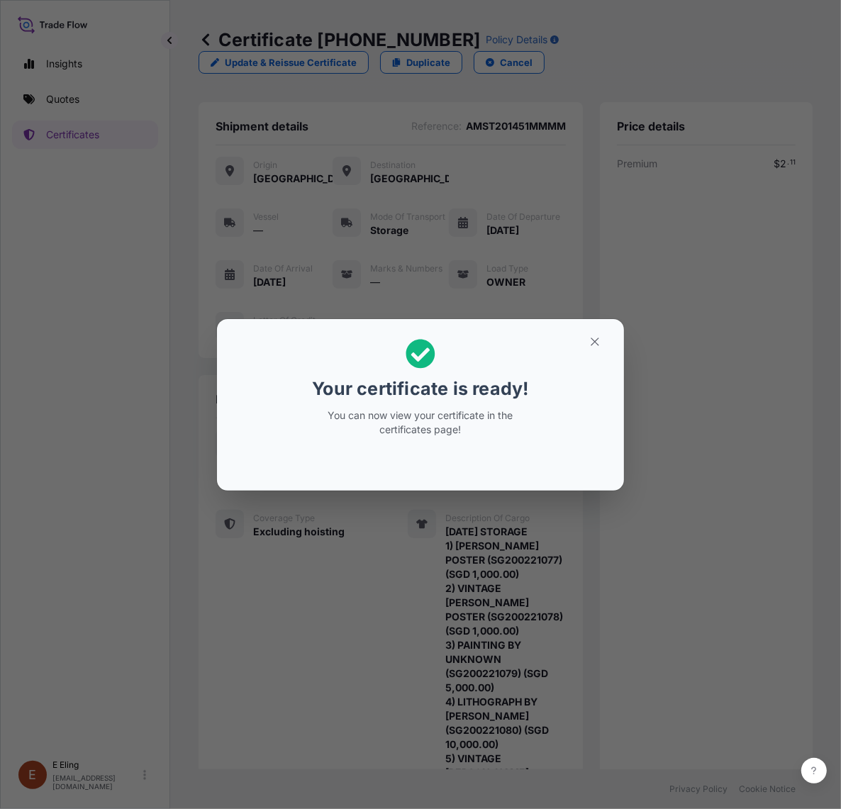
drag, startPoint x: 592, startPoint y: 355, endPoint x: 587, endPoint y: 335, distance: 20.5
click at [592, 352] on section "Your certificate is ready! You can now view your certificate in the certificate…" at bounding box center [420, 405] width 407 height 172
click at [603, 353] on h2 "Your certificate is ready! You can now view your certificate in the certificate…" at bounding box center [420, 387] width 384 height 115
click at [601, 343] on button "button" at bounding box center [594, 341] width 35 height 23
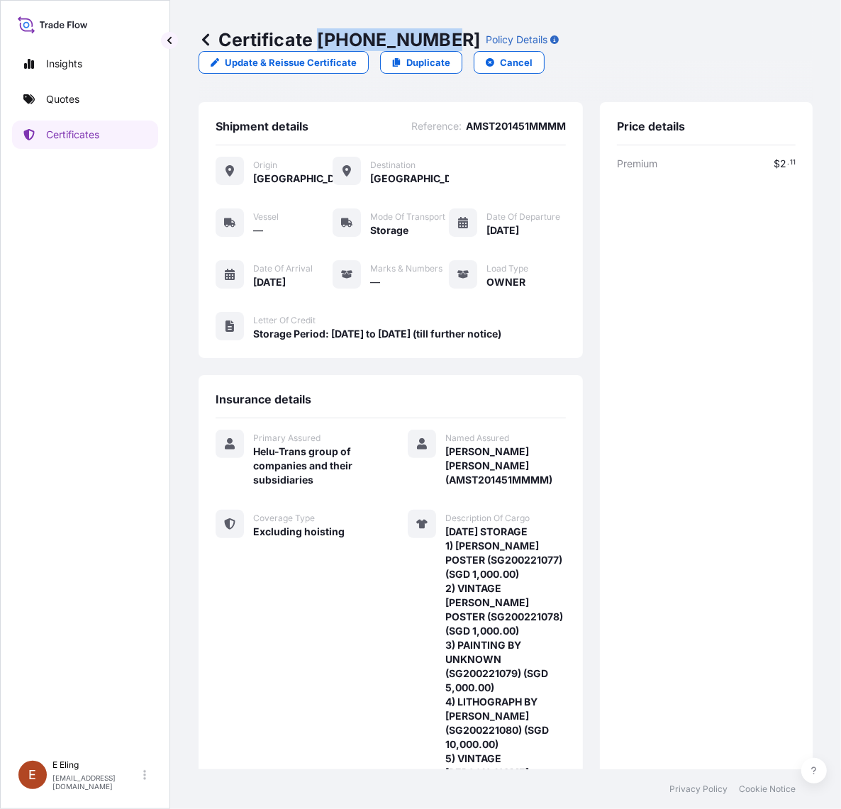
drag, startPoint x: 318, startPoint y: 40, endPoint x: 441, endPoint y: 43, distance: 123.4
click at [441, 43] on p "Certificate 31504-1322-1" at bounding box center [340, 39] width 282 height 23
copy p "31504-1322-1"
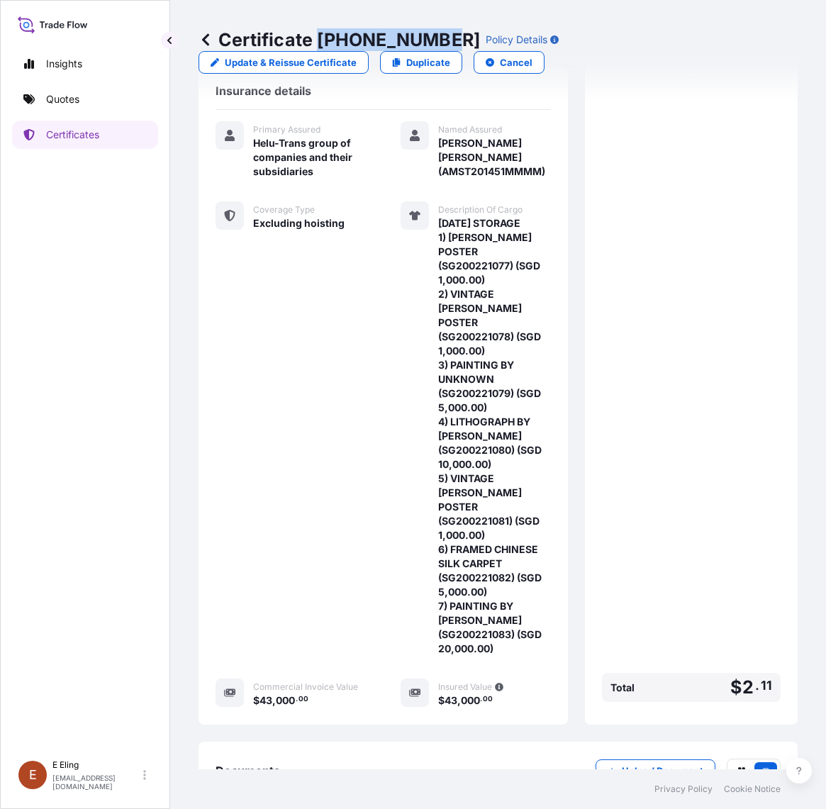
scroll to position [417, 0]
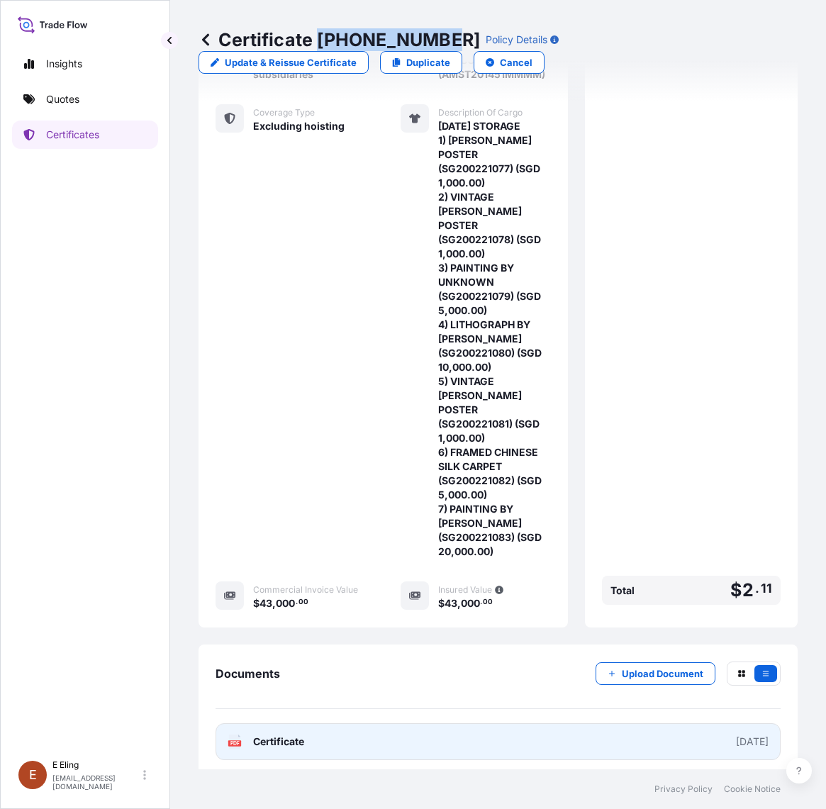
click at [468, 743] on link "PDF Certificate [DATE]" at bounding box center [498, 741] width 565 height 37
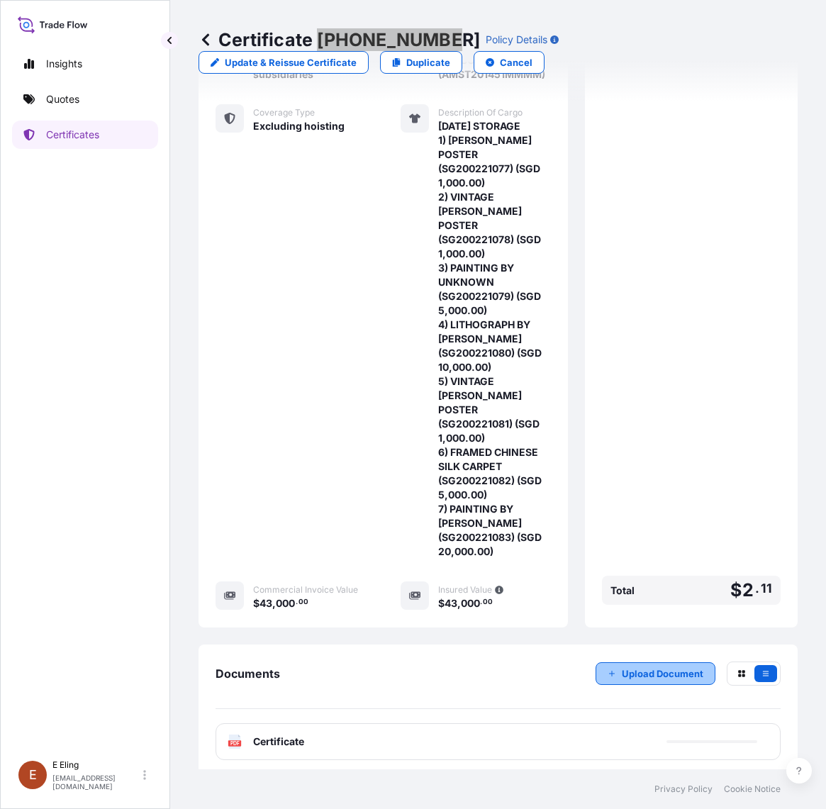
click at [635, 667] on p "Upload Document" at bounding box center [663, 674] width 82 height 14
click at [71, 133] on p "Certificates" at bounding box center [72, 135] width 53 height 14
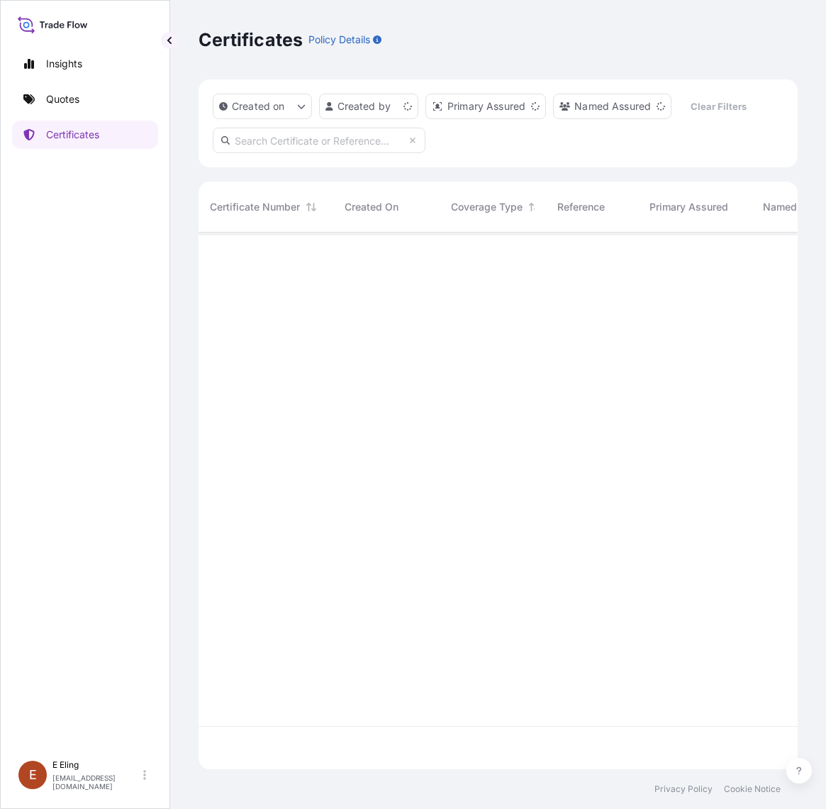
scroll to position [532, 586]
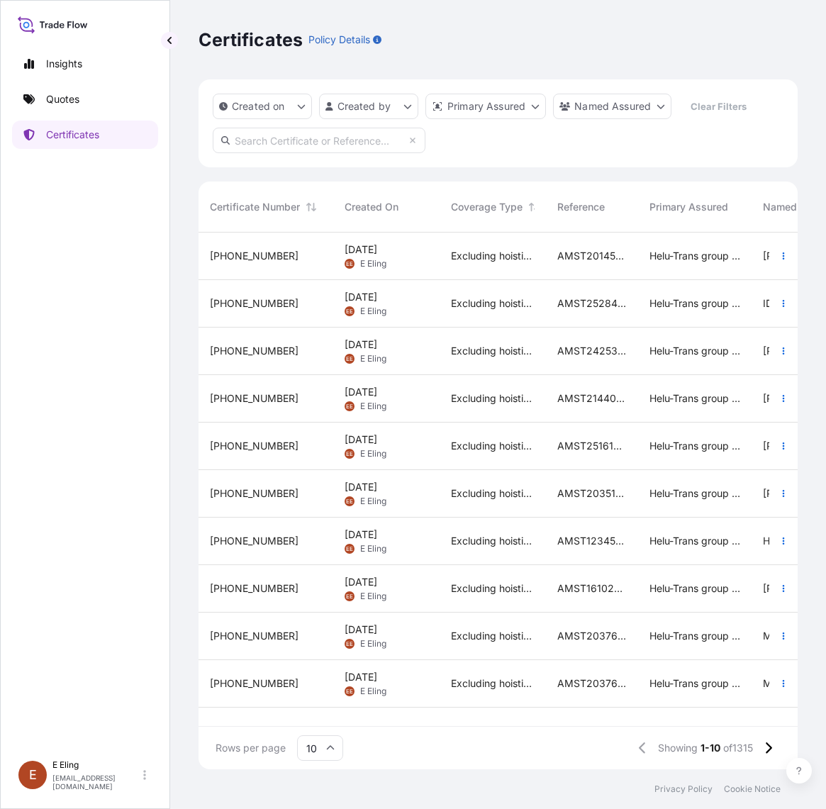
click at [262, 139] on input "text" at bounding box center [319, 141] width 213 height 26
paste input "AMST213118SYZJ"
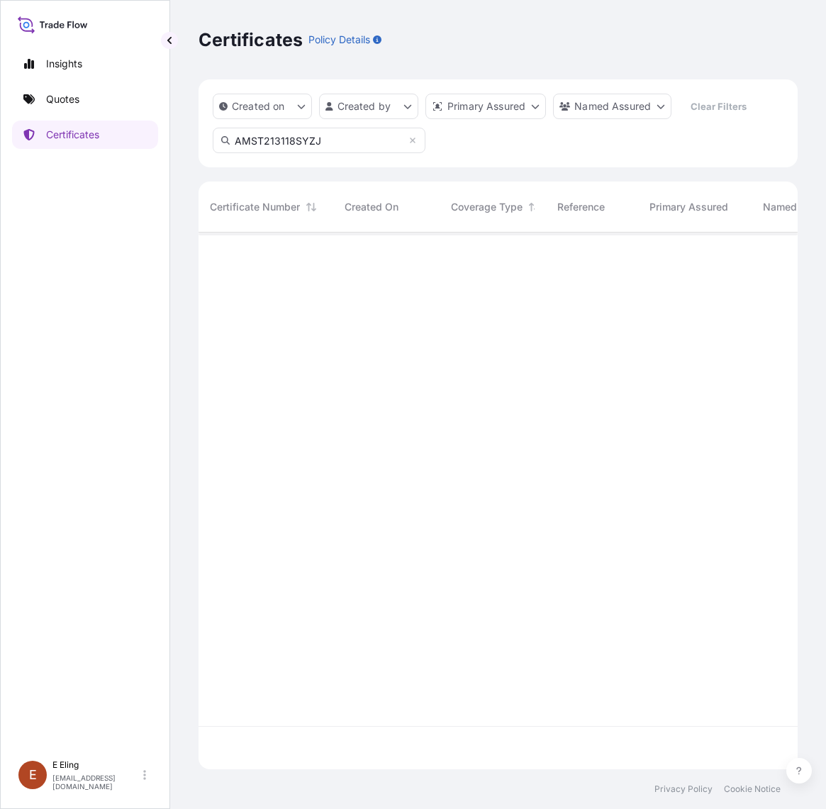
type input "AMST213118SYZJ"
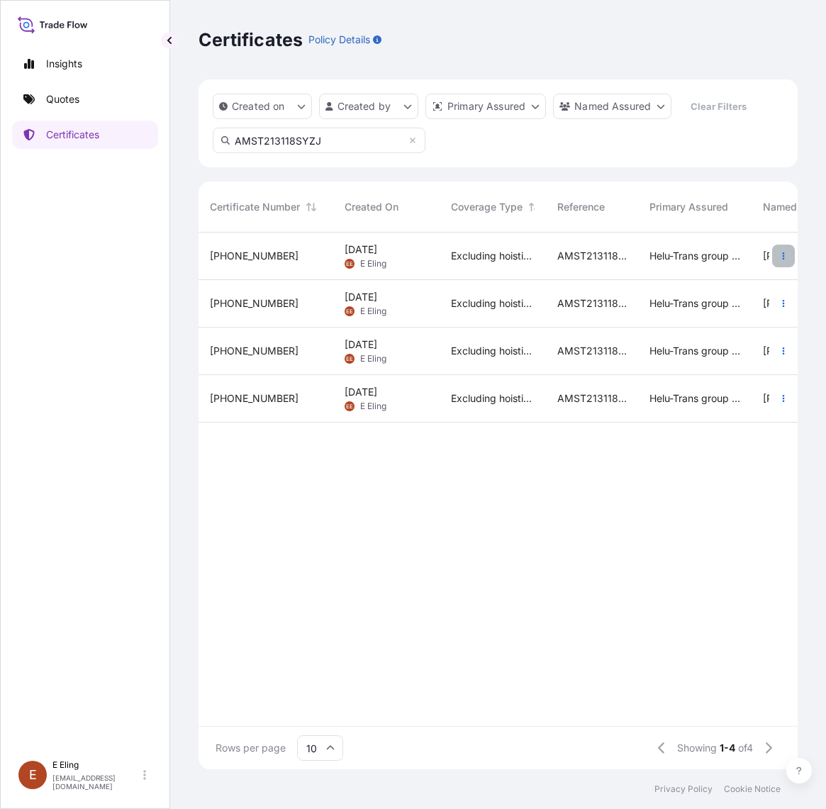
click at [782, 252] on icon "button" at bounding box center [783, 256] width 9 height 9
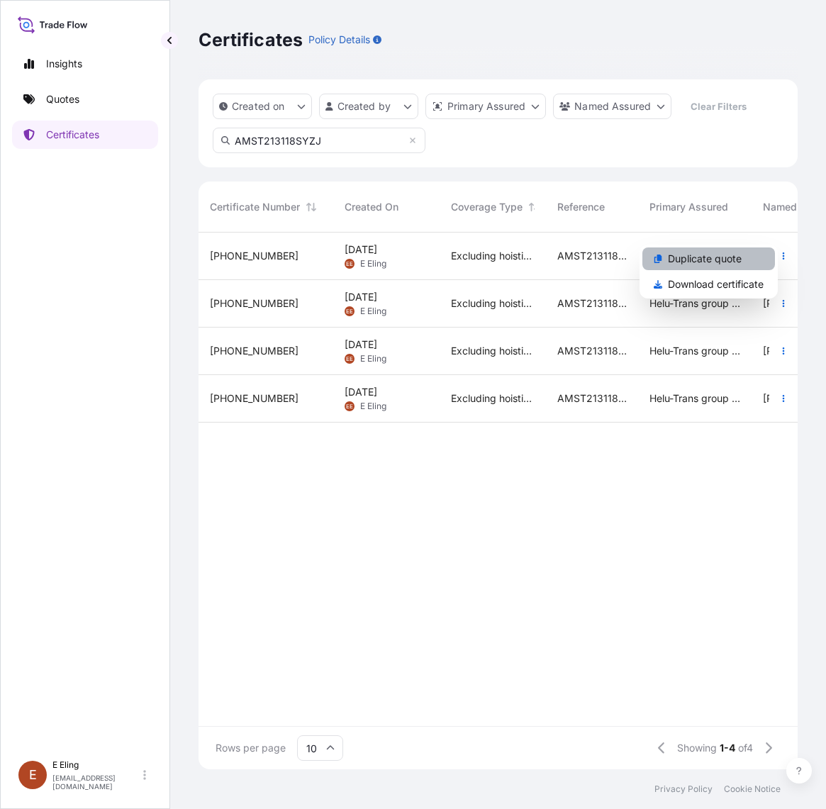
click at [742, 264] on link "Duplicate quote" at bounding box center [708, 258] width 133 height 23
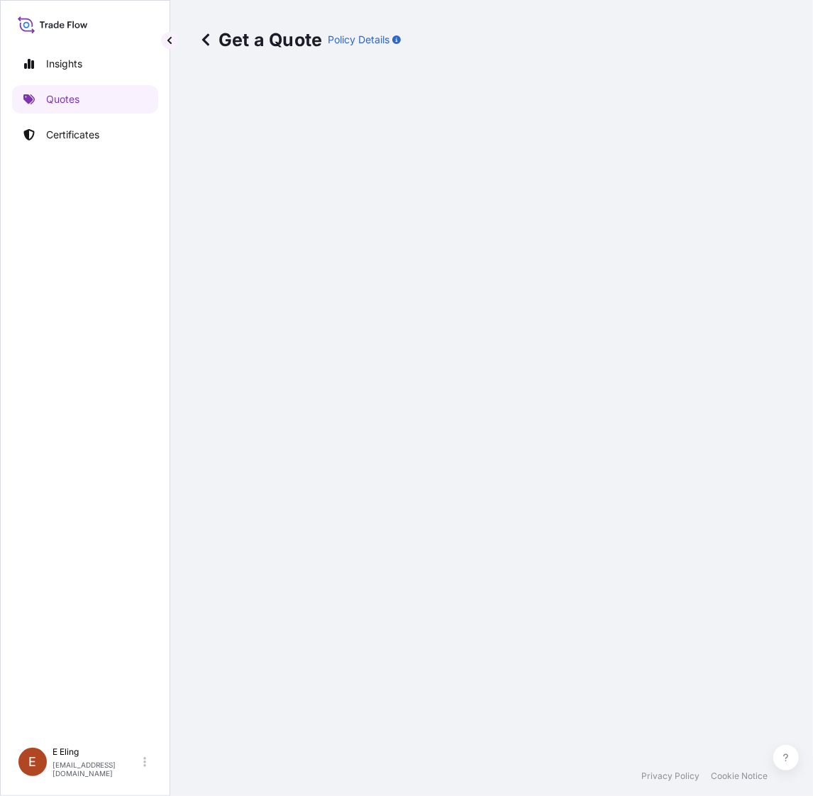
select select "STORAGE"
select select "Transit"
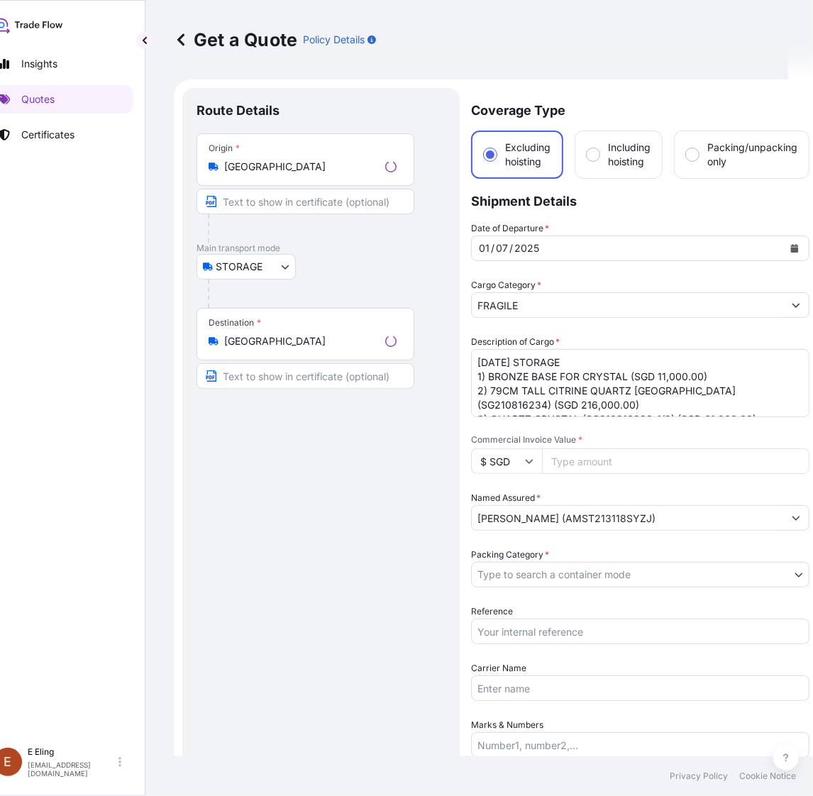
scroll to position [23, 0]
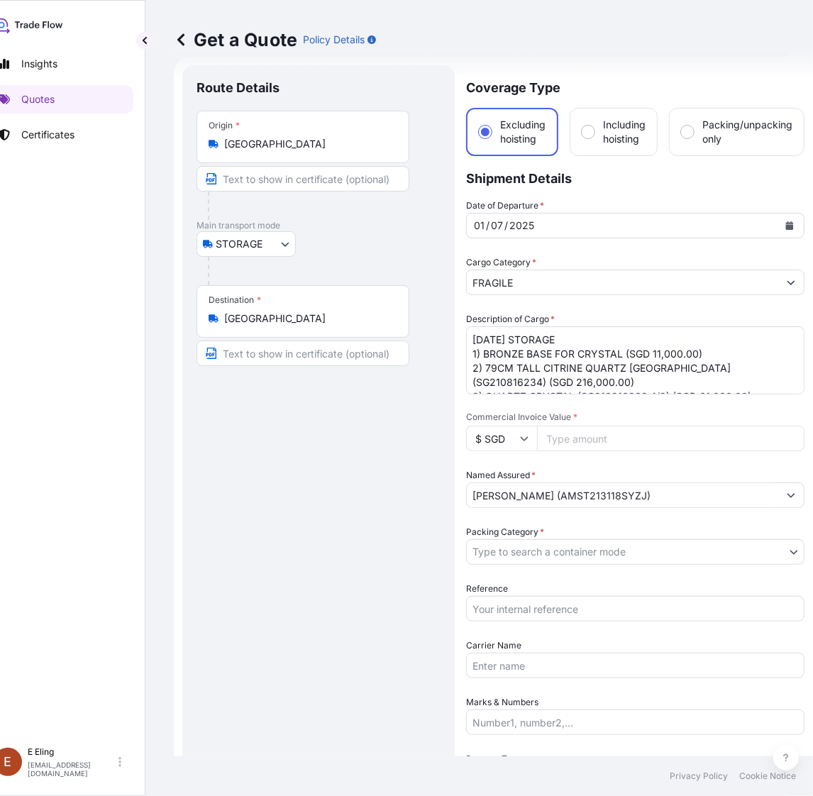
click at [791, 229] on button "Calendar" at bounding box center [789, 225] width 23 height 23
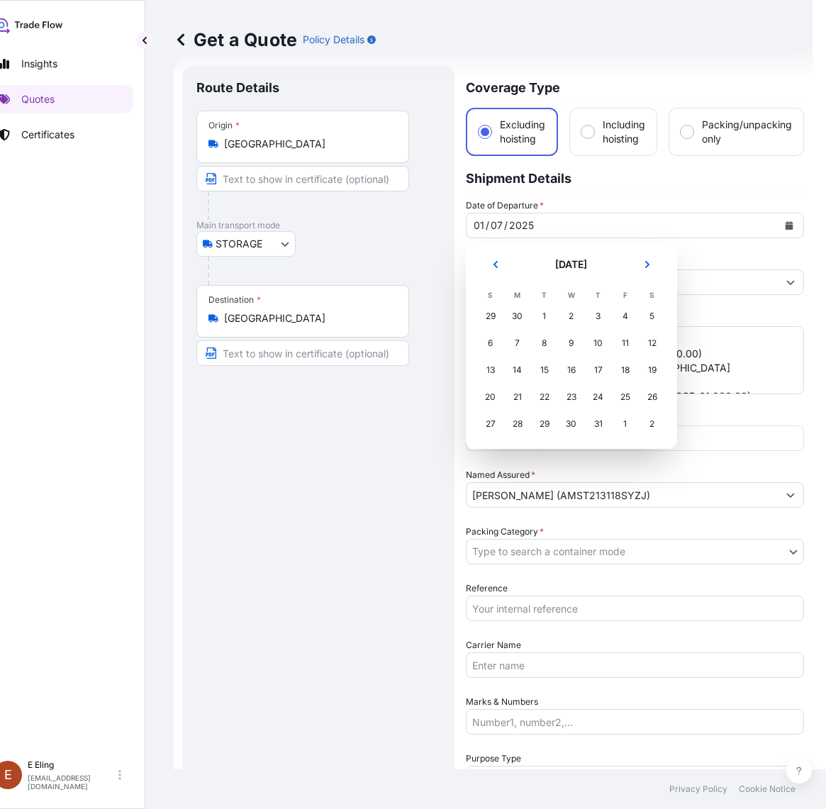
drag, startPoint x: 665, startPoint y: 264, endPoint x: 657, endPoint y: 266, distance: 7.9
click at [664, 264] on header "[DATE]" at bounding box center [571, 270] width 189 height 34
click at [657, 266] on button "Next" at bounding box center [647, 264] width 31 height 23
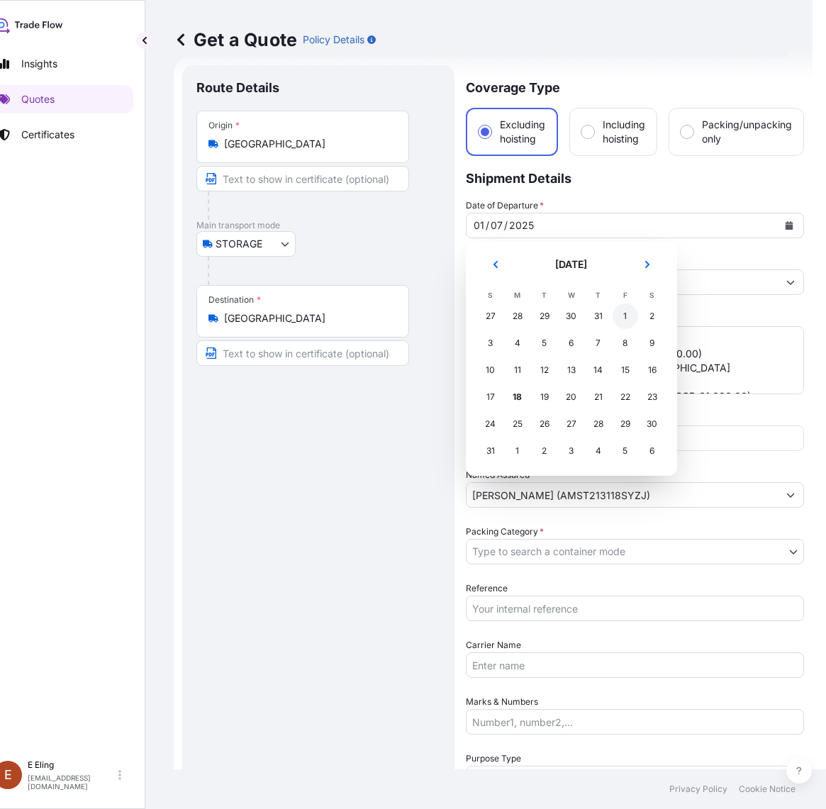
click at [619, 316] on div "1" at bounding box center [626, 316] width 26 height 26
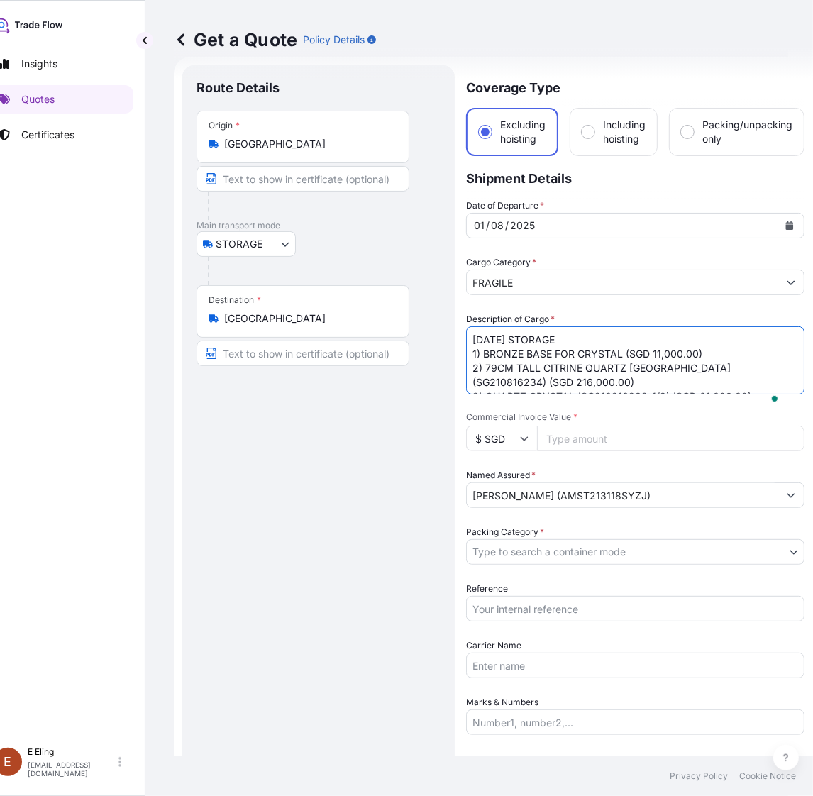
drag, startPoint x: 491, startPoint y: 338, endPoint x: 445, endPoint y: 338, distance: 46.1
click at [445, 338] on form "Route Details Place of loading Road / Inland Road / Inland Origin * Singapore M…" at bounding box center [493, 592] width 639 height 1070
type textarea "AUG25 STORAGE 1) BRONZE BASE FOR CRYSTAL (SGD 11,000.00) 2) 79CM TALL CITRINE Q…"
click at [527, 598] on input "Reference" at bounding box center [635, 609] width 338 height 26
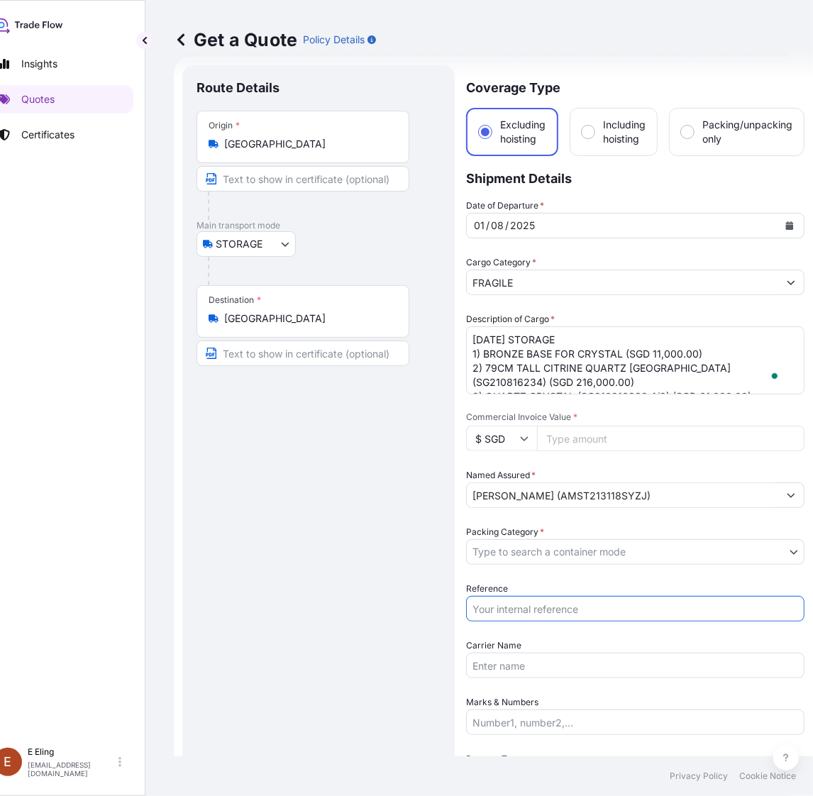
paste input "AMST213118SYZJ"
type input "AMST213118SYZJ"
click at [512, 564] on div "Date of Departure * 01 / 08 / 2025 Cargo Category * FRAGILE Description of Carg…" at bounding box center [635, 552] width 338 height 706
click at [509, 547] on body "August 2025 Insights Quotes Certificates E E Eling eeling@helutrans.com Get a Q…" at bounding box center [381, 398] width 813 height 796
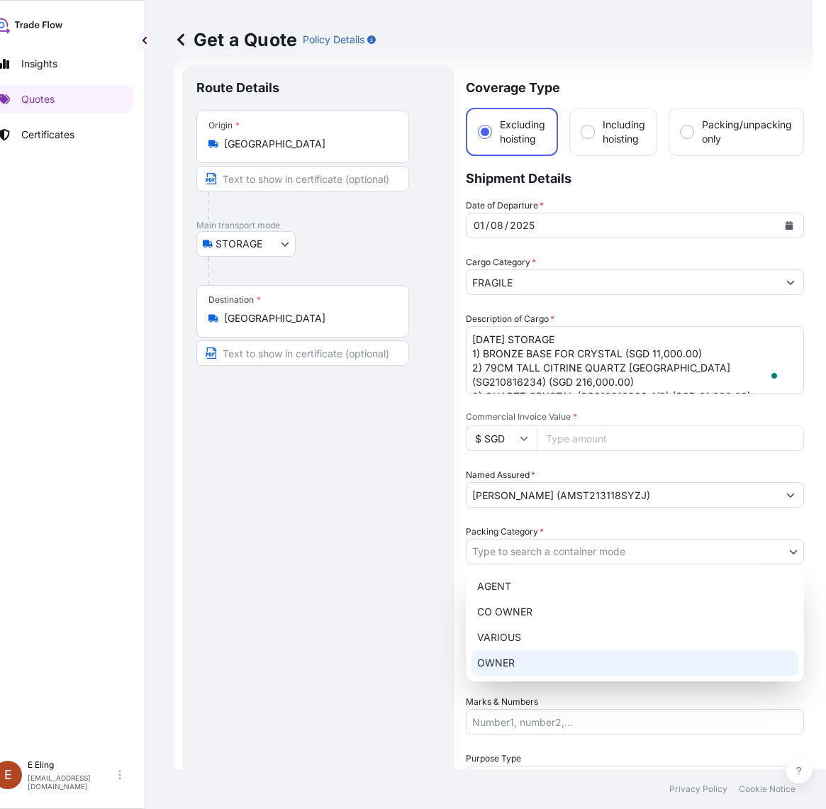
click at [505, 659] on div "OWNER" at bounding box center [635, 663] width 327 height 26
select select "27"
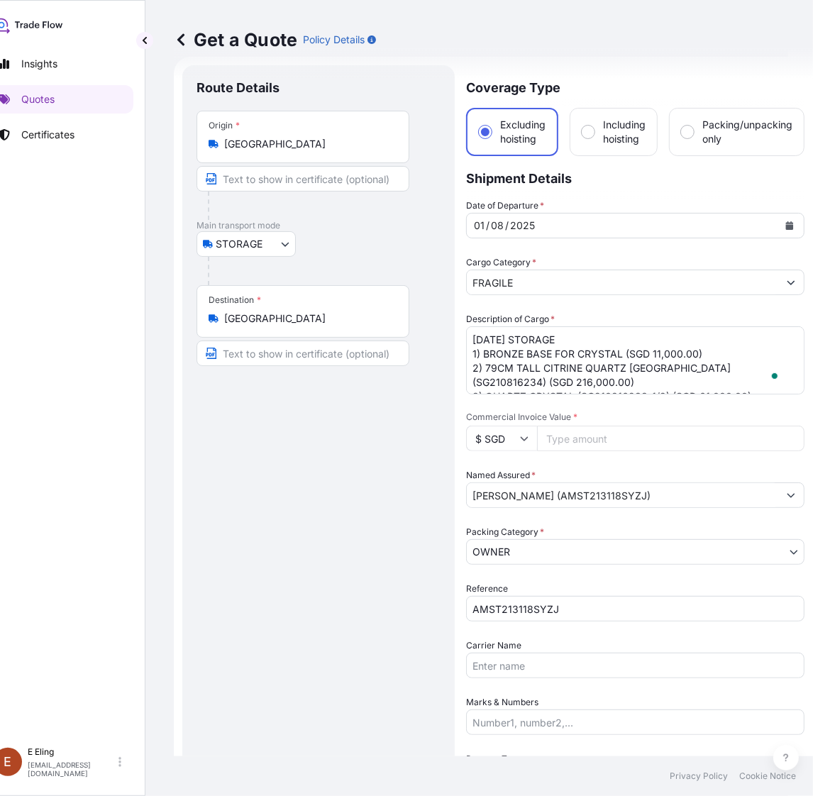
click at [633, 448] on input "Commercial Invoice Value *" at bounding box center [670, 438] width 267 height 26
paste input "288000.00"
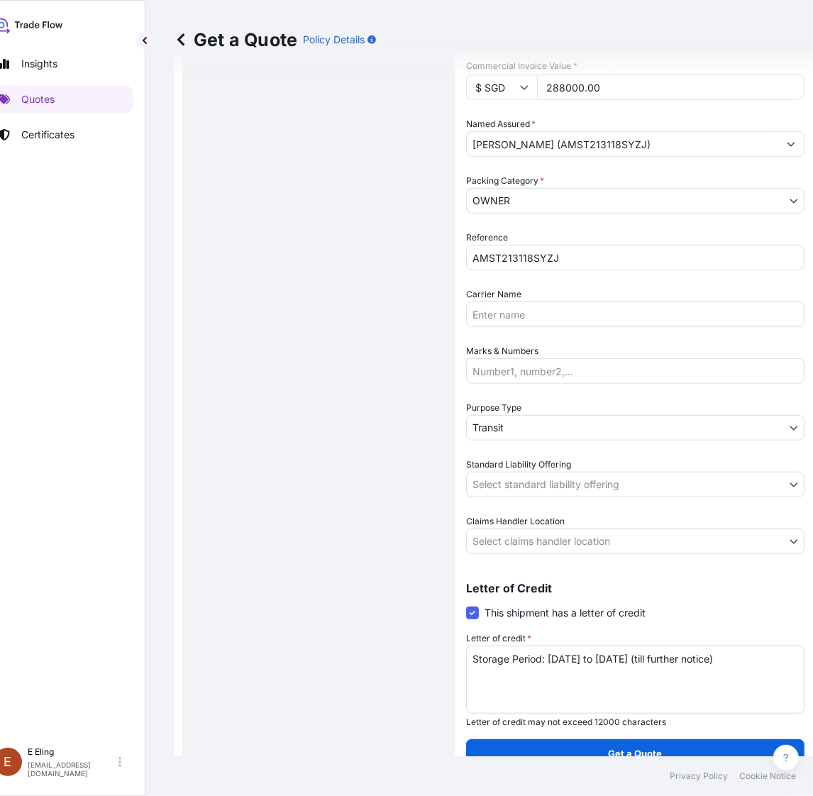
scroll to position [377, 0]
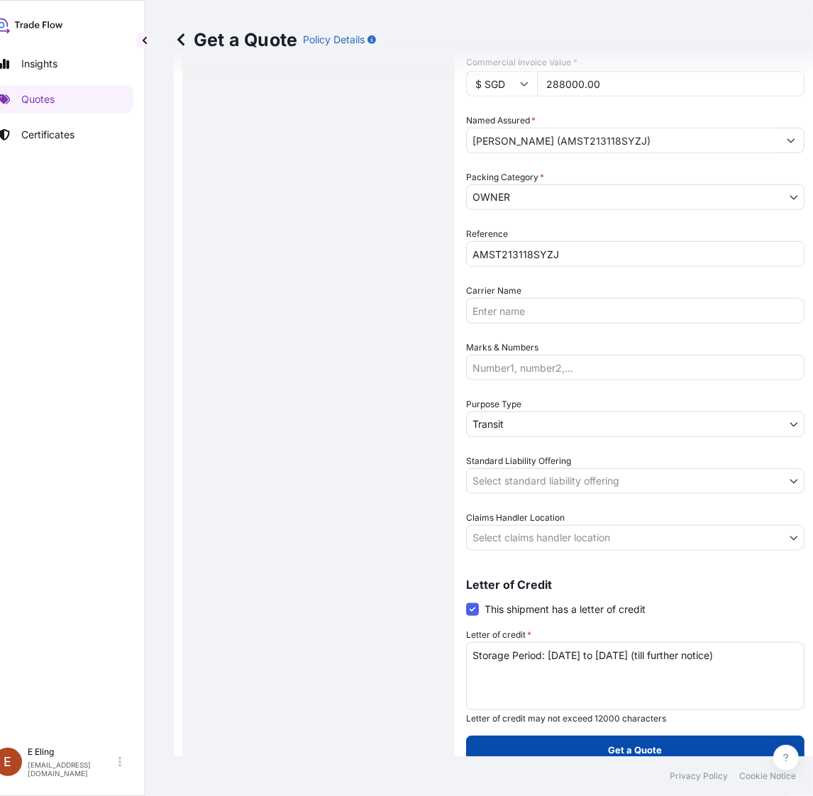
type input "288000.00"
click at [601, 736] on button "Get a Quote" at bounding box center [635, 749] width 338 height 28
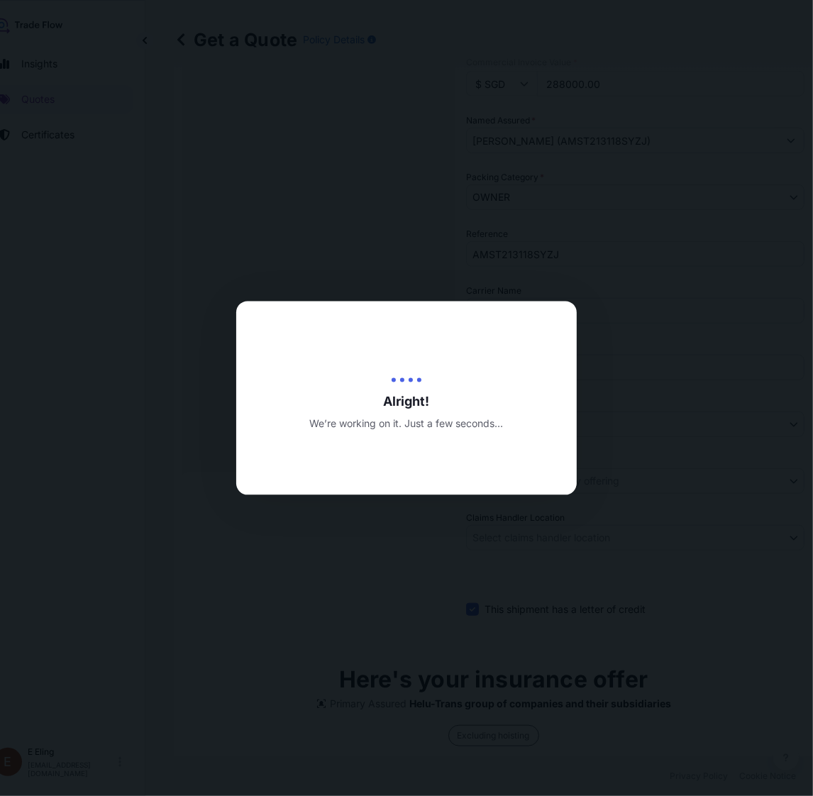
type input "[DATE]"
select select "STORAGE"
select select "Transit"
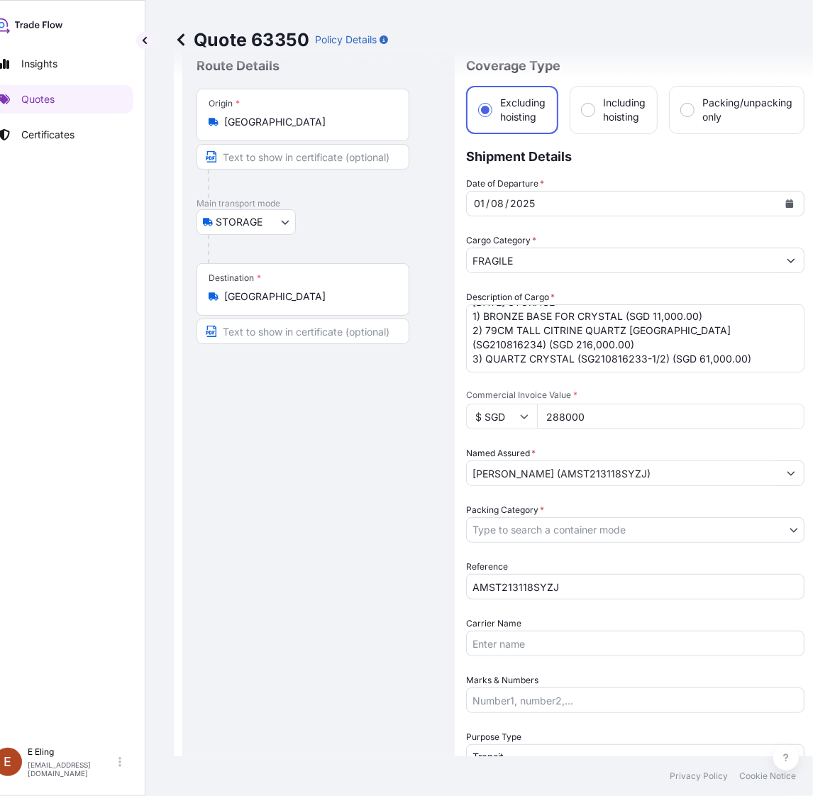
scroll to position [89, 0]
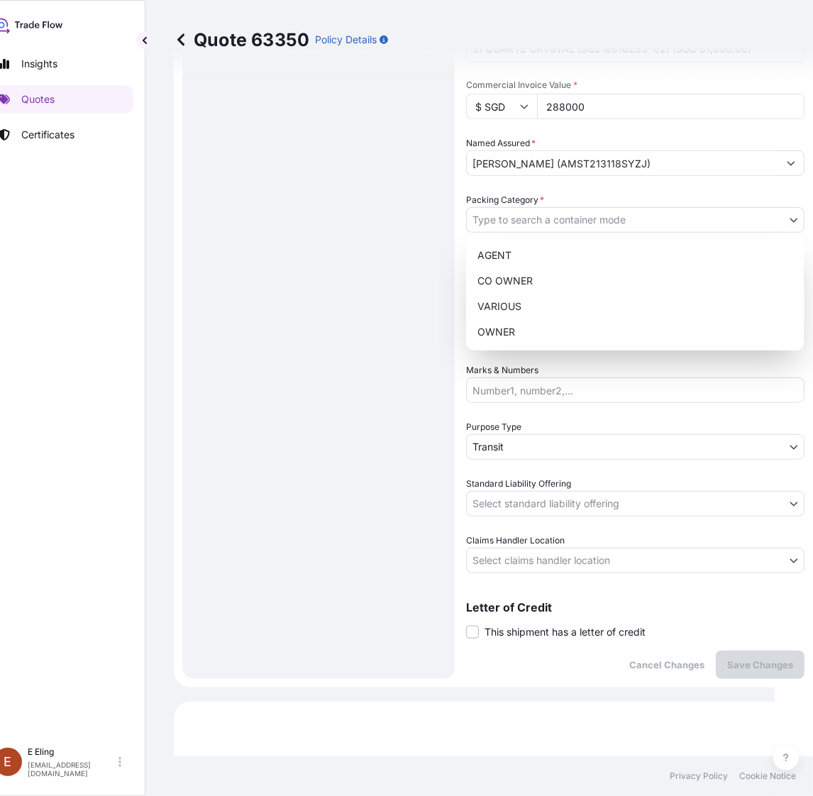
click at [592, 209] on body "Insights Quotes Certificates E E Eling eeling@helutrans.com Quote 63350 Policy …" at bounding box center [374, 398] width 799 height 796
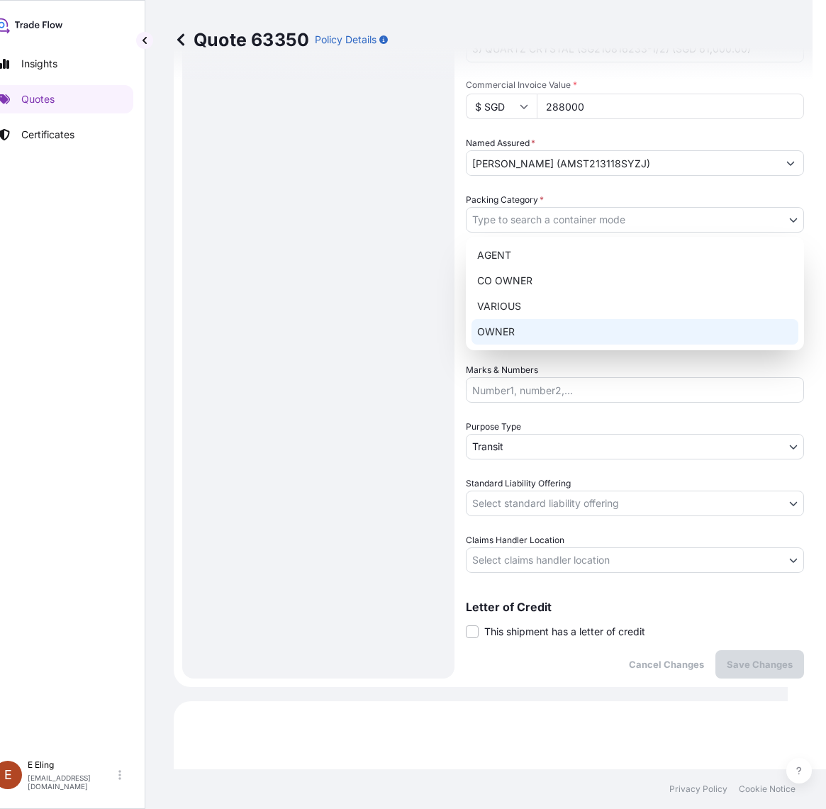
click at [550, 327] on div "OWNER" at bounding box center [635, 332] width 327 height 26
select select "27"
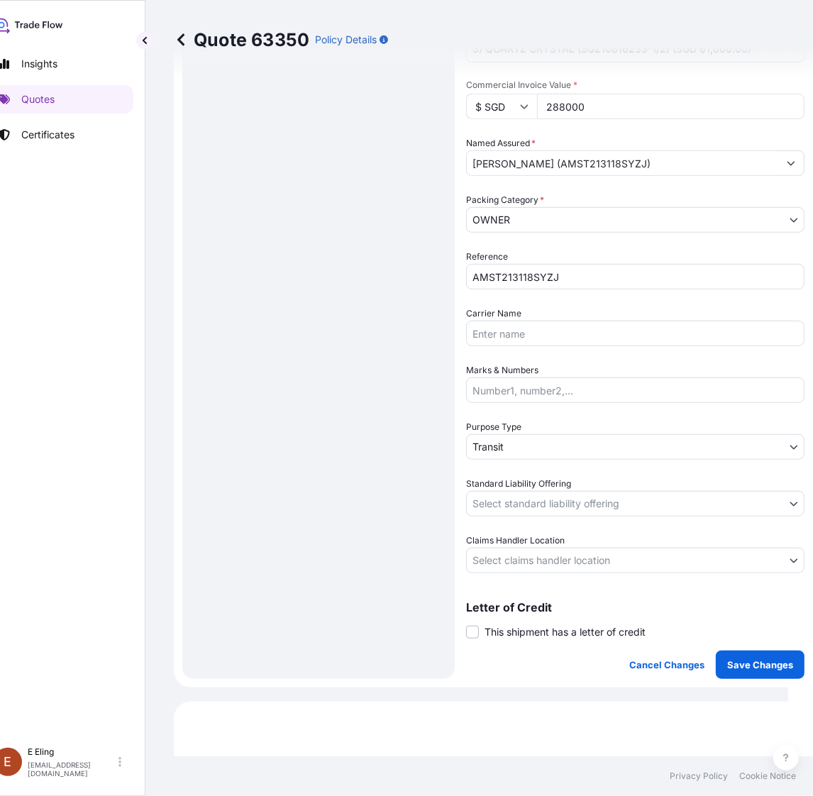
click at [530, 431] on div "Purpose Type Transit" at bounding box center [635, 440] width 338 height 40
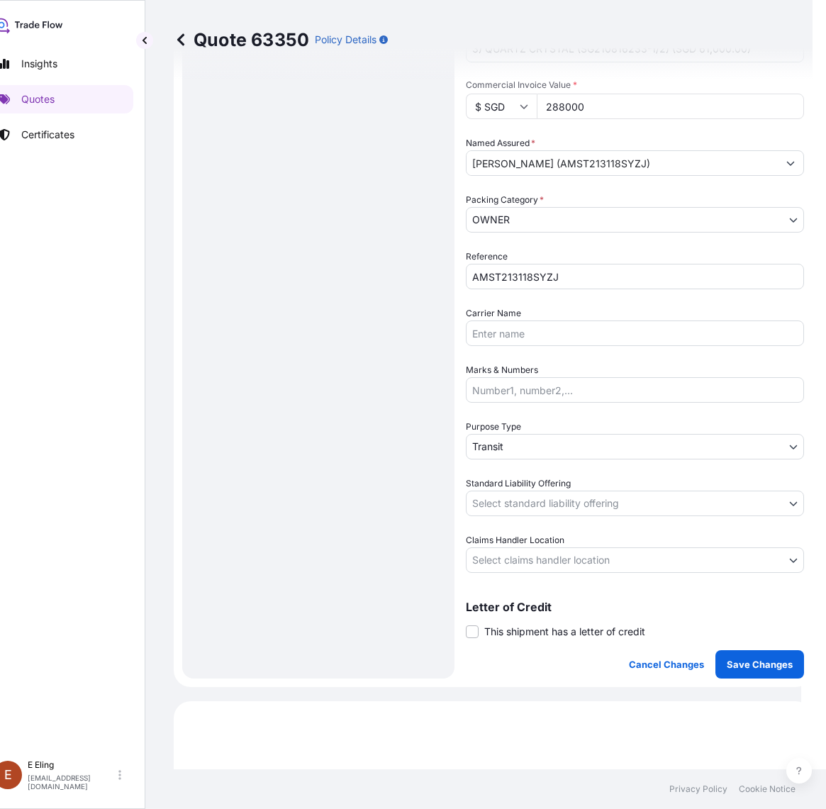
click at [523, 447] on body "Insights Quotes Certificates E E Eling eeling@helutrans.com Quote 63350 Policy …" at bounding box center [388, 404] width 826 height 809
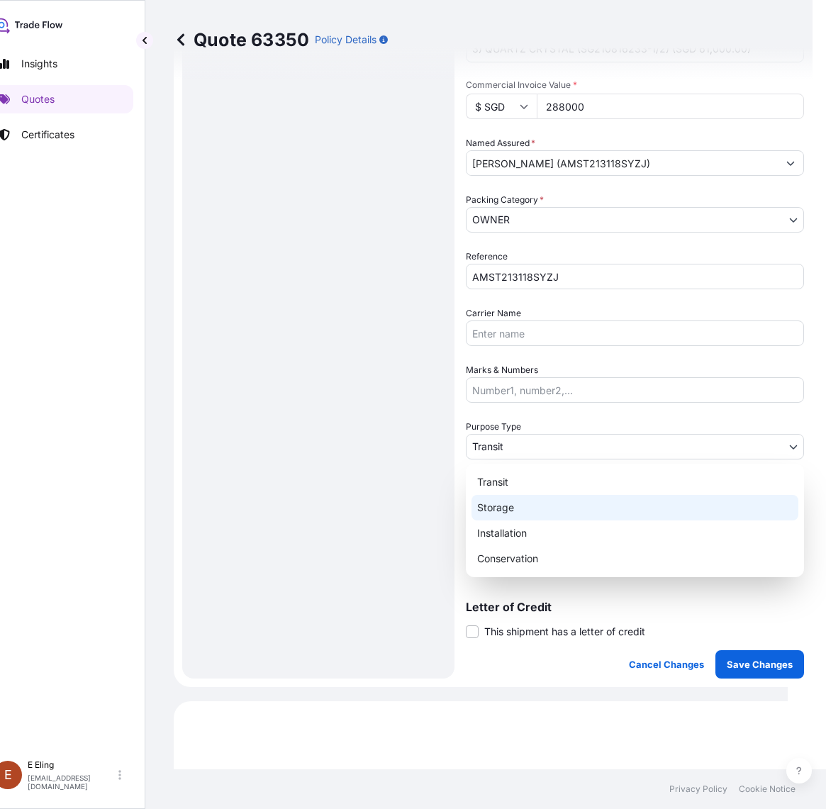
click at [491, 509] on div "Storage" at bounding box center [635, 508] width 327 height 26
select select "Storage"
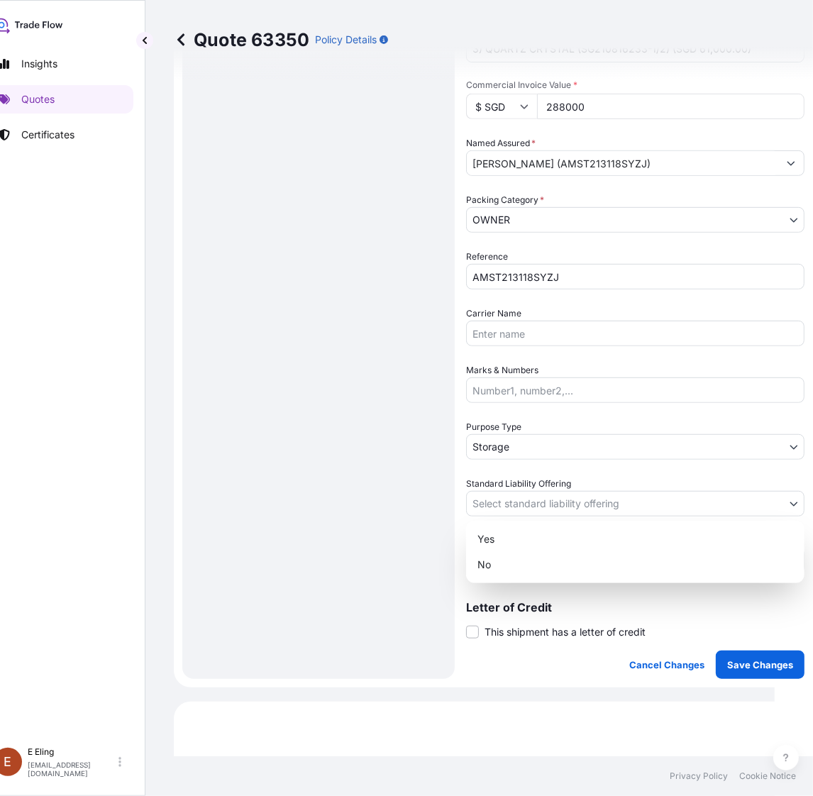
click at [496, 495] on body "Insights Quotes Certificates E E Eling eeling@helutrans.com Quote 63350 Policy …" at bounding box center [374, 398] width 799 height 796
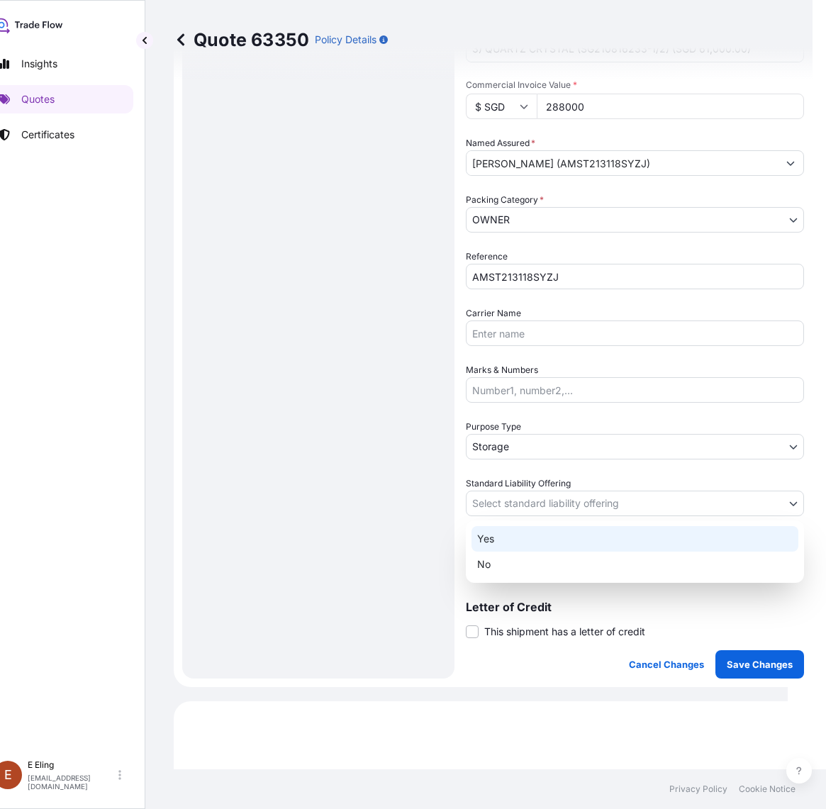
click at [511, 541] on div "Yes" at bounding box center [635, 539] width 327 height 26
select select "Yes"
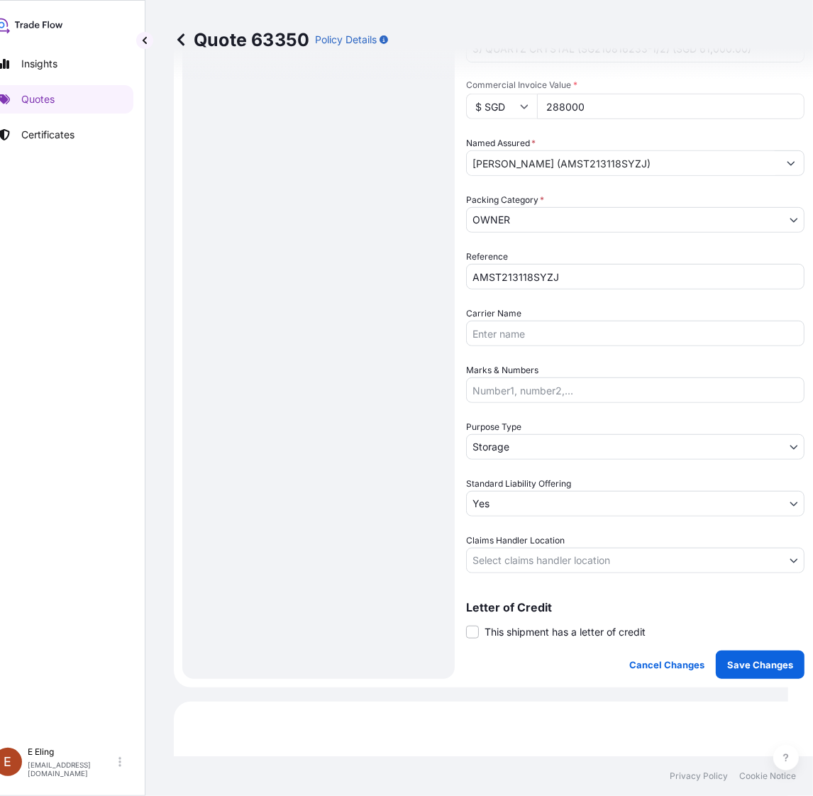
click at [516, 576] on div "Coverage Type Excluding hoisting Including hoisting Packing/unpacking only Ship…" at bounding box center [635, 205] width 338 height 945
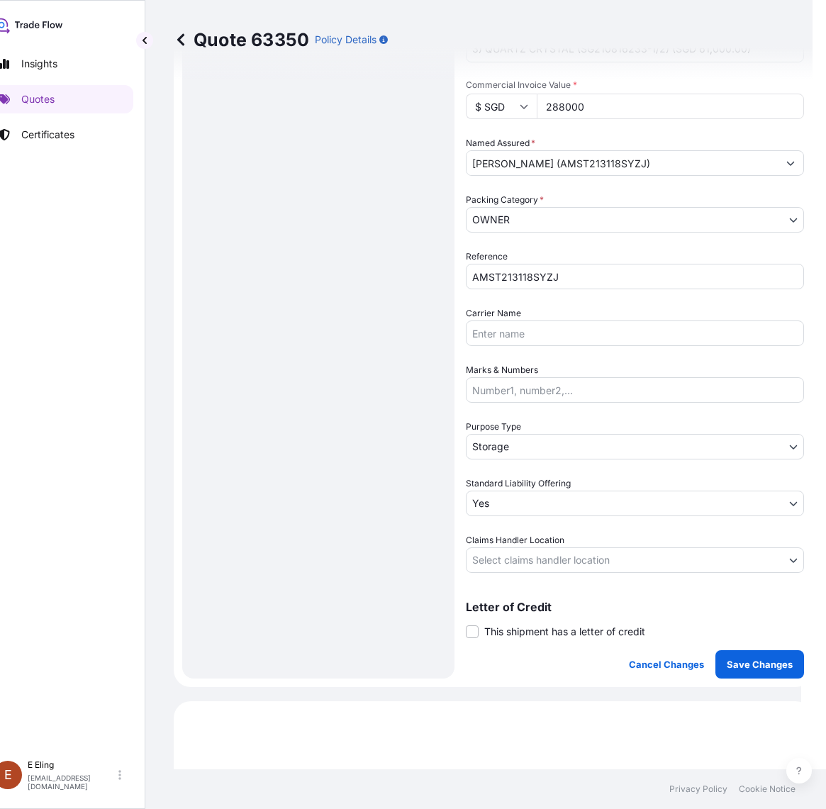
click at [516, 558] on body "Insights Quotes Certificates E E Eling eeling@helutrans.com Quote 63350 Policy …" at bounding box center [388, 404] width 826 height 809
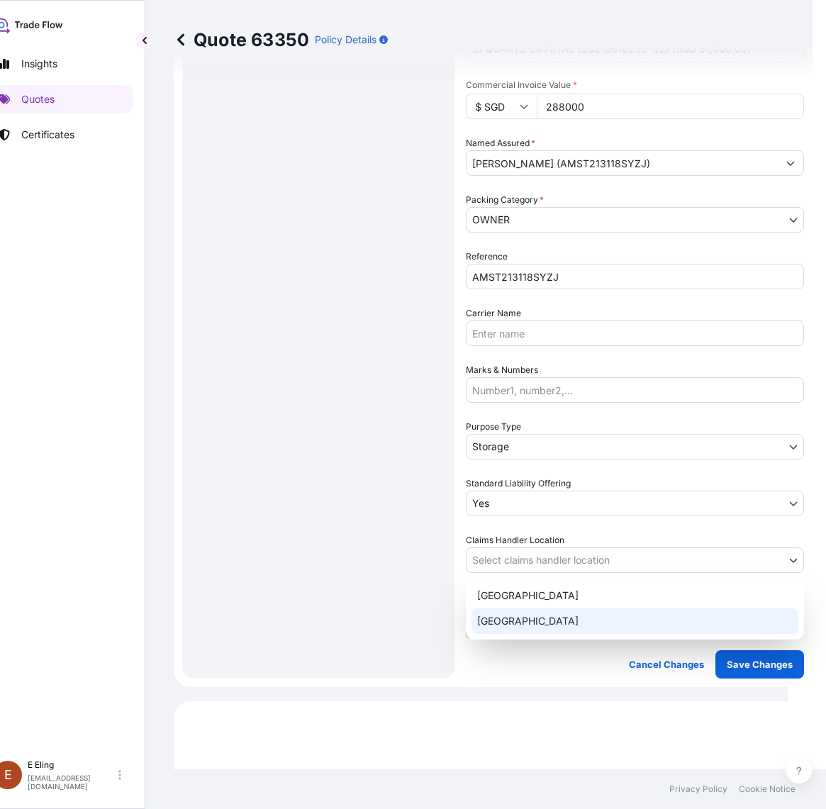
click at [516, 625] on div "[GEOGRAPHIC_DATA]" at bounding box center [635, 621] width 327 height 26
select select "[GEOGRAPHIC_DATA]"
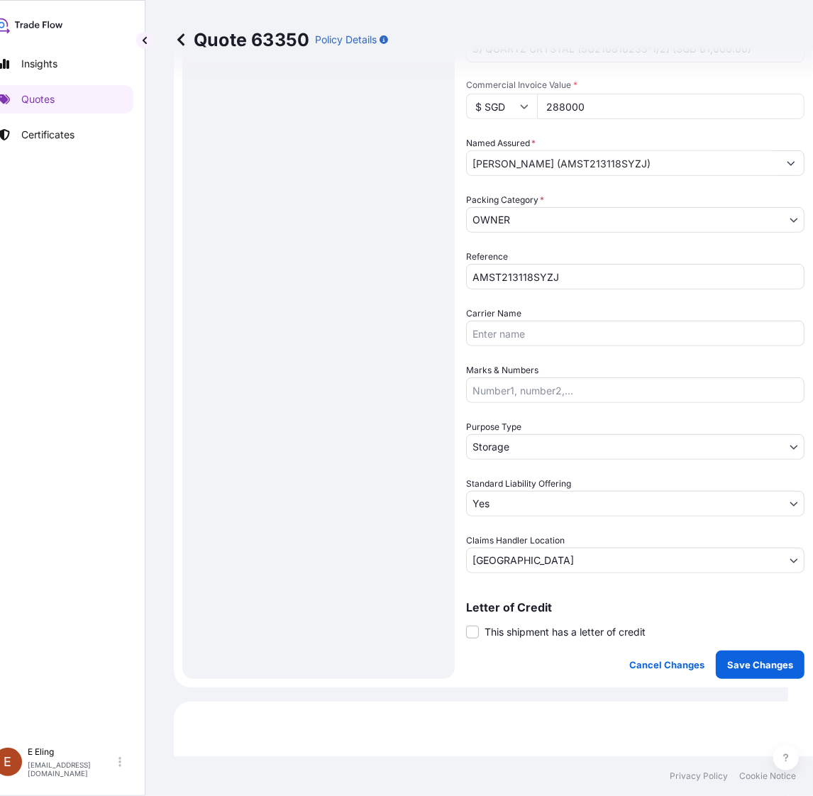
click at [509, 619] on div "Letter of Credit This shipment has a letter of credit Letter of credit * Letter…" at bounding box center [635, 620] width 338 height 38
click at [521, 628] on span "This shipment has a letter of credit" at bounding box center [564, 632] width 161 height 14
click at [466, 624] on input "This shipment has a letter of credit" at bounding box center [466, 624] width 0 height 0
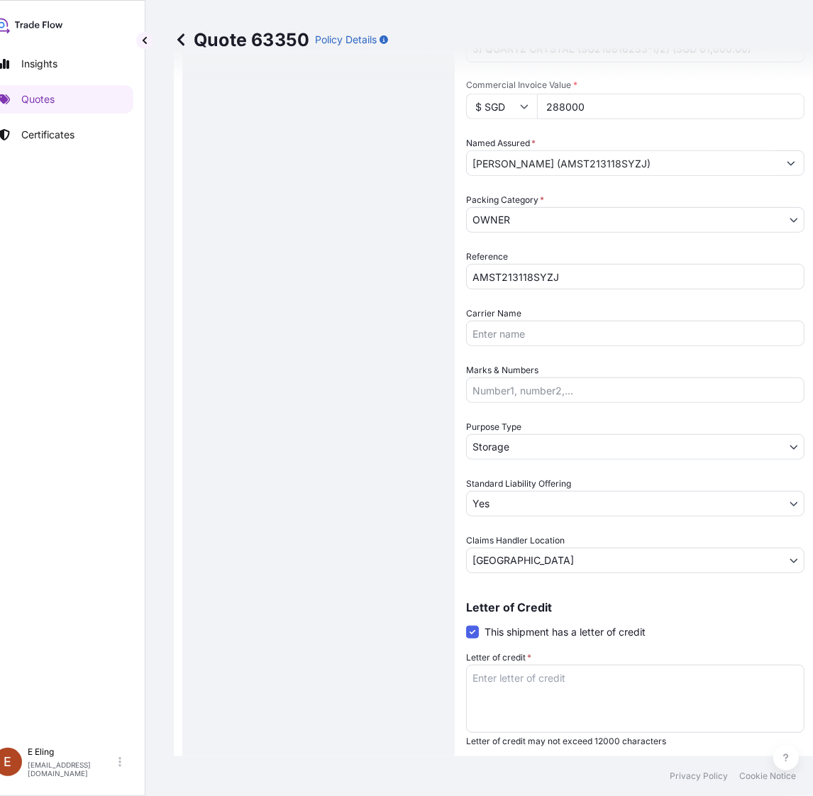
click at [543, 670] on textarea "Letter of credit *" at bounding box center [635, 698] width 338 height 68
paste textarea "Storage Period: [DATE] to [DATE] (till further notice)"
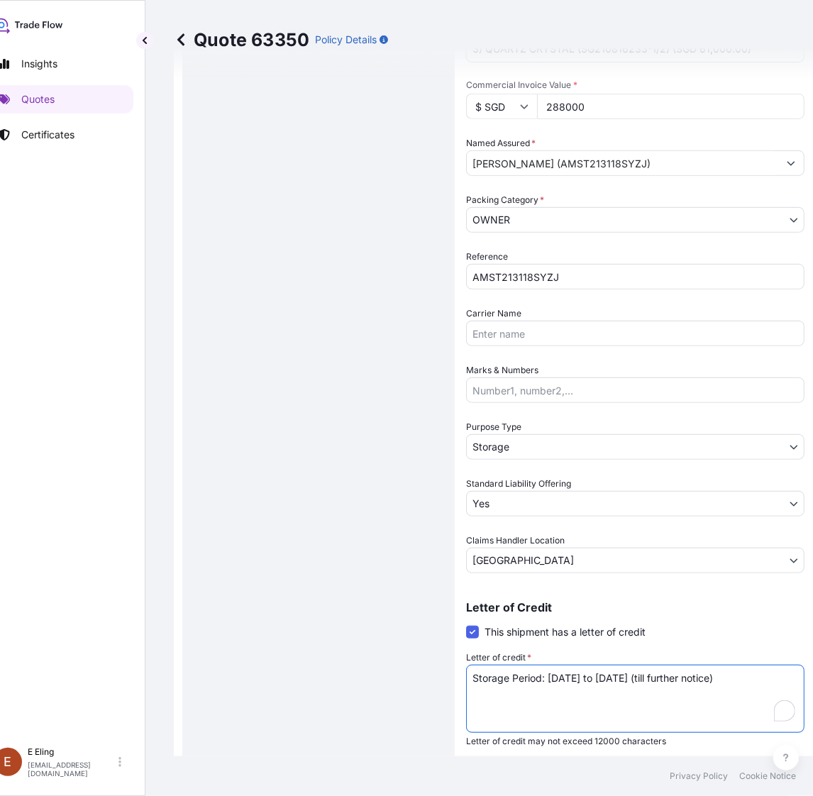
type textarea "Storage Period: [DATE] to [DATE] (till further notice)"
click at [725, 759] on button "Save Changes" at bounding box center [759, 772] width 89 height 28
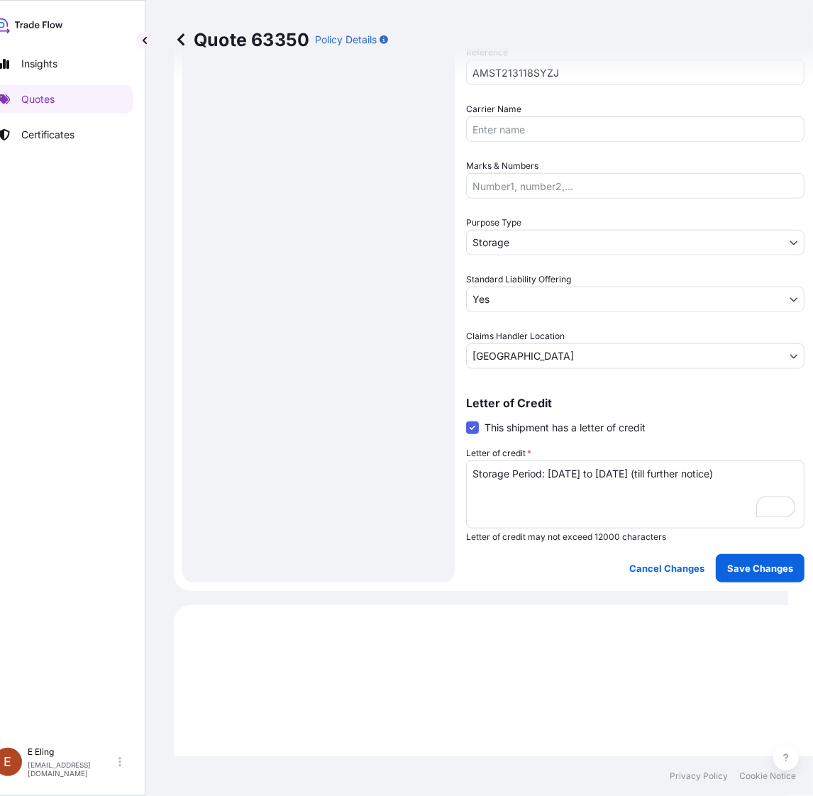
select select "STORAGE"
select select "Storage"
select select "Yes"
select select "[GEOGRAPHIC_DATA]"
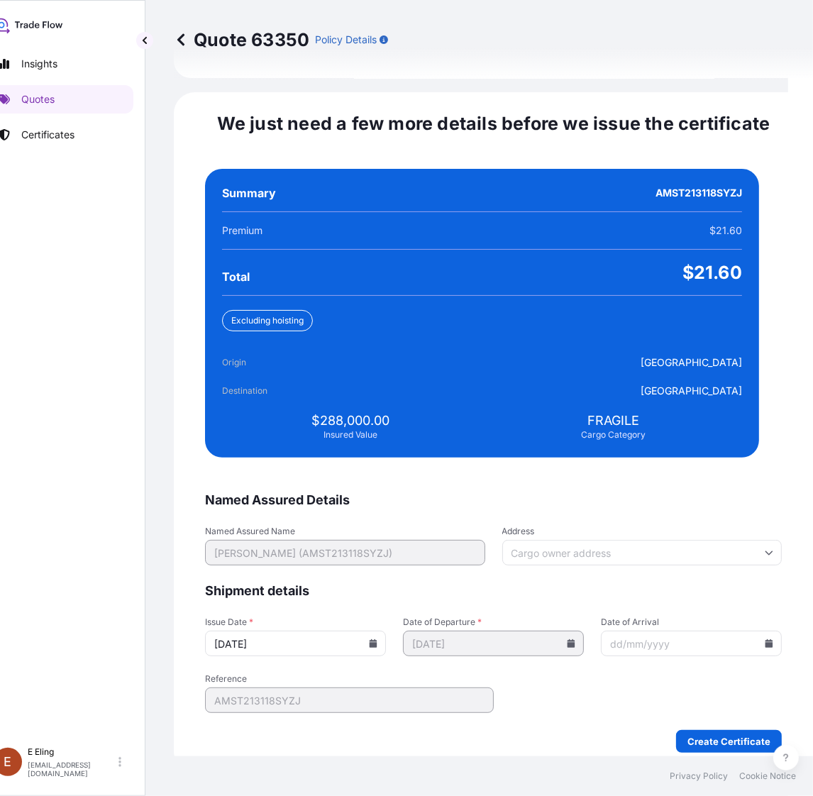
click at [386, 630] on input "[DATE]" at bounding box center [295, 643] width 181 height 26
click at [377, 639] on icon at bounding box center [373, 643] width 8 height 9
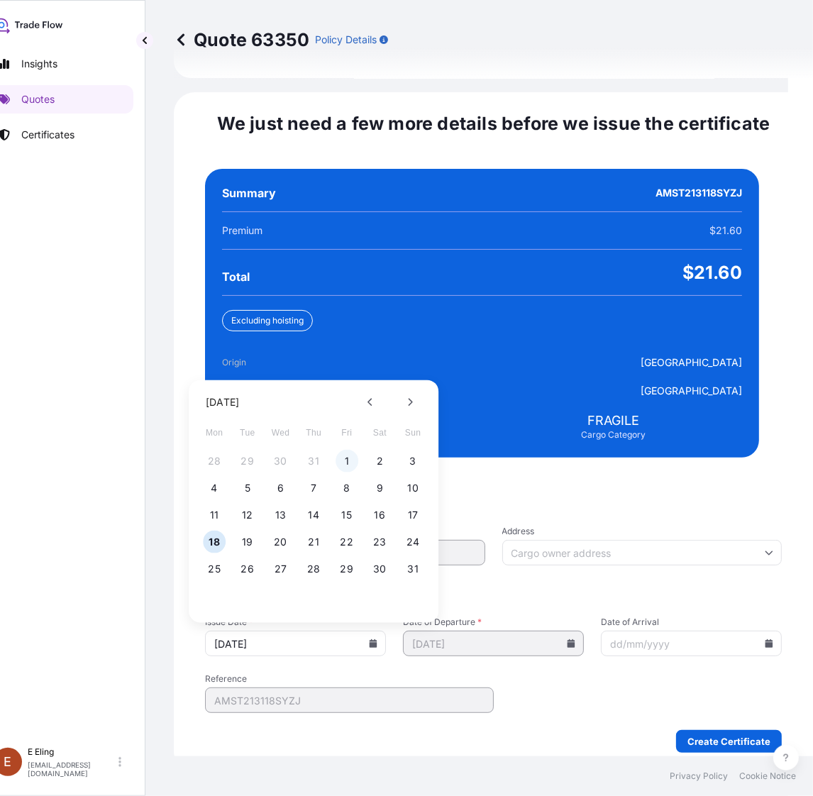
click at [355, 450] on button "1" at bounding box center [346, 461] width 23 height 23
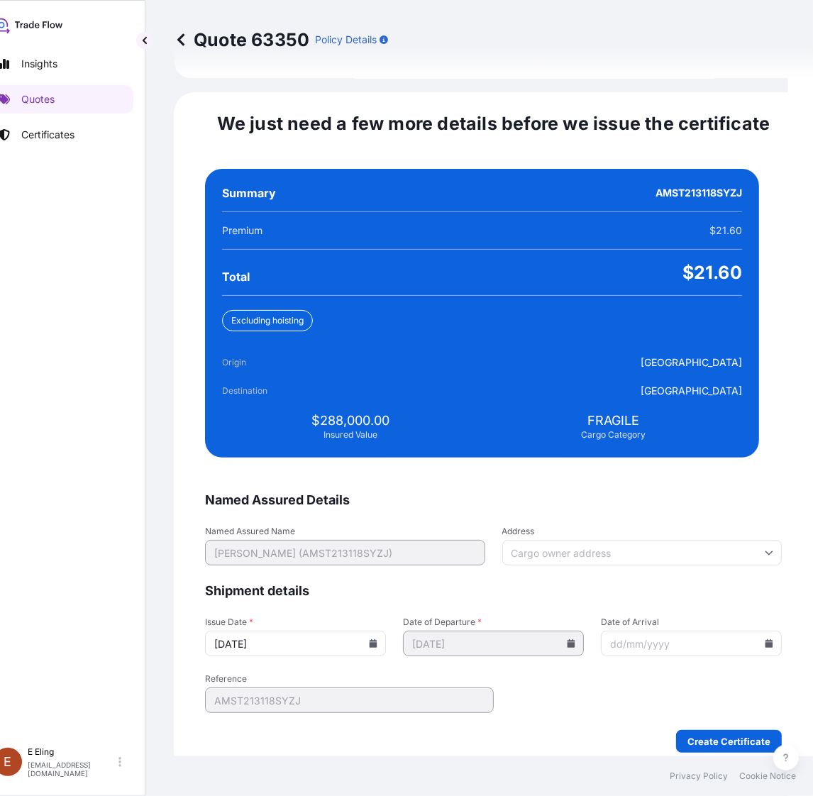
type input "[DATE]"
drag, startPoint x: 747, startPoint y: 626, endPoint x: 736, endPoint y: 618, distance: 13.6
click at [747, 630] on input "Date of Arrival" at bounding box center [691, 643] width 181 height 26
click at [764, 639] on icon at bounding box center [768, 643] width 9 height 9
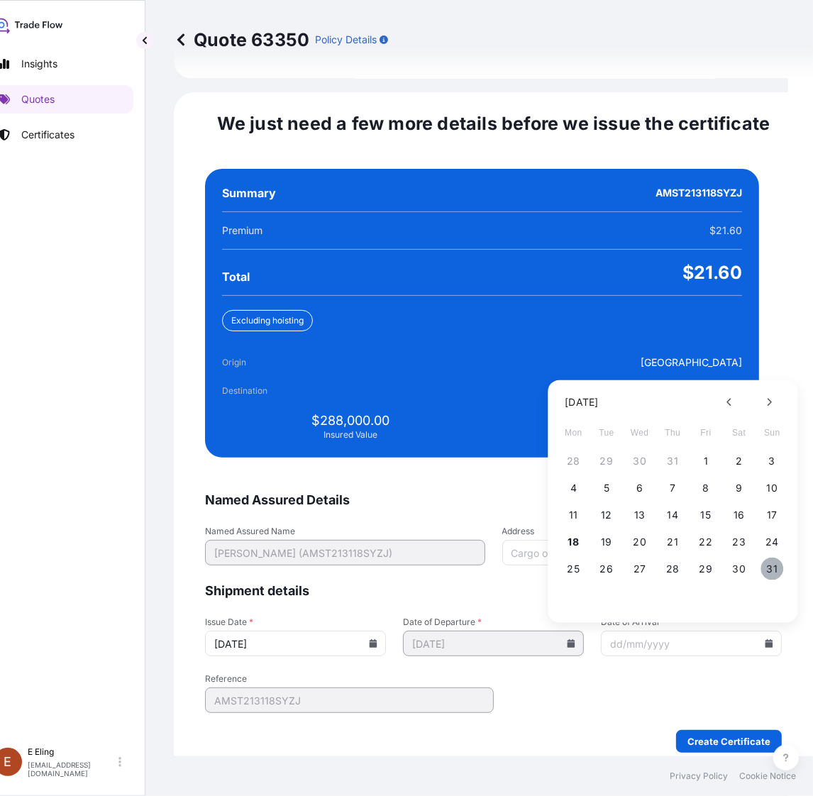
click at [767, 560] on button "31" at bounding box center [771, 568] width 23 height 23
type input "[DATE]"
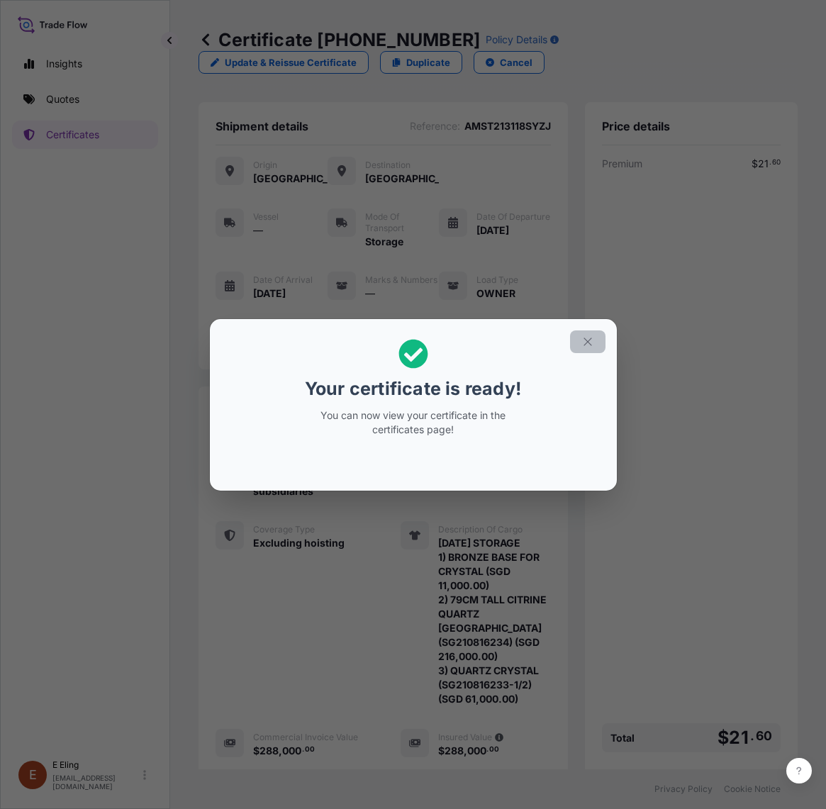
click at [579, 341] on button "button" at bounding box center [587, 341] width 35 height 23
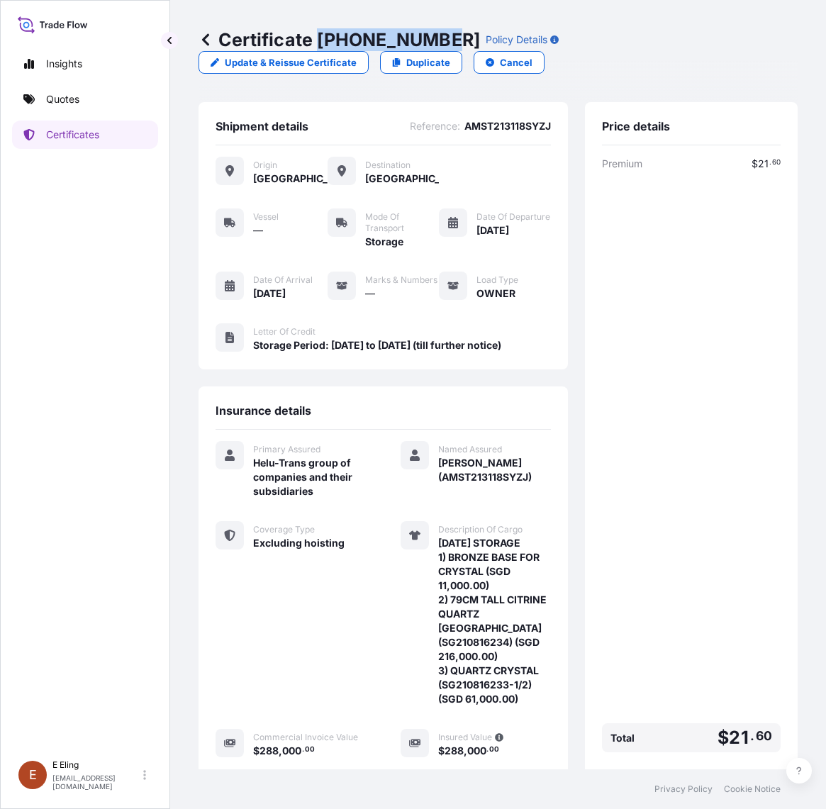
drag, startPoint x: 321, startPoint y: 39, endPoint x: 441, endPoint y: 40, distance: 119.8
click at [441, 40] on p "Certificate 31504-1323-1" at bounding box center [340, 39] width 282 height 23
copy p "[PHONE_NUMBER]"
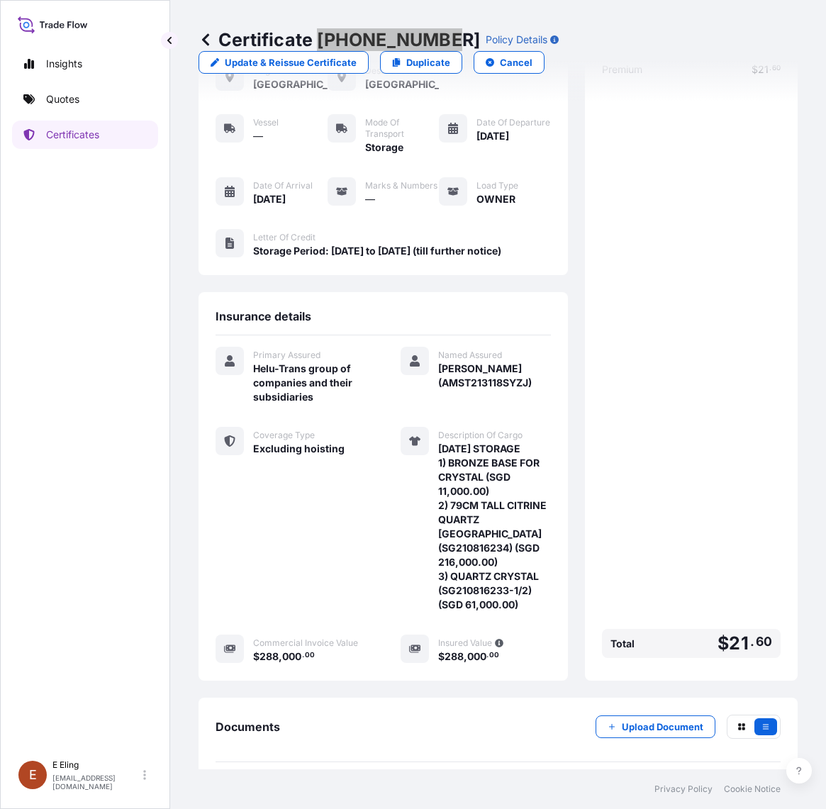
scroll to position [176, 0]
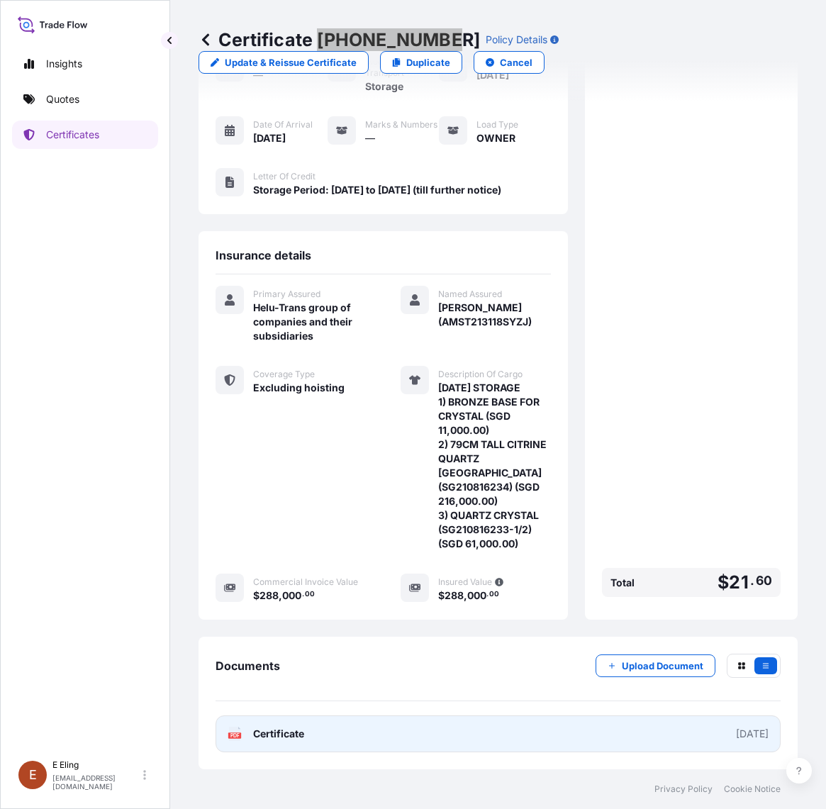
click at [547, 745] on link "PDF Certificate [DATE]" at bounding box center [498, 733] width 565 height 37
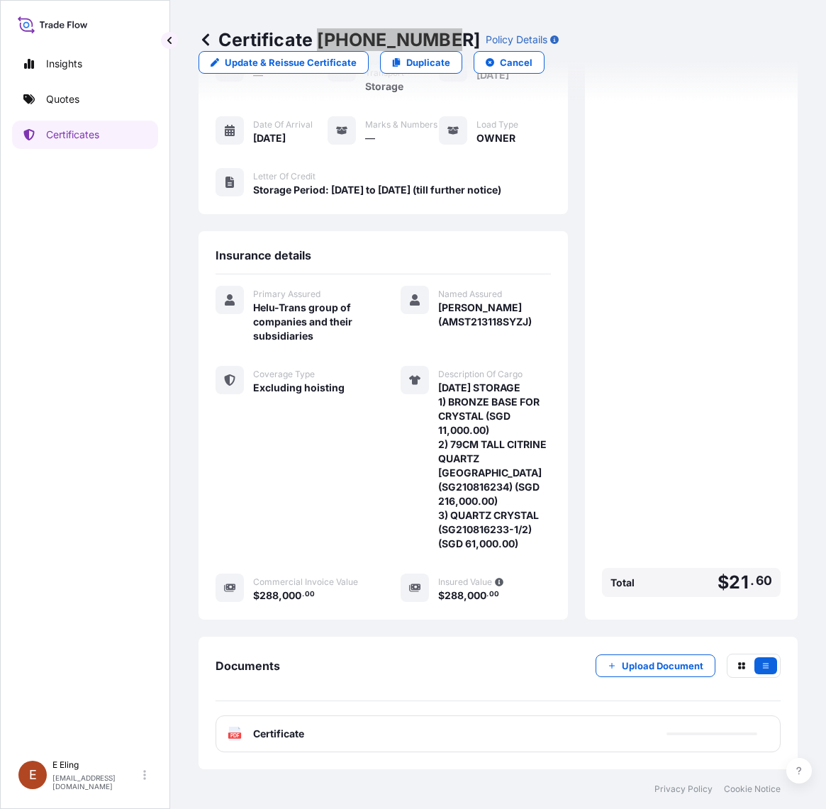
click at [649, 671] on p "Upload Document" at bounding box center [663, 666] width 82 height 14
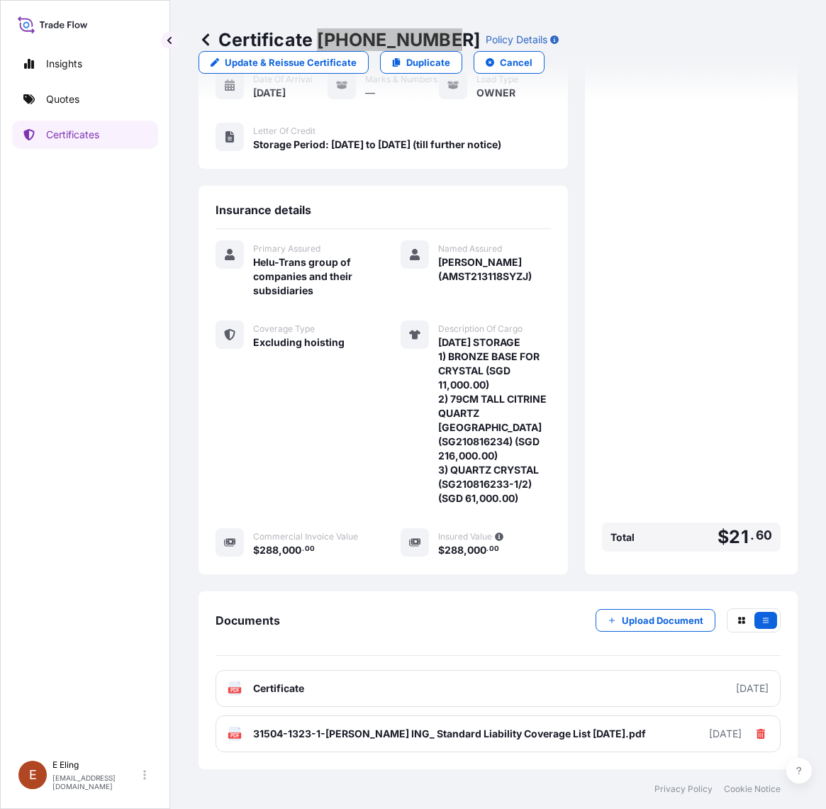
scroll to position [221, 0]
click at [338, 608] on div "Documents Upload Document" at bounding box center [498, 632] width 565 height 48
click at [555, 403] on div "Shipment details Reference : AMST213118SYZJ Origin Singapore Destination Singap…" at bounding box center [498, 237] width 599 height 673
click at [90, 133] on p "Certificates" at bounding box center [72, 135] width 53 height 14
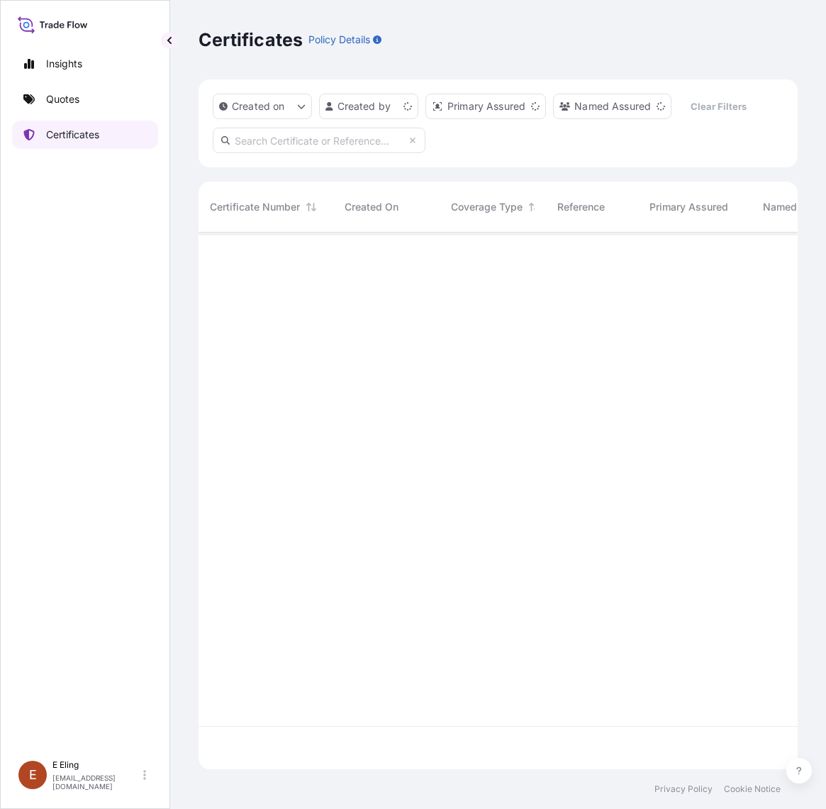
scroll to position [532, 586]
click at [316, 145] on input "text" at bounding box center [319, 141] width 213 height 26
paste input "AMST151457INCJ"
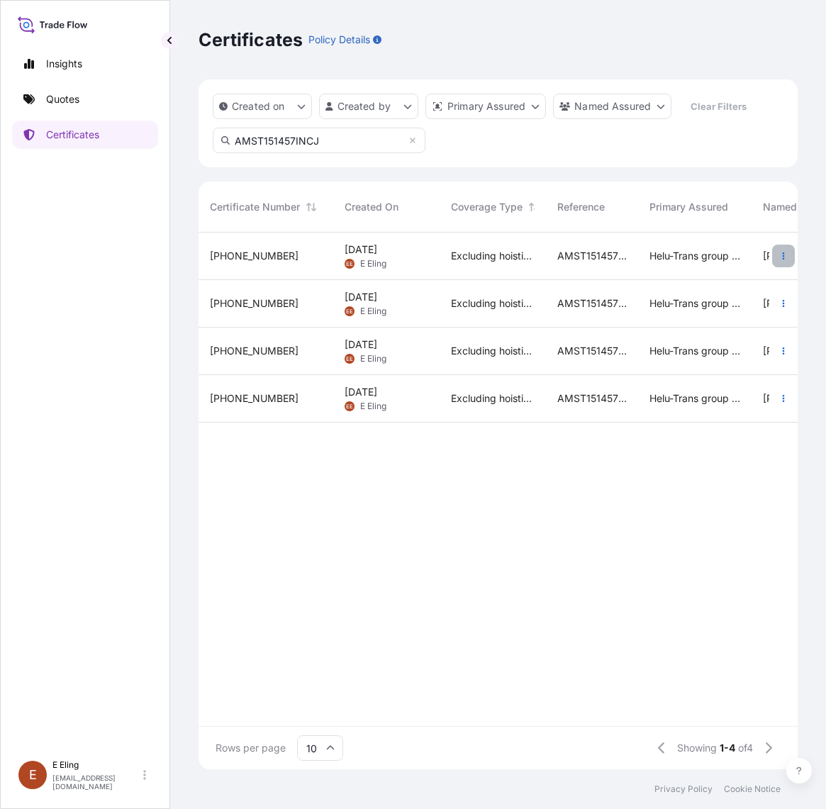
type input "AMST151457INCJ"
click at [777, 259] on button "button" at bounding box center [783, 256] width 23 height 23
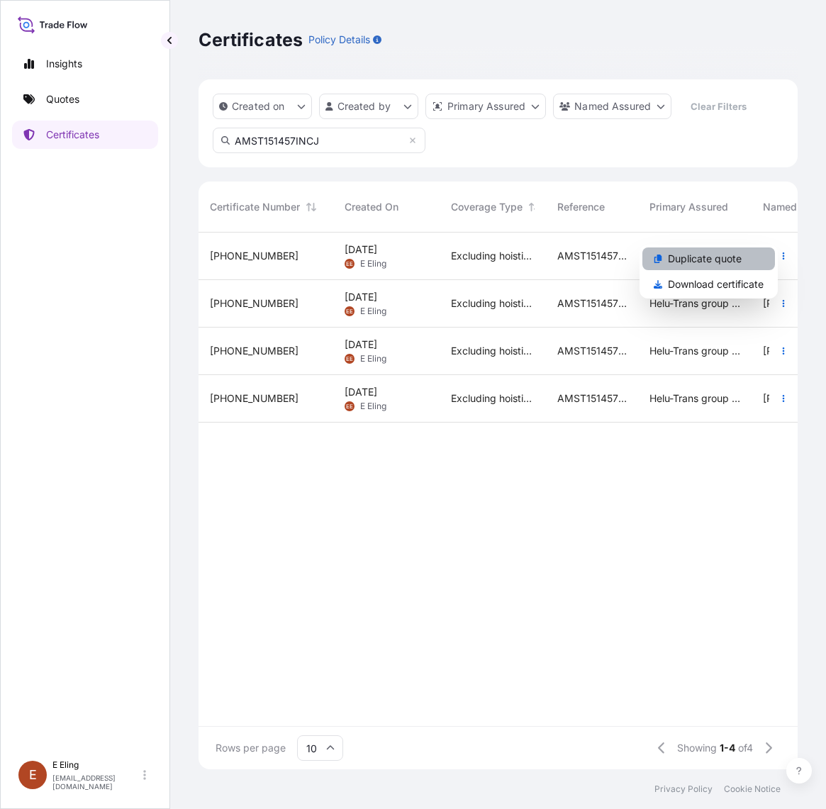
click at [721, 267] on link "Duplicate quote" at bounding box center [708, 258] width 133 height 23
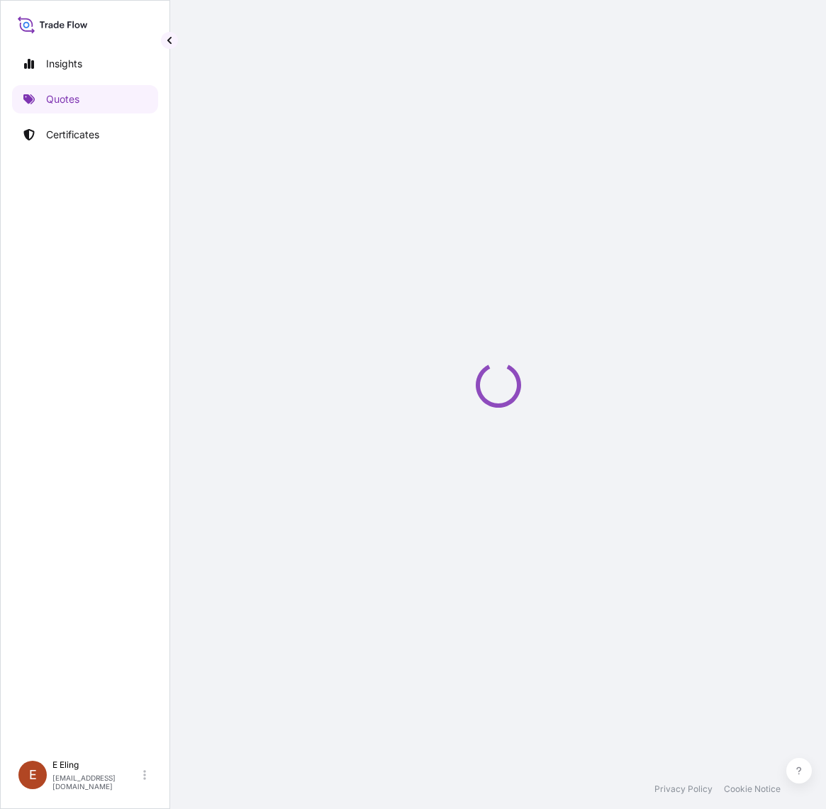
select select "STORAGE"
select select "Storage"
select select "Yes"
select select "[GEOGRAPHIC_DATA]"
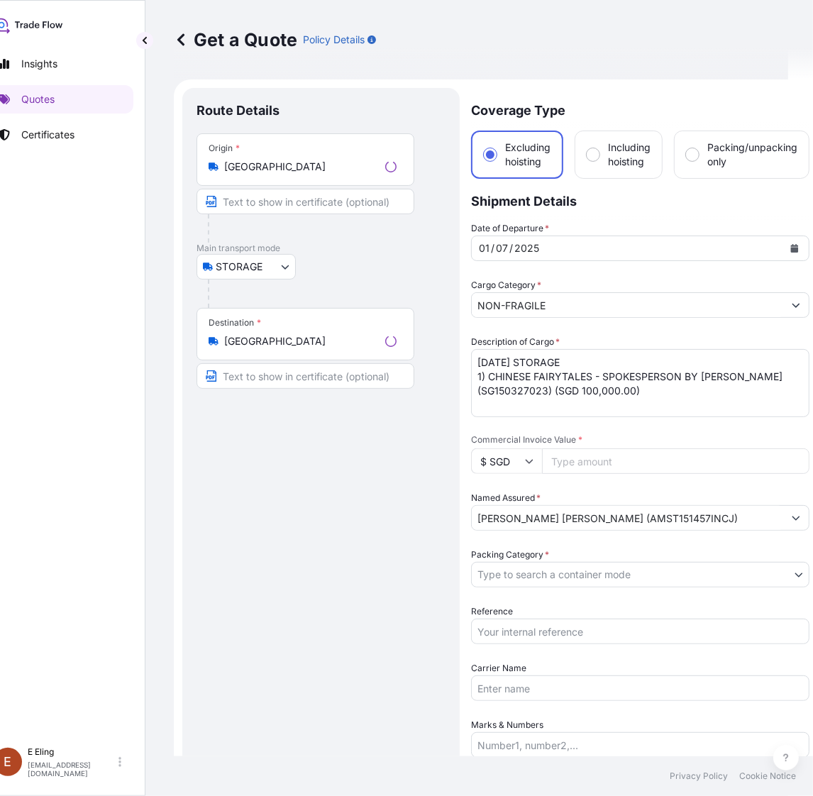
scroll to position [23, 0]
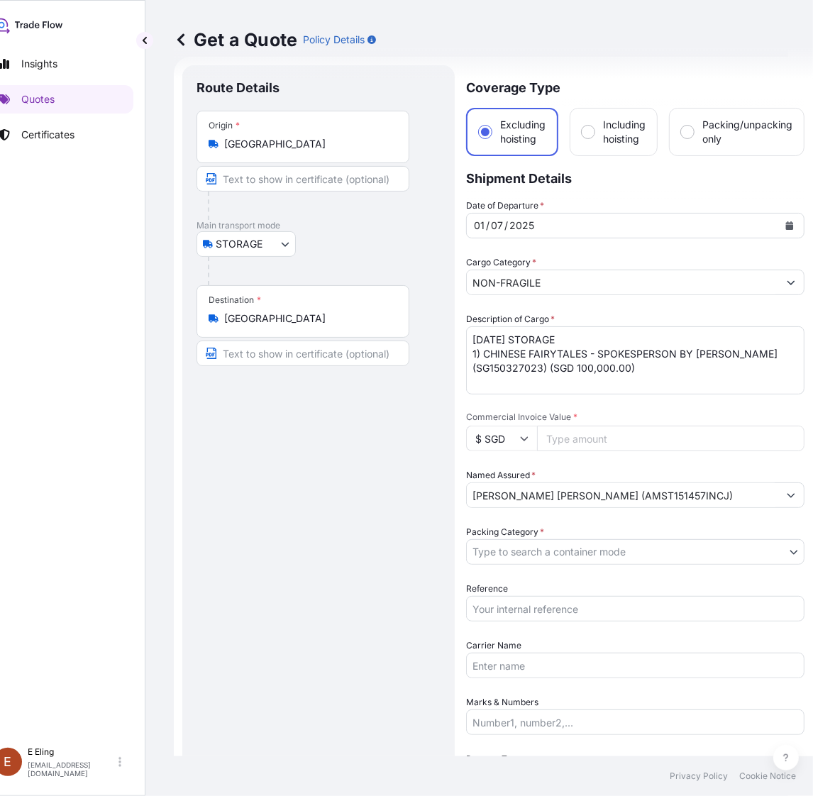
click at [781, 221] on button "Calendar" at bounding box center [789, 225] width 23 height 23
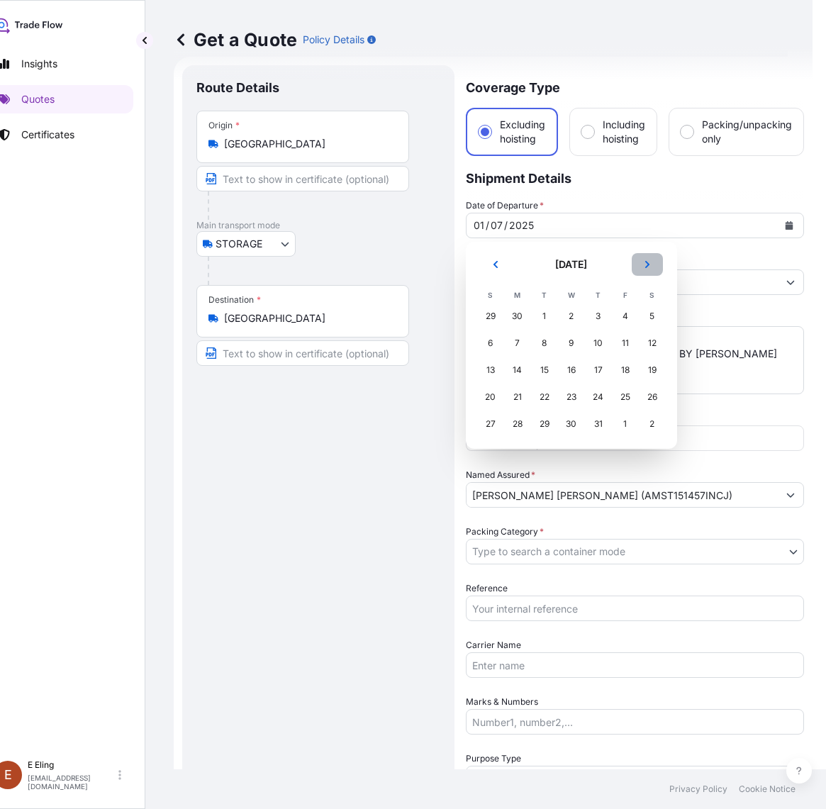
click at [645, 266] on icon "Next" at bounding box center [647, 264] width 9 height 9
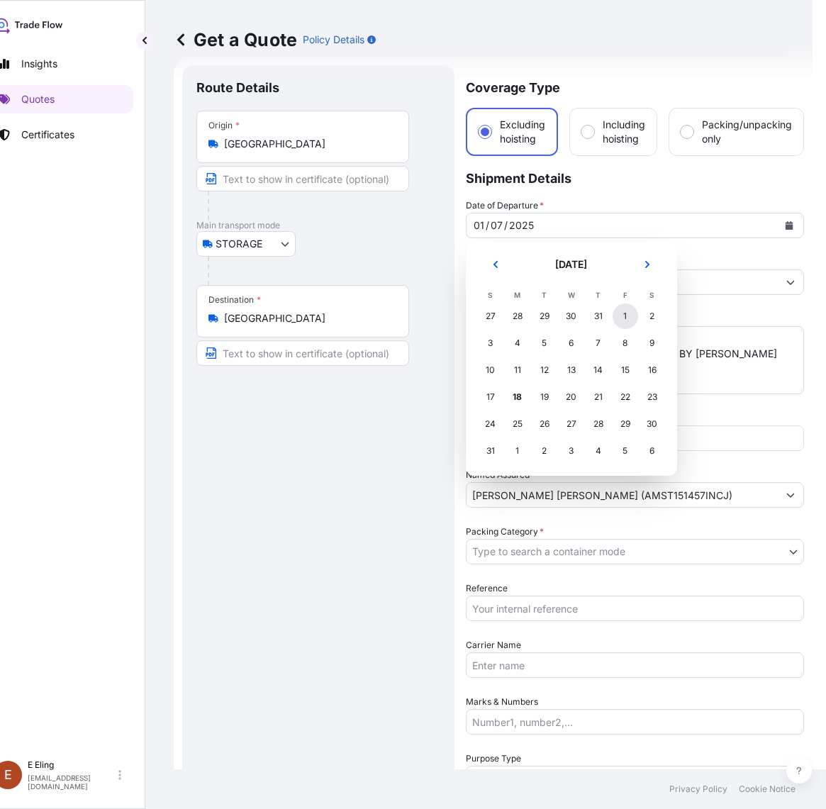
click at [628, 314] on div "1" at bounding box center [626, 316] width 26 height 26
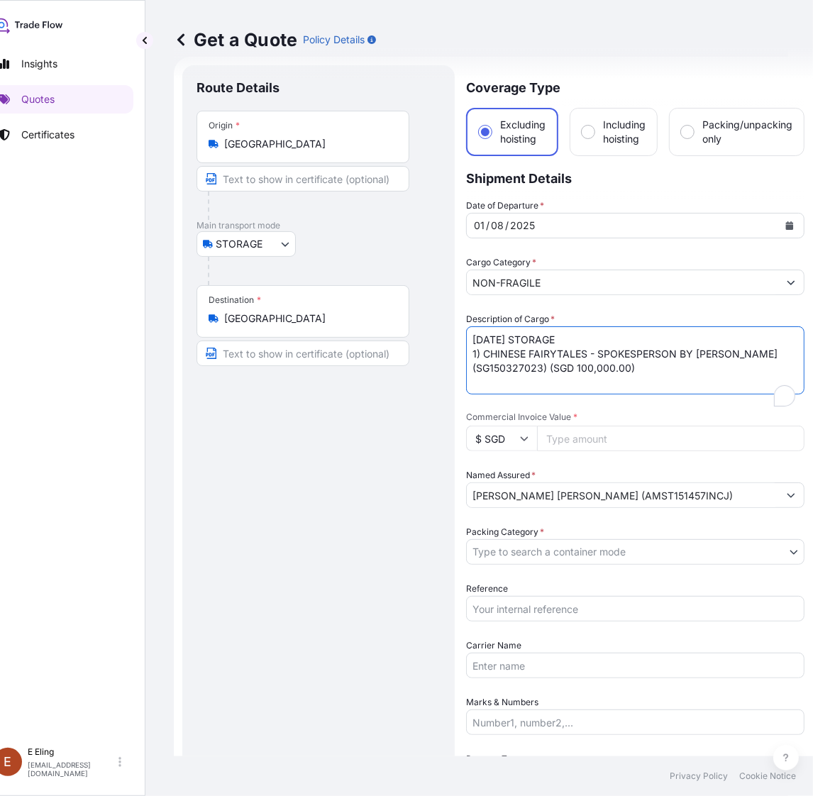
drag, startPoint x: 488, startPoint y: 338, endPoint x: 443, endPoint y: 338, distance: 44.7
click at [443, 338] on form "Route Details Place of loading Road / Inland Road / Inland Origin * Singapore M…" at bounding box center [493, 592] width 639 height 1070
type textarea "AUG25 STORAGE 1) CHINESE FAIRYTALES - SPOKESPERSON BY YIN KUN (SG150327023) (SG…"
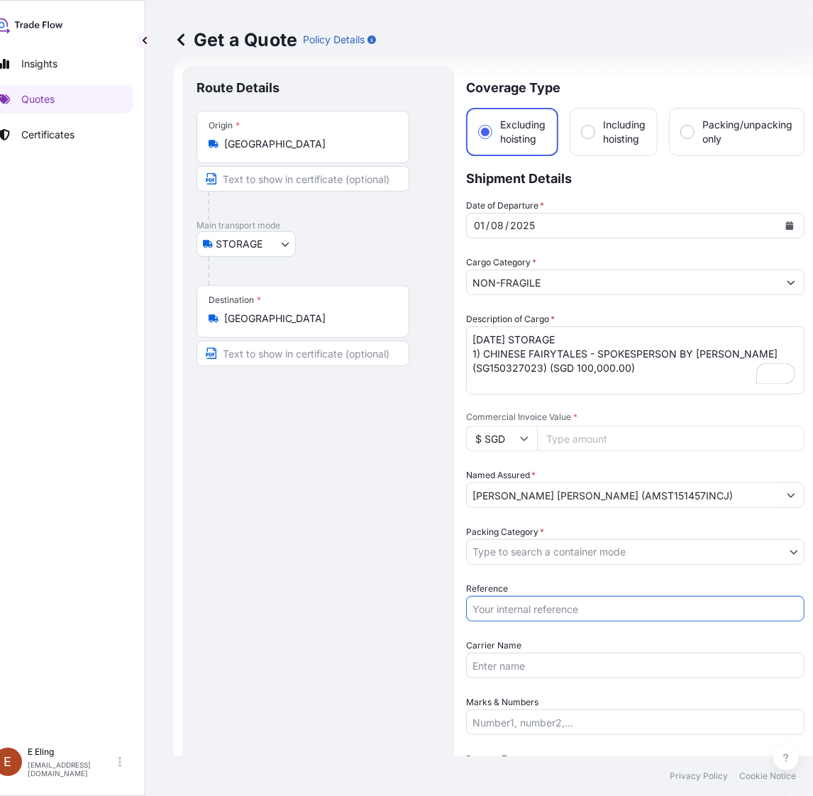
drag, startPoint x: 555, startPoint y: 606, endPoint x: 554, endPoint y: 597, distance: 9.3
click at [555, 606] on input "Reference" at bounding box center [635, 609] width 338 height 26
paste input "AMST151457INCJ"
type input "AMST151457INCJ"
click at [523, 553] on body "August 2025 Insights Quotes Certificates E E Eling eeling@helutrans.com Get a Q…" at bounding box center [381, 398] width 813 height 796
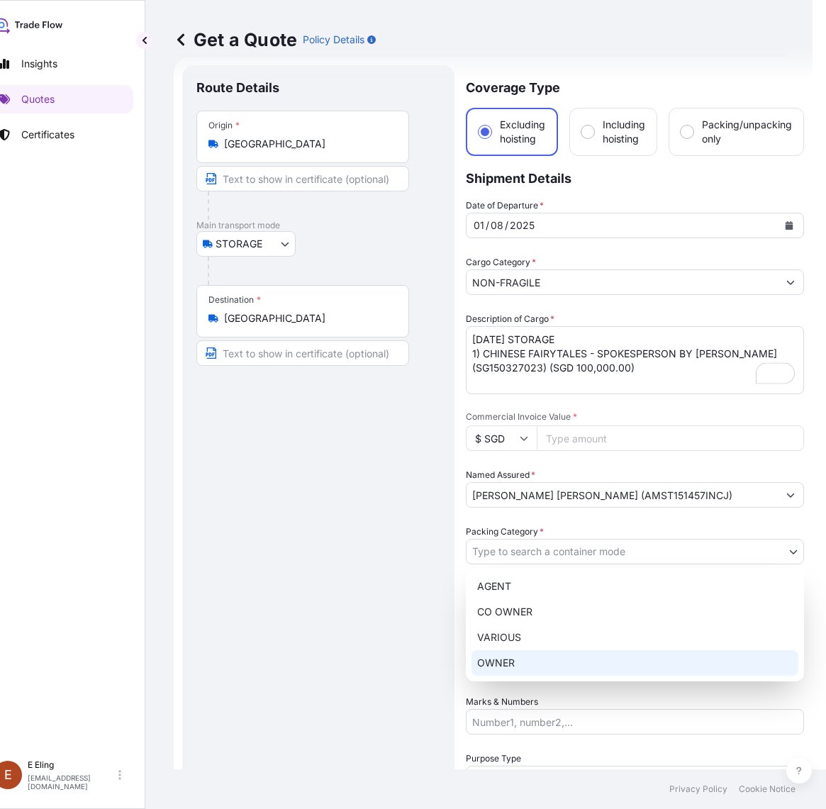
click at [508, 667] on div "OWNER" at bounding box center [635, 663] width 327 height 26
select select "27"
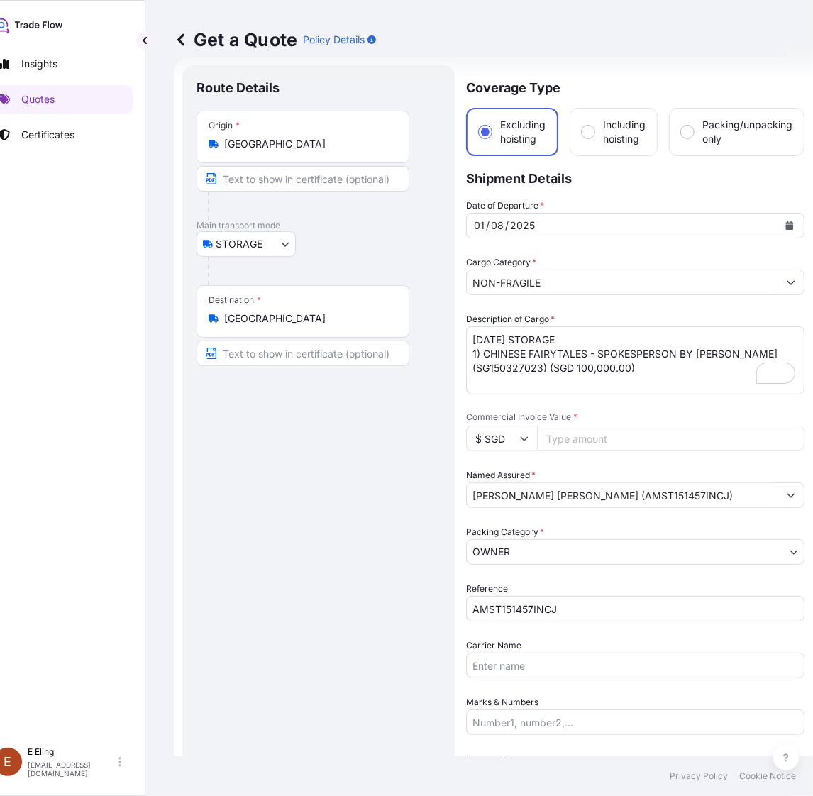
click at [578, 437] on input "Commercial Invoice Value *" at bounding box center [670, 438] width 267 height 26
paste input "100000.00"
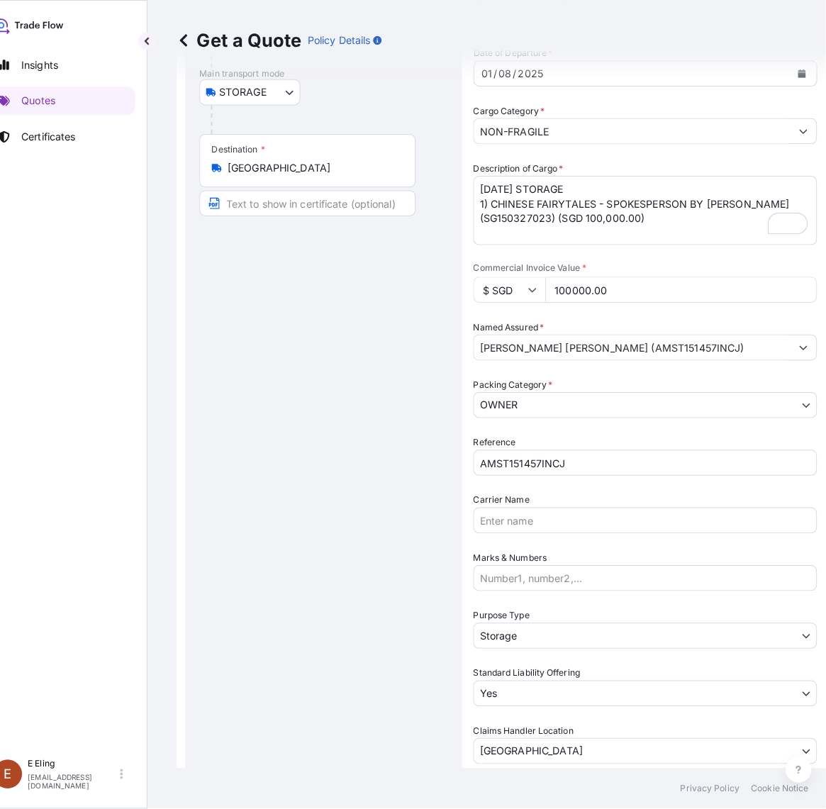
scroll to position [377, 0]
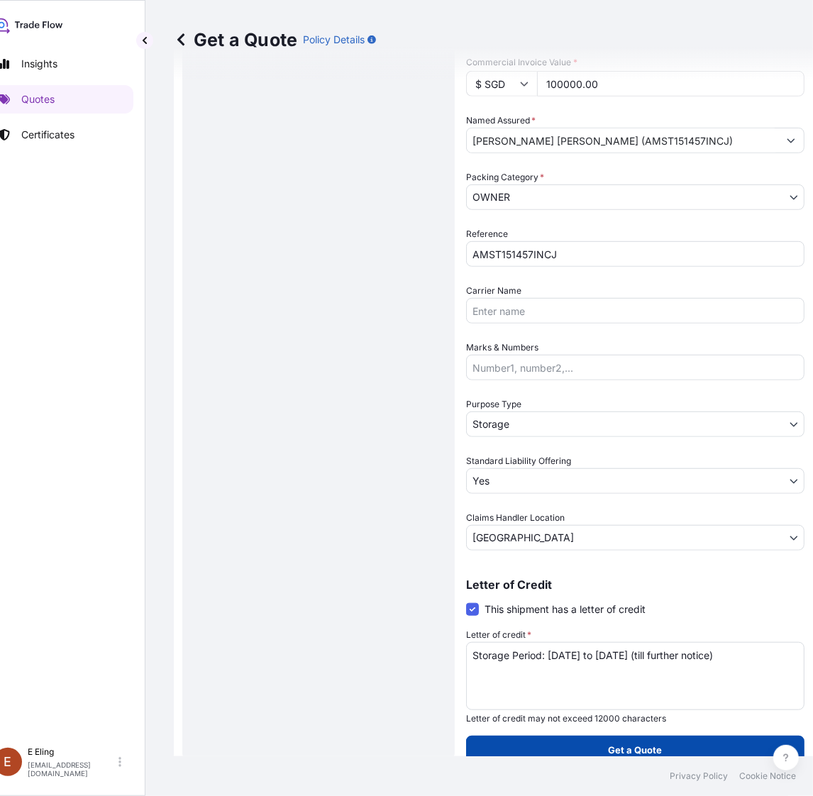
type input "100000.00"
click at [601, 736] on button "Get a Quote" at bounding box center [635, 749] width 338 height 28
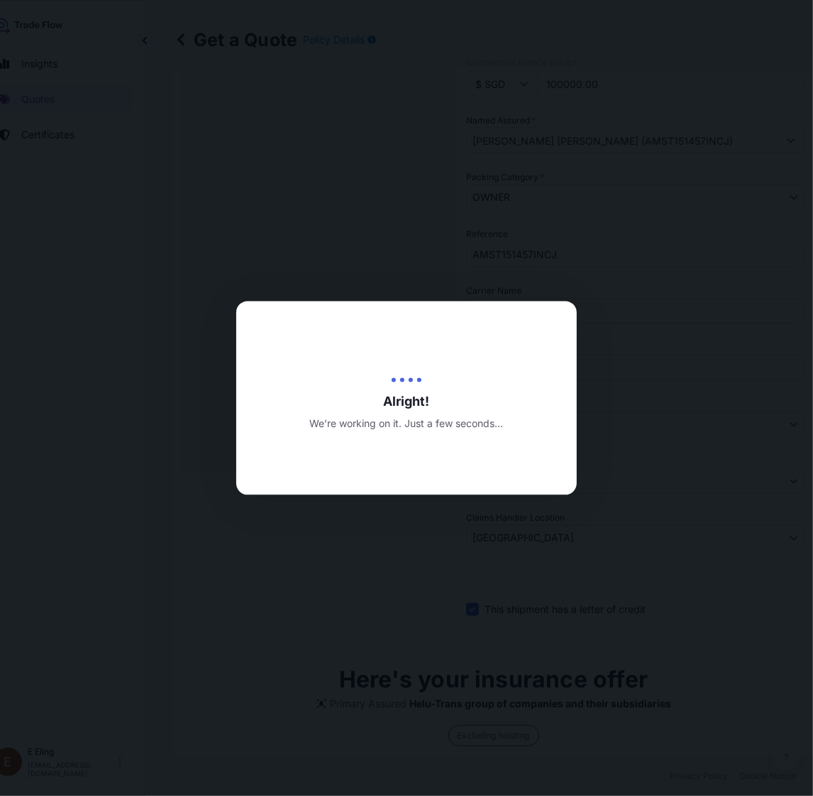
type input "[DATE]"
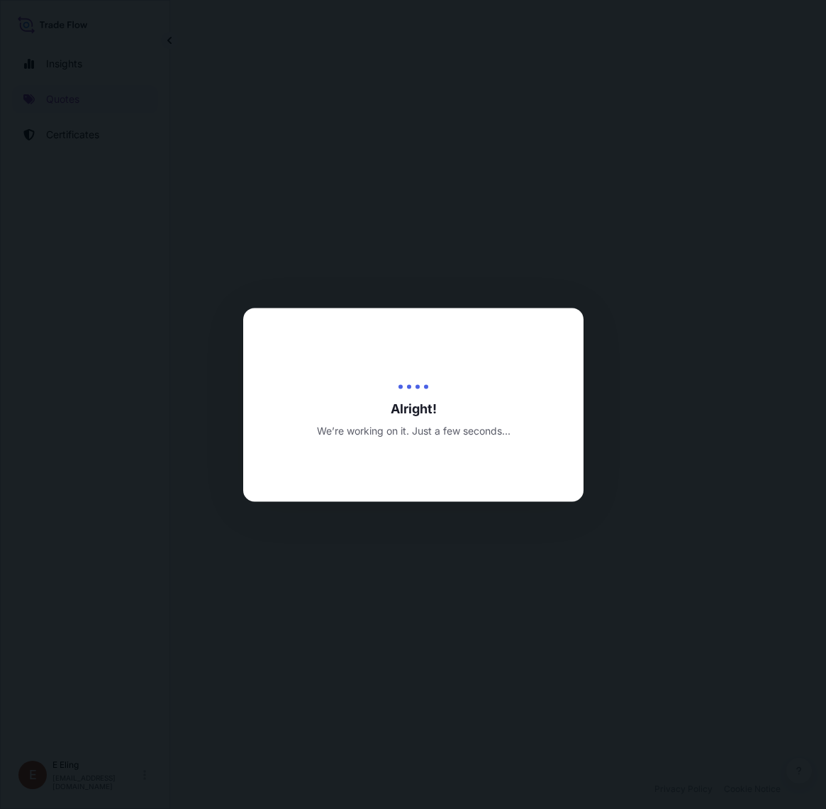
select select "STORAGE"
select select "Transit"
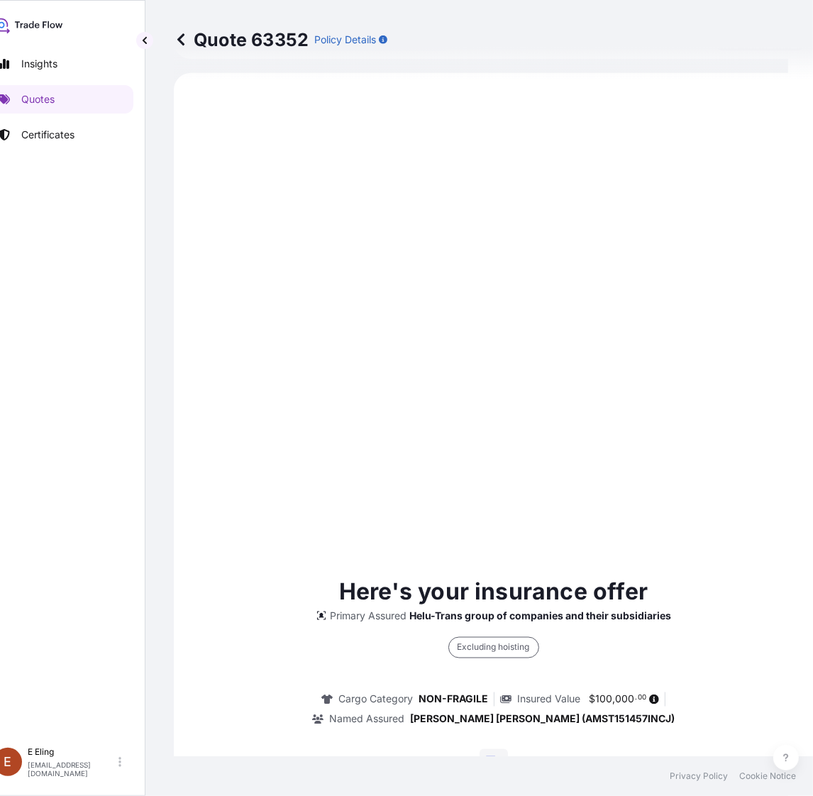
scroll to position [451, 0]
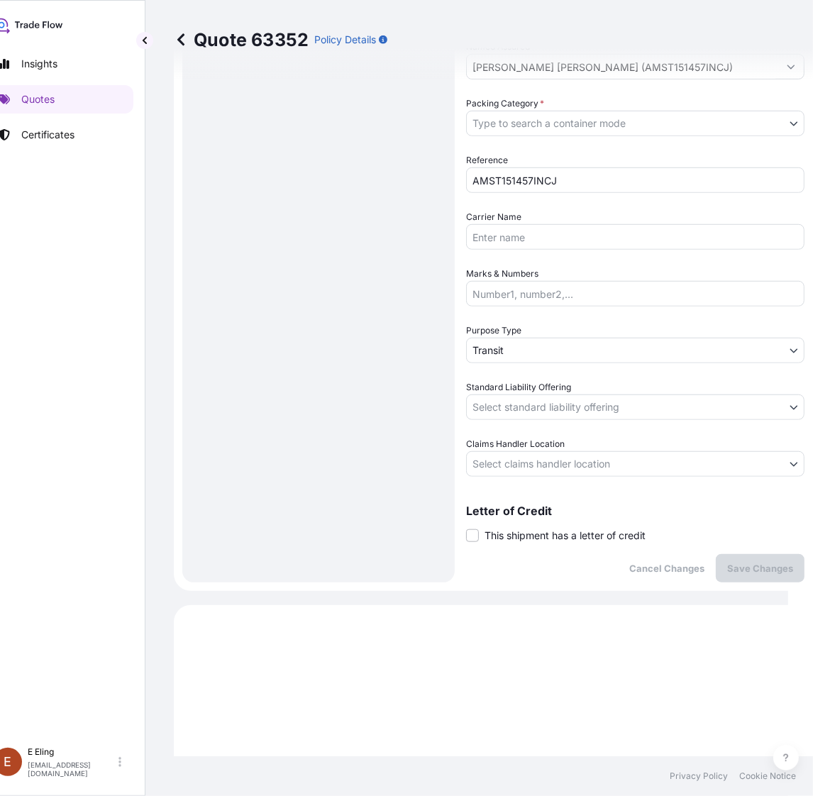
click at [535, 541] on div "Coverage Type Excluding hoisting Including hoisting Packing/unpacking only Ship…" at bounding box center [635, 109] width 338 height 945
click at [541, 529] on span "This shipment has a letter of credit" at bounding box center [564, 535] width 161 height 14
click at [466, 528] on input "This shipment has a letter of credit" at bounding box center [466, 528] width 0 height 0
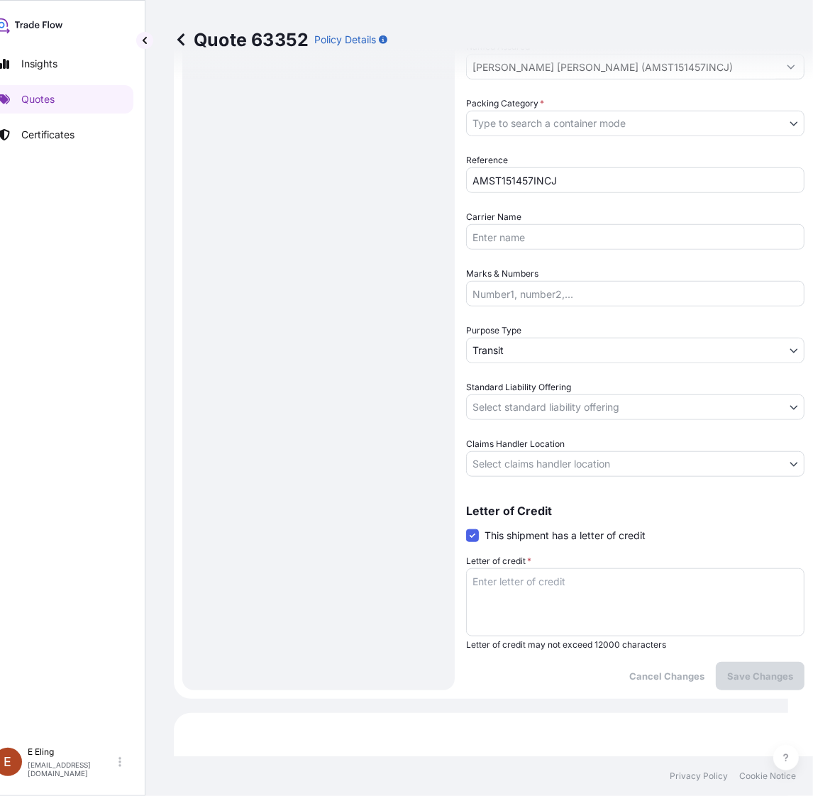
click at [522, 589] on textarea "Letter of credit *" at bounding box center [635, 602] width 338 height 68
paste textarea "Storage Period: [DATE] to [DATE] (till further notice)"
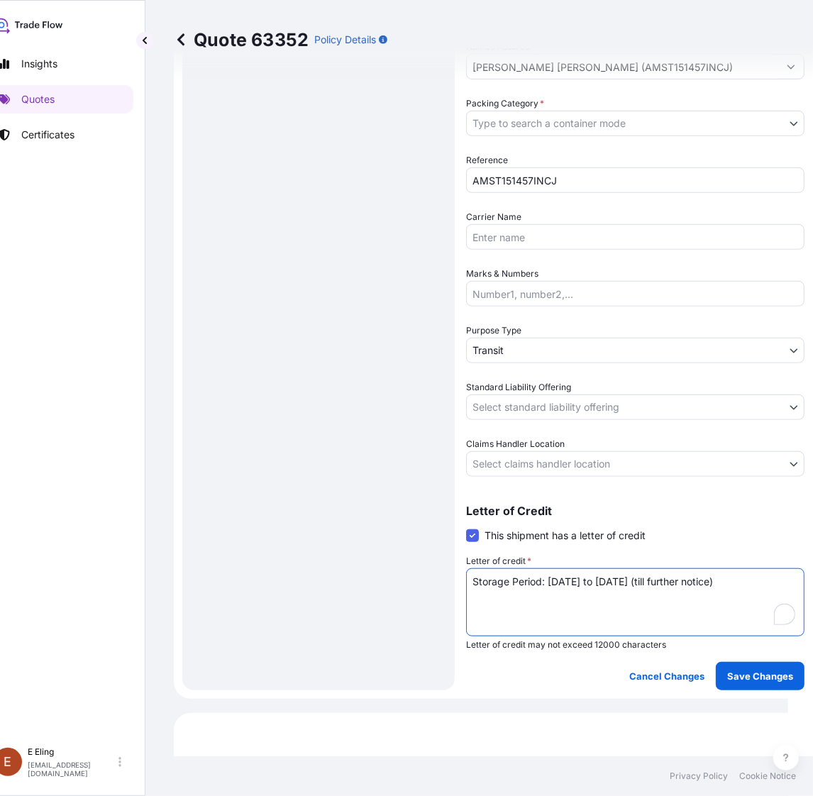
type textarea "Storage Period: [DATE] to [DATE] (till further notice)"
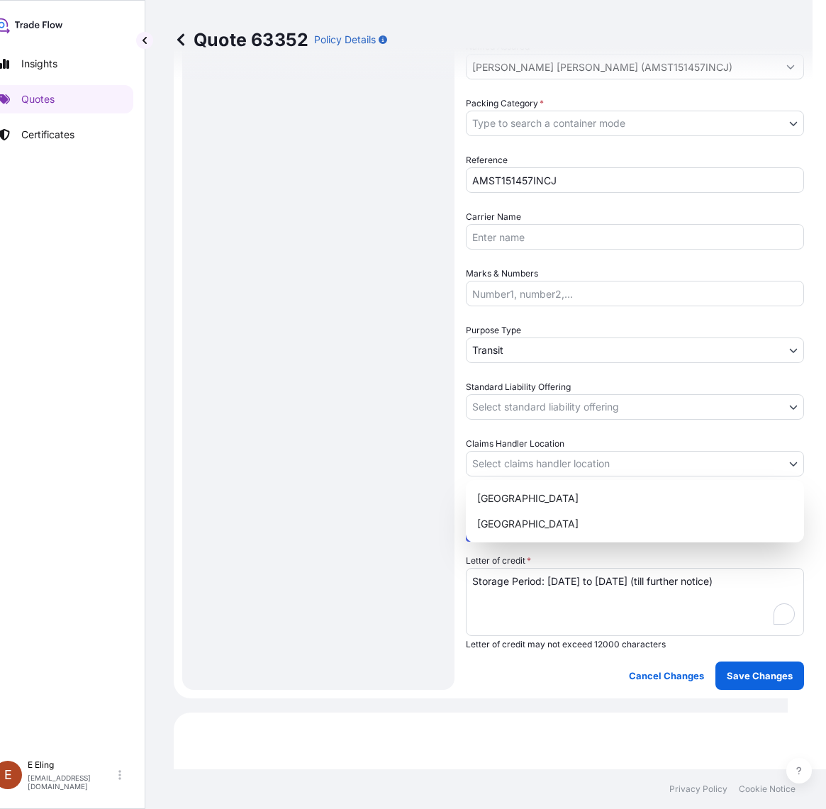
click at [530, 457] on body "Insights Quotes Certificates E E Eling eeling@helutrans.com Quote 63352 Policy …" at bounding box center [381, 404] width 813 height 809
click at [504, 520] on div "[GEOGRAPHIC_DATA]" at bounding box center [635, 524] width 327 height 26
select select "[GEOGRAPHIC_DATA]"
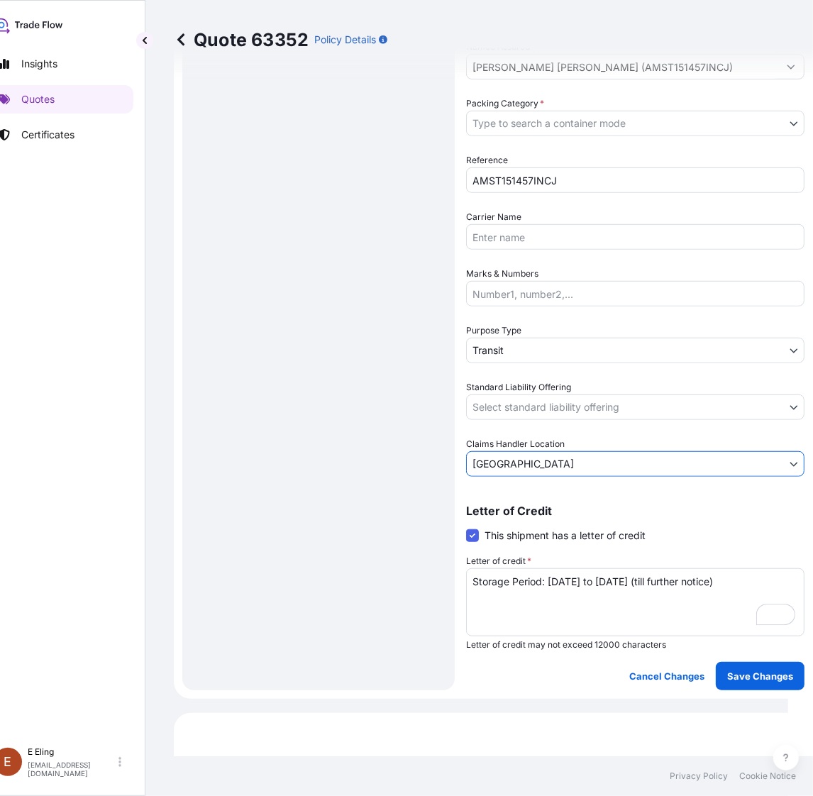
click at [516, 412] on body "Insights Quotes Certificates E E Eling eeling@helutrans.com Quote 63352 Policy …" at bounding box center [381, 398] width 813 height 796
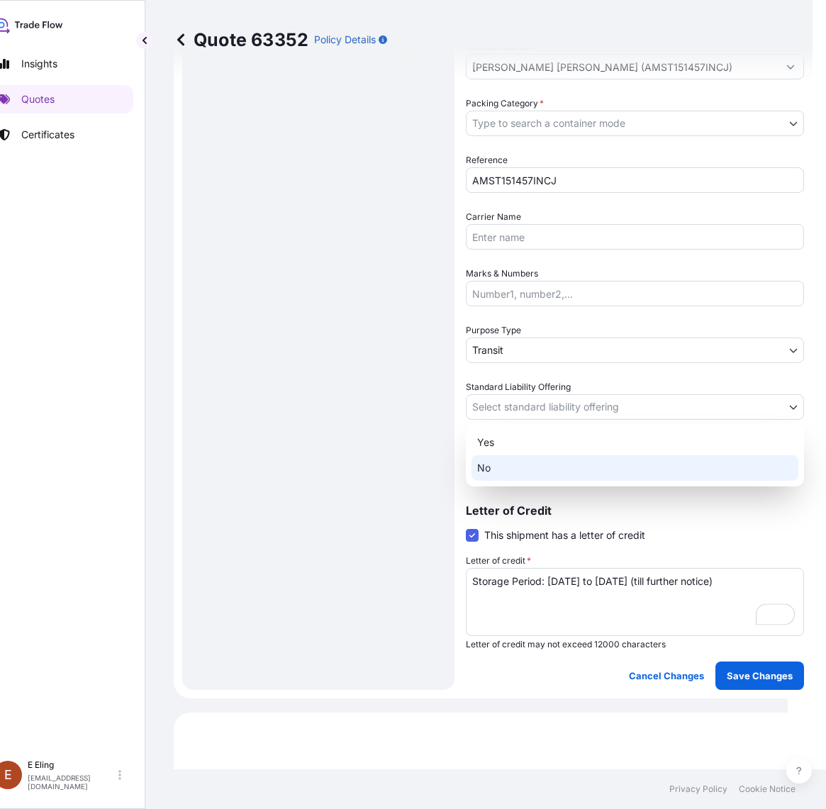
click at [516, 456] on div "No" at bounding box center [635, 468] width 327 height 26
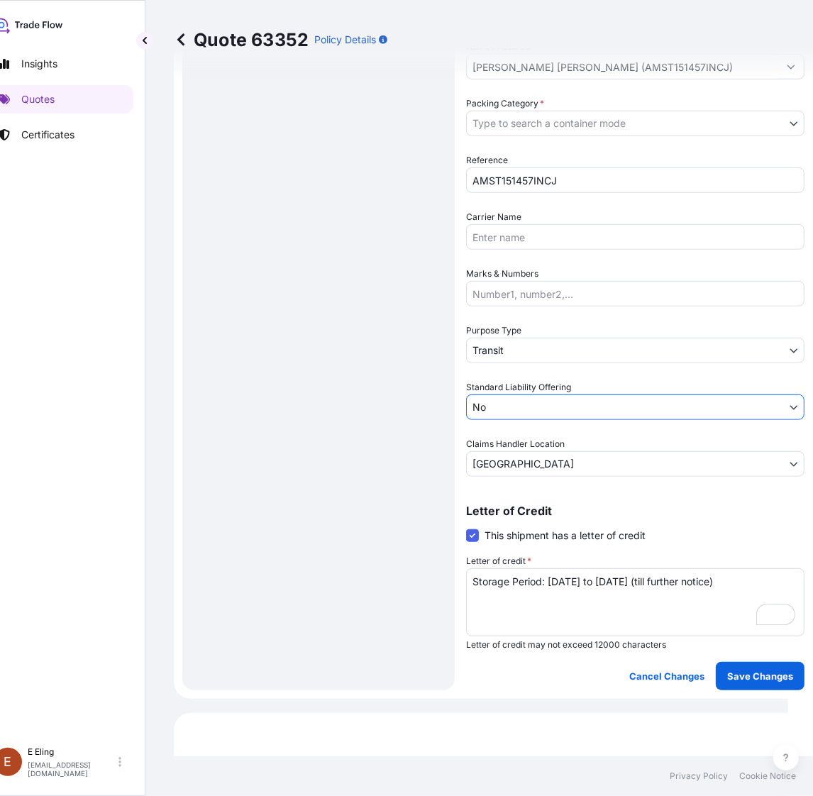
click at [511, 406] on body "Insights Quotes Certificates E E Eling eeling@helutrans.com Quote 63352 Policy …" at bounding box center [381, 398] width 813 height 796
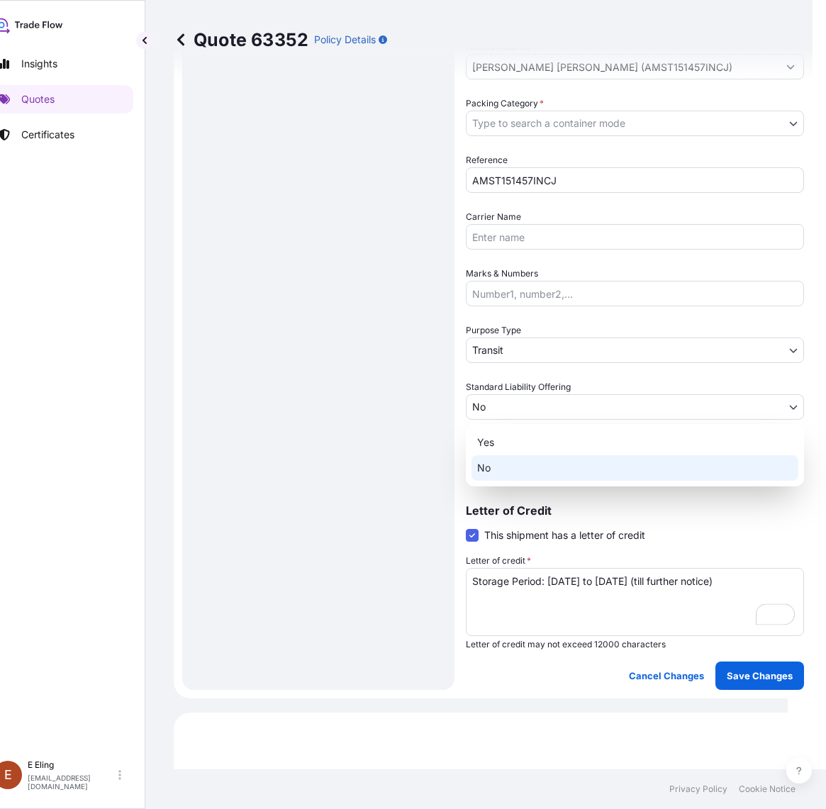
click at [504, 427] on div "Yes No" at bounding box center [635, 455] width 338 height 62
click at [503, 431] on div "Yes" at bounding box center [635, 443] width 327 height 26
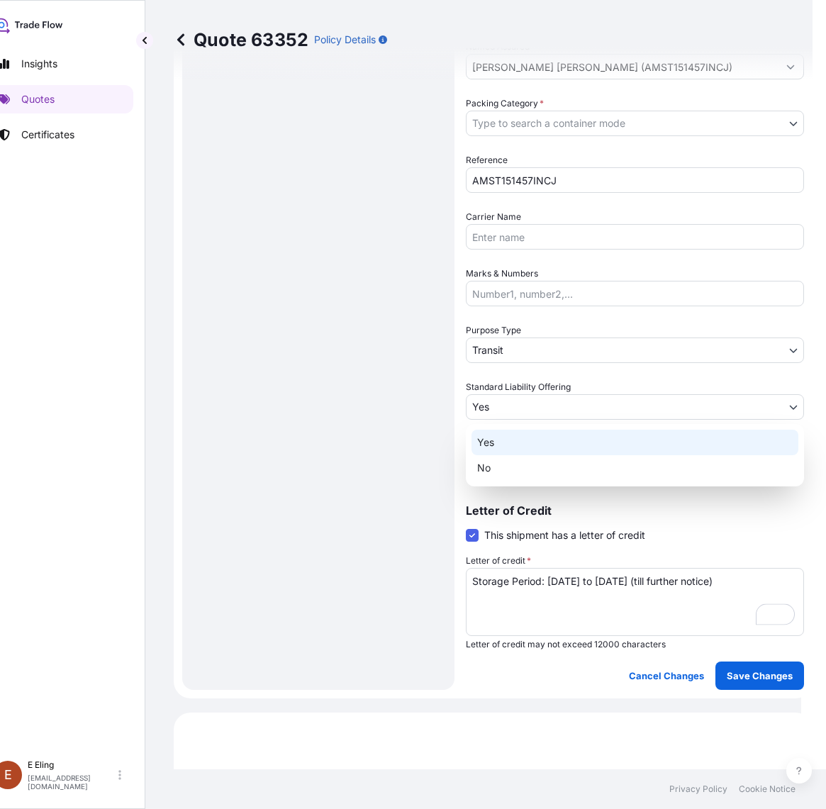
select select "Yes"
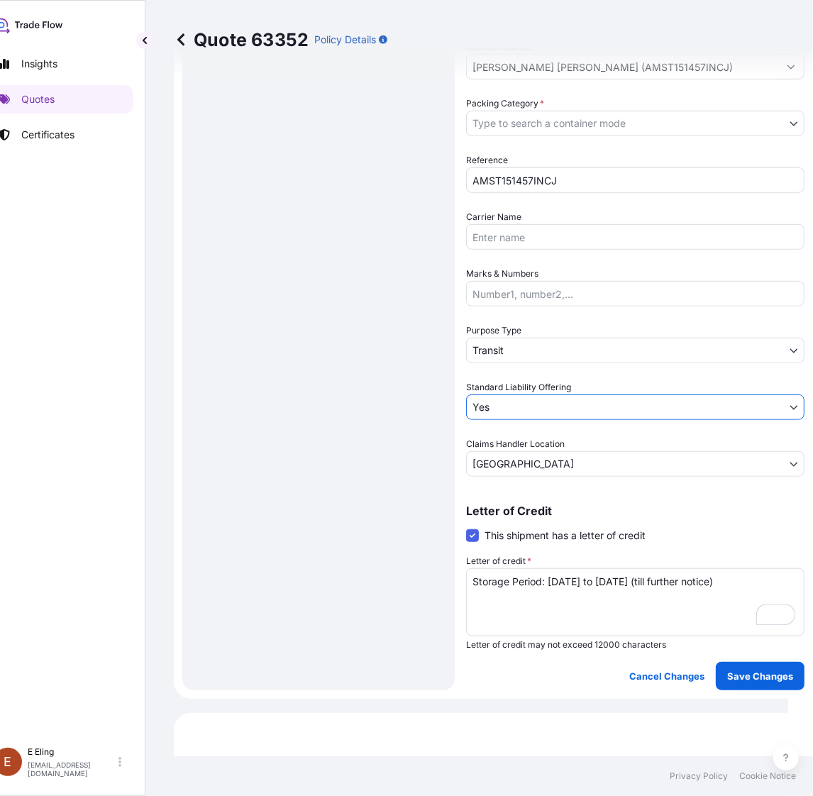
click at [501, 367] on div "Date of Departure * 01 / 08 / 2025 Cargo Category * NON-FRAGILE Description of …" at bounding box center [635, 123] width 338 height 706
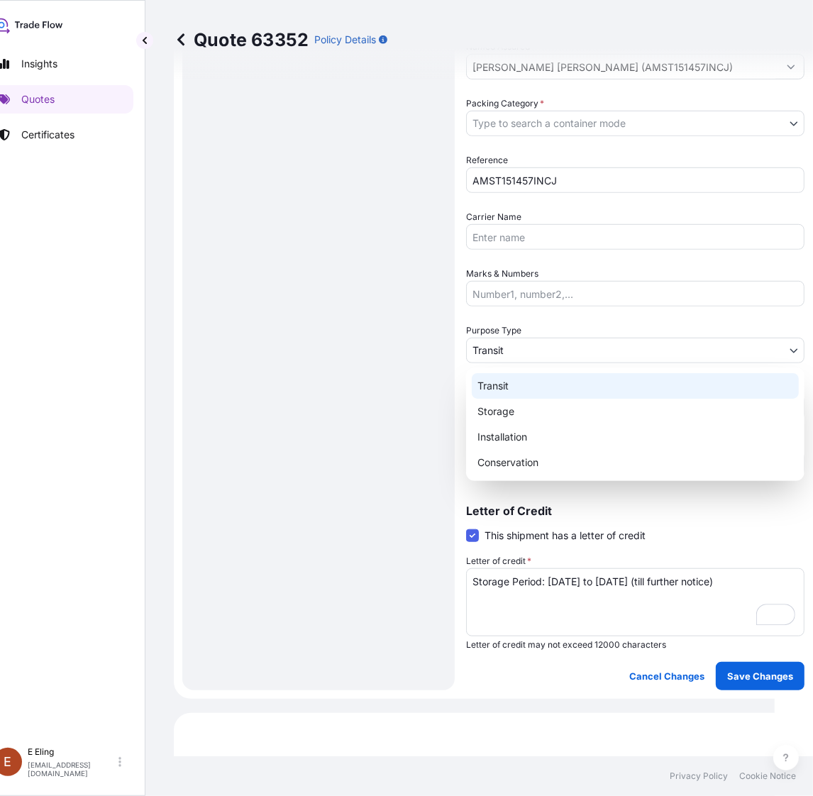
click at [503, 348] on body "Insights Quotes Certificates E E Eling eeling@helutrans.com Quote 63352 Policy …" at bounding box center [374, 398] width 799 height 796
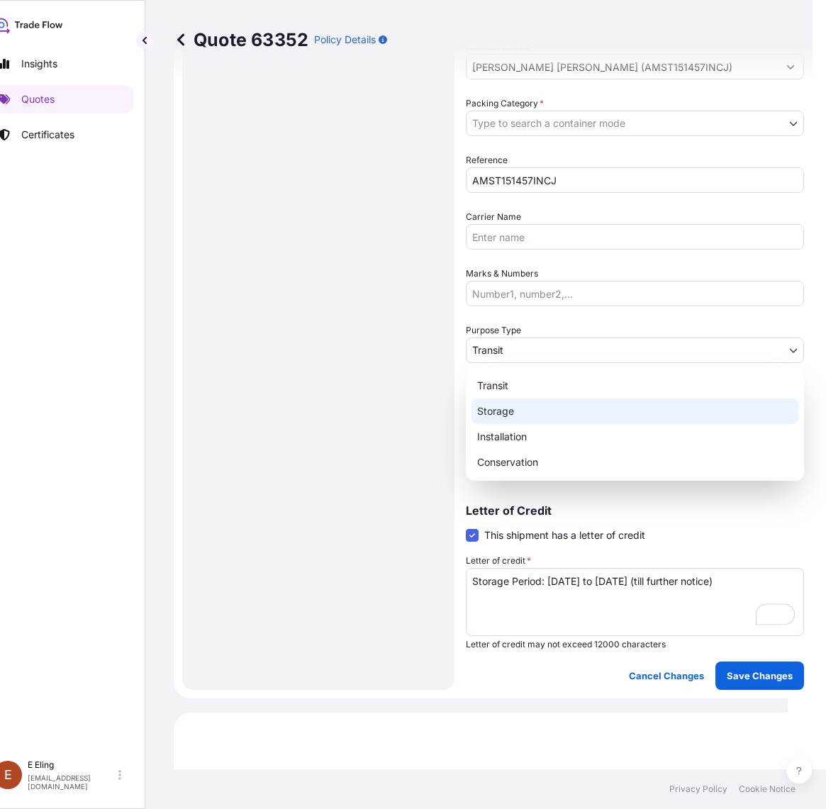
click at [507, 422] on div "Storage" at bounding box center [635, 412] width 327 height 26
select select "Storage"
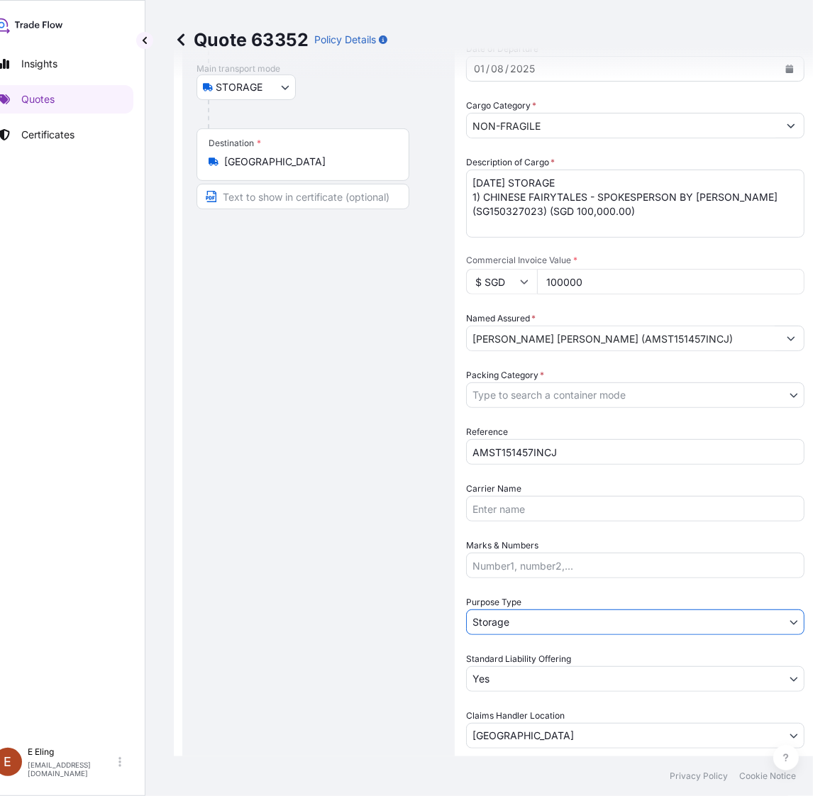
scroll to position [0, 0]
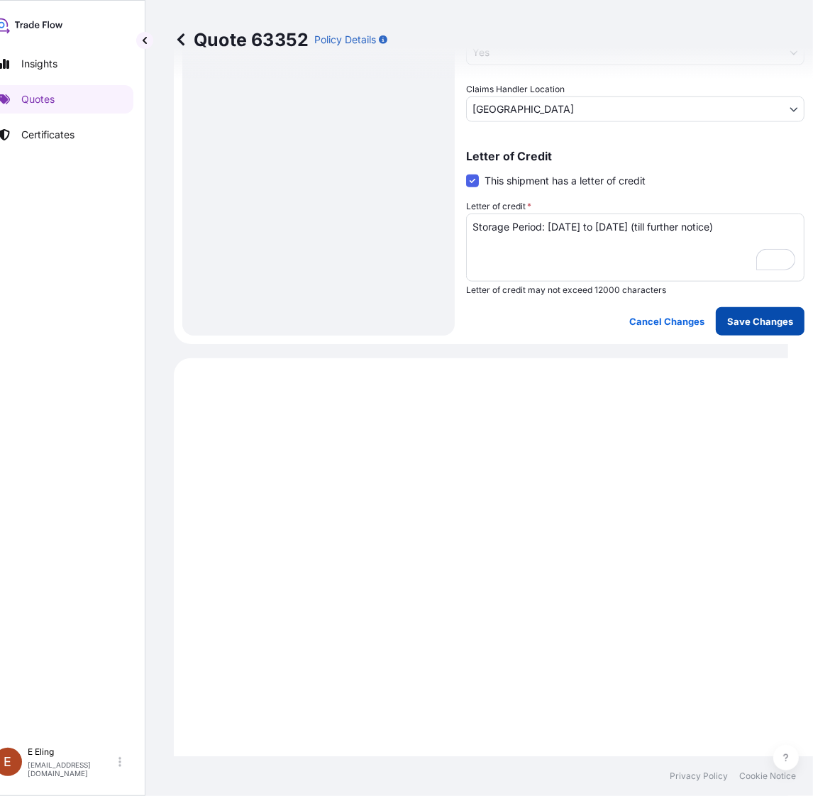
click at [771, 316] on p "Save Changes" at bounding box center [760, 321] width 66 height 14
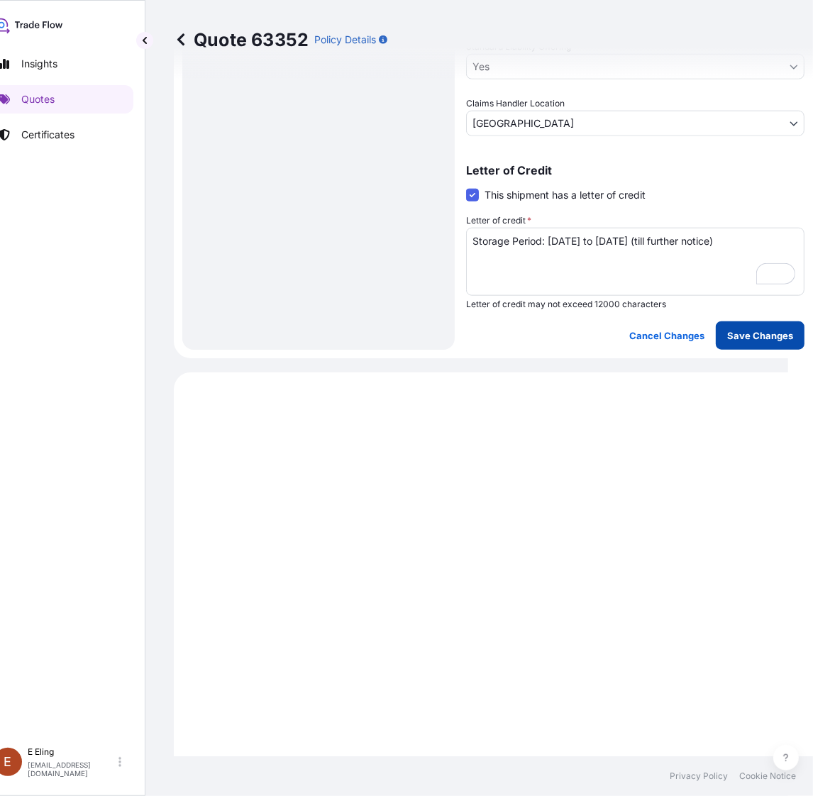
click at [756, 331] on p "Save Changes" at bounding box center [760, 335] width 66 height 14
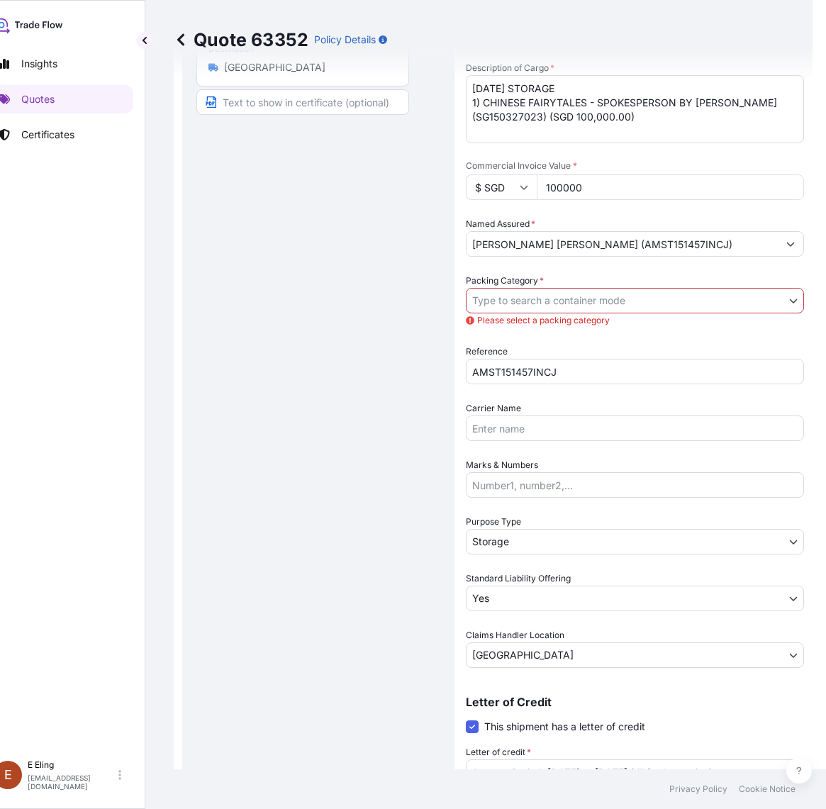
click at [557, 300] on body "Insights Quotes Certificates E E Eling eeling@helutrans.com Quote 63352 Policy …" at bounding box center [388, 404] width 826 height 809
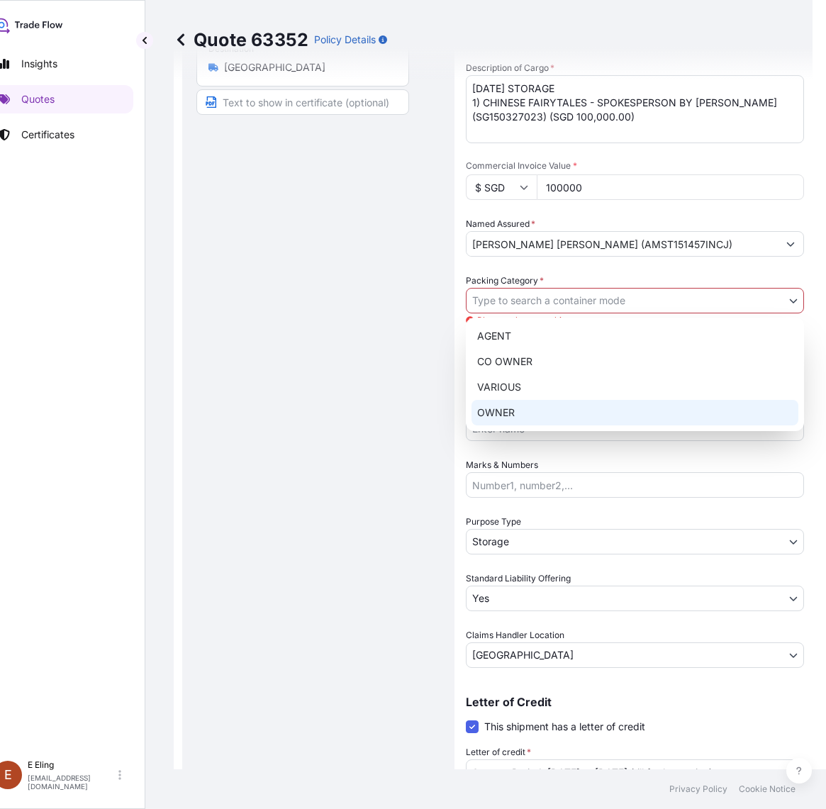
click at [505, 409] on div "OWNER" at bounding box center [635, 413] width 327 height 26
select select "27"
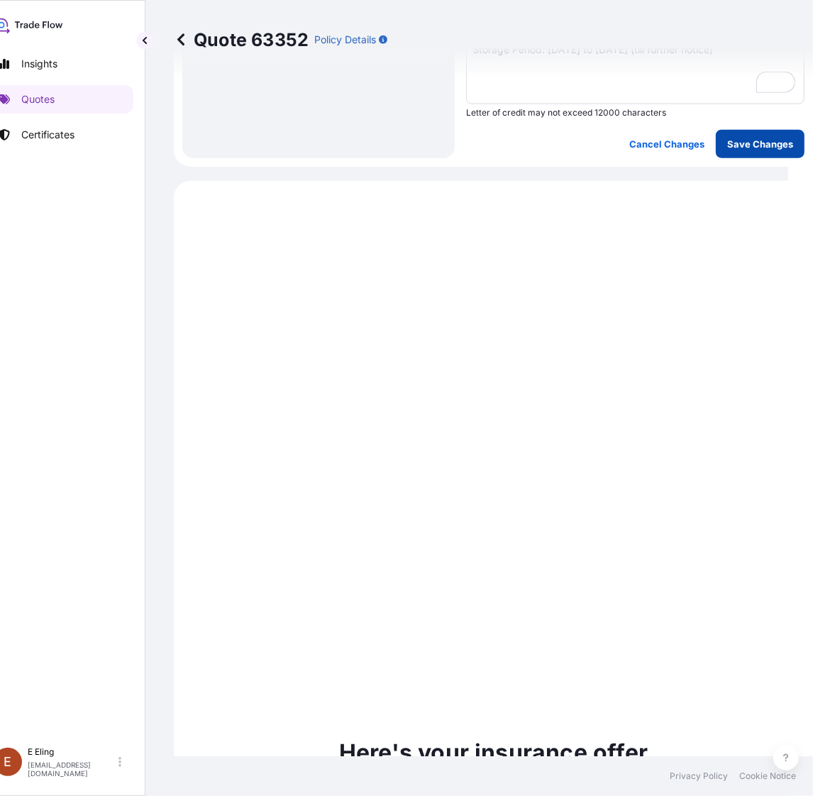
click at [749, 137] on p "Save Changes" at bounding box center [760, 144] width 66 height 14
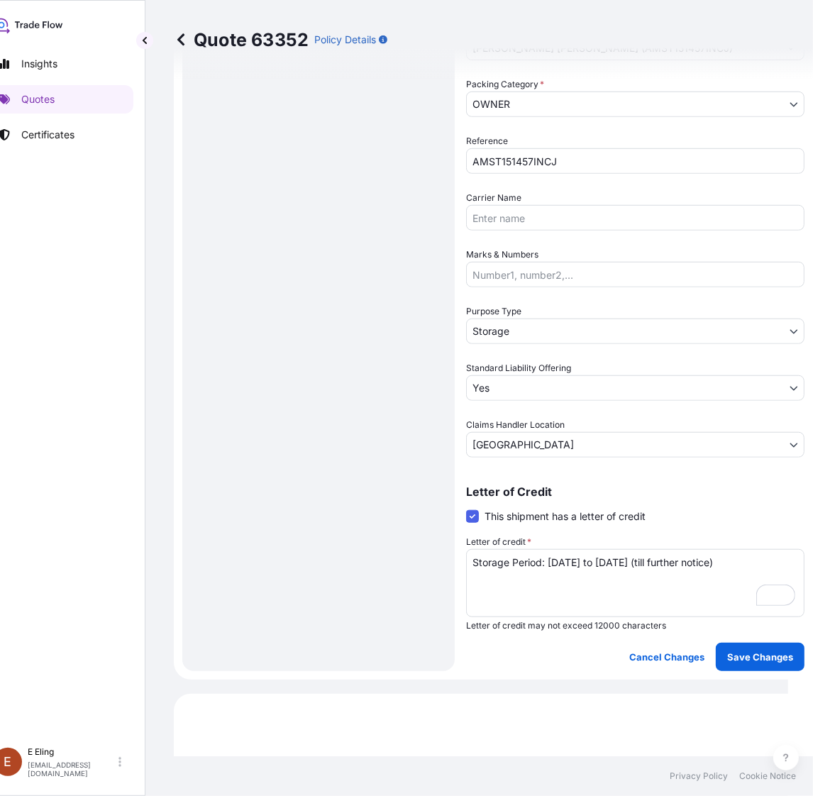
select select "STORAGE"
select select "Storage"
select select "Yes"
select select "[GEOGRAPHIC_DATA]"
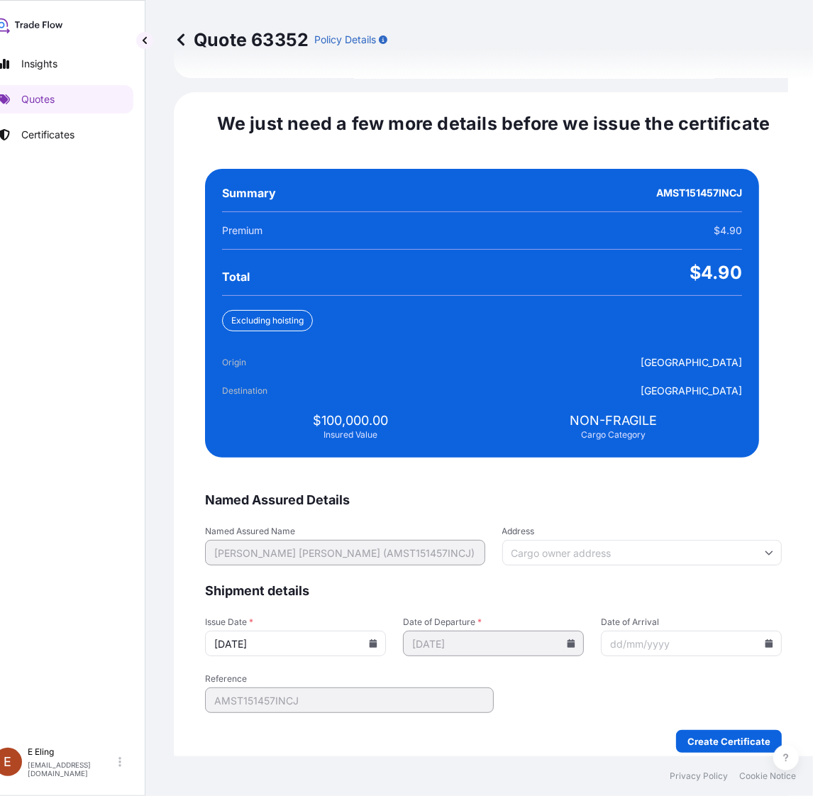
click at [381, 635] on input "[DATE]" at bounding box center [295, 643] width 181 height 26
click at [377, 639] on icon at bounding box center [373, 643] width 8 height 9
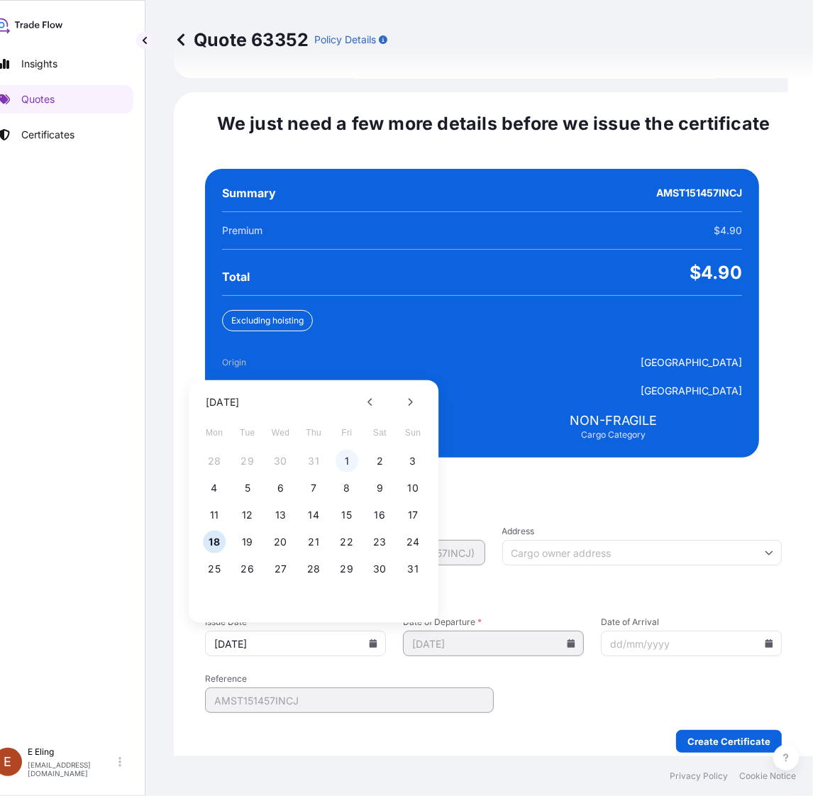
click at [342, 450] on button "1" at bounding box center [346, 461] width 23 height 23
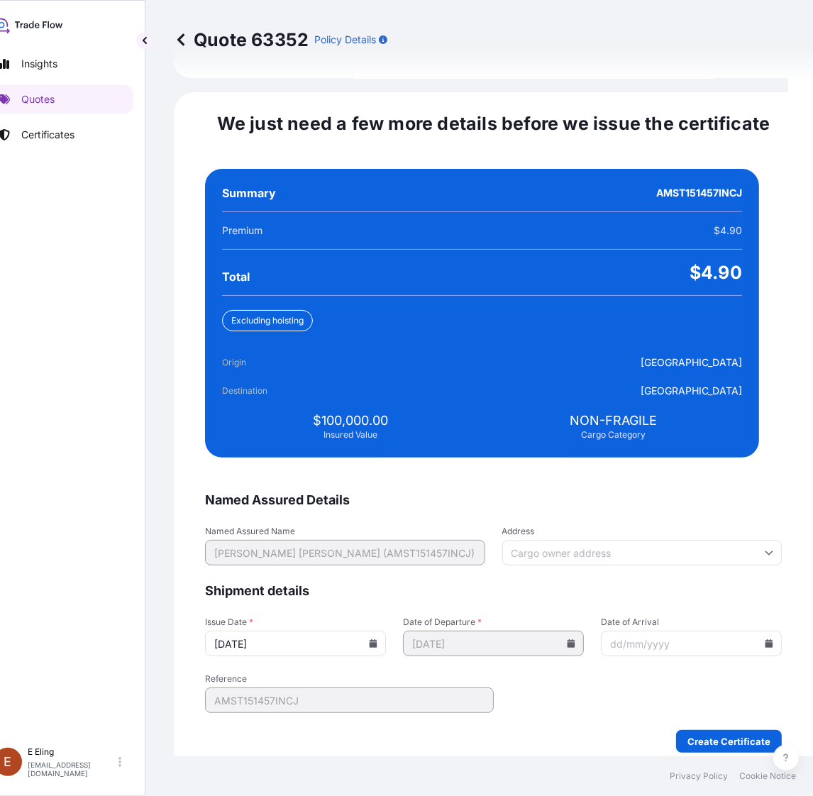
type input "[DATE]"
click at [746, 630] on input "Date of Arrival" at bounding box center [691, 643] width 181 height 26
click at [765, 639] on icon at bounding box center [769, 643] width 8 height 9
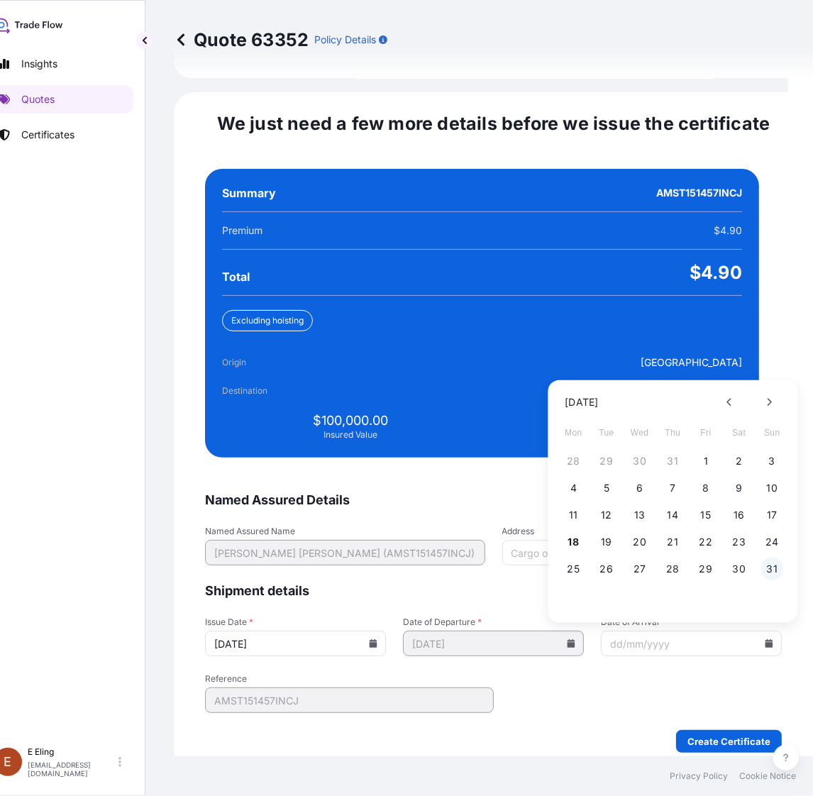
click at [771, 557] on button "31" at bounding box center [771, 568] width 23 height 23
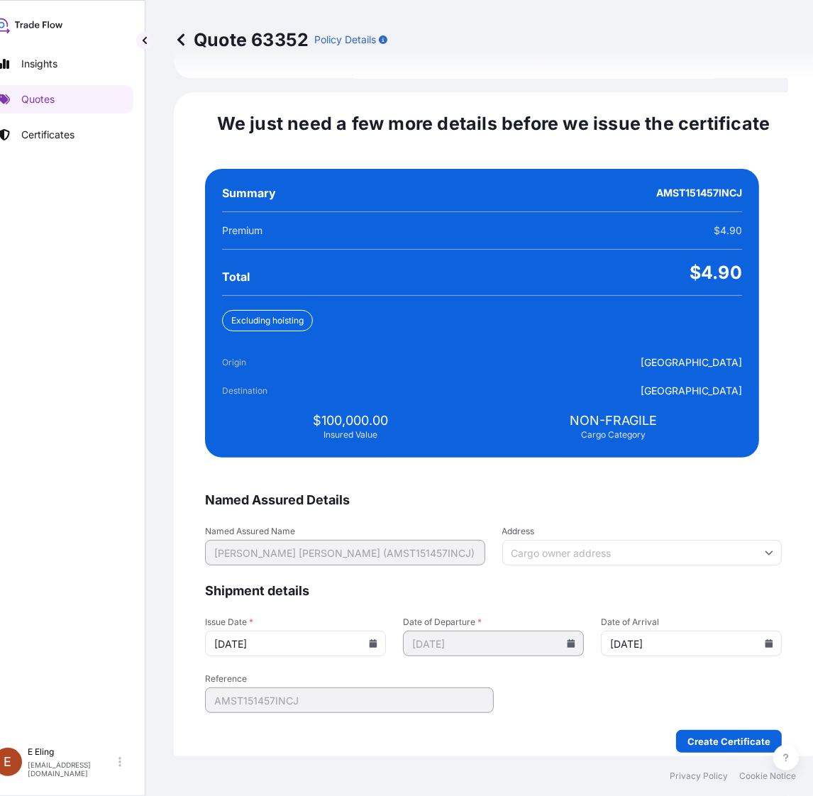
type input "[DATE]"
drag, startPoint x: 714, startPoint y: 708, endPoint x: 715, endPoint y: 725, distance: 17.7
click at [713, 713] on form "Named Assured Details Named Assured Name MR. TAN CHEN YIT (AMST151457INCJ) Addr…" at bounding box center [493, 621] width 577 height 261
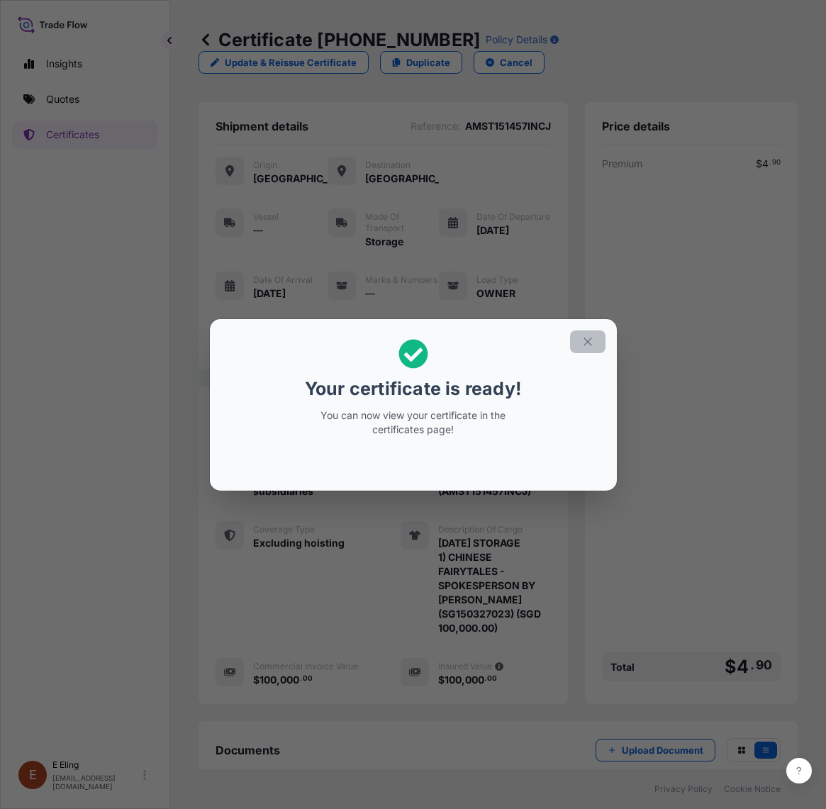
click at [575, 345] on button "button" at bounding box center [587, 341] width 35 height 23
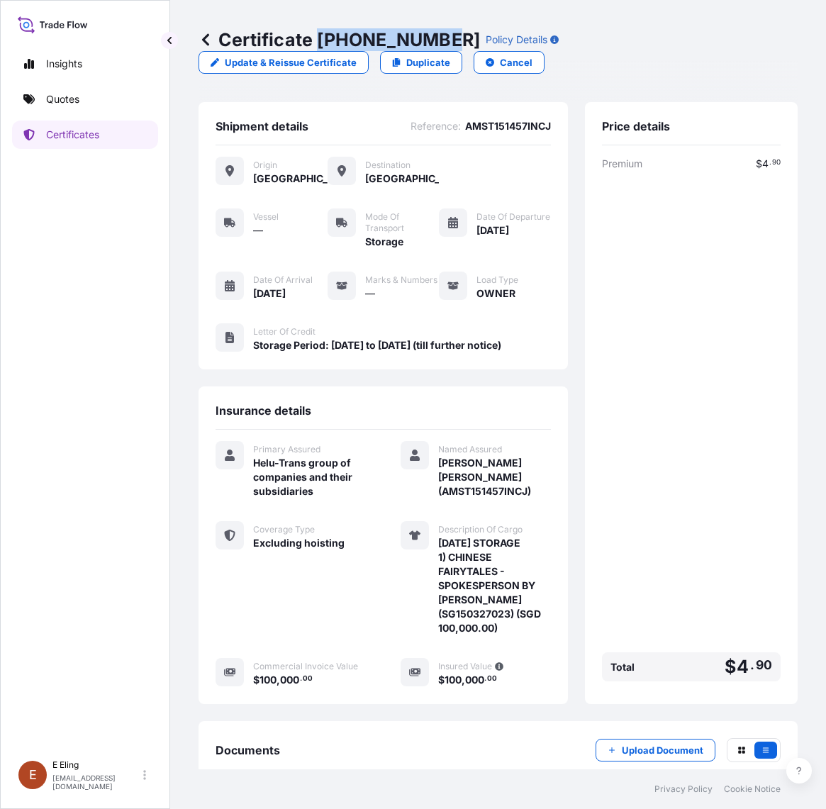
drag, startPoint x: 319, startPoint y: 39, endPoint x: 442, endPoint y: 39, distance: 122.7
click at [442, 39] on p "Certificate 31504-1324-1" at bounding box center [340, 39] width 282 height 23
copy p "[PHONE_NUMBER]"
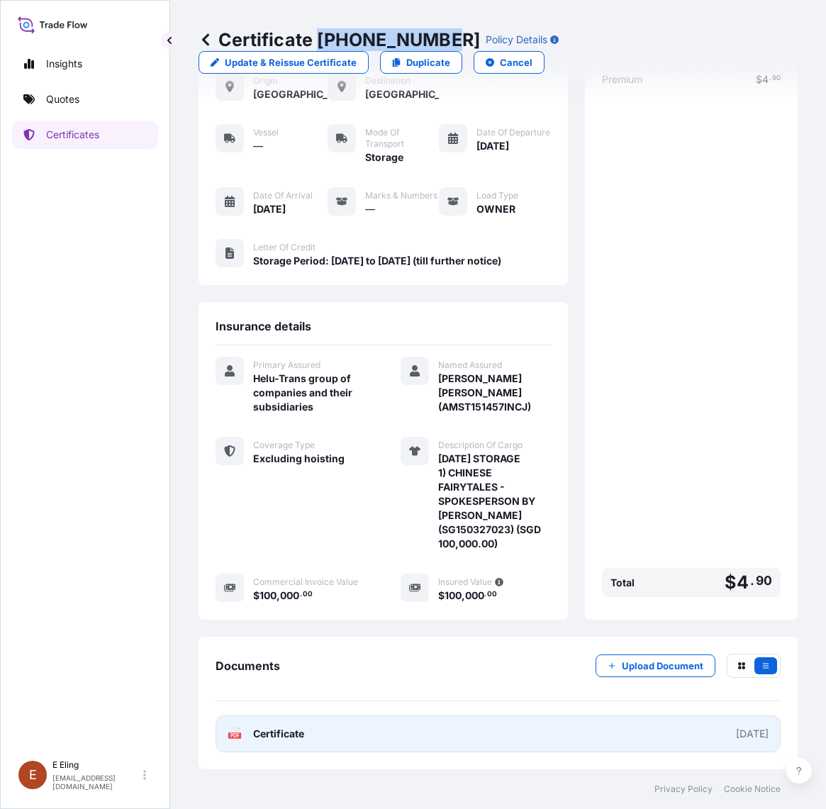
click at [482, 739] on link "PDF Certificate [DATE]" at bounding box center [498, 733] width 565 height 37
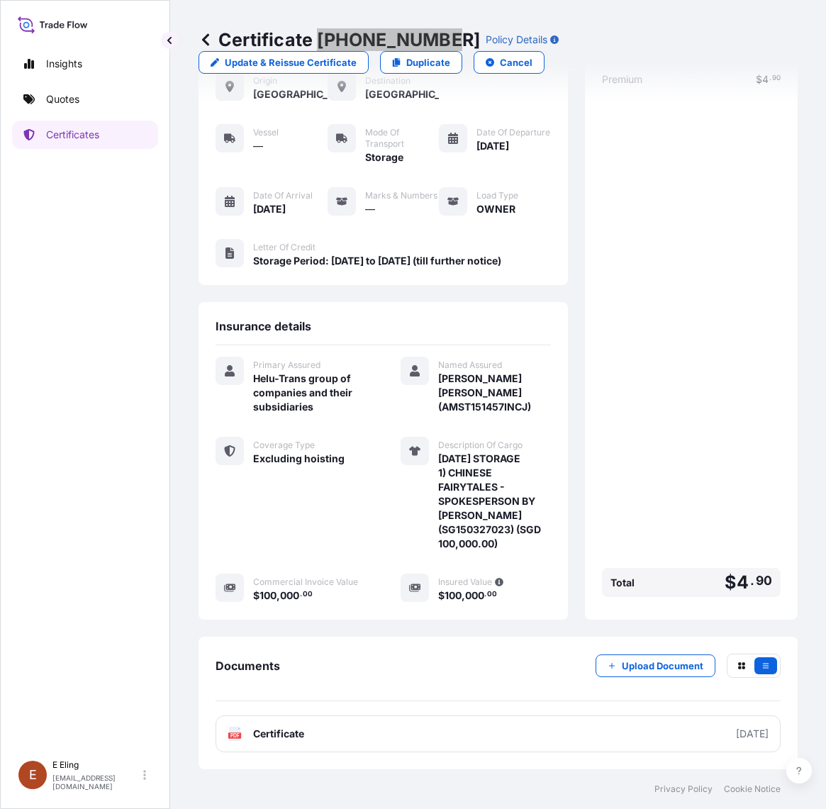
scroll to position [105, 0]
click at [629, 655] on button "Upload Document" at bounding box center [656, 666] width 120 height 23
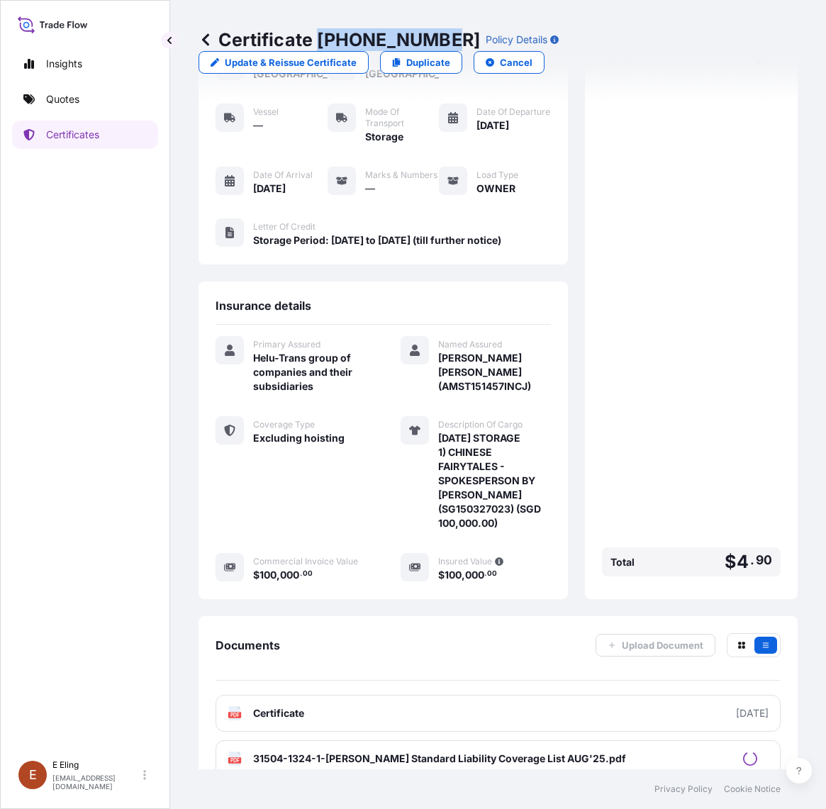
scroll to position [0, 0]
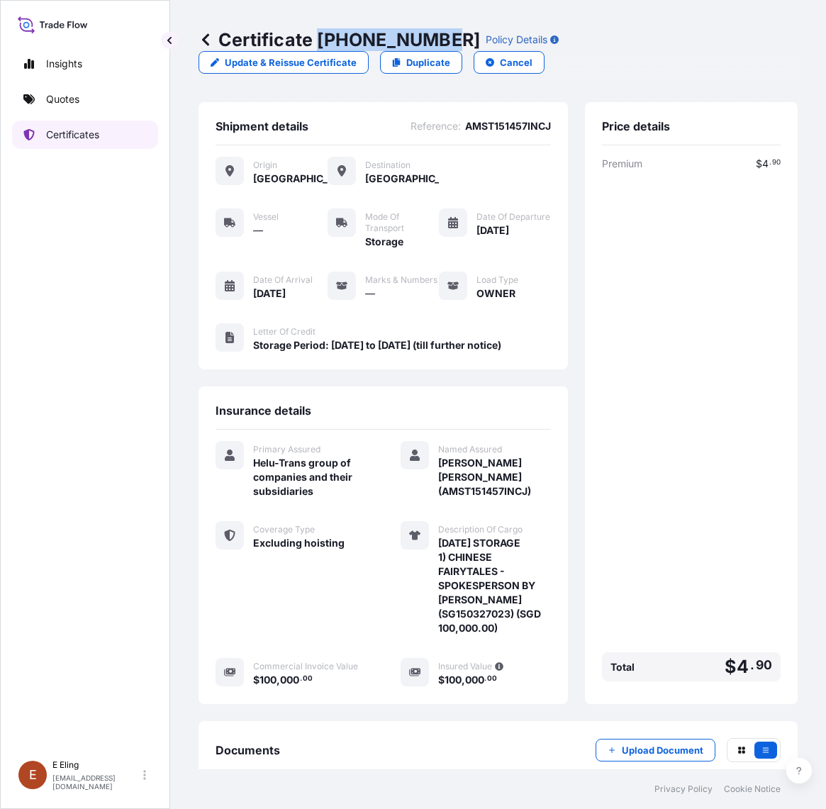
click at [89, 143] on link "Certificates" at bounding box center [85, 135] width 146 height 28
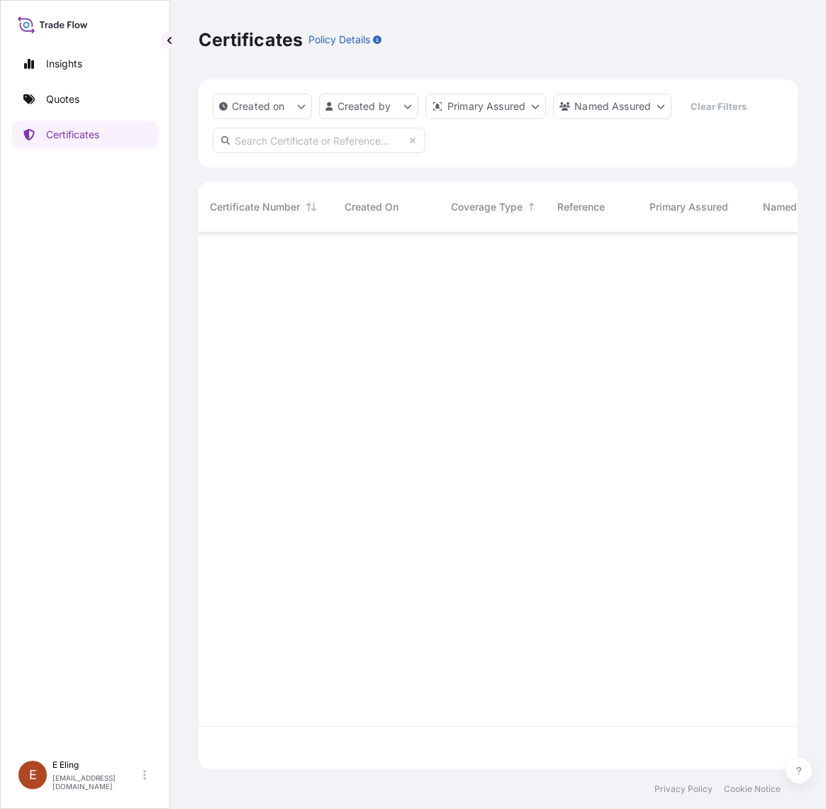
scroll to position [532, 586]
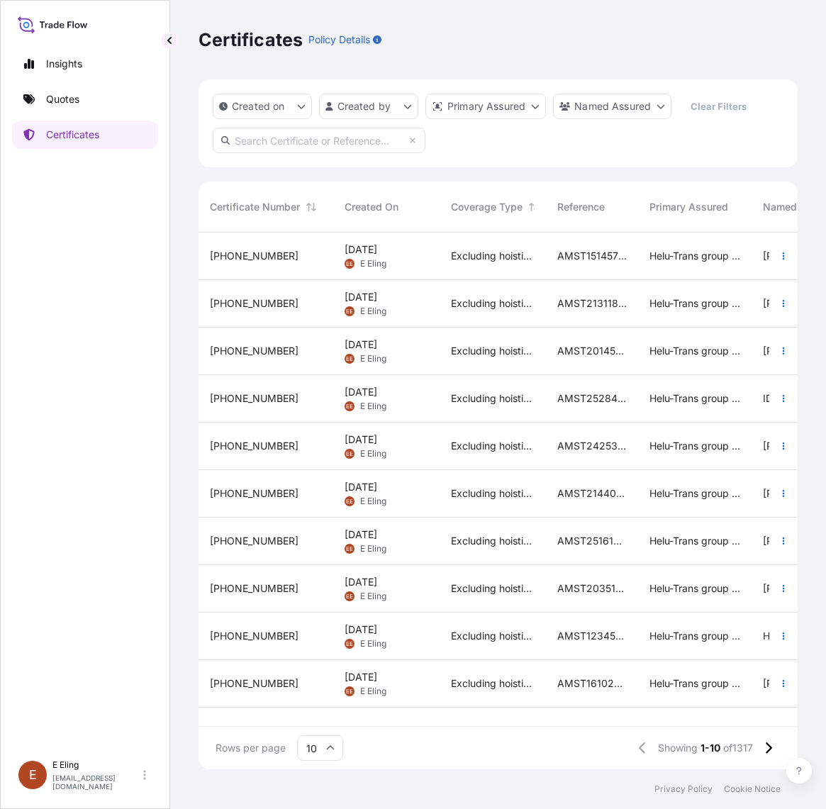
click at [302, 135] on input "text" at bounding box center [319, 141] width 213 height 26
paste input "AMST251502INLR"
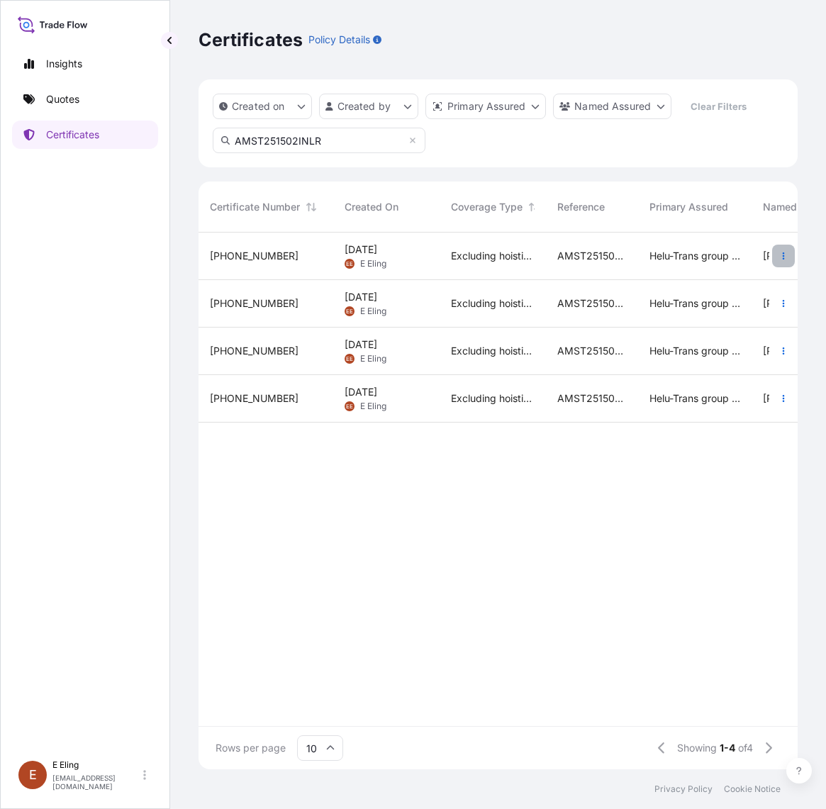
type input "AMST251502INLR"
click at [777, 255] on button "button" at bounding box center [783, 256] width 23 height 23
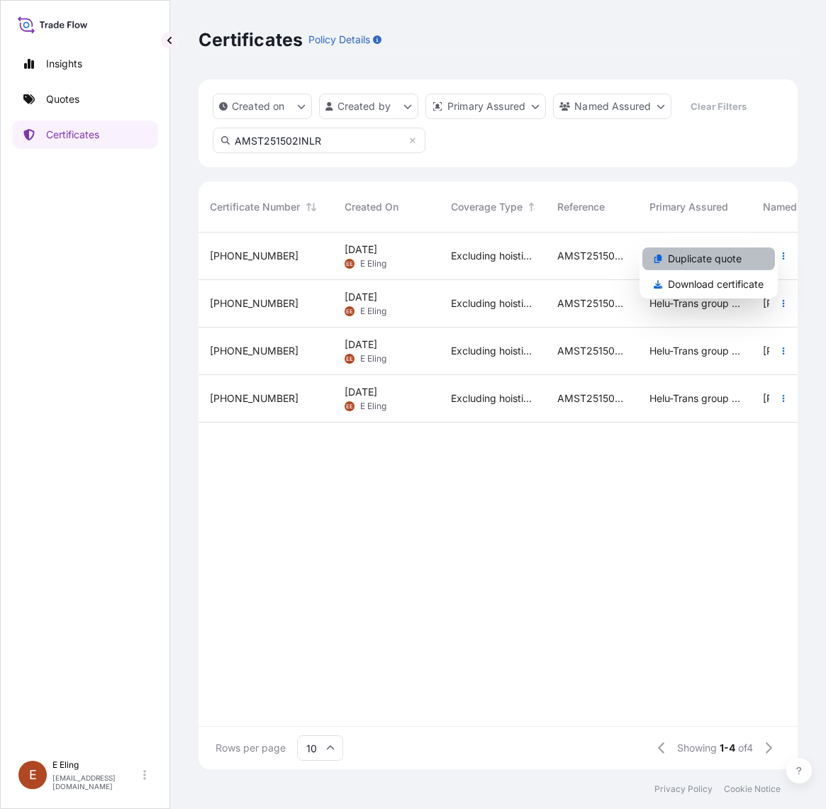
click at [731, 260] on p "Duplicate quote" at bounding box center [705, 259] width 74 height 14
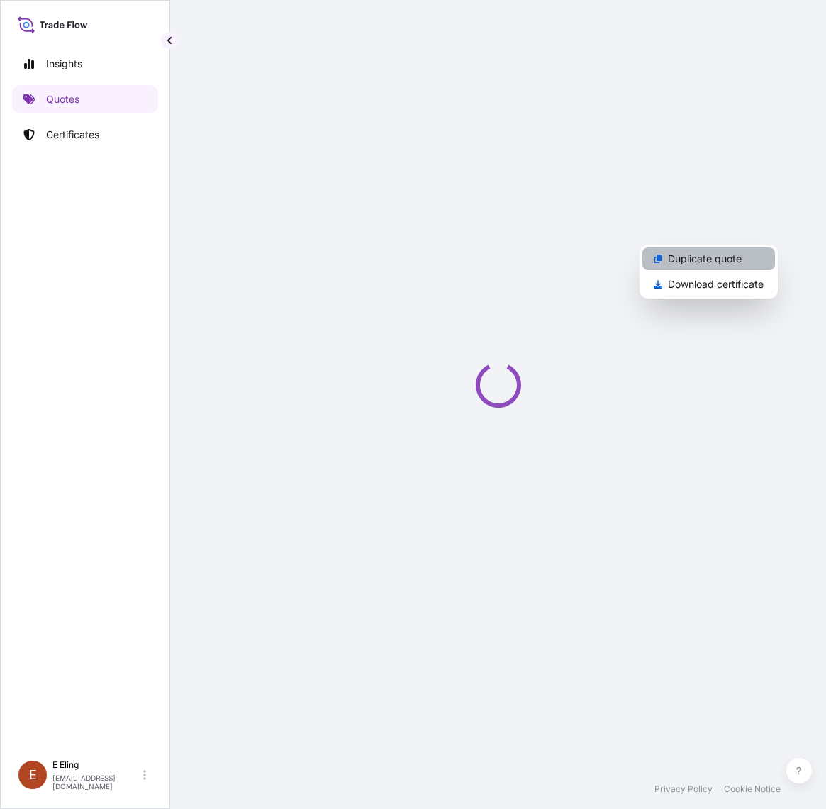
select select "STORAGE"
select select "Storage"
select select "Yes"
select select "[GEOGRAPHIC_DATA]"
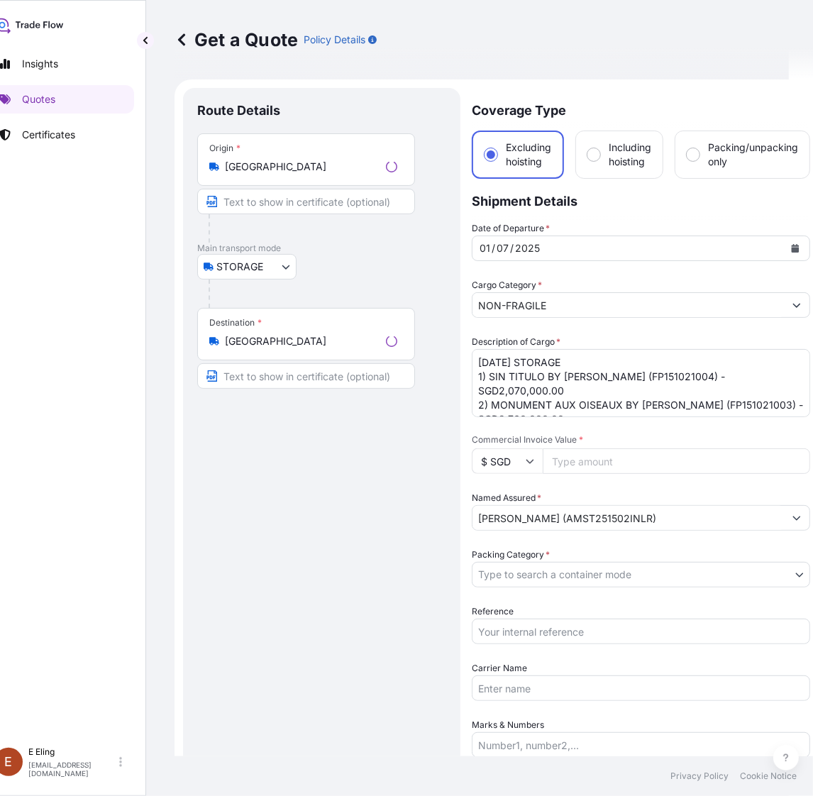
scroll to position [23, 0]
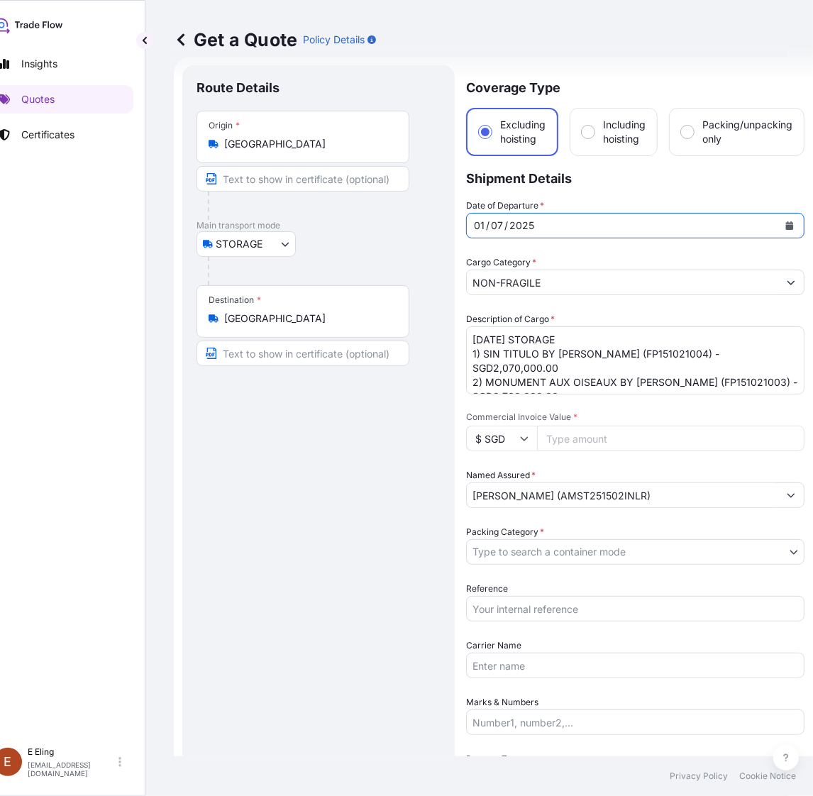
click at [791, 221] on icon "Calendar" at bounding box center [790, 225] width 8 height 9
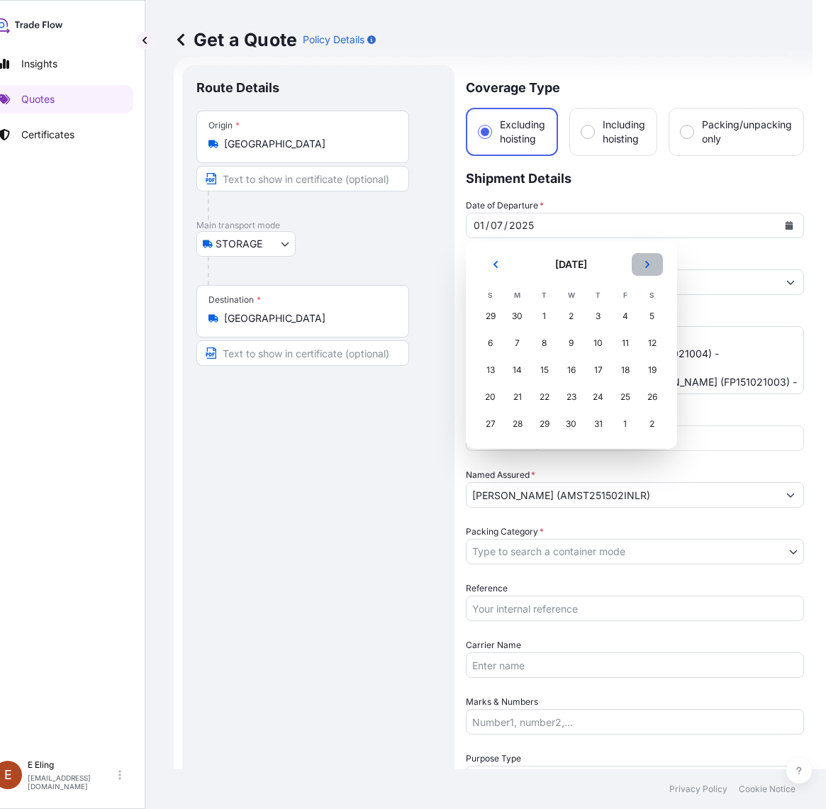
click at [650, 267] on icon "Next" at bounding box center [647, 264] width 9 height 9
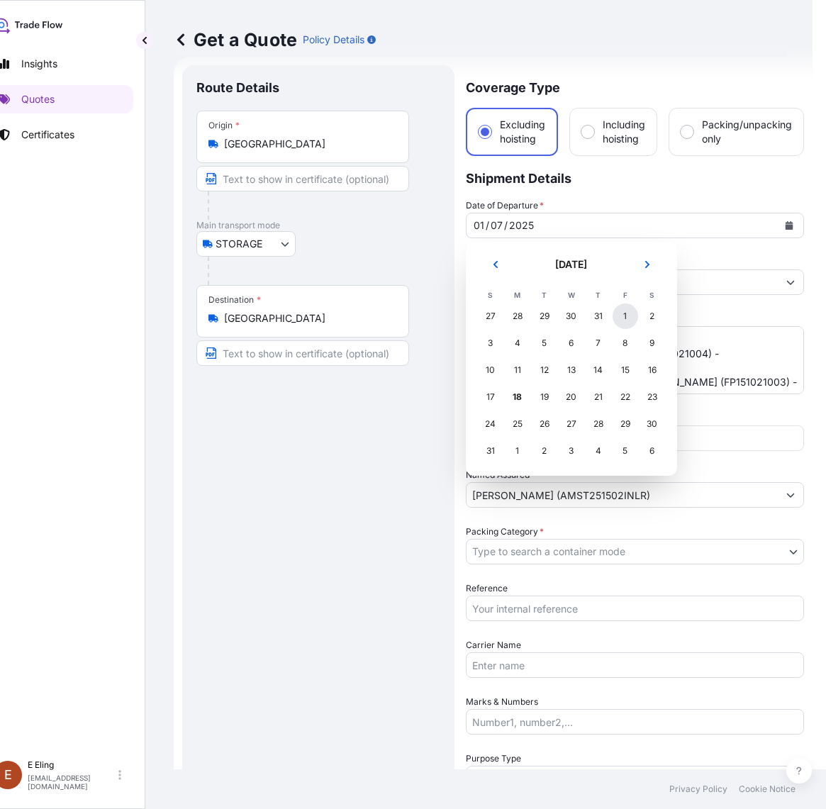
click at [619, 321] on div "1" at bounding box center [626, 316] width 26 height 26
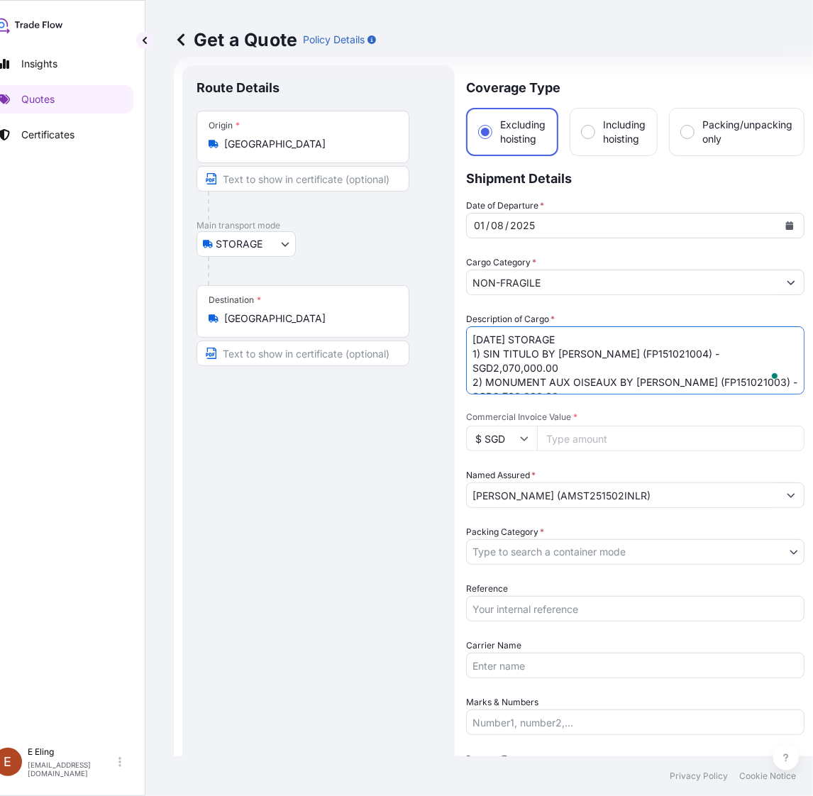
drag, startPoint x: 477, startPoint y: 338, endPoint x: 427, endPoint y: 332, distance: 50.7
click at [427, 332] on form "Route Details Place of loading Road / Inland Road / Inland Origin * Singapore M…" at bounding box center [493, 592] width 639 height 1070
type textarea "AUG25 STORAGE 1) SIN TITULO BY ALBERT OEHLEN (FP151021004) - SGD2,070,000.00 2)…"
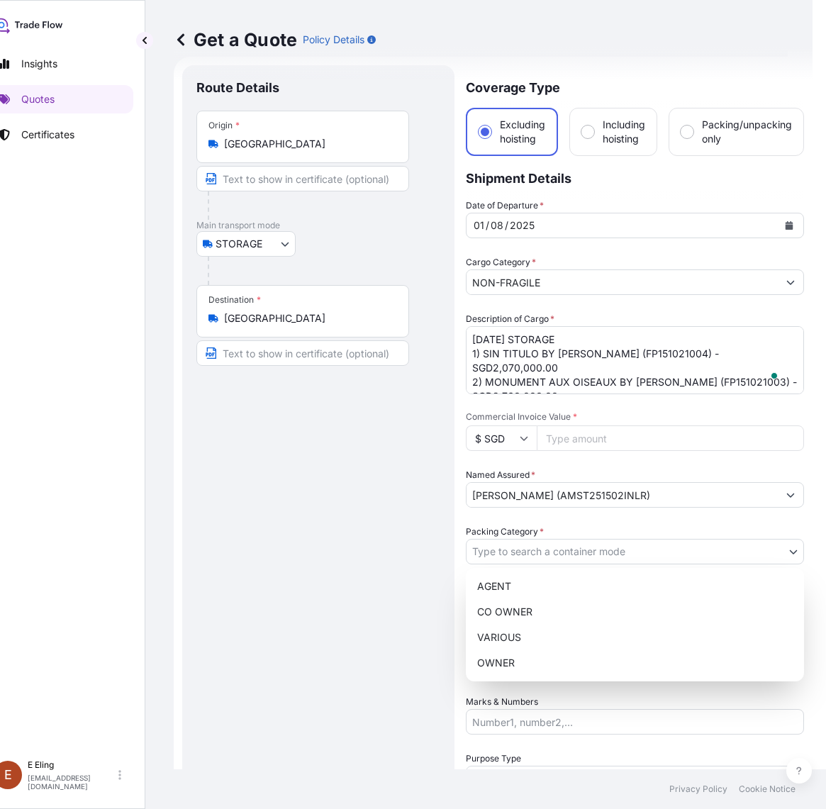
click at [565, 557] on body "August 2025 Insights Quotes Certificates E E Eling eeling@helutrans.com Get a Q…" at bounding box center [381, 404] width 813 height 809
click at [511, 667] on div "OWNER" at bounding box center [635, 663] width 327 height 26
select select "27"
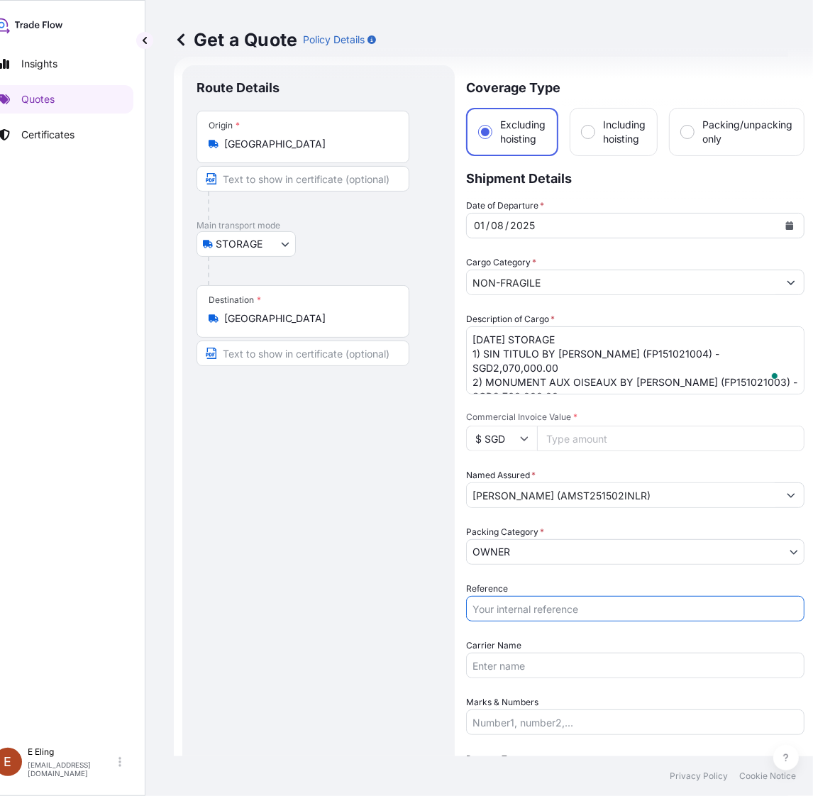
click at [519, 596] on input "Reference" at bounding box center [635, 609] width 338 height 26
click at [519, 598] on input "Reference" at bounding box center [635, 609] width 338 height 26
paste input "AMST251502INLR"
type input "AMST251502INLR"
click at [601, 430] on input "Commercial Invoice Value *" at bounding box center [670, 438] width 267 height 26
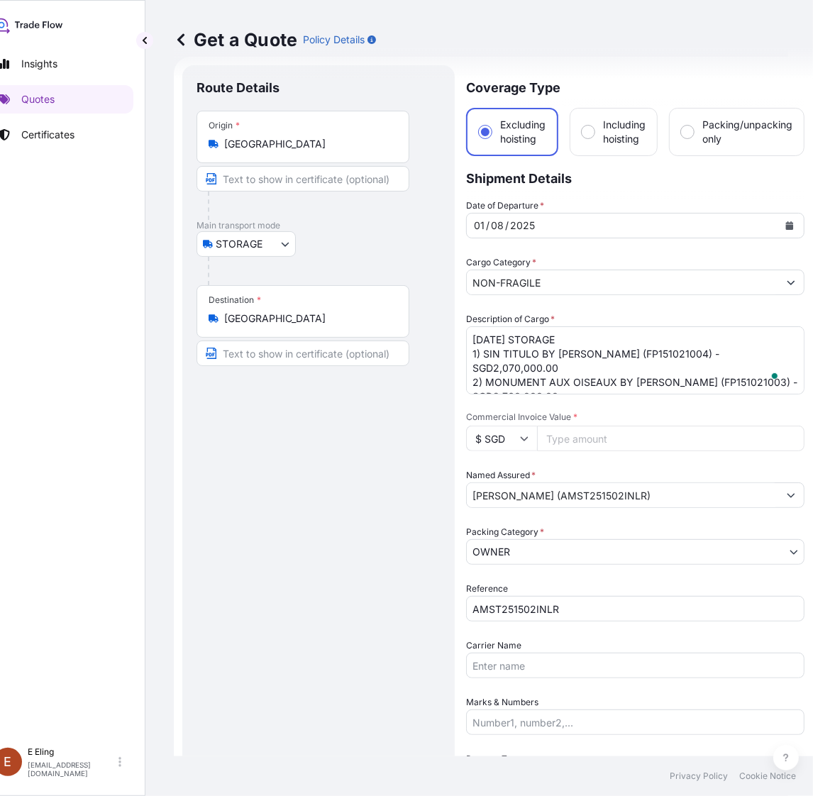
paste input "16146000.00"
type input "16146000.00"
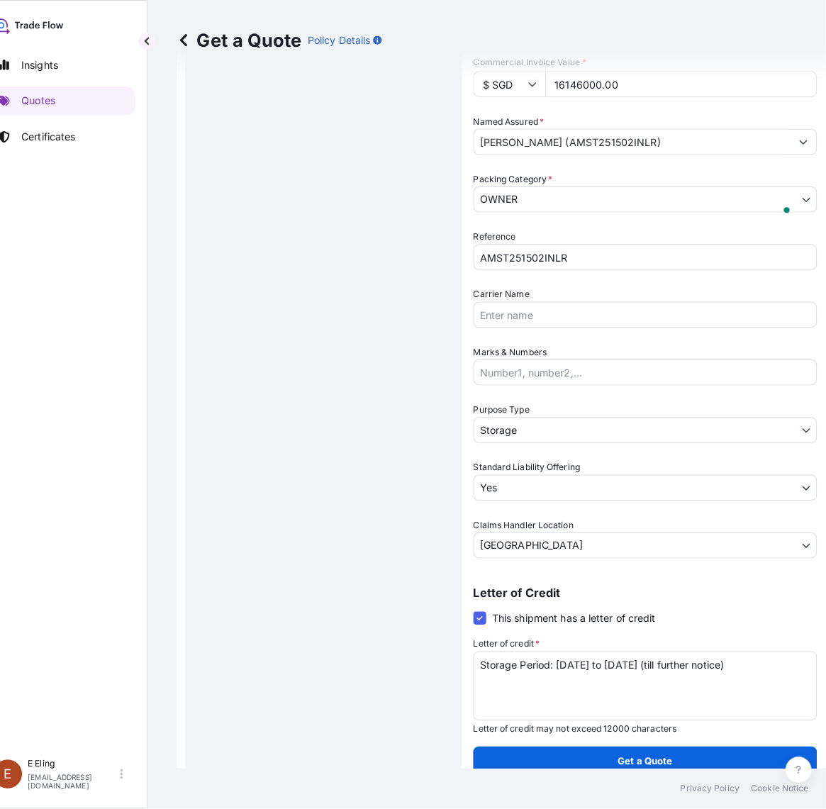
scroll to position [378, 0]
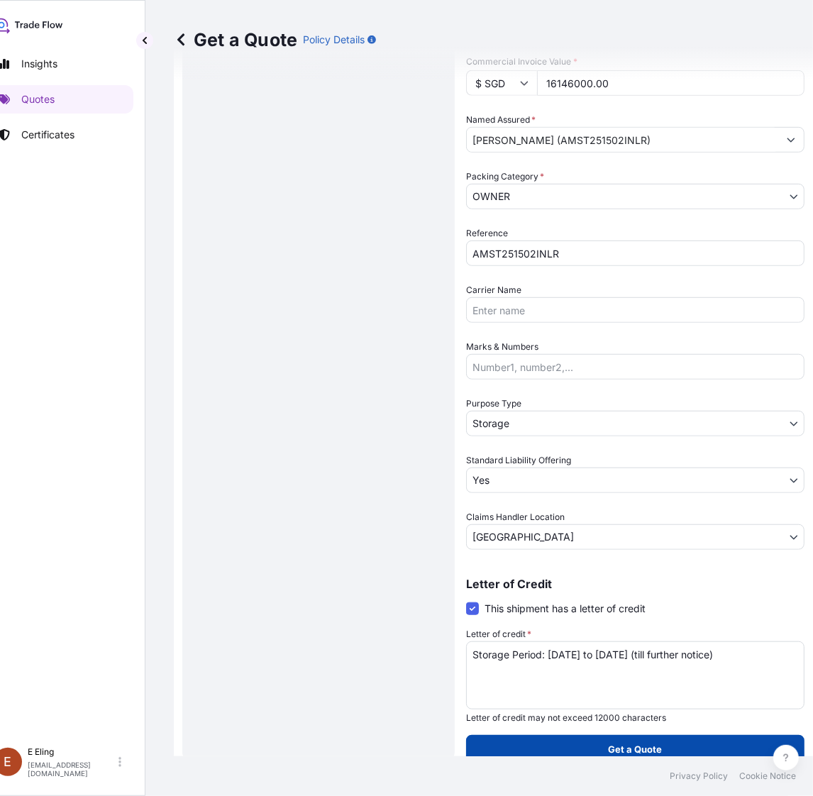
click at [633, 742] on p "Get a Quote" at bounding box center [635, 749] width 54 height 14
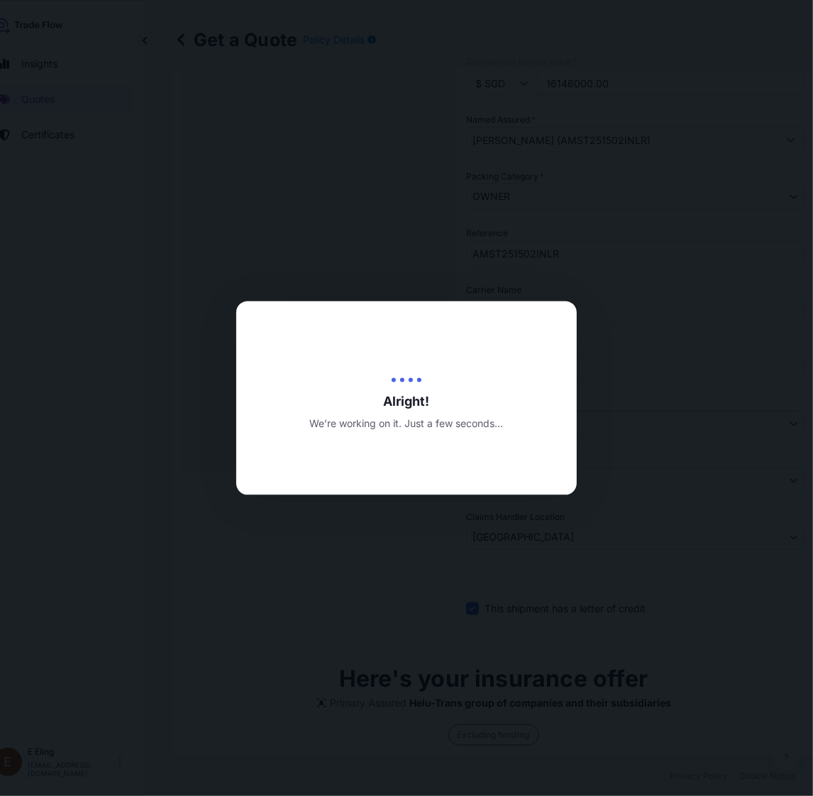
type input "[DATE]"
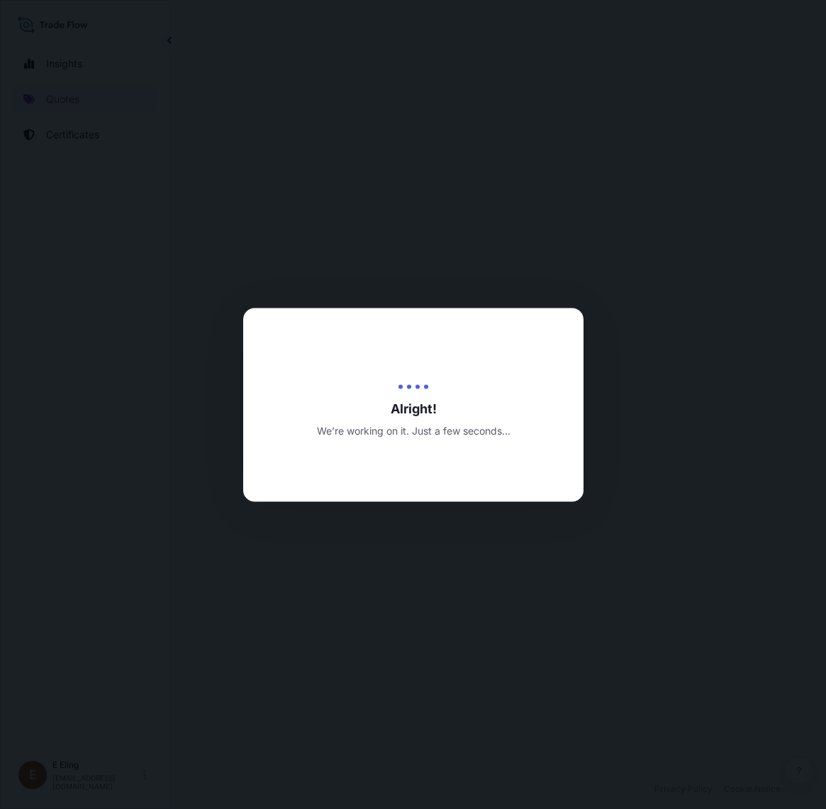
select select "STORAGE"
select select "Transit"
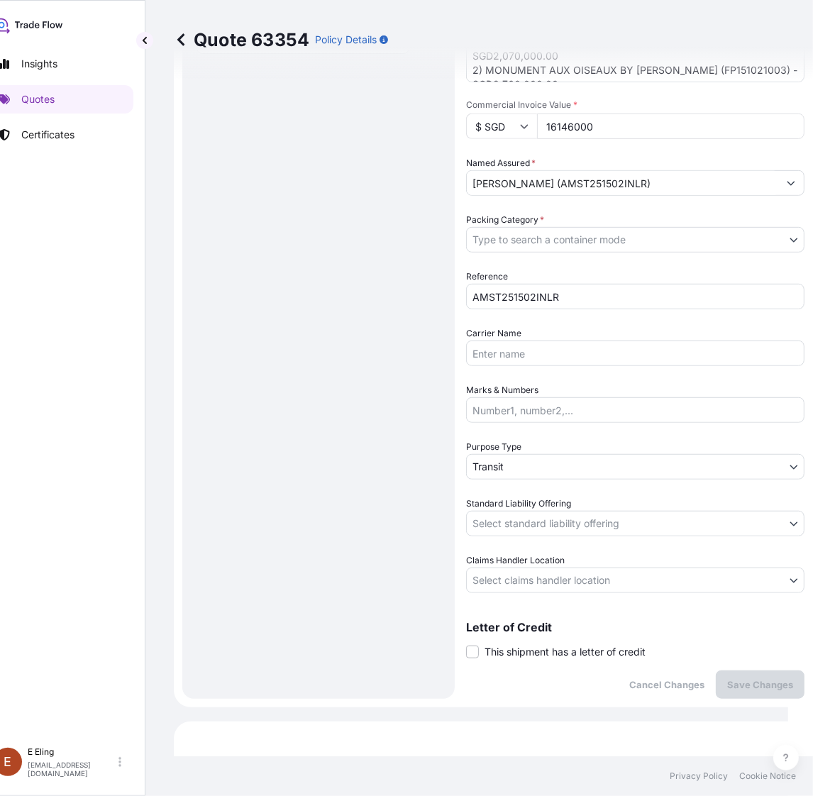
scroll to position [362, 0]
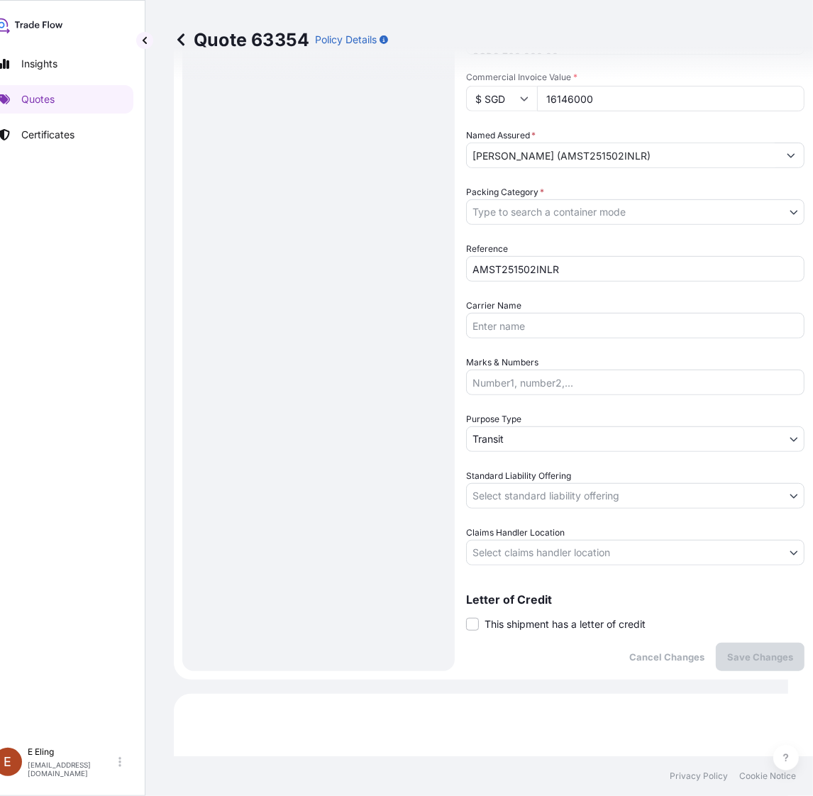
click at [533, 622] on span "This shipment has a letter of credit" at bounding box center [564, 624] width 161 height 14
click at [466, 616] on input "This shipment has a letter of credit" at bounding box center [466, 616] width 0 height 0
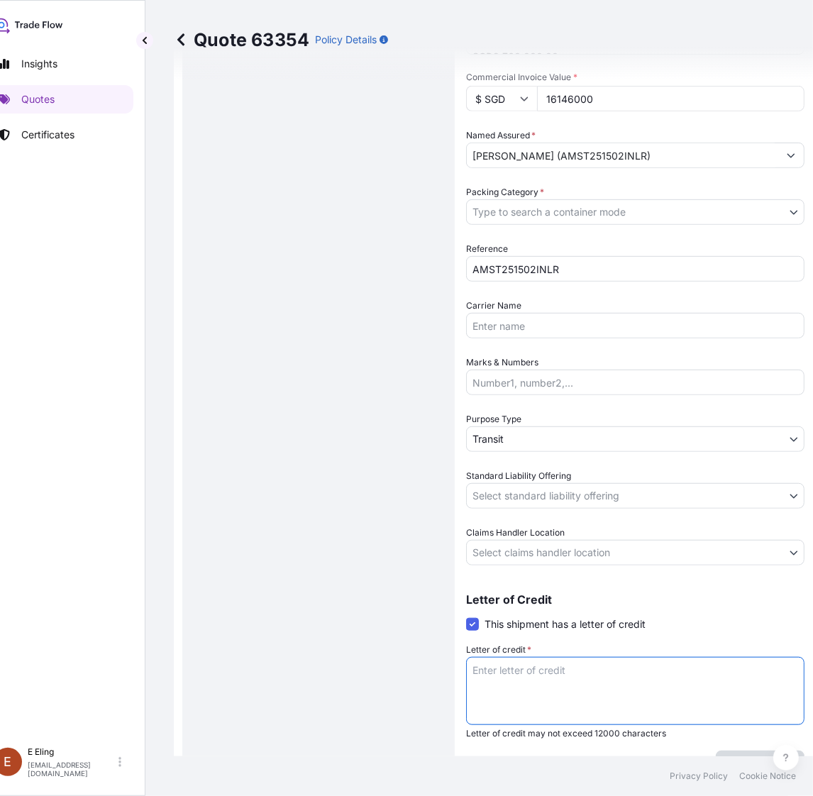
click at [530, 667] on textarea "Letter of credit *" at bounding box center [635, 691] width 338 height 68
paste textarea "Storage Period: [DATE] to [DATE] (till further notice)"
type textarea "Storage Period: [DATE] to [DATE] (till further notice)"
click at [525, 541] on body "Insights Quotes Certificates E E Eling eeling@helutrans.com Quote 63354 Policy …" at bounding box center [381, 398] width 813 height 796
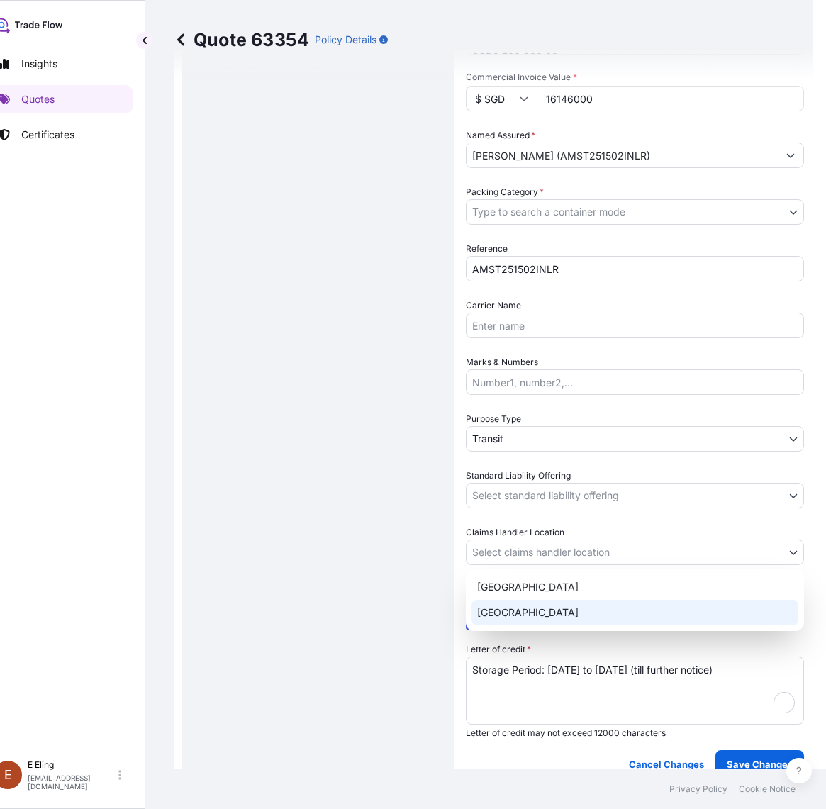
click at [508, 617] on div "[GEOGRAPHIC_DATA]" at bounding box center [635, 613] width 327 height 26
select select "[GEOGRAPHIC_DATA]"
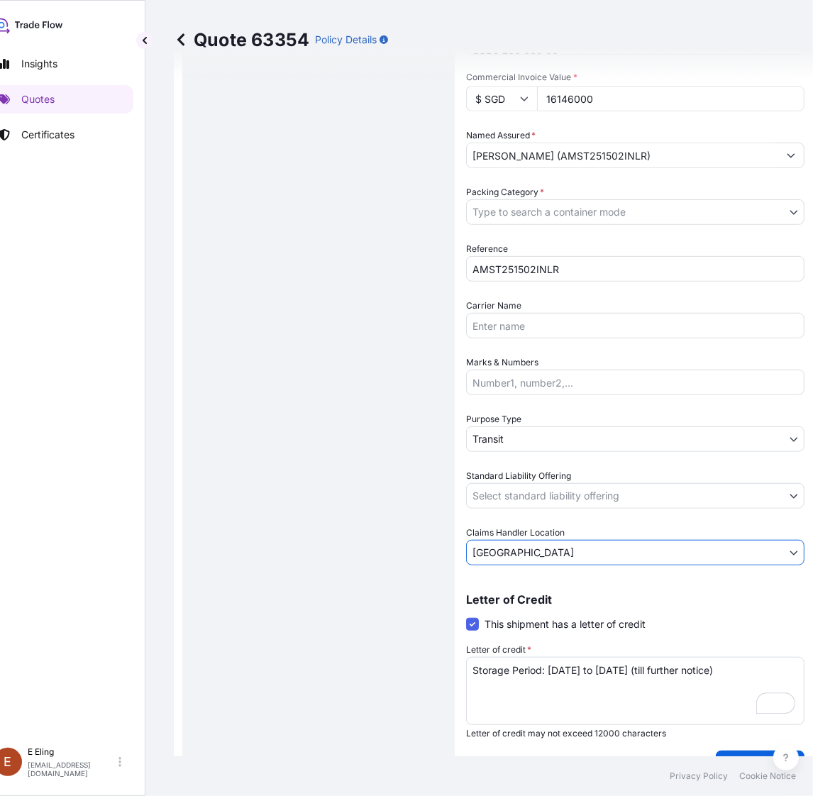
click at [525, 487] on body "Insights Quotes Certificates E E Eling eeling@helutrans.com Quote 63354 Policy …" at bounding box center [381, 398] width 813 height 796
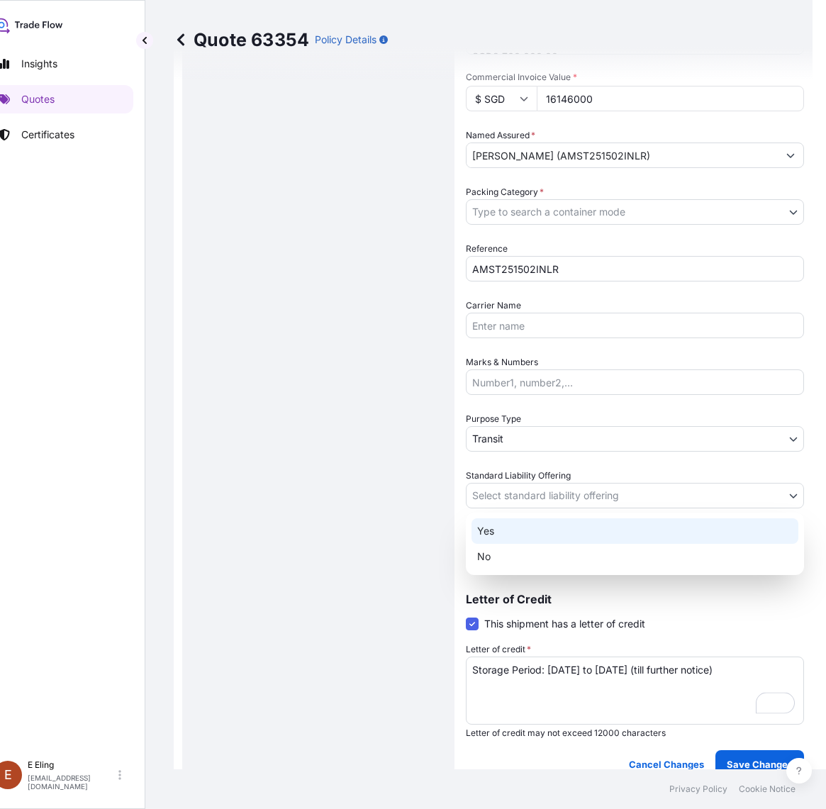
click at [509, 536] on div "Yes" at bounding box center [635, 531] width 327 height 26
select select "Yes"
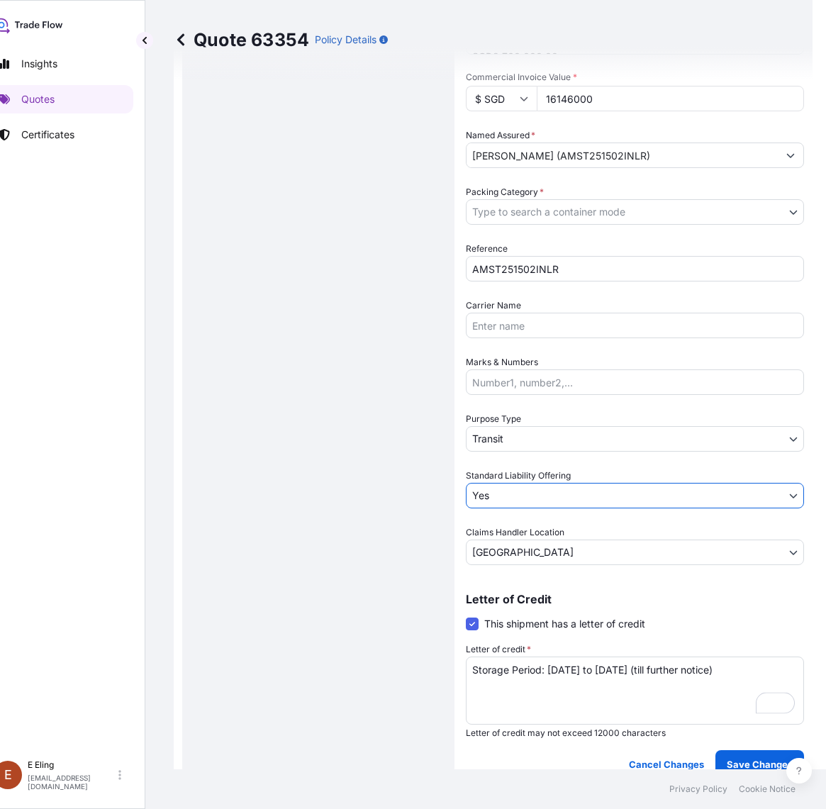
click at [514, 430] on body "Insights Quotes Certificates E E Eling eeling@helutrans.com Quote 63354 Policy …" at bounding box center [388, 404] width 826 height 809
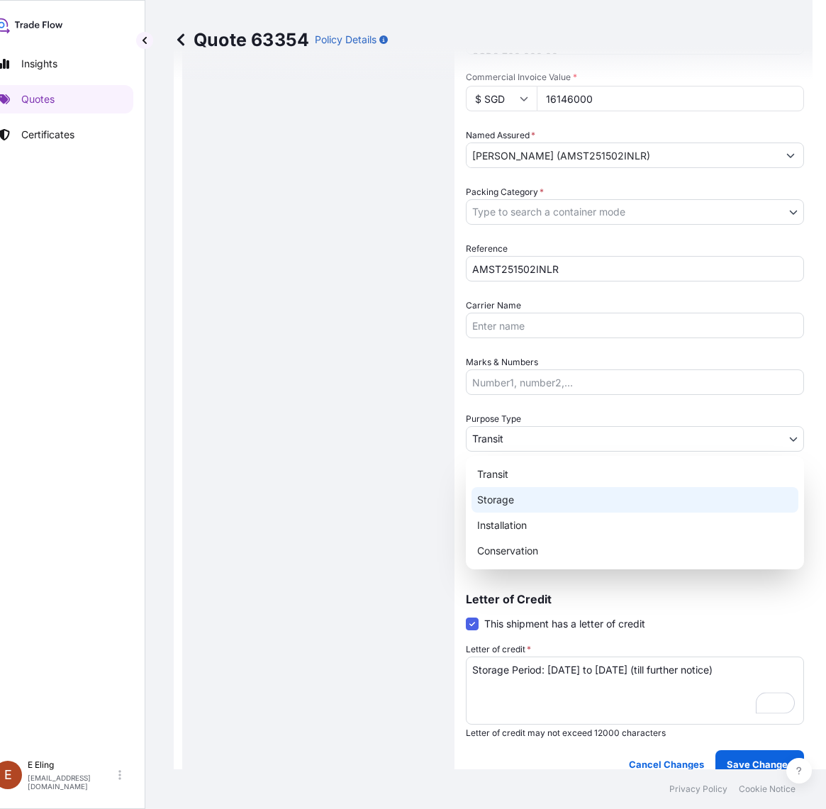
click at [499, 497] on div "Storage" at bounding box center [635, 500] width 327 height 26
select select "Storage"
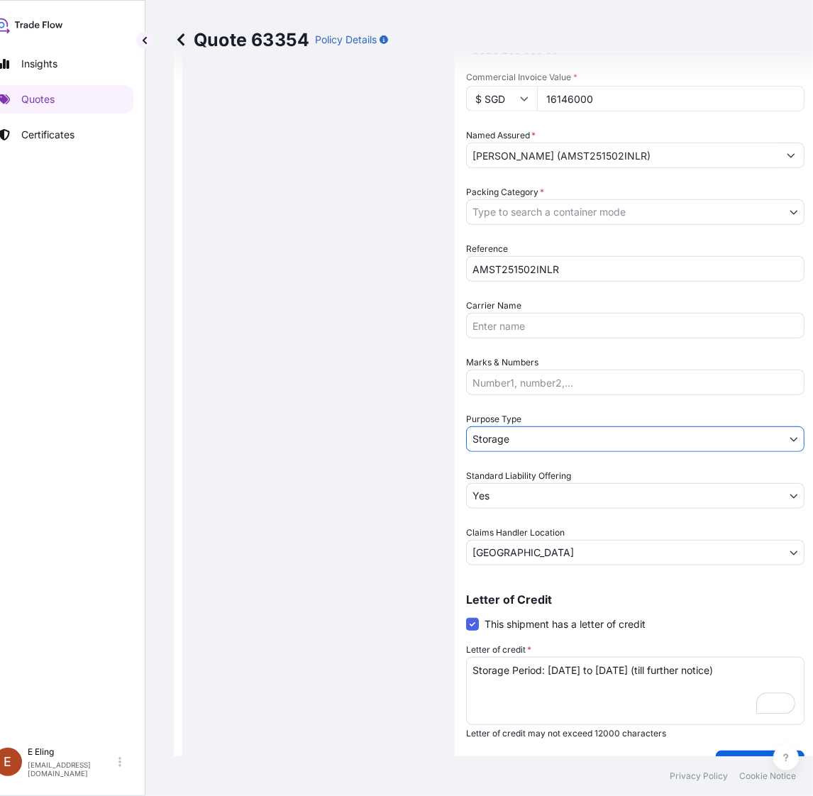
scroll to position [0, 0]
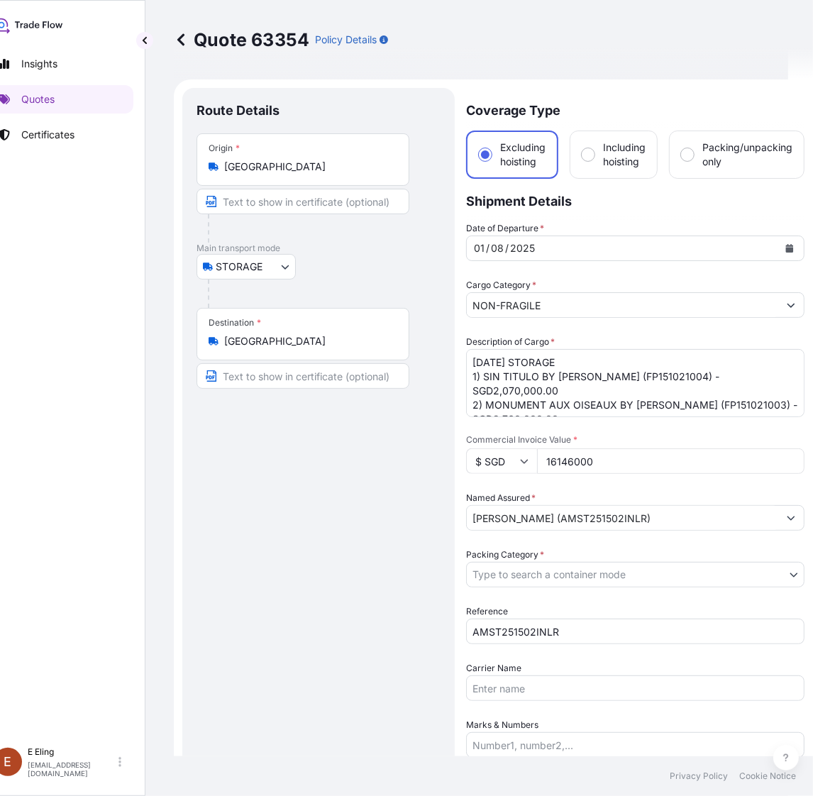
click at [530, 580] on body "Insights Quotes Certificates E E Eling eeling@helutrans.com Quote 63354 Policy …" at bounding box center [381, 398] width 813 height 796
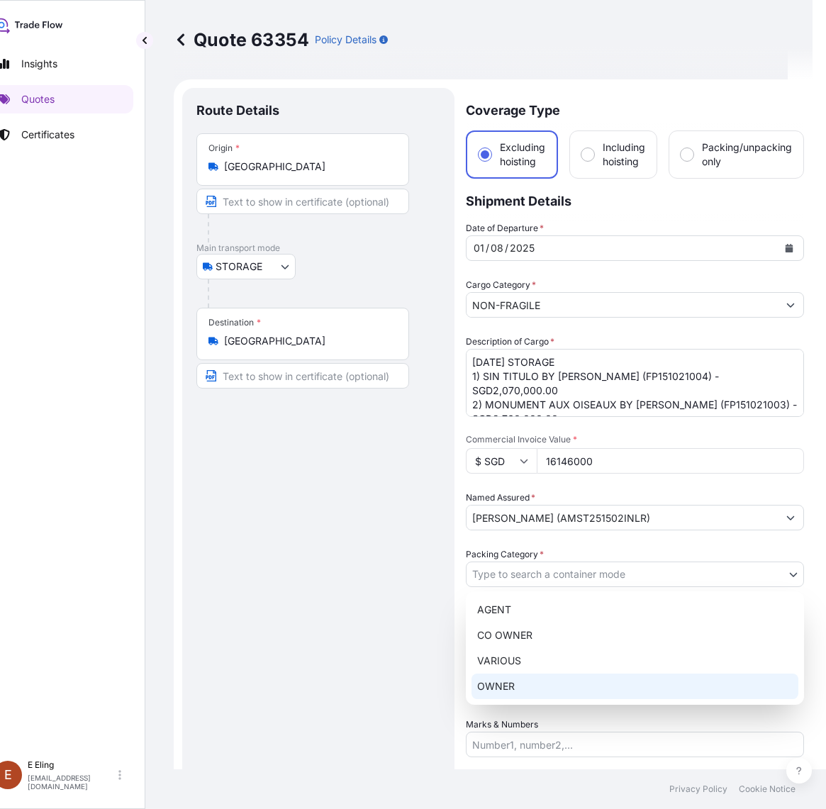
click at [512, 678] on div "OWNER" at bounding box center [635, 687] width 327 height 26
select select "27"
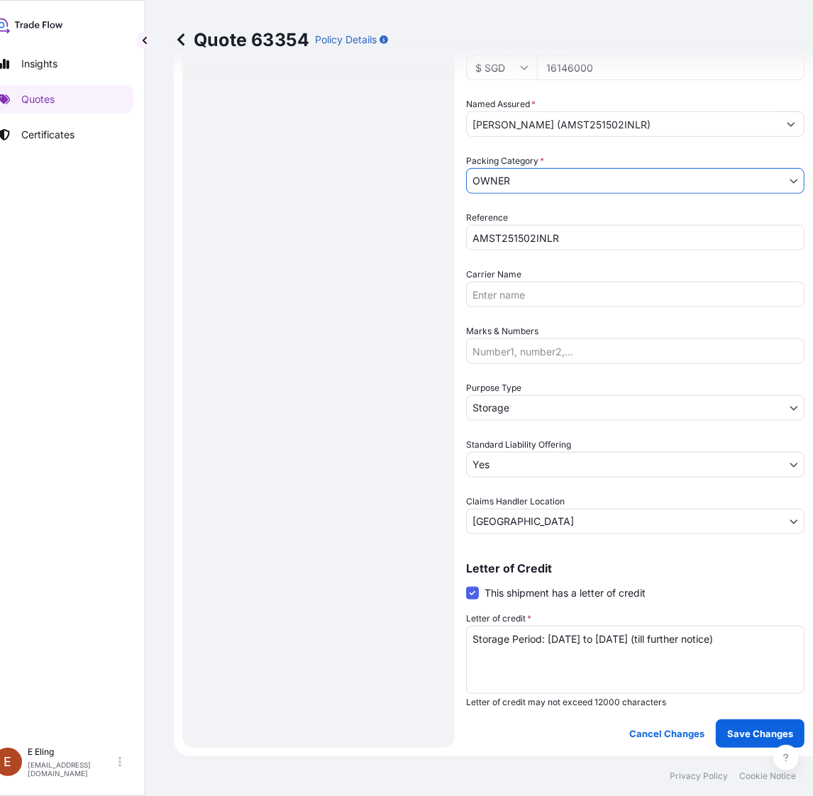
scroll to position [394, 0]
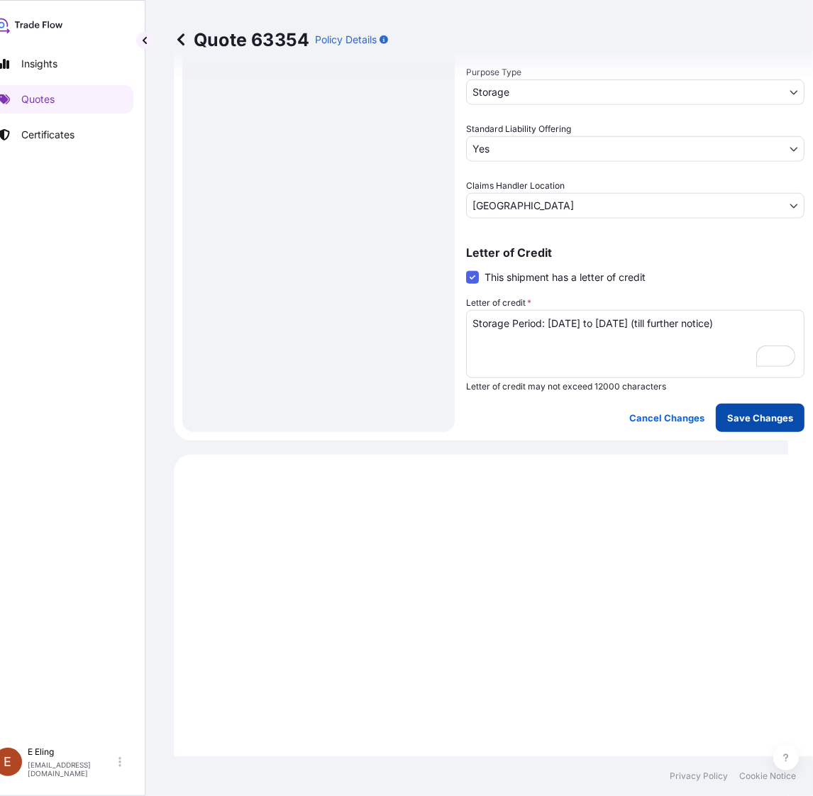
click at [764, 411] on p "Save Changes" at bounding box center [760, 418] width 66 height 14
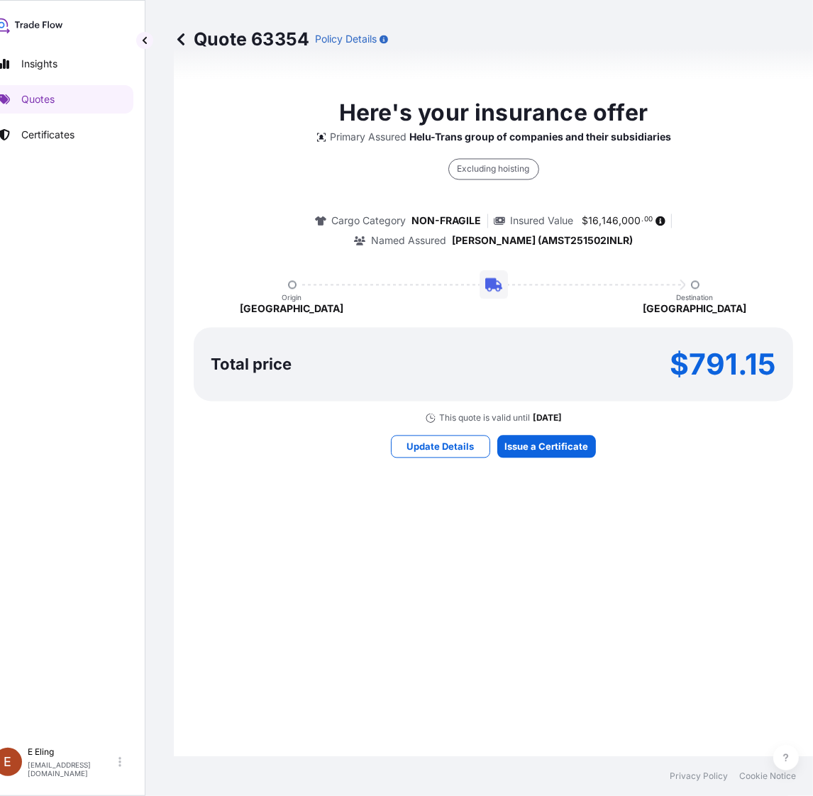
select select "STORAGE"
select select "Storage"
select select "Yes"
select select "[GEOGRAPHIC_DATA]"
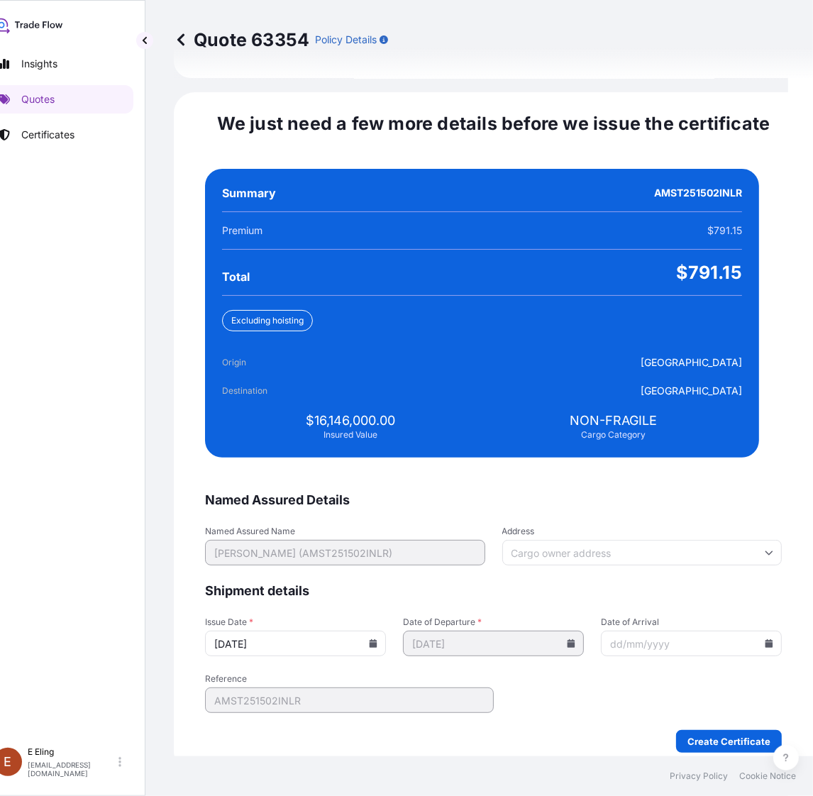
click at [377, 639] on icon at bounding box center [373, 643] width 8 height 9
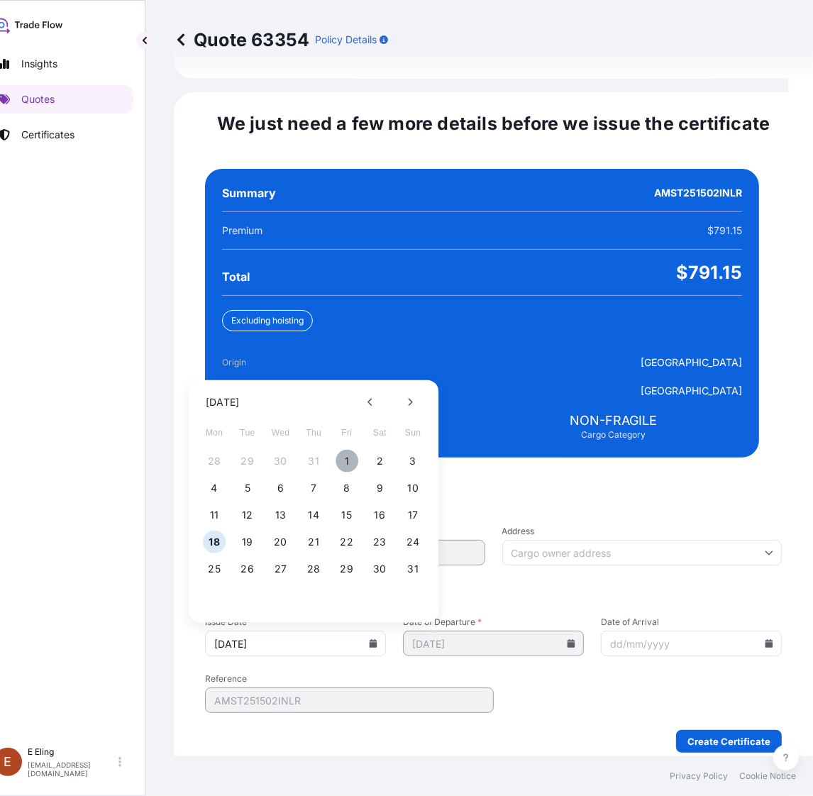
click at [347, 450] on button "1" at bounding box center [346, 461] width 23 height 23
type input "[DATE]"
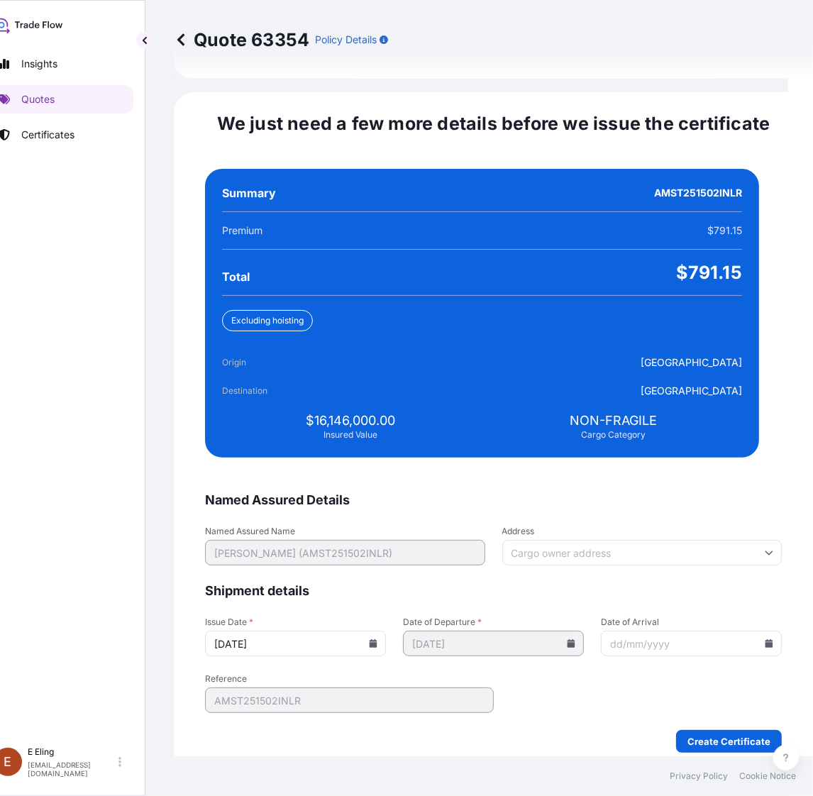
click at [747, 630] on input "Date of Arrival" at bounding box center [691, 643] width 181 height 26
click at [765, 639] on icon at bounding box center [769, 643] width 8 height 9
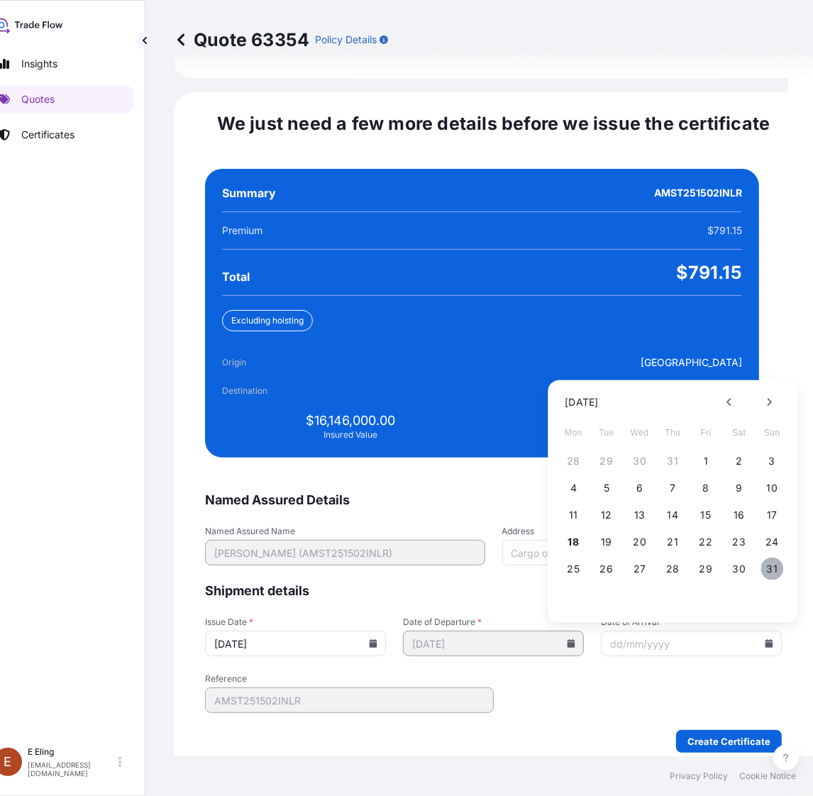
click at [772, 557] on button "31" at bounding box center [771, 568] width 23 height 23
type input "[DATE]"
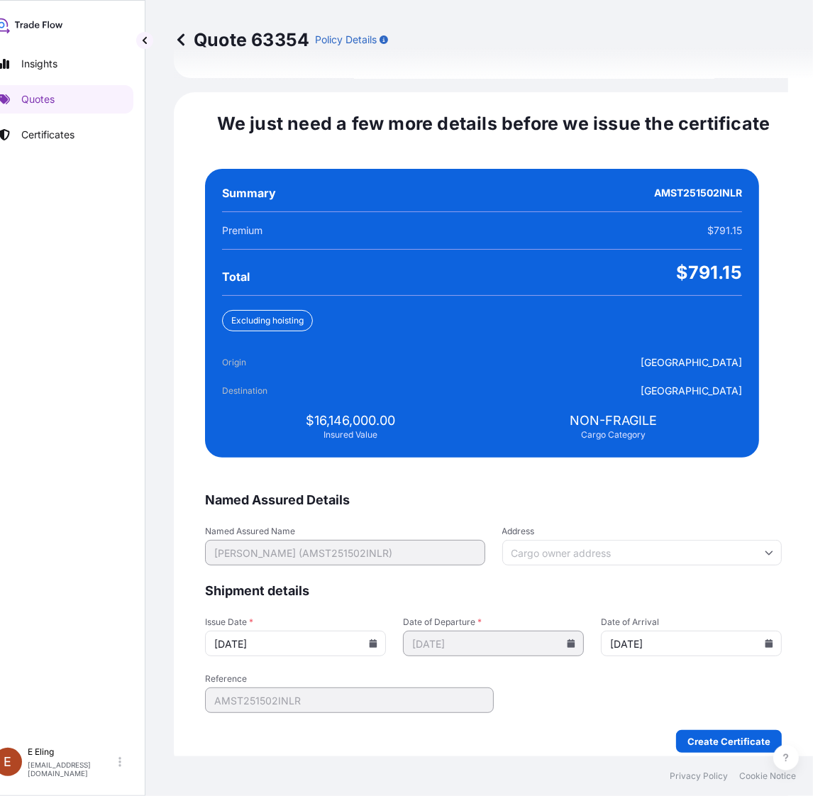
click at [696, 710] on form "Named Assured Details Named Assured Name MR. JEAN-BLAISE ECKERT (AMST251502INLR…" at bounding box center [493, 621] width 577 height 261
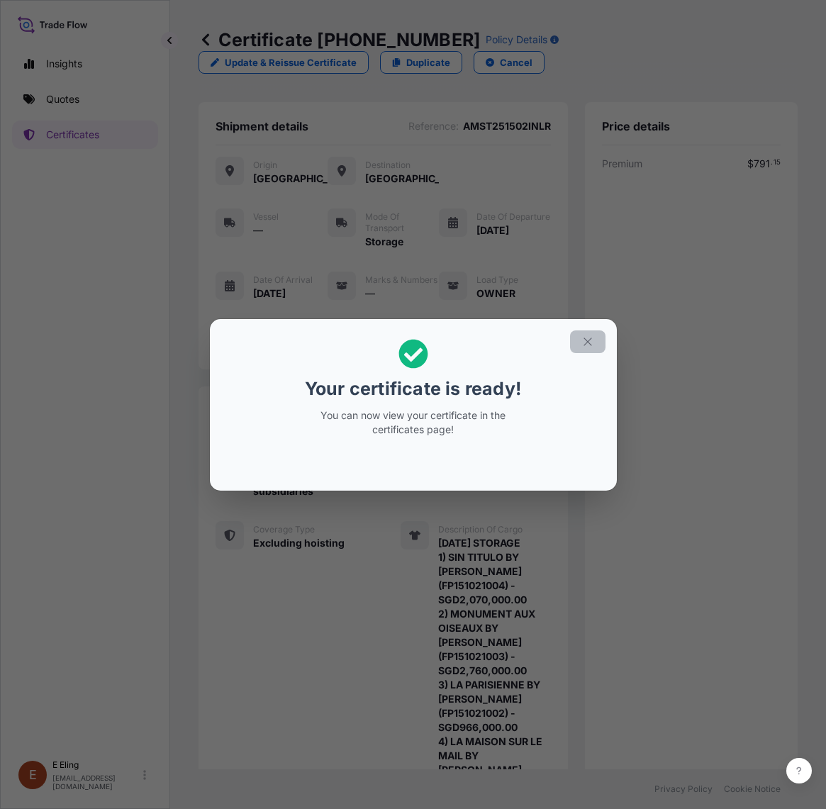
click at [577, 342] on button "button" at bounding box center [587, 341] width 35 height 23
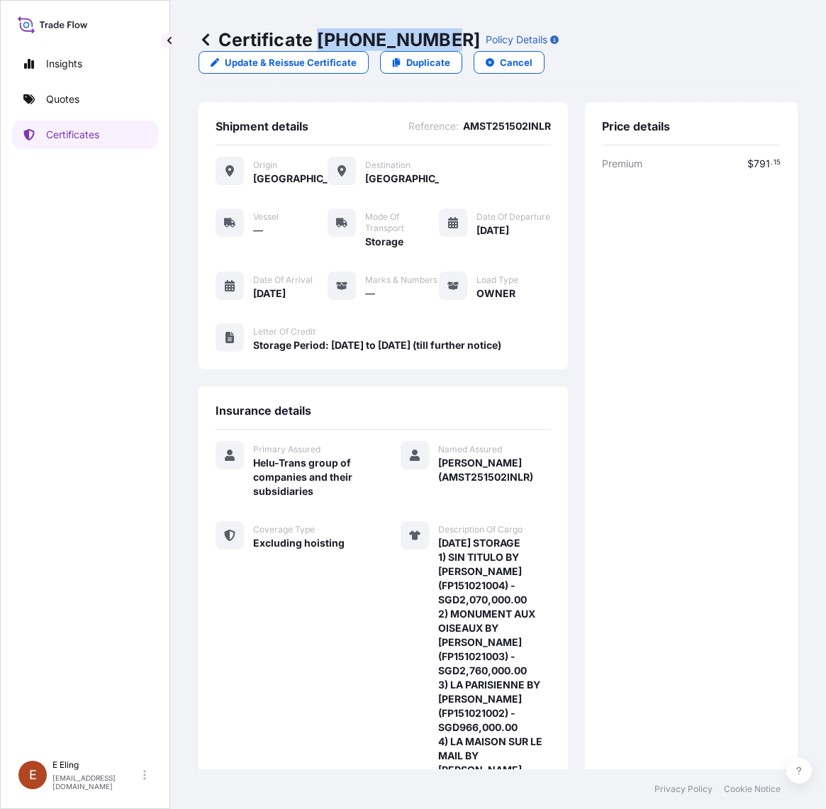
drag, startPoint x: 319, startPoint y: 40, endPoint x: 441, endPoint y: 40, distance: 122.0
click at [441, 40] on p "Certificate 31504-1325-1" at bounding box center [340, 39] width 282 height 23
copy p "[PHONE_NUMBER]"
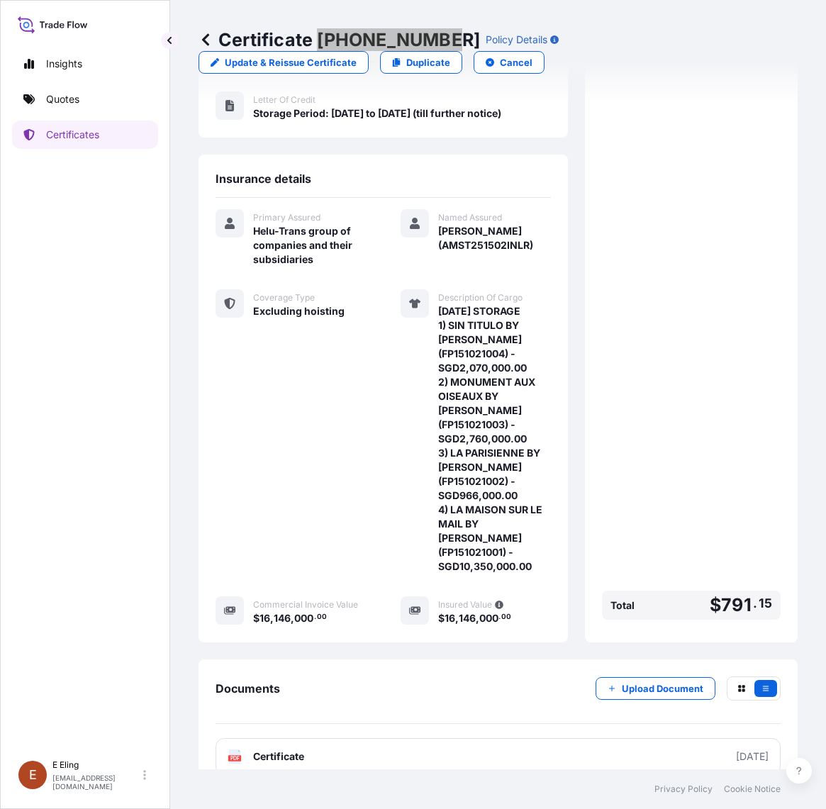
scroll to position [275, 0]
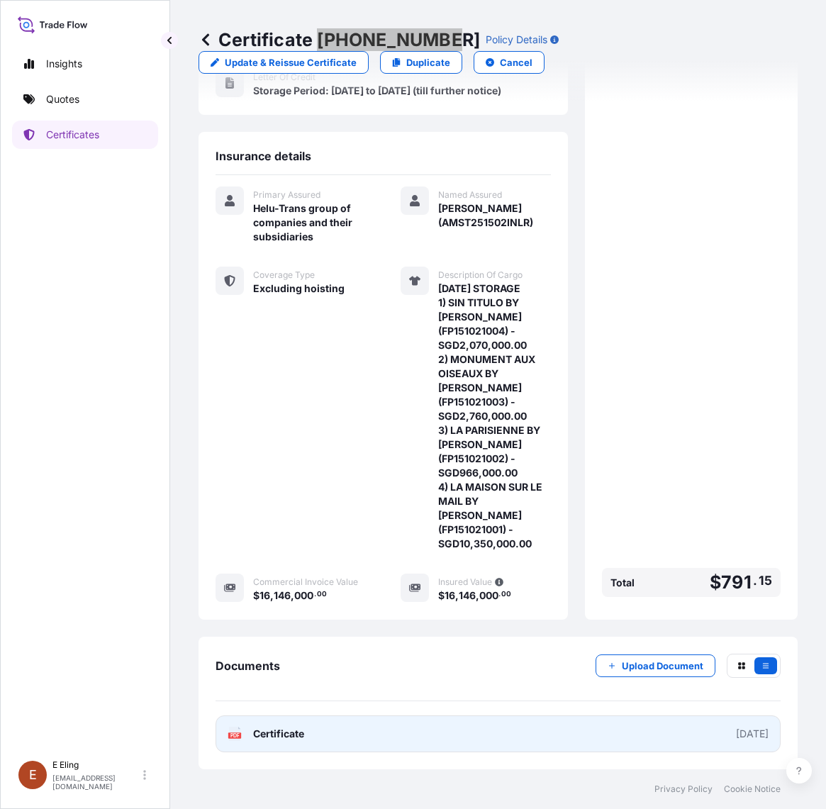
click at [438, 752] on link "PDF Certificate [DATE]" at bounding box center [498, 733] width 565 height 37
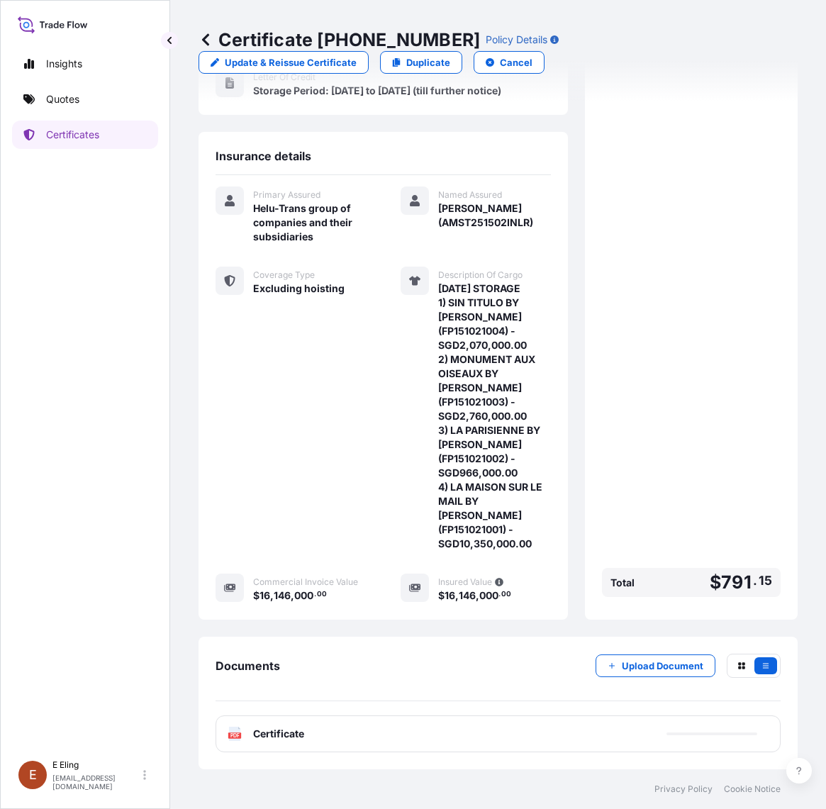
click at [642, 679] on div "Documents Upload Document" at bounding box center [498, 678] width 565 height 48
click at [639, 664] on p "Upload Document" at bounding box center [663, 666] width 82 height 14
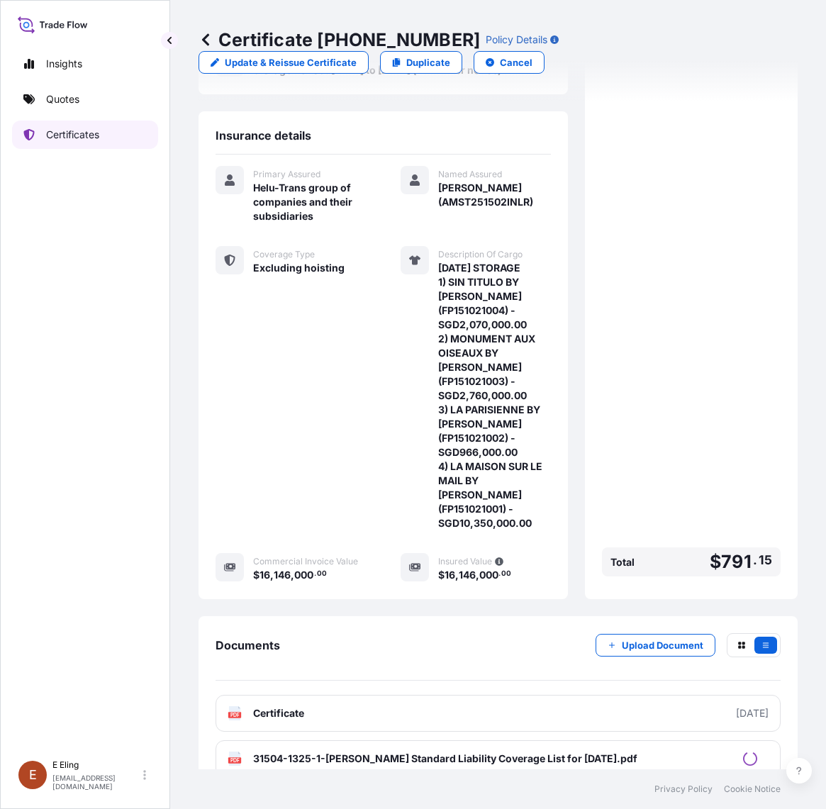
click at [62, 138] on p "Certificates" at bounding box center [72, 135] width 53 height 14
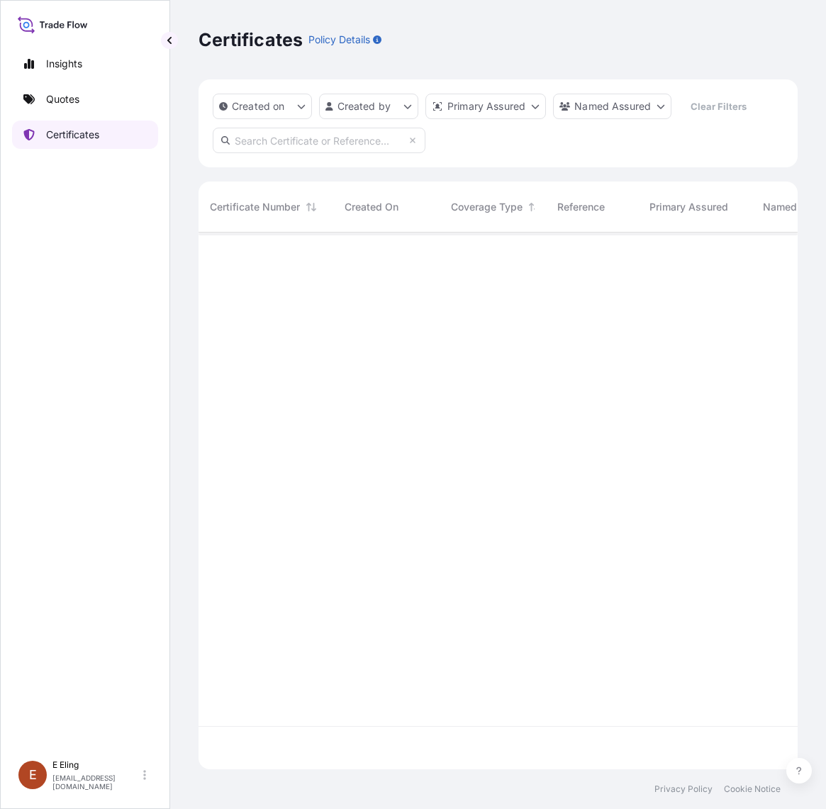
scroll to position [532, 586]
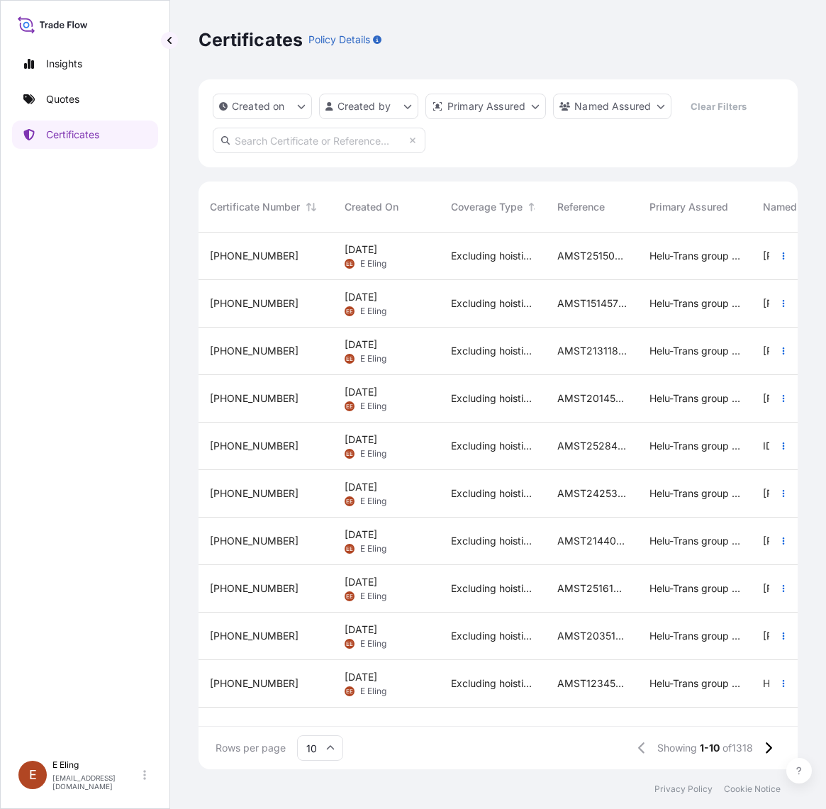
click at [306, 138] on input "text" at bounding box center [319, 141] width 213 height 26
paste input "AMST184410MMMM"
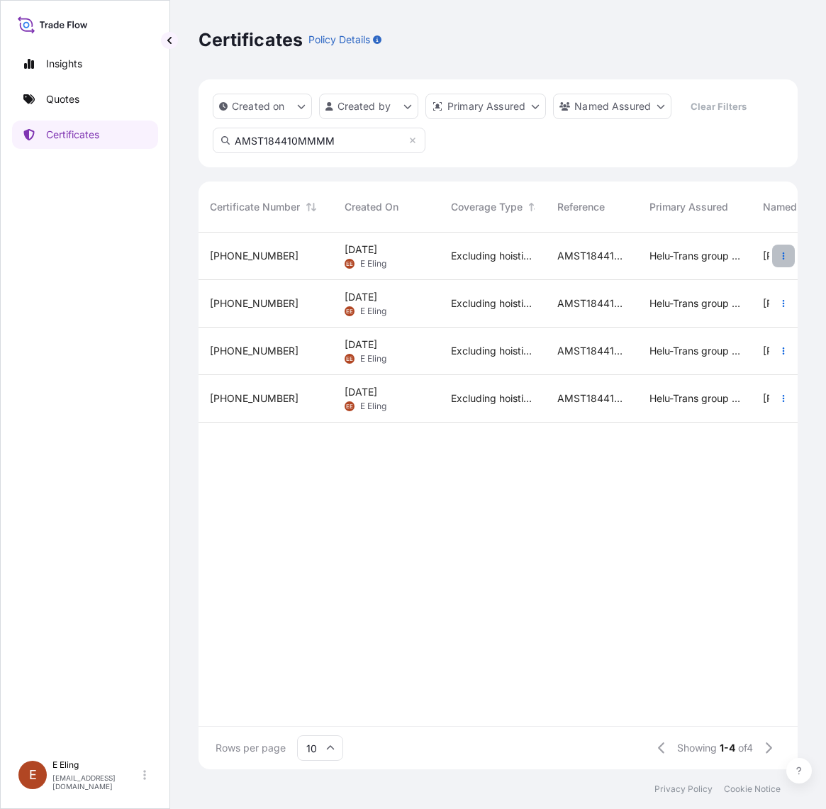
type input "AMST184410MMMM"
click at [777, 253] on button "button" at bounding box center [783, 256] width 23 height 23
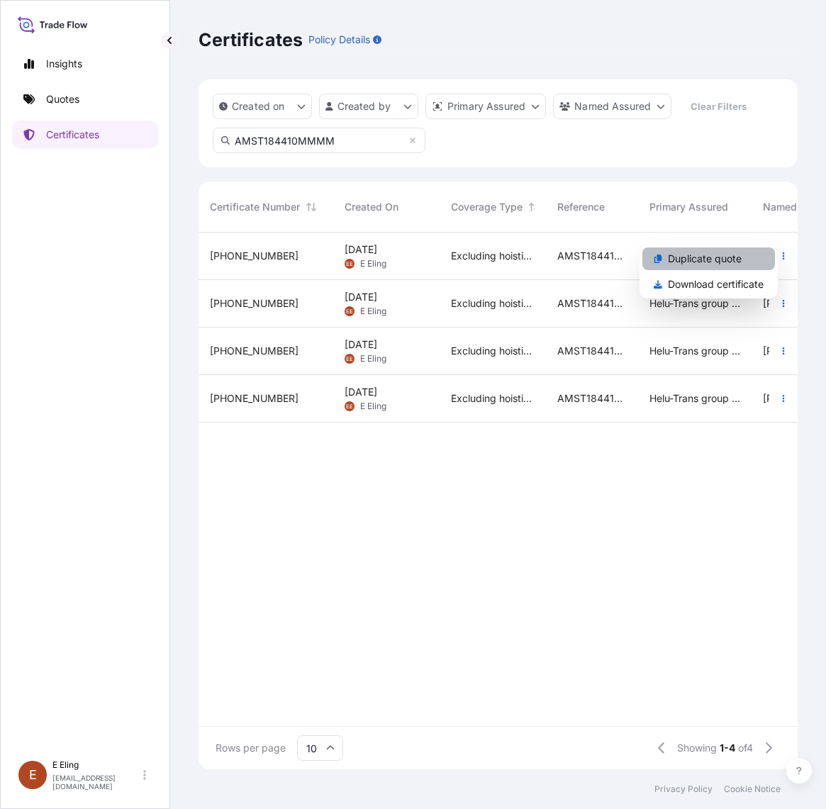
click at [724, 261] on p "Duplicate quote" at bounding box center [705, 259] width 74 height 14
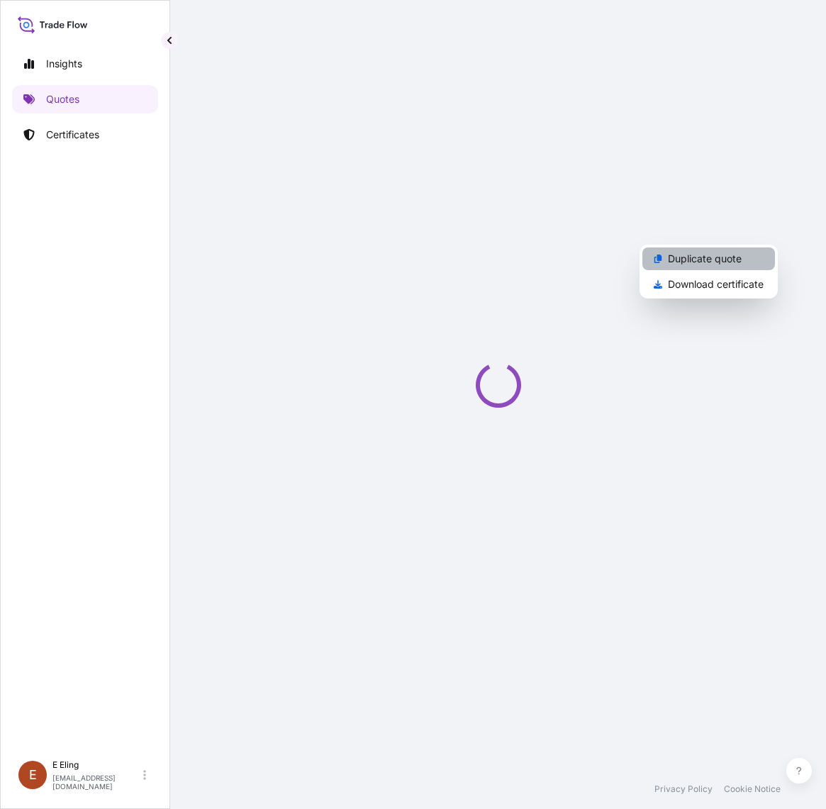
select select "STORAGE"
select select "Storage"
select select "Yes"
select select "[GEOGRAPHIC_DATA]"
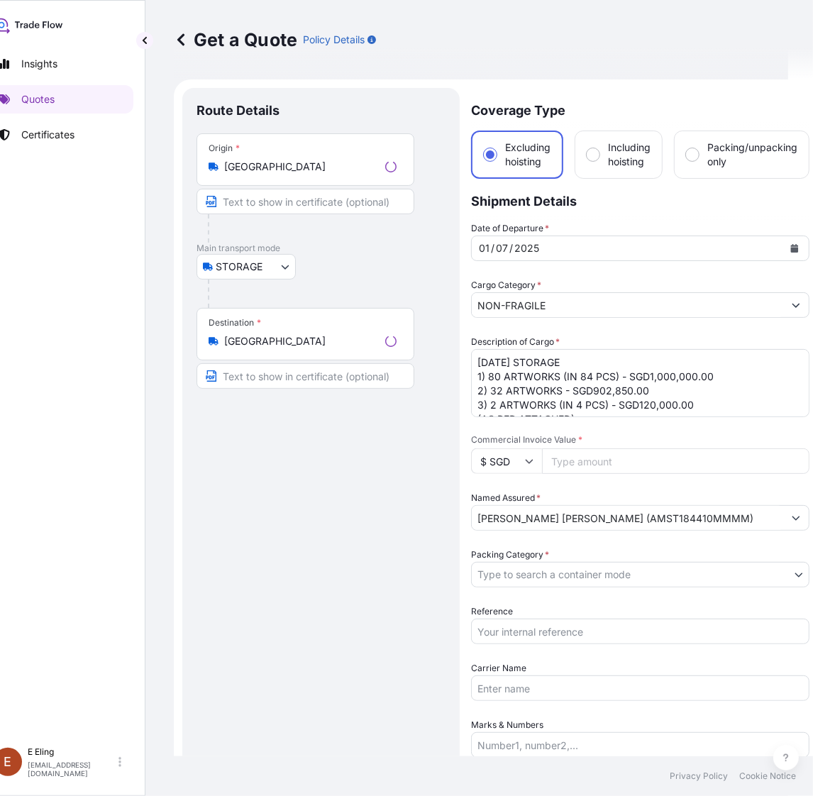
scroll to position [23, 0]
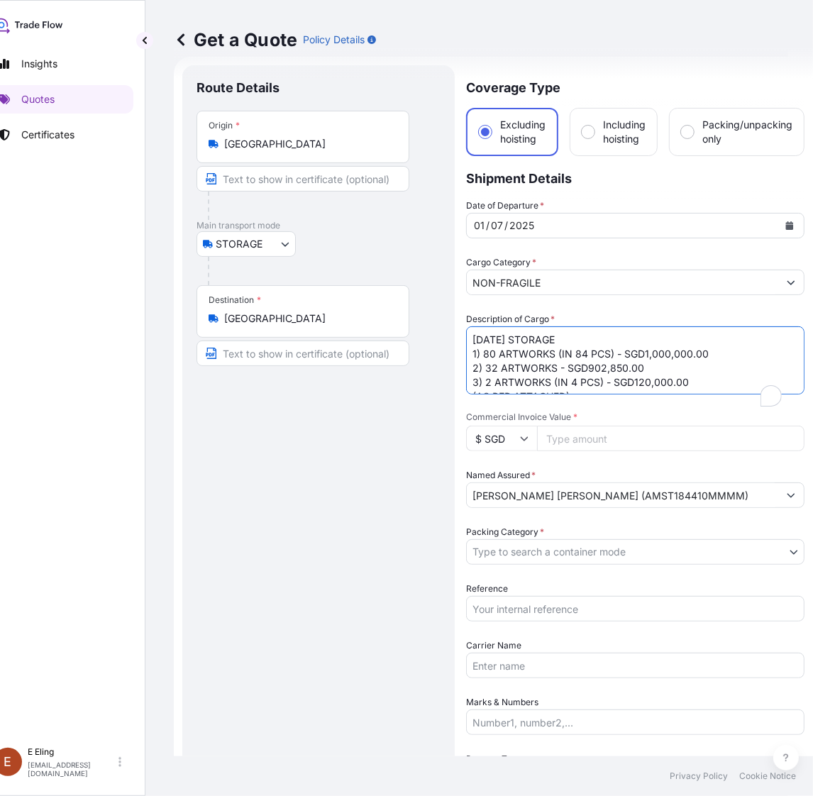
drag, startPoint x: 470, startPoint y: 341, endPoint x: 442, endPoint y: 338, distance: 28.6
click at [445, 339] on form "Route Details Place of loading Road / Inland Road / Inland Origin * Singapore M…" at bounding box center [493, 592] width 639 height 1070
type textarea "AUG25 STORAGE 1) 80 ARTWORKS (IN 84 PCS) - SGD1,000,000.00 2) 32 ARTWORKS - SGD…"
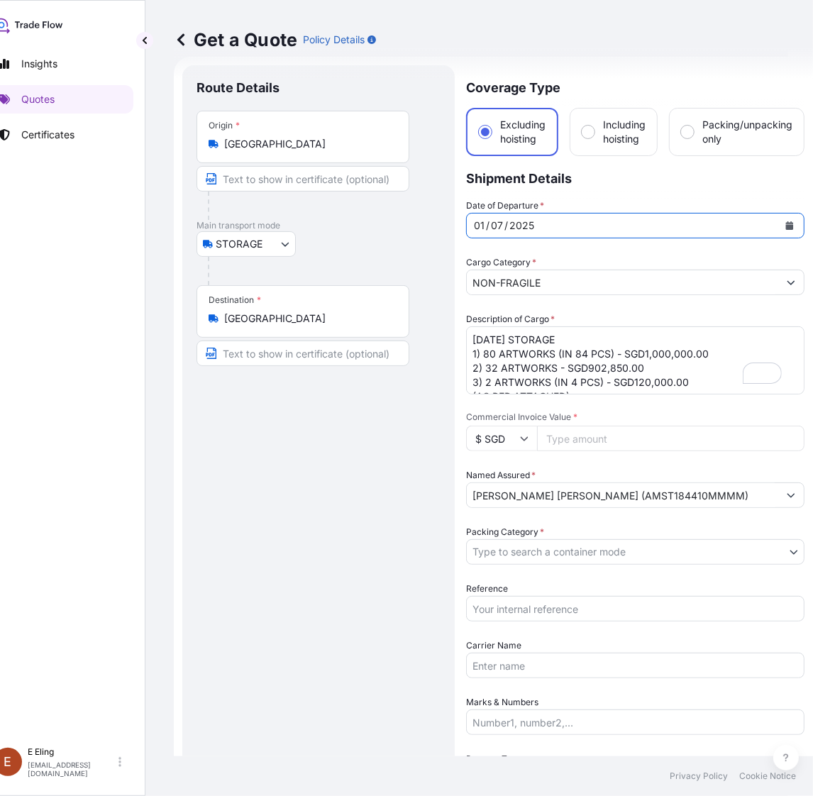
click at [781, 225] on button "Calendar" at bounding box center [789, 225] width 23 height 23
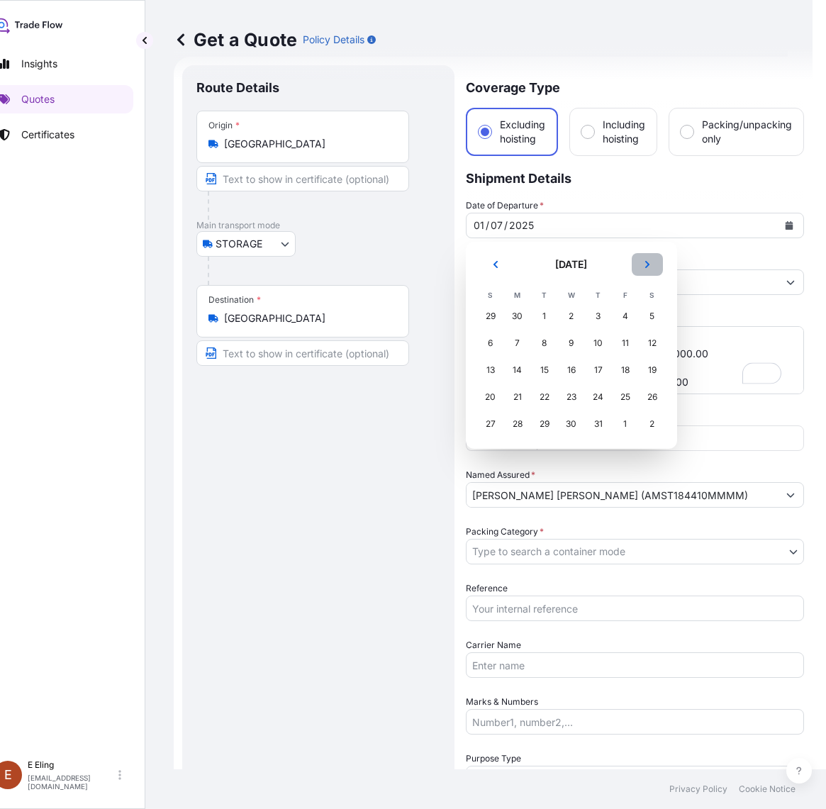
click at [647, 264] on icon "Next" at bounding box center [647, 264] width 9 height 9
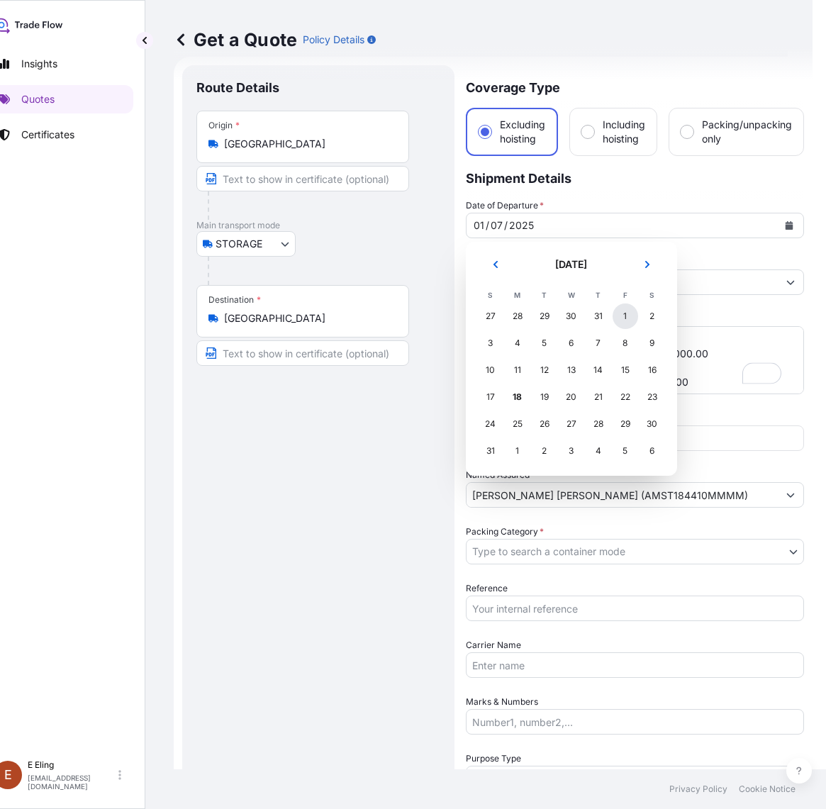
click at [618, 321] on div "1" at bounding box center [626, 316] width 26 height 26
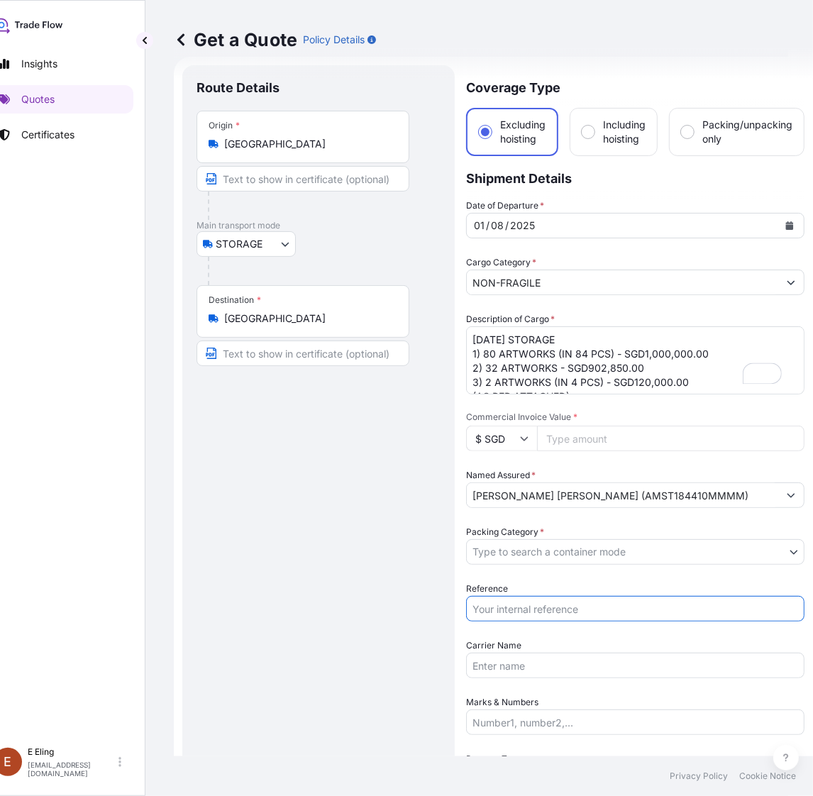
click at [520, 613] on input "Reference" at bounding box center [635, 609] width 338 height 26
paste input "AMST184410MMMM"
type input "AMST184410MMMM"
click at [520, 567] on div "Date of Departure * 01 / 08 / 2025 Cargo Category * NON-FRAGILE Description of …" at bounding box center [635, 552] width 338 height 706
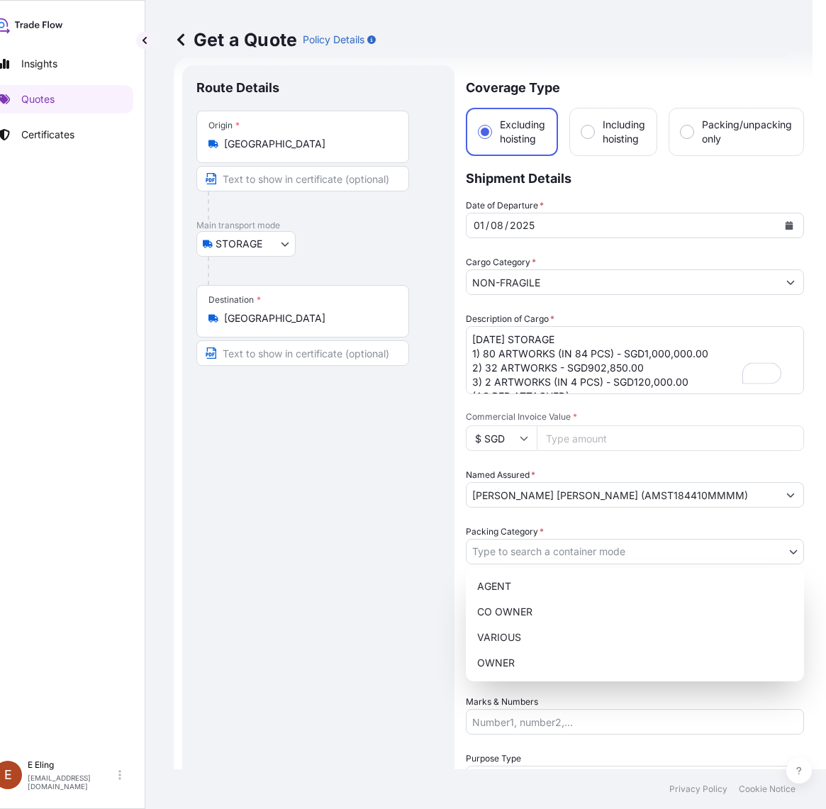
click at [518, 547] on body "August 2025 Selected Date: Friday, 1 August 2025 Insights Quotes Certificates E…" at bounding box center [381, 404] width 813 height 809
click at [504, 655] on div "OWNER" at bounding box center [635, 663] width 327 height 26
select select "27"
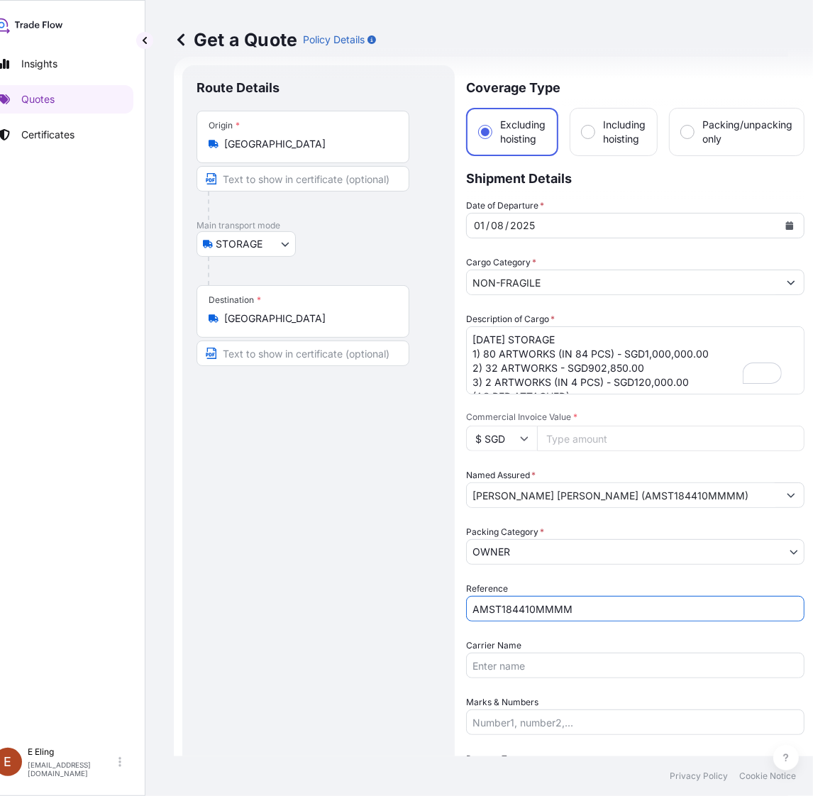
drag, startPoint x: 486, startPoint y: 611, endPoint x: 363, endPoint y: 608, distance: 123.4
click at [363, 608] on form "Route Details Place of loading Road / Inland Road / Inland Origin * Singapore M…" at bounding box center [493, 592] width 639 height 1070
type input "AMST184410MMMM"
click at [584, 425] on input "Commercial Invoice Value *" at bounding box center [670, 438] width 267 height 26
paste input "2022850.00"
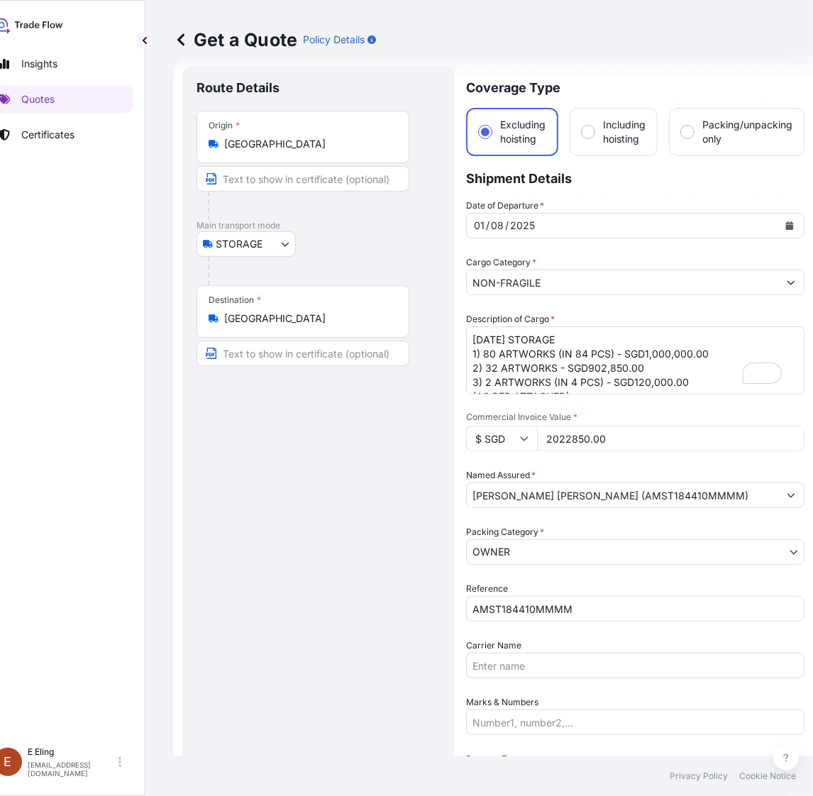
type input "2022850.00"
click at [637, 380] on textarea "JUL25 STORAGE 1) 80 ARTWORKS (IN 84 PCS) - SGD1,000,000.00 2) 32 ARTWORKS - SGD…" at bounding box center [635, 360] width 338 height 68
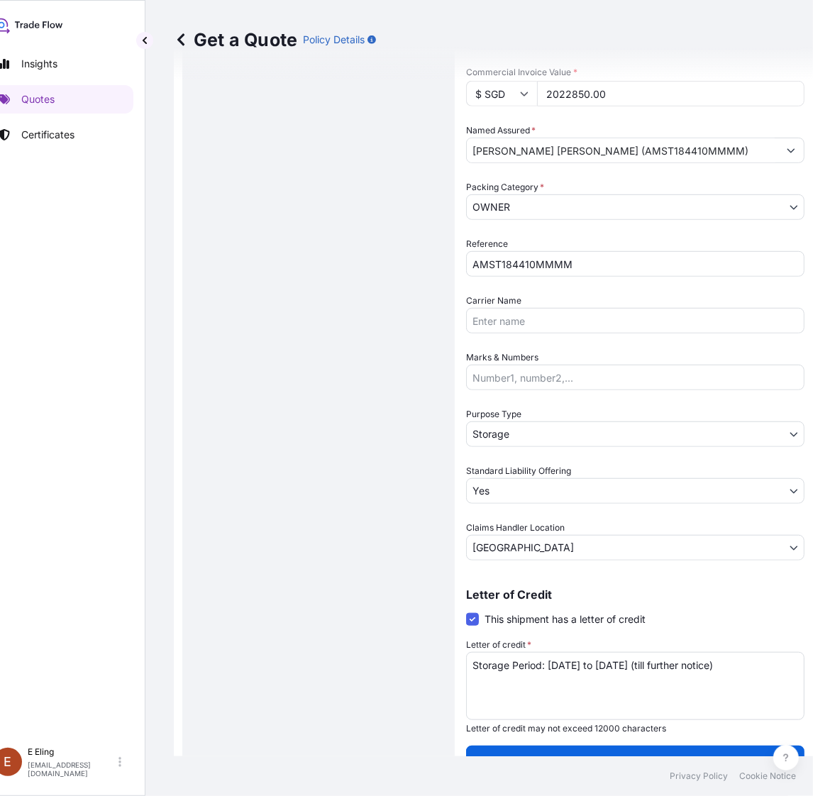
scroll to position [378, 0]
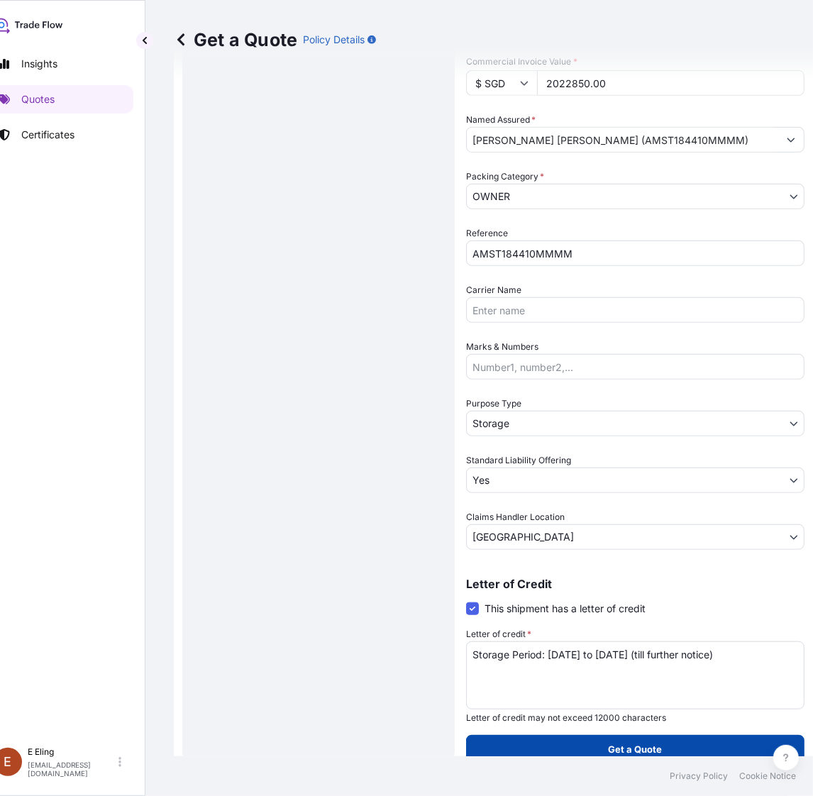
click at [618, 737] on button "Get a Quote" at bounding box center [635, 749] width 338 height 28
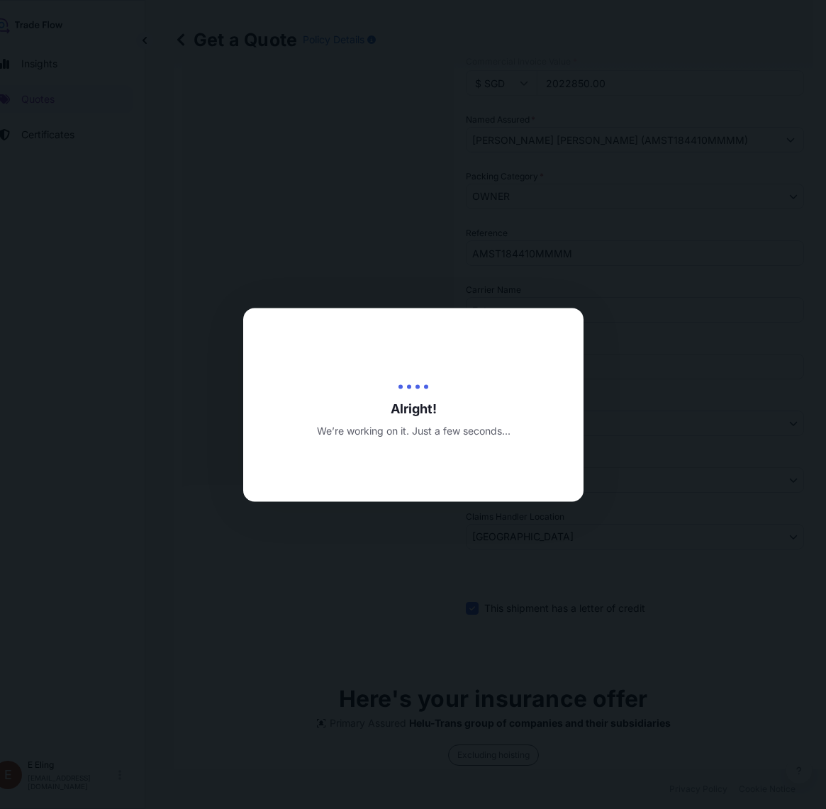
type input "[DATE]"
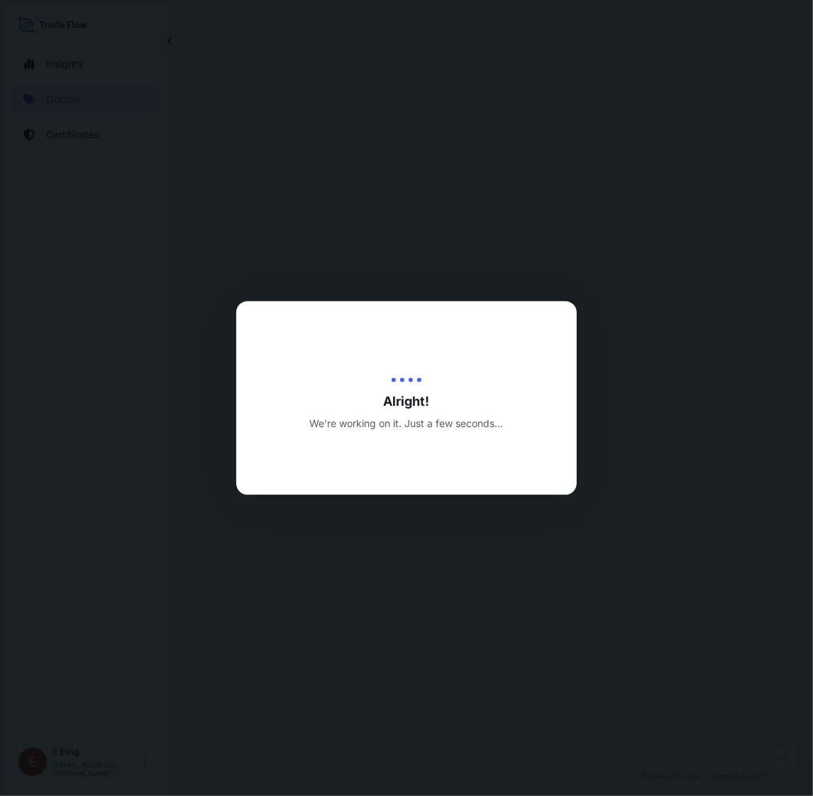
scroll to position [0, 25]
select select "STORAGE"
select select "Transit"
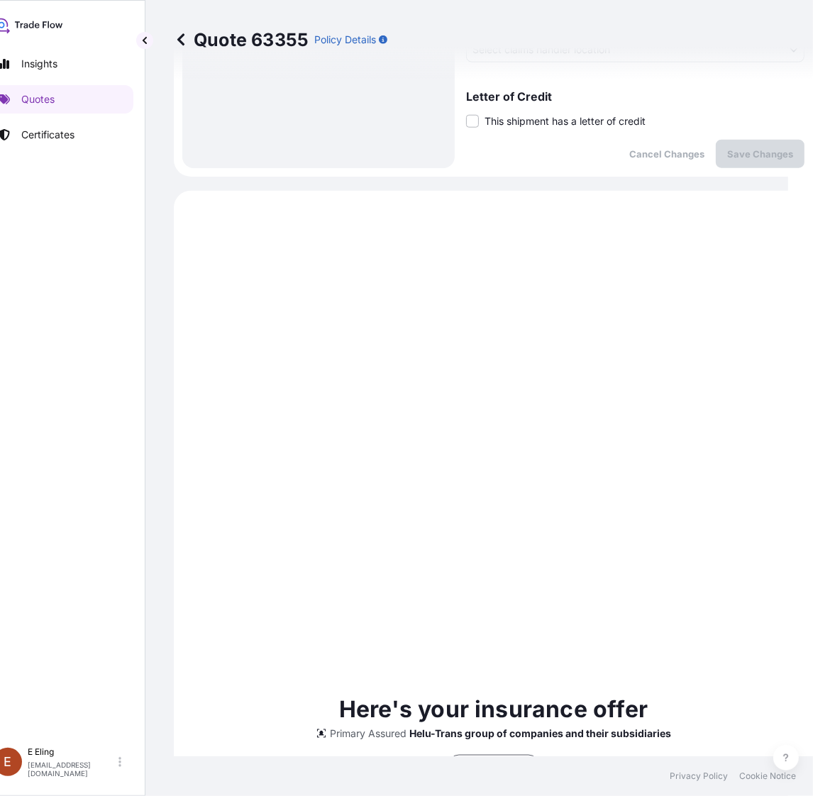
scroll to position [540, 0]
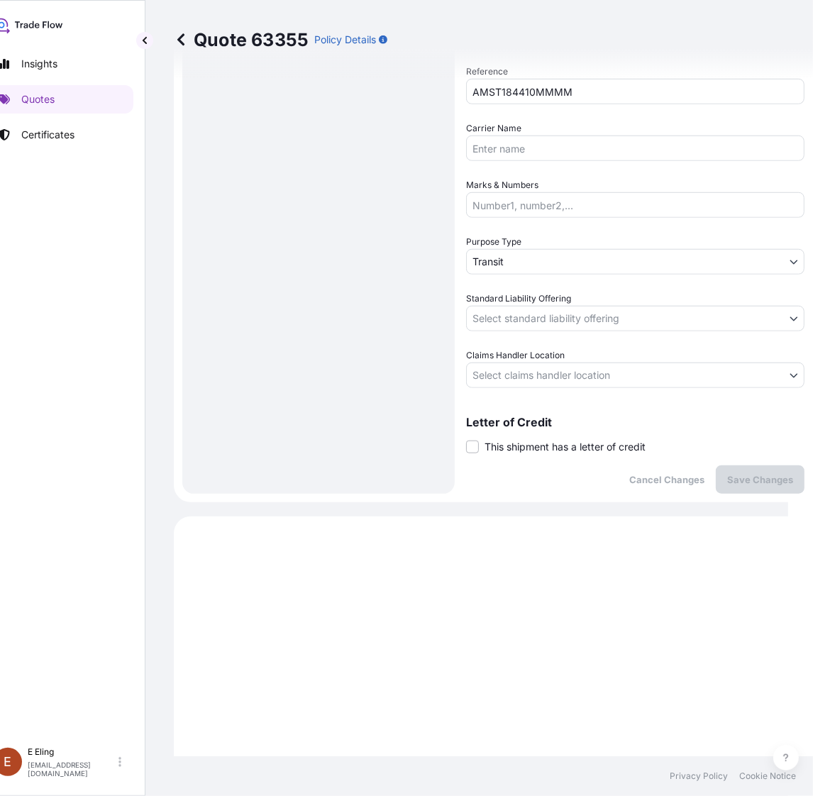
click at [594, 442] on span "This shipment has a letter of credit" at bounding box center [564, 447] width 161 height 14
click at [466, 439] on input "This shipment has a letter of credit" at bounding box center [466, 439] width 0 height 0
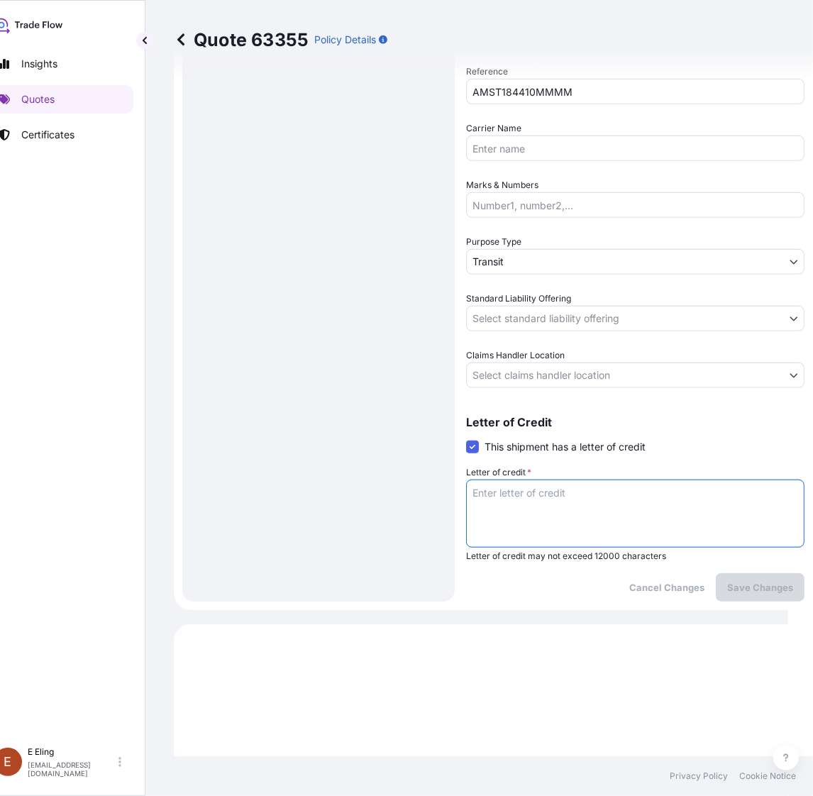
click at [534, 494] on textarea "Letter of credit *" at bounding box center [635, 513] width 338 height 68
paste textarea "Storage Period: [DATE] to [DATE] (till further notice)"
type textarea "Storage Period: [DATE] to [DATE] (till further notice)"
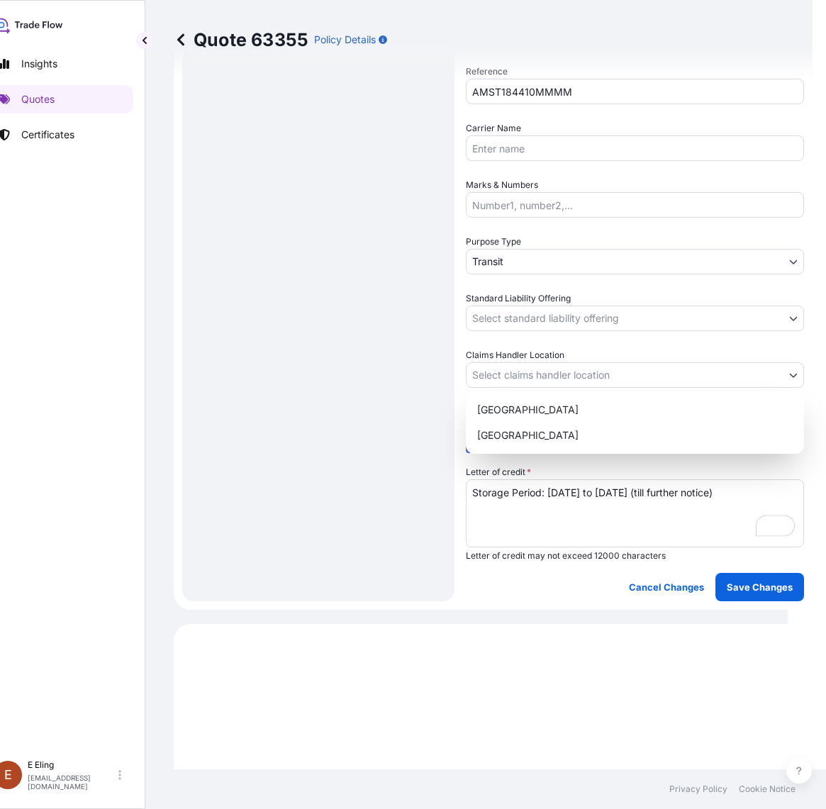
click at [514, 363] on body "Insights Quotes Certificates E E Eling eeling@helutrans.com Quote 63355 Policy …" at bounding box center [381, 404] width 813 height 809
click at [519, 435] on div "[GEOGRAPHIC_DATA]" at bounding box center [635, 436] width 327 height 26
select select "[GEOGRAPHIC_DATA]"
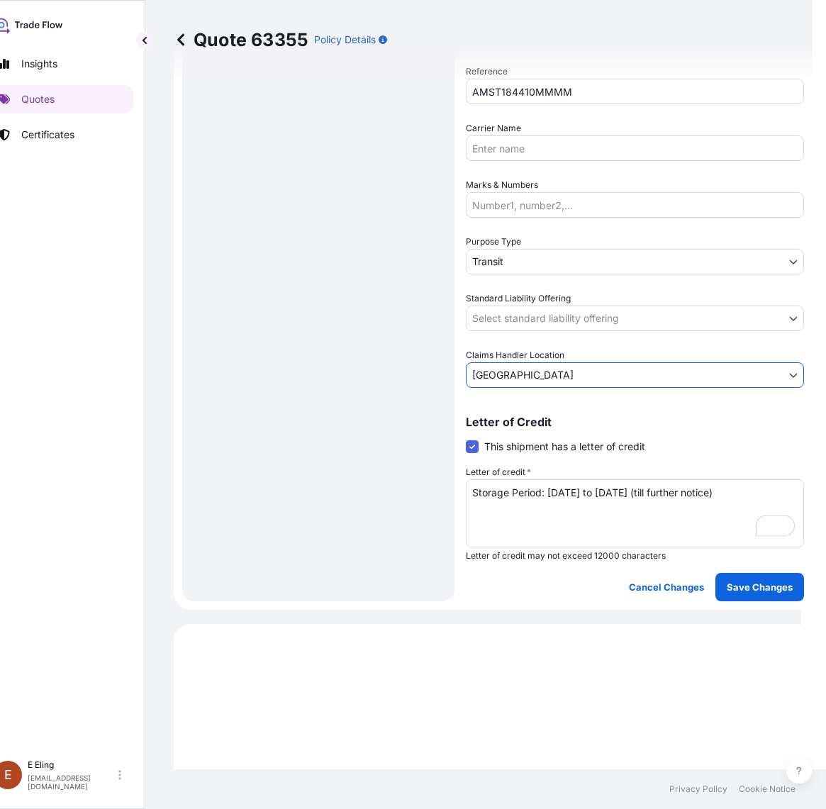
click at [529, 316] on body "Insights Quotes Certificates E E Eling eeling@helutrans.com Quote 63355 Policy …" at bounding box center [388, 404] width 826 height 809
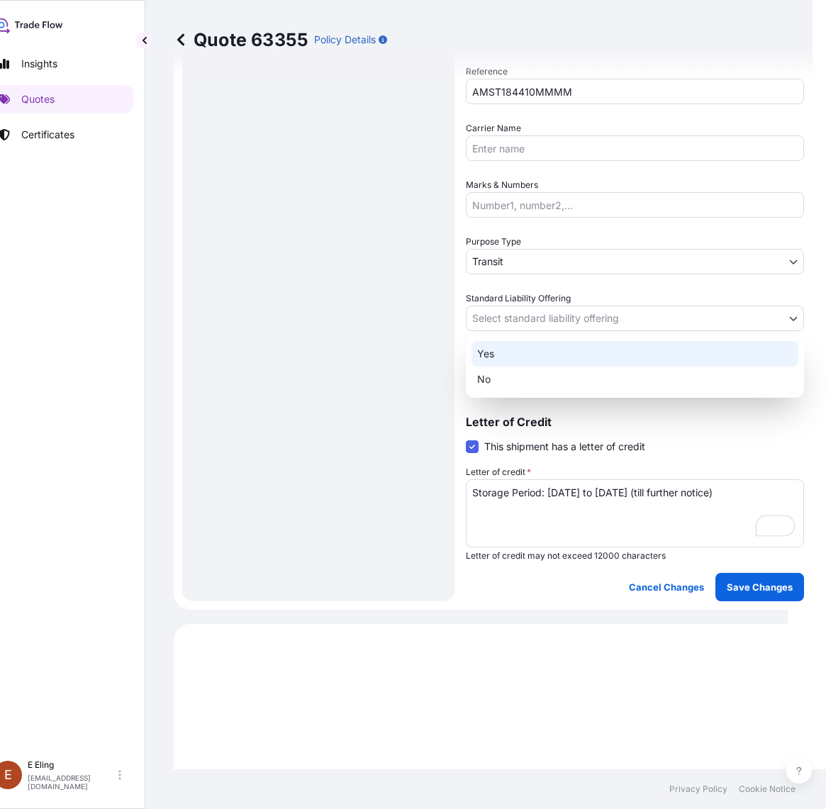
click at [519, 356] on div "Yes" at bounding box center [635, 354] width 327 height 26
select select "Yes"
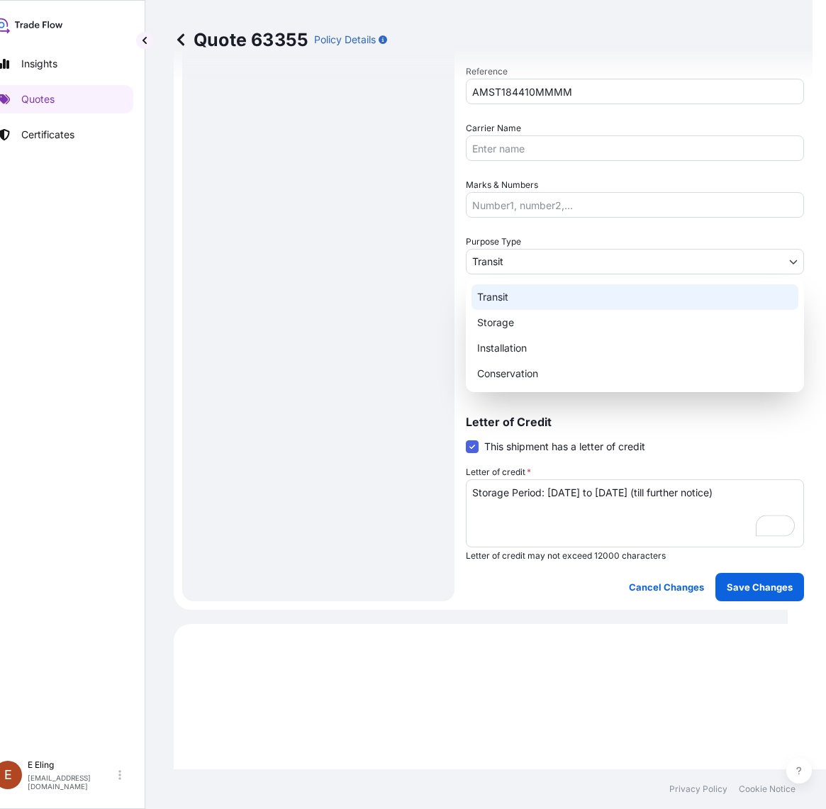
click at [507, 255] on body "Insights Quotes Certificates E E Eling eeling@helutrans.com Quote 63355 Policy …" at bounding box center [381, 404] width 813 height 809
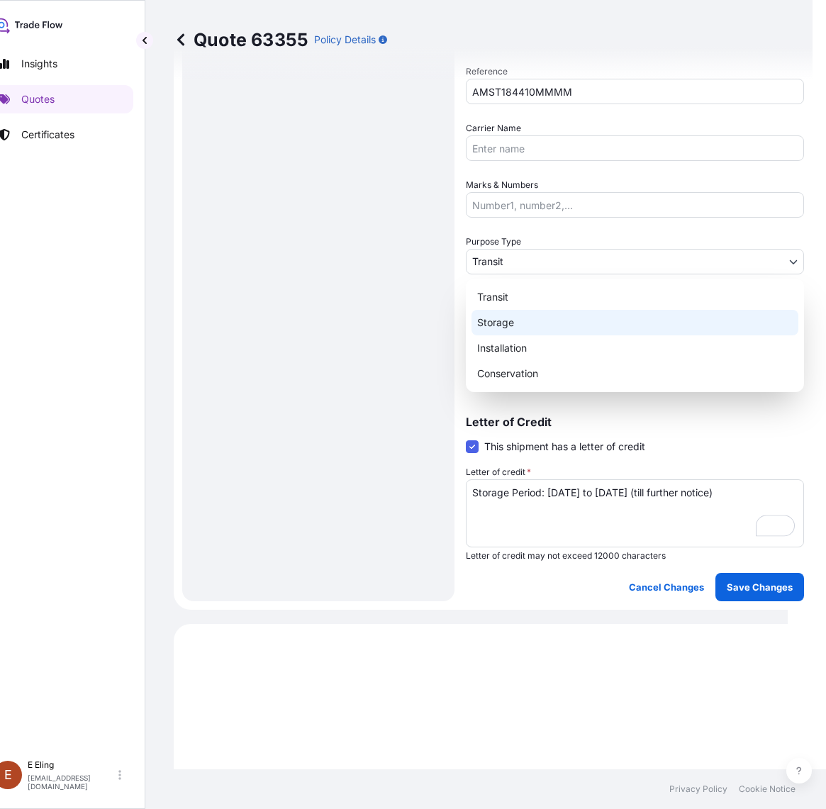
click at [519, 317] on div "Storage" at bounding box center [635, 323] width 327 height 26
select select "Storage"
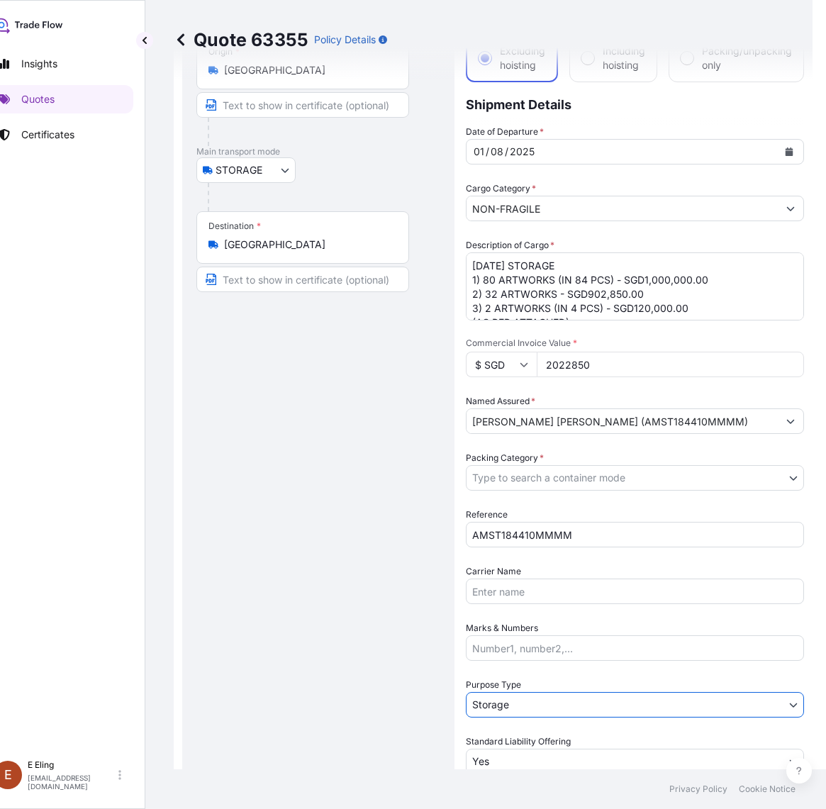
click at [527, 468] on body "Insights Quotes Certificates E E Eling eeling@helutrans.com Quote 63355 Policy …" at bounding box center [388, 404] width 826 height 809
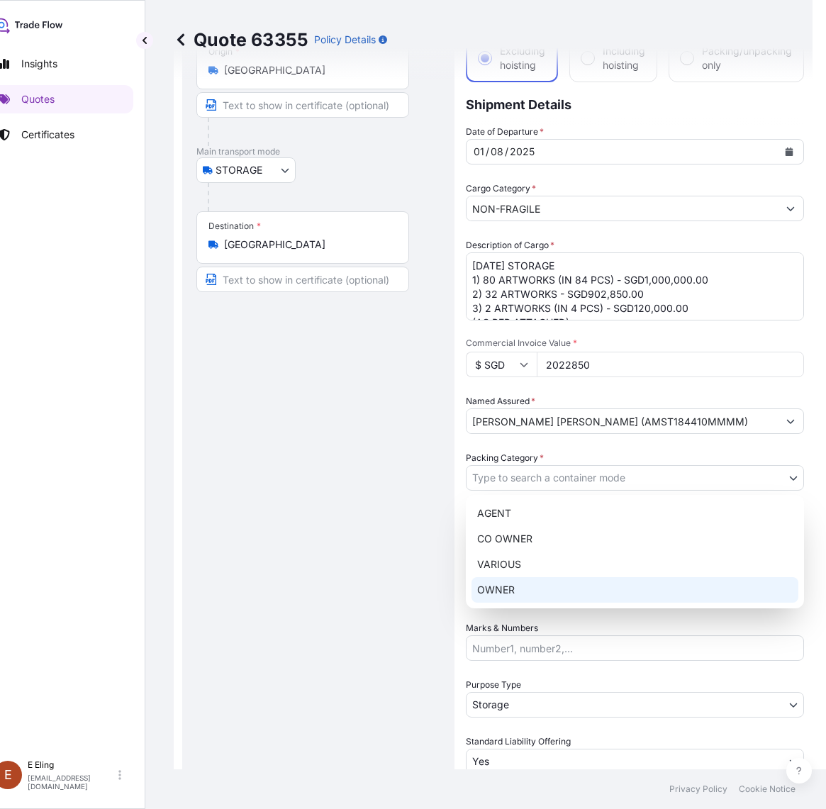
click at [555, 592] on div "OWNER" at bounding box center [635, 590] width 327 height 26
select select "27"
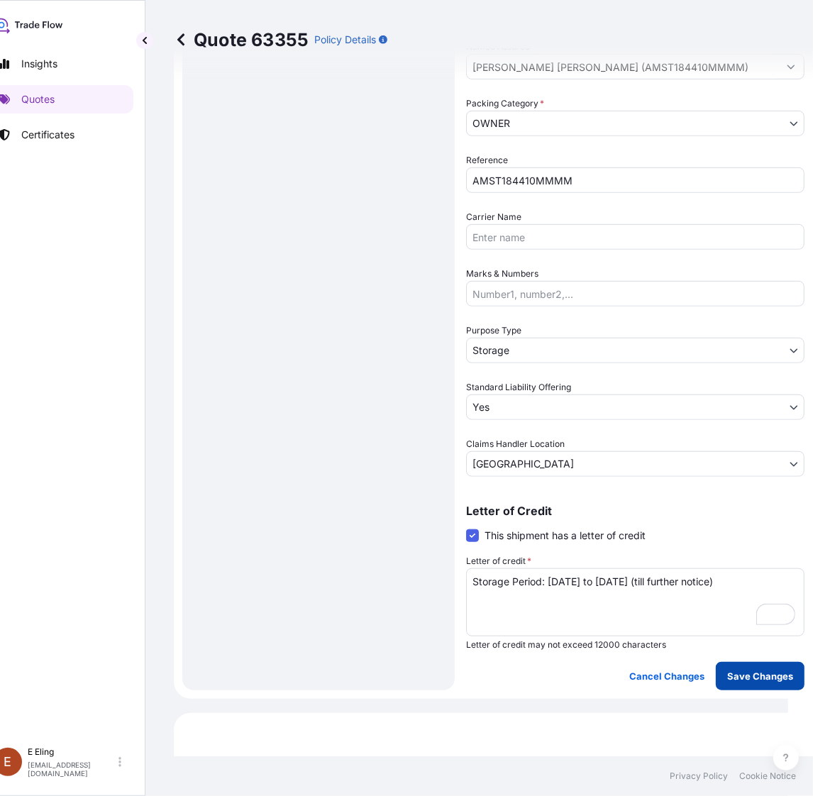
click at [757, 678] on p "Save Changes" at bounding box center [760, 676] width 66 height 14
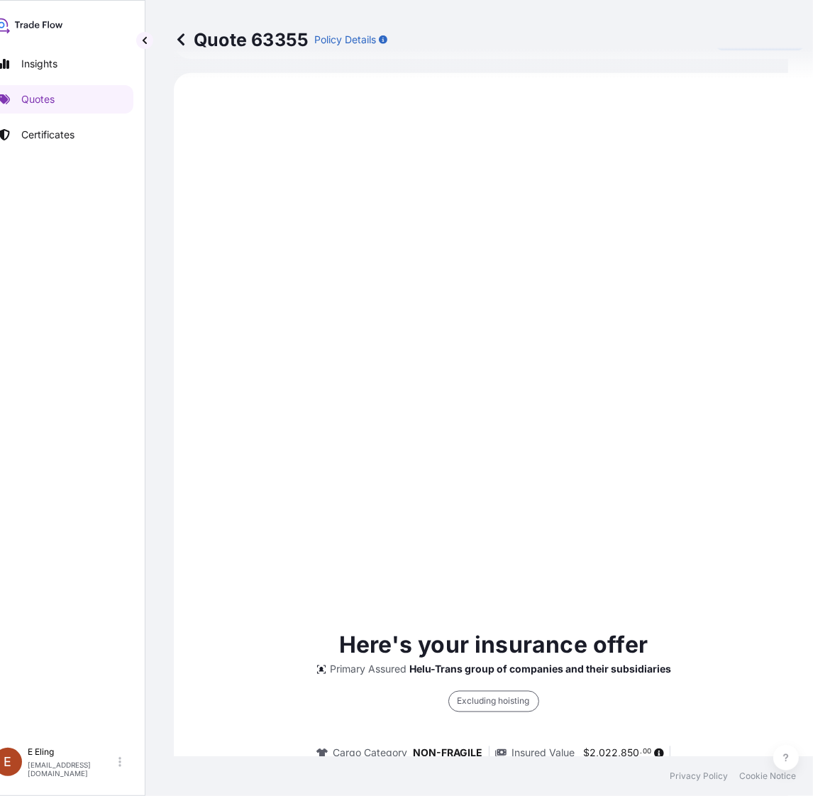
select select "STORAGE"
select select "Storage"
select select "Yes"
select select "[GEOGRAPHIC_DATA]"
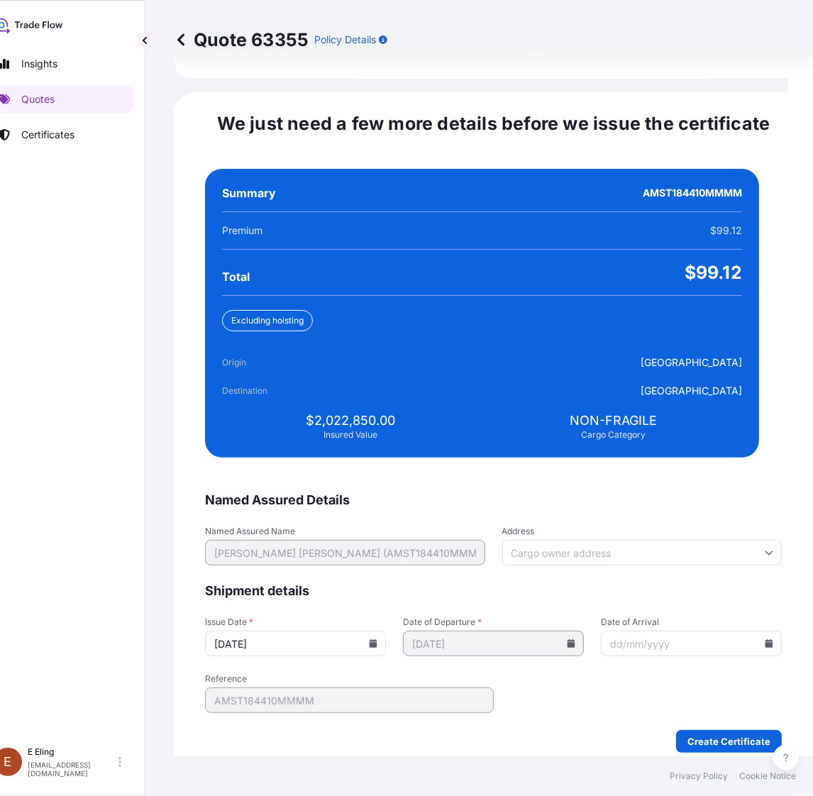
click at [376, 630] on input "[DATE]" at bounding box center [295, 643] width 181 height 26
click at [377, 639] on icon at bounding box center [373, 643] width 8 height 9
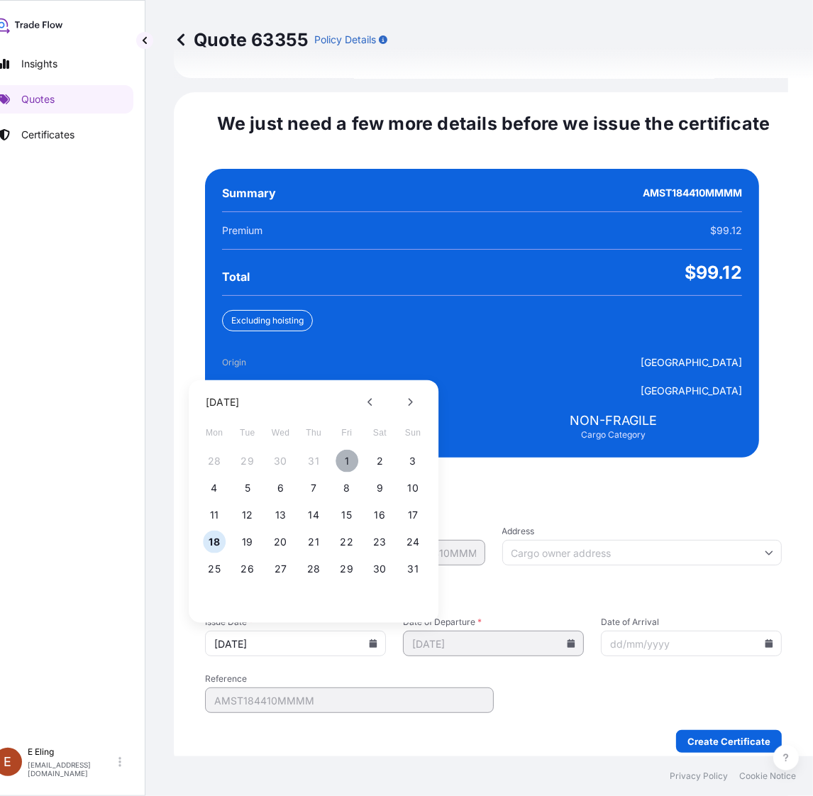
click at [341, 450] on button "1" at bounding box center [346, 461] width 23 height 23
type input "[DATE]"
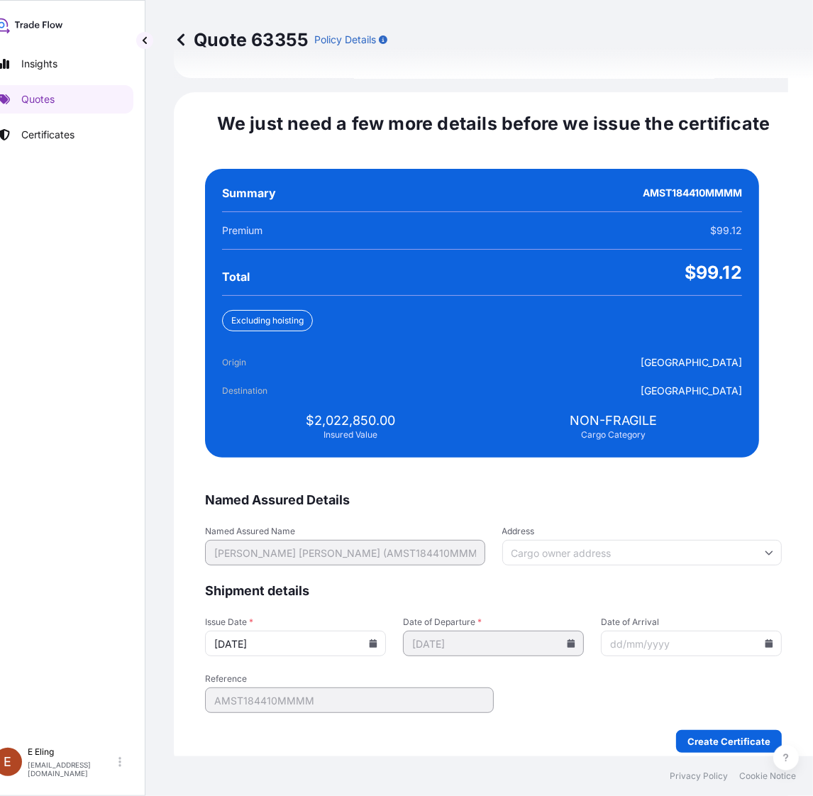
click at [764, 639] on icon at bounding box center [768, 643] width 9 height 9
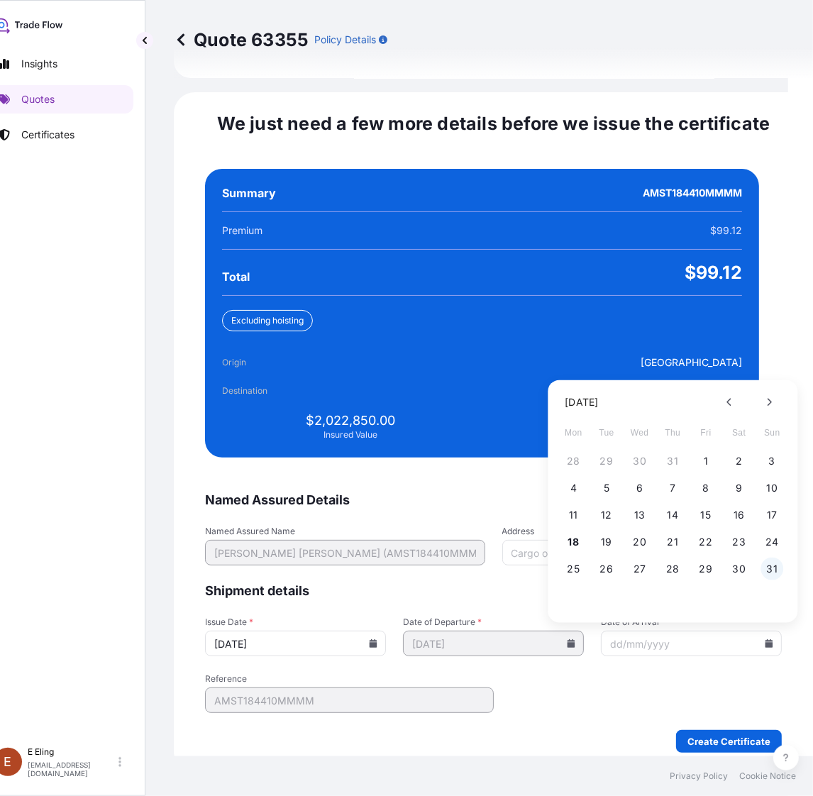
click at [776, 557] on button "31" at bounding box center [771, 568] width 23 height 23
type input "[DATE]"
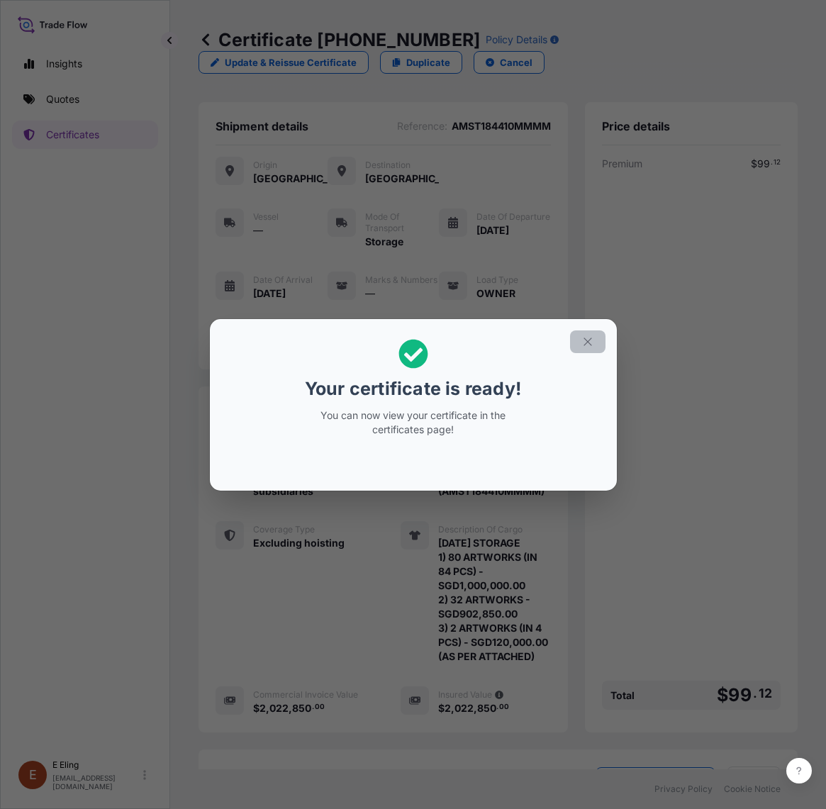
click at [593, 335] on icon "button" at bounding box center [587, 341] width 13 height 13
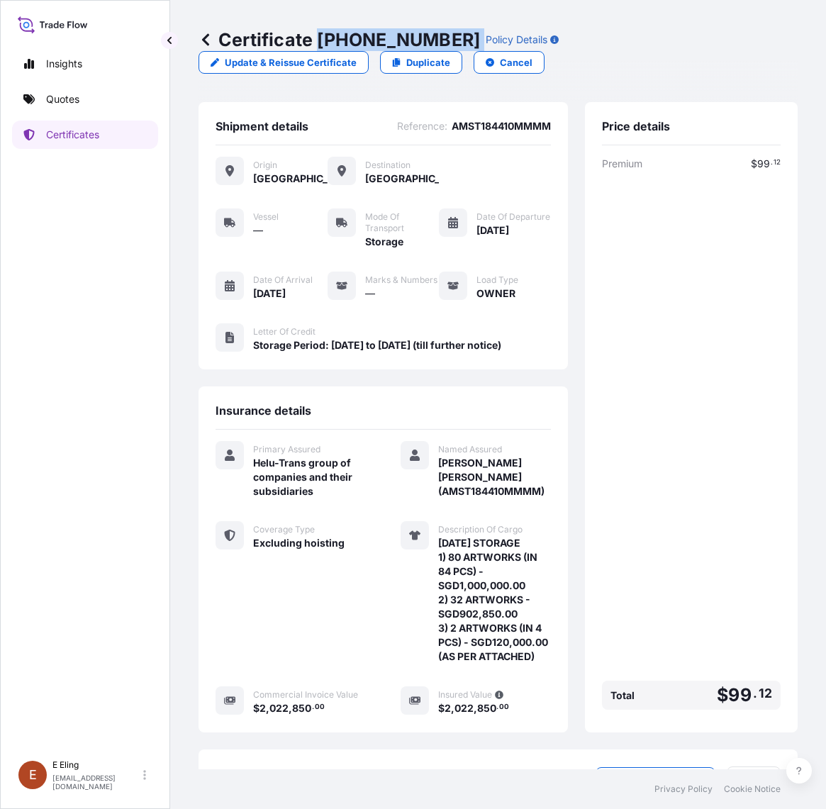
drag, startPoint x: 317, startPoint y: 39, endPoint x: 449, endPoint y: 50, distance: 132.3
click at [449, 50] on div "Certificate 31504-1326-1 Policy Details" at bounding box center [379, 39] width 360 height 23
copy p "[PHONE_NUMBER]"
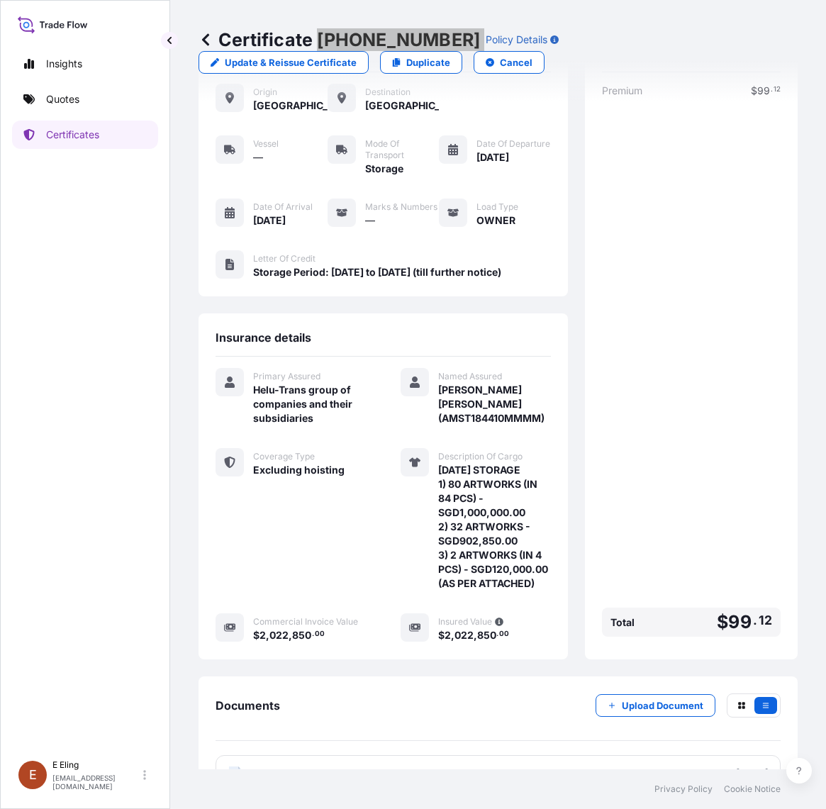
scroll to position [147, 0]
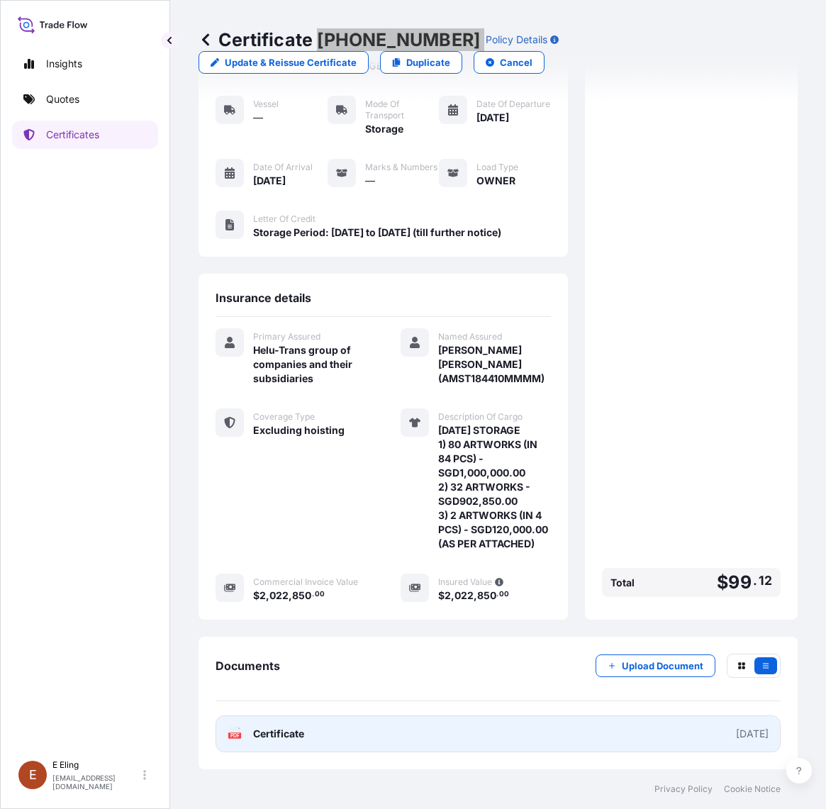
click at [502, 745] on link "PDF Certificate [DATE]" at bounding box center [498, 733] width 565 height 37
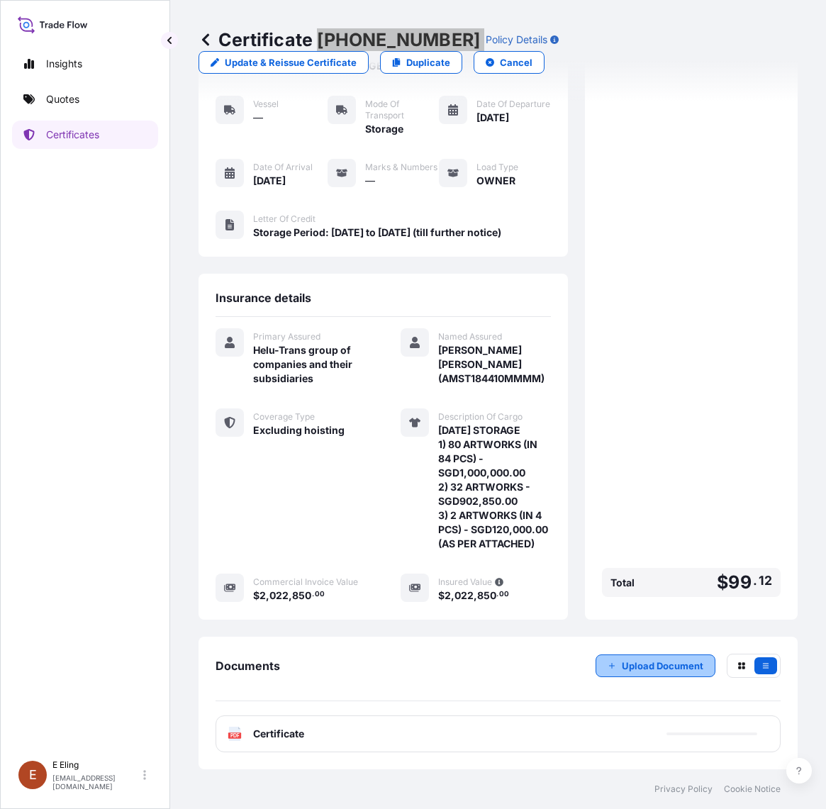
click at [640, 667] on p "Upload Document" at bounding box center [663, 666] width 82 height 14
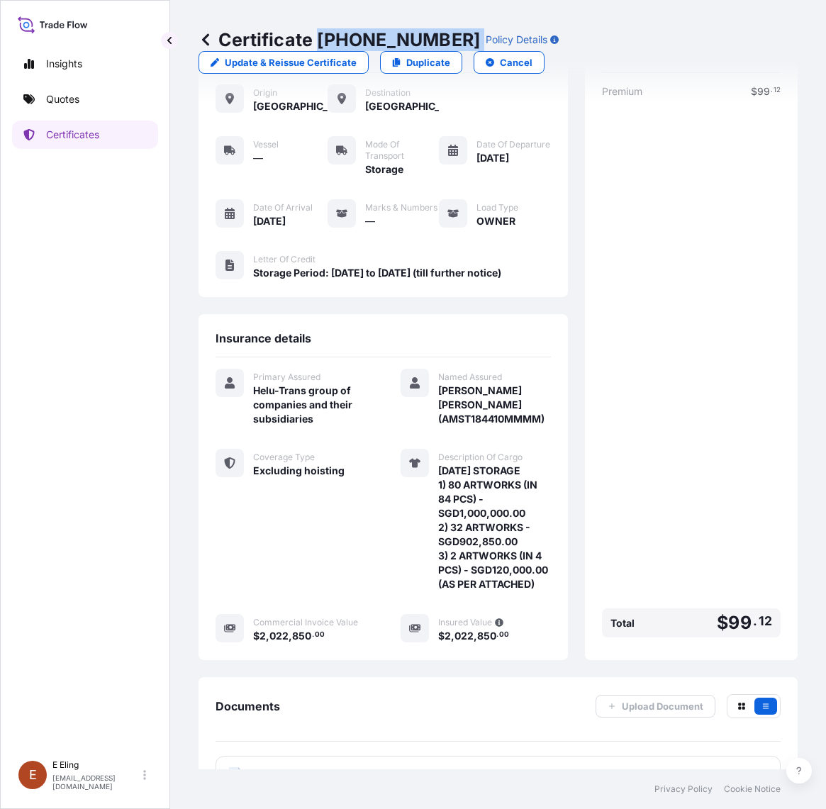
scroll to position [0, 0]
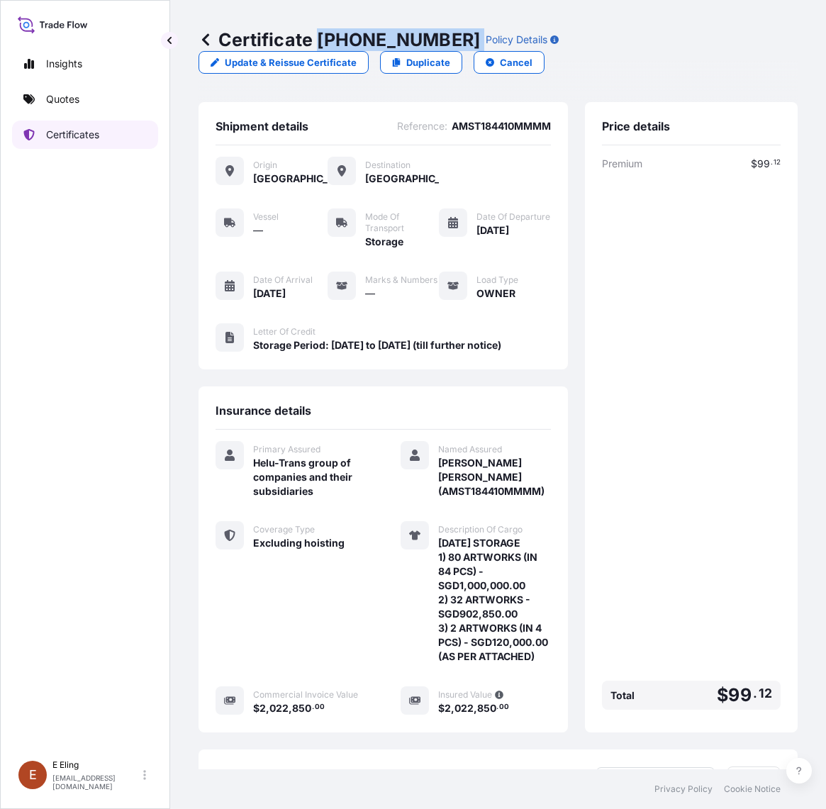
click at [79, 137] on p "Certificates" at bounding box center [72, 135] width 53 height 14
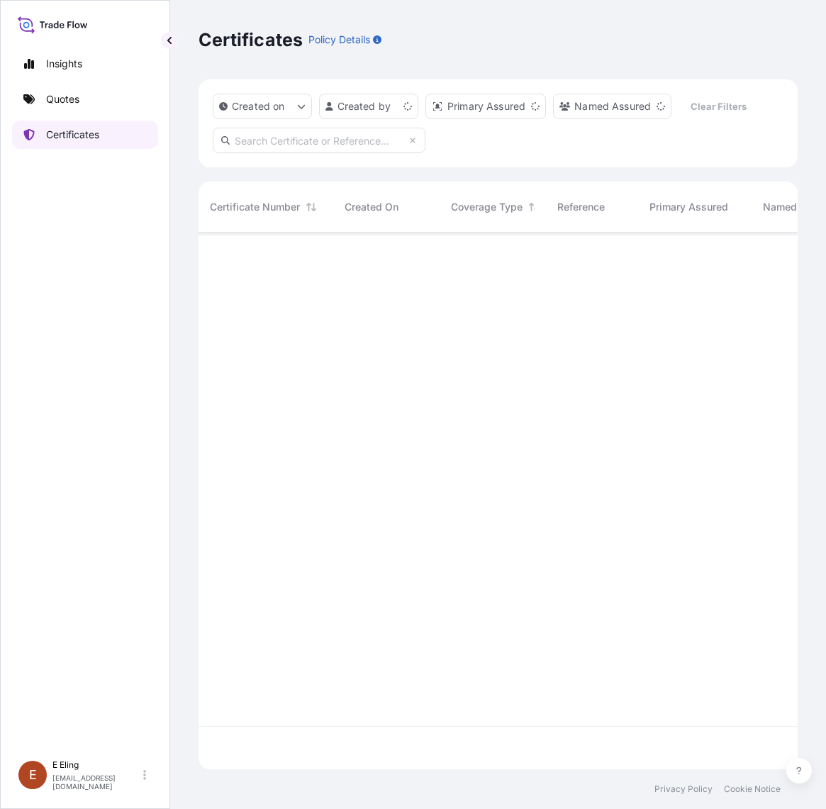
scroll to position [532, 586]
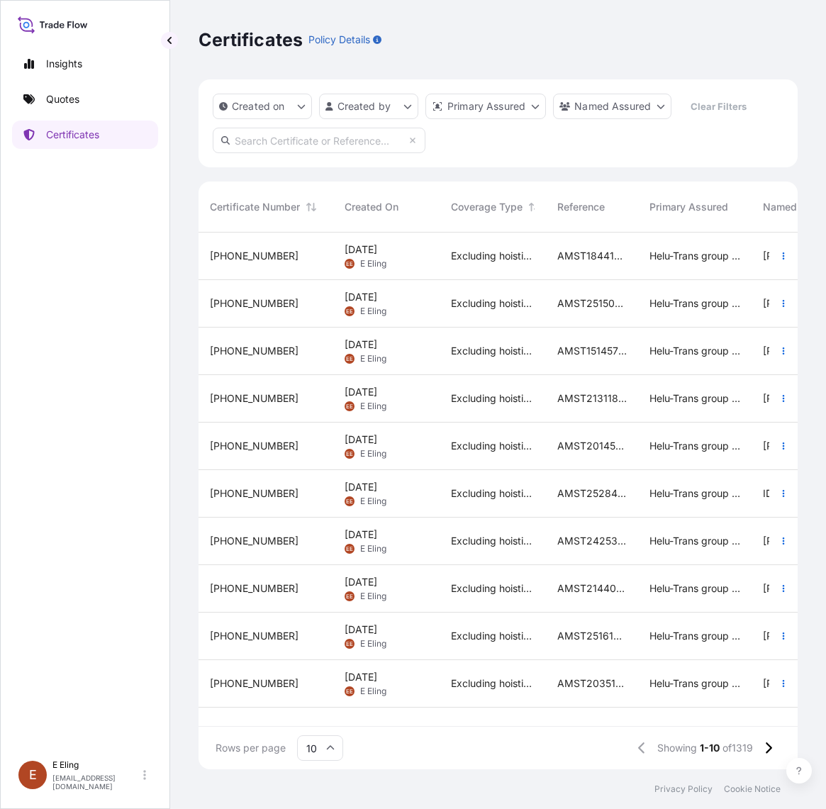
click at [376, 130] on input "text" at bounding box center [319, 141] width 213 height 26
paste input "AMST252502AKAK"
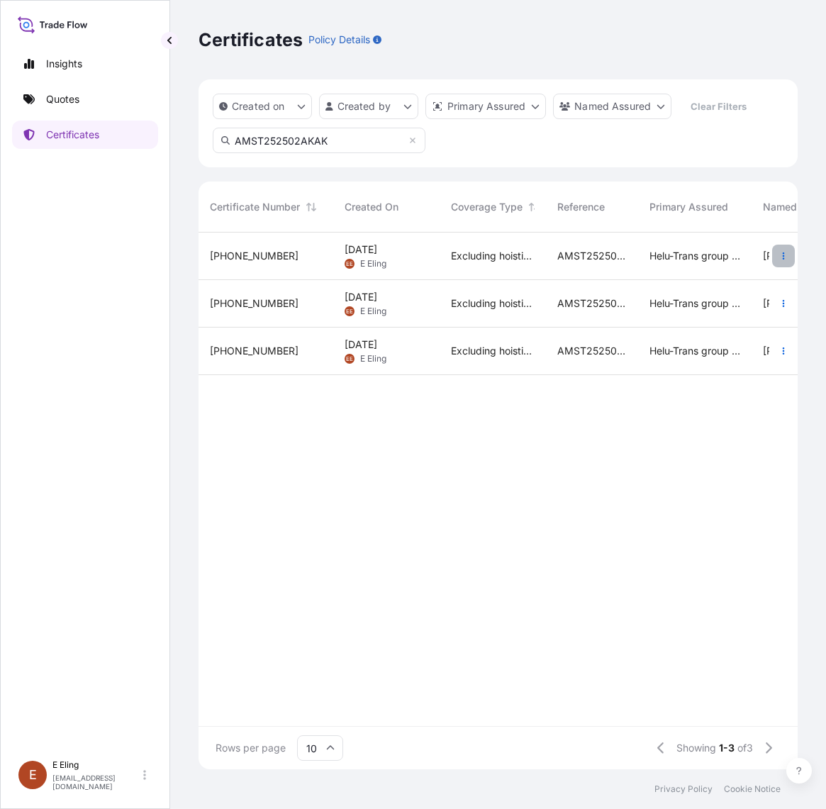
type input "AMST252502AKAK"
click at [782, 249] on button "button" at bounding box center [783, 256] width 23 height 23
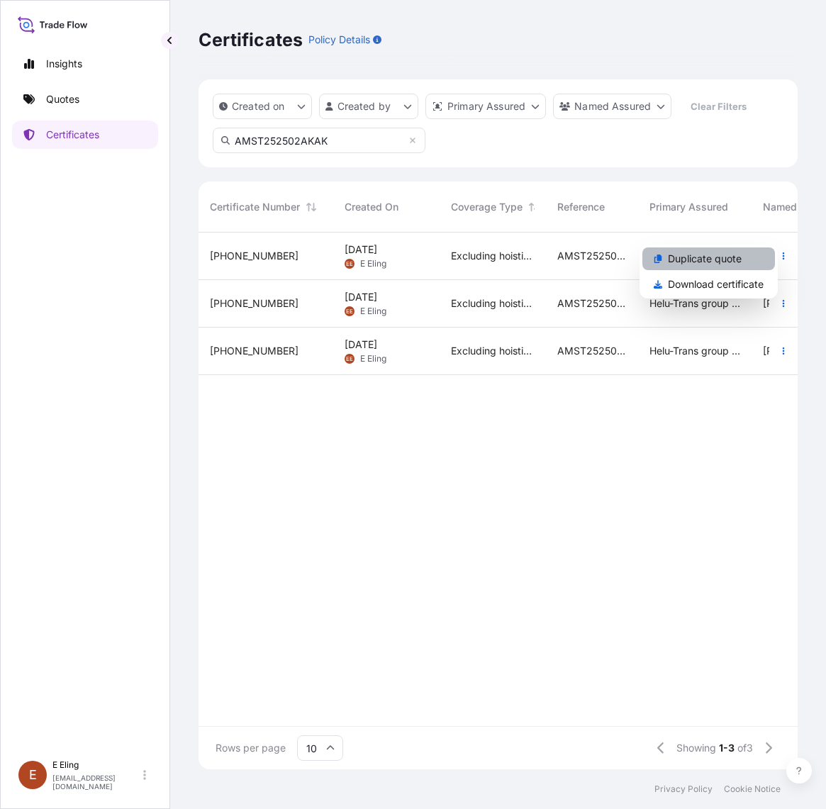
click at [718, 257] on p "Duplicate quote" at bounding box center [705, 259] width 74 height 14
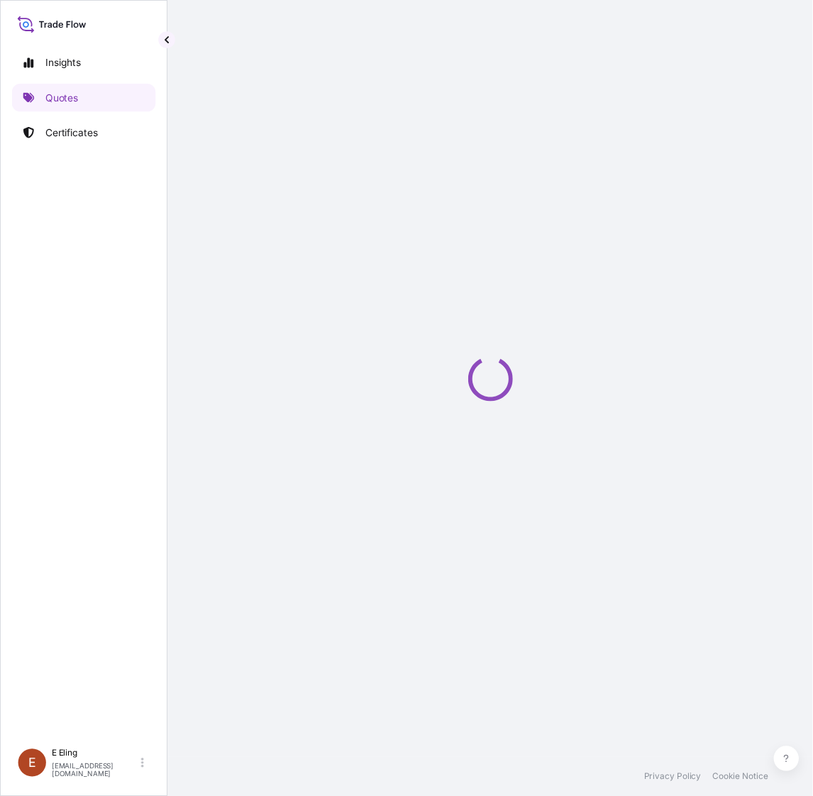
scroll to position [23, 0]
select select "STORAGE"
select select "Storage"
select select "Yes"
select select "[GEOGRAPHIC_DATA]"
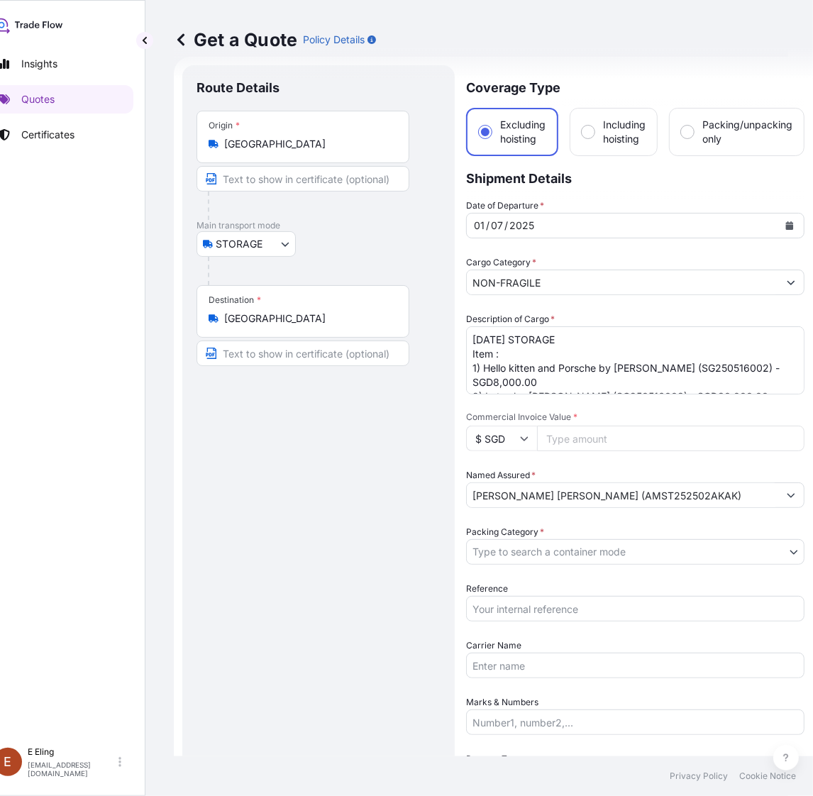
click at [580, 605] on input "Reference" at bounding box center [635, 609] width 338 height 26
paste input "AMST252502AKAK"
type input "AMST252502AKAK"
click at [540, 550] on body "Insights Quotes Certificates E E Eling eeling@helutrans.com Get a Quote Policy …" at bounding box center [381, 398] width 813 height 796
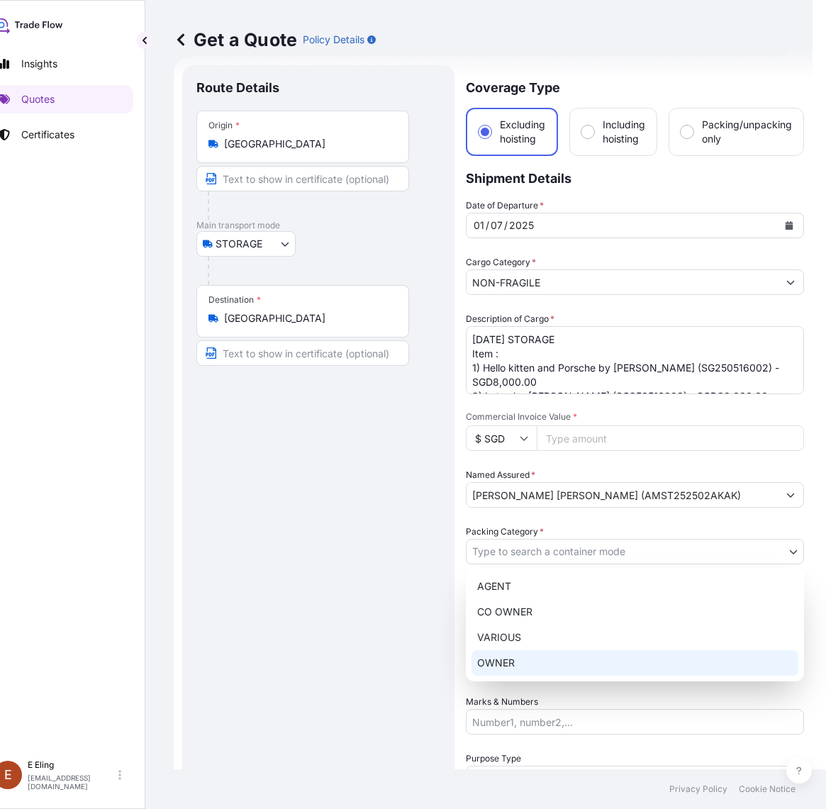
click at [528, 652] on div "OWNER" at bounding box center [635, 663] width 327 height 26
select select "27"
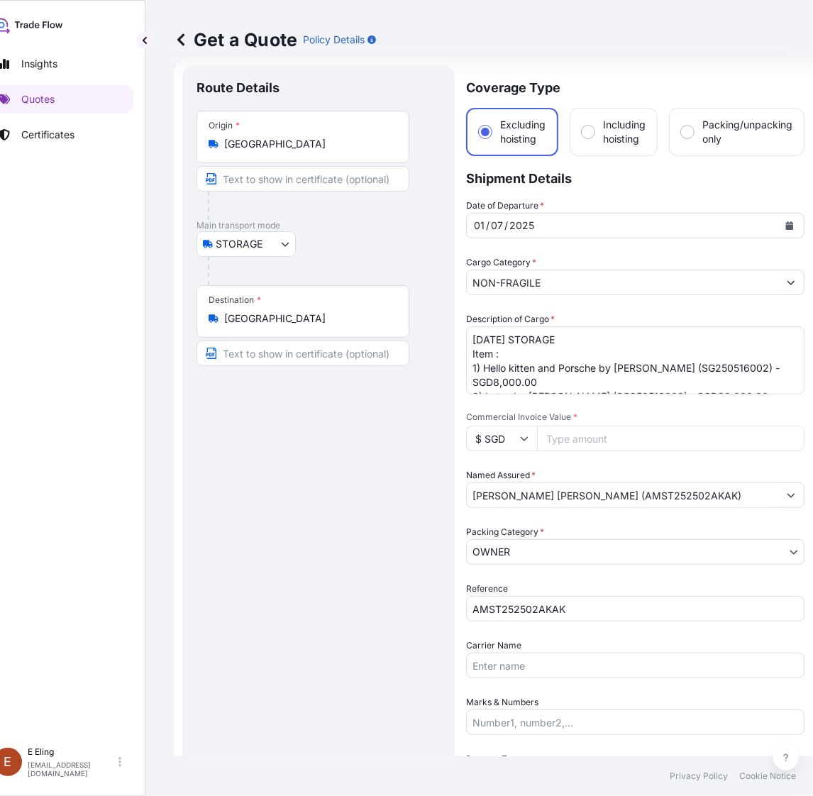
click at [569, 436] on input "Commercial Invoice Value *" at bounding box center [670, 438] width 267 height 26
paste input "281000.00"
type input "281000.00"
drag, startPoint x: 493, startPoint y: 339, endPoint x: 427, endPoint y: 339, distance: 65.9
click at [427, 339] on form "Route Details Place of loading Road / Inland Road / Inland Origin * Singapore M…" at bounding box center [493, 592] width 639 height 1070
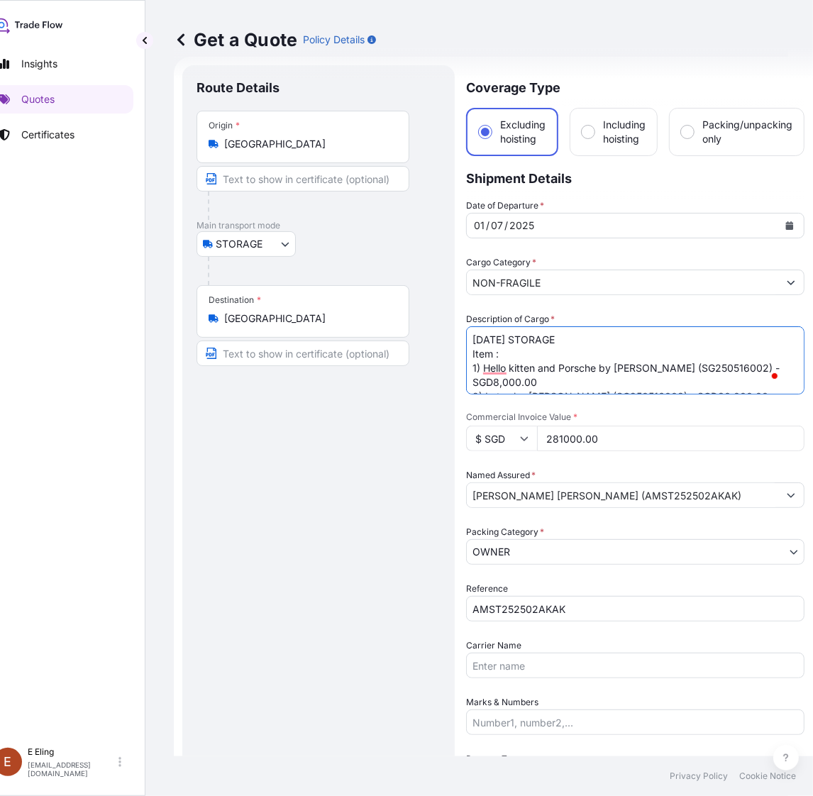
type textarea "AUG25 STORAGE Item : 1) Hello kitten and Porsche by Andre Tan (SG250516002) - S…"
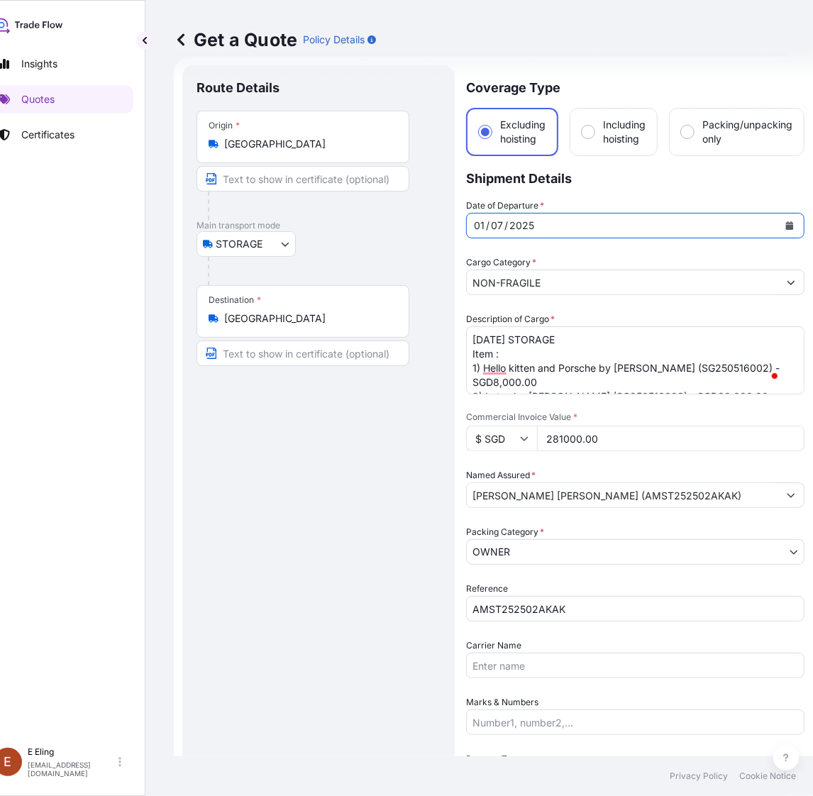
click at [785, 231] on button "Calendar" at bounding box center [789, 225] width 23 height 23
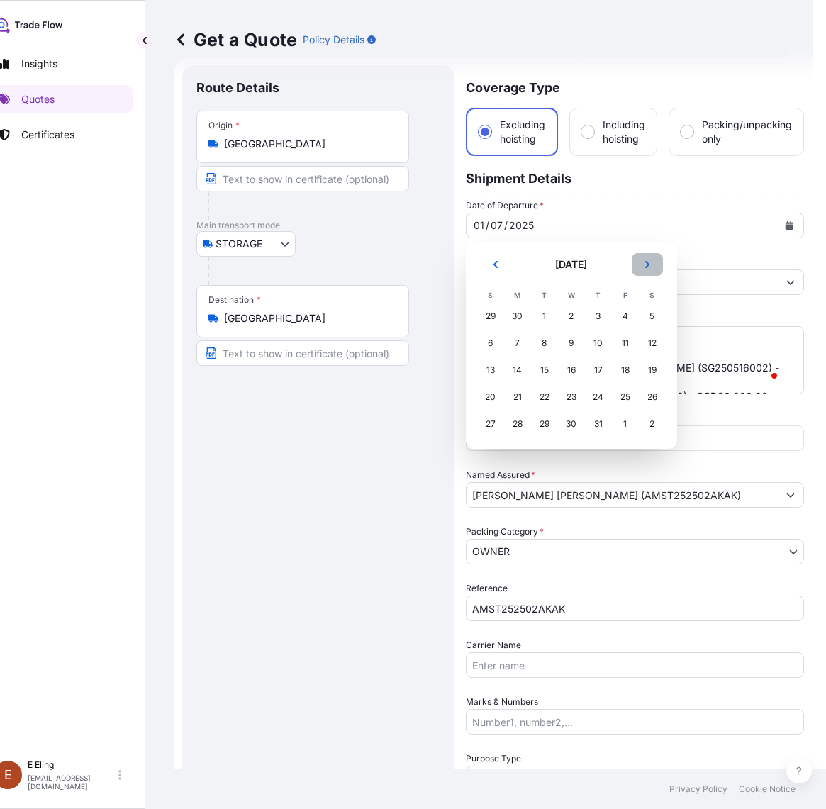
click at [650, 261] on icon "Next" at bounding box center [647, 264] width 9 height 9
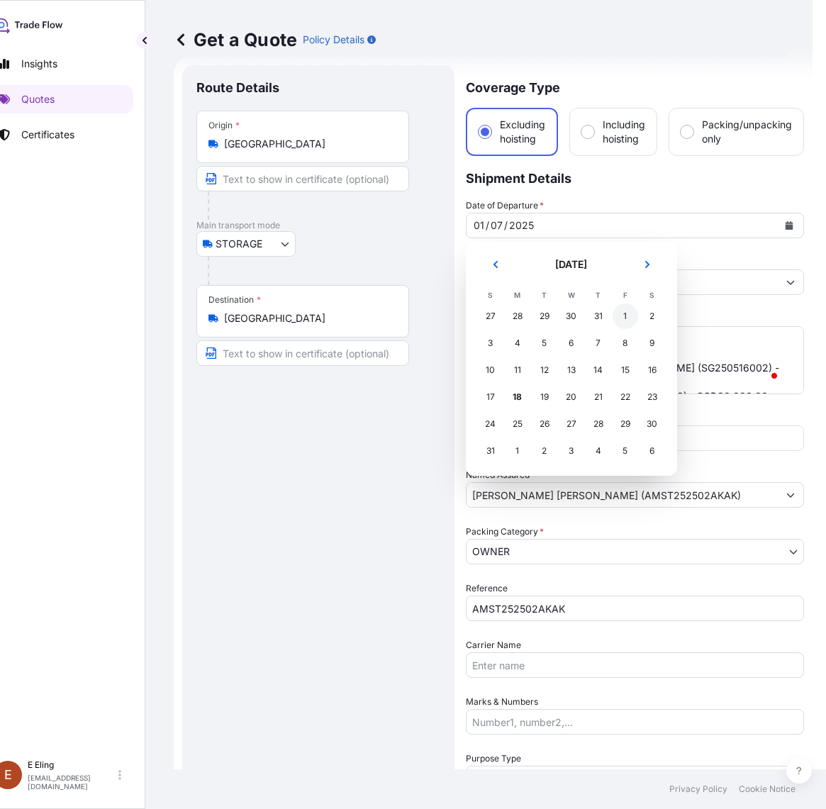
click at [624, 314] on div "1" at bounding box center [626, 316] width 26 height 26
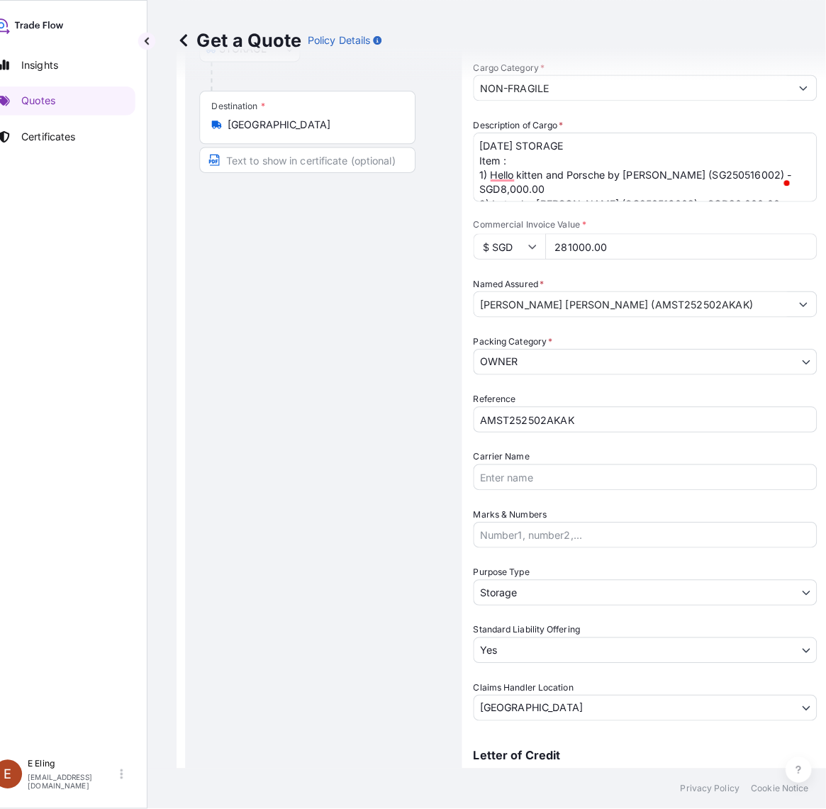
scroll to position [378, 0]
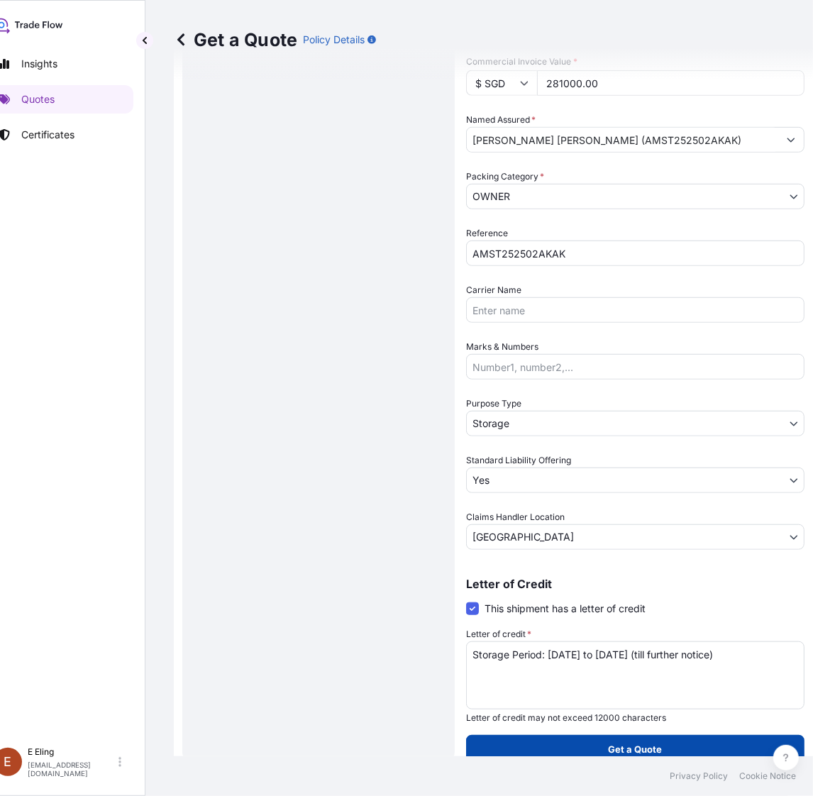
click at [622, 745] on p "Get a Quote" at bounding box center [635, 749] width 54 height 14
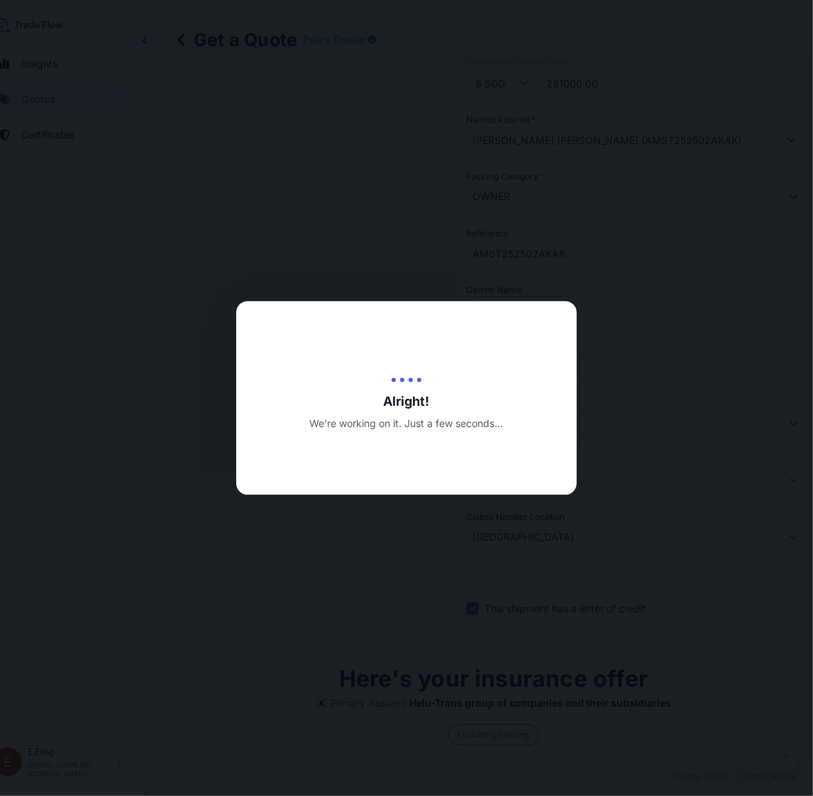
type input "[DATE]"
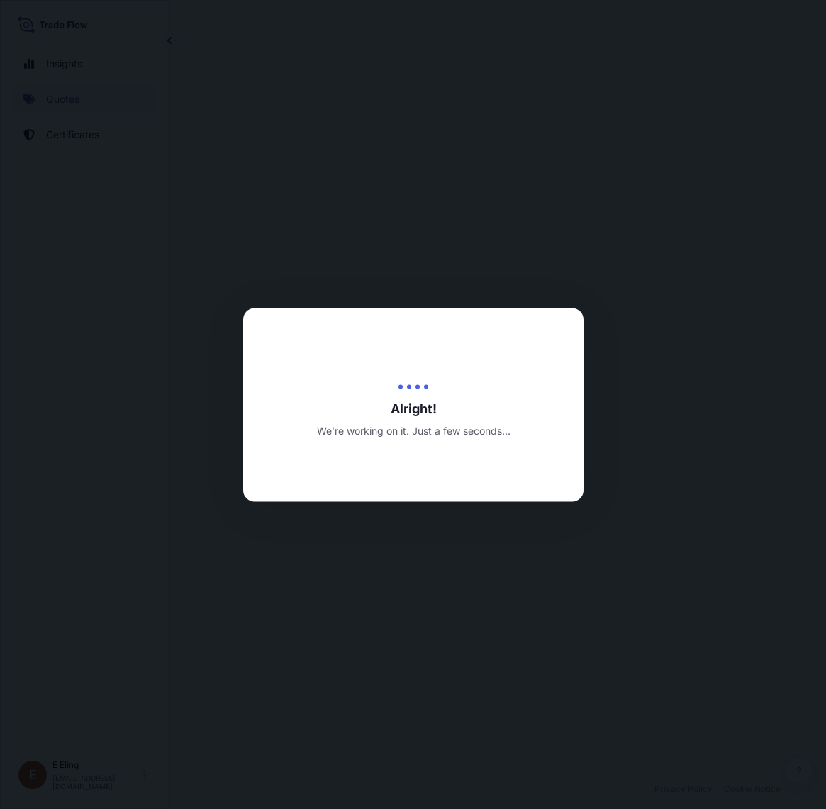
select select "STORAGE"
select select "Transit"
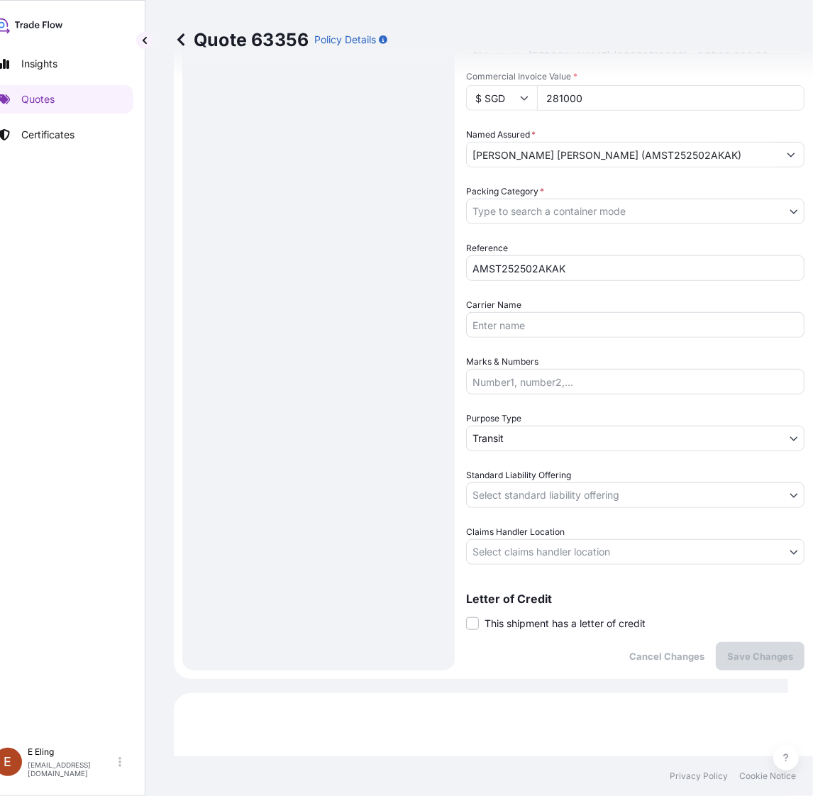
scroll to position [362, 0]
click at [538, 618] on span "This shipment has a letter of credit" at bounding box center [564, 624] width 161 height 14
click at [557, 659] on div "Cancel Changes Save Changes" at bounding box center [635, 656] width 338 height 28
drag, startPoint x: 520, startPoint y: 612, endPoint x: 514, endPoint y: 619, distance: 9.1
click at [518, 612] on div "Letter of Credit This shipment has a letter of credit Letter of credit * Letter…" at bounding box center [635, 613] width 338 height 38
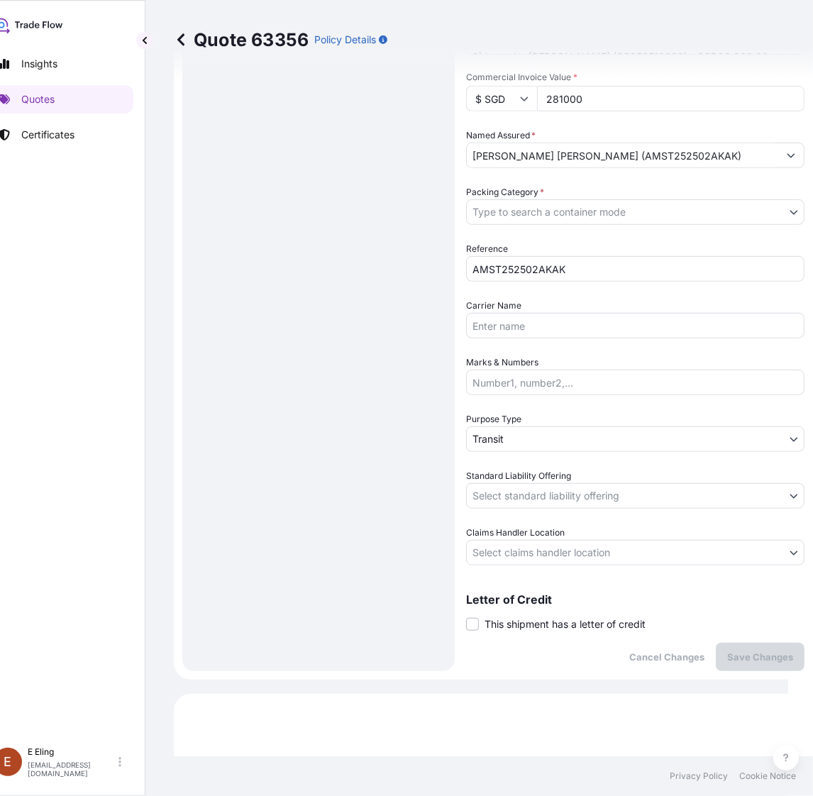
click at [498, 622] on span "This shipment has a letter of credit" at bounding box center [564, 624] width 161 height 14
click at [466, 616] on input "This shipment has a letter of credit" at bounding box center [466, 616] width 0 height 0
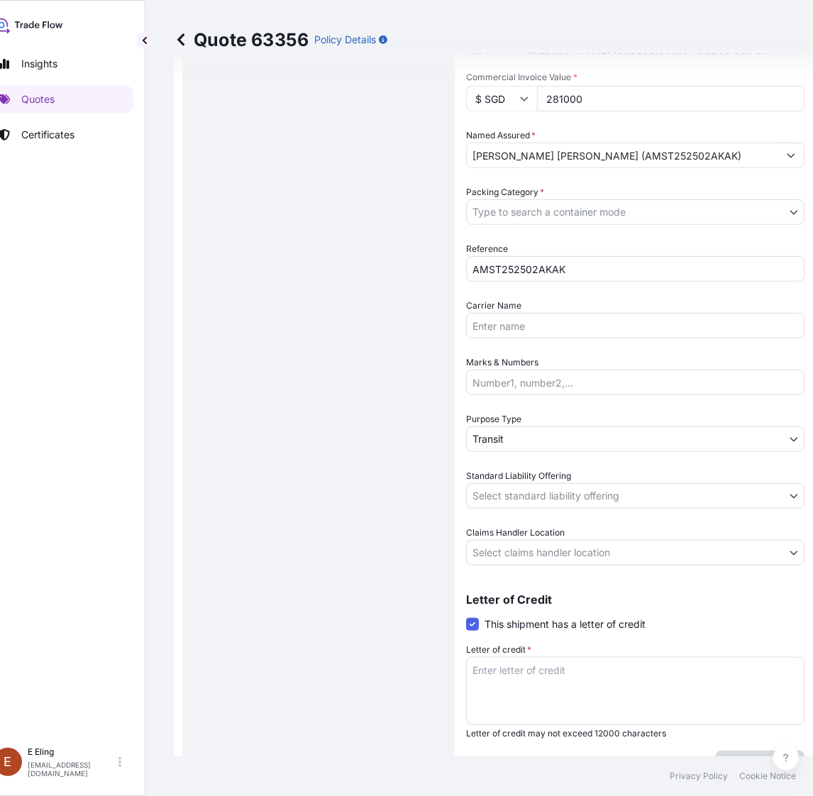
click at [501, 667] on textarea "Letter of credit *" at bounding box center [635, 691] width 338 height 68
paste textarea "Storage Period: [DATE] to [DATE] (till further notice)"
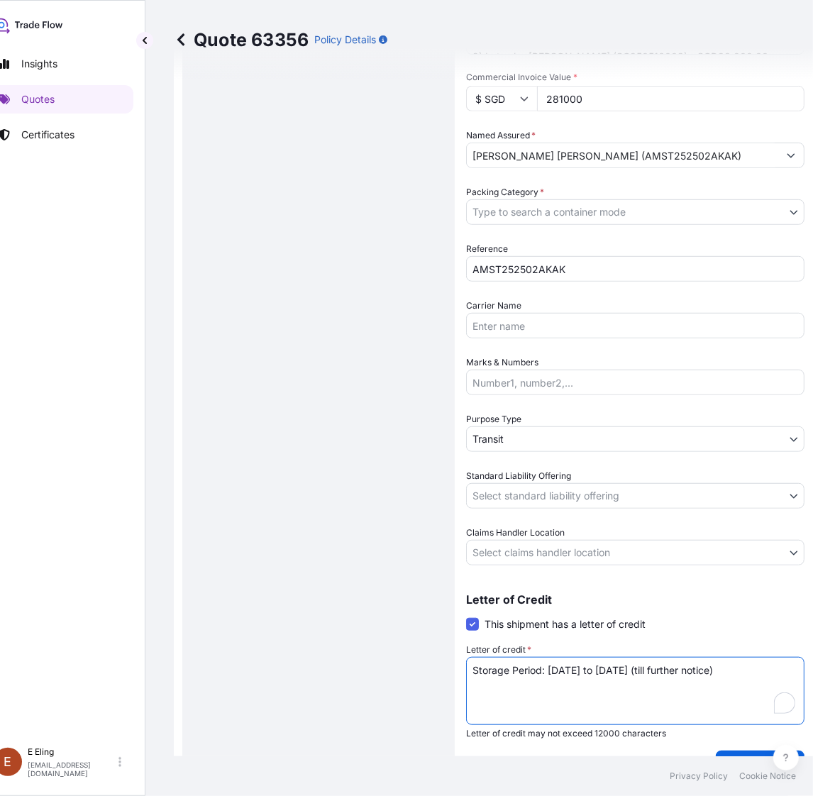
type textarea "Storage Period: [DATE] to [DATE] (till further notice)"
click at [529, 540] on body "Insights Quotes Certificates E E Eling eeling@helutrans.com Quote 63356 Policy …" at bounding box center [381, 398] width 813 height 796
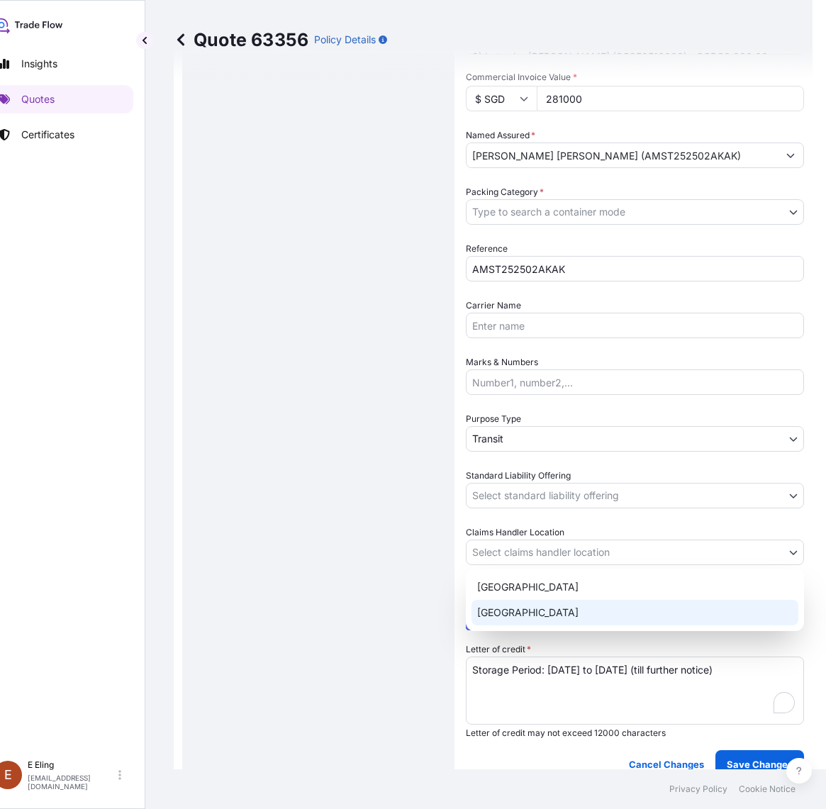
click at [516, 628] on div "Hong Kong Singapore" at bounding box center [635, 600] width 338 height 62
click at [514, 613] on div "[GEOGRAPHIC_DATA]" at bounding box center [635, 613] width 327 height 26
select select "[GEOGRAPHIC_DATA]"
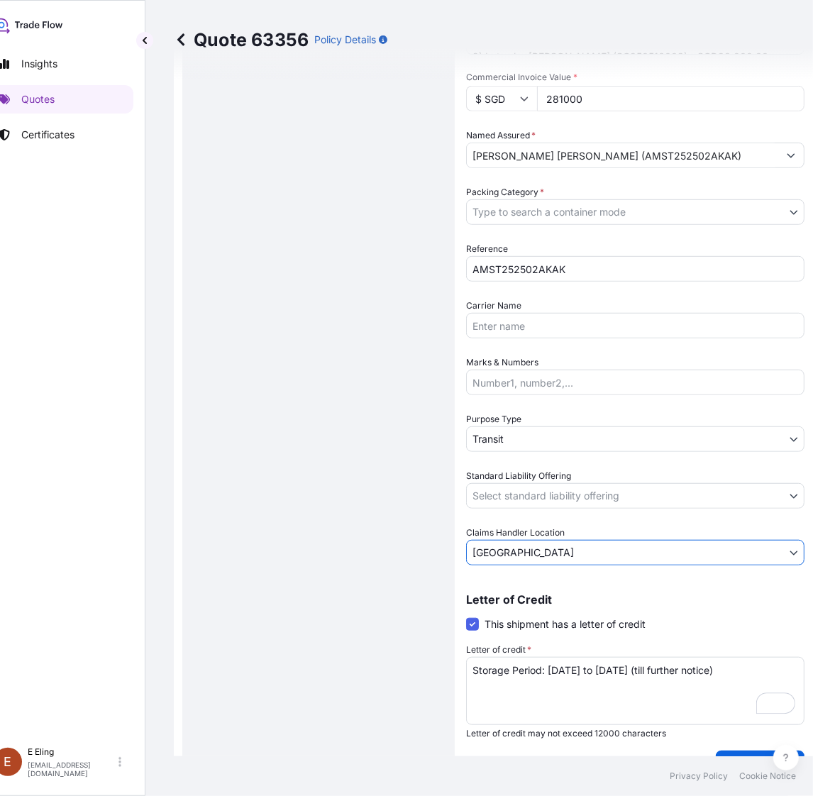
click at [506, 491] on body "Insights Quotes Certificates E E Eling eeling@helutrans.com Quote 63356 Policy …" at bounding box center [381, 398] width 813 height 796
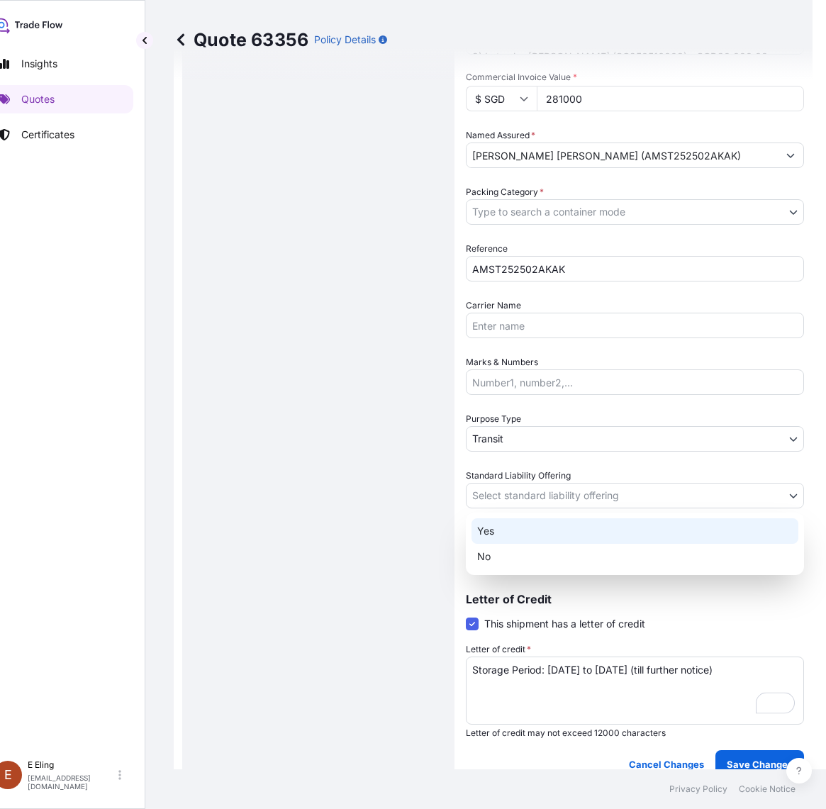
click at [501, 526] on div "Yes" at bounding box center [635, 531] width 327 height 26
select select "Yes"
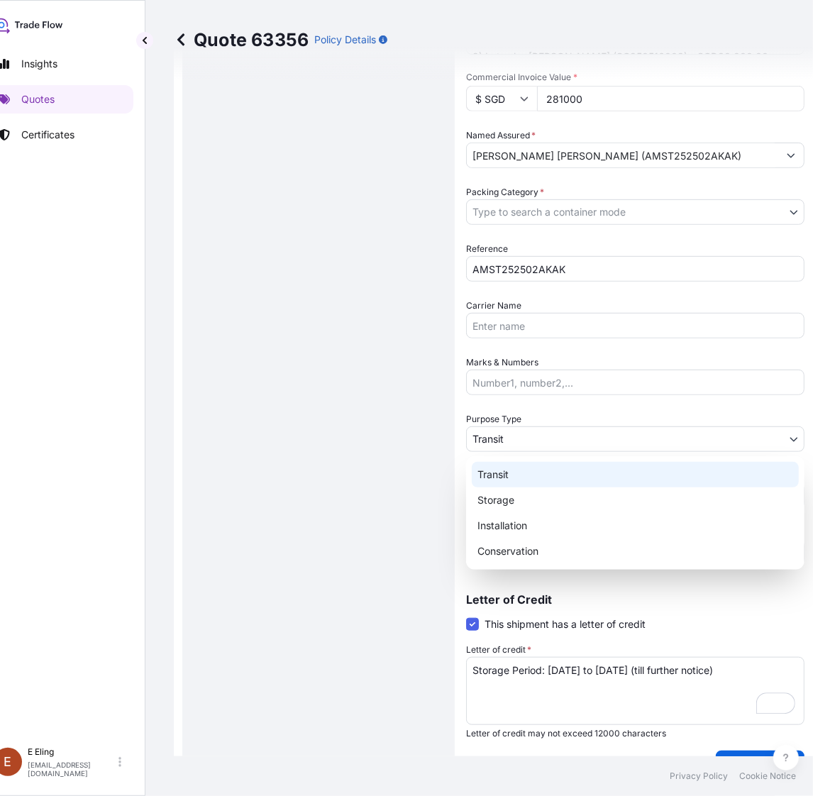
click at [496, 436] on body "Insights Quotes Certificates E E Eling eeling@helutrans.com Quote 63356 Policy …" at bounding box center [374, 398] width 799 height 796
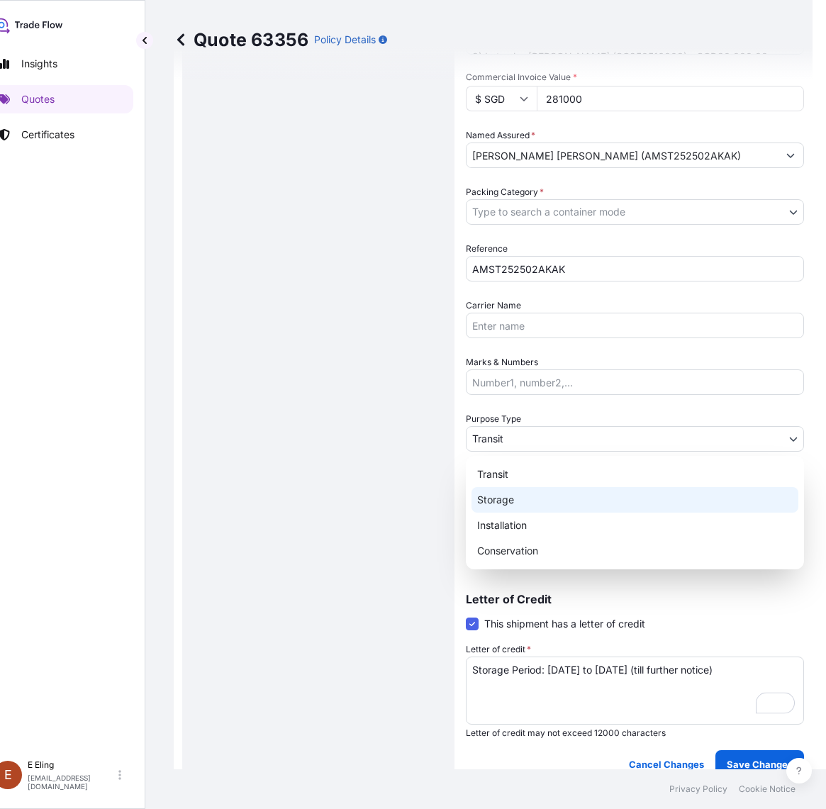
click at [509, 502] on div "Storage" at bounding box center [635, 500] width 327 height 26
select select "Storage"
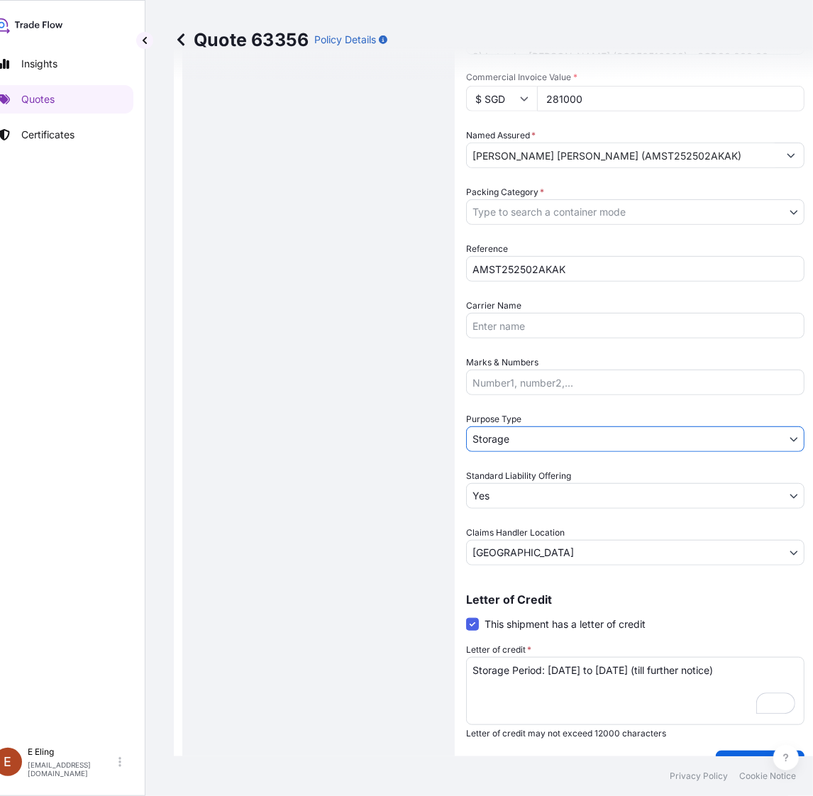
click at [505, 206] on body "Insights Quotes Certificates E E Eling eeling@helutrans.com Quote 63356 Policy …" at bounding box center [381, 398] width 813 height 796
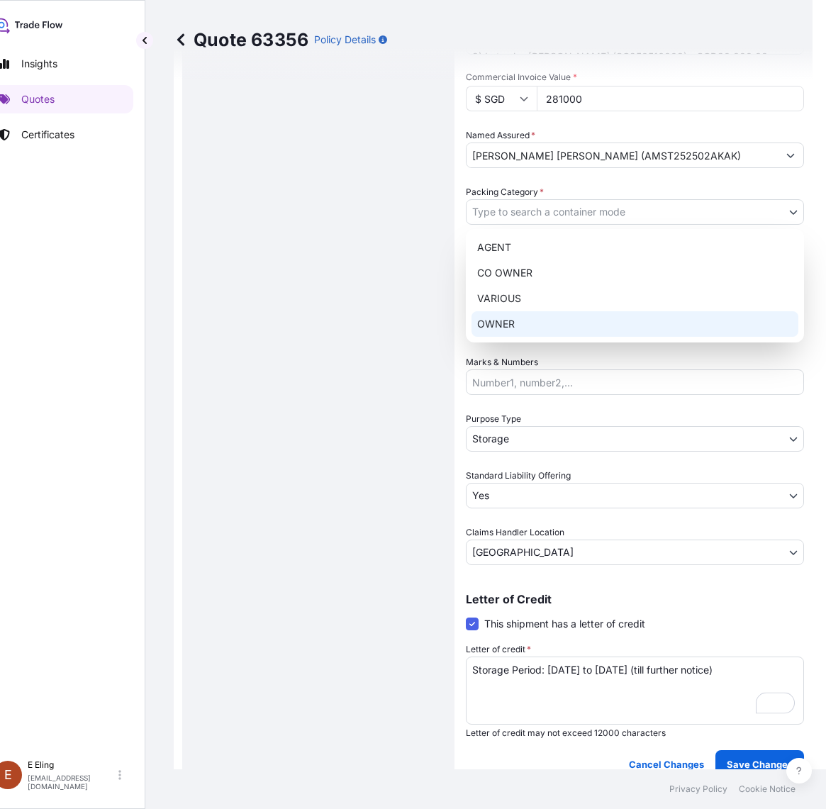
click at [507, 330] on div "OWNER" at bounding box center [635, 324] width 327 height 26
select select "27"
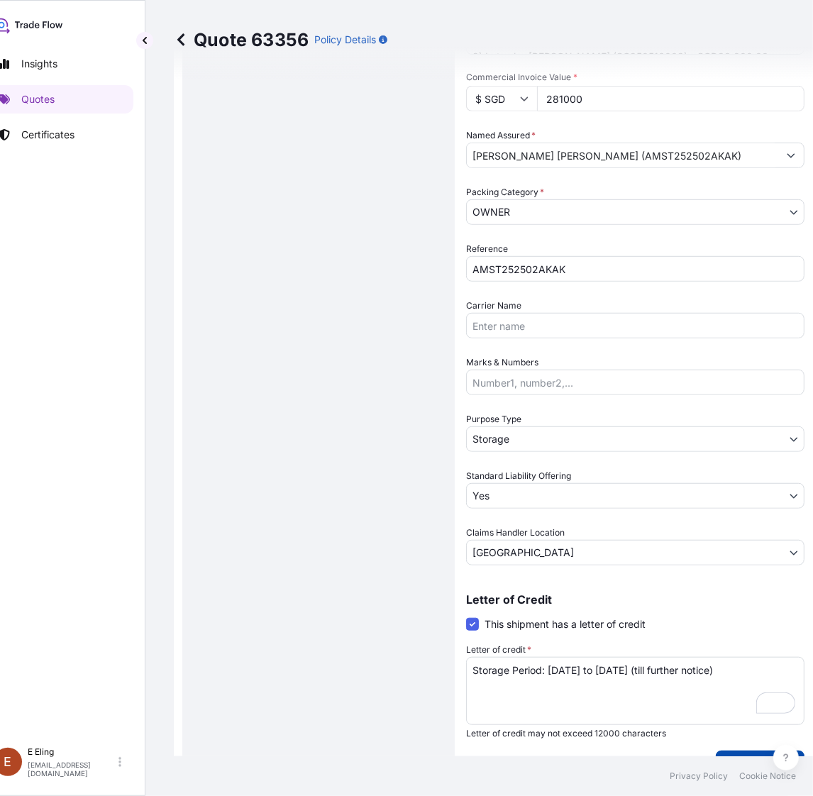
click at [750, 757] on p "Save Changes" at bounding box center [760, 764] width 66 height 14
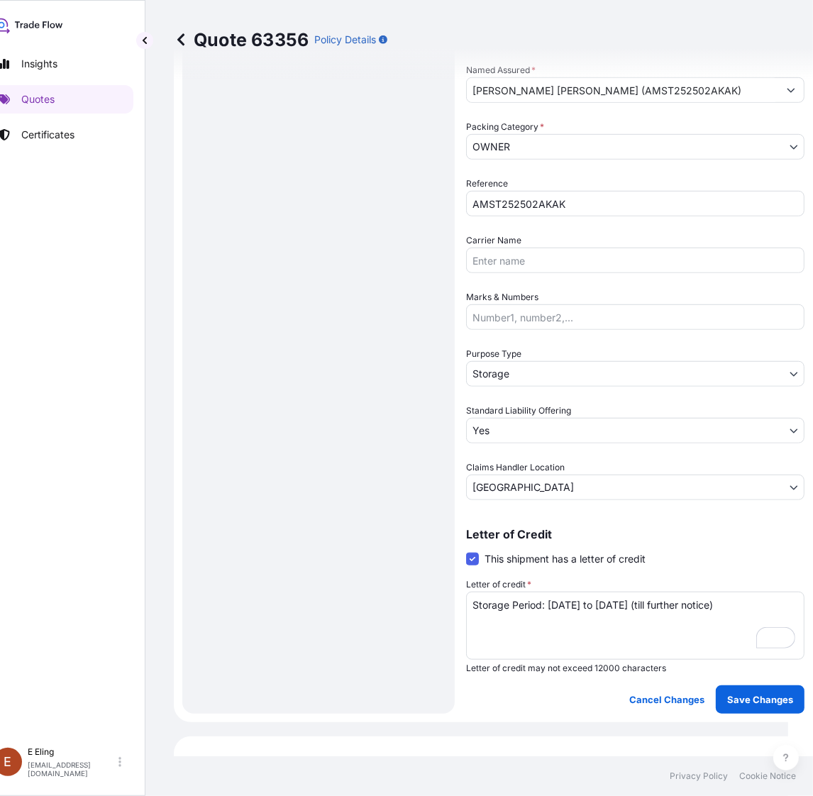
scroll to position [586, 0]
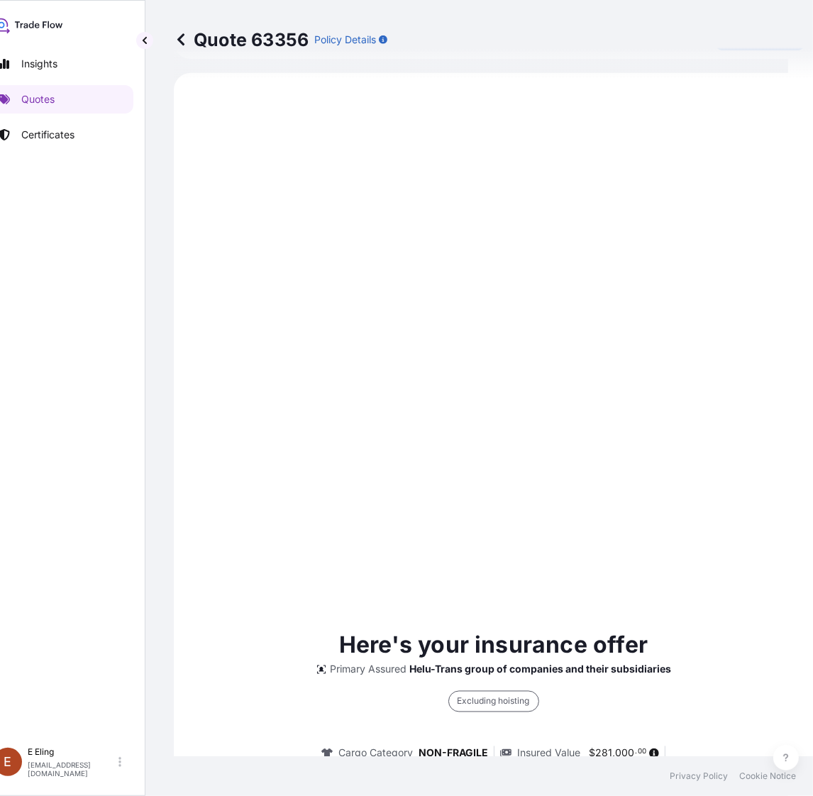
select select "STORAGE"
select select "Storage"
select select "Yes"
select select "[GEOGRAPHIC_DATA]"
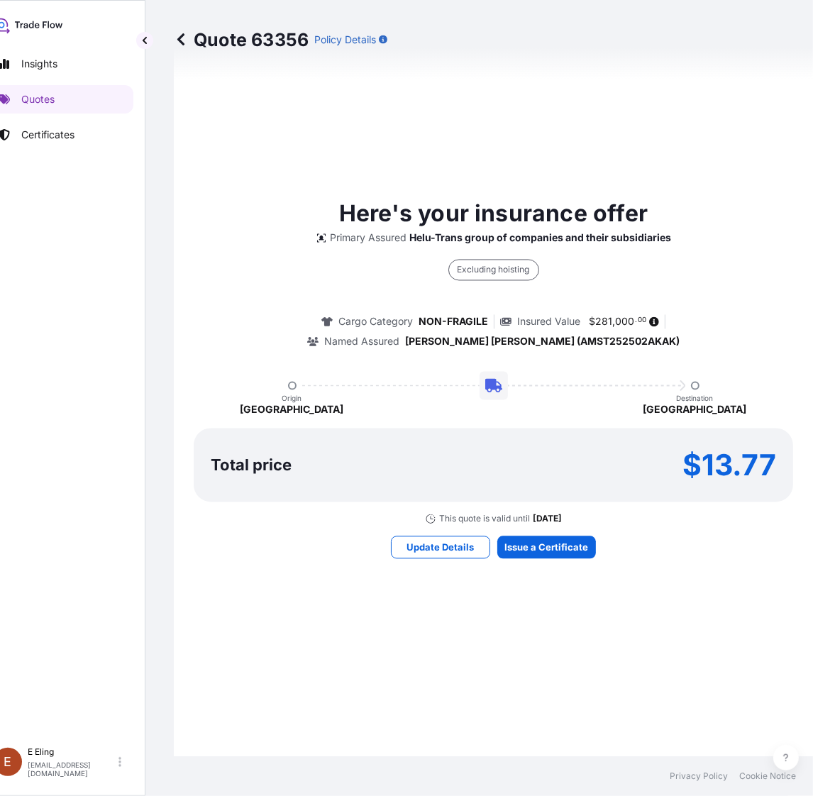
scroll to position [1534, 0]
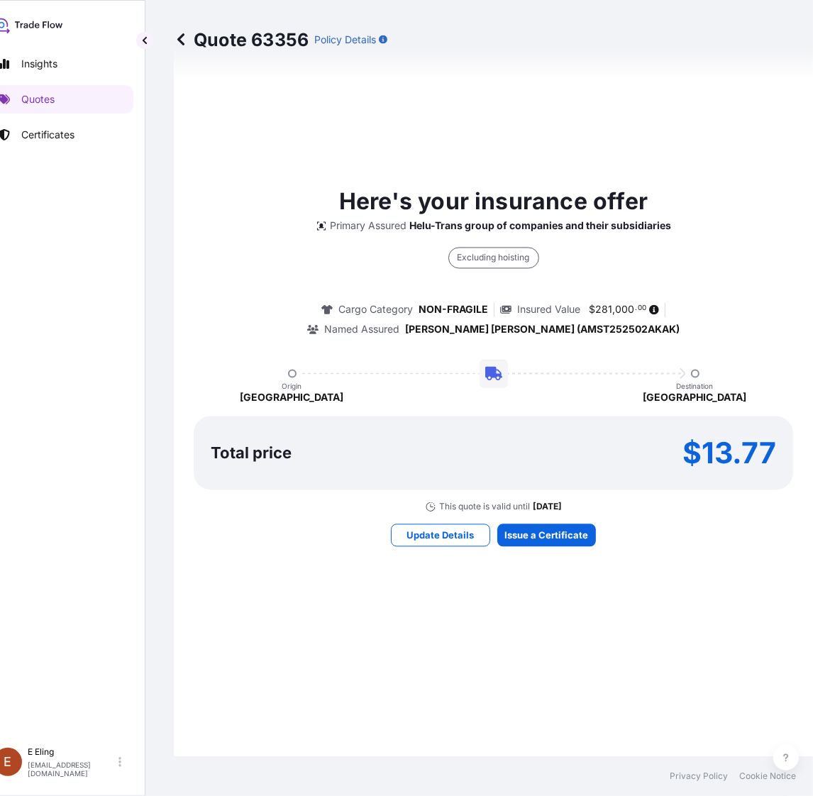
click at [582, 238] on div "Here's your insurance offer Primary Assured Helu-Trans group of companies and t…" at bounding box center [493, 366] width 599 height 1432
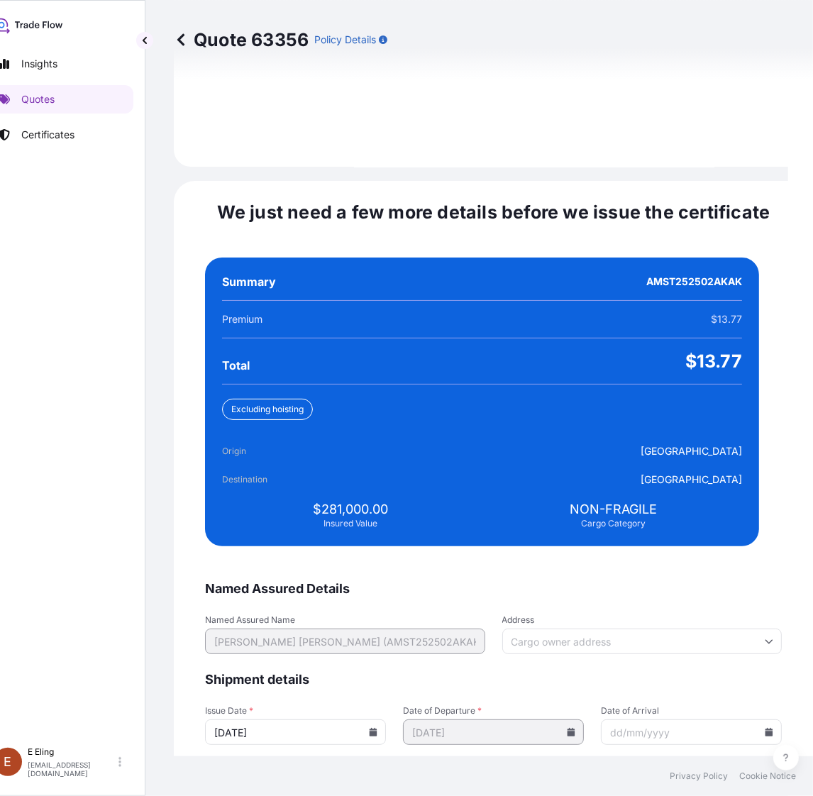
scroll to position [3251, 0]
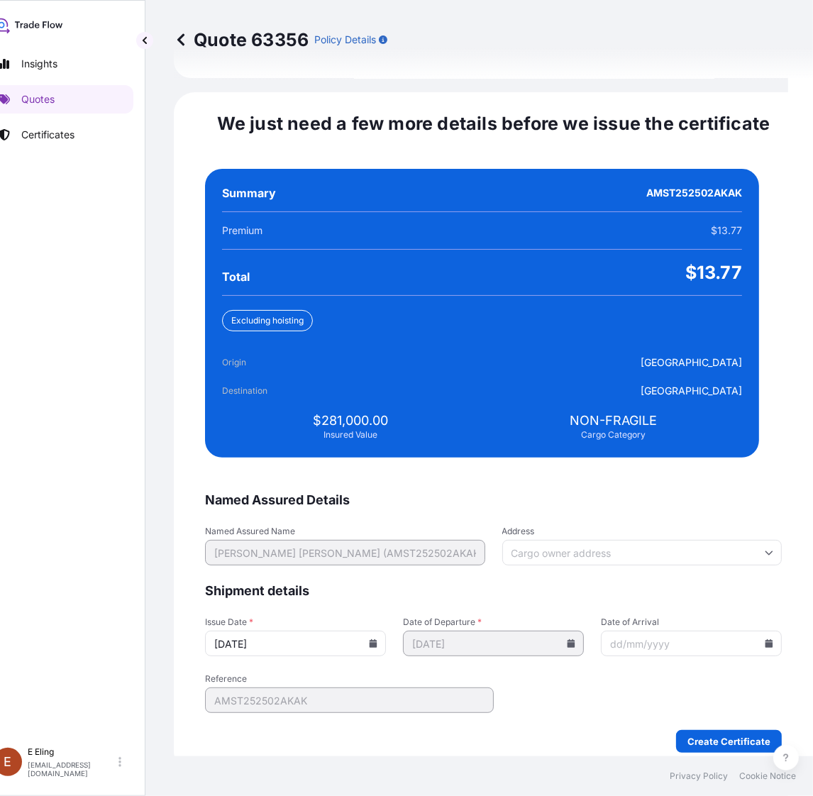
click at [377, 639] on icon at bounding box center [373, 643] width 8 height 9
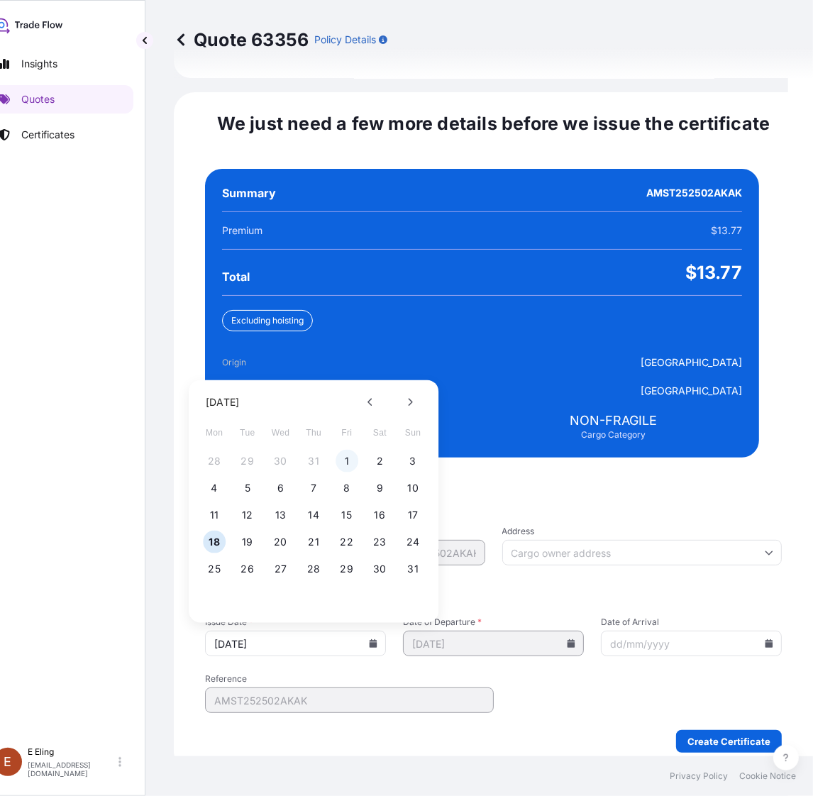
click at [343, 452] on button "1" at bounding box center [346, 461] width 23 height 23
type input "[DATE]"
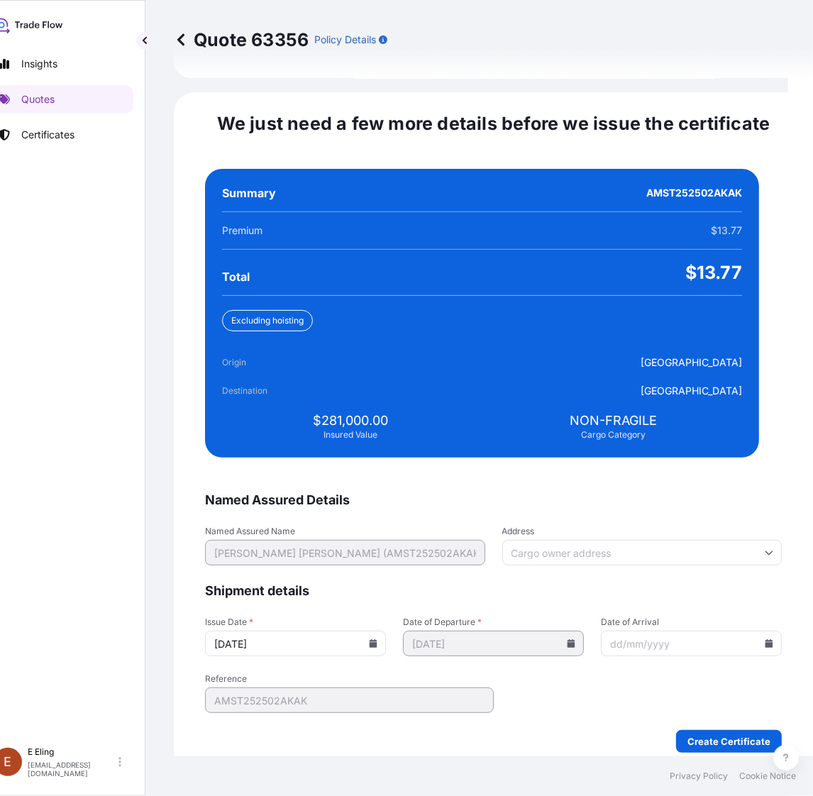
click at [737, 630] on div at bounding box center [691, 643] width 181 height 26
click at [765, 639] on icon at bounding box center [769, 643] width 8 height 9
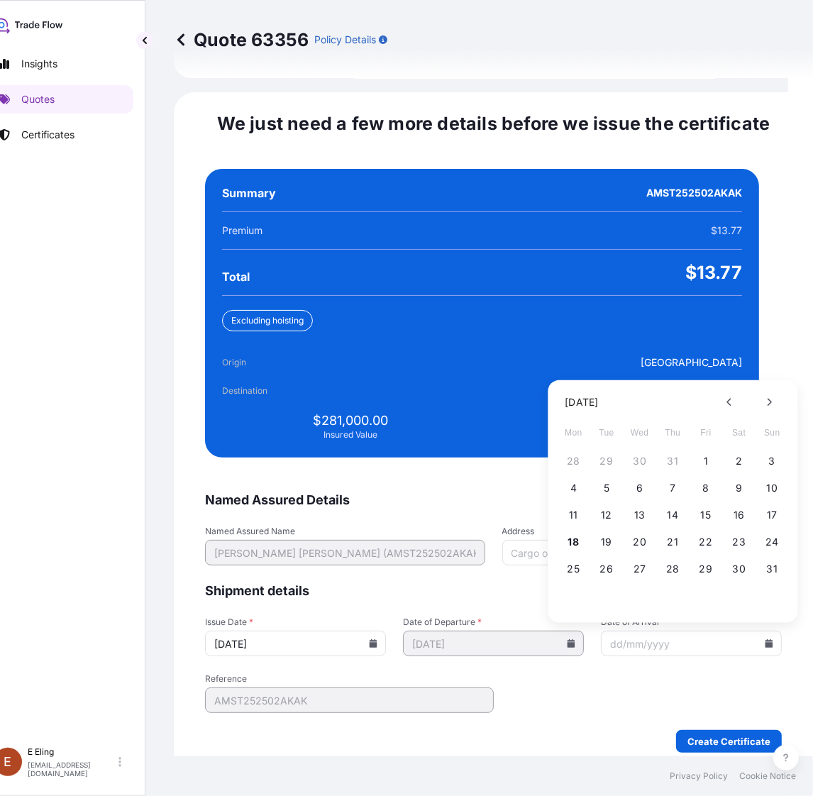
click at [784, 556] on div "25 26 27 28 29 30 31" at bounding box center [672, 569] width 227 height 26
click at [773, 557] on button "31" at bounding box center [771, 568] width 23 height 23
type input "[DATE]"
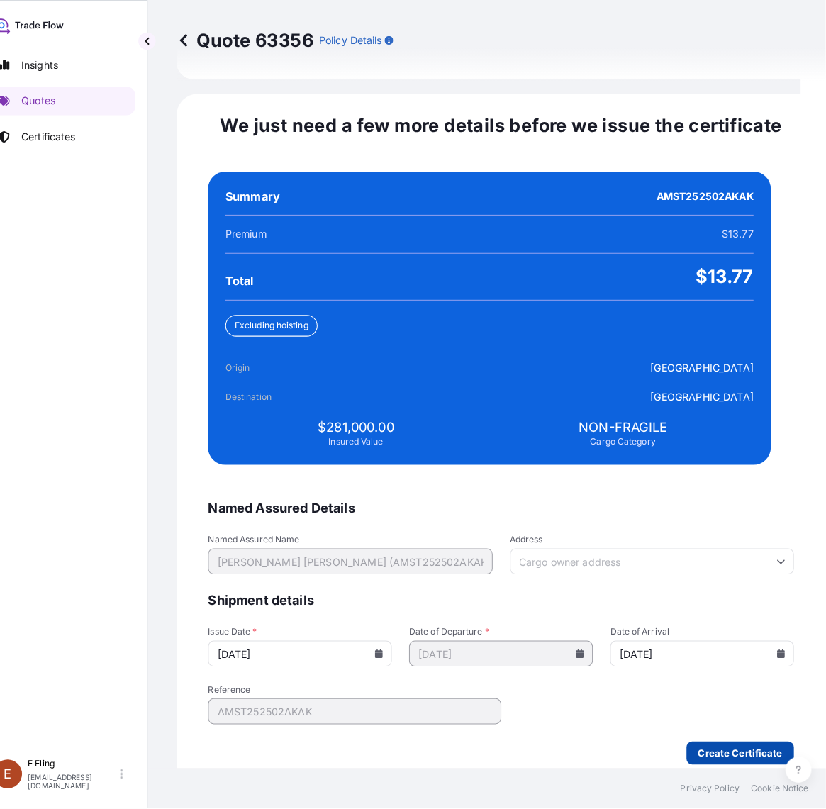
scroll to position [0, 25]
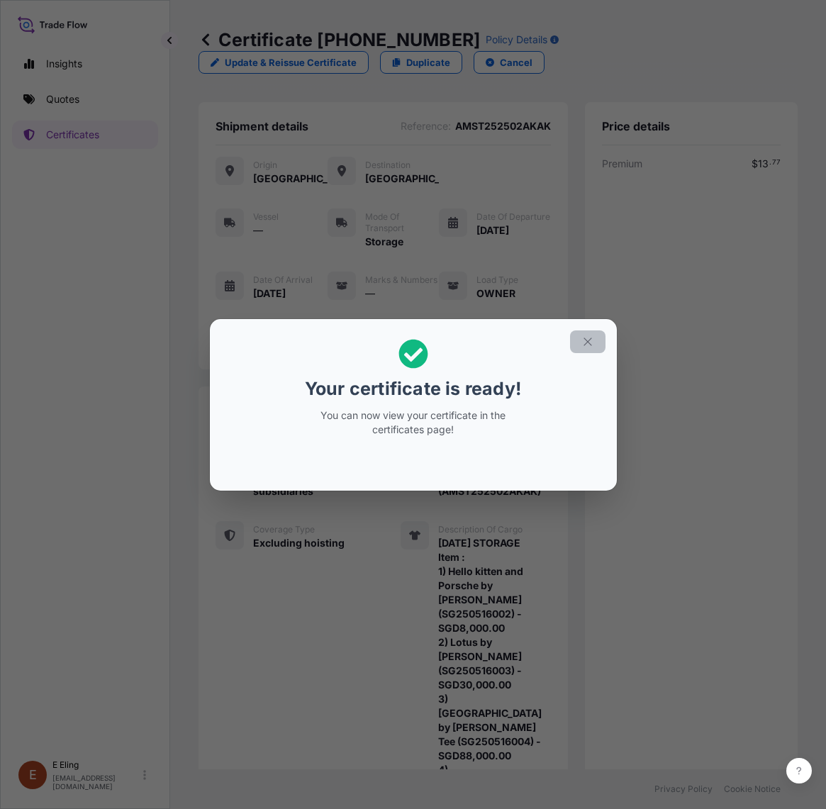
click at [586, 338] on icon "button" at bounding box center [587, 341] width 13 height 13
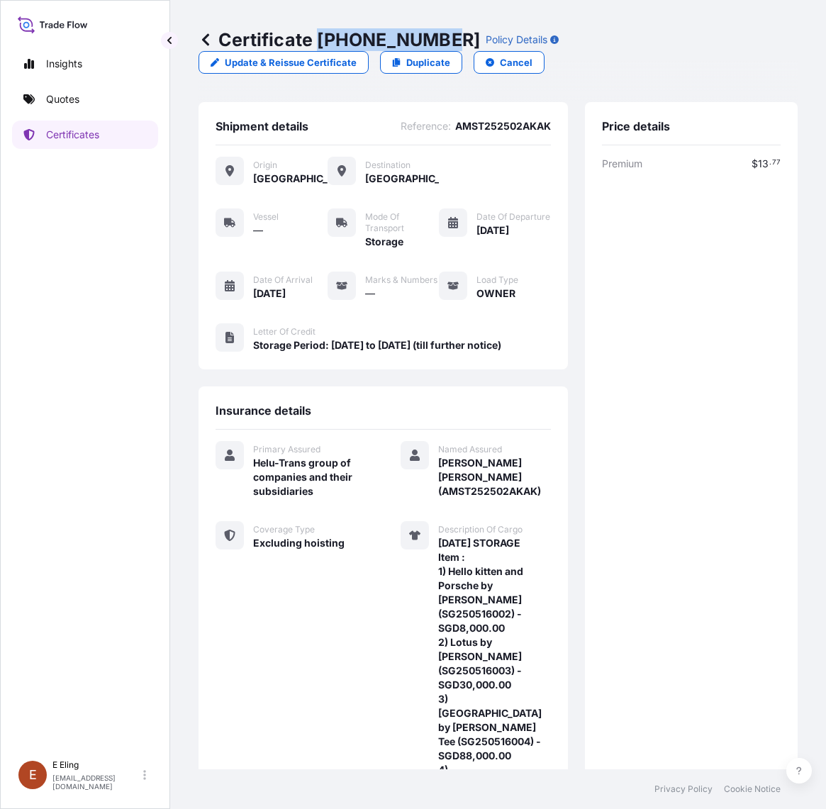
drag, startPoint x: 321, startPoint y: 38, endPoint x: 441, endPoint y: 43, distance: 120.0
click at [441, 43] on p "Certificate 31504-1327-1" at bounding box center [340, 39] width 282 height 23
copy p "[PHONE_NUMBER]"
click at [636, 527] on div "Premium $ 13 . 77 Total $ 13 . 77" at bounding box center [691, 599] width 179 height 885
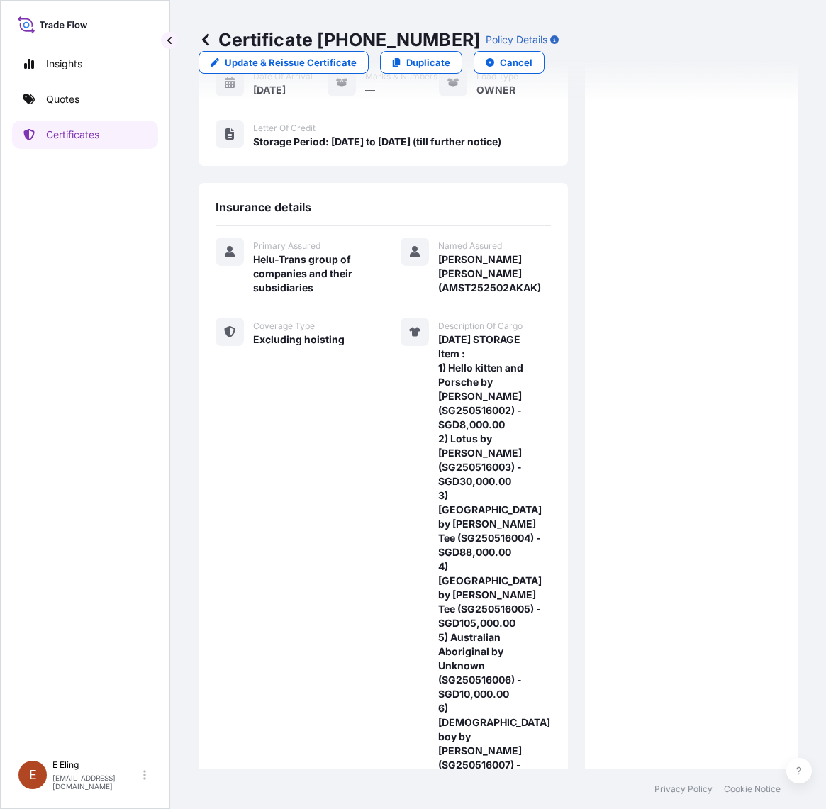
scroll to position [374, 0]
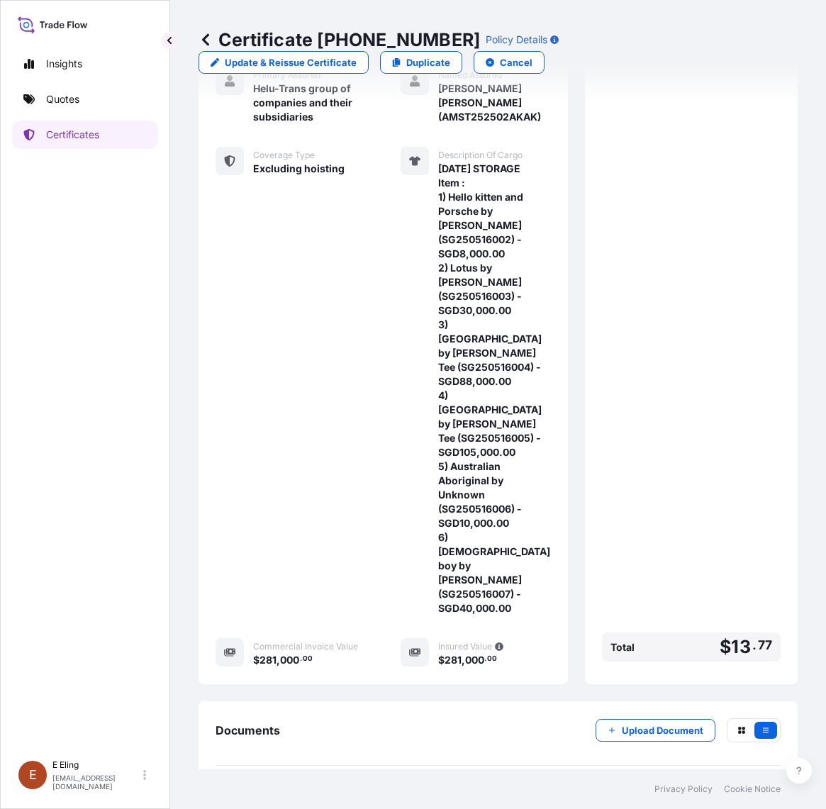
click at [518, 780] on link "PDF Certificate [DATE]" at bounding box center [498, 798] width 565 height 37
click at [625, 723] on p "Upload Document" at bounding box center [663, 730] width 82 height 14
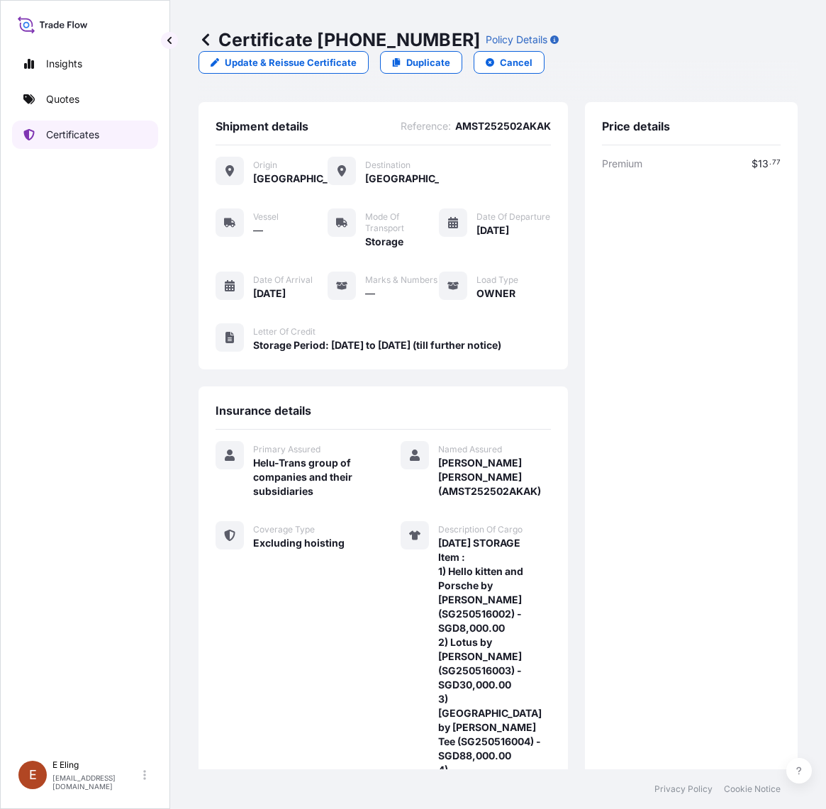
click at [44, 132] on link "Certificates" at bounding box center [85, 135] width 146 height 28
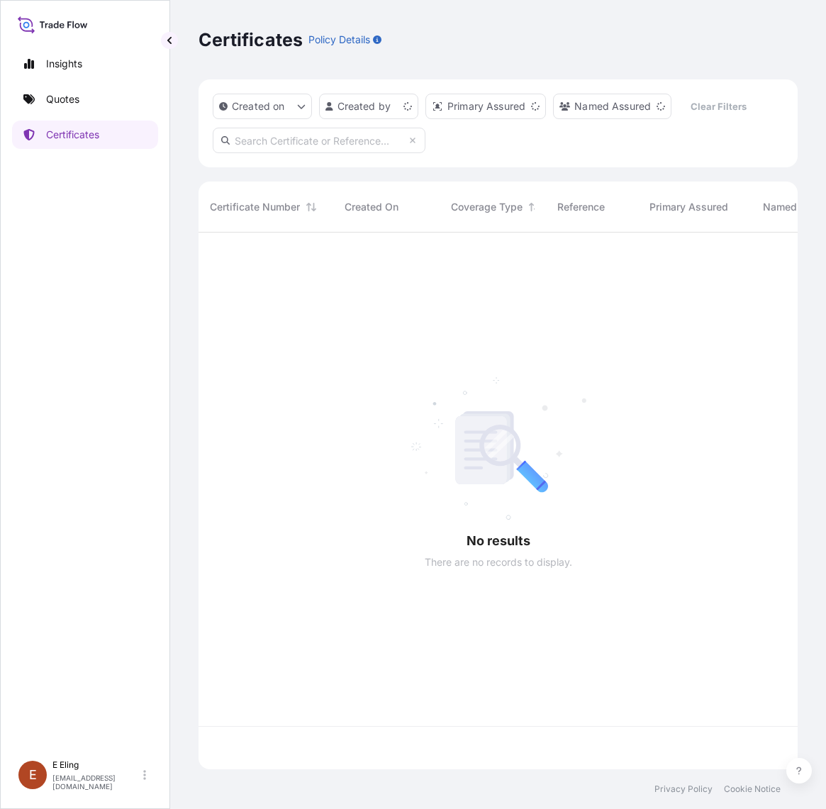
scroll to position [532, 586]
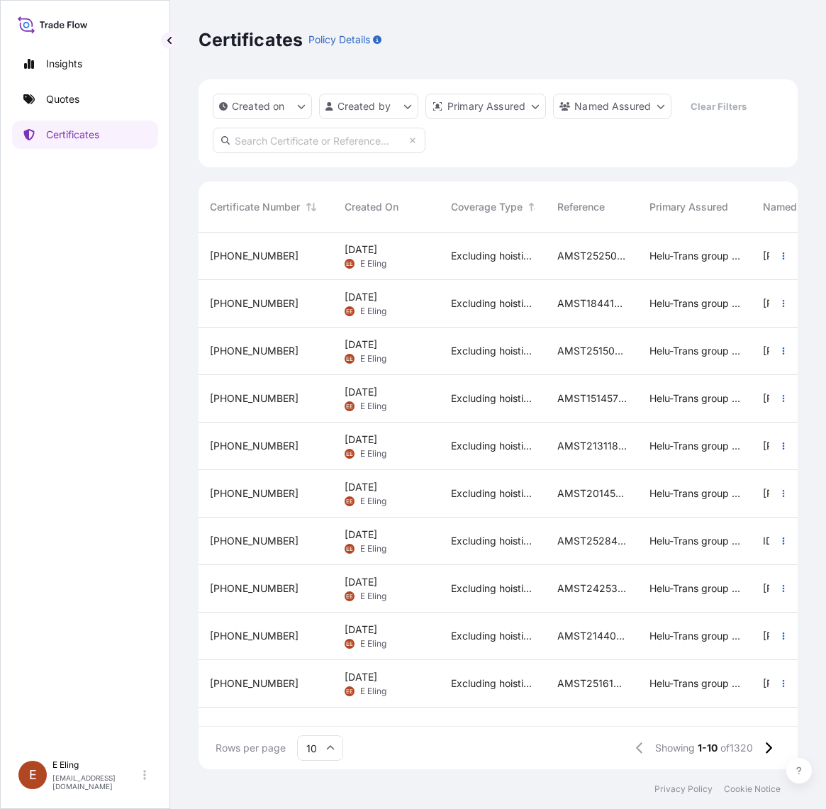
click at [250, 139] on input "text" at bounding box center [319, 141] width 213 height 26
paste input "AMST202329SWSW"
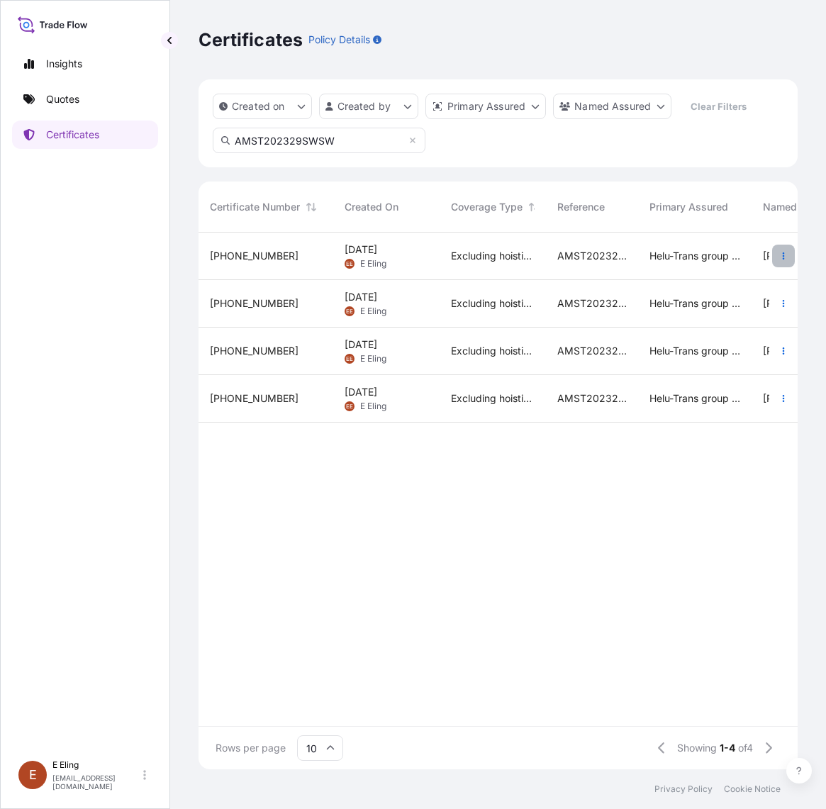
type input "AMST202329SWSW"
click at [784, 247] on button "button" at bounding box center [783, 256] width 23 height 23
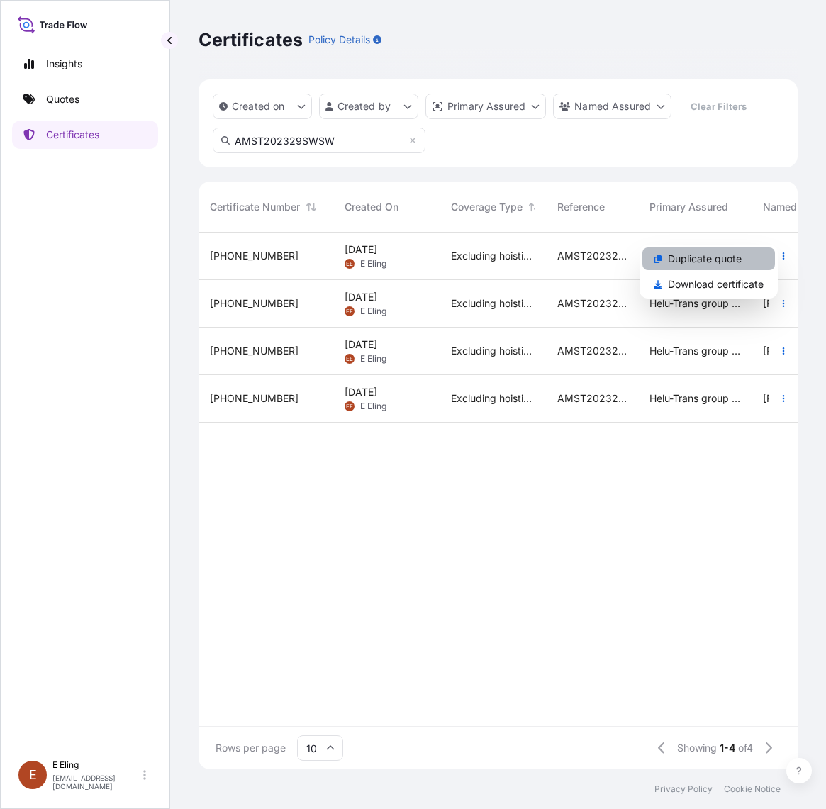
click at [753, 252] on link "Duplicate quote" at bounding box center [708, 258] width 133 height 23
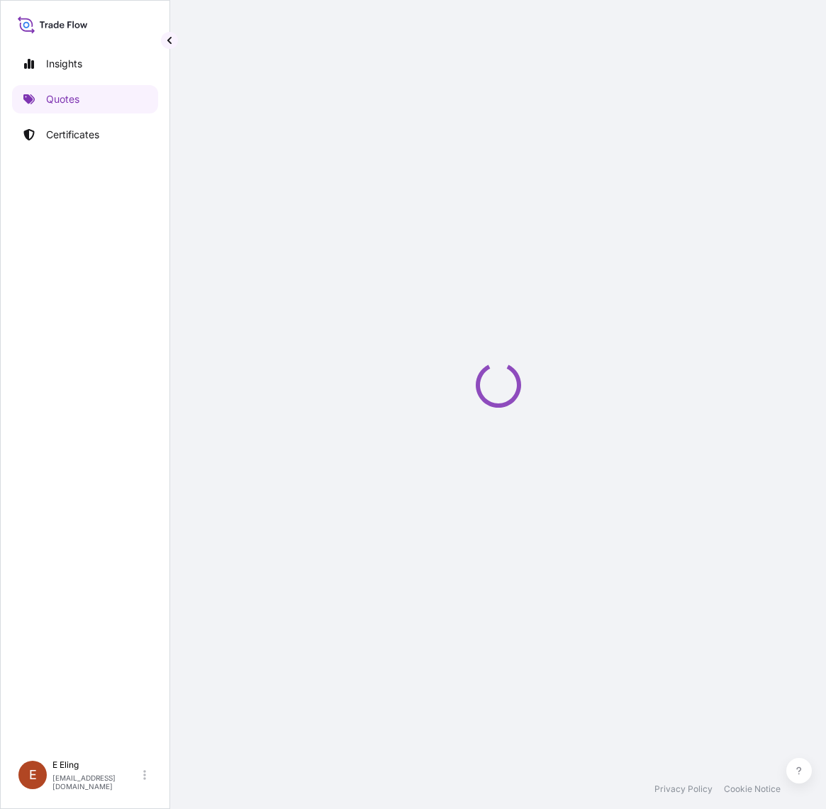
select select "STORAGE"
select select "Storage"
select select "Yes"
select select "[GEOGRAPHIC_DATA]"
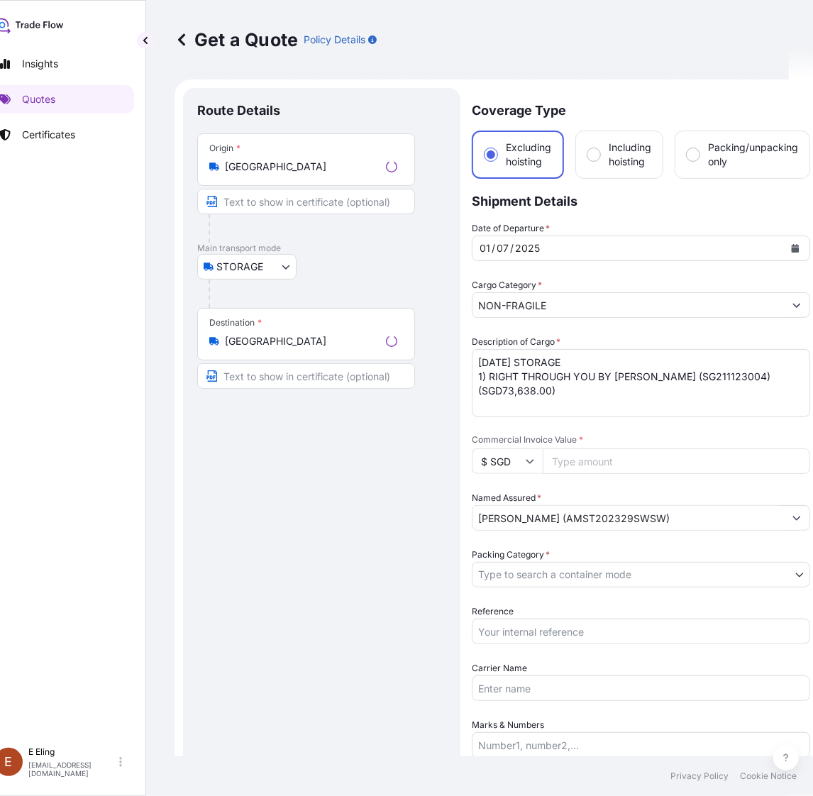
scroll to position [23, 0]
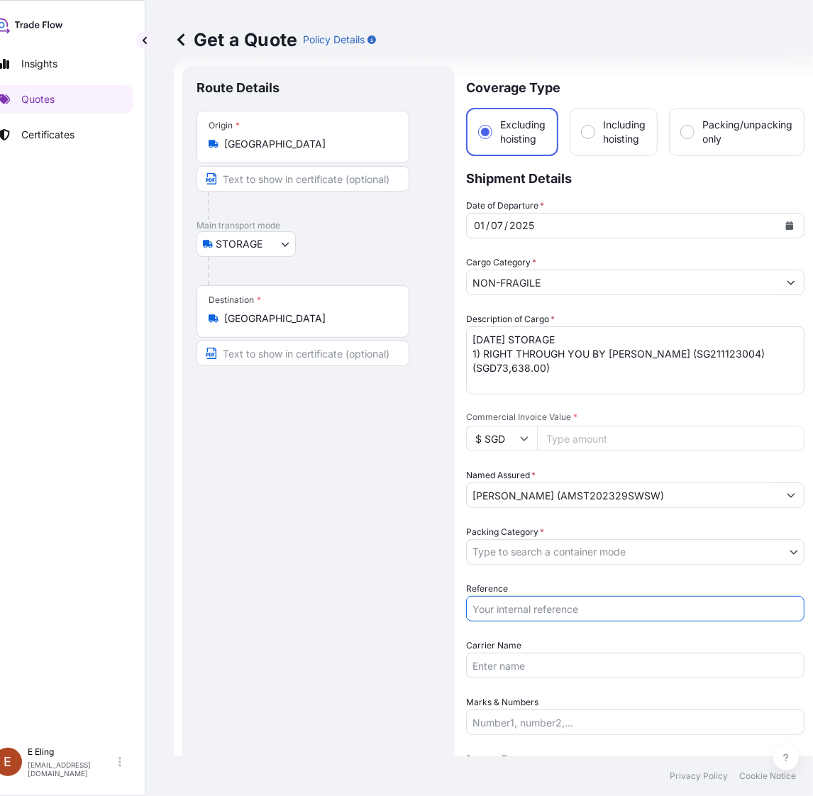
click at [535, 605] on input "Reference" at bounding box center [635, 609] width 338 height 26
paste input "AMST202329SWSW"
type input "AMST202329SWSW"
click at [518, 550] on body "Insights Quotes Certificates E E Eling eeling@helutrans.com Get a Quote Policy …" at bounding box center [381, 398] width 813 height 796
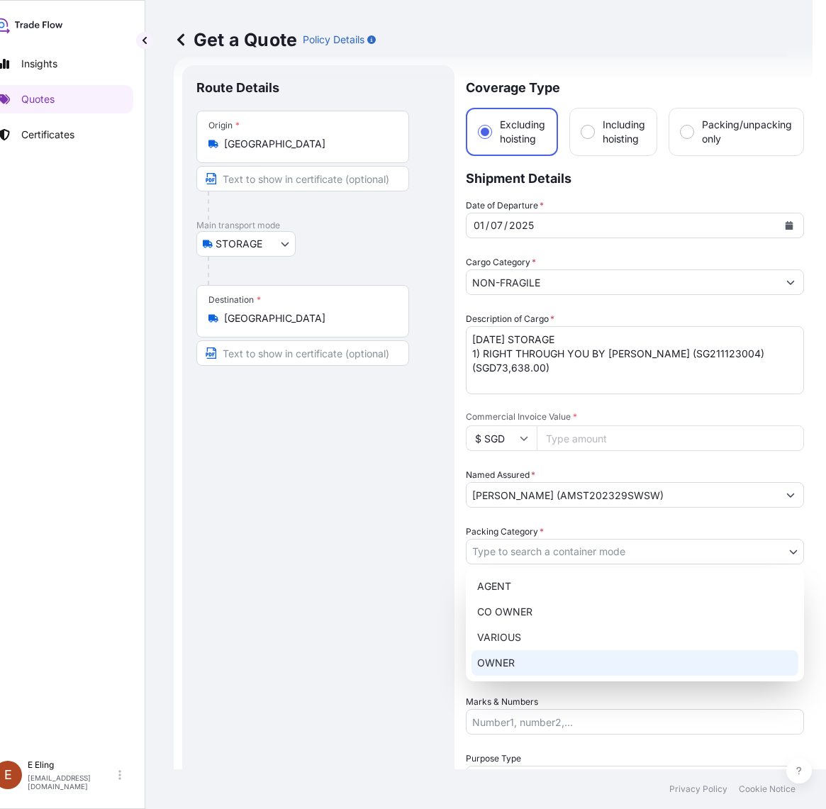
click at [530, 667] on div "OWNER" at bounding box center [635, 663] width 327 height 26
select select "27"
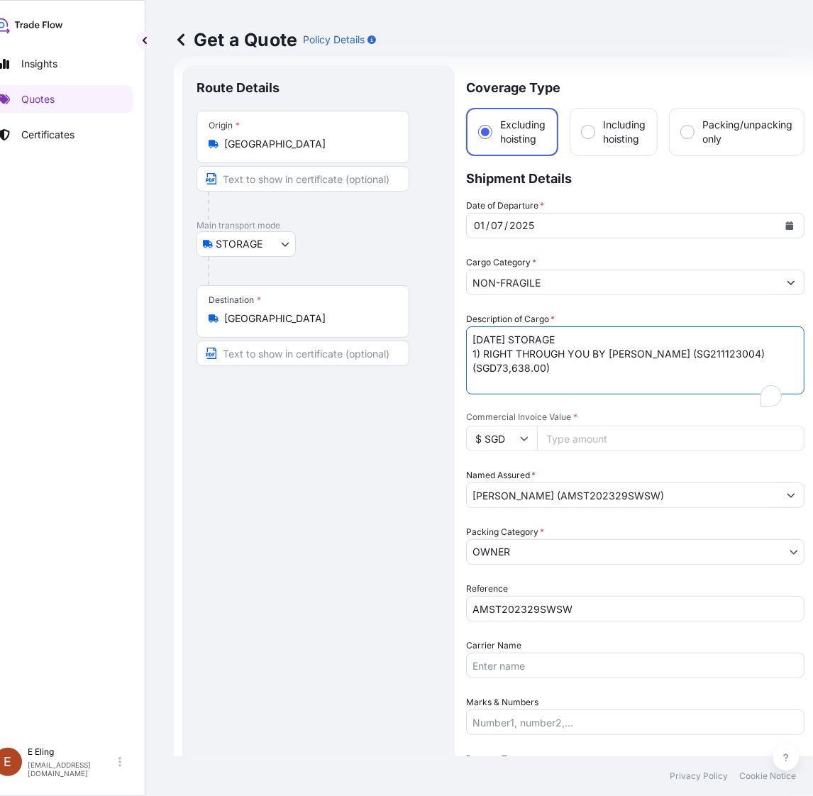
click at [486, 341] on textarea "JUL25 STORAGE 1) RIGHT THROUGH YOU BY TOMOKAZU MATSUYAMA (SG211123004) (SGD73,6…" at bounding box center [635, 360] width 338 height 68
drag, startPoint x: 491, startPoint y: 335, endPoint x: 410, endPoint y: 338, distance: 81.6
click at [401, 337] on form "Route Details Place of loading Road / Inland Road / Inland Origin * Singapore M…" at bounding box center [493, 592] width 639 height 1070
type textarea "AUG25 STORAGE 1) RIGHT THROUGH YOU BY TOMOKAZU MATSUYAMA (SG211123004) (SGD73,6…"
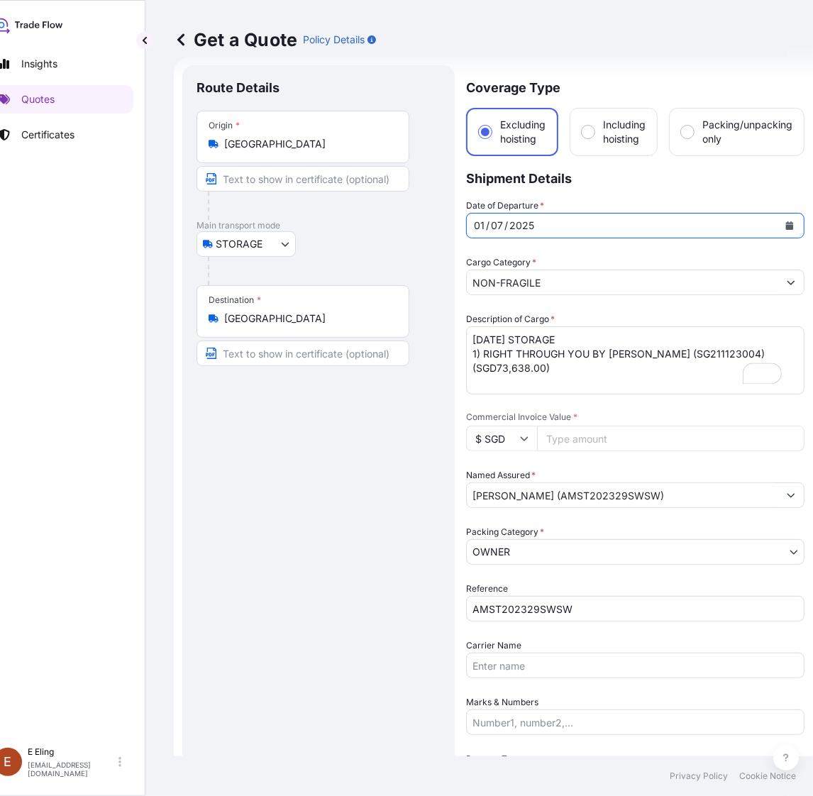
click at [789, 224] on icon "Calendar" at bounding box center [790, 225] width 8 height 9
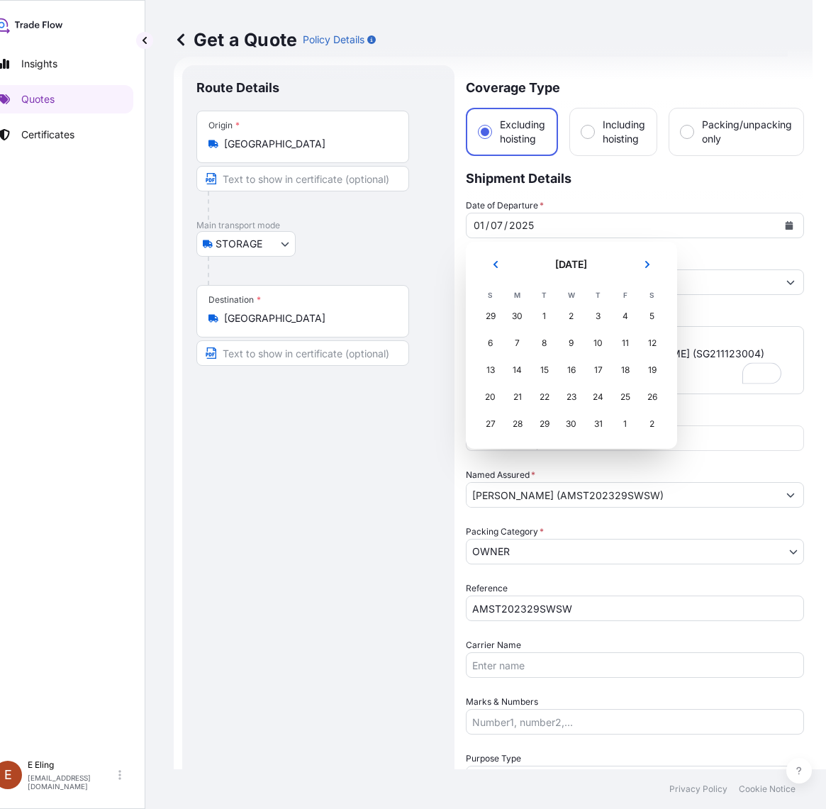
drag, startPoint x: 639, startPoint y: 280, endPoint x: 647, endPoint y: 267, distance: 15.3
click at [644, 279] on header "[DATE]" at bounding box center [571, 270] width 189 height 34
click at [647, 266] on icon "Next" at bounding box center [647, 264] width 4 height 7
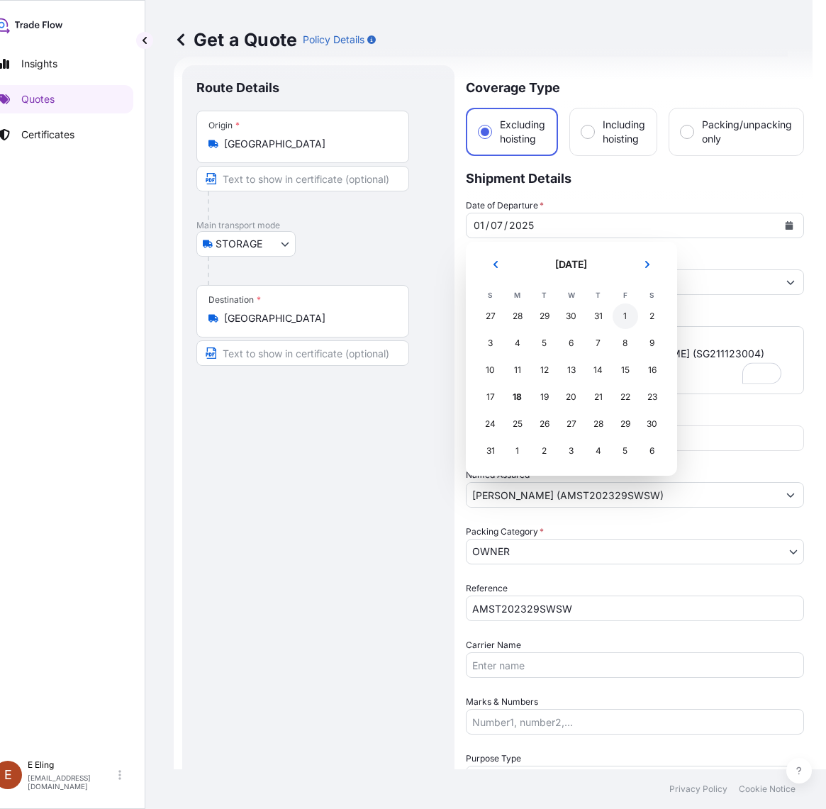
click at [620, 310] on div "1" at bounding box center [626, 316] width 26 height 26
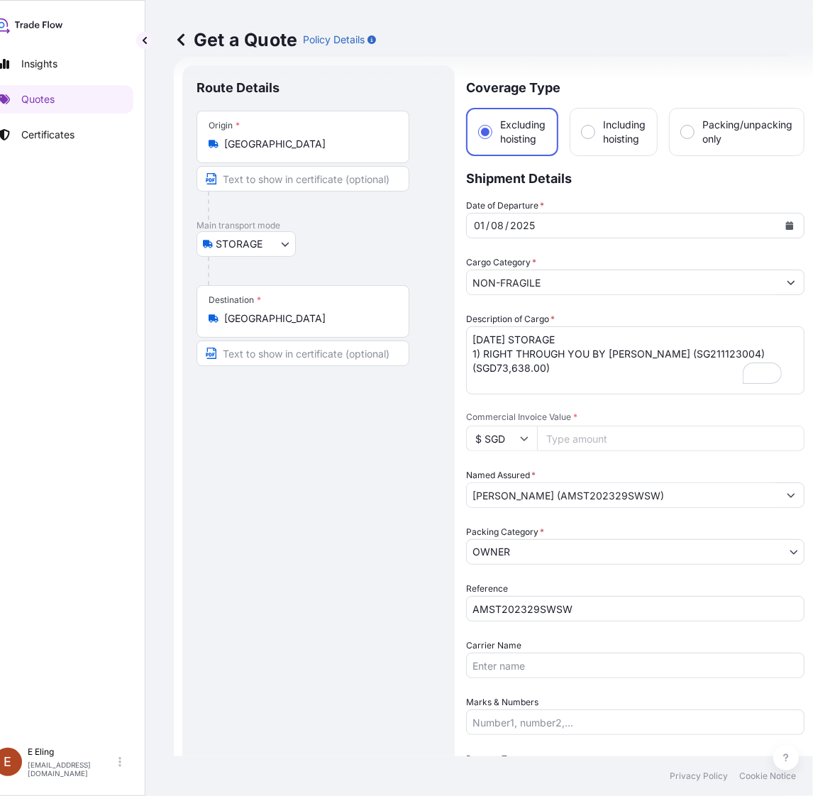
click at [586, 435] on input "Commercial Invoice Value *" at bounding box center [670, 438] width 267 height 26
paste input "73638.00"
type input "73638.00"
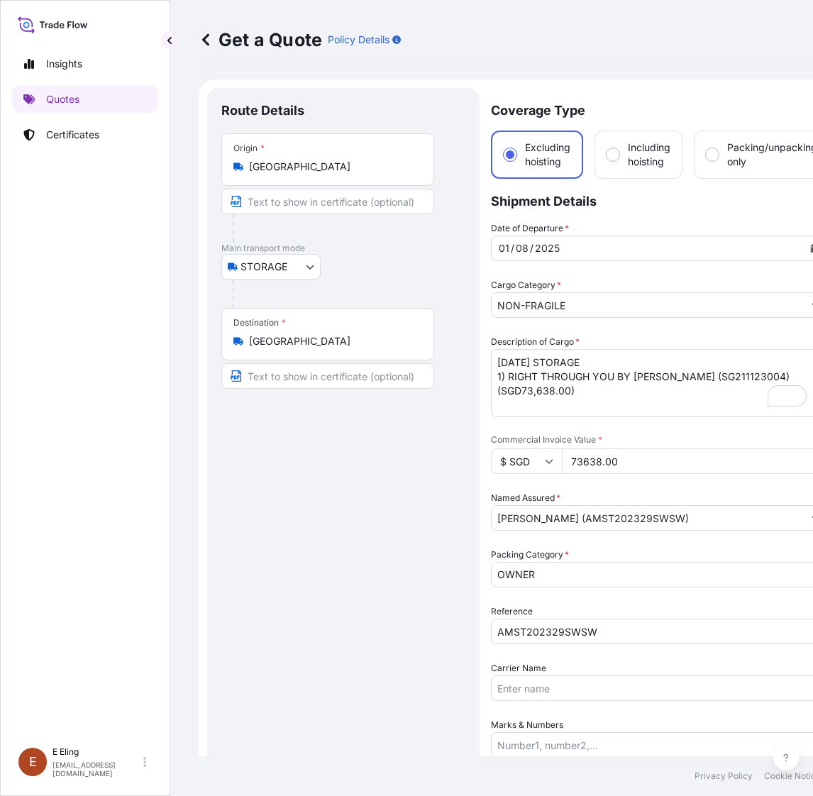
select select "STORAGE"
select select "27"
select select "Storage"
select select "Yes"
select select "[GEOGRAPHIC_DATA]"
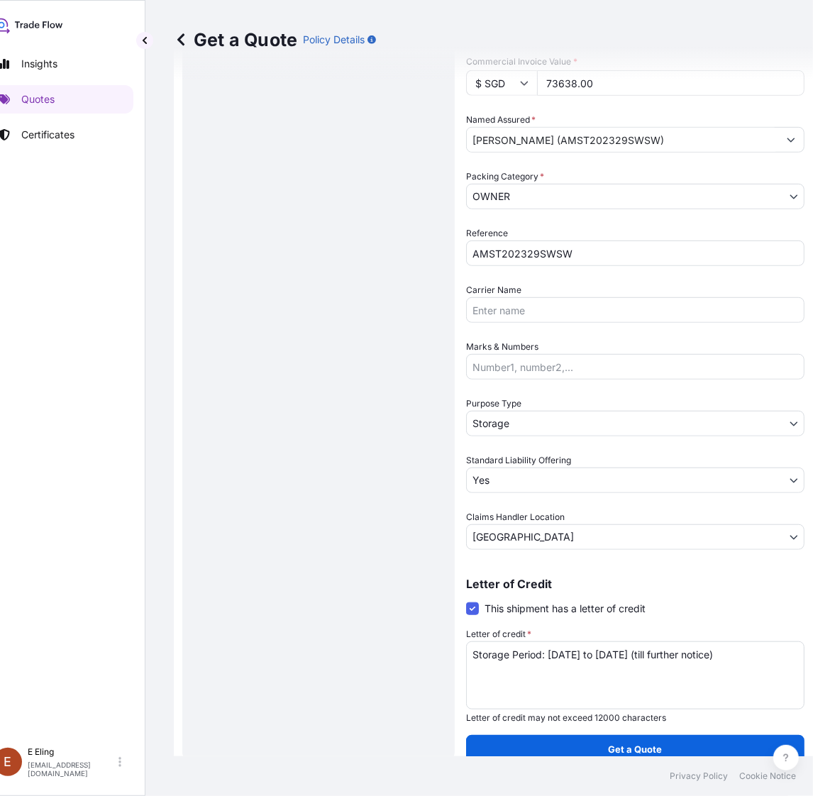
type input "73638.00"
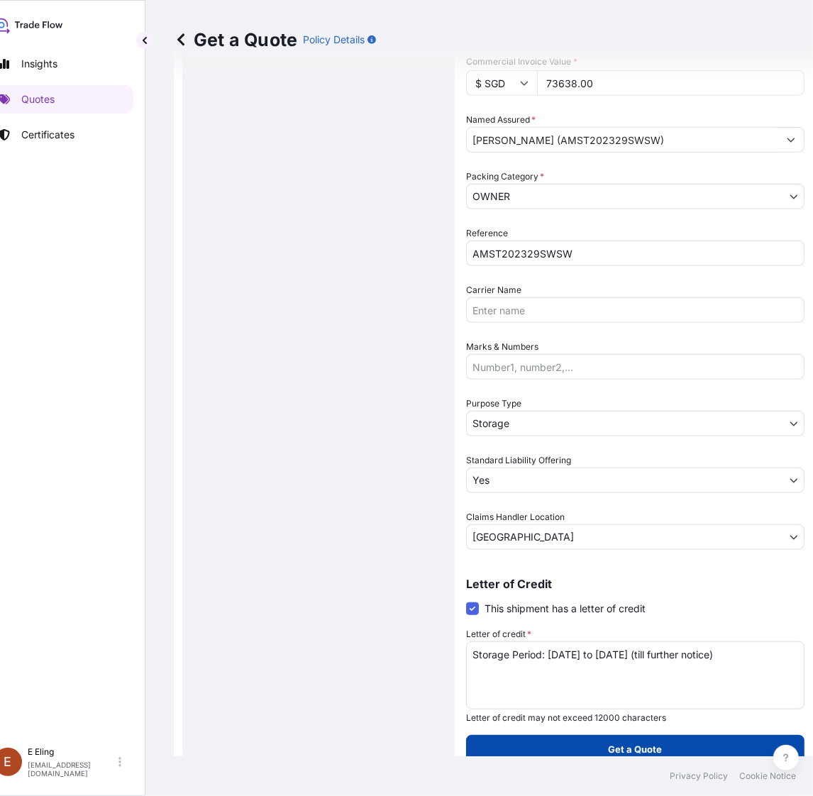
click at [625, 742] on p "Get a Quote" at bounding box center [635, 749] width 54 height 14
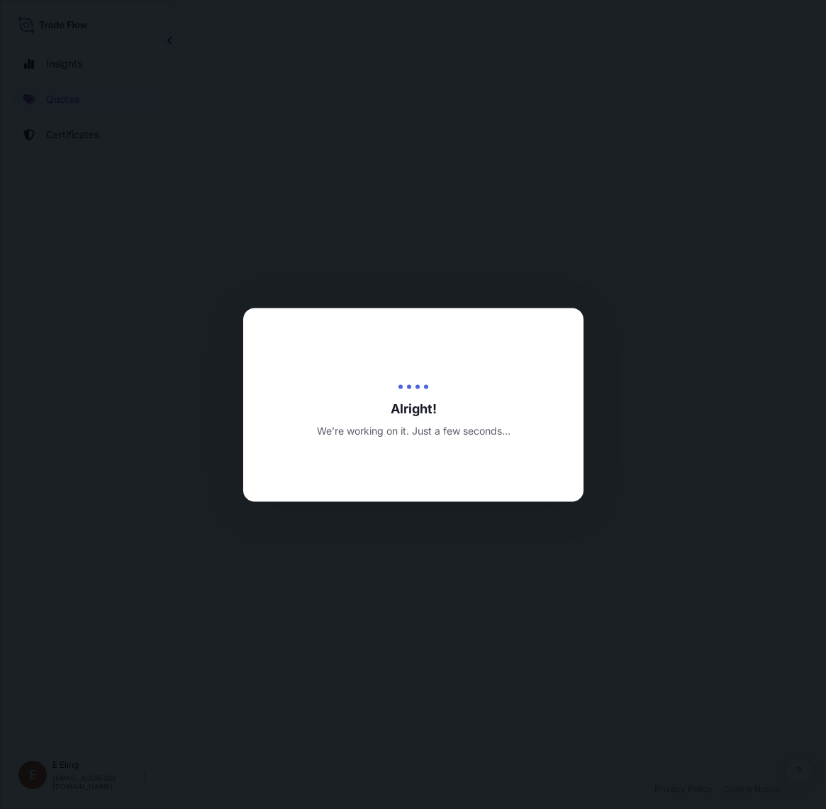
select select "STORAGE"
select select "Transit"
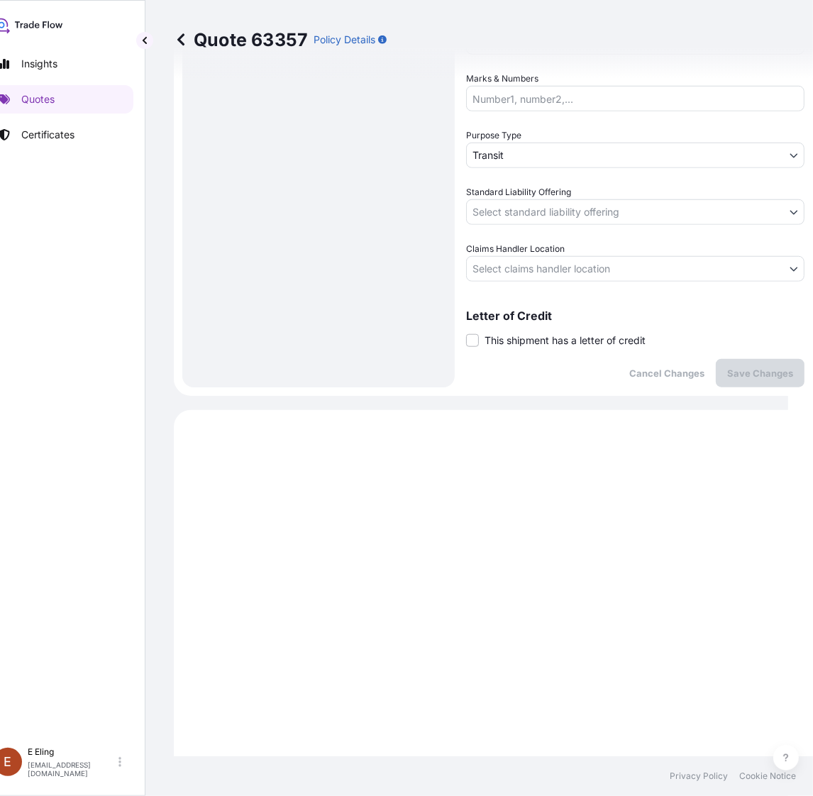
scroll to position [628, 0]
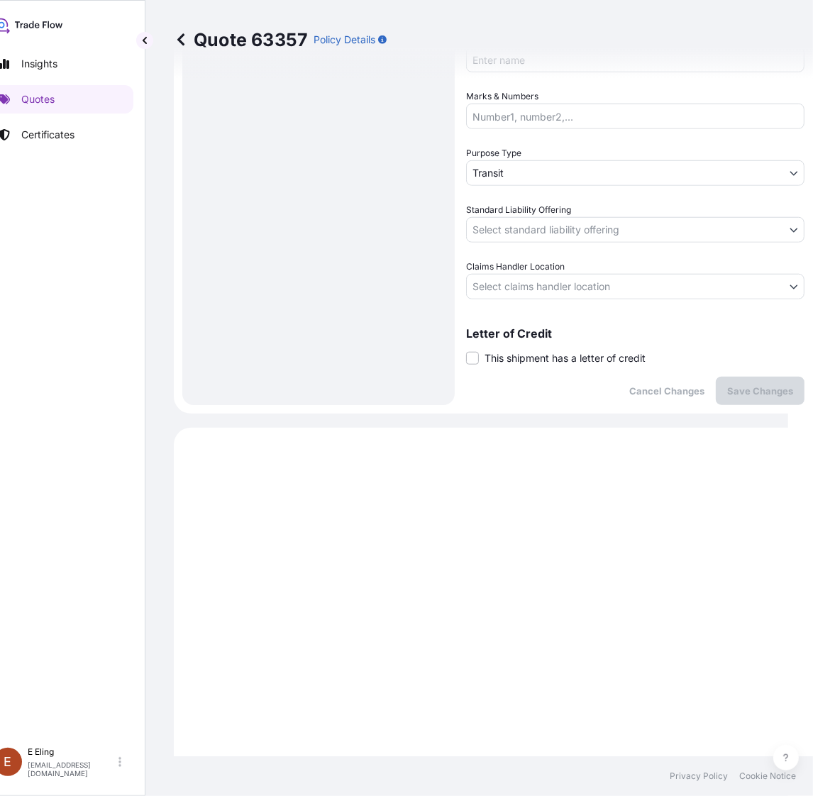
click at [547, 362] on span "This shipment has a letter of credit" at bounding box center [564, 358] width 161 height 14
click at [466, 350] on input "This shipment has a letter of credit" at bounding box center [466, 350] width 0 height 0
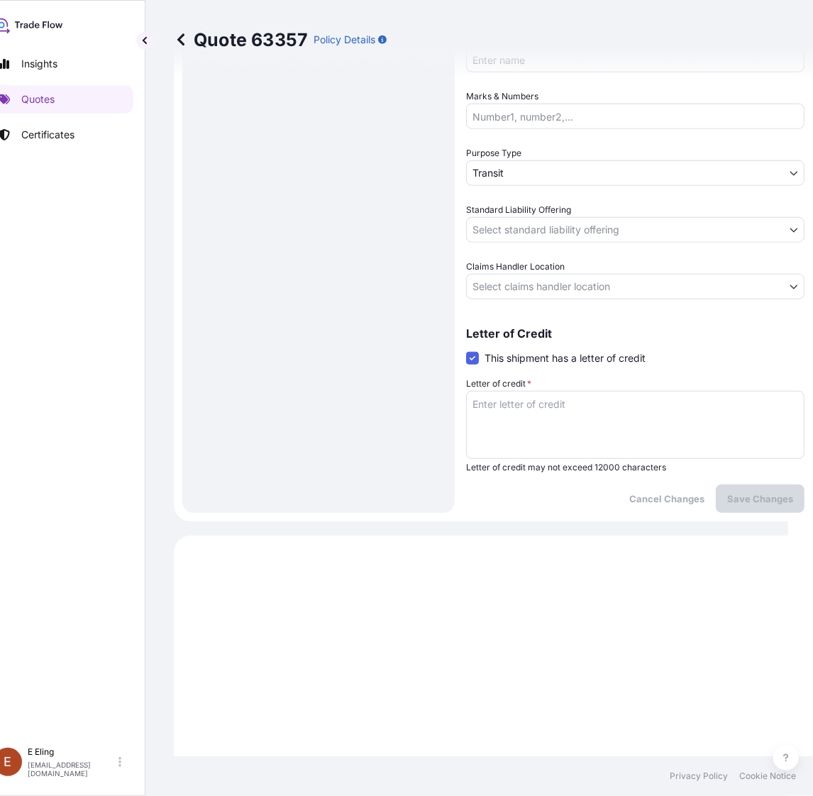
click at [560, 433] on textarea "Letter of credit *" at bounding box center [635, 425] width 338 height 68
paste textarea "Storage Period: [DATE] to [DATE] (till further notice)"
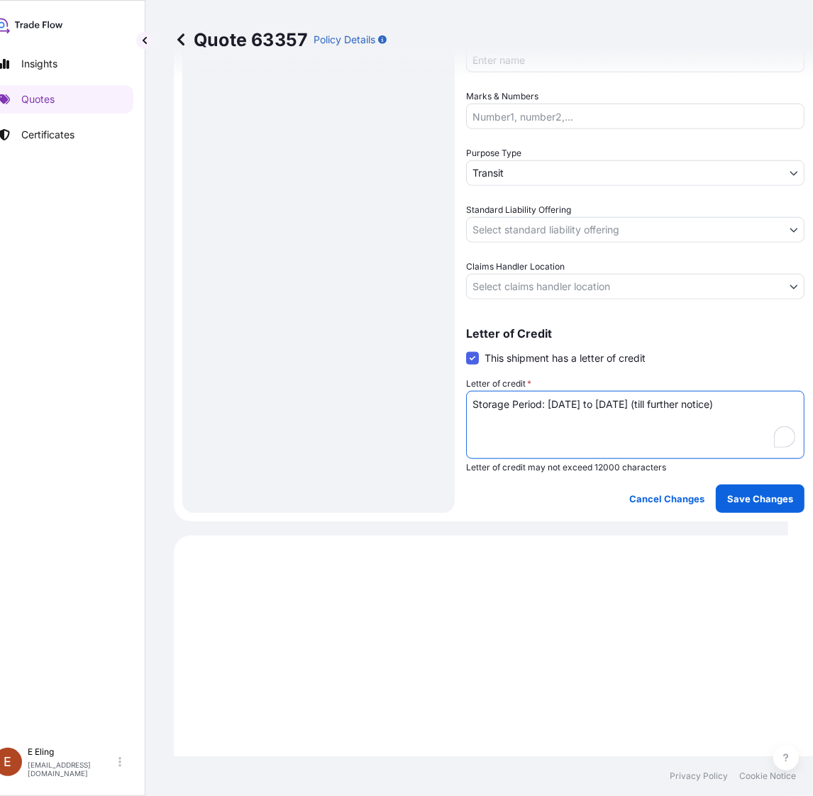
type textarea "Storage Period: [DATE] to [DATE] (till further notice)"
click at [562, 281] on body "Insights Quotes Certificates [PERSON_NAME] [EMAIL_ADDRESS][DOMAIN_NAME] Quote 6…" at bounding box center [381, 398] width 813 height 796
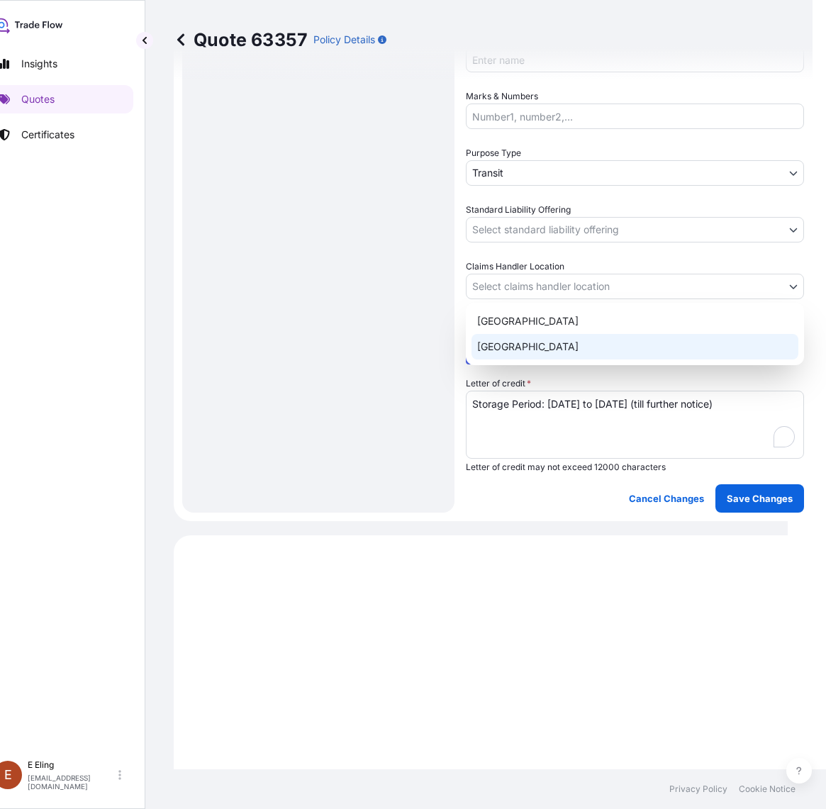
click at [547, 339] on div "[GEOGRAPHIC_DATA]" at bounding box center [635, 347] width 327 height 26
select select "[GEOGRAPHIC_DATA]"
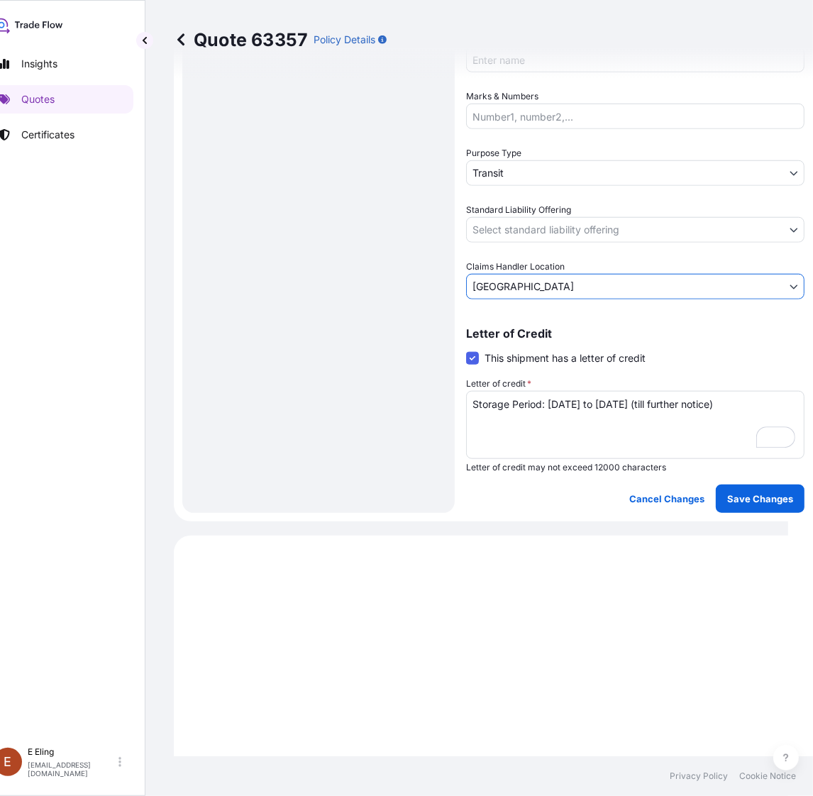
click at [532, 235] on body "Insights Quotes Certificates [PERSON_NAME] [EMAIL_ADDRESS][DOMAIN_NAME] Quote 6…" at bounding box center [381, 398] width 813 height 796
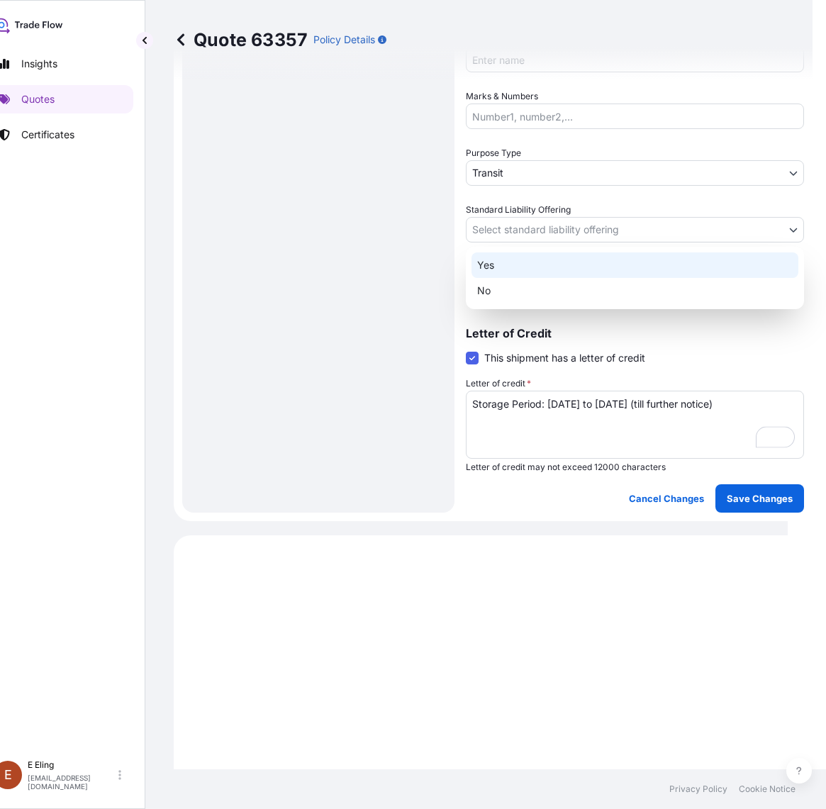
click at [528, 268] on div "Yes" at bounding box center [635, 265] width 327 height 26
select select "Yes"
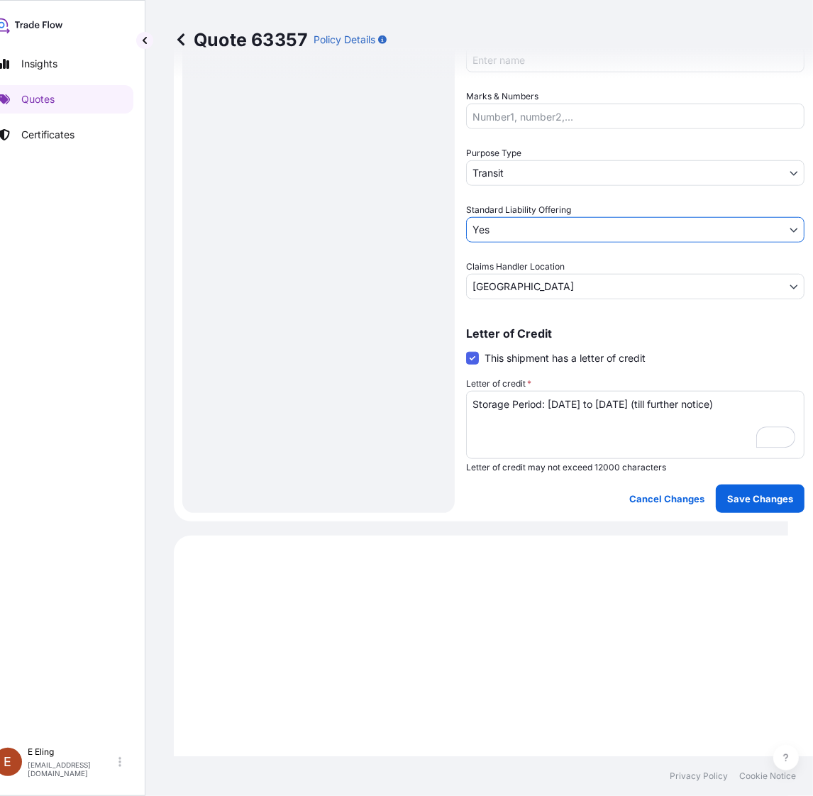
click at [523, 165] on body "Insights Quotes Certificates E E Eling eeling@helutrans.com Quote 63357 Policy …" at bounding box center [381, 398] width 813 height 796
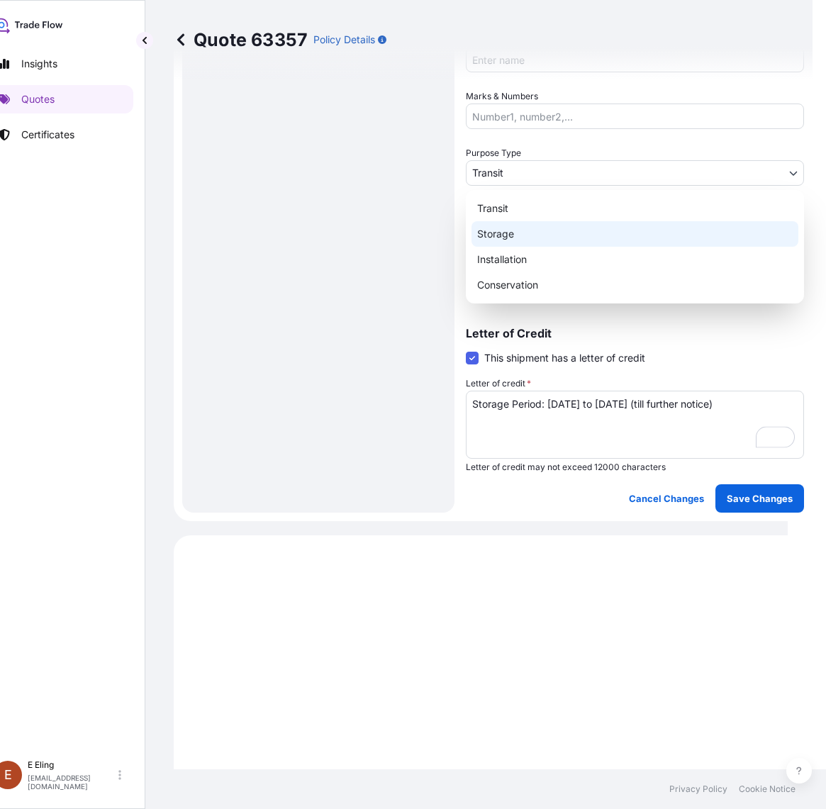
click at [518, 231] on div "Storage" at bounding box center [635, 234] width 327 height 26
select select "Storage"
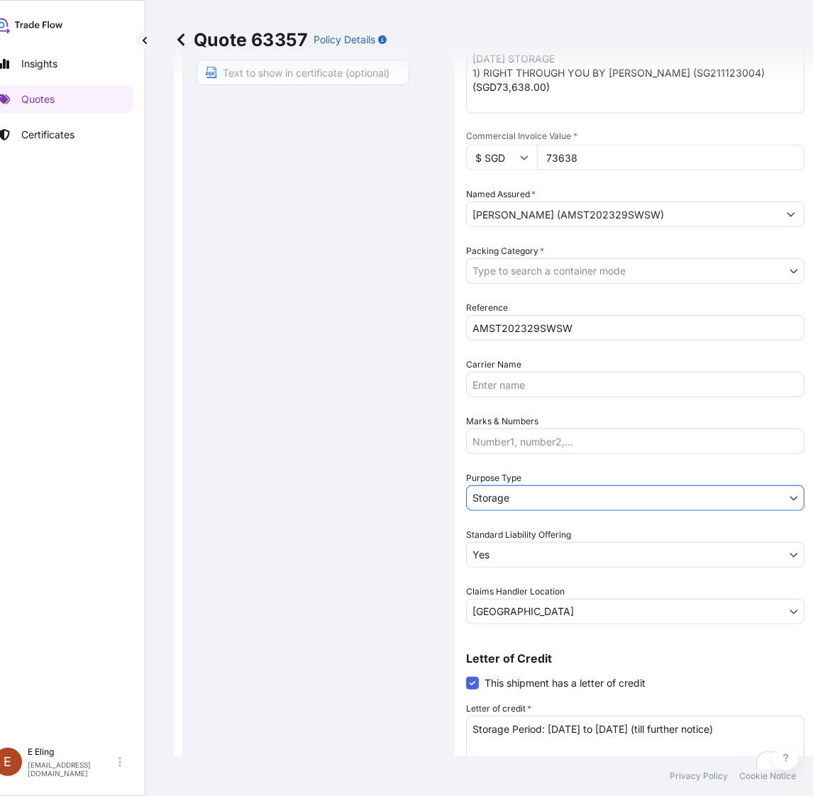
scroll to position [96, 0]
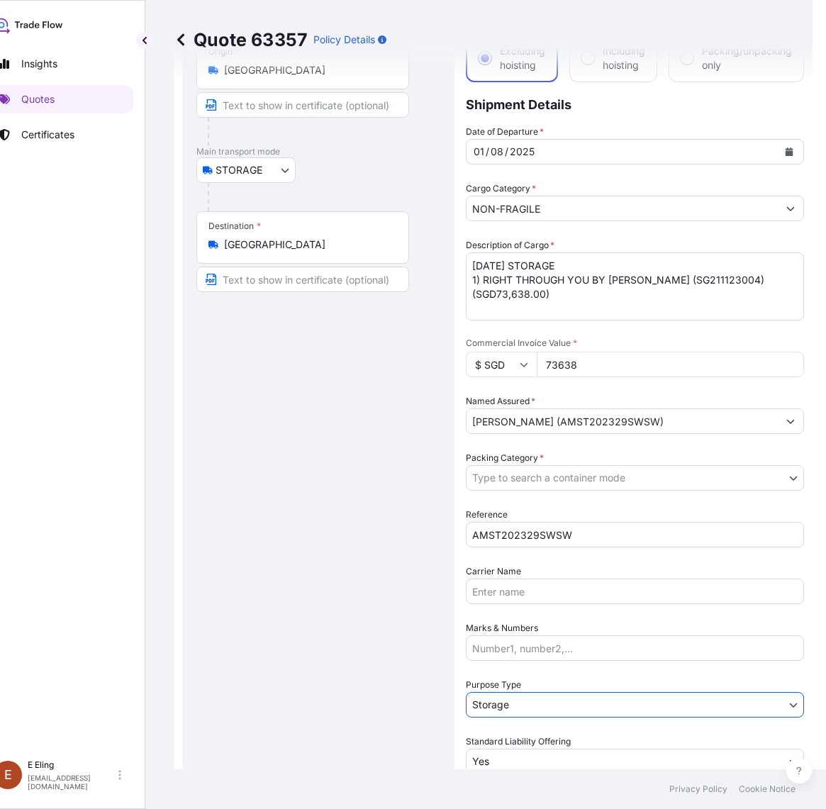
click at [555, 479] on body "Insights Quotes Certificates E E Eling eeling@helutrans.com Quote 63357 Policy …" at bounding box center [388, 404] width 826 height 809
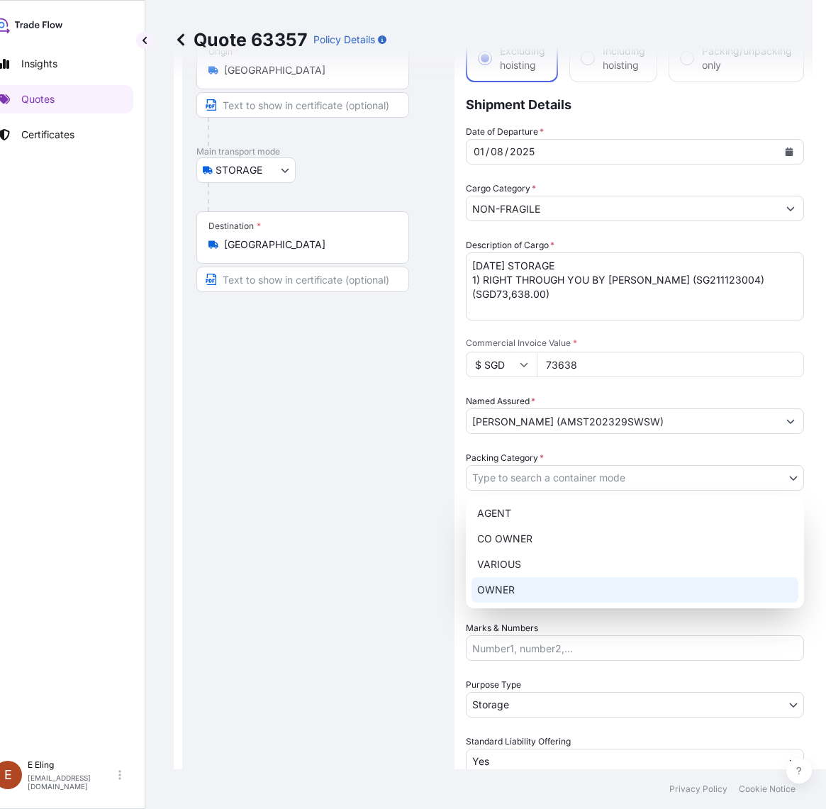
click at [576, 587] on div "OWNER" at bounding box center [635, 590] width 327 height 26
select select "27"
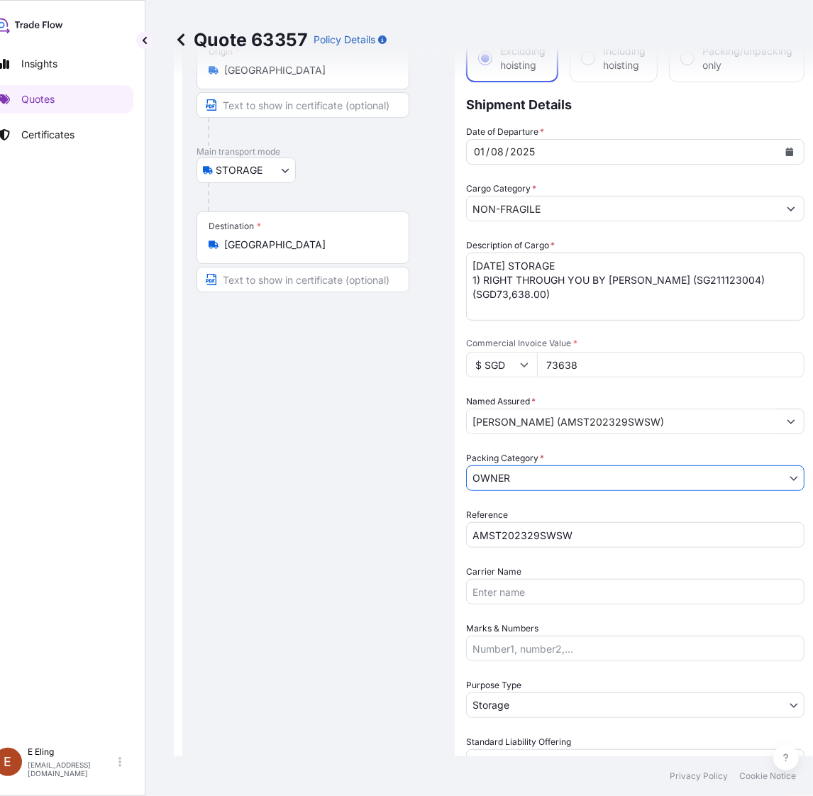
scroll to position [717, 0]
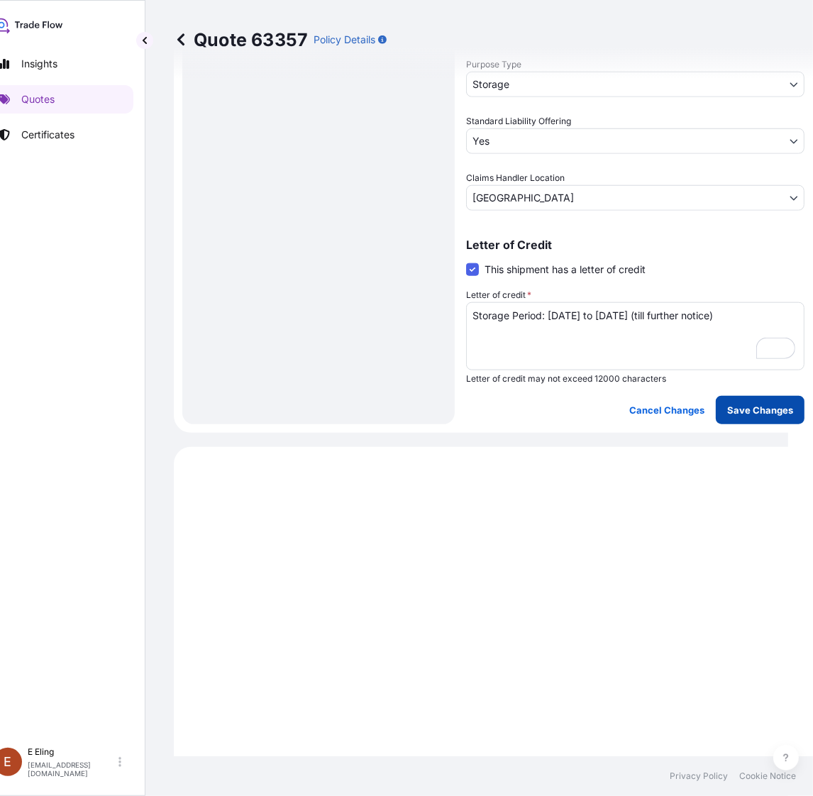
click at [754, 413] on p "Save Changes" at bounding box center [760, 410] width 66 height 14
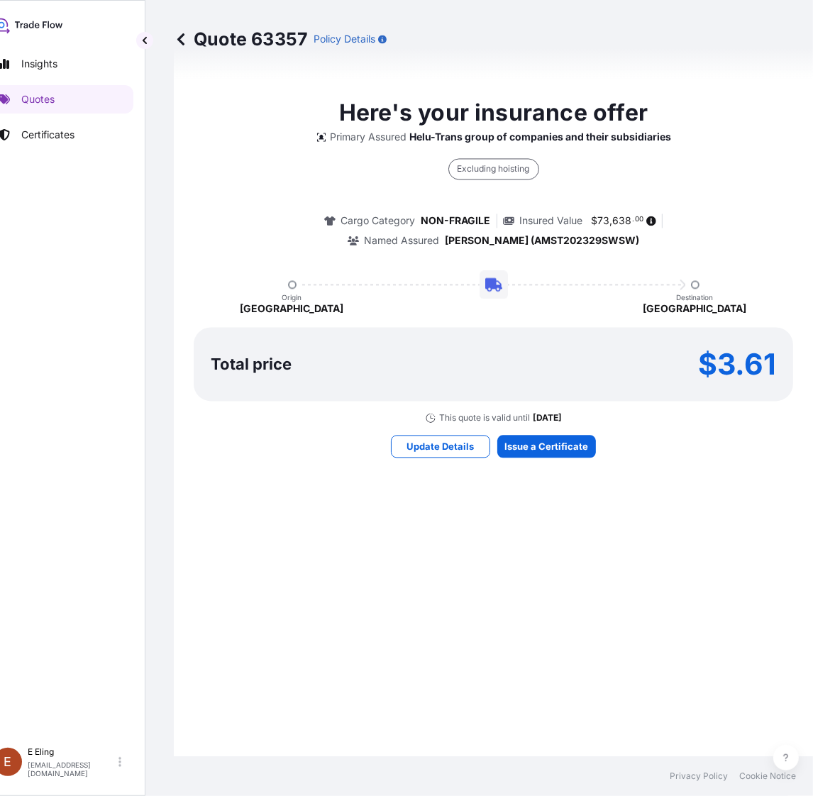
select select "STORAGE"
select select "Storage"
select select "Yes"
select select "[GEOGRAPHIC_DATA]"
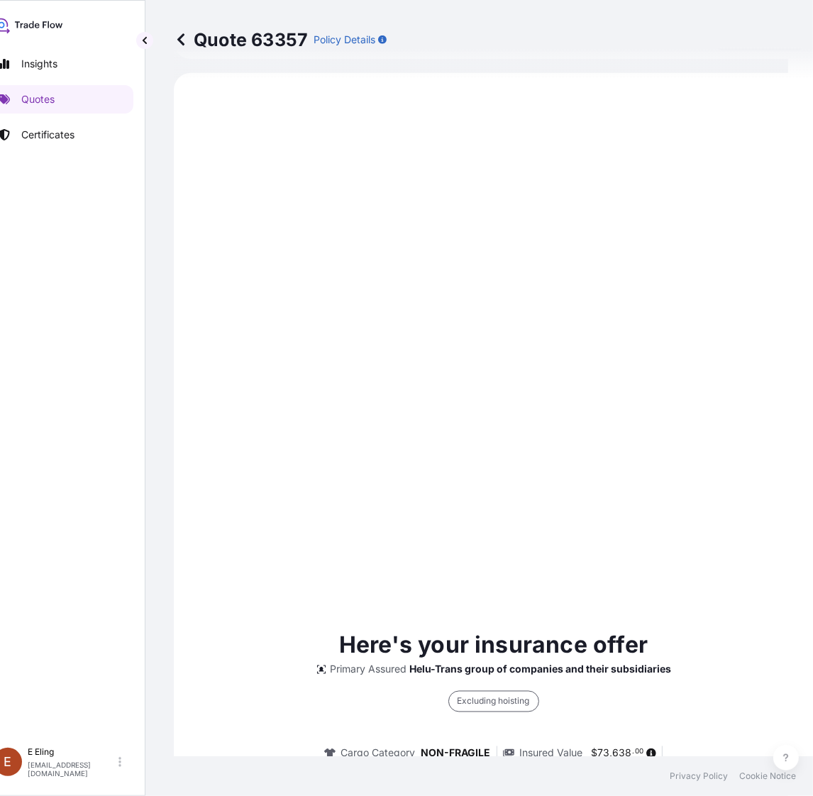
click at [528, 445] on div "Here's your insurance offer Primary Assured Helu-Trans group of companies and t…" at bounding box center [493, 809] width 599 height 1432
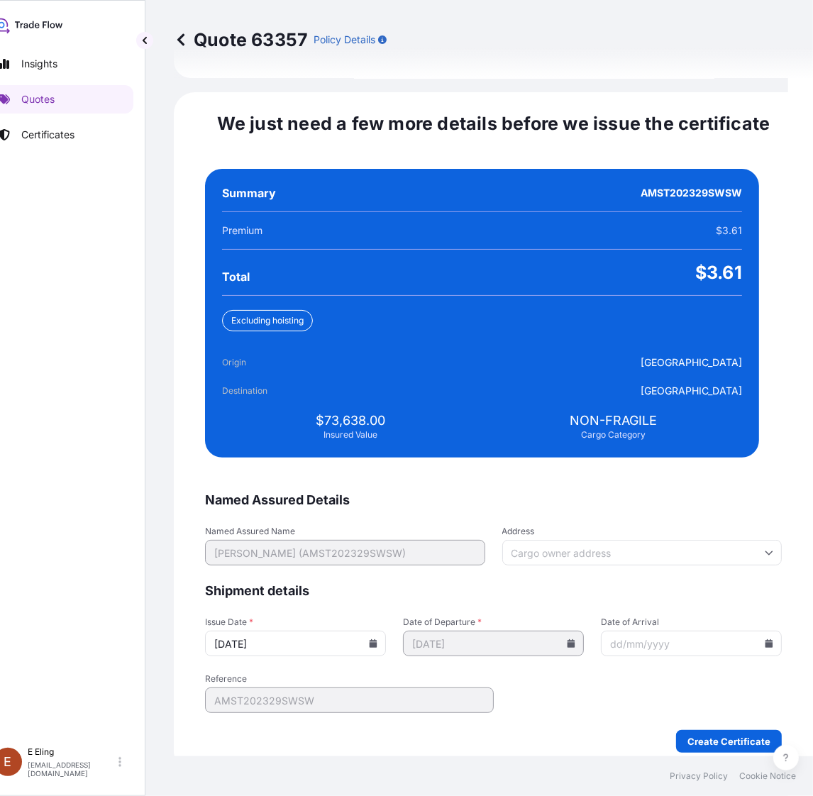
click at [384, 630] on input "[DATE]" at bounding box center [295, 643] width 181 height 26
click at [377, 630] on div "[DATE]" at bounding box center [295, 643] width 181 height 26
click at [377, 639] on icon at bounding box center [373, 643] width 8 height 9
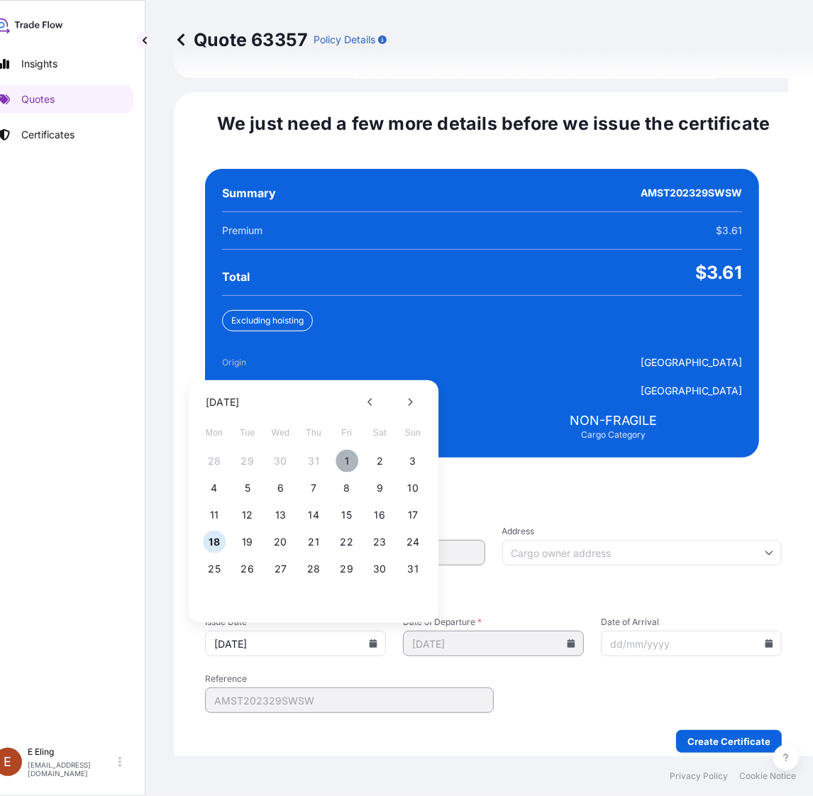
click at [345, 450] on button "1" at bounding box center [346, 461] width 23 height 23
type input "[DATE]"
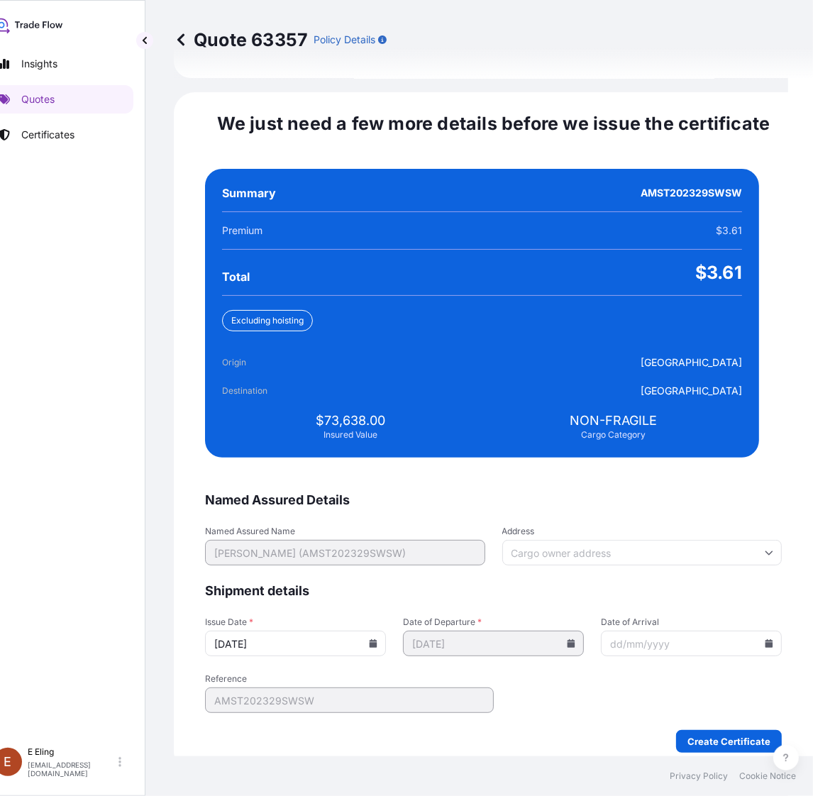
click at [765, 639] on icon at bounding box center [769, 643] width 8 height 9
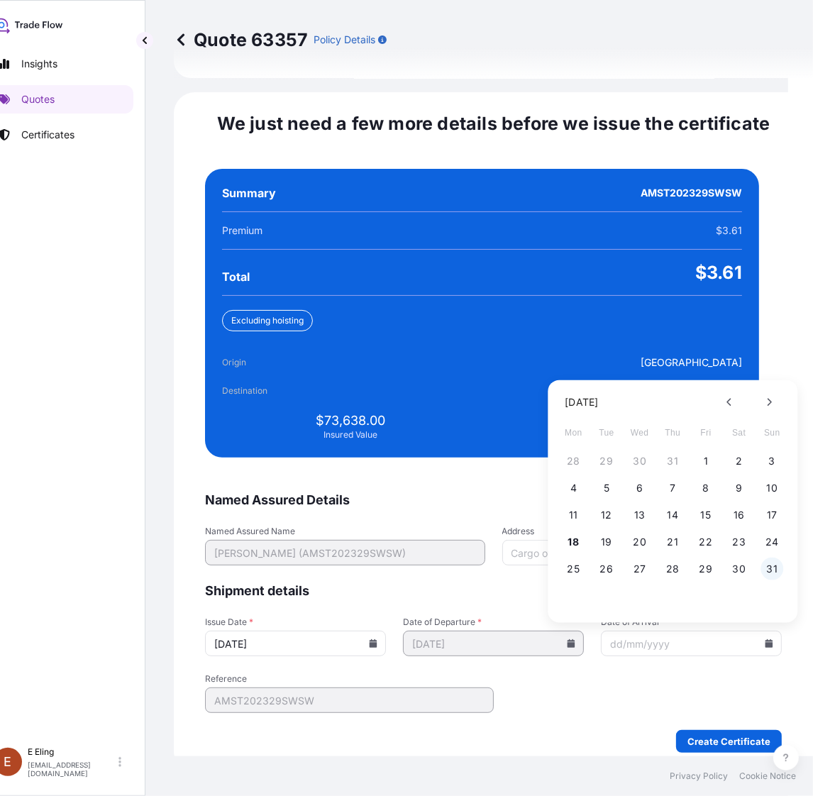
click at [772, 557] on button "31" at bounding box center [771, 568] width 23 height 23
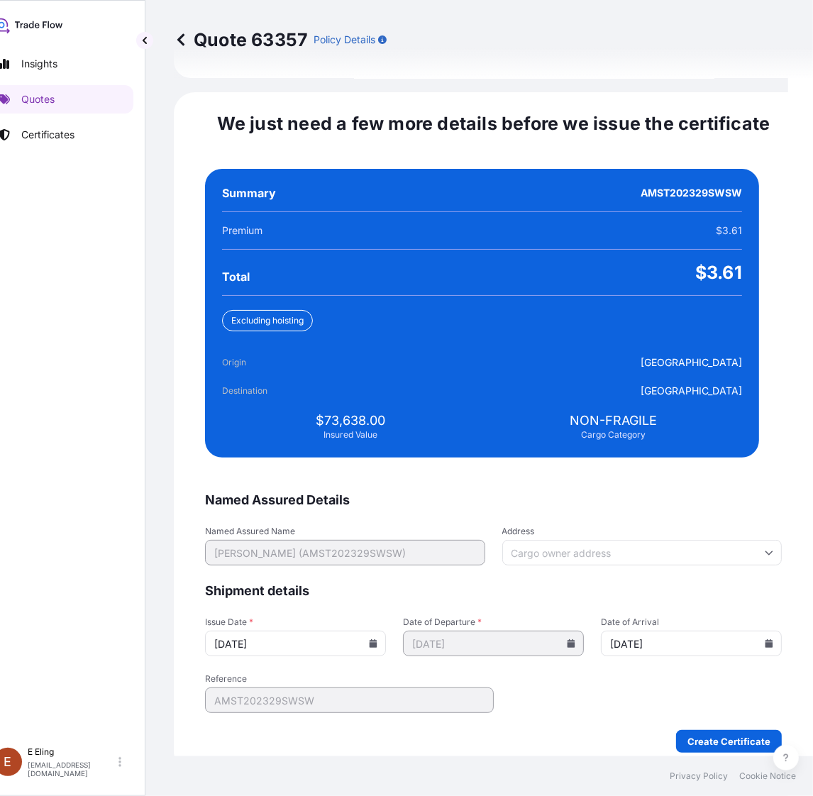
type input "[DATE]"
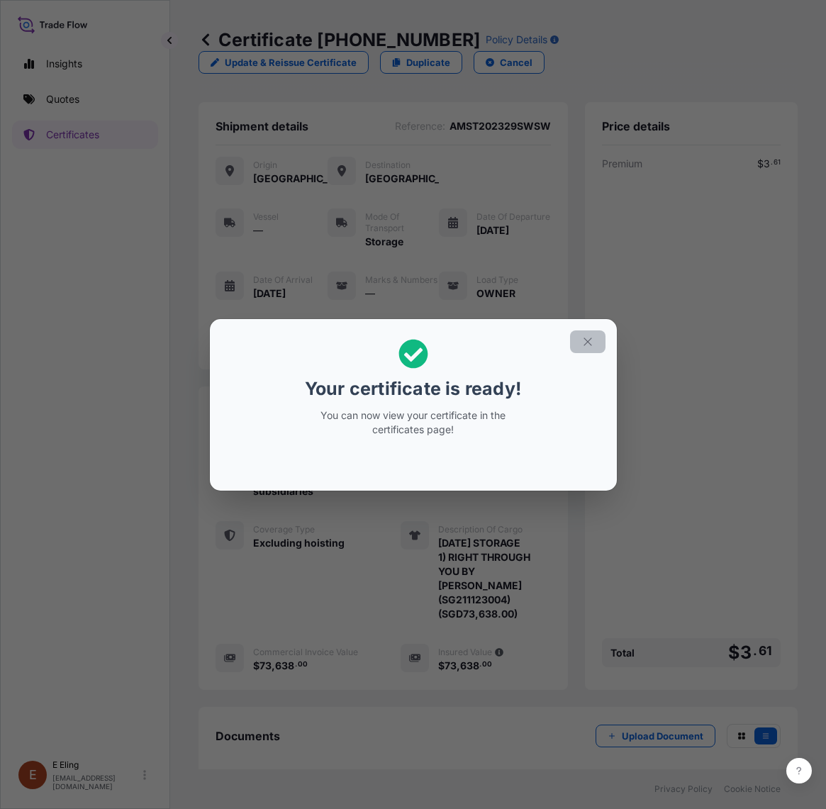
click at [582, 344] on icon "button" at bounding box center [587, 341] width 13 height 13
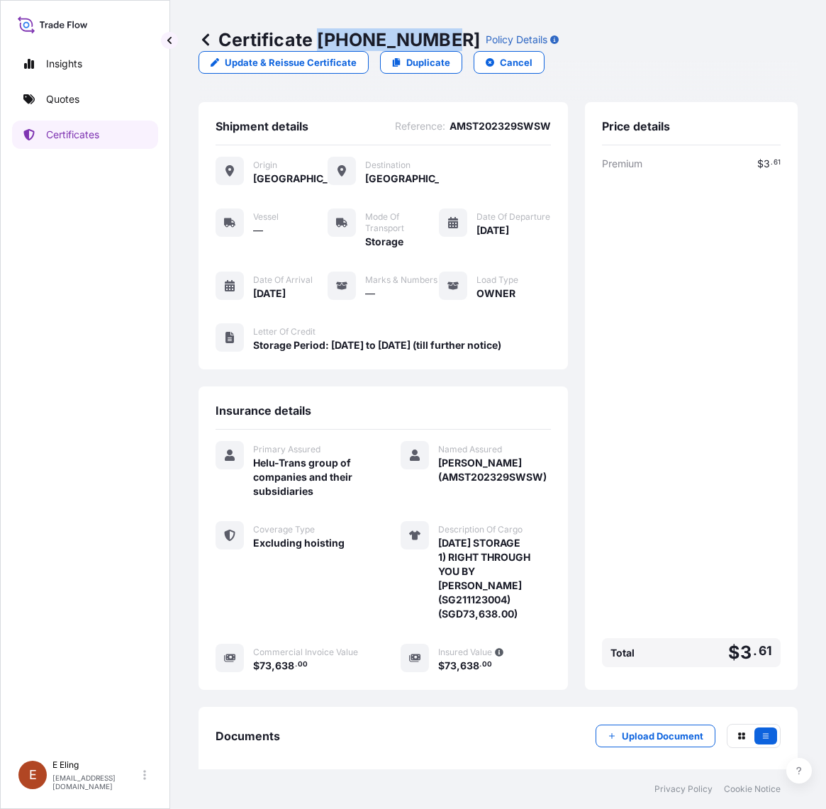
drag, startPoint x: 321, startPoint y: 38, endPoint x: 441, endPoint y: 37, distance: 120.6
click at [441, 37] on p "Certificate 31504-1328-1" at bounding box center [340, 39] width 282 height 23
copy p "[PHONE_NUMBER]"
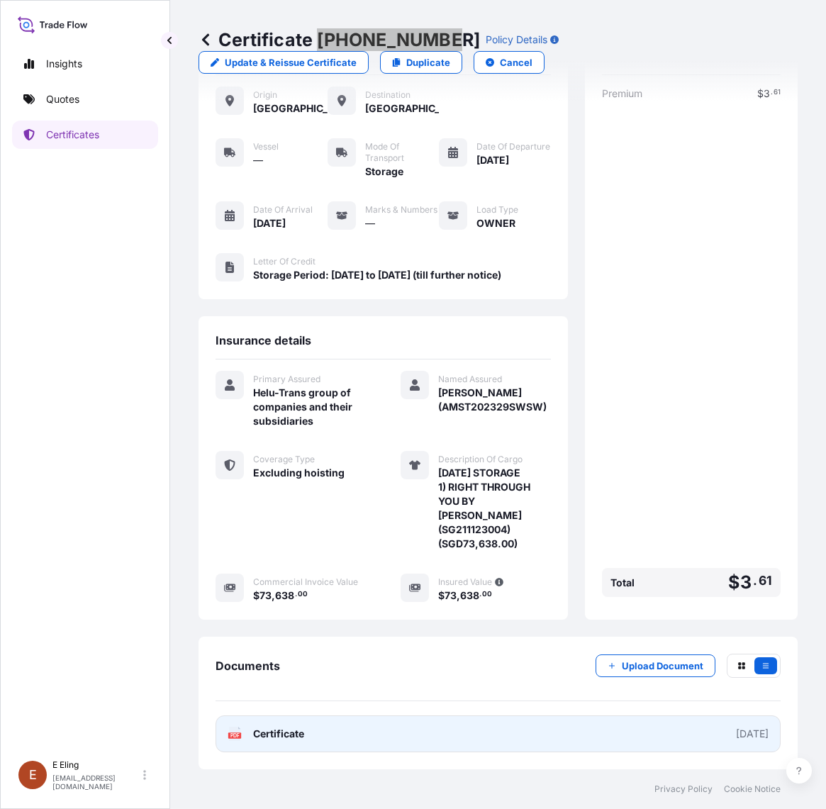
click at [396, 722] on link "PDF Certificate [DATE]" at bounding box center [498, 733] width 565 height 37
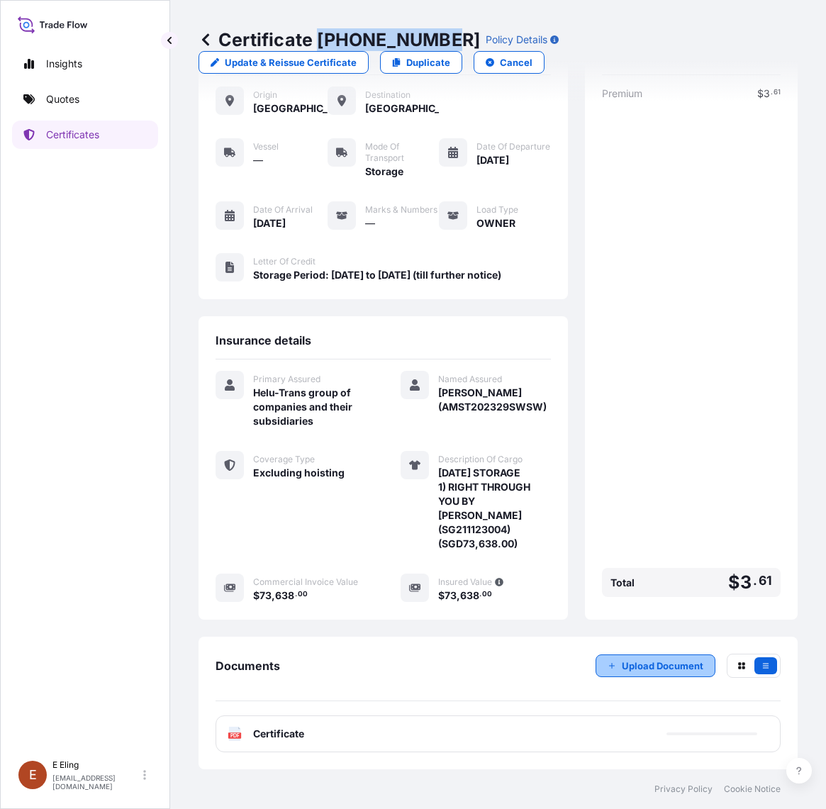
click at [636, 661] on p "Upload Document" at bounding box center [663, 666] width 82 height 14
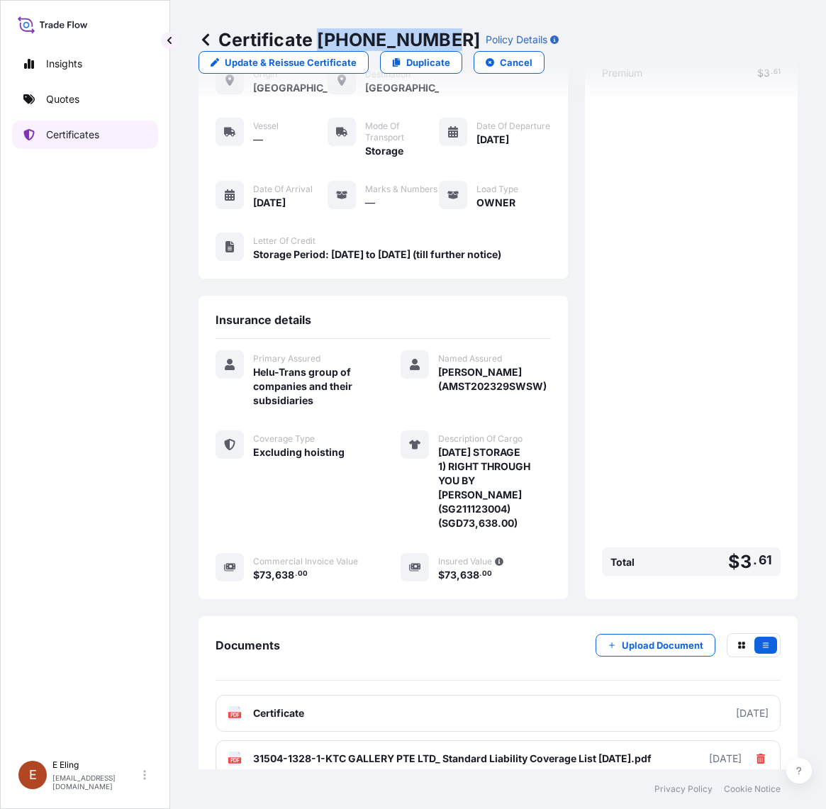
click at [67, 133] on p "Certificates" at bounding box center [72, 135] width 53 height 14
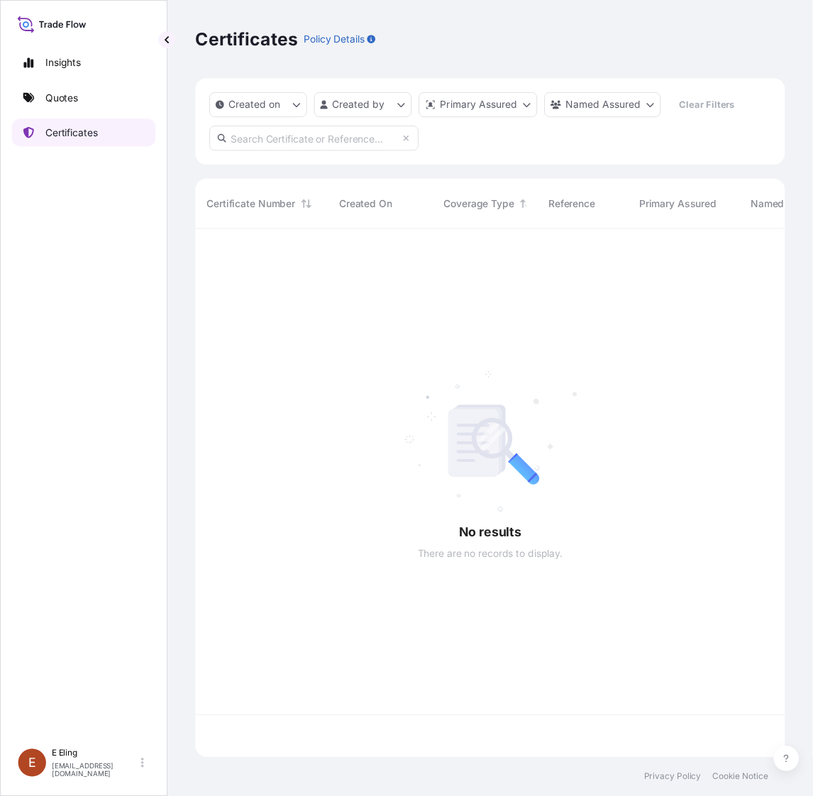
scroll to position [532, 586]
click at [313, 149] on input "text" at bounding box center [319, 141] width 213 height 26
paste input "AMST234546ZJZJ"
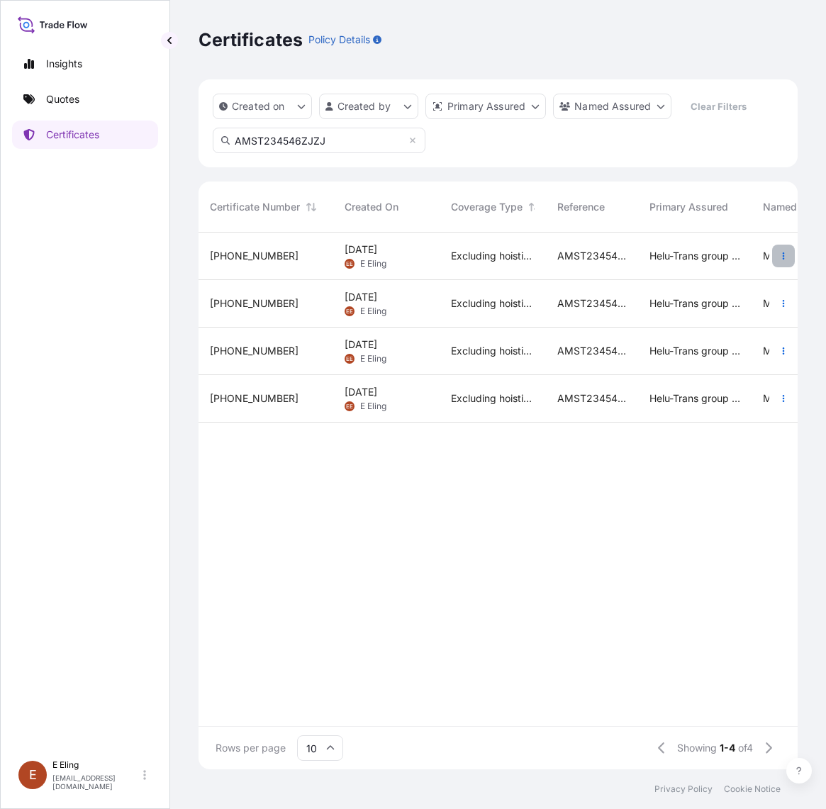
click at [785, 246] on button "button" at bounding box center [783, 256] width 23 height 23
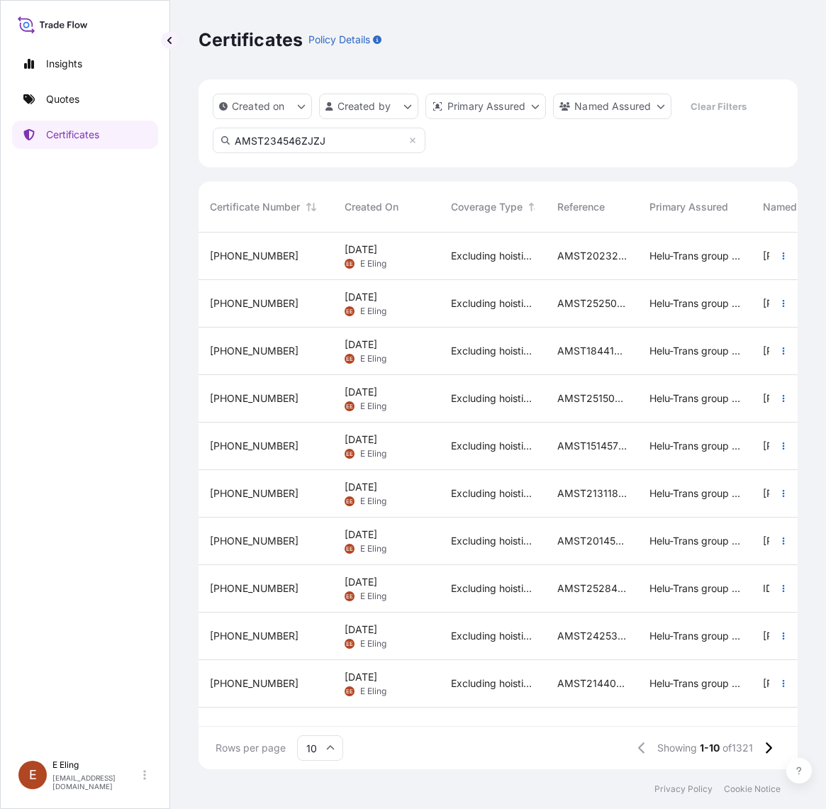
click at [333, 131] on input "AMST234546ZJZJ" at bounding box center [319, 141] width 213 height 26
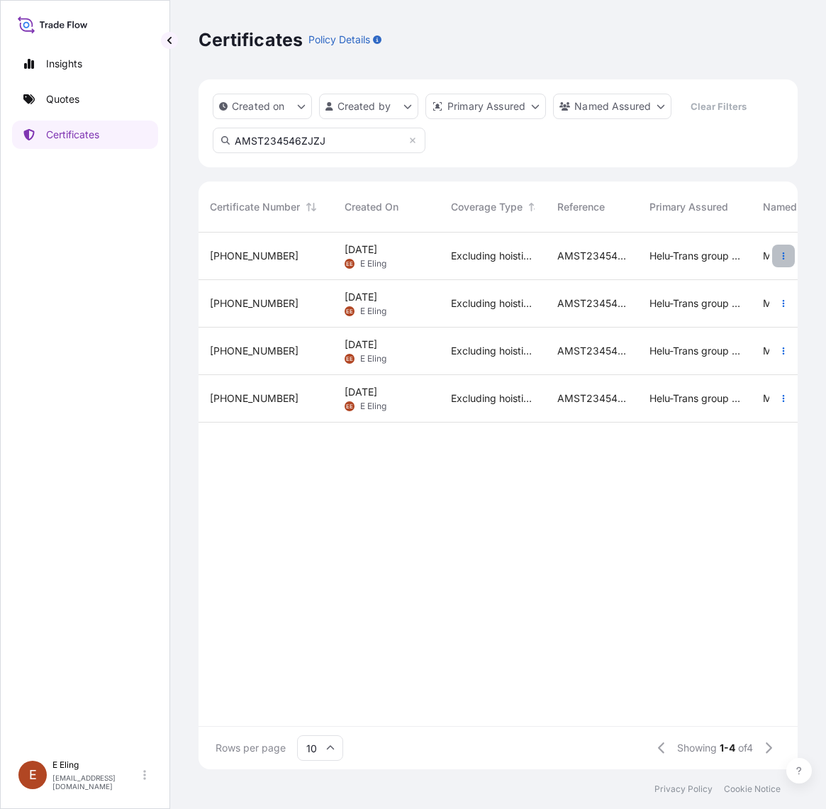
type input "AMST234546ZJZJ"
click at [777, 252] on button "button" at bounding box center [783, 256] width 23 height 23
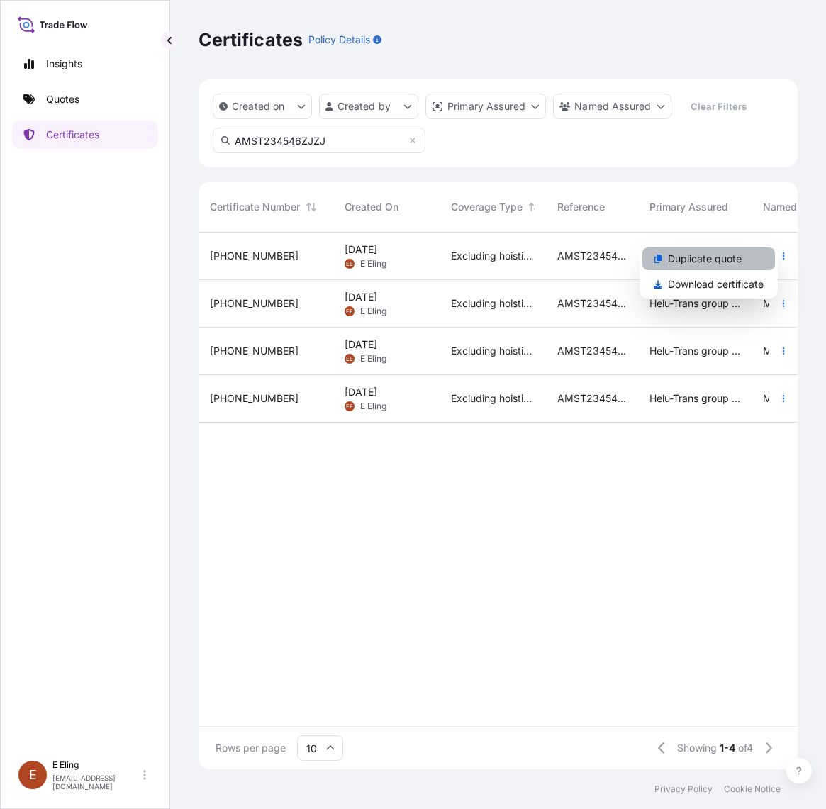
click at [732, 263] on p "Duplicate quote" at bounding box center [705, 259] width 74 height 14
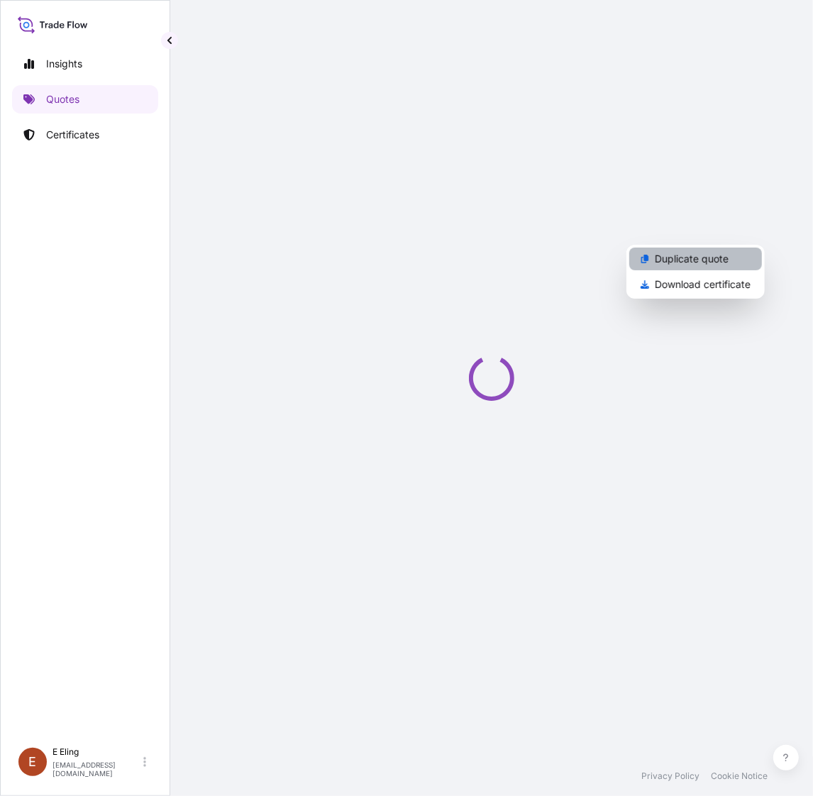
select select "STORAGE"
select select "Storage"
select select "Yes"
select select "[GEOGRAPHIC_DATA]"
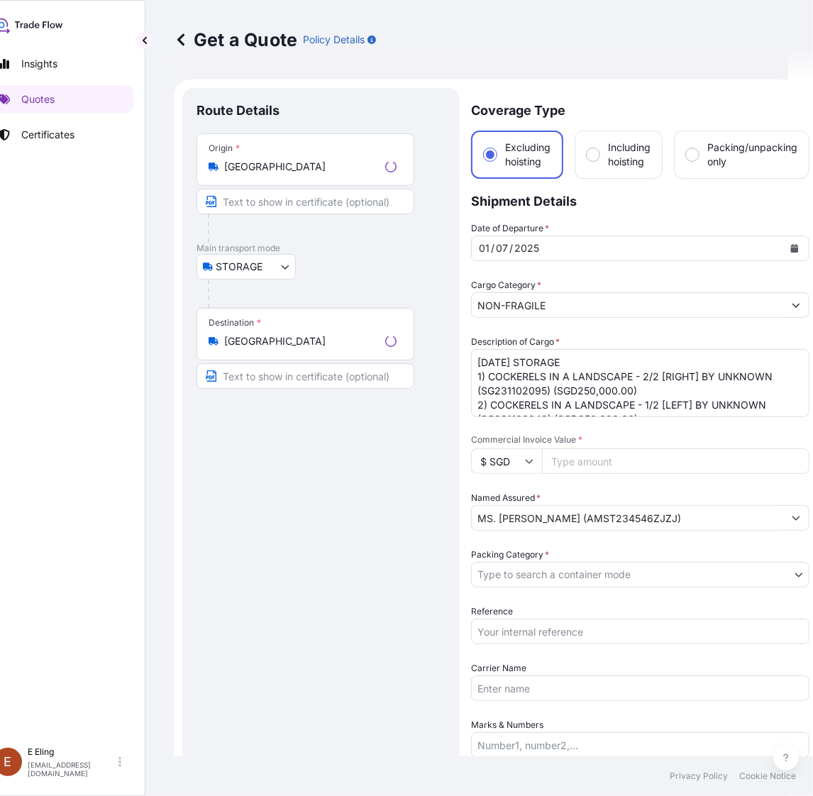
scroll to position [23, 0]
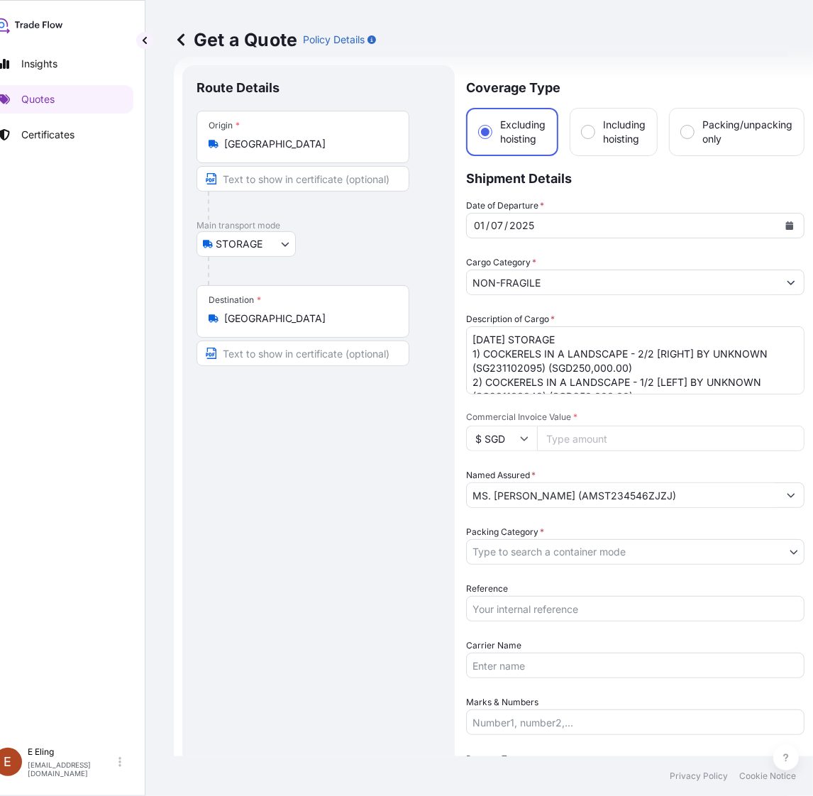
click at [786, 222] on icon "Calendar" at bounding box center [789, 225] width 9 height 9
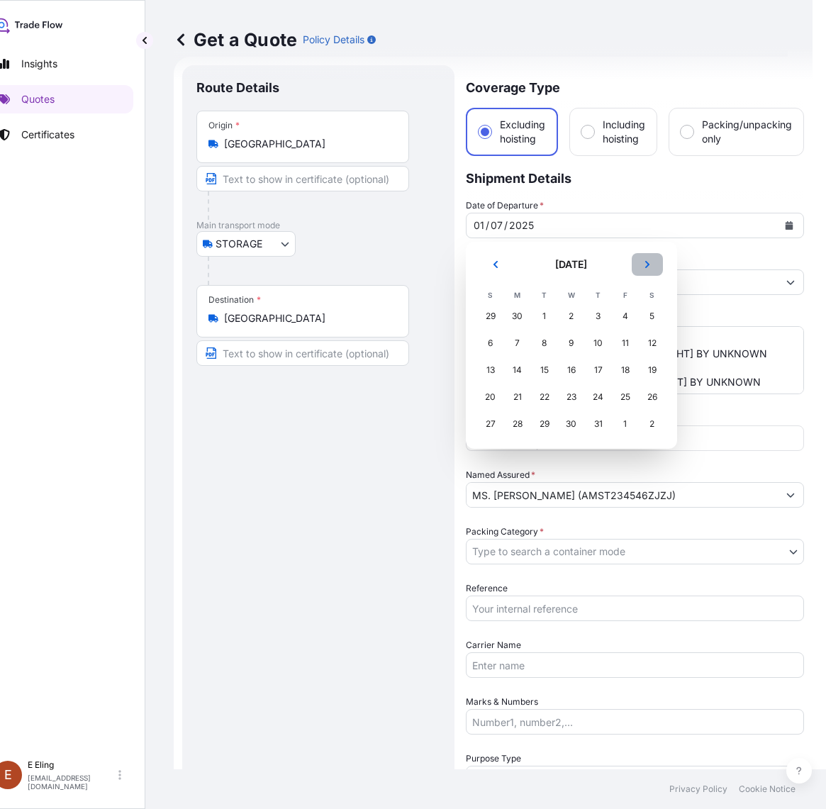
click at [649, 260] on button "Next" at bounding box center [647, 264] width 31 height 23
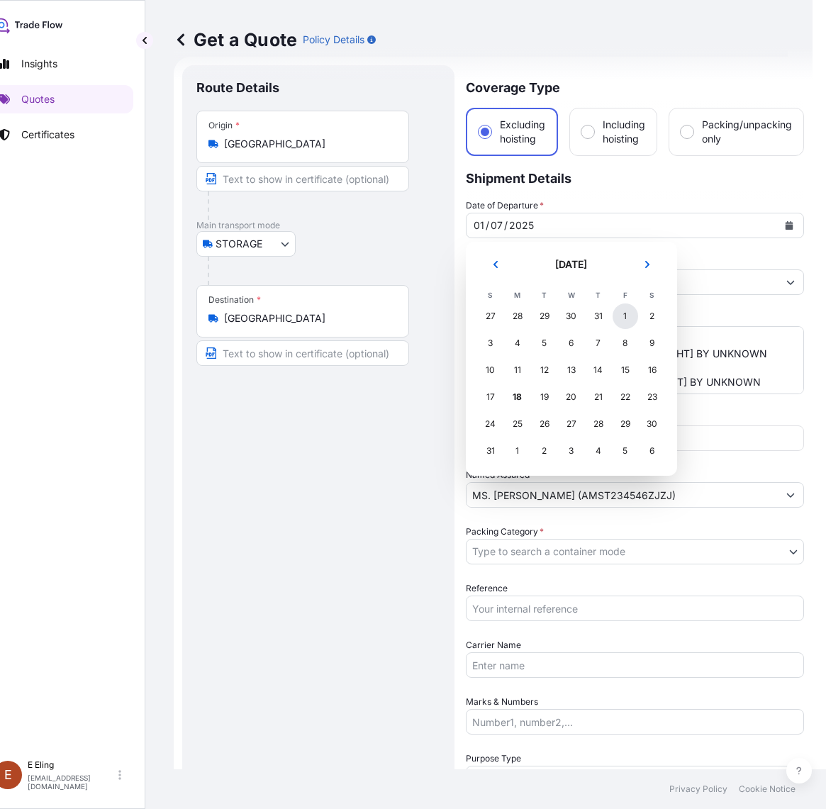
click at [621, 319] on div "1" at bounding box center [626, 316] width 26 height 26
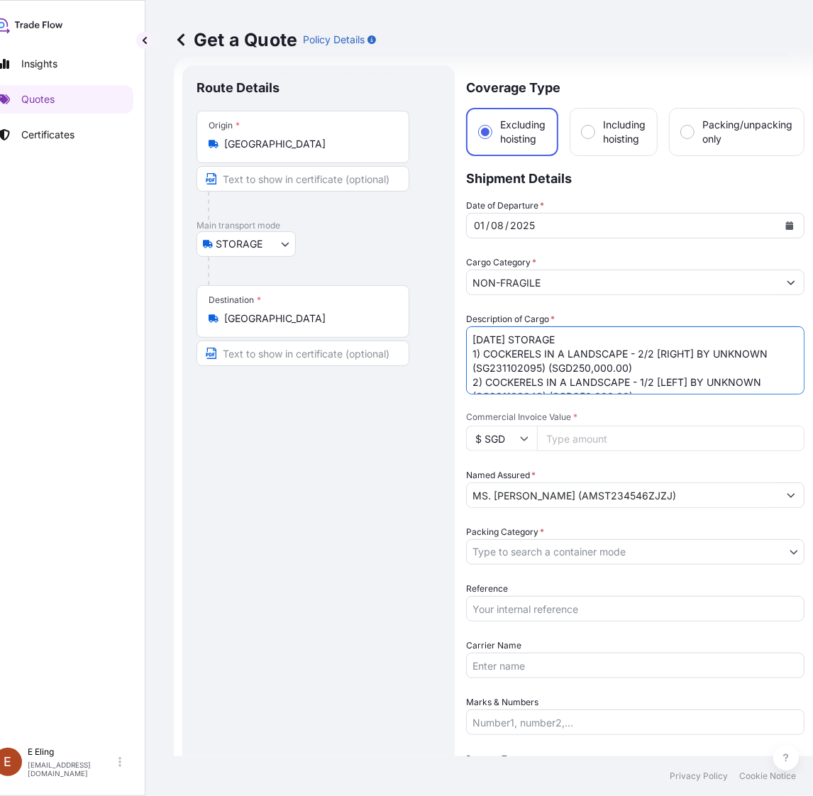
drag, startPoint x: 491, startPoint y: 341, endPoint x: 455, endPoint y: 341, distance: 36.2
click at [455, 341] on form "Route Details Place of loading Road / Inland Road / Inland Origin * Singapore M…" at bounding box center [493, 592] width 639 height 1070
type textarea "[DATE] STORAGE 1) COCKERELS IN A LANDSCAPE - 2/2 [RIGHT] BY UNKNOWN (SG23110209…"
click at [540, 596] on input "Reference" at bounding box center [635, 609] width 338 height 26
paste input "AMST234546ZJZJ"
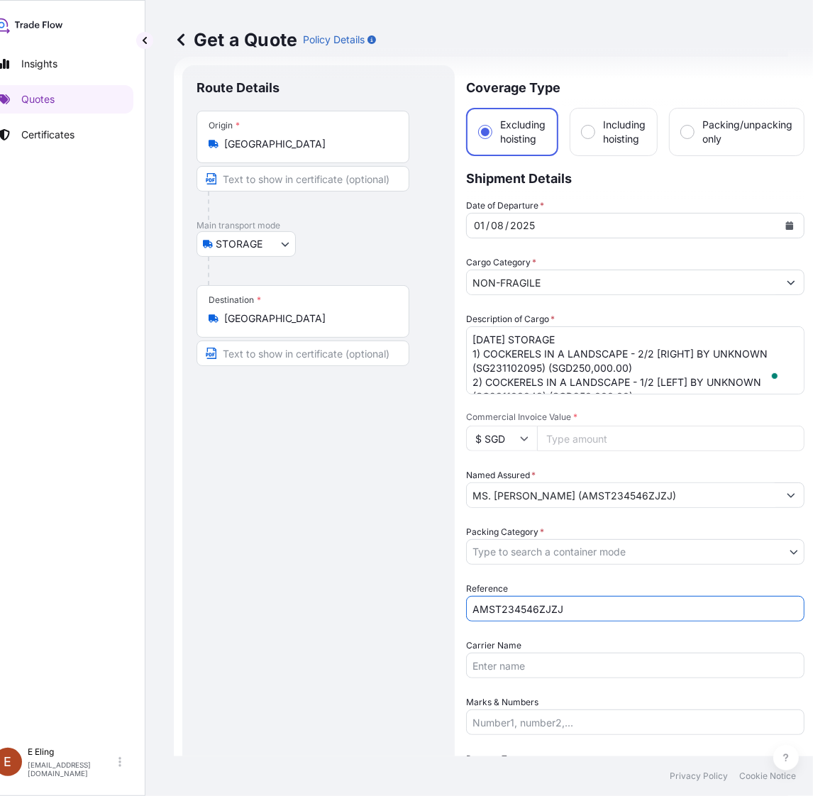
type input "AMST234546ZJZJ"
click at [547, 547] on body "August 2025 Insights Quotes Certificates E E Eling eeling@helutrans.com Get a Q…" at bounding box center [381, 398] width 813 height 796
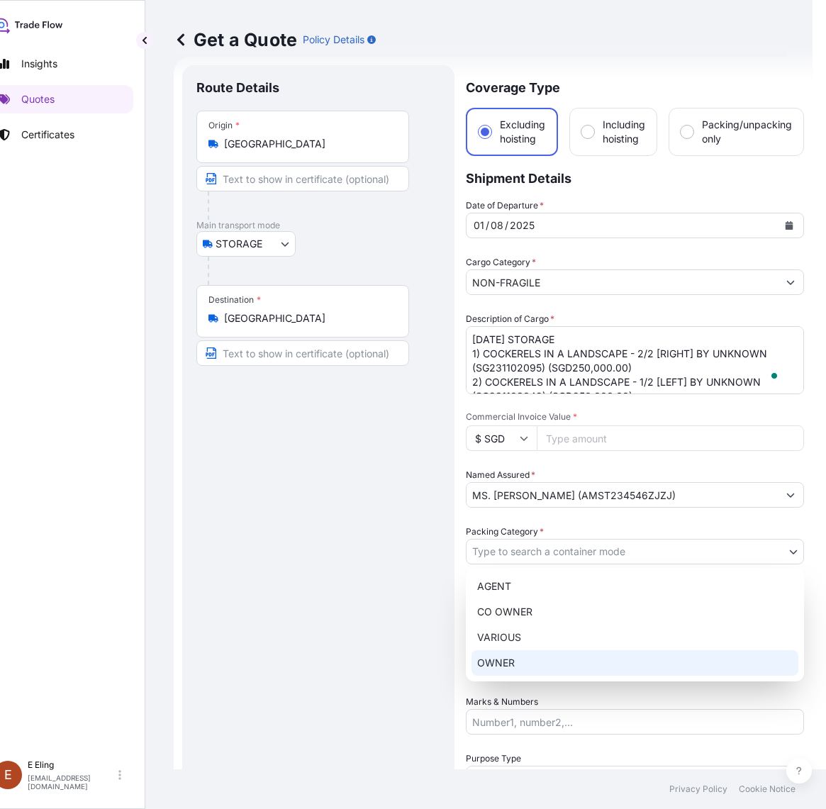
click at [518, 664] on div "OWNER" at bounding box center [635, 663] width 327 height 26
select select "27"
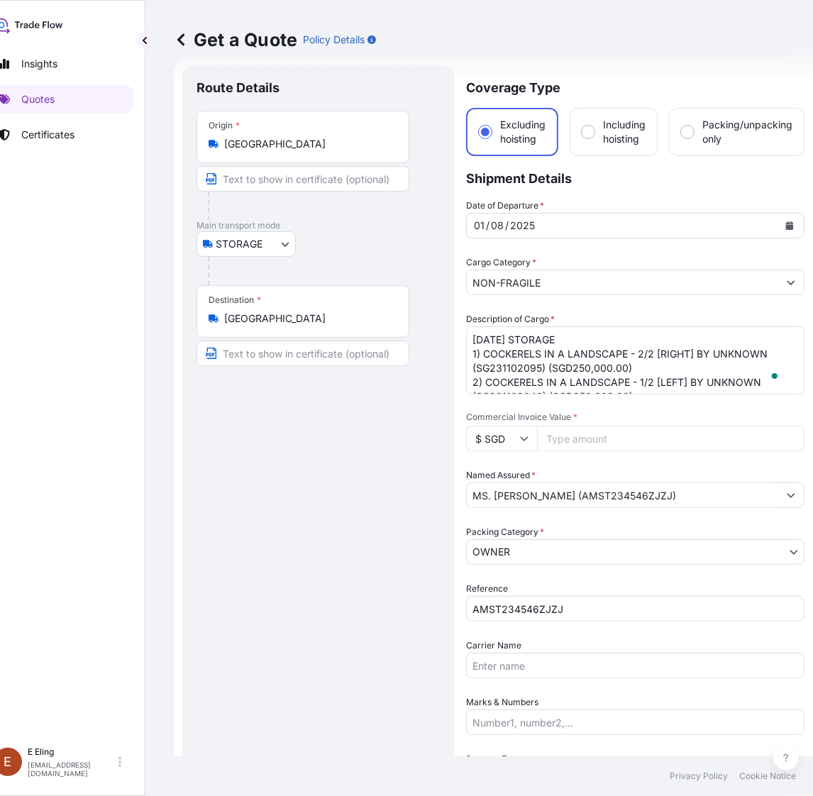
click at [645, 428] on input "Commercial Invoice Value *" at bounding box center [670, 438] width 267 height 26
paste input "500000.00"
type input "500000.00"
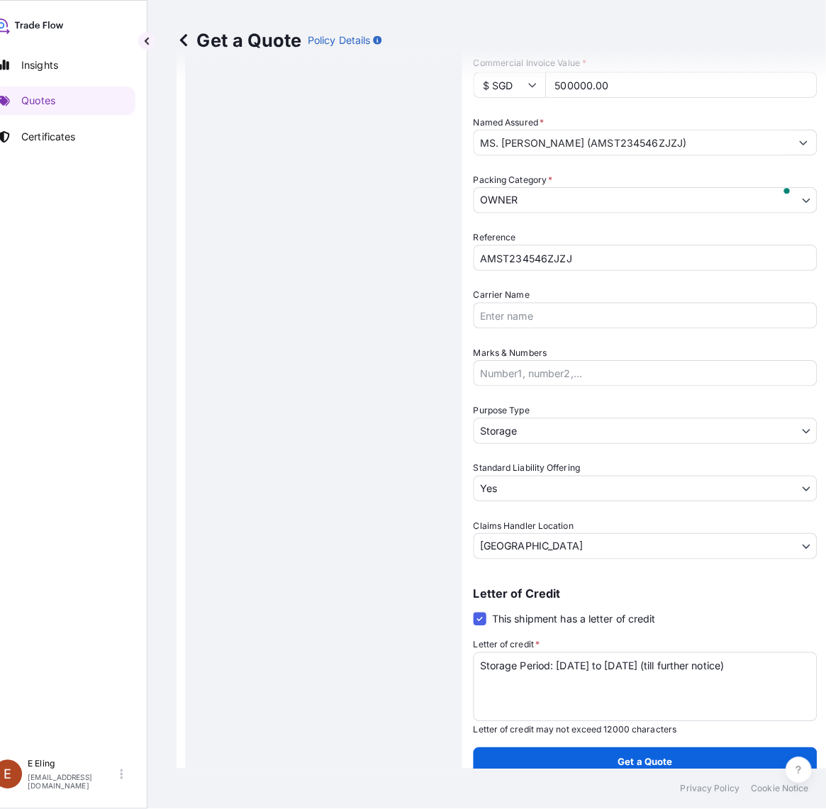
scroll to position [377, 0]
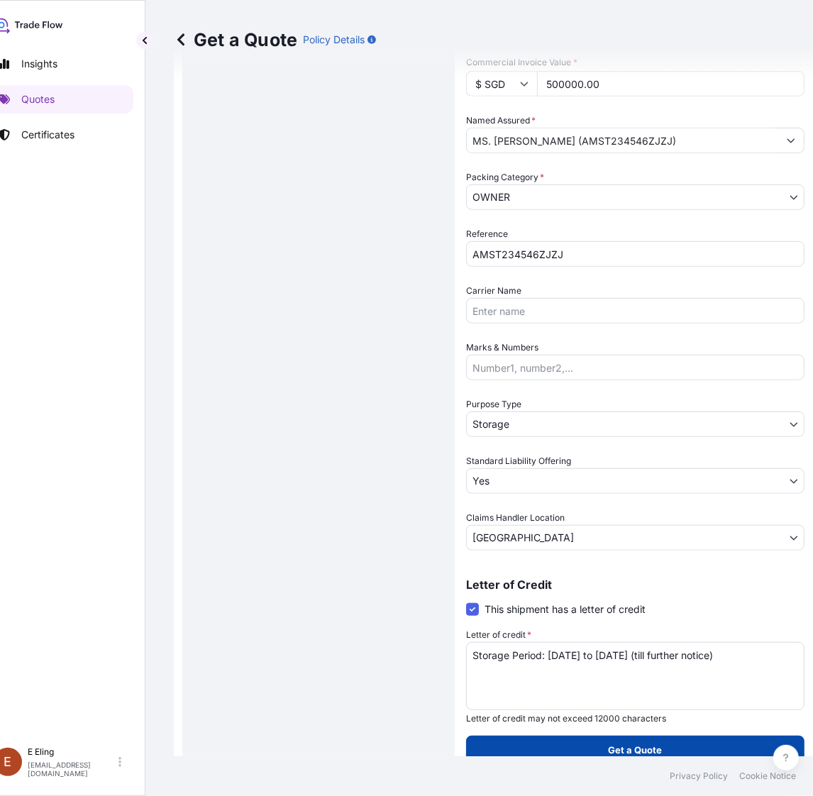
click at [616, 742] on p "Get a Quote" at bounding box center [635, 749] width 54 height 14
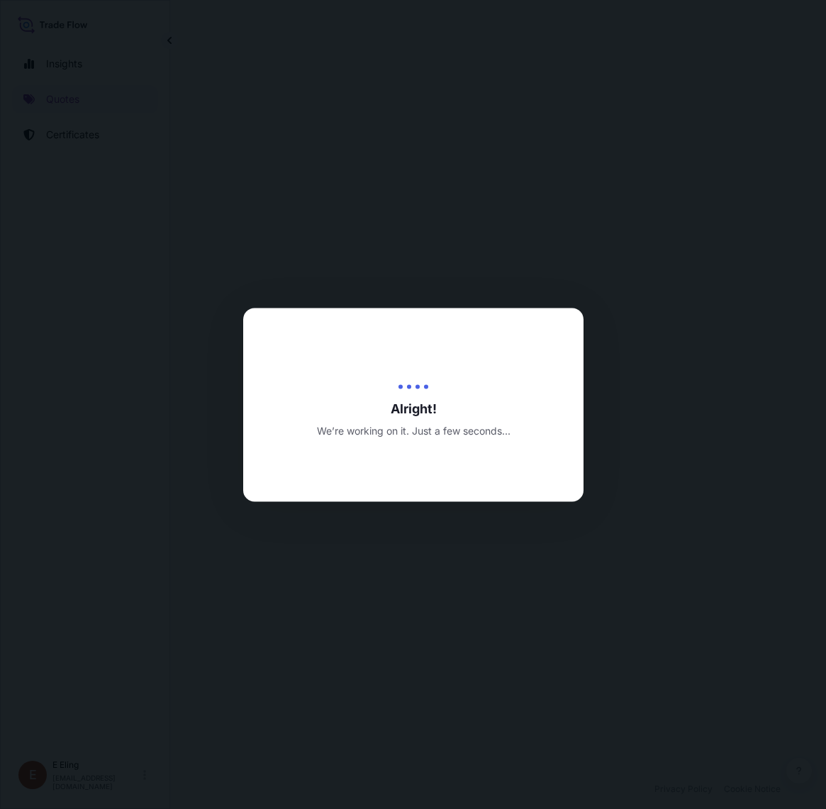
select select "STORAGE"
select select "Transit"
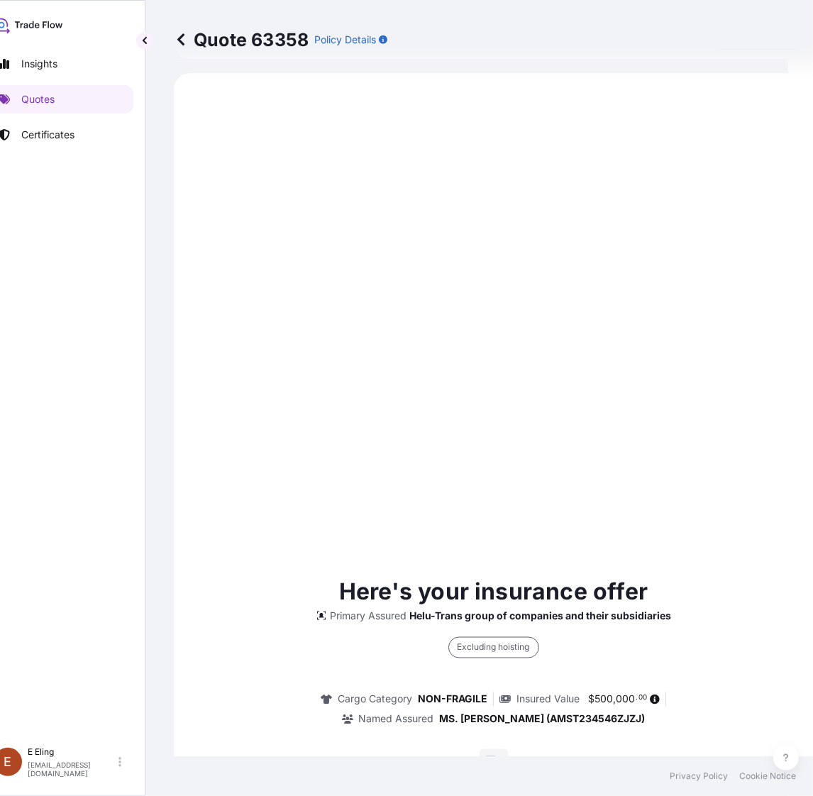
scroll to position [362, 0]
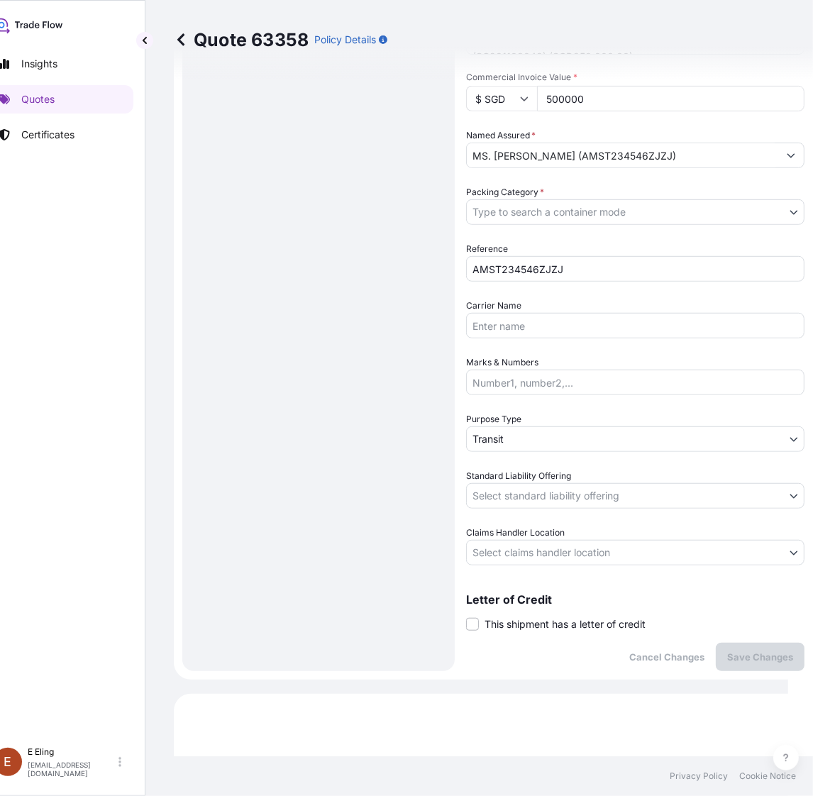
click at [511, 622] on span "This shipment has a letter of credit" at bounding box center [564, 624] width 161 height 14
click at [466, 616] on input "This shipment has a letter of credit" at bounding box center [466, 616] width 0 height 0
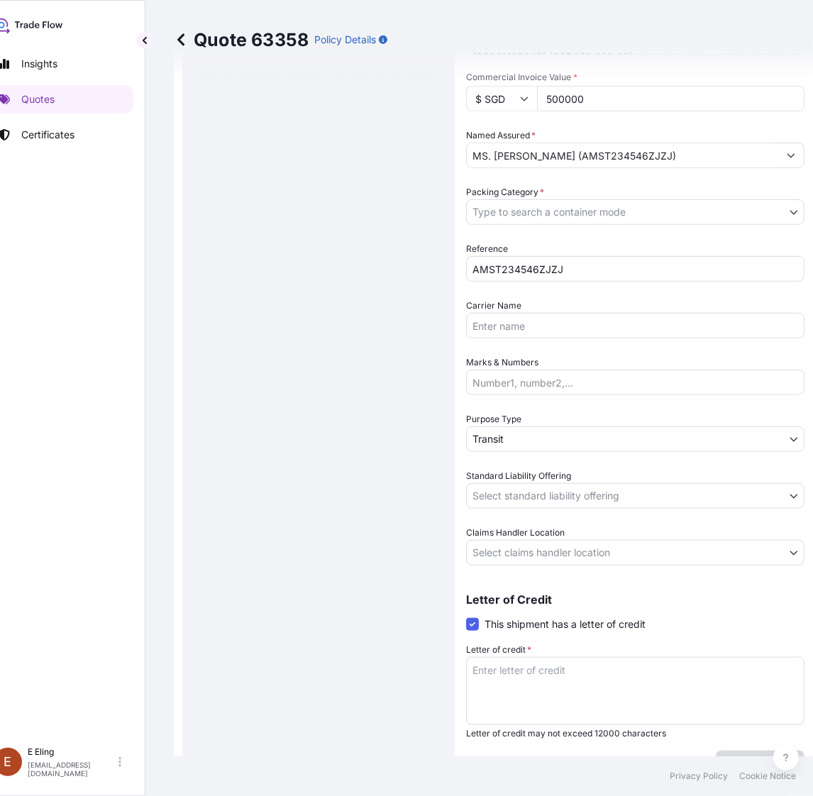
click at [527, 668] on textarea "Letter of credit *" at bounding box center [635, 691] width 338 height 68
paste textarea "Storage Period: [DATE] to [DATE] (till further notice)"
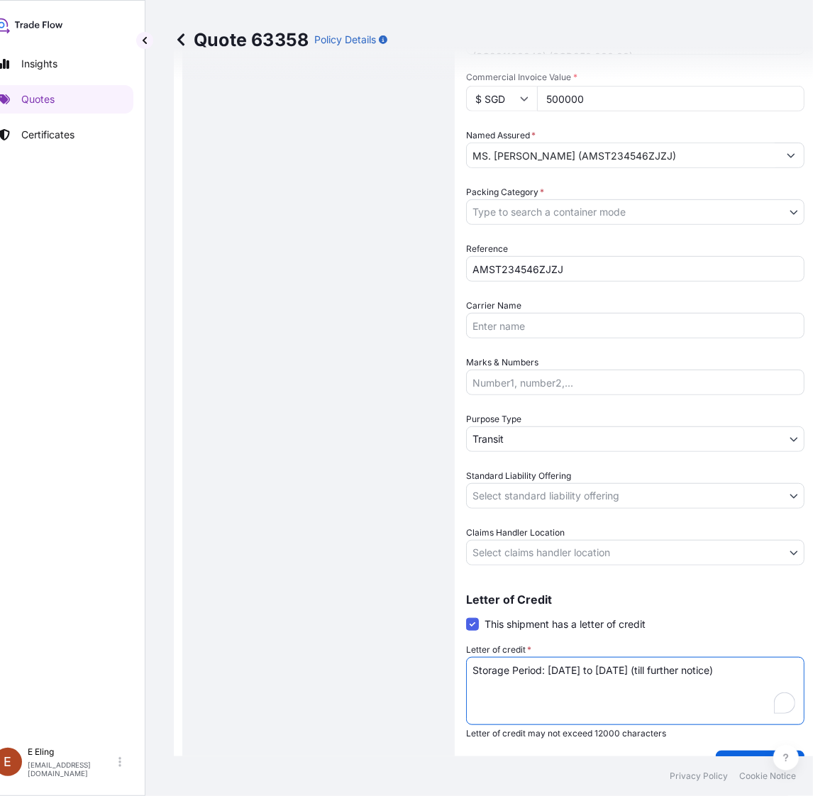
type textarea "Storage Period: [DATE] to [DATE] (till further notice)"
click at [547, 571] on div "Coverage Type Excluding hoisting Including hoisting Packing/unpacking only Ship…" at bounding box center [635, 252] width 338 height 1053
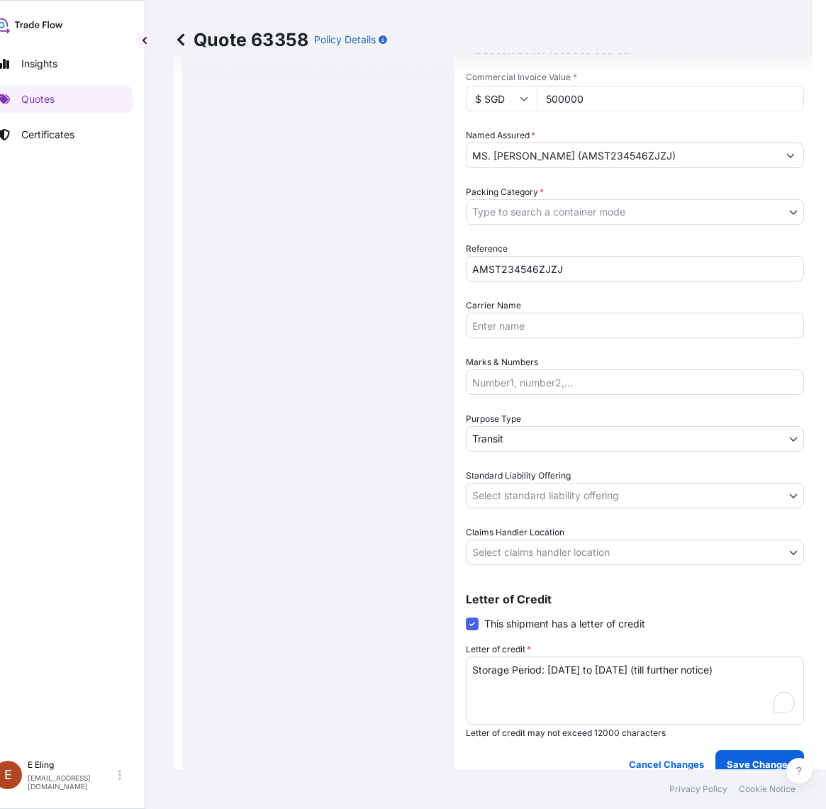
click at [546, 559] on body "Insights Quotes Certificates E E Eling eeling@helutrans.com Quote 63358 Policy …" at bounding box center [388, 404] width 826 height 809
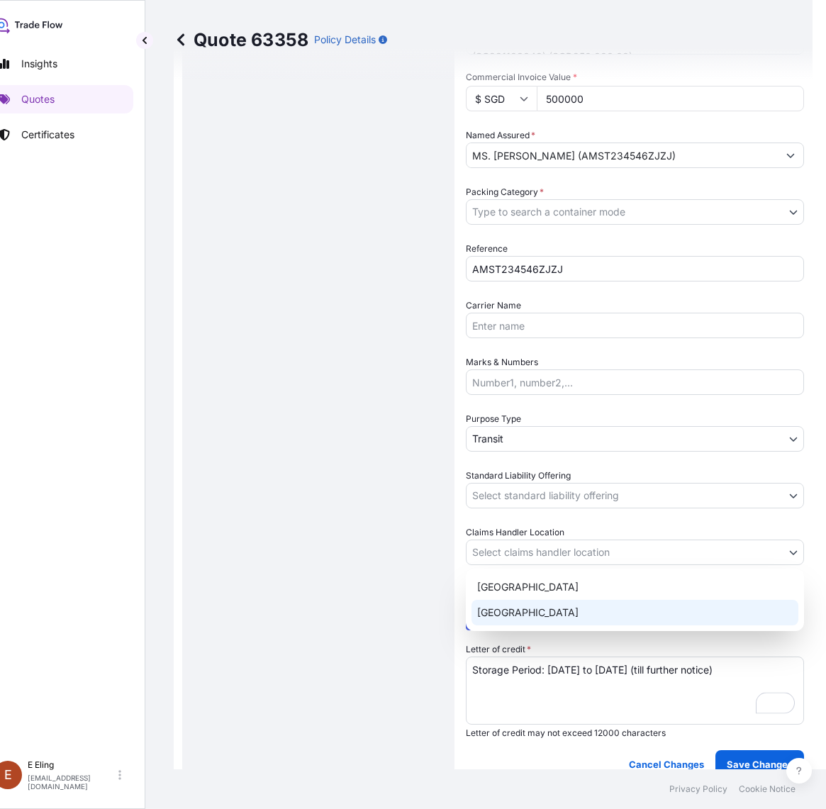
click at [518, 608] on div "[GEOGRAPHIC_DATA]" at bounding box center [635, 613] width 327 height 26
select select "[GEOGRAPHIC_DATA]"
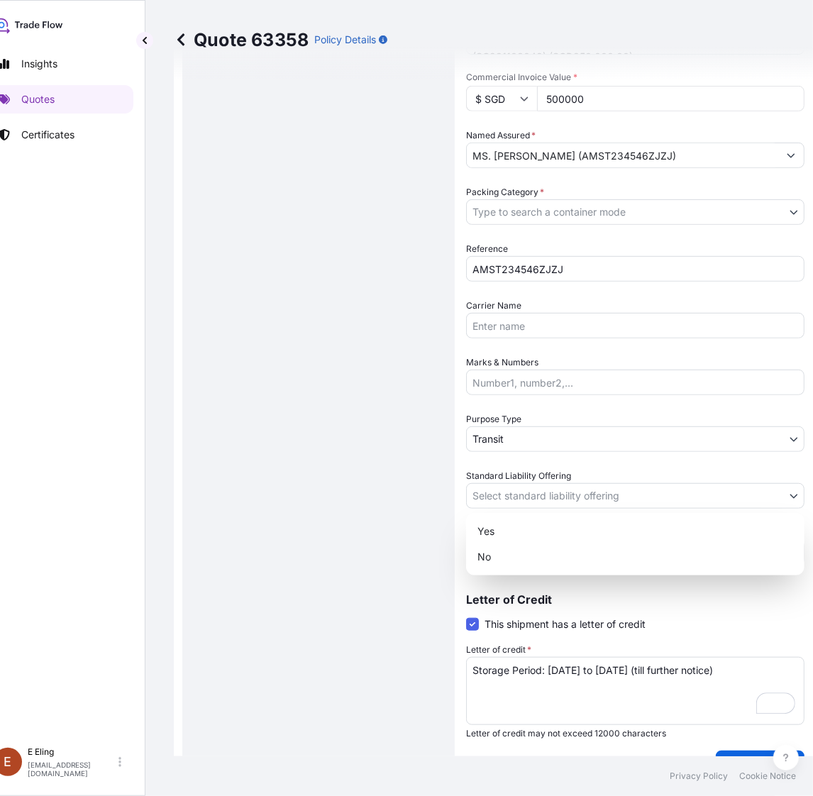
click at [508, 495] on body "Insights Quotes Certificates E E Eling eeling@helutrans.com Quote 63358 Policy …" at bounding box center [374, 398] width 799 height 796
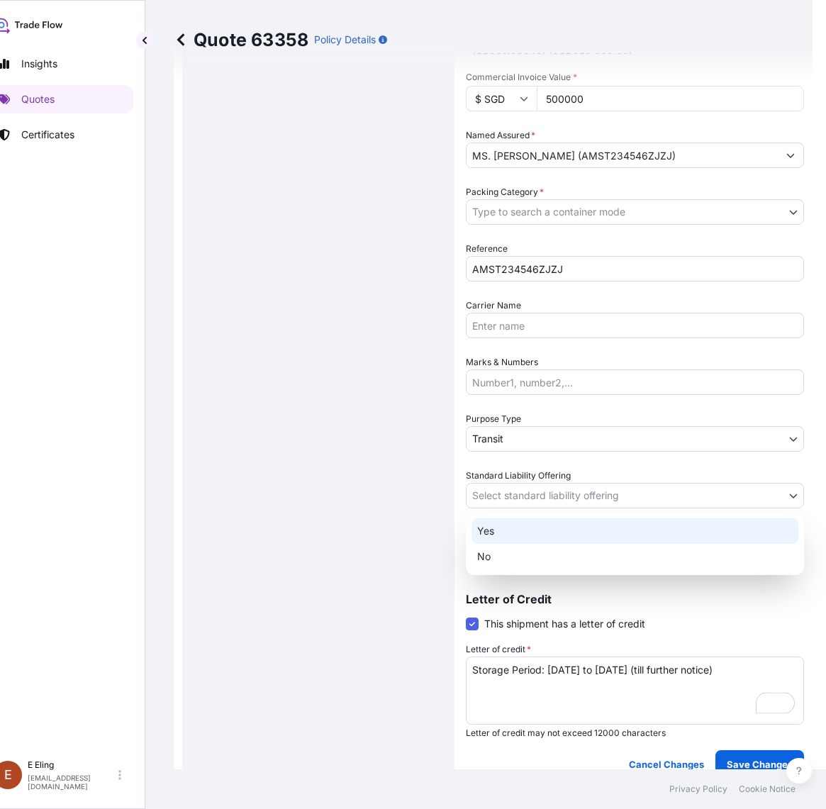
click at [512, 518] on div "Yes" at bounding box center [635, 531] width 327 height 26
select select "Yes"
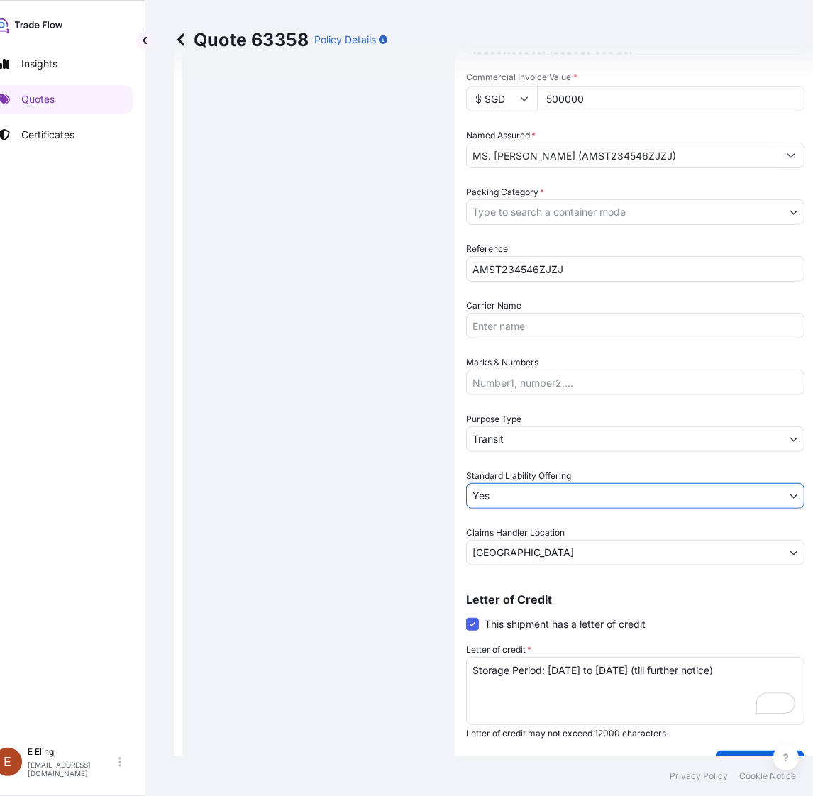
click at [495, 440] on body "Insights Quotes Certificates E E Eling eeling@helutrans.com Quote 63358 Policy …" at bounding box center [381, 398] width 813 height 796
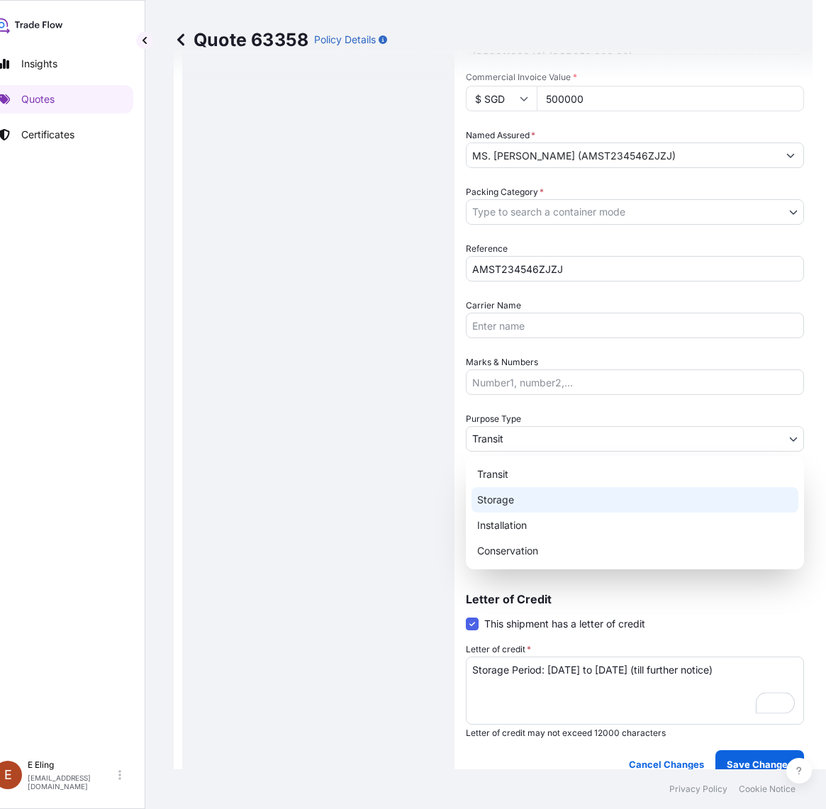
click at [502, 500] on div "Storage" at bounding box center [635, 500] width 327 height 26
select select "Storage"
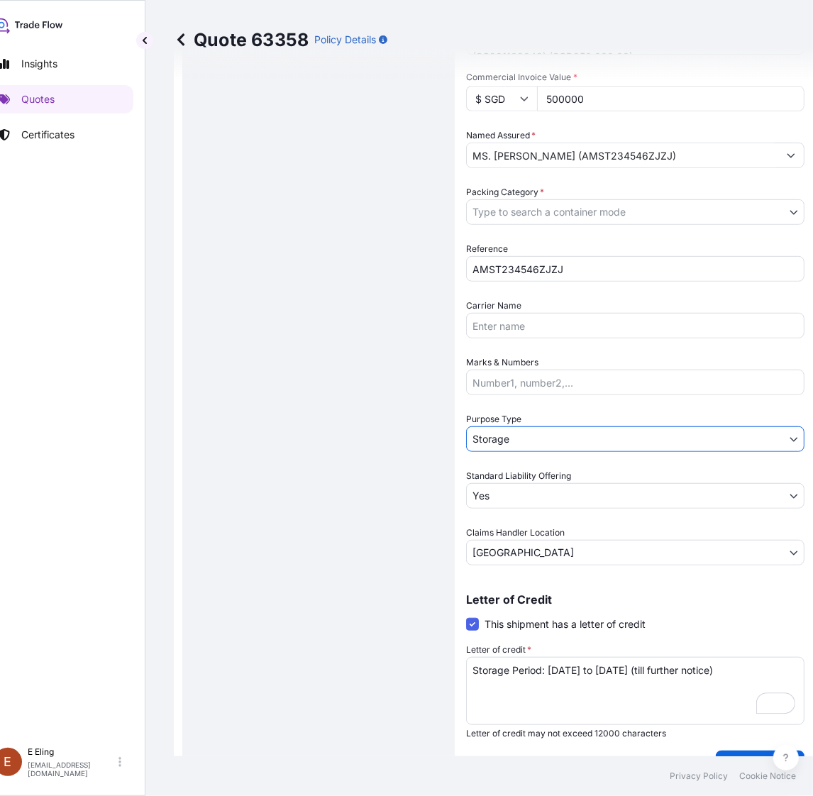
click at [538, 215] on body "Insights Quotes Certificates E E Eling eeling@helutrans.com Quote 63358 Policy …" at bounding box center [381, 398] width 813 height 796
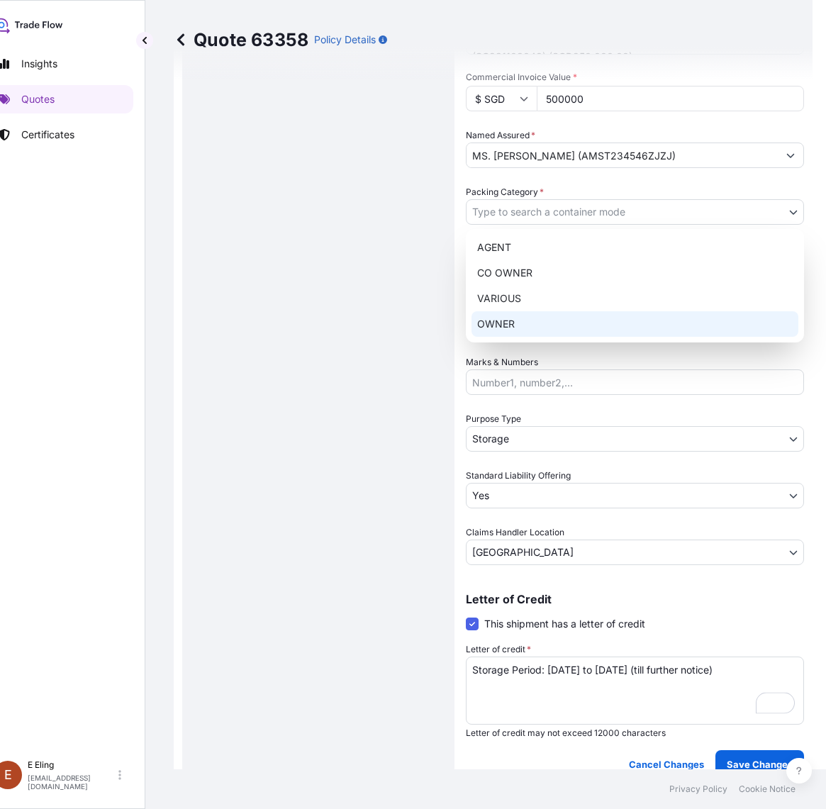
click at [544, 327] on div "OWNER" at bounding box center [635, 324] width 327 height 26
select select "27"
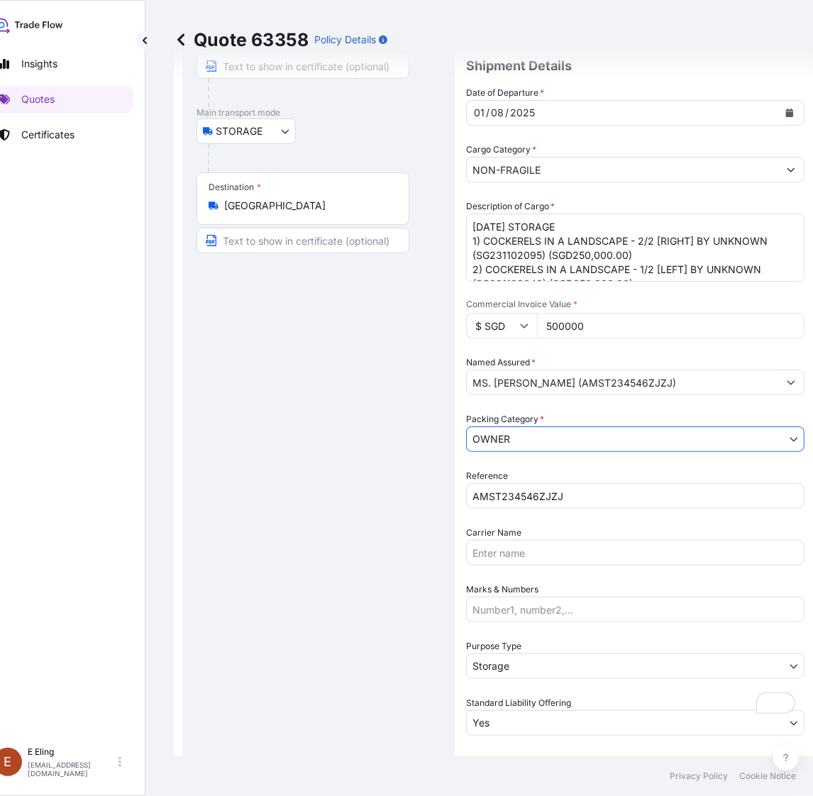
scroll to position [0, 0]
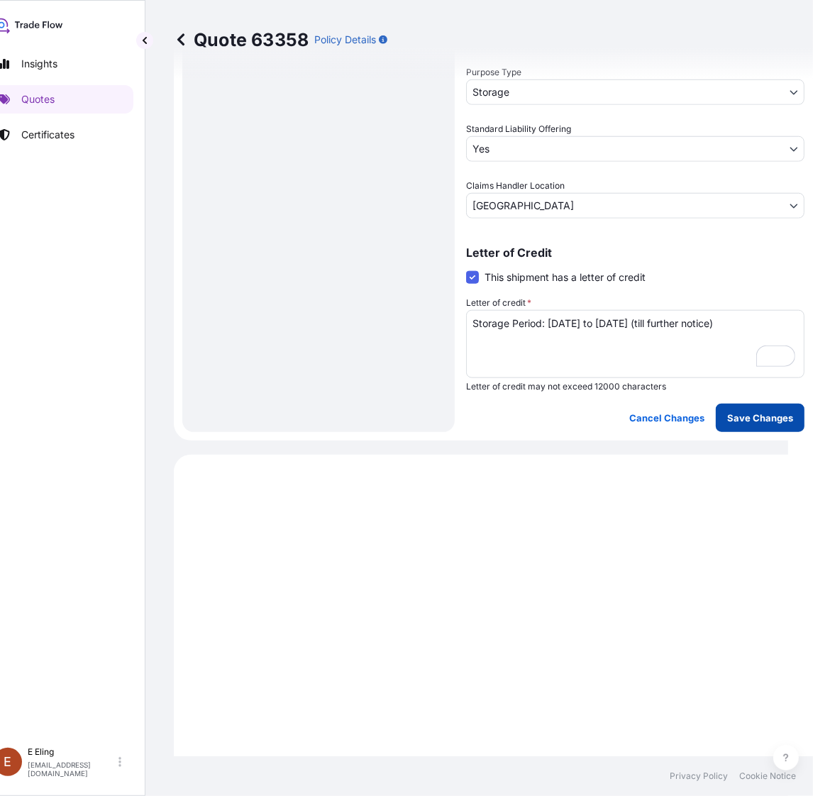
click at [734, 417] on p "Save Changes" at bounding box center [760, 418] width 66 height 14
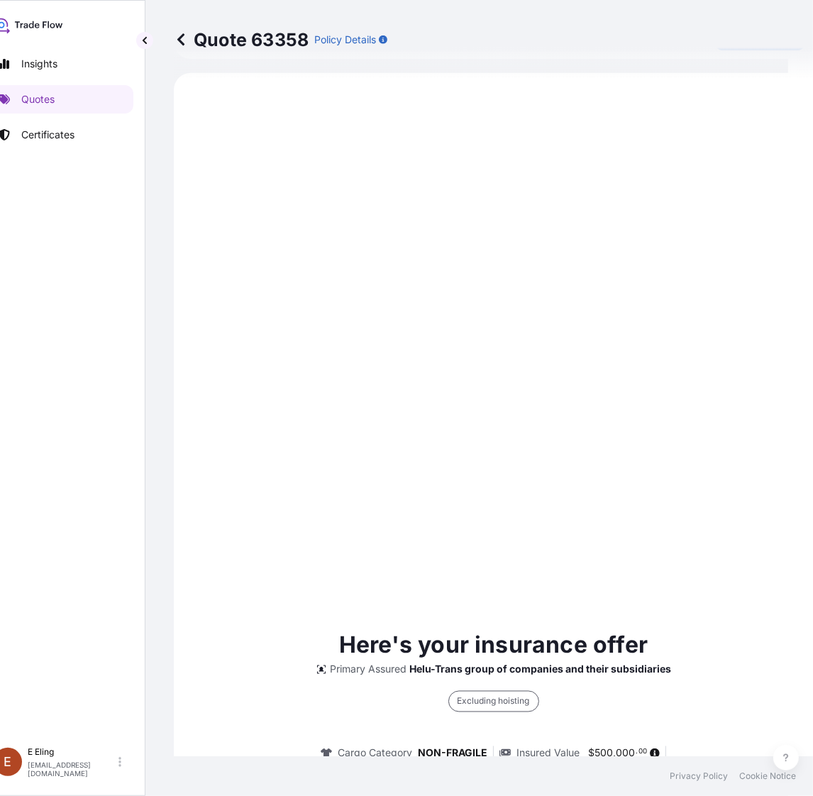
select select "STORAGE"
select select "Storage"
select select "Yes"
select select "[GEOGRAPHIC_DATA]"
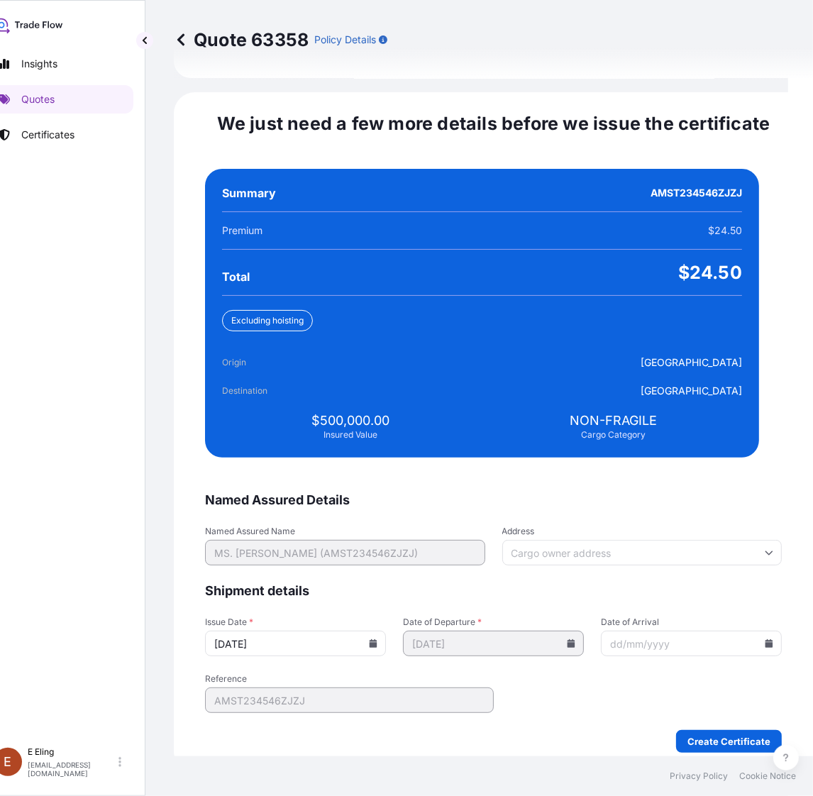
click at [374, 631] on input "[DATE]" at bounding box center [295, 643] width 181 height 26
click at [376, 630] on input "[DATE]" at bounding box center [295, 643] width 181 height 26
click at [377, 639] on icon at bounding box center [373, 643] width 9 height 9
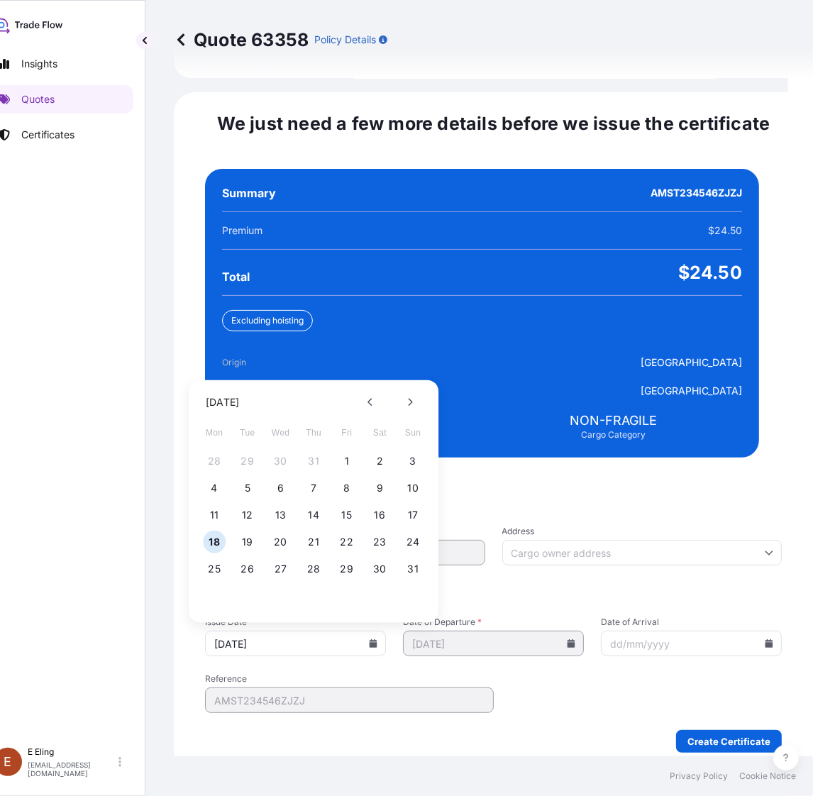
click at [335, 448] on div "28 29 30 31 1 2 3" at bounding box center [313, 461] width 227 height 26
click at [338, 450] on button "1" at bounding box center [346, 461] width 23 height 23
type input "[DATE]"
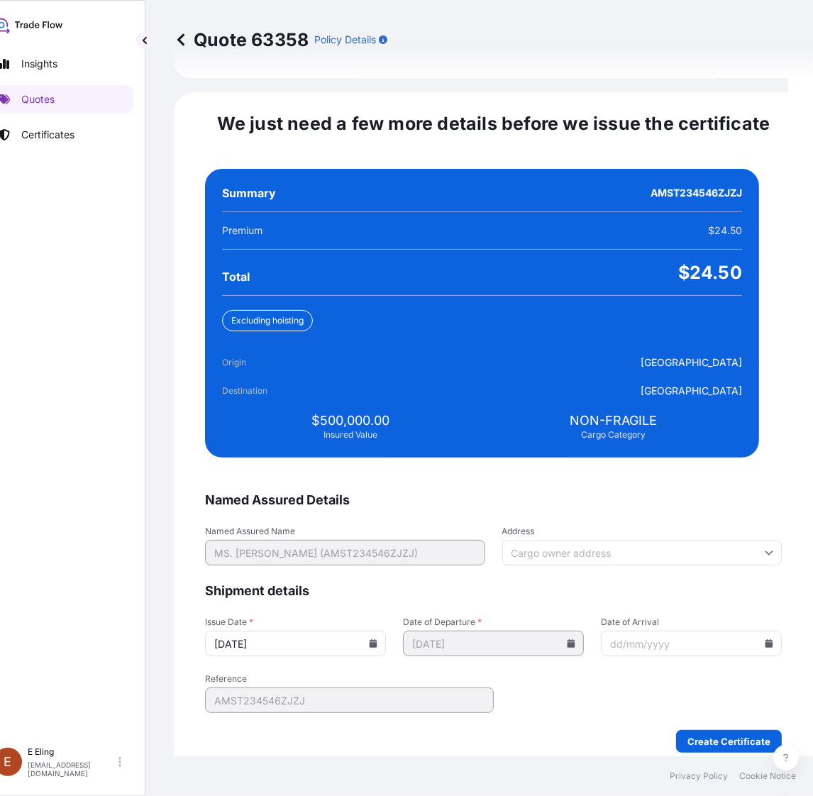
click at [765, 639] on icon at bounding box center [769, 643] width 8 height 9
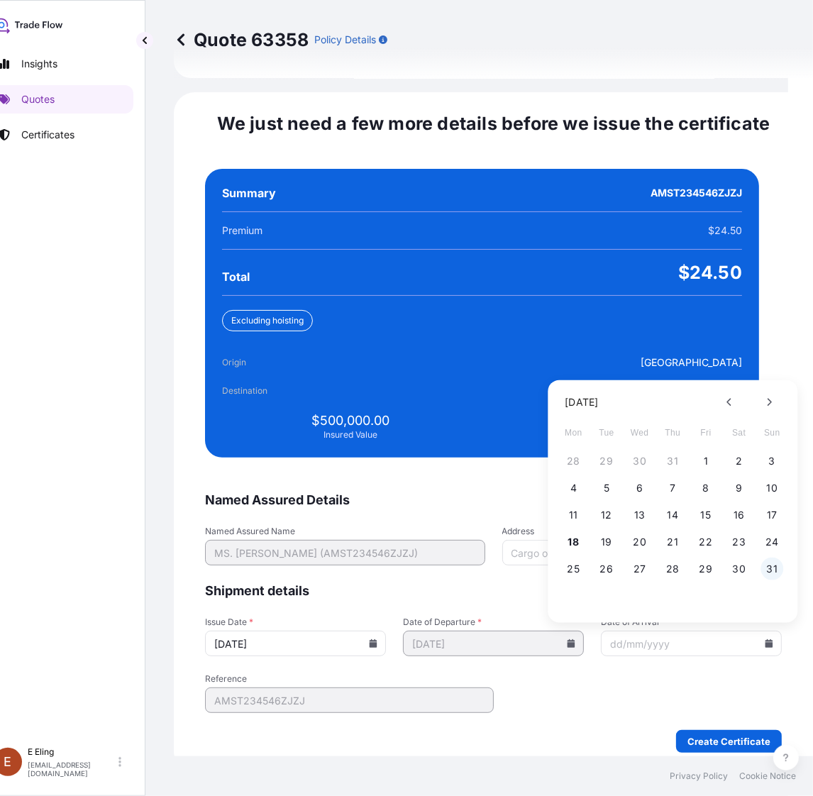
click at [771, 557] on button "31" at bounding box center [771, 568] width 23 height 23
type input "[DATE]"
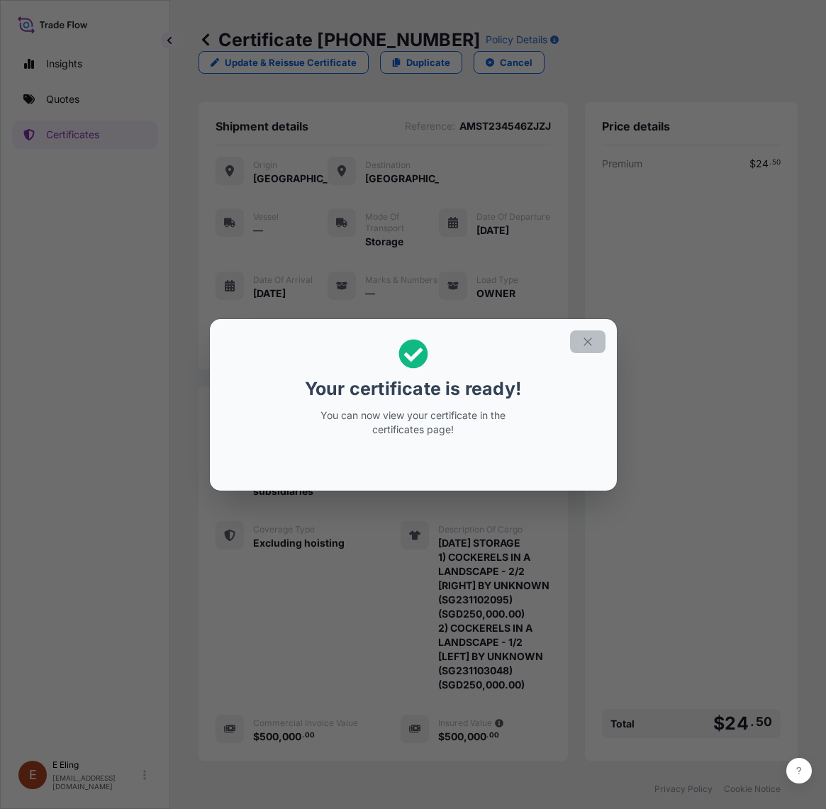
click at [589, 339] on icon "button" at bounding box center [587, 341] width 13 height 13
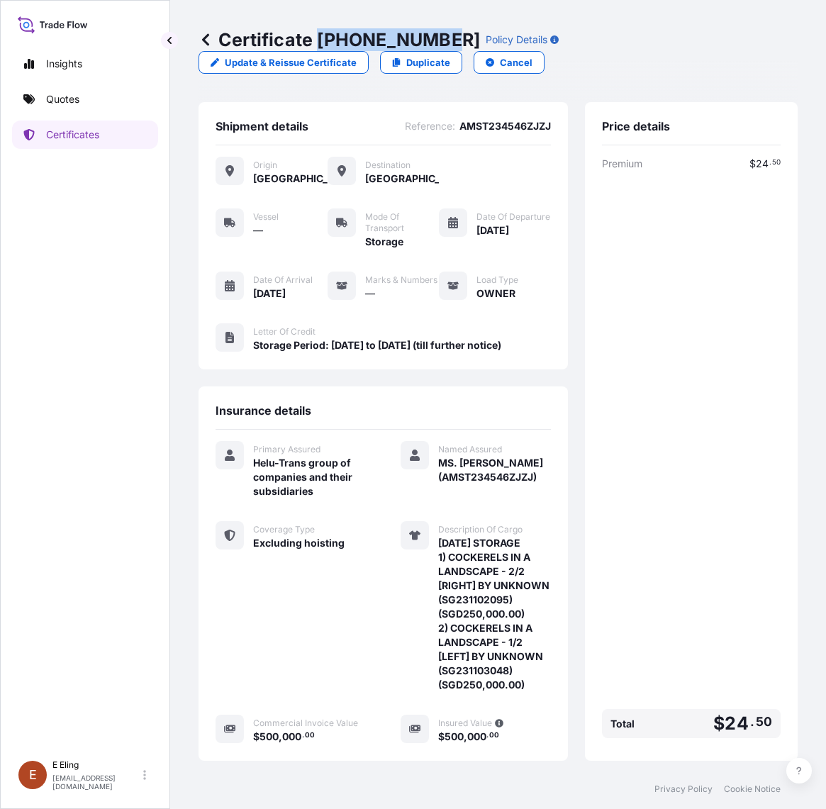
drag, startPoint x: 330, startPoint y: 34, endPoint x: 440, endPoint y: 38, distance: 110.0
click at [440, 38] on p "Certificate 31504-1329-1" at bounding box center [340, 39] width 282 height 23
copy p "[PHONE_NUMBER]"
click at [635, 480] on div "Premium $ 24 . 50 Total $ 24 . 50" at bounding box center [691, 450] width 179 height 587
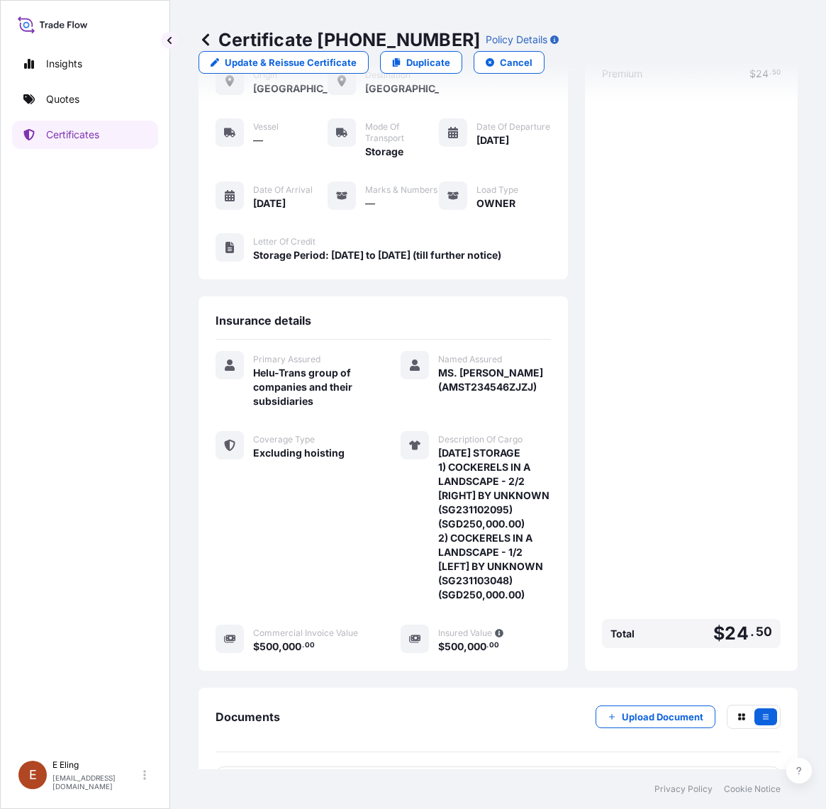
scroll to position [176, 0]
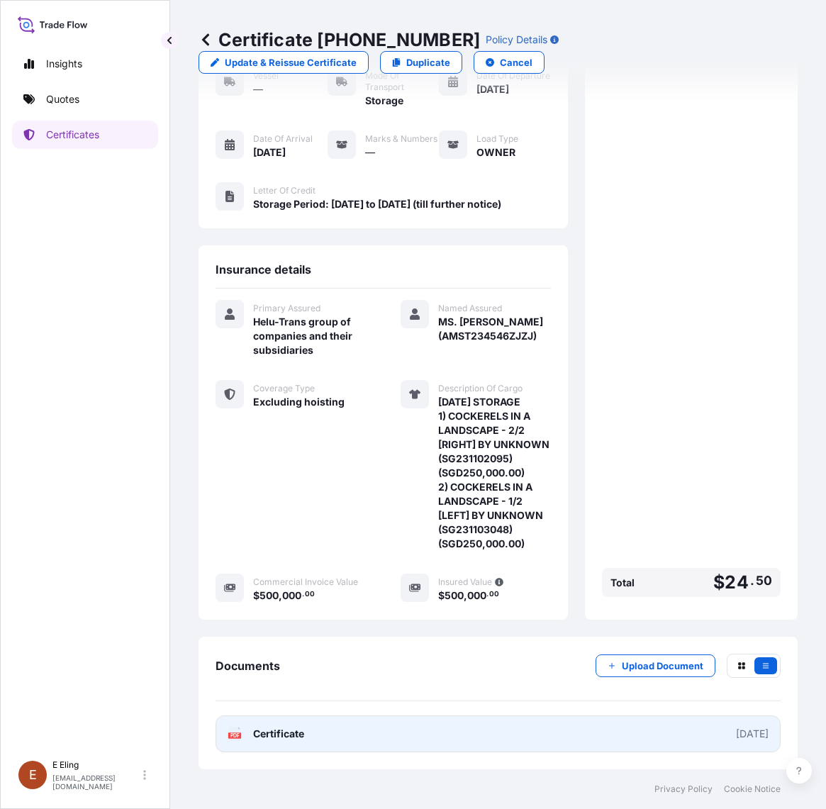
click at [413, 746] on link "PDF Certificate [DATE]" at bounding box center [498, 733] width 565 height 37
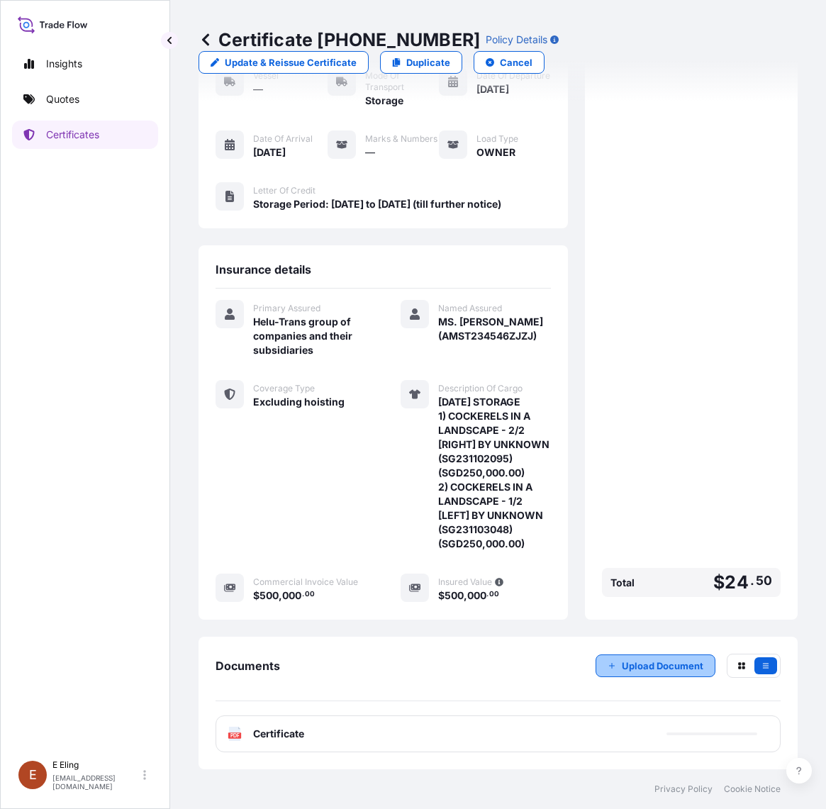
click at [625, 663] on p "Upload Document" at bounding box center [663, 666] width 82 height 14
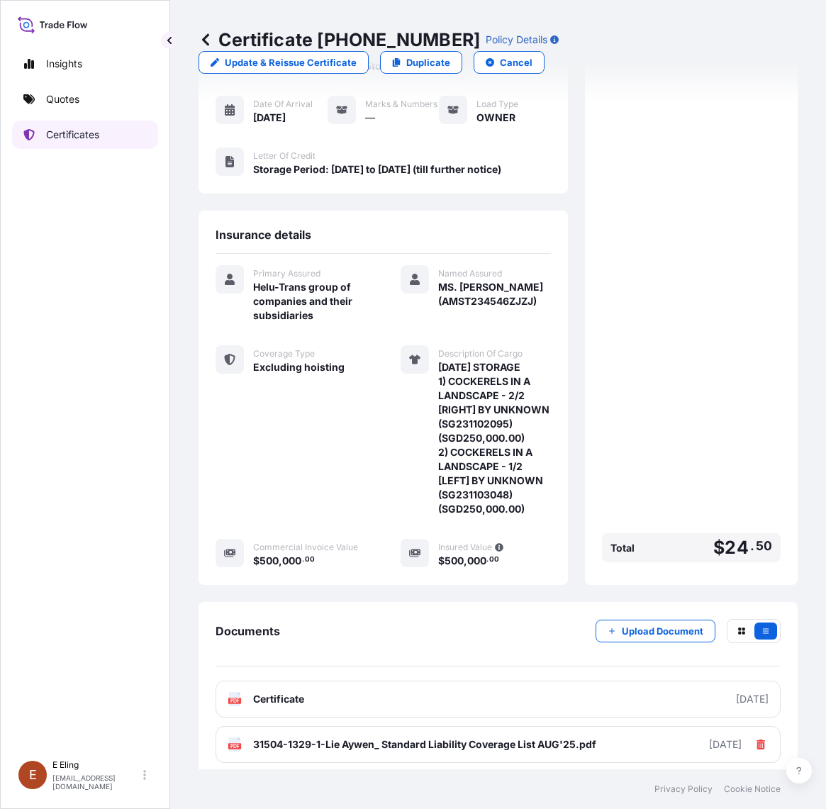
click at [99, 129] on p "Certificates" at bounding box center [72, 135] width 53 height 14
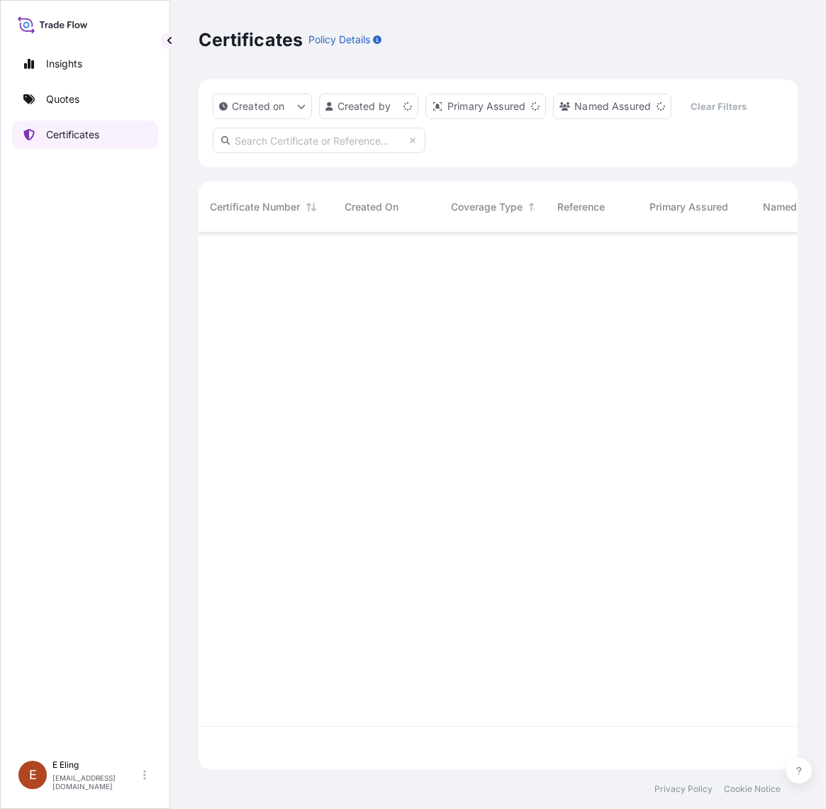
scroll to position [532, 586]
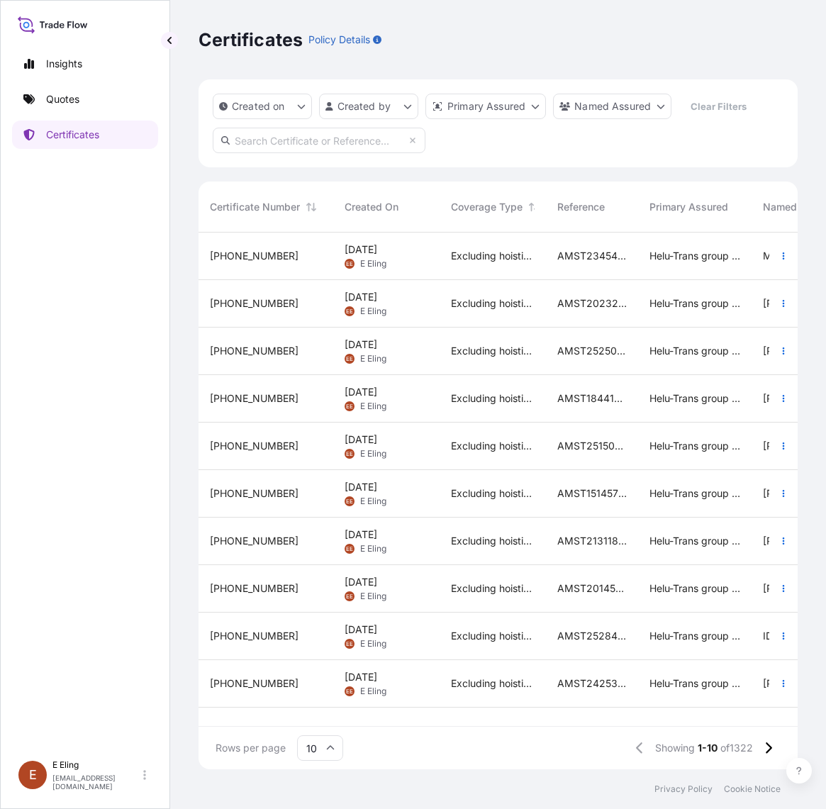
click at [264, 147] on input "text" at bounding box center [319, 141] width 213 height 26
paste input "Lee Chor Lin"
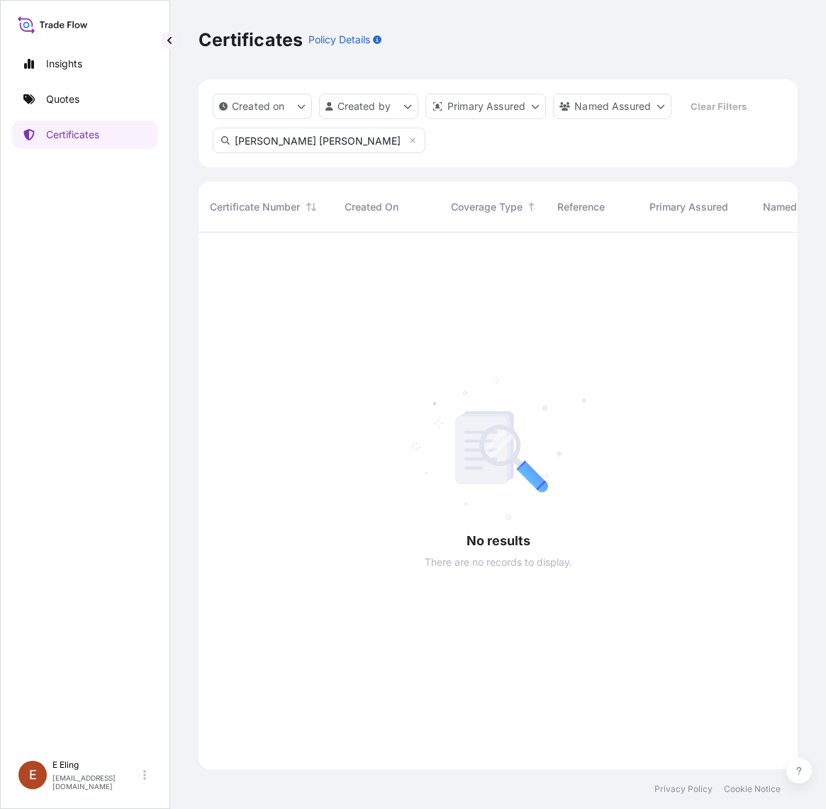
scroll to position [575, 586]
drag, startPoint x: 299, startPoint y: 147, endPoint x: 54, endPoint y: 137, distance: 245.6
click at [55, 137] on div "Insights Quotes Certificates E E Eling eeling@helutrans.com Certificates Policy…" at bounding box center [413, 404] width 826 height 809
paste input "AMST164369BCHT"
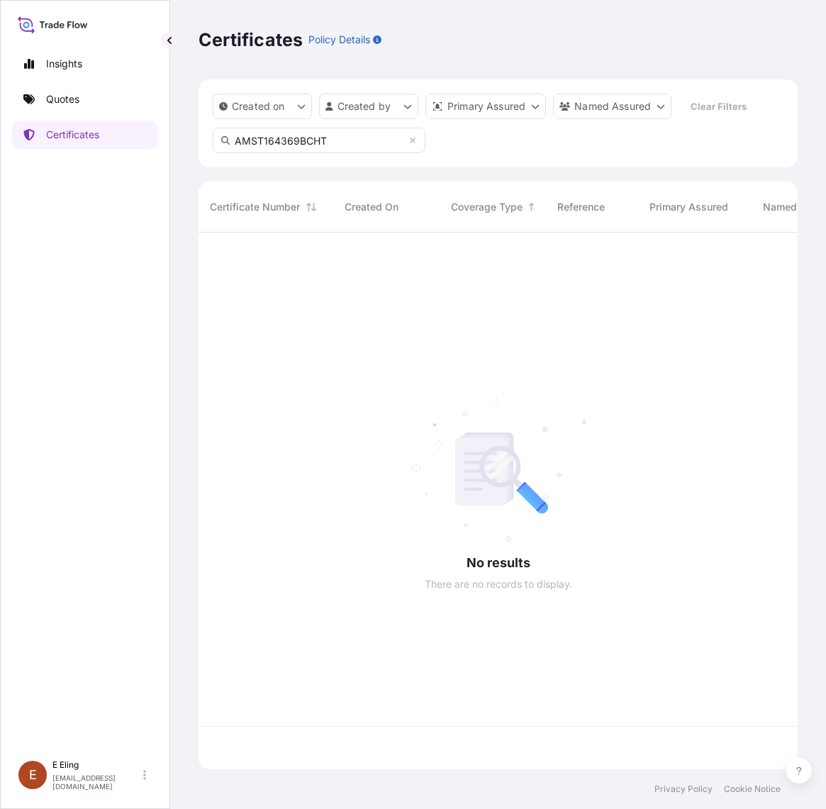
scroll to position [532, 586]
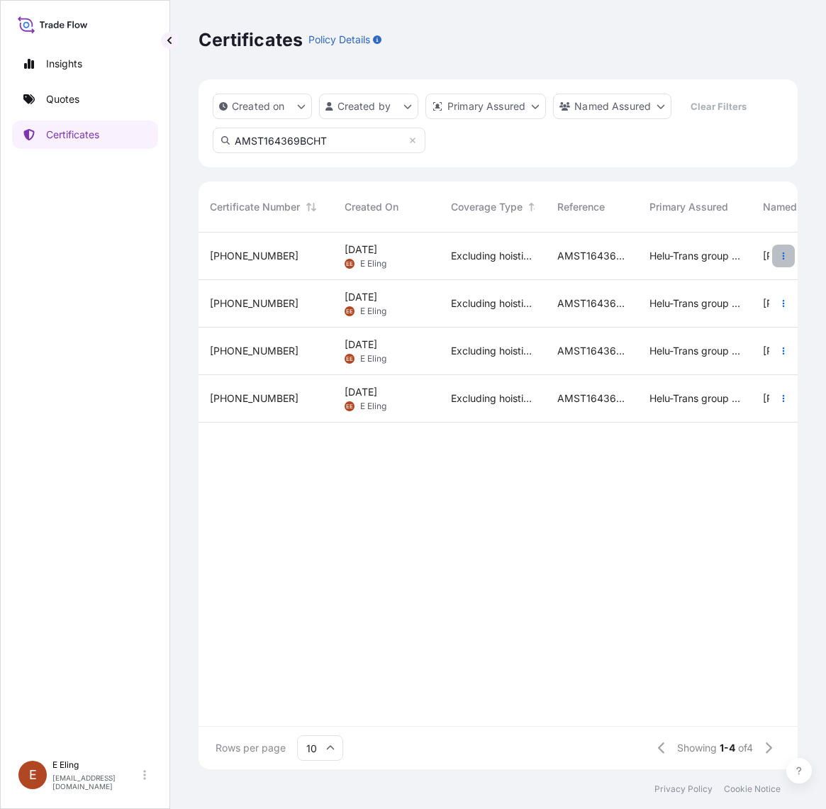
type input "AMST164369BCHT"
click at [776, 254] on button "button" at bounding box center [783, 256] width 23 height 23
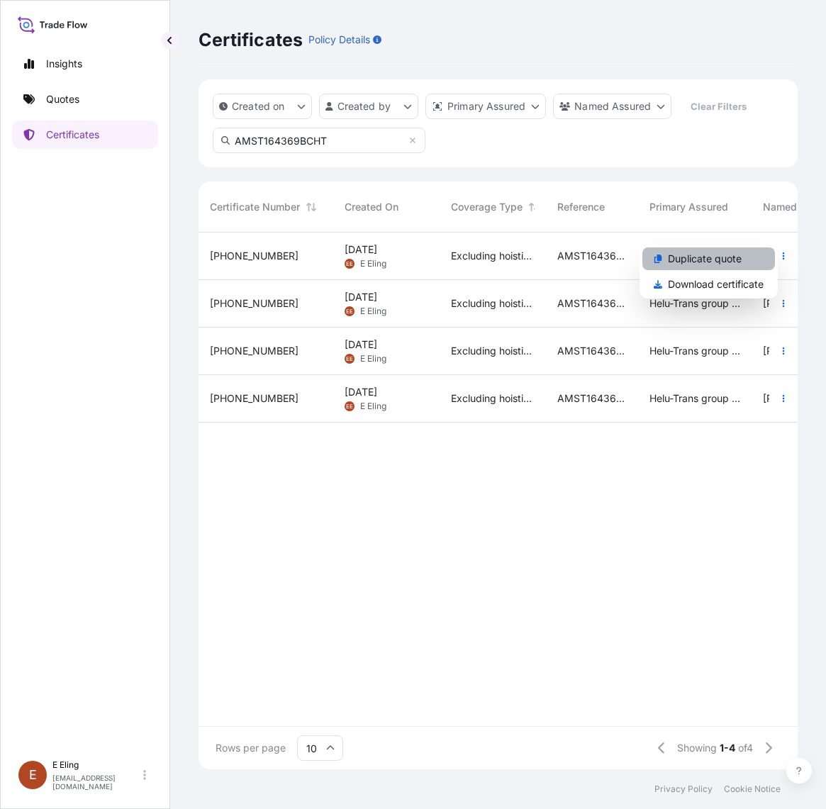
click at [733, 260] on p "Duplicate quote" at bounding box center [705, 259] width 74 height 14
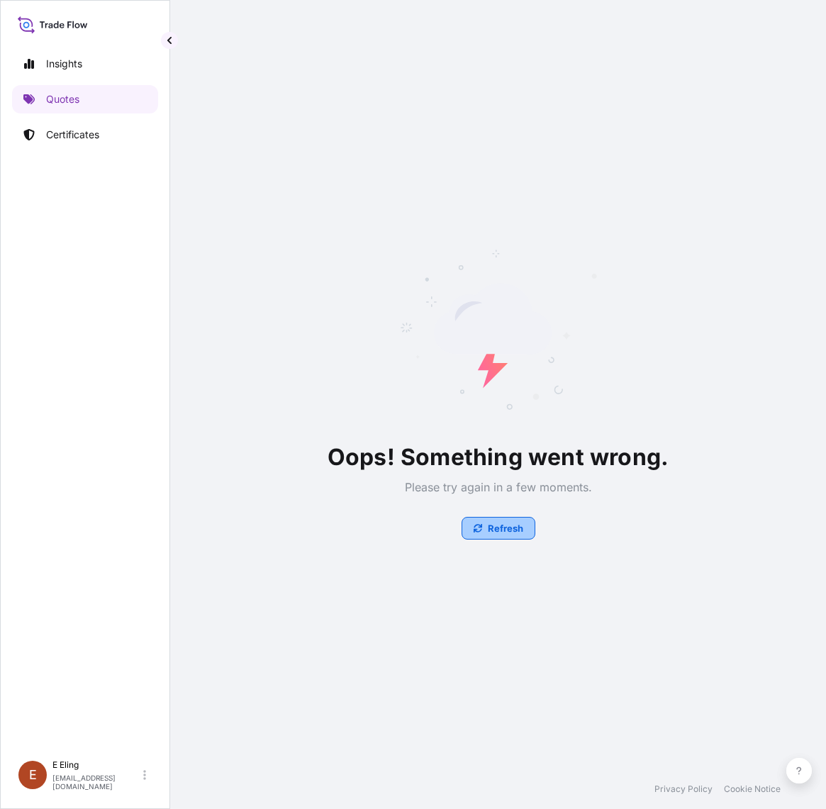
click at [502, 533] on p "Refresh" at bounding box center [505, 528] width 35 height 14
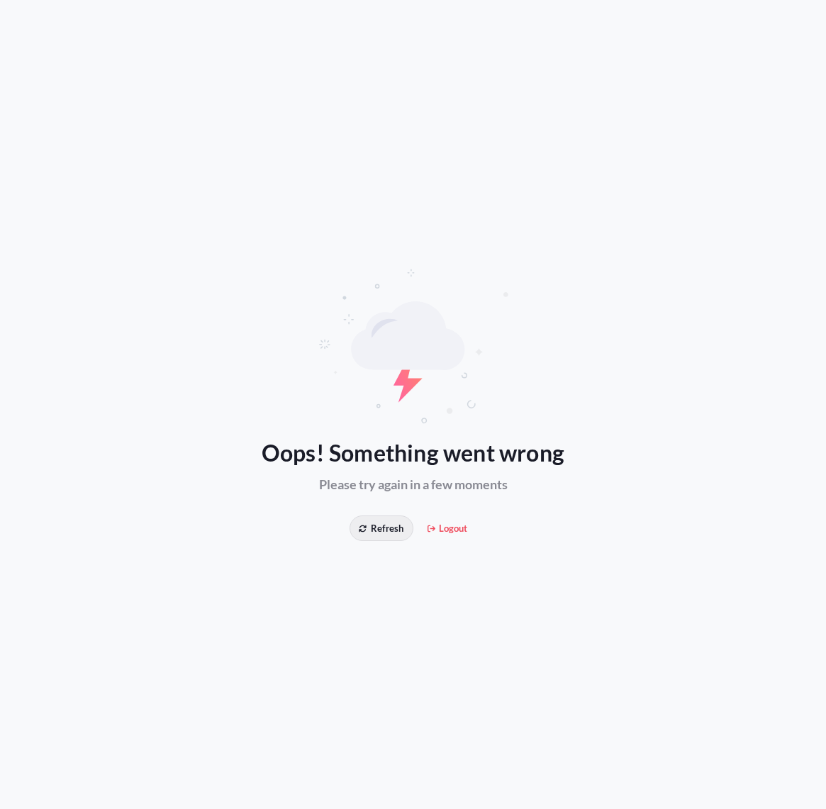
click at [384, 533] on span "Refresh" at bounding box center [381, 528] width 45 height 14
click at [388, 539] on div "Oops! Something went wrong Please try again in a few moments Refresh Logout" at bounding box center [413, 404] width 826 height 809
click at [386, 535] on button "Refresh" at bounding box center [381, 529] width 63 height 26
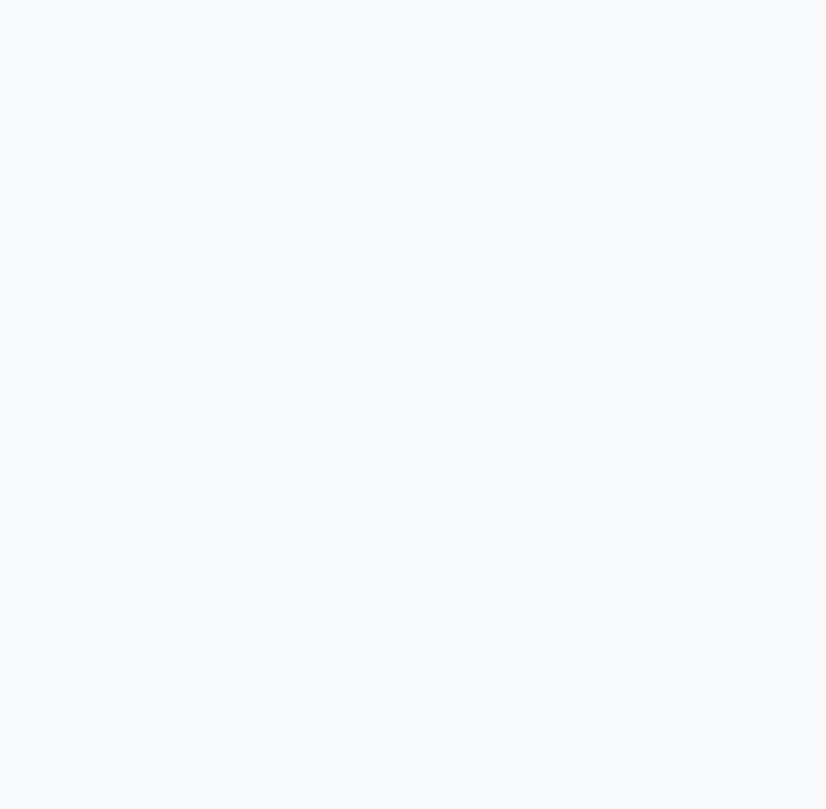
click at [386, 535] on div at bounding box center [413, 404] width 826 height 809
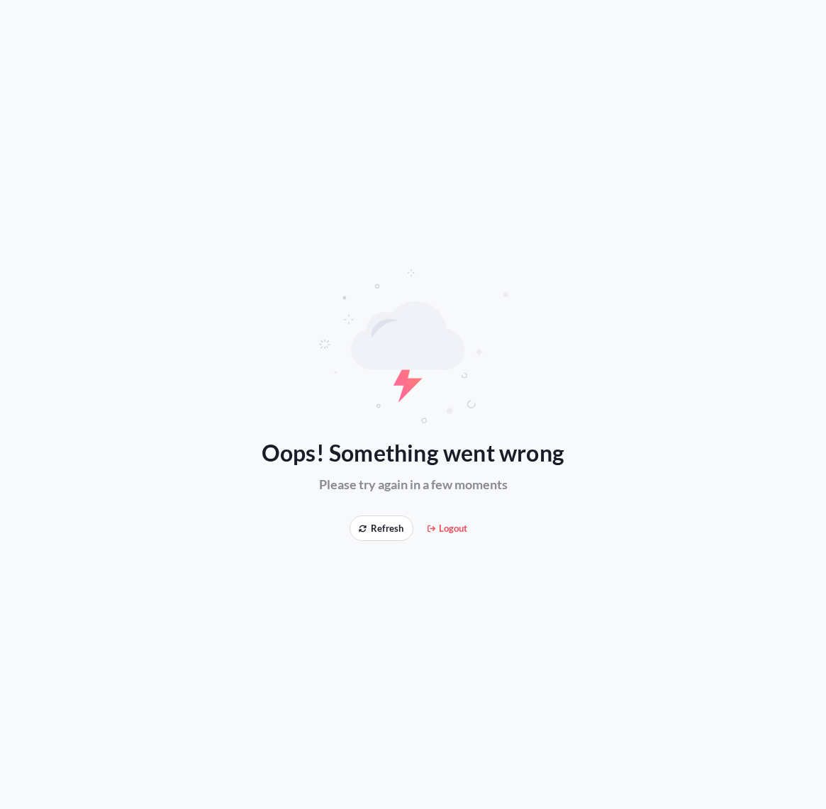
click at [386, 535] on button "Refresh" at bounding box center [381, 529] width 63 height 26
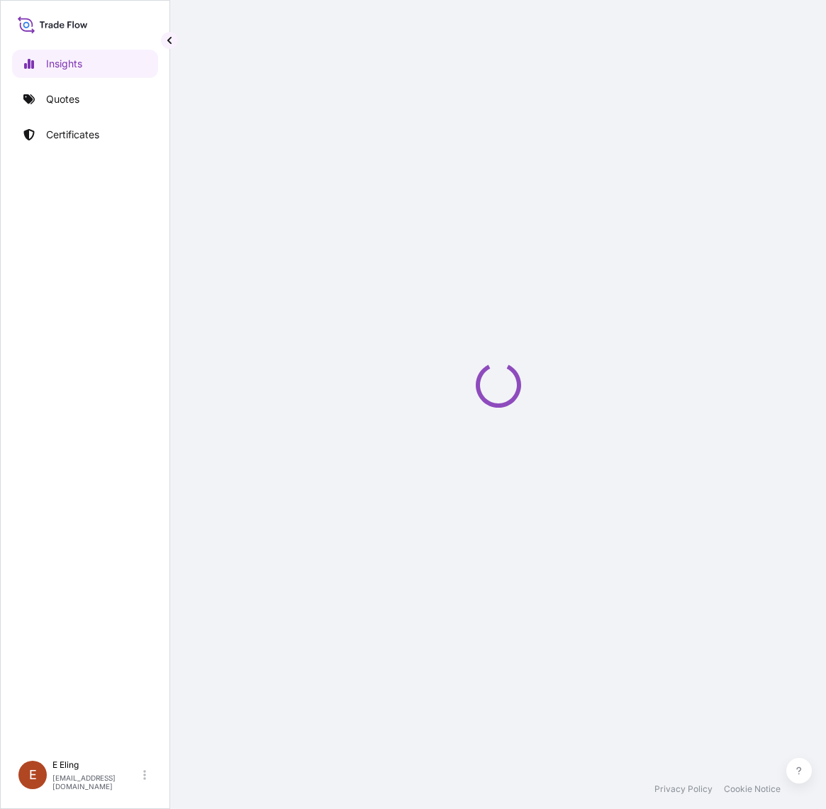
select select "2025"
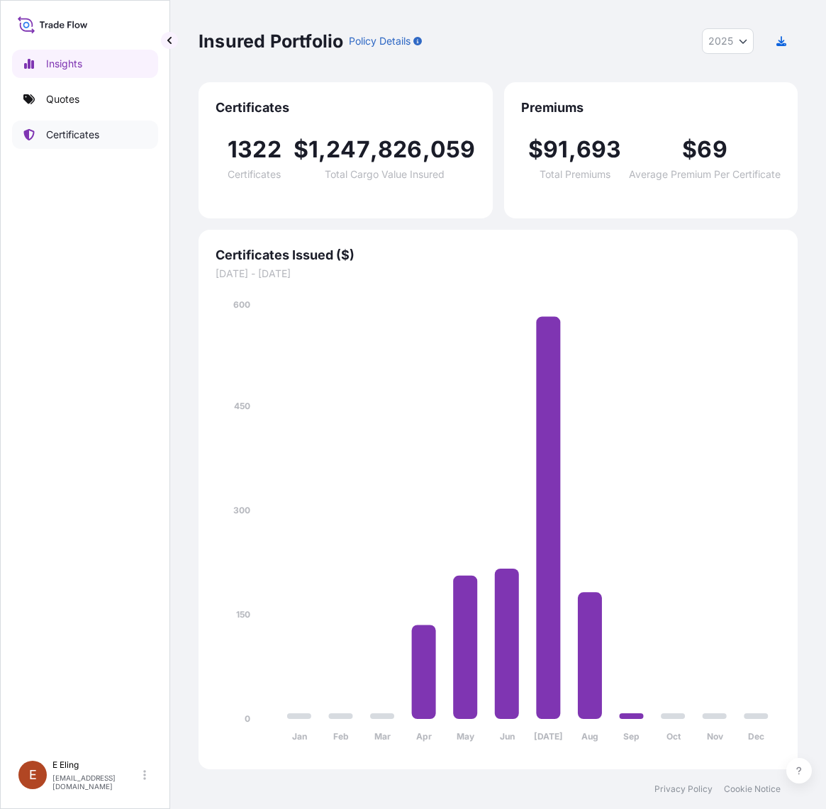
click at [69, 130] on p "Certificates" at bounding box center [72, 135] width 53 height 14
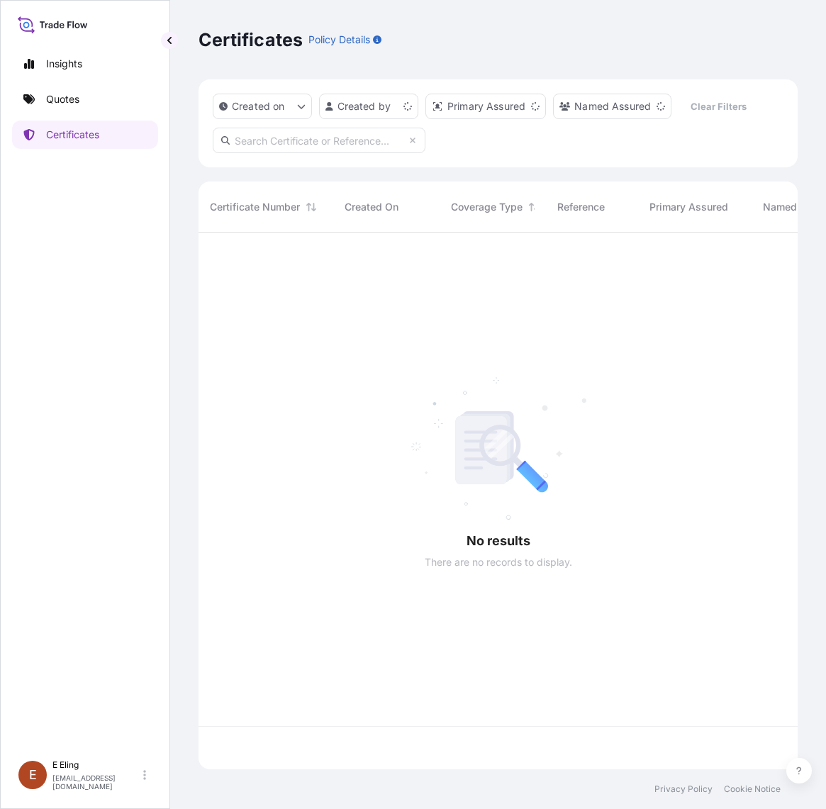
scroll to position [532, 586]
click at [303, 140] on input "text" at bounding box center [319, 141] width 213 height 26
paste input "AMST164369BCHT"
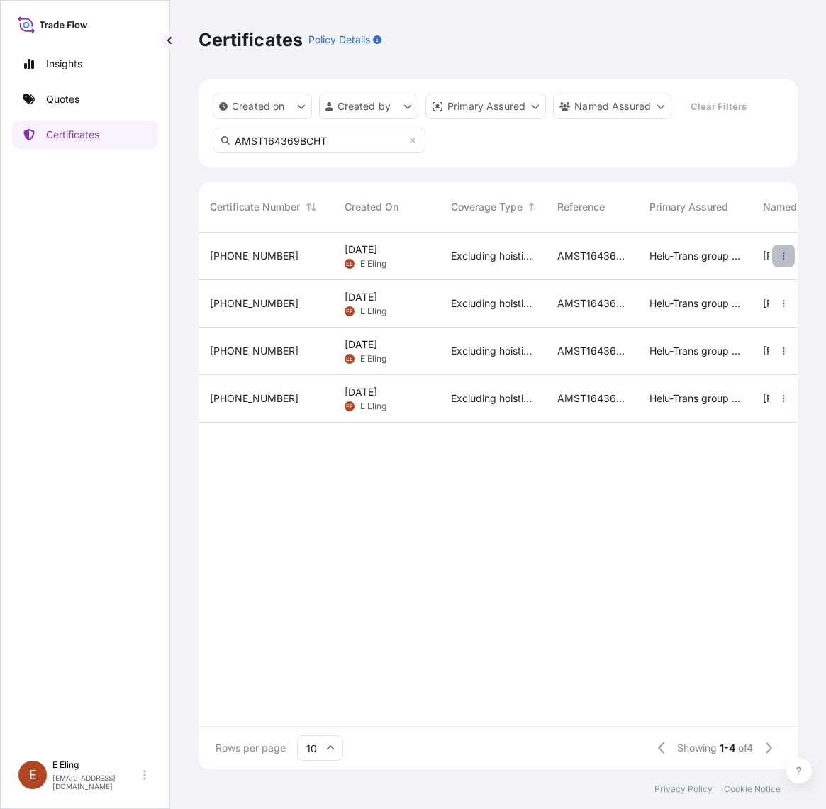
type input "AMST164369BCHT"
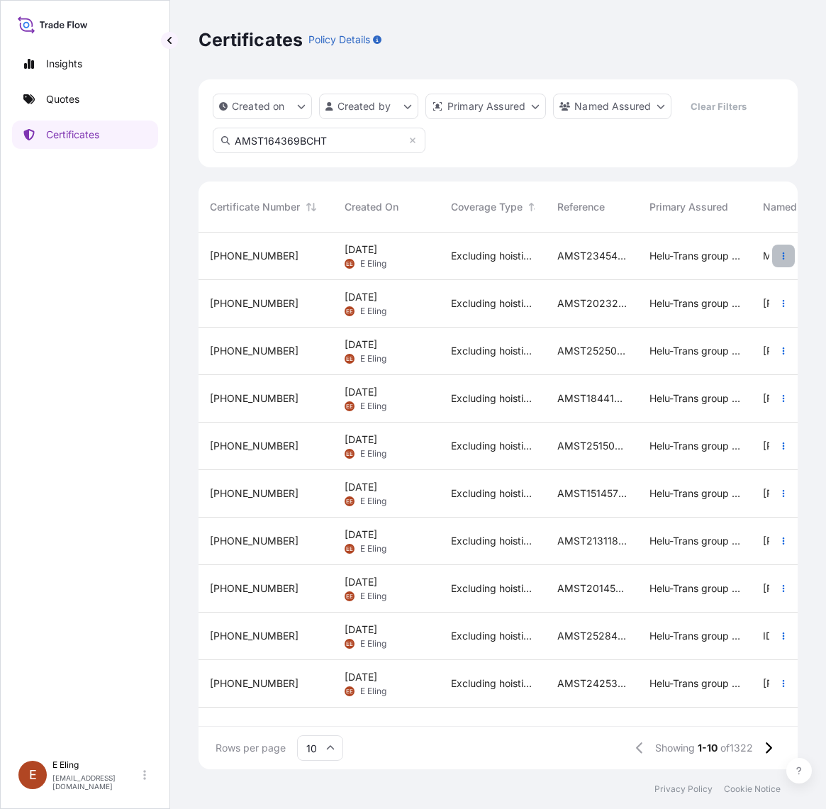
click at [782, 263] on button "button" at bounding box center [783, 256] width 23 height 23
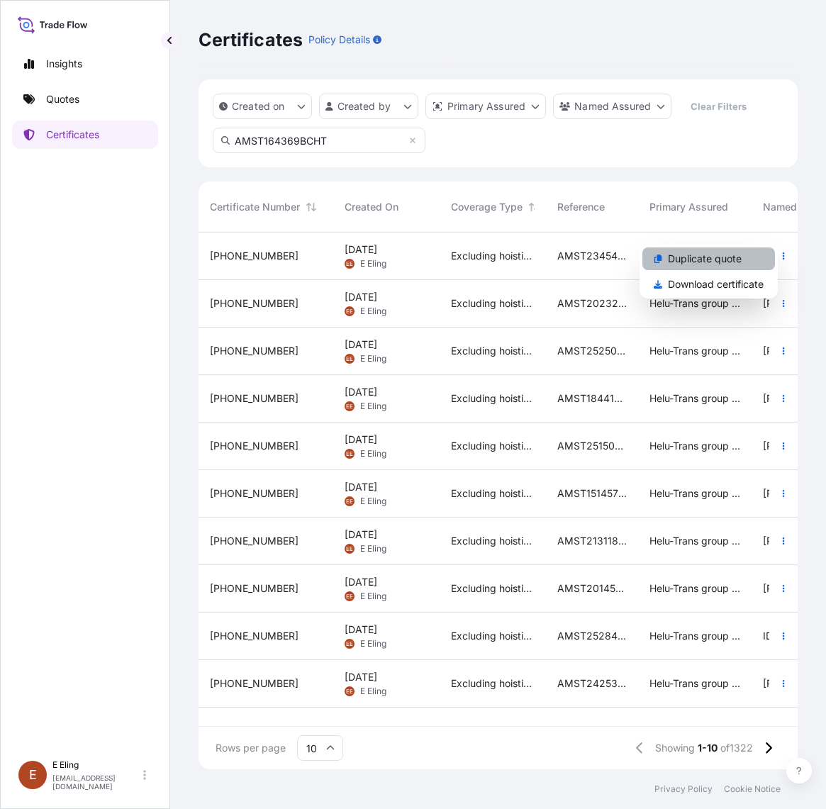
click at [735, 260] on p "Duplicate quote" at bounding box center [705, 259] width 74 height 14
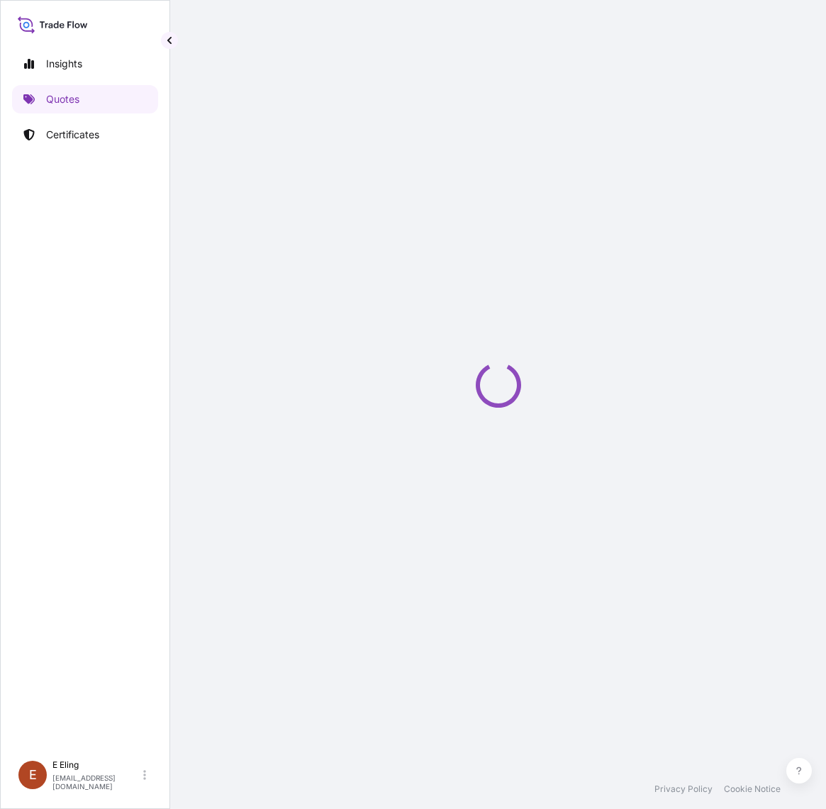
select select "STORAGE"
select select "Storage"
select select "Yes"
select select "[GEOGRAPHIC_DATA]"
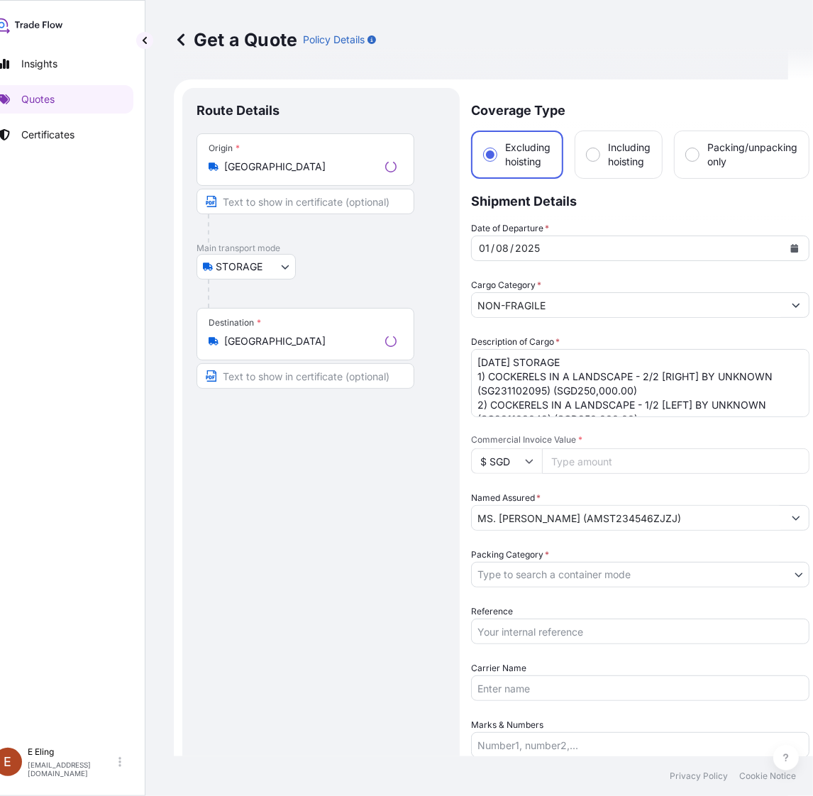
scroll to position [23, 0]
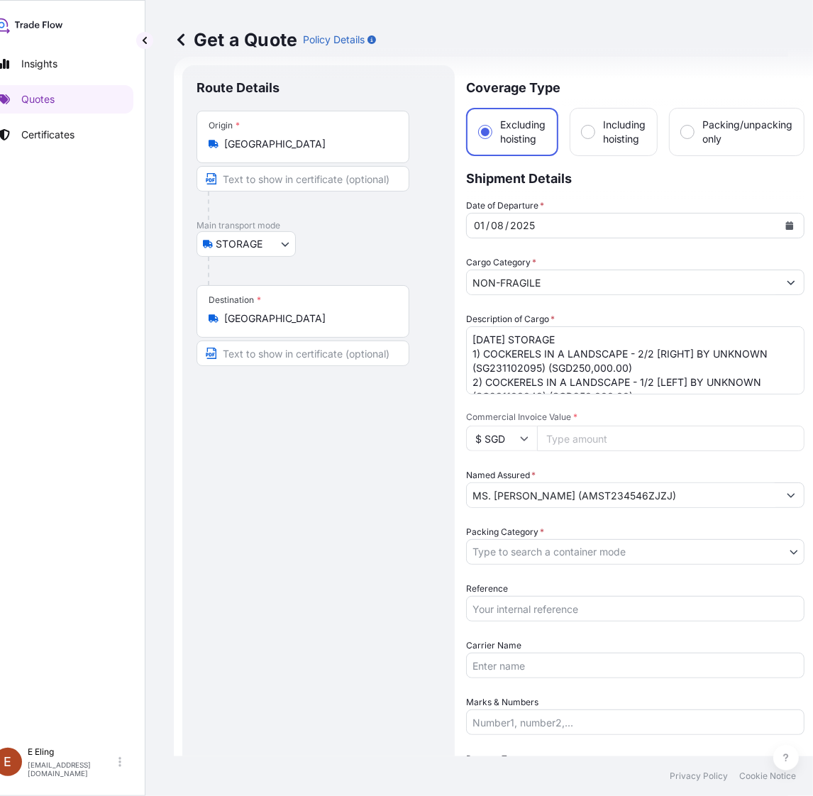
click at [185, 39] on icon at bounding box center [181, 40] width 14 height 14
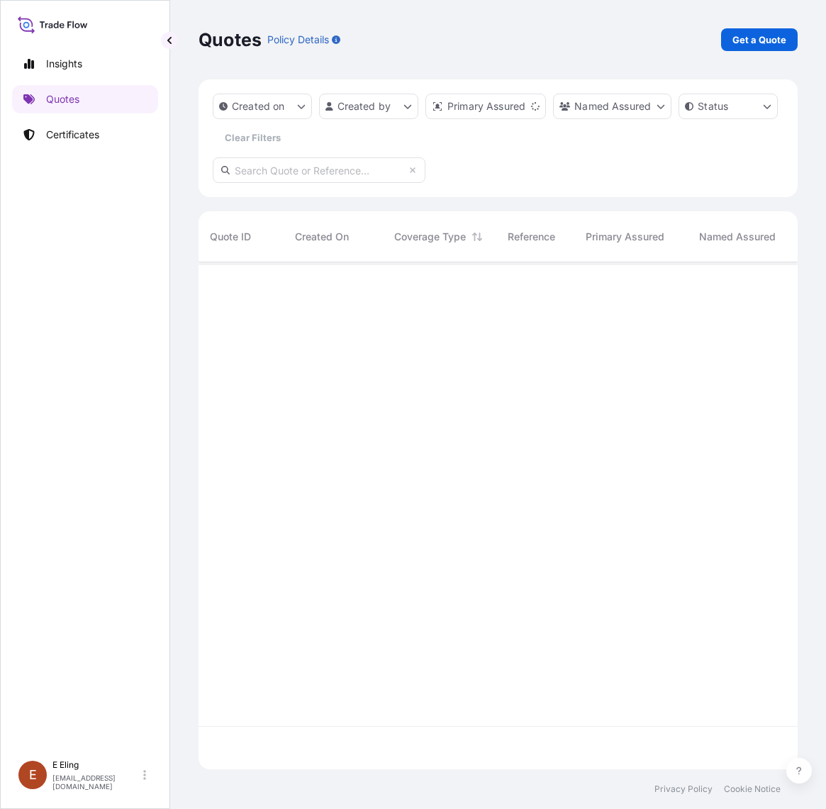
scroll to position [501, 586]
click at [296, 167] on input "text" at bounding box center [319, 170] width 213 height 26
paste input "AMST164369BCHT"
type input "AMST164369BCHT"
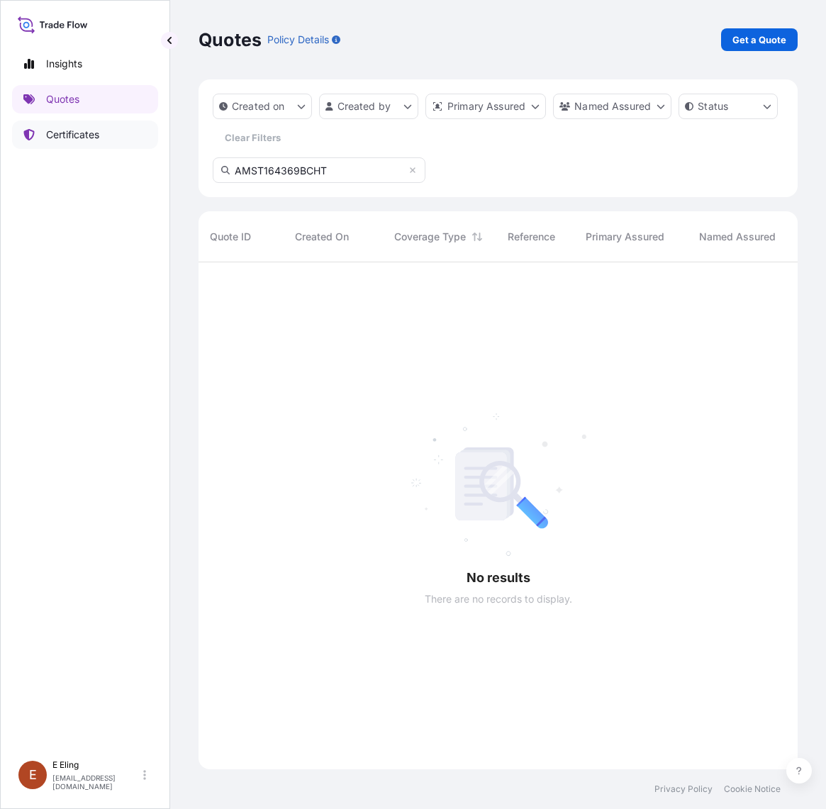
click at [80, 121] on link "Certificates" at bounding box center [85, 135] width 146 height 28
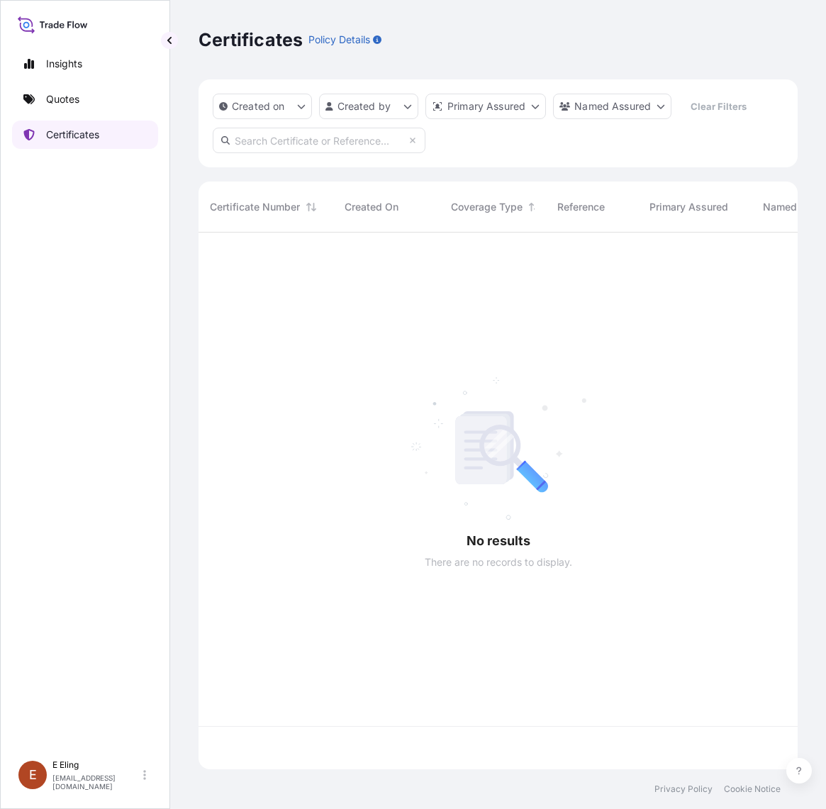
scroll to position [532, 586]
click at [341, 138] on input "text" at bounding box center [319, 141] width 213 height 26
paste input "AMST164369BCHT"
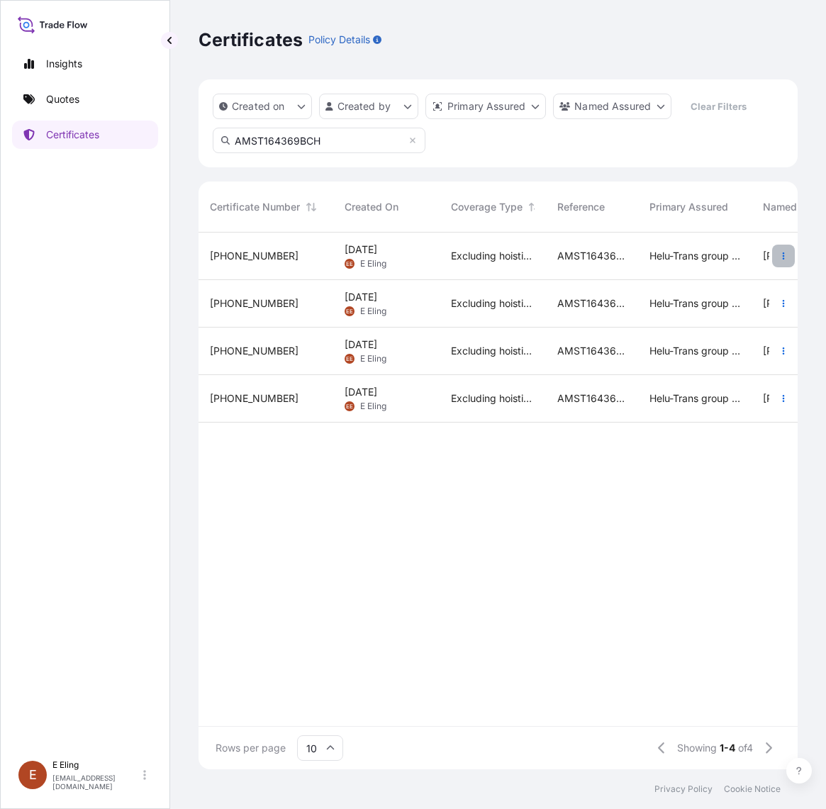
type input "AMST164369BCH"
click at [784, 255] on icon "button" at bounding box center [783, 256] width 9 height 9
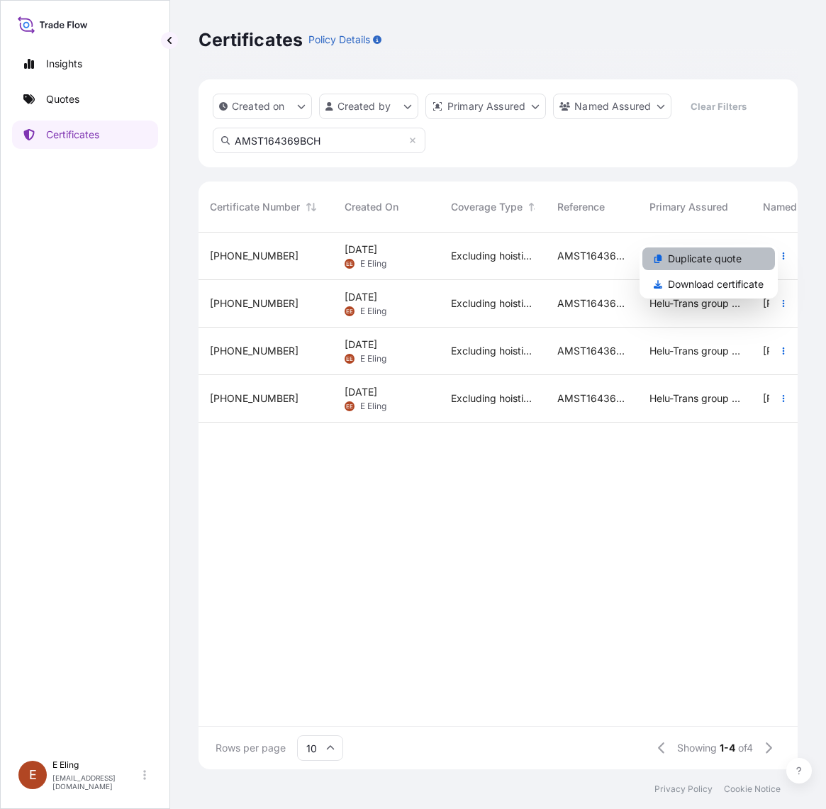
click at [742, 259] on link "Duplicate quote" at bounding box center [708, 258] width 133 height 23
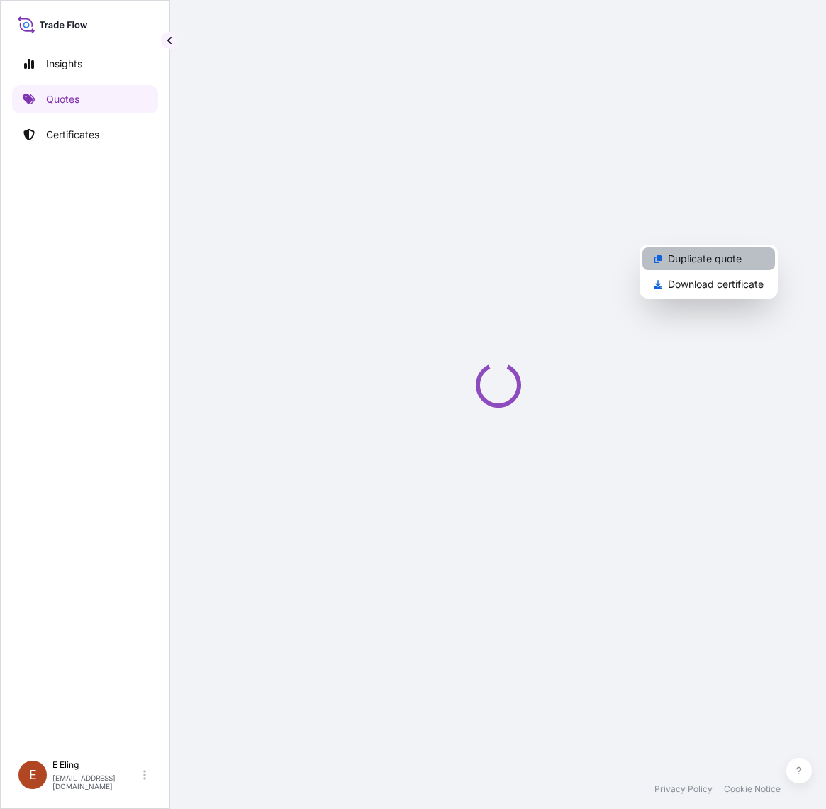
select select "STORAGE"
select select "Storage"
select select "Yes"
select select "[GEOGRAPHIC_DATA]"
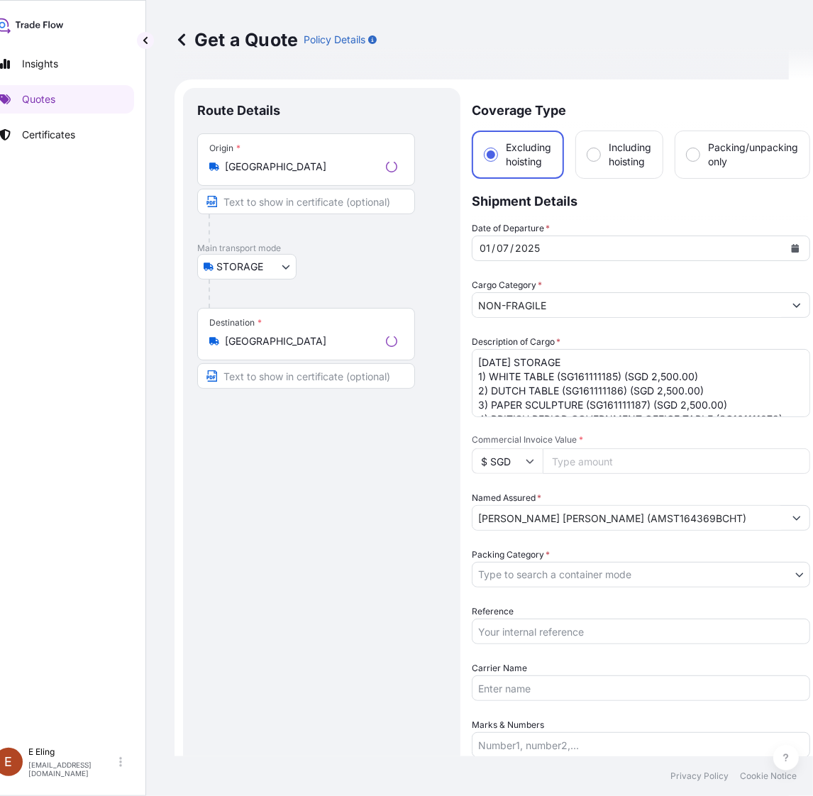
scroll to position [23, 0]
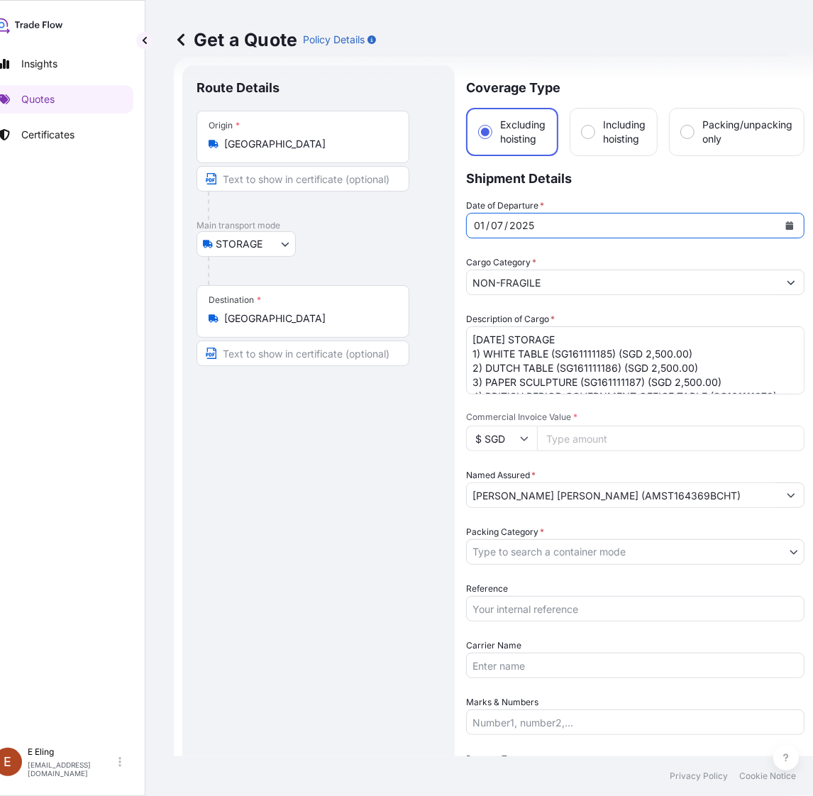
click at [787, 218] on button "Calendar" at bounding box center [789, 225] width 23 height 23
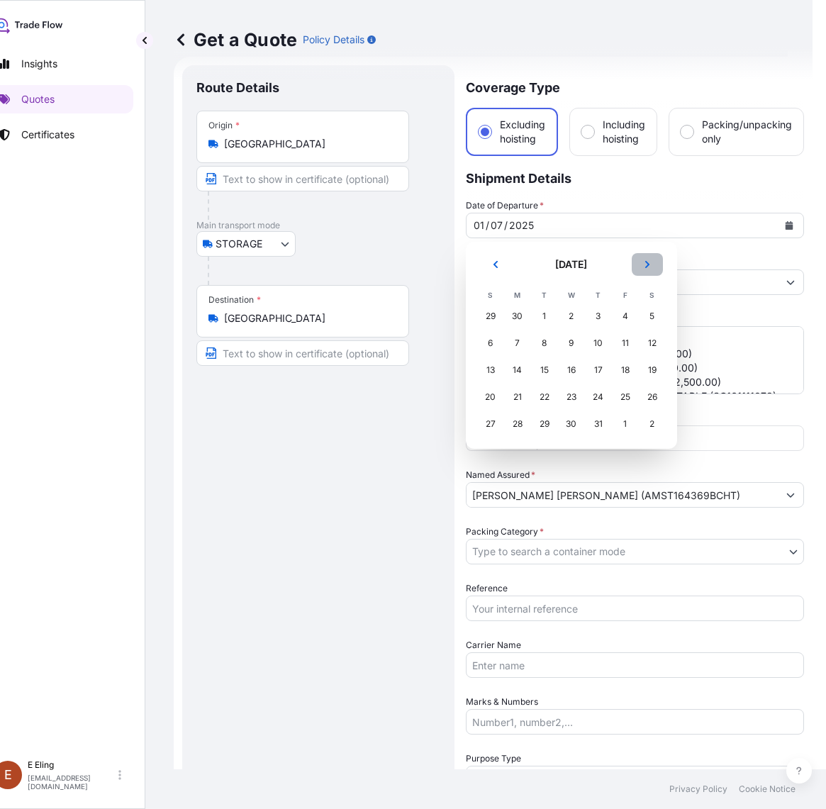
click at [655, 257] on button "Next" at bounding box center [647, 264] width 31 height 23
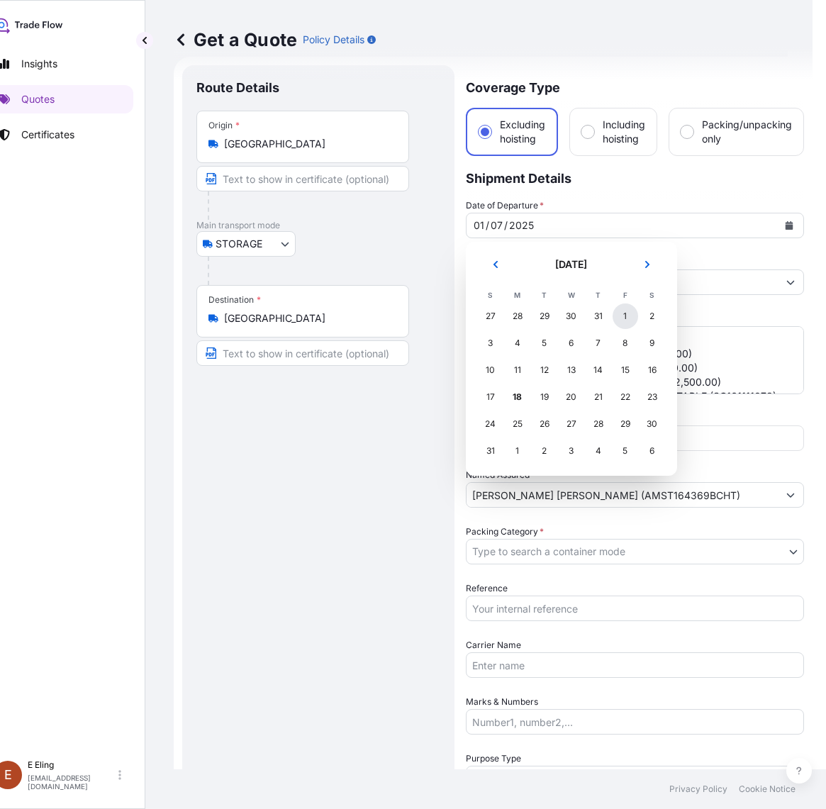
click at [618, 314] on div "1" at bounding box center [626, 316] width 26 height 26
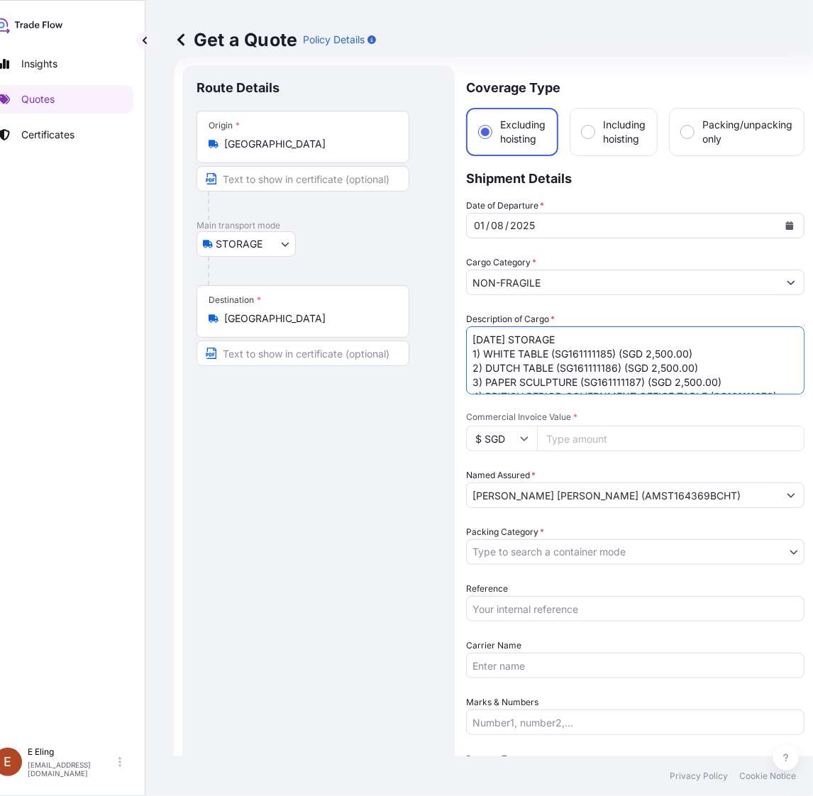
drag, startPoint x: 491, startPoint y: 335, endPoint x: 458, endPoint y: 338, distance: 32.7
click at [458, 338] on form "Route Details Place of loading Road / Inland Road / Inland Origin * [GEOGRAPHIC…" at bounding box center [493, 592] width 639 height 1070
type textarea "[DATE] STORAGE 1) WHITE TABLE (SG161111185) (SGD 2,500.00) 2) DUTCH TABLE (SG16…"
click at [545, 608] on input "Reference" at bounding box center [635, 609] width 338 height 26
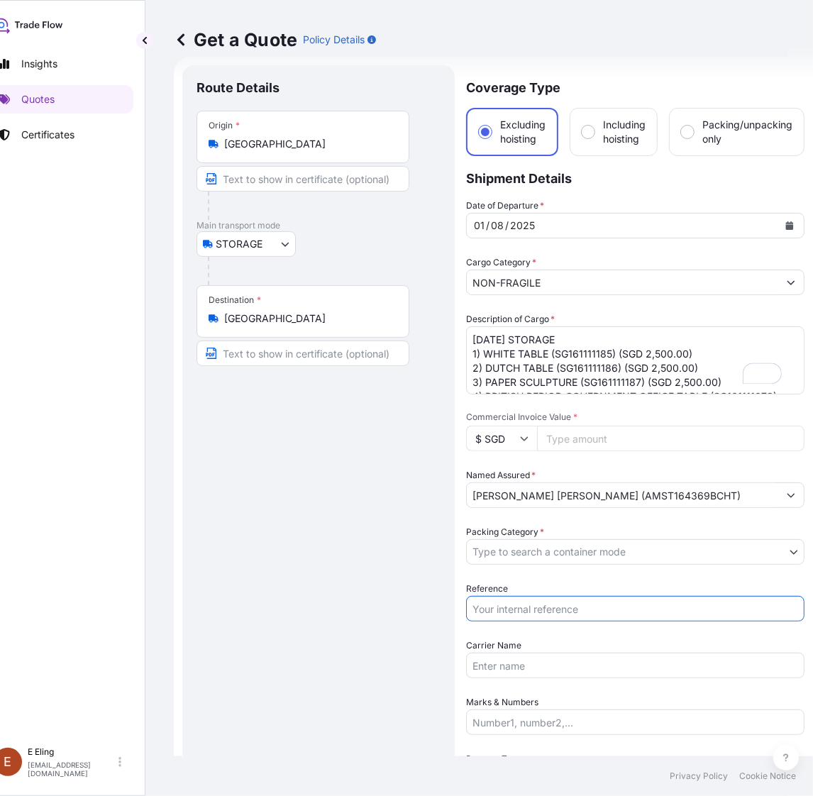
paste input "AMST164369BCHT"
type input "AMST164369BCHT"
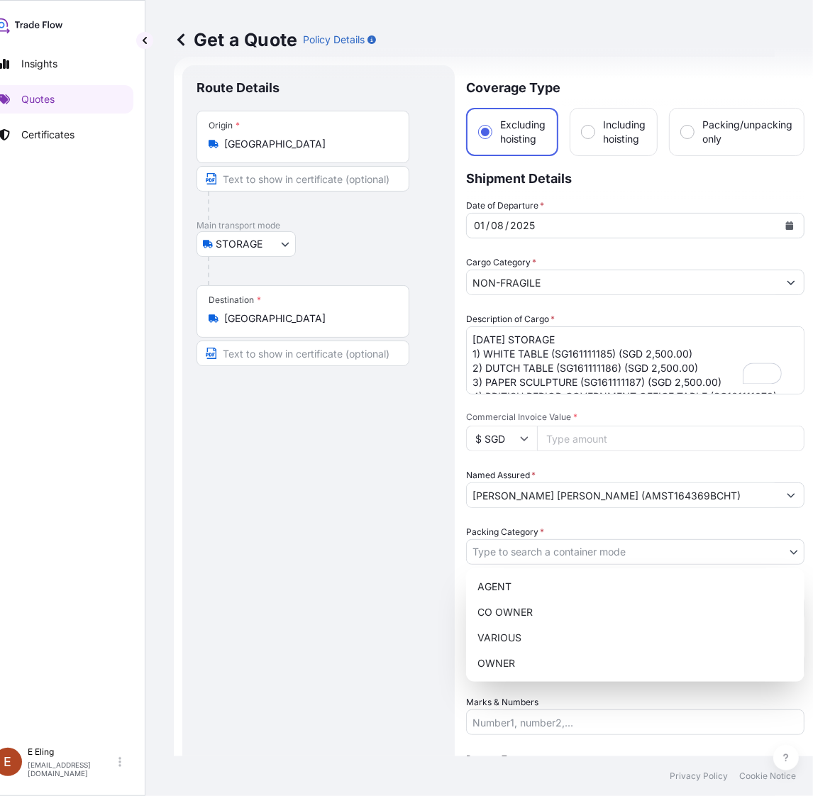
click at [516, 553] on body "[DATE] Insights Quotes Certificates [PERSON_NAME] [EMAIL_ADDRESS][DOMAIN_NAME] …" at bounding box center [374, 398] width 799 height 796
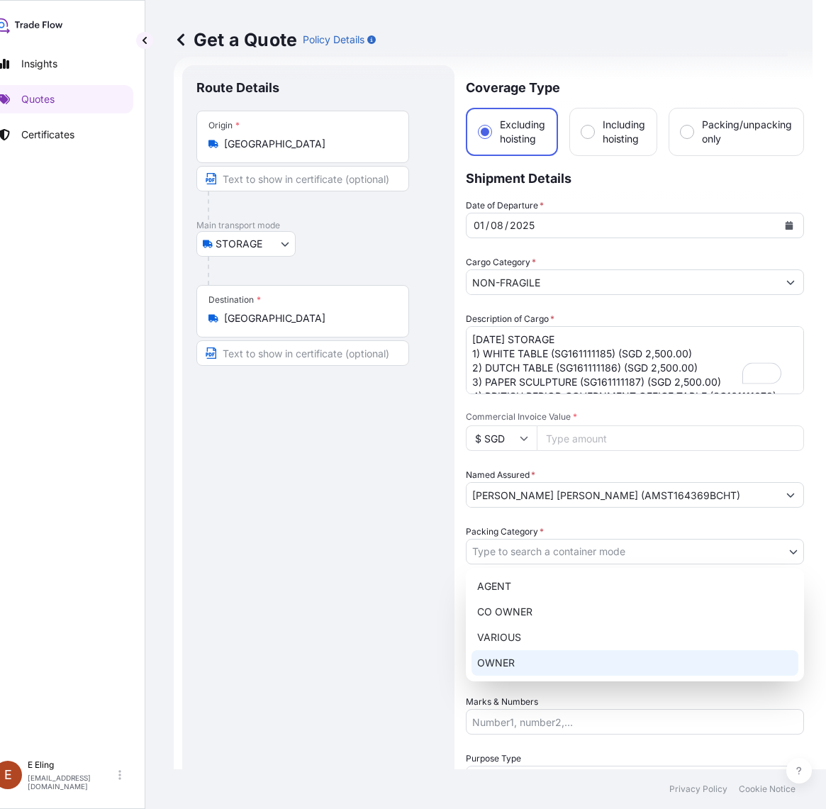
click at [516, 670] on div "OWNER" at bounding box center [635, 663] width 327 height 26
select select "27"
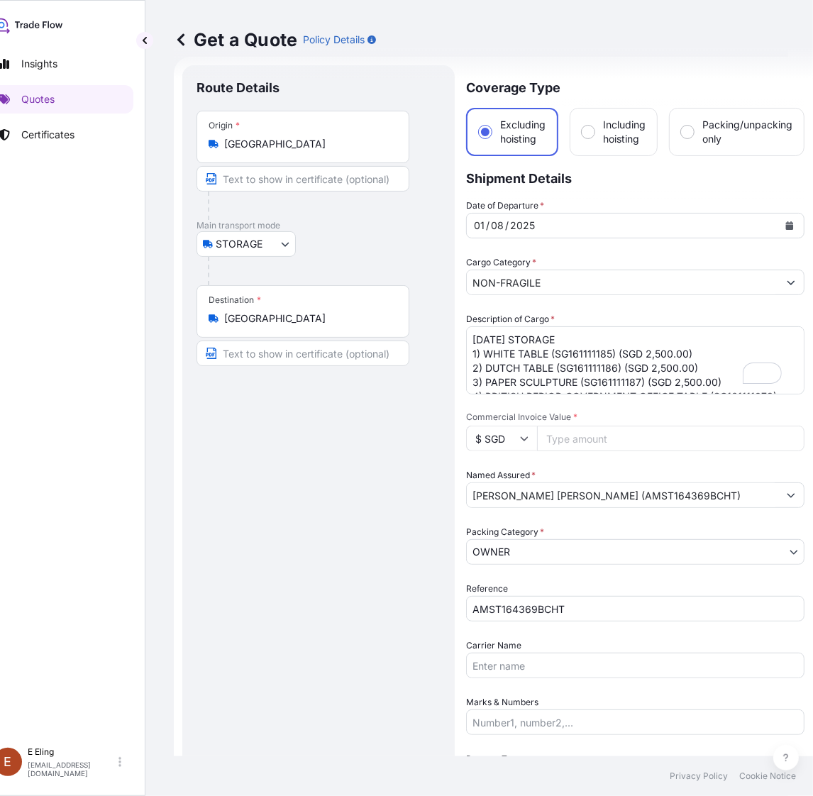
click at [582, 442] on input "Commercial Invoice Value *" at bounding box center [670, 438] width 267 height 26
paste input "10000.00"
type input "10000.00"
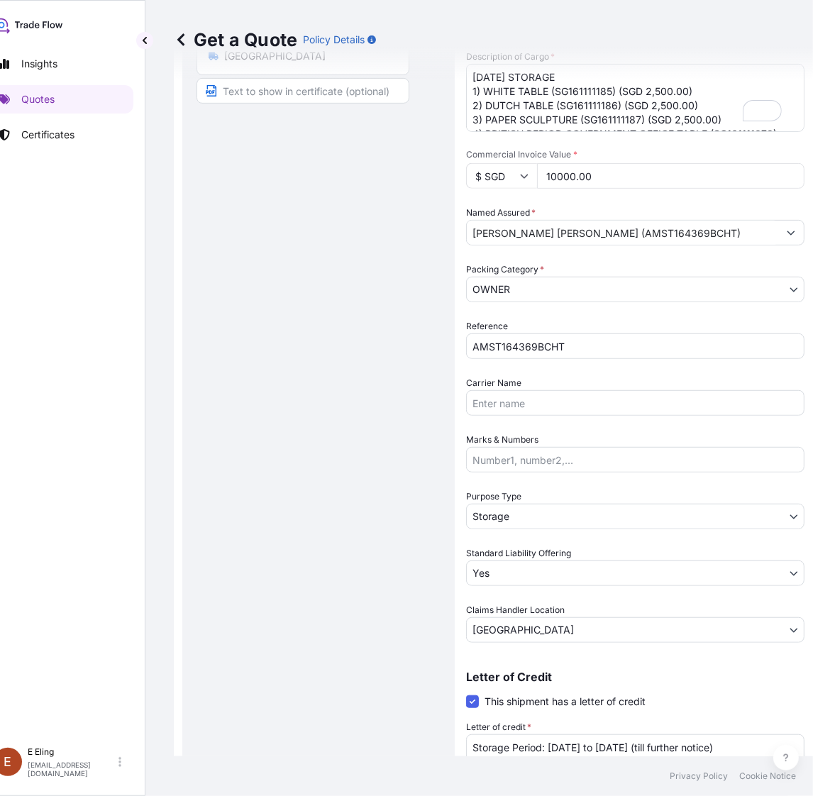
scroll to position [0, 0]
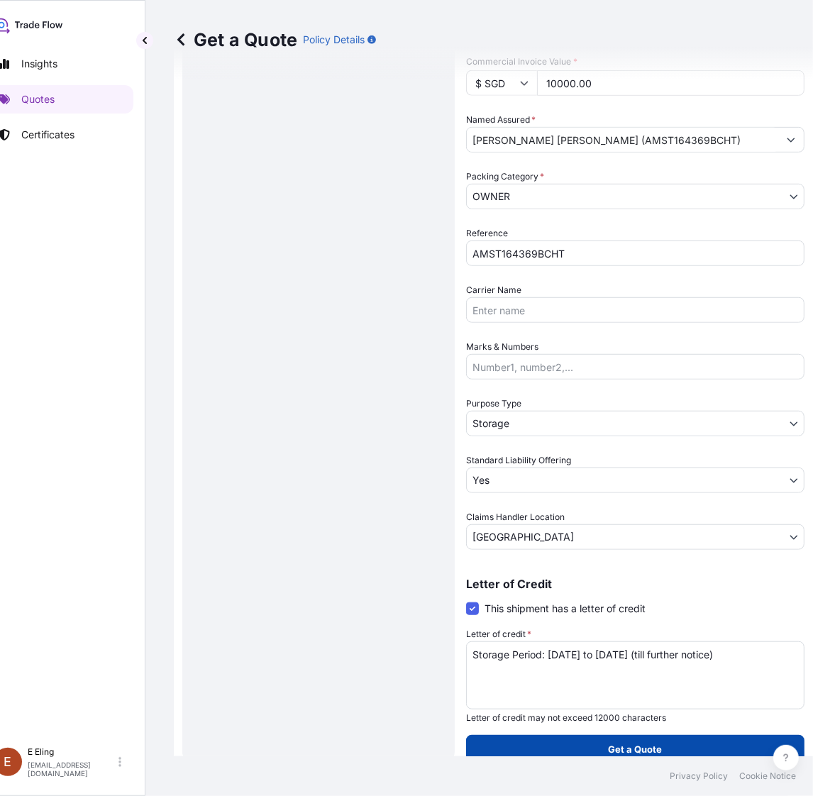
click at [607, 735] on button "Get a Quote" at bounding box center [635, 749] width 338 height 28
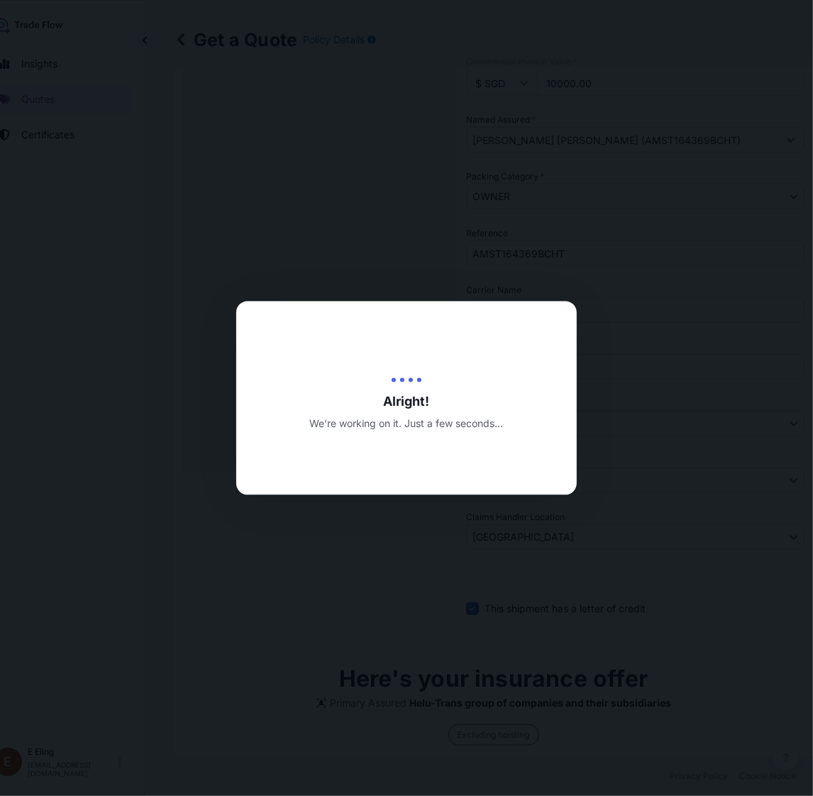
type input "[DATE]"
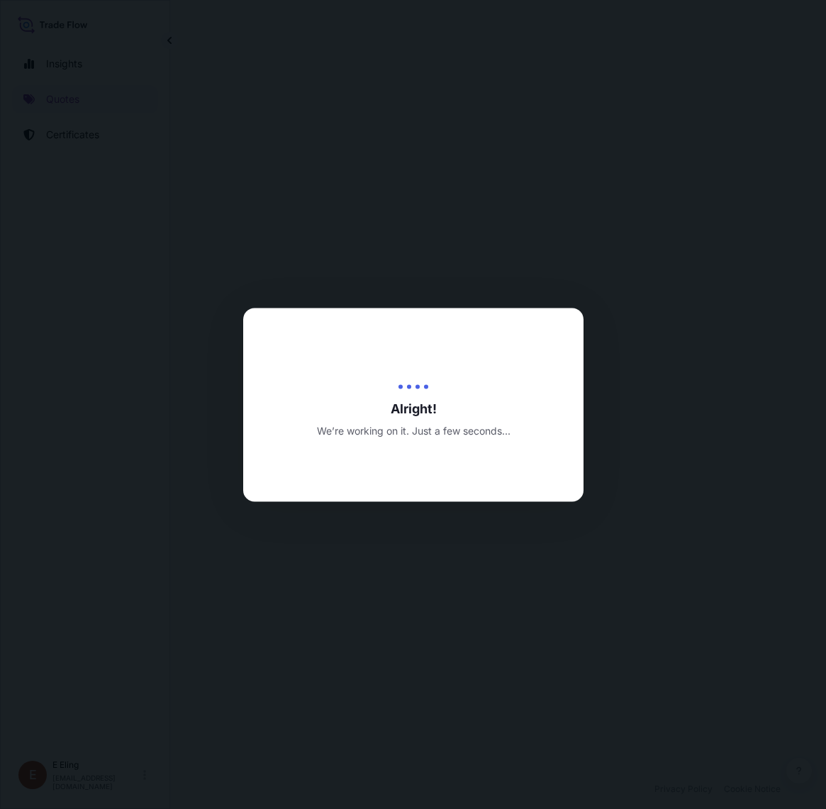
select select "STORAGE"
select select "Transit"
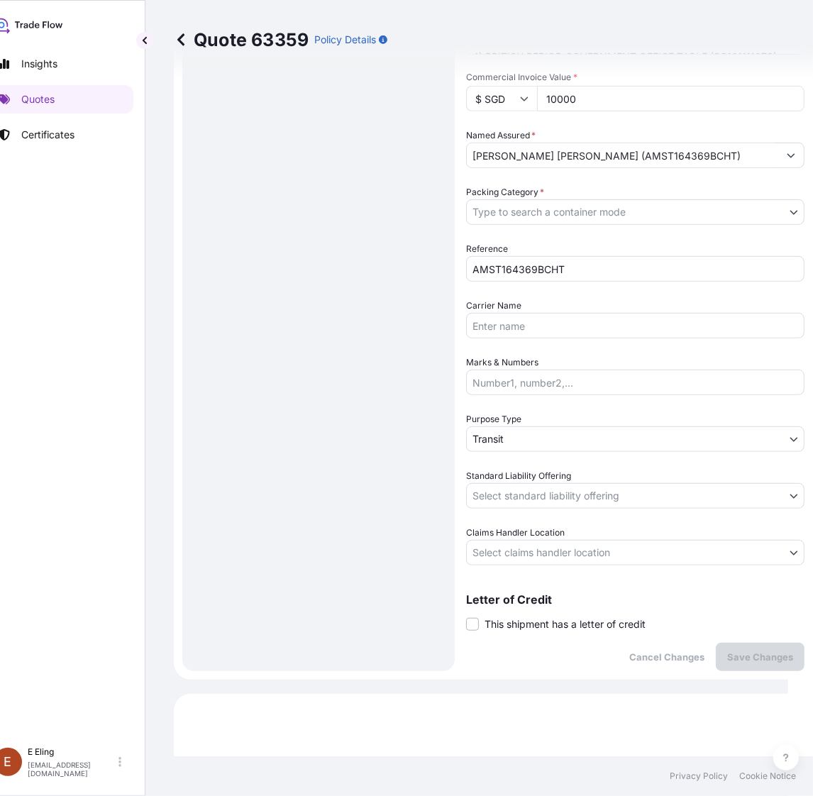
click at [527, 625] on span "This shipment has a letter of credit" at bounding box center [564, 624] width 161 height 14
click at [466, 616] on input "This shipment has a letter of credit" at bounding box center [466, 616] width 0 height 0
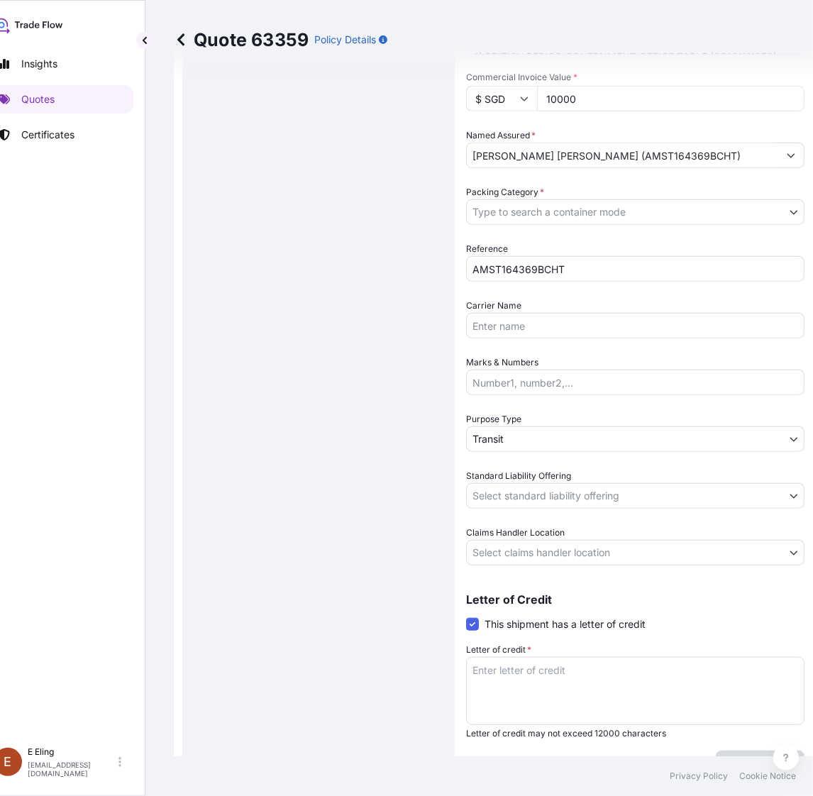
click at [539, 657] on textarea "Letter of credit *" at bounding box center [635, 691] width 338 height 68
paste textarea "Storage Period: [DATE] to [DATE] (till further notice)"
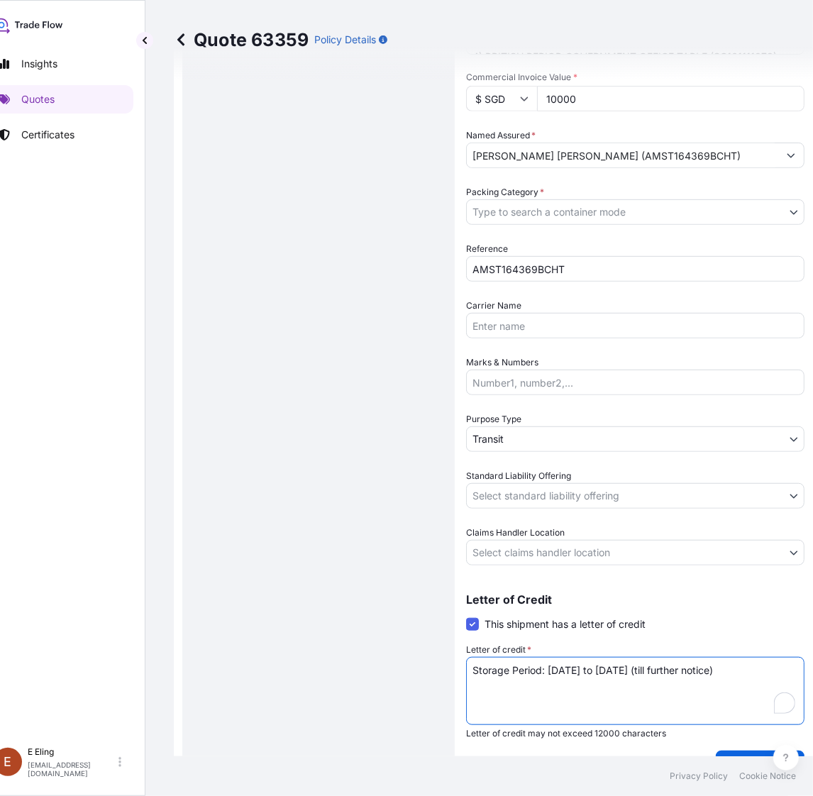
type textarea "Storage Period: [DATE] to [DATE] (till further notice)"
click at [535, 551] on body "Insights Quotes Certificates [PERSON_NAME] [EMAIL_ADDRESS][DOMAIN_NAME] Quote 6…" at bounding box center [381, 398] width 813 height 796
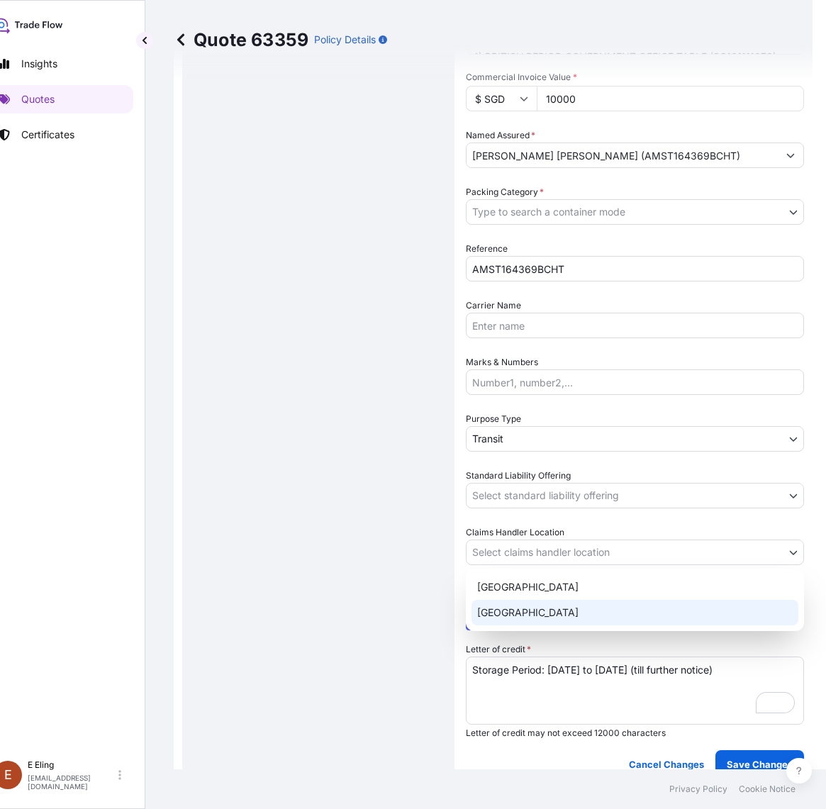
click at [519, 610] on div "[GEOGRAPHIC_DATA]" at bounding box center [635, 613] width 327 height 26
select select "[GEOGRAPHIC_DATA]"
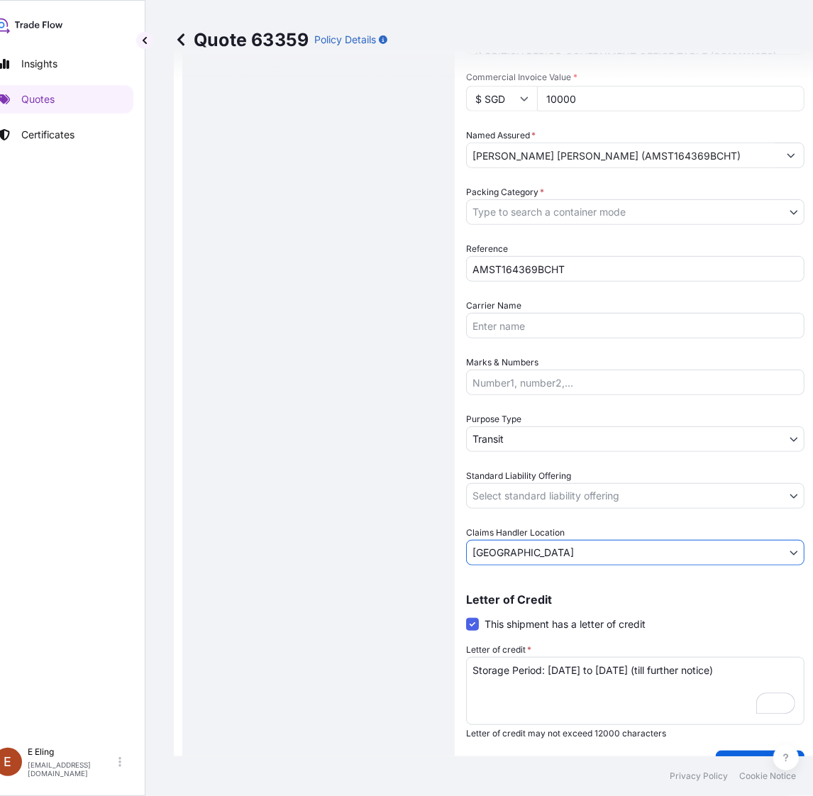
drag, startPoint x: 518, startPoint y: 509, endPoint x: 518, endPoint y: 496, distance: 12.8
click at [518, 508] on div "Date of Departure * [DATE] Cargo Category * NON-FRAGILE Description of Cargo * …" at bounding box center [635, 212] width 338 height 706
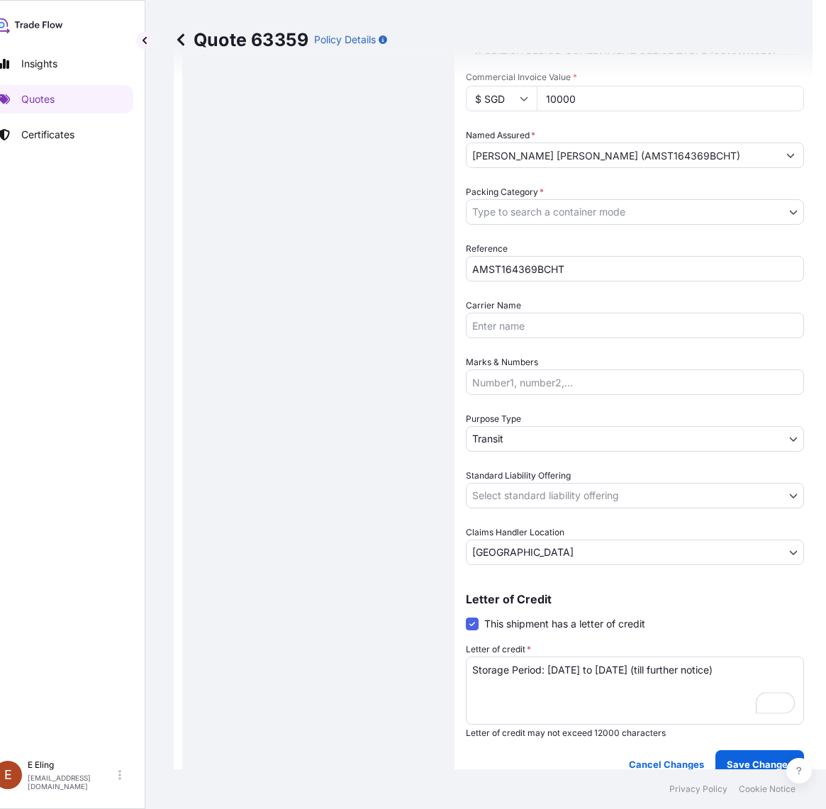
click at [518, 496] on body "Insights Quotes Certificates [PERSON_NAME] [EMAIL_ADDRESS][DOMAIN_NAME] Quote 6…" at bounding box center [388, 404] width 826 height 809
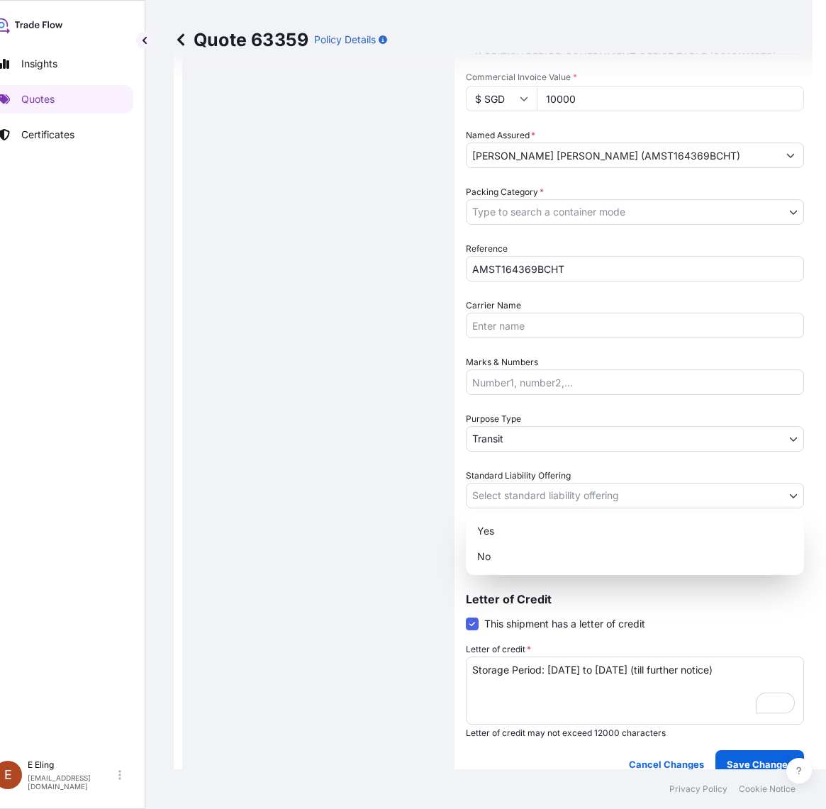
click at [515, 516] on div "Yes No" at bounding box center [635, 544] width 338 height 62
click at [507, 528] on div "Yes" at bounding box center [635, 531] width 327 height 26
select select "Yes"
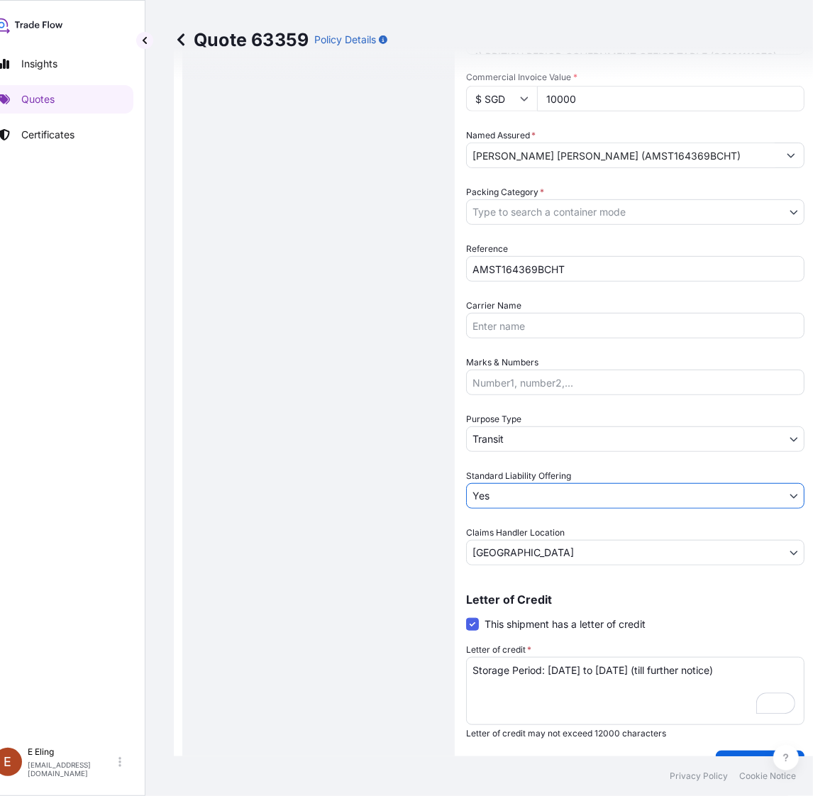
click at [516, 441] on body "Insights Quotes Certificates [PERSON_NAME] [EMAIL_ADDRESS][DOMAIN_NAME] Quote 6…" at bounding box center [381, 398] width 813 height 796
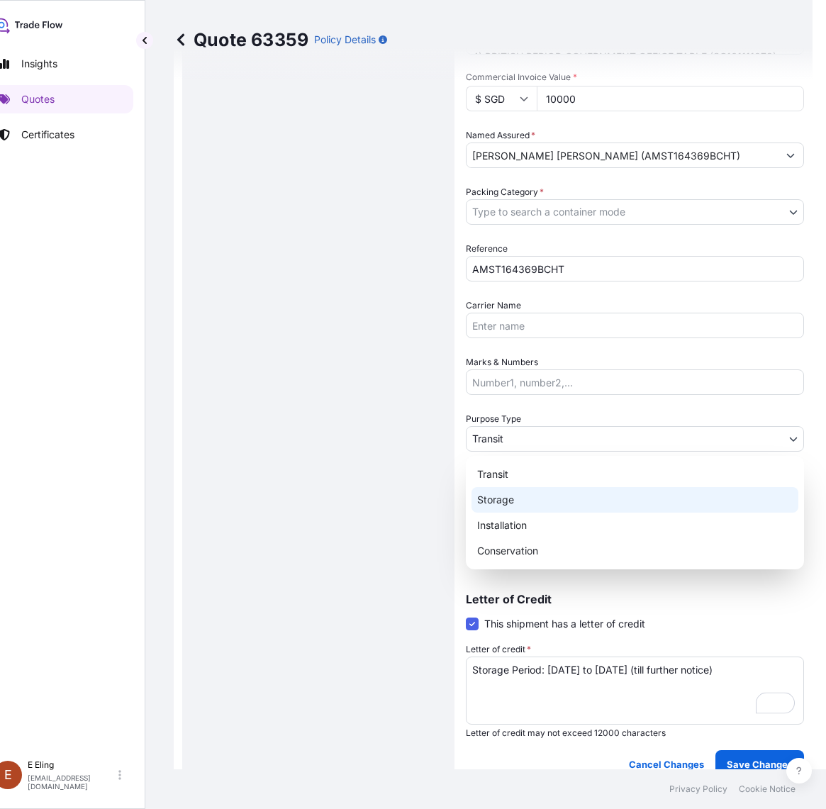
click at [509, 491] on div "Storage" at bounding box center [635, 500] width 327 height 26
select select "Storage"
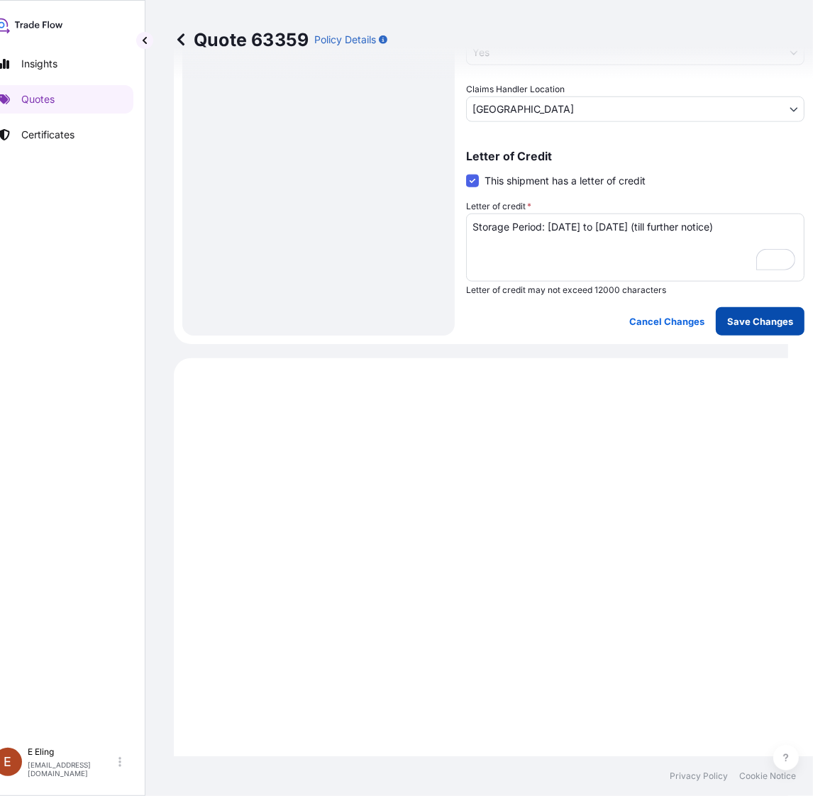
click at [750, 308] on button "Save Changes" at bounding box center [759, 321] width 89 height 28
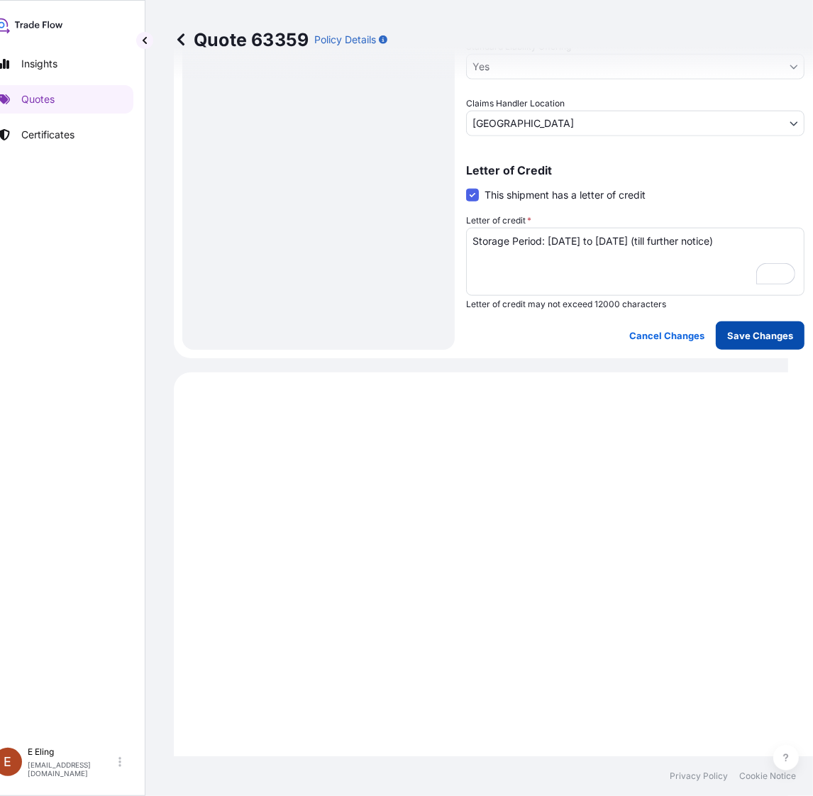
click at [752, 335] on p "Save Changes" at bounding box center [760, 335] width 66 height 14
drag, startPoint x: 742, startPoint y: 348, endPoint x: 750, endPoint y: 334, distance: 16.5
click at [750, 334] on p "Save Changes" at bounding box center [760, 335] width 66 height 14
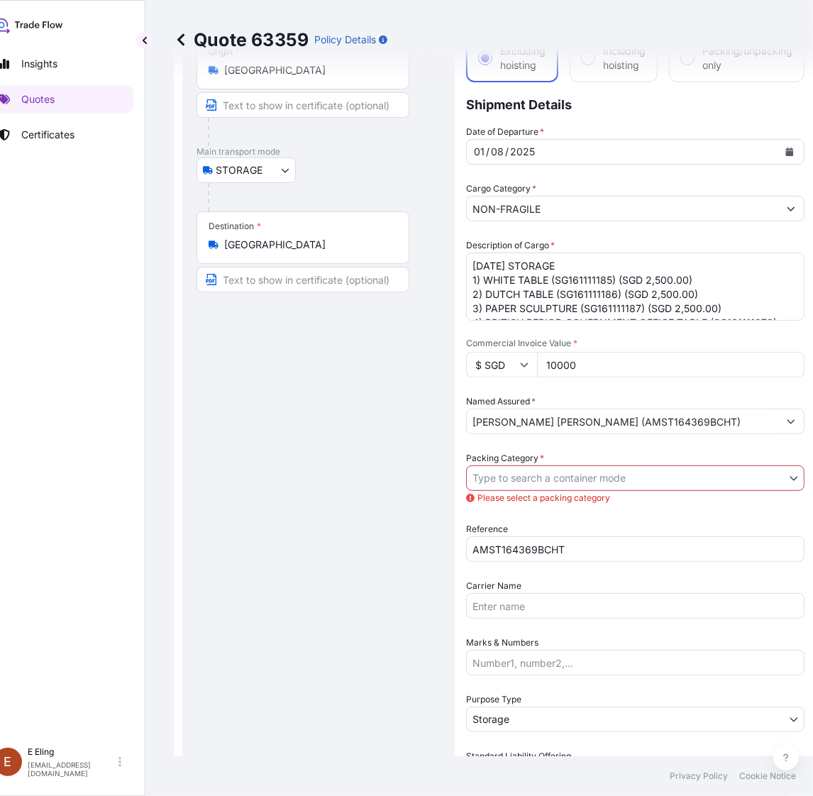
click at [541, 491] on span "Please select a packing category" at bounding box center [635, 498] width 338 height 14
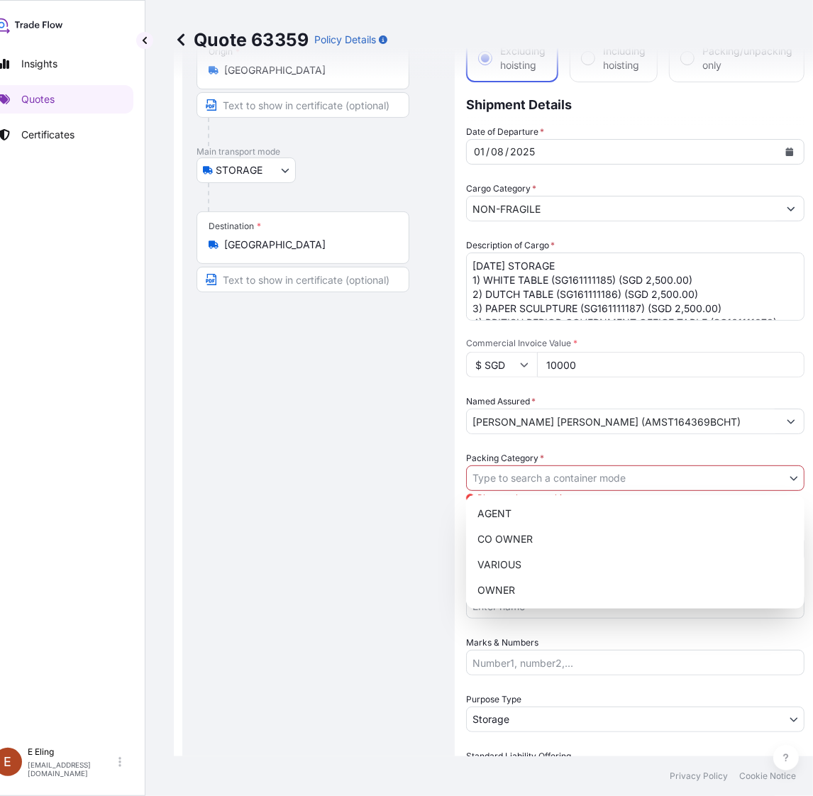
click at [545, 476] on body "Insights Quotes Certificates [PERSON_NAME] [EMAIL_ADDRESS][DOMAIN_NAME] Quote 6…" at bounding box center [374, 398] width 799 height 796
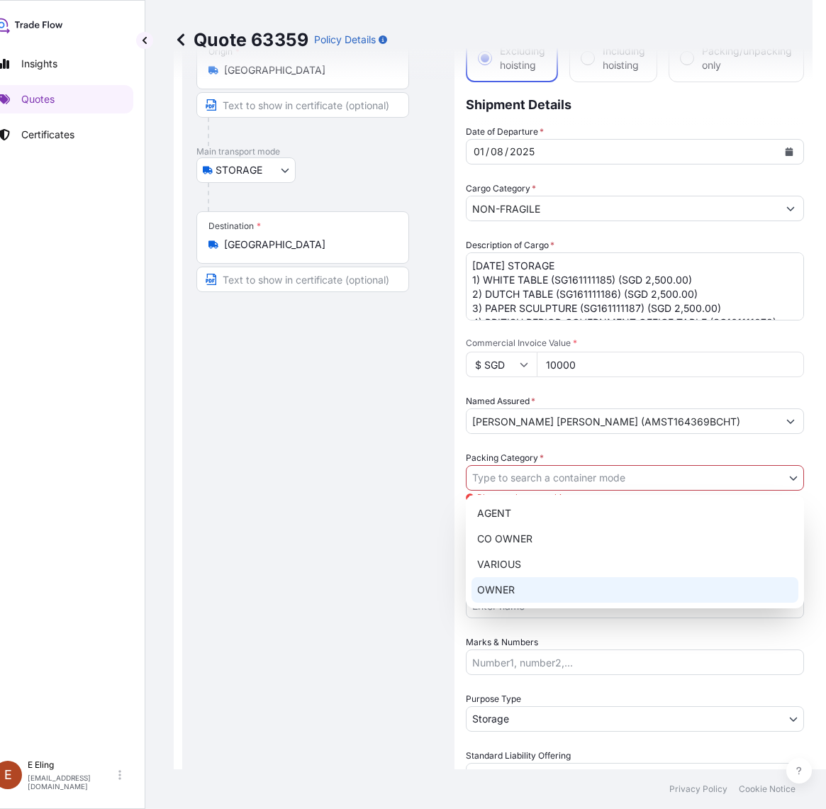
click at [533, 592] on div "OWNER" at bounding box center [635, 590] width 327 height 26
select select "27"
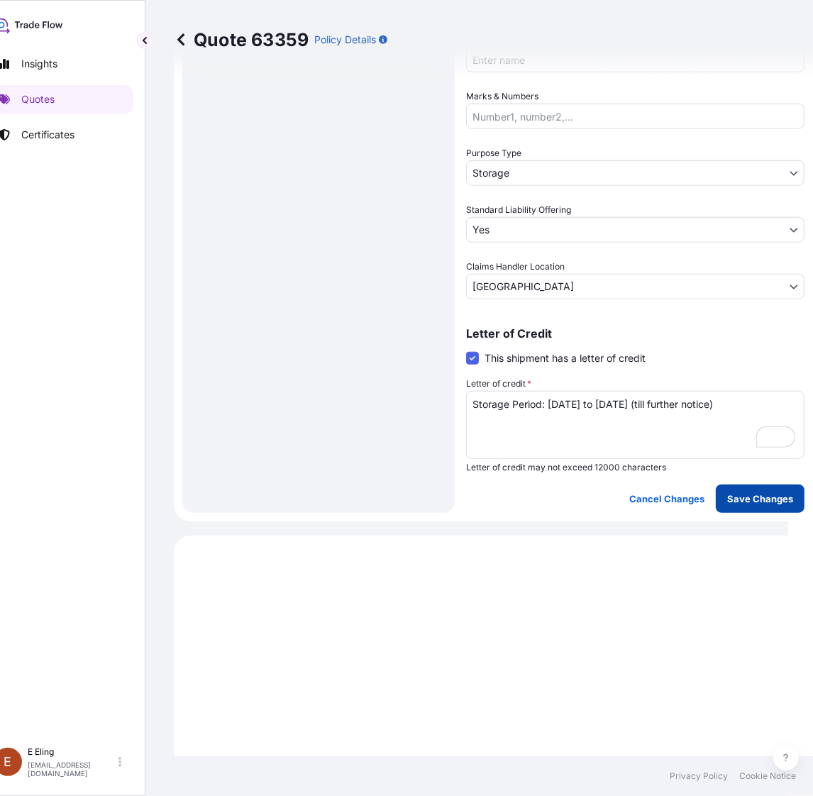
click at [766, 501] on p "Save Changes" at bounding box center [760, 498] width 66 height 14
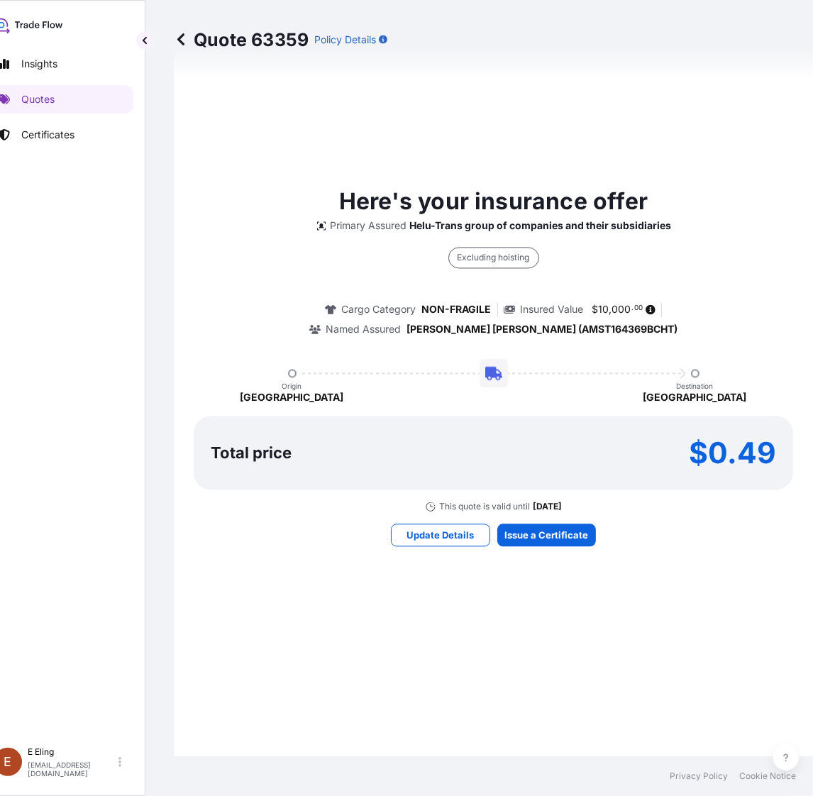
select select "STORAGE"
select select "Storage"
select select "Yes"
select select "[GEOGRAPHIC_DATA]"
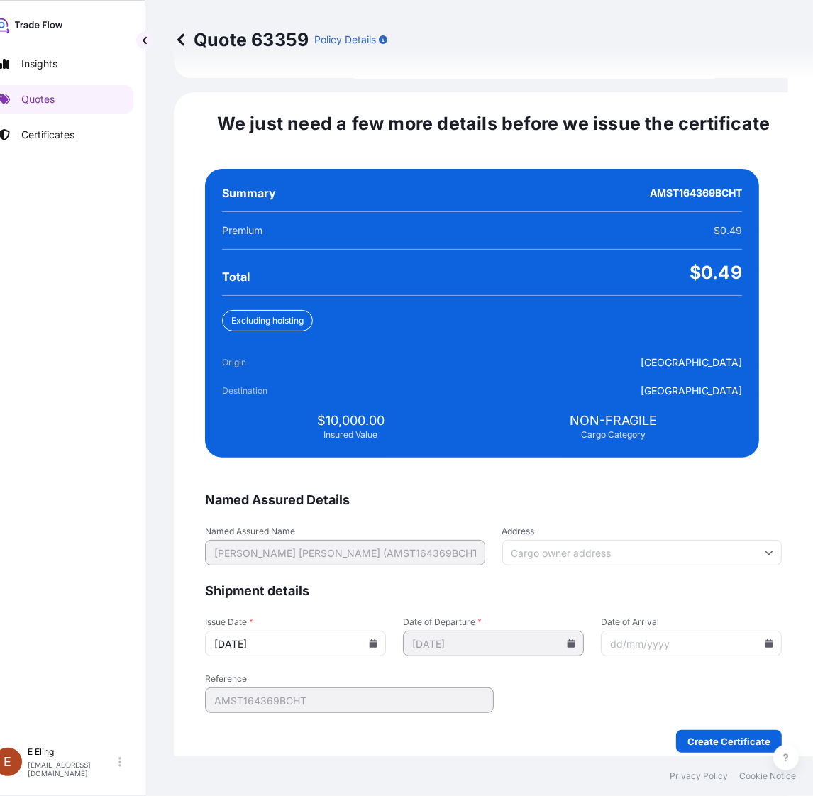
click at [386, 631] on input "[DATE]" at bounding box center [295, 643] width 181 height 26
click at [377, 639] on icon at bounding box center [373, 643] width 8 height 9
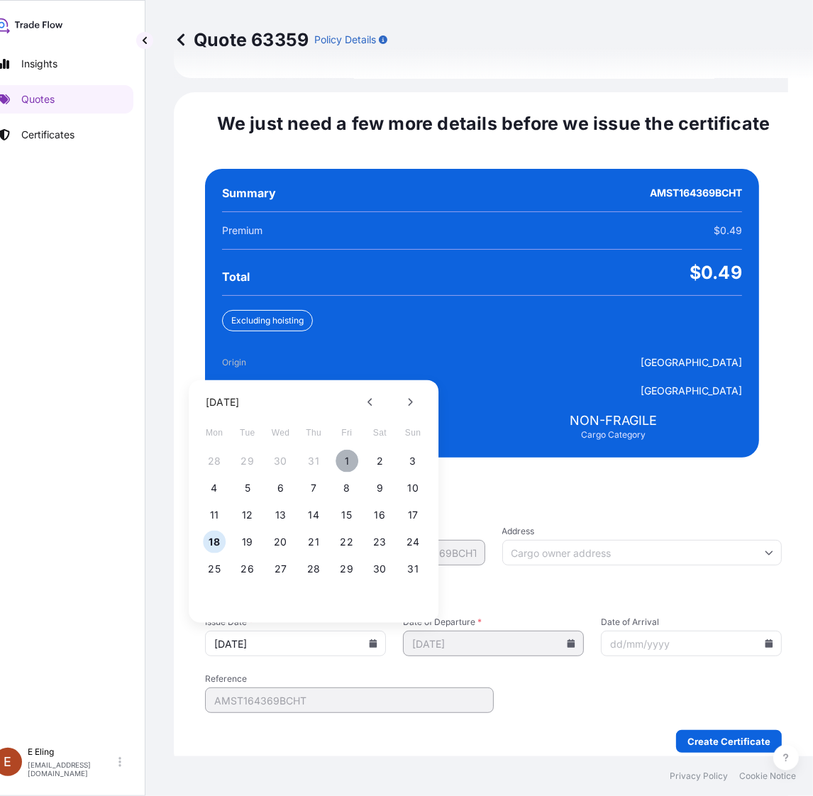
click at [346, 450] on button "1" at bounding box center [346, 461] width 23 height 23
type input "[DATE]"
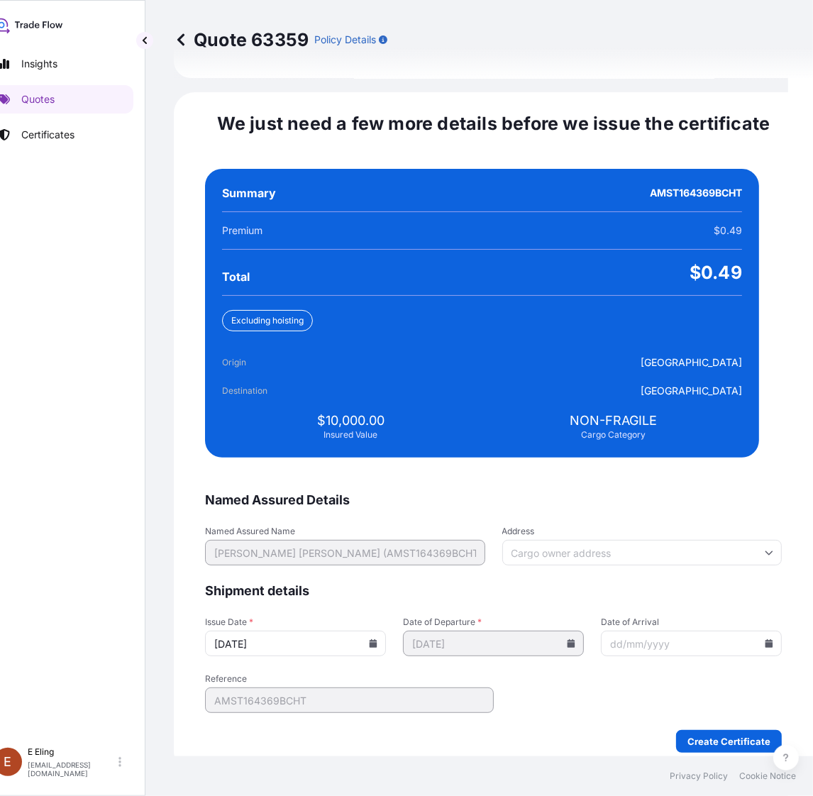
click at [747, 630] on input "Date of Arrival" at bounding box center [691, 643] width 181 height 26
click at [765, 639] on icon at bounding box center [769, 643] width 8 height 9
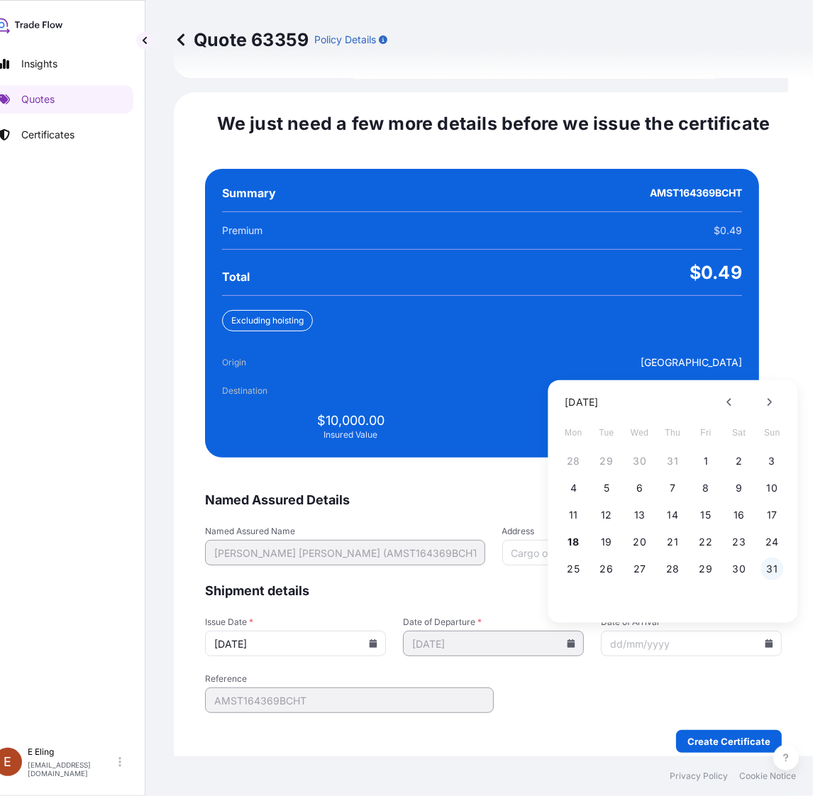
click at [764, 558] on button "31" at bounding box center [771, 568] width 23 height 23
type input "[DATE]"
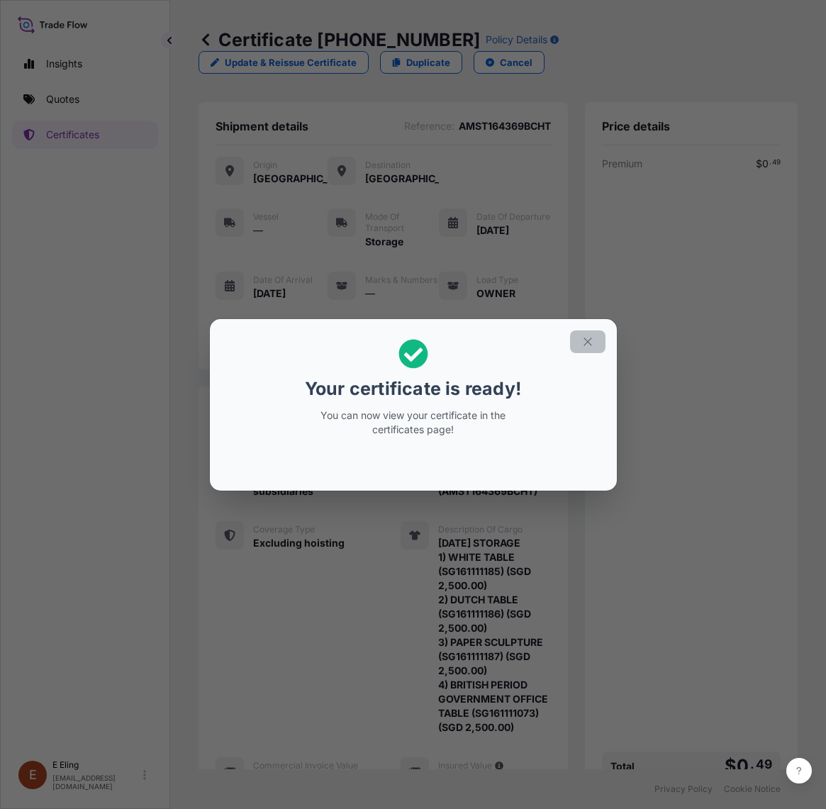
click at [590, 339] on icon "button" at bounding box center [587, 341] width 13 height 13
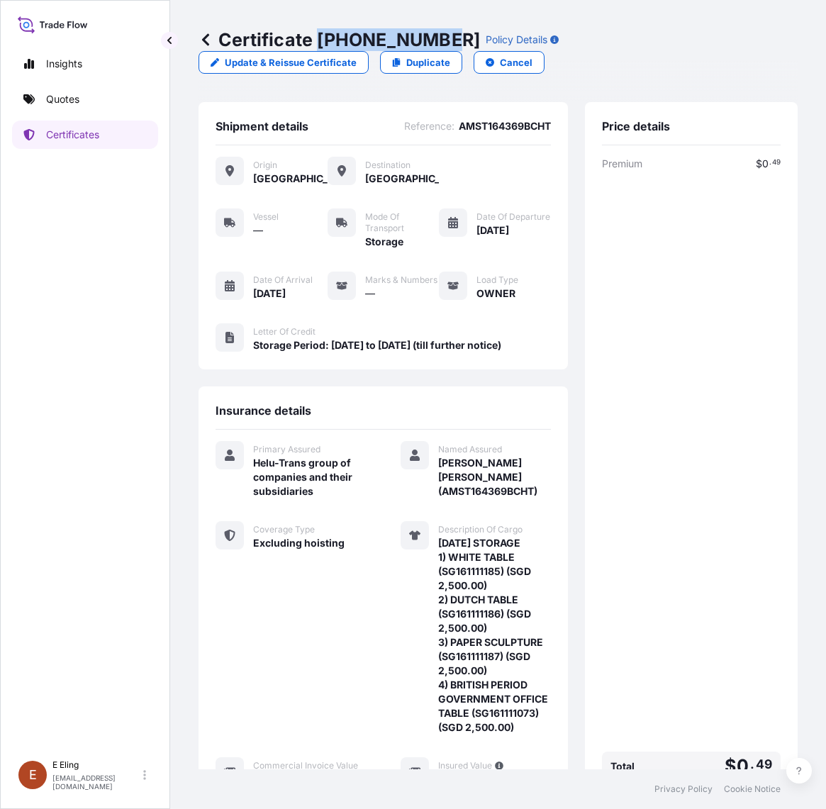
drag, startPoint x: 321, startPoint y: 36, endPoint x: 461, endPoint y: 40, distance: 139.8
click at [442, 37] on p "Certificate [PHONE_NUMBER]" at bounding box center [340, 39] width 282 height 23
copy p "[PHONE_NUMBER]"
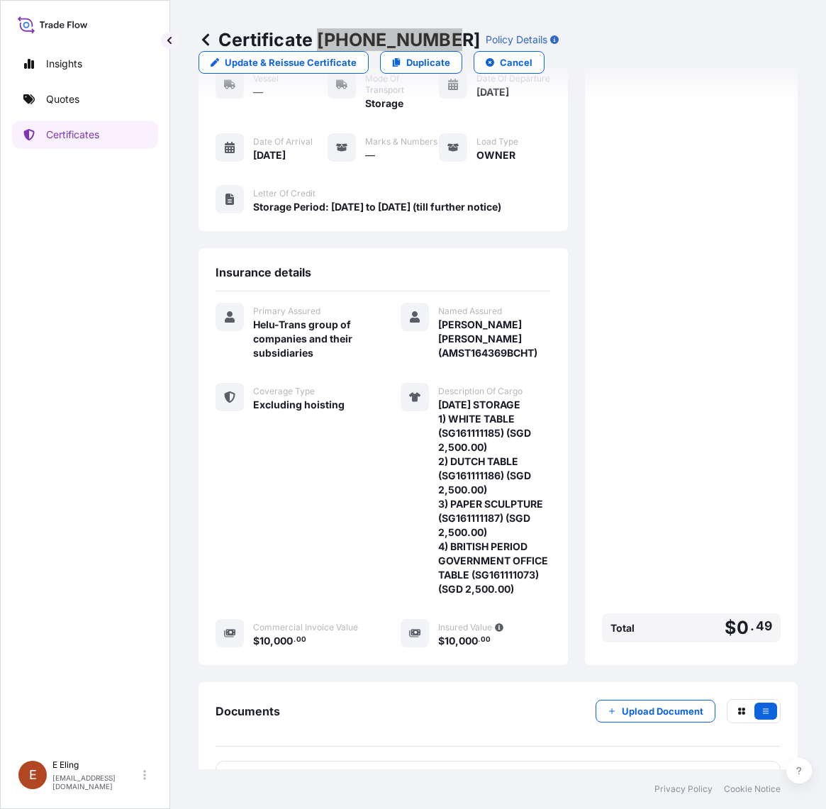
scroll to position [233, 0]
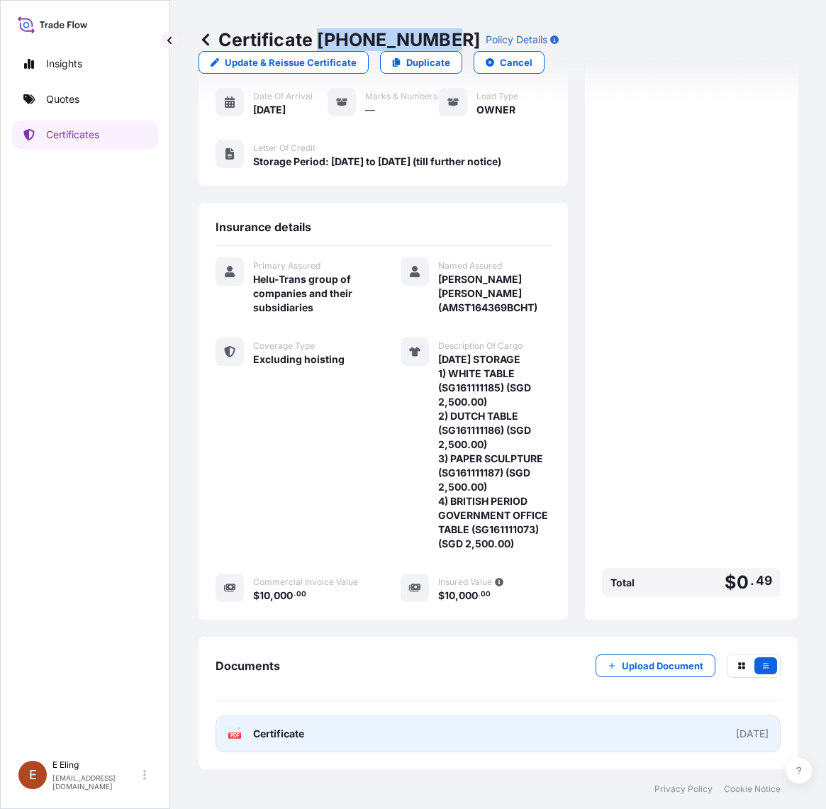
click at [513, 736] on link "PDF Certificate [DATE]" at bounding box center [498, 733] width 565 height 37
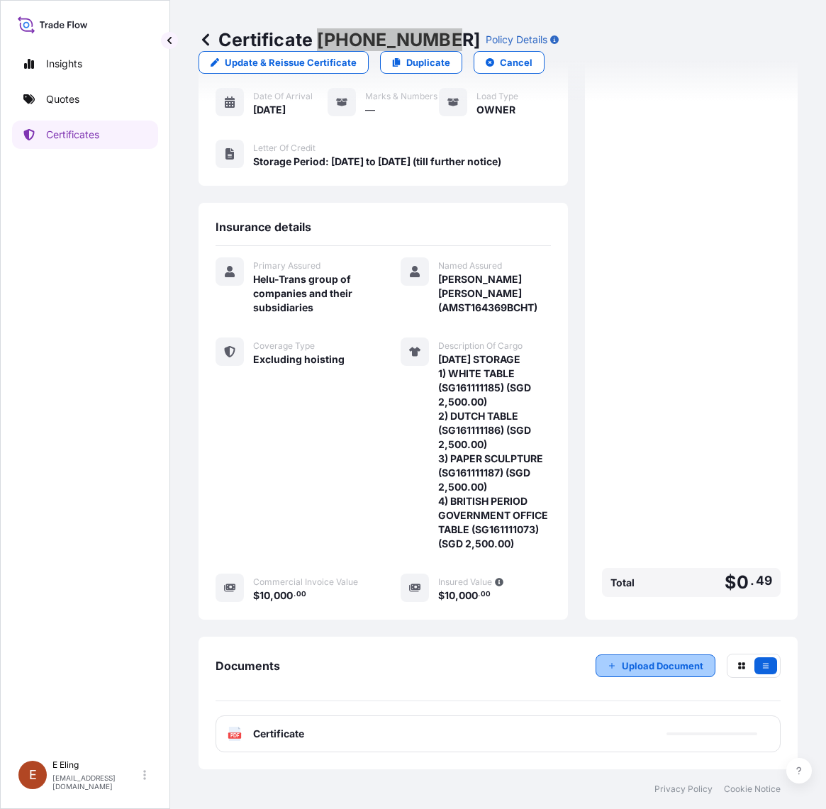
click at [672, 656] on button "Upload Document" at bounding box center [656, 666] width 120 height 23
